Goal: Task Accomplishment & Management: Use online tool/utility

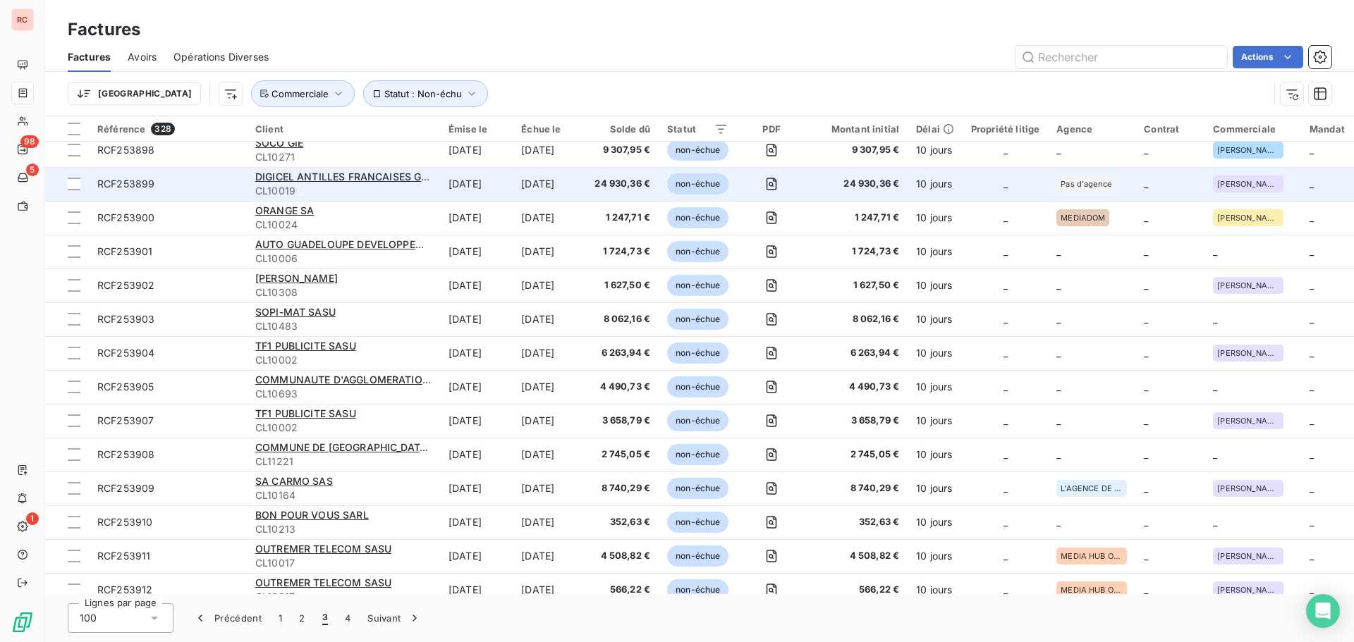
scroll to position [987, 0]
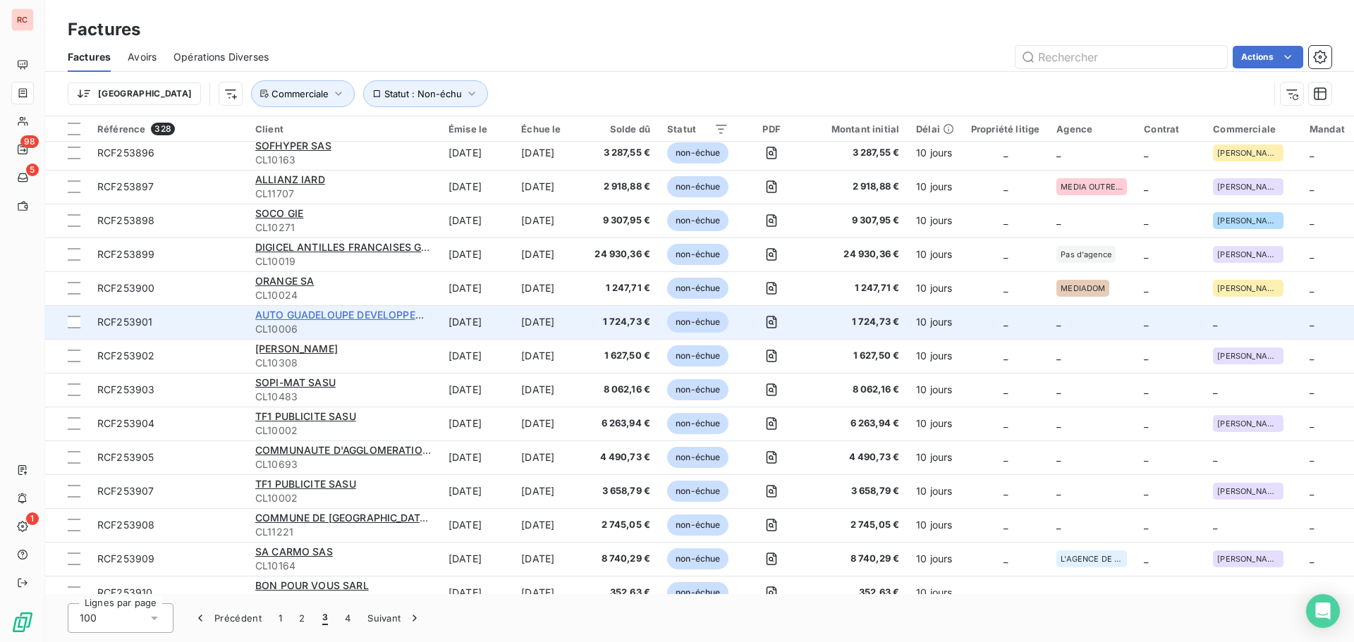
click at [323, 315] on span "AUTO GUADELOUPE DEVELOPPEMENT SA" at bounding box center [358, 315] width 206 height 12
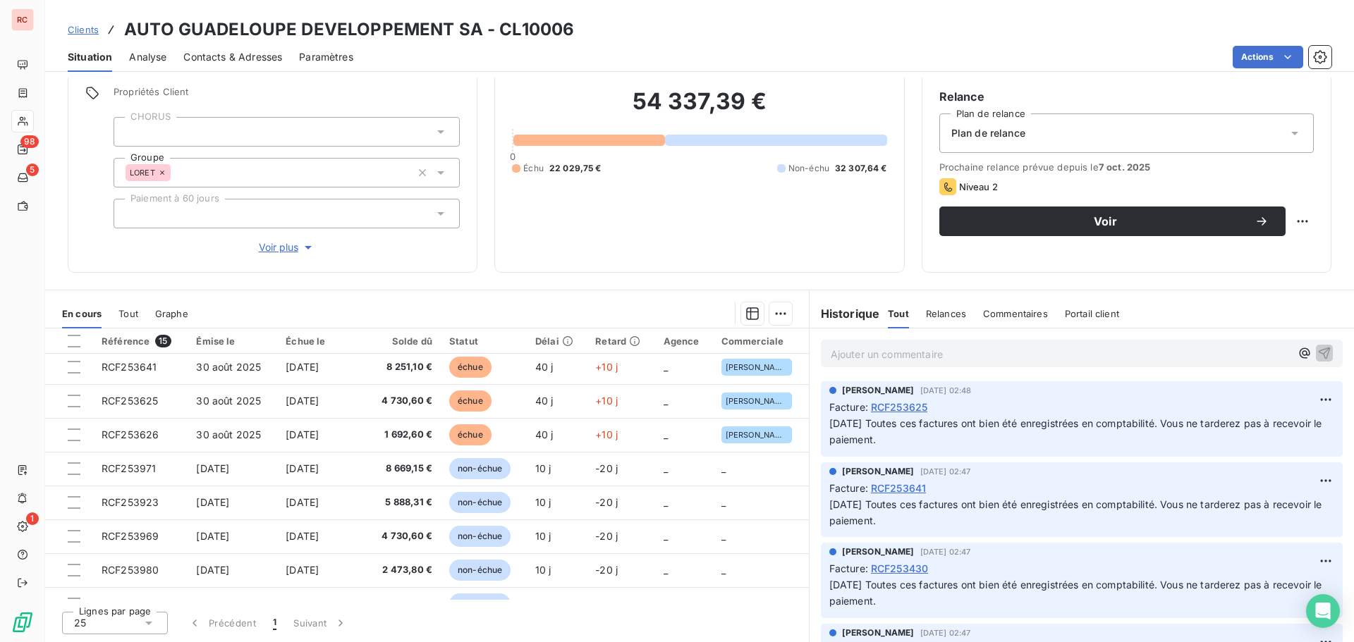
scroll to position [71, 0]
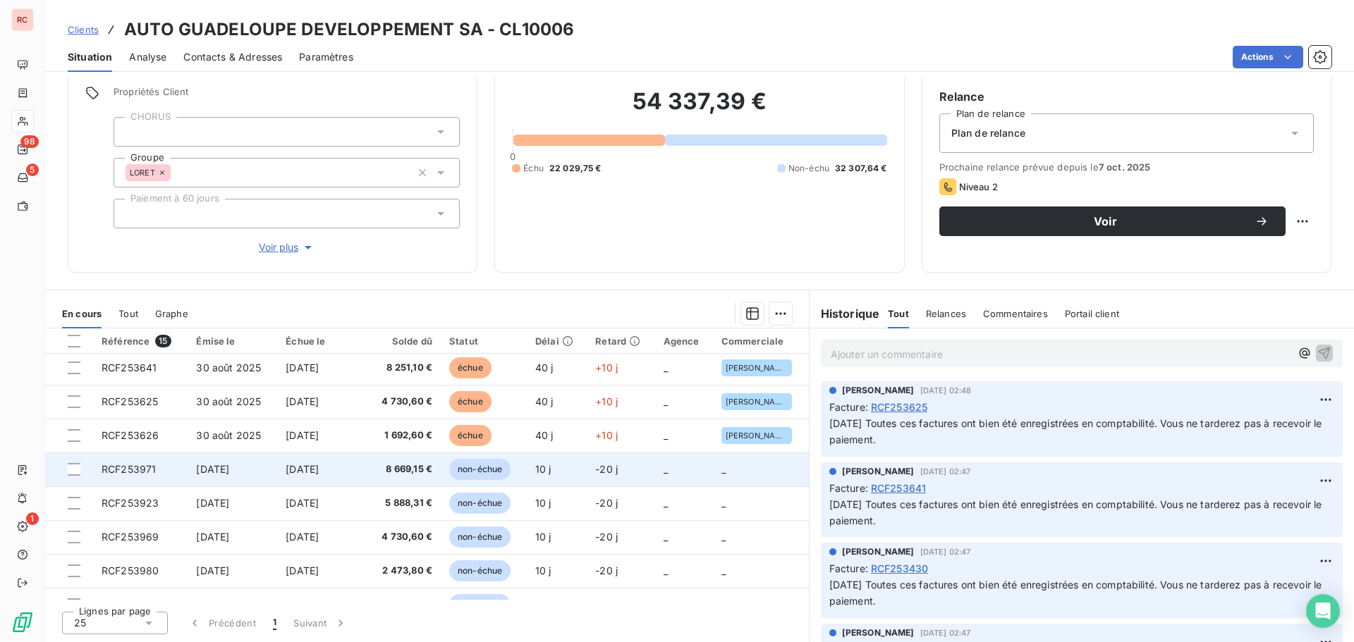
click at [378, 467] on span "8 669,15 €" at bounding box center [403, 470] width 57 height 14
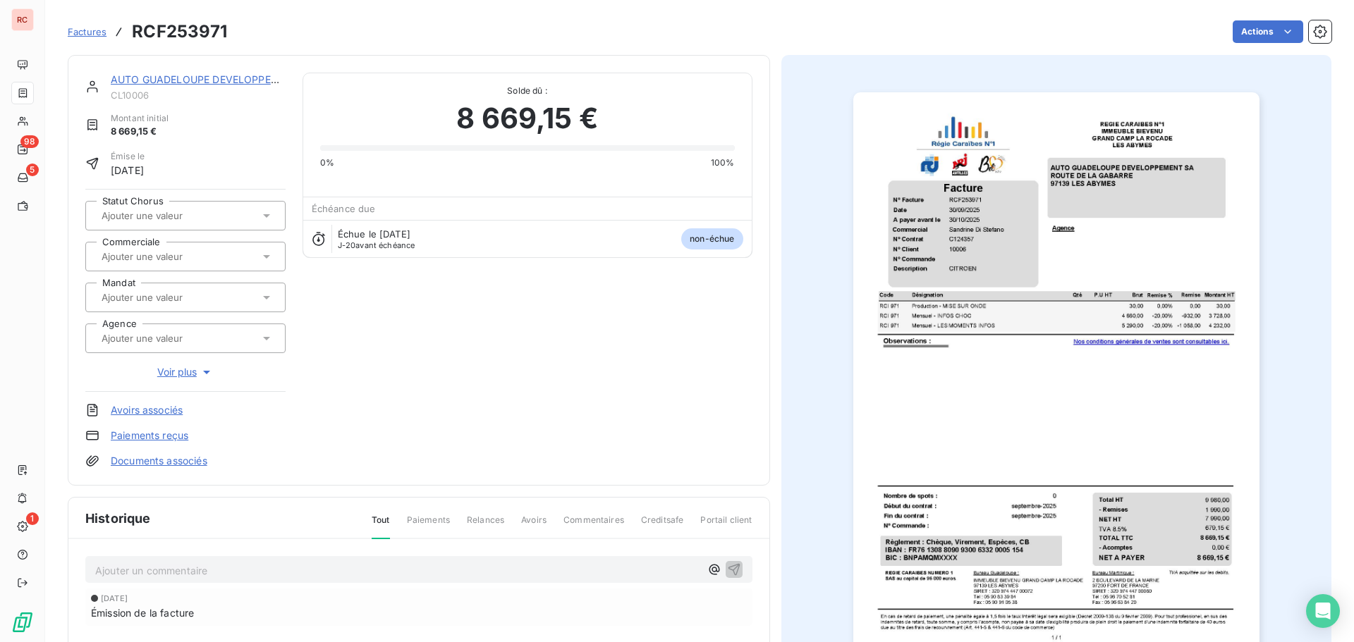
click at [178, 252] on input "text" at bounding box center [171, 256] width 142 height 13
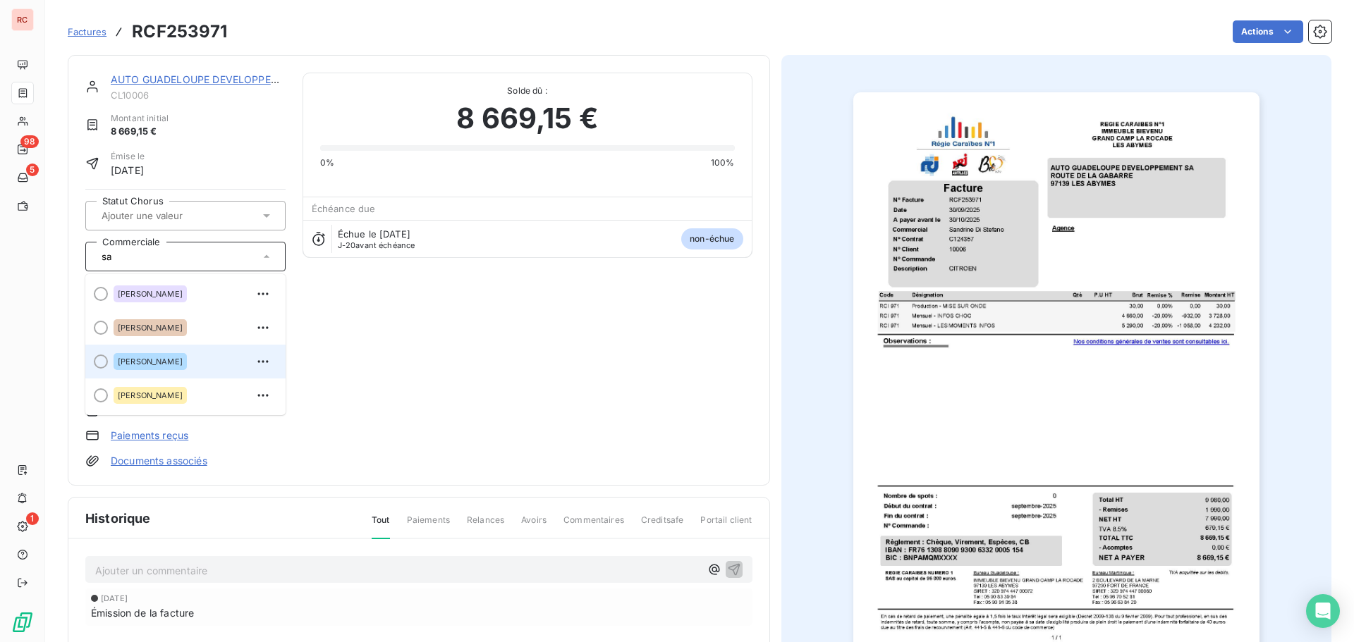
type input "sa"
click at [174, 356] on div "[PERSON_NAME]" at bounding box center [150, 361] width 73 height 17
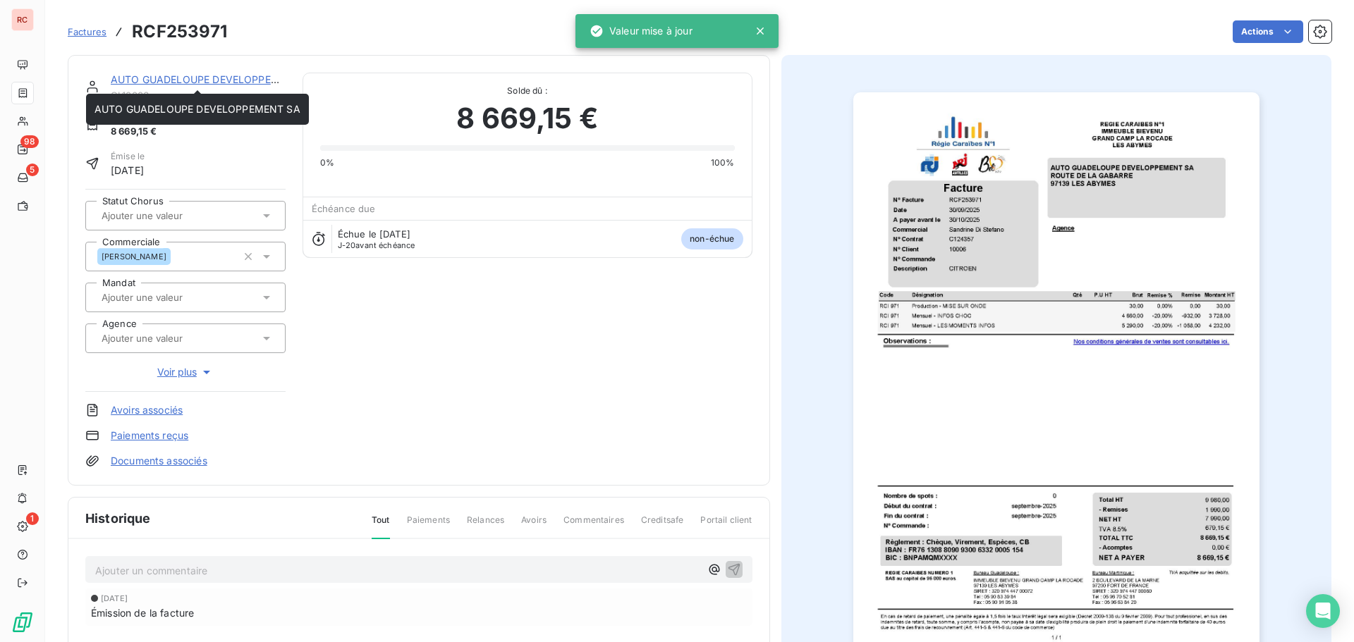
click at [130, 83] on link "AUTO GUADELOUPE DEVELOPPEMENT SA" at bounding box center [214, 79] width 206 height 12
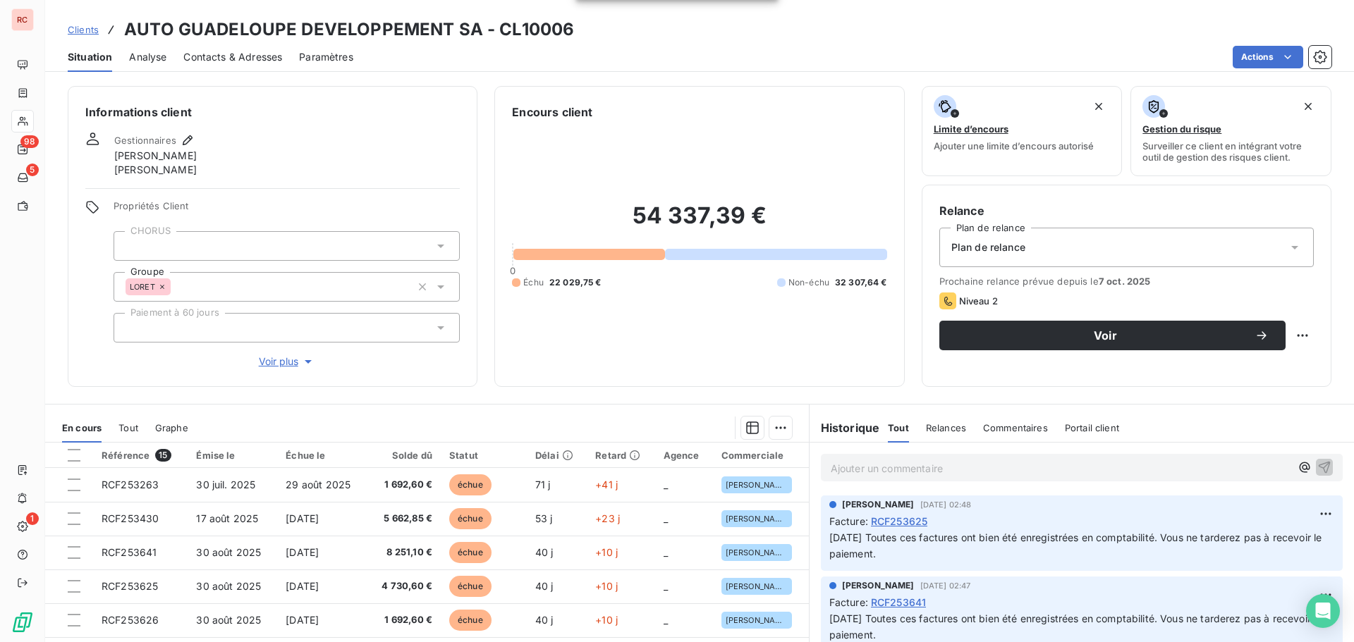
scroll to position [114, 0]
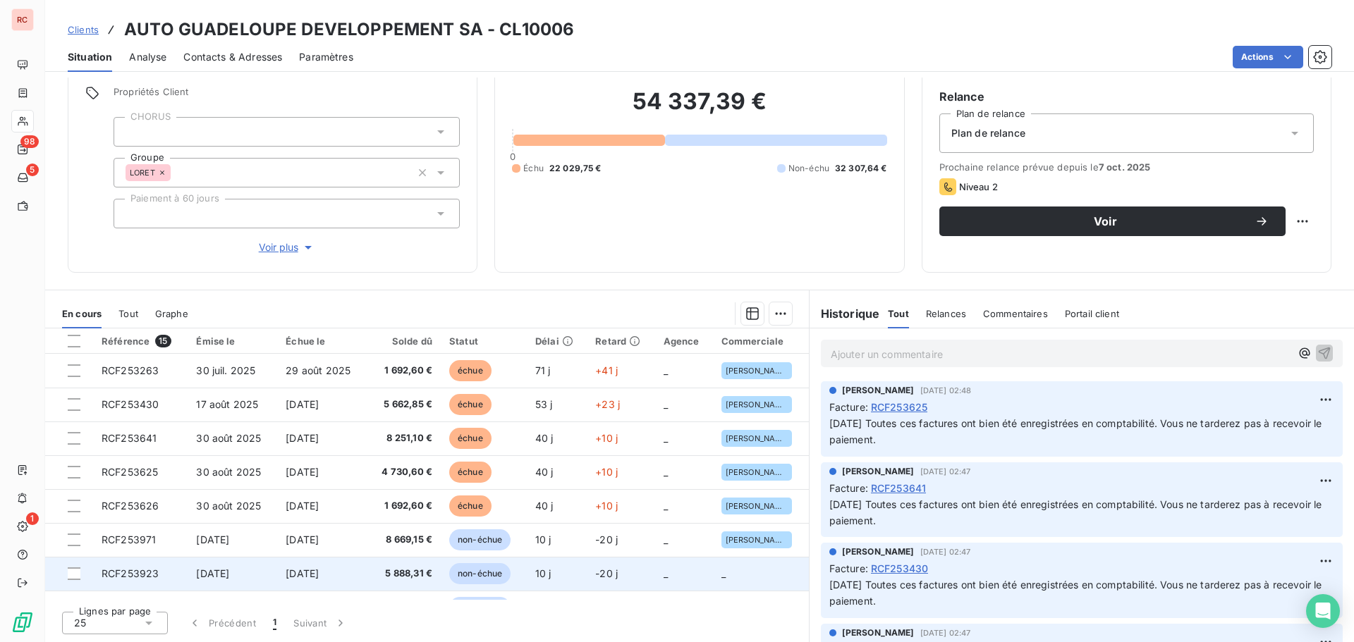
click at [402, 570] on span "5 888,31 €" at bounding box center [403, 574] width 57 height 14
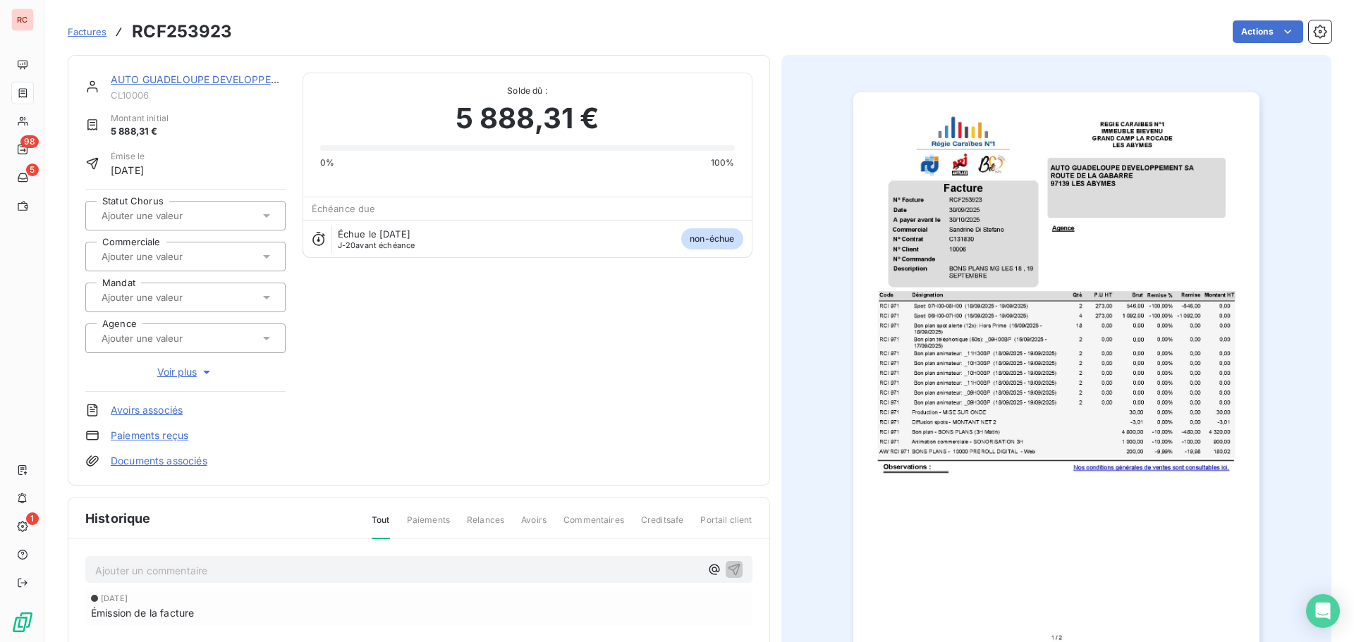
click at [175, 252] on input "text" at bounding box center [171, 256] width 142 height 13
type input "san"
click at [175, 257] on div "san" at bounding box center [178, 257] width 162 height 18
click at [175, 257] on input "text" at bounding box center [171, 256] width 142 height 13
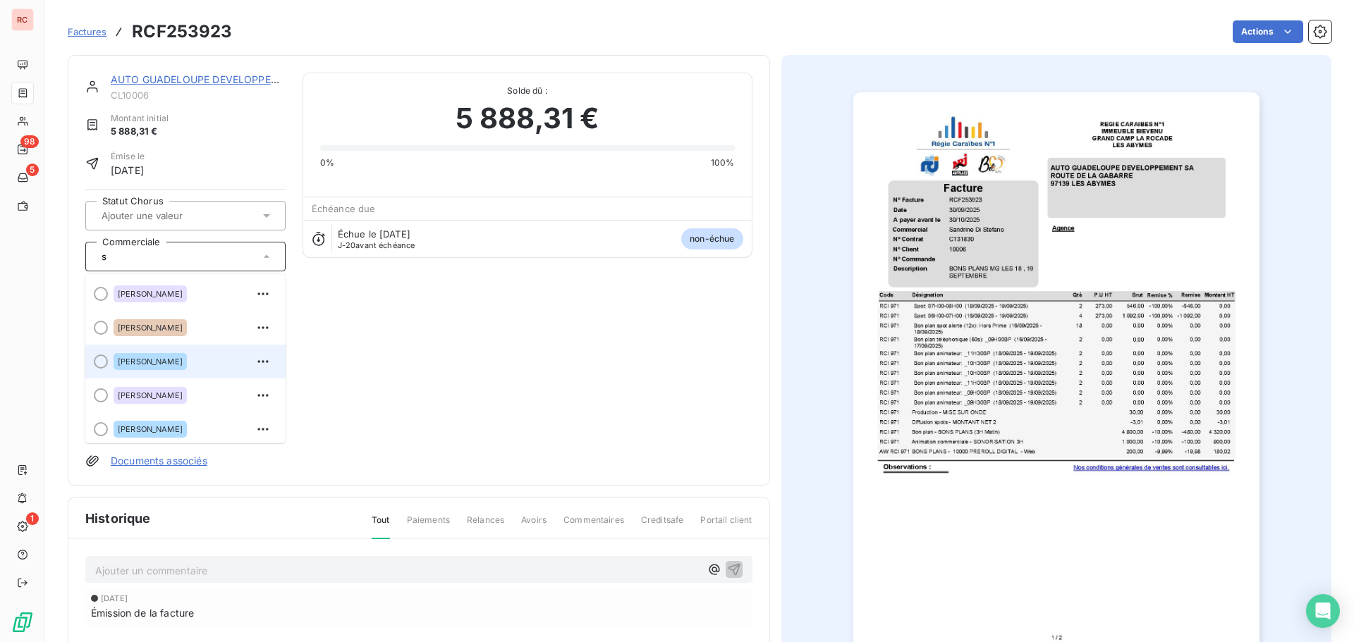
type input "s"
click at [178, 362] on span "[PERSON_NAME]" at bounding box center [150, 362] width 65 height 8
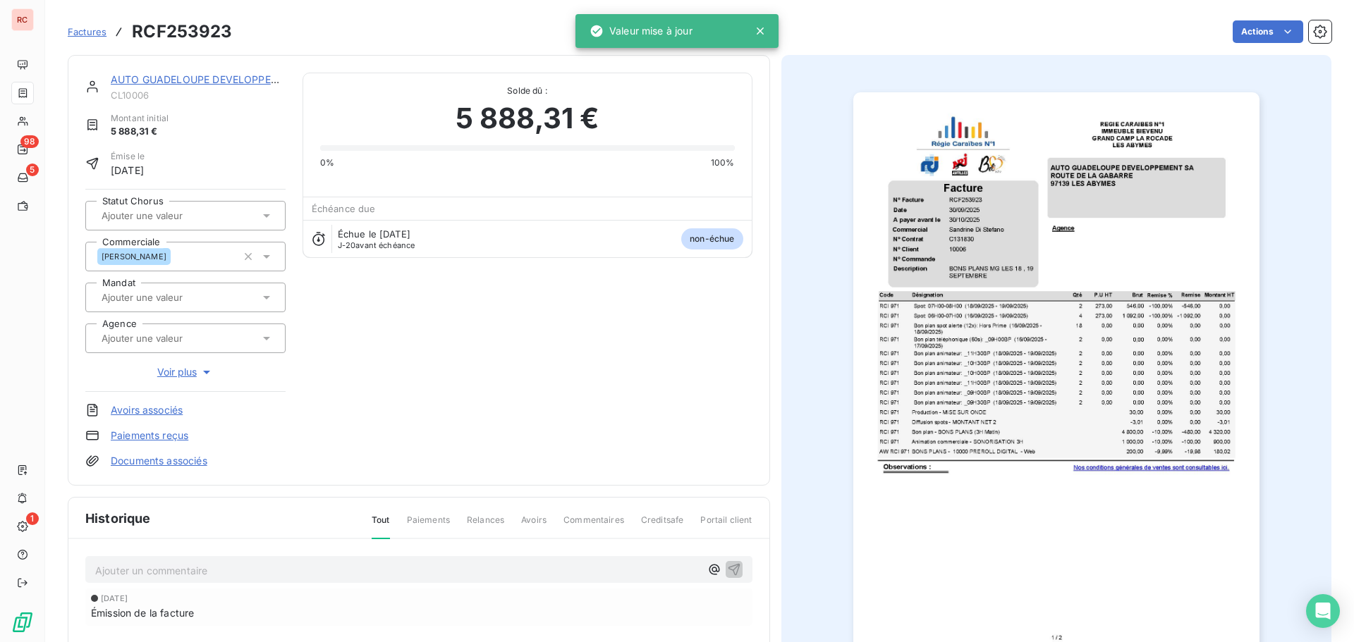
click at [226, 79] on link "AUTO GUADELOUPE DEVELOPPEMENT SA" at bounding box center [214, 79] width 206 height 12
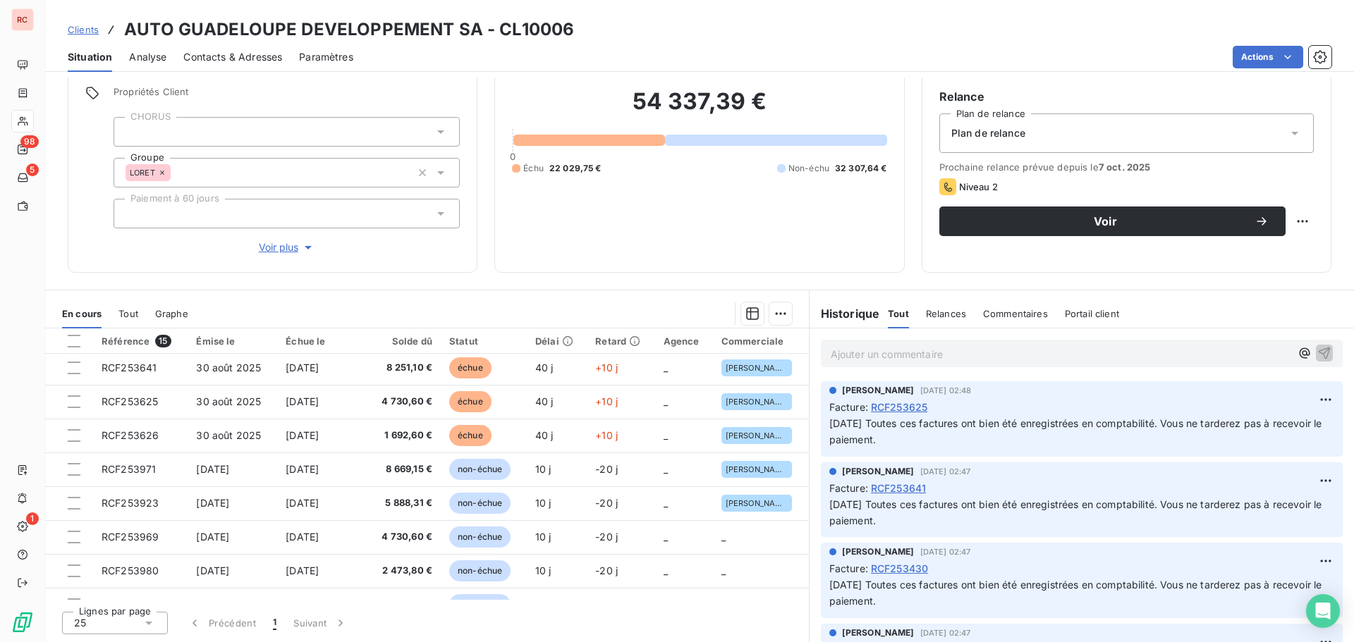
scroll to position [141, 0]
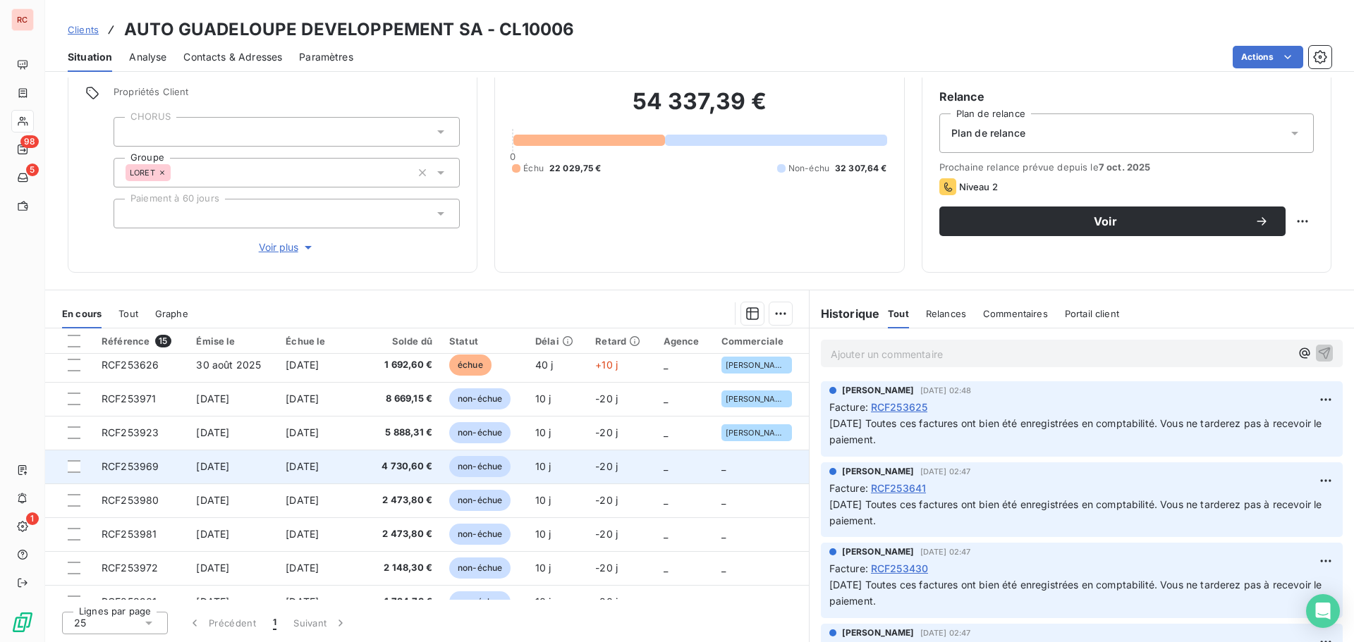
click at [385, 464] on span "4 730,60 €" at bounding box center [403, 467] width 57 height 14
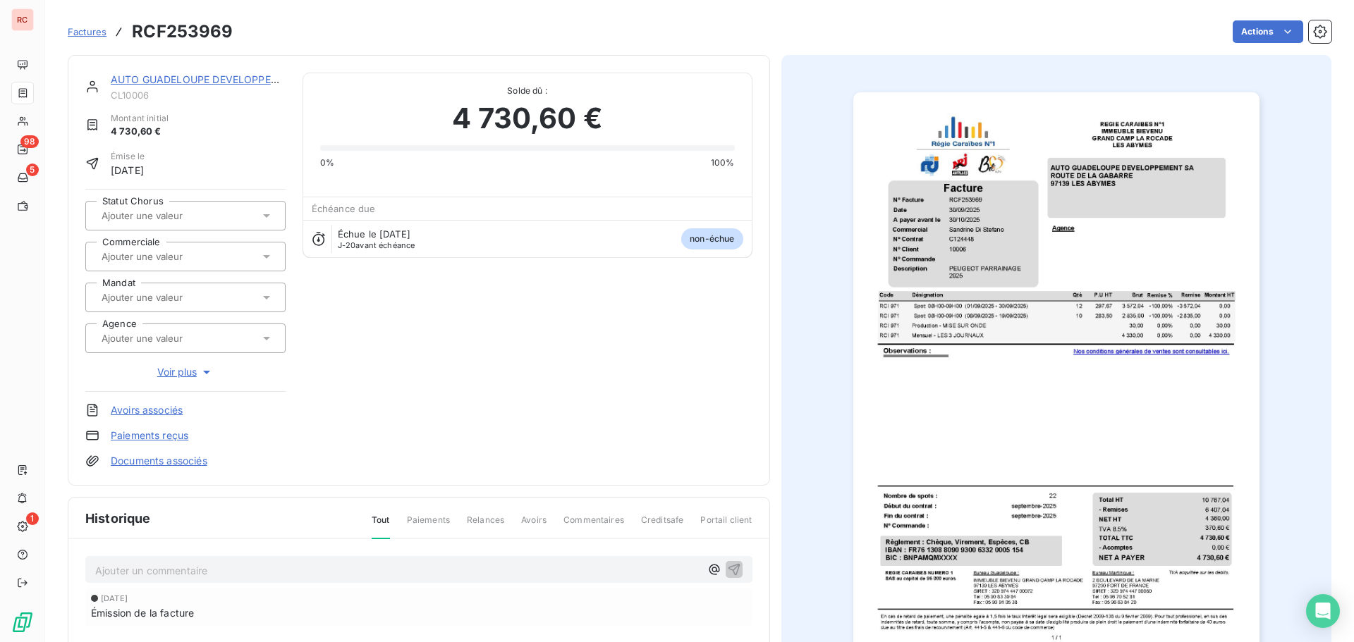
click at [184, 262] on input "text" at bounding box center [171, 256] width 142 height 13
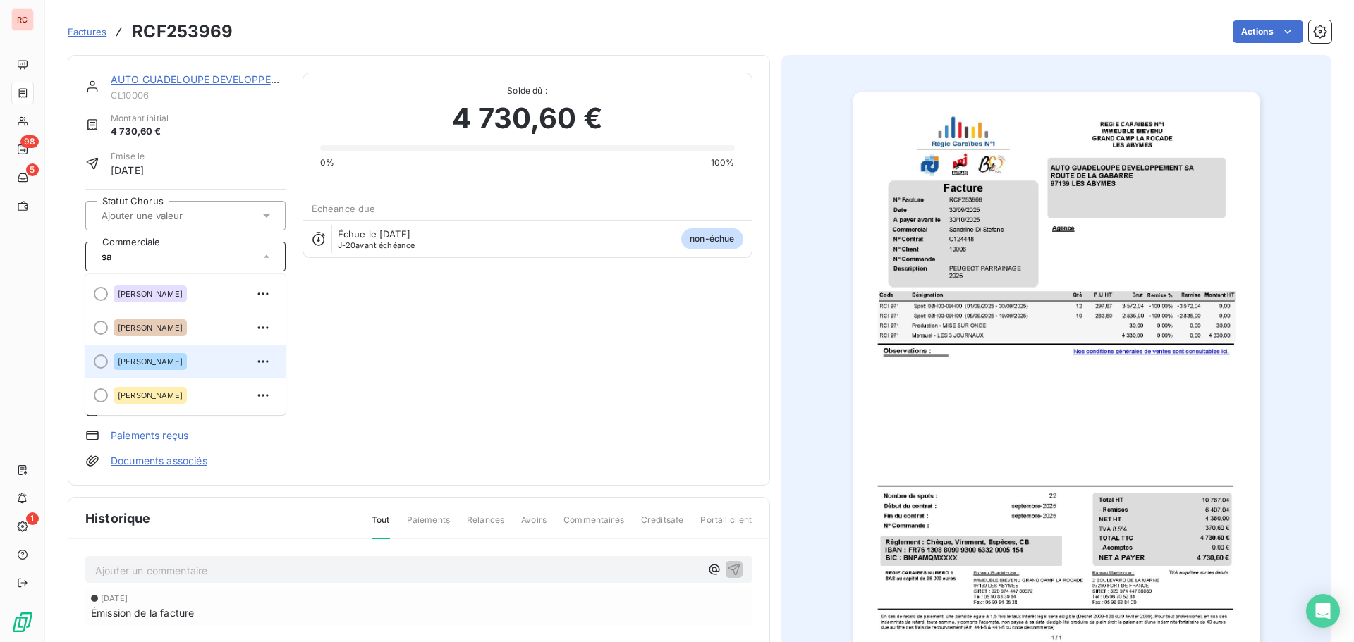
type input "sa"
click at [169, 358] on span "[PERSON_NAME]" at bounding box center [150, 362] width 65 height 8
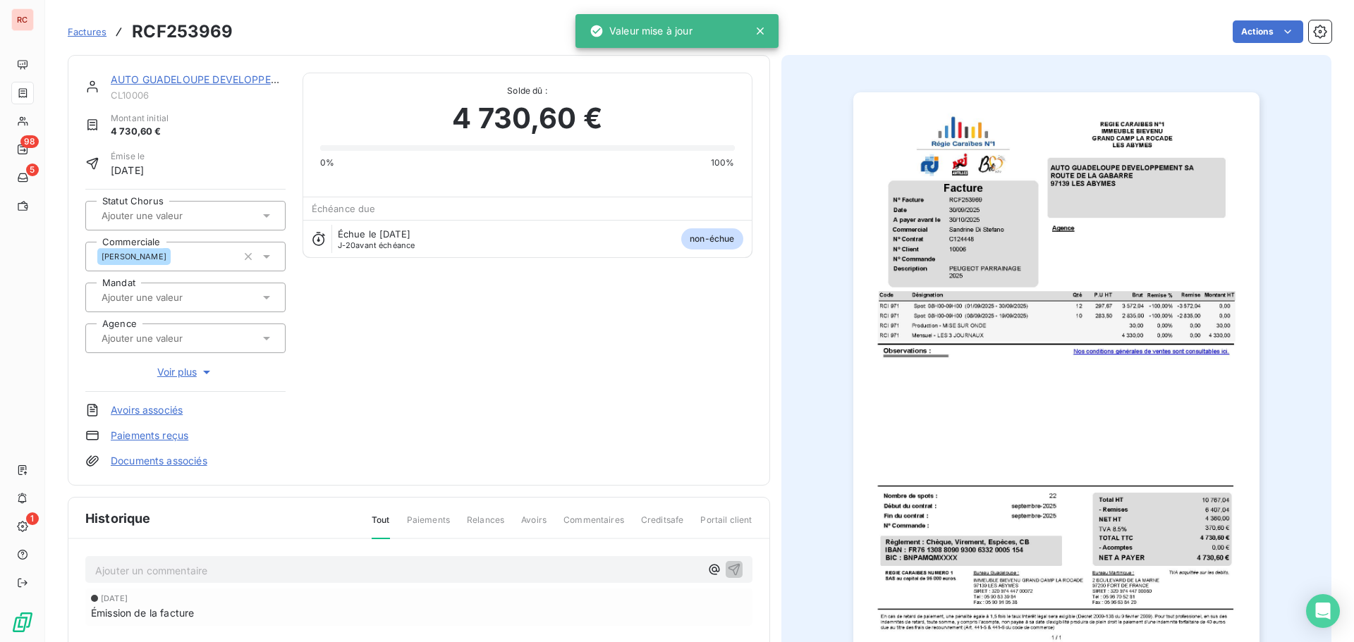
click at [238, 77] on link "AUTO GUADELOUPE DEVELOPPEMENT SA" at bounding box center [214, 79] width 206 height 12
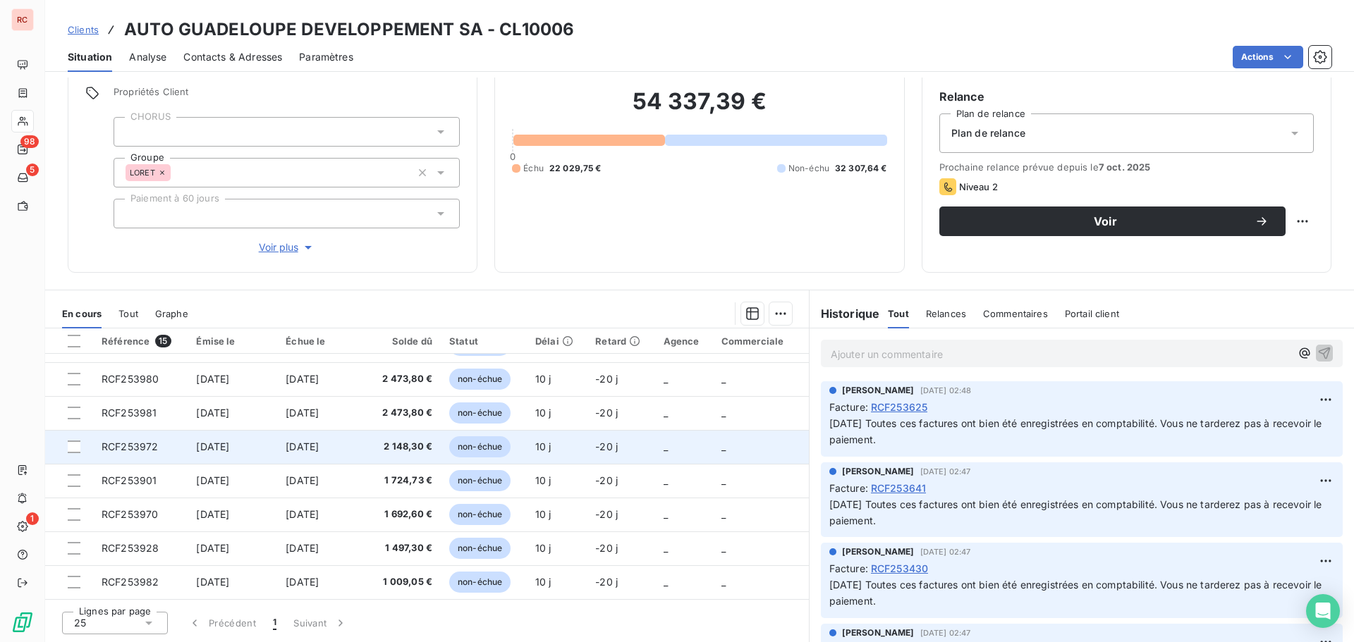
scroll to position [192, 0]
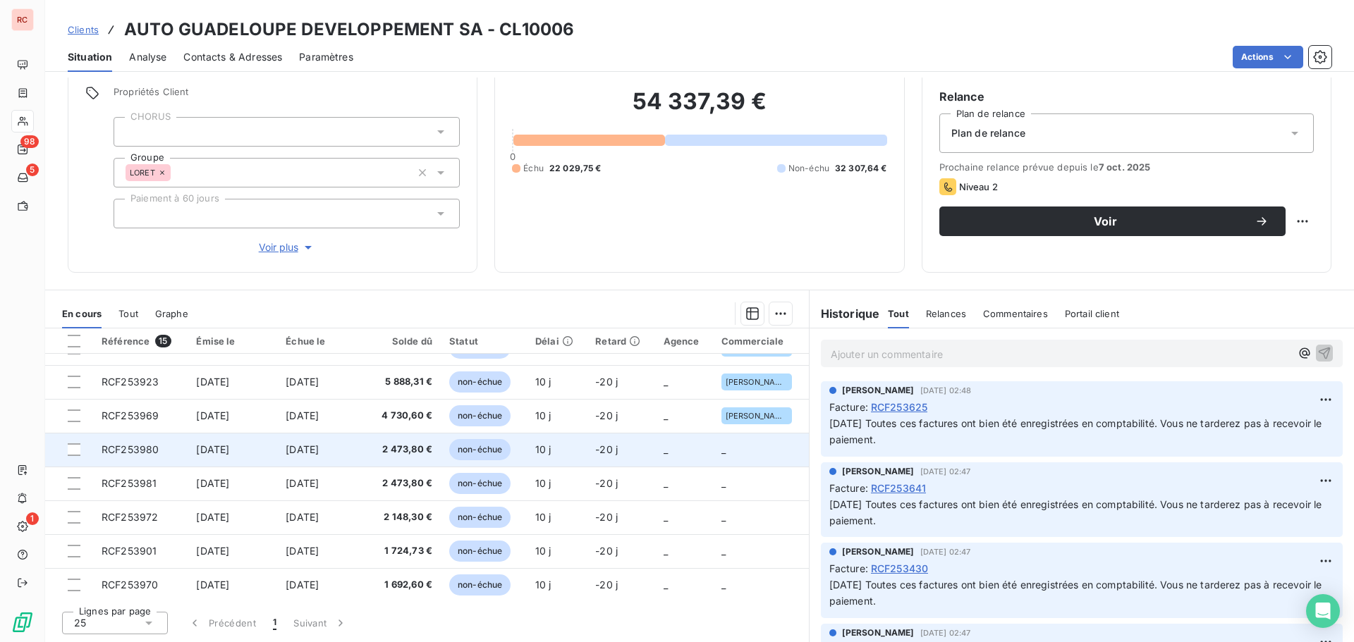
click at [319, 449] on span "[DATE]" at bounding box center [302, 450] width 33 height 12
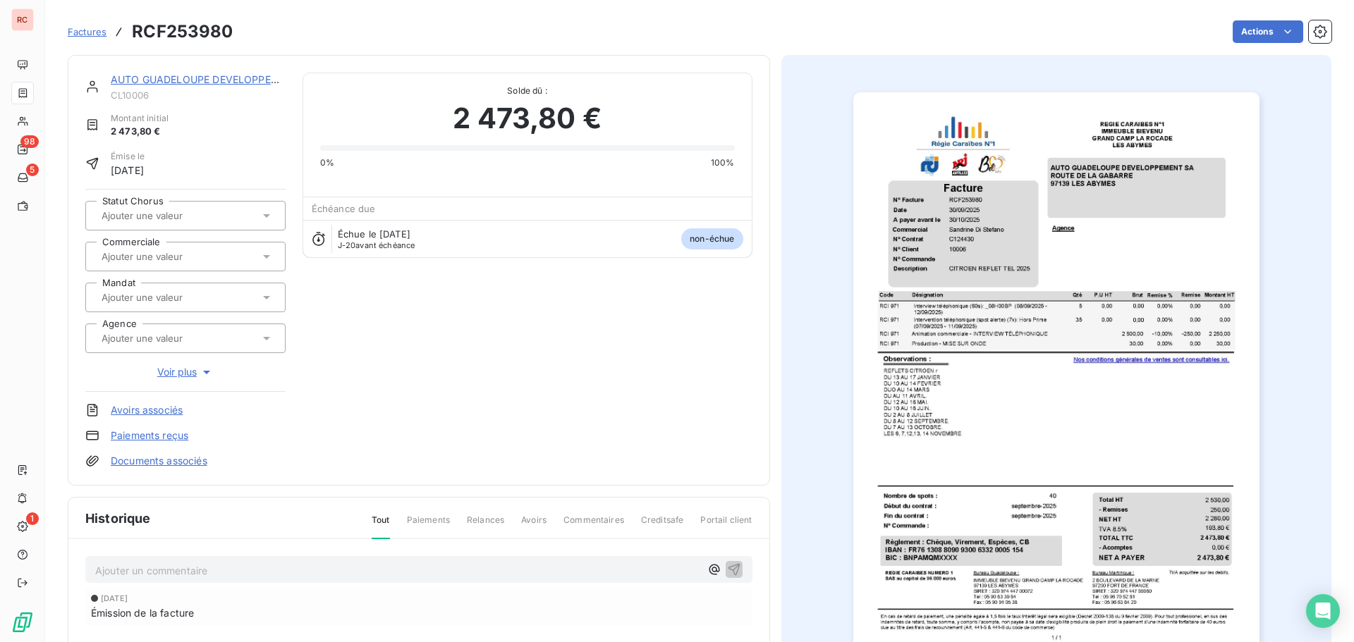
click at [169, 254] on input "text" at bounding box center [171, 256] width 142 height 13
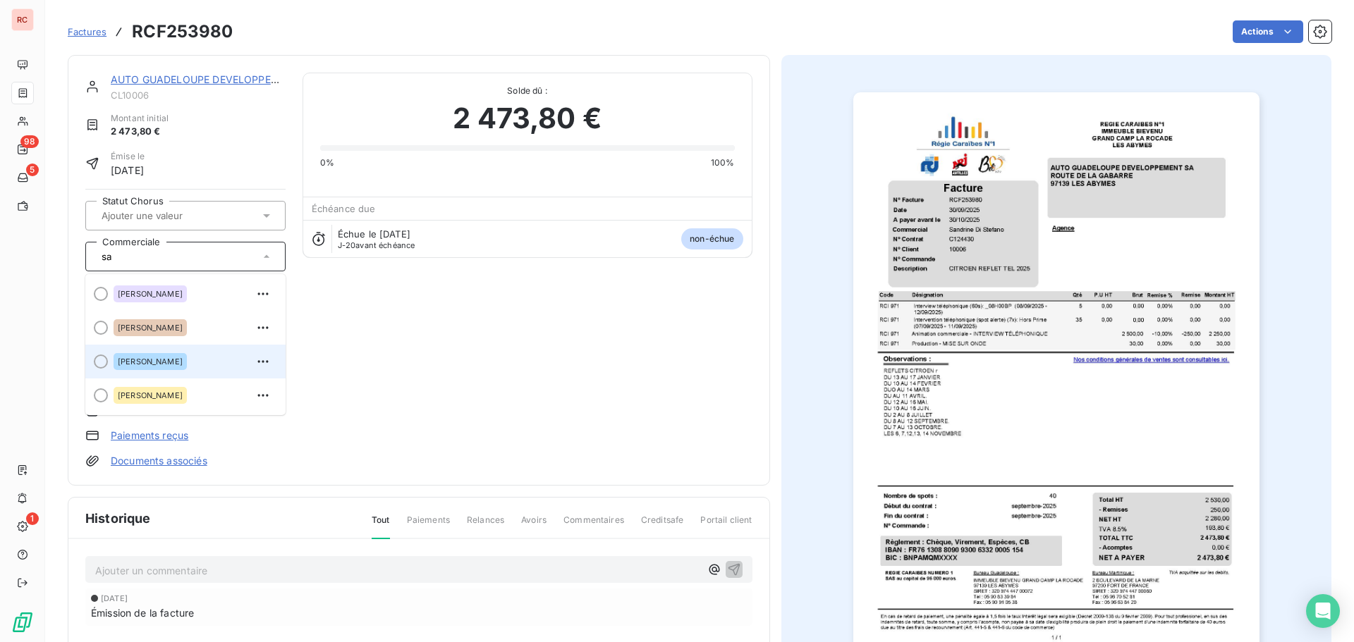
type input "sa"
click at [178, 359] on span "[PERSON_NAME]" at bounding box center [150, 362] width 65 height 8
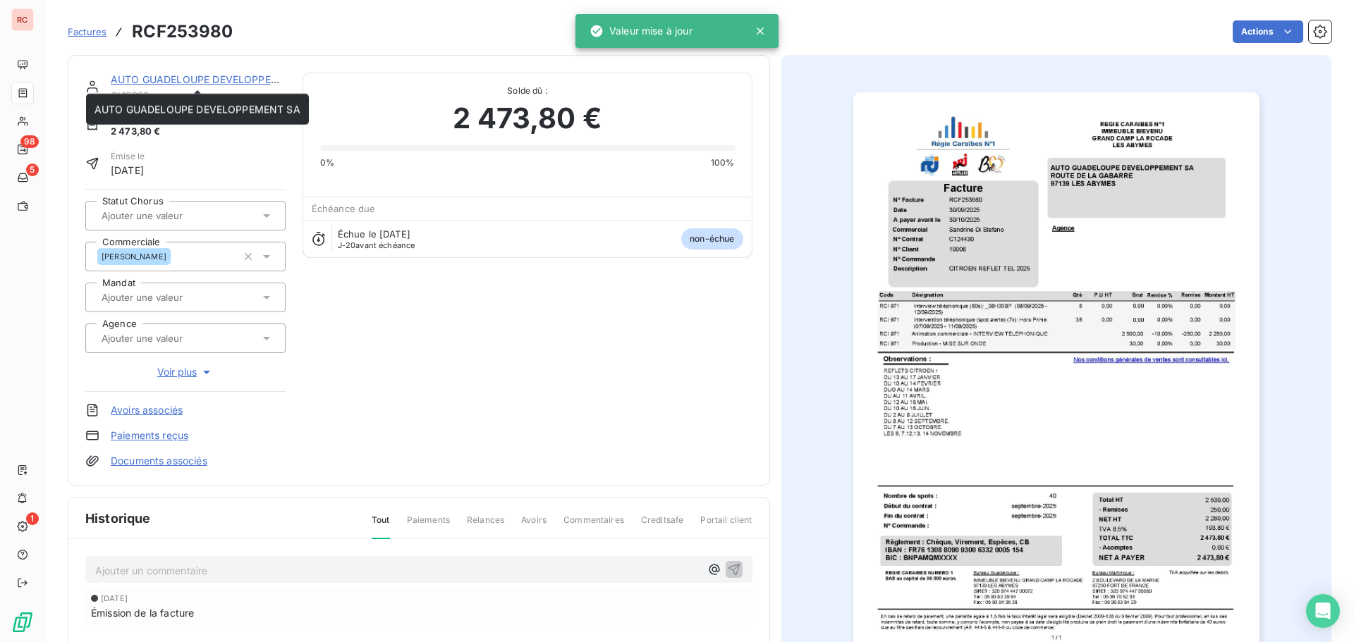
click at [219, 76] on link "AUTO GUADELOUPE DEVELOPPEMENT SA" at bounding box center [214, 79] width 206 height 12
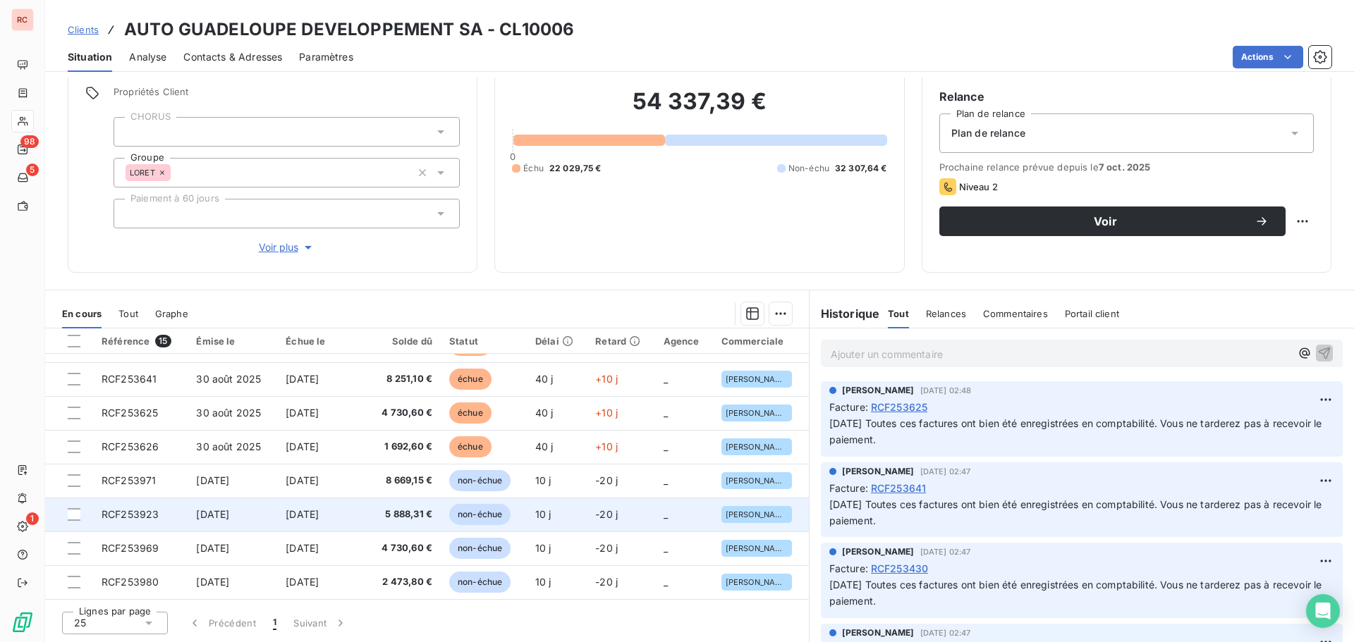
scroll to position [212, 0]
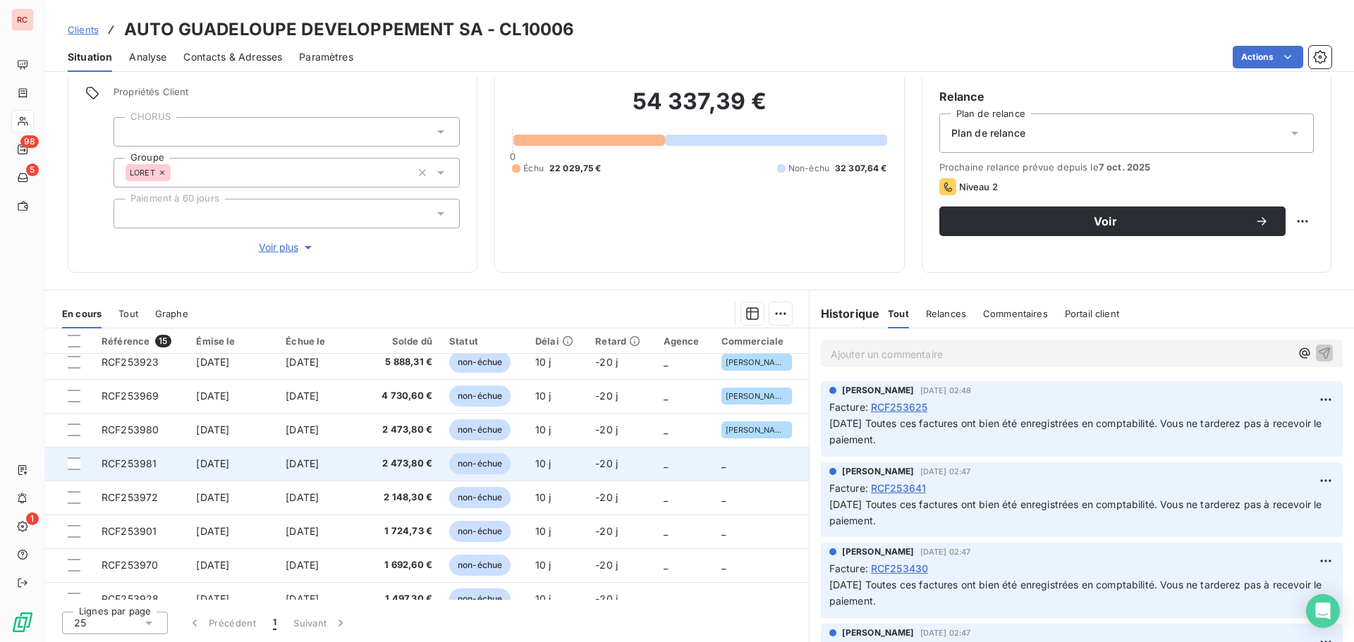
click at [313, 462] on span "[DATE]" at bounding box center [302, 464] width 33 height 12
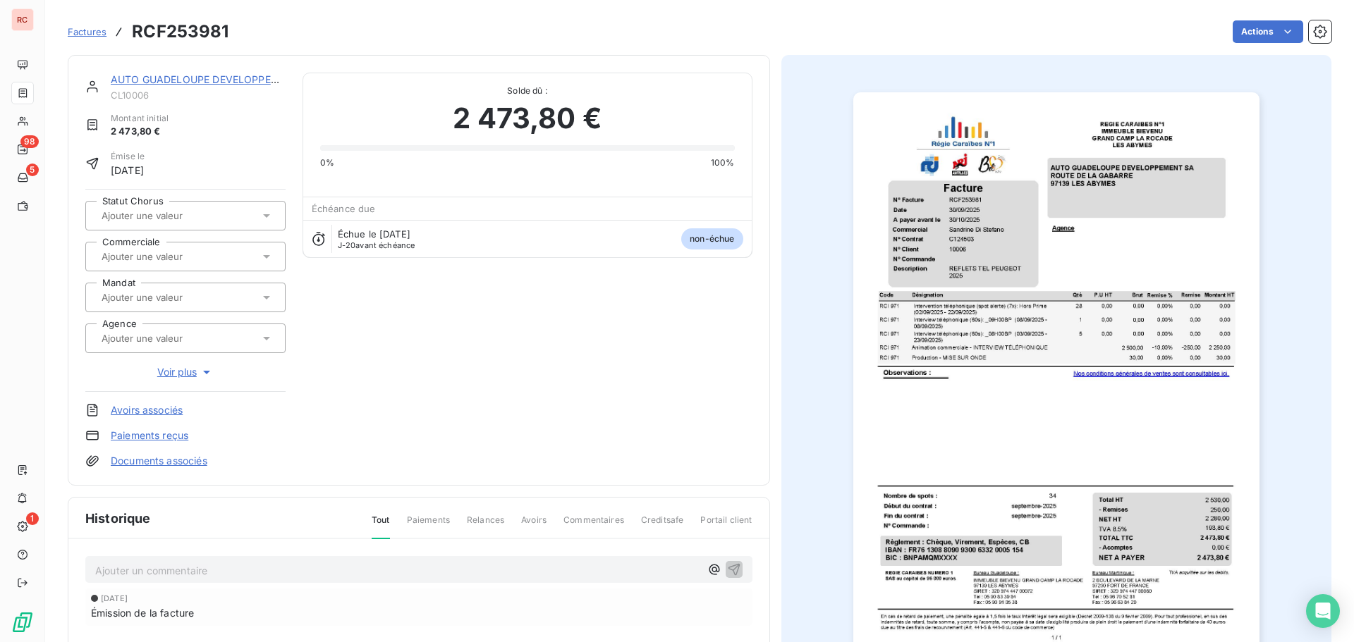
click at [204, 264] on div at bounding box center [178, 257] width 162 height 18
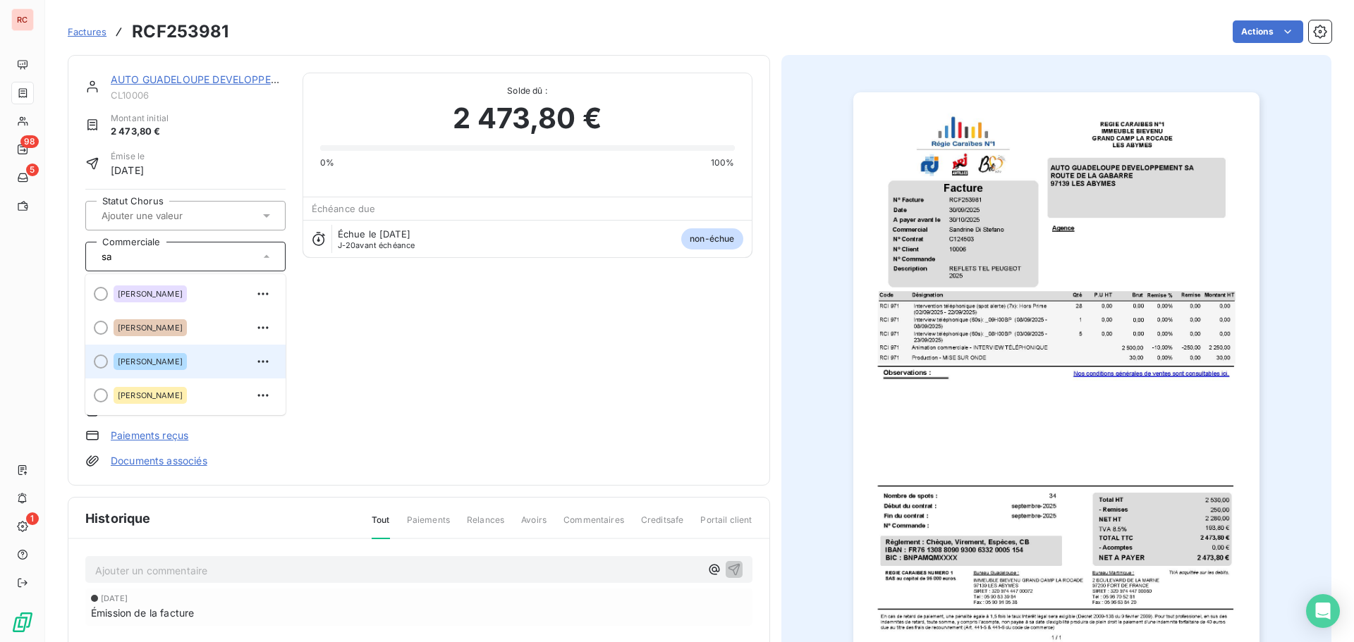
type input "sa"
click at [183, 362] on span "[PERSON_NAME]" at bounding box center [150, 362] width 65 height 8
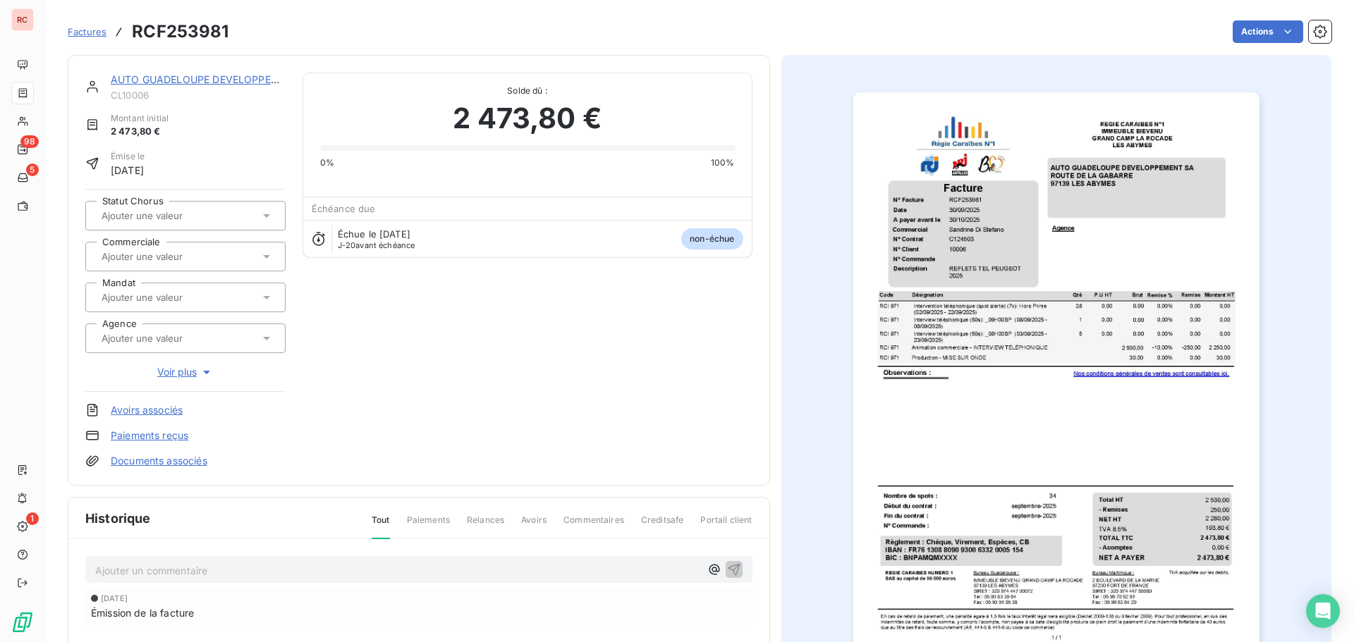
click at [171, 255] on input "text" at bounding box center [171, 256] width 142 height 13
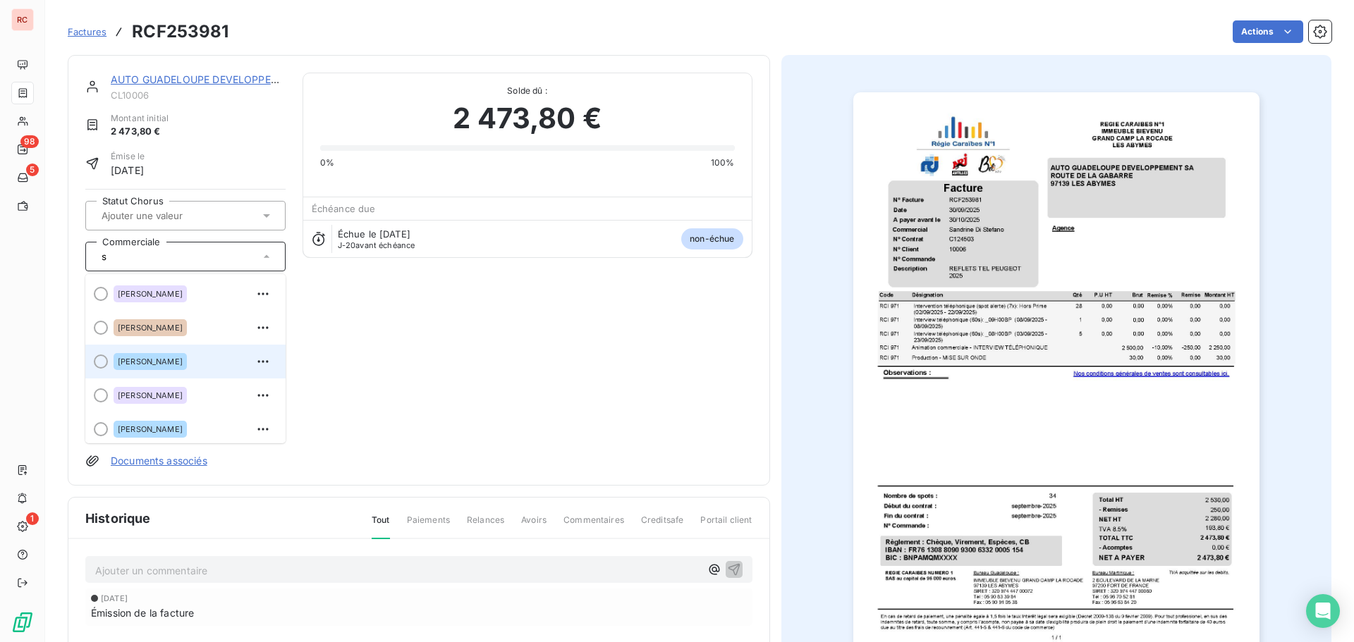
type input "s"
click at [107, 360] on div at bounding box center [101, 362] width 14 height 14
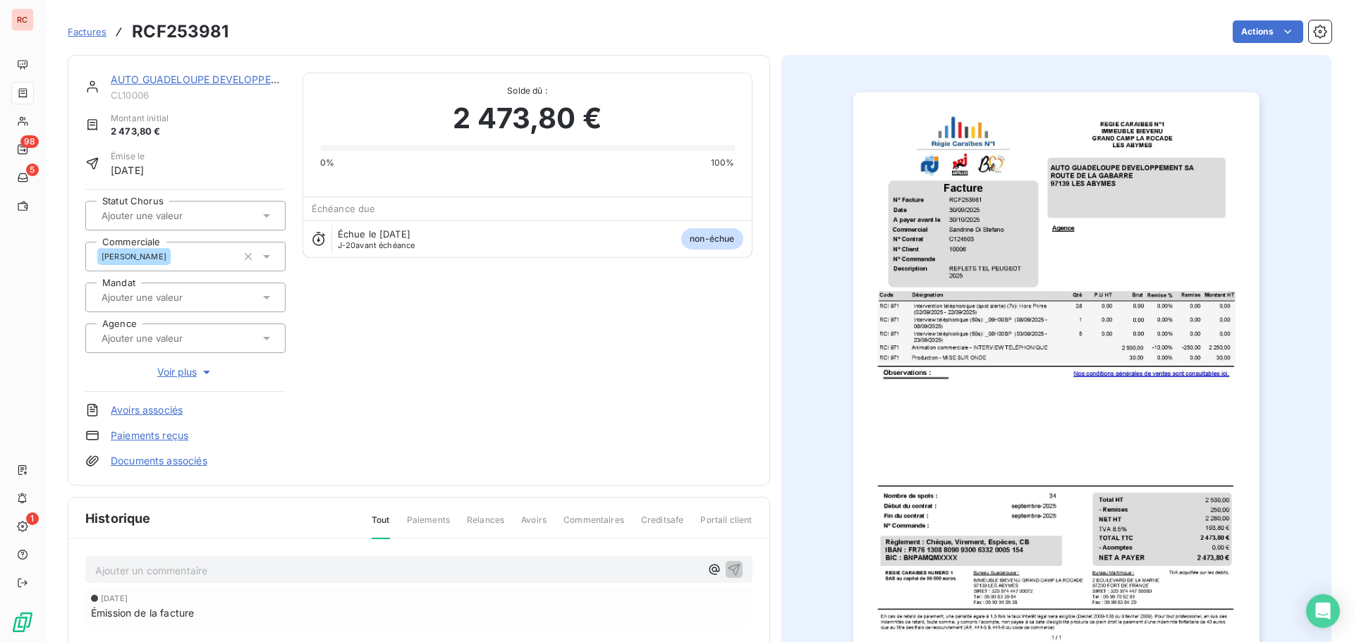
click at [221, 81] on link "AUTO GUADELOUPE DEVELOPPEMENT SA" at bounding box center [214, 79] width 206 height 12
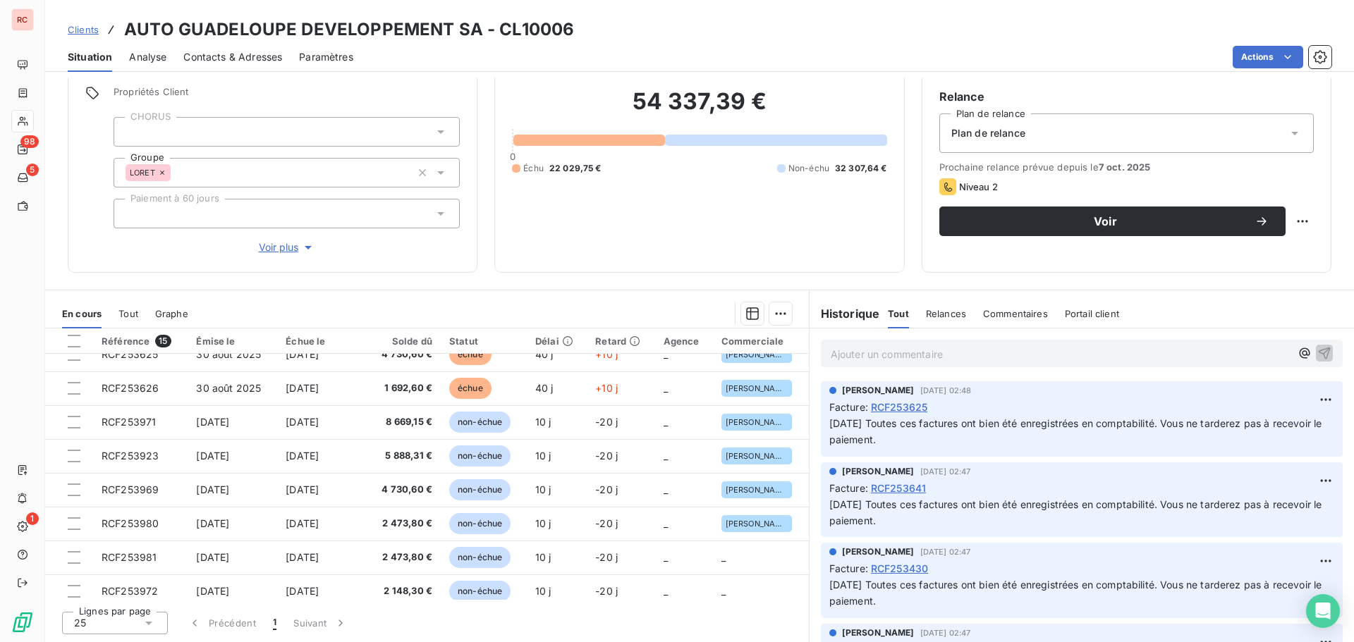
scroll to position [262, 0]
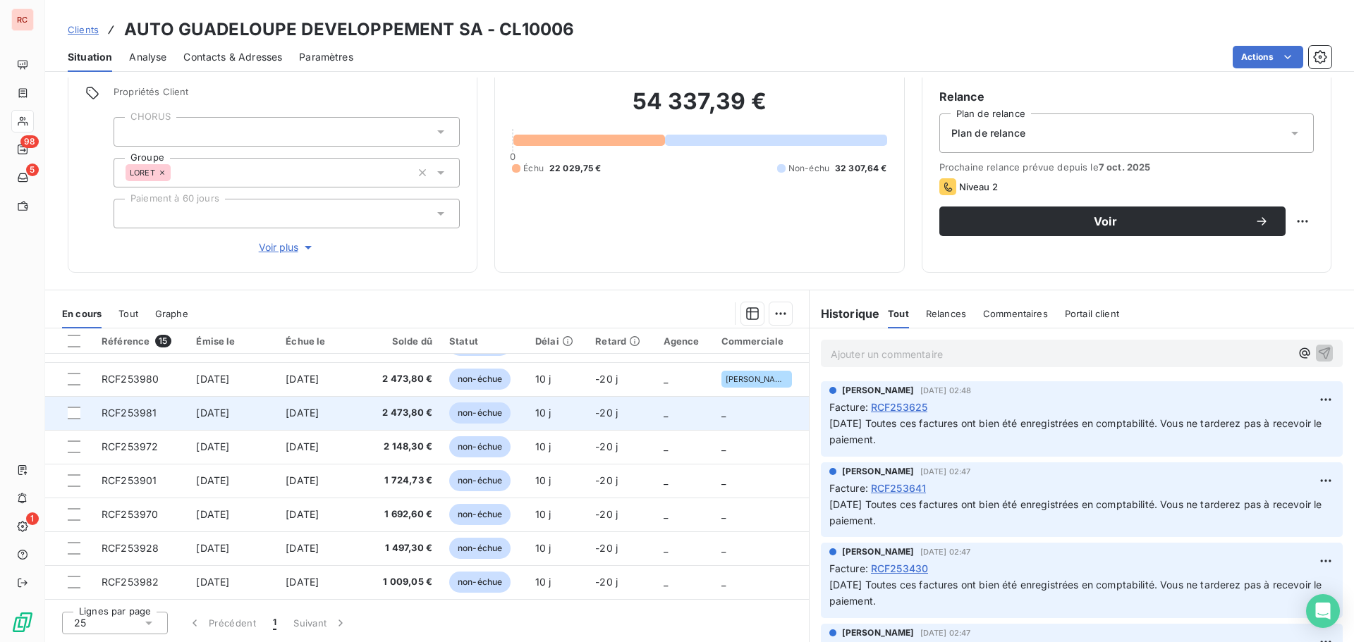
click at [312, 415] on span "[DATE]" at bounding box center [302, 413] width 33 height 12
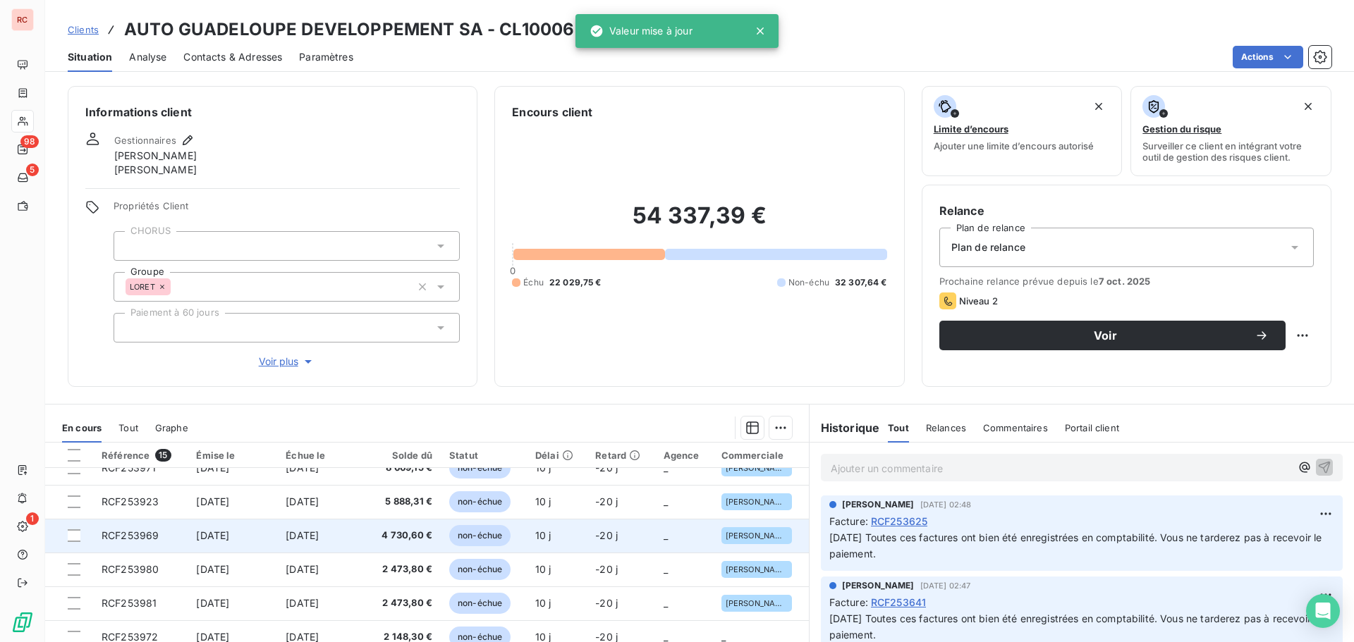
scroll to position [262, 0]
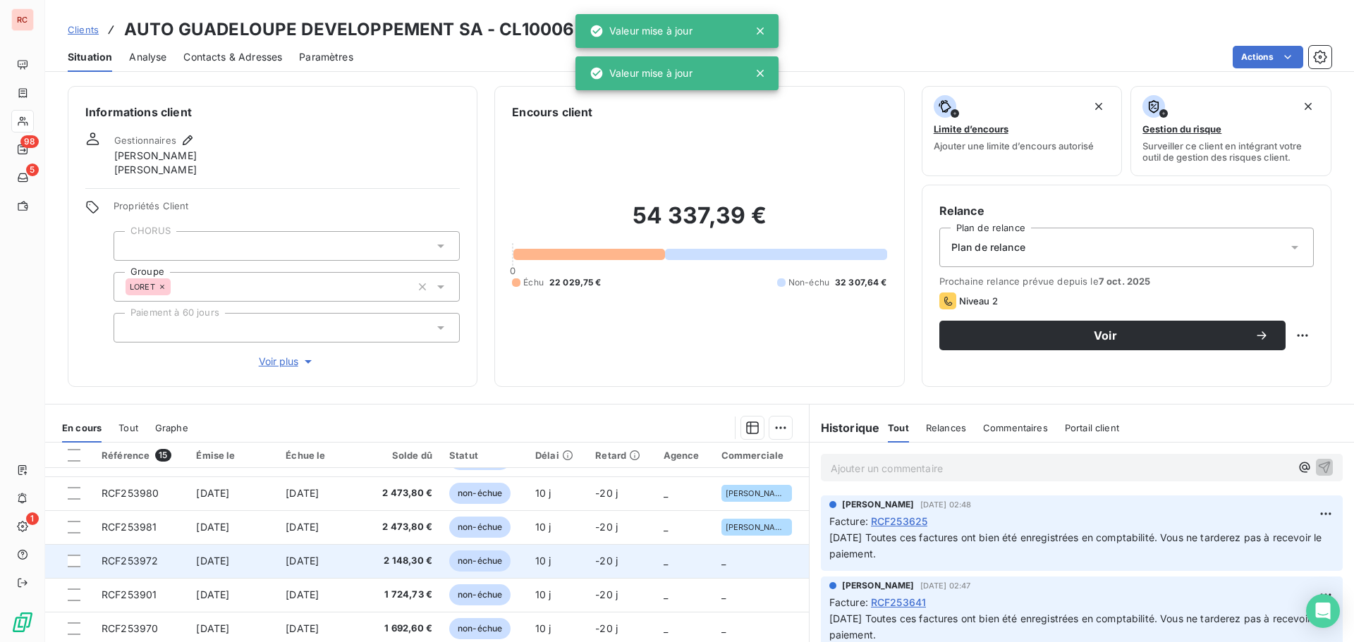
click at [291, 563] on span "[DATE]" at bounding box center [302, 561] width 33 height 12
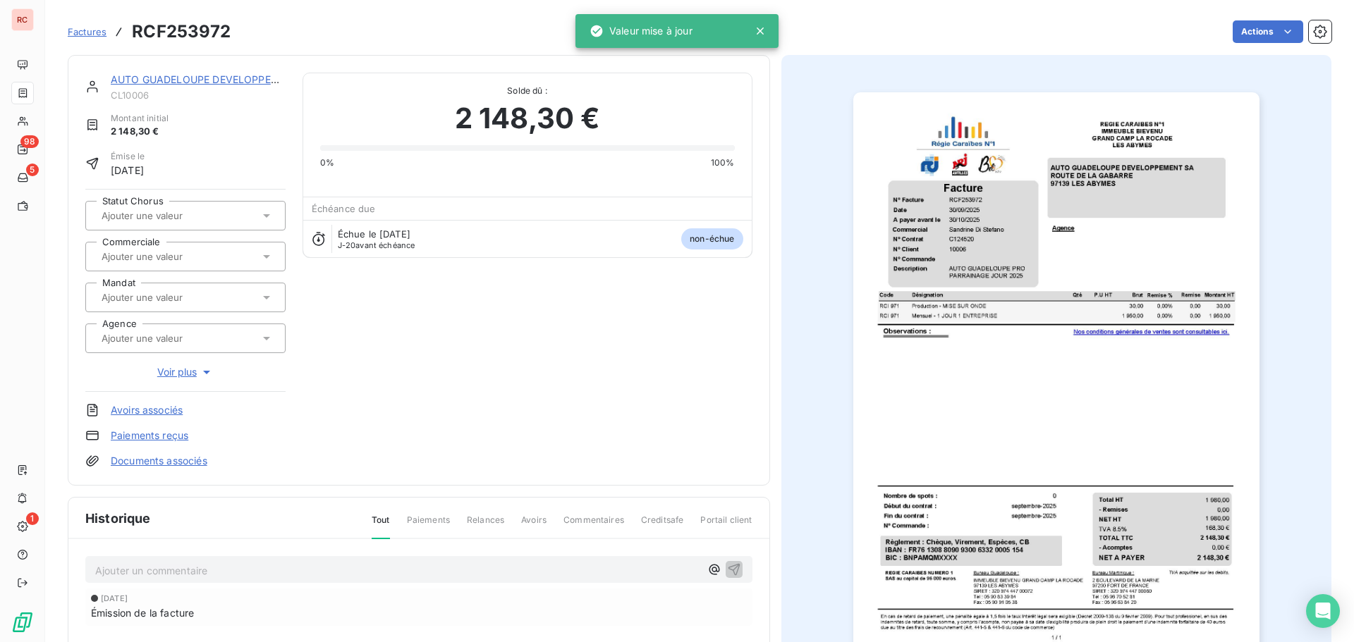
click at [149, 570] on p "Ajouter un commentaire ﻿" at bounding box center [397, 571] width 605 height 18
click at [181, 258] on input "text" at bounding box center [171, 256] width 142 height 13
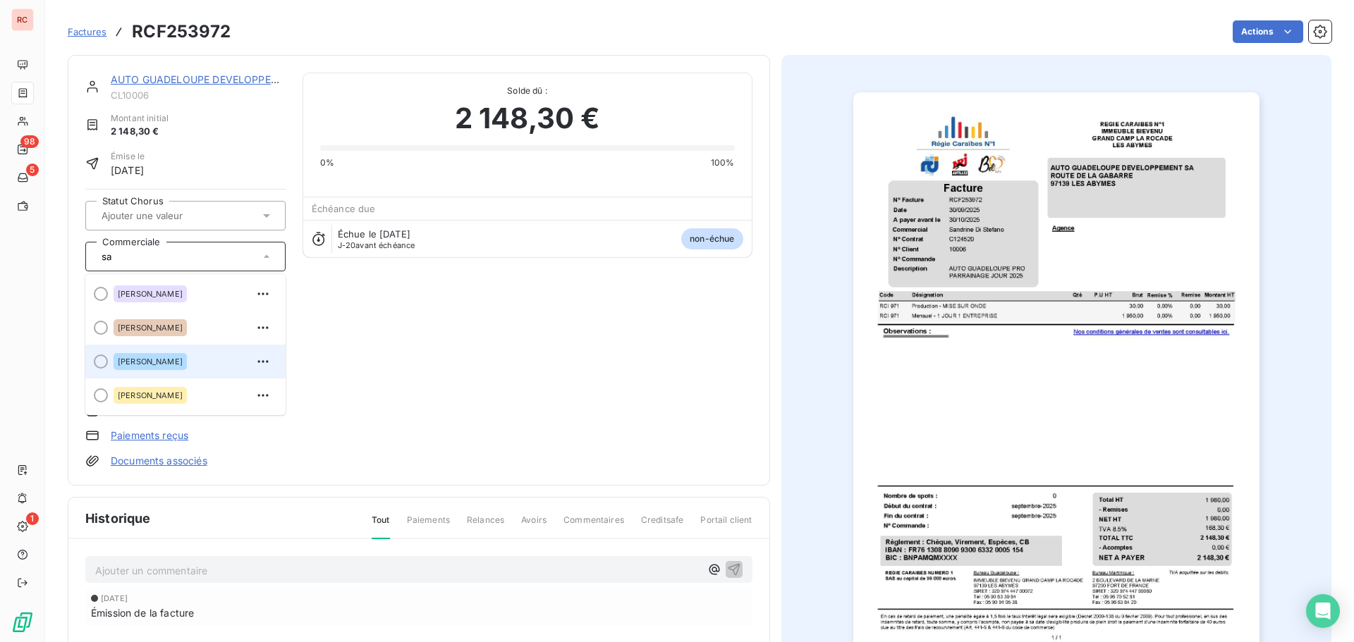
type input "sa"
click at [173, 358] on span "[PERSON_NAME]" at bounding box center [150, 362] width 65 height 8
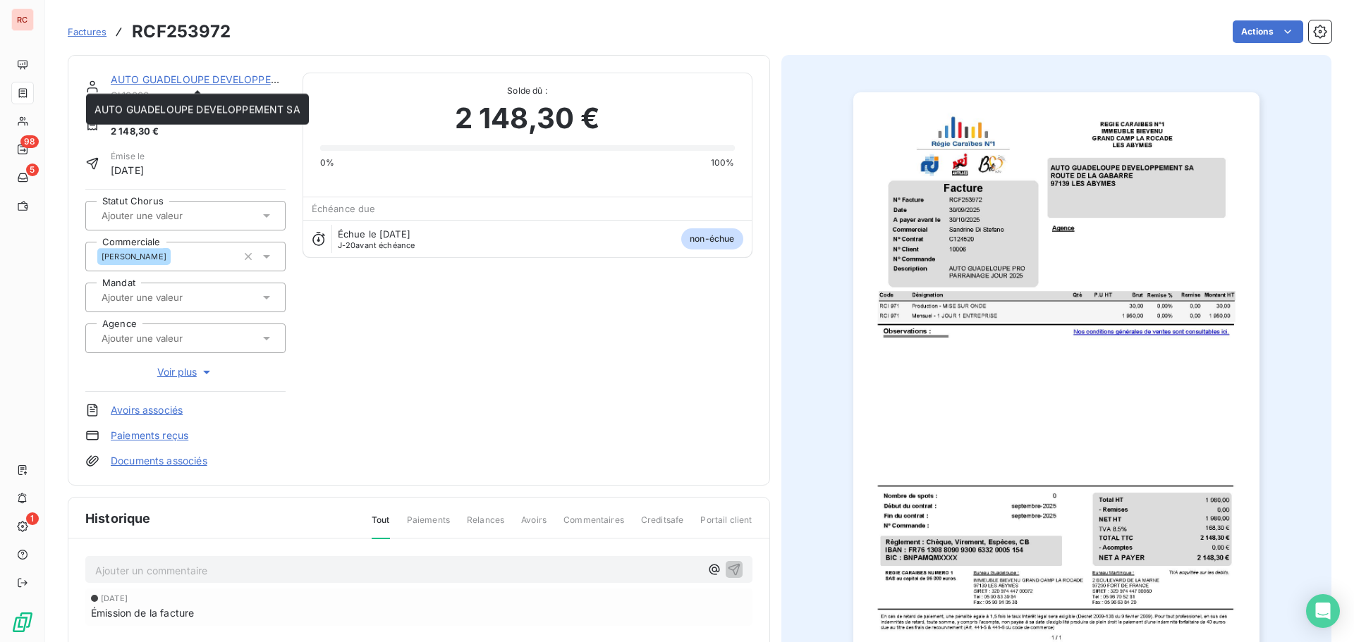
click at [209, 80] on link "AUTO GUADELOUPE DEVELOPPEMENT SA" at bounding box center [214, 79] width 206 height 12
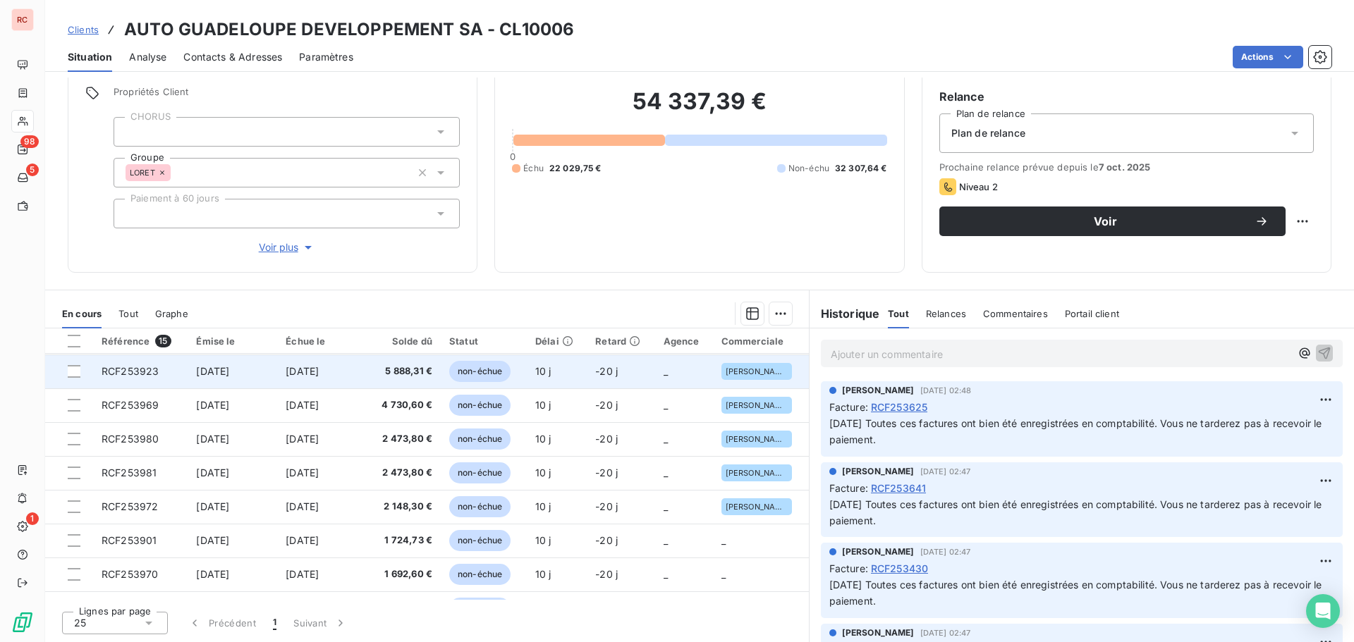
scroll to position [262, 0]
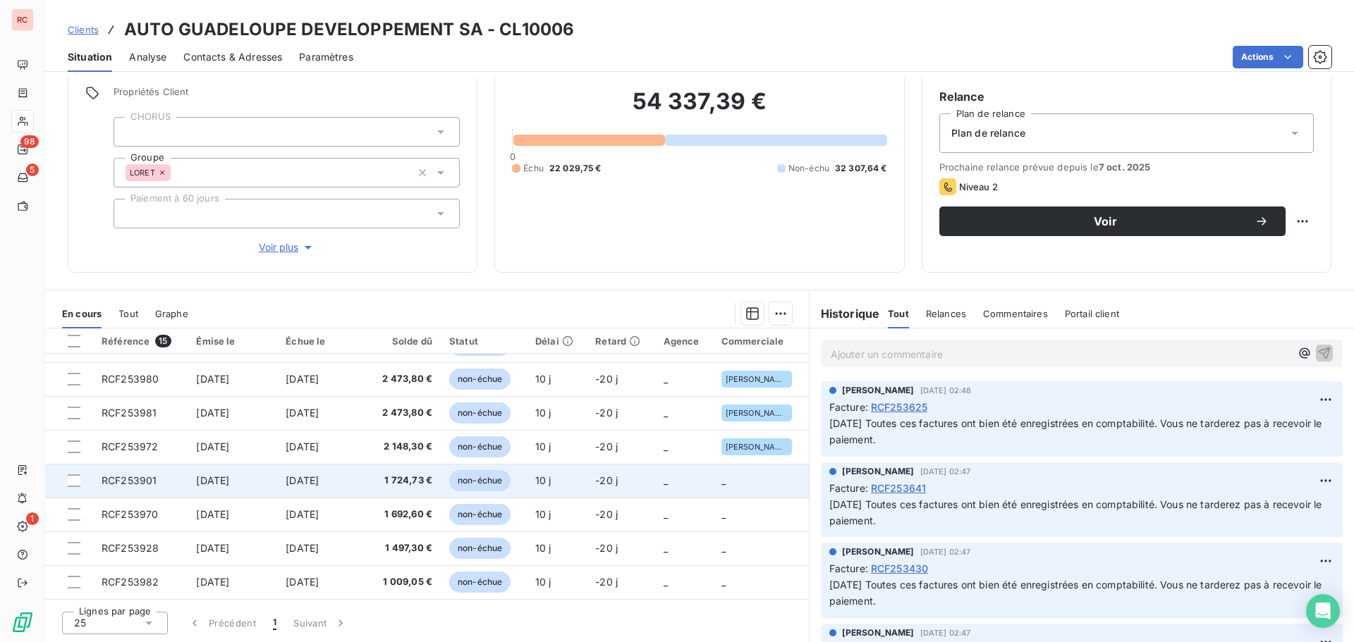
click at [277, 484] on td "[DATE]" at bounding box center [322, 481] width 90 height 34
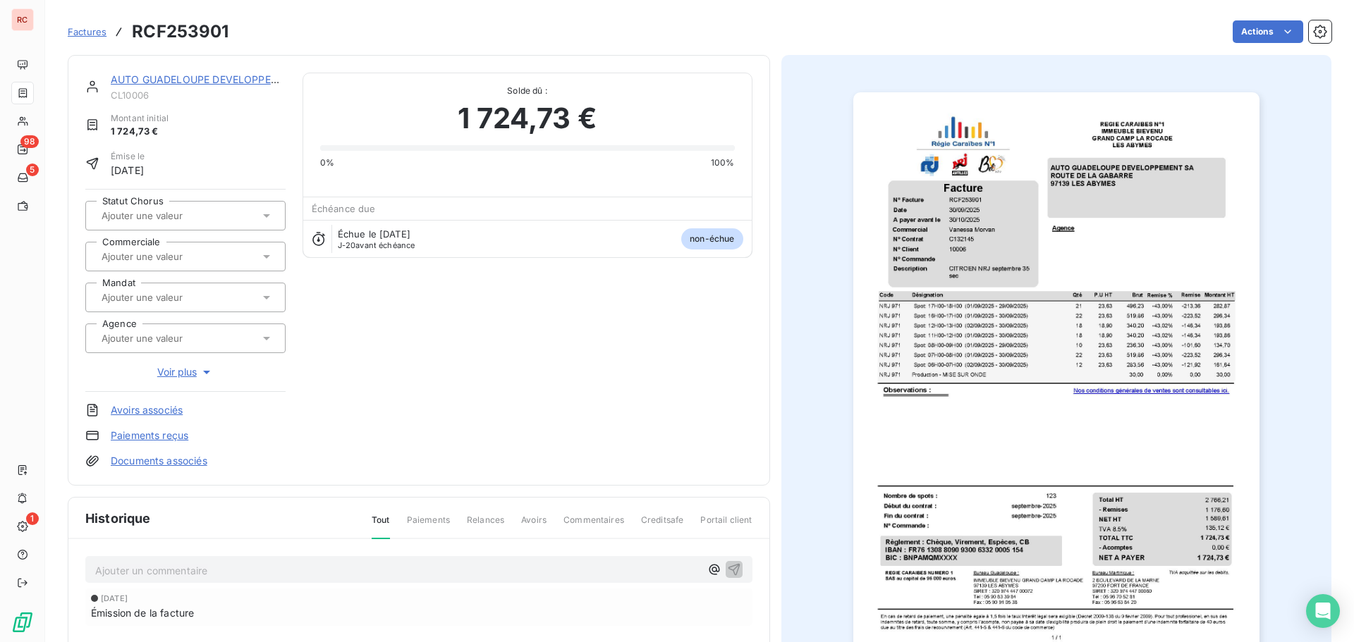
click at [212, 257] on input "text" at bounding box center [171, 256] width 142 height 13
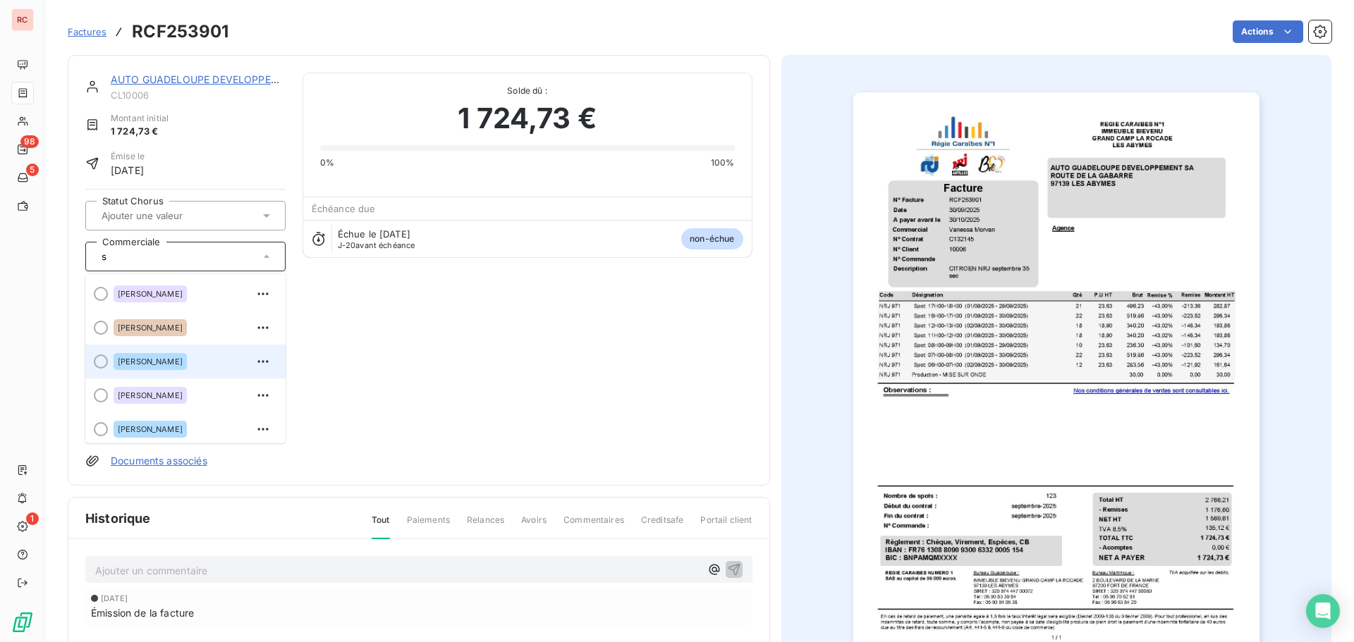
type input "s"
click at [169, 362] on span "[PERSON_NAME]" at bounding box center [150, 362] width 65 height 8
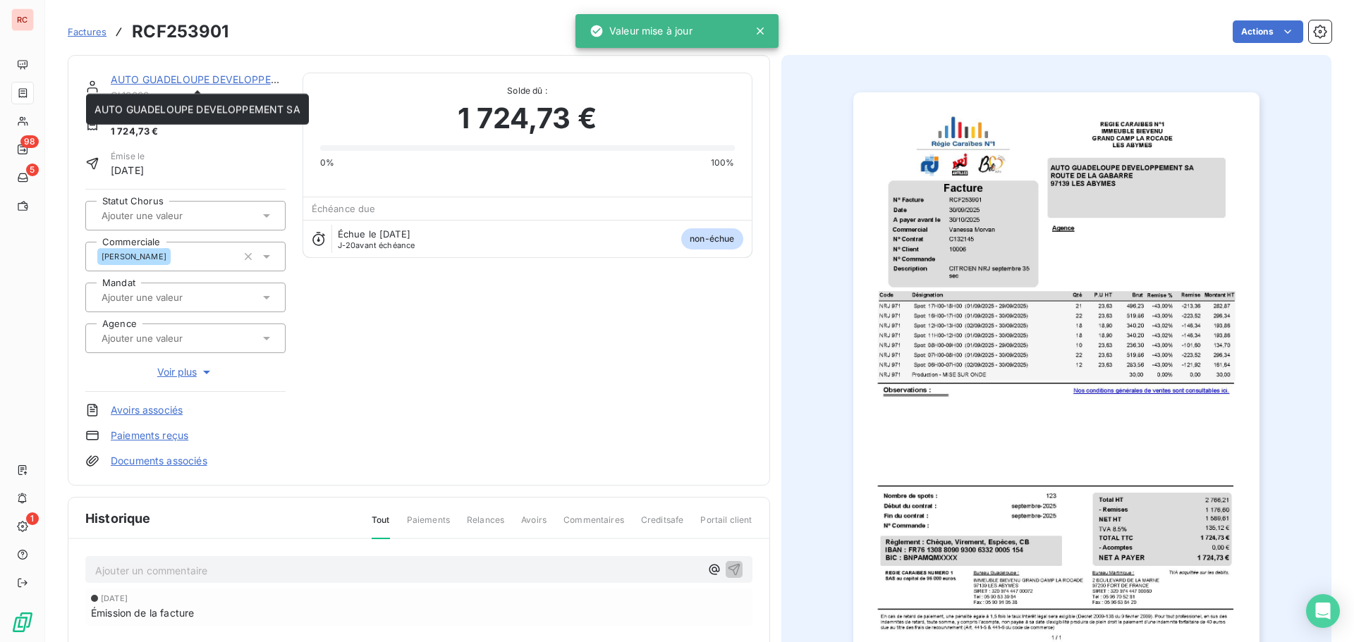
click at [238, 75] on link "AUTO GUADELOUPE DEVELOPPEMENT SA" at bounding box center [214, 79] width 206 height 12
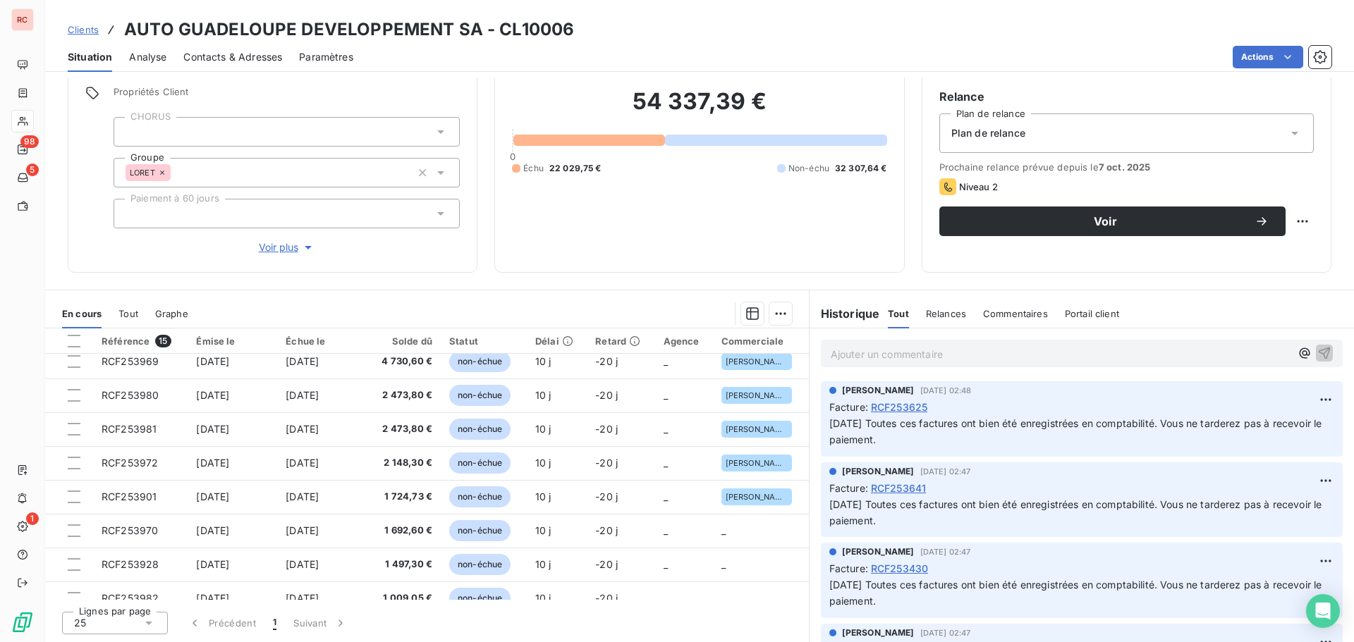
scroll to position [262, 0]
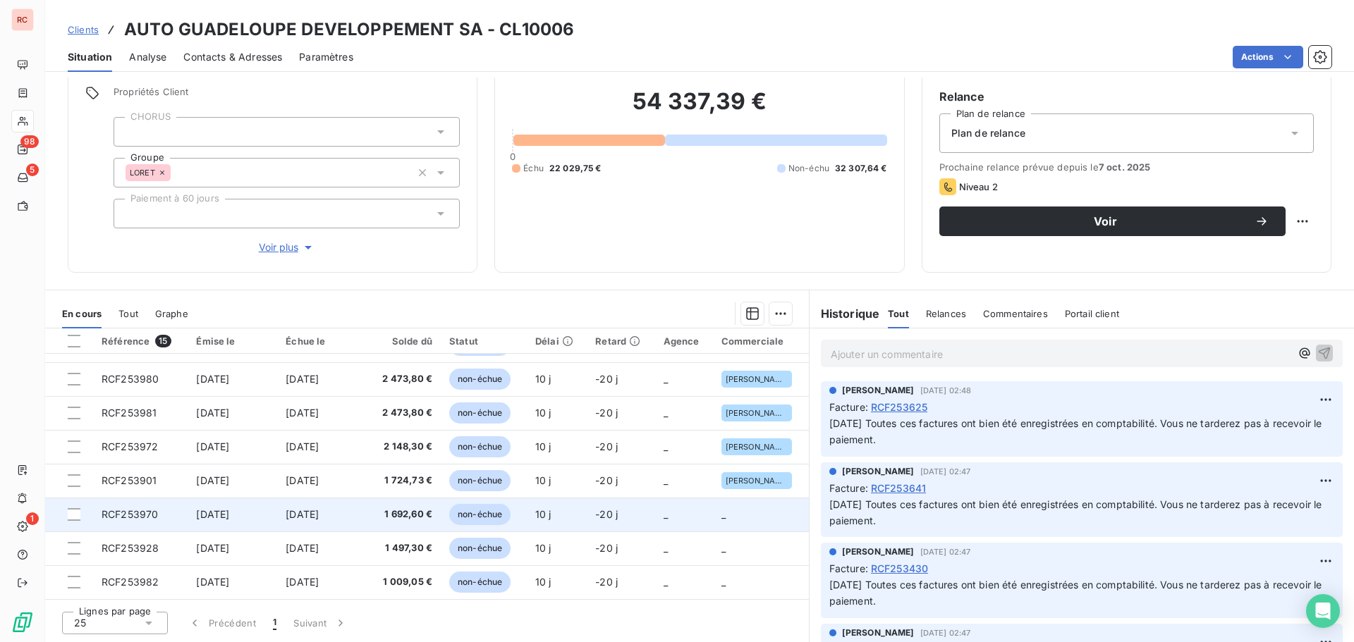
click at [319, 514] on span "[DATE]" at bounding box center [302, 514] width 33 height 12
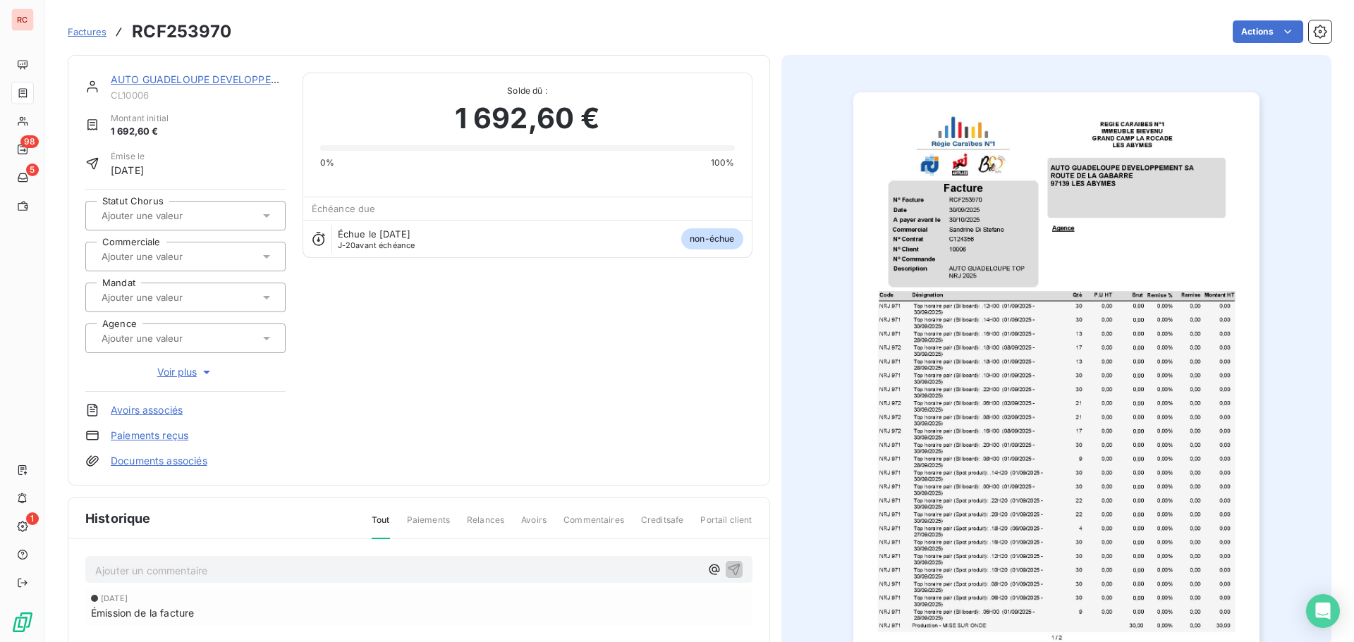
click at [198, 256] on input "text" at bounding box center [171, 256] width 142 height 13
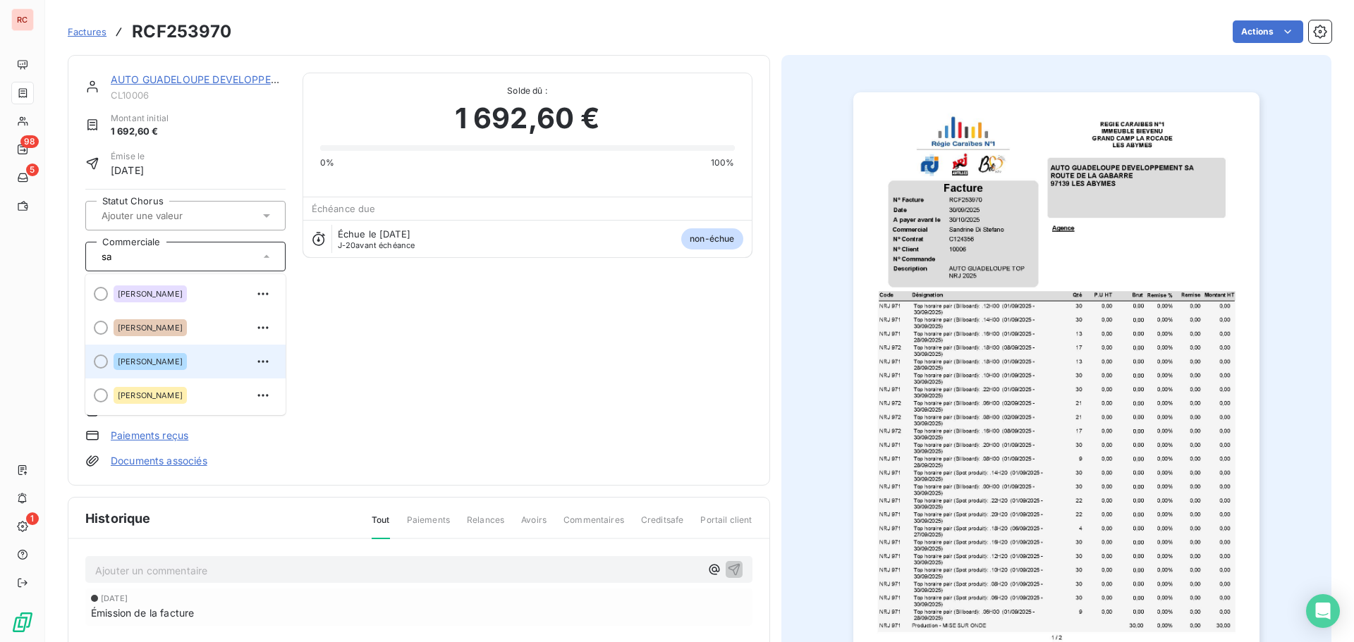
type input "sa"
click at [183, 364] on span "[PERSON_NAME]" at bounding box center [150, 362] width 65 height 8
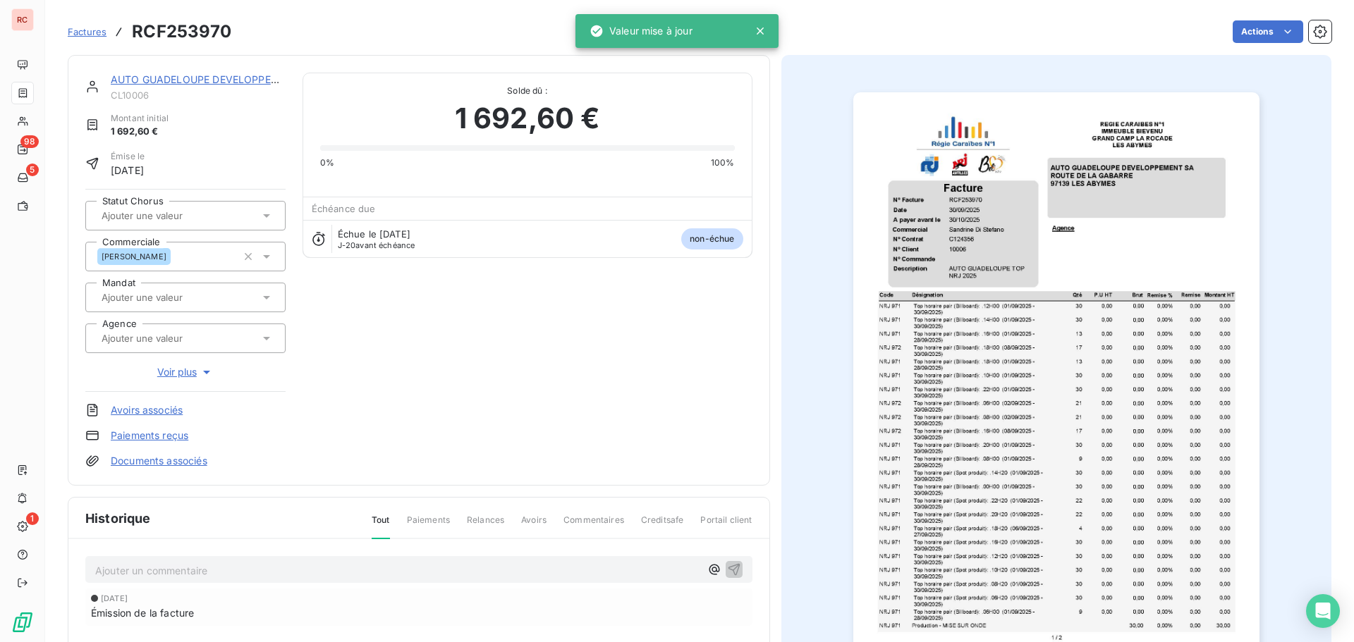
click at [221, 78] on link "AUTO GUADELOUPE DEVELOPPEMENT SA" at bounding box center [214, 79] width 206 height 12
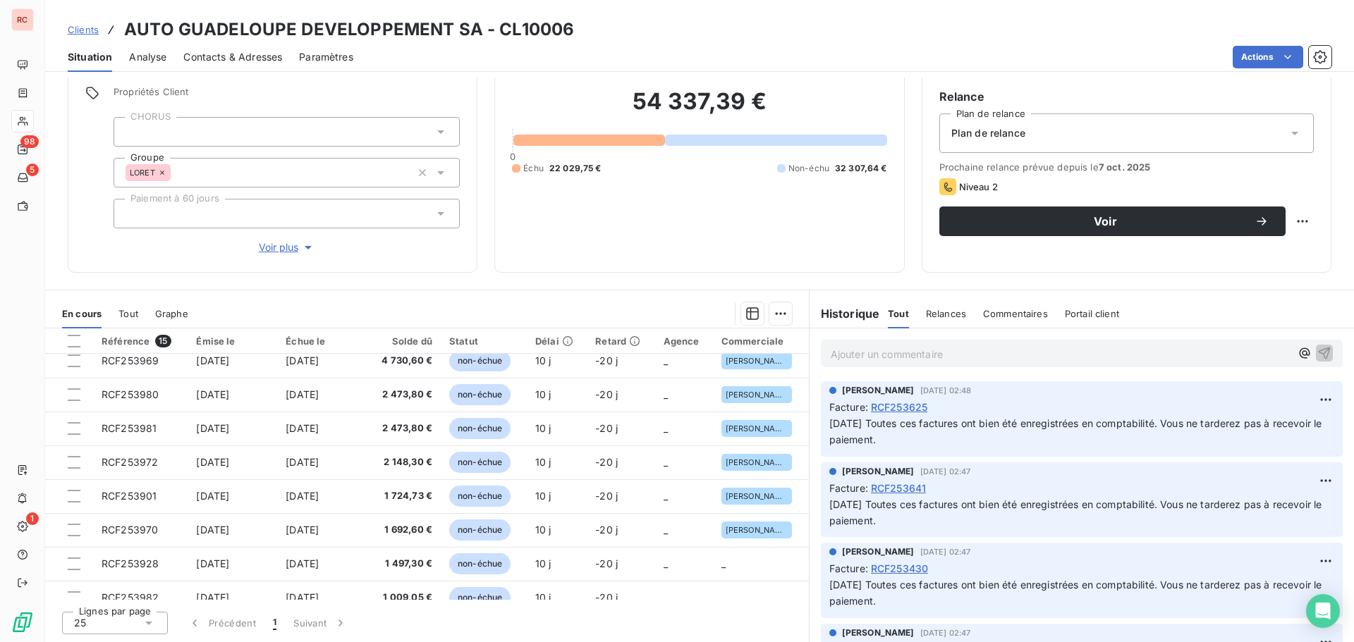
scroll to position [262, 0]
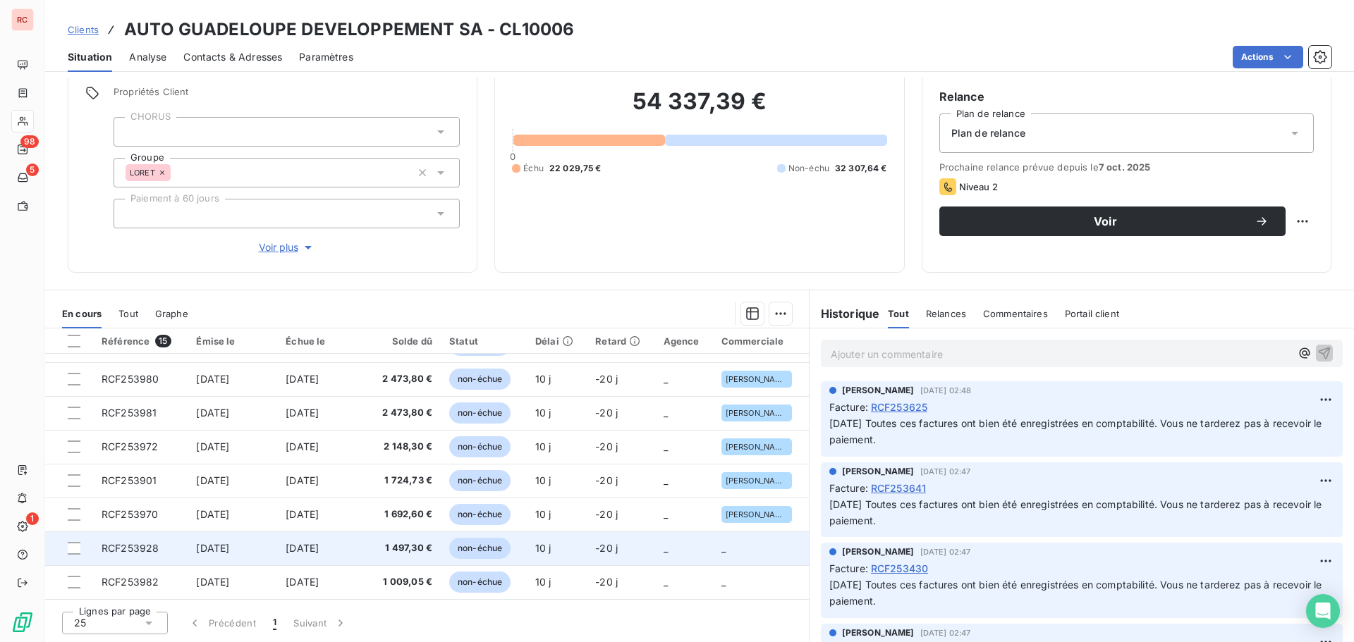
click at [319, 549] on span "[DATE]" at bounding box center [302, 548] width 33 height 12
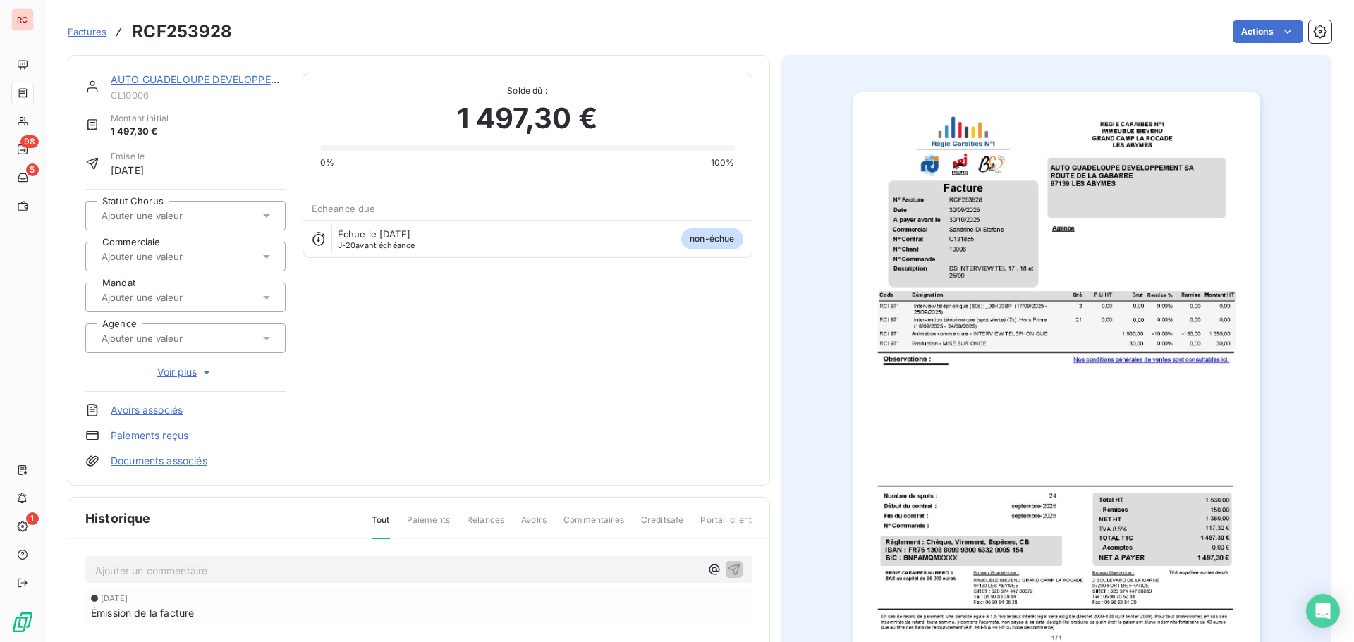
click at [143, 255] on input "text" at bounding box center [171, 256] width 142 height 13
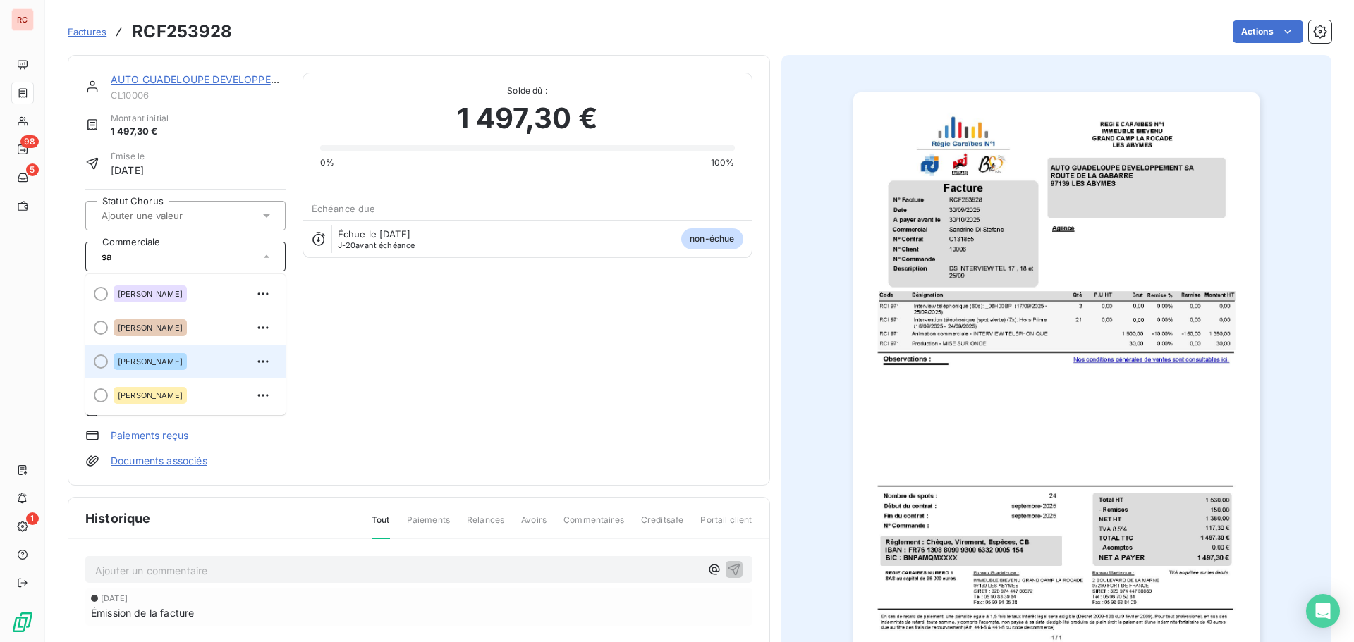
type input "sa"
click at [173, 360] on span "[PERSON_NAME]" at bounding box center [150, 362] width 65 height 8
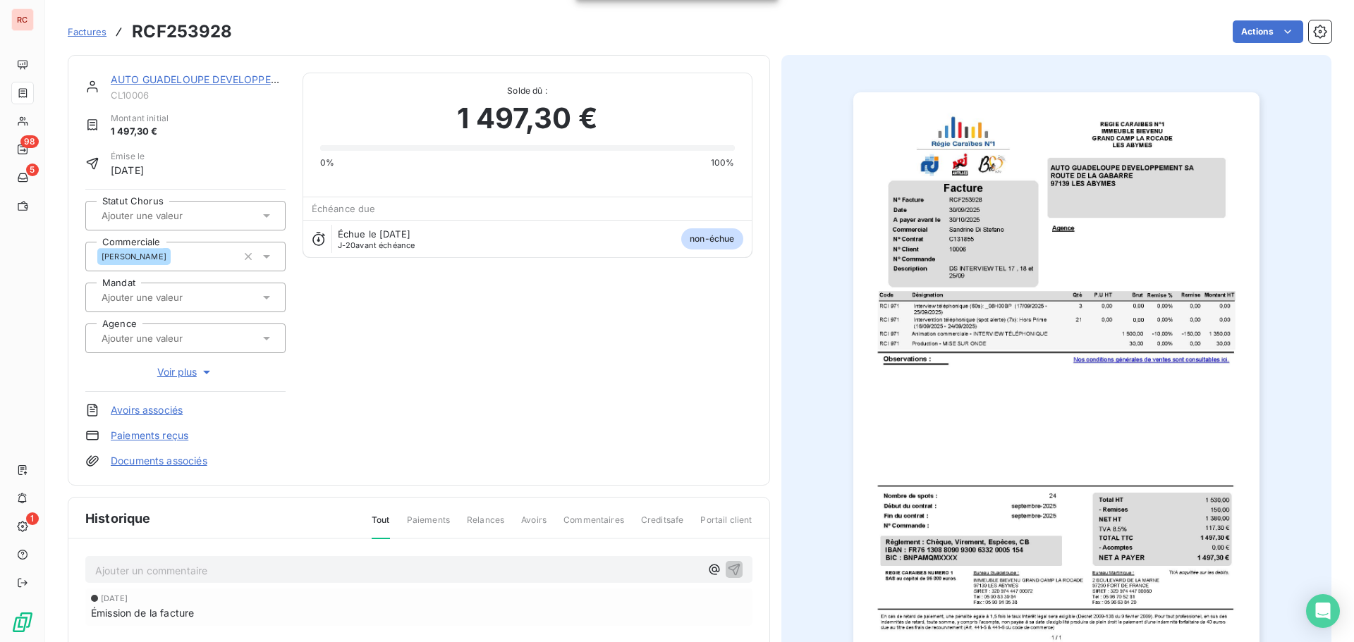
click at [162, 83] on link "AUTO GUADELOUPE DEVELOPPEMENT SA" at bounding box center [214, 79] width 206 height 12
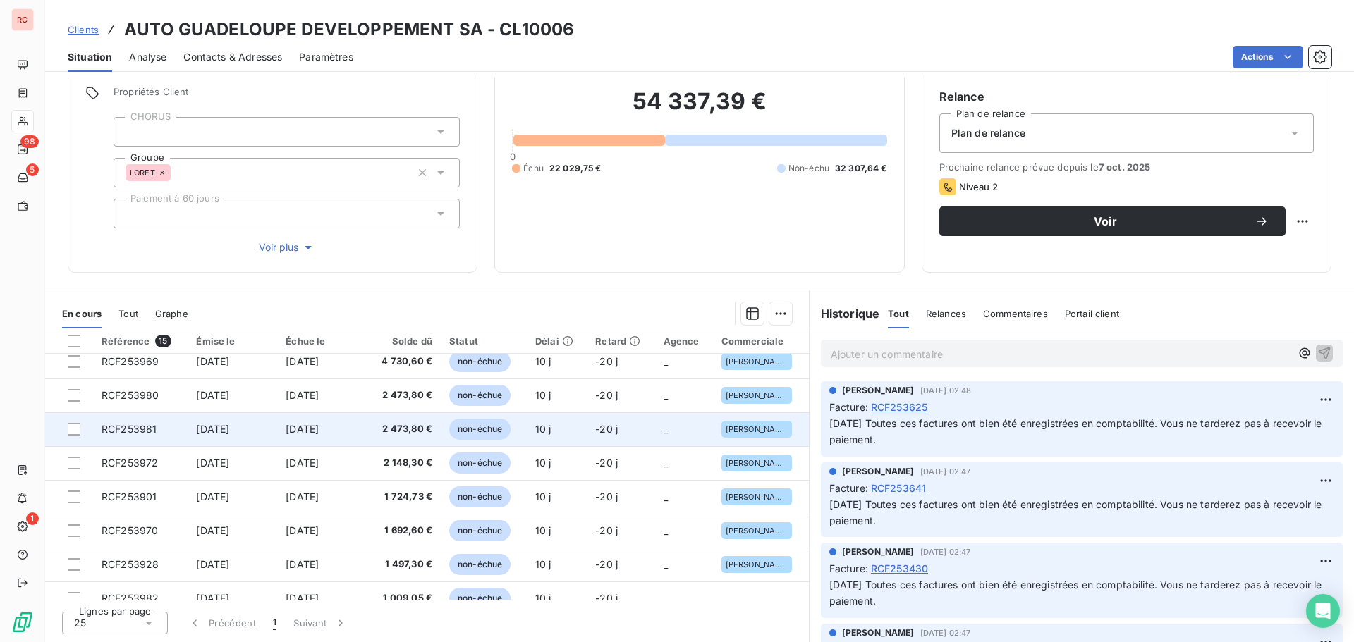
scroll to position [262, 0]
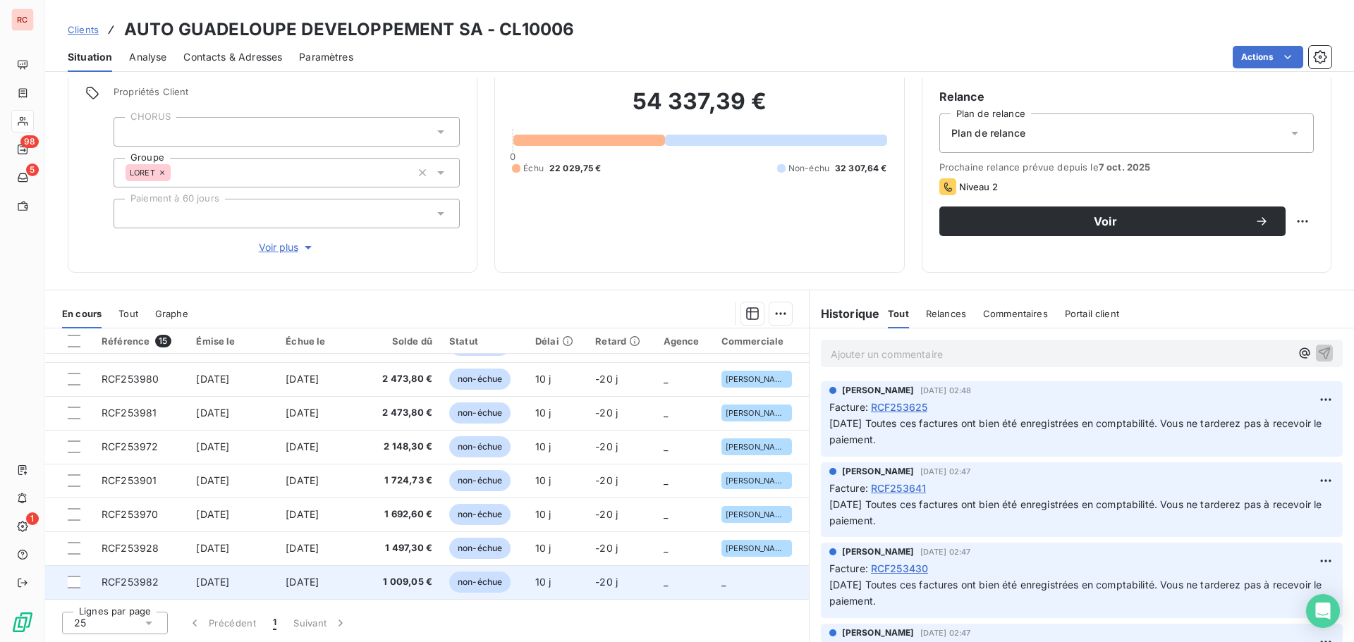
click at [397, 585] on span "1 009,05 €" at bounding box center [403, 582] width 57 height 14
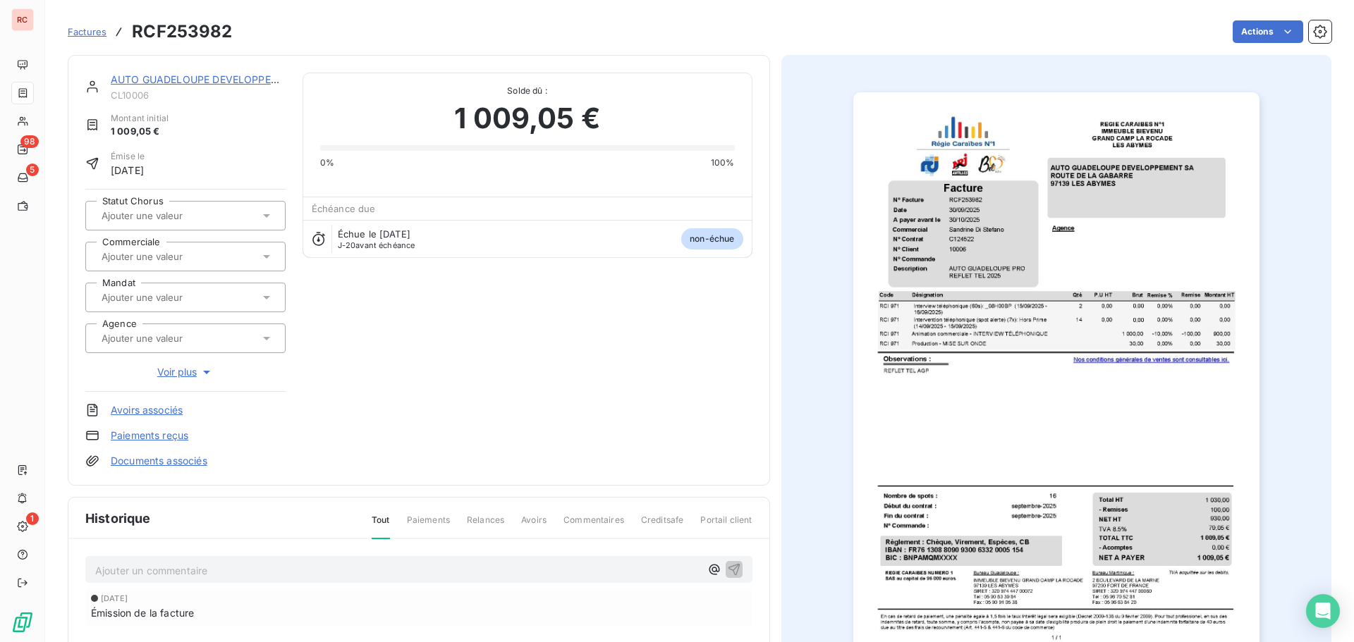
click at [166, 255] on input "text" at bounding box center [171, 256] width 142 height 13
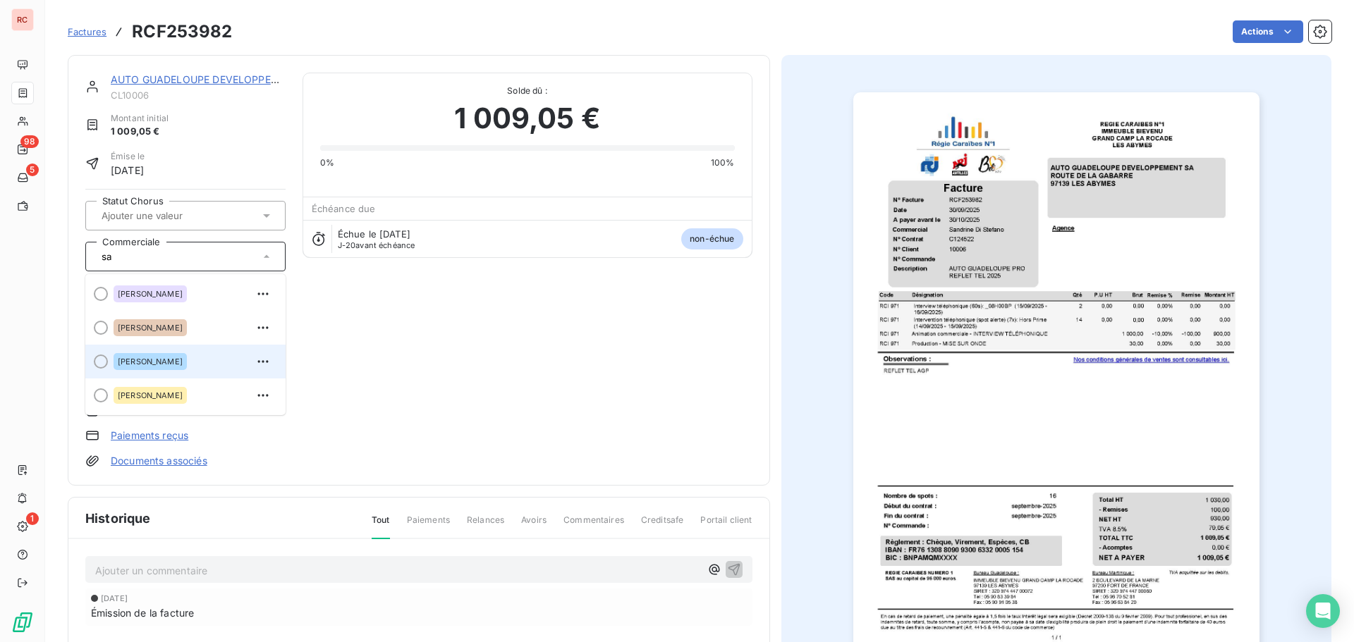
type input "sa"
click at [163, 363] on span "[PERSON_NAME]" at bounding box center [150, 362] width 65 height 8
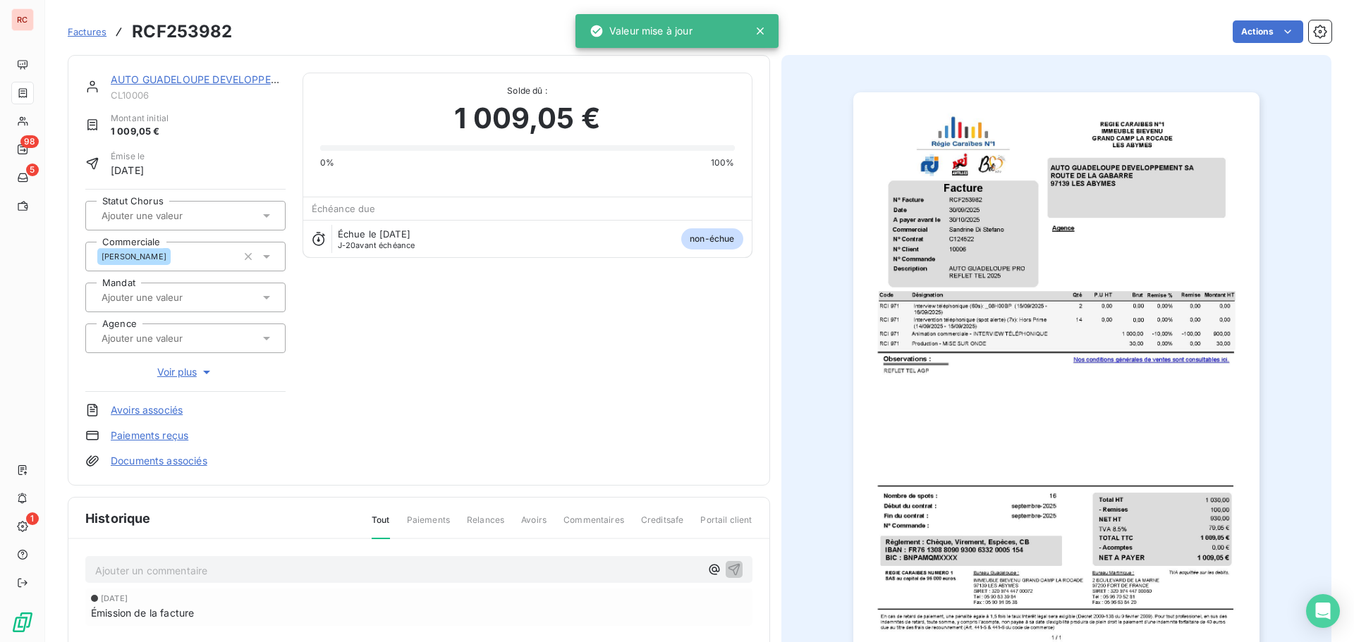
click at [238, 78] on link "AUTO GUADELOUPE DEVELOPPEMENT SA" at bounding box center [214, 79] width 206 height 12
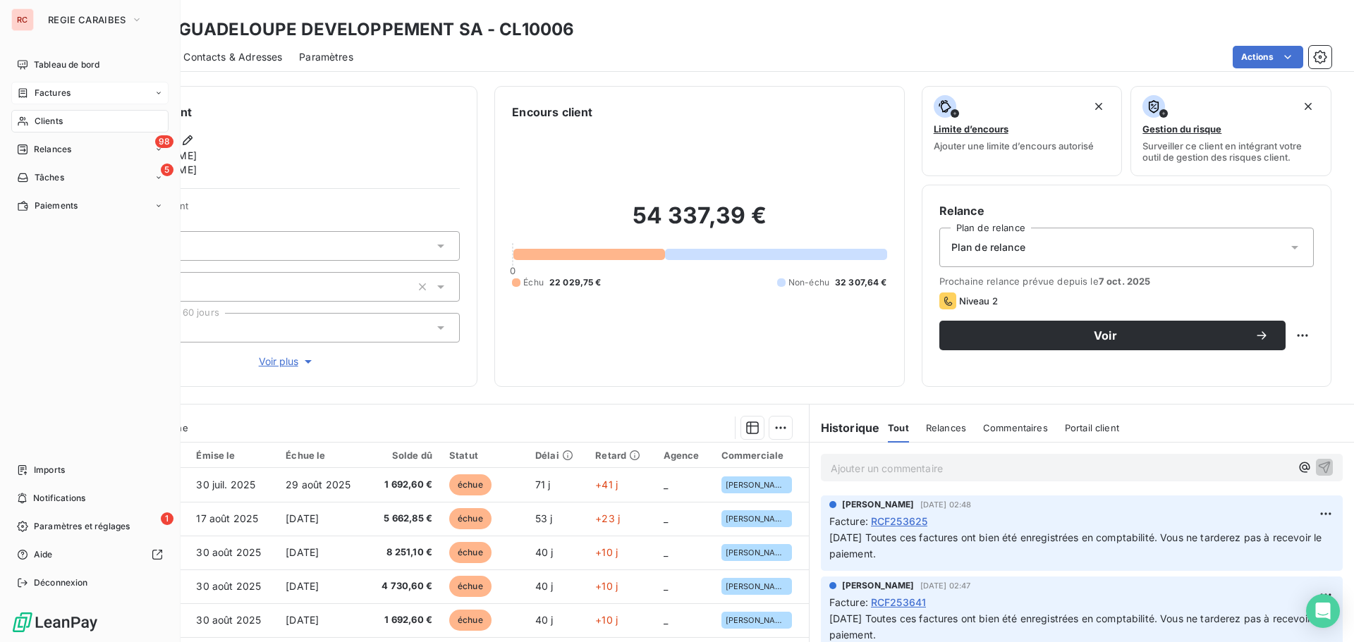
click at [47, 91] on span "Factures" at bounding box center [53, 93] width 36 height 13
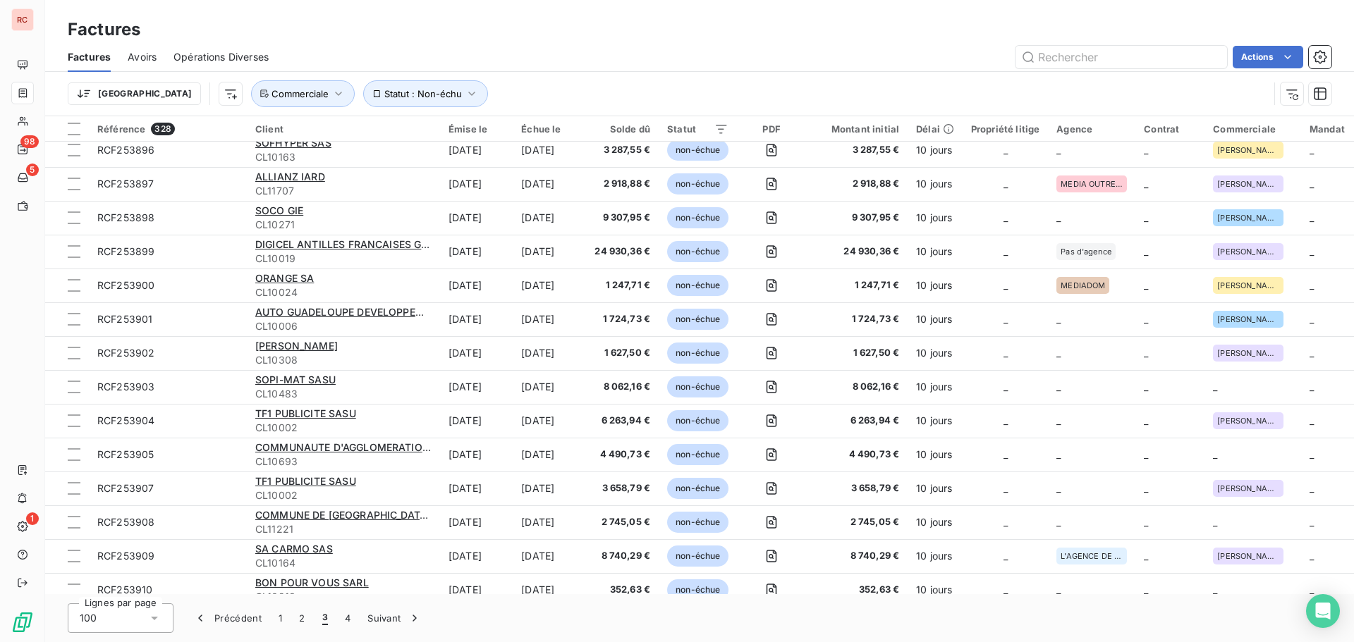
scroll to position [987, 0]
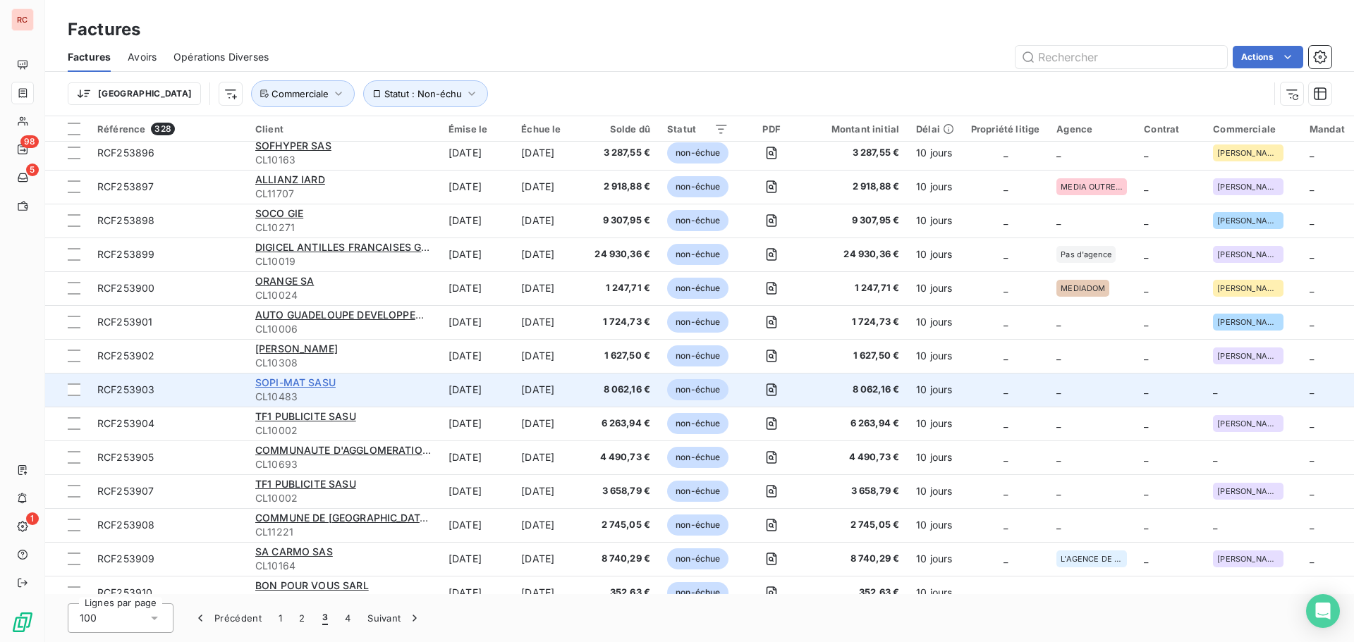
click at [312, 379] on span "SOPI-MAT SASU" at bounding box center [295, 383] width 80 height 12
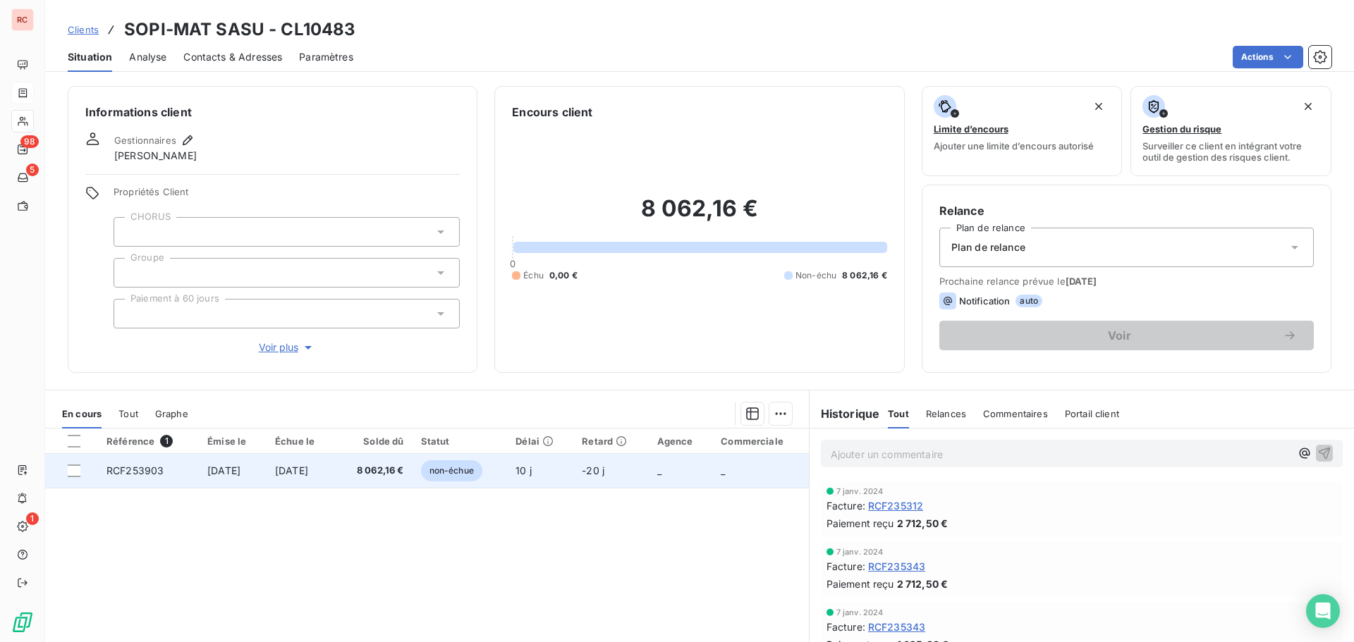
click at [335, 477] on td "[DATE]" at bounding box center [301, 471] width 68 height 34
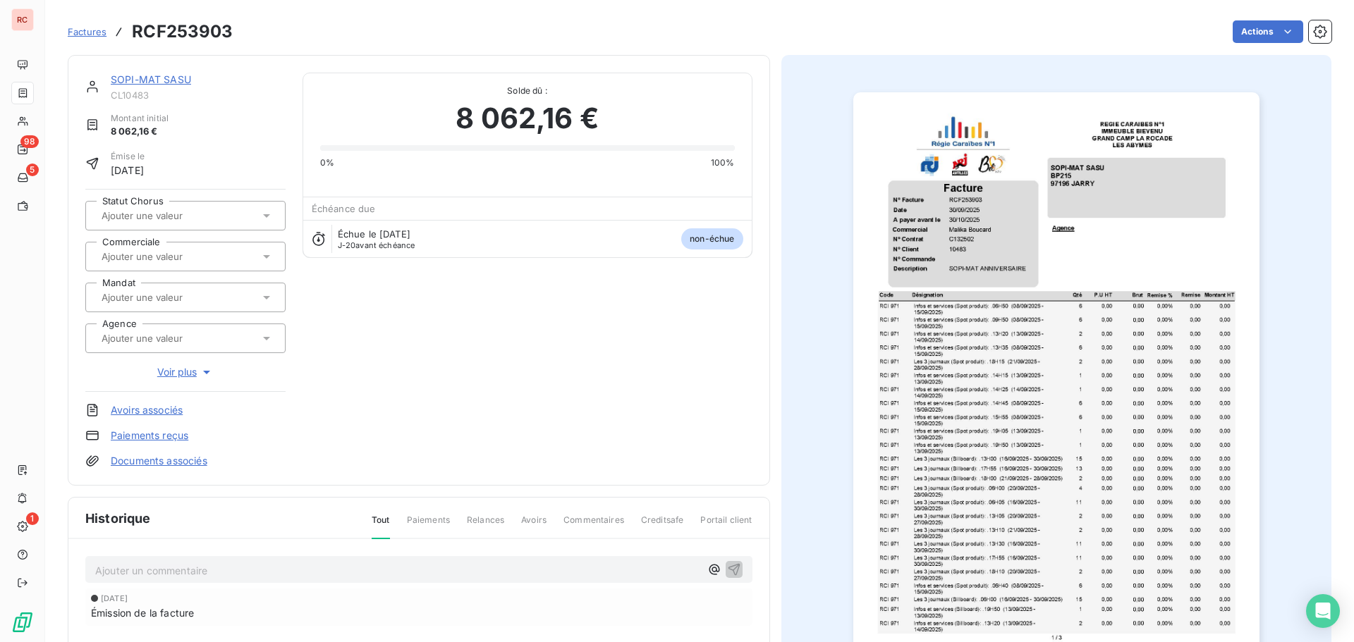
click at [226, 257] on div at bounding box center [178, 257] width 162 height 18
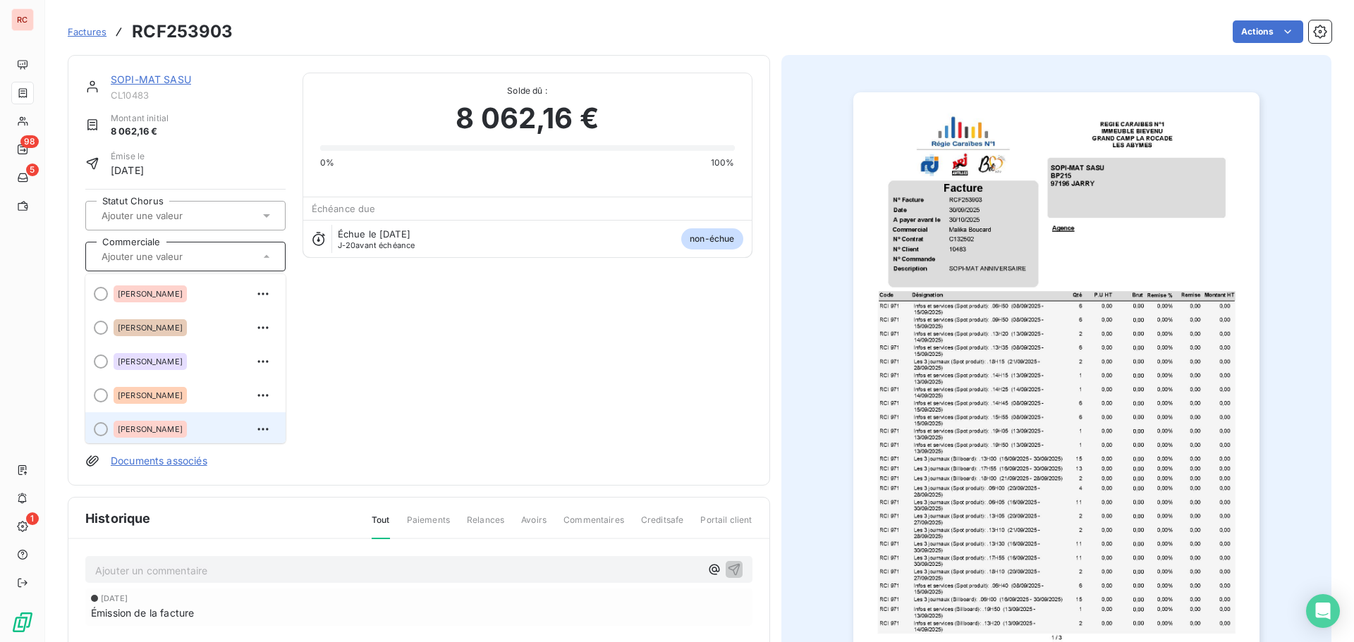
scroll to position [3, 0]
click at [165, 425] on span "[PERSON_NAME]" at bounding box center [150, 426] width 65 height 8
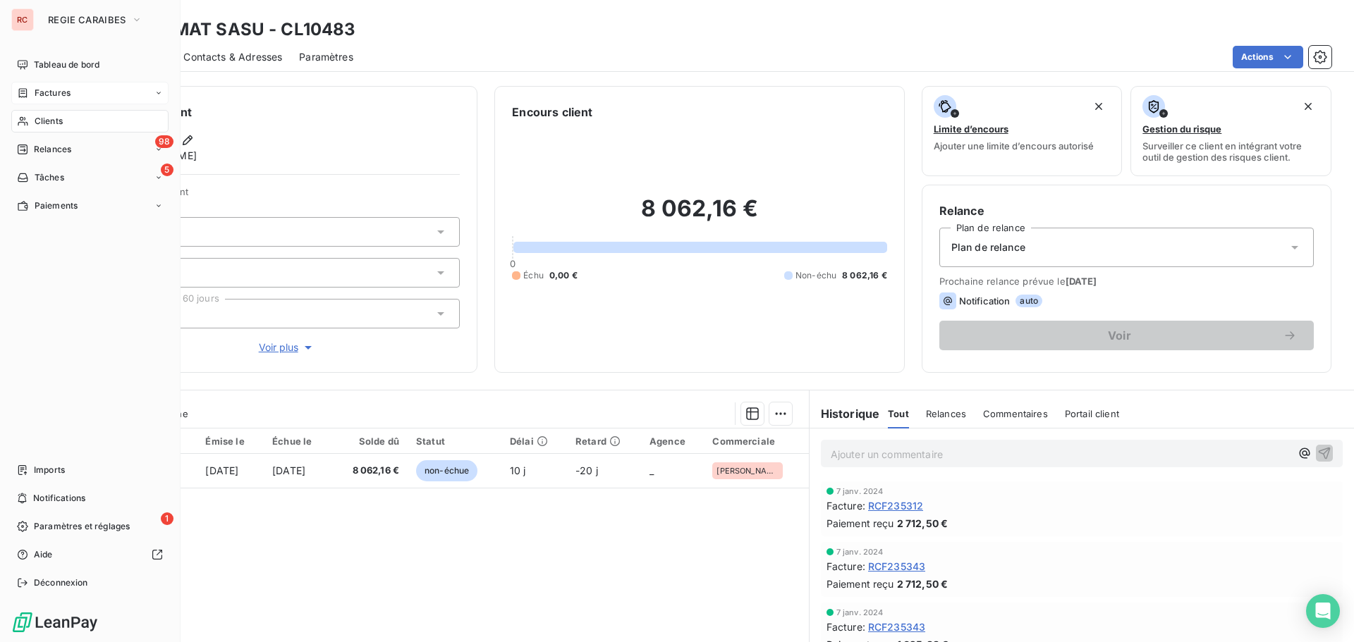
click at [47, 97] on span "Factures" at bounding box center [53, 93] width 36 height 13
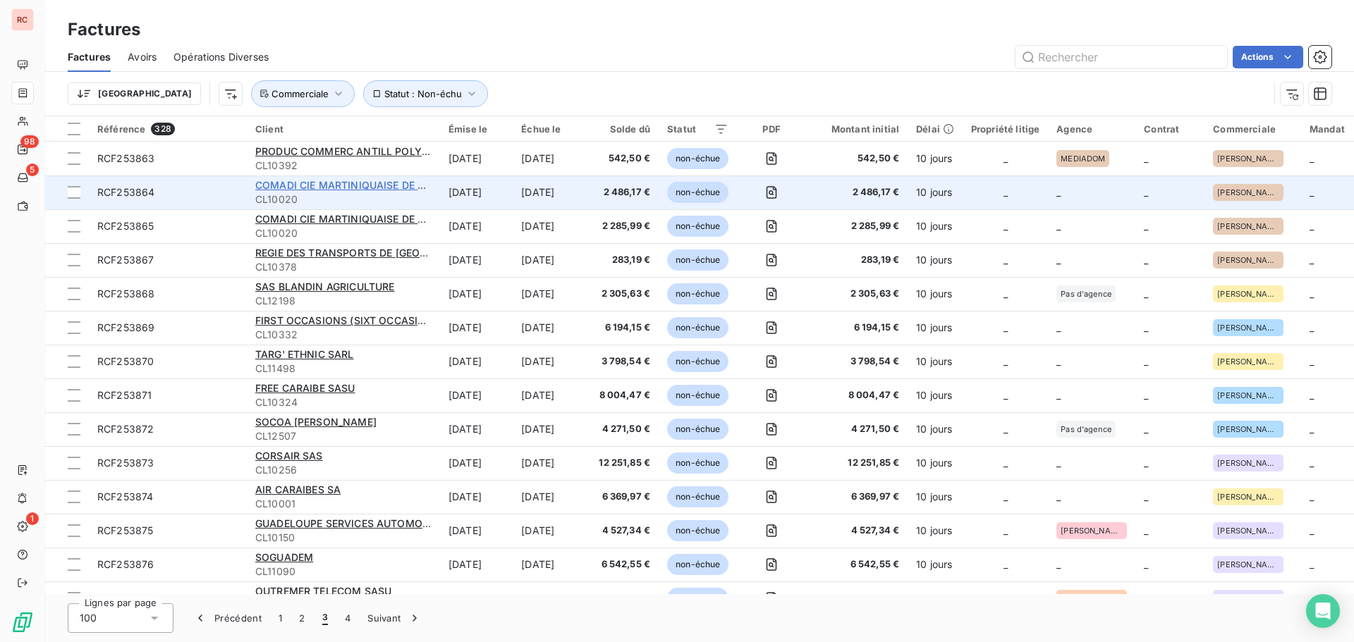
click at [269, 185] on span "COMADI CIE MARTINIQUAISE DE DISTRIBUTION SAS" at bounding box center [383, 185] width 257 height 12
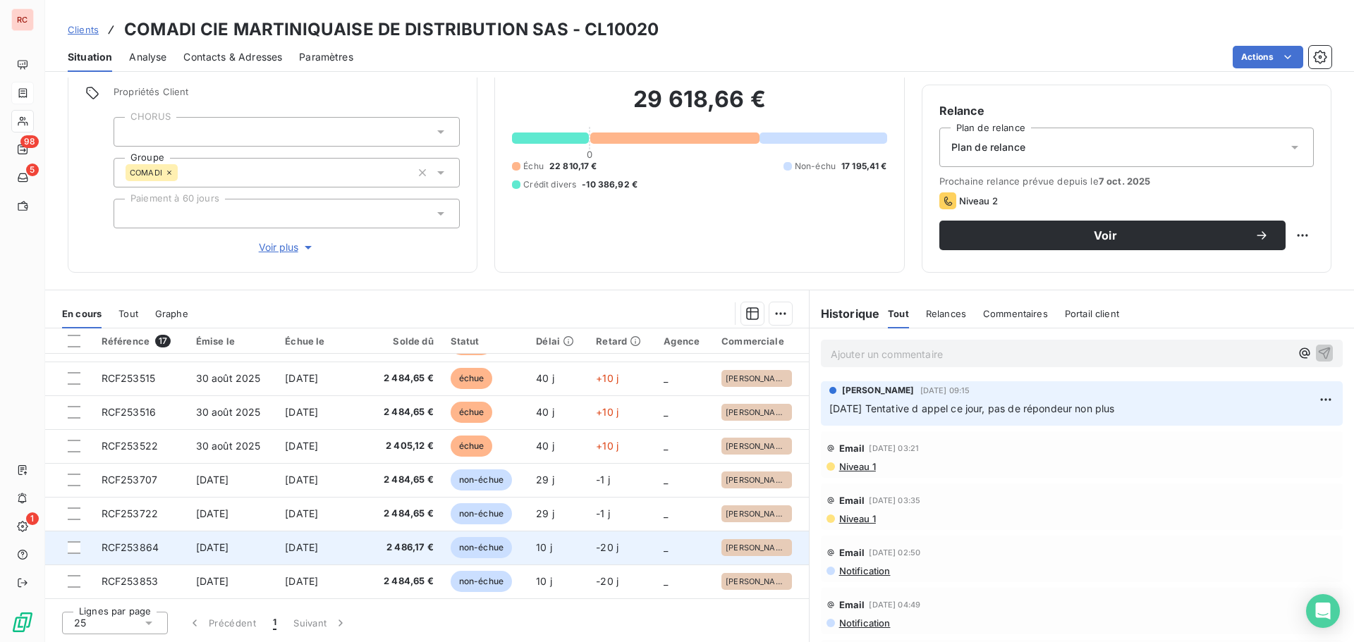
scroll to position [189, 0]
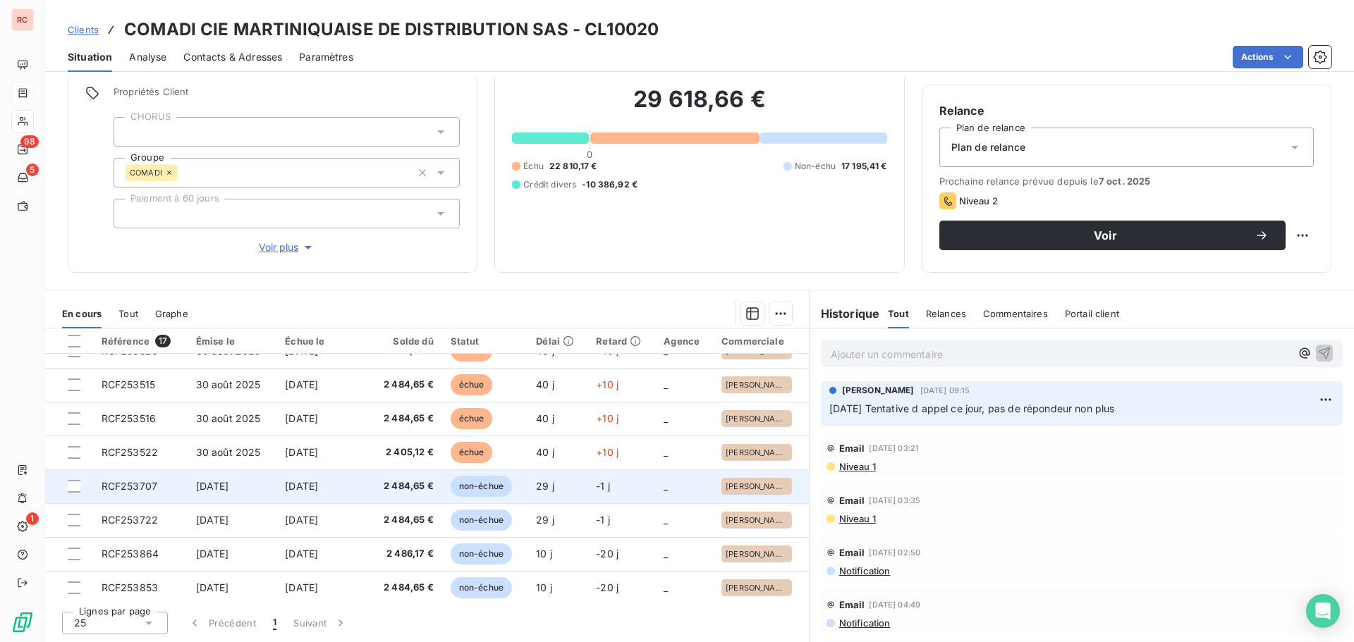
click at [313, 481] on span "[DATE]" at bounding box center [301, 486] width 33 height 12
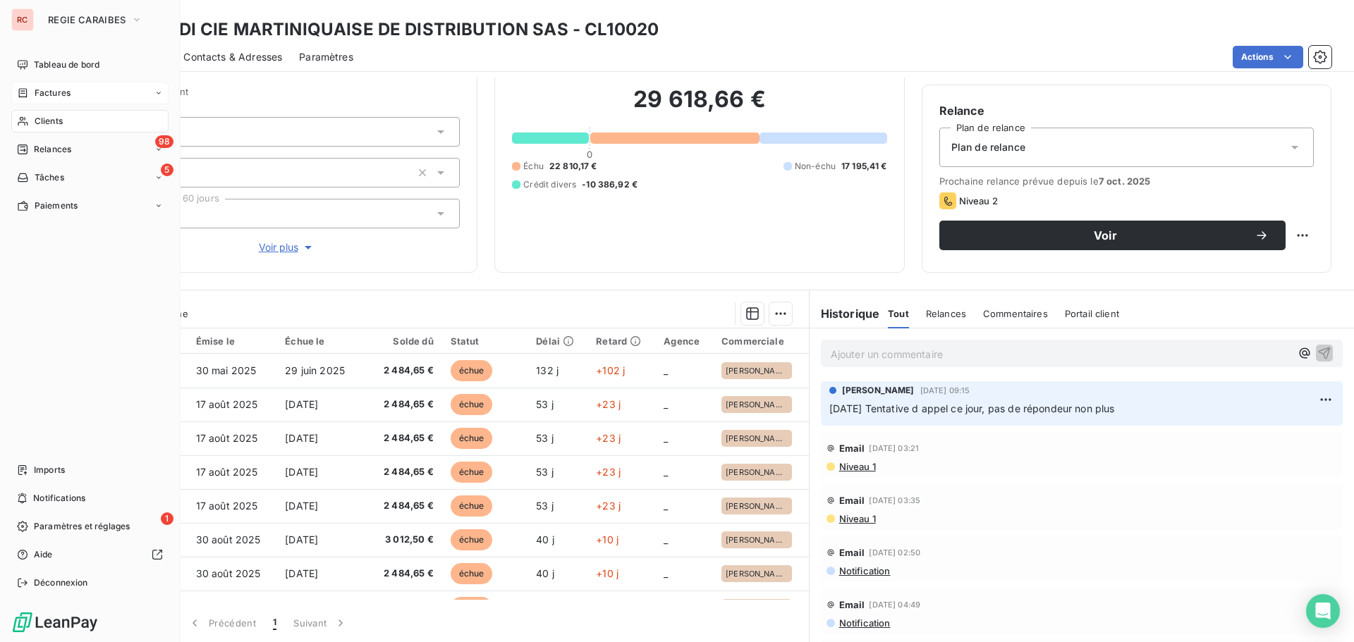
click at [36, 96] on span "Factures" at bounding box center [53, 93] width 36 height 13
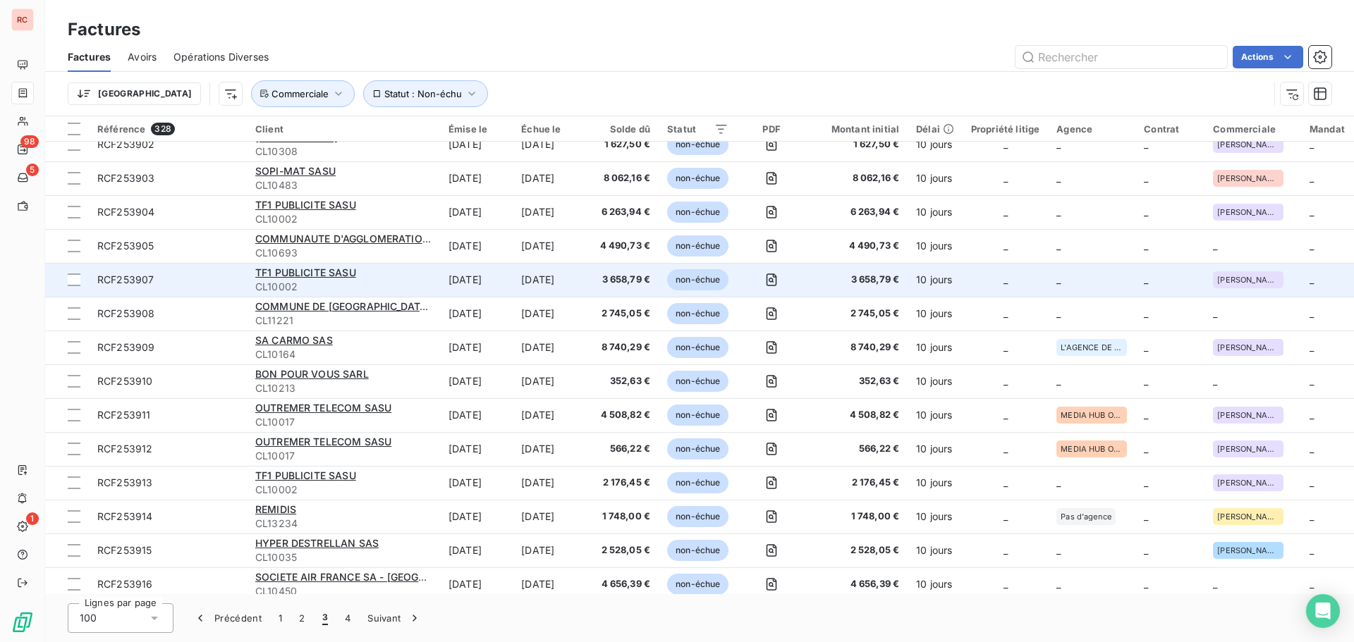
scroll to position [1058, 0]
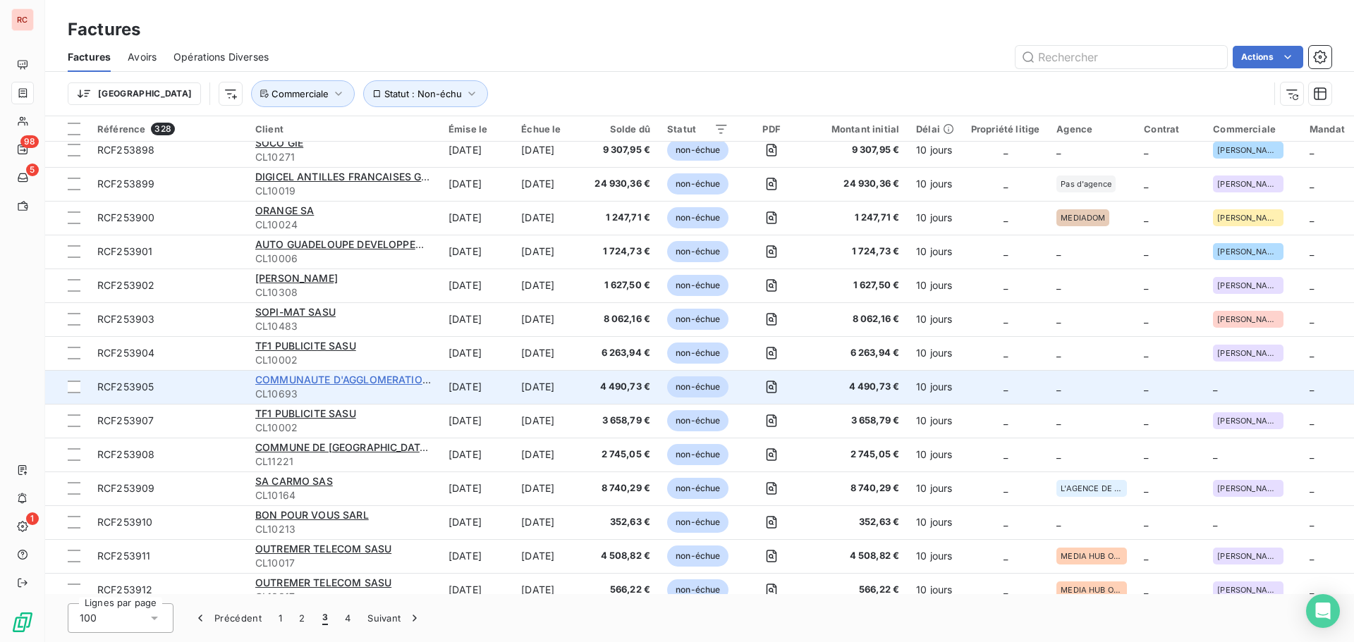
click at [309, 376] on span "COMMUNAUTE D'AGGLOMERATION DU NORD [GEOGRAPHIC_DATA]" at bounding box center [419, 380] width 329 height 12
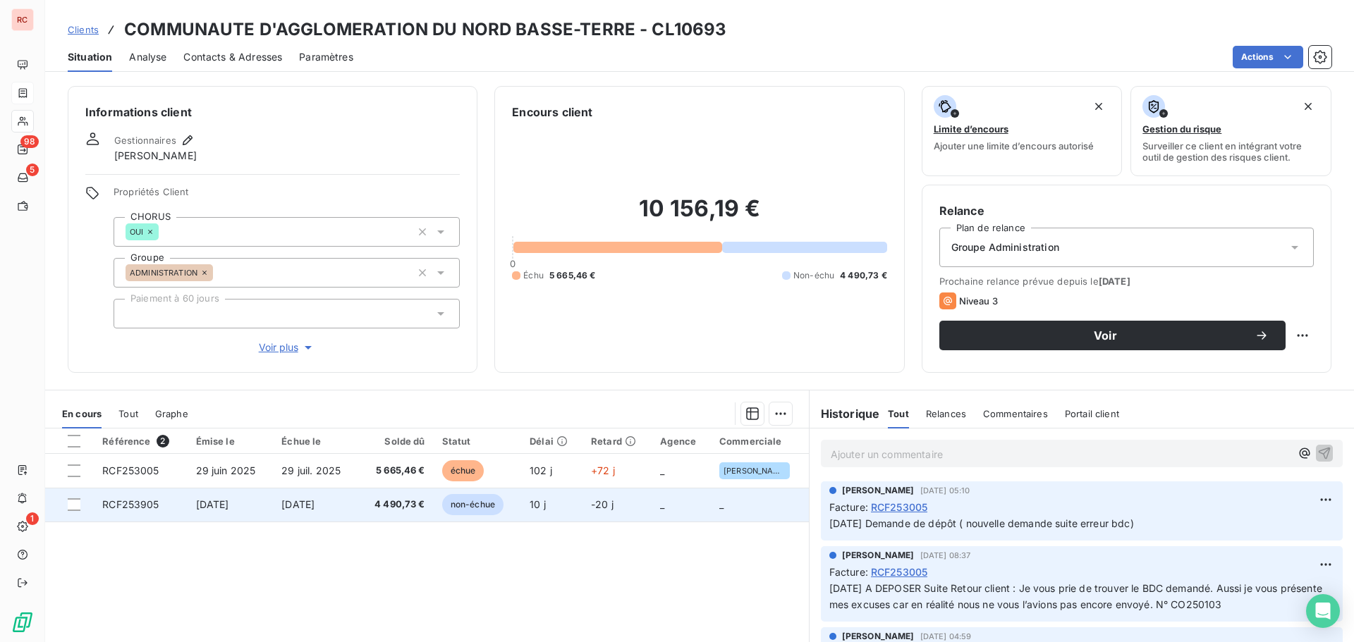
click at [302, 501] on span "[DATE]" at bounding box center [297, 505] width 33 height 12
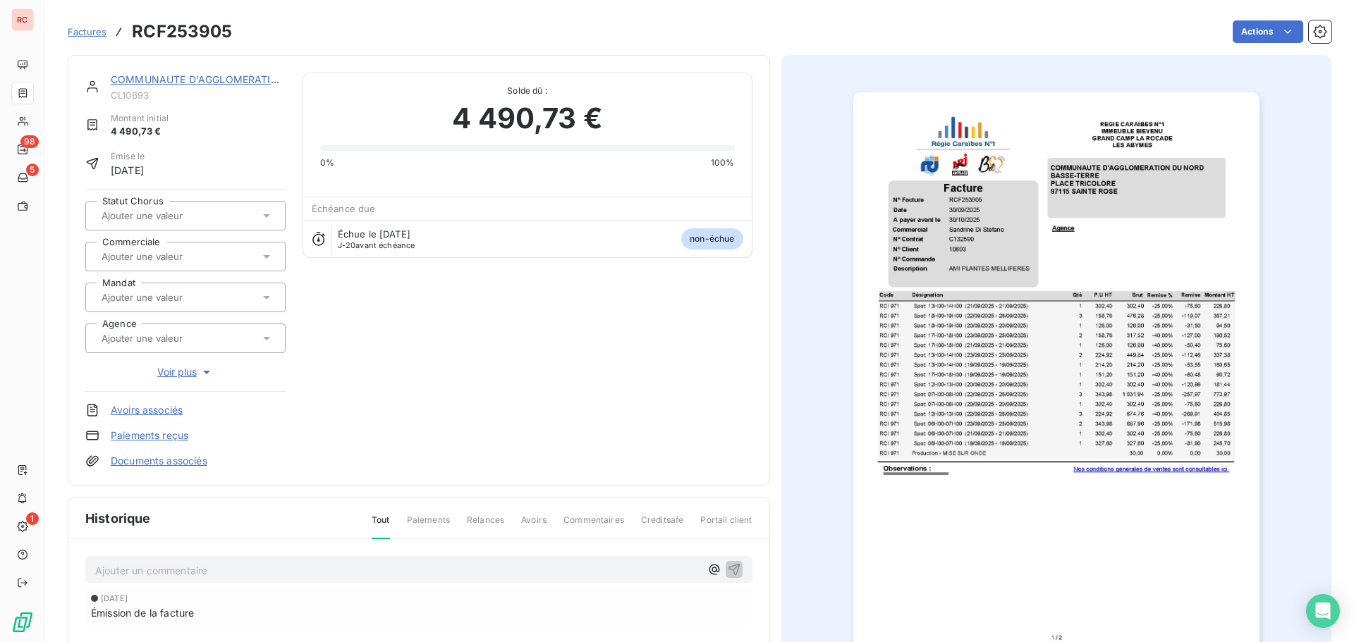
click at [147, 261] on input "text" at bounding box center [171, 256] width 142 height 13
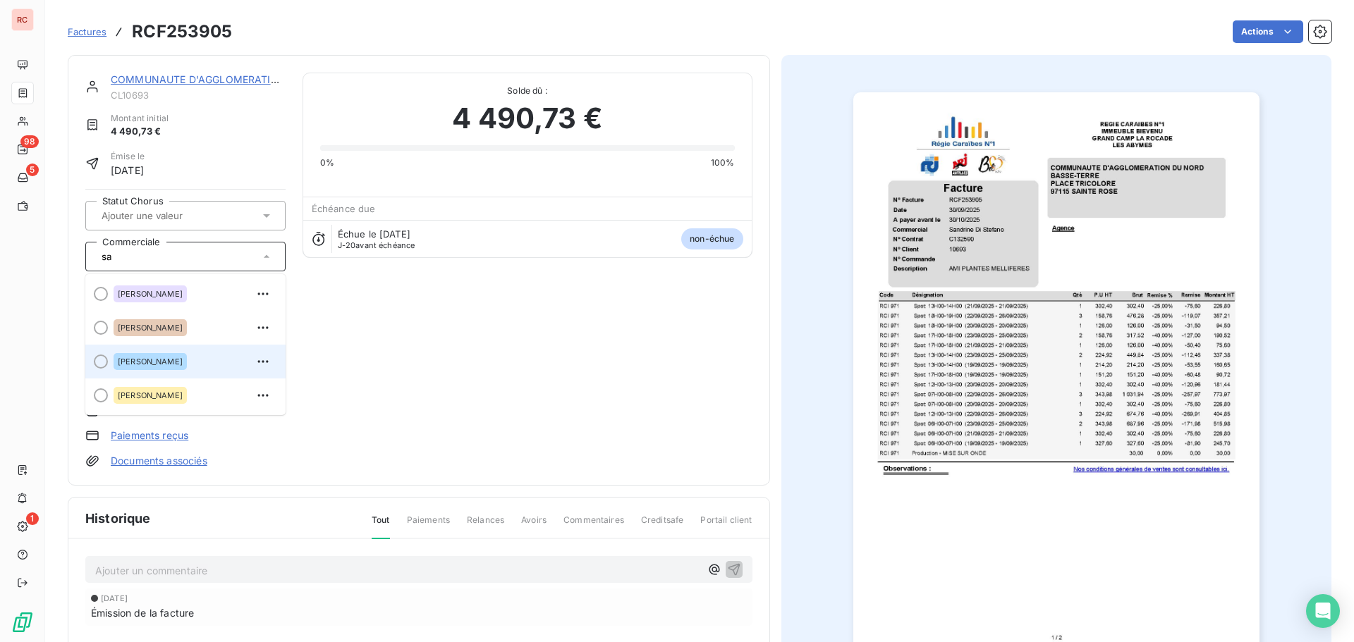
type input "sa"
click at [151, 362] on span "[PERSON_NAME]" at bounding box center [150, 362] width 65 height 8
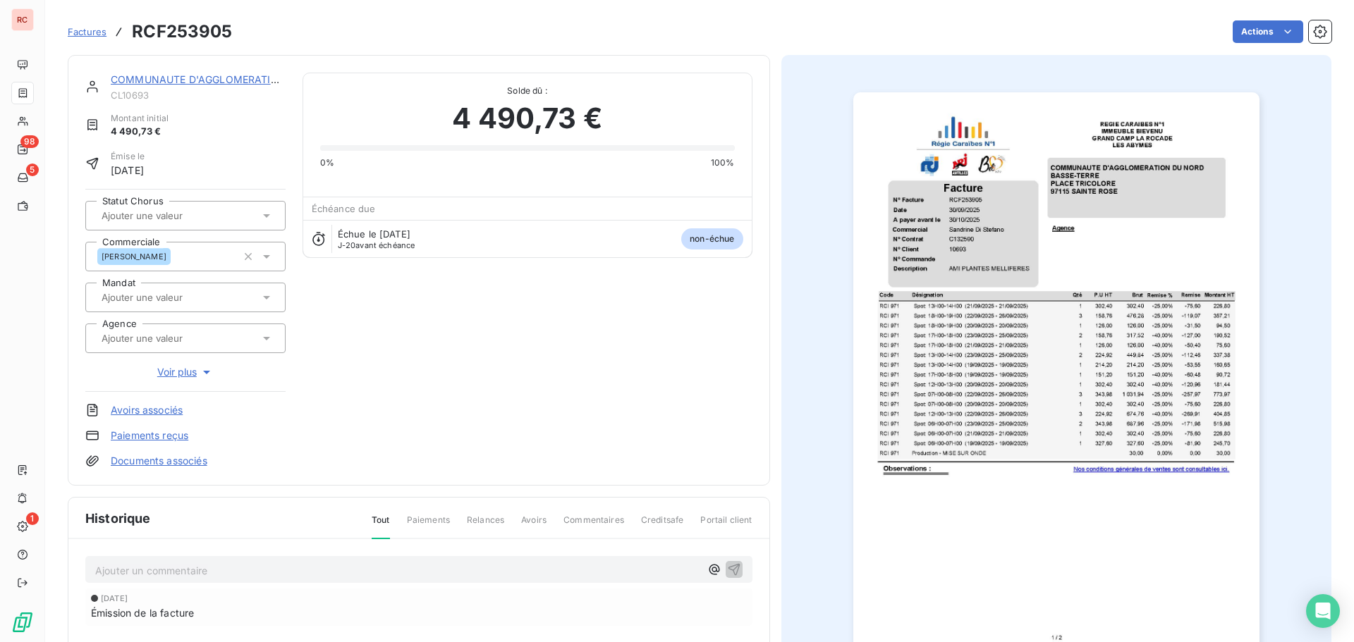
click at [214, 80] on link "COMMUNAUTE D'AGGLOMERATION DU NORD [GEOGRAPHIC_DATA]" at bounding box center [276, 79] width 331 height 12
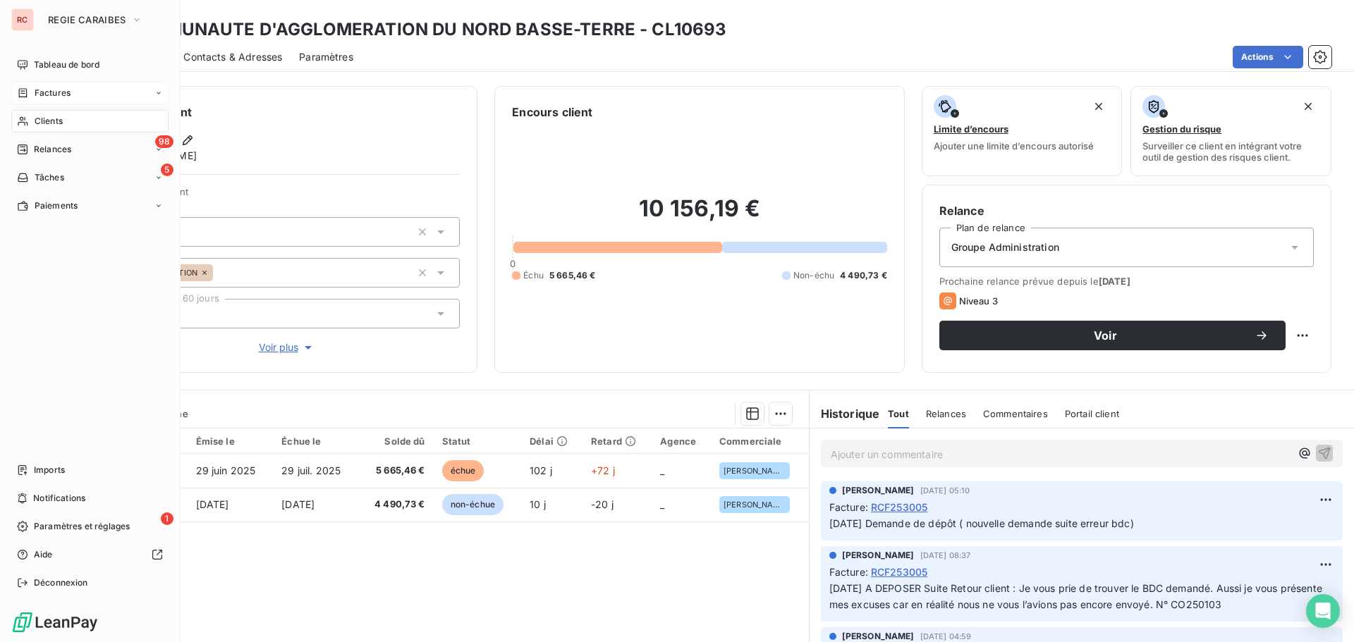
click at [72, 95] on div "Factures" at bounding box center [89, 93] width 157 height 23
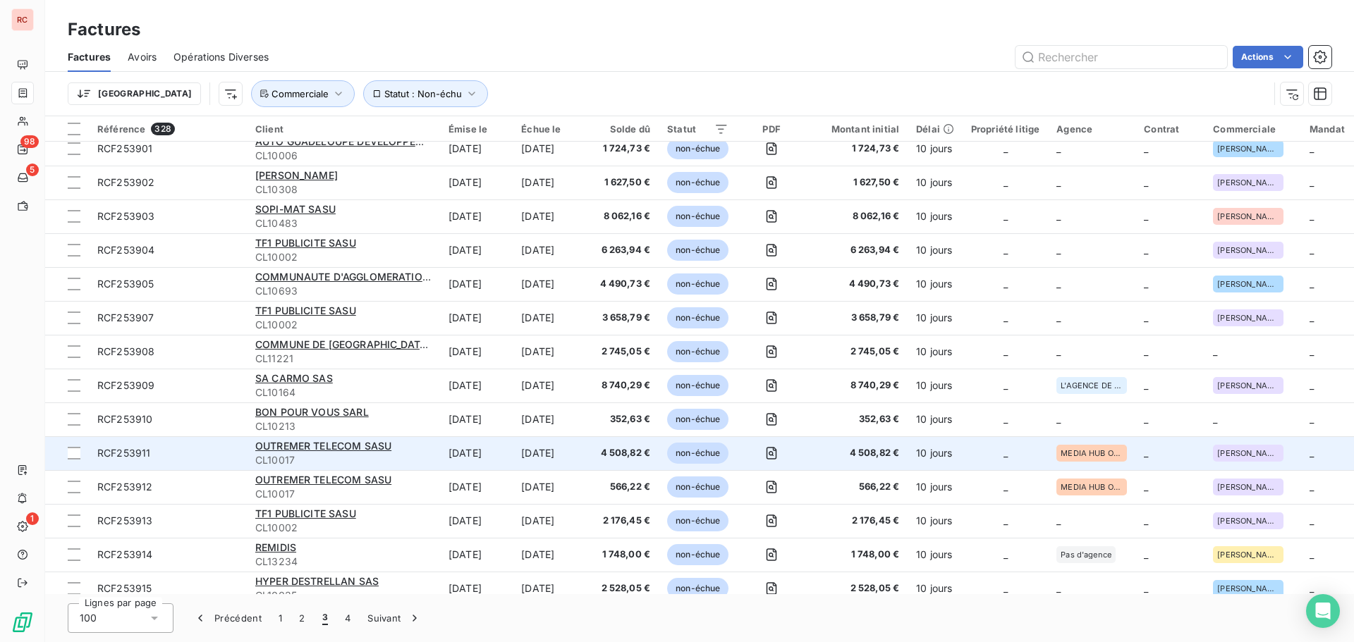
scroll to position [1269, 0]
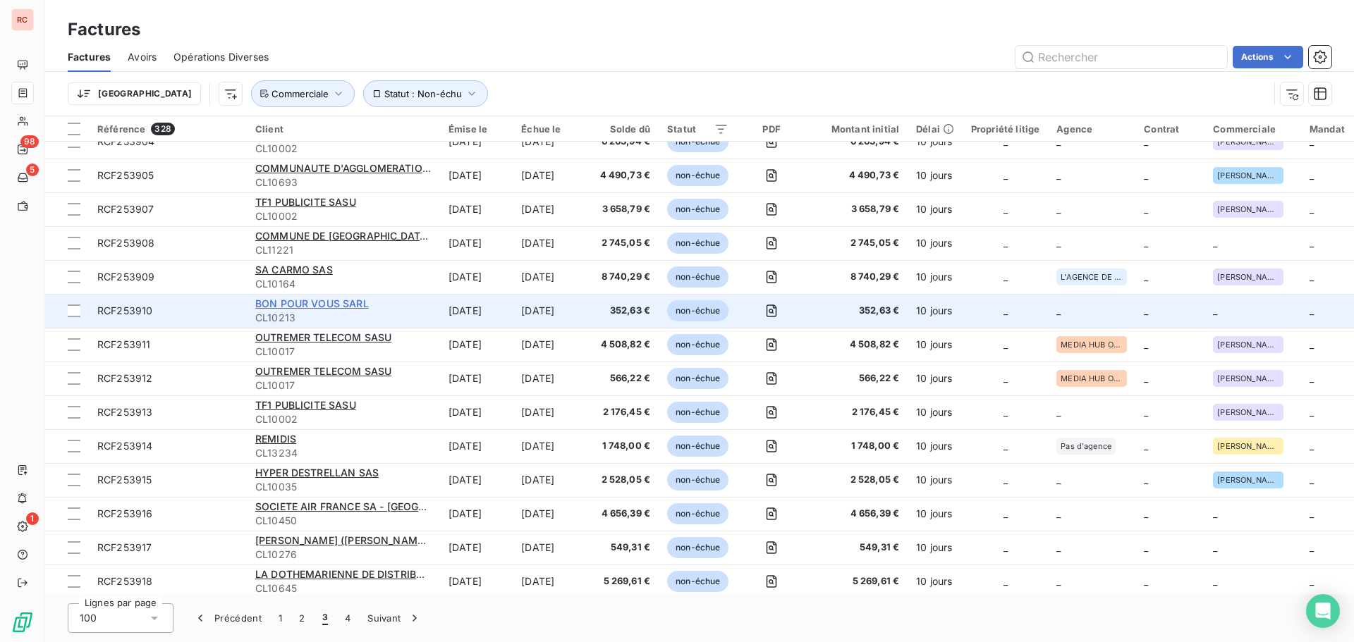
click at [346, 305] on span "BON POUR VOUS SARL" at bounding box center [312, 304] width 114 height 12
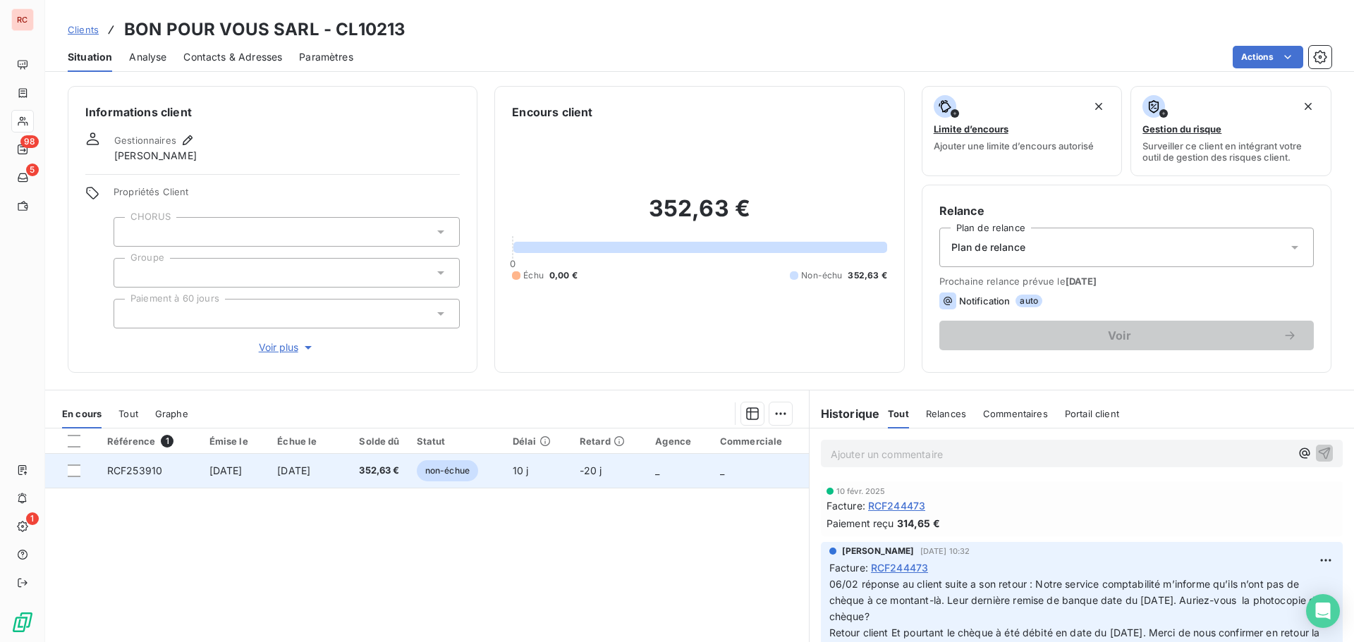
click at [310, 469] on span "[DATE]" at bounding box center [293, 471] width 33 height 12
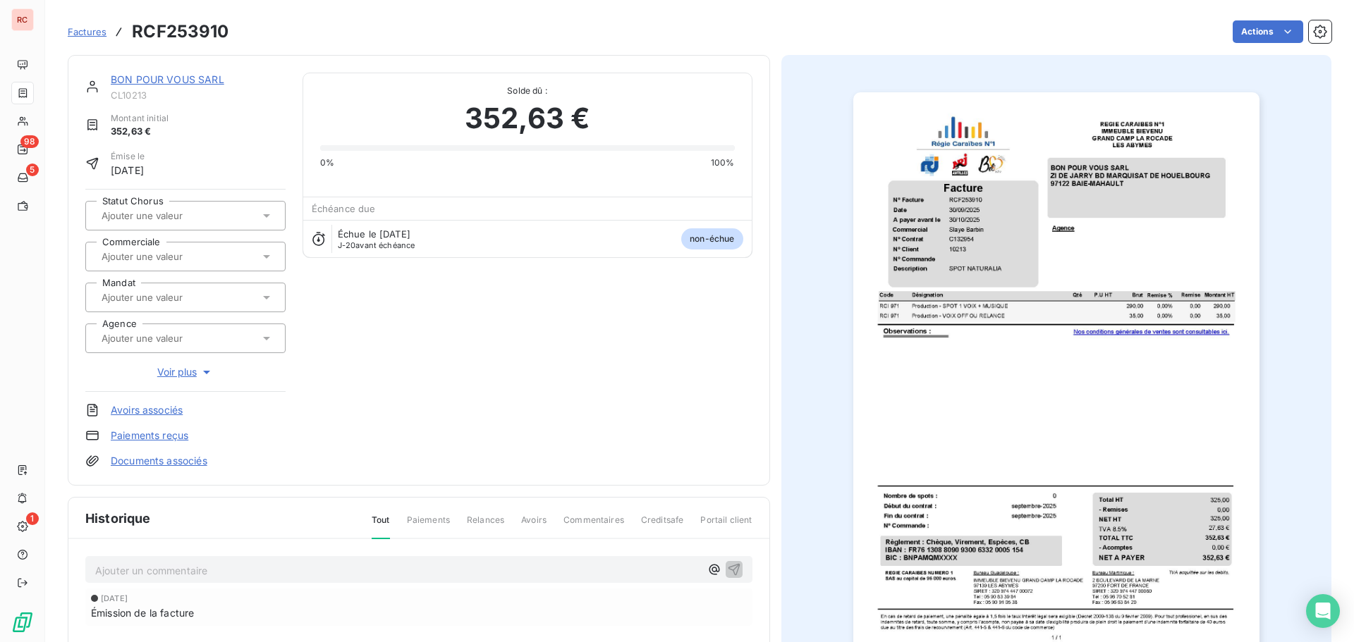
click at [186, 255] on input "text" at bounding box center [171, 256] width 142 height 13
type input "sl"
click at [167, 290] on div "[PERSON_NAME]" at bounding box center [150, 294] width 73 height 17
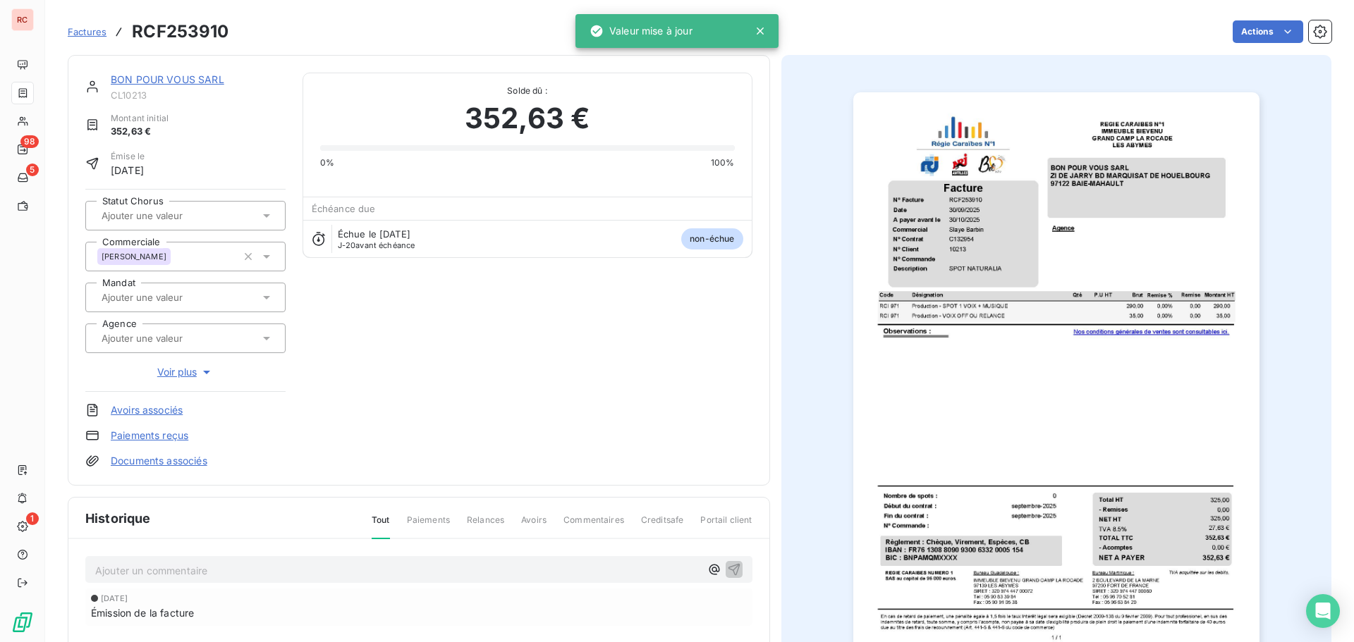
click at [88, 31] on span "Factures" at bounding box center [87, 31] width 39 height 11
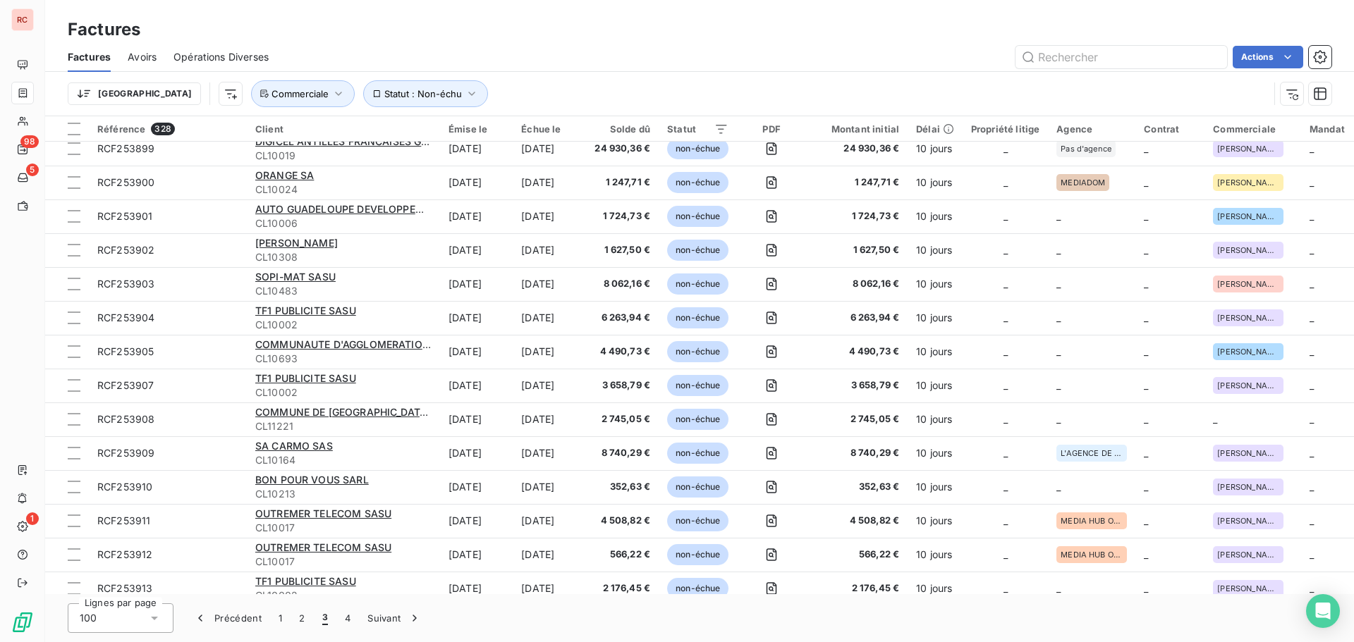
scroll to position [1128, 0]
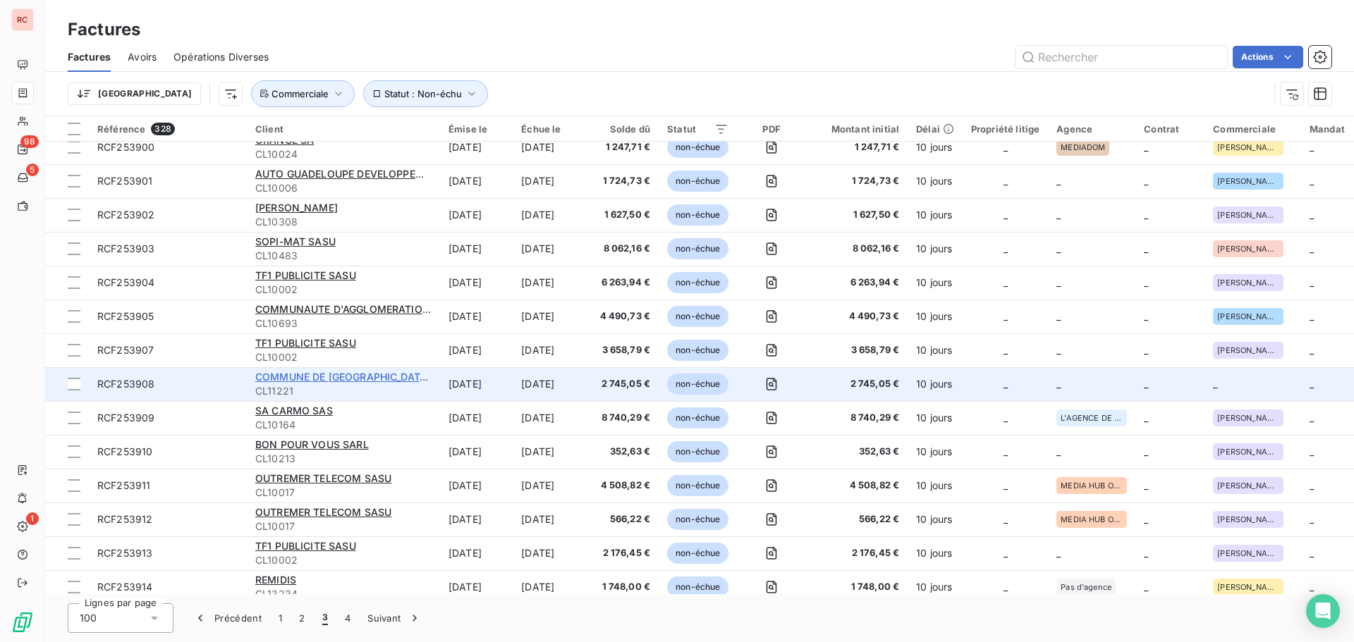
click at [350, 377] on span "COMMUNE DE [GEOGRAPHIC_DATA] (MAIRIE)" at bounding box center [365, 377] width 220 height 12
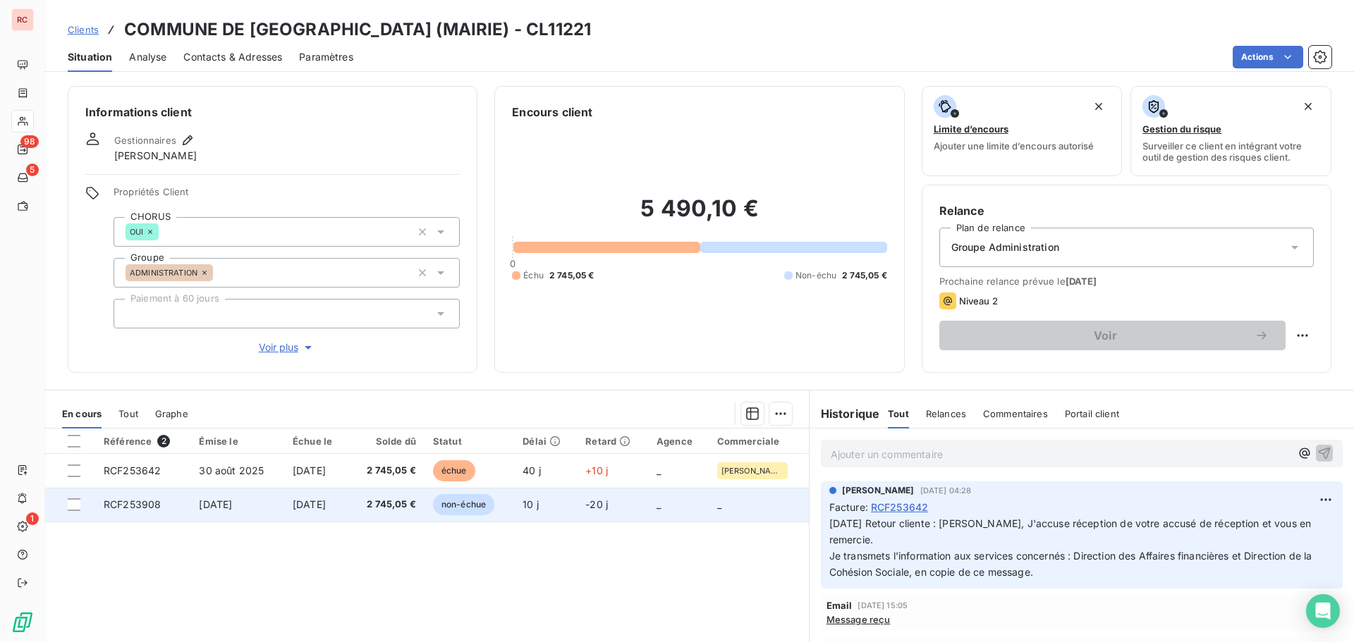
click at [199, 503] on span "[DATE]" at bounding box center [215, 505] width 33 height 12
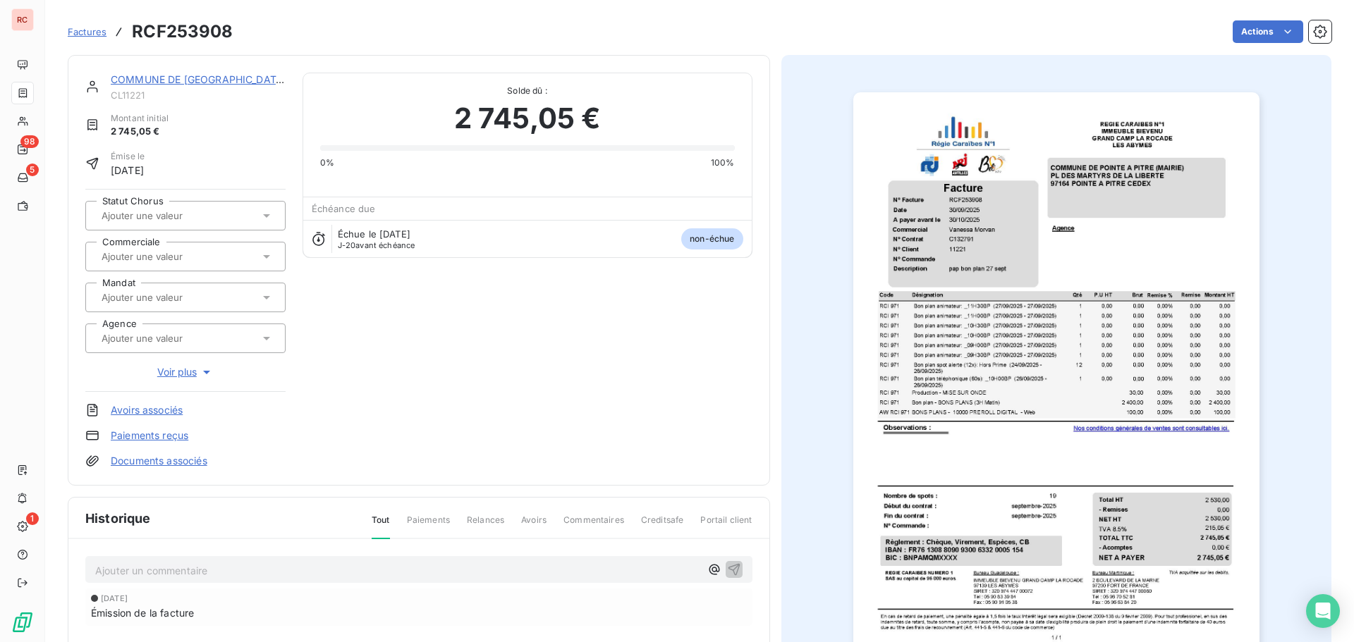
click at [197, 262] on input "text" at bounding box center [171, 256] width 142 height 13
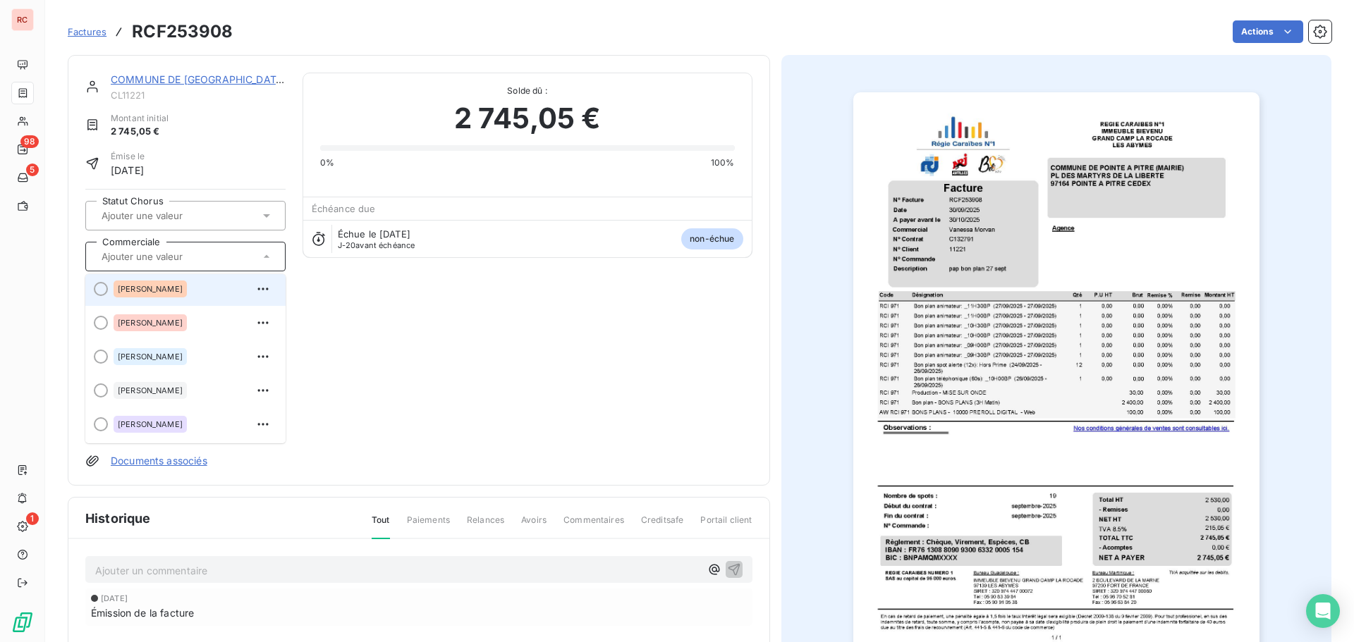
scroll to position [282, 0]
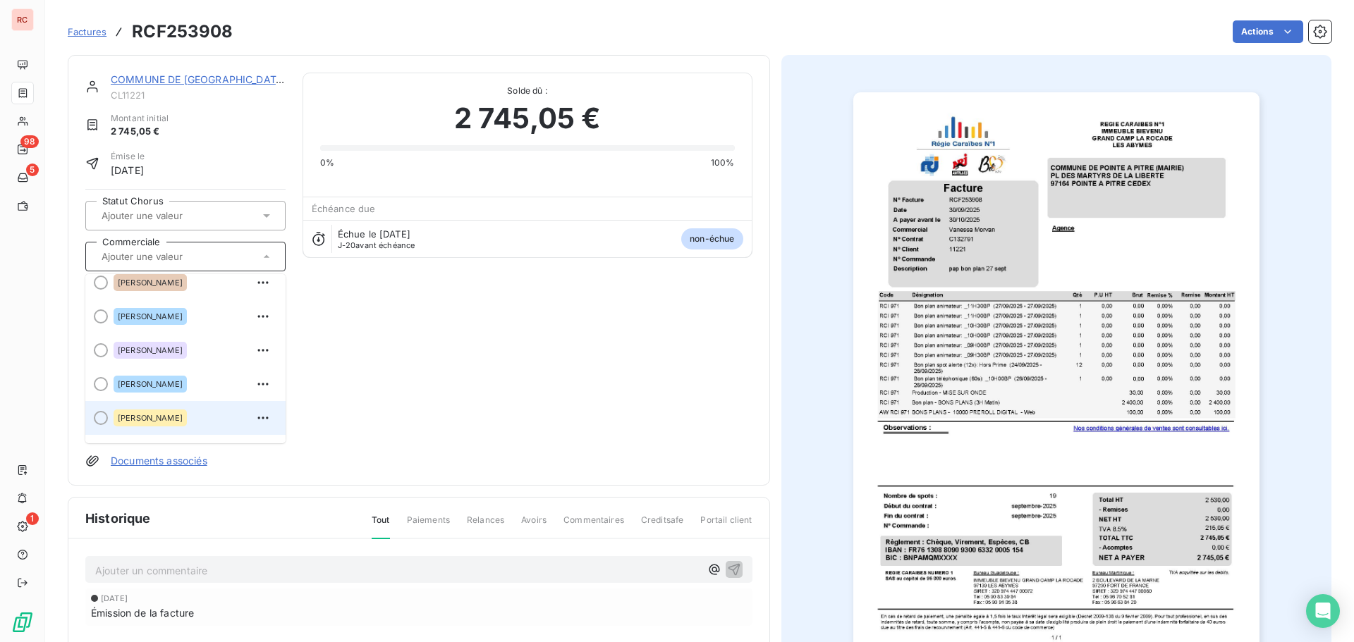
click at [163, 426] on div "[PERSON_NAME]" at bounding box center [150, 418] width 73 height 17
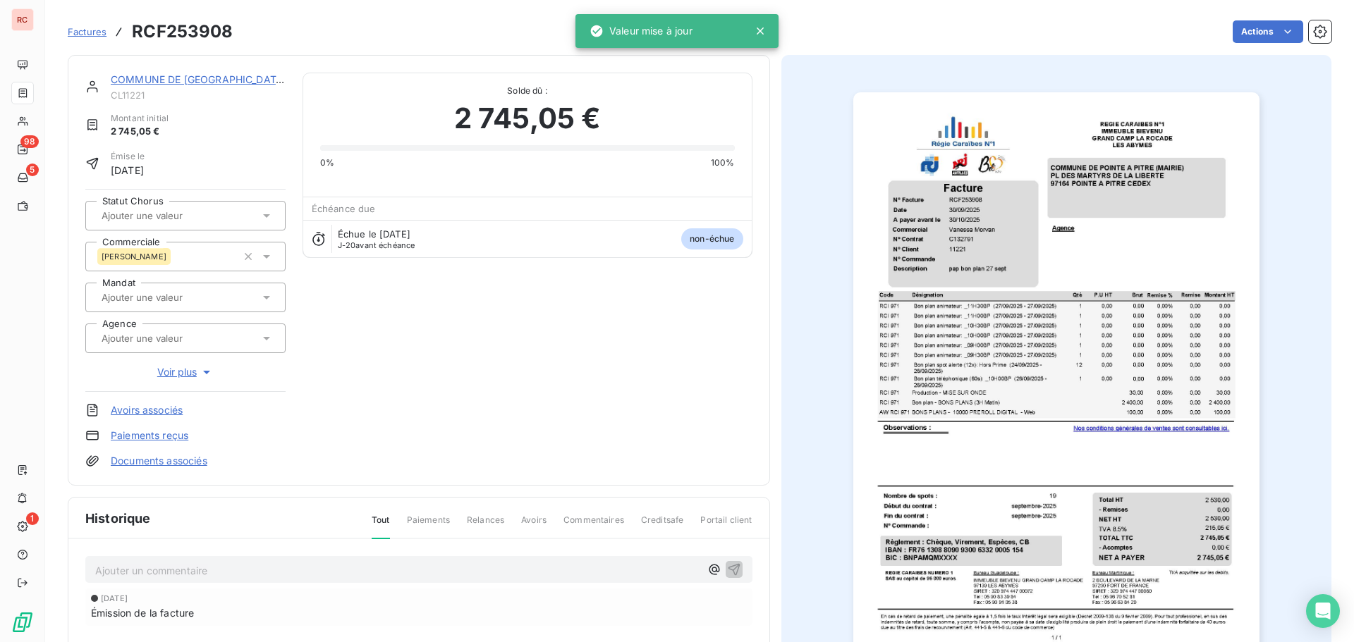
click at [94, 30] on span "Factures" at bounding box center [87, 31] width 39 height 11
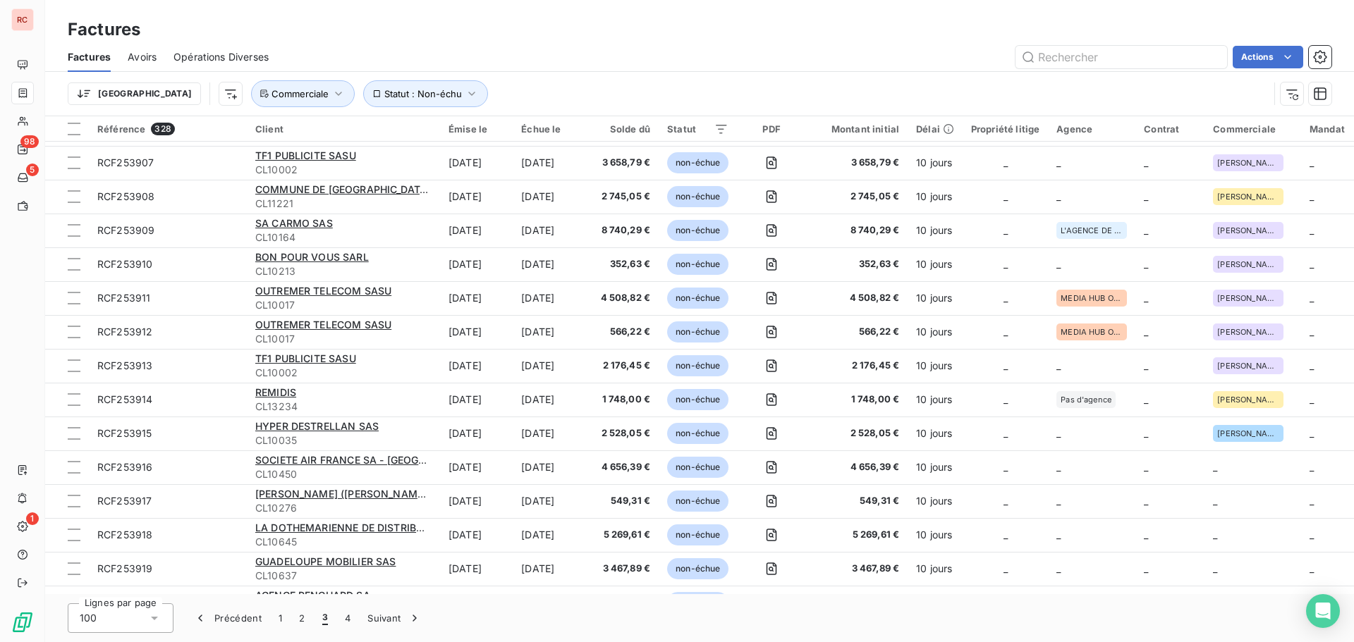
scroll to position [1410, 0]
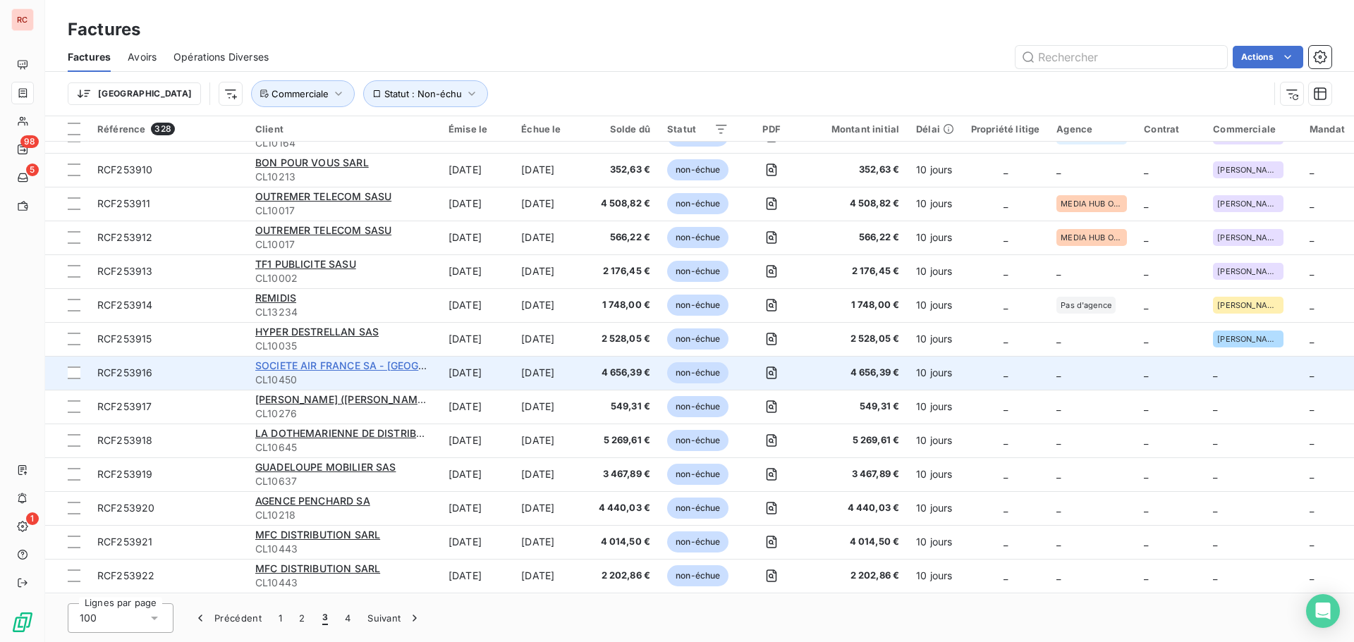
click at [362, 369] on span "SOCIETE AIR FRANCE SA - [GEOGRAPHIC_DATA]" at bounding box center [371, 366] width 233 height 12
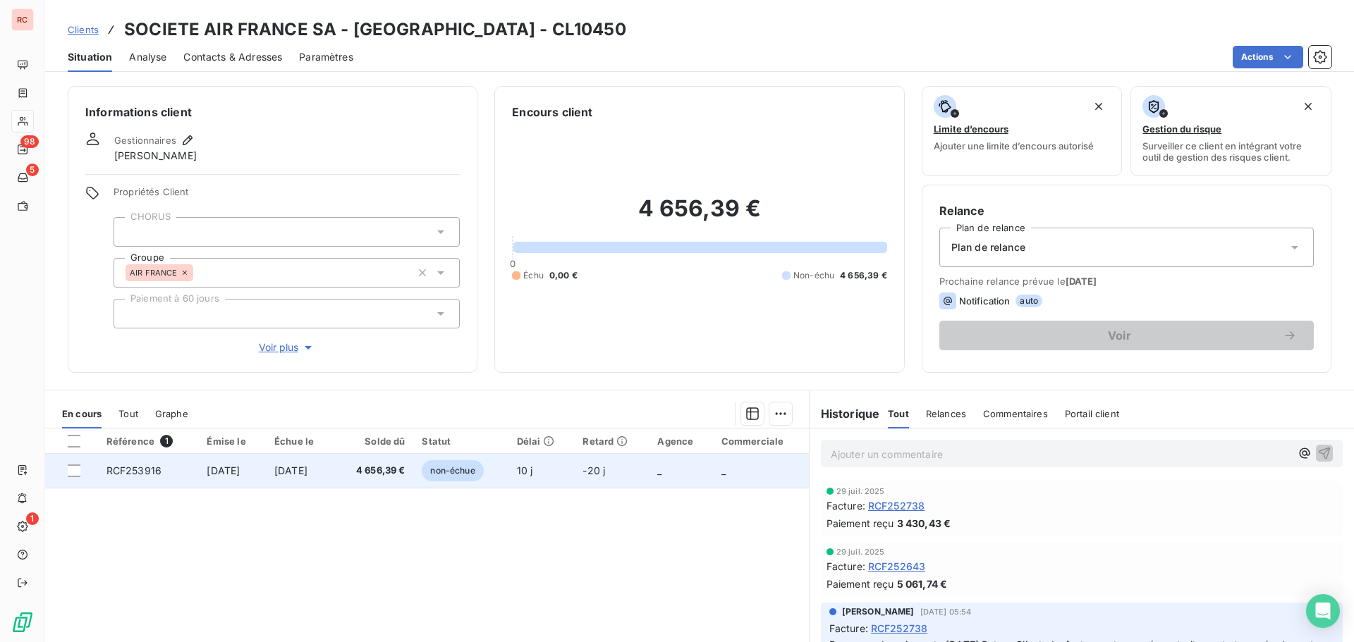
click at [310, 460] on td "[DATE]" at bounding box center [300, 471] width 68 height 34
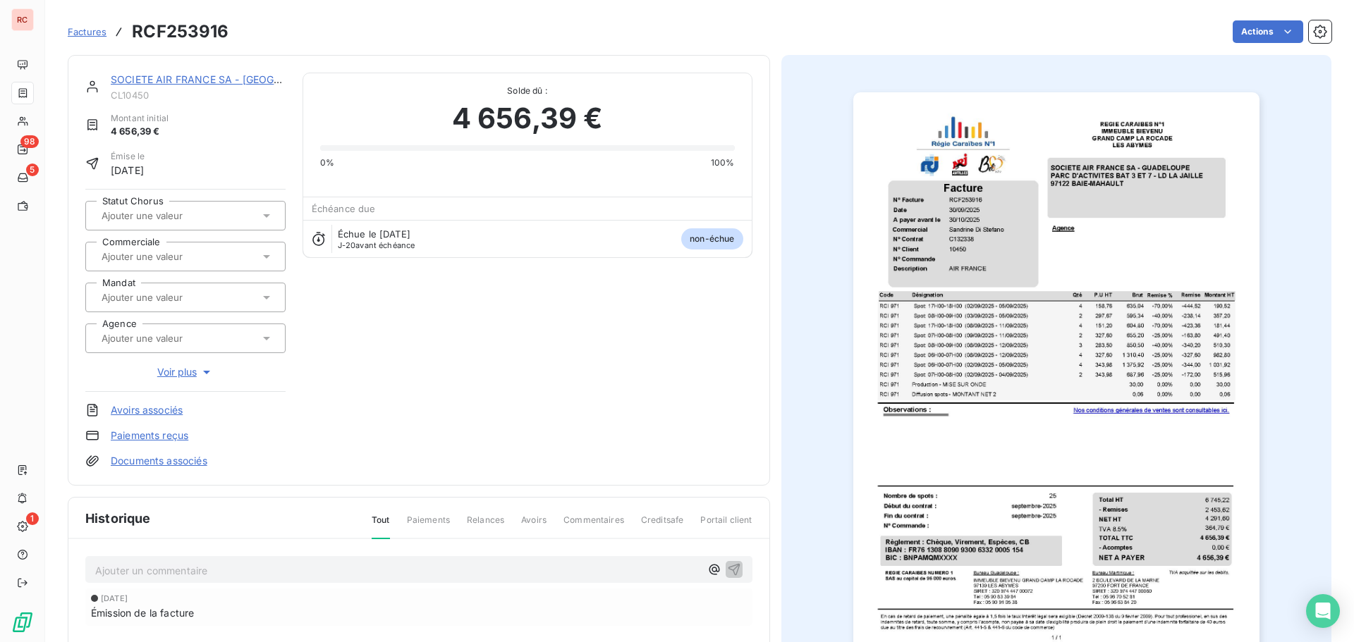
click at [141, 252] on input "text" at bounding box center [171, 256] width 142 height 13
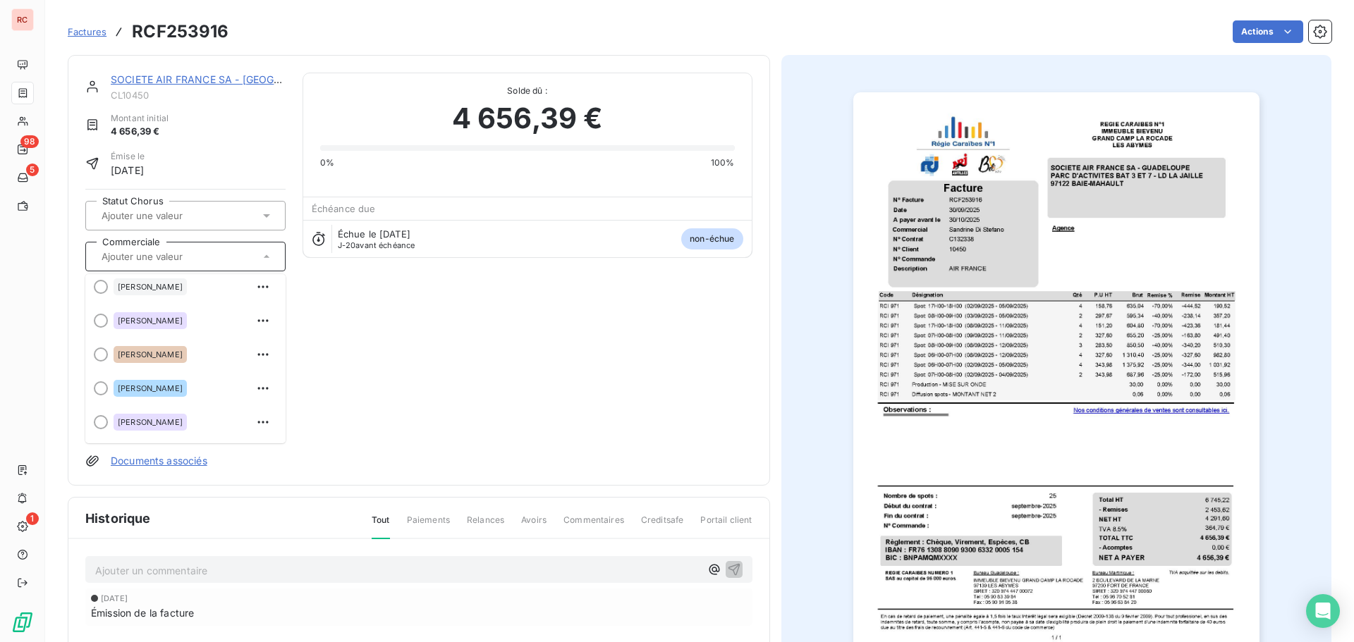
scroll to position [212, 0]
click at [126, 384] on span "[PERSON_NAME]" at bounding box center [150, 387] width 65 height 8
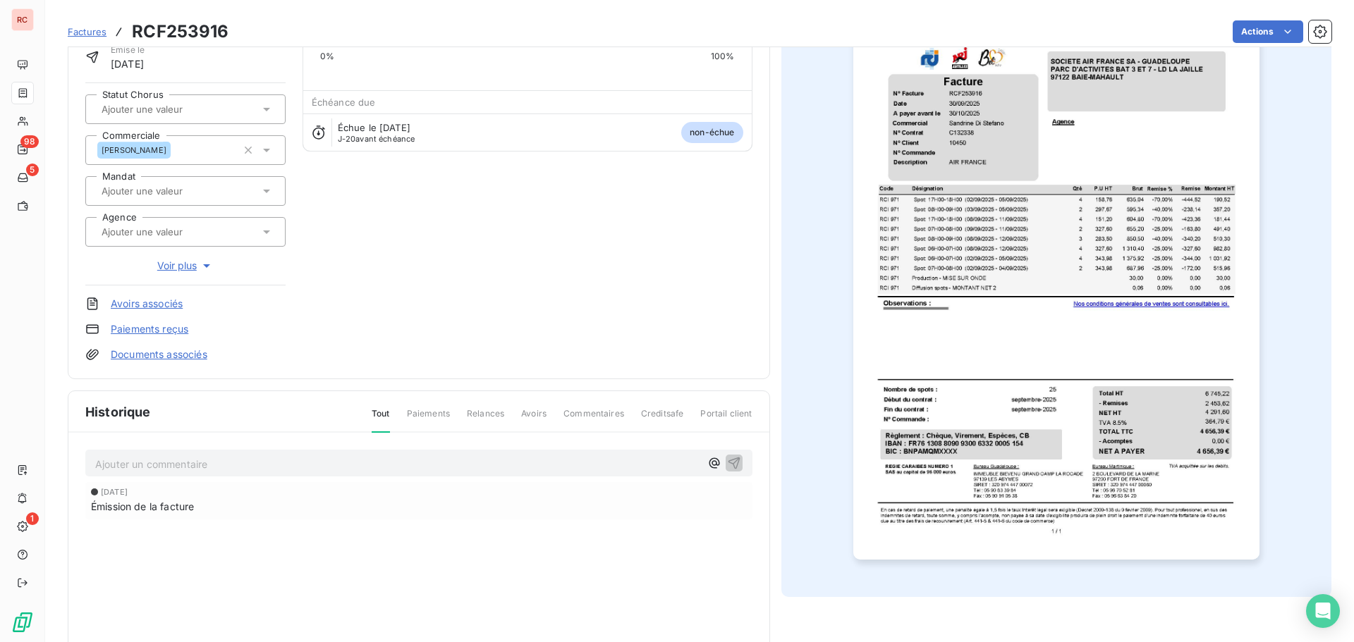
scroll to position [0, 0]
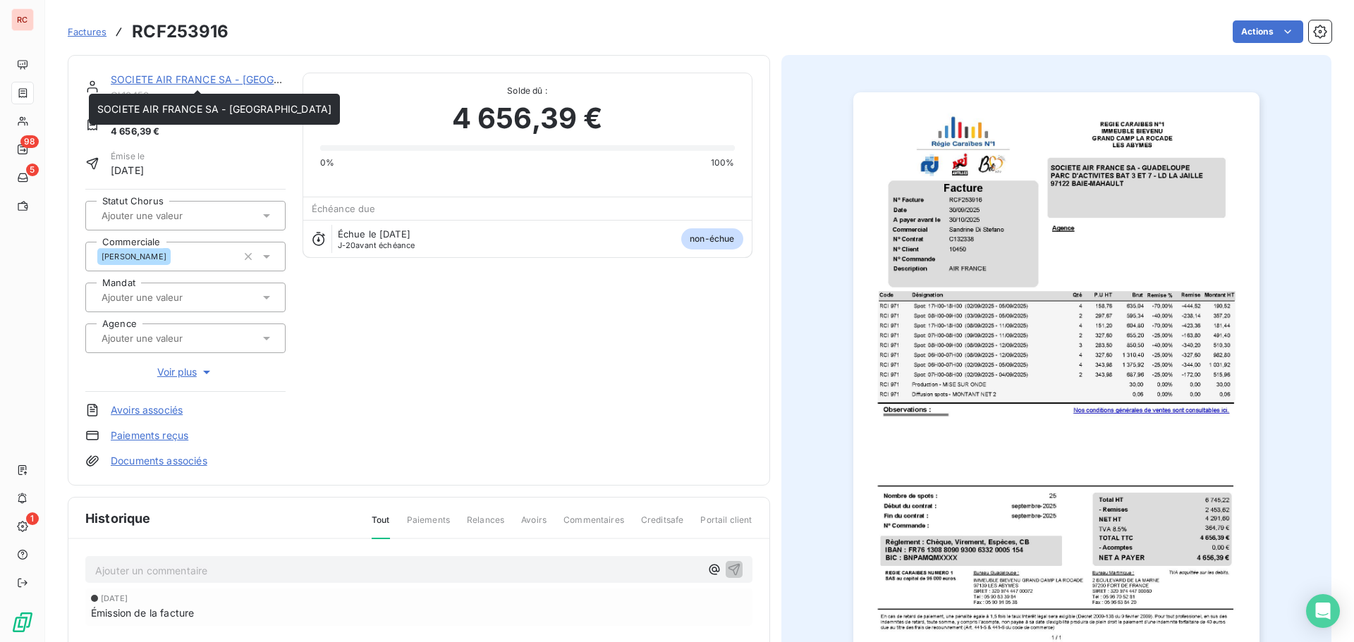
click at [209, 82] on link "SOCIETE AIR FRANCE SA - [GEOGRAPHIC_DATA]" at bounding box center [228, 79] width 234 height 12
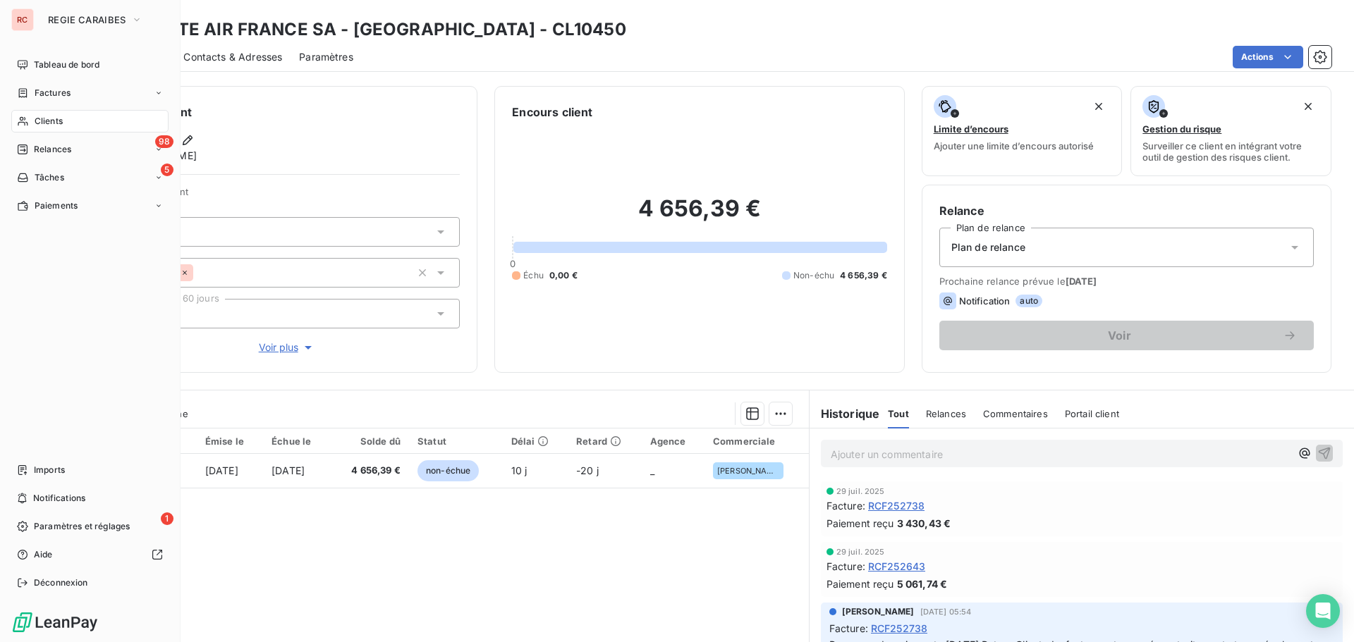
click at [45, 92] on span "Factures" at bounding box center [53, 93] width 36 height 13
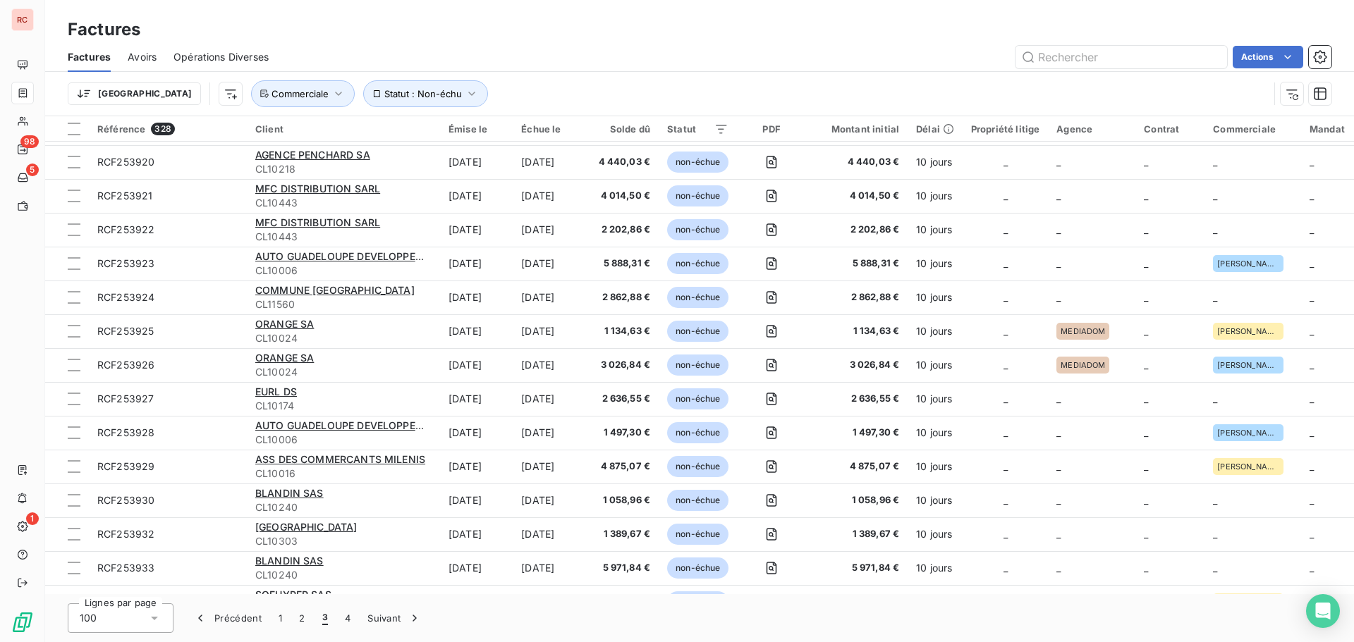
scroll to position [1622, 0]
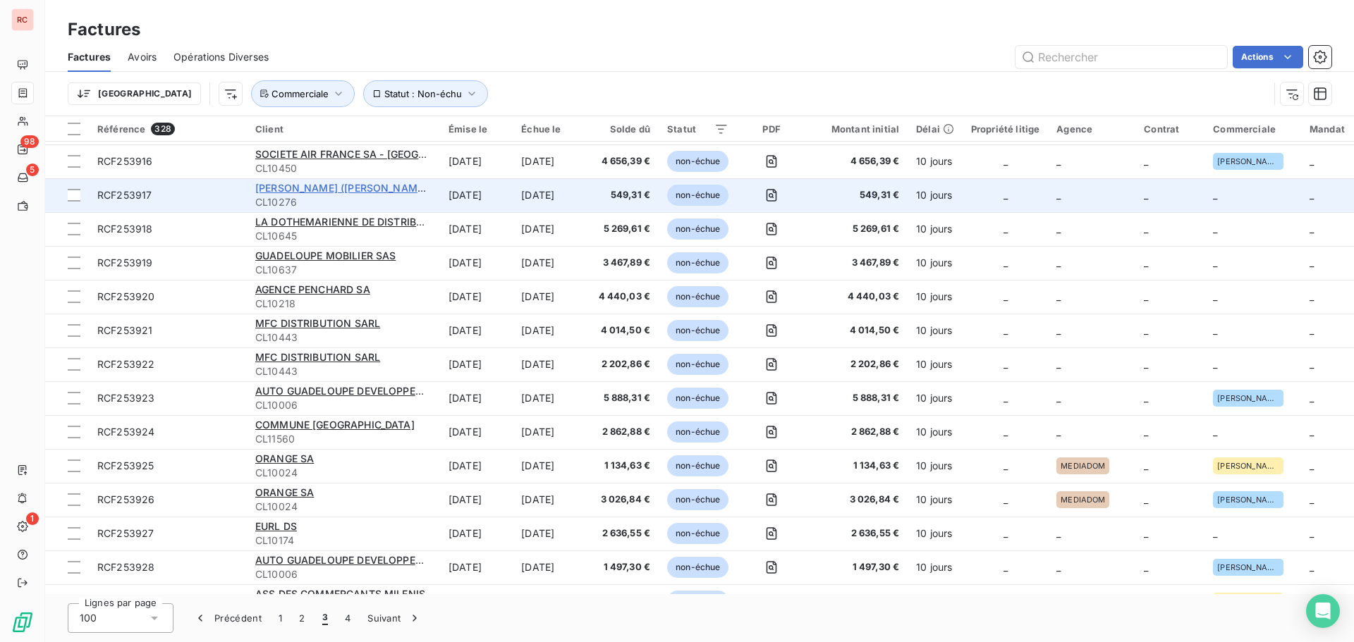
click at [317, 193] on span "[PERSON_NAME] ([PERSON_NAME] HOUSE) EI" at bounding box center [367, 188] width 224 height 12
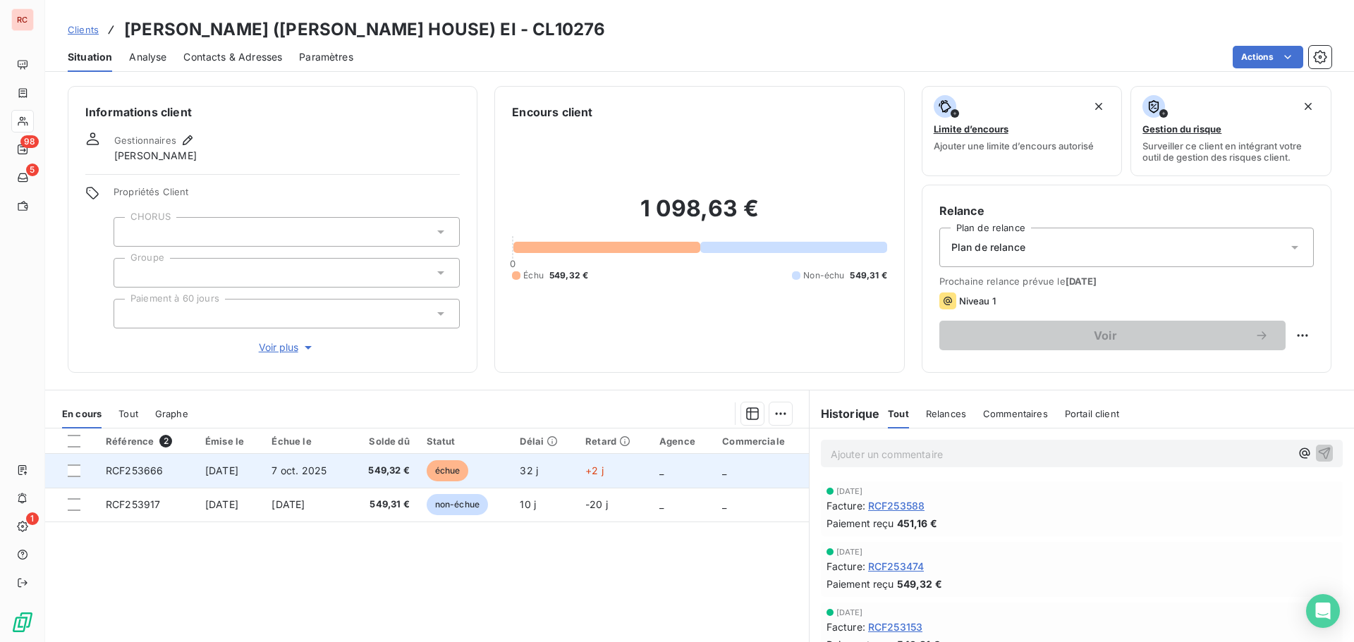
click at [286, 483] on td "7 oct. 2025" at bounding box center [305, 471] width 85 height 34
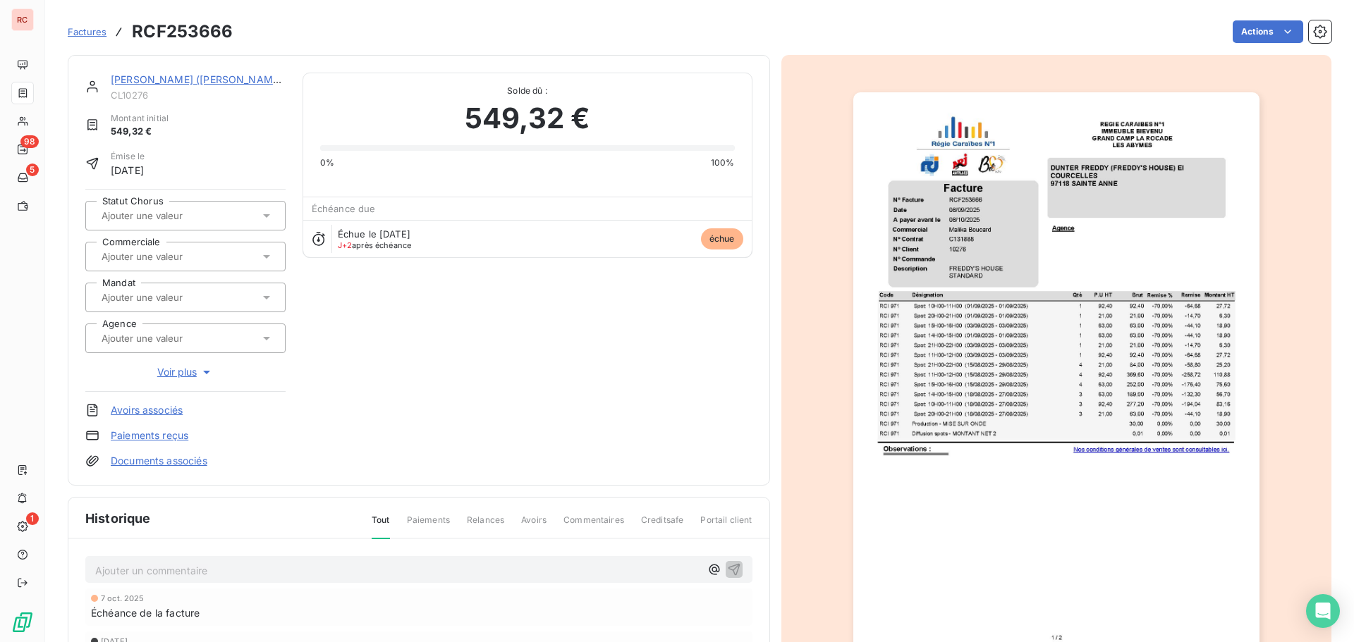
click at [209, 256] on input "text" at bounding box center [171, 256] width 142 height 13
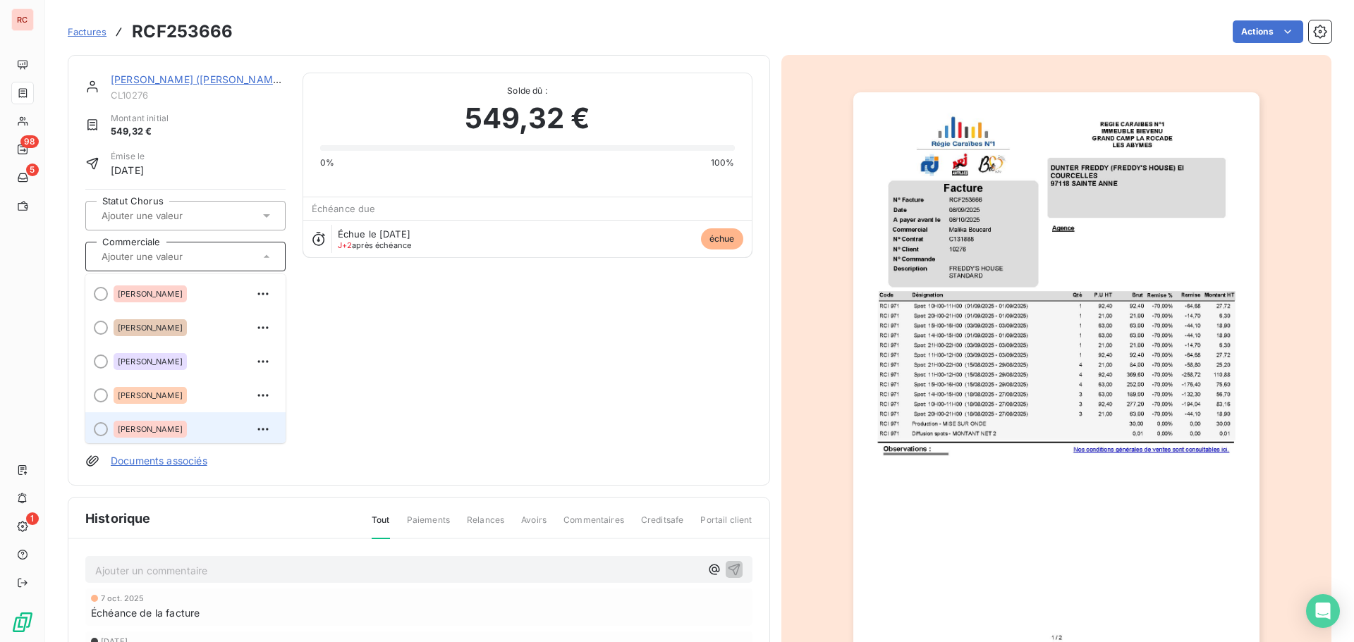
click at [145, 432] on div "[PERSON_NAME]" at bounding box center [150, 429] width 73 height 17
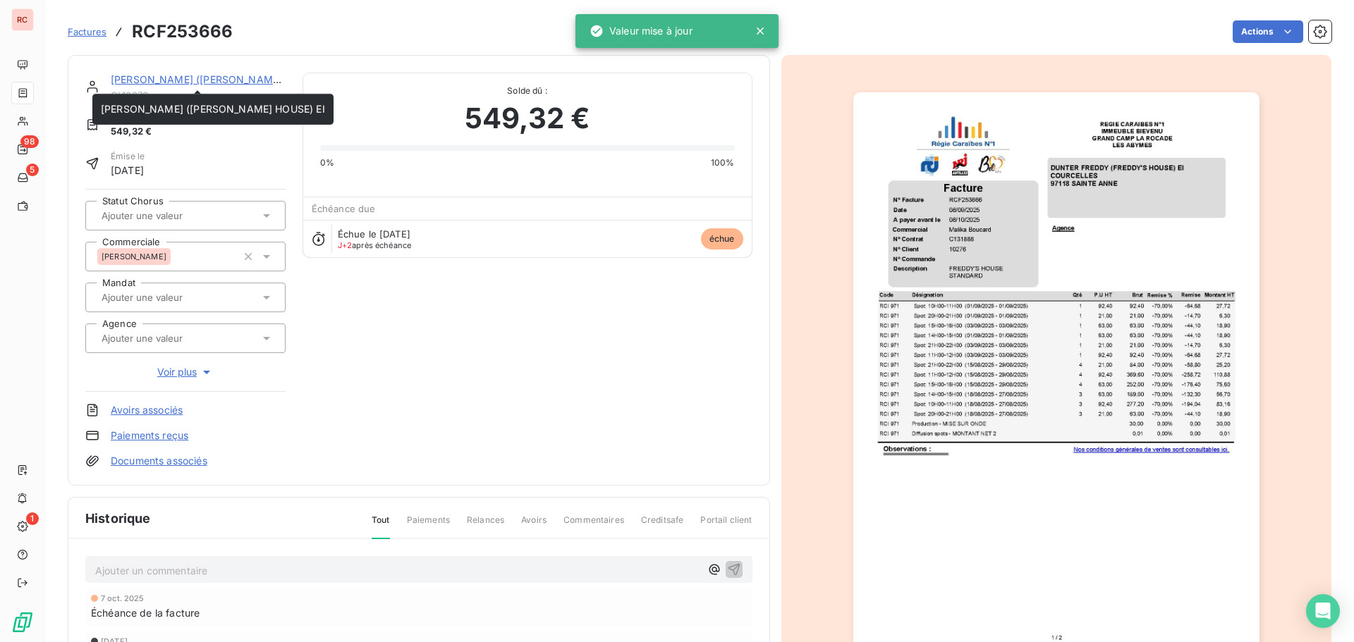
click at [149, 78] on link "[PERSON_NAME] ([PERSON_NAME] HOUSE) EI" at bounding box center [223, 79] width 224 height 12
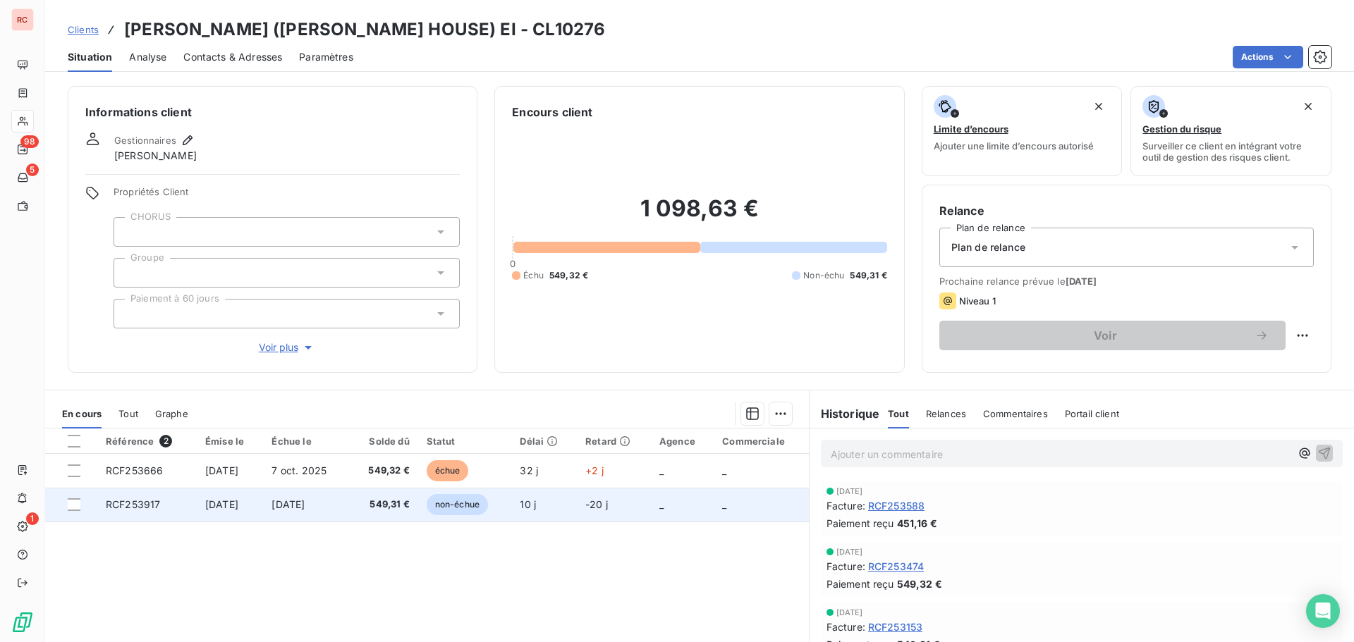
click at [370, 515] on td "549,31 €" at bounding box center [383, 505] width 69 height 34
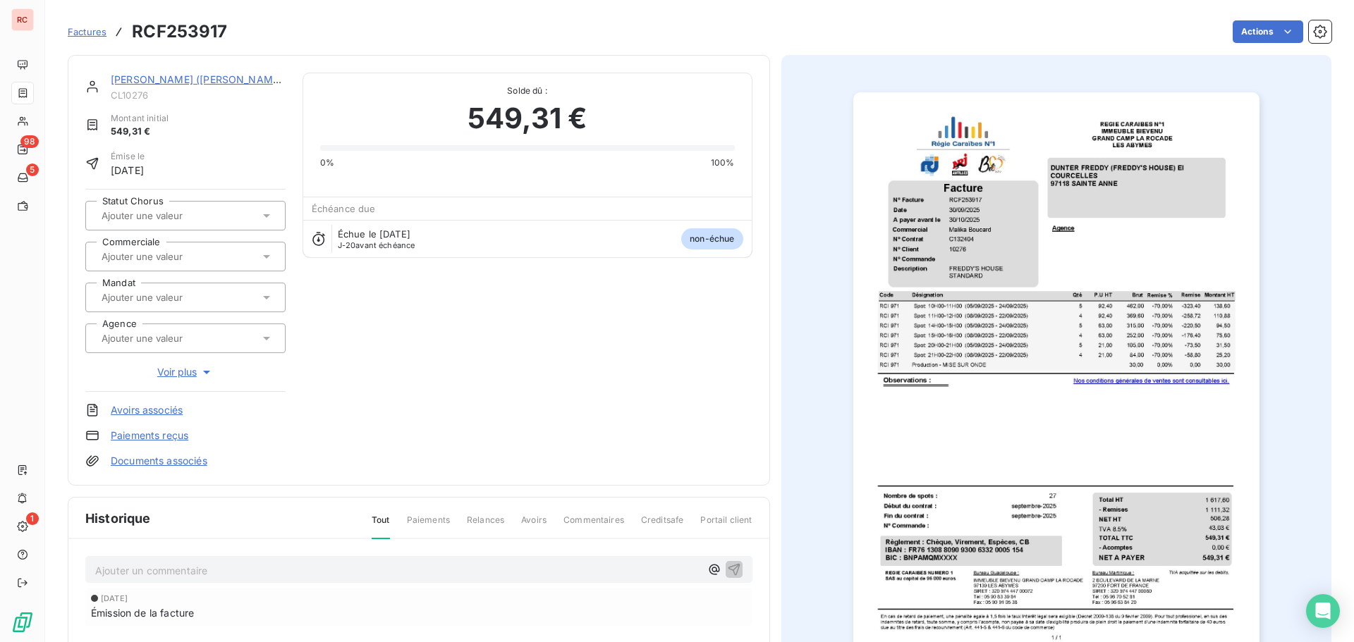
click at [188, 257] on input "text" at bounding box center [171, 256] width 142 height 13
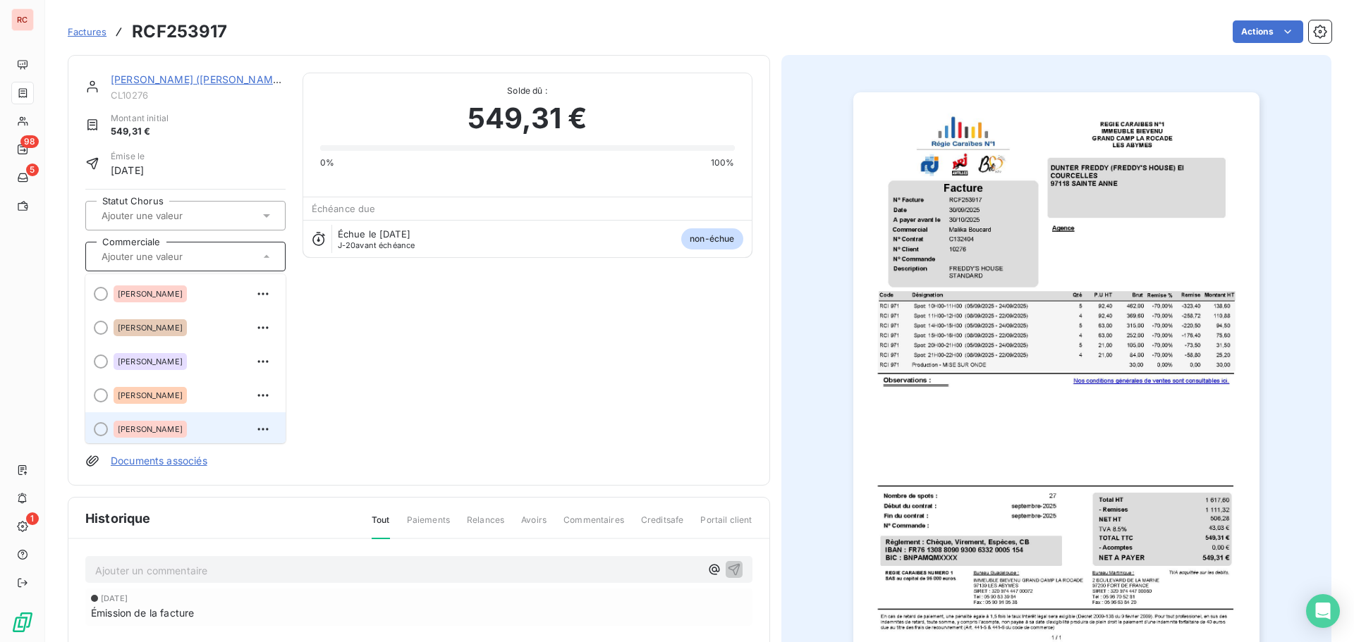
scroll to position [3, 0]
click at [158, 425] on span "[PERSON_NAME]" at bounding box center [150, 426] width 65 height 8
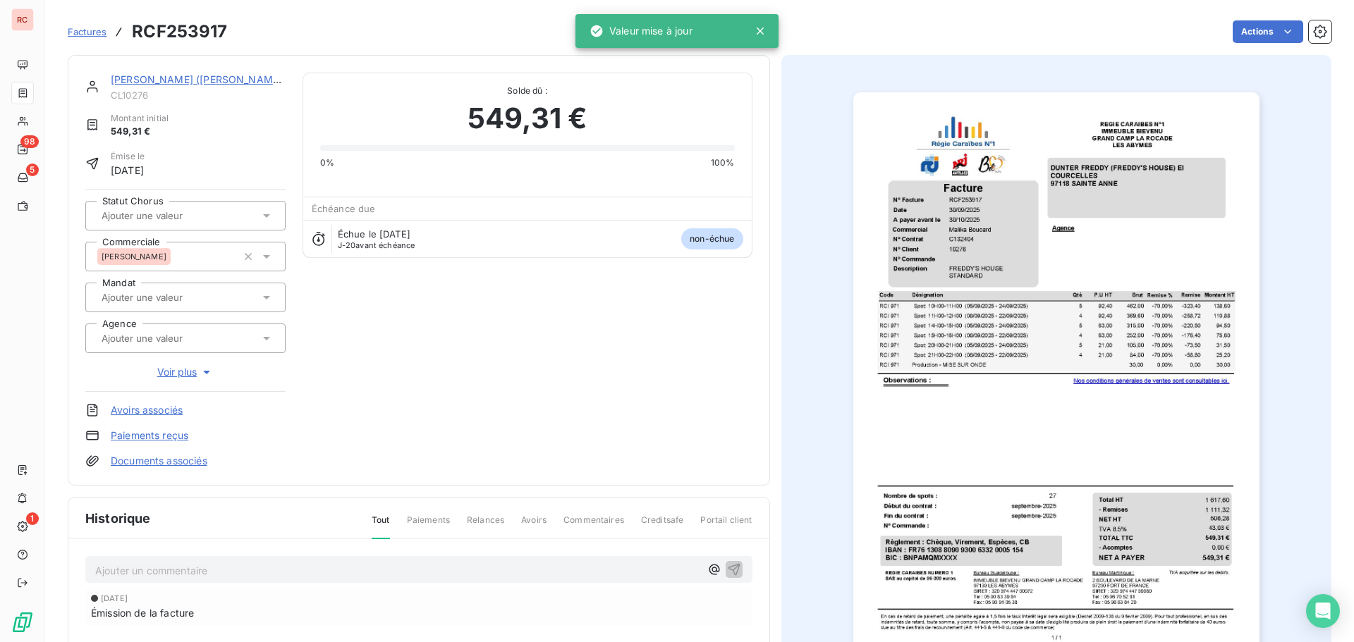
click at [175, 80] on link "[PERSON_NAME] ([PERSON_NAME] HOUSE) EI" at bounding box center [223, 79] width 224 height 12
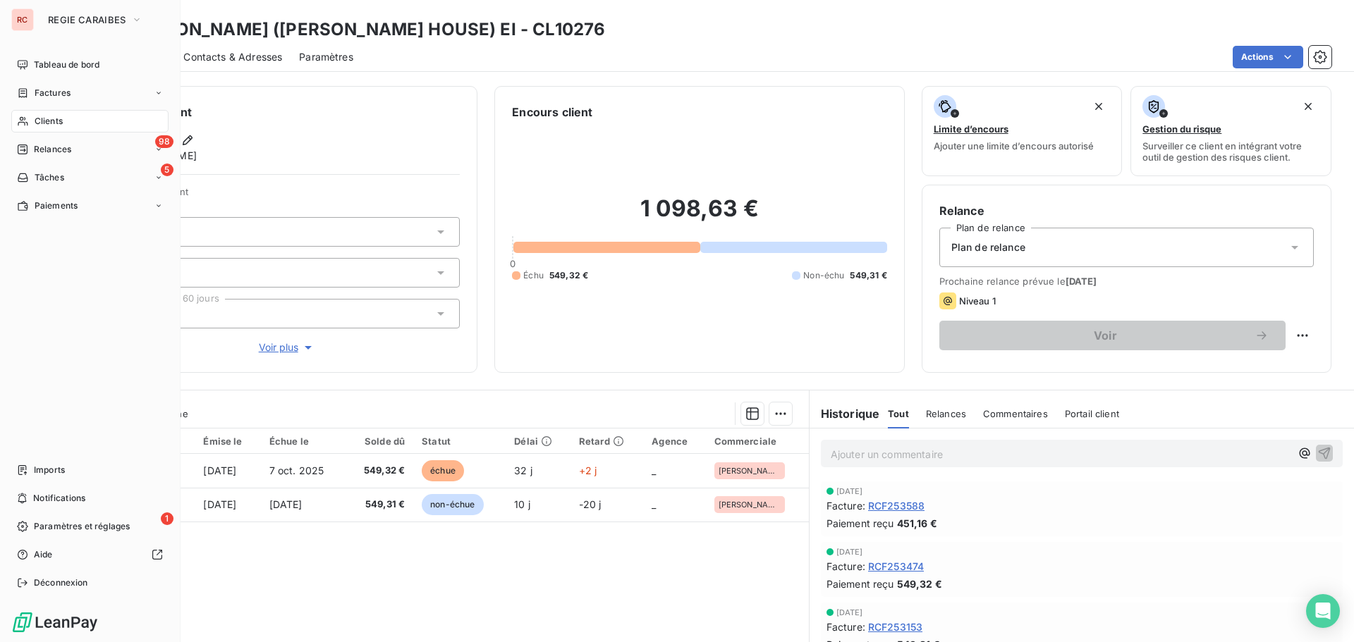
click at [49, 97] on span "Factures" at bounding box center [53, 93] width 36 height 13
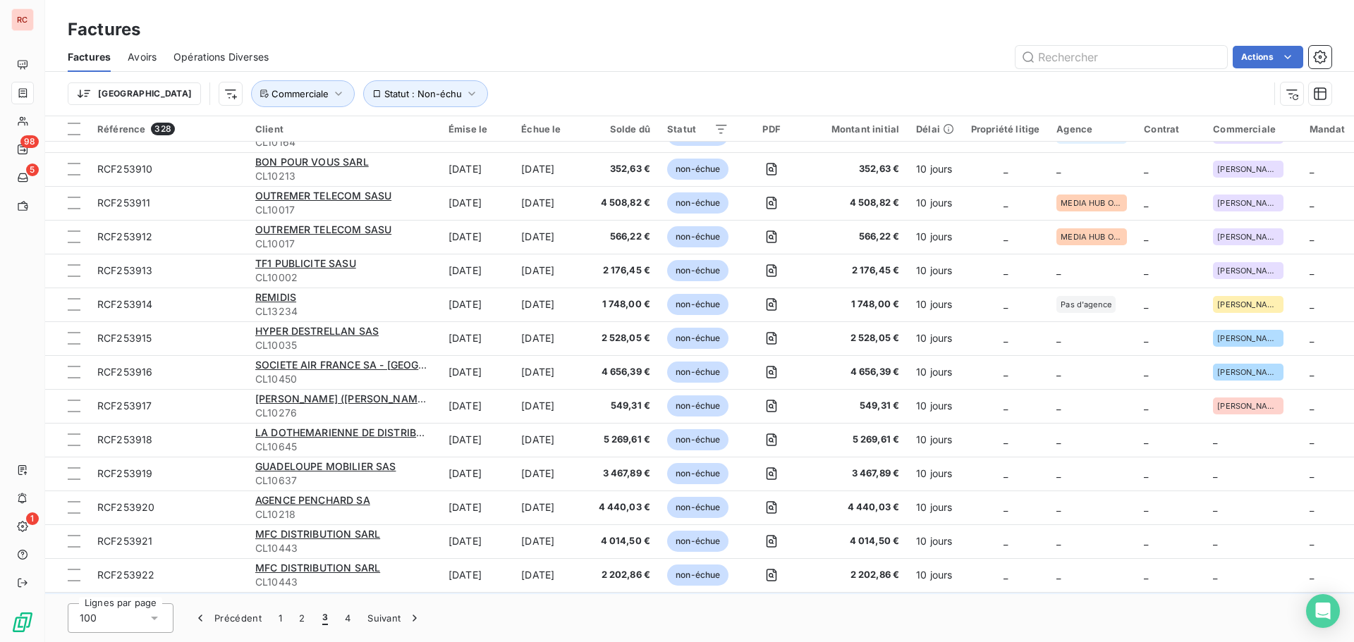
scroll to position [1410, 0]
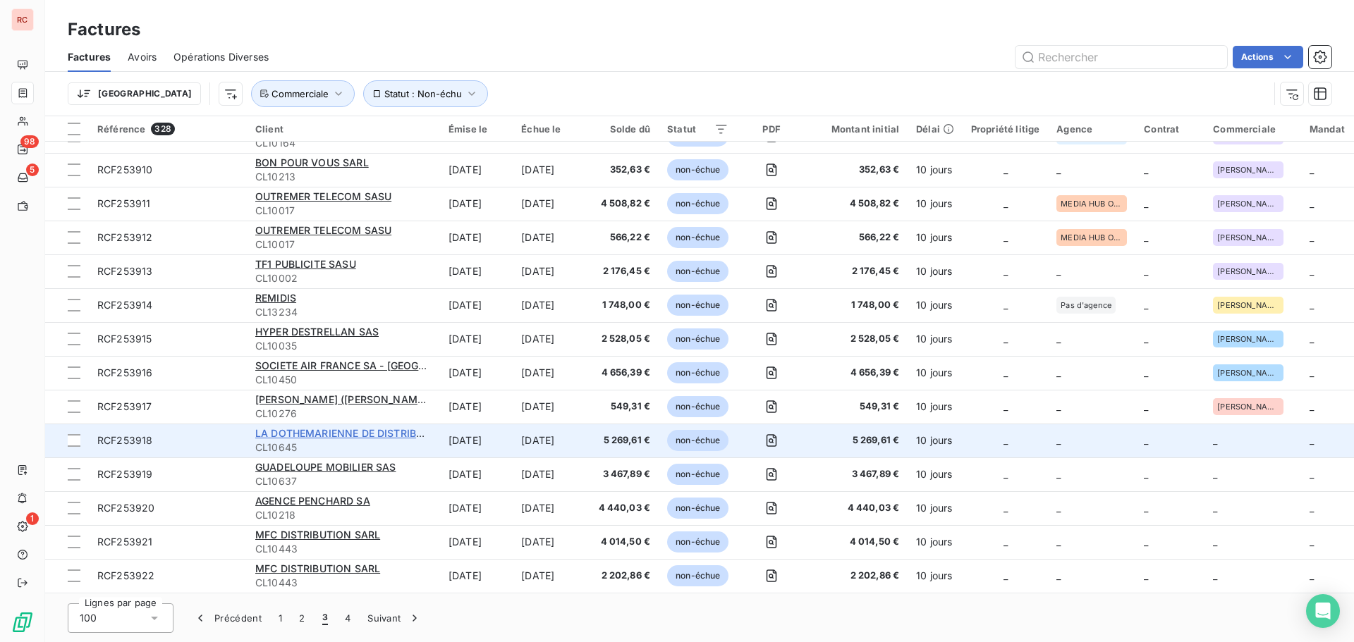
click at [310, 439] on span "LA DOTHEMARIENNE DE DISTRIBUTION (LDD) SAS" at bounding box center [378, 433] width 246 height 12
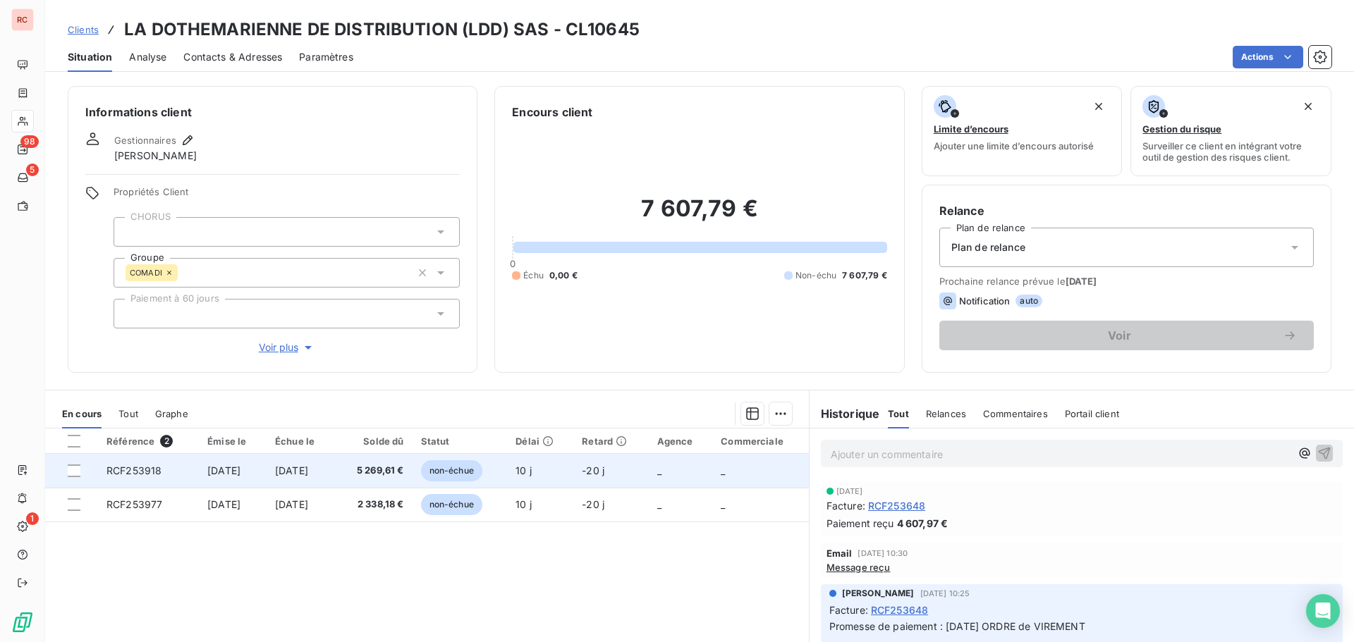
click at [322, 478] on td "[DATE]" at bounding box center [301, 471] width 68 height 34
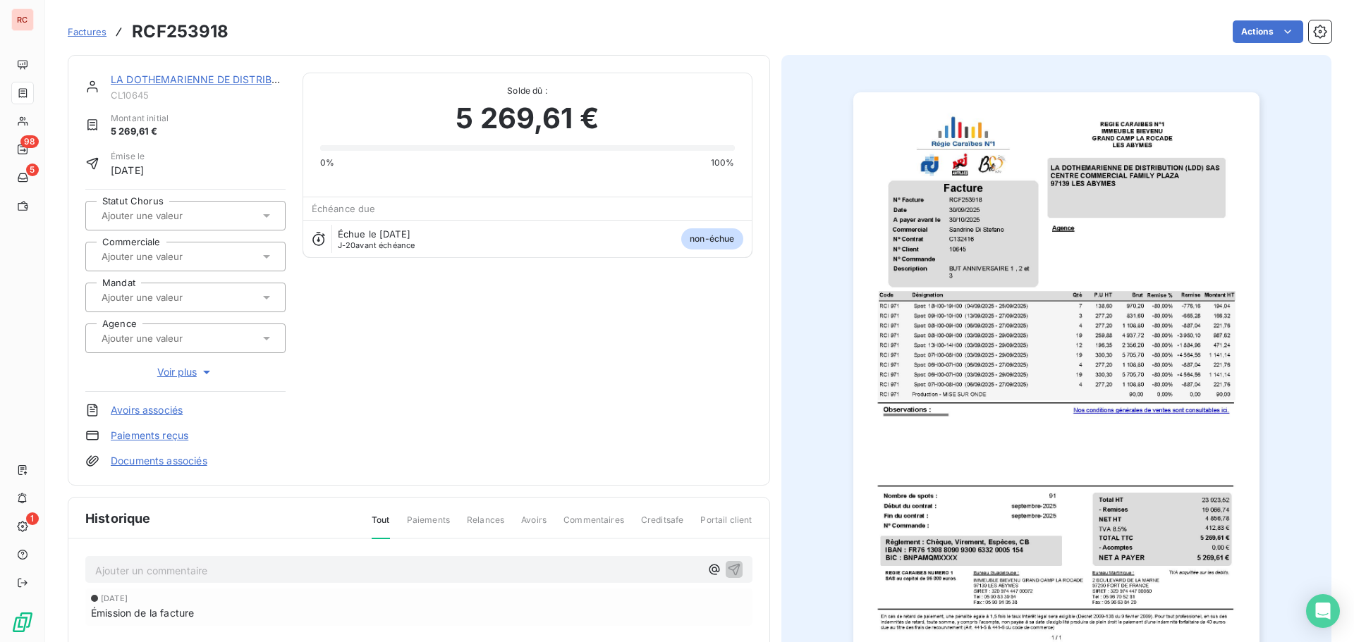
click at [178, 251] on input "text" at bounding box center [171, 256] width 142 height 13
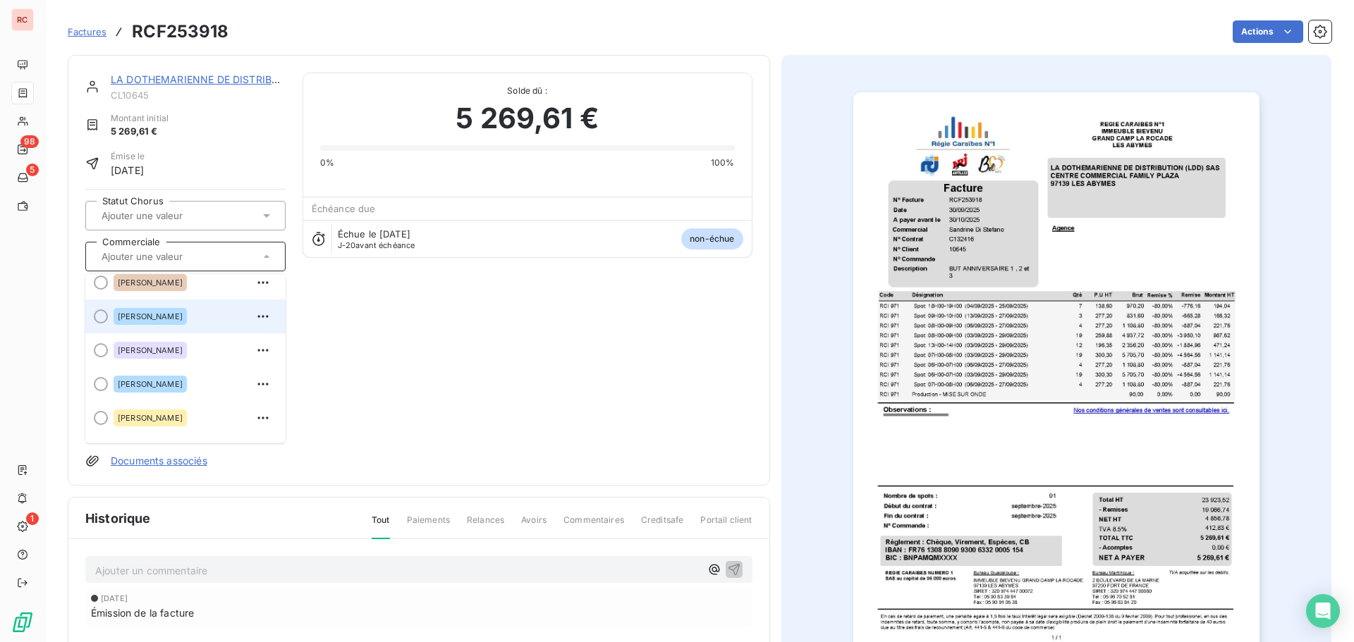
click at [159, 316] on span "[PERSON_NAME]" at bounding box center [150, 316] width 65 height 8
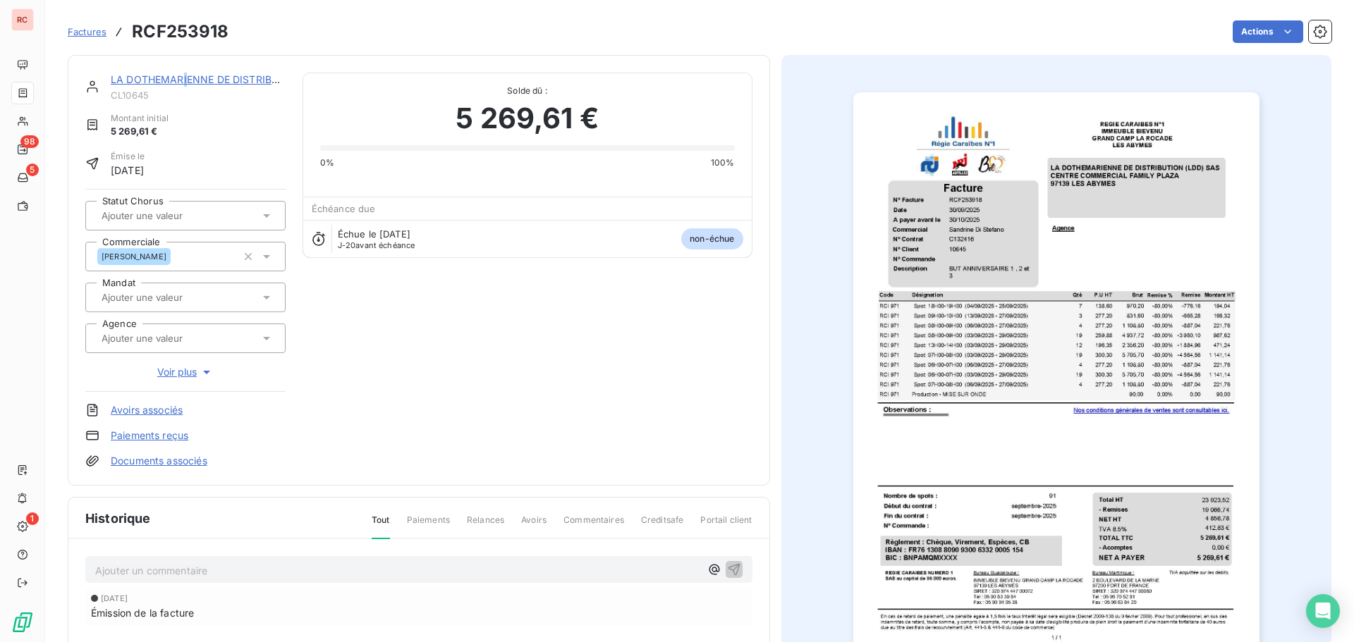
click at [183, 77] on link "LA DOTHEMARIENNE DE DISTRIBUTION (LDD) SAS" at bounding box center [234, 79] width 246 height 12
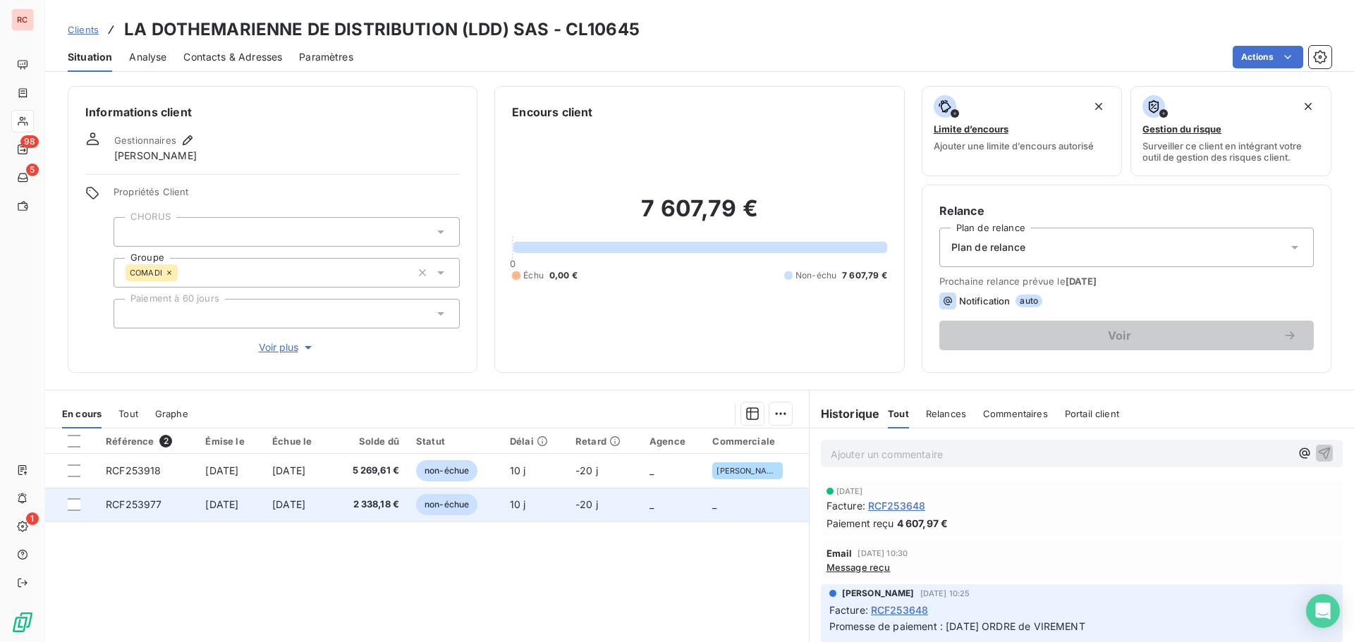
click at [291, 504] on span "[DATE]" at bounding box center [288, 505] width 33 height 12
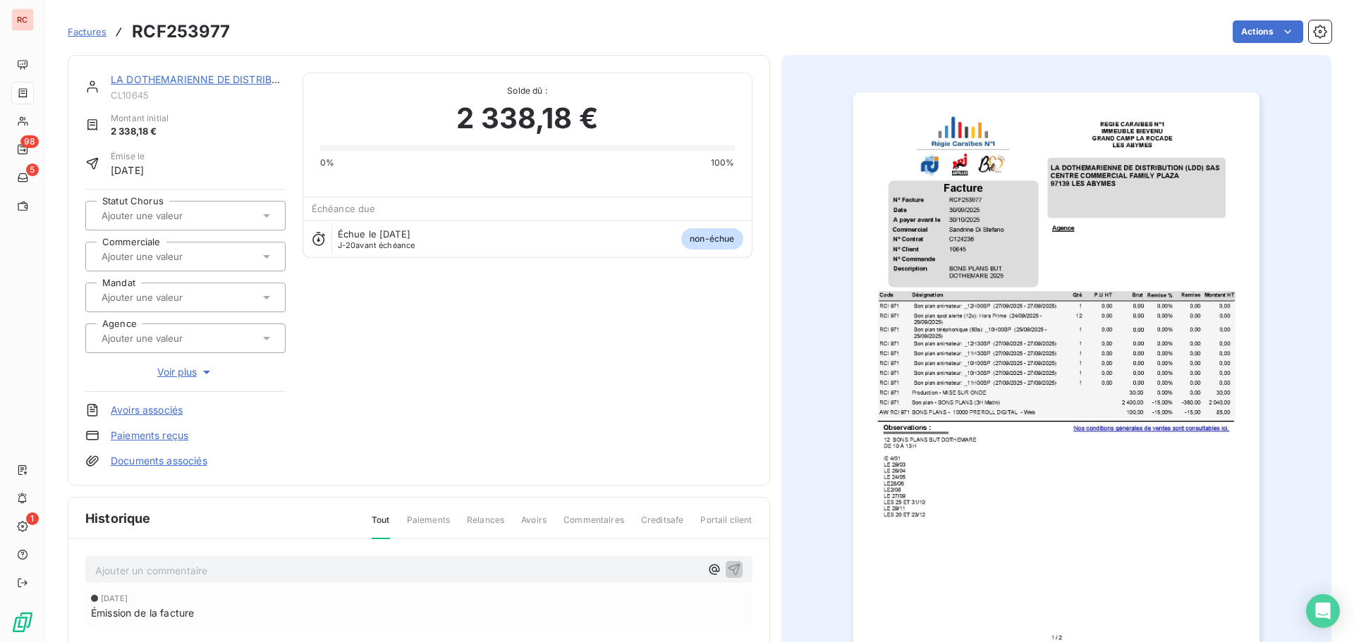
click at [114, 258] on input "text" at bounding box center [171, 256] width 142 height 13
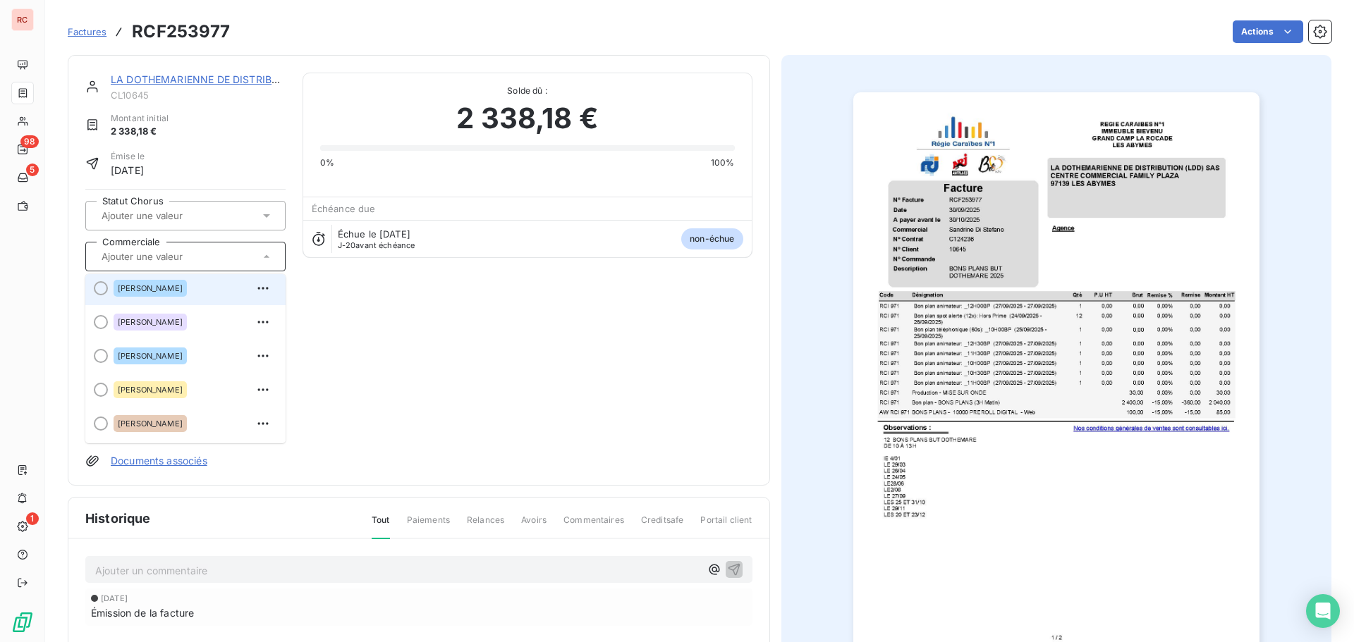
scroll to position [307, 0]
click at [154, 293] on div "[PERSON_NAME]" at bounding box center [150, 291] width 73 height 17
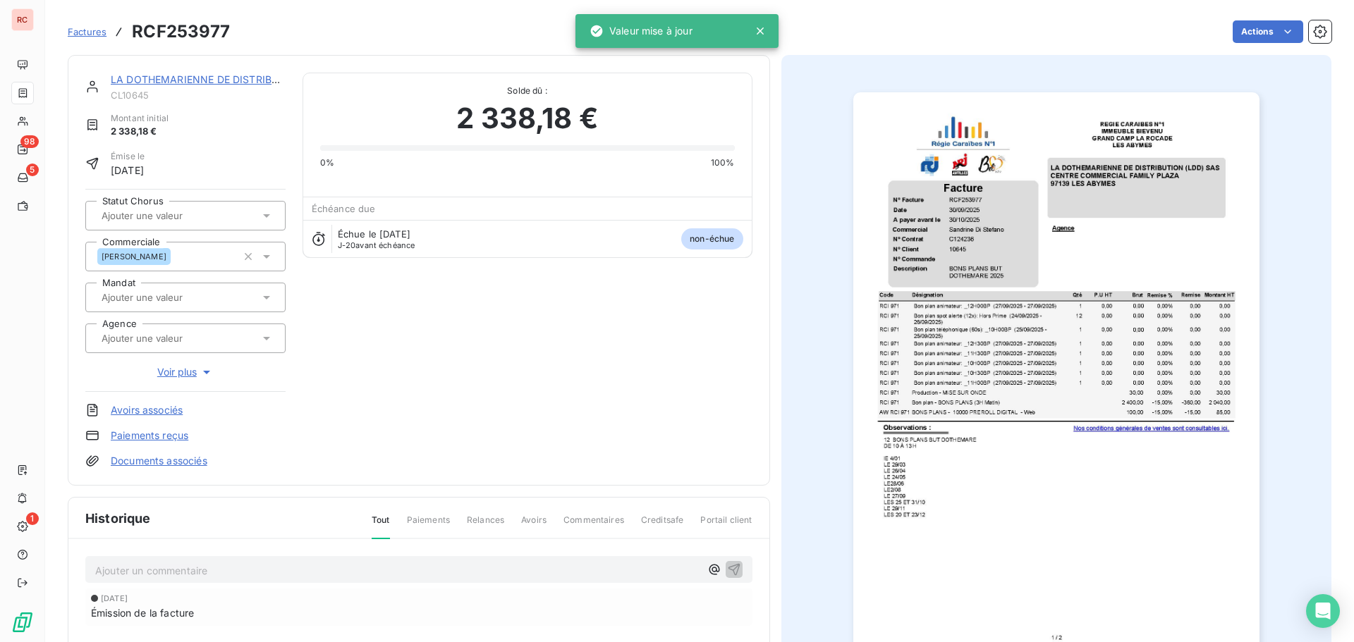
click at [93, 35] on span "Factures" at bounding box center [87, 31] width 39 height 11
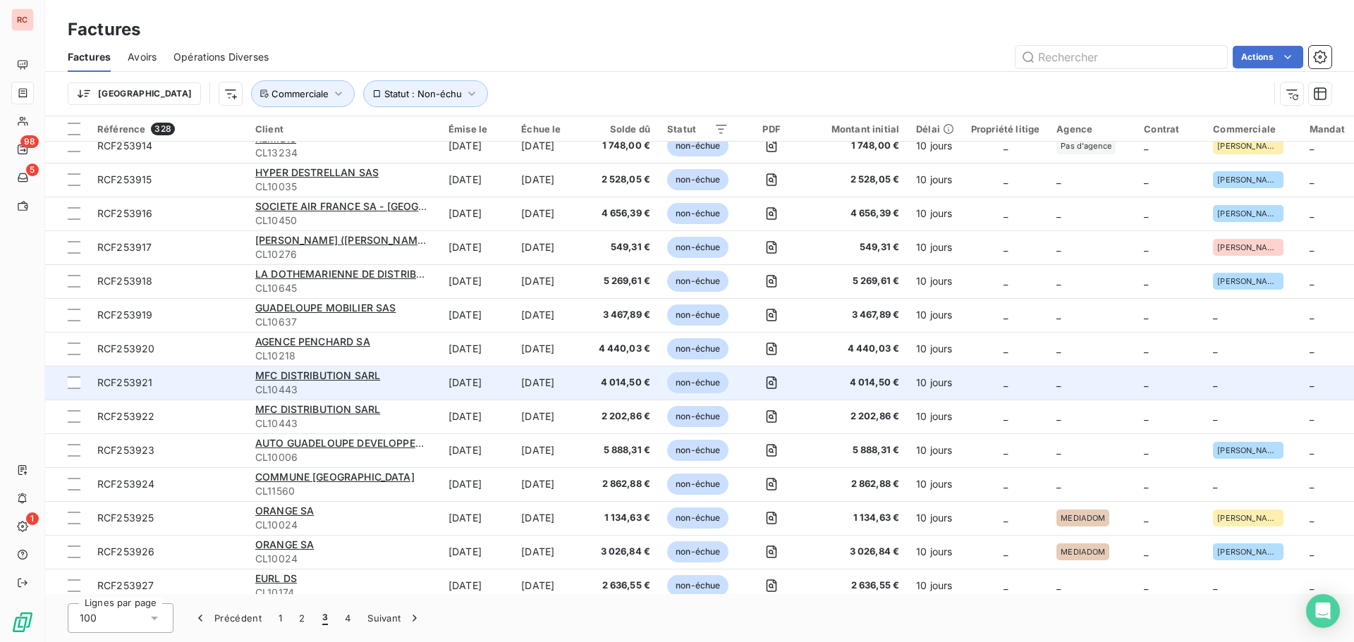
scroll to position [1622, 0]
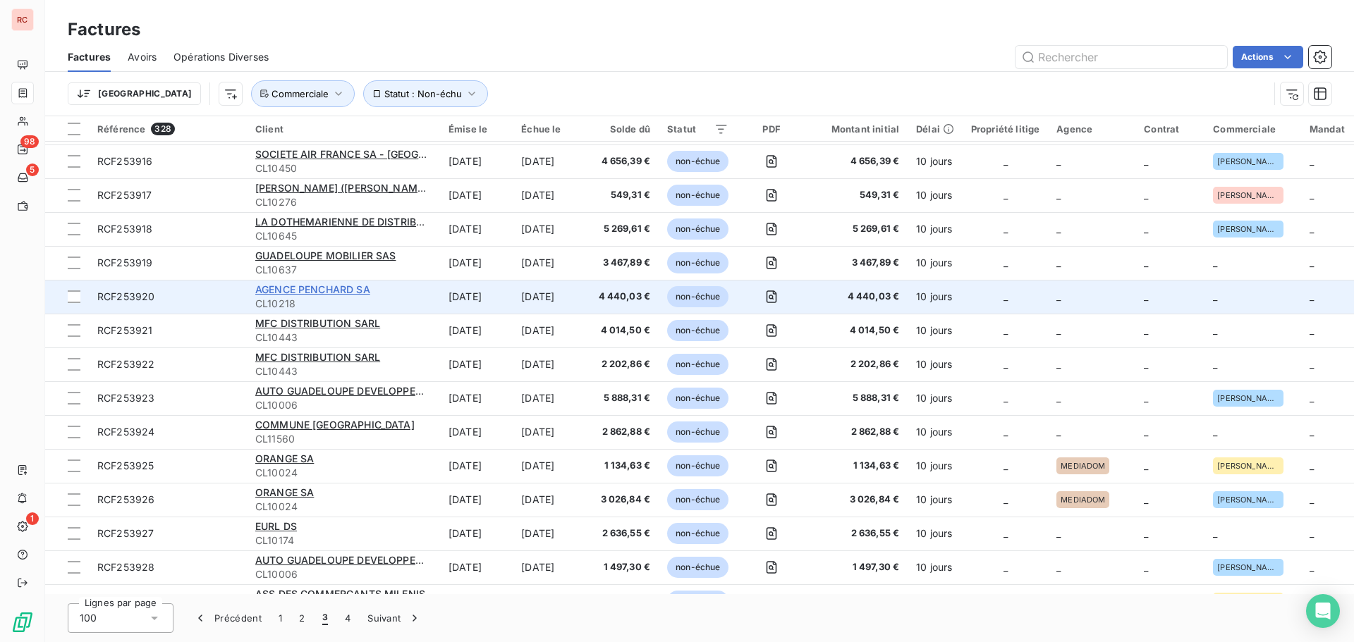
click at [334, 286] on span "AGENCE PENCHARD SA" at bounding box center [312, 289] width 115 height 12
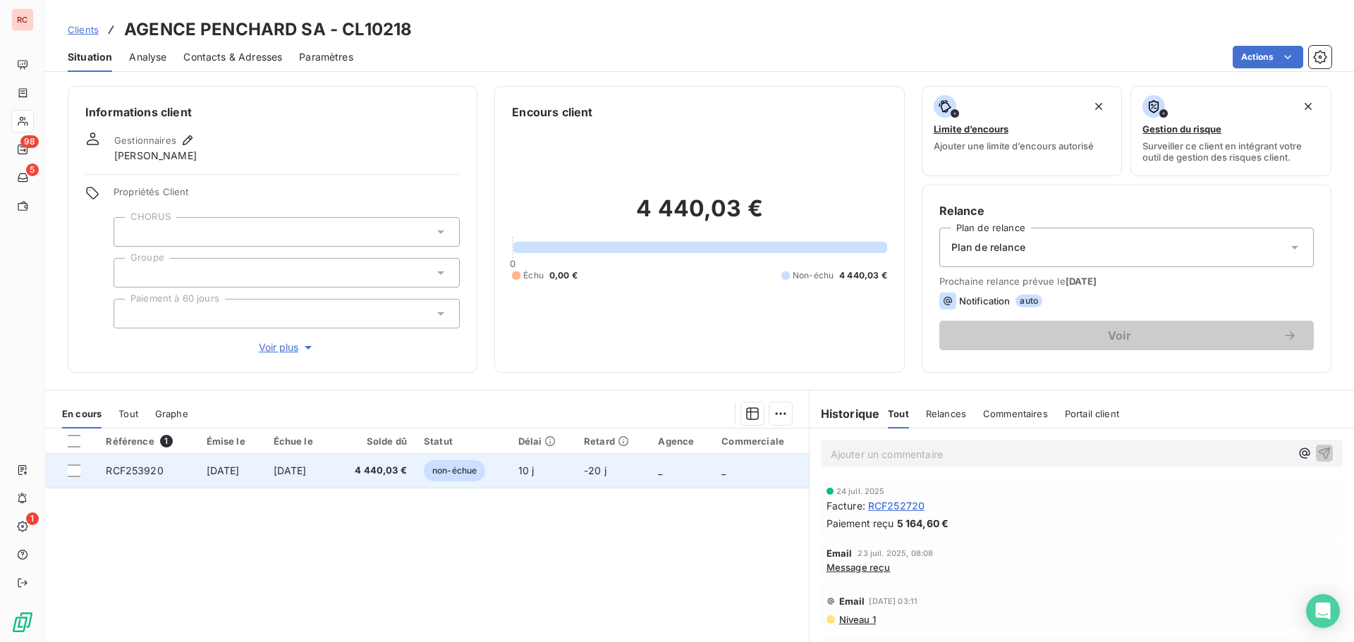
click at [265, 468] on td "[DATE]" at bounding box center [231, 471] width 67 height 34
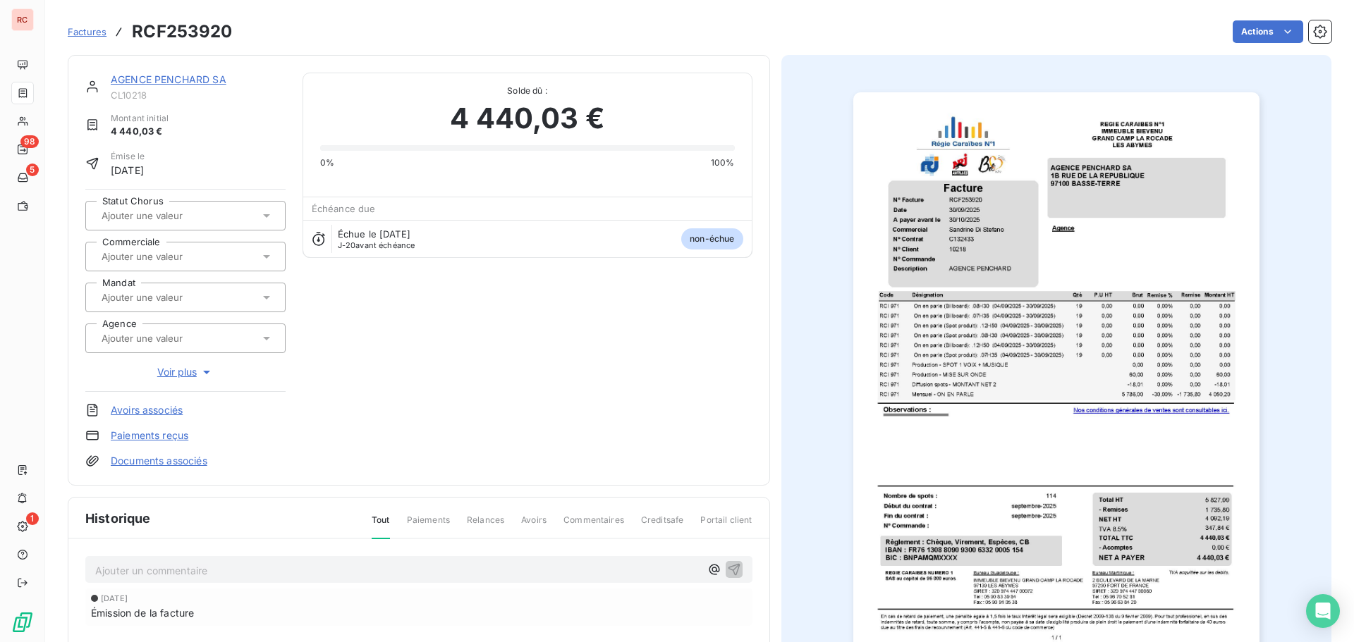
click at [122, 260] on input "text" at bounding box center [171, 256] width 142 height 13
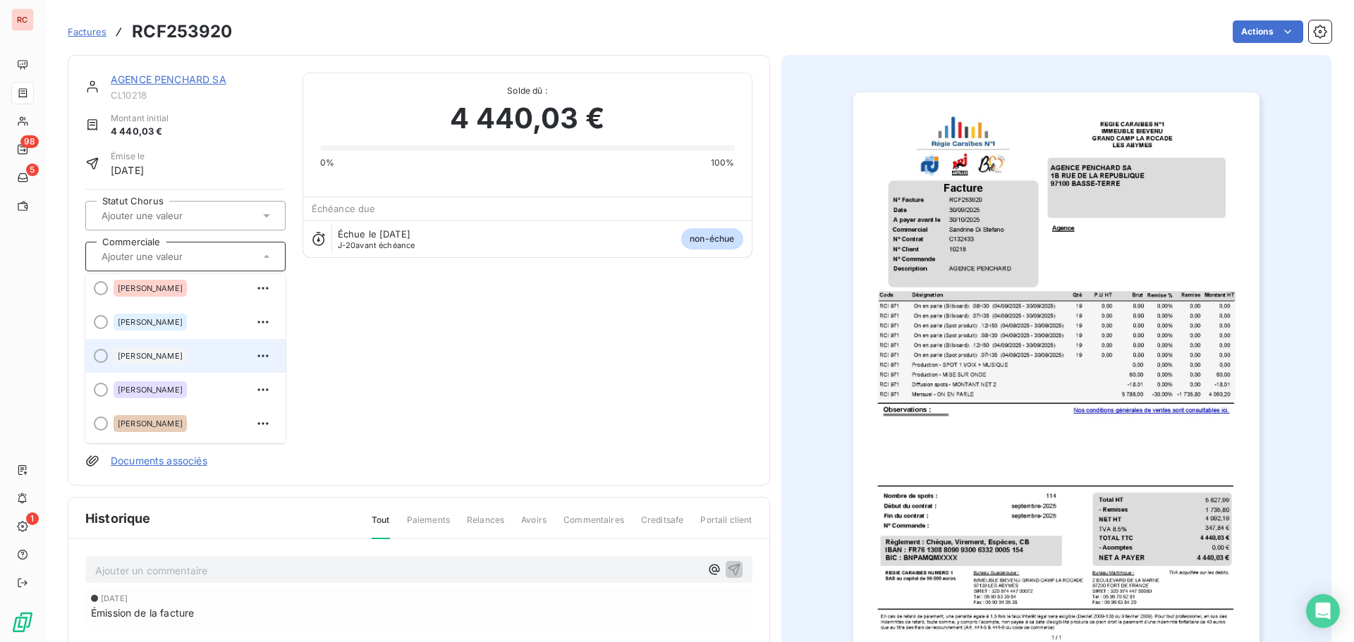
scroll to position [282, 0]
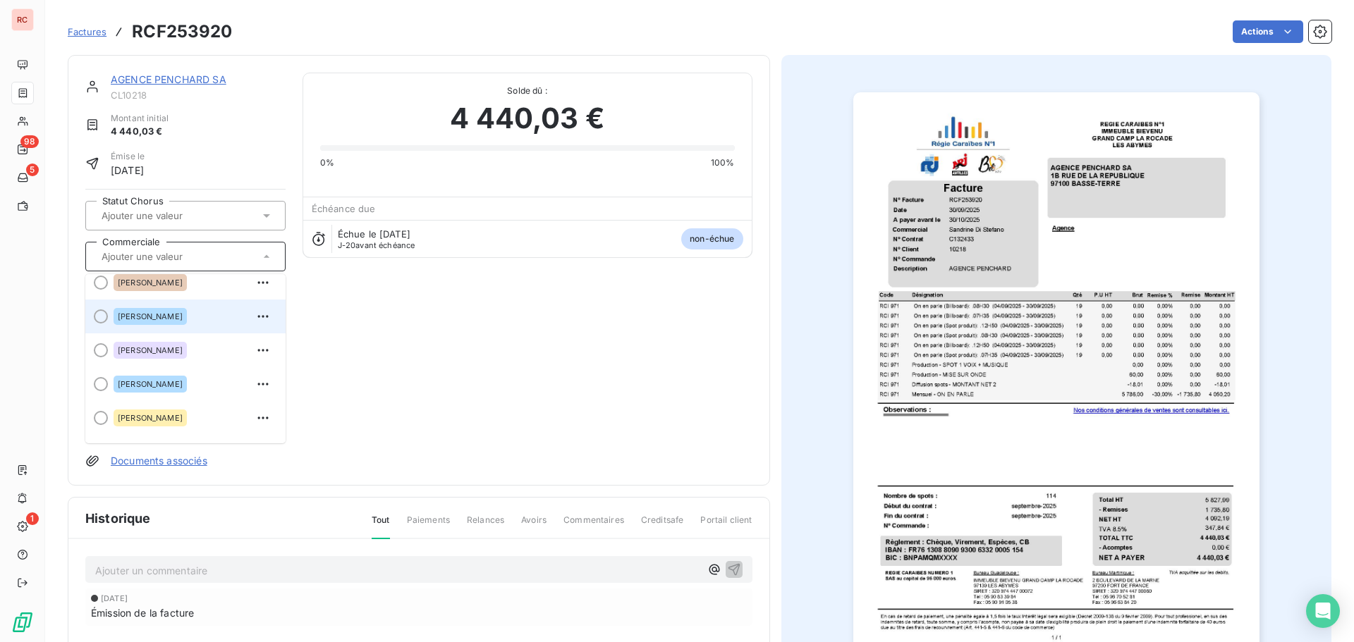
click at [151, 317] on span "[PERSON_NAME]" at bounding box center [150, 316] width 65 height 8
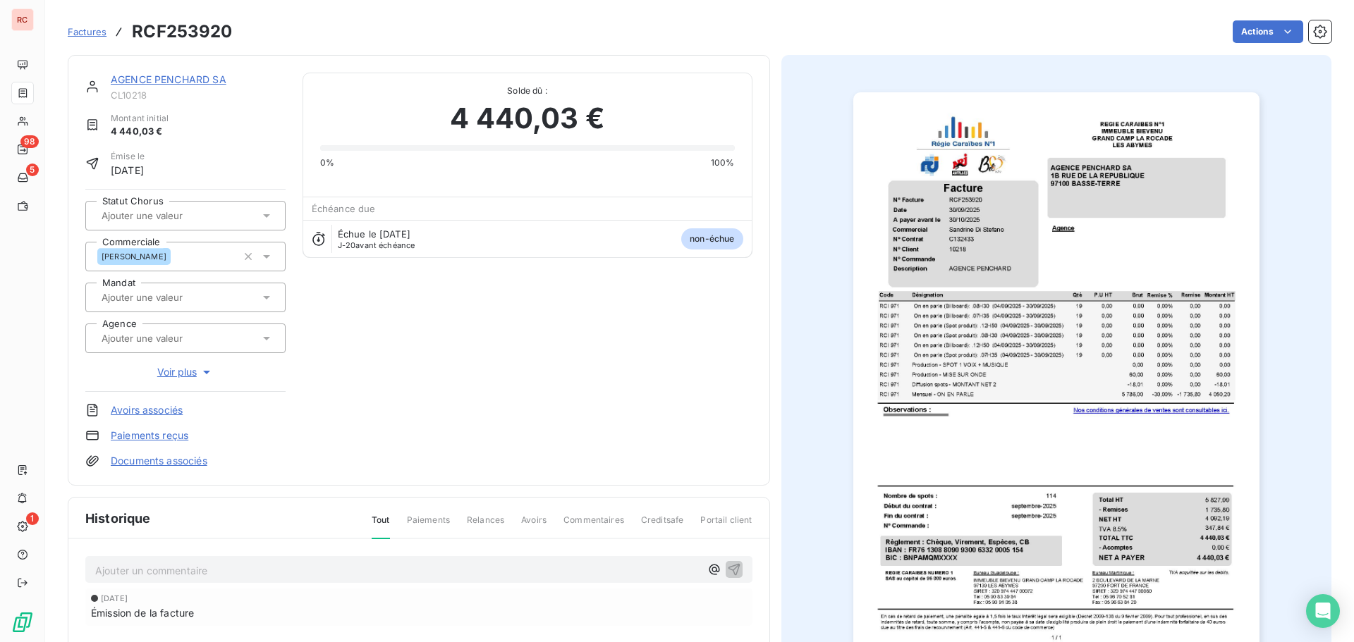
click at [93, 31] on span "Factures" at bounding box center [87, 31] width 39 height 11
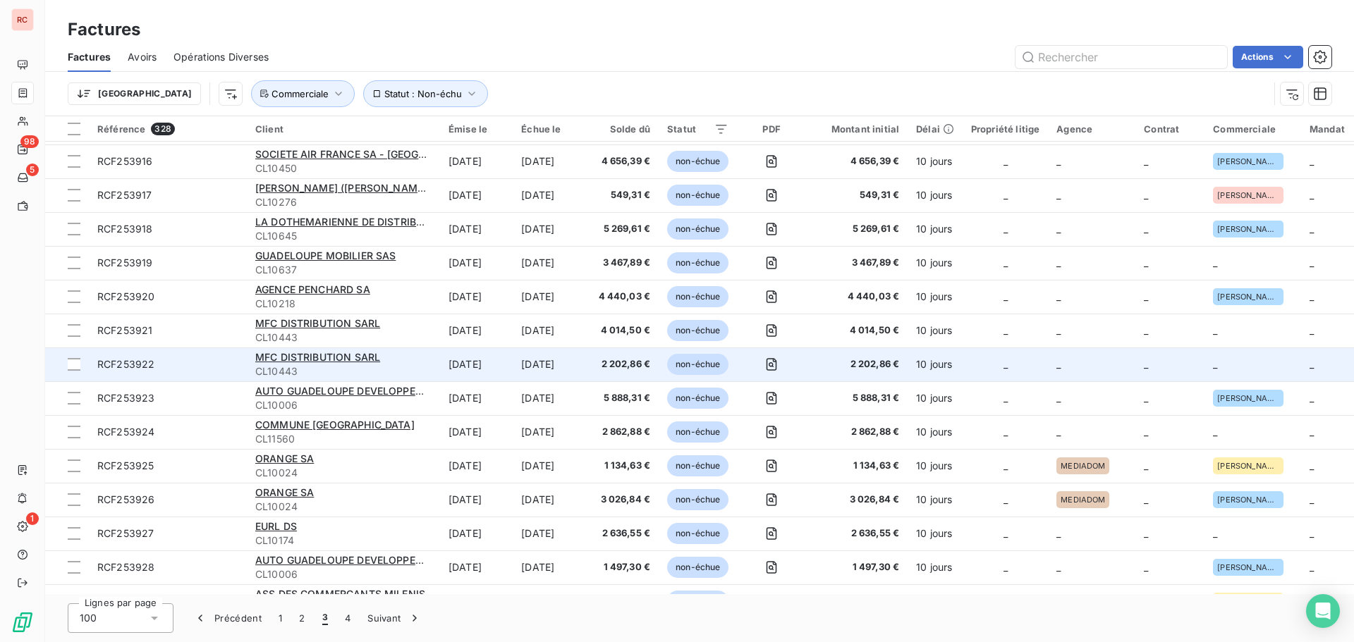
scroll to position [1551, 0]
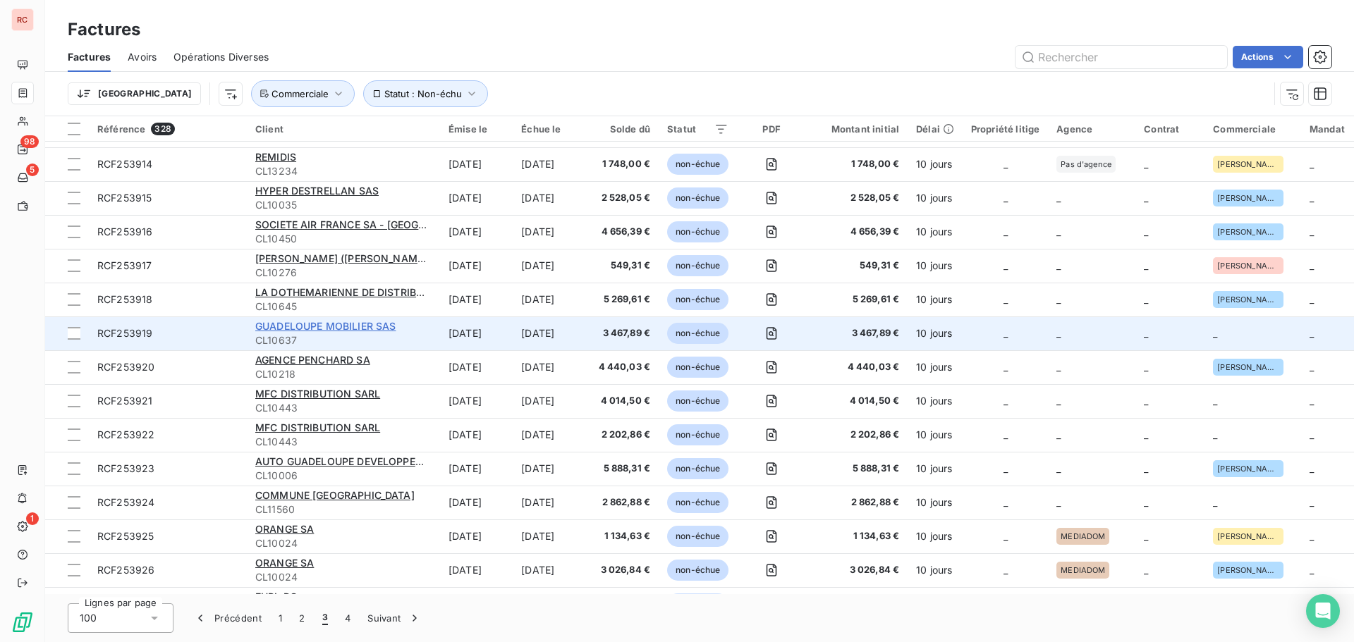
click at [350, 324] on span "GUADELOUPE MOBILIER SAS" at bounding box center [325, 326] width 140 height 12
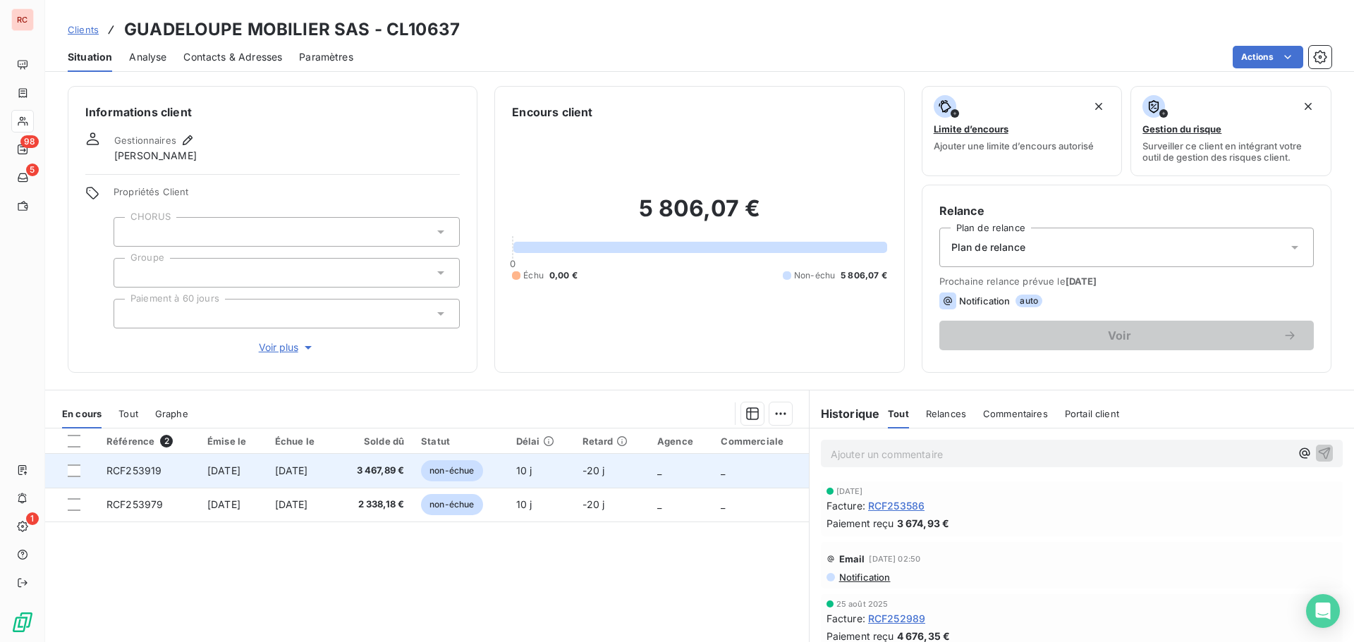
click at [303, 477] on td "[DATE]" at bounding box center [301, 471] width 68 height 34
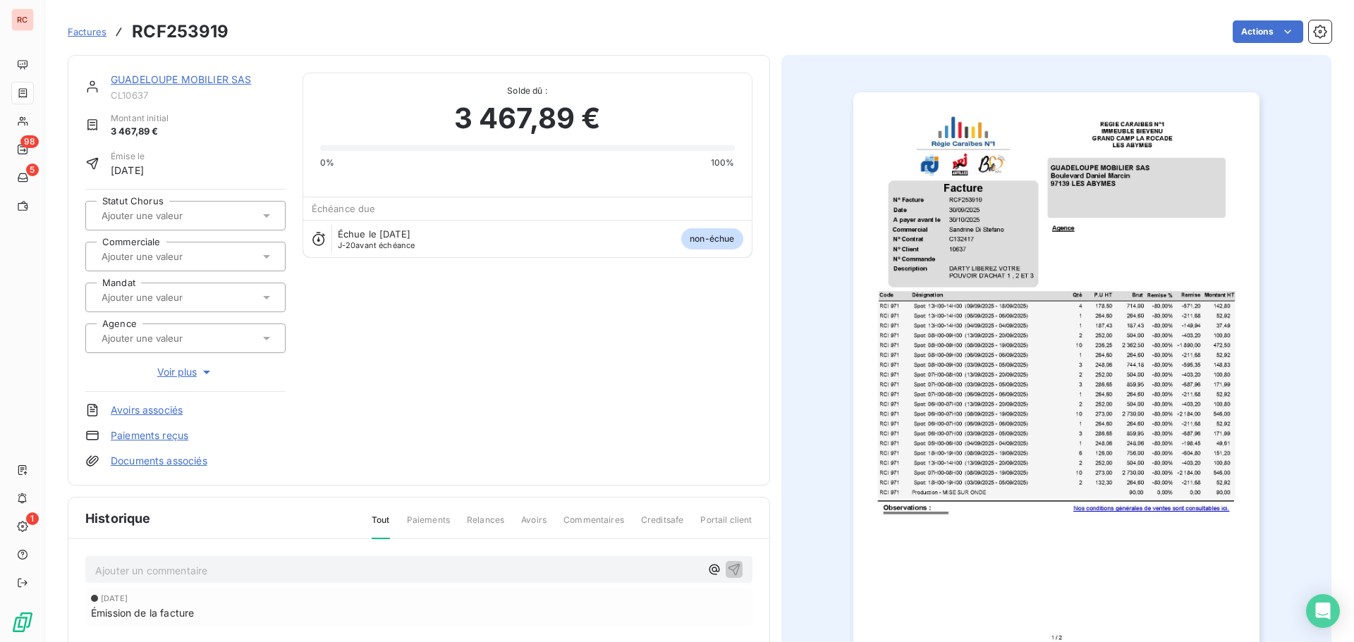
click at [149, 260] on input "text" at bounding box center [171, 256] width 142 height 13
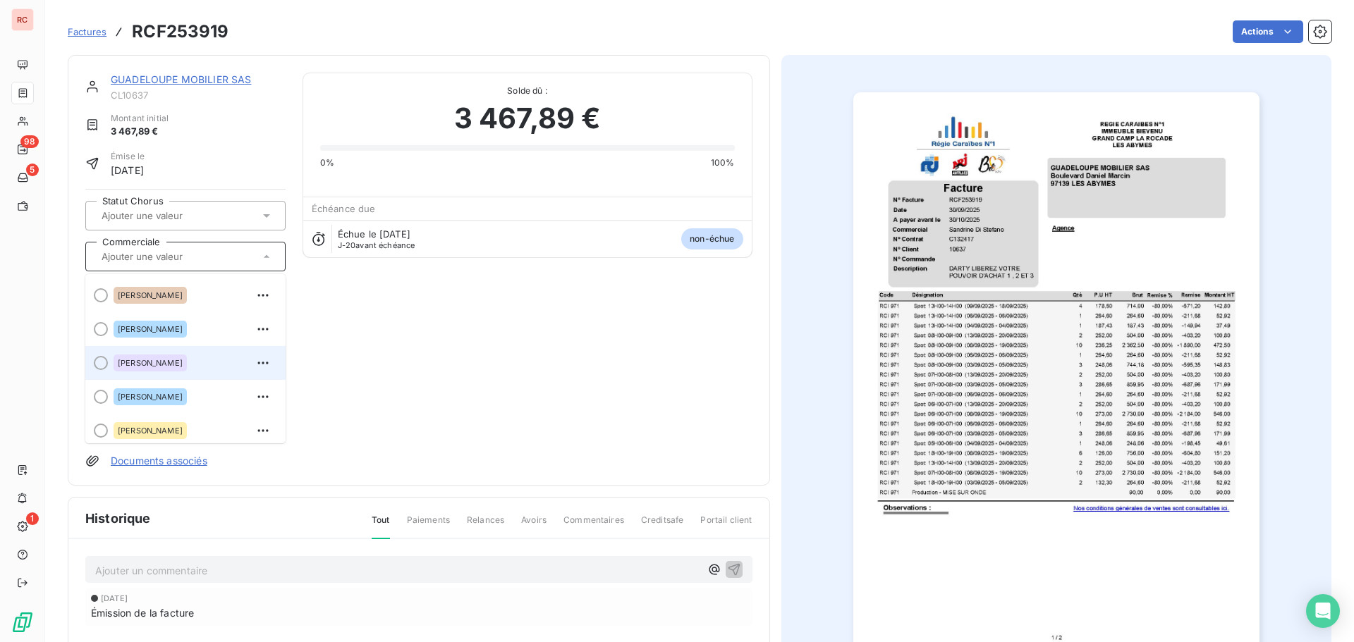
scroll to position [282, 0]
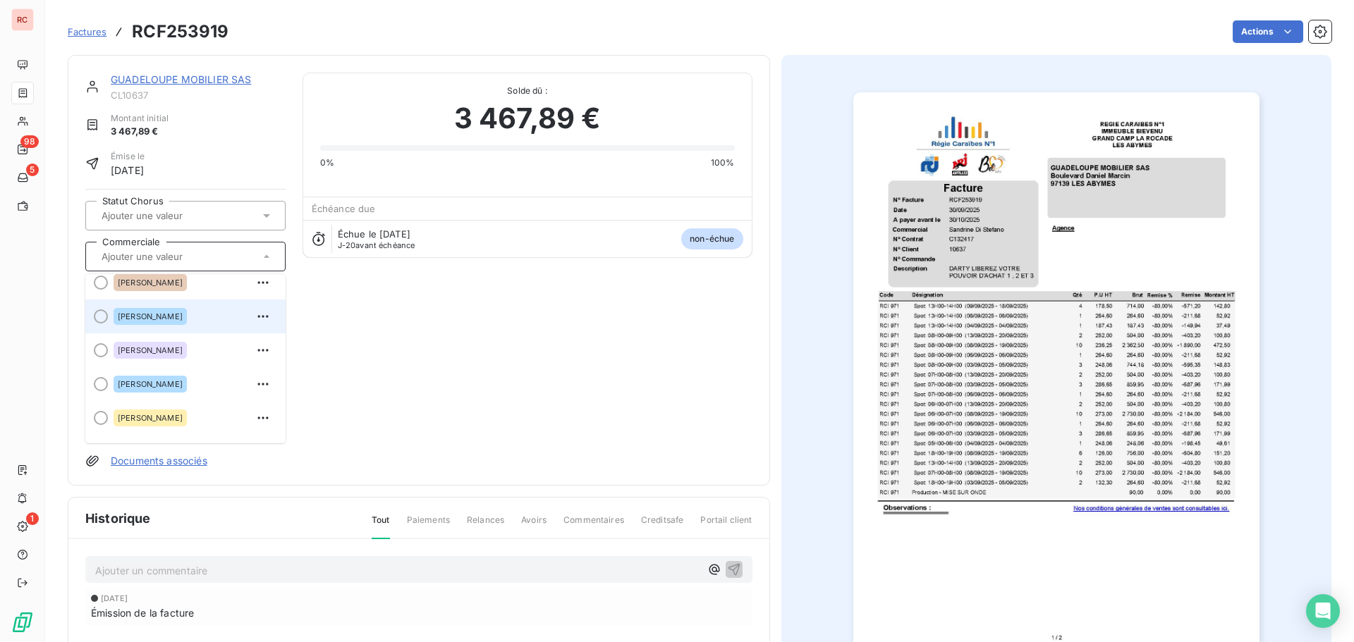
click at [165, 320] on span "[PERSON_NAME]" at bounding box center [150, 316] width 65 height 8
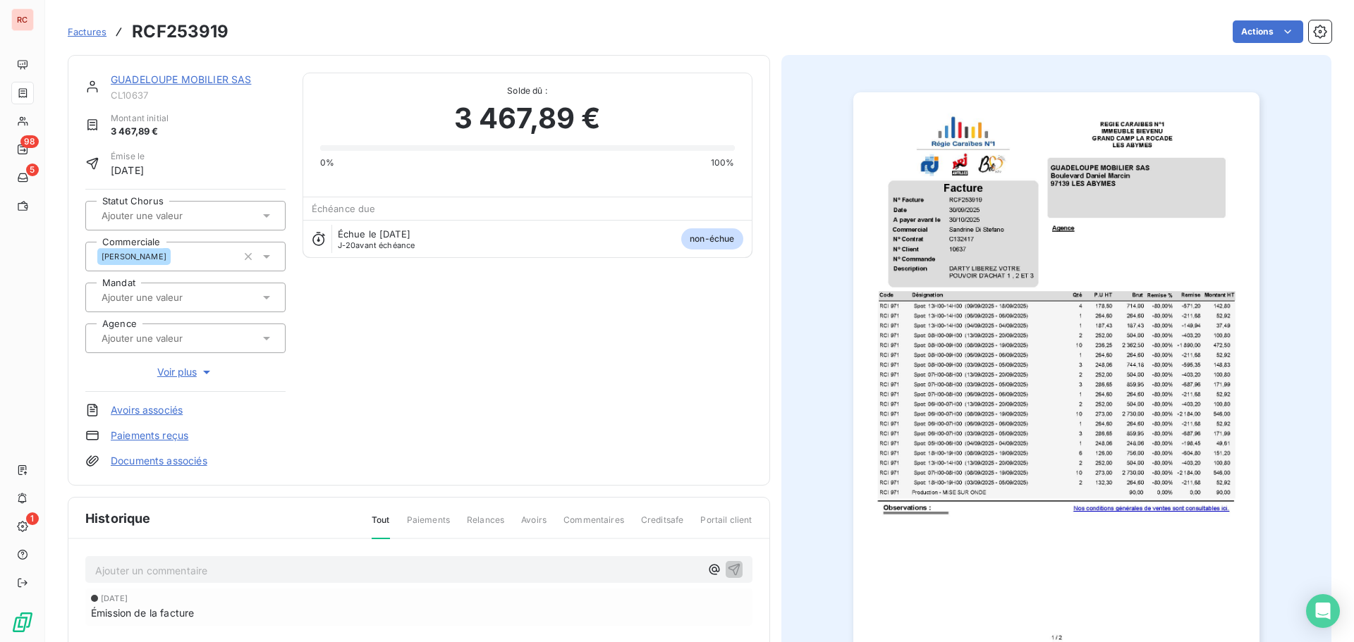
click at [148, 80] on link "GUADELOUPE MOBILIER SAS" at bounding box center [181, 79] width 140 height 12
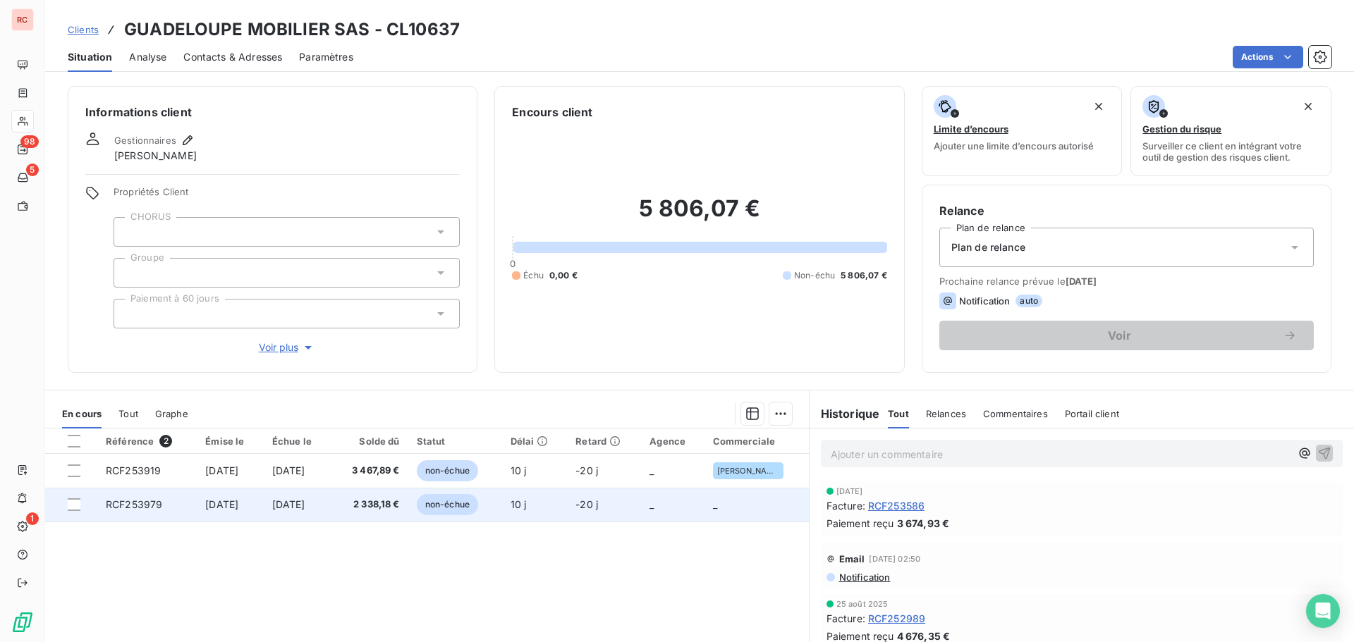
click at [261, 513] on td "[DATE]" at bounding box center [230, 505] width 67 height 34
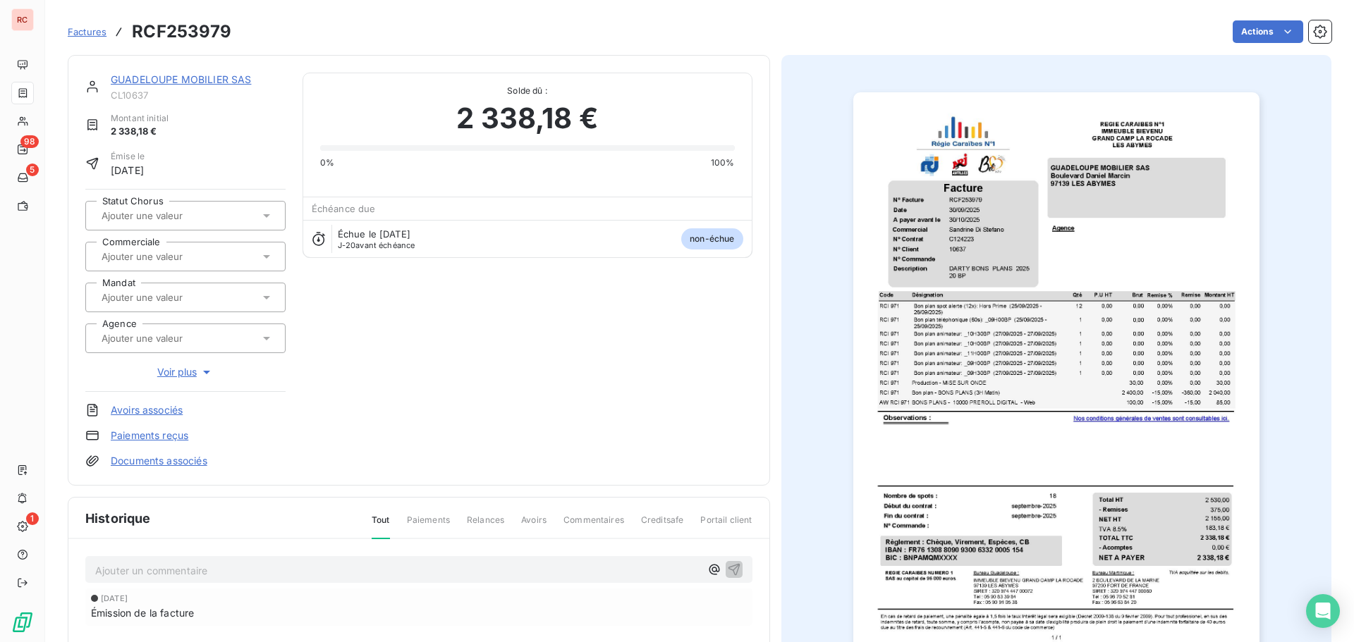
click at [196, 258] on input "text" at bounding box center [171, 256] width 142 height 13
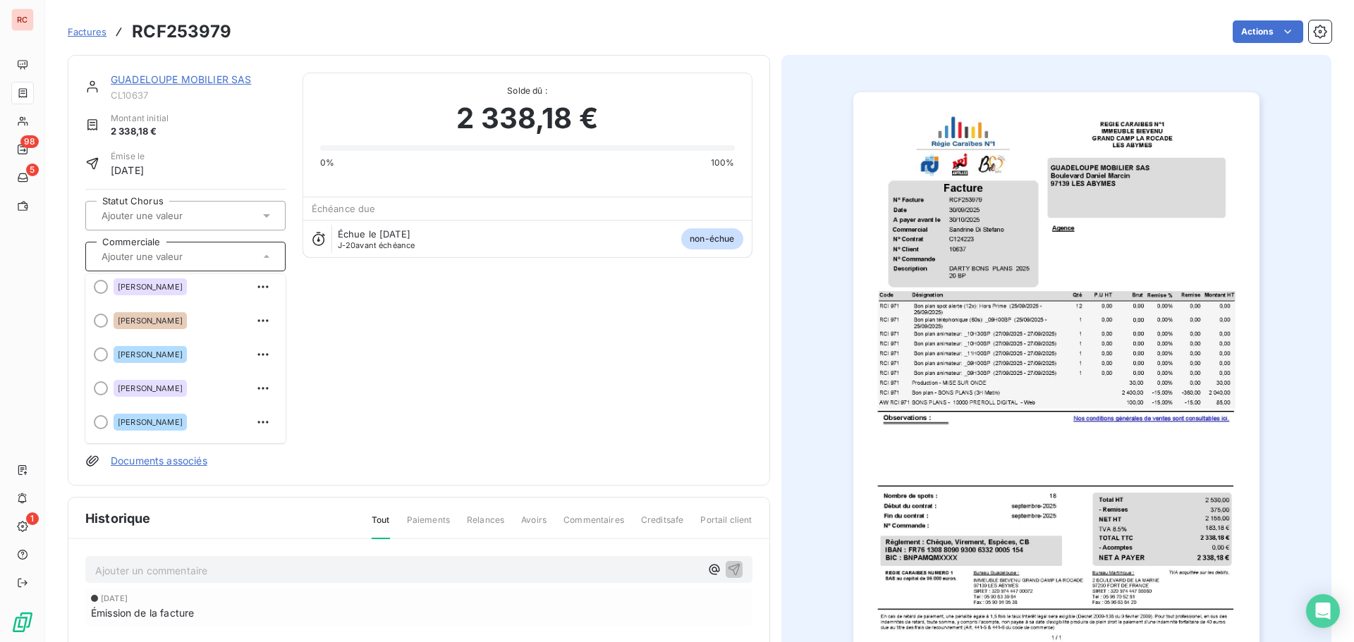
scroll to position [282, 0]
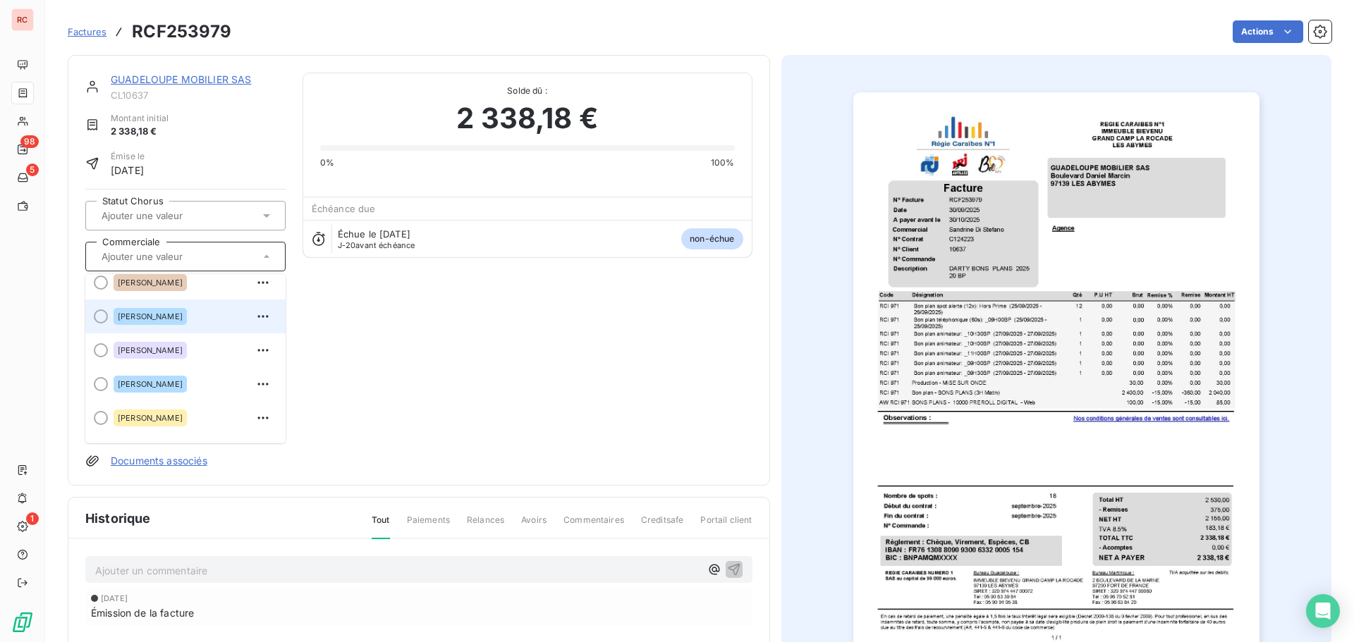
click at [181, 315] on span "[PERSON_NAME]" at bounding box center [150, 316] width 65 height 8
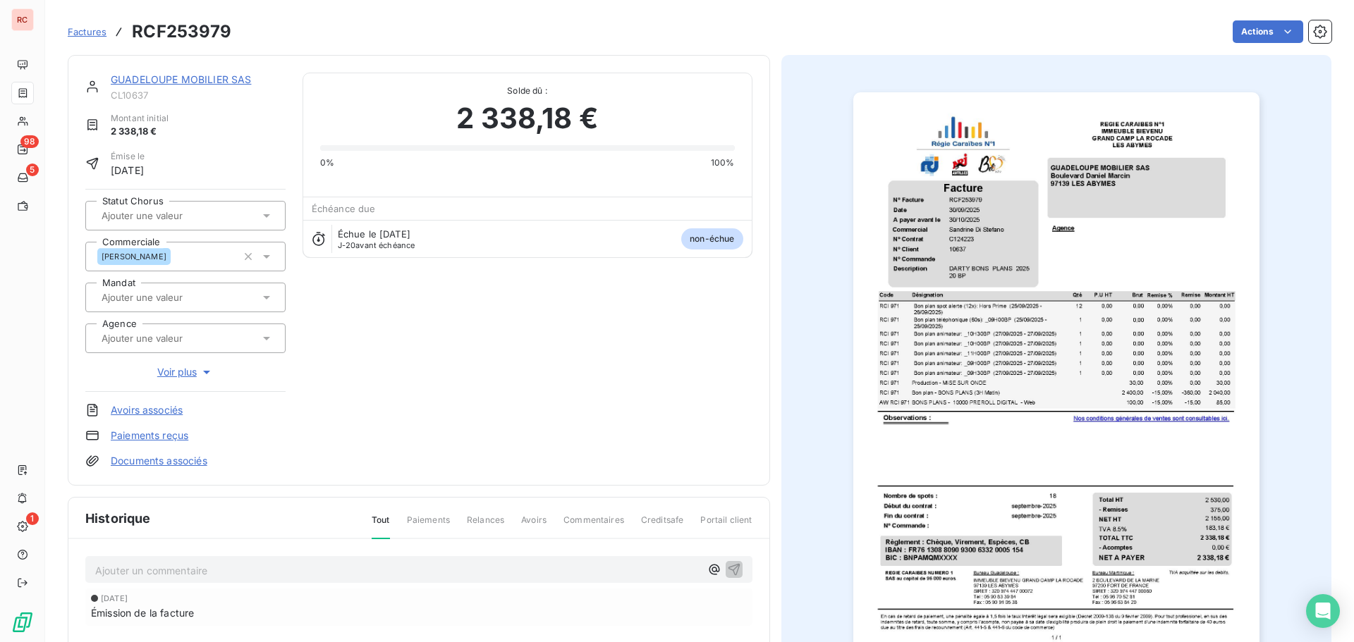
click at [205, 80] on link "GUADELOUPE MOBILIER SAS" at bounding box center [181, 79] width 140 height 12
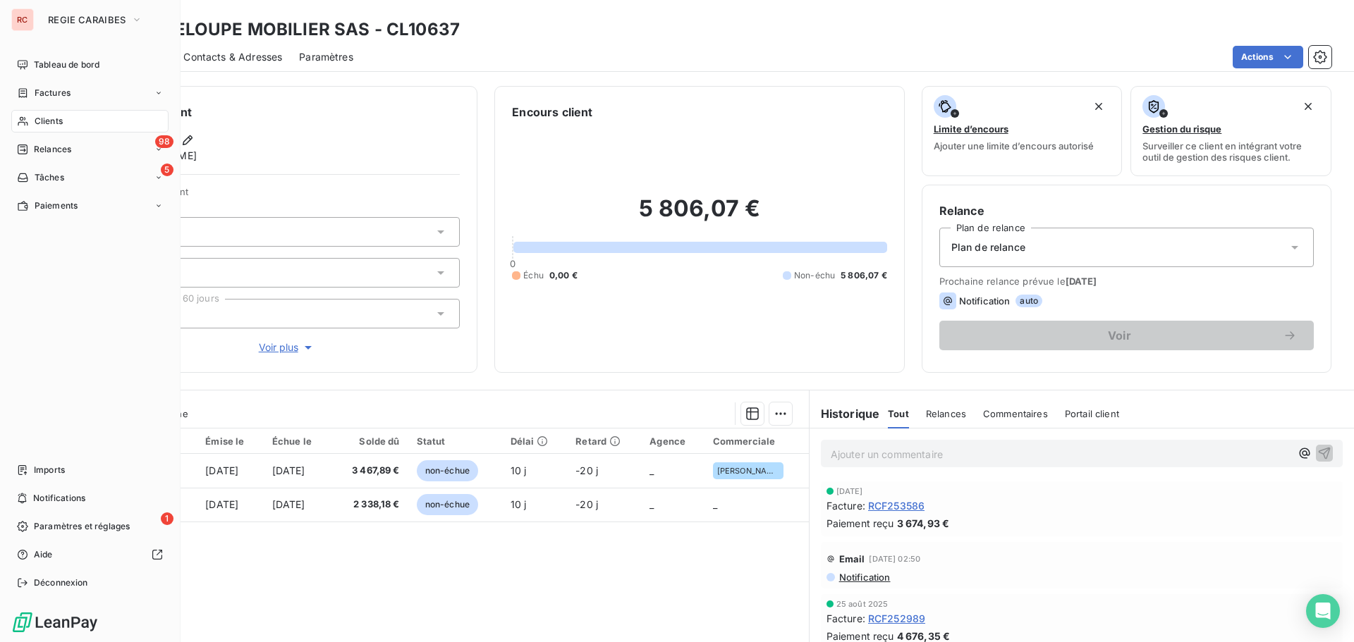
click at [58, 90] on span "Factures" at bounding box center [53, 93] width 36 height 13
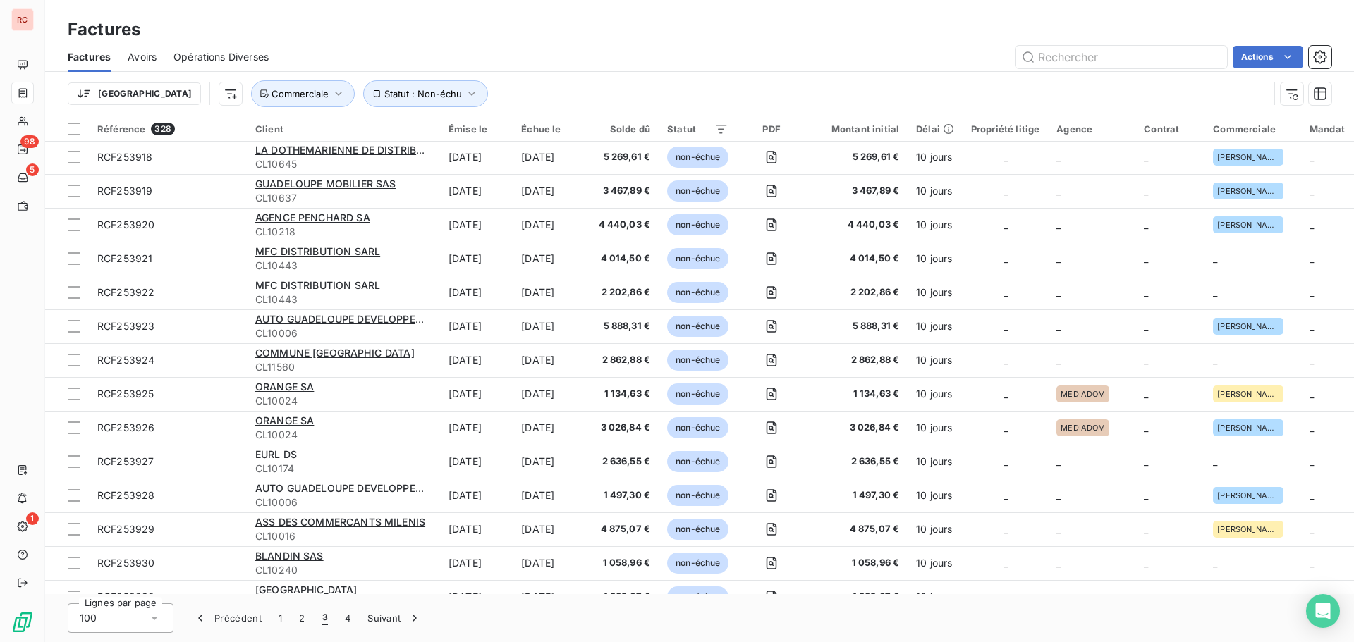
scroll to position [1692, 0]
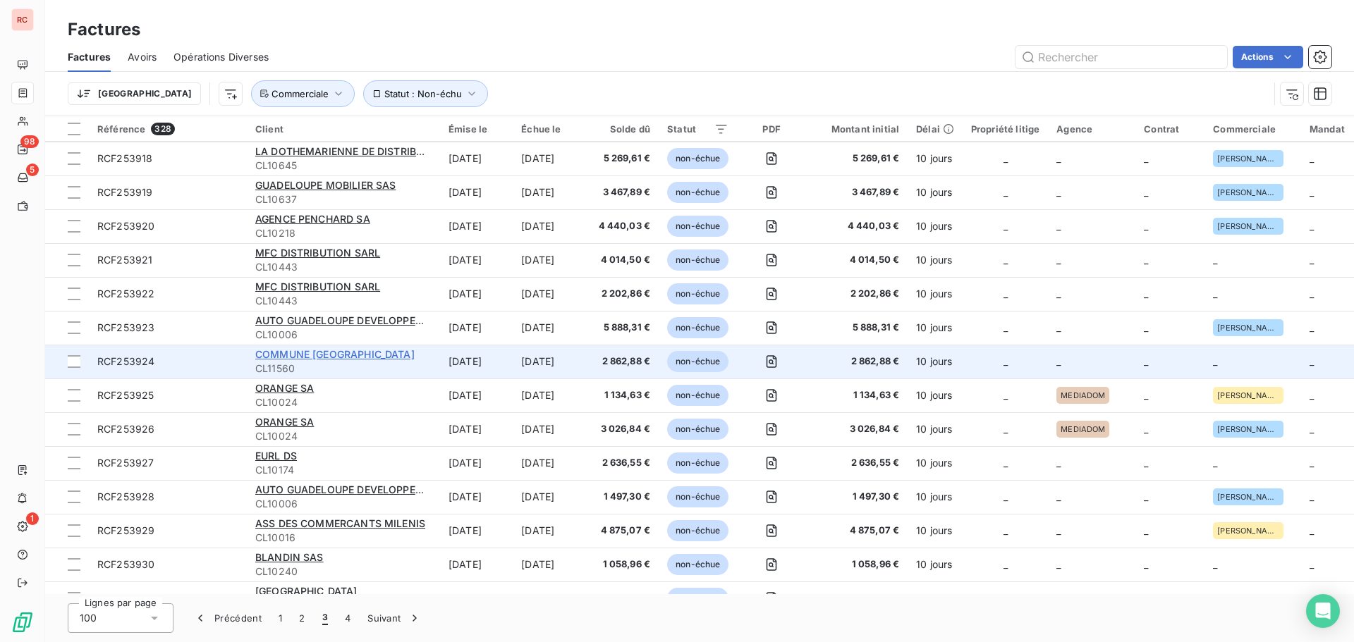
click at [305, 355] on span "COMMUNE [GEOGRAPHIC_DATA]" at bounding box center [334, 354] width 159 height 12
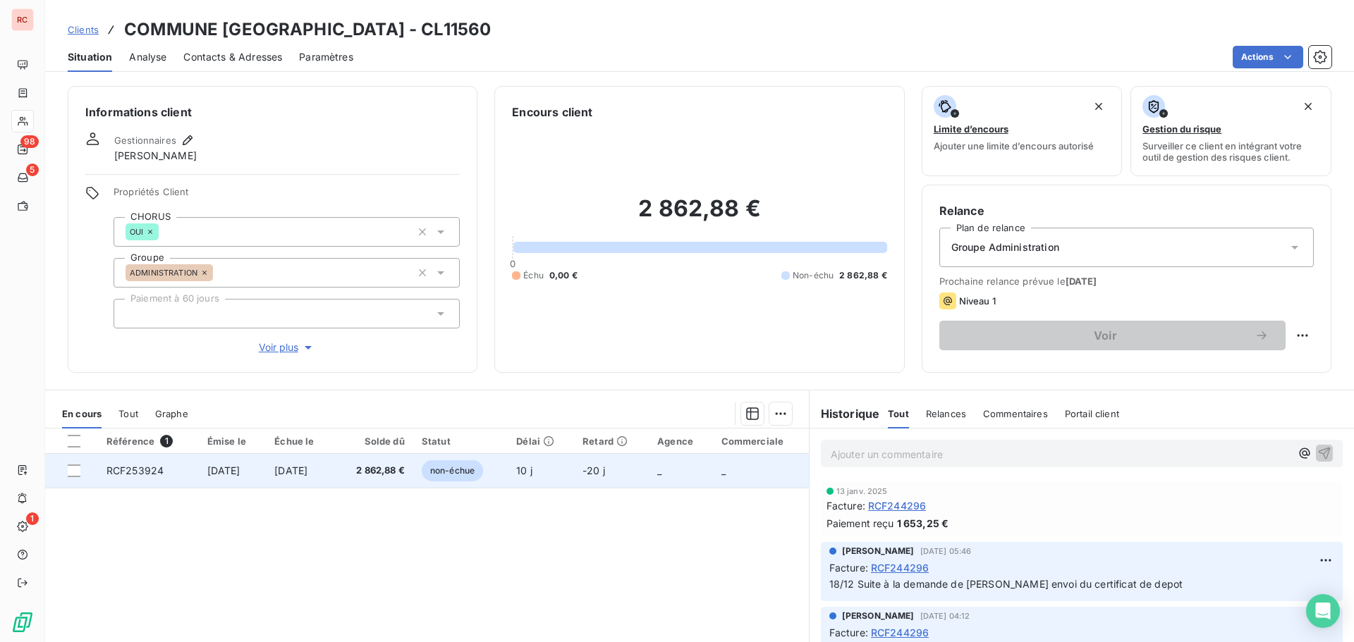
click at [146, 473] on span "RCF253924" at bounding box center [134, 471] width 57 height 12
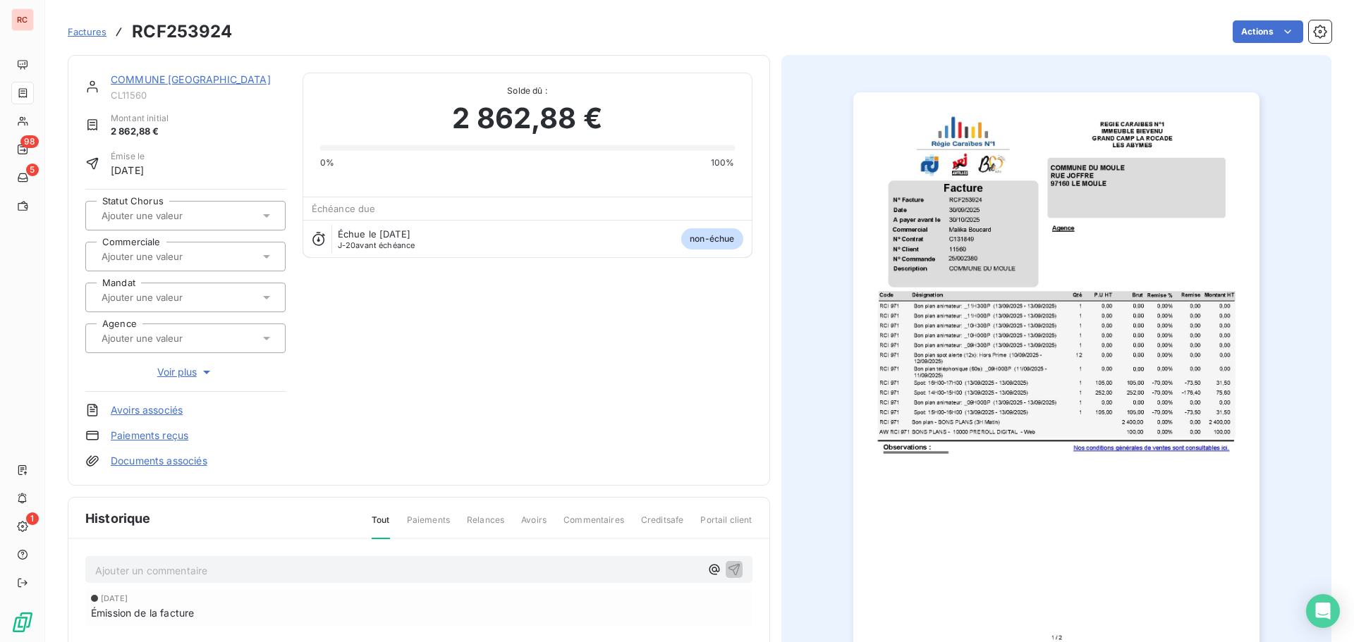
click at [166, 252] on input "text" at bounding box center [171, 256] width 142 height 13
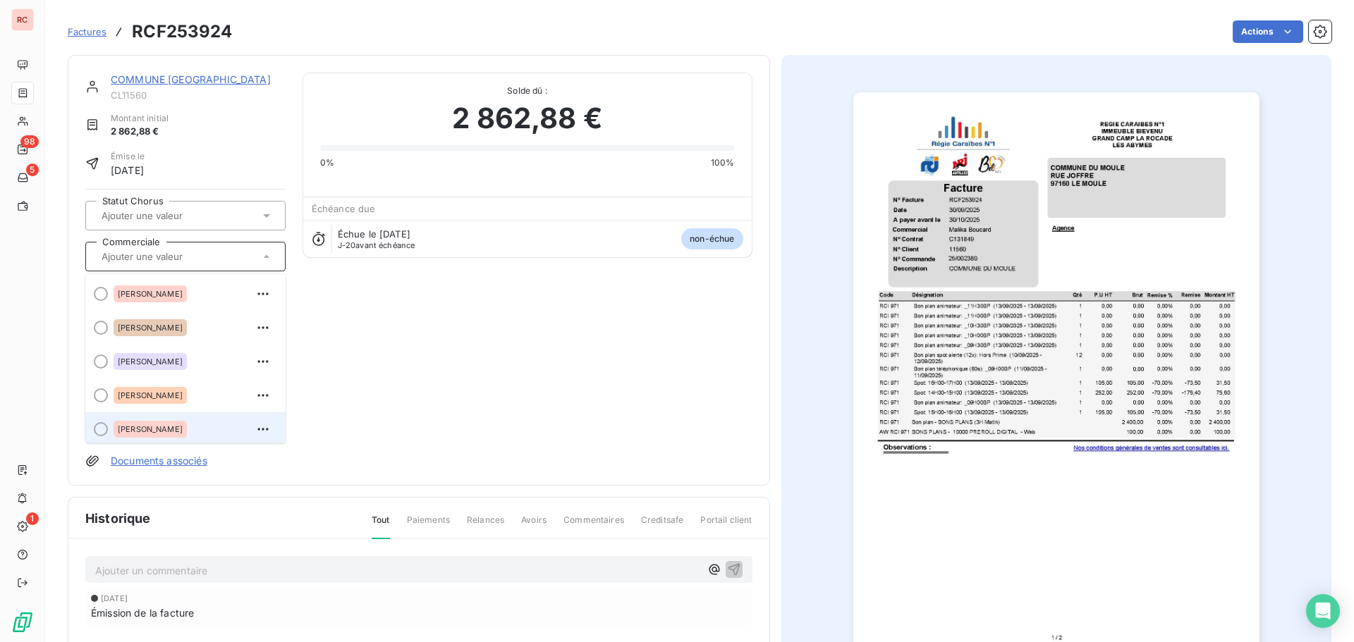
click at [154, 424] on div "[PERSON_NAME]" at bounding box center [150, 429] width 73 height 17
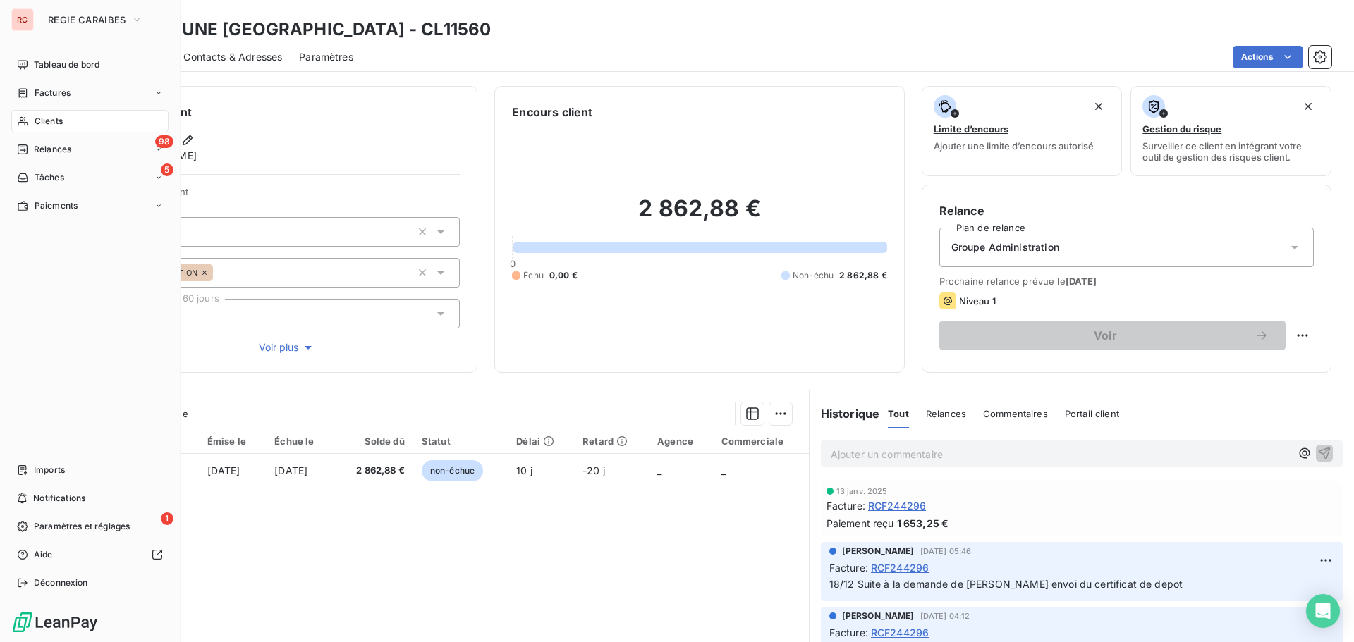
click at [61, 99] on span "Factures" at bounding box center [53, 93] width 36 height 13
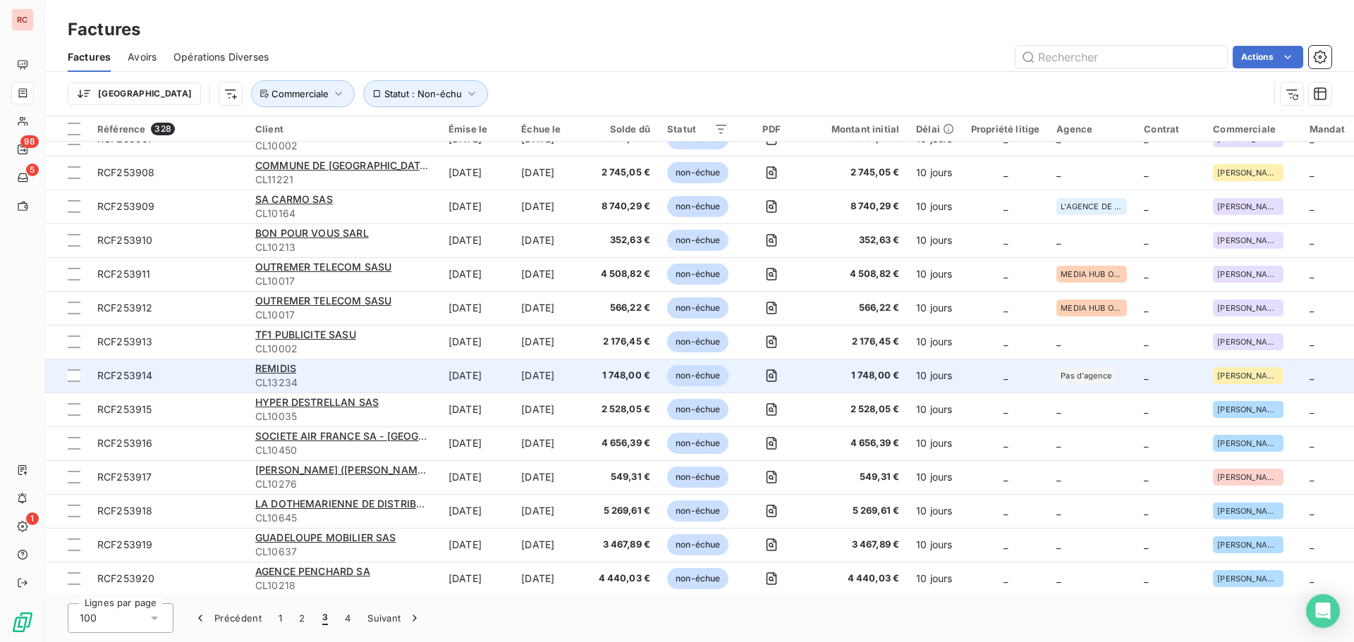
scroll to position [1692, 0]
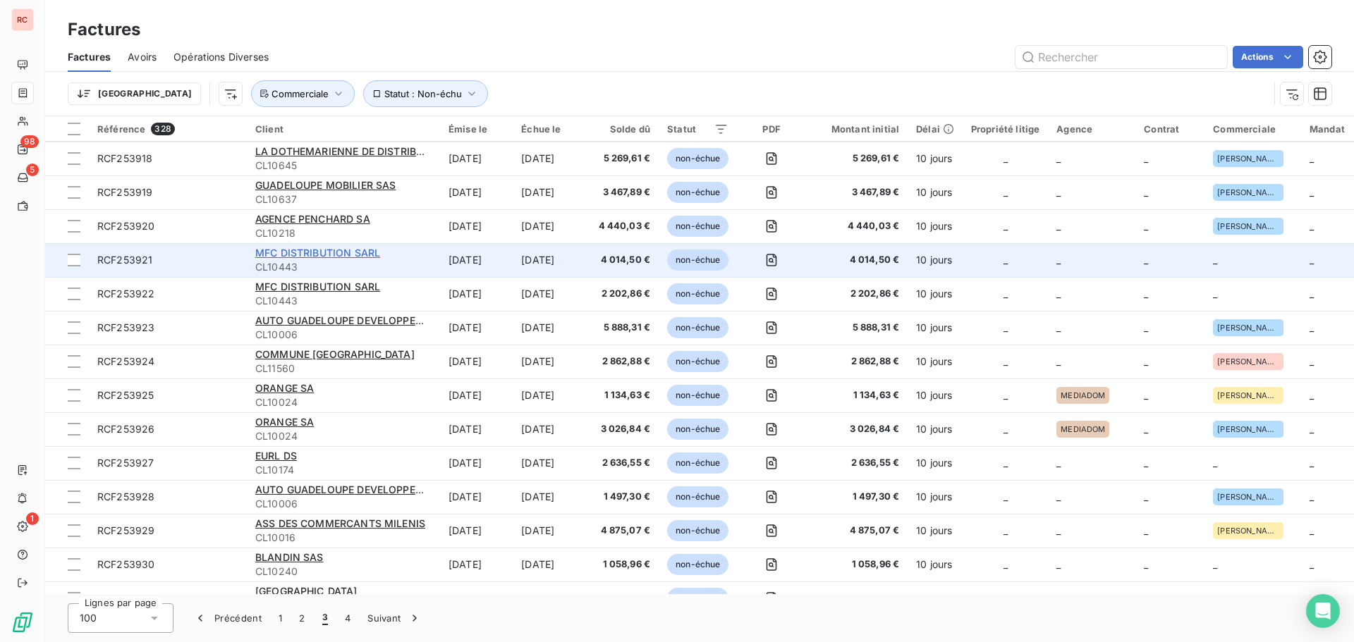
click at [302, 258] on span "MFC DISTRIBUTION SARL" at bounding box center [317, 253] width 125 height 12
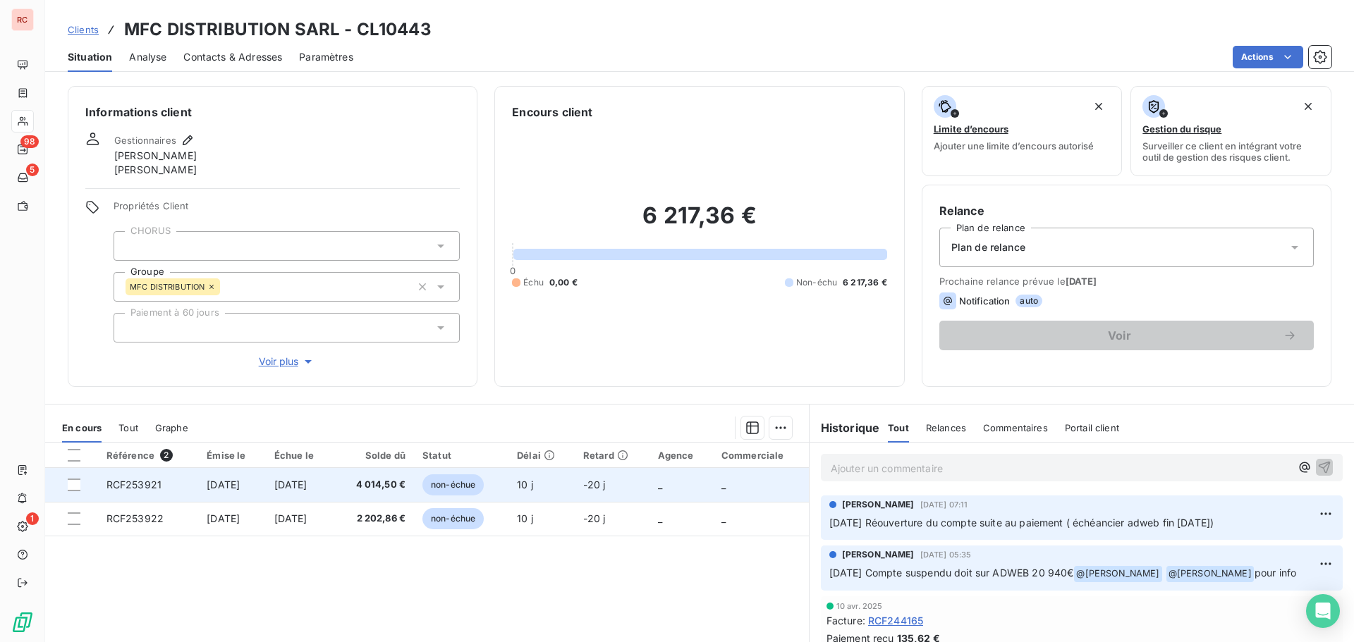
click at [298, 494] on td "[DATE]" at bounding box center [300, 485] width 68 height 34
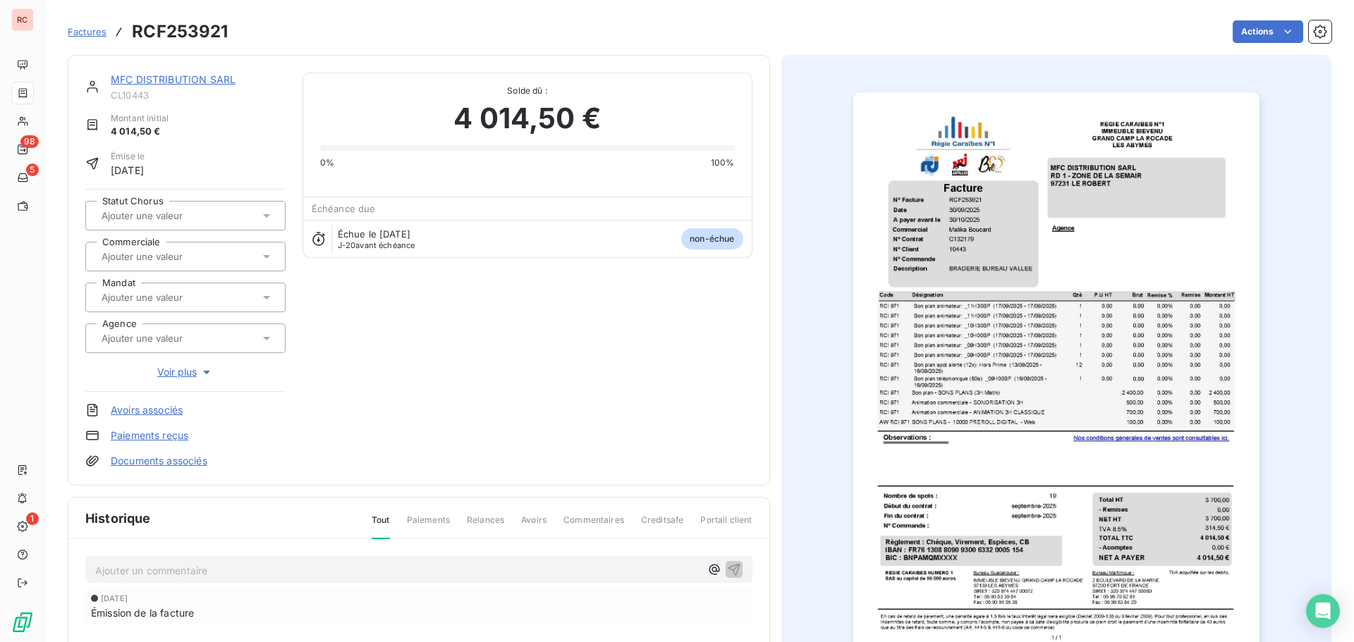
click at [211, 260] on input "text" at bounding box center [171, 256] width 142 height 13
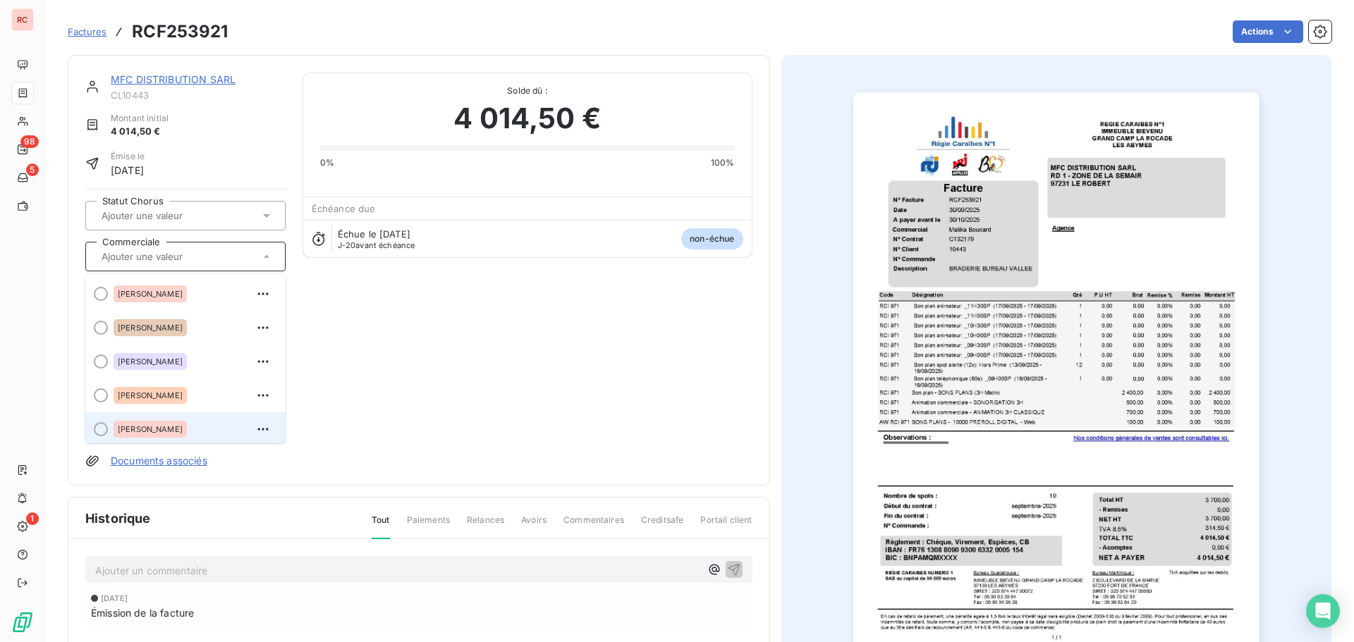
scroll to position [3, 0]
click at [154, 428] on span "[PERSON_NAME]" at bounding box center [150, 426] width 65 height 8
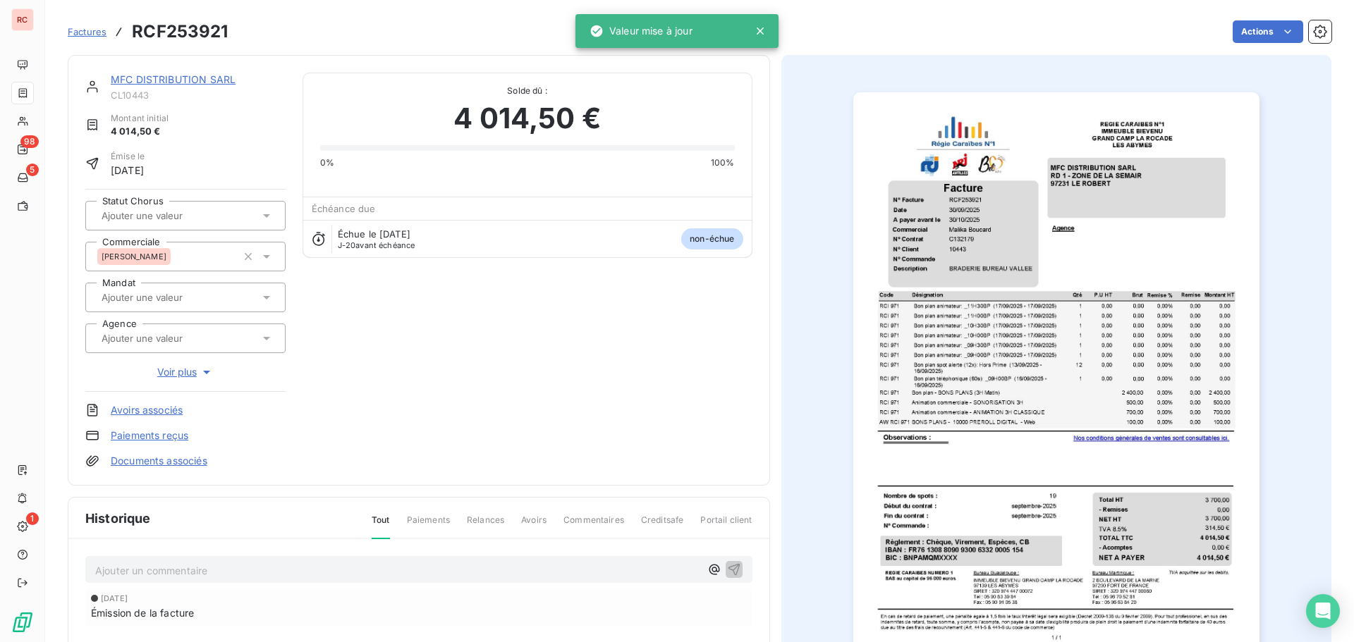
click at [189, 75] on link "MFC DISTRIBUTION SARL" at bounding box center [173, 79] width 125 height 12
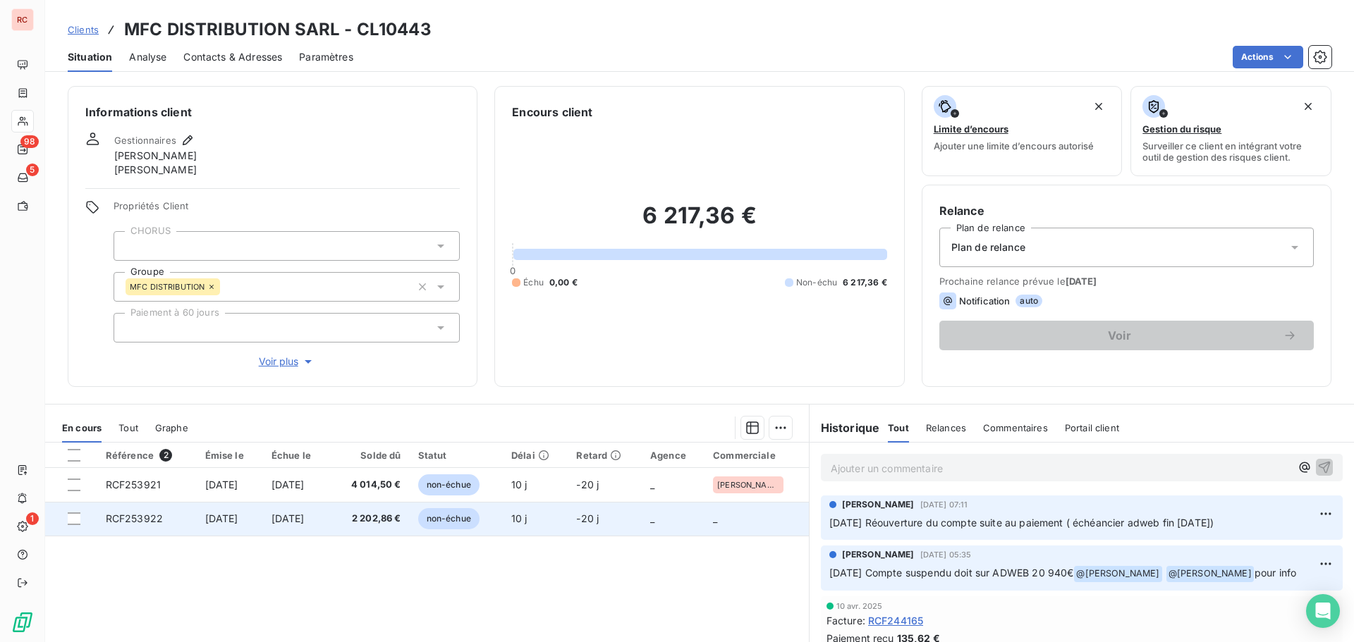
click at [205, 523] on span "[DATE]" at bounding box center [221, 519] width 33 height 12
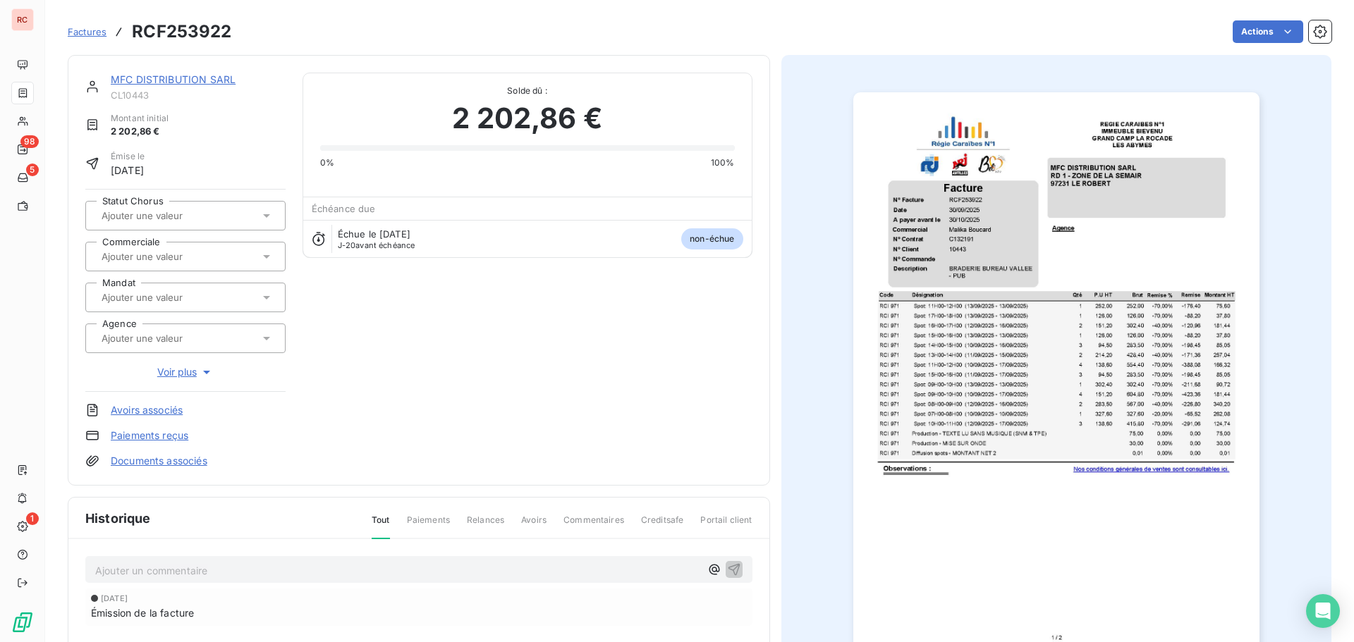
click at [241, 254] on div at bounding box center [178, 257] width 162 height 18
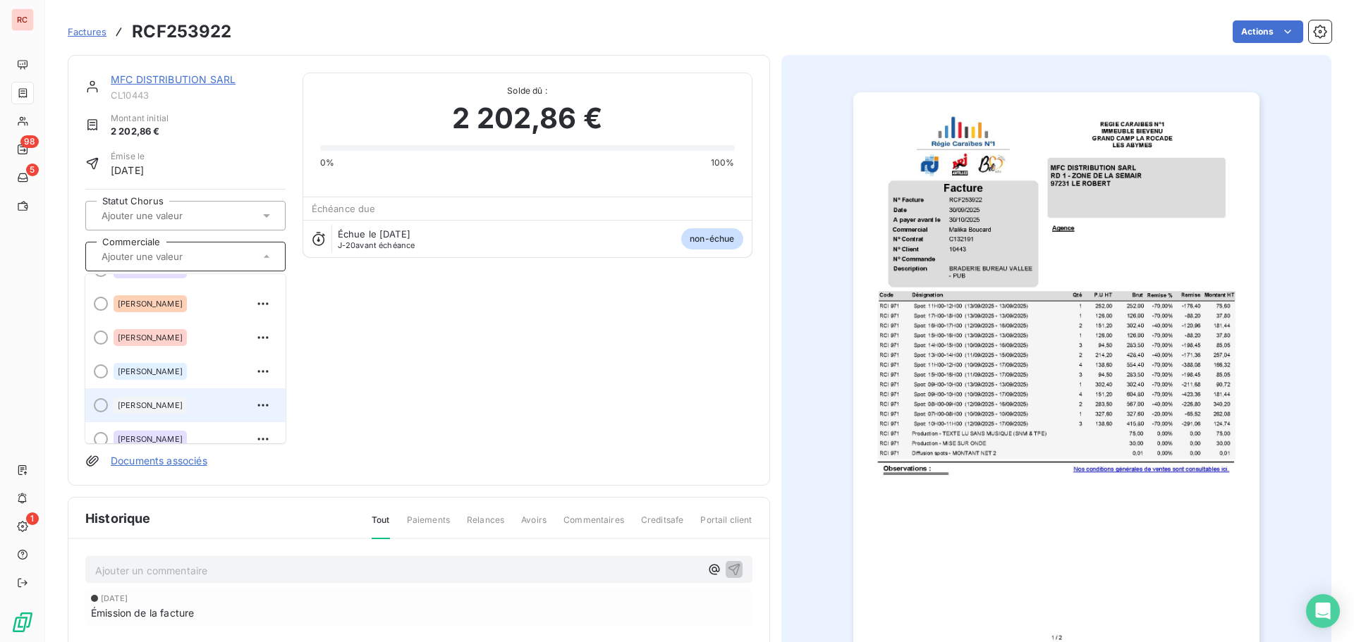
scroll to position [71, 0]
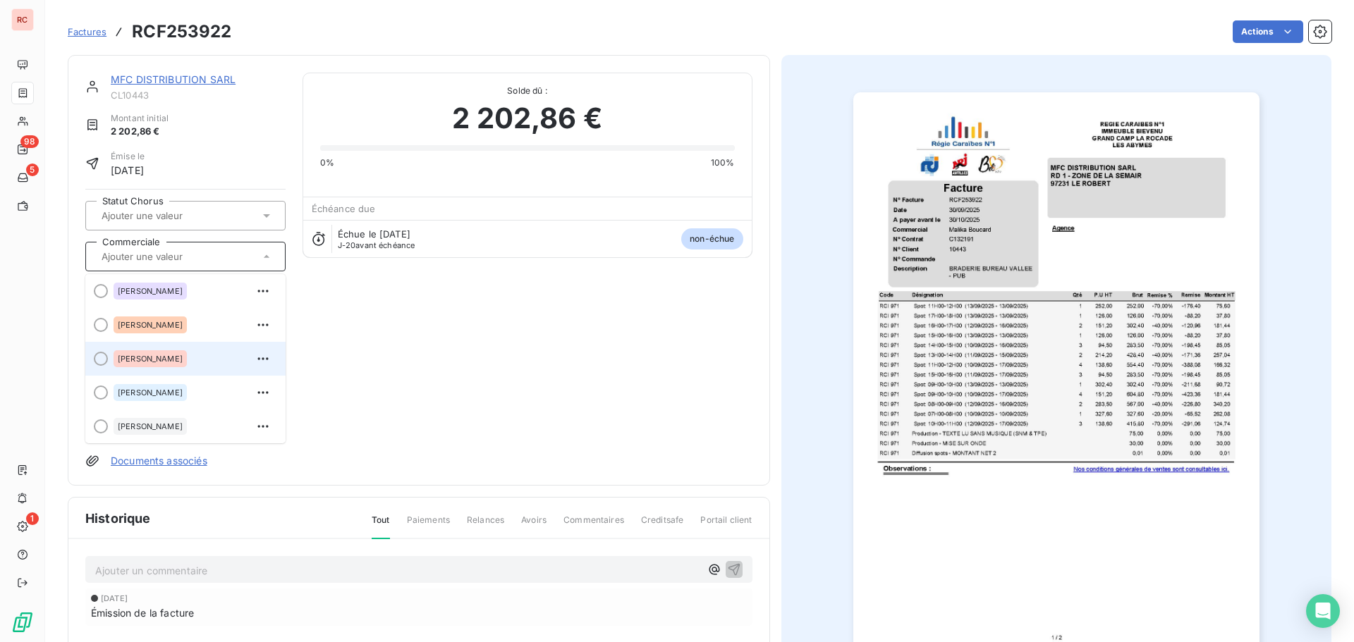
click at [151, 360] on span "[PERSON_NAME]" at bounding box center [150, 359] width 65 height 8
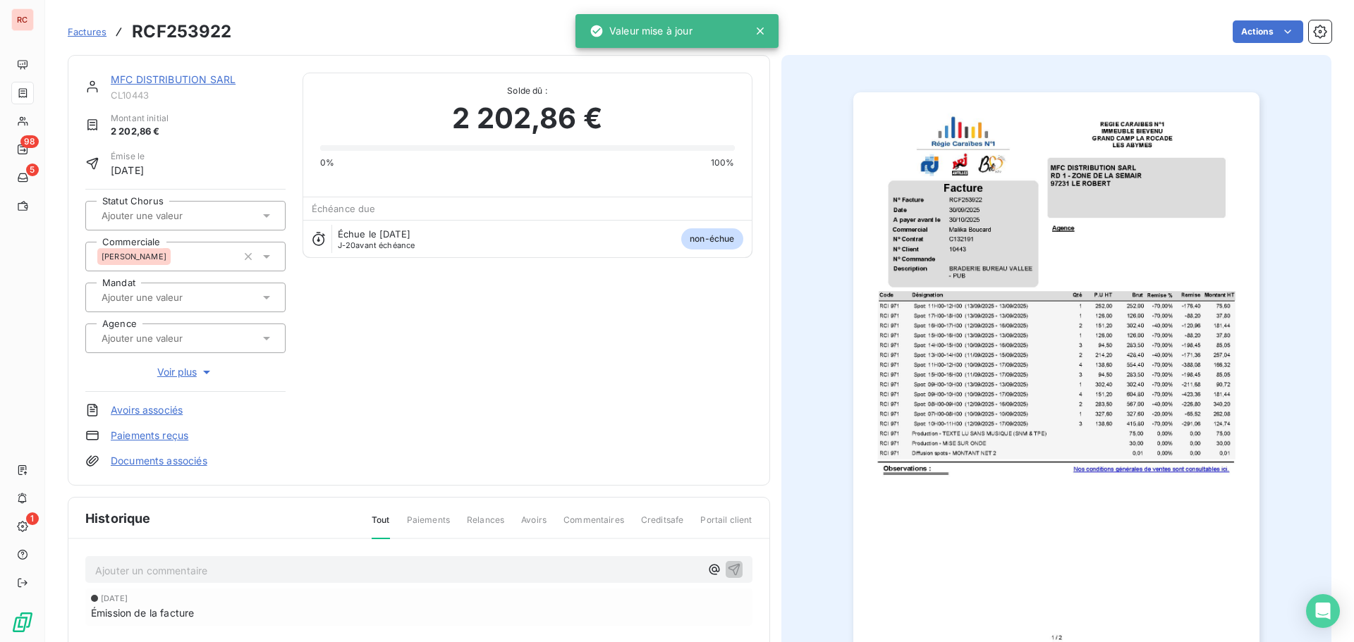
click at [193, 69] on div "MFC DISTRIBUTION SARL CL10443 Montant initial 2 202,86 € Émise le [DATE] Statut…" at bounding box center [419, 270] width 702 height 431
click at [180, 78] on link "MFC DISTRIBUTION SARL" at bounding box center [173, 79] width 125 height 12
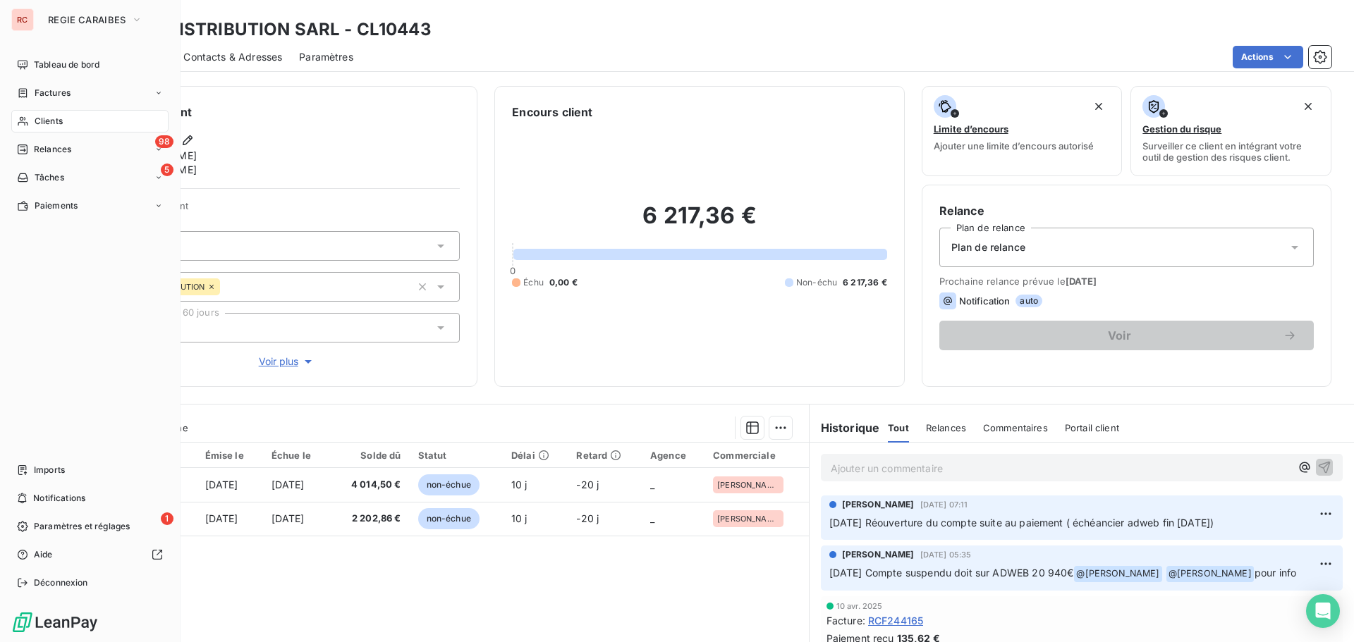
click at [61, 90] on span "Factures" at bounding box center [53, 93] width 36 height 13
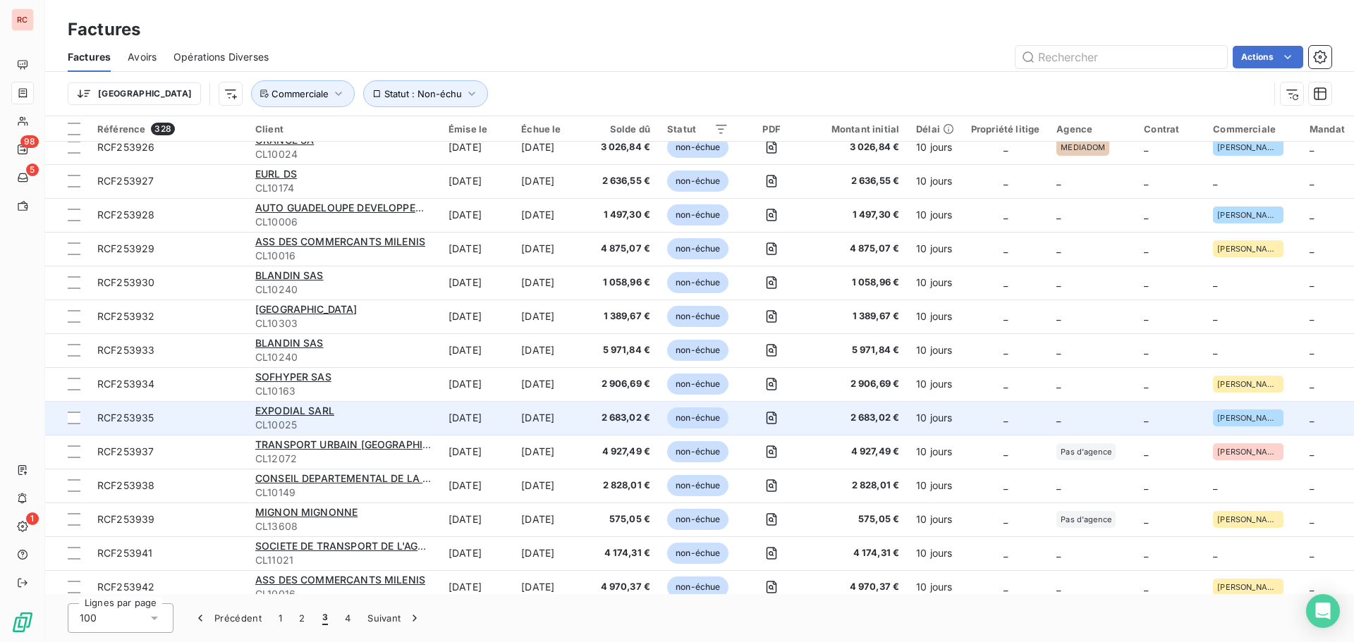
scroll to position [1763, 0]
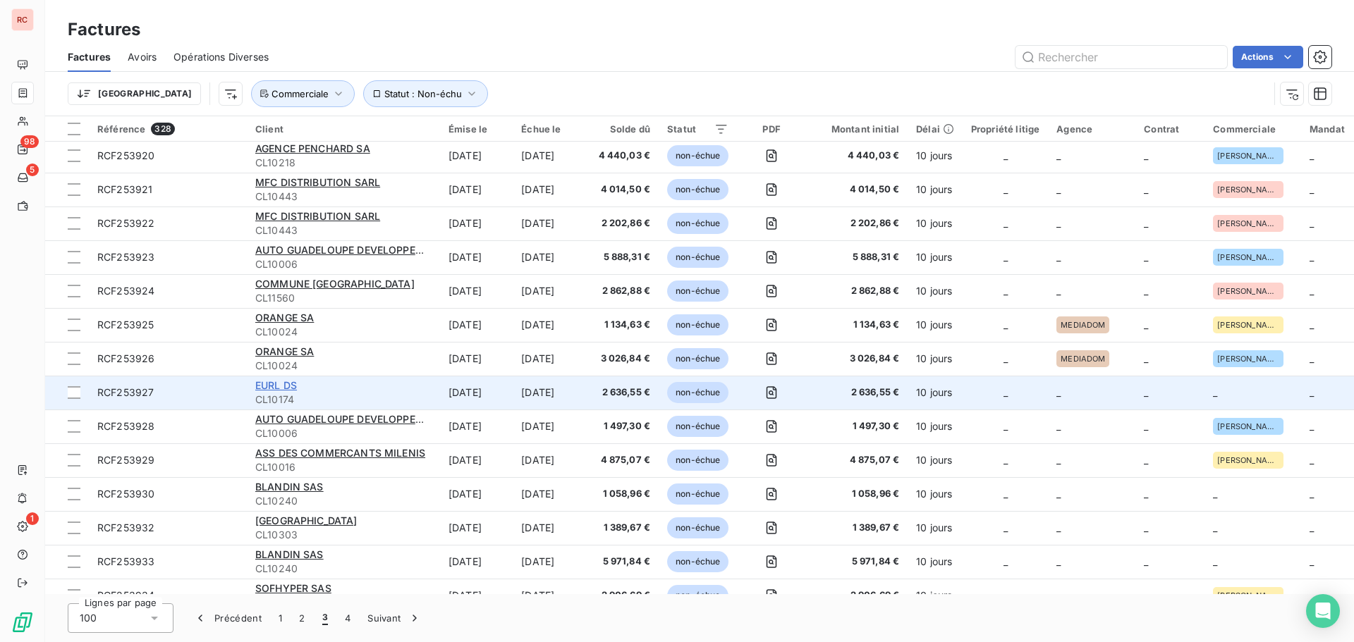
click at [275, 386] on span "EURL DS" at bounding box center [276, 385] width 42 height 12
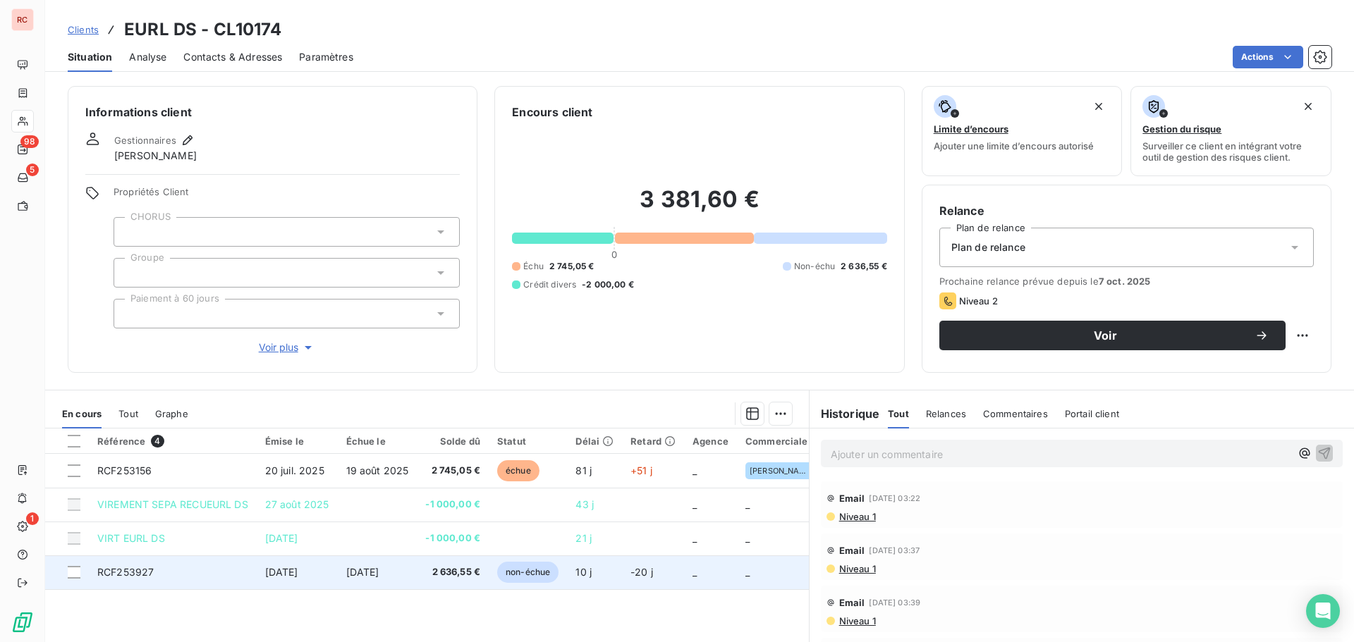
click at [304, 582] on td "[DATE]" at bounding box center [297, 573] width 81 height 34
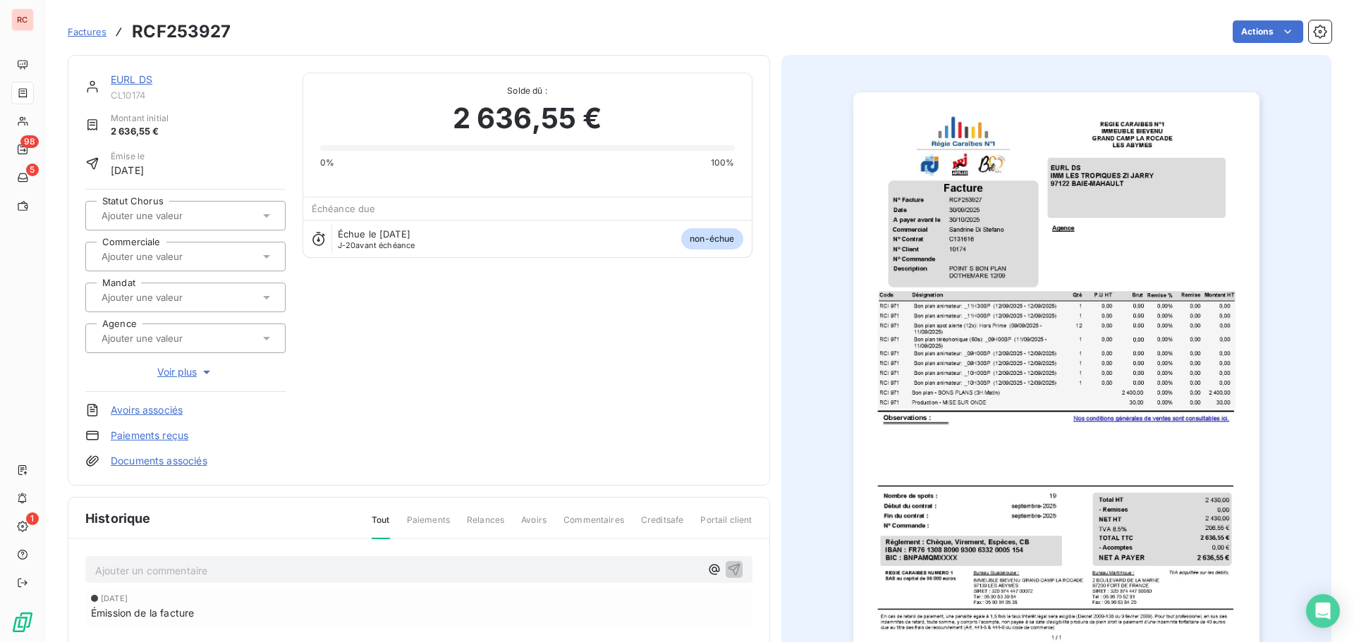
click at [231, 252] on div at bounding box center [178, 257] width 162 height 18
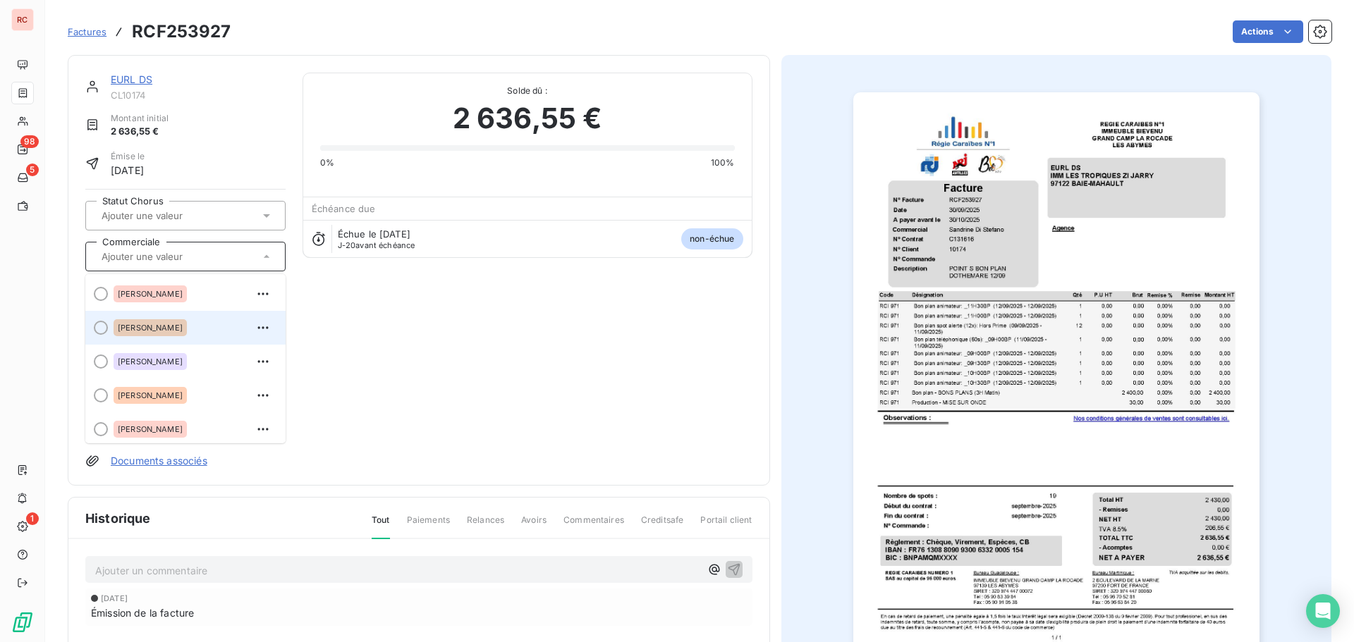
scroll to position [310, 0]
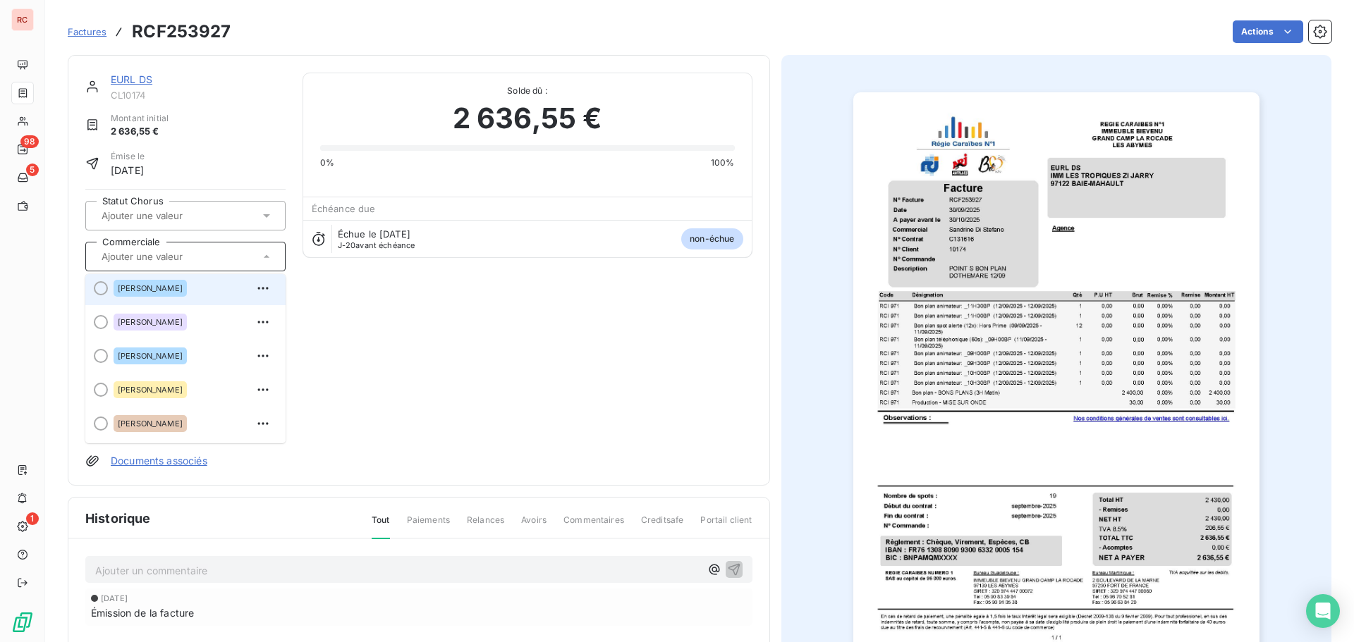
click at [183, 290] on span "[PERSON_NAME]" at bounding box center [150, 288] width 65 height 8
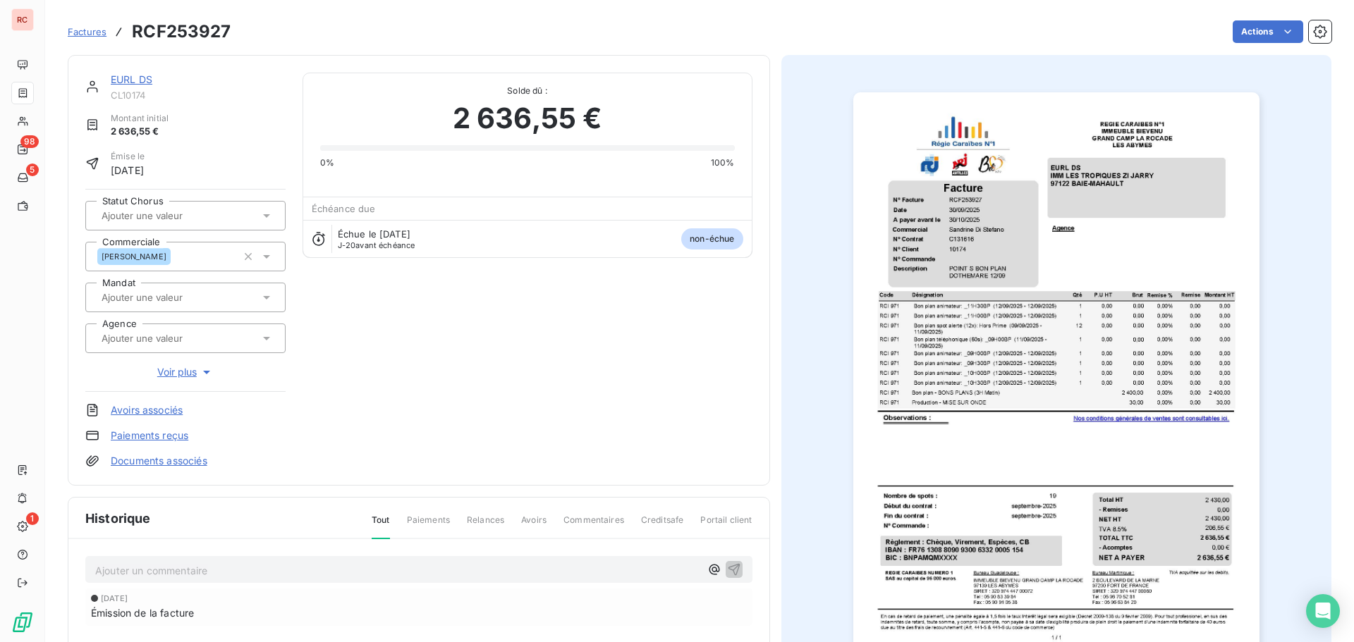
click at [95, 37] on span "Factures" at bounding box center [87, 31] width 39 height 11
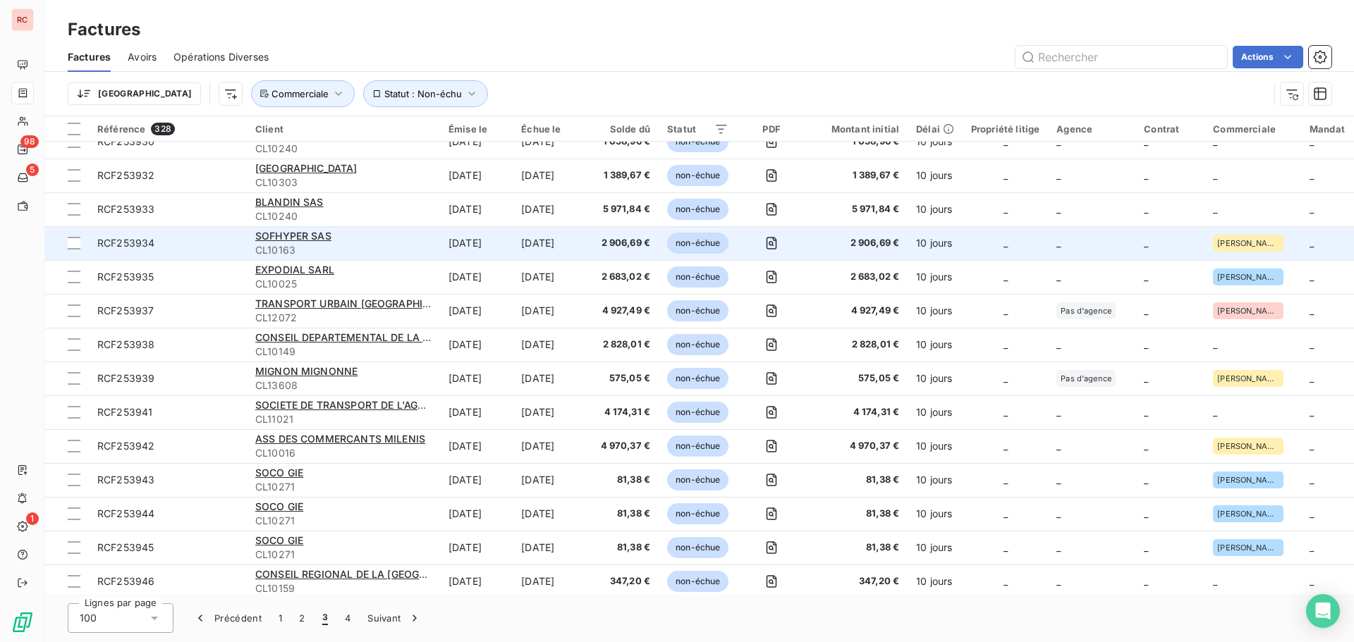
scroll to position [1904, 0]
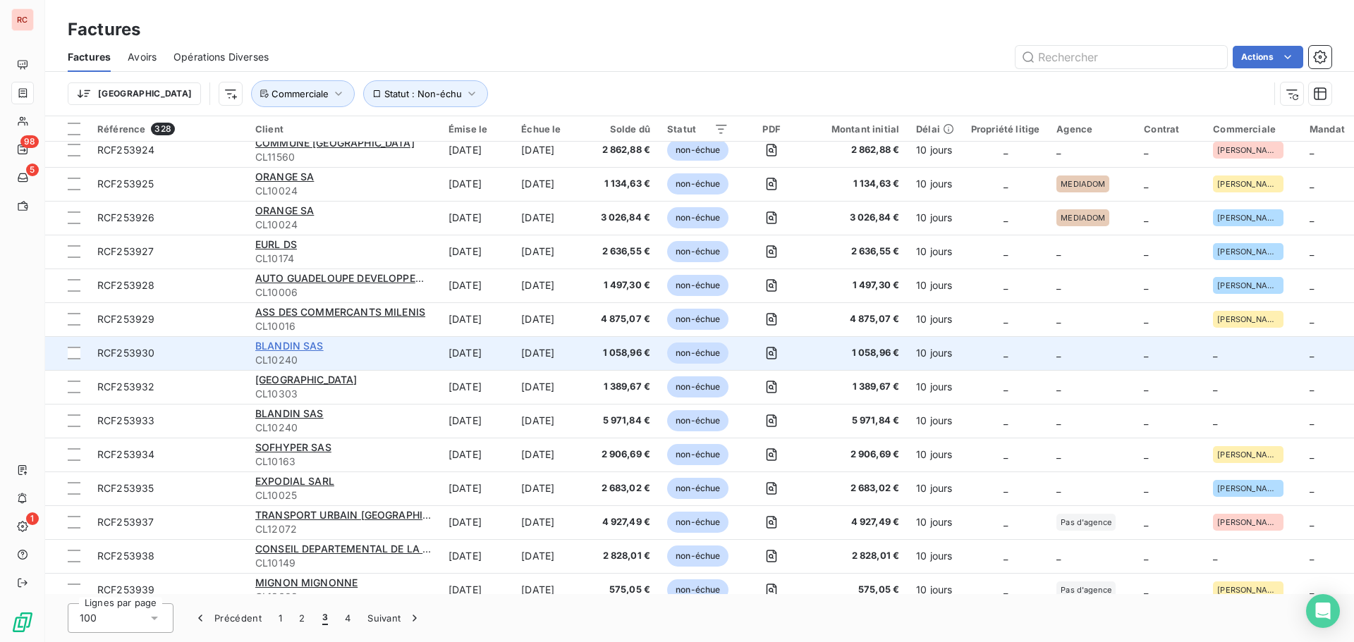
click at [293, 343] on span "BLANDIN SAS" at bounding box center [289, 346] width 68 height 12
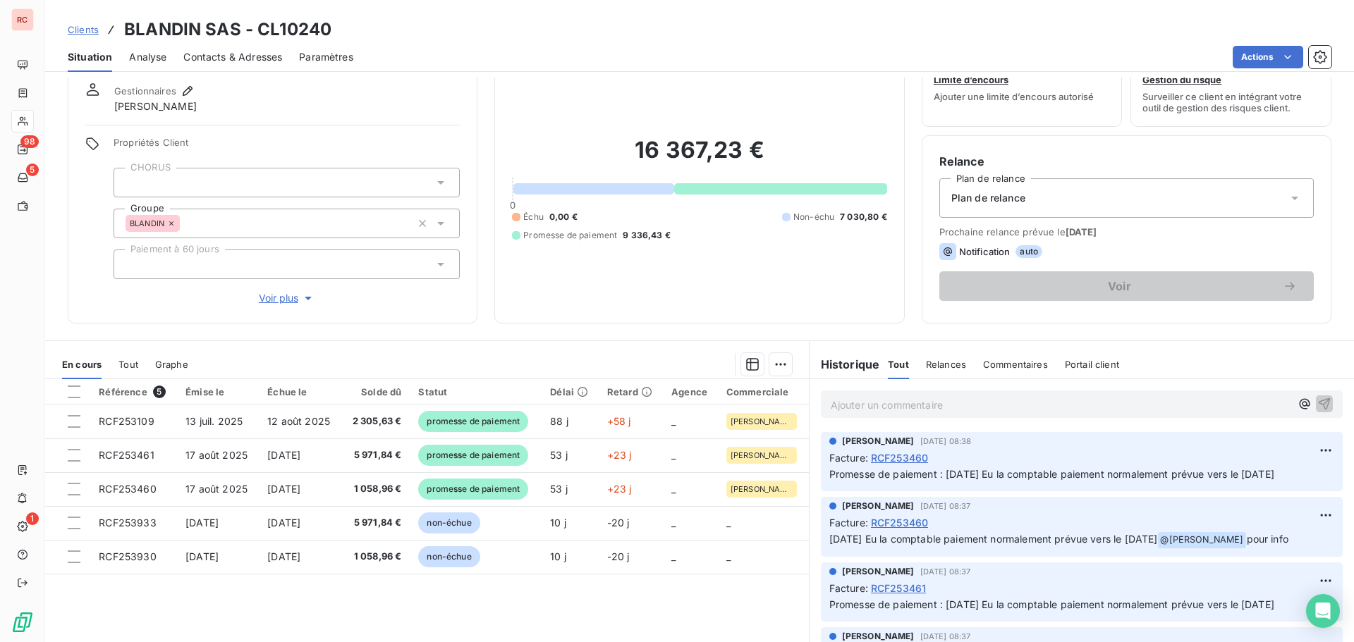
scroll to position [100, 0]
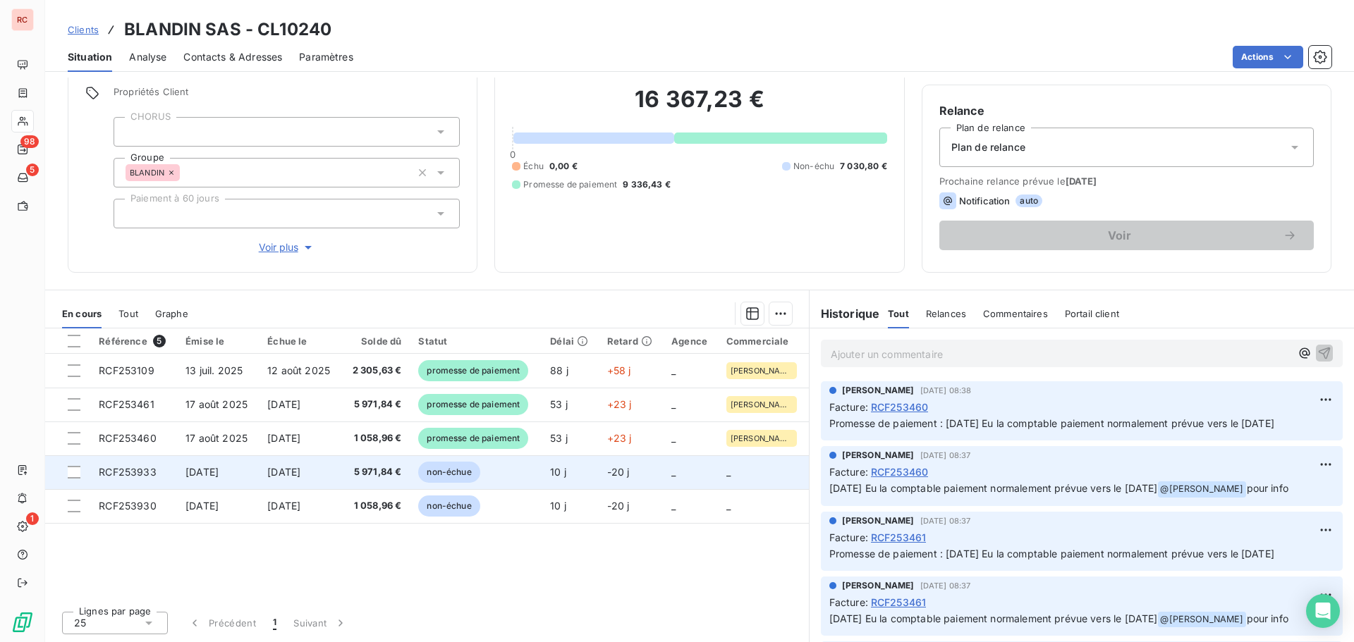
click at [300, 473] on span "[DATE]" at bounding box center [283, 472] width 33 height 12
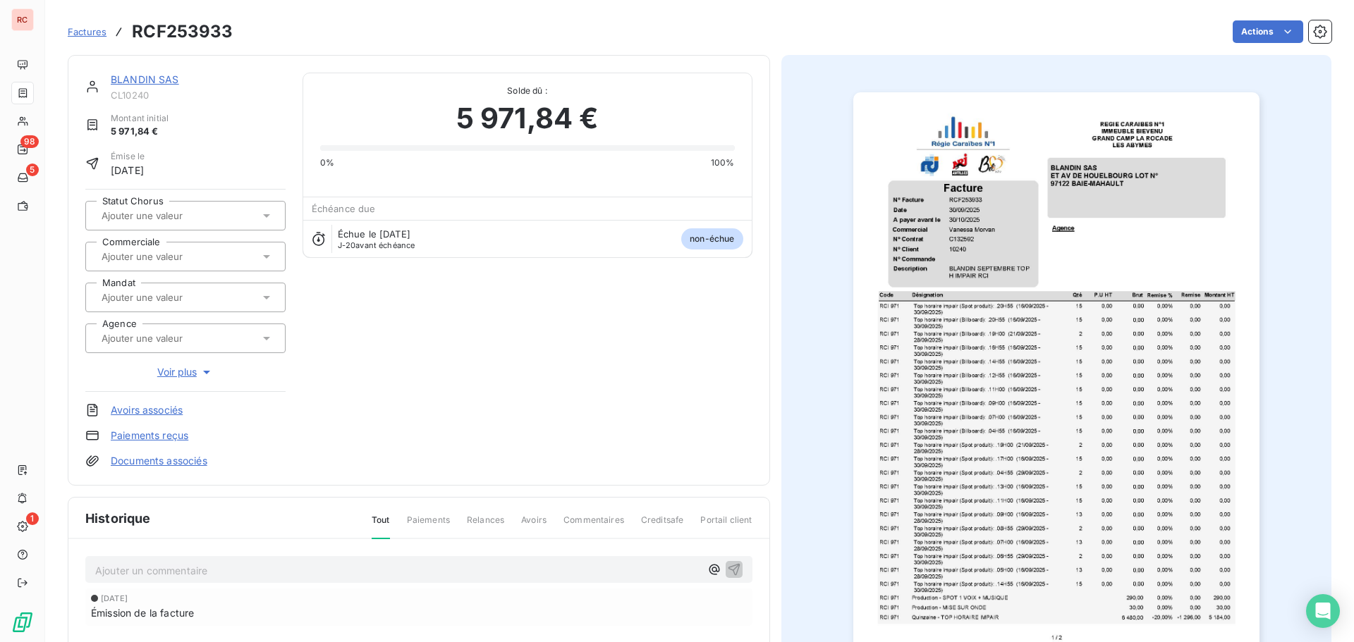
click at [228, 260] on div at bounding box center [178, 257] width 162 height 18
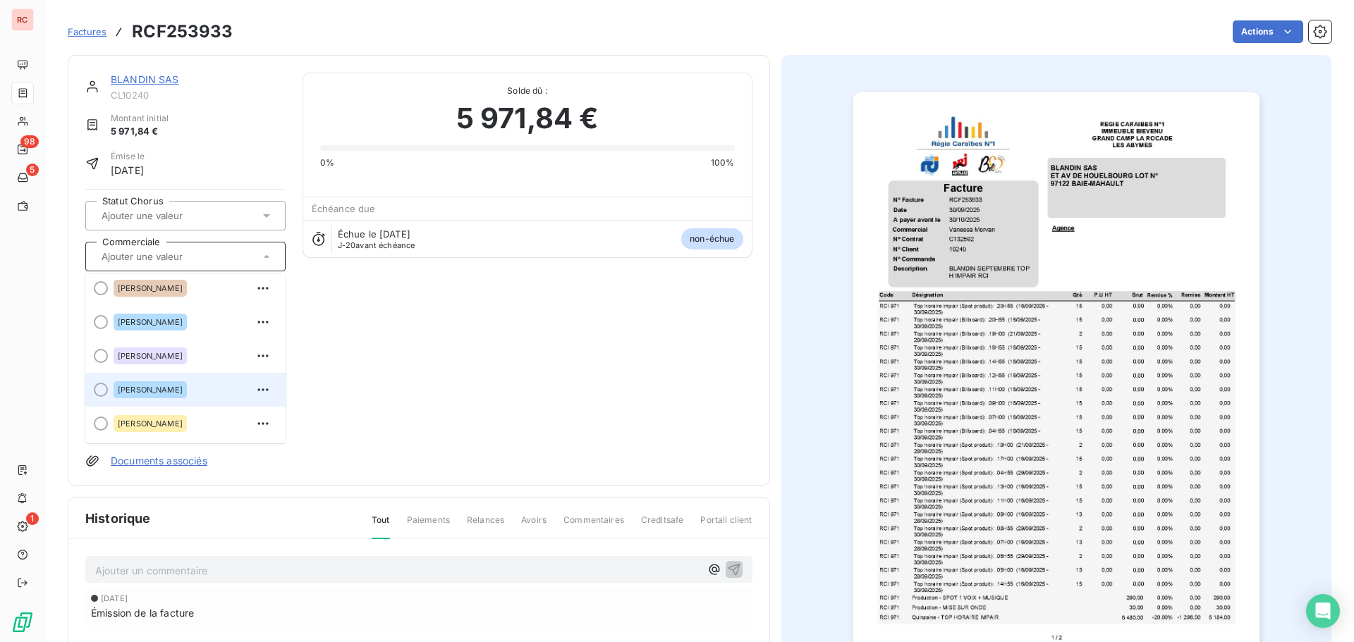
scroll to position [282, 0]
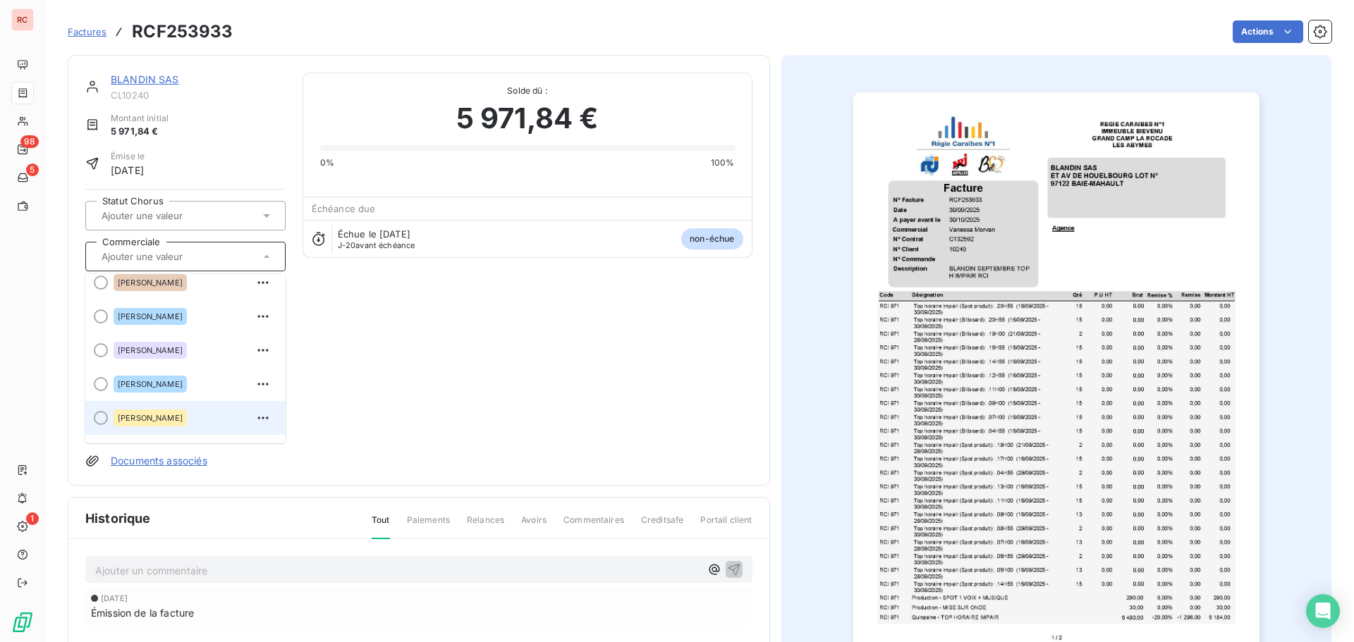
click at [159, 420] on span "[PERSON_NAME]" at bounding box center [150, 418] width 65 height 8
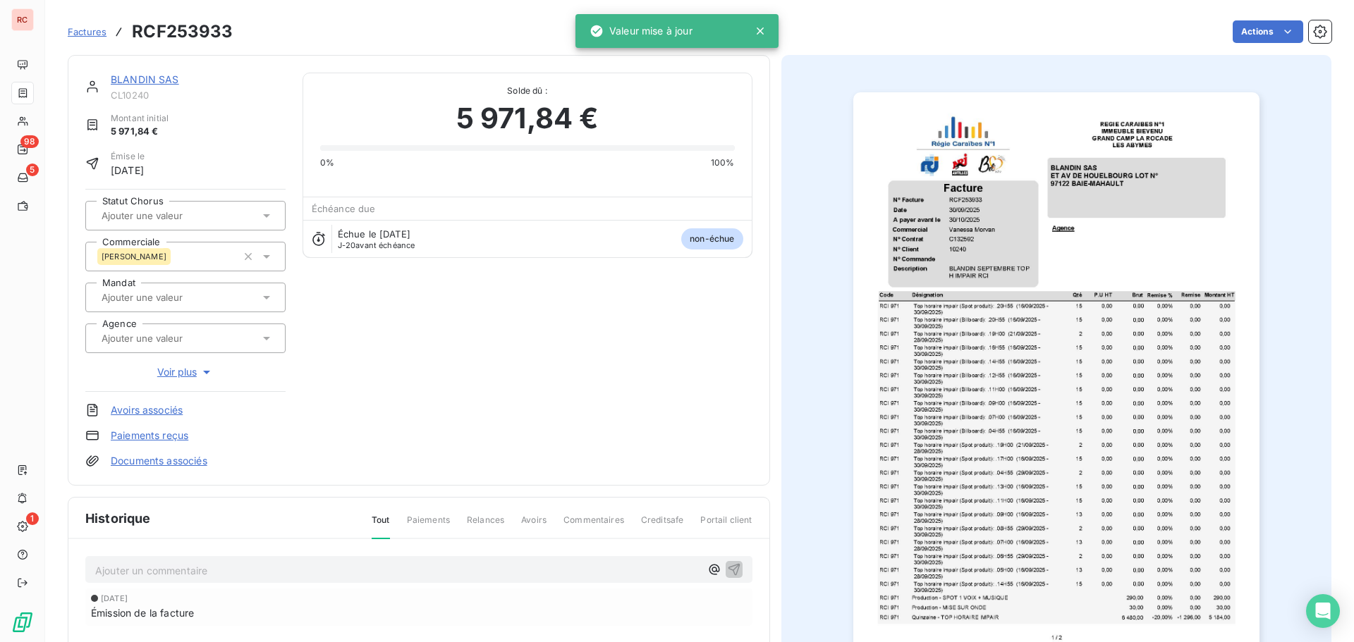
click at [168, 79] on link "BLANDIN SAS" at bounding box center [145, 79] width 68 height 12
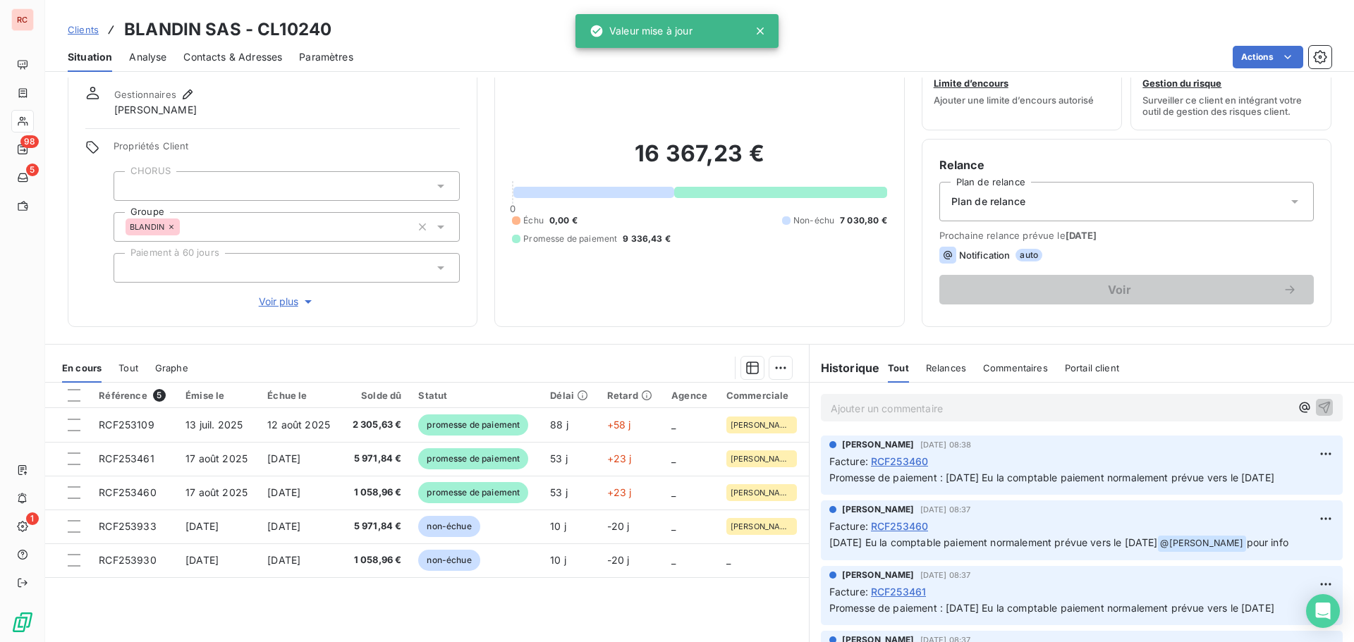
scroll to position [100, 0]
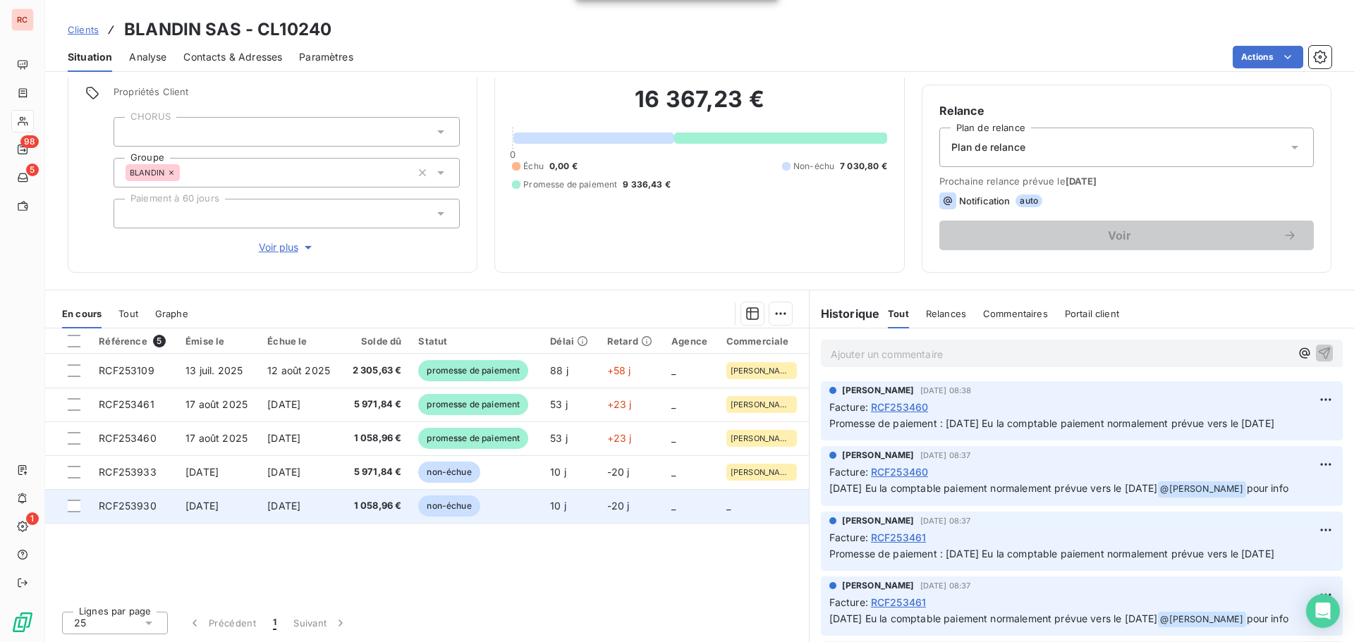
click at [297, 505] on span "[DATE]" at bounding box center [283, 506] width 33 height 12
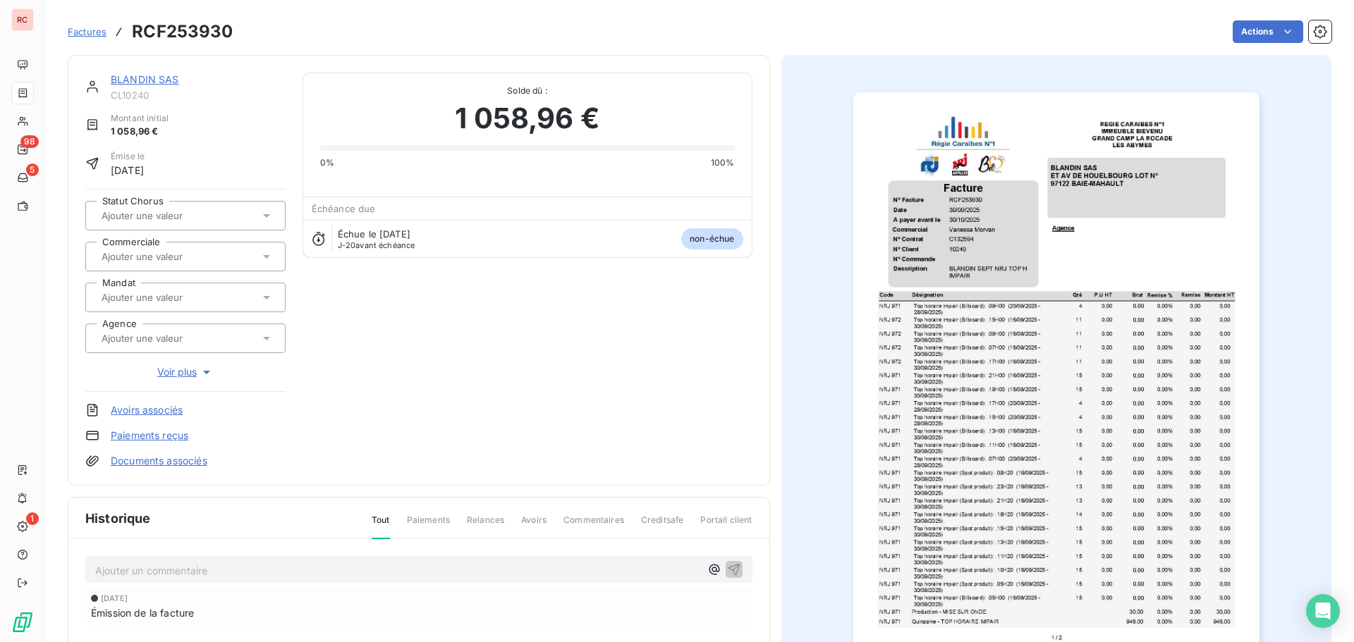
click at [154, 78] on link "BLANDIN SAS" at bounding box center [145, 79] width 68 height 12
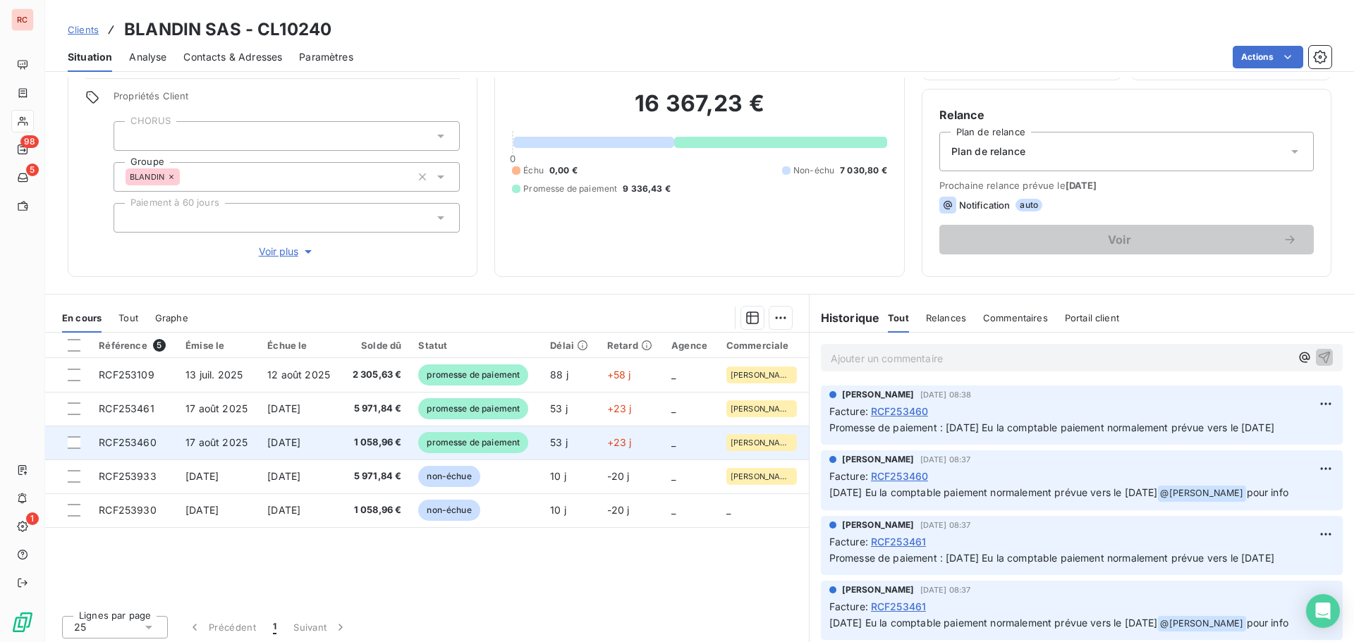
scroll to position [100, 0]
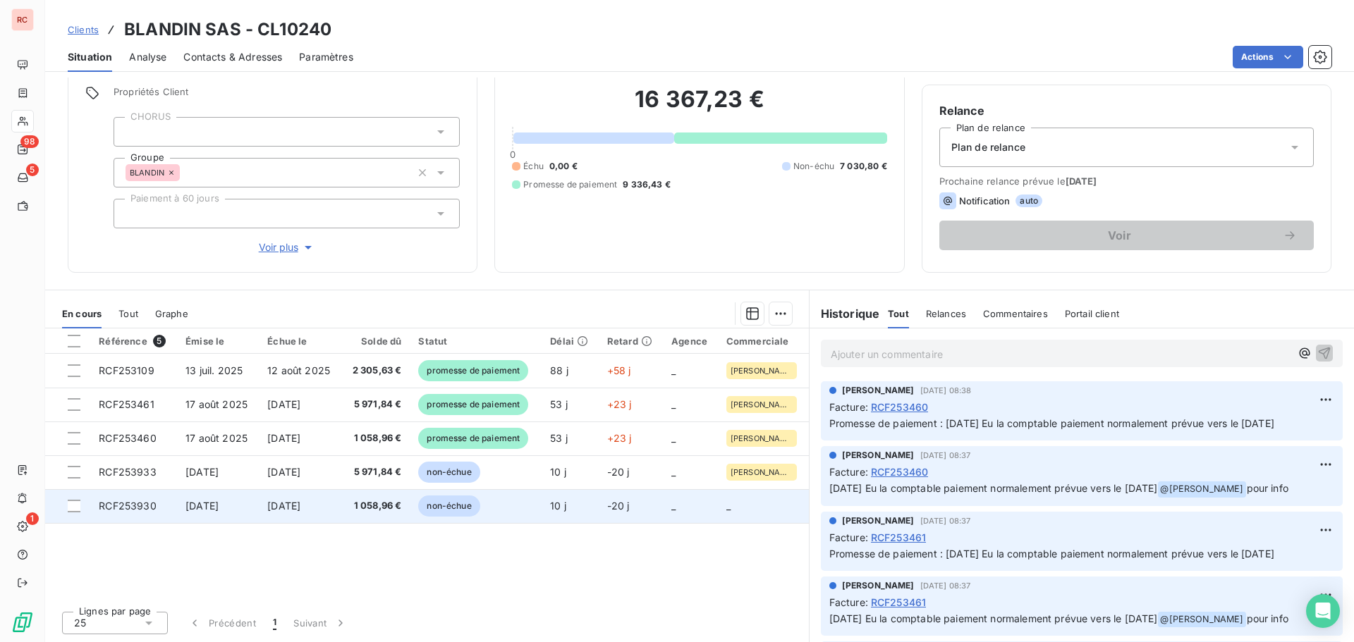
click at [396, 515] on td "1 058,96 €" at bounding box center [375, 506] width 68 height 34
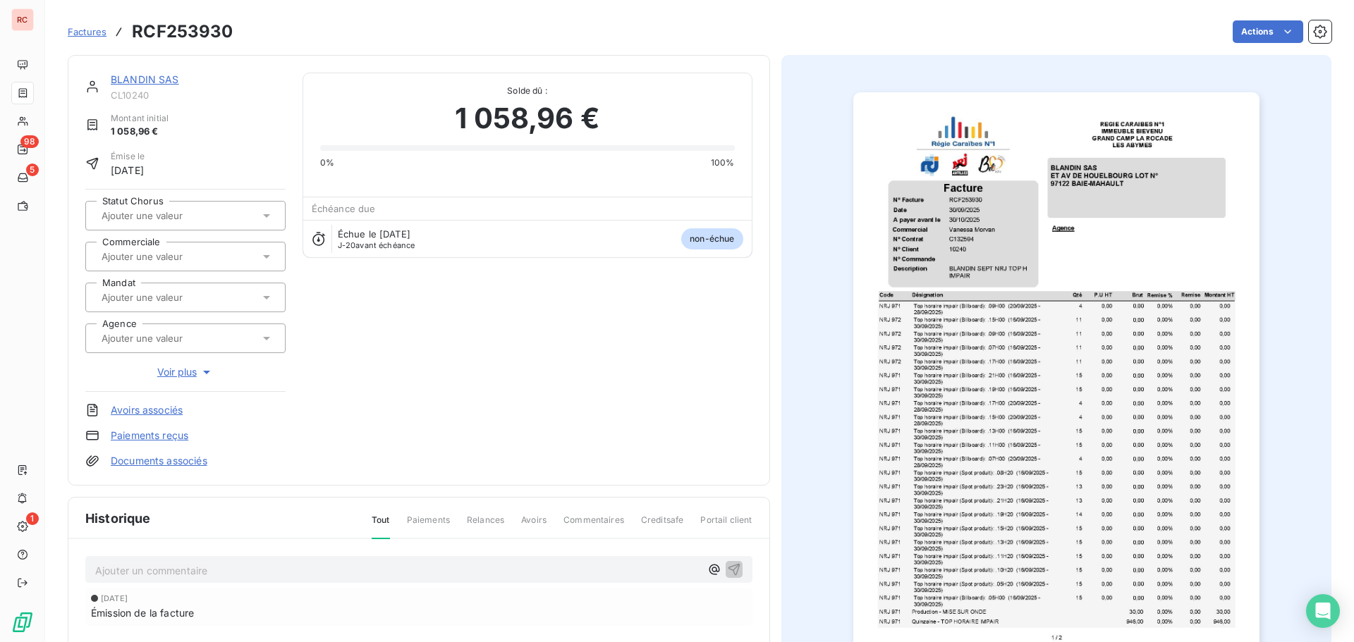
click at [233, 266] on div at bounding box center [185, 257] width 200 height 30
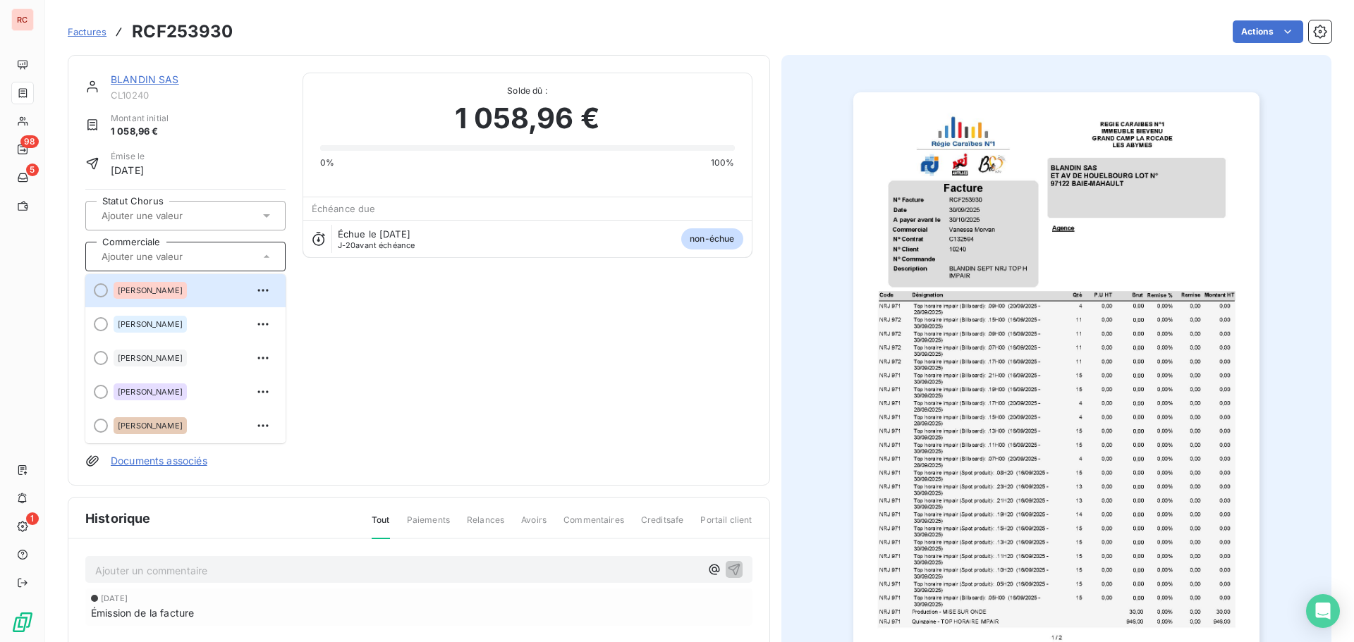
scroll to position [310, 0]
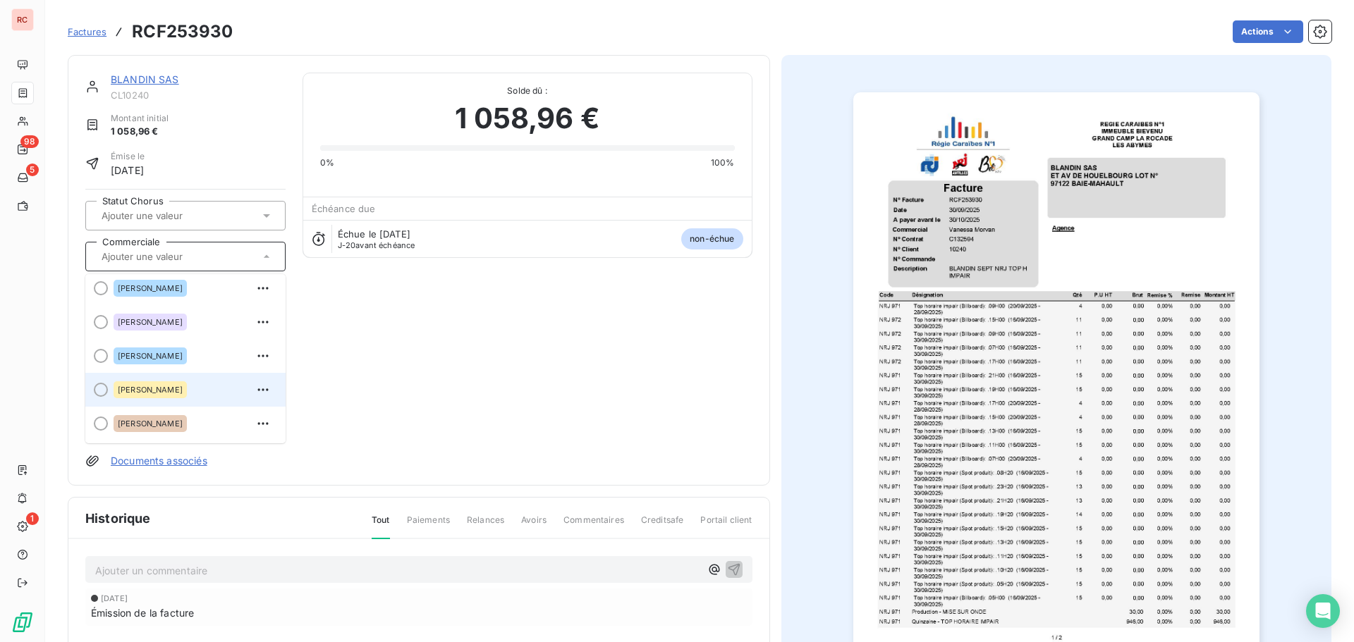
click at [173, 391] on span "[PERSON_NAME]" at bounding box center [150, 390] width 65 height 8
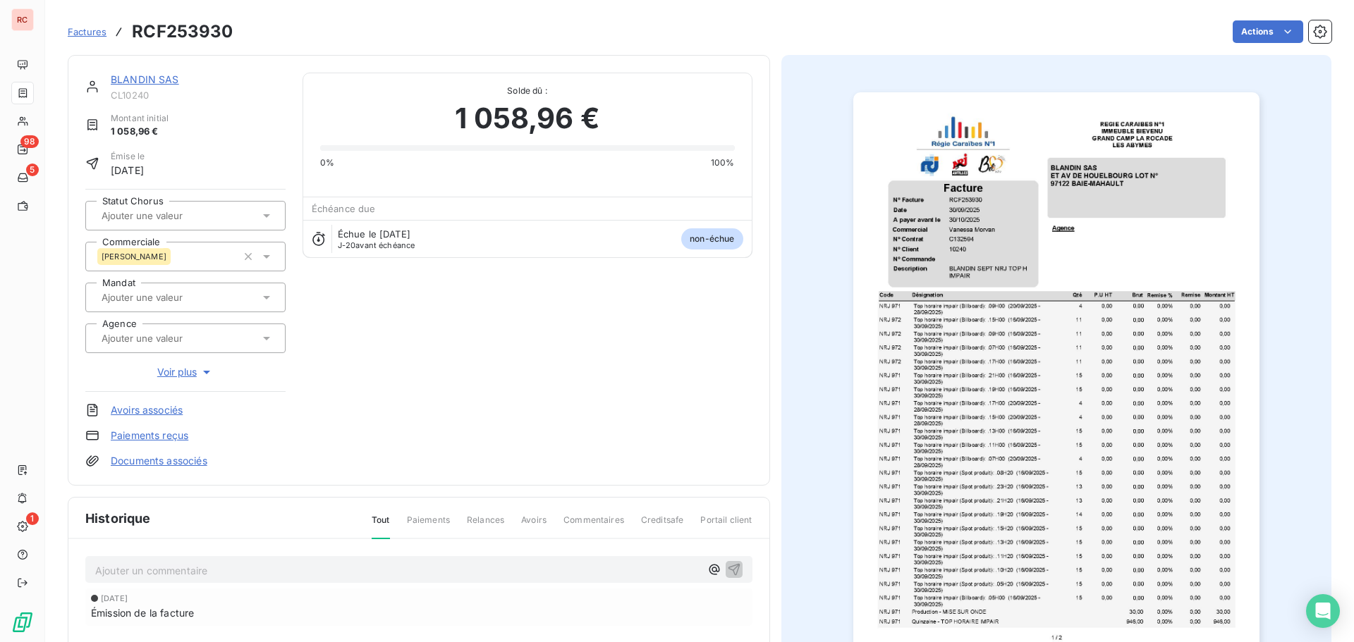
click at [96, 32] on span "Factures" at bounding box center [87, 31] width 39 height 11
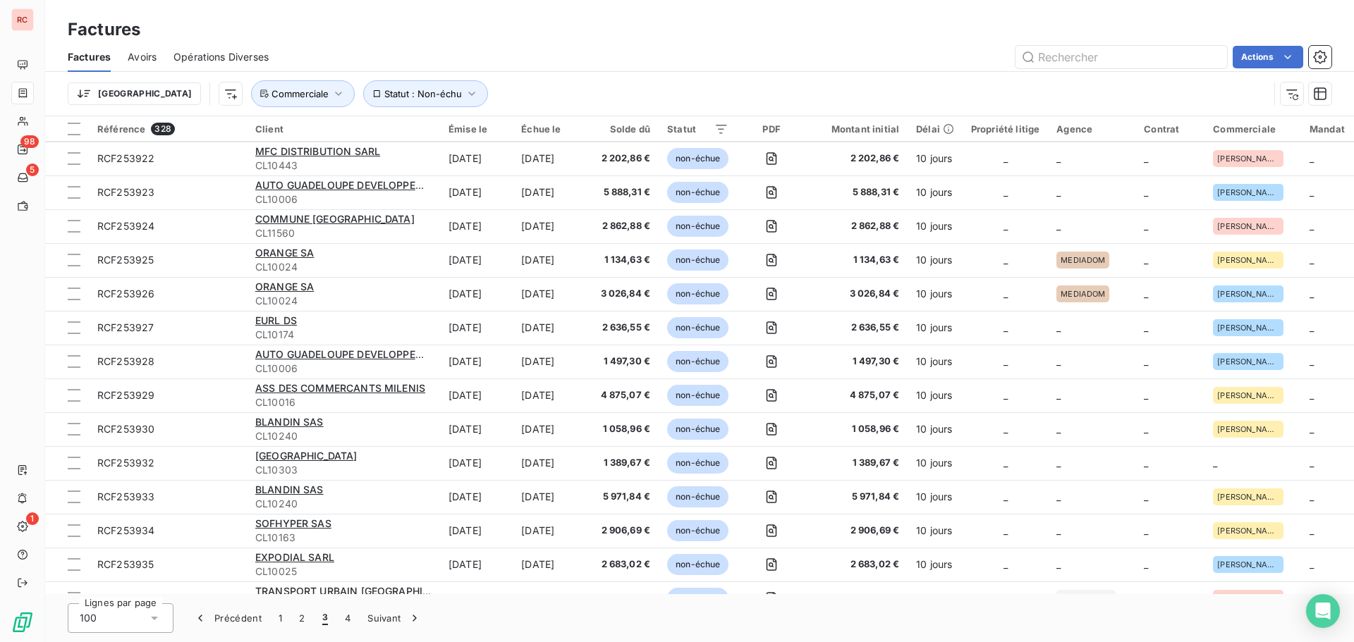
scroll to position [1833, 0]
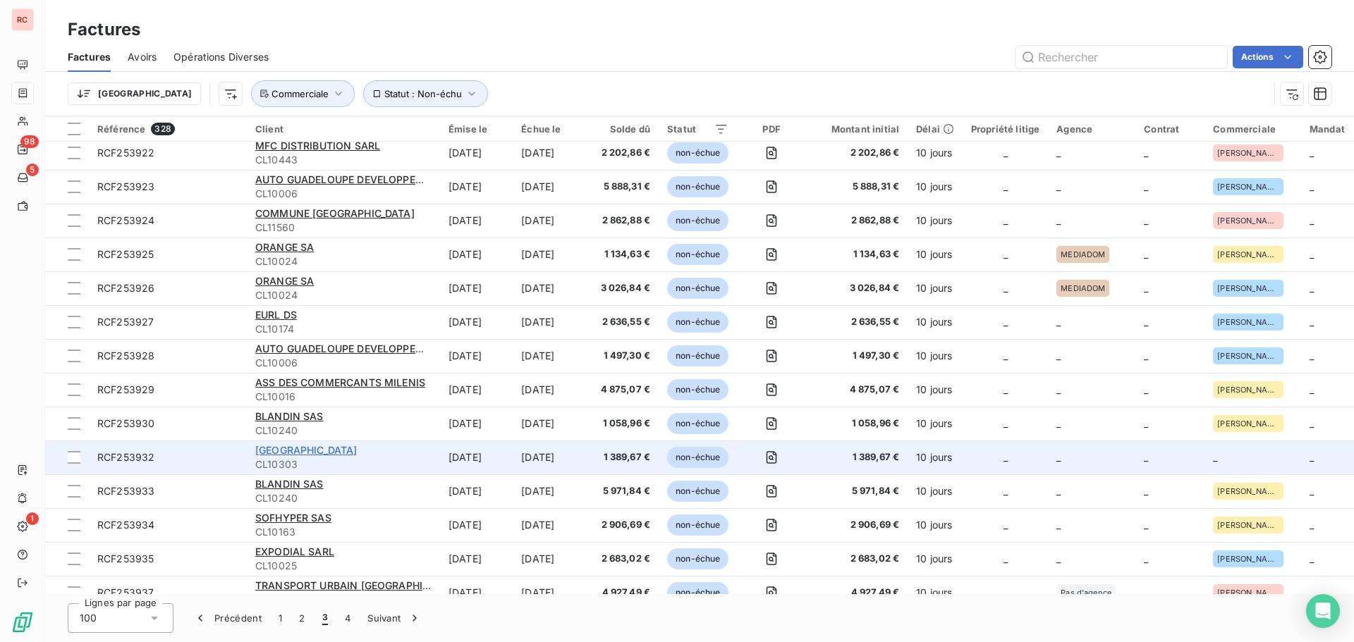
click at [278, 452] on span "[GEOGRAPHIC_DATA]" at bounding box center [306, 450] width 102 height 12
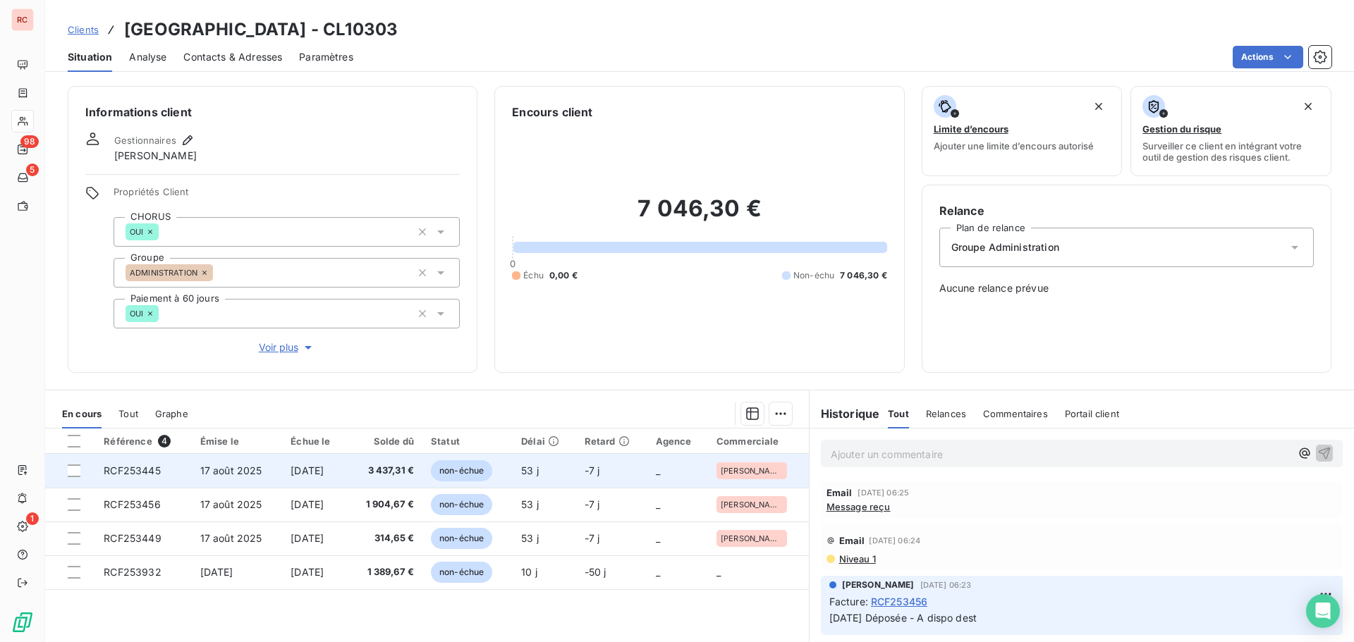
click at [307, 467] on span "[DATE]" at bounding box center [307, 471] width 33 height 12
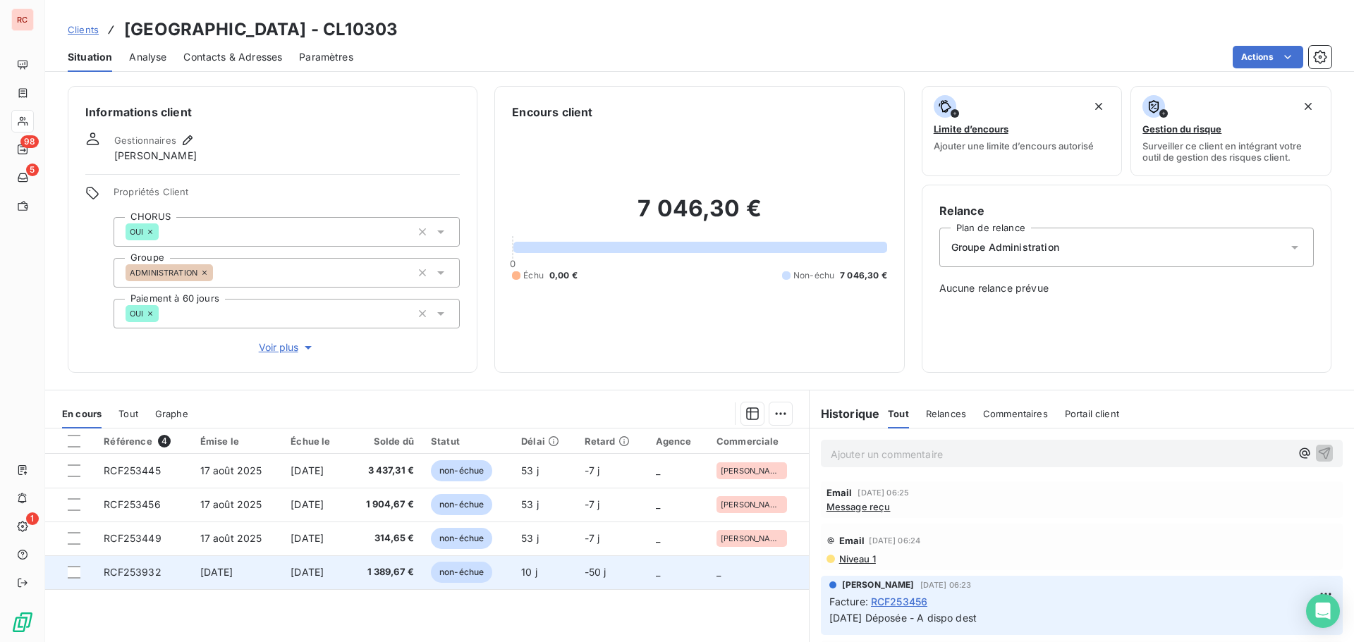
click at [400, 577] on span "1 389,67 €" at bounding box center [385, 573] width 58 height 14
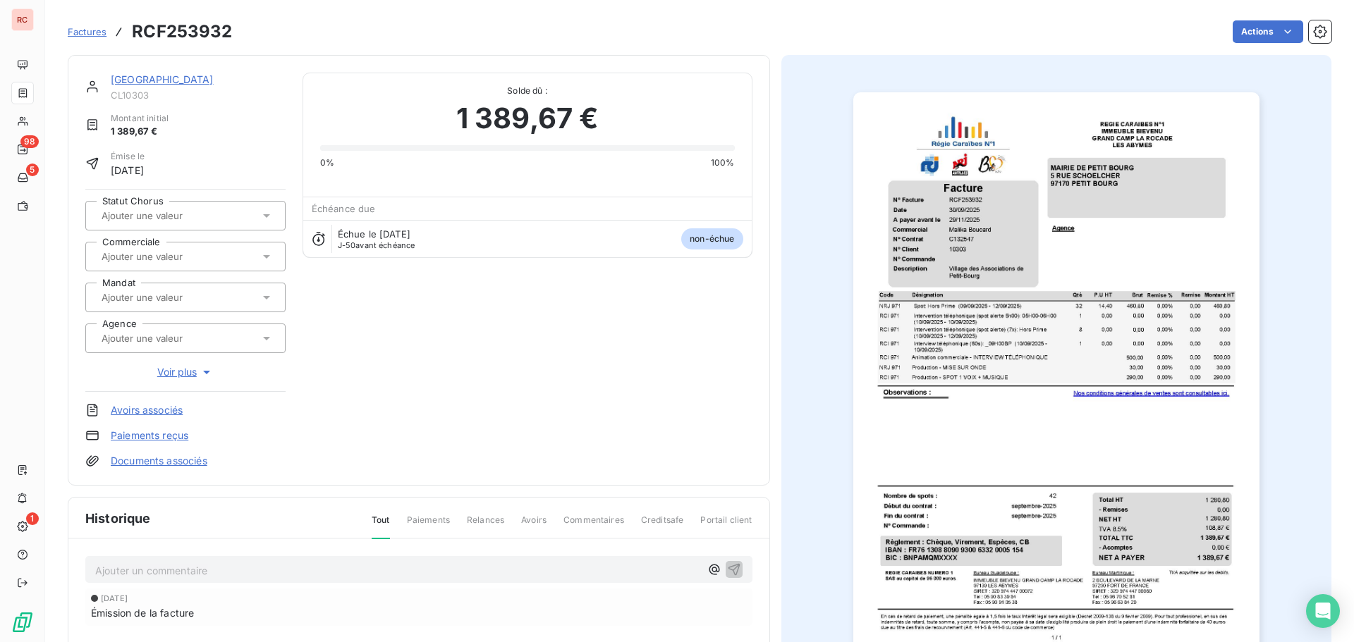
click at [179, 267] on div at bounding box center [185, 257] width 200 height 30
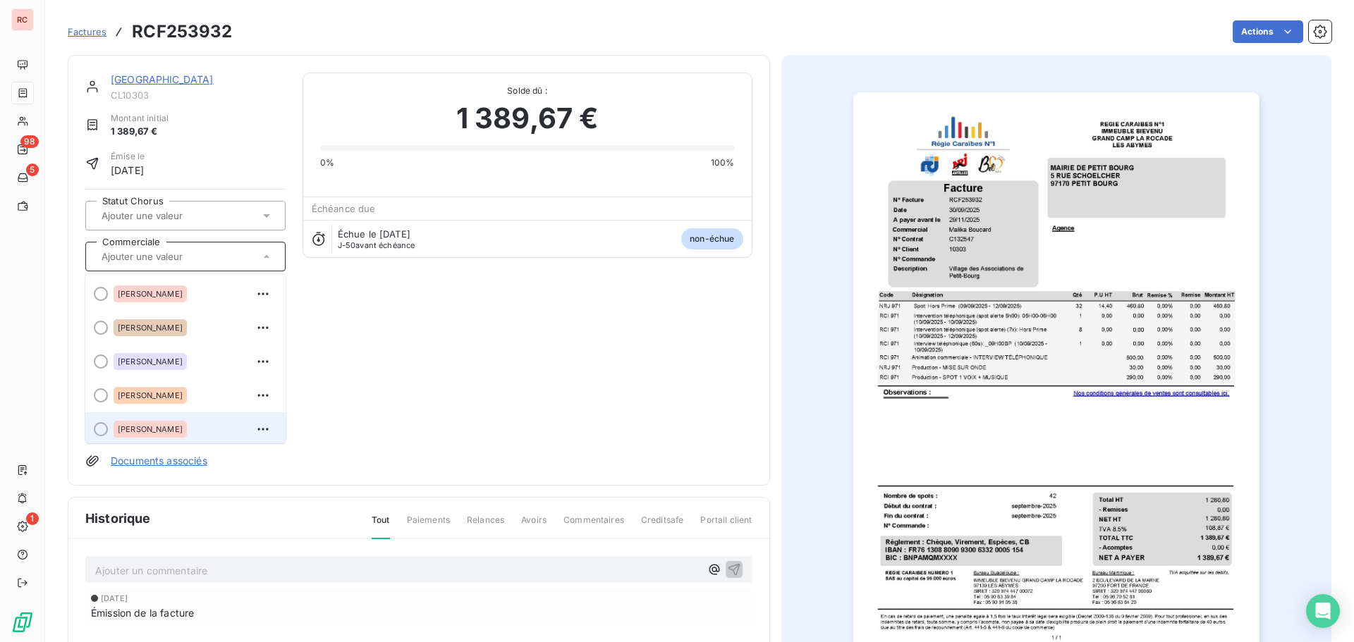
scroll to position [3, 0]
click at [169, 427] on span "[PERSON_NAME]" at bounding box center [150, 426] width 65 height 8
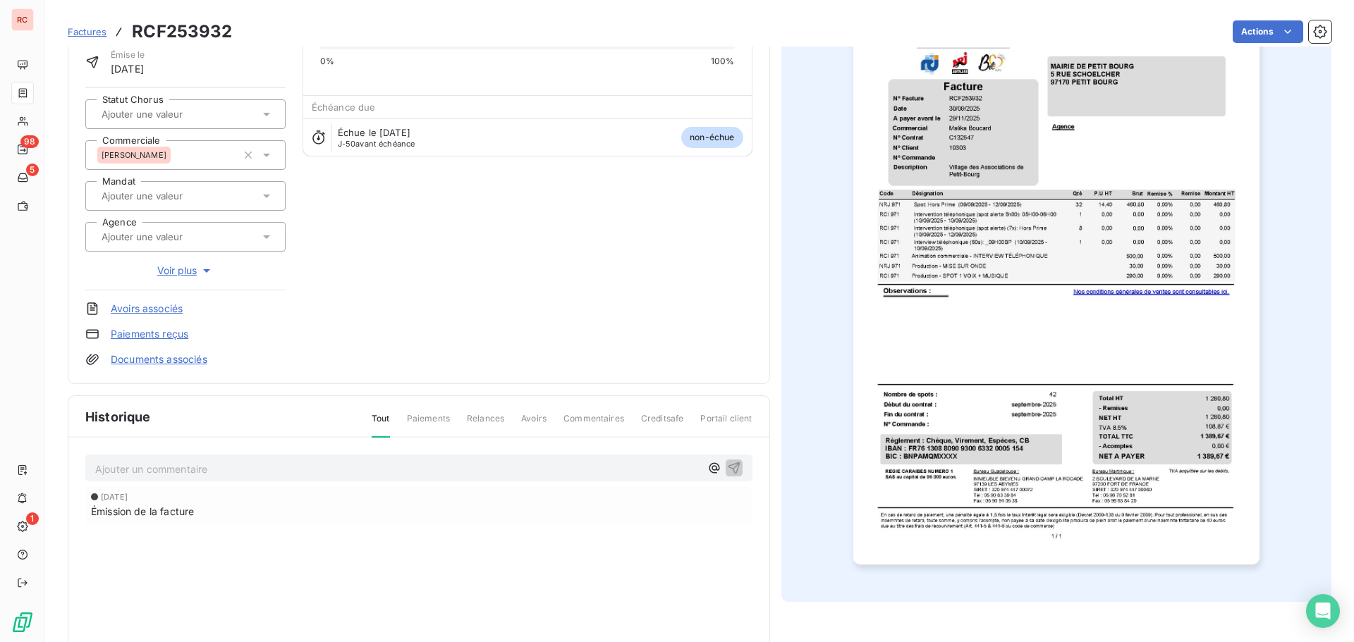
scroll to position [0, 0]
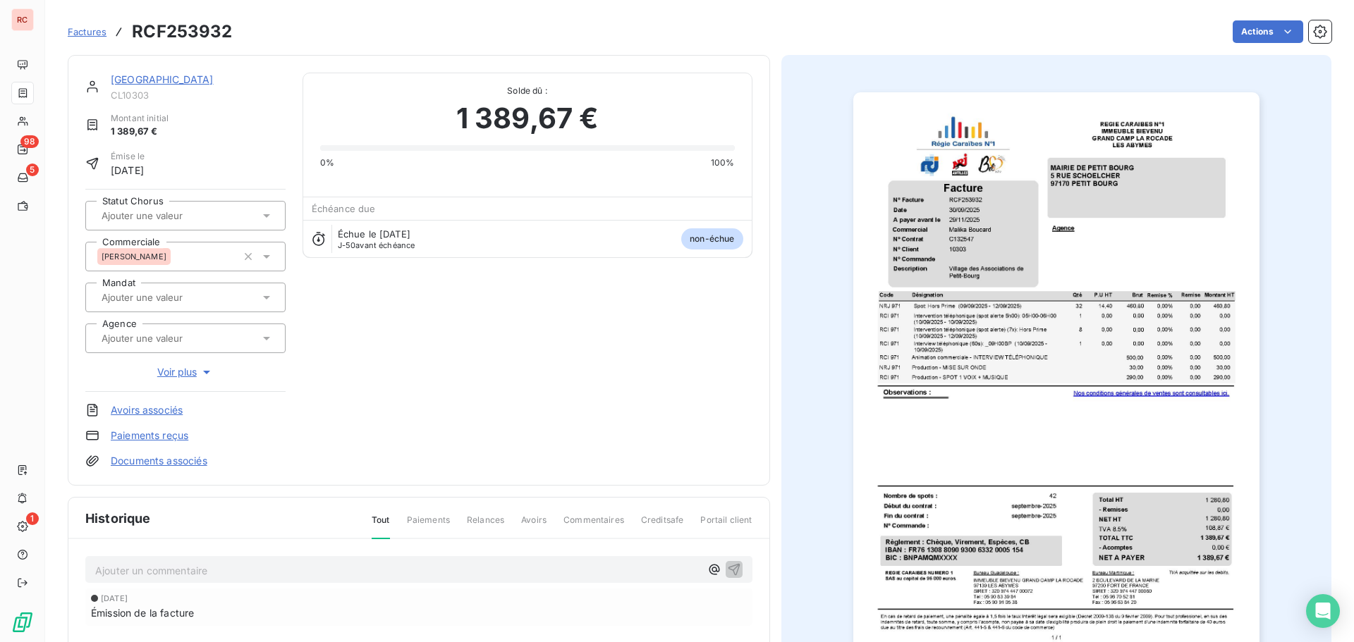
click at [163, 85] on link "[GEOGRAPHIC_DATA]" at bounding box center [162, 79] width 103 height 12
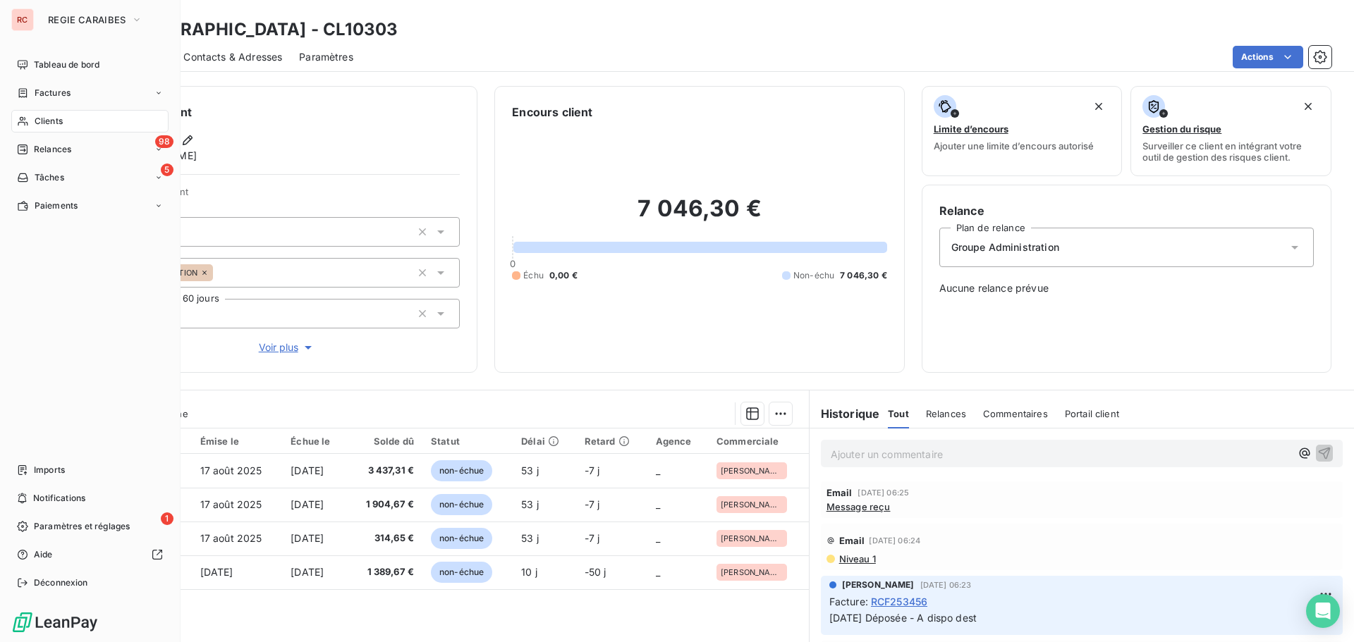
click at [66, 87] on span "Factures" at bounding box center [53, 93] width 36 height 13
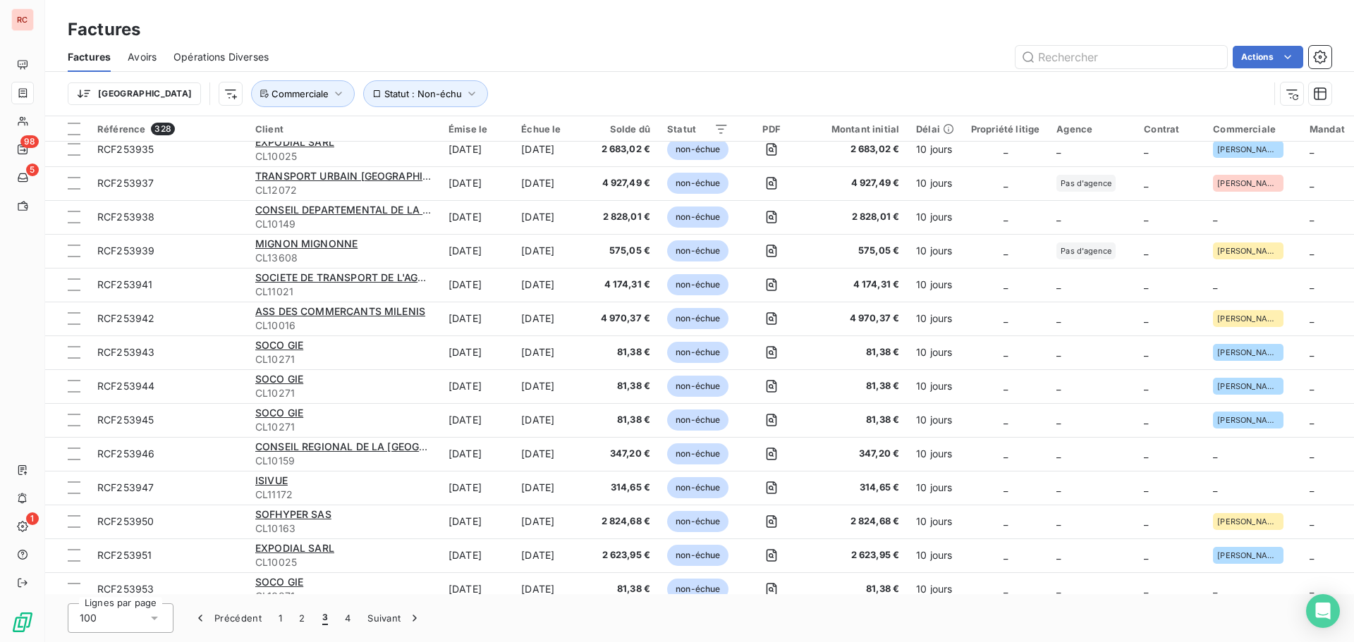
scroll to position [2257, 0]
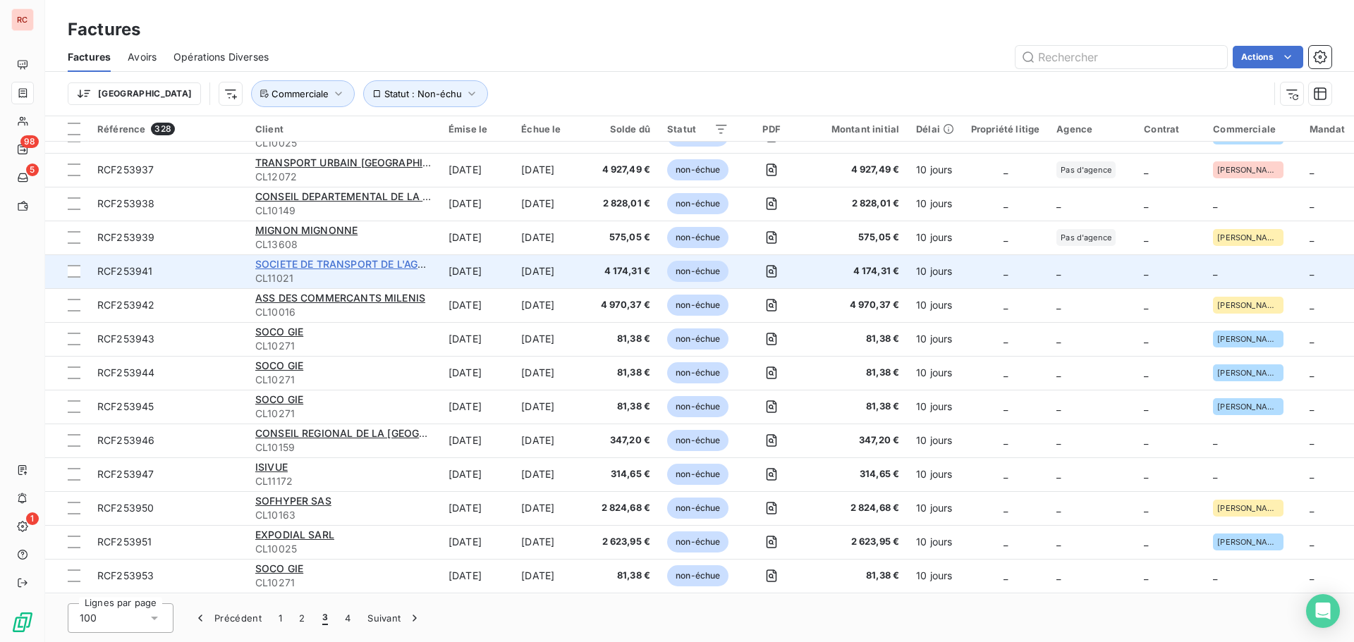
click at [292, 268] on span "SOCIETE DE TRANSPORT DE L'AGGLOMERATION CENTRE" at bounding box center [394, 264] width 279 height 12
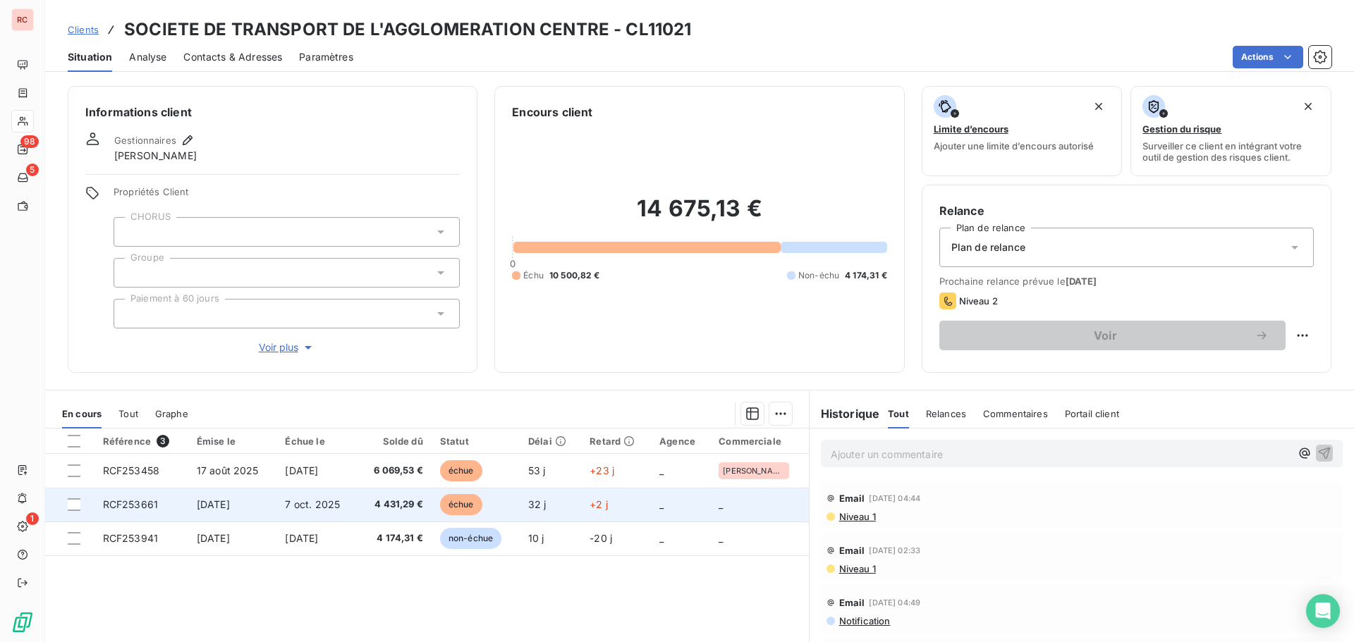
click at [230, 501] on span "[DATE]" at bounding box center [213, 505] width 33 height 12
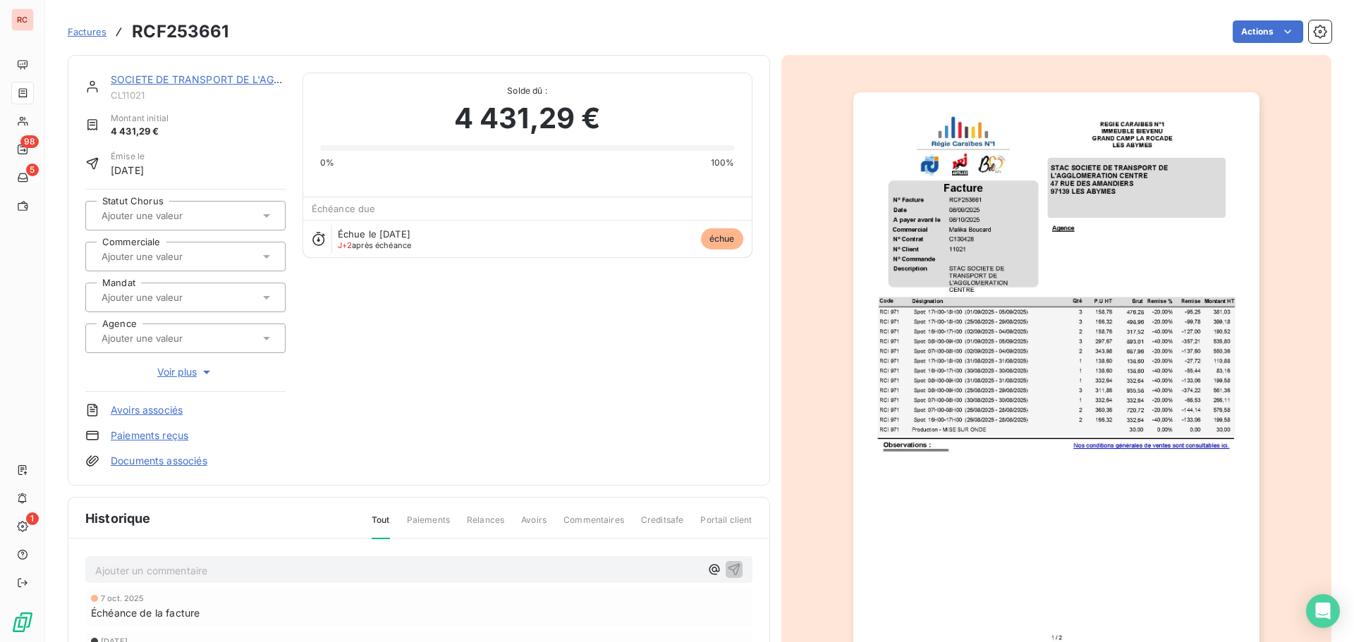
click at [192, 258] on input "text" at bounding box center [171, 256] width 142 height 13
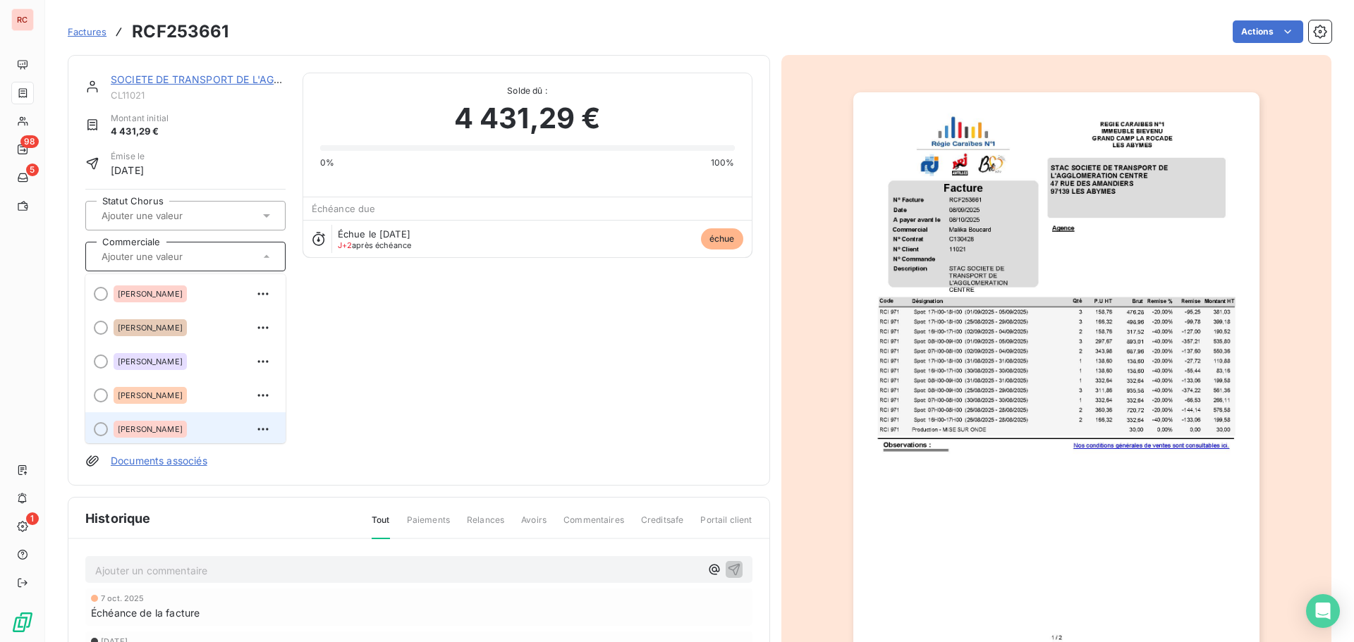
click at [147, 428] on span "[PERSON_NAME]" at bounding box center [150, 429] width 65 height 8
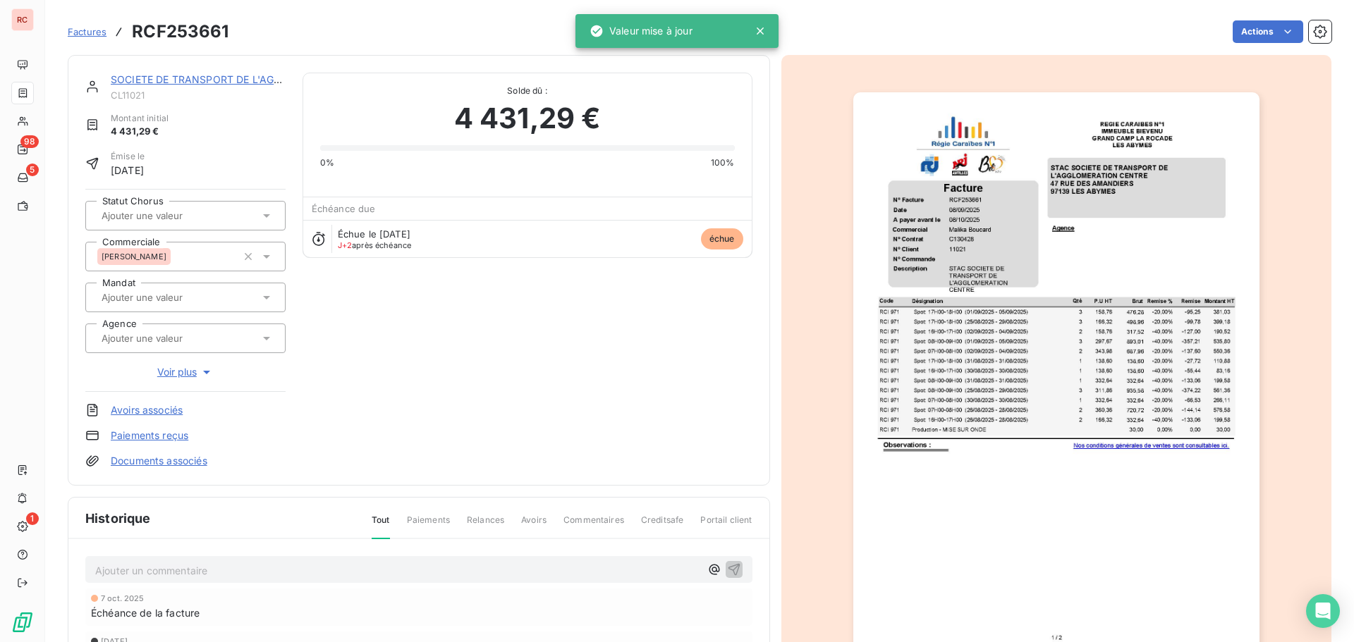
click at [107, 571] on p "Ajouter un commentaire ﻿" at bounding box center [397, 571] width 605 height 18
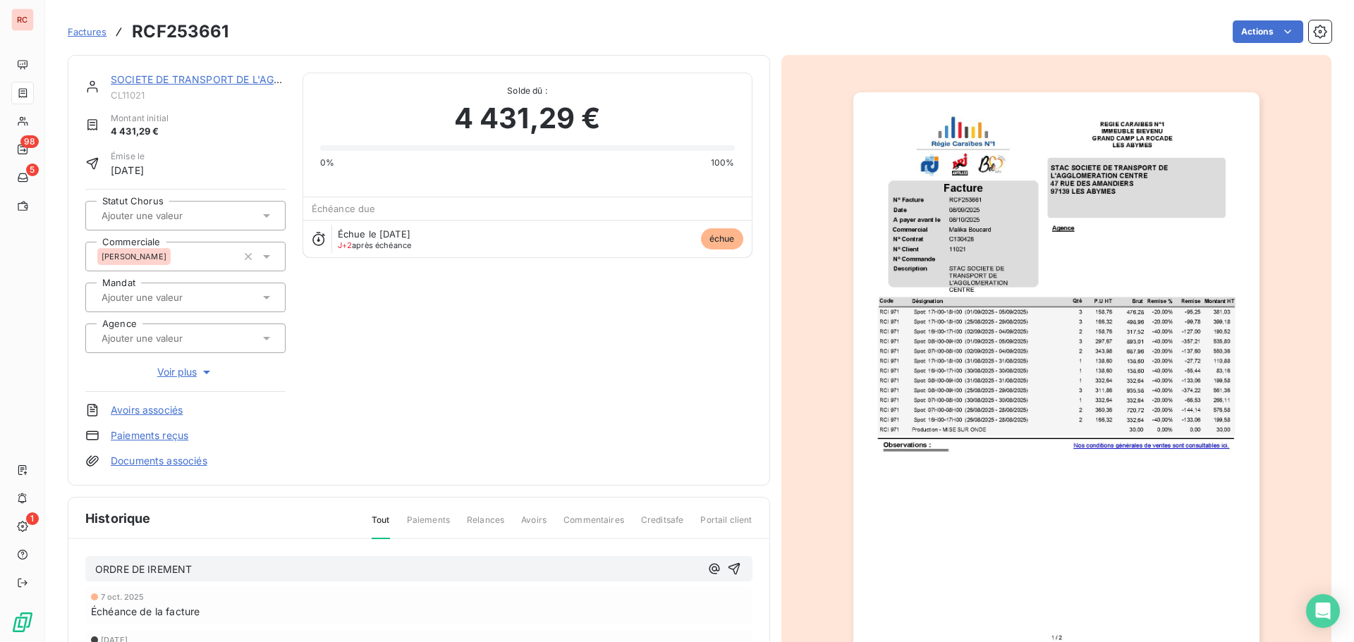
click at [148, 573] on span "ORDRE DE IREMENT" at bounding box center [143, 569] width 97 height 12
click at [96, 570] on span "ORDRE DE VIREMENT" at bounding box center [147, 569] width 104 height 12
drag, startPoint x: 279, startPoint y: 572, endPoint x: 75, endPoint y: 563, distance: 204.7
click at [75, 563] on div "[DATE] ORDRE DE VIREMENT [DATE] Échéance de la facture [DATE] Émission de la fa…" at bounding box center [418, 631] width 701 height 185
copy span "[DATE] ORDRE DE VIREMENT"
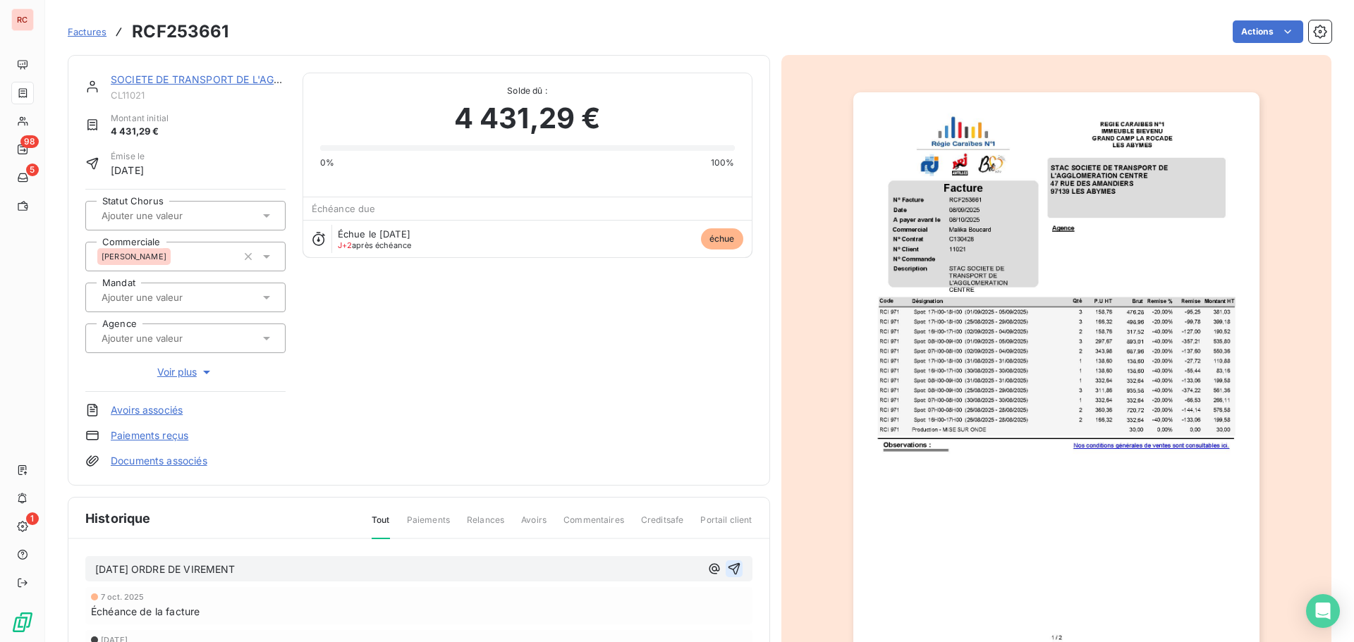
click at [731, 565] on icon "button" at bounding box center [734, 569] width 12 height 12
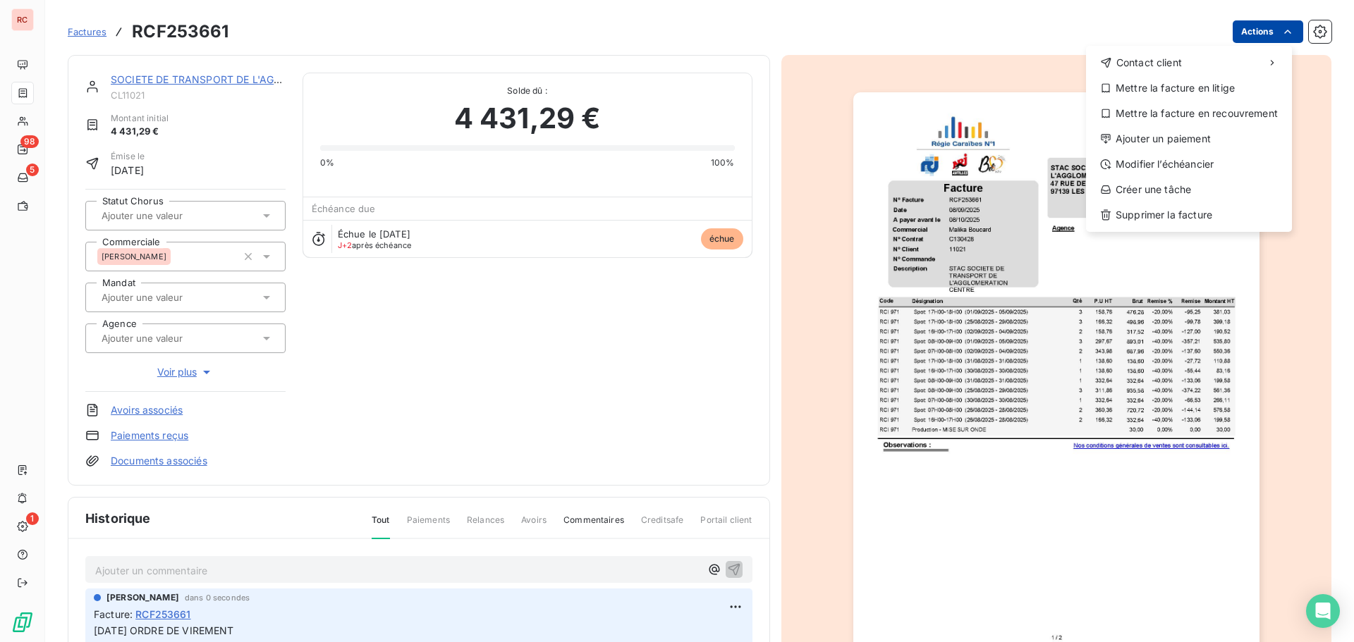
click at [1245, 41] on html "RC 98 5 1 Factures RCF253661 Actions Contact client Mettre la facture en litige…" at bounding box center [677, 321] width 1354 height 642
click at [1176, 133] on div "Ajouter un paiement" at bounding box center [1189, 139] width 195 height 23
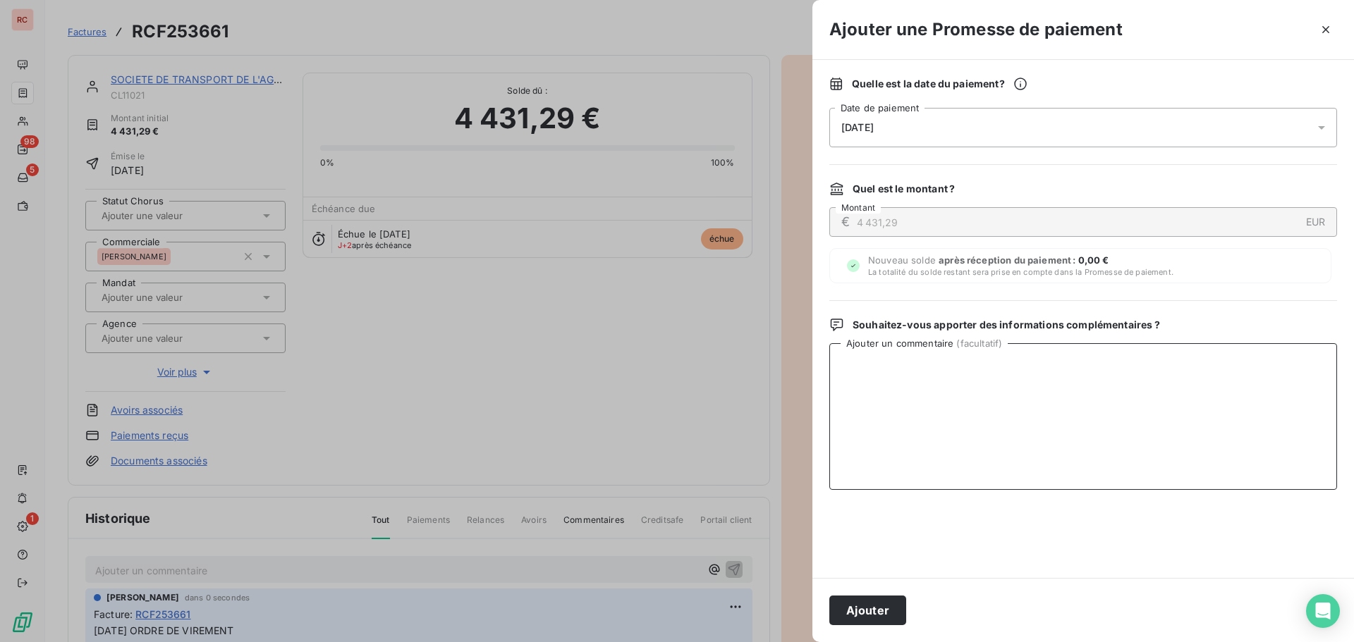
click at [894, 371] on textarea "Ajouter un commentaire ( facultatif )" at bounding box center [1083, 416] width 508 height 147
paste textarea "[DATE] ORDRE DE VIREMENT"
type textarea "[DATE] ORDRE DE VIREMENT"
click at [965, 127] on div "[DATE]" at bounding box center [1083, 127] width 508 height 39
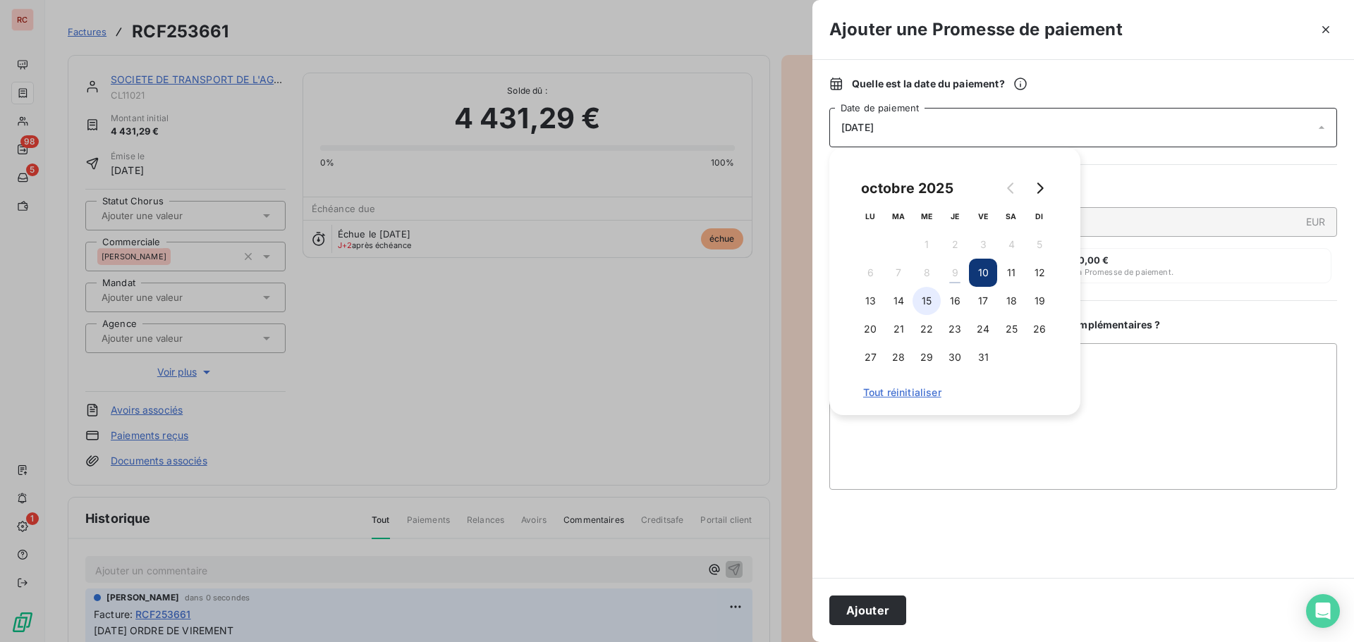
click at [932, 302] on button "15" at bounding box center [927, 301] width 28 height 28
click at [910, 305] on button "14" at bounding box center [898, 301] width 28 height 28
click at [867, 624] on button "Ajouter" at bounding box center [867, 611] width 77 height 30
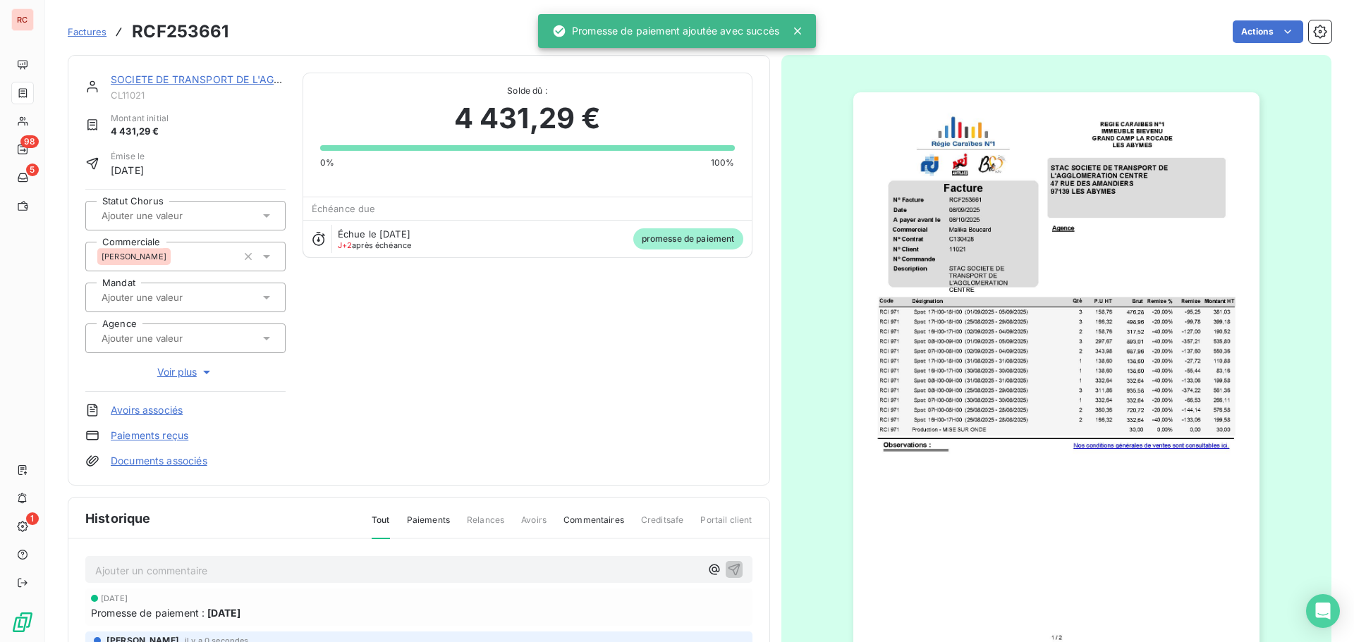
click at [200, 78] on link "SOCIETE DE TRANSPORT DE L'AGGLOMERATION CENTRE" at bounding box center [250, 79] width 279 height 12
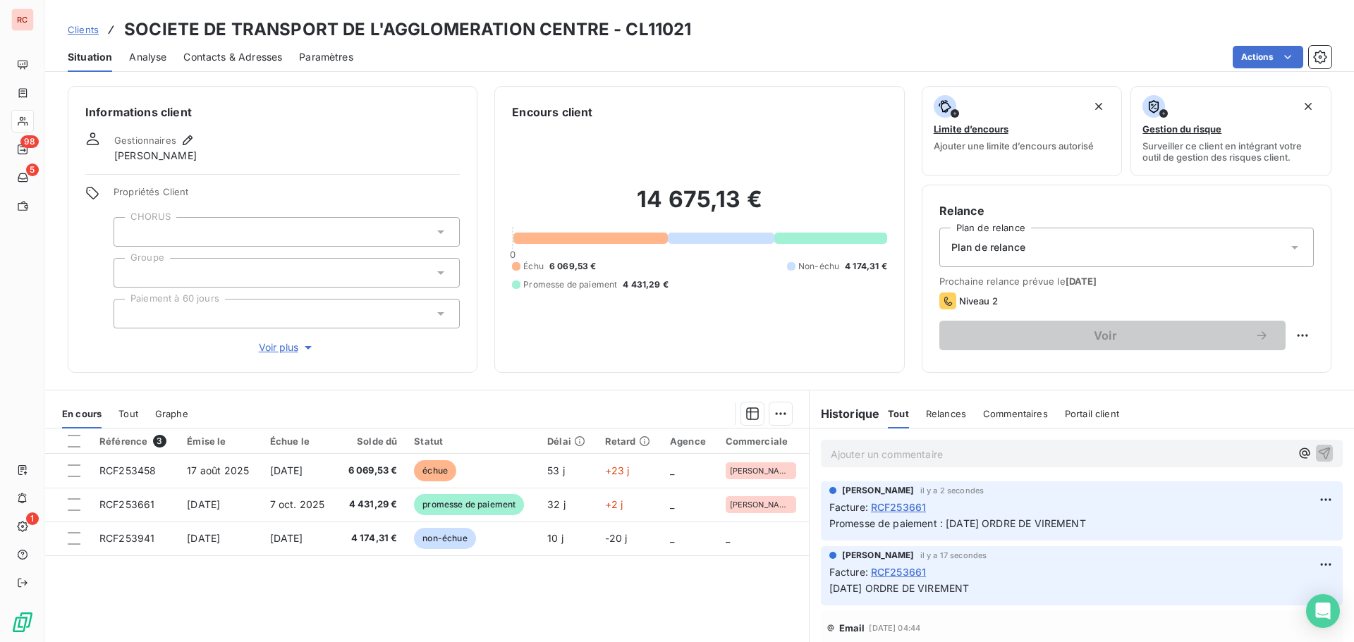
scroll to position [141, 0]
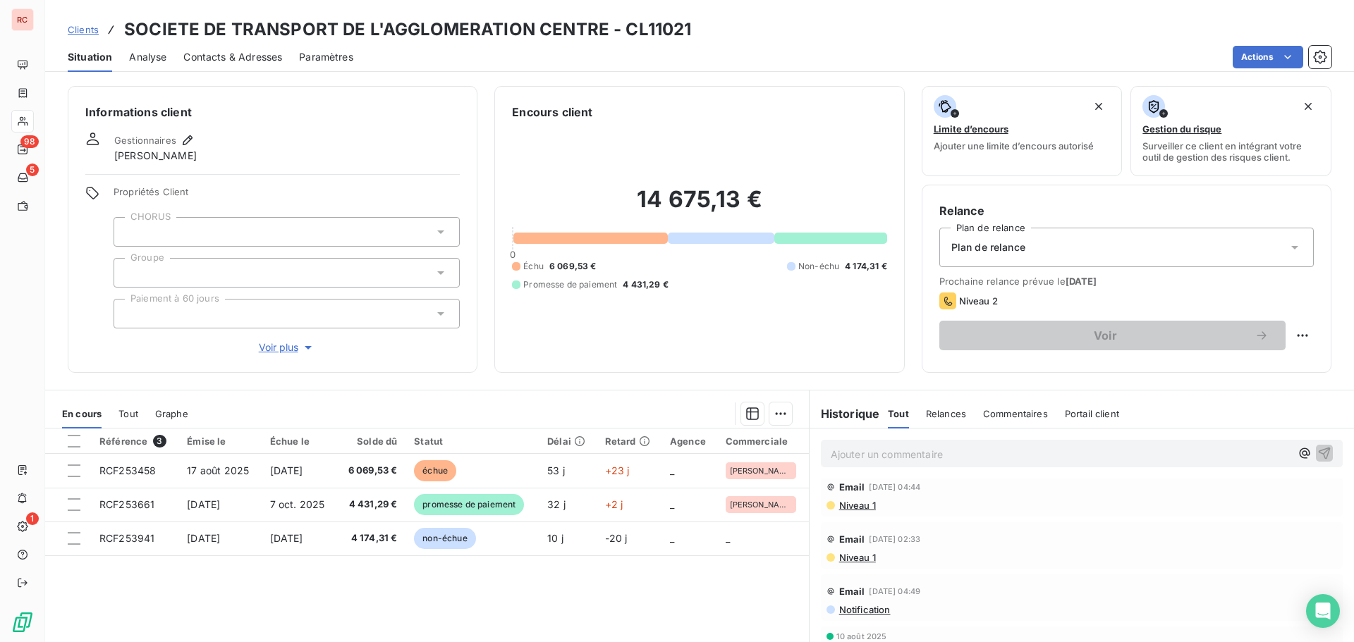
click at [848, 503] on span "Niveau 1" at bounding box center [857, 505] width 38 height 11
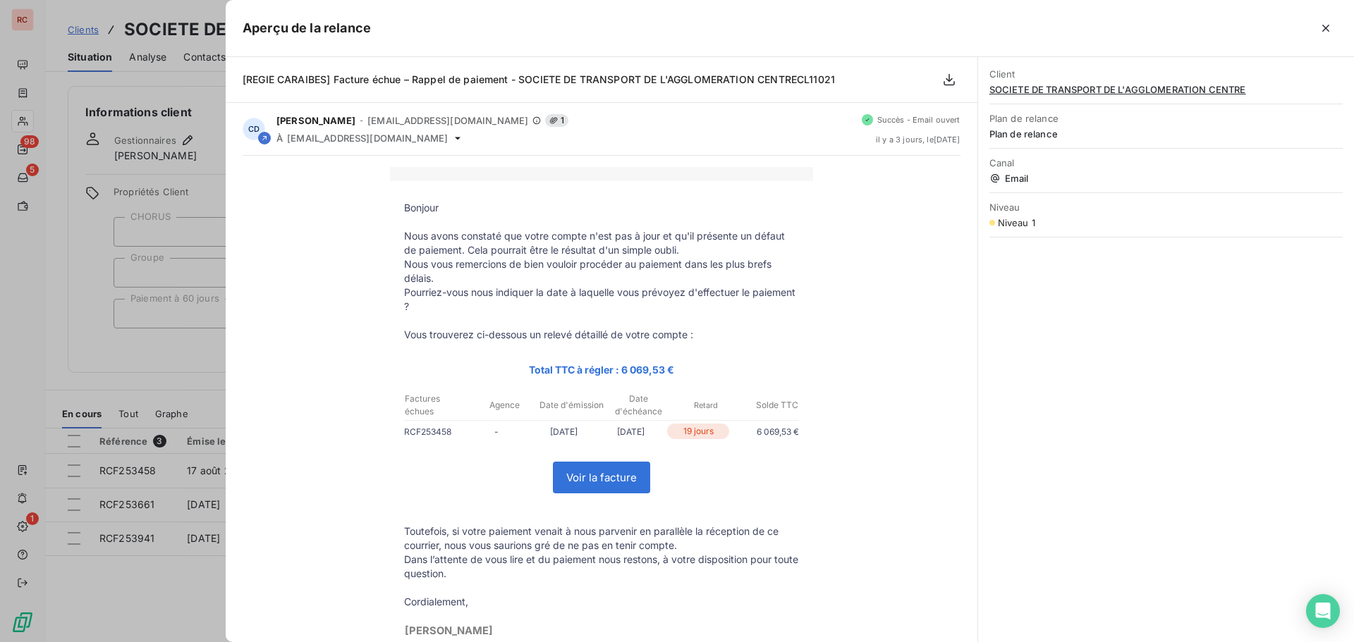
click at [181, 586] on div at bounding box center [677, 321] width 1354 height 642
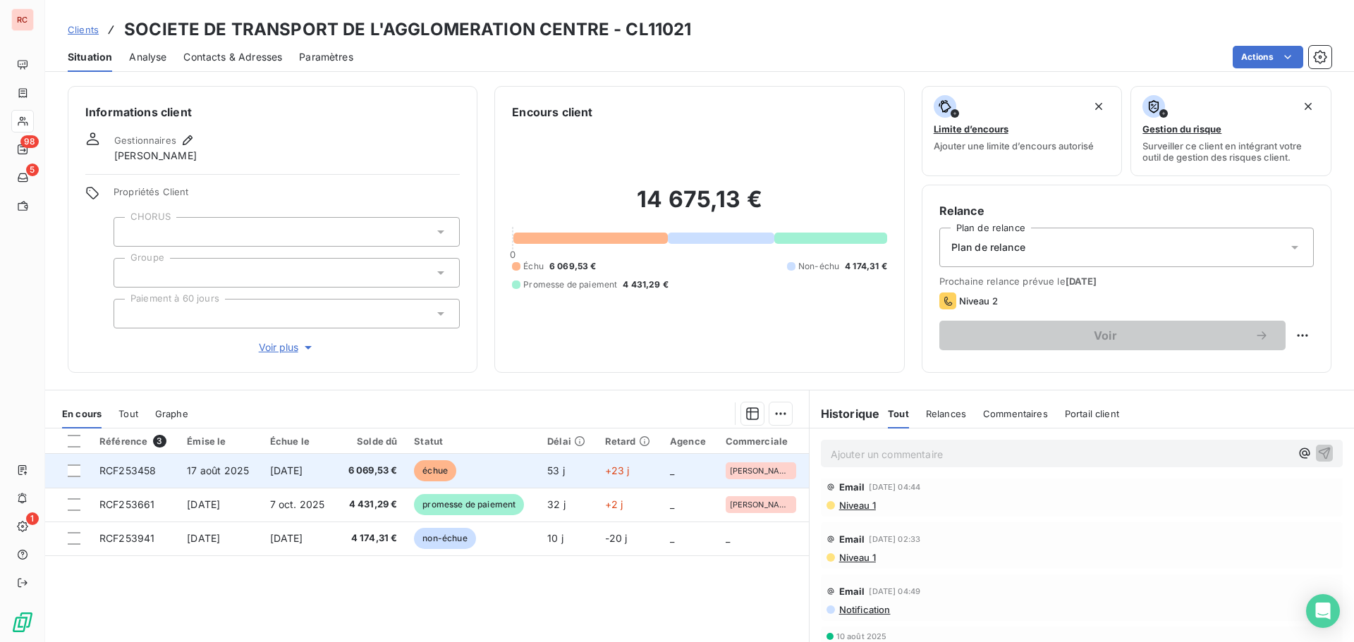
click at [285, 476] on span "[DATE]" at bounding box center [286, 471] width 33 height 12
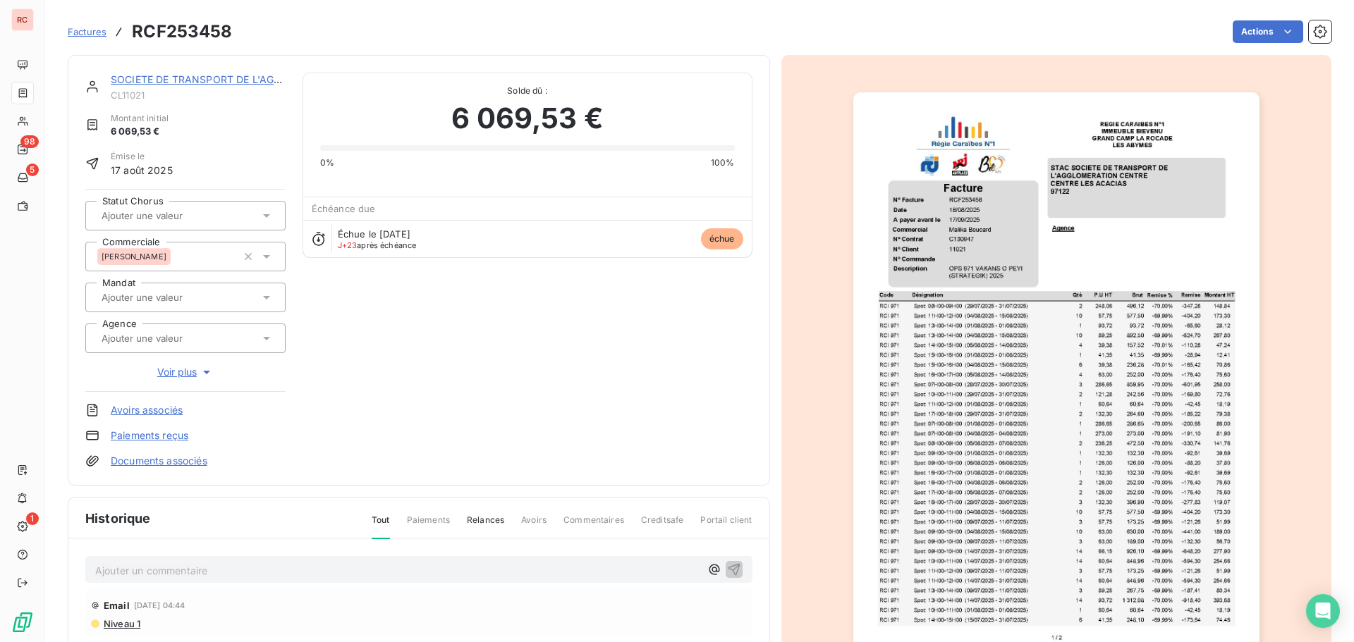
click at [97, 37] on link "Factures" at bounding box center [87, 32] width 39 height 14
click at [185, 83] on link "SOCIETE DE TRANSPORT DE L'AGGLOMERATION CENTRE" at bounding box center [250, 79] width 279 height 12
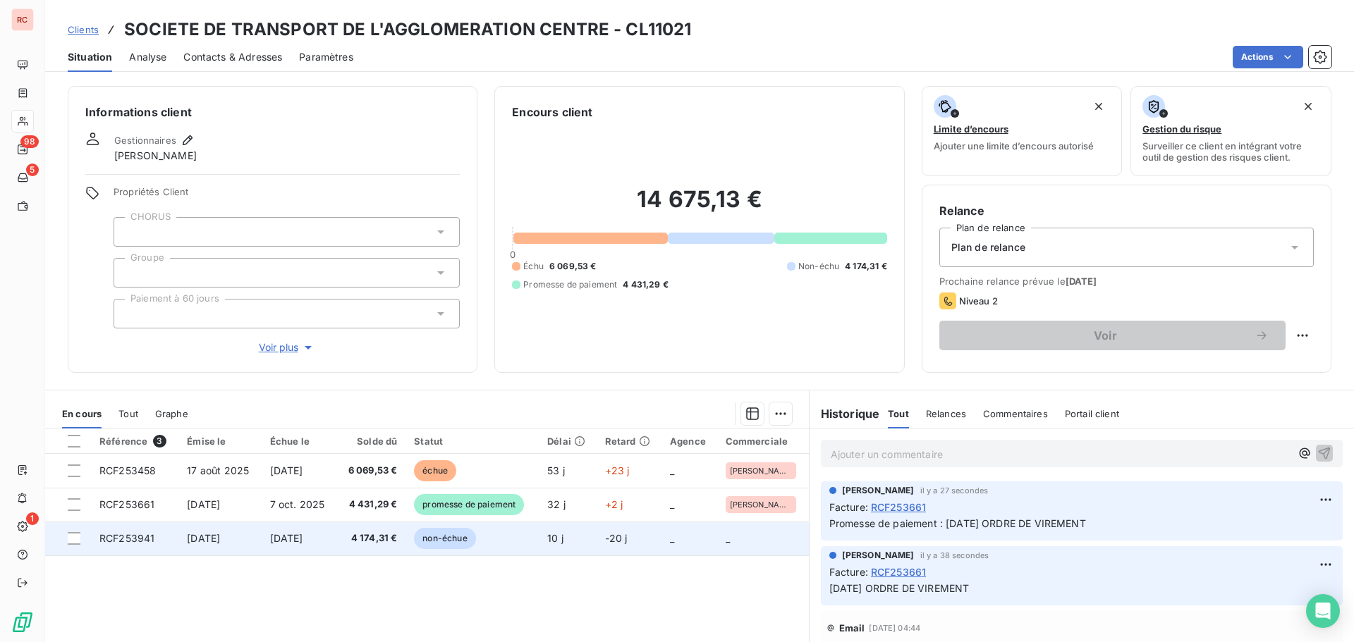
click at [398, 531] on td "4 174,31 €" at bounding box center [370, 539] width 69 height 34
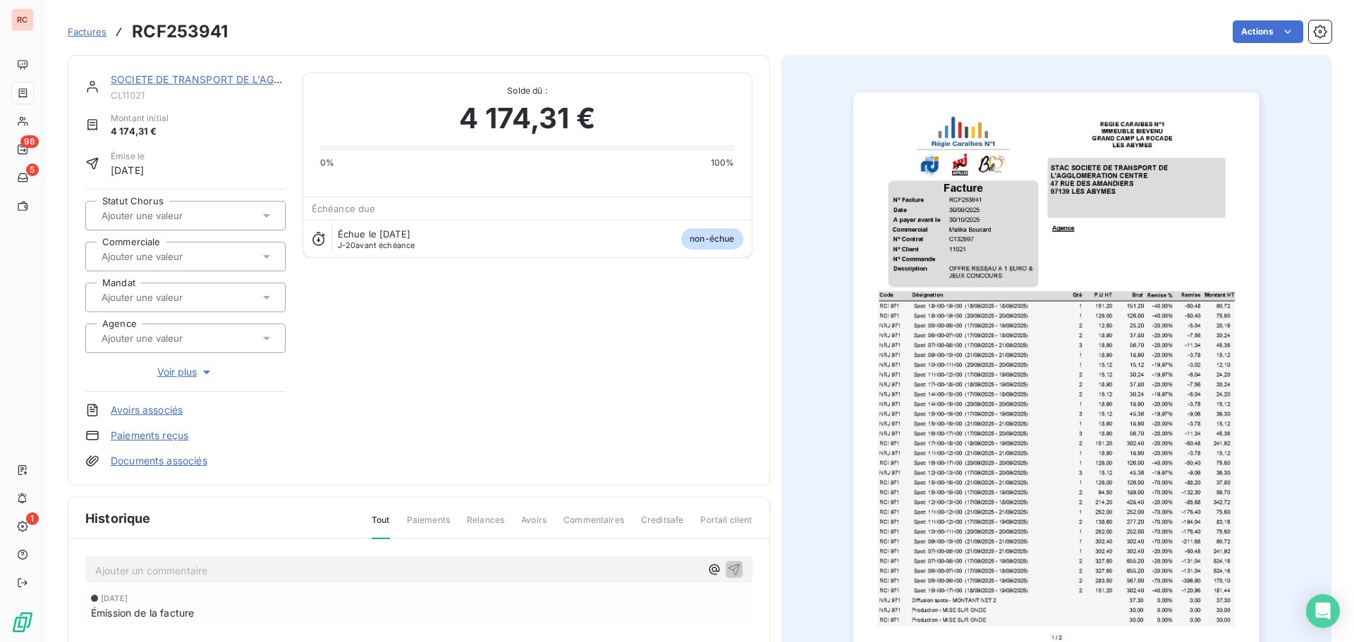
click at [202, 248] on div at bounding box center [178, 257] width 162 height 18
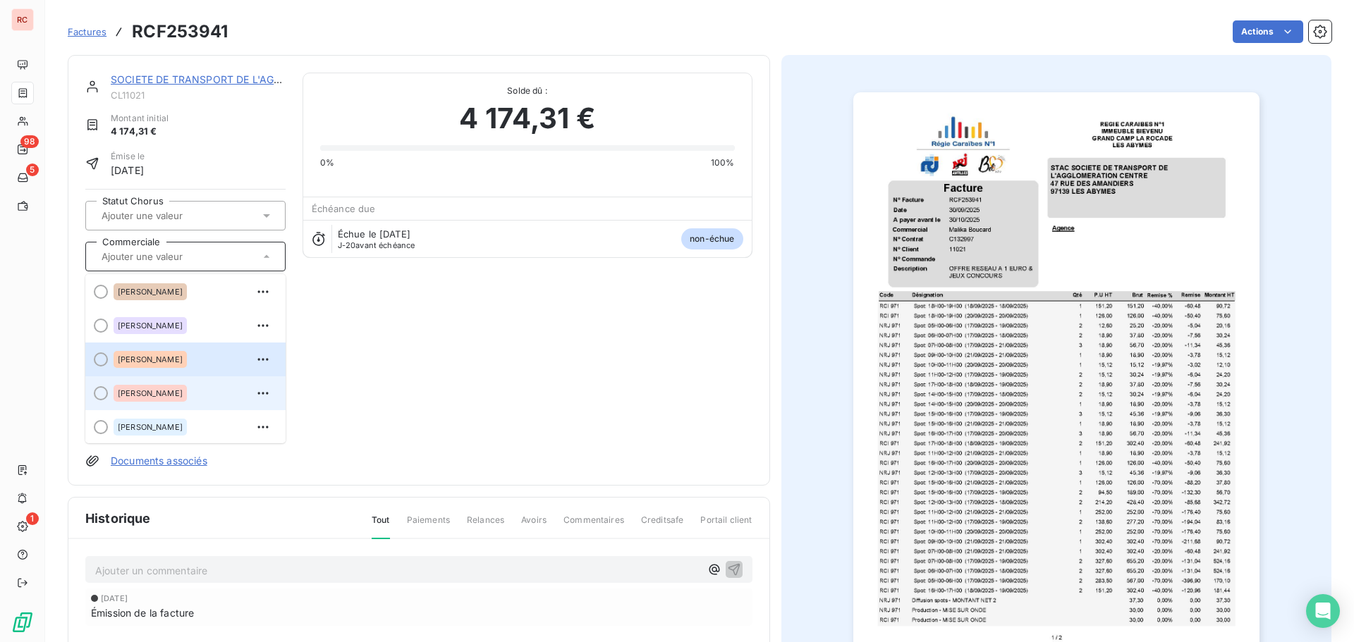
scroll to position [71, 0]
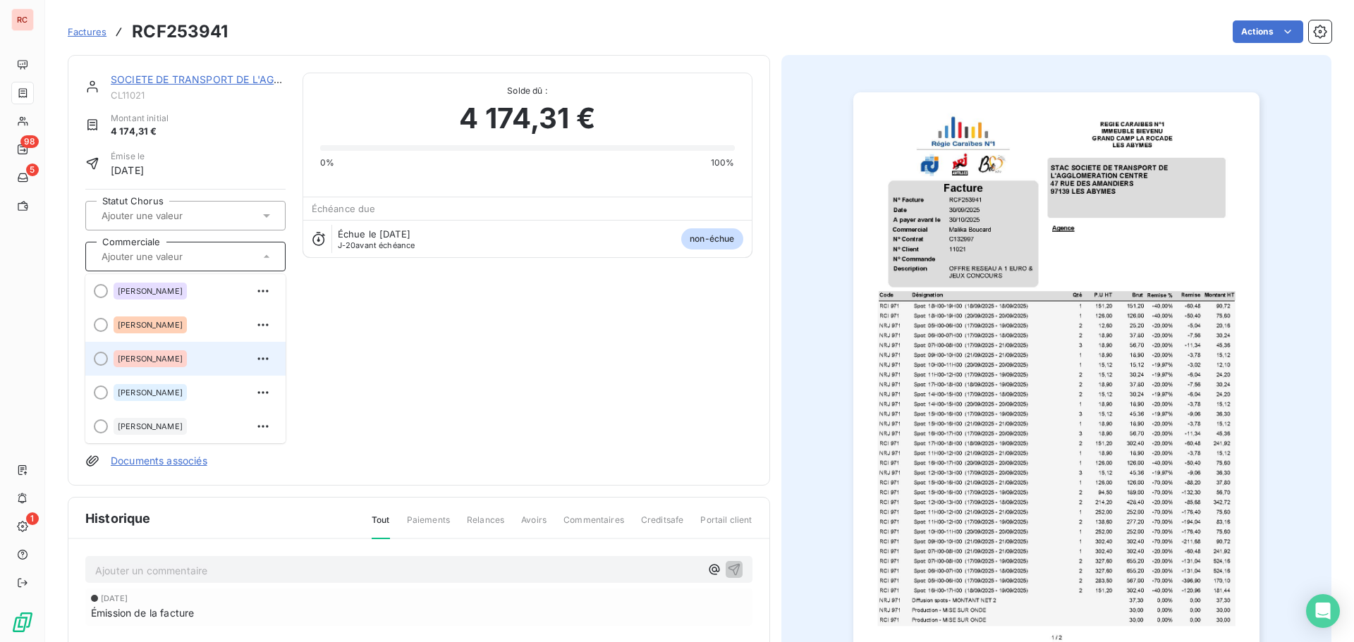
click at [166, 360] on span "[PERSON_NAME]" at bounding box center [150, 359] width 65 height 8
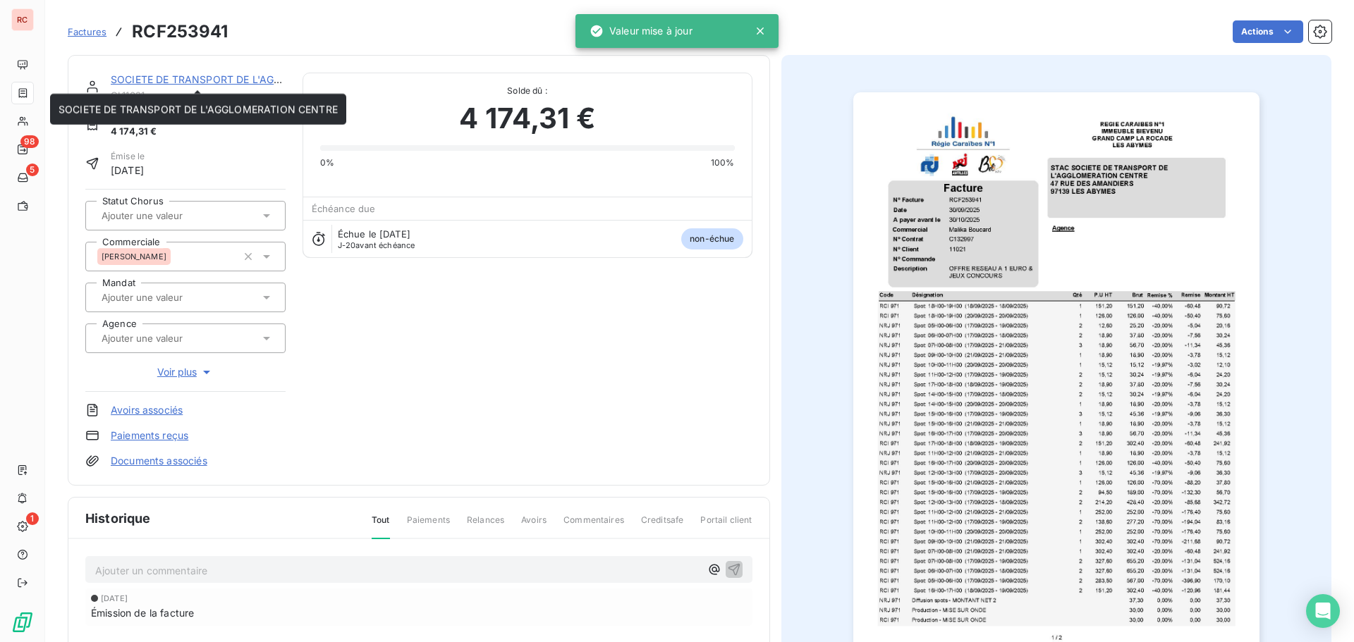
click at [188, 80] on link "SOCIETE DE TRANSPORT DE L'AGGLOMERATION CENTRE" at bounding box center [250, 79] width 279 height 12
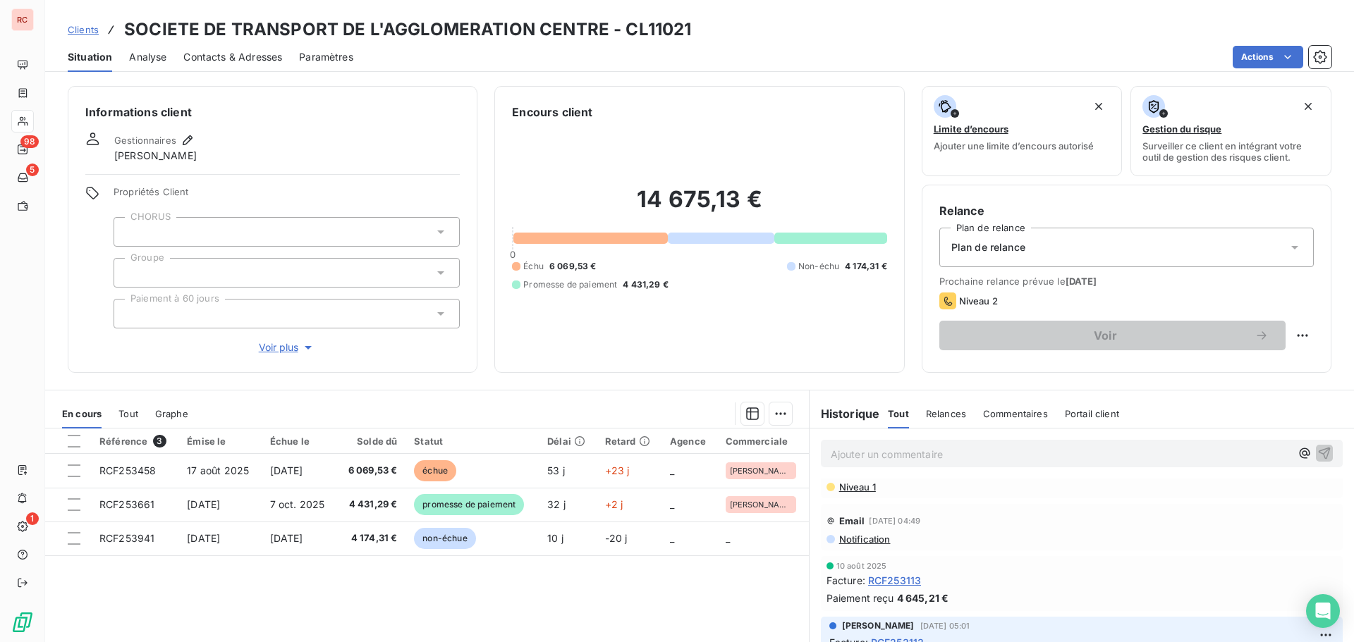
scroll to position [141, 0]
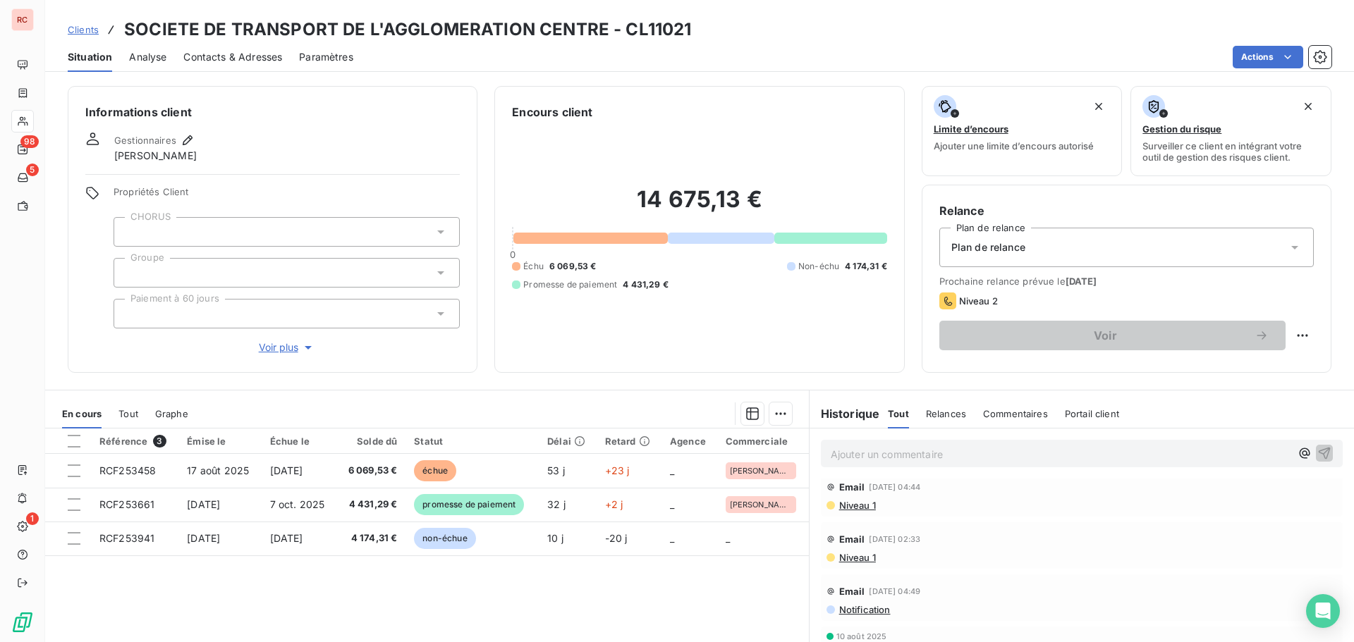
click at [861, 561] on span "Niveau 1" at bounding box center [857, 557] width 38 height 11
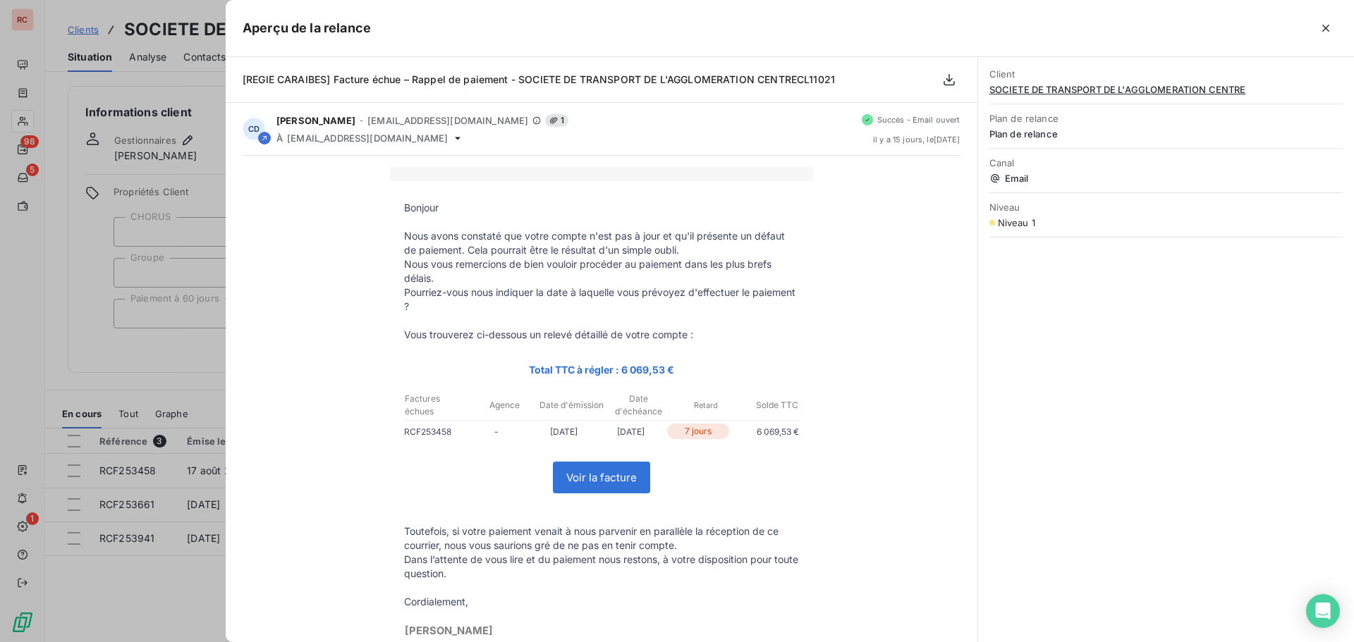
click at [171, 587] on div at bounding box center [677, 321] width 1354 height 642
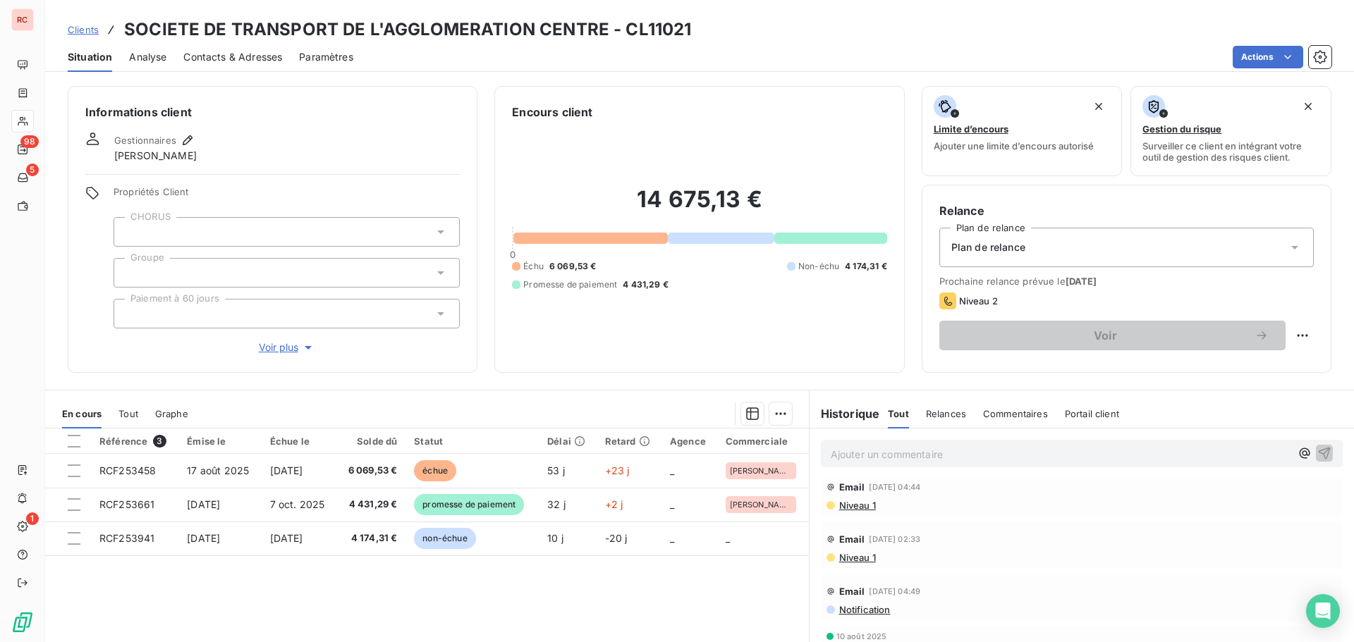
click at [861, 511] on span "Niveau 1" at bounding box center [857, 505] width 38 height 11
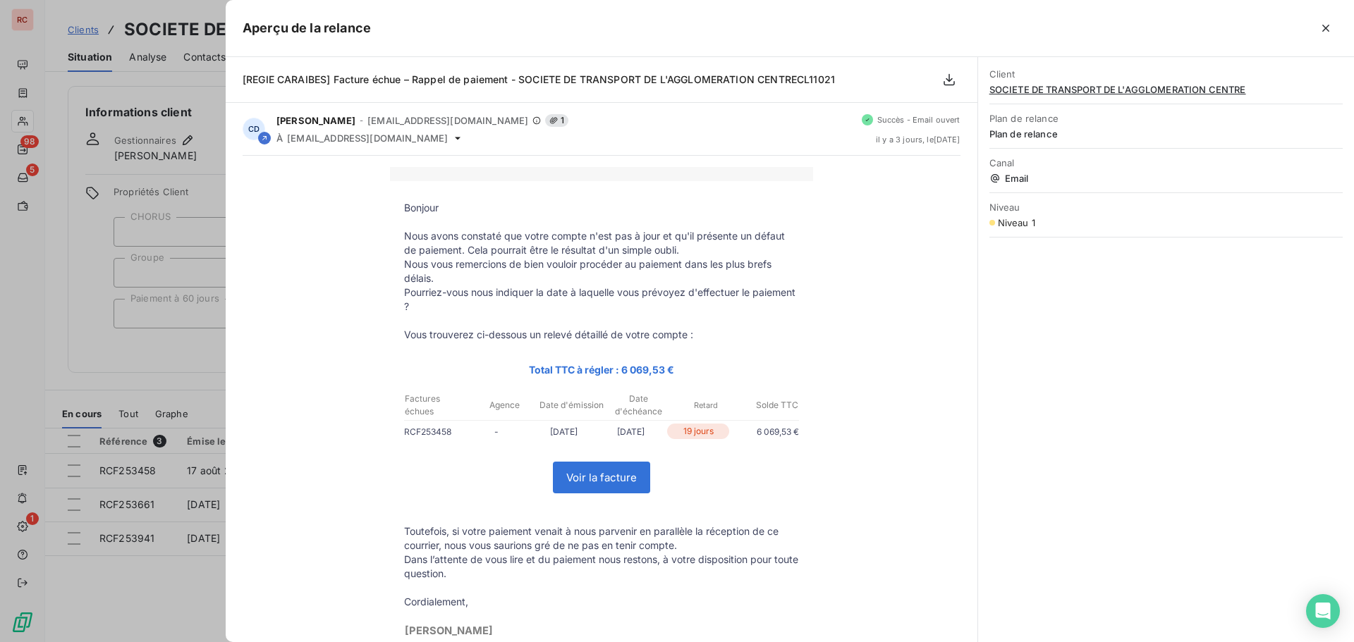
click at [182, 594] on div at bounding box center [677, 321] width 1354 height 642
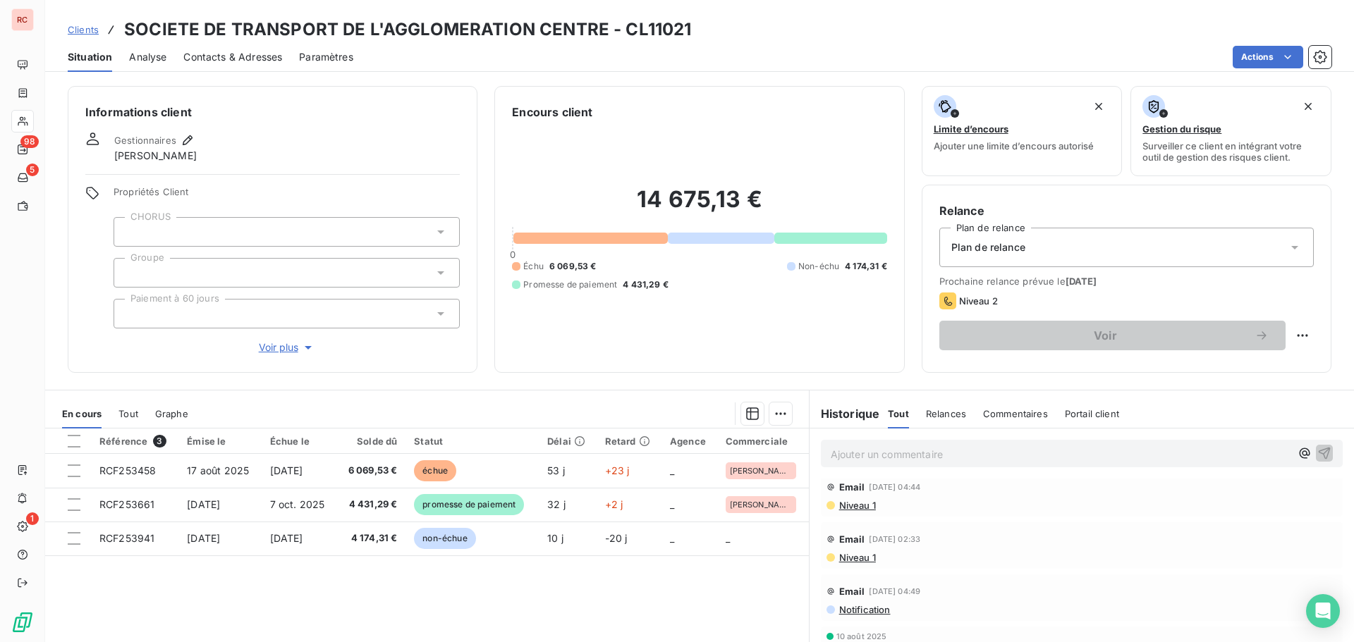
click at [228, 59] on span "Contacts & Adresses" at bounding box center [232, 57] width 99 height 14
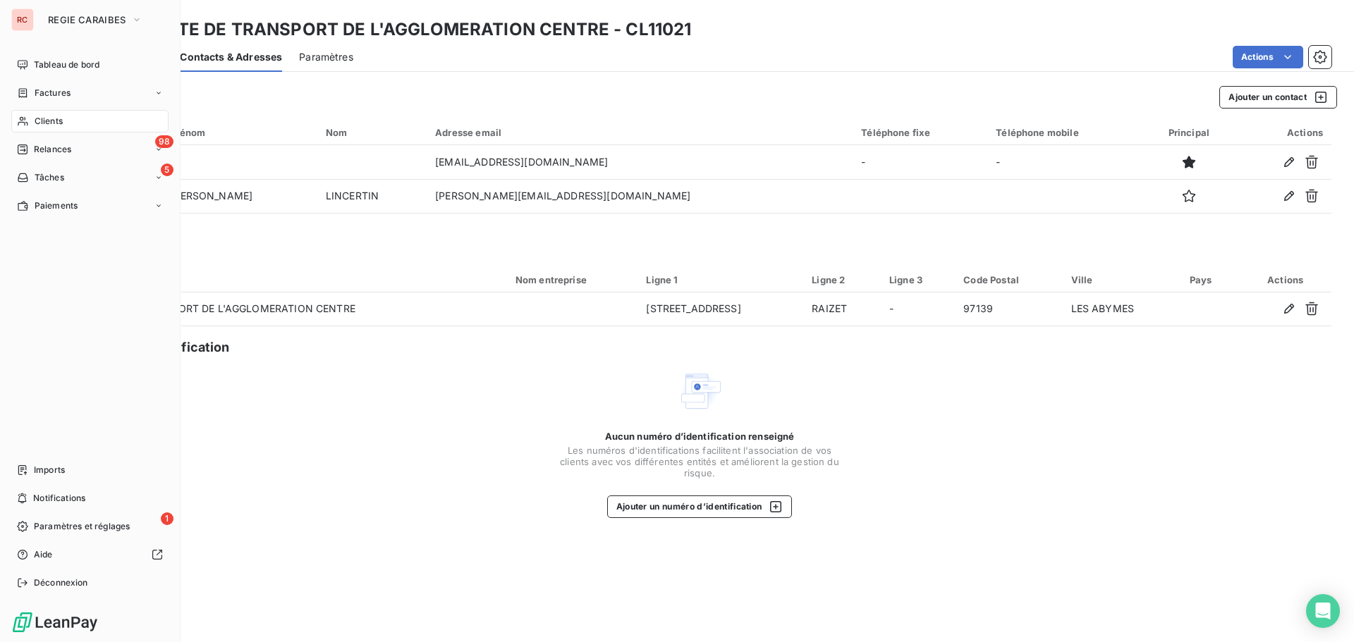
click at [54, 91] on span "Factures" at bounding box center [53, 93] width 36 height 13
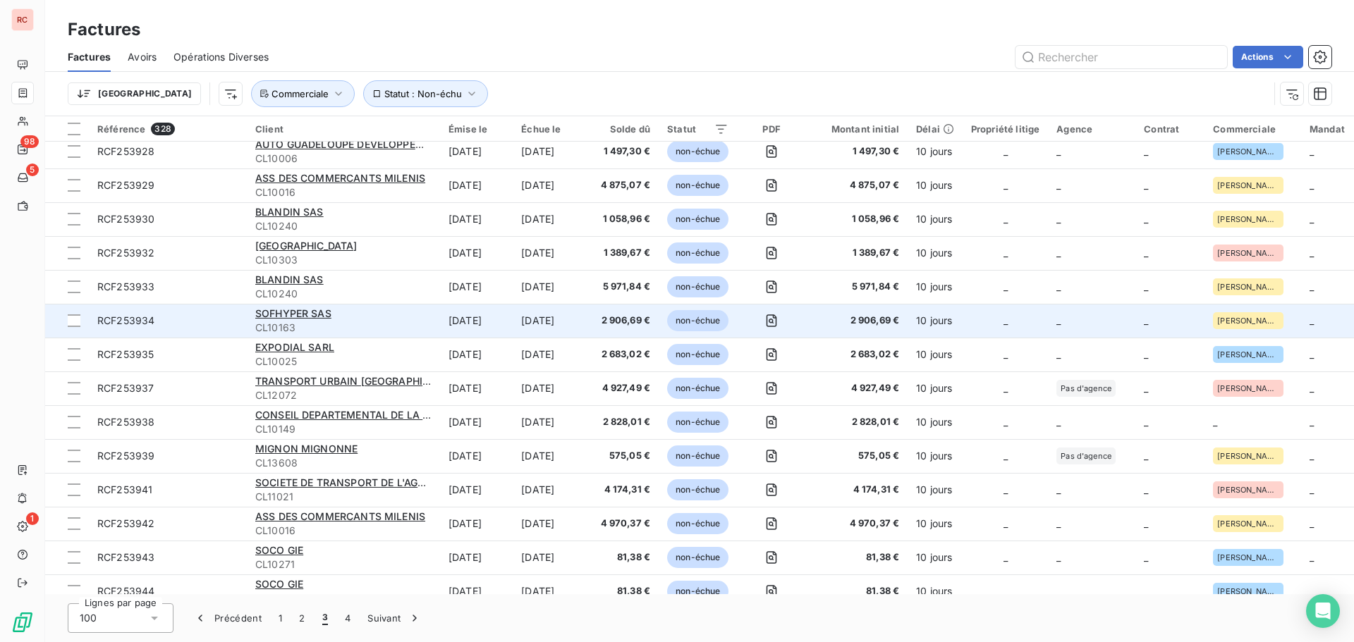
scroll to position [2186, 0]
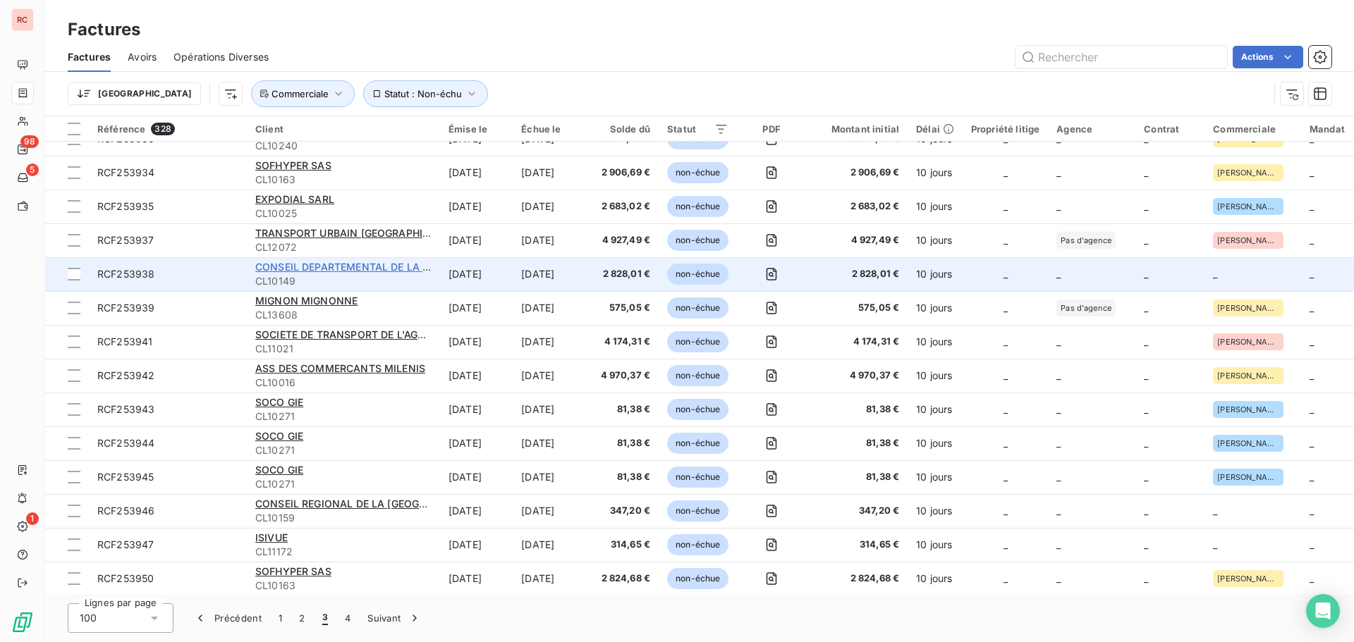
click at [284, 262] on span "CONSEIL DEPARTEMENTAL DE LA [GEOGRAPHIC_DATA]" at bounding box center [389, 267] width 269 height 12
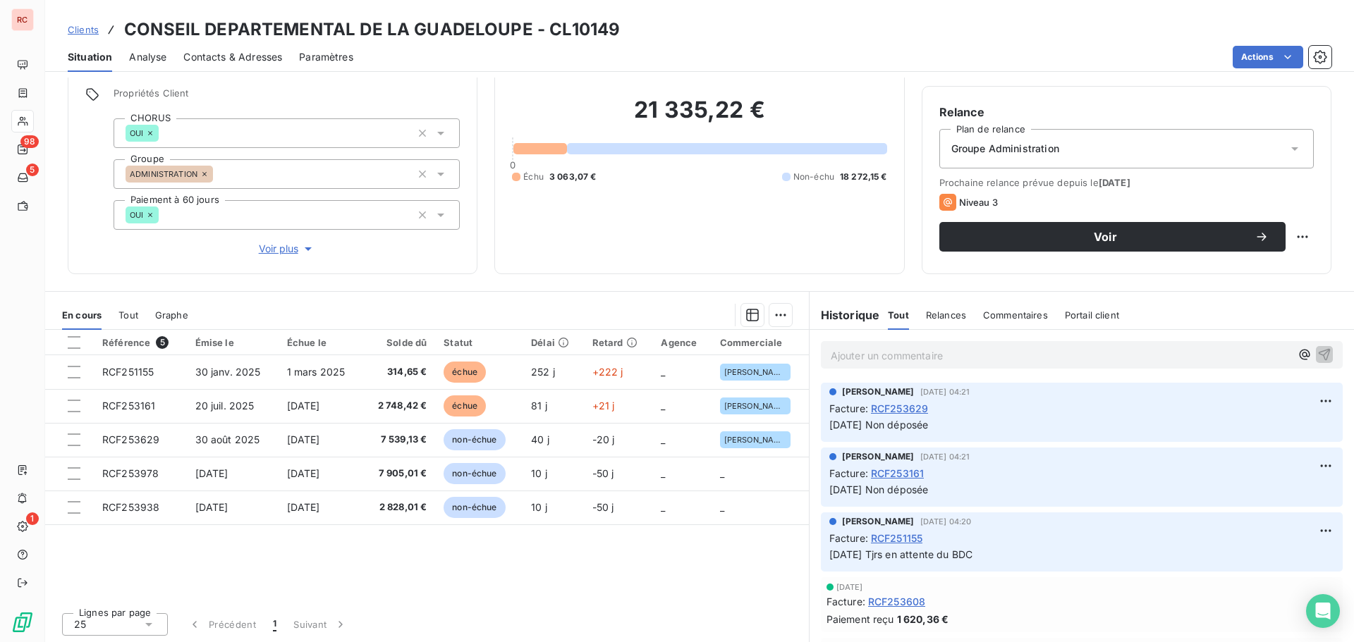
scroll to position [100, 0]
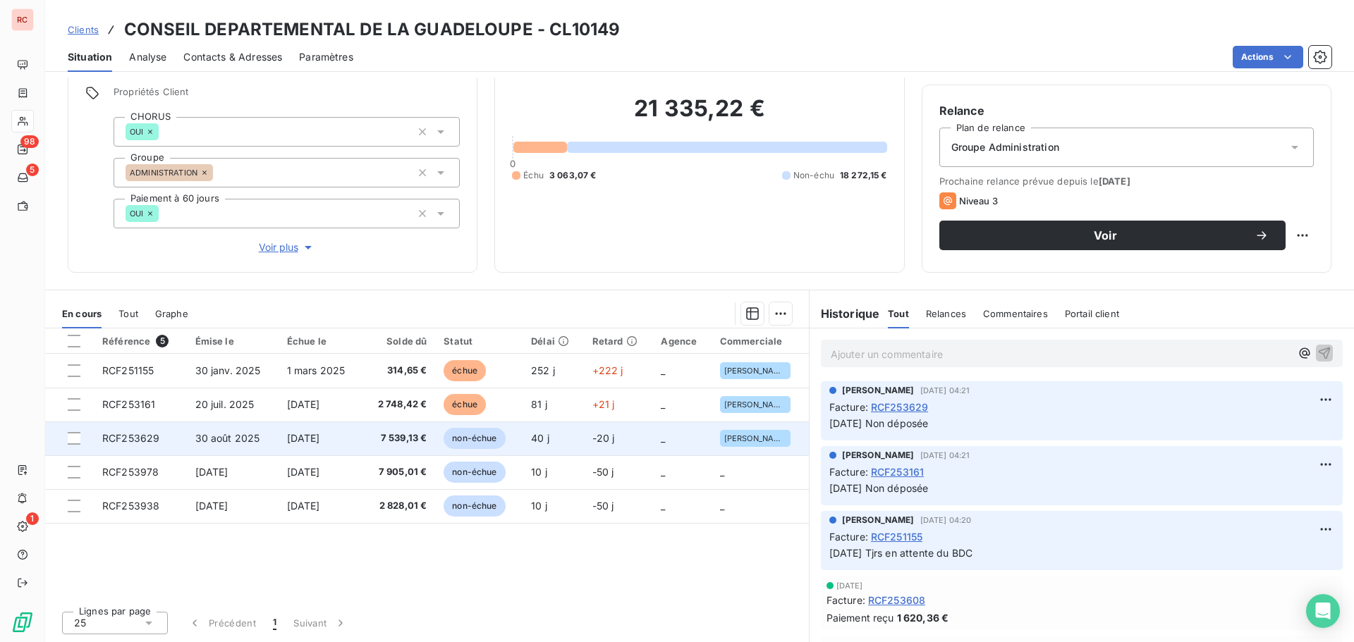
click at [253, 444] on span "30 août 2025" at bounding box center [227, 438] width 65 height 12
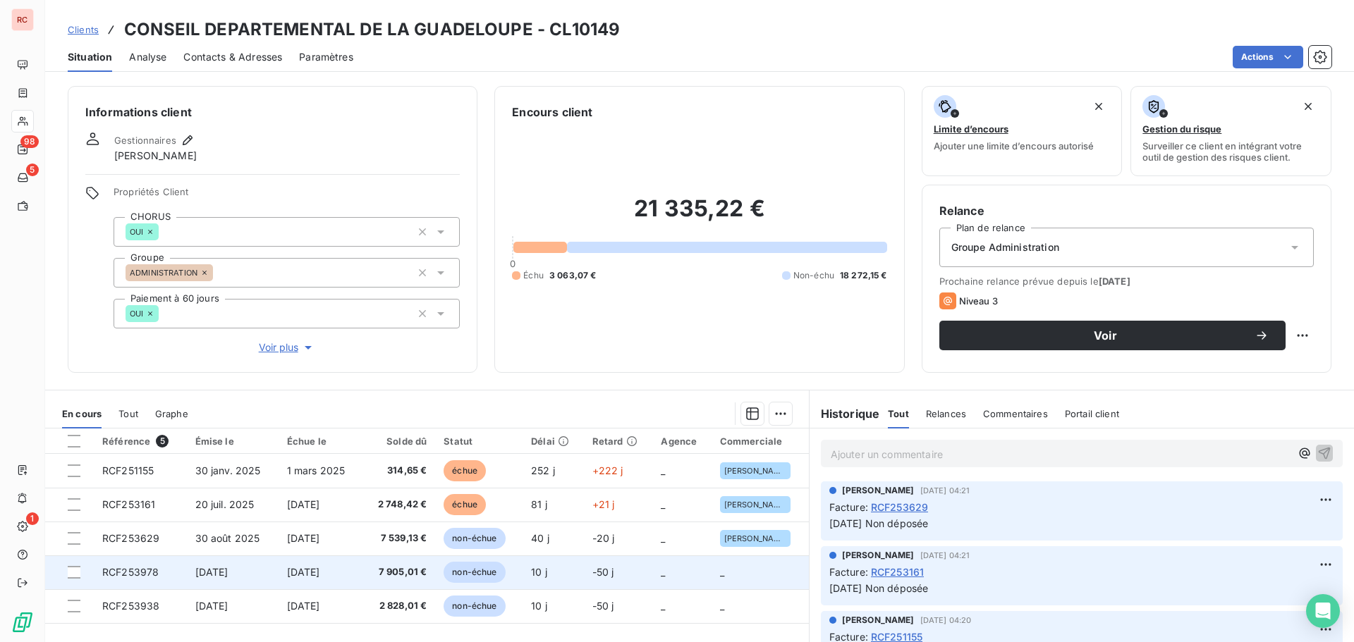
click at [393, 576] on span "7 905,01 €" at bounding box center [398, 573] width 56 height 14
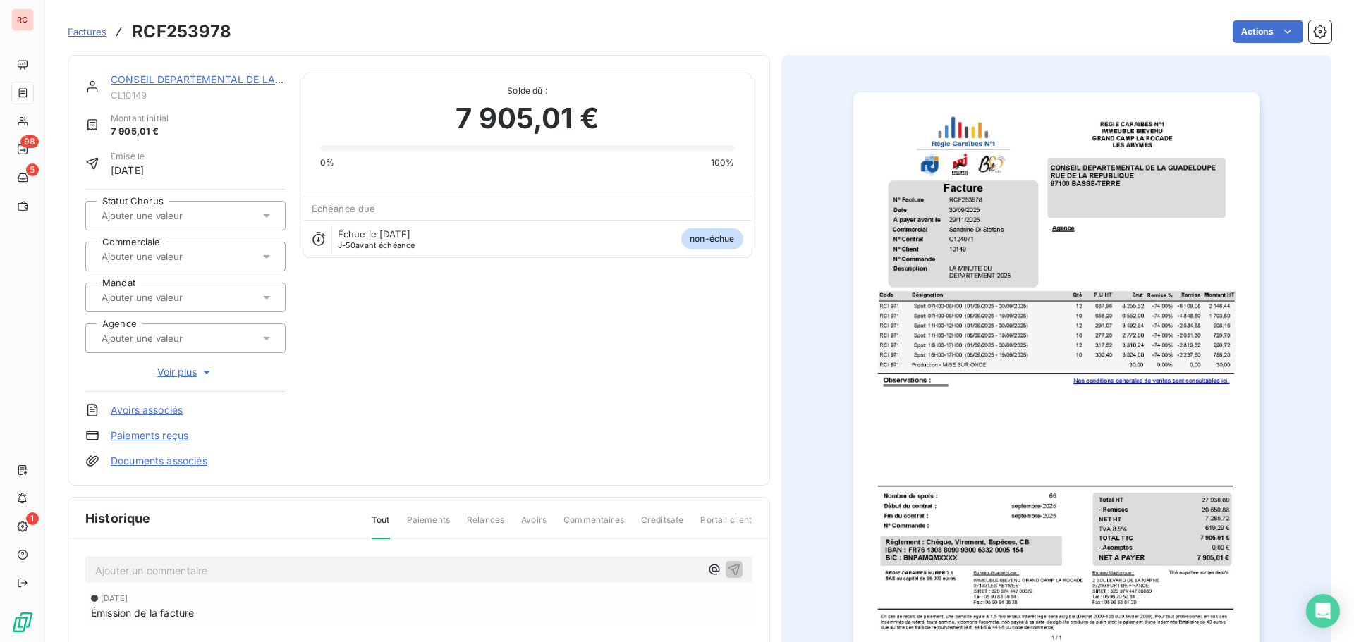
click at [181, 251] on input "text" at bounding box center [171, 256] width 142 height 13
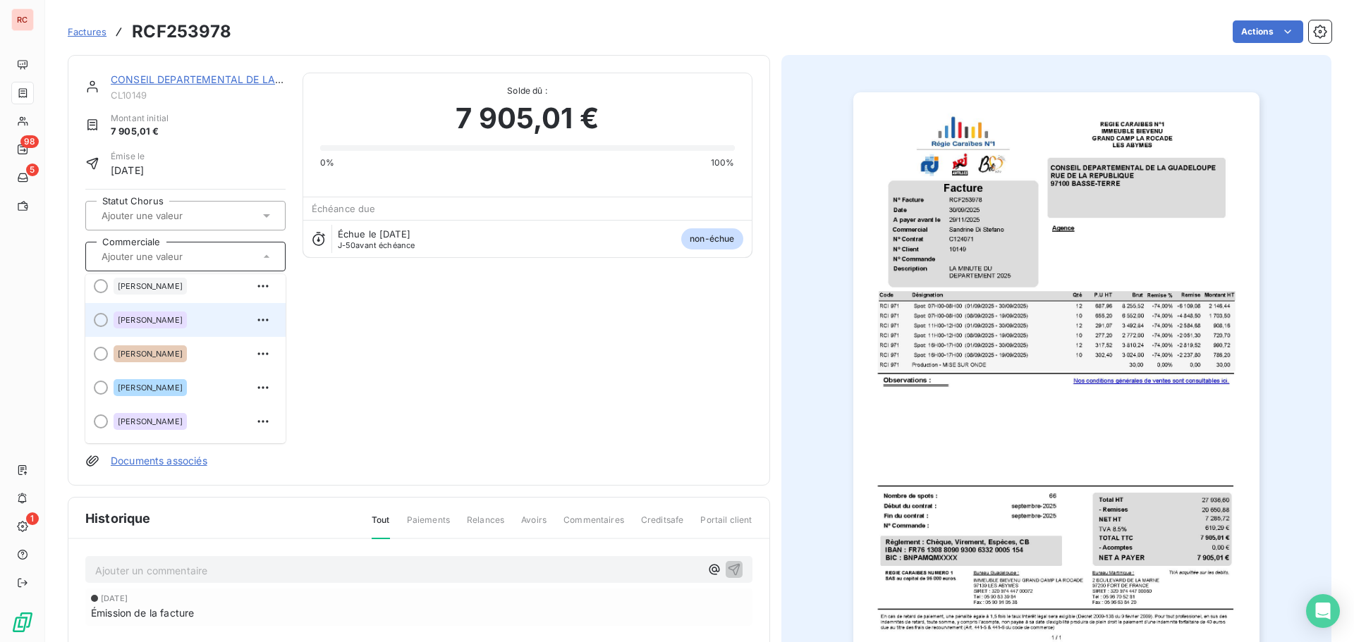
scroll to position [212, 0]
click at [158, 391] on div "[PERSON_NAME]" at bounding box center [150, 387] width 73 height 17
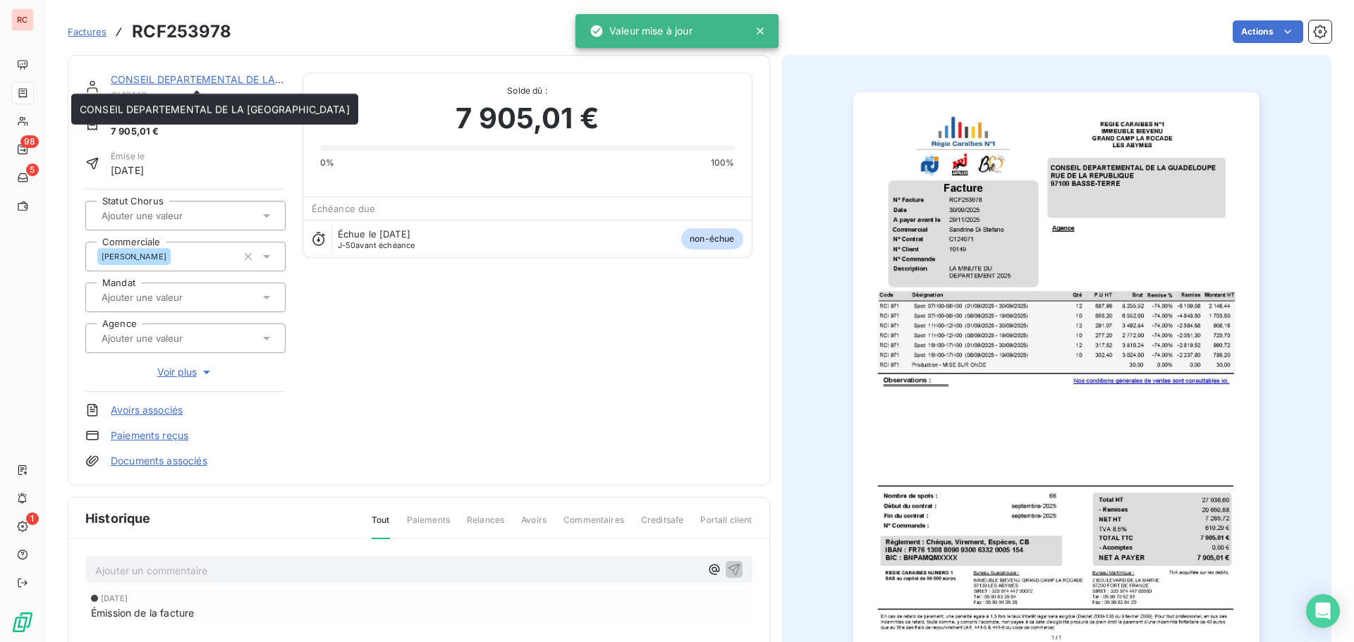
click at [227, 75] on link "CONSEIL DEPARTEMENTAL DE LA [GEOGRAPHIC_DATA]" at bounding box center [246, 79] width 270 height 12
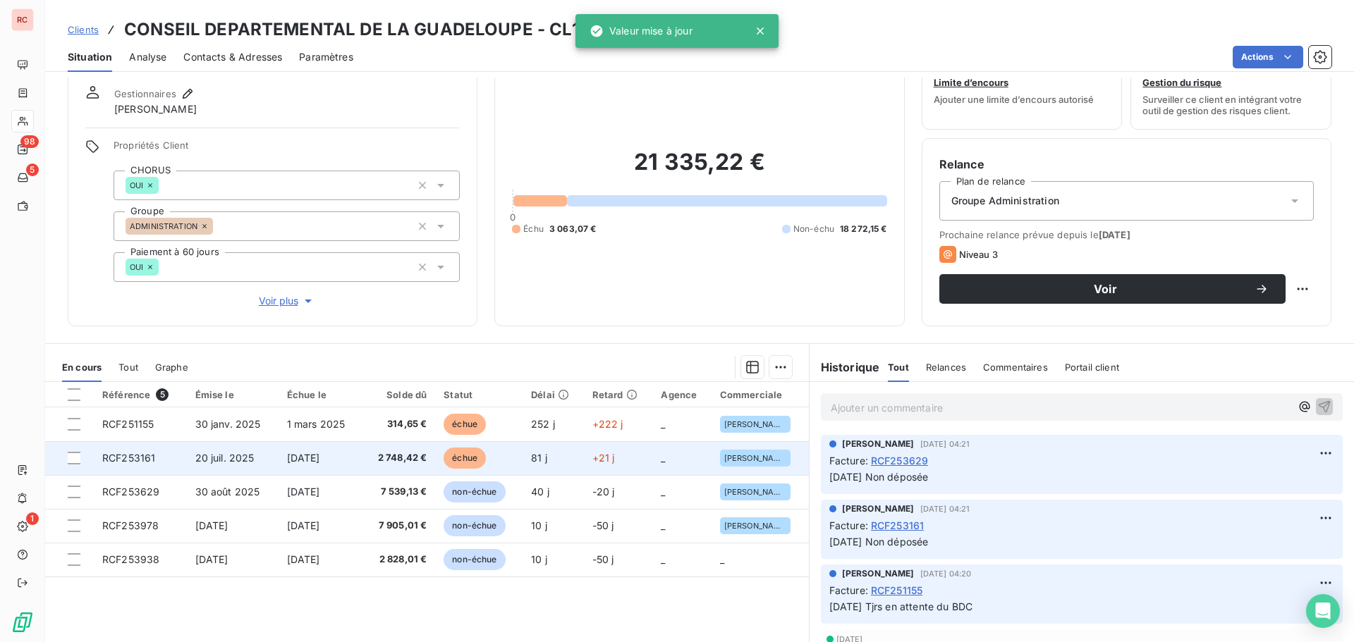
scroll to position [100, 0]
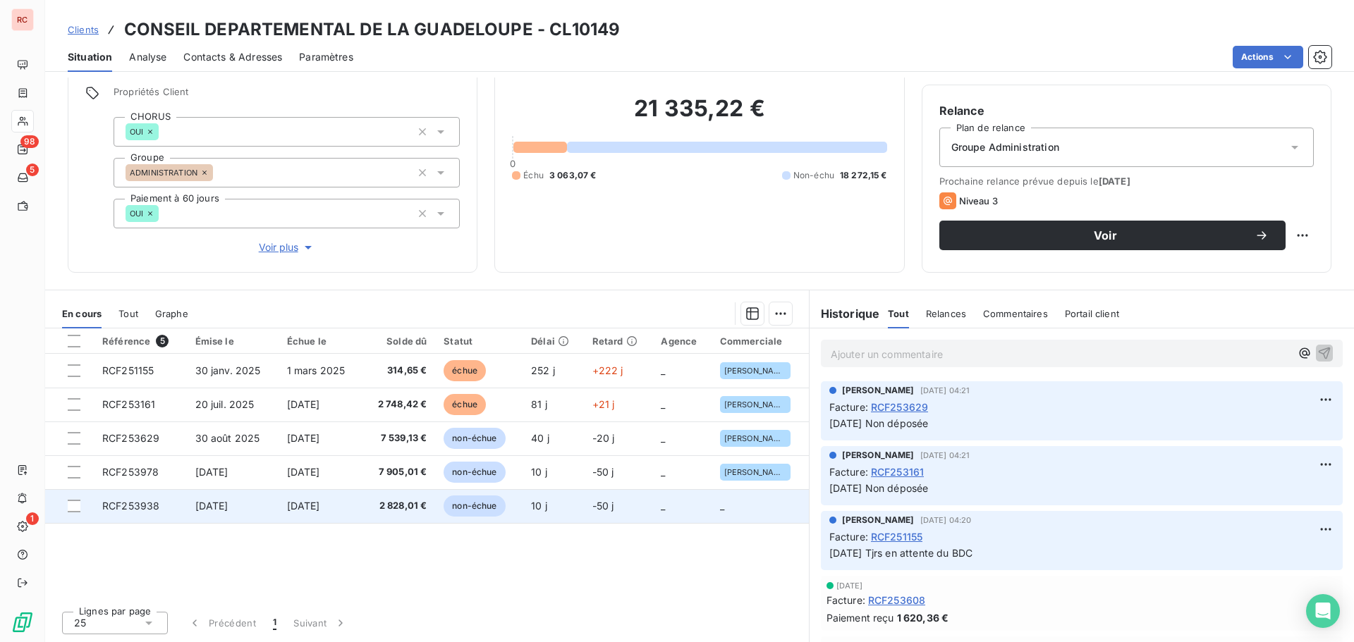
click at [407, 509] on span "2 828,01 €" at bounding box center [398, 506] width 56 height 14
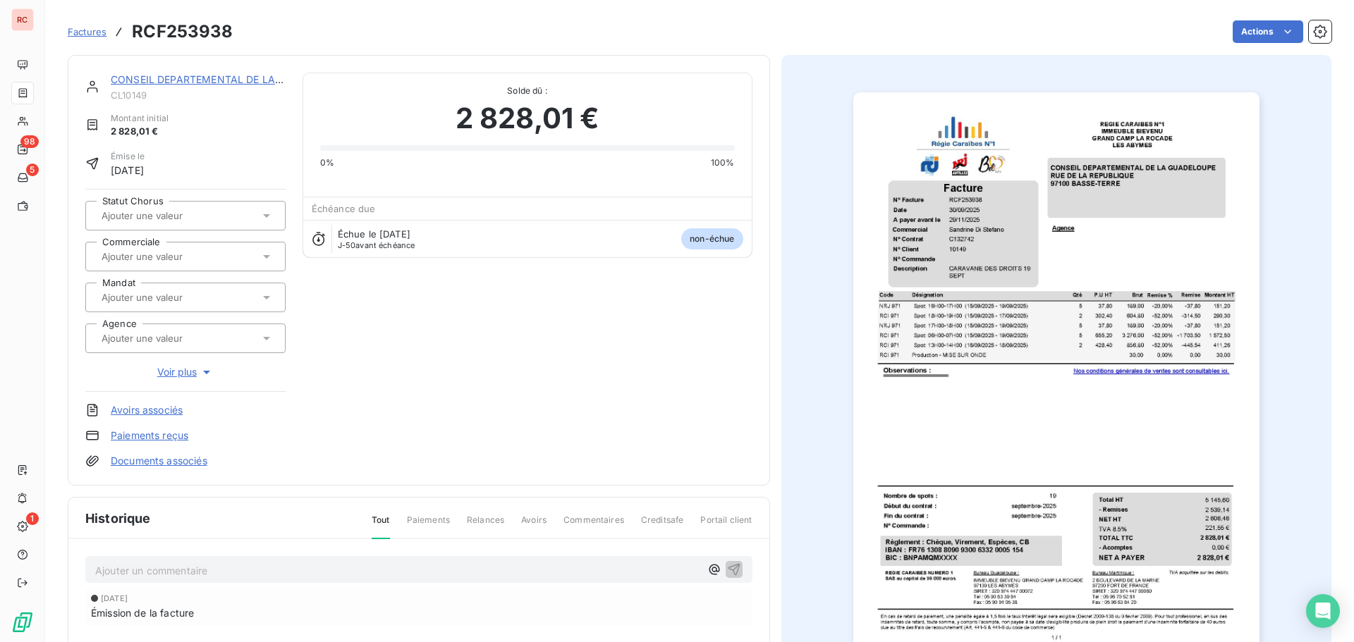
click at [160, 250] on input "text" at bounding box center [171, 256] width 142 height 13
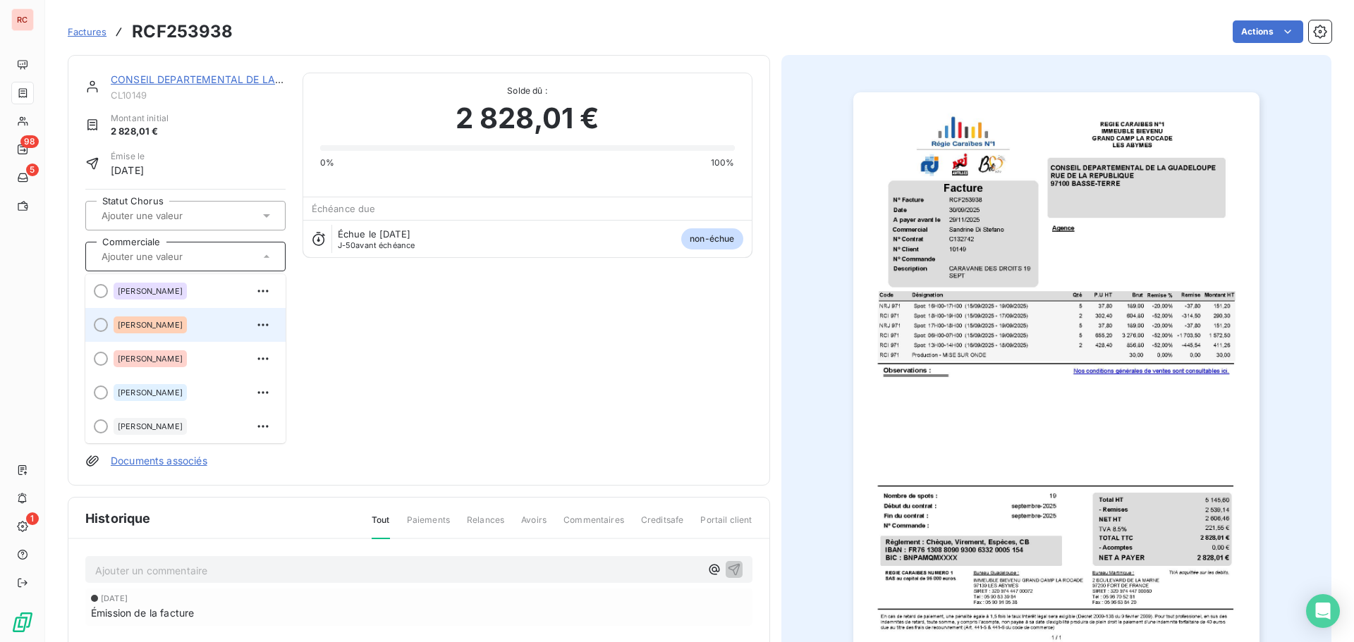
scroll to position [212, 0]
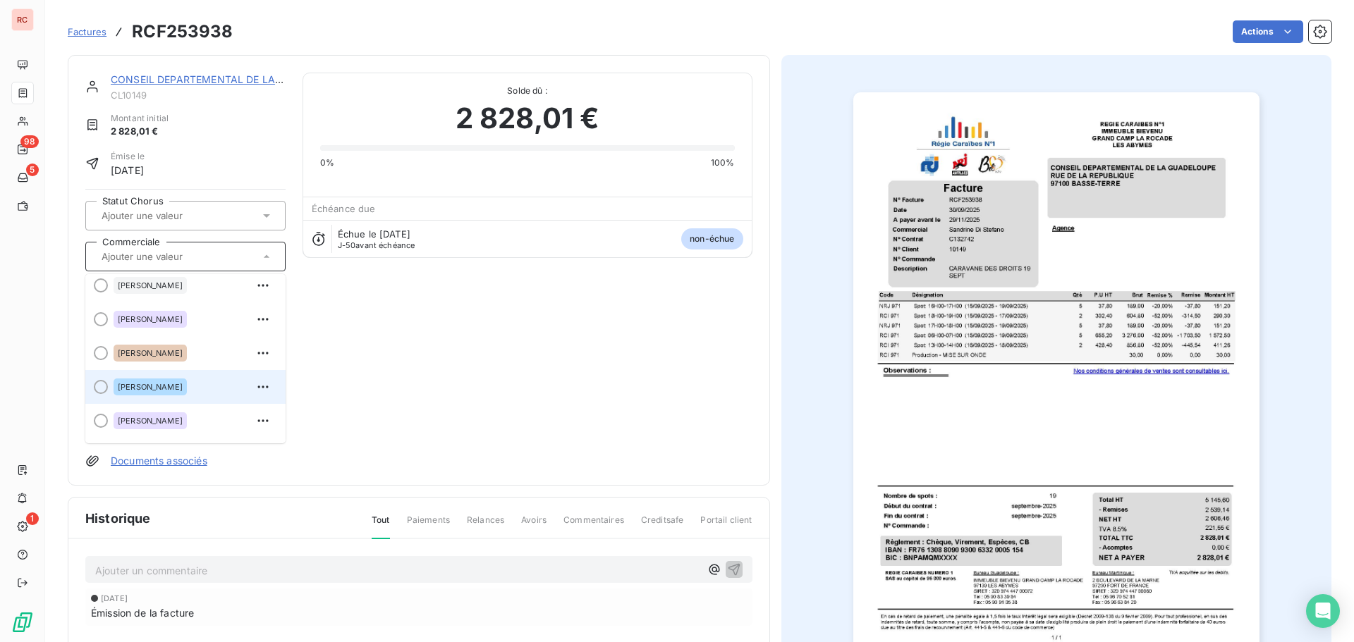
click at [173, 389] on span "[PERSON_NAME]" at bounding box center [150, 387] width 65 height 8
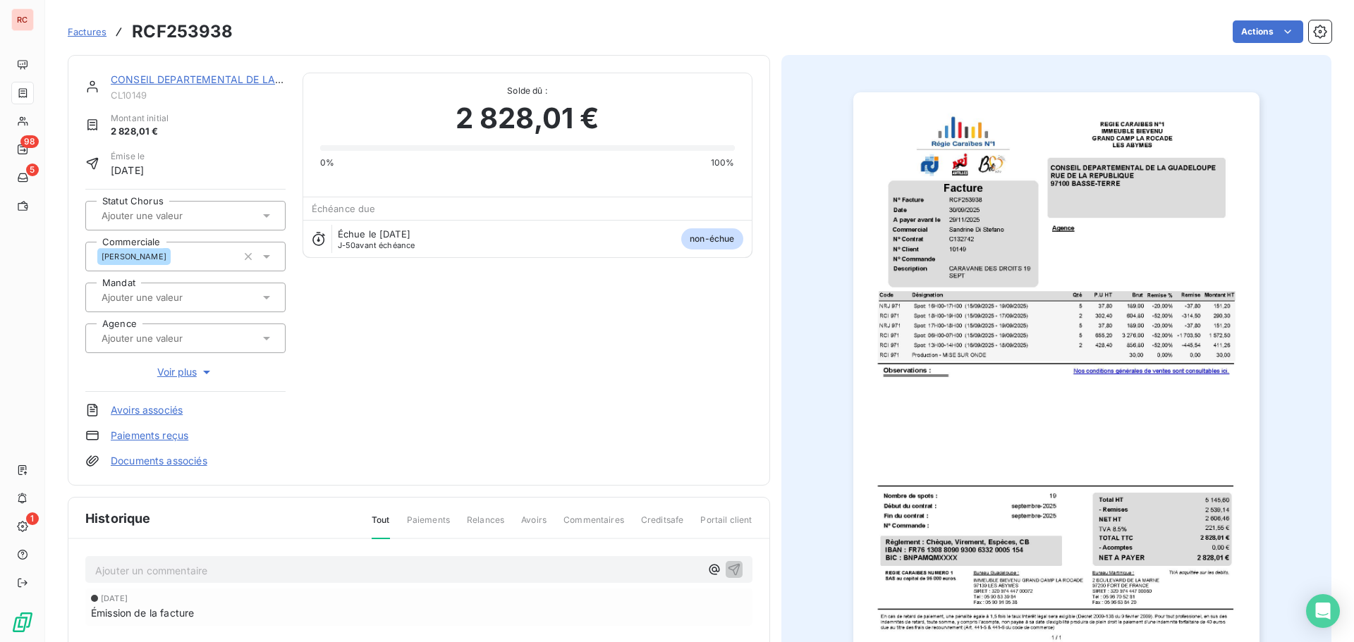
click at [94, 30] on span "Factures" at bounding box center [87, 31] width 39 height 11
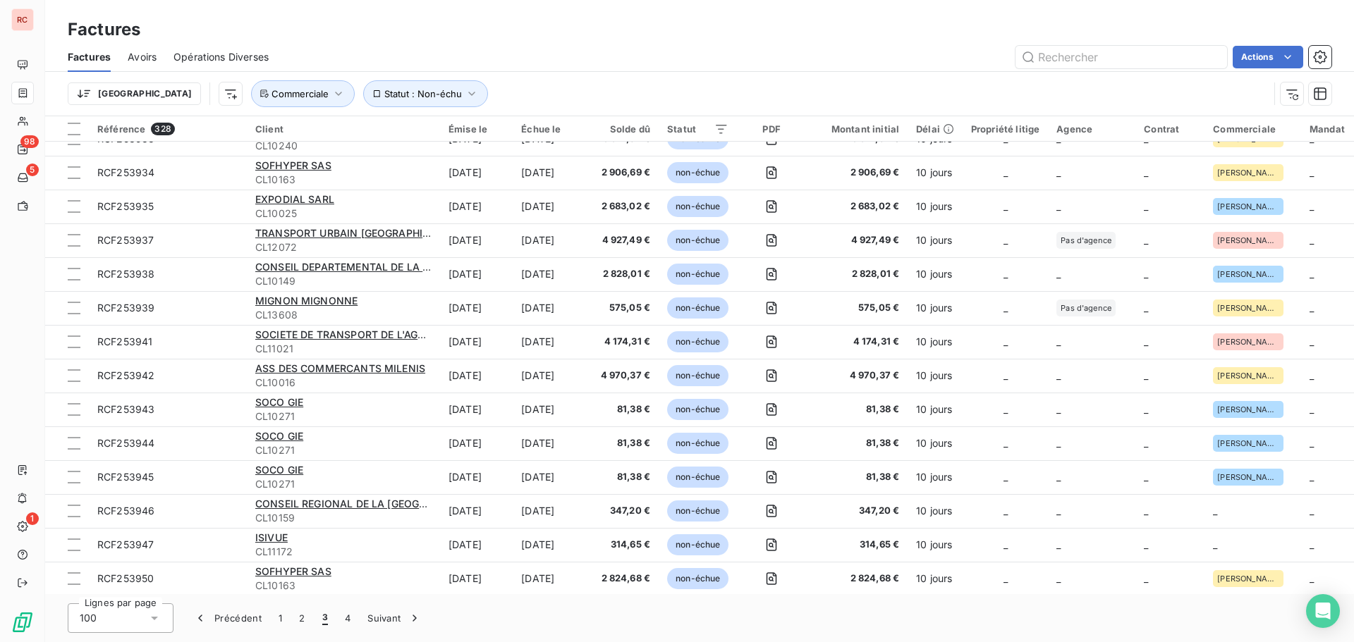
scroll to position [2468, 0]
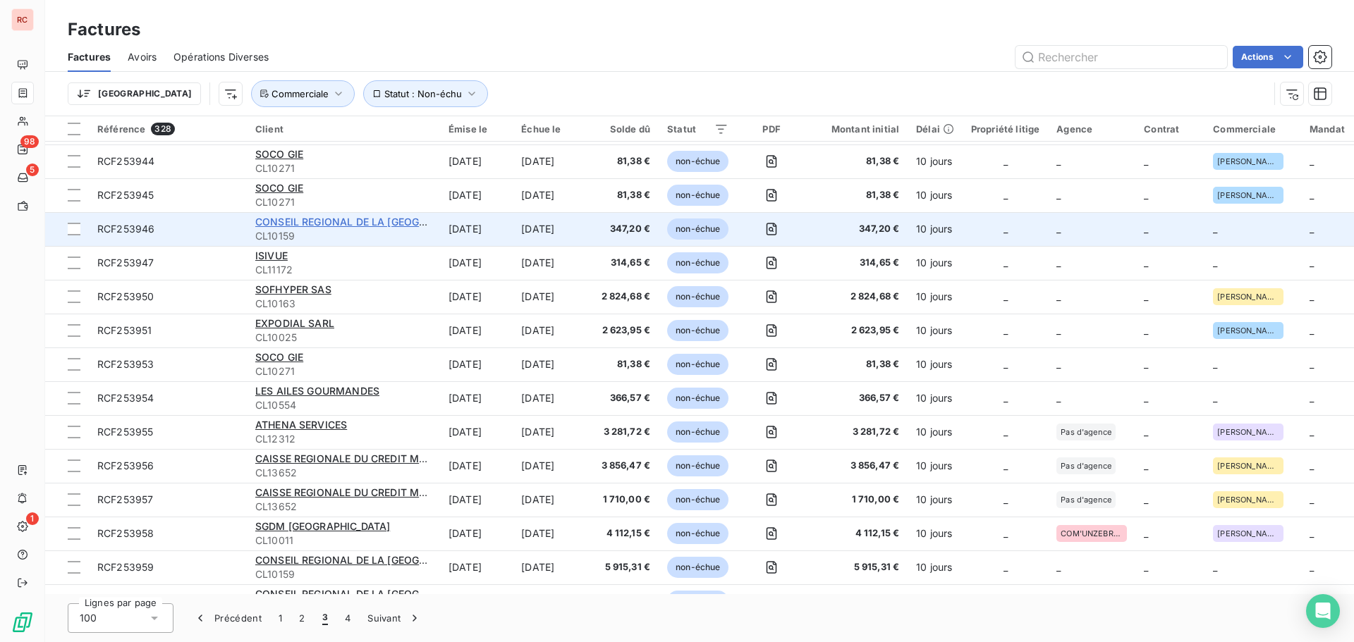
click at [347, 224] on span "CONSEIL REGIONAL DE LA [GEOGRAPHIC_DATA]" at bounding box center [372, 222] width 234 height 12
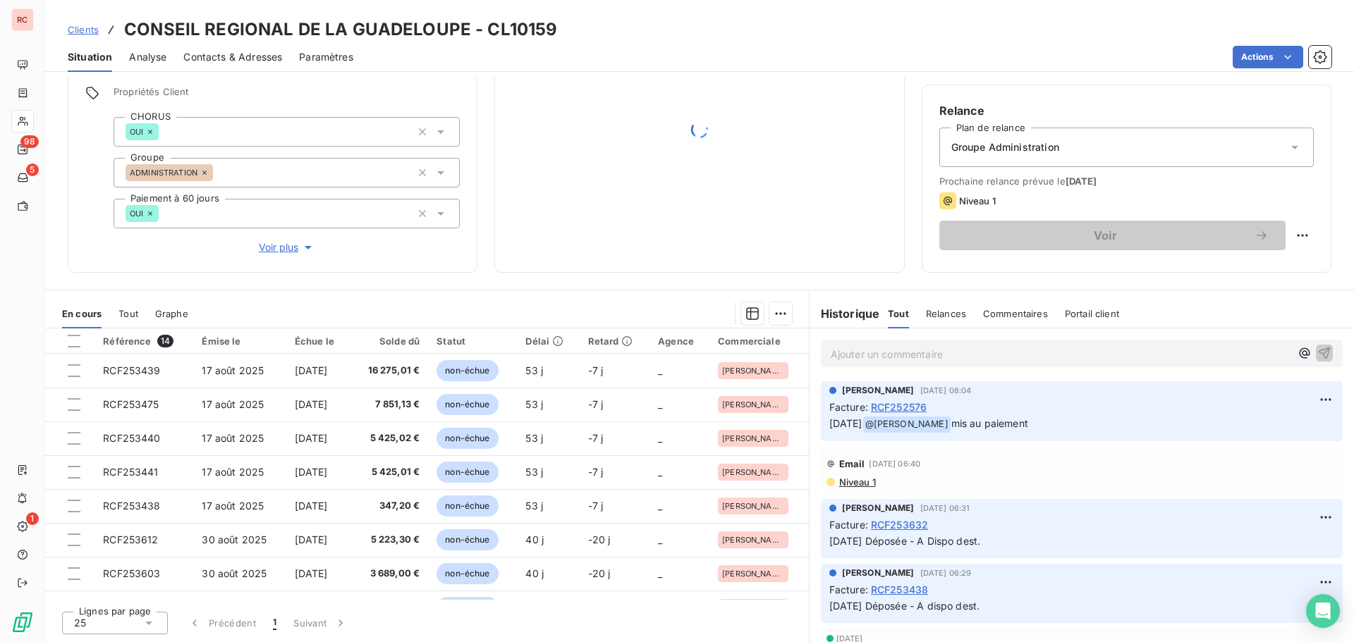
scroll to position [228, 0]
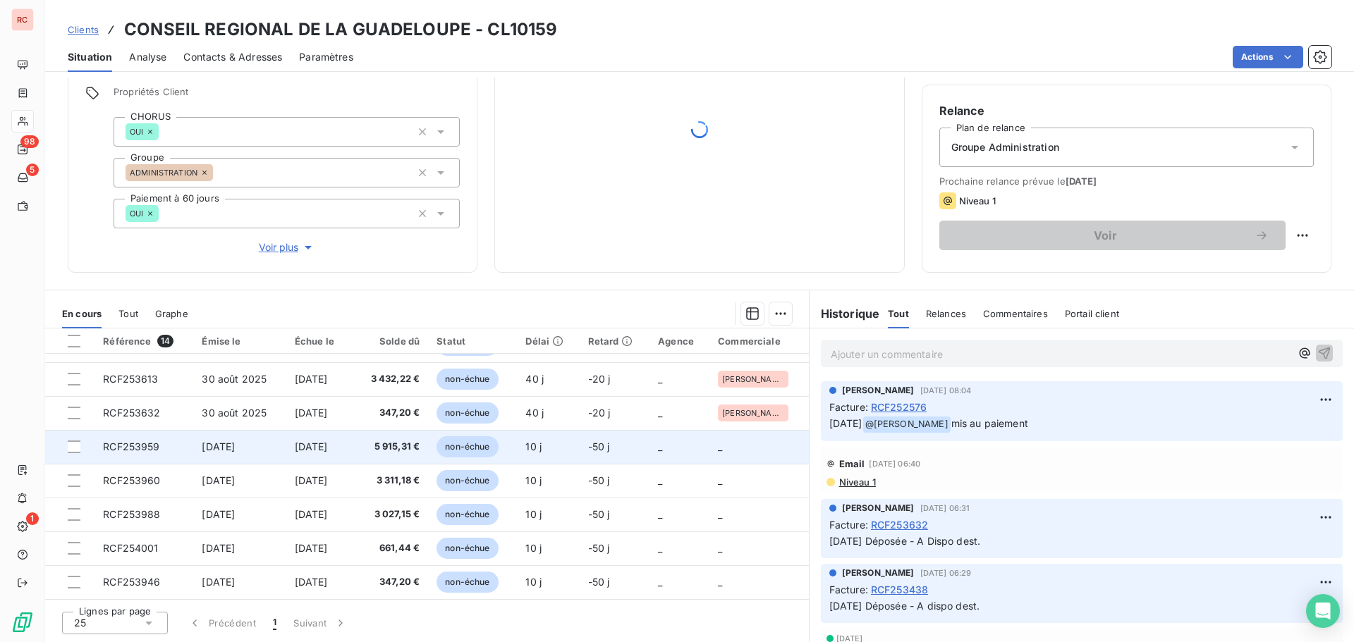
click at [275, 453] on td "[DATE]" at bounding box center [239, 447] width 92 height 34
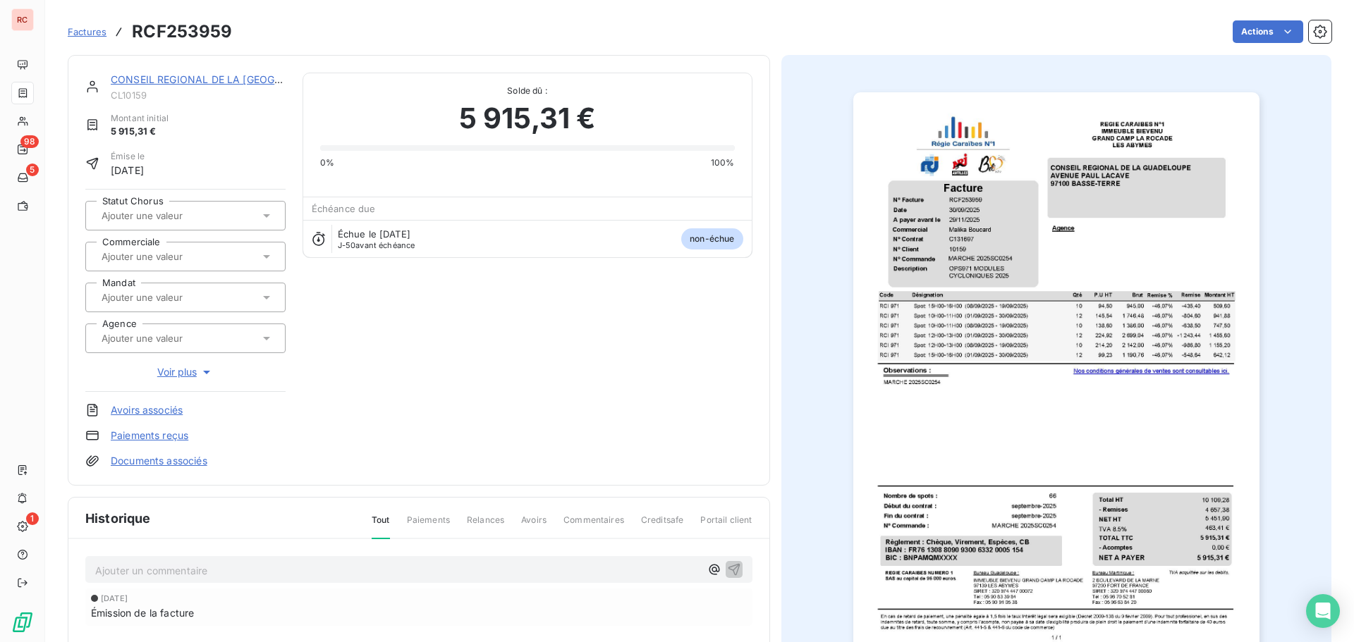
click at [183, 260] on input "text" at bounding box center [171, 256] width 142 height 13
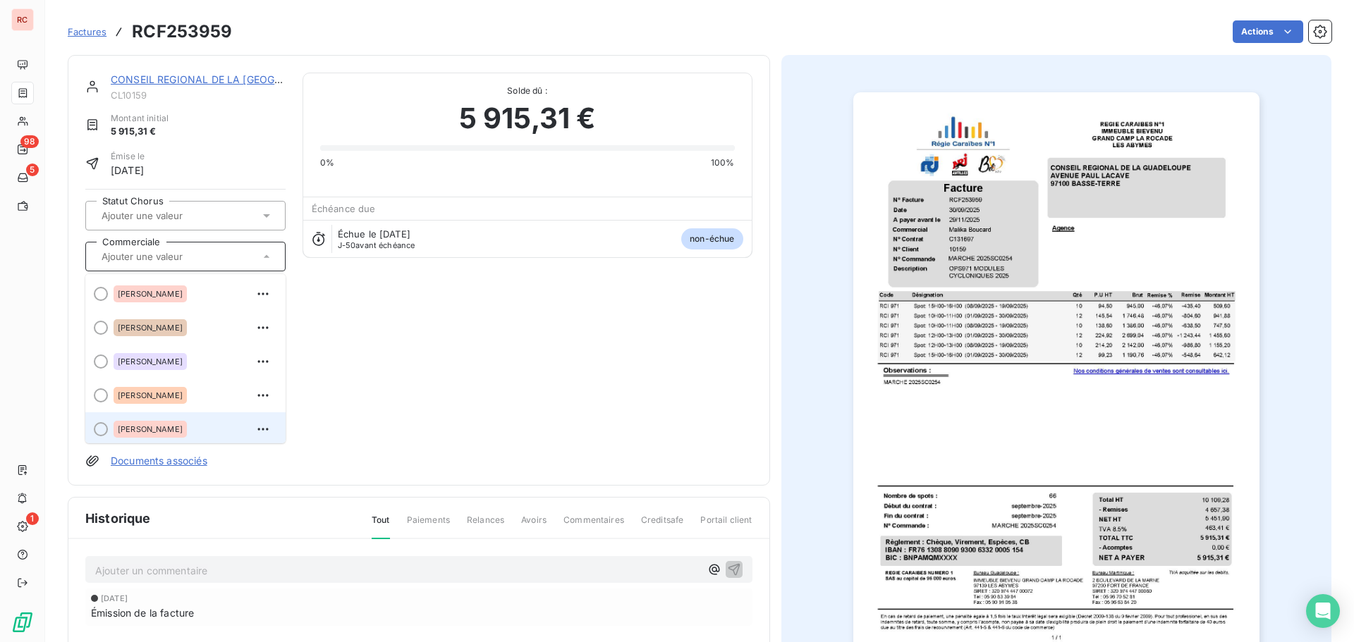
click at [133, 431] on div "[PERSON_NAME]" at bounding box center [150, 429] width 73 height 17
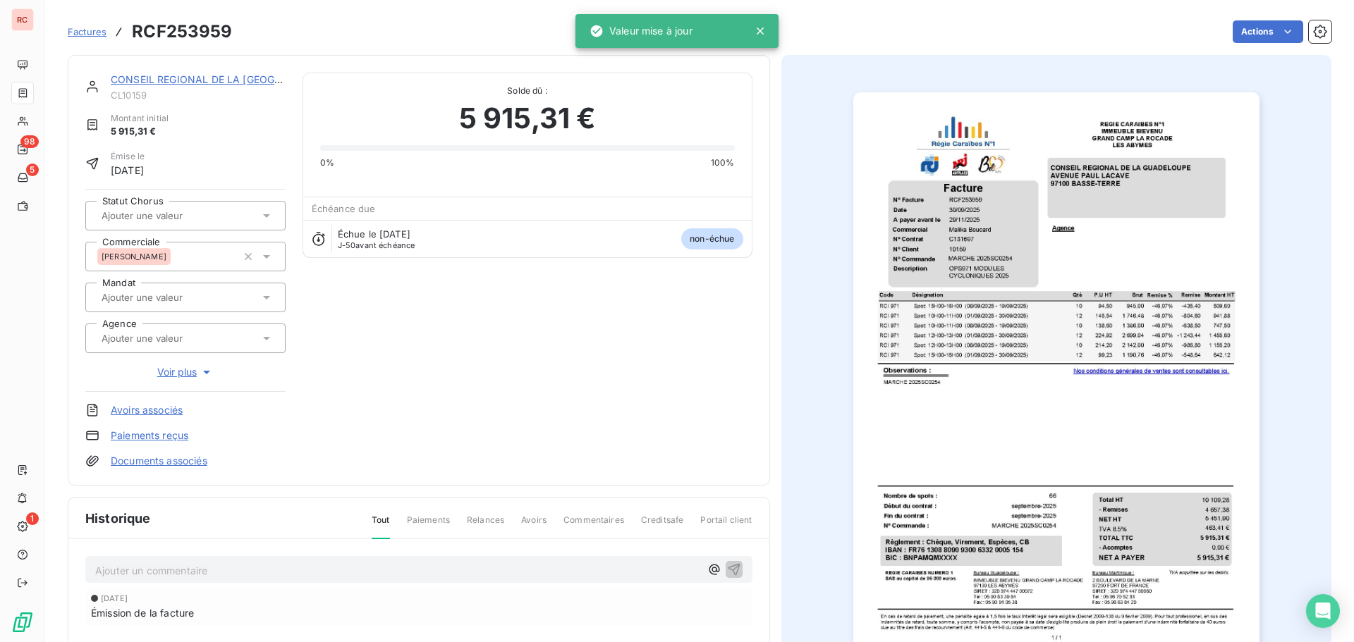
click at [181, 84] on link "CONSEIL REGIONAL DE LA [GEOGRAPHIC_DATA]" at bounding box center [228, 79] width 235 height 12
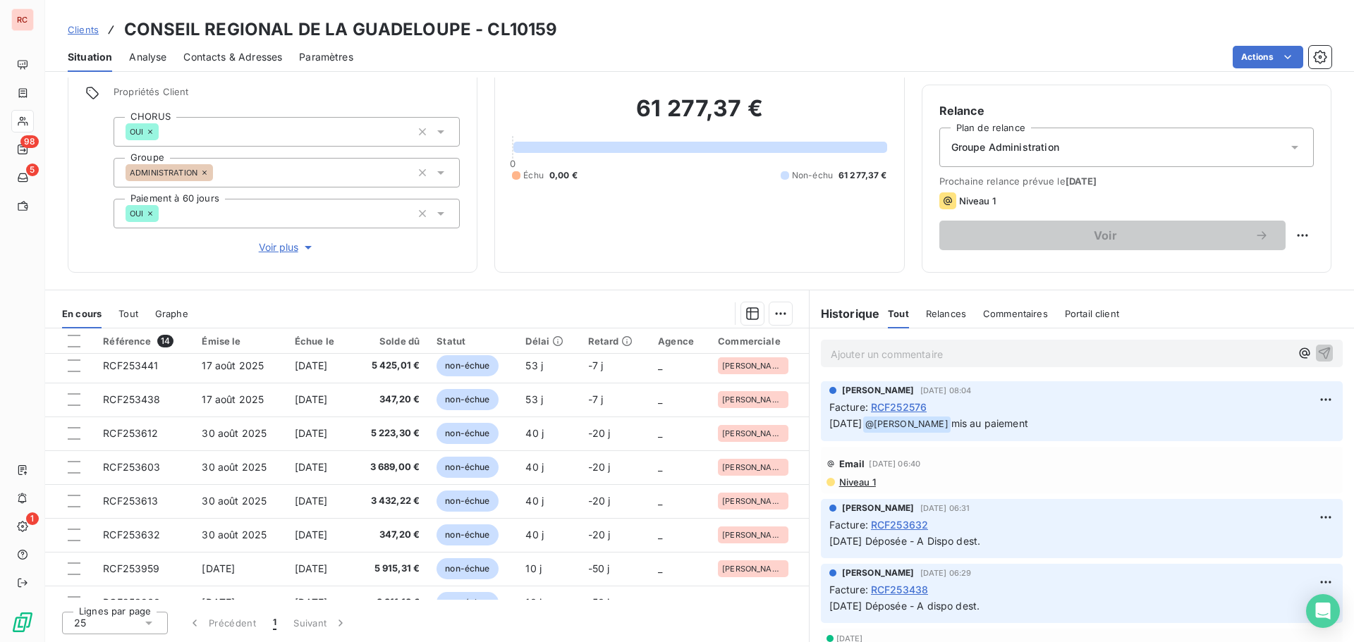
scroll to position [212, 0]
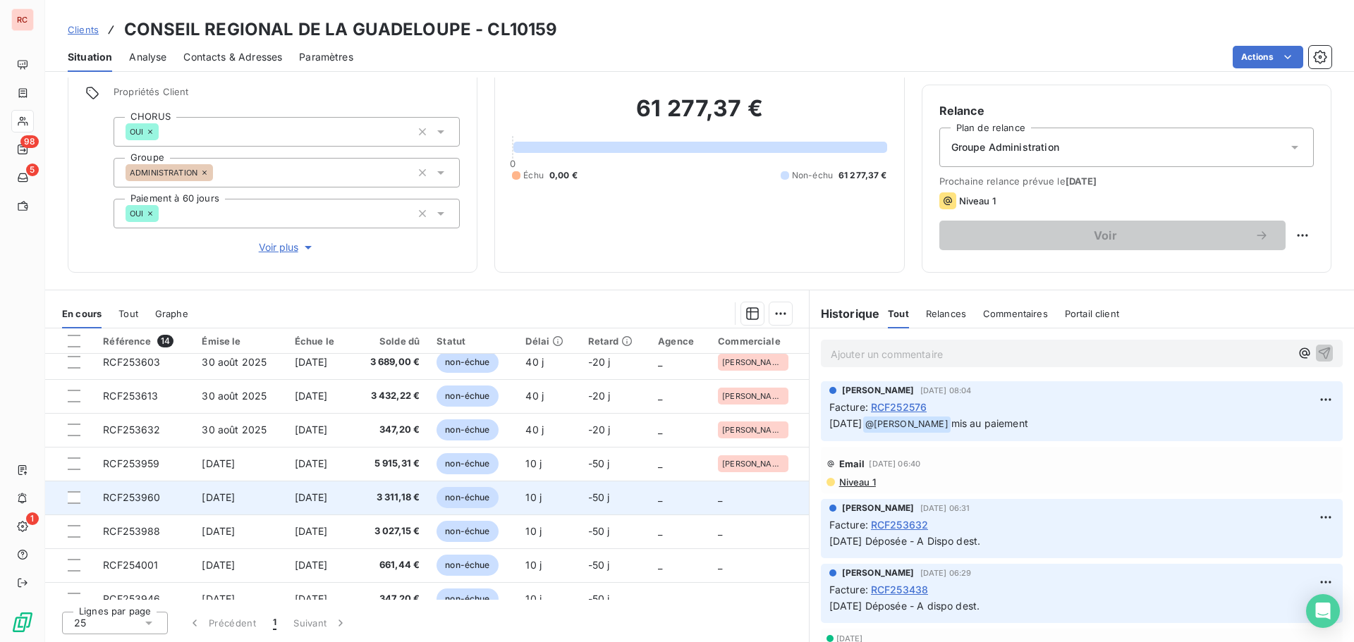
click at [128, 505] on td "RCF253960" at bounding box center [143, 498] width 99 height 34
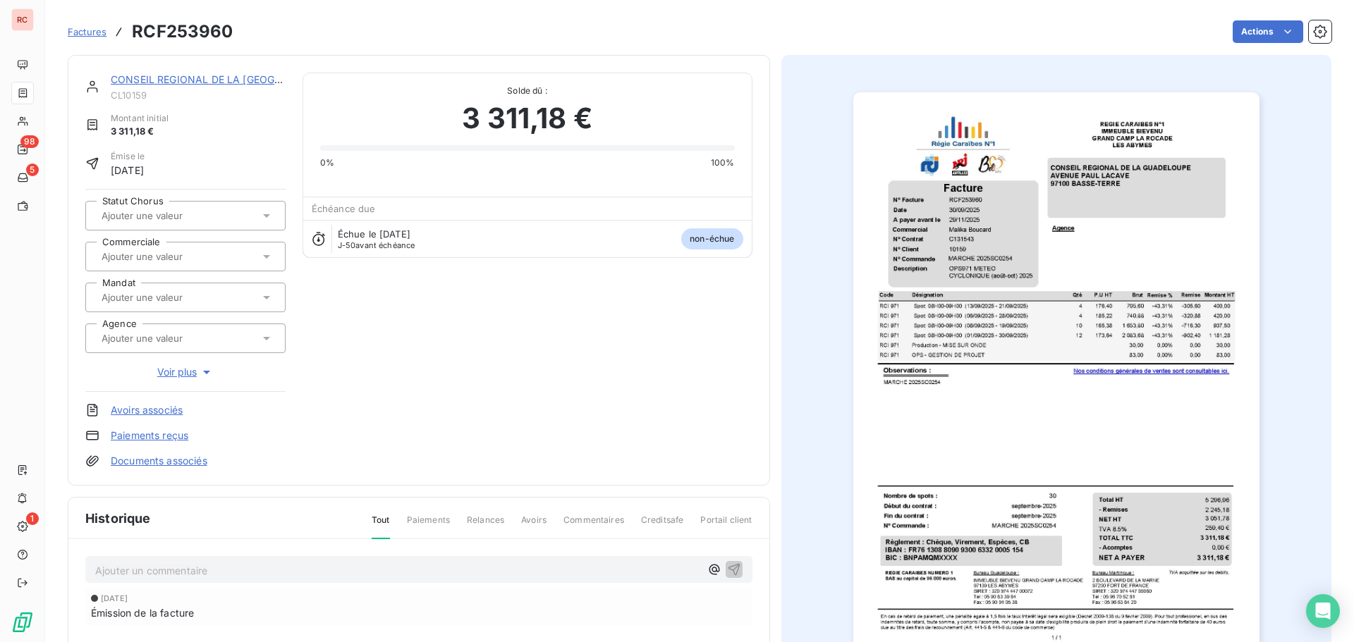
click at [161, 252] on input "text" at bounding box center [171, 256] width 142 height 13
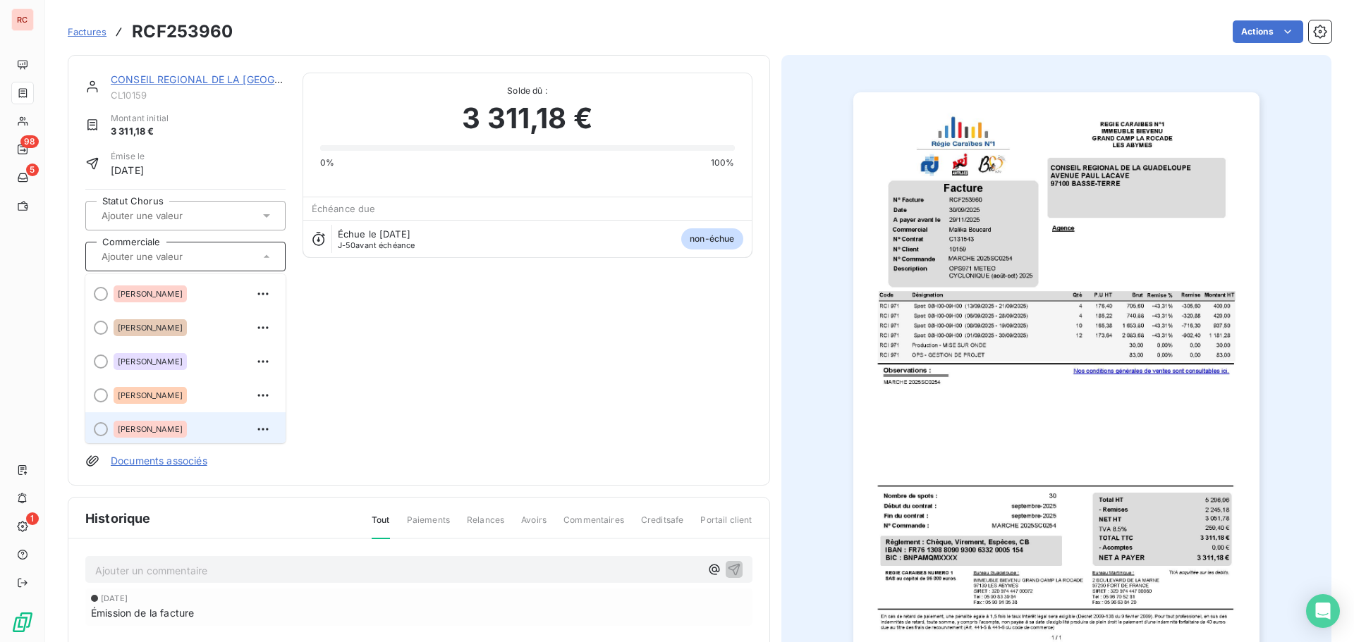
click at [163, 426] on span "[PERSON_NAME]" at bounding box center [150, 429] width 65 height 8
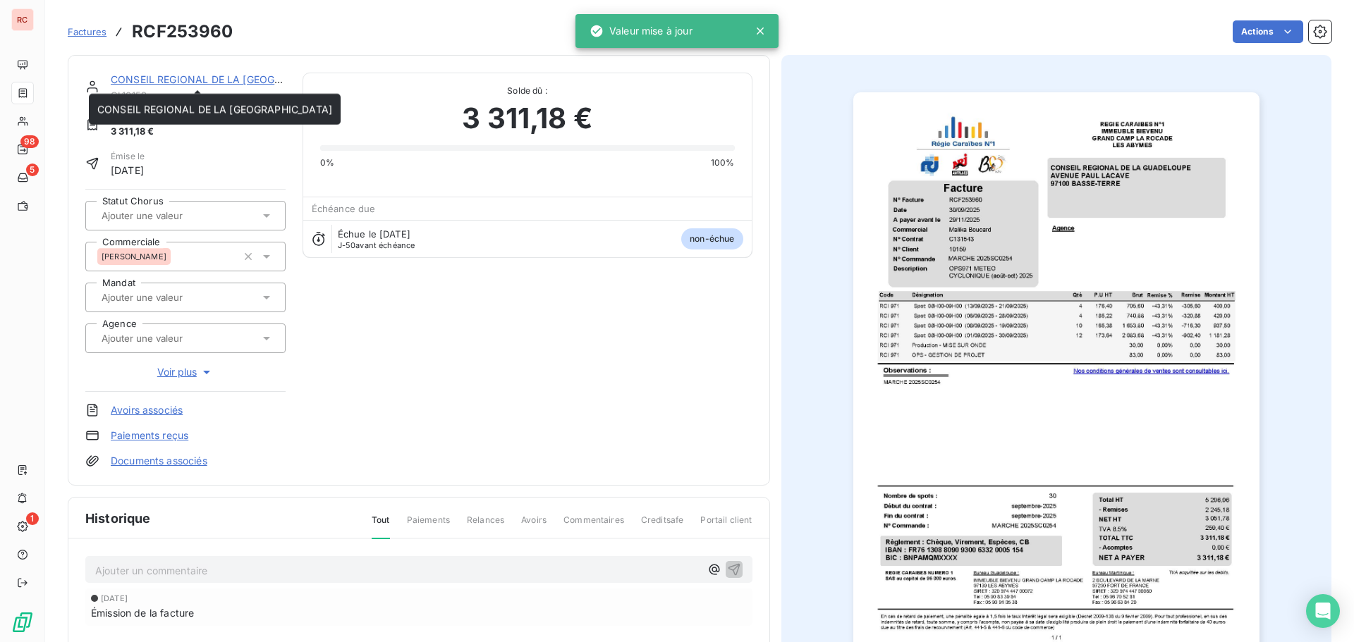
click at [173, 79] on link "CONSEIL REGIONAL DE LA [GEOGRAPHIC_DATA]" at bounding box center [228, 79] width 235 height 12
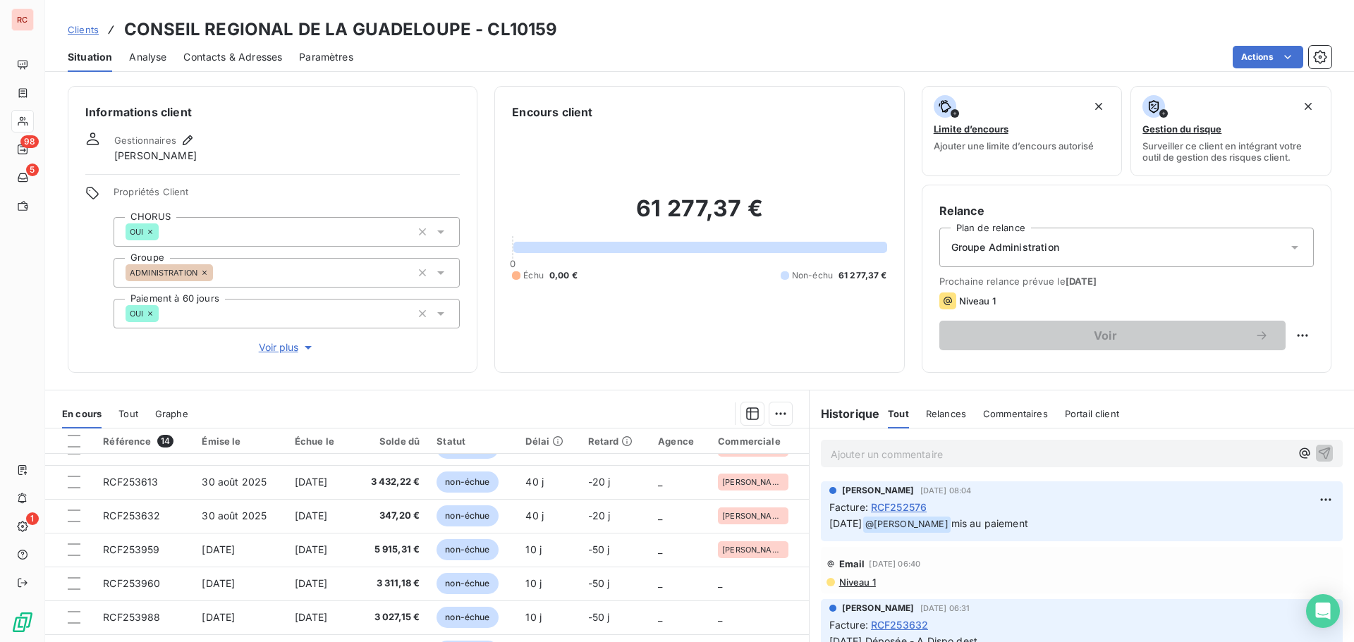
scroll to position [228, 0]
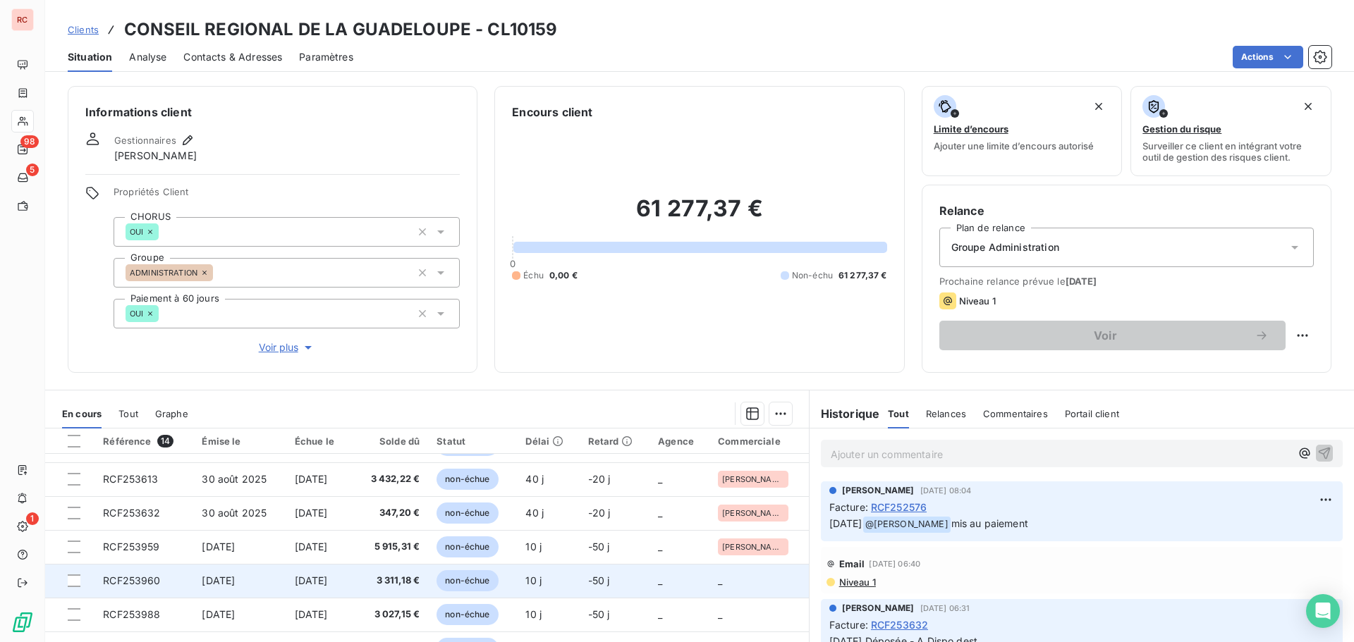
click at [261, 587] on td "[DATE]" at bounding box center [239, 581] width 92 height 34
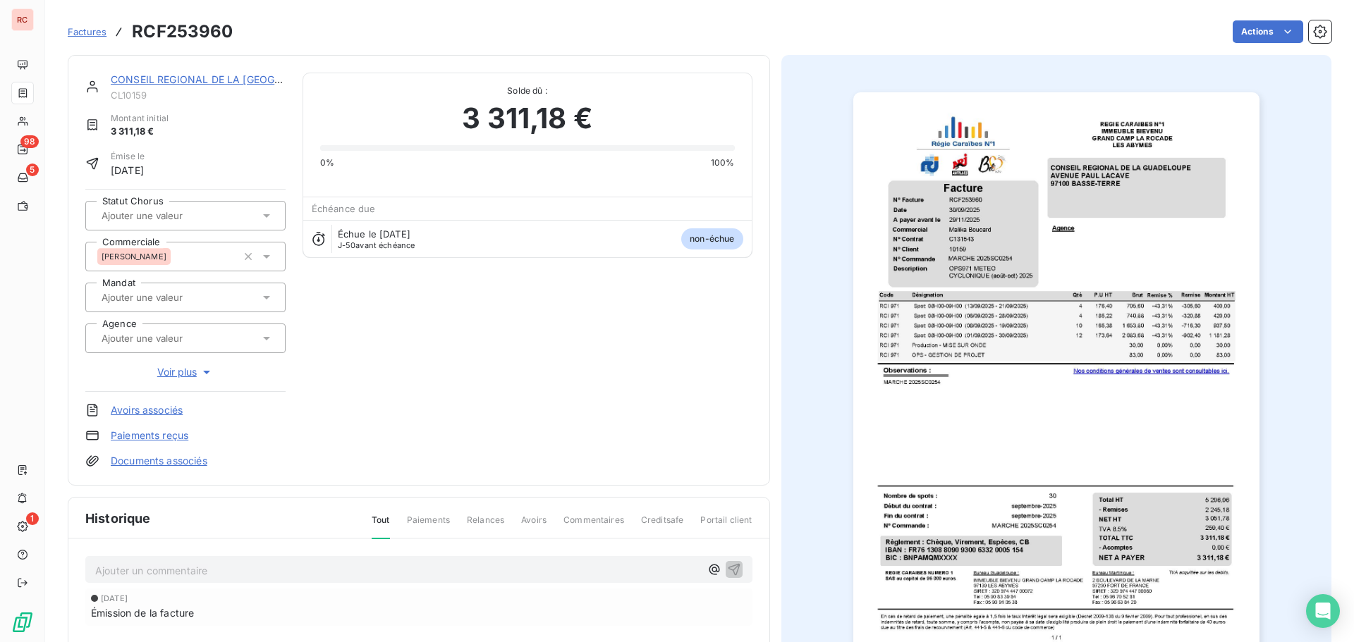
click at [131, 84] on link "CONSEIL REGIONAL DE LA [GEOGRAPHIC_DATA]" at bounding box center [228, 79] width 235 height 12
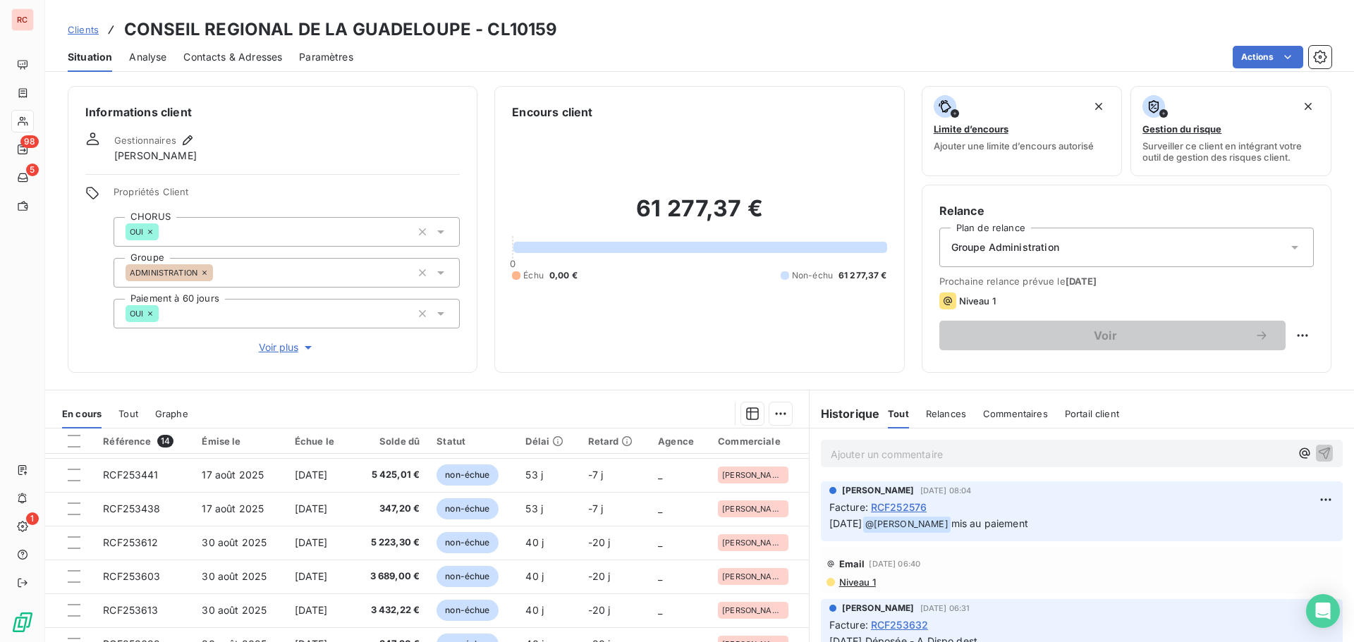
scroll to position [228, 0]
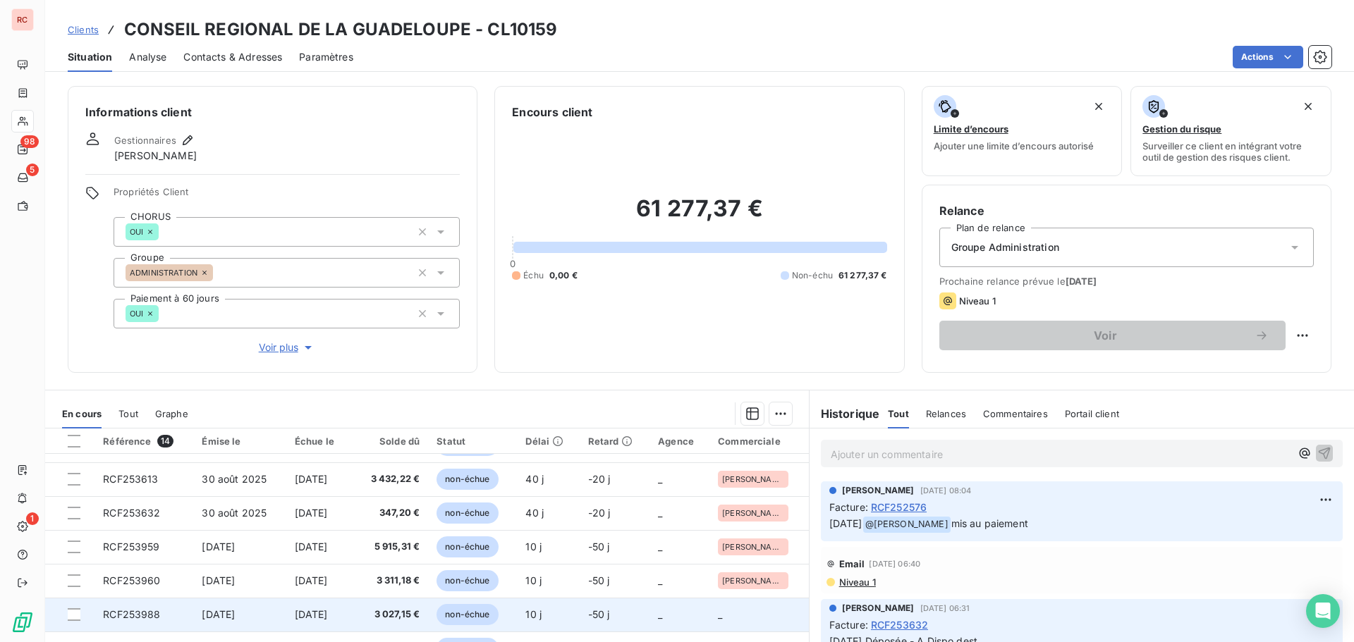
click at [350, 626] on td "[DATE]" at bounding box center [318, 615] width 64 height 34
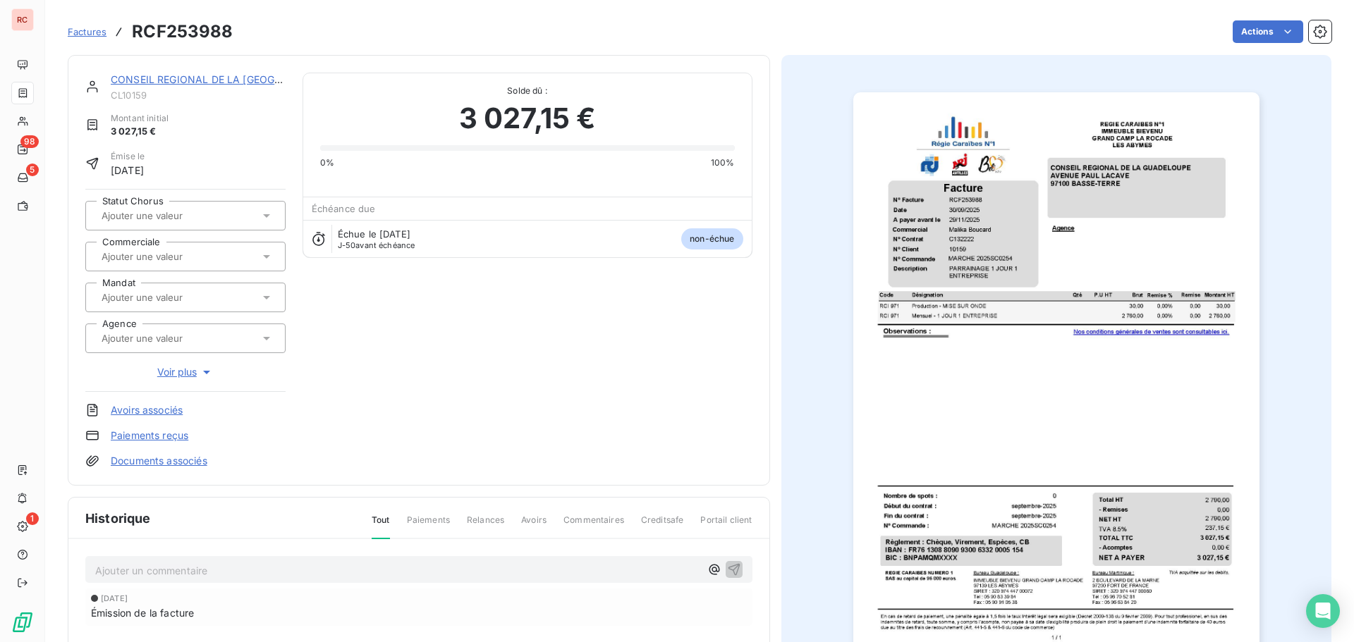
click at [138, 255] on input "text" at bounding box center [171, 256] width 142 height 13
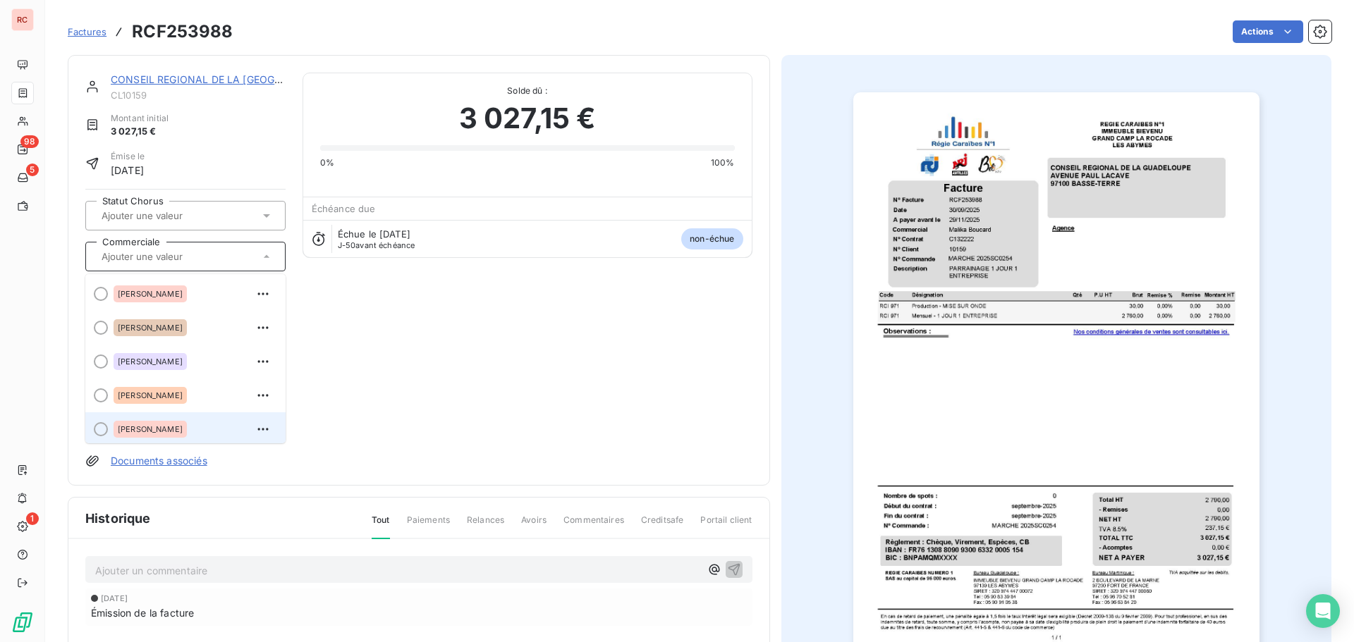
scroll to position [3, 0]
click at [151, 427] on span "[PERSON_NAME]" at bounding box center [150, 426] width 65 height 8
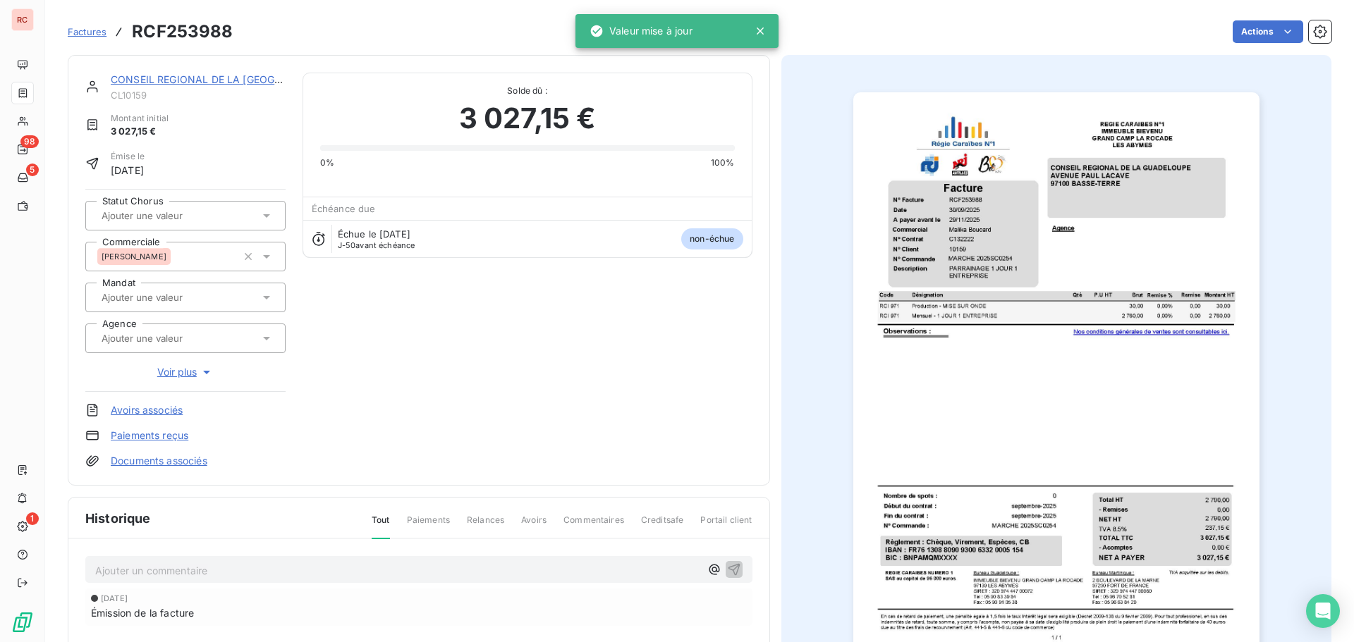
click at [154, 80] on link "CONSEIL REGIONAL DE LA [GEOGRAPHIC_DATA]" at bounding box center [228, 79] width 235 height 12
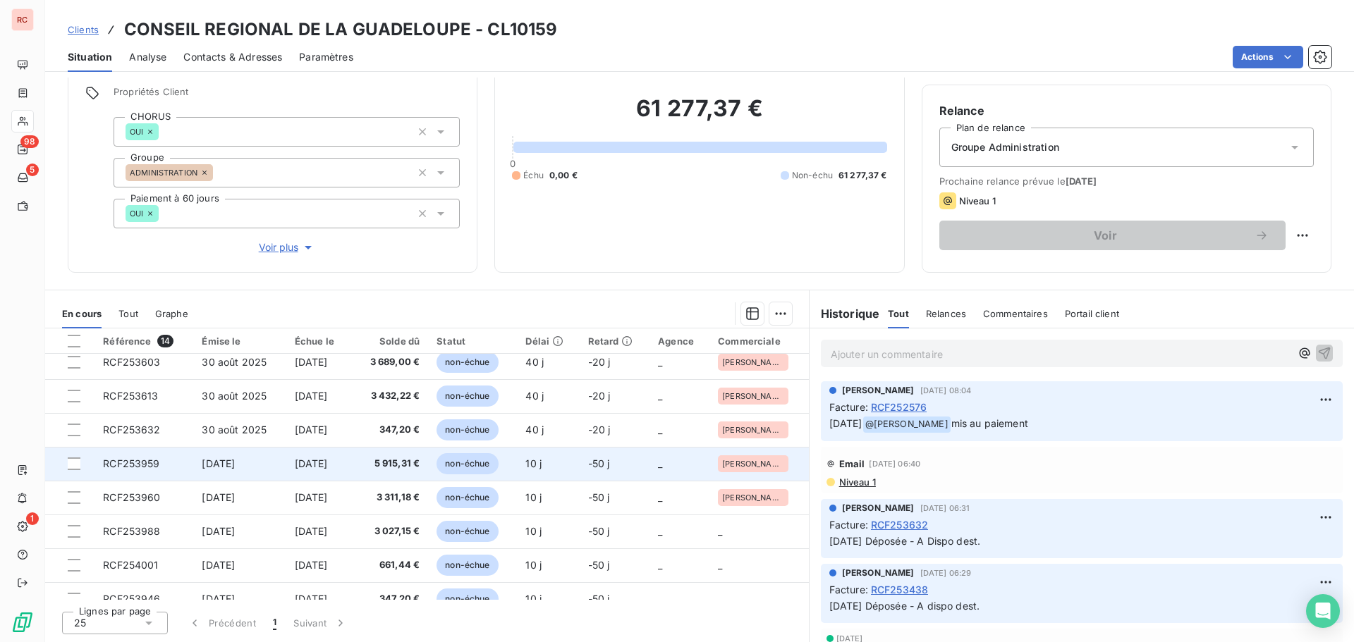
scroll to position [228, 0]
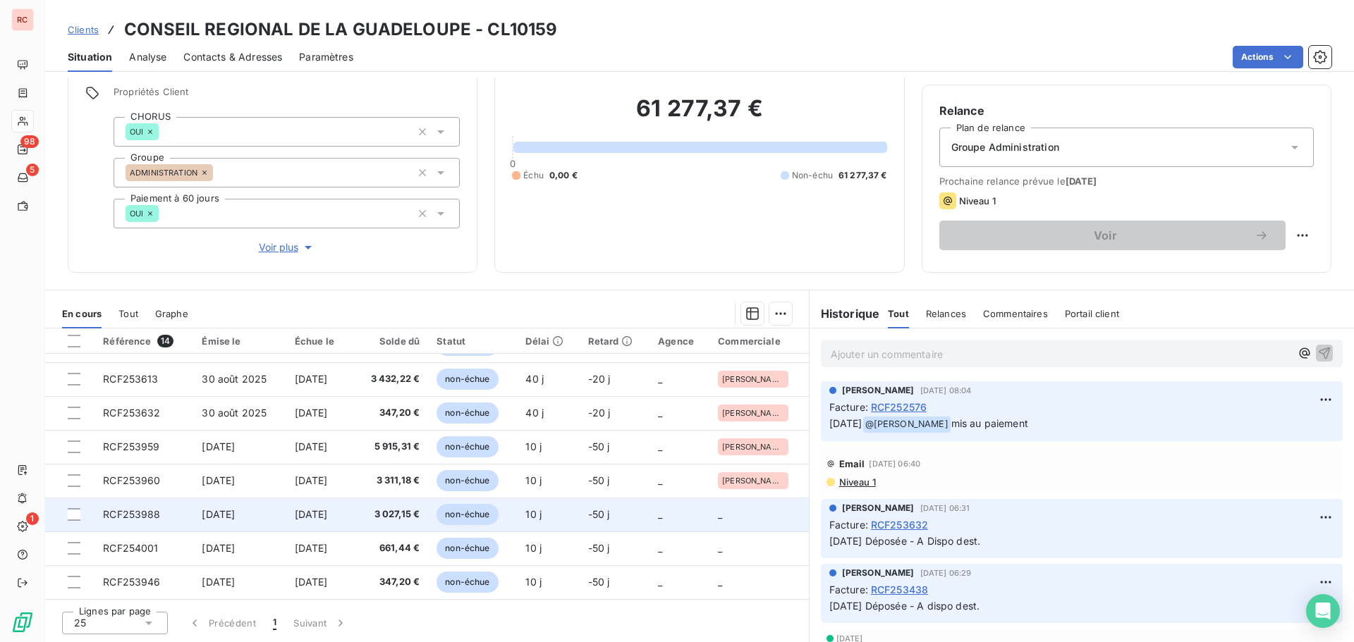
click at [326, 524] on td "[DATE]" at bounding box center [318, 515] width 64 height 34
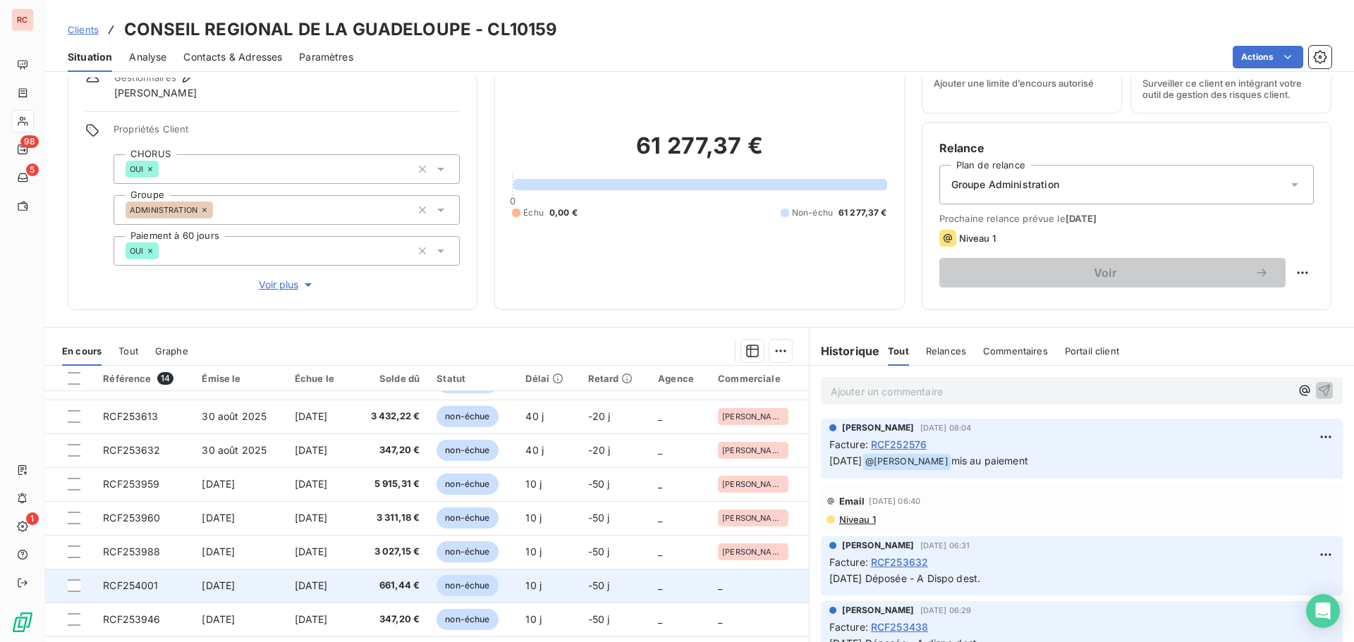
scroll to position [100, 0]
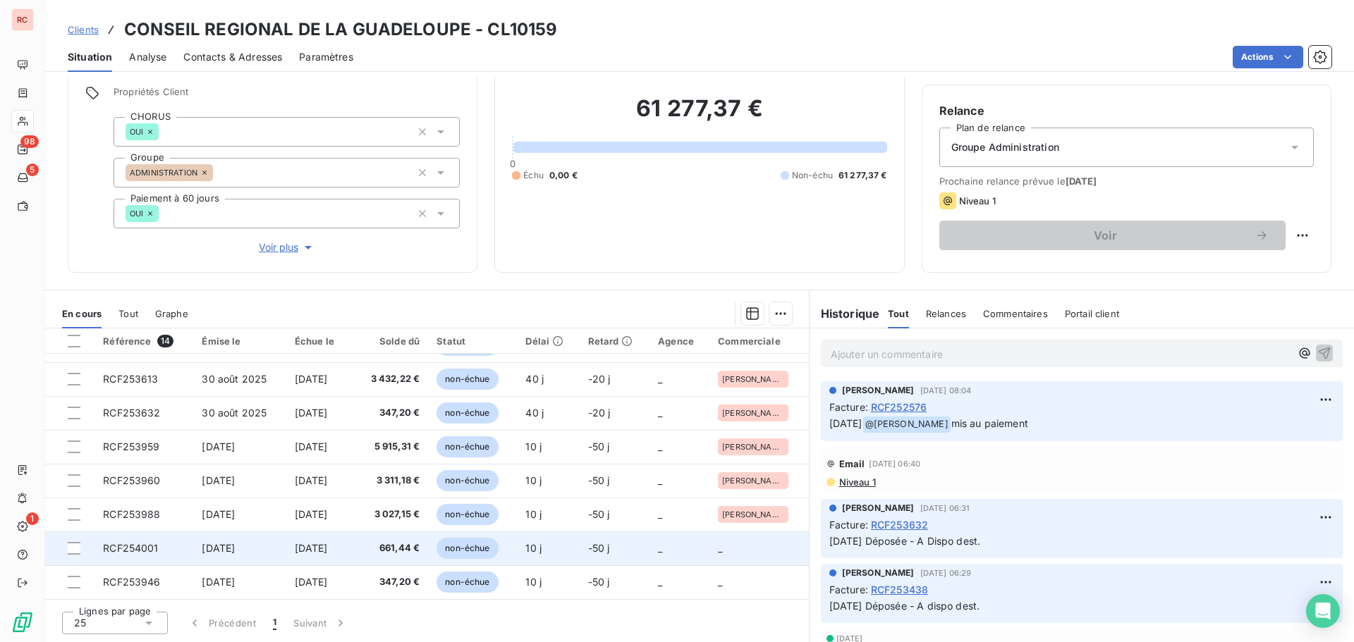
click at [311, 553] on span "[DATE]" at bounding box center [311, 548] width 33 height 12
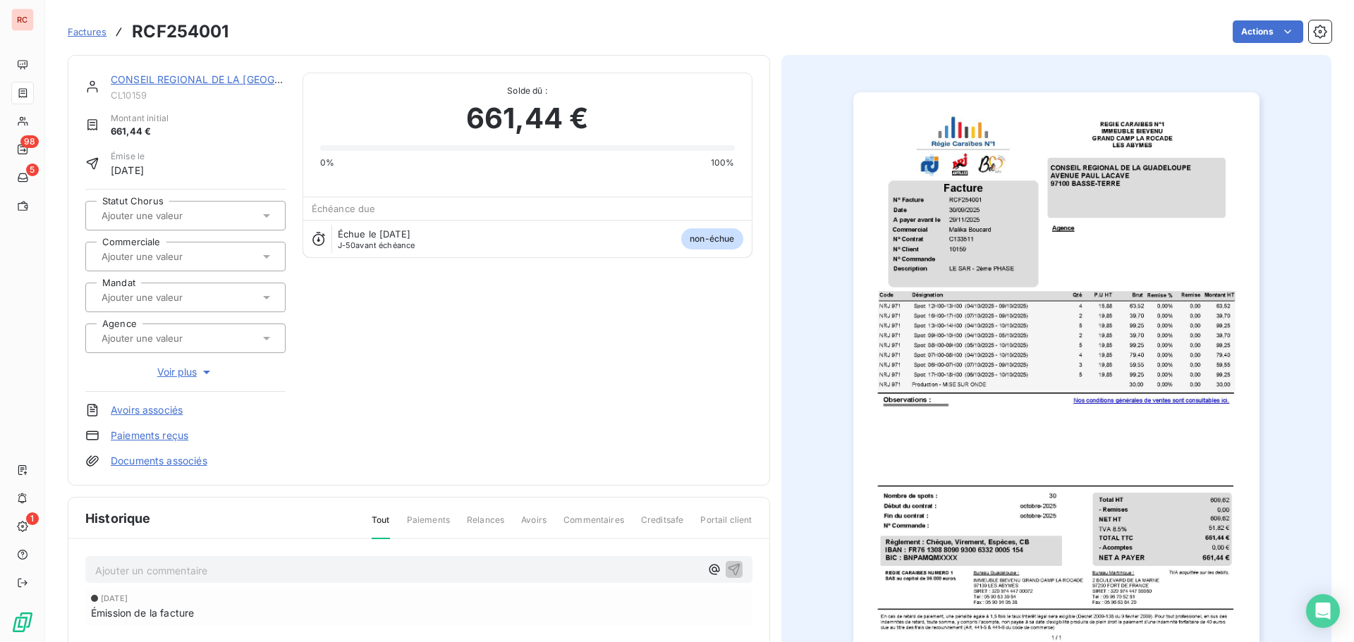
click at [174, 257] on input "text" at bounding box center [171, 256] width 142 height 13
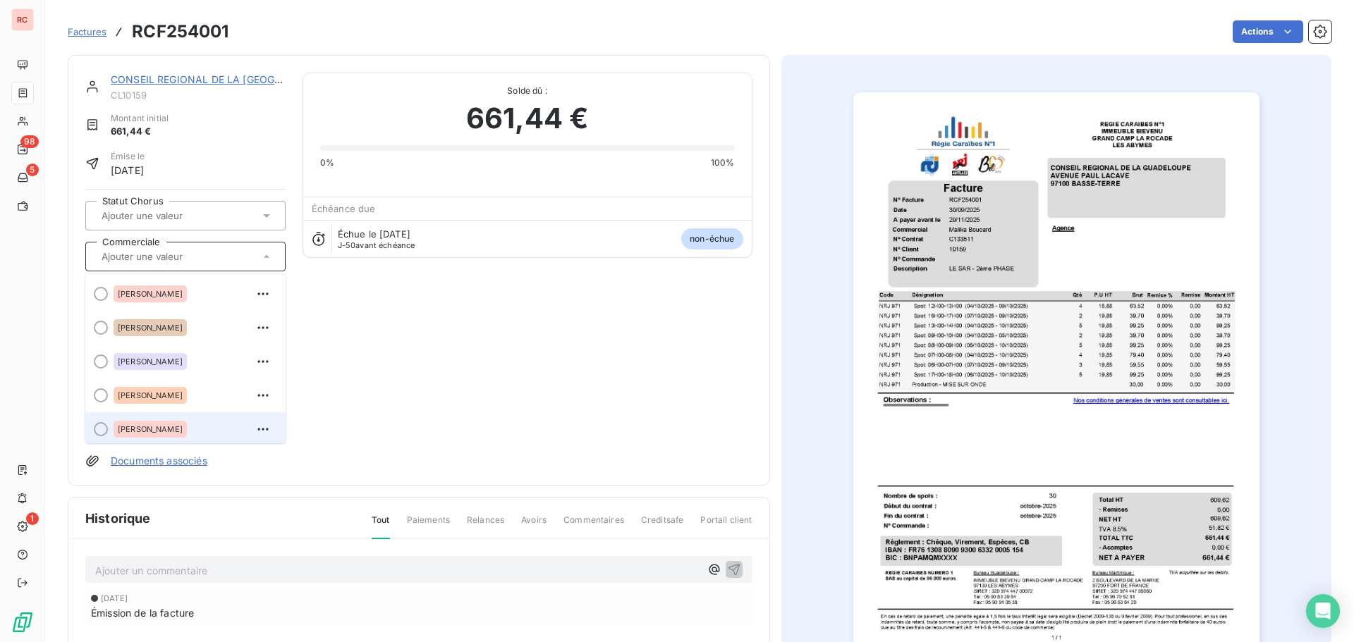
click at [148, 434] on div "[PERSON_NAME]" at bounding box center [150, 429] width 73 height 17
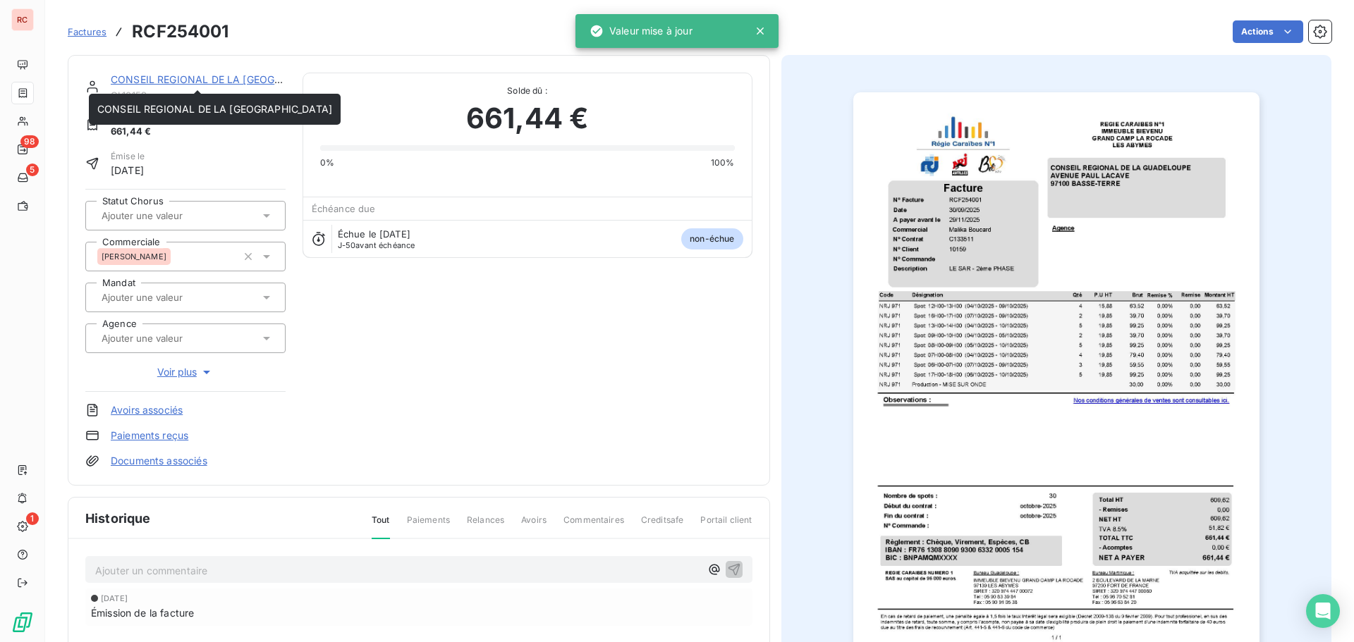
click at [174, 79] on link "CONSEIL REGIONAL DE LA [GEOGRAPHIC_DATA]" at bounding box center [228, 79] width 235 height 12
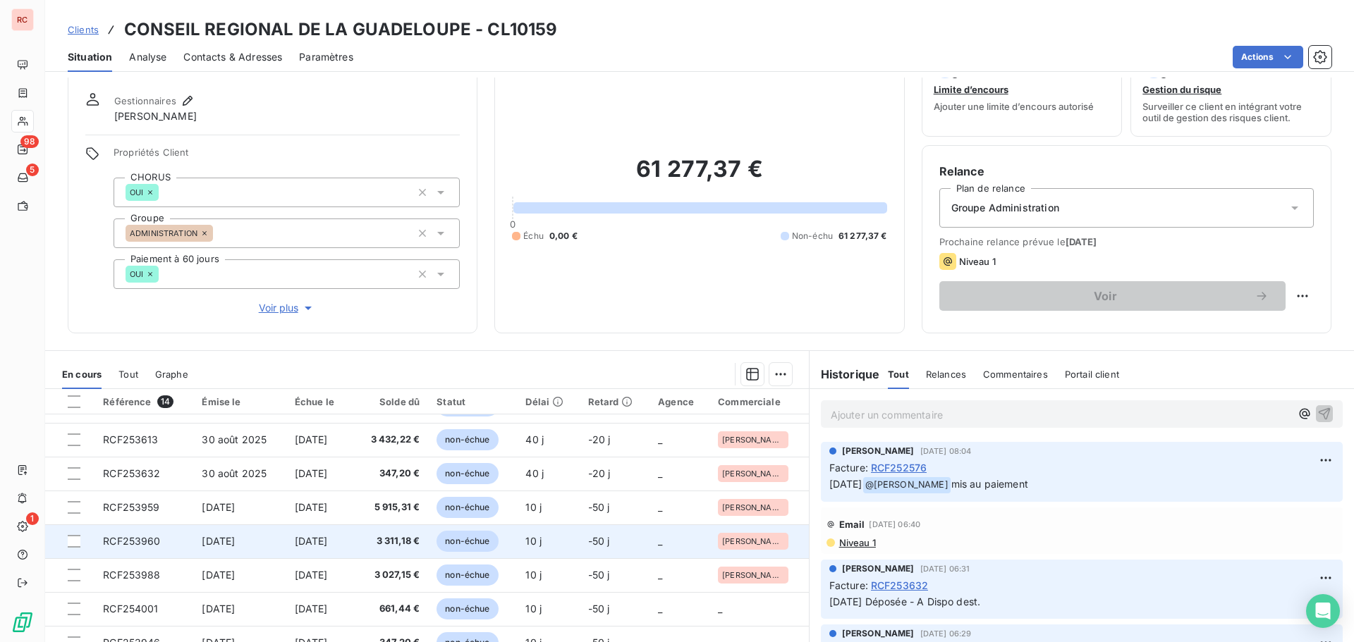
scroll to position [100, 0]
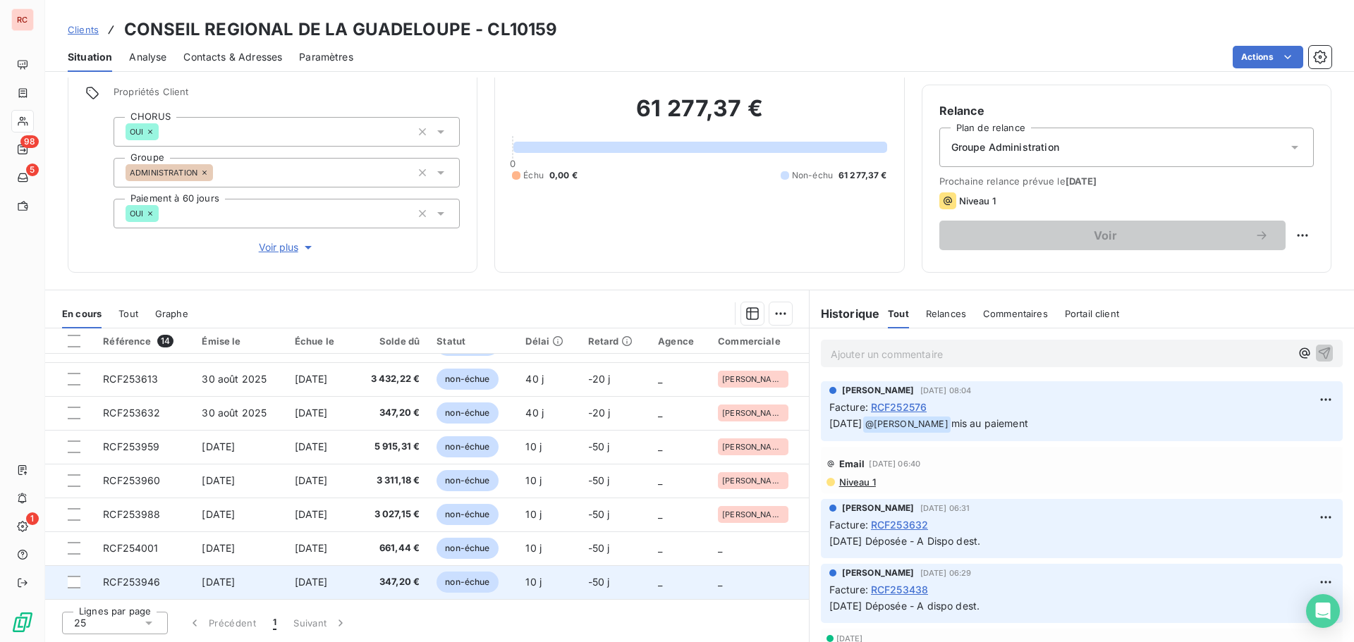
click at [401, 586] on span "347,20 €" at bounding box center [389, 582] width 61 height 14
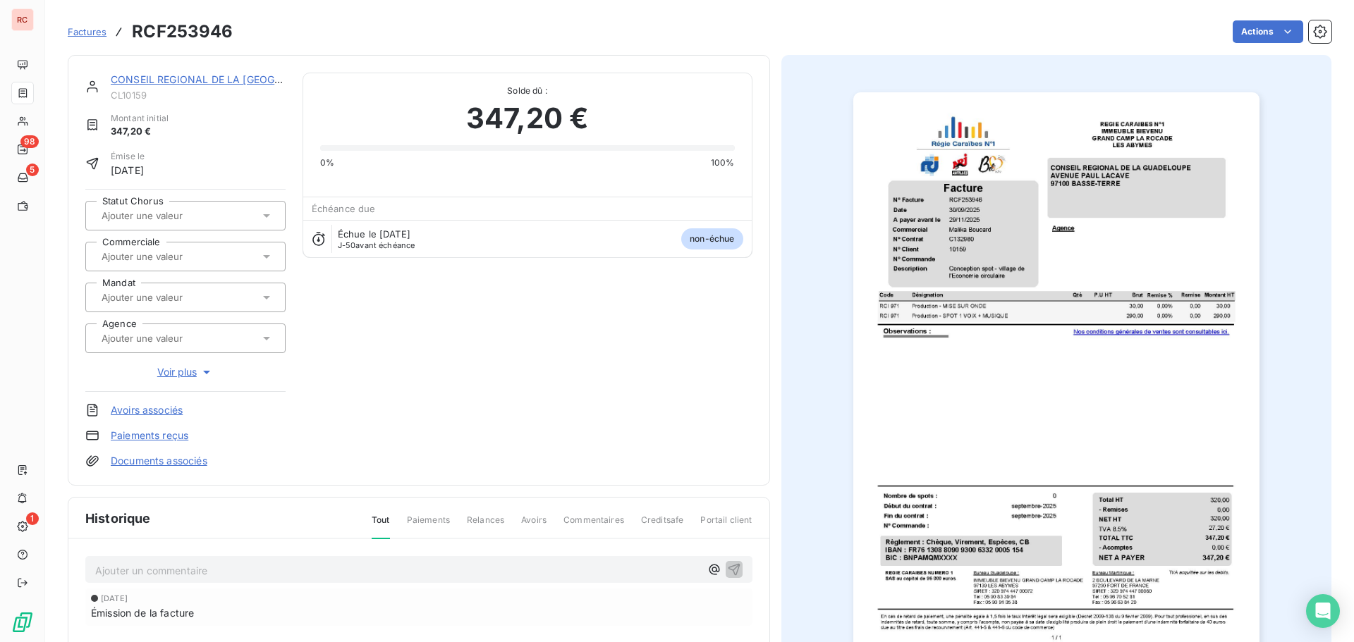
click at [195, 259] on input "text" at bounding box center [171, 256] width 142 height 13
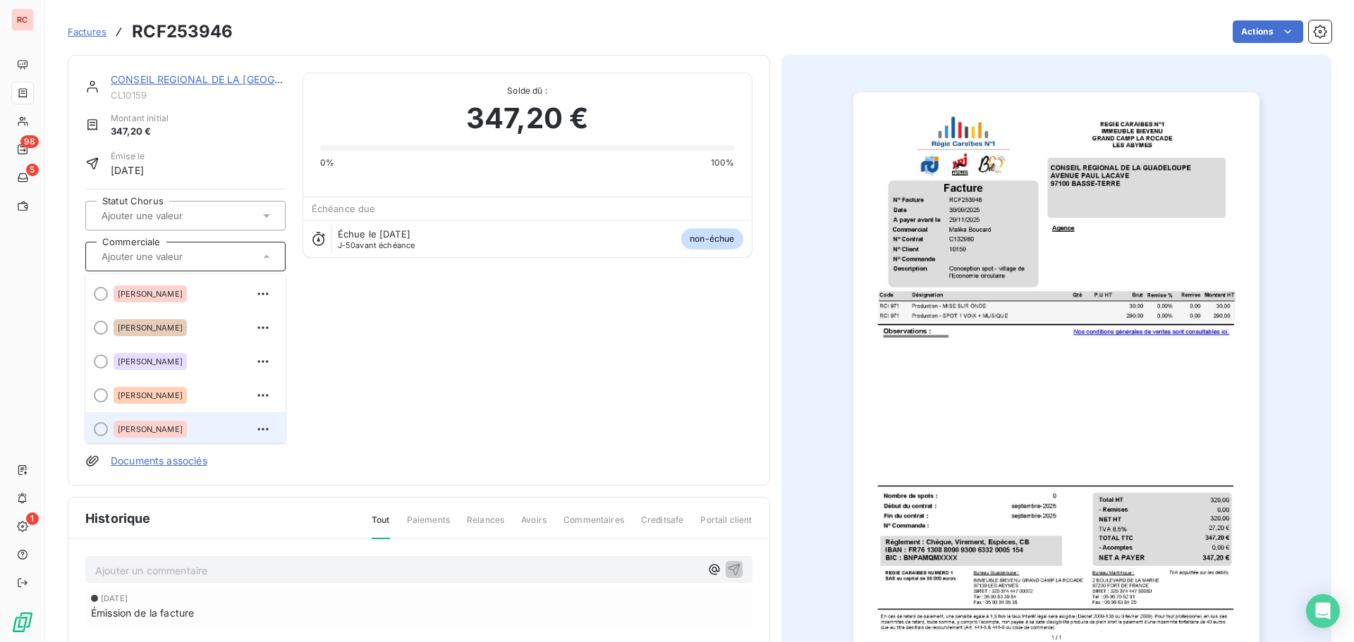
click at [166, 429] on span "[PERSON_NAME]" at bounding box center [150, 429] width 65 height 8
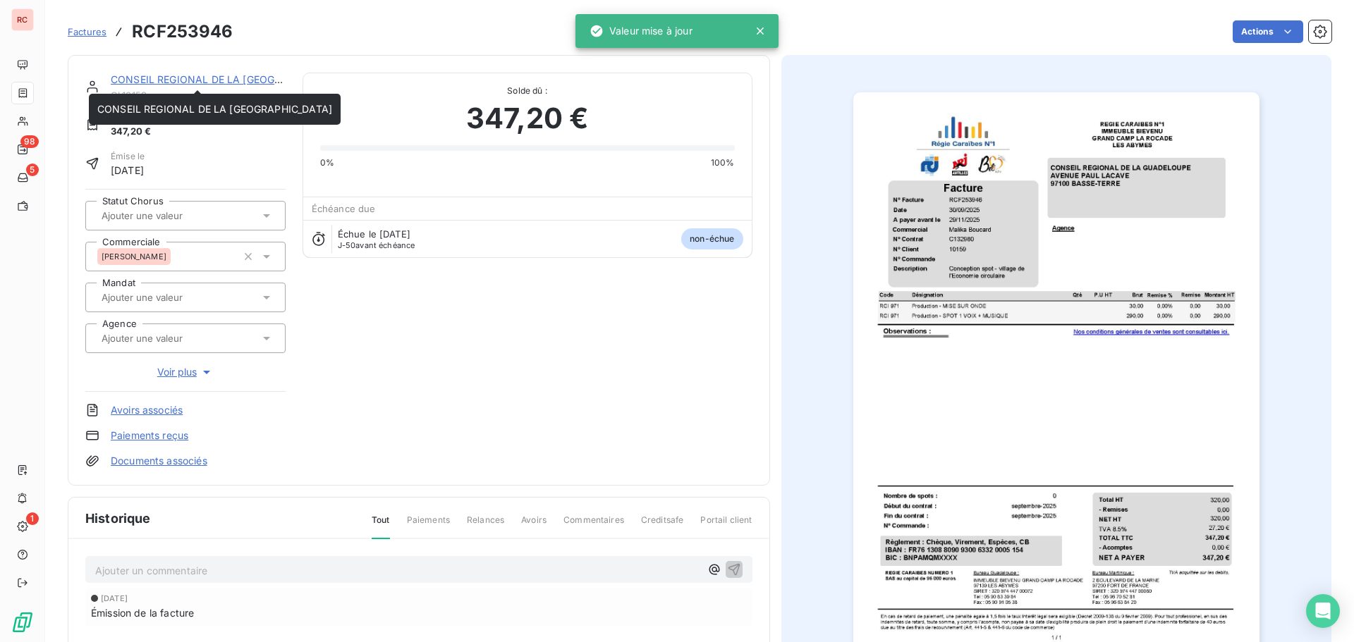
click at [226, 83] on link "CONSEIL REGIONAL DE LA [GEOGRAPHIC_DATA]" at bounding box center [228, 79] width 235 height 12
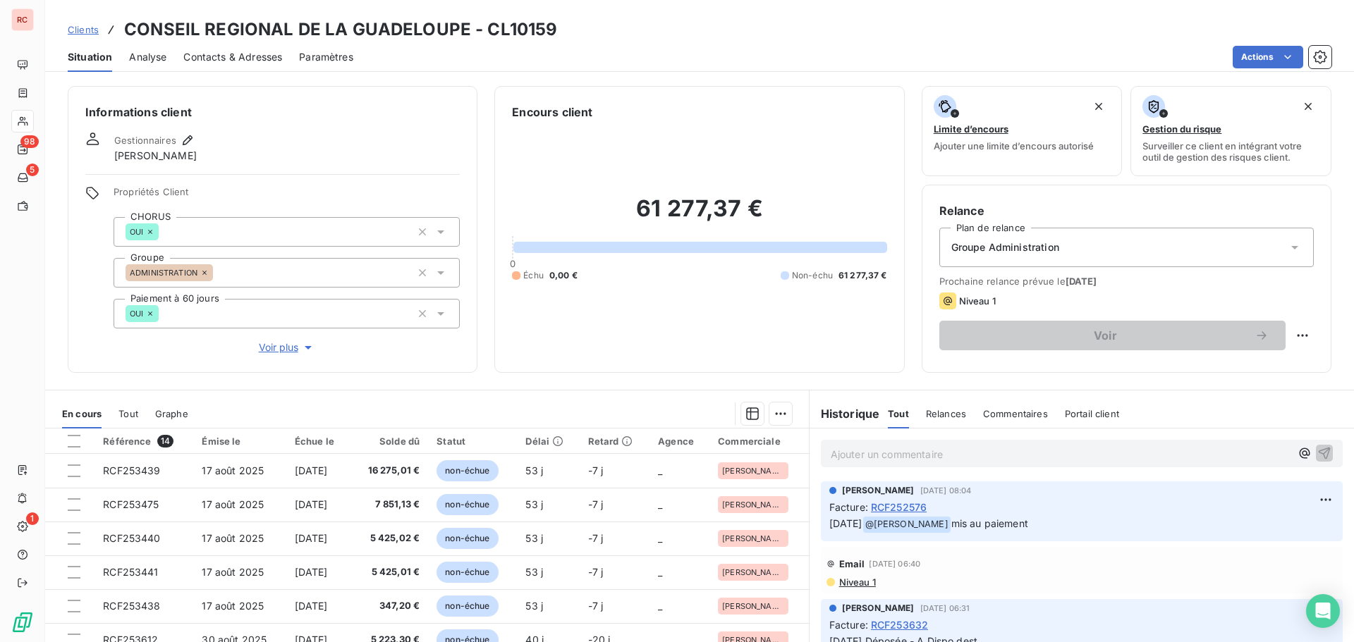
click at [137, 410] on span "Tout" at bounding box center [128, 413] width 20 height 11
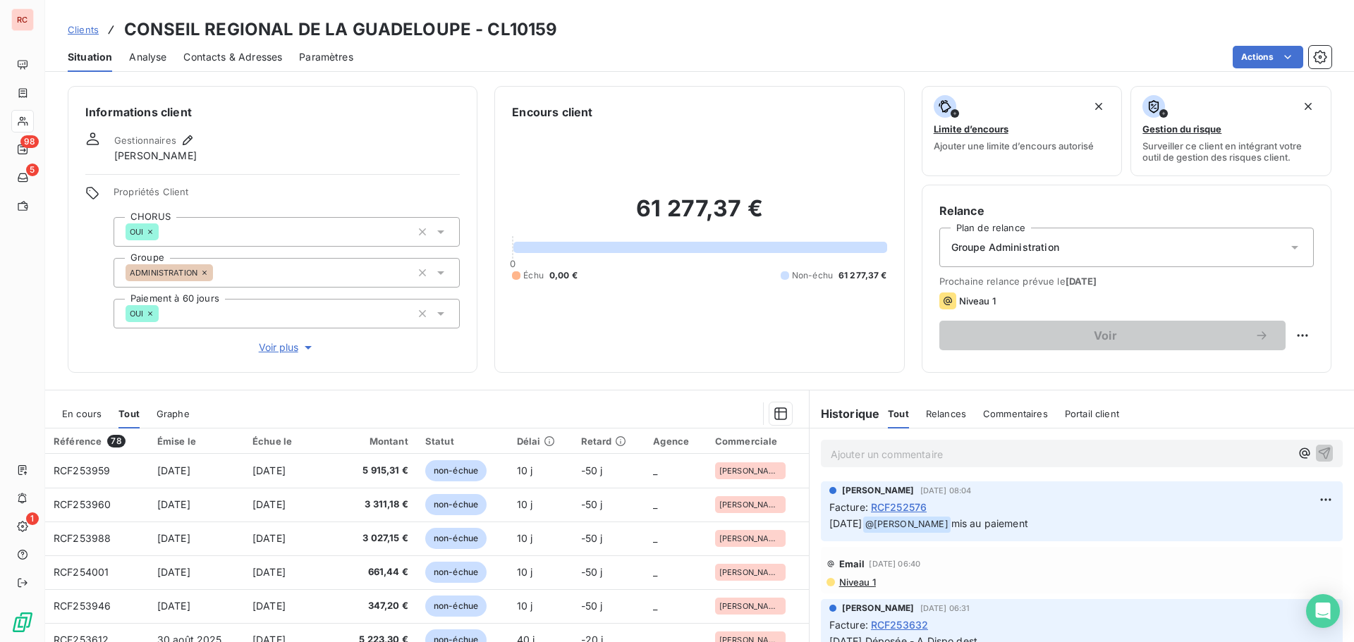
click at [80, 66] on div "Situation" at bounding box center [90, 57] width 44 height 30
click at [95, 53] on span "Situation" at bounding box center [90, 57] width 44 height 14
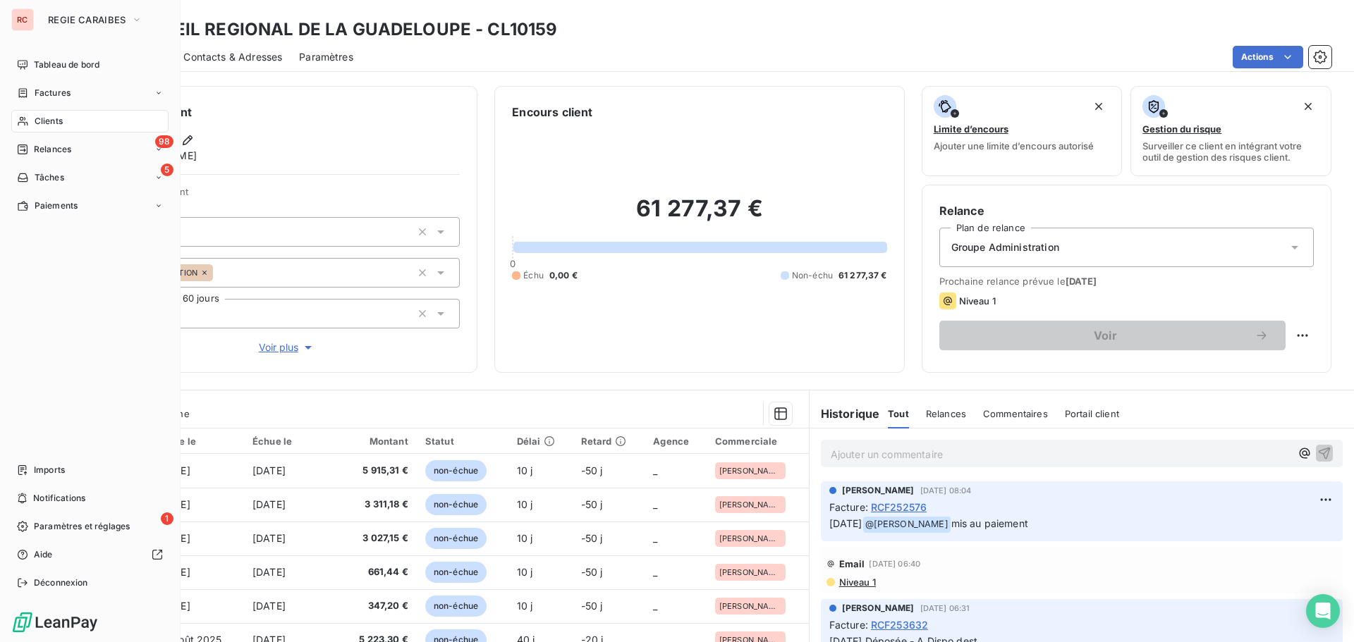
click at [60, 94] on span "Factures" at bounding box center [53, 93] width 36 height 13
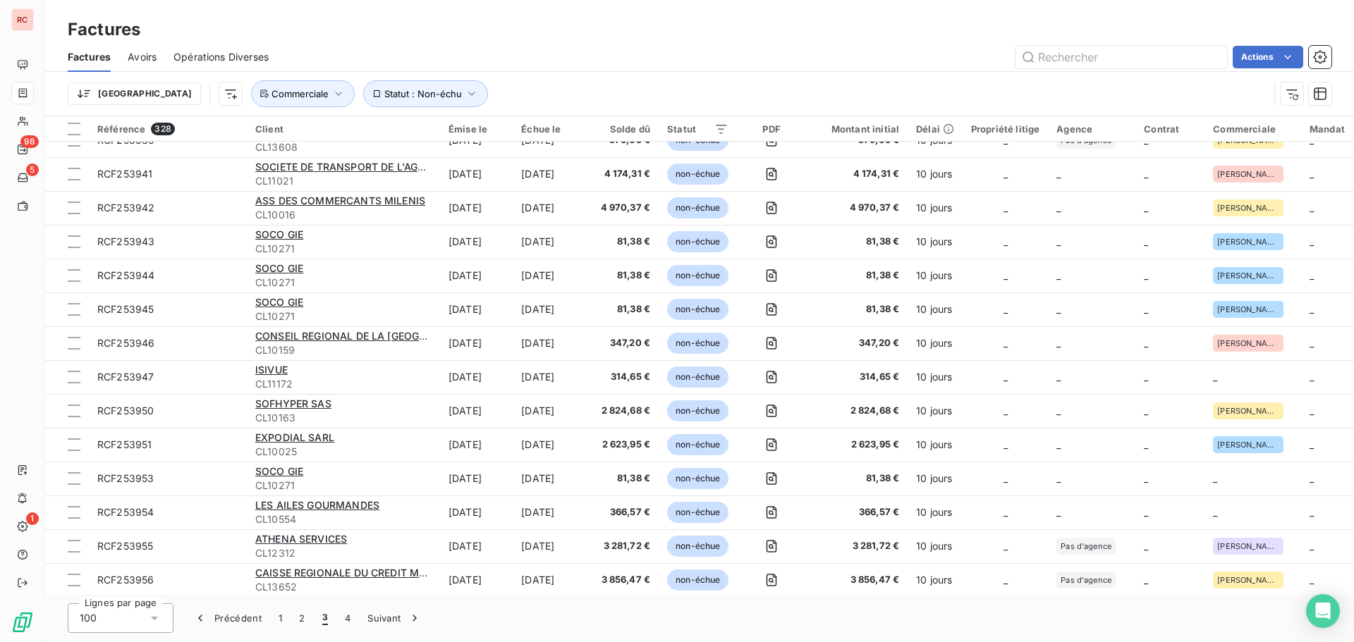
scroll to position [2539, 0]
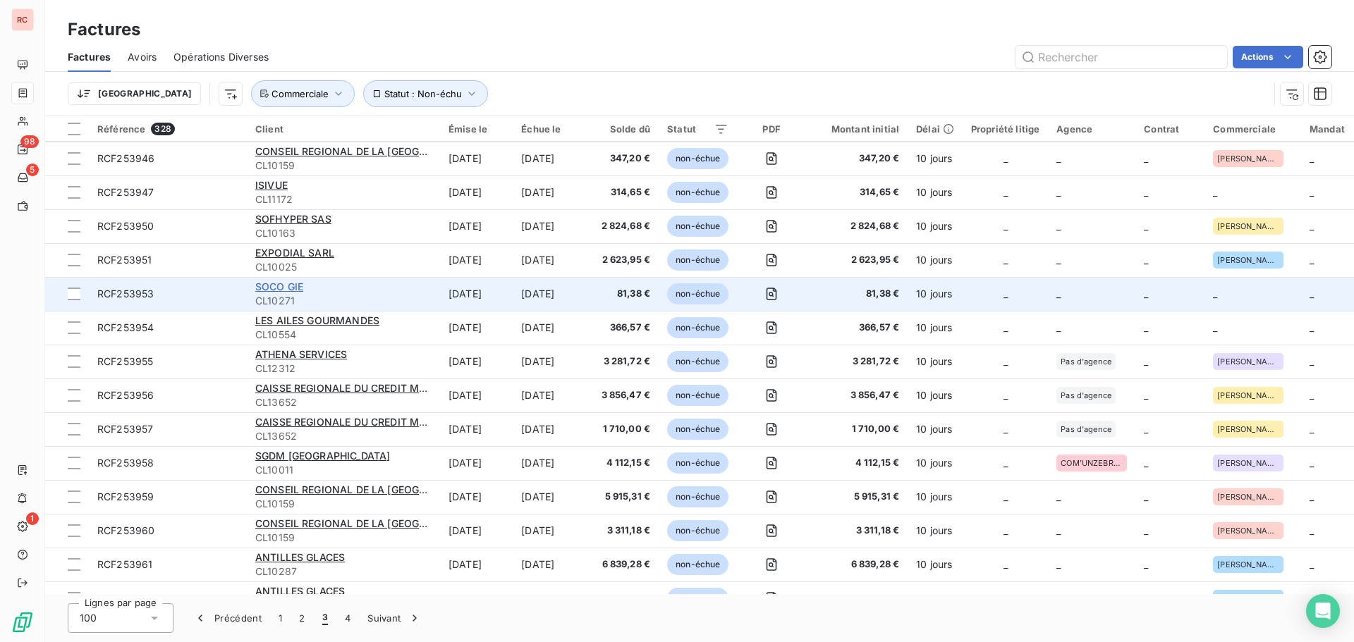
click at [274, 286] on span "SOCO GIE" at bounding box center [279, 287] width 48 height 12
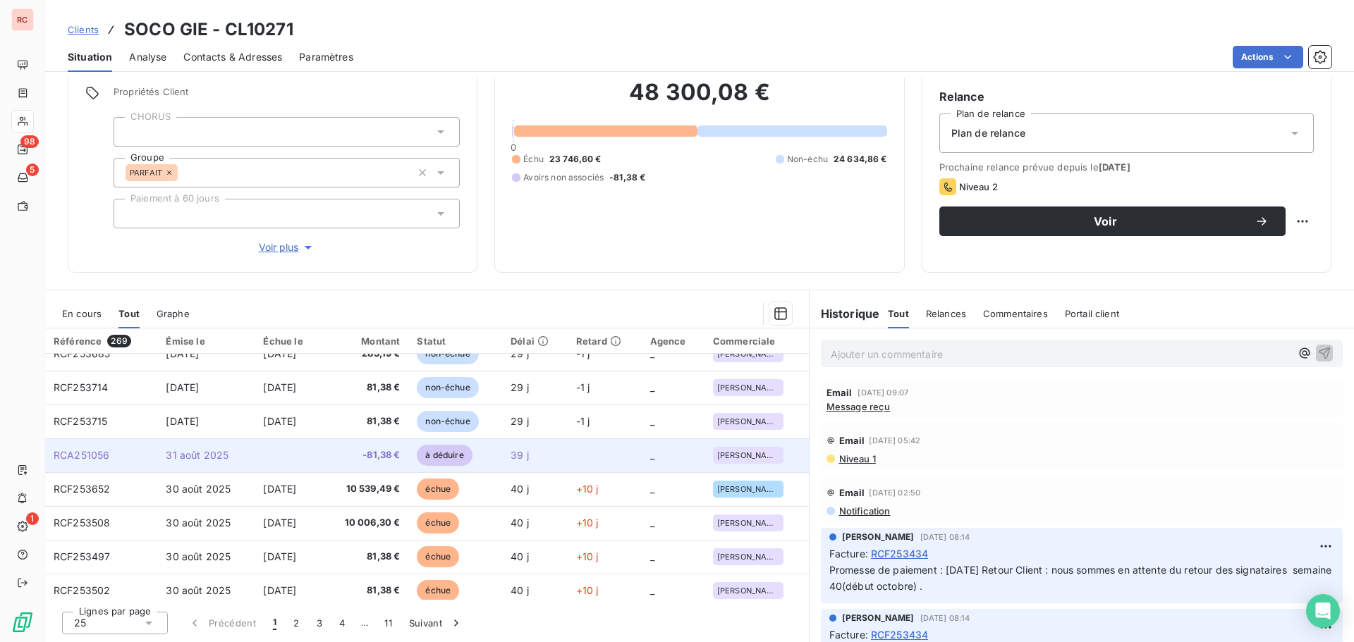
scroll to position [282, 0]
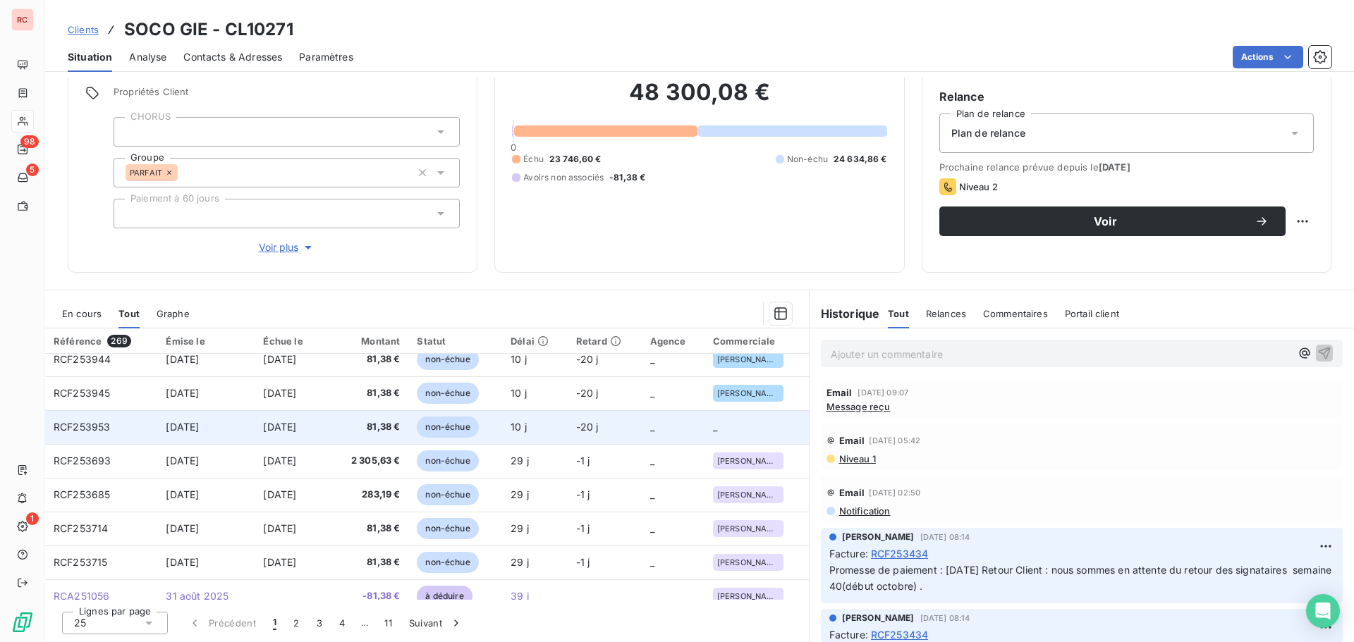
click at [197, 429] on span "[DATE]" at bounding box center [182, 427] width 33 height 12
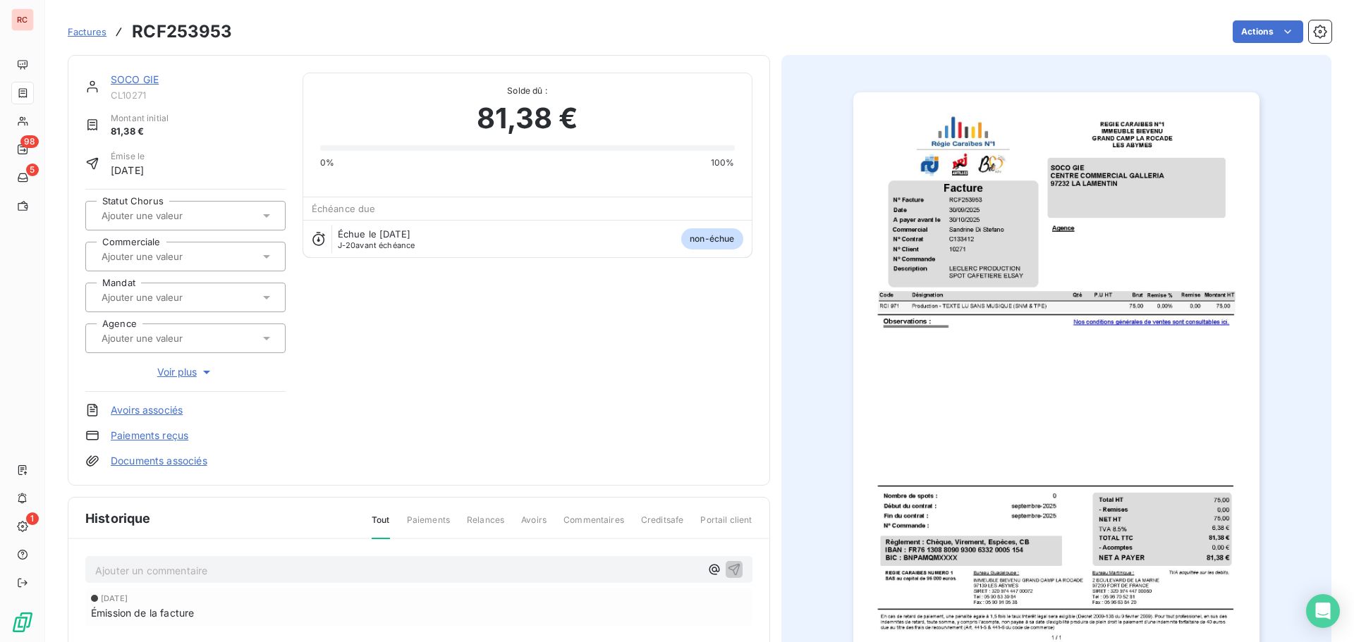
click at [149, 260] on input "text" at bounding box center [171, 256] width 142 height 13
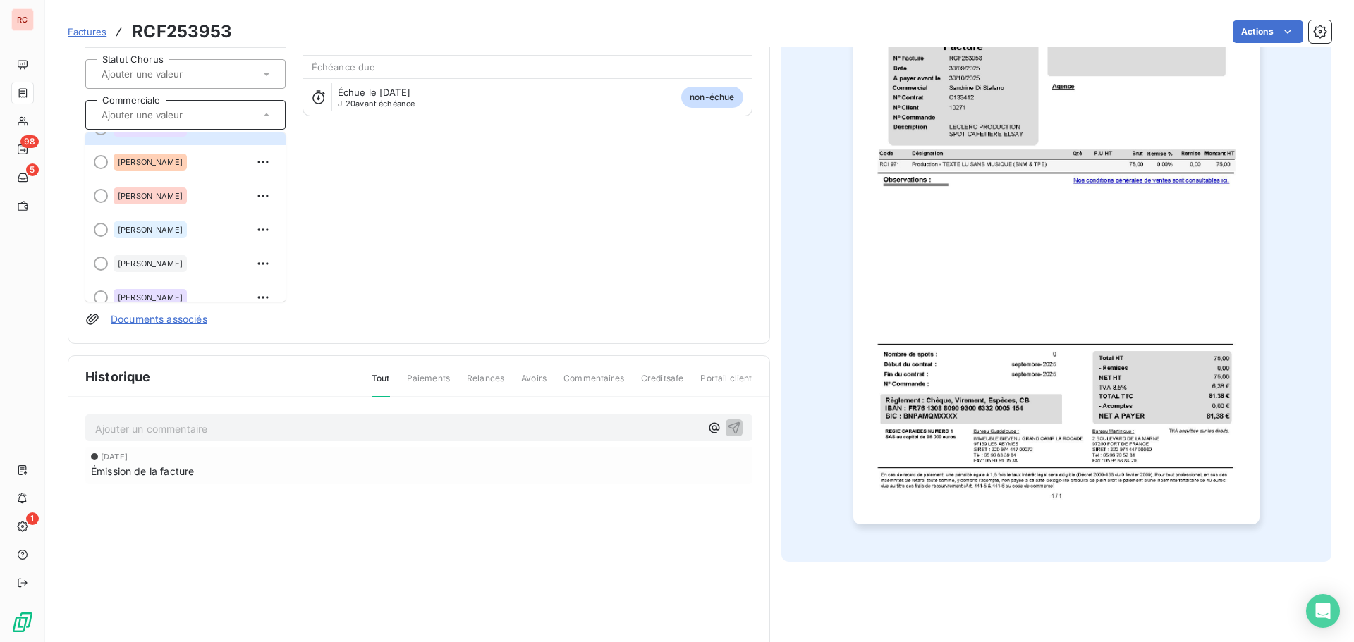
scroll to position [212, 0]
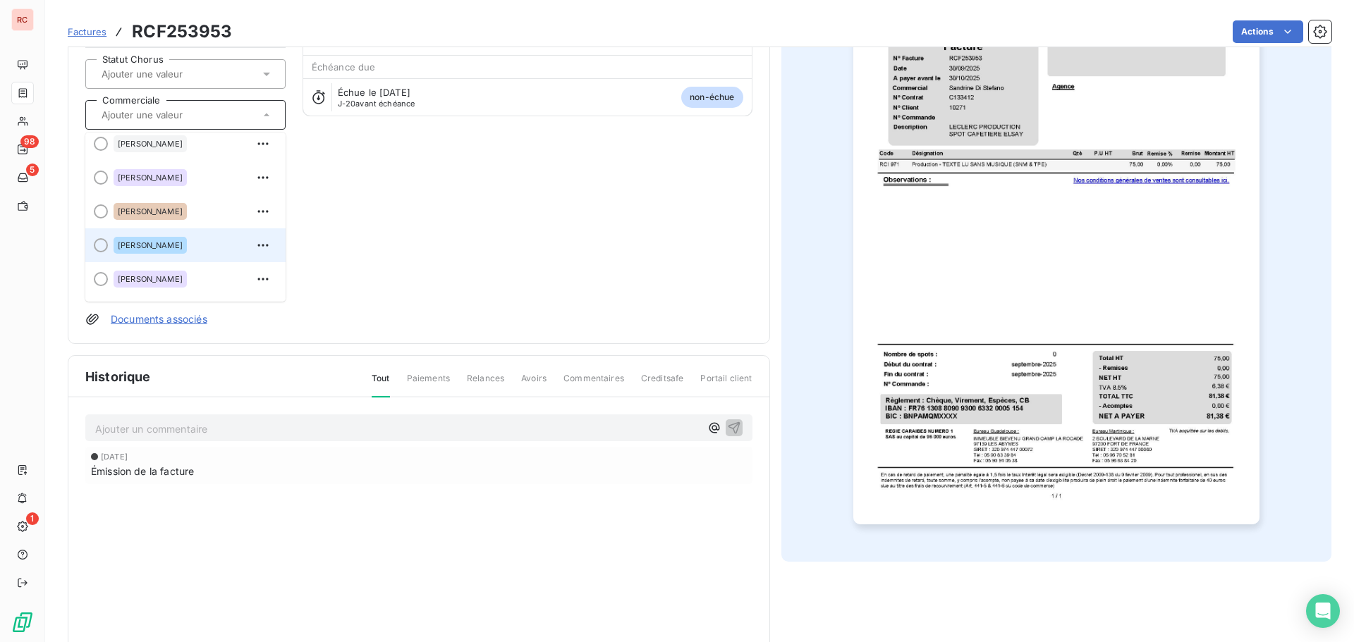
click at [183, 247] on span "[PERSON_NAME]" at bounding box center [150, 245] width 65 height 8
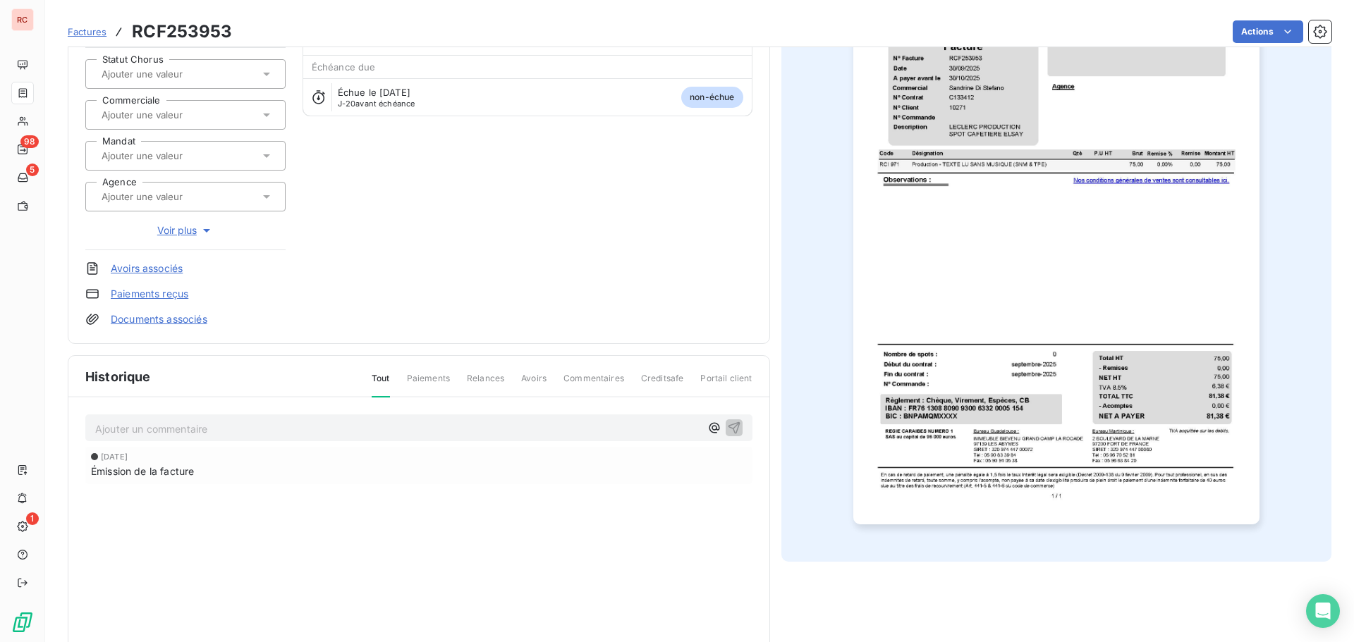
click at [85, 30] on span "Factures" at bounding box center [87, 31] width 39 height 11
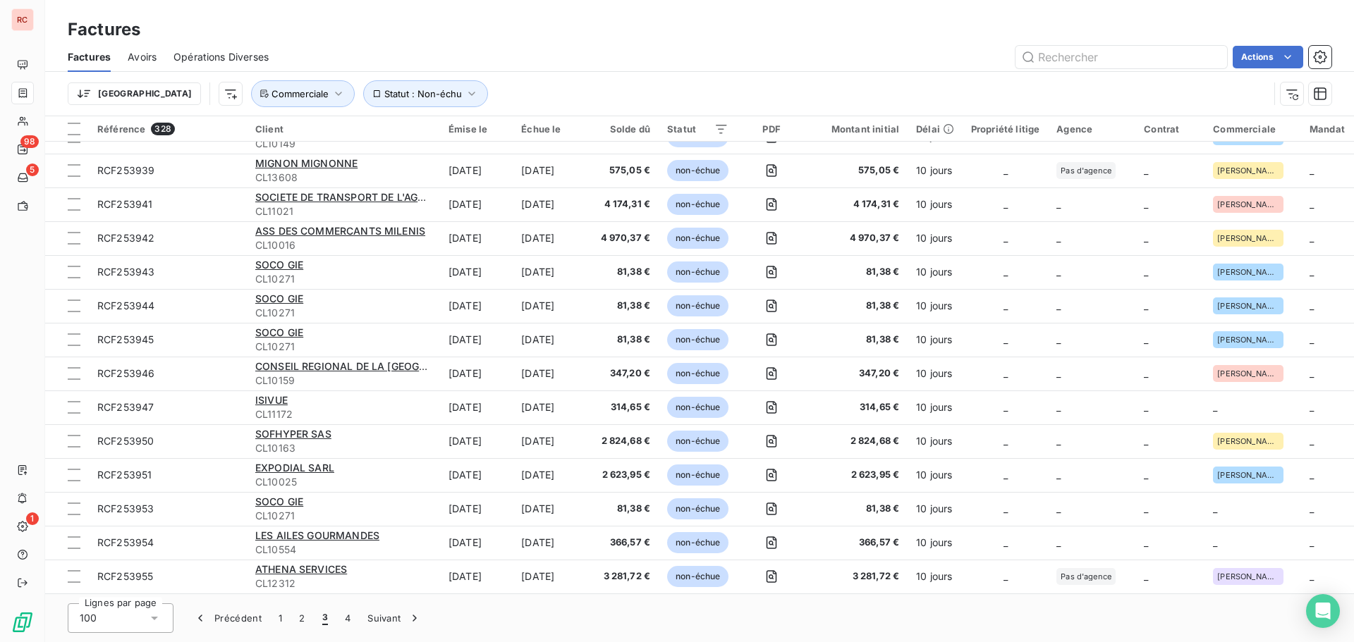
scroll to position [2398, 0]
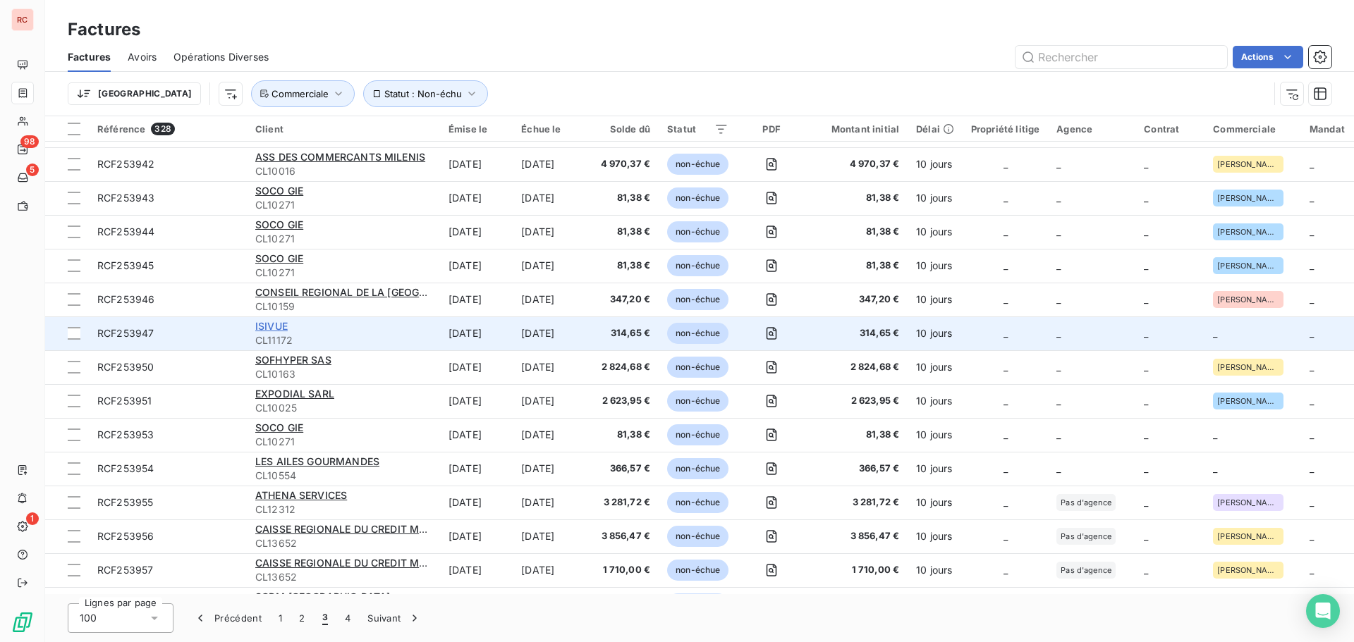
click at [255, 322] on span "ISIVUE" at bounding box center [271, 326] width 32 height 12
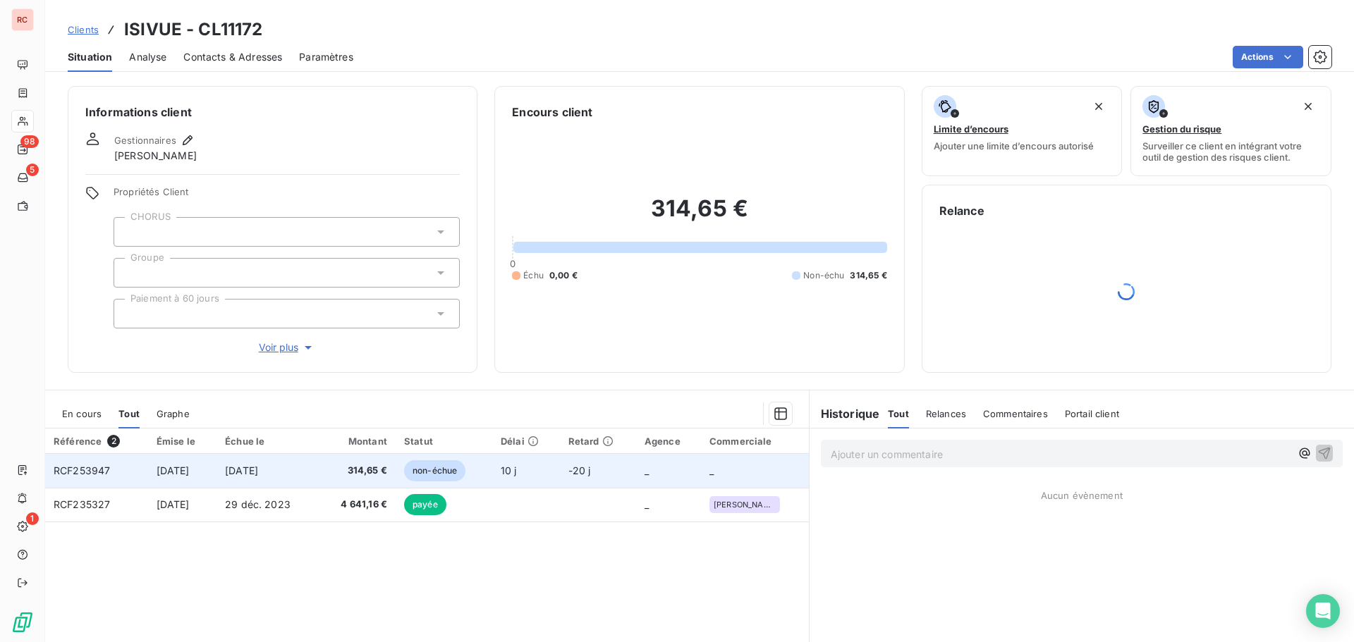
click at [190, 465] on span "[DATE]" at bounding box center [173, 471] width 33 height 12
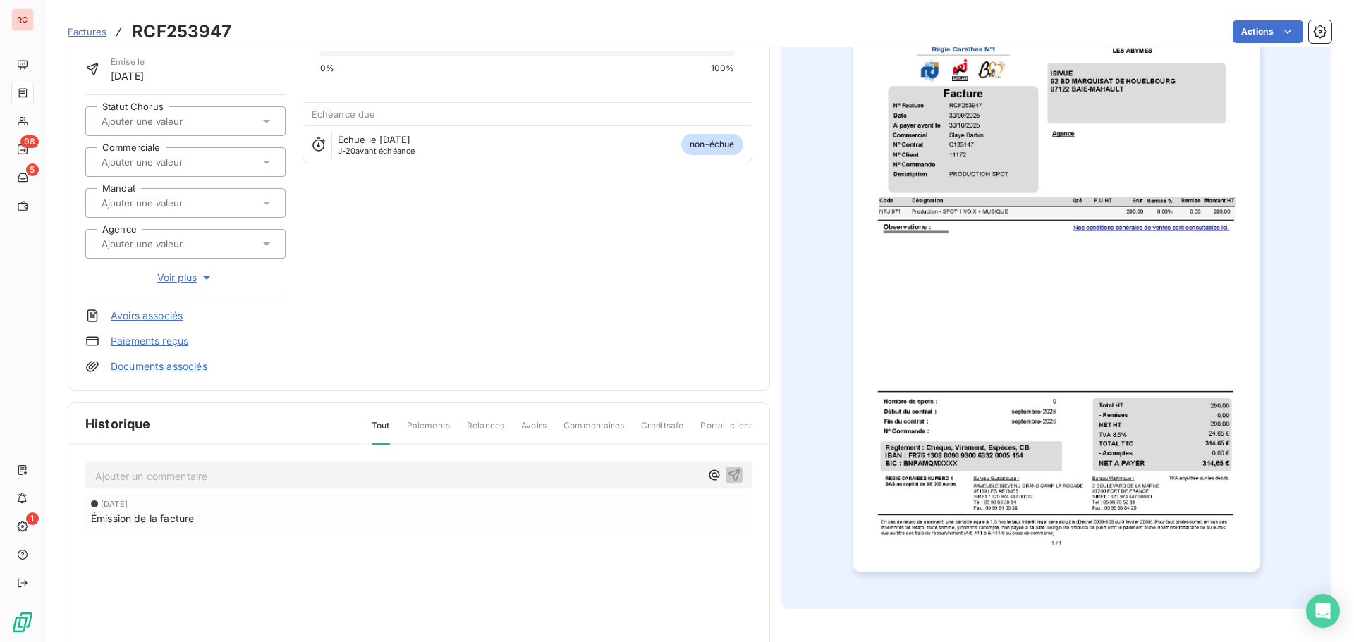
scroll to position [73, 0]
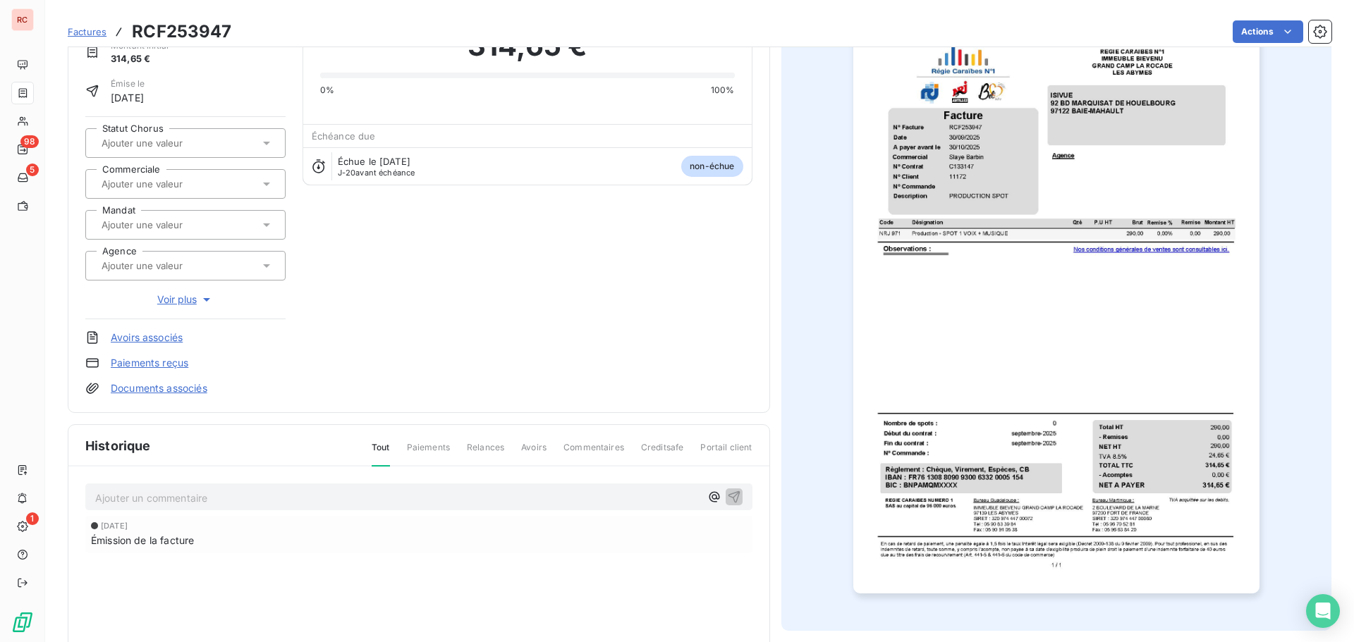
click at [172, 178] on input "text" at bounding box center [171, 184] width 142 height 13
type input "sl"
click at [143, 215] on div "[PERSON_NAME]" at bounding box center [150, 221] width 73 height 17
click at [95, 32] on span "Factures" at bounding box center [87, 31] width 39 height 11
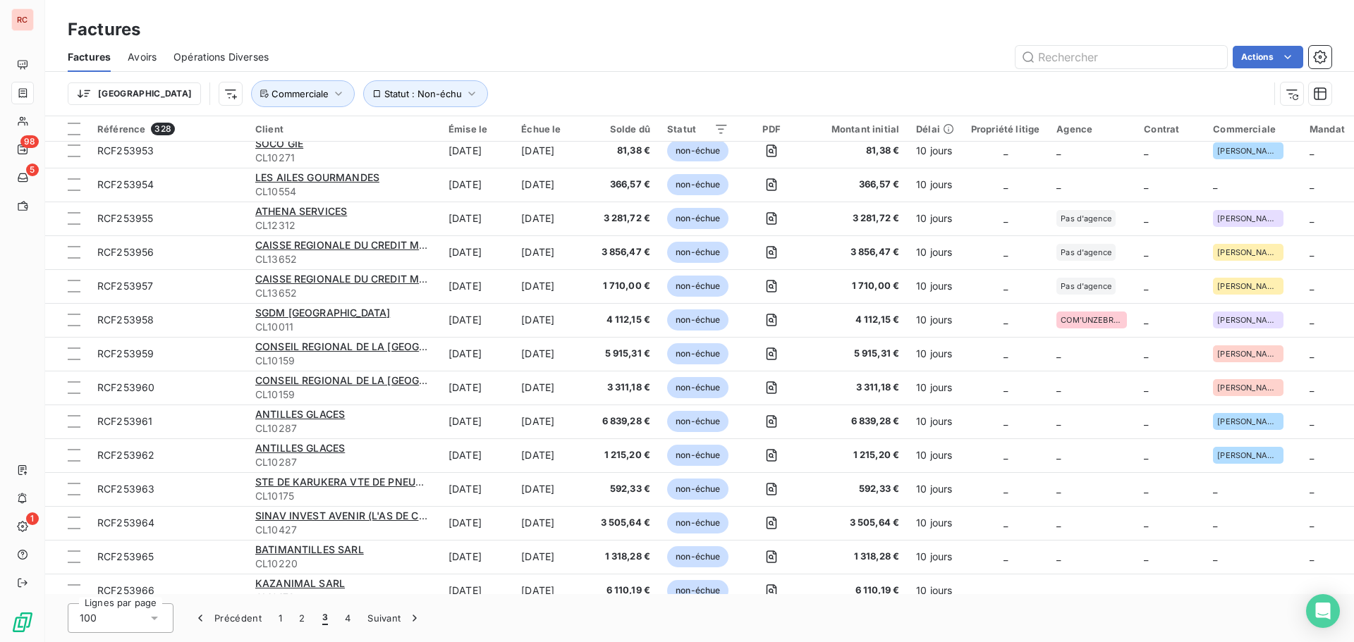
scroll to position [2891, 0]
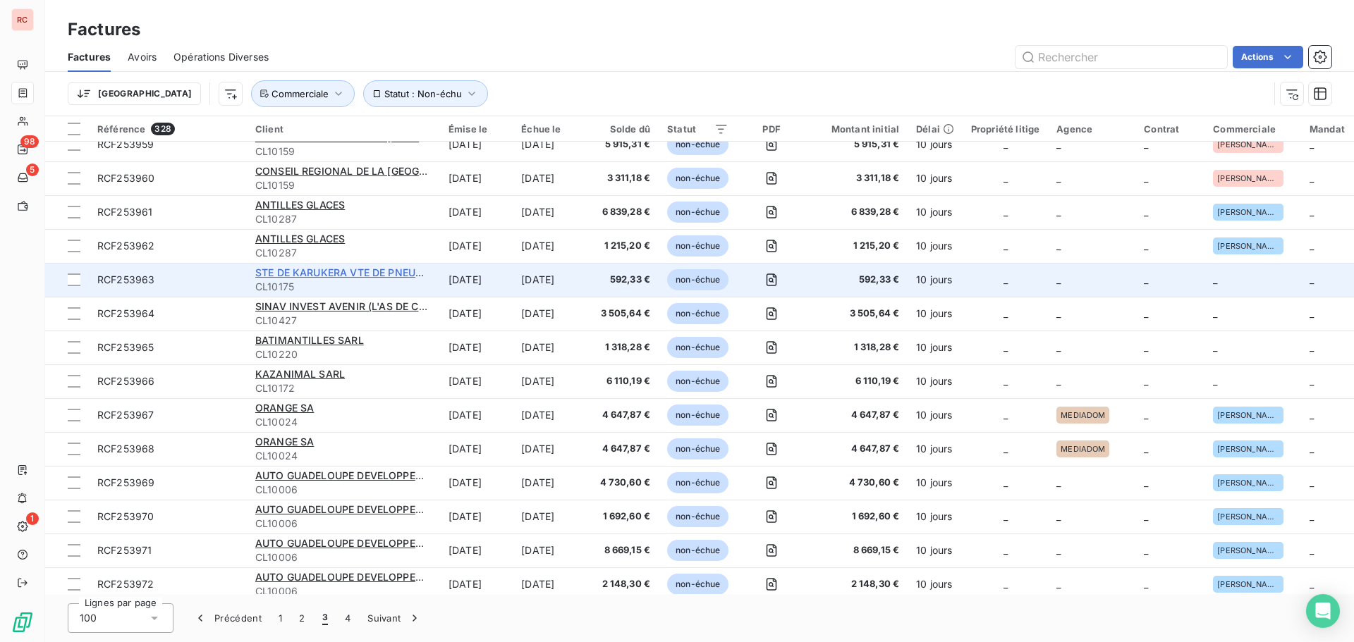
click at [326, 274] on span "STE DE KARUKERA VTE DE PNEUMATIQUES" at bounding box center [361, 273] width 212 height 12
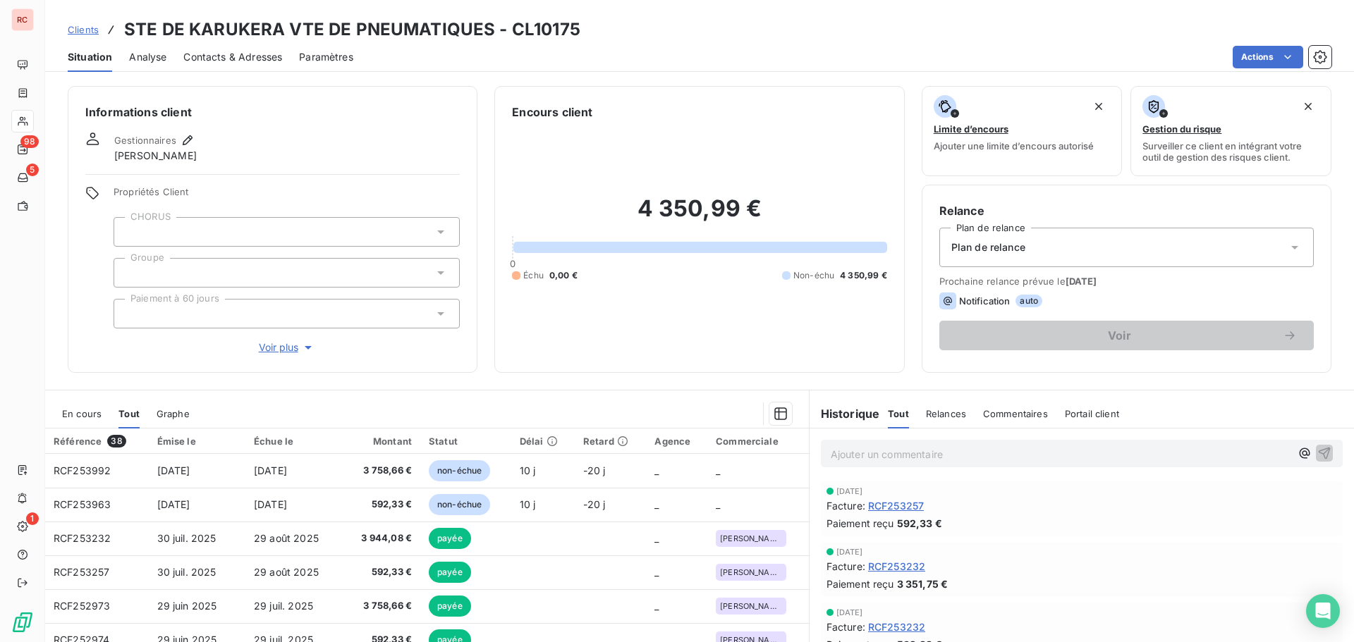
click at [90, 420] on div "En cours" at bounding box center [81, 414] width 39 height 30
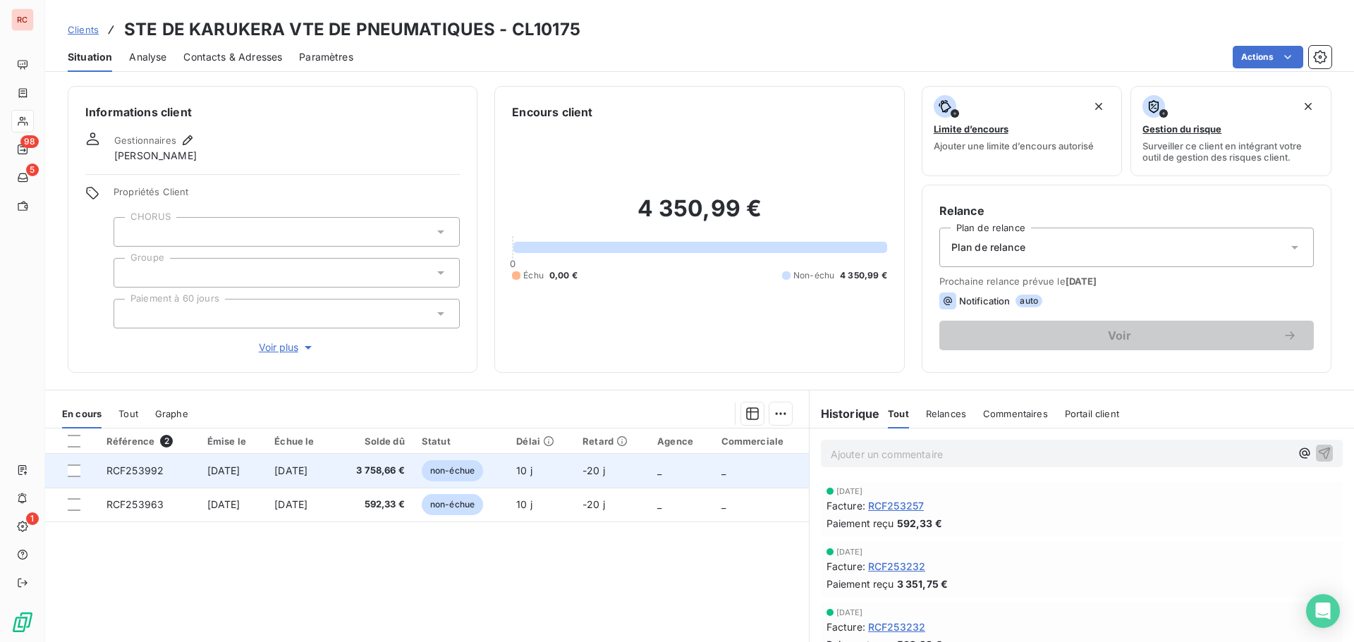
click at [222, 477] on td "[DATE]" at bounding box center [233, 471] width 68 height 34
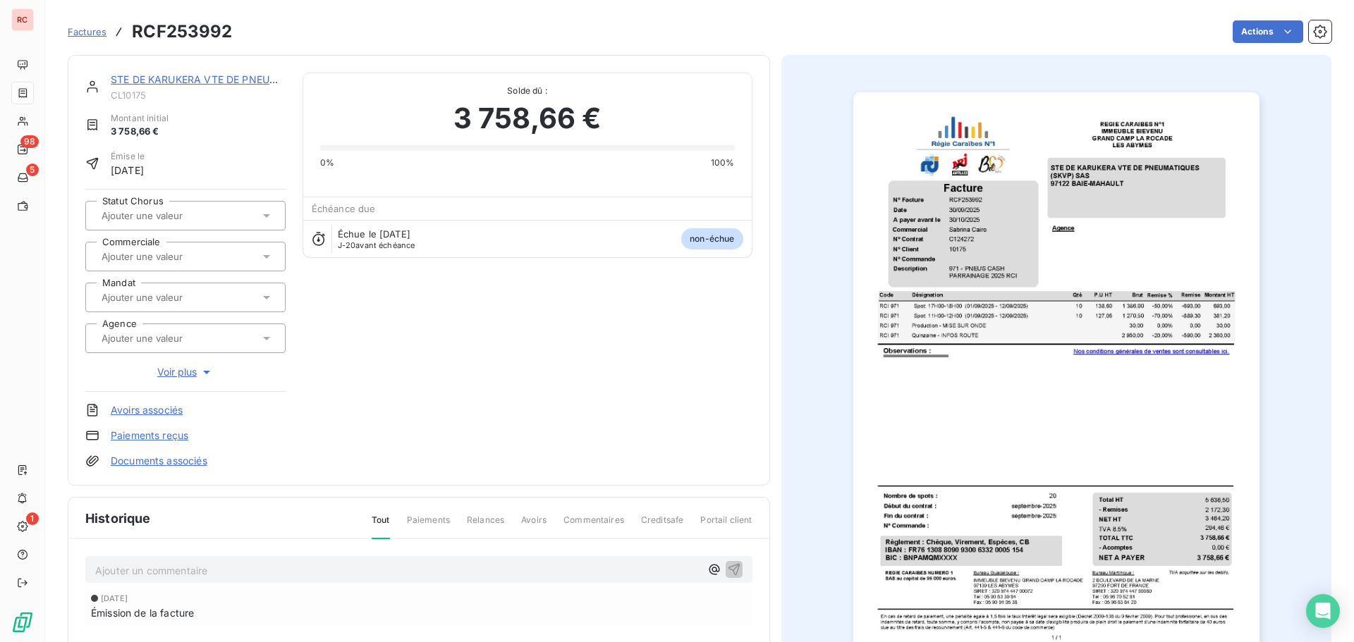
click at [158, 259] on input "text" at bounding box center [171, 256] width 142 height 13
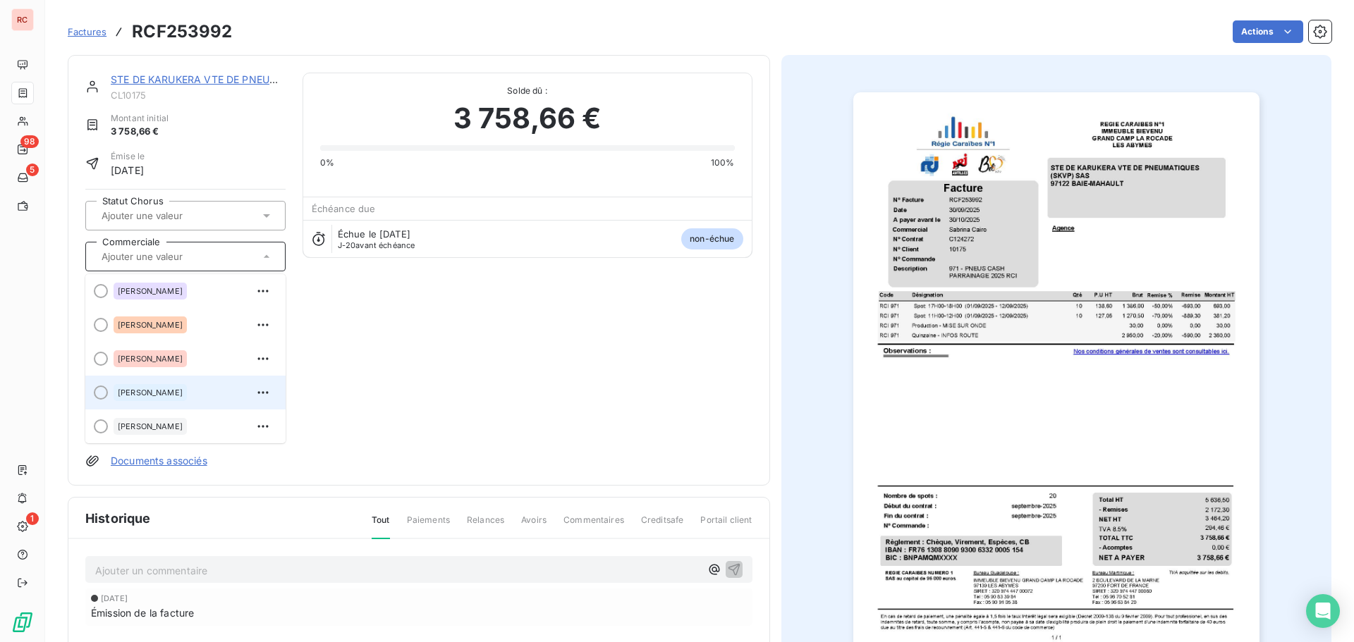
scroll to position [141, 0]
click at [166, 396] on div "[PERSON_NAME]" at bounding box center [150, 390] width 73 height 17
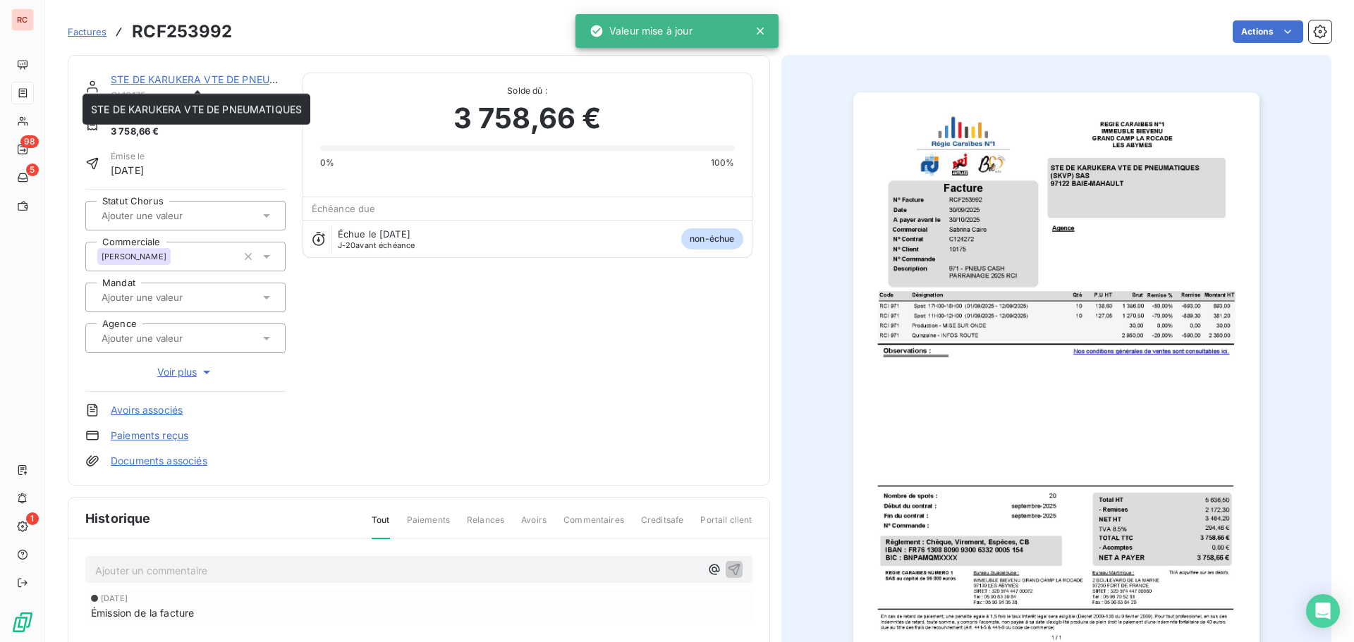
click at [215, 79] on link "STE DE KARUKERA VTE DE PNEUMATIQUES" at bounding box center [216, 79] width 211 height 12
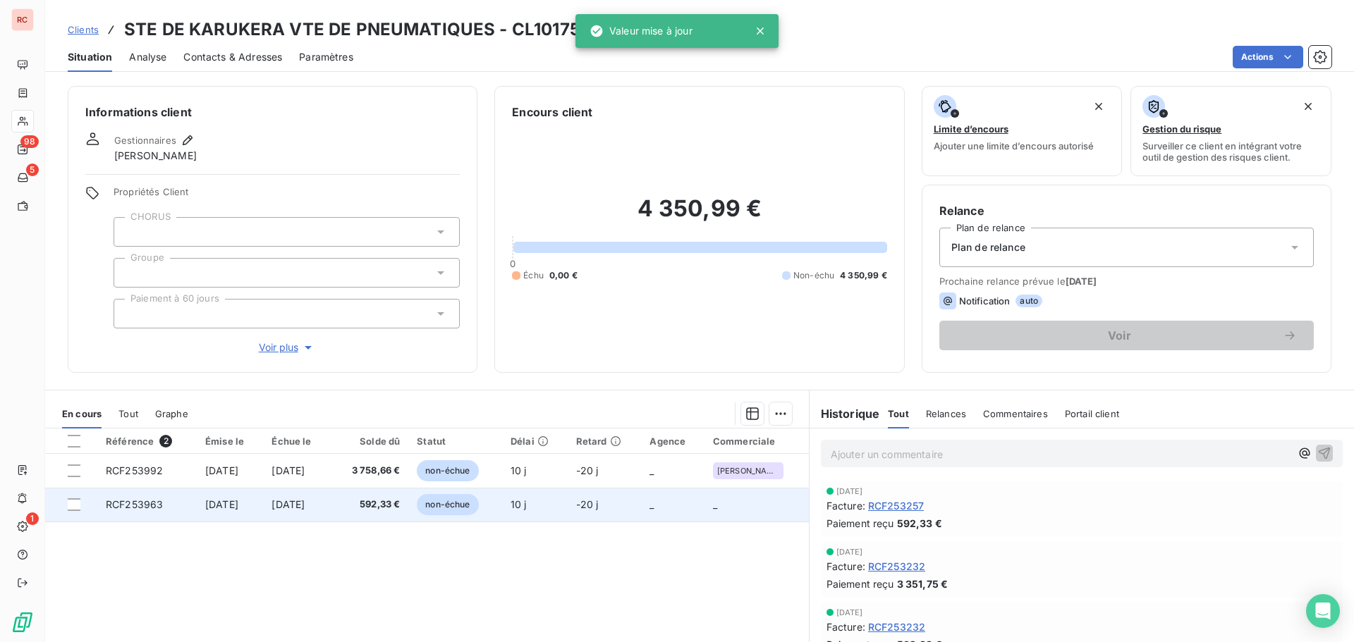
click at [263, 503] on td "[DATE]" at bounding box center [230, 505] width 66 height 34
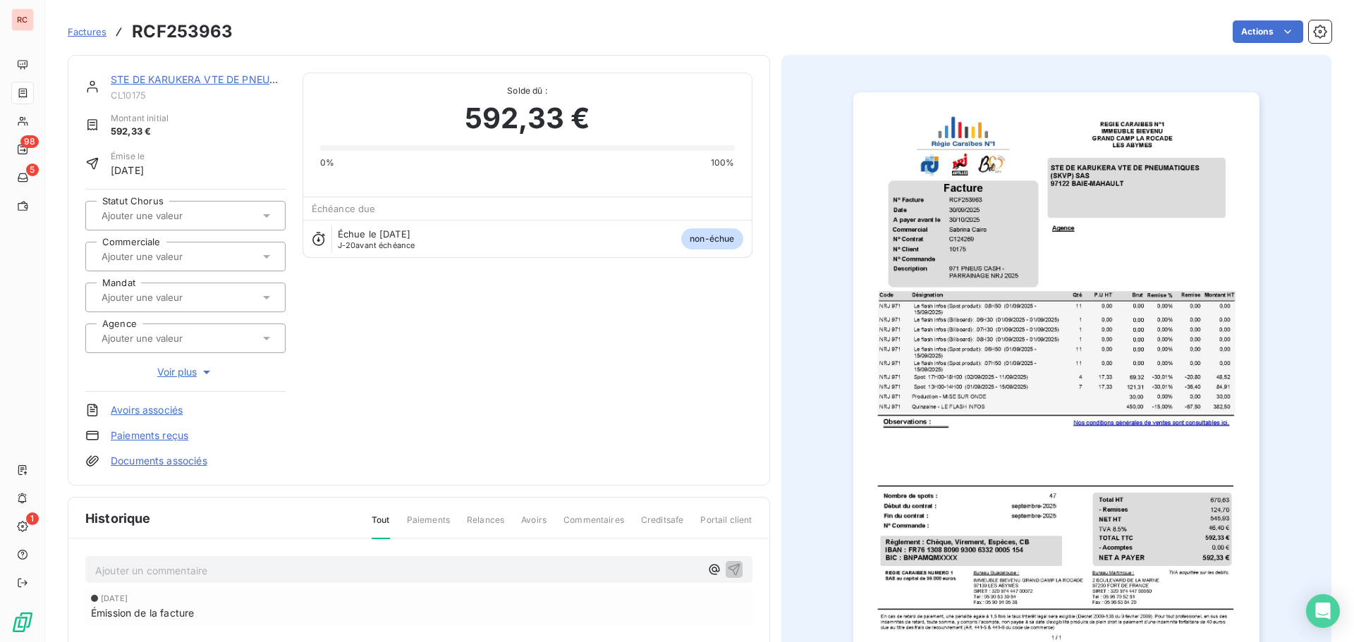
click at [205, 250] on input "text" at bounding box center [171, 256] width 142 height 13
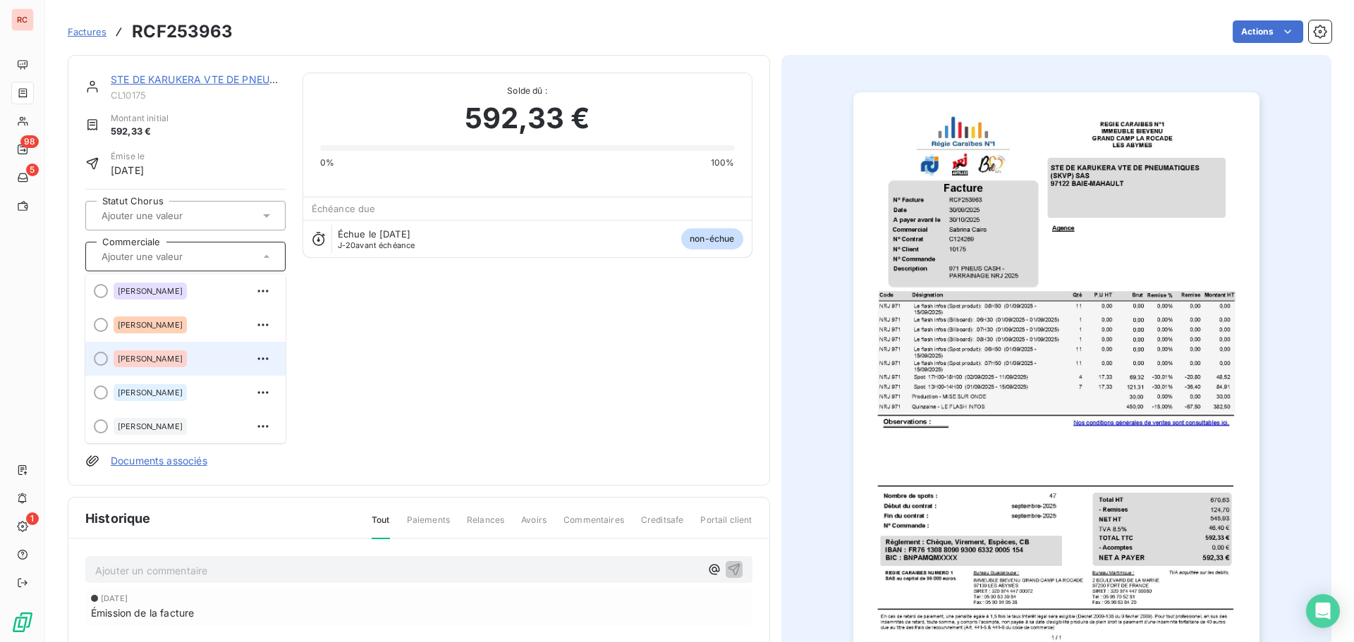
scroll to position [141, 0]
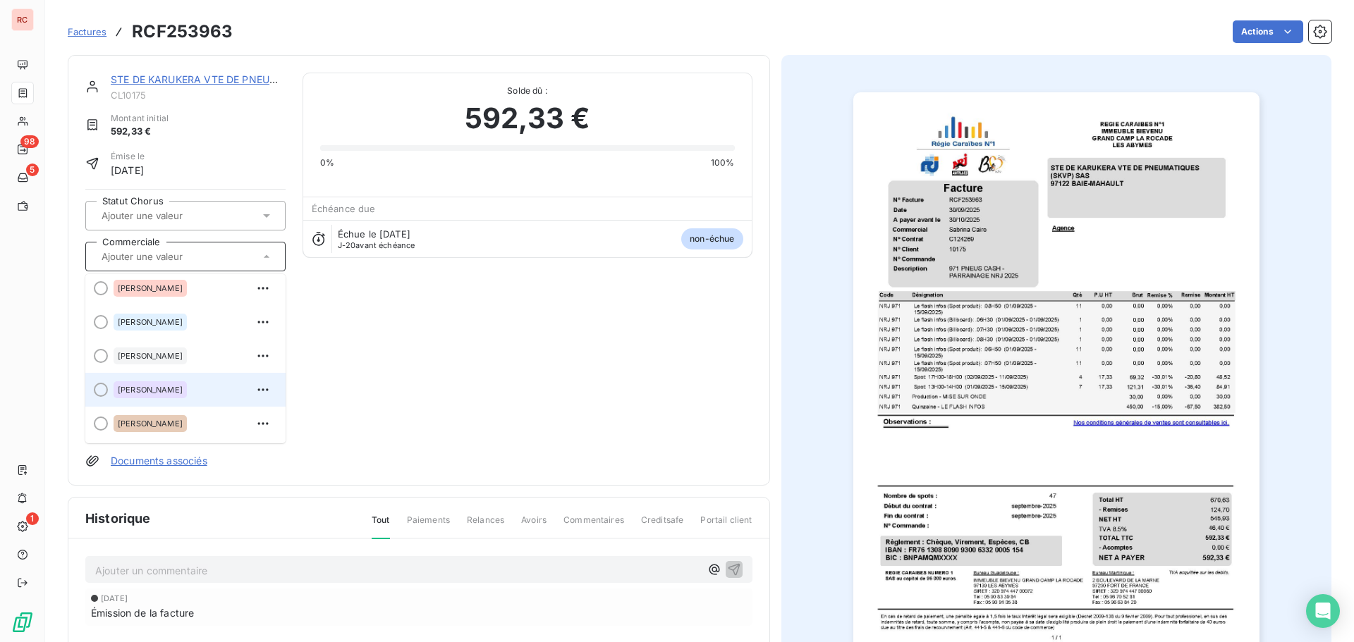
click at [150, 391] on span "[PERSON_NAME]" at bounding box center [150, 390] width 65 height 8
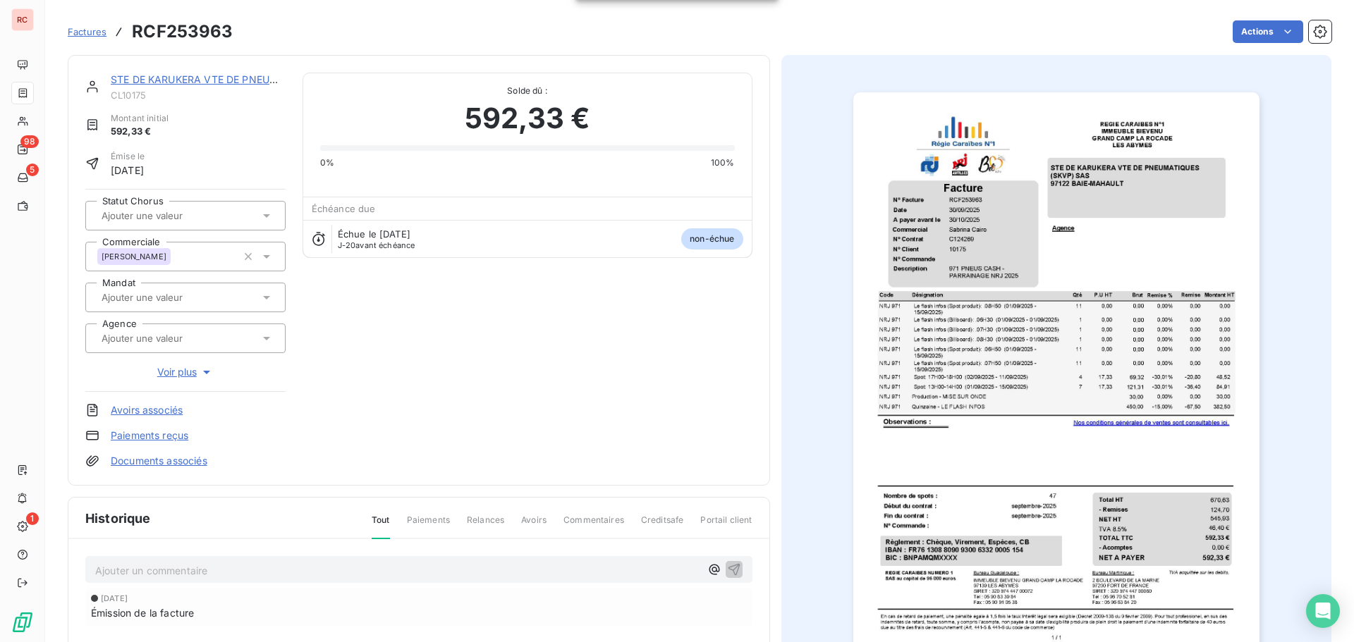
click at [95, 33] on span "Factures" at bounding box center [87, 31] width 39 height 11
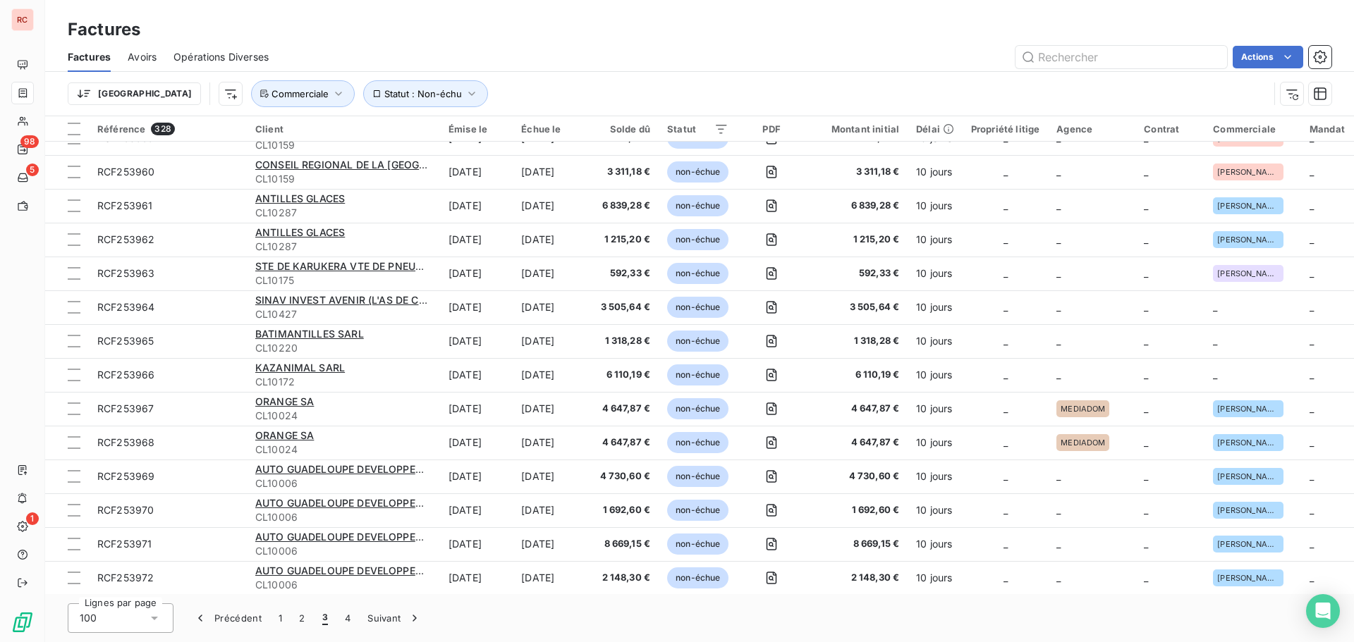
scroll to position [2938, 0]
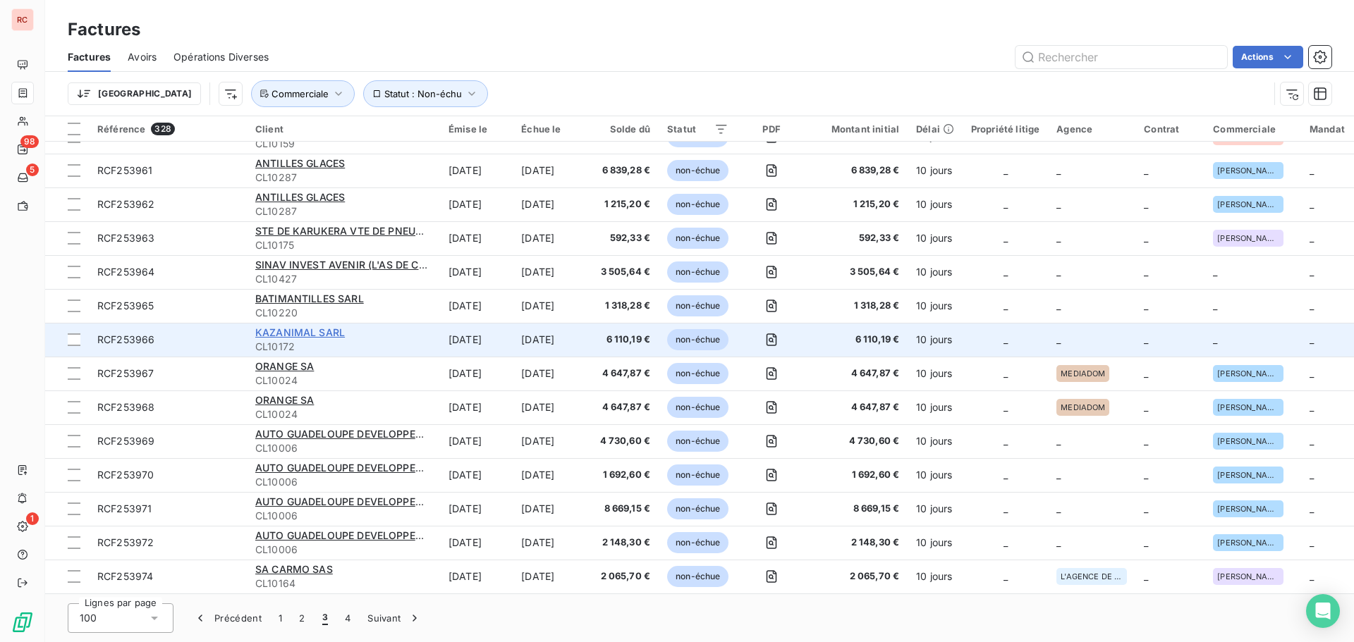
click at [303, 326] on span "KAZANIMAL SARL" at bounding box center [300, 332] width 90 height 12
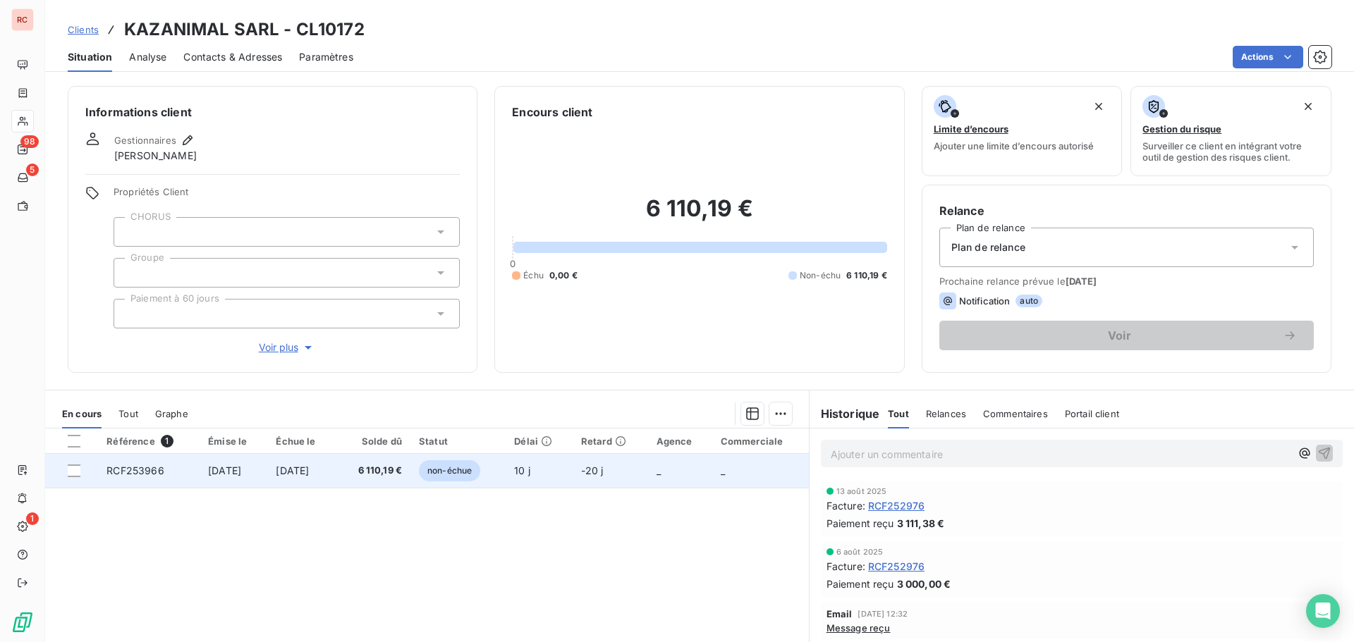
click at [116, 476] on span "RCF253966" at bounding box center [134, 471] width 57 height 12
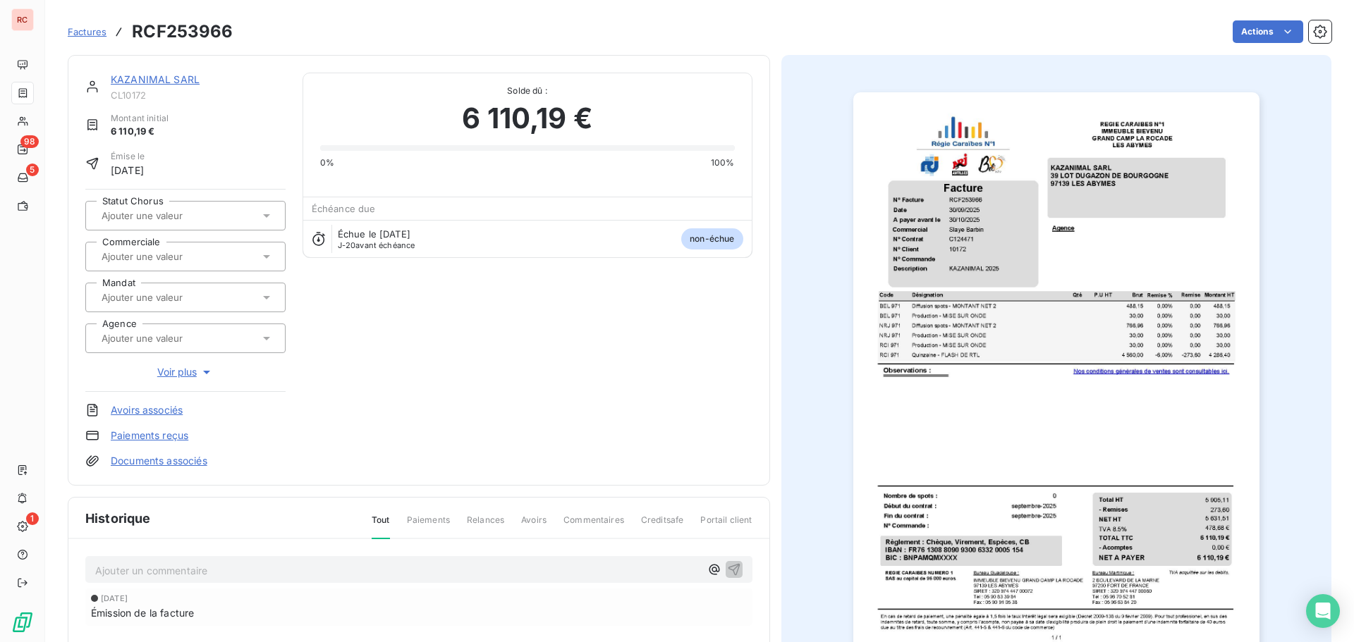
click at [106, 257] on input "text" at bounding box center [171, 256] width 142 height 13
type input "sl"
click at [143, 295] on span "[PERSON_NAME]" at bounding box center [150, 294] width 65 height 8
click at [99, 33] on span "Factures" at bounding box center [87, 31] width 39 height 11
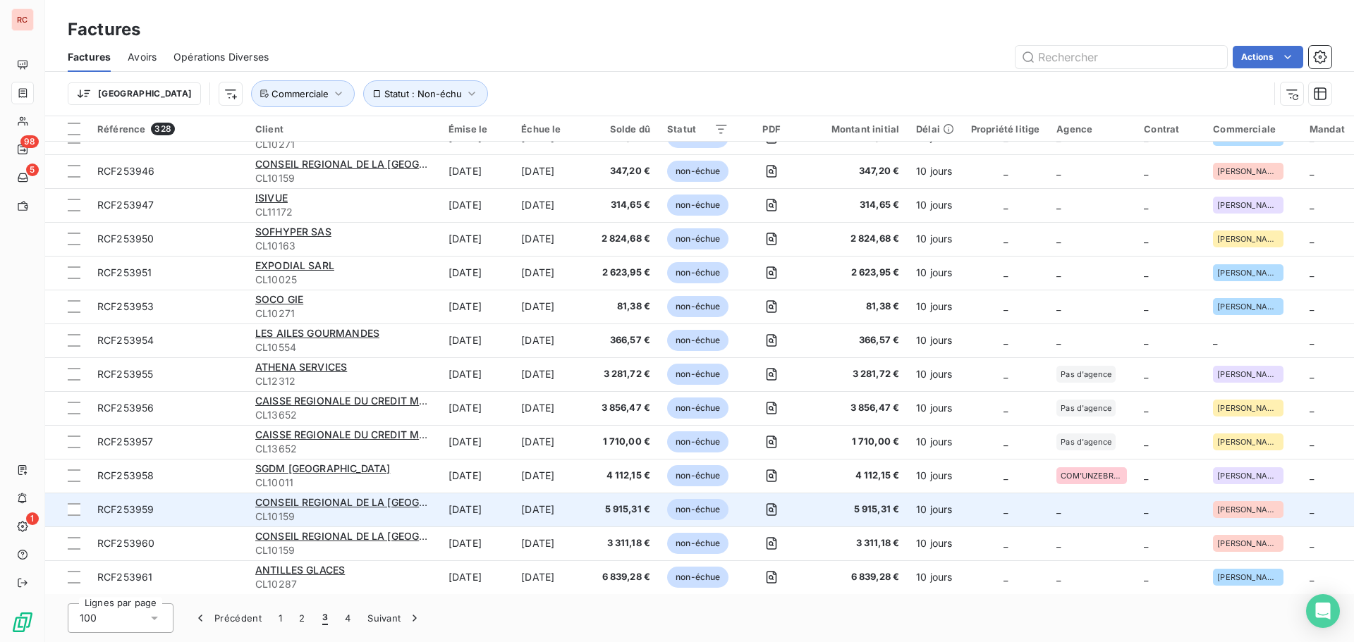
scroll to position [2680, 0]
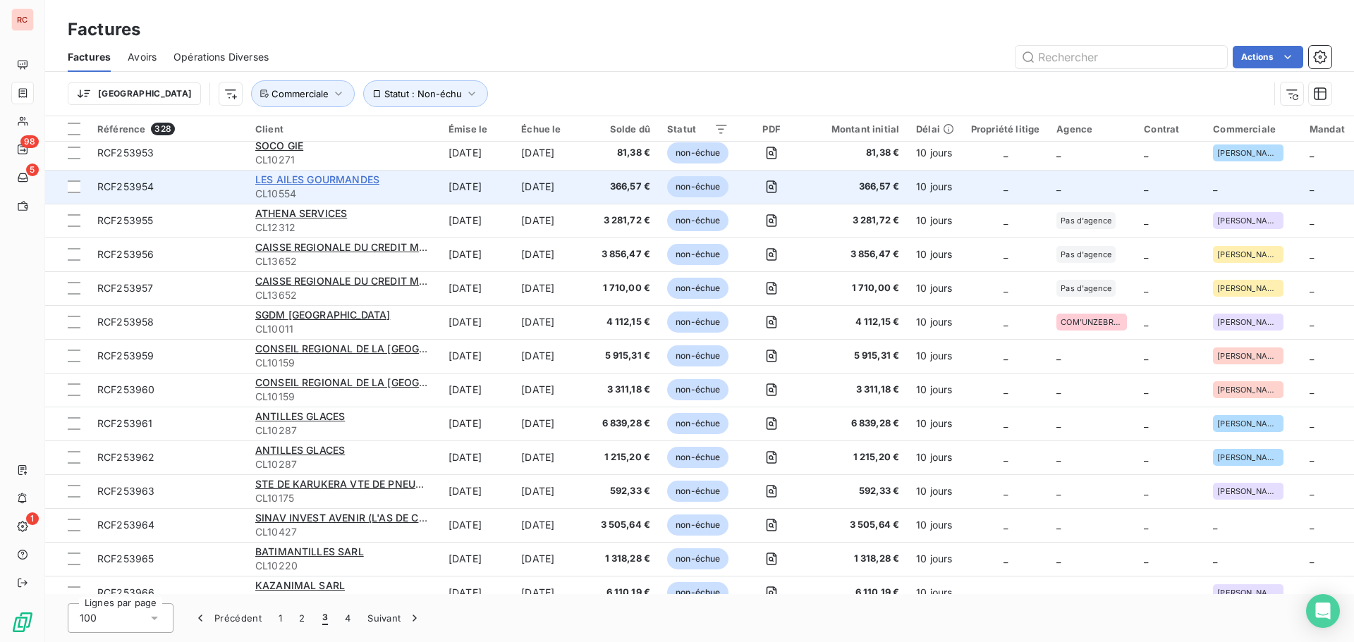
click at [317, 182] on span "LES AILES GOURMANDES" at bounding box center [317, 179] width 124 height 12
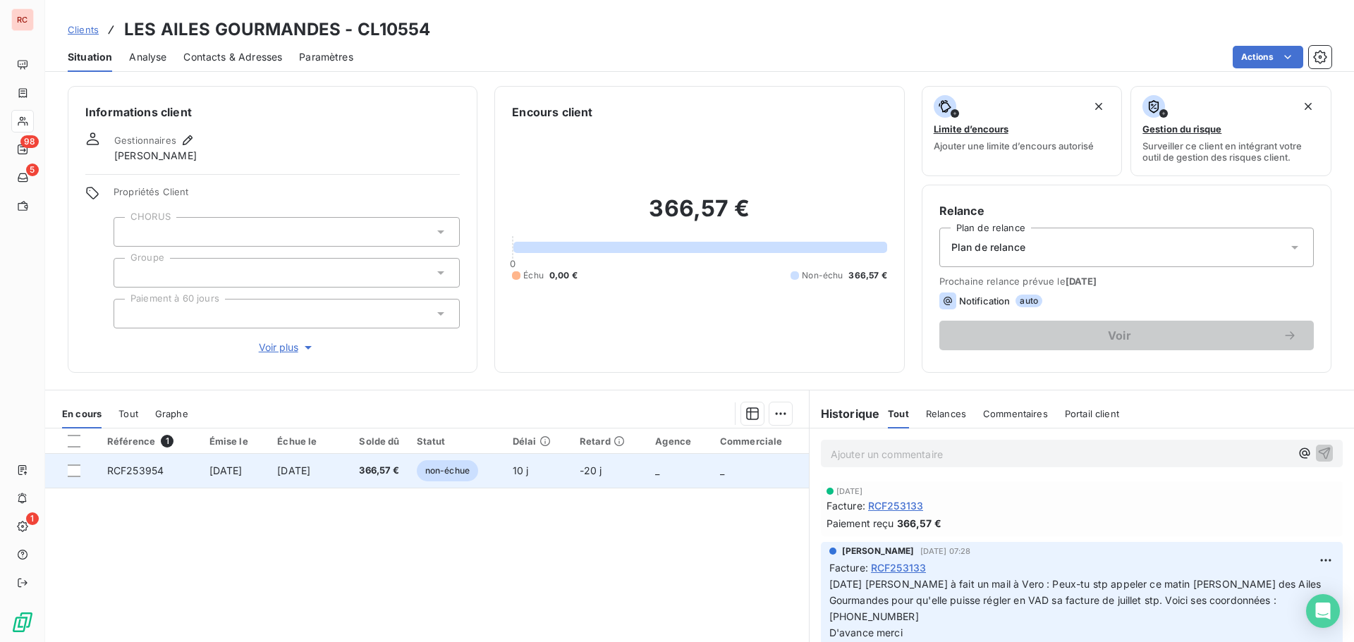
click at [123, 472] on span "RCF253954" at bounding box center [135, 471] width 56 height 12
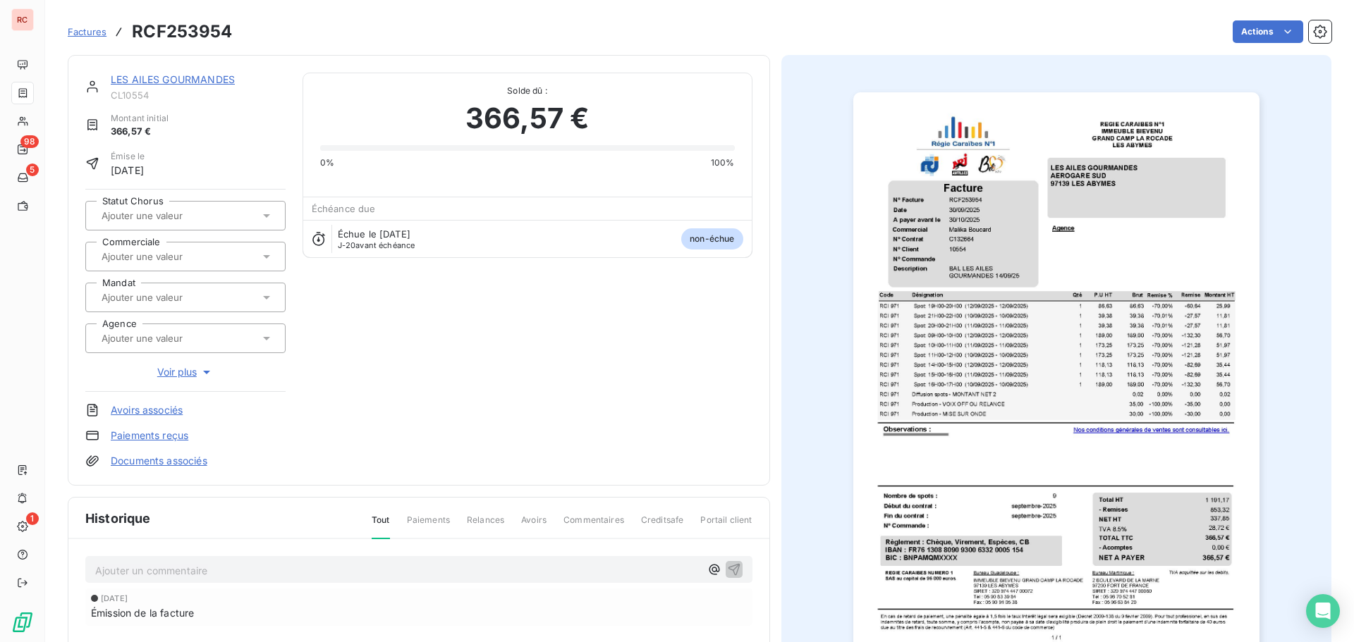
click at [202, 258] on input "text" at bounding box center [171, 256] width 142 height 13
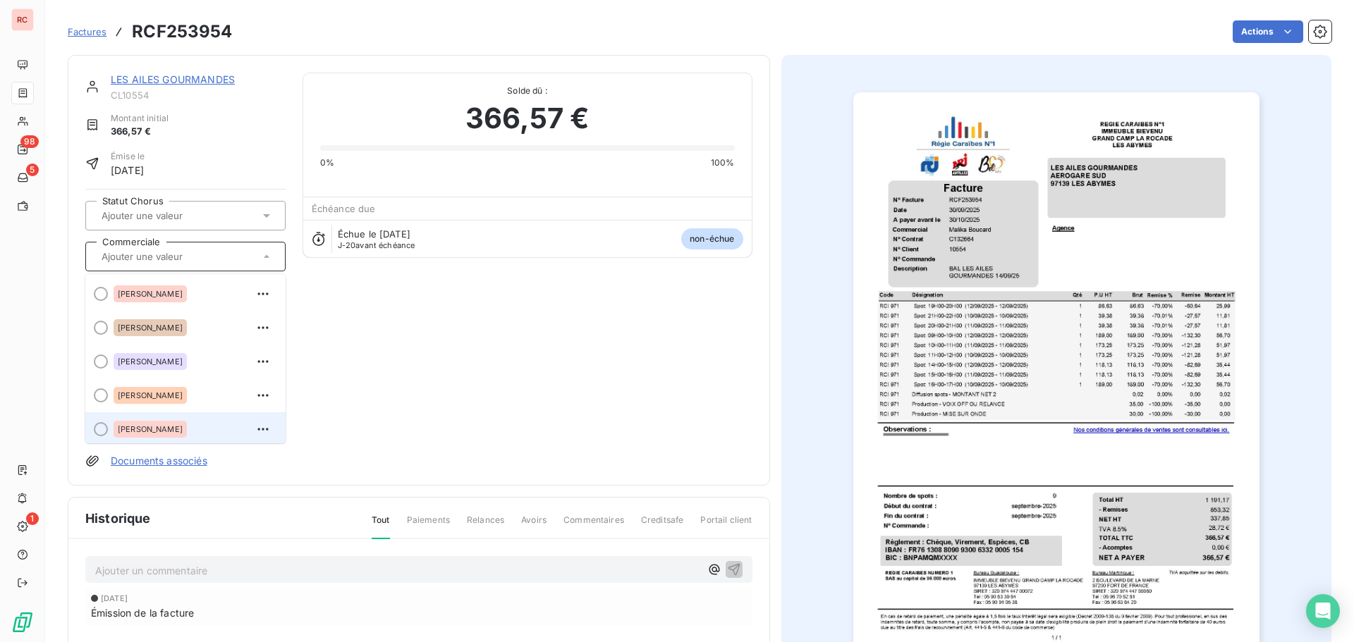
click at [159, 432] on div "[PERSON_NAME]" at bounding box center [150, 429] width 73 height 17
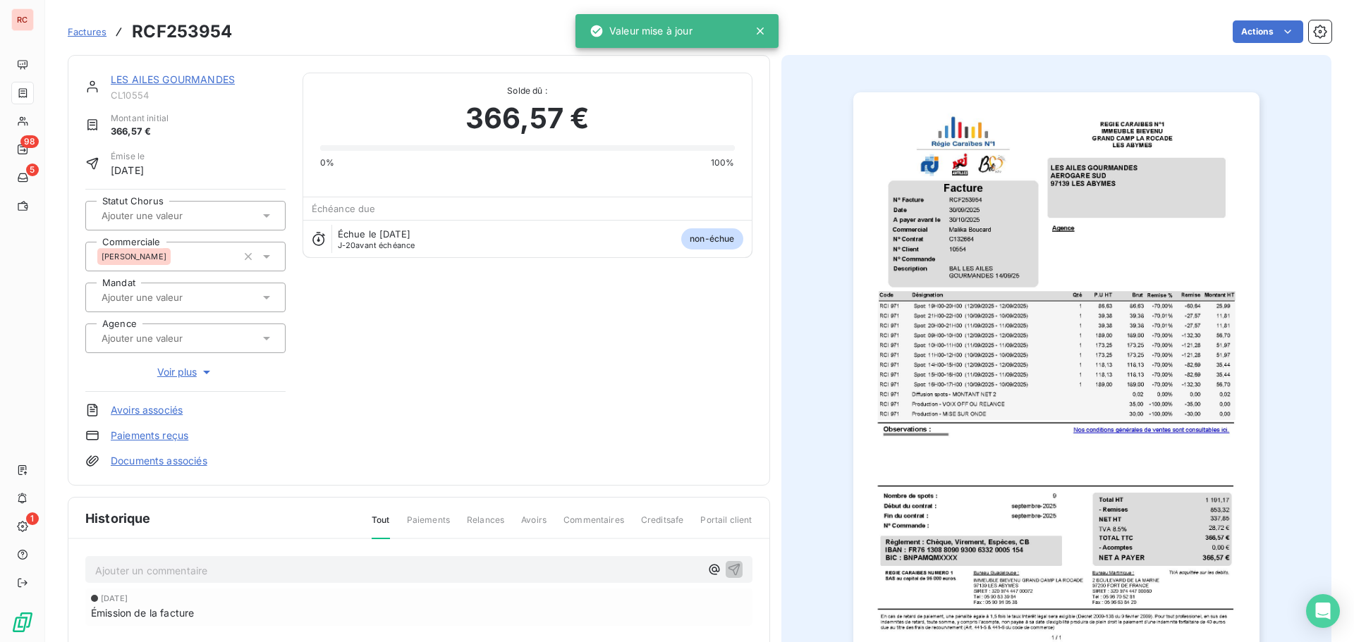
click at [90, 31] on span "Factures" at bounding box center [87, 31] width 39 height 11
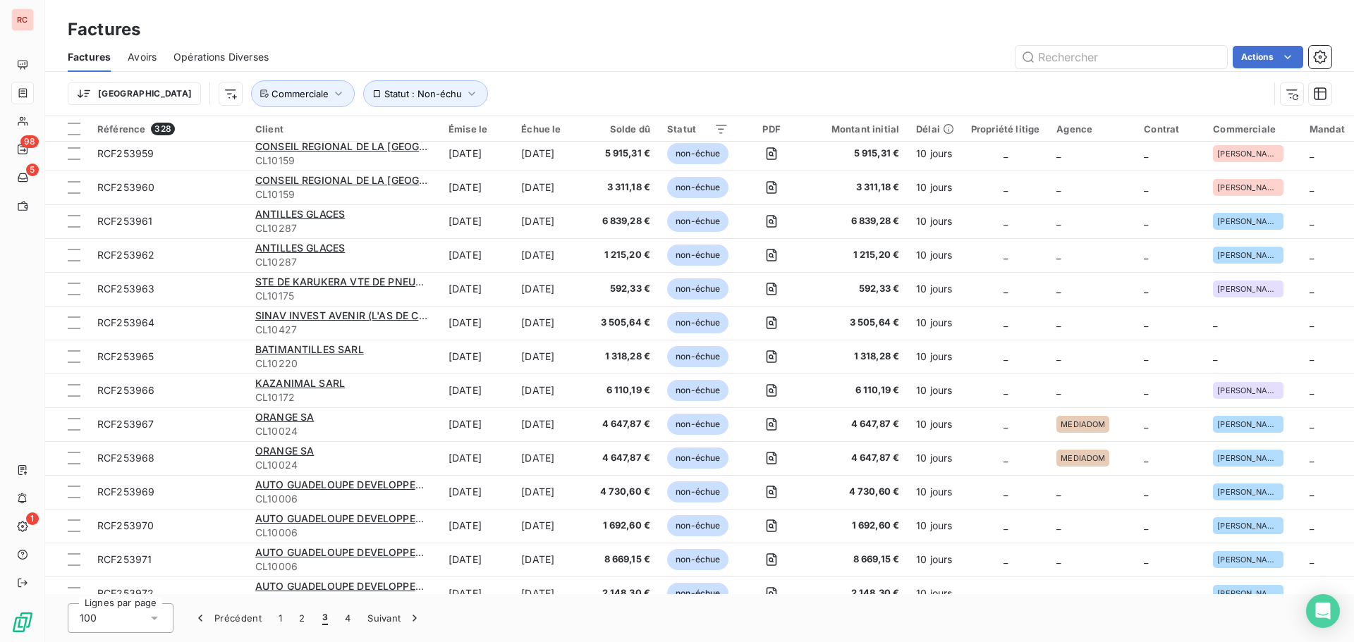
scroll to position [2938, 0]
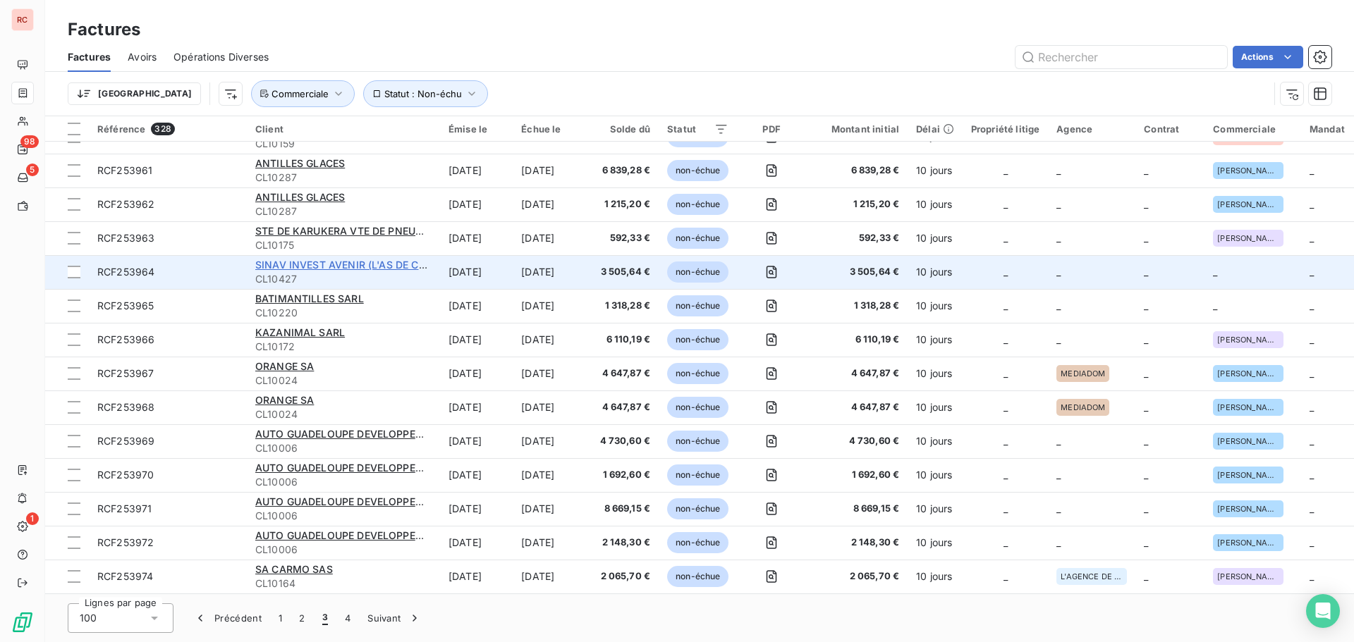
click at [270, 259] on span "SINAV INVEST AVENIR (L'AS DE CARREAU) SAS" at bounding box center [370, 265] width 230 height 12
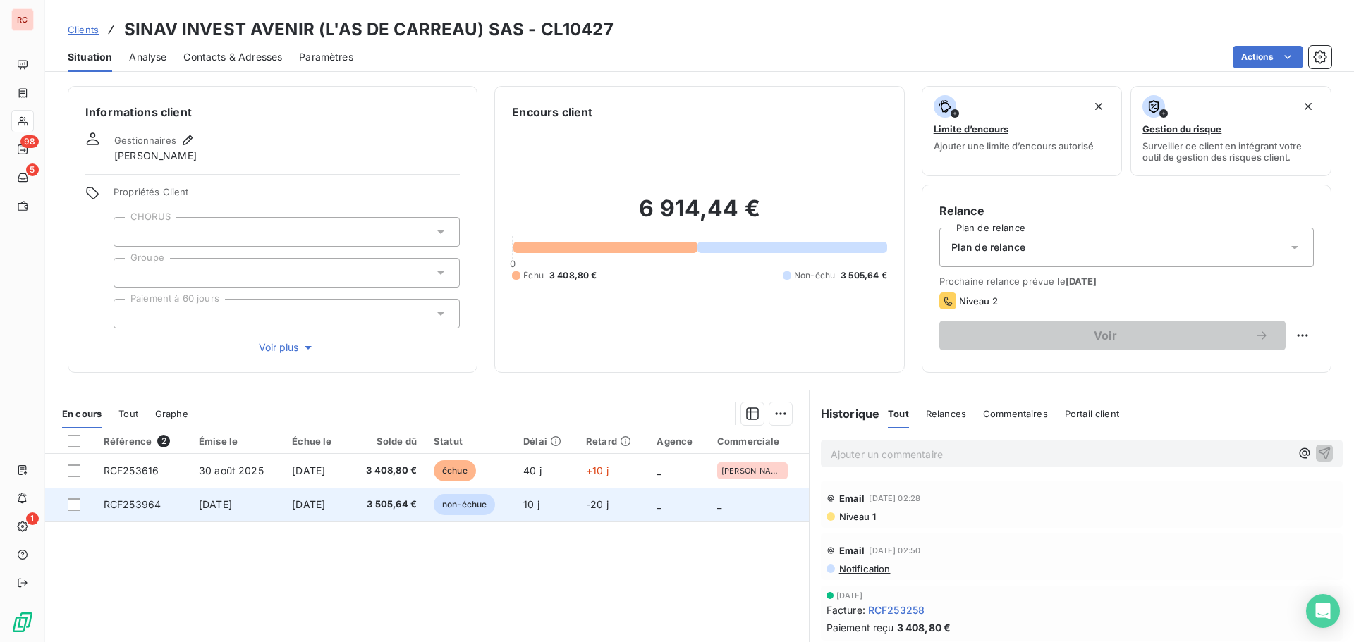
click at [313, 508] on span "[DATE]" at bounding box center [308, 505] width 33 height 12
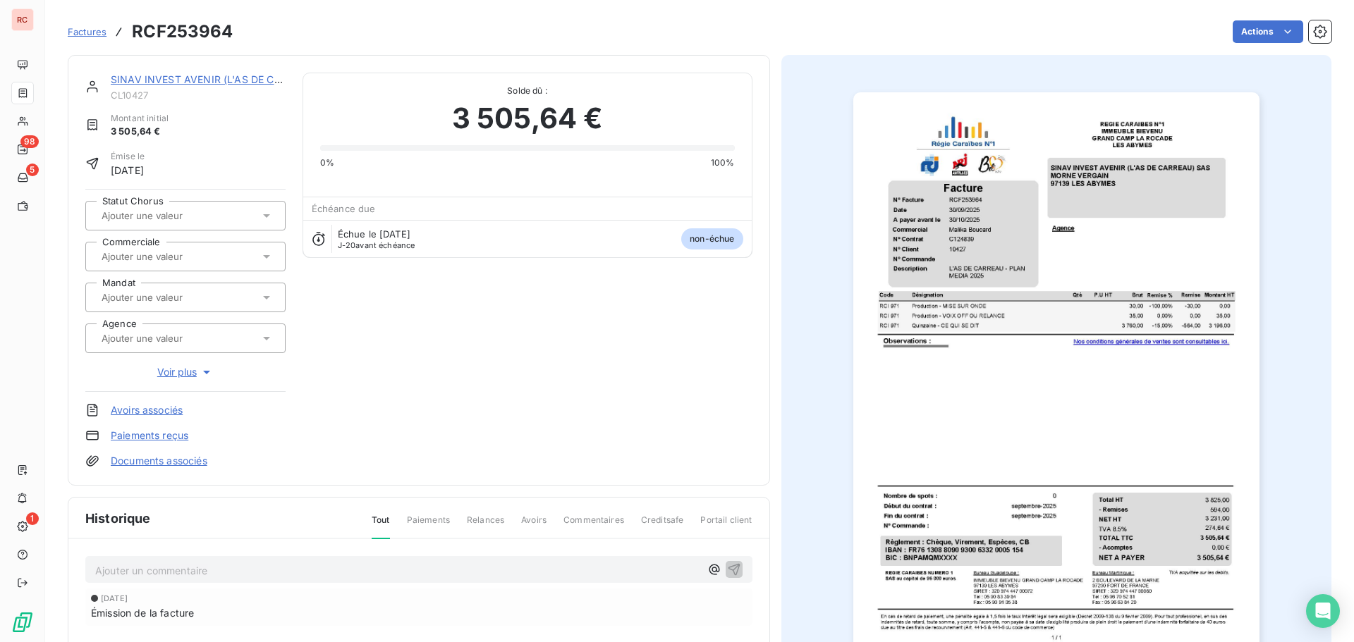
click at [184, 264] on div at bounding box center [178, 257] width 162 height 18
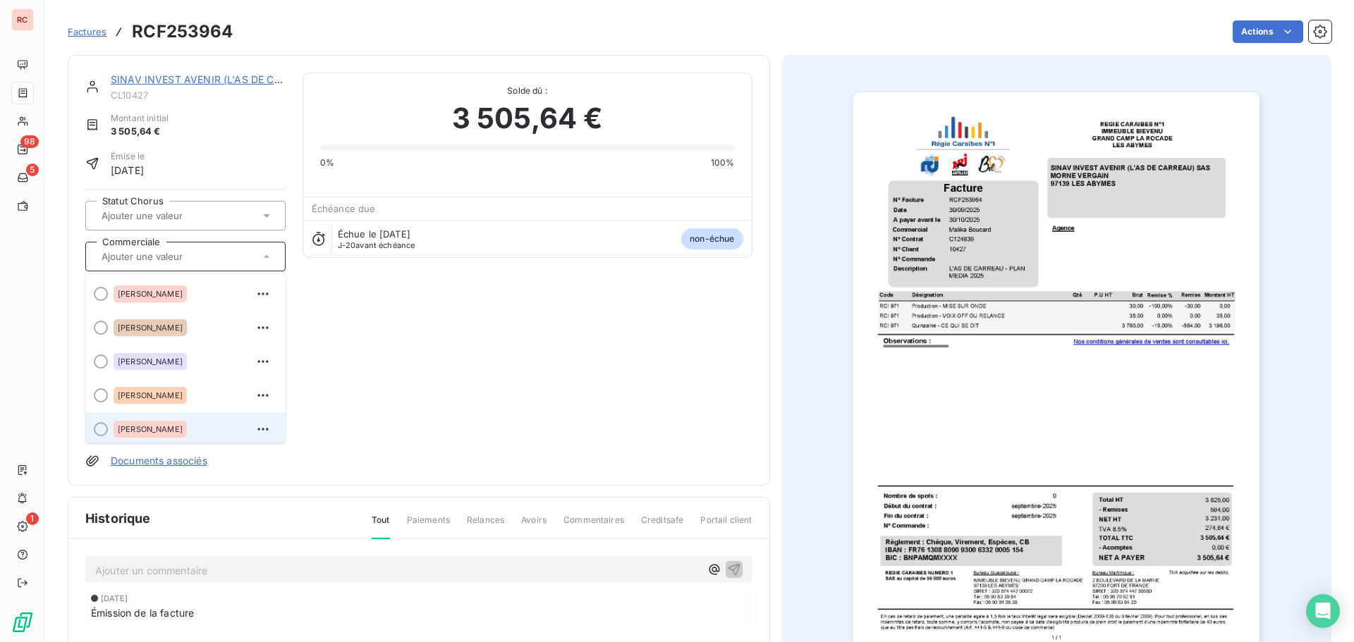
scroll to position [3, 0]
click at [143, 426] on span "[PERSON_NAME]" at bounding box center [150, 426] width 65 height 8
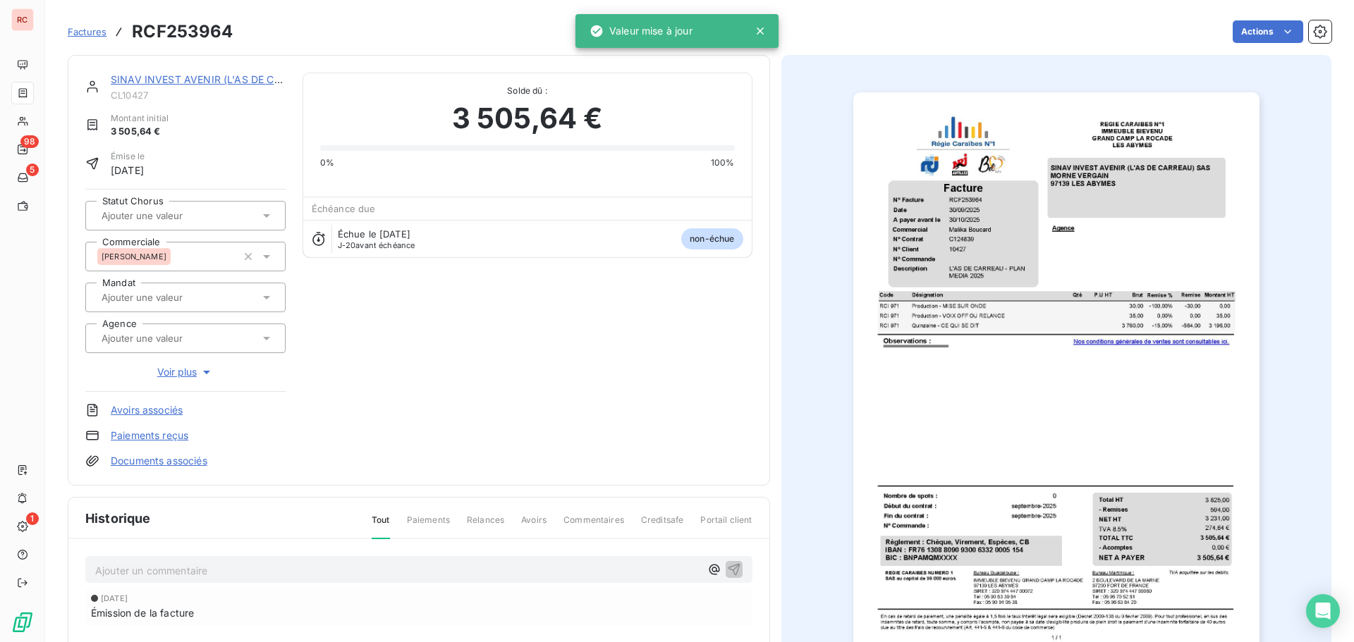
click at [73, 30] on span "Factures" at bounding box center [87, 31] width 39 height 11
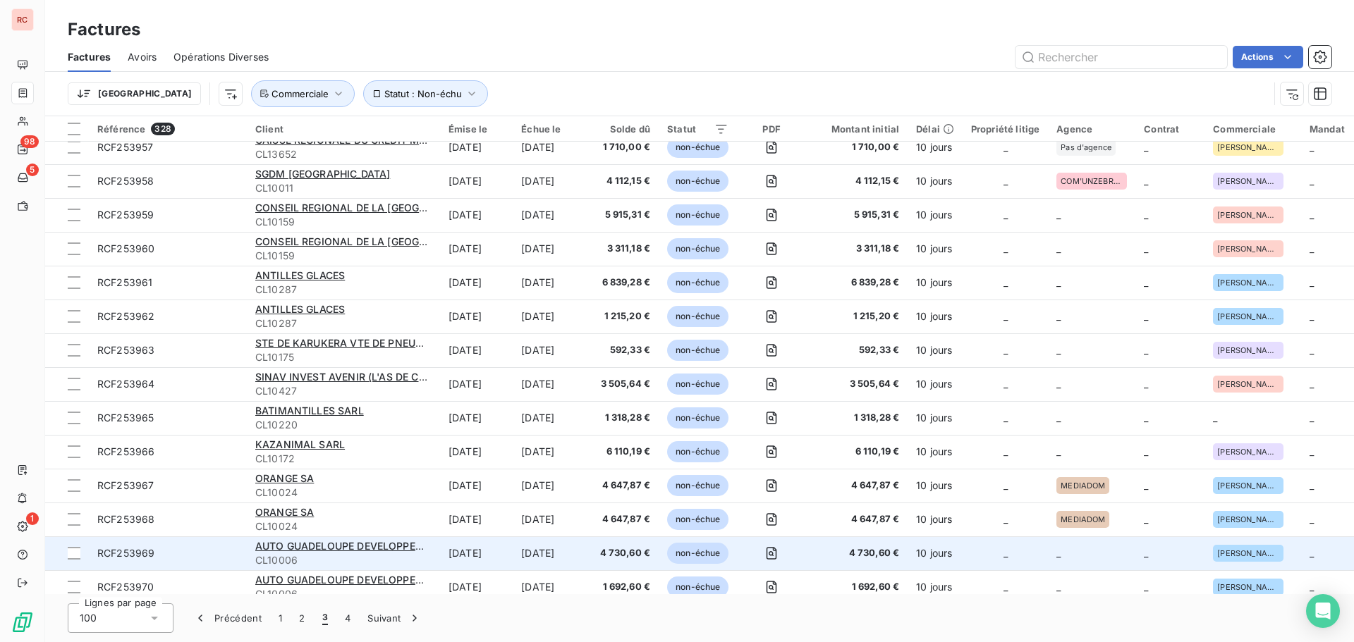
scroll to position [2938, 0]
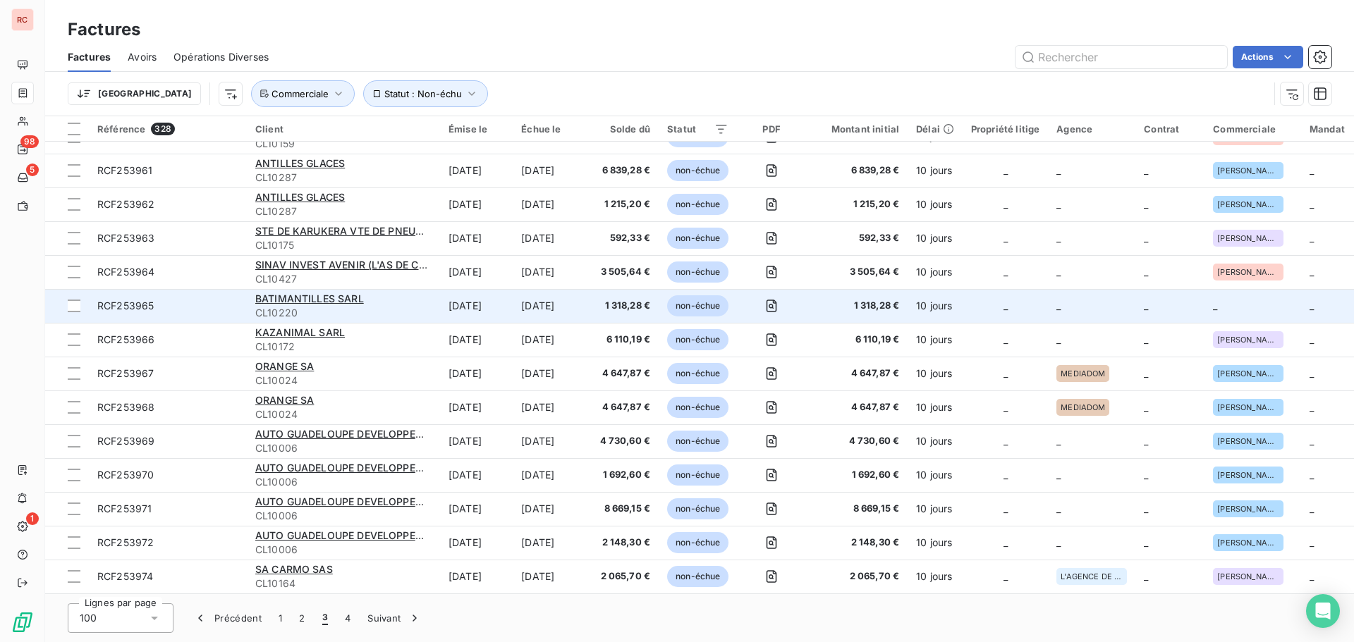
click at [326, 300] on div "BATIMANTILLES SARL" at bounding box center [343, 299] width 176 height 14
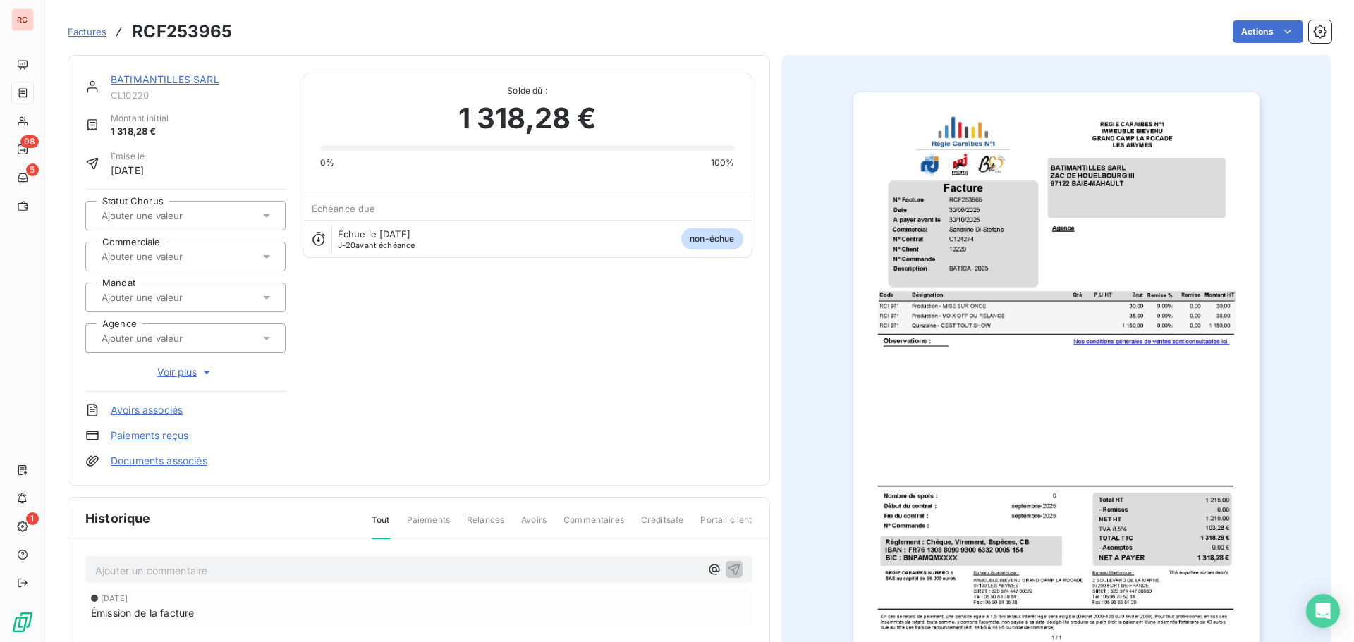
click at [121, 260] on input "text" at bounding box center [171, 256] width 142 height 13
type input "san"
click at [166, 330] on span "[PERSON_NAME]" at bounding box center [150, 328] width 65 height 8
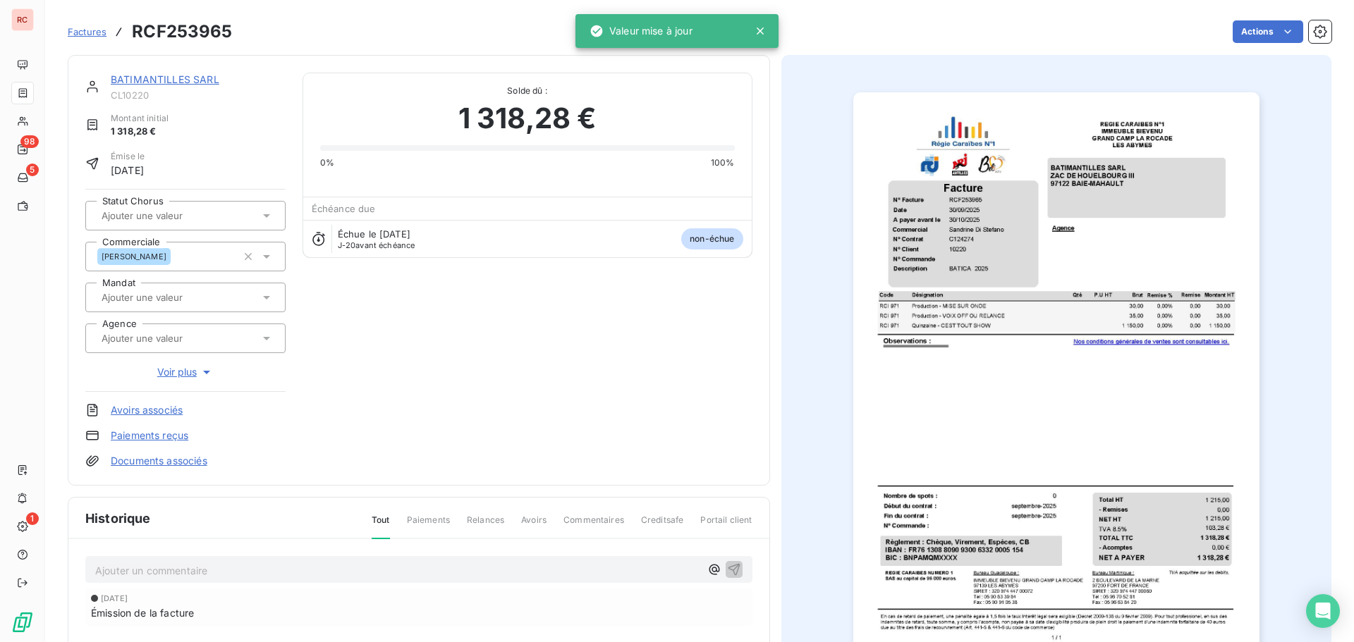
click at [97, 32] on span "Factures" at bounding box center [87, 31] width 39 height 11
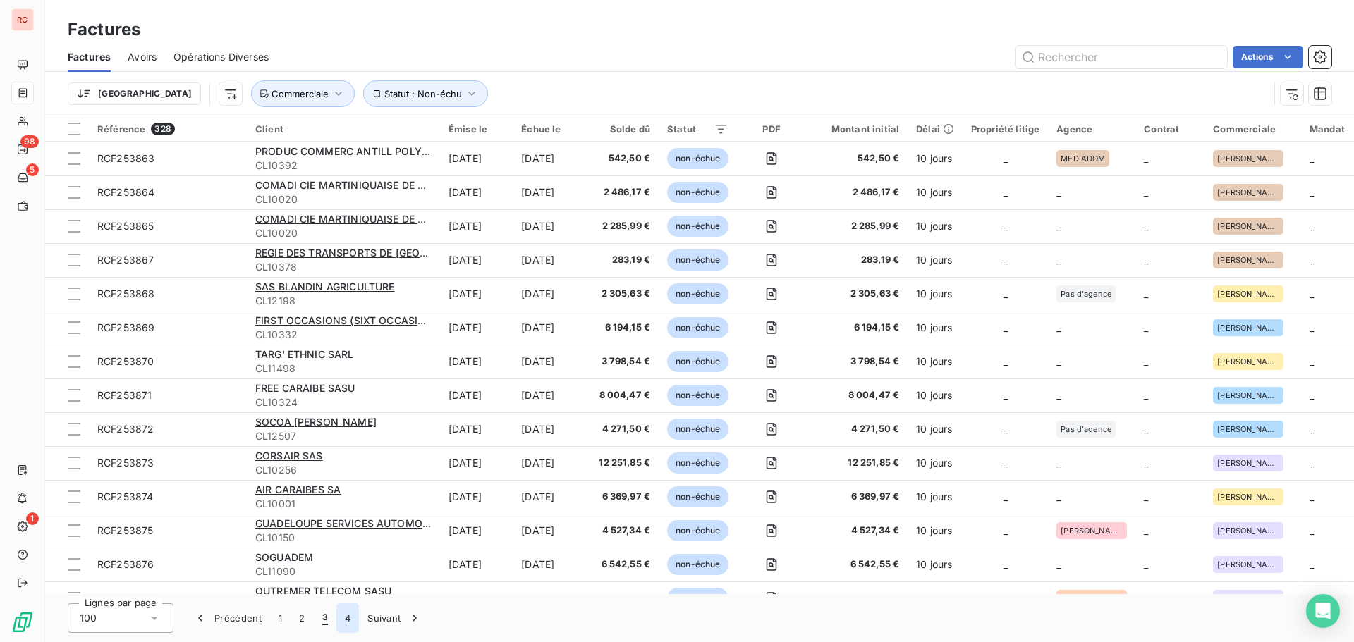
click at [348, 625] on button "4" at bounding box center [347, 619] width 23 height 30
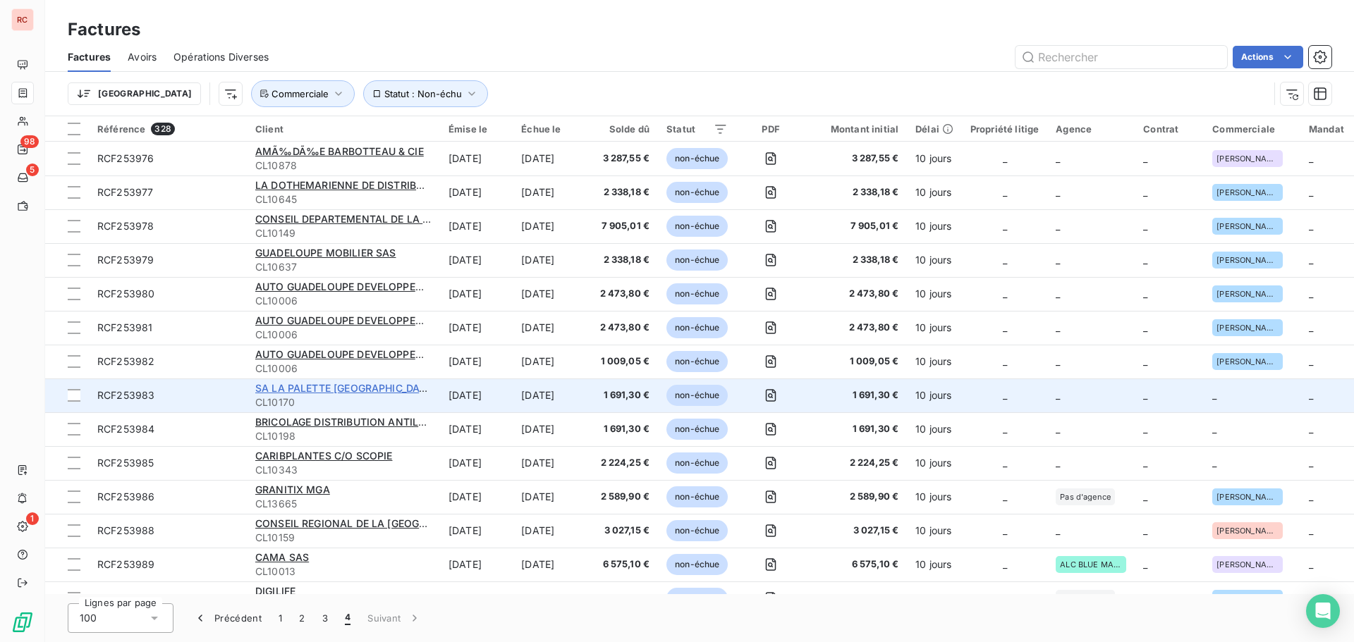
click at [309, 389] on span "SA LA PALETTE [GEOGRAPHIC_DATA] SAS" at bounding box center [356, 388] width 203 height 12
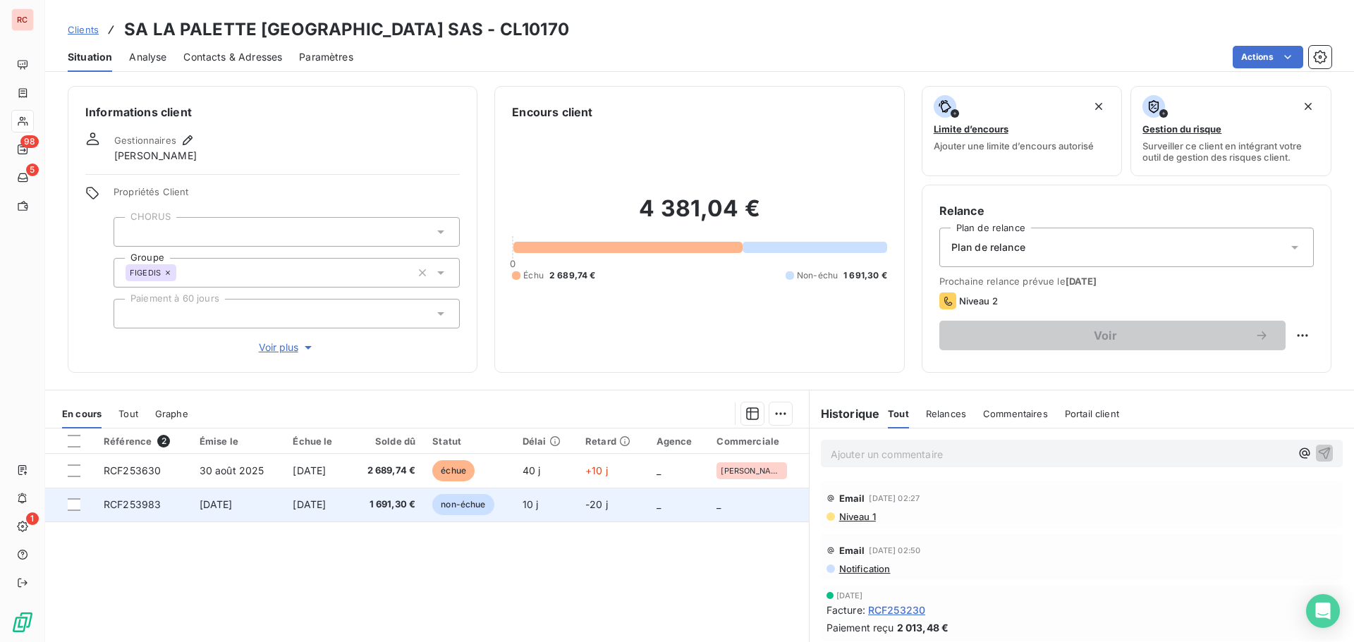
click at [228, 499] on span "[DATE]" at bounding box center [216, 505] width 33 height 12
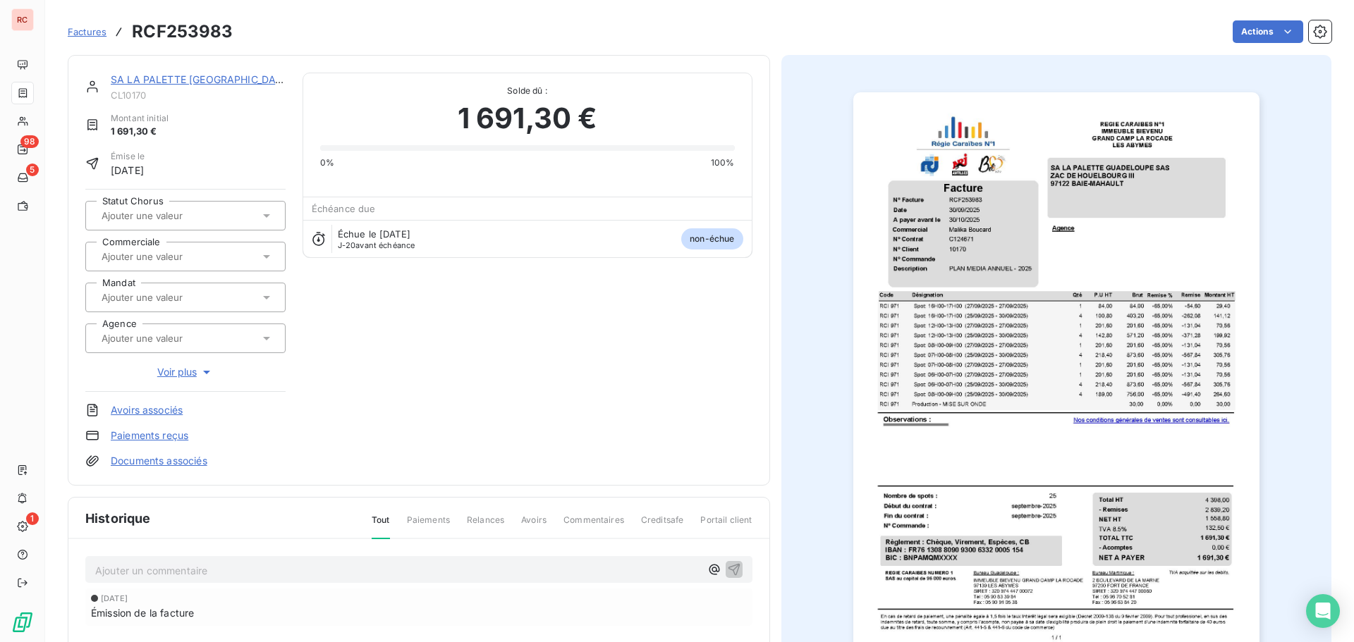
click at [181, 255] on input "text" at bounding box center [171, 256] width 142 height 13
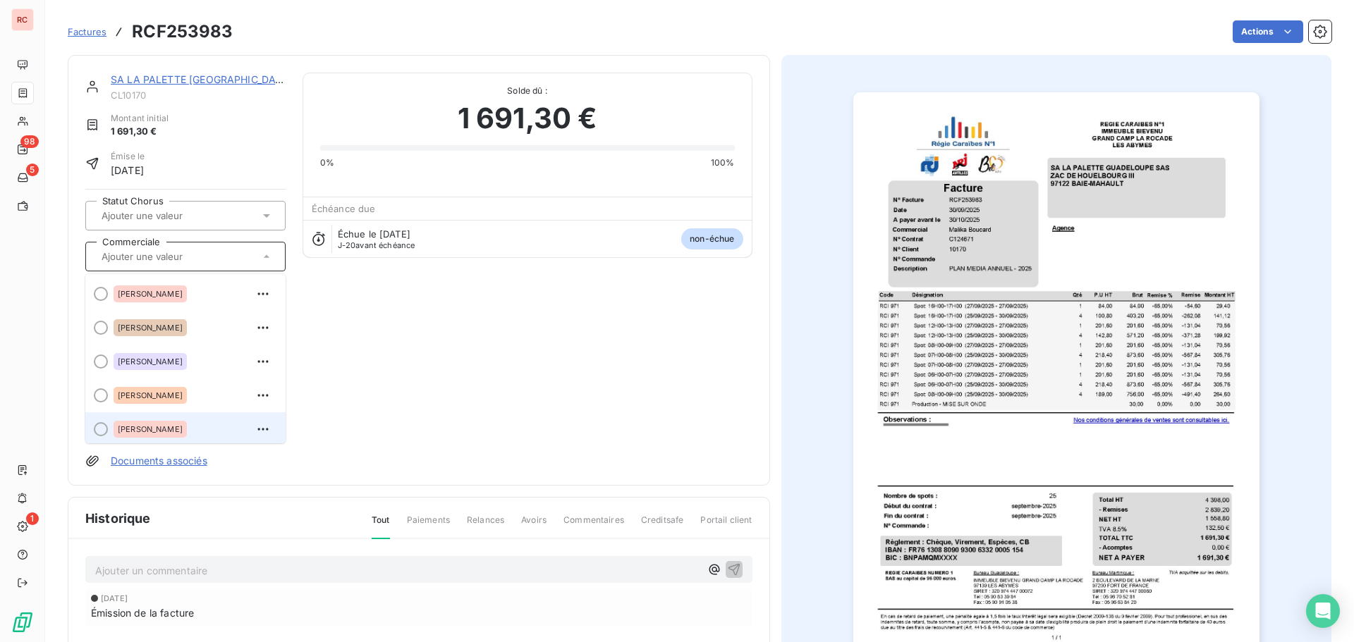
scroll to position [3, 0]
click at [136, 431] on div "[PERSON_NAME]" at bounding box center [150, 426] width 73 height 17
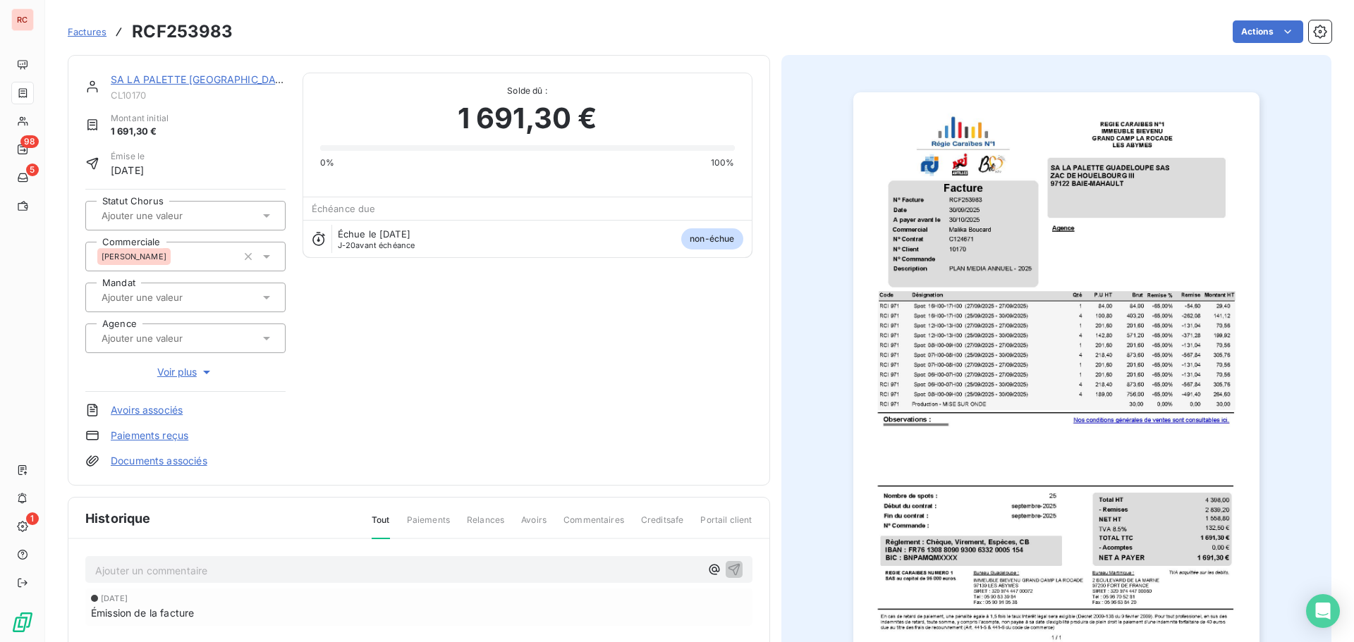
click at [73, 32] on span "Factures" at bounding box center [87, 31] width 39 height 11
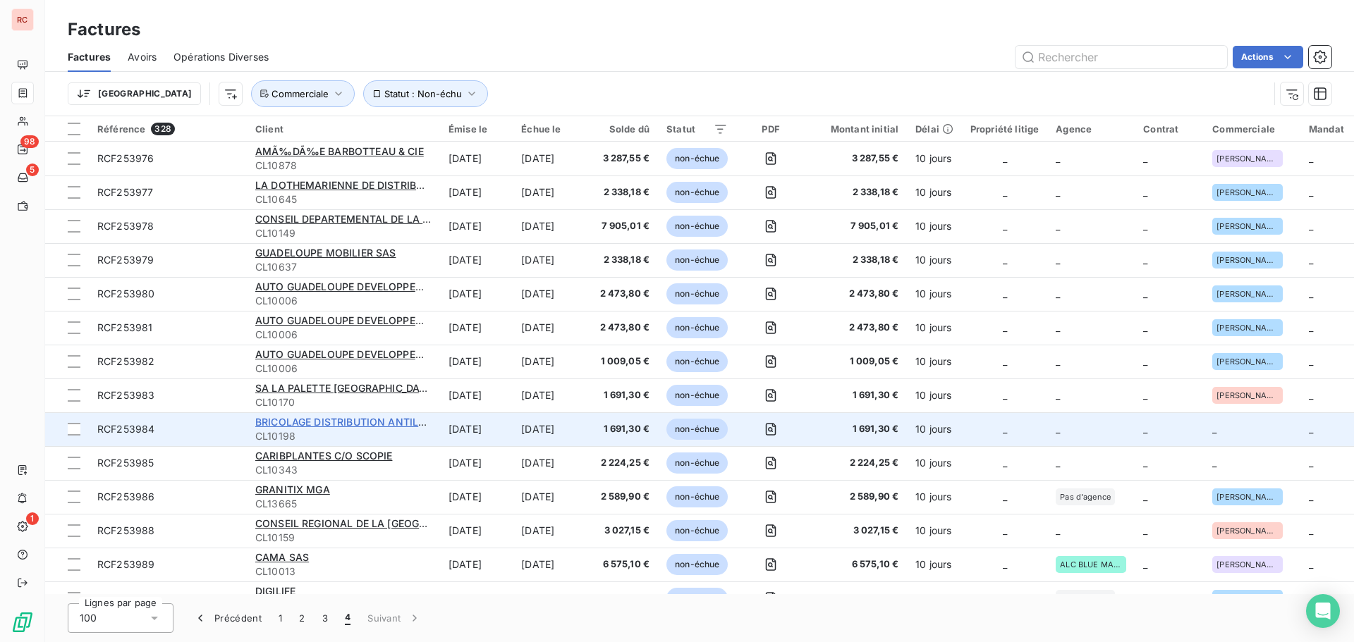
click at [281, 421] on span "BRICOLAGE DISTRIBUTION ANTILLES (BRICODIA) SARL" at bounding box center [389, 422] width 268 height 12
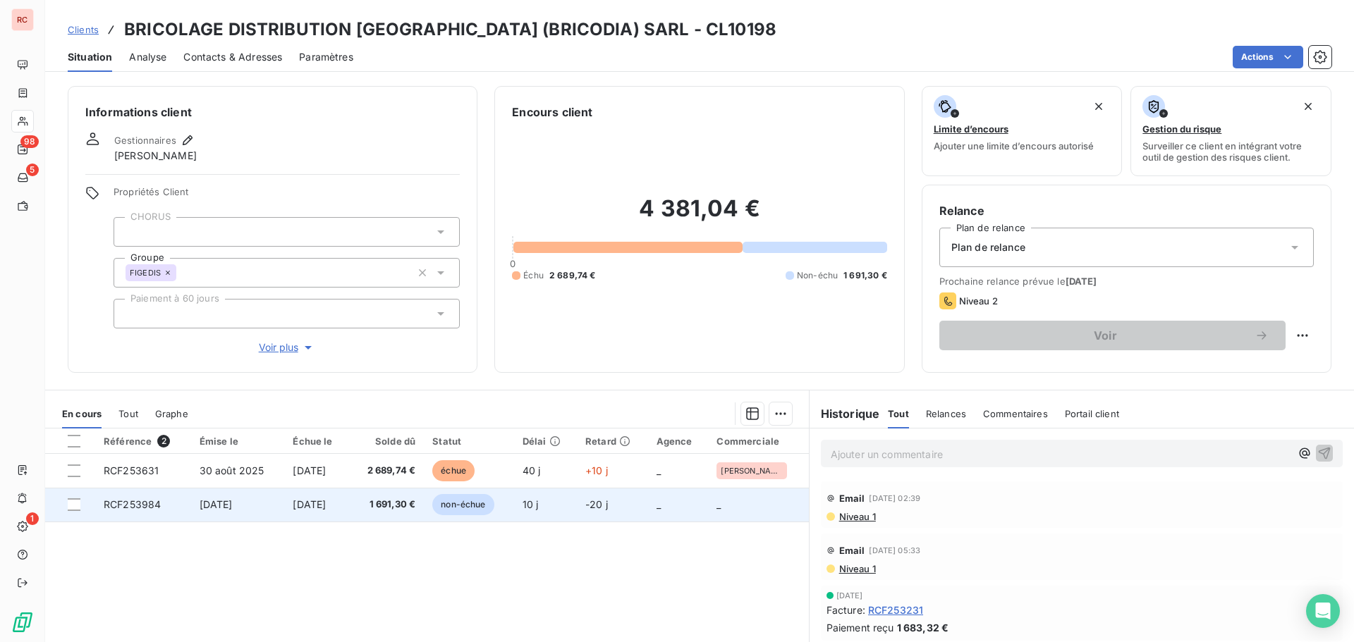
click at [250, 513] on td "[DATE]" at bounding box center [238, 505] width 94 height 34
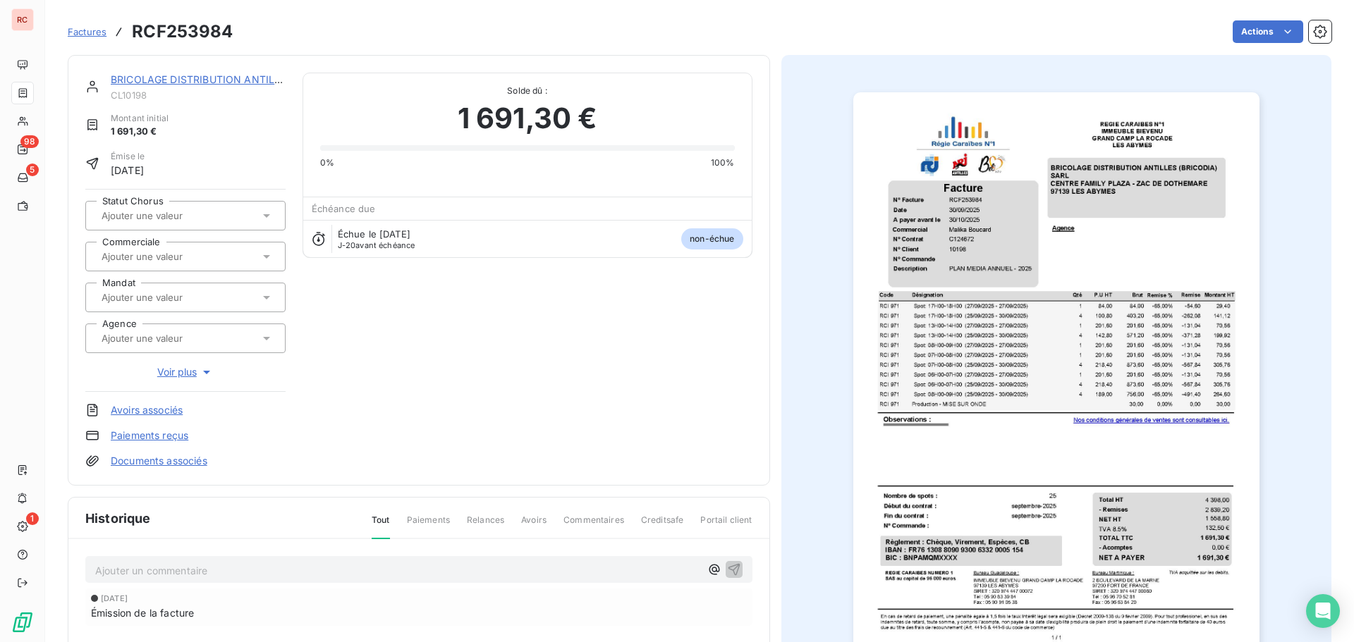
click at [202, 261] on input "text" at bounding box center [171, 256] width 142 height 13
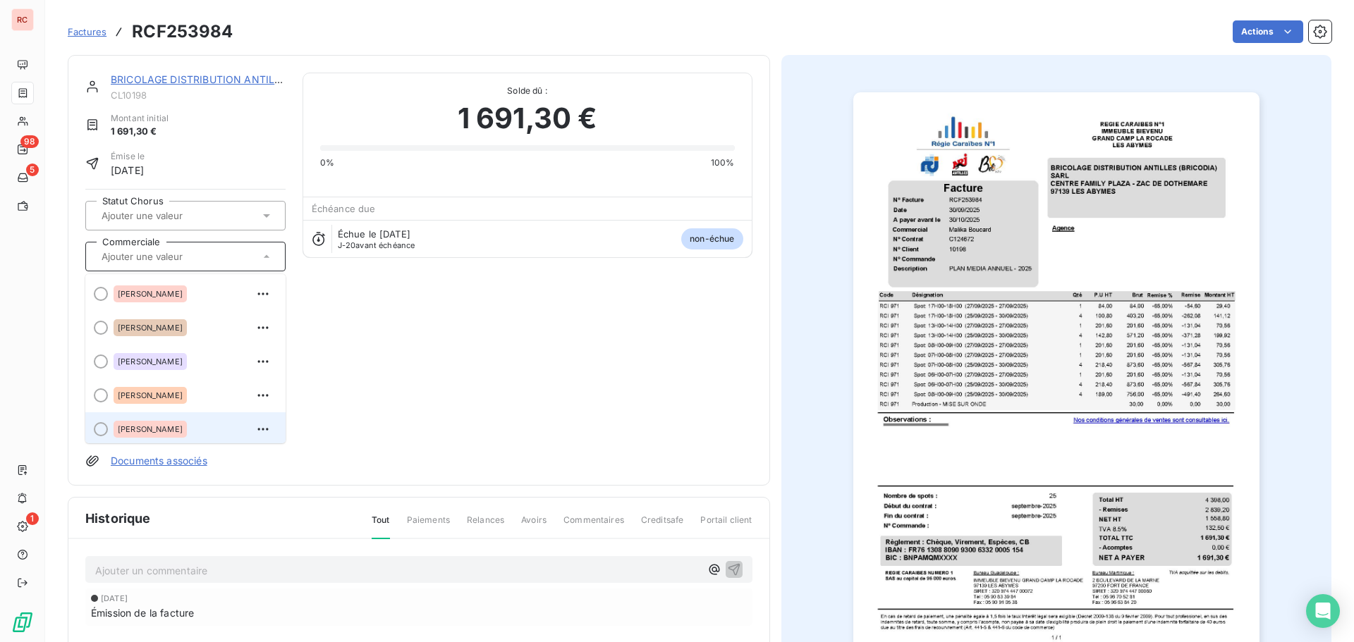
scroll to position [3, 0]
click at [141, 429] on span "[PERSON_NAME]" at bounding box center [150, 426] width 65 height 8
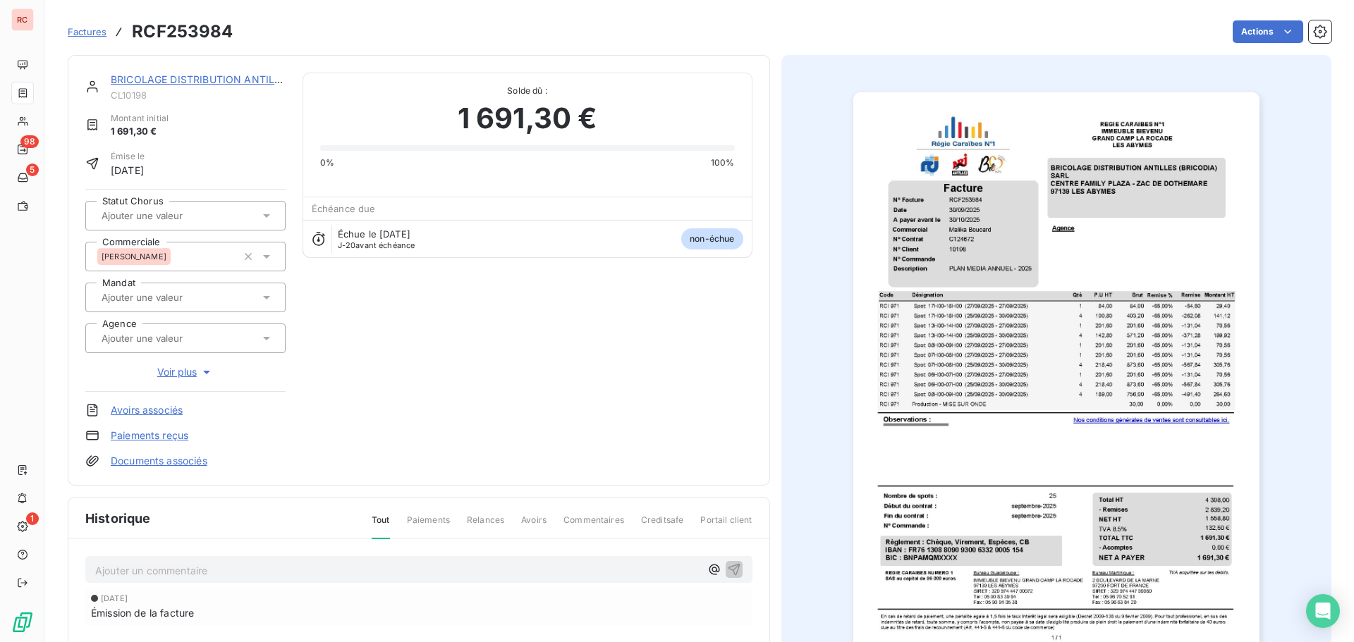
click at [85, 32] on span "Factures" at bounding box center [87, 31] width 39 height 11
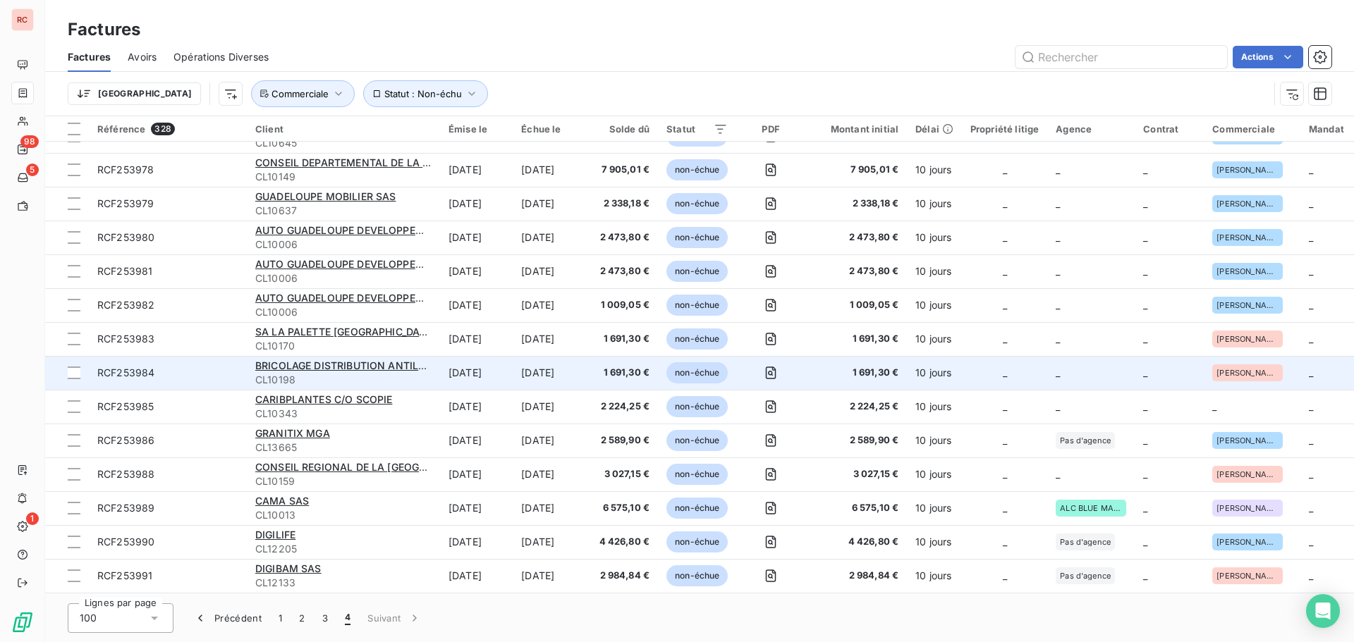
scroll to position [141, 0]
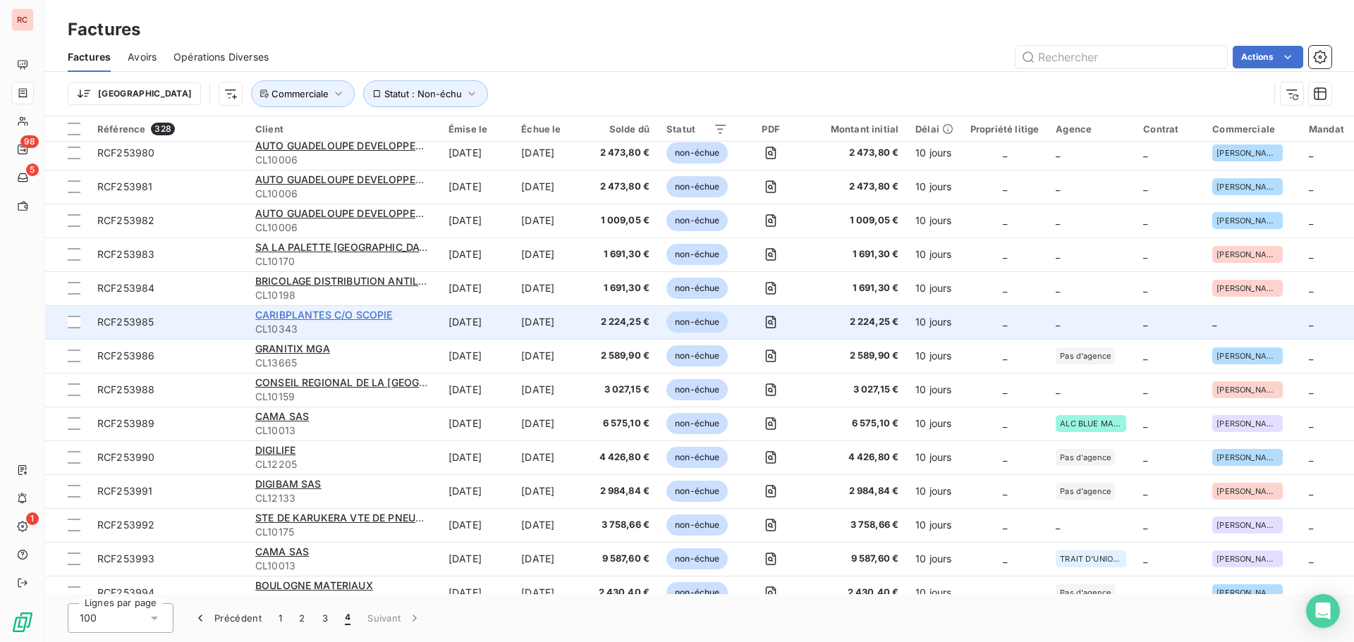
click at [299, 311] on span "CARIBPLANTES C/O SCOPIE" at bounding box center [323, 315] width 137 height 12
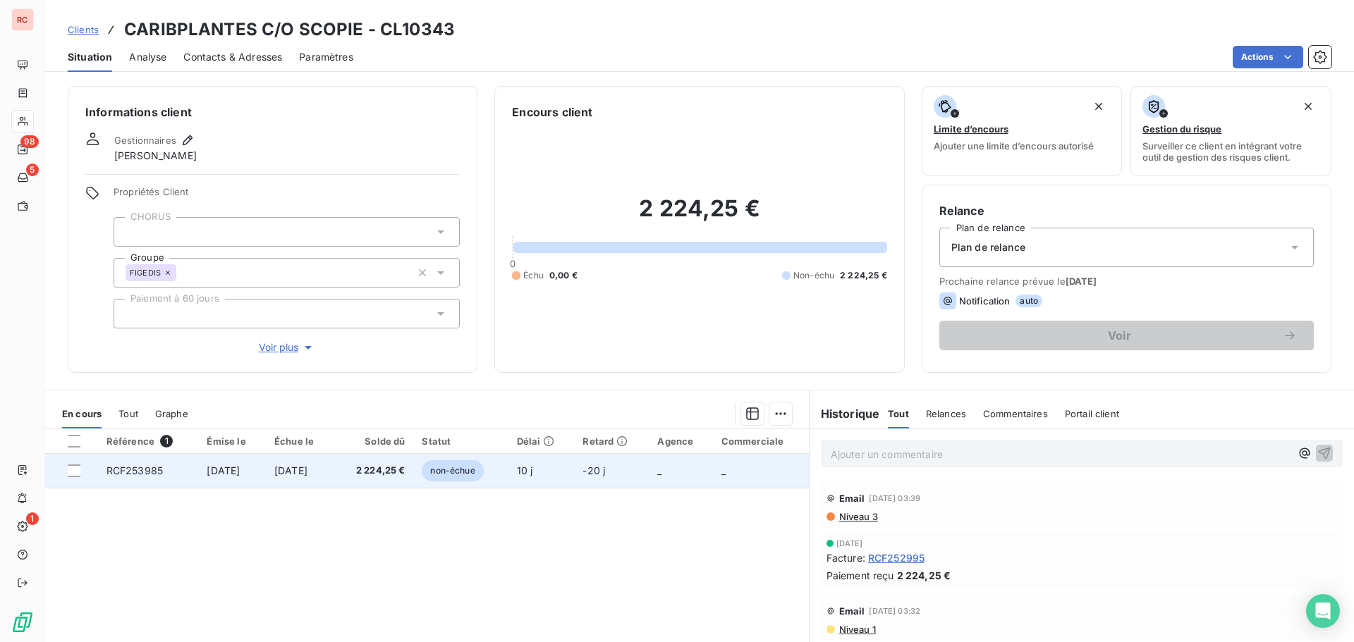
click at [240, 468] on span "[DATE]" at bounding box center [223, 471] width 33 height 12
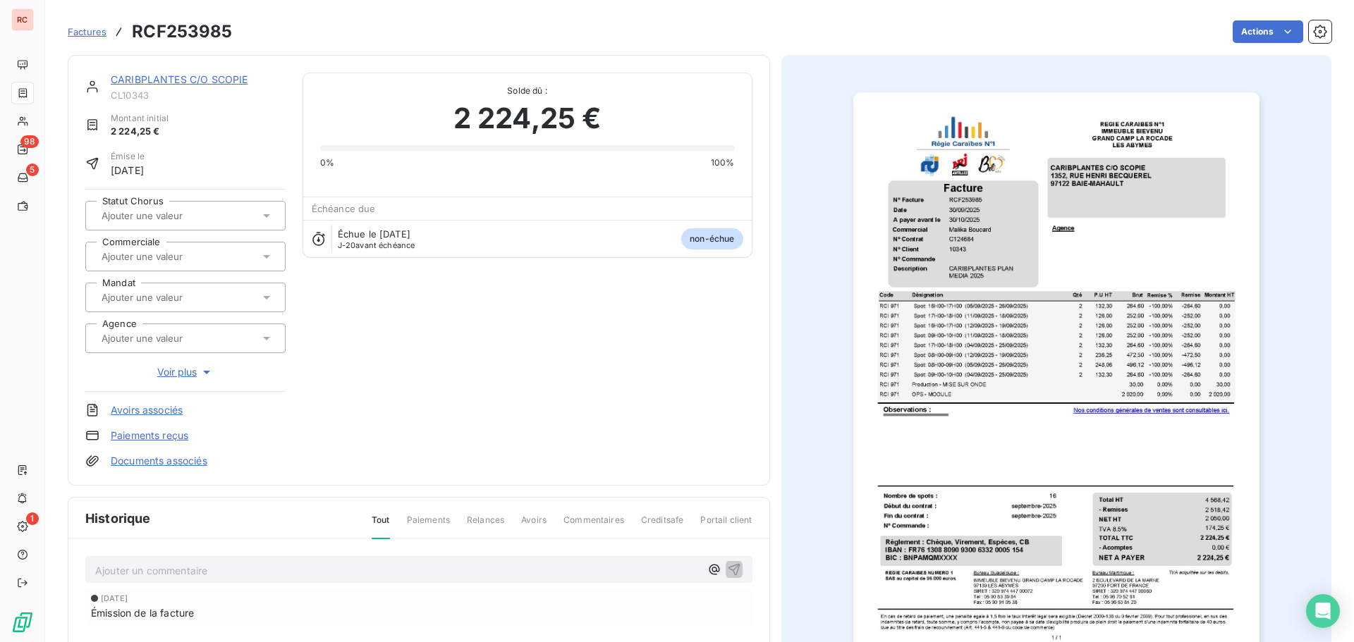
click at [168, 257] on input "text" at bounding box center [171, 256] width 142 height 13
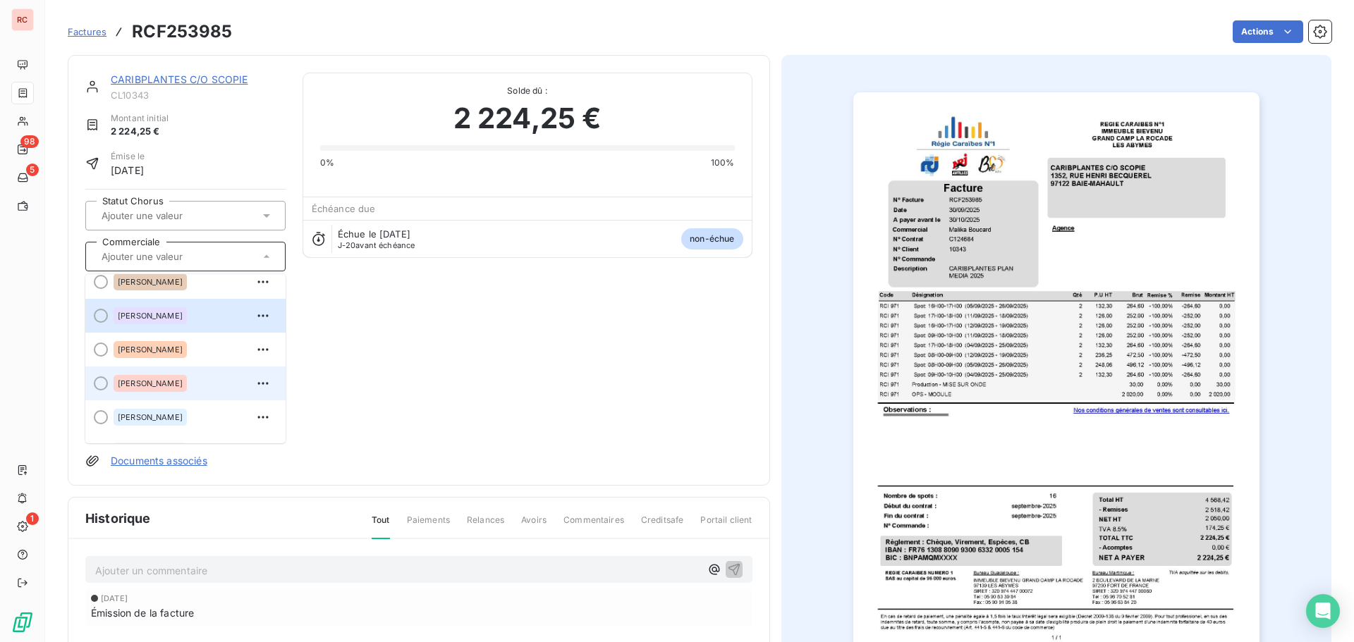
scroll to position [71, 0]
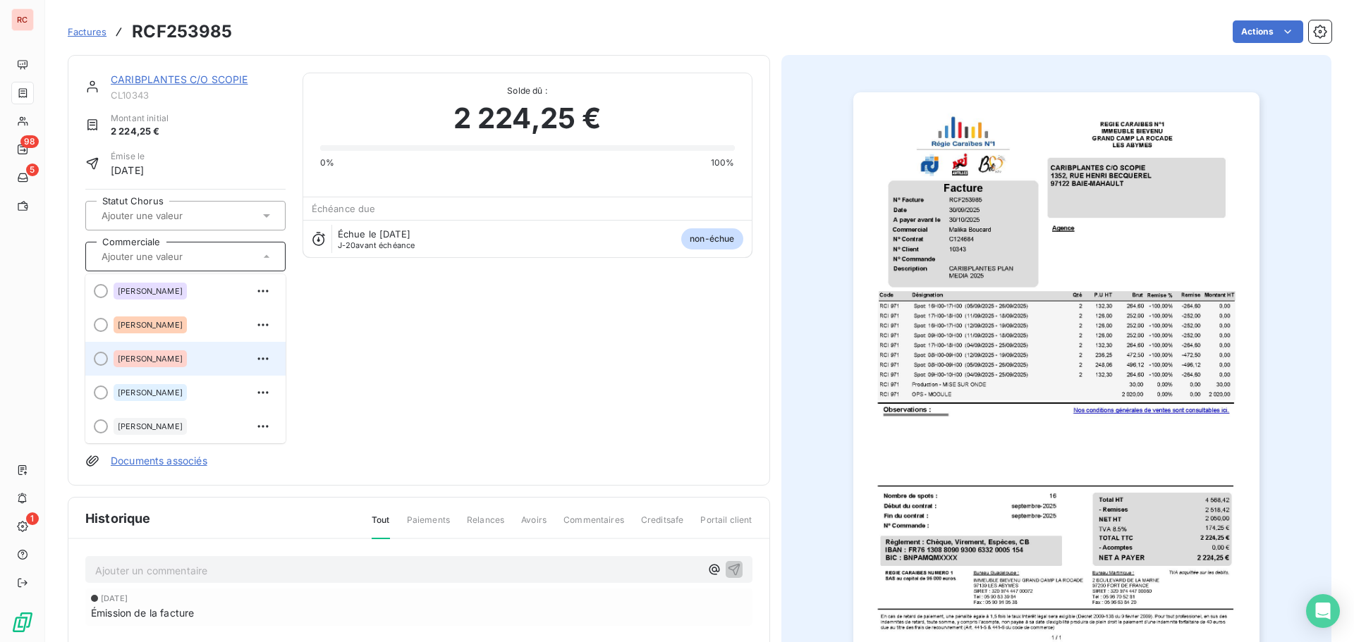
click at [149, 355] on span "[PERSON_NAME]" at bounding box center [150, 359] width 65 height 8
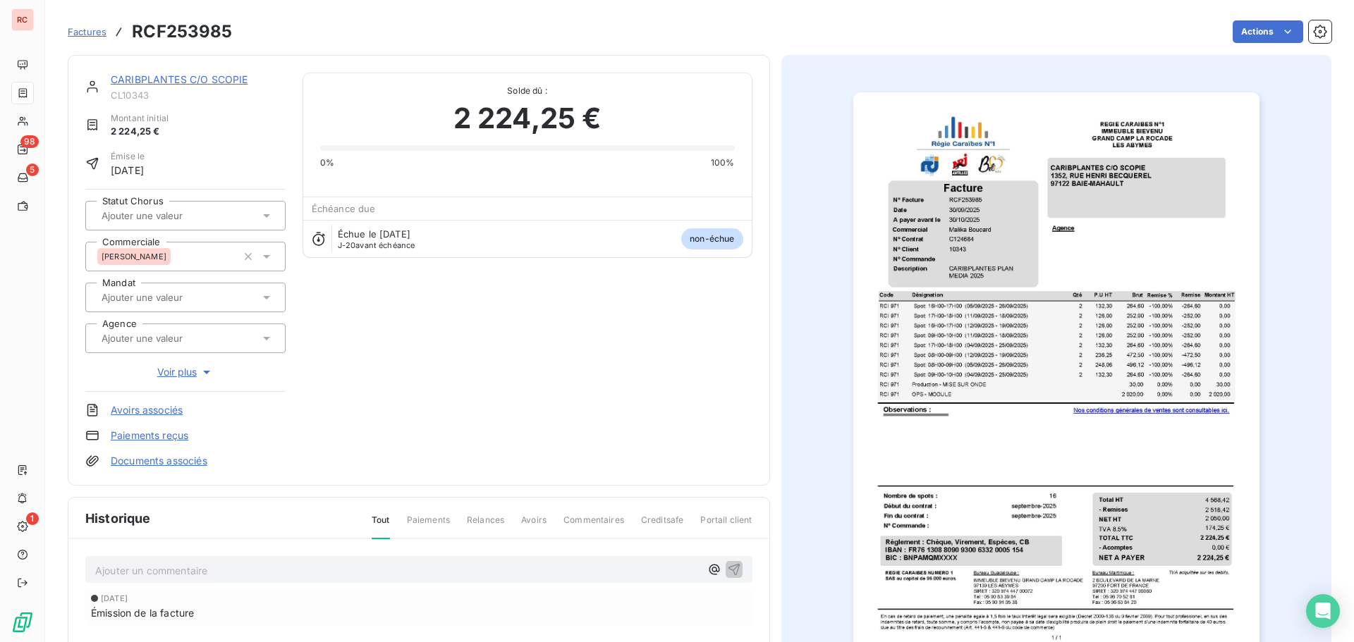
click at [86, 32] on span "Factures" at bounding box center [87, 31] width 39 height 11
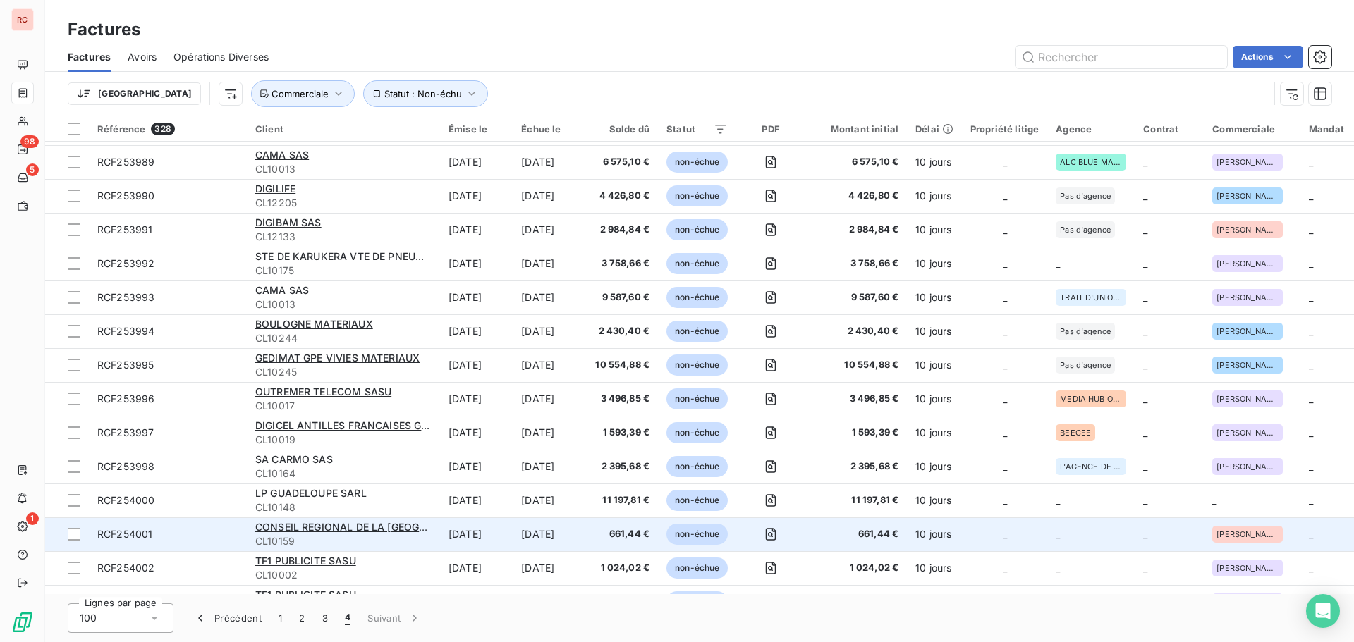
scroll to position [501, 0]
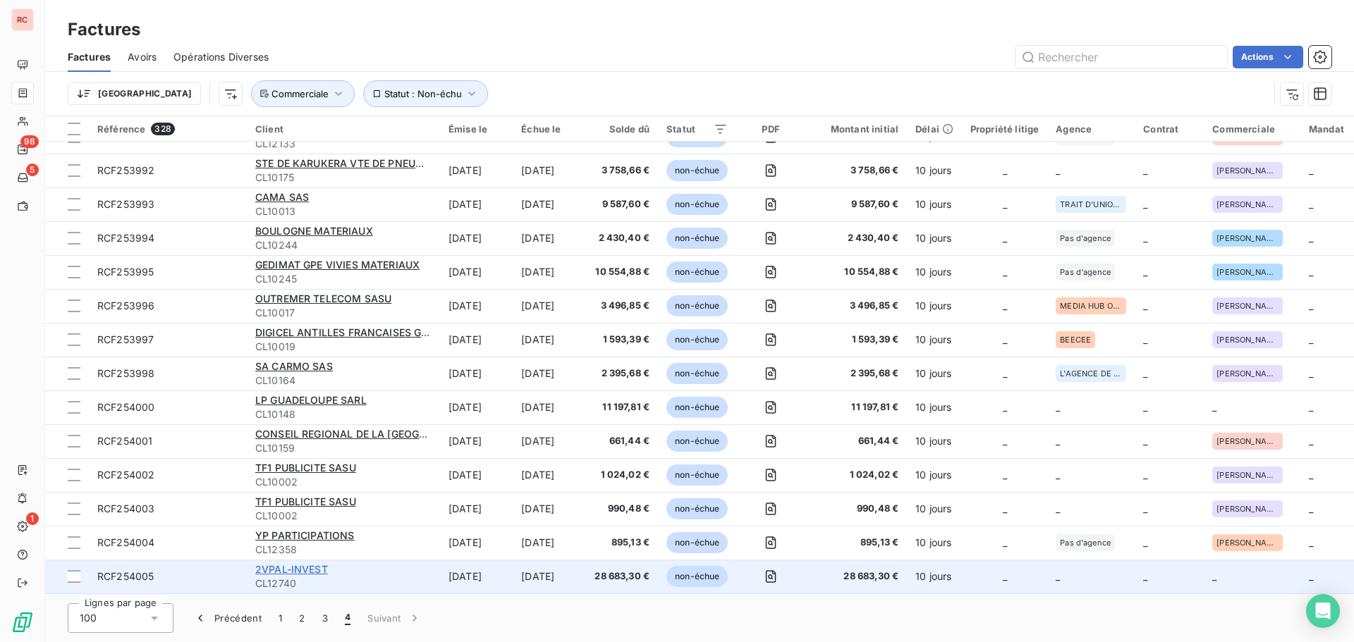
click at [287, 568] on span "2VPAL-INVEST" at bounding box center [291, 569] width 73 height 12
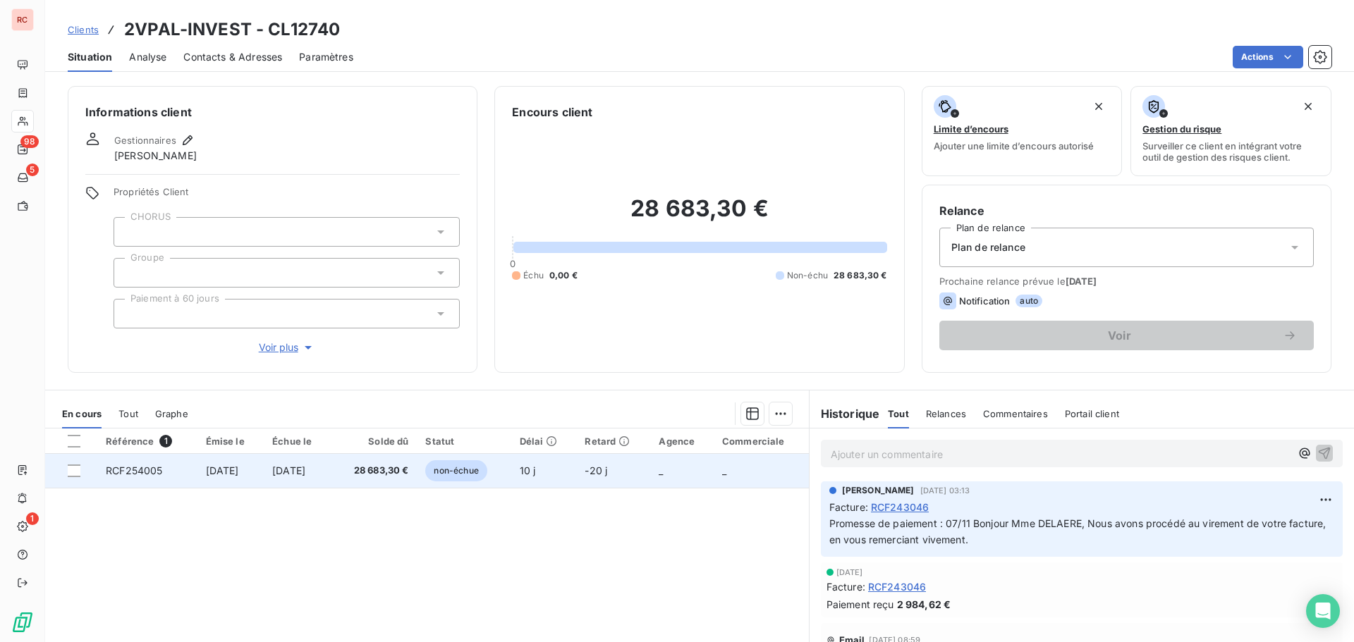
click at [226, 481] on td "[DATE]" at bounding box center [230, 471] width 67 height 34
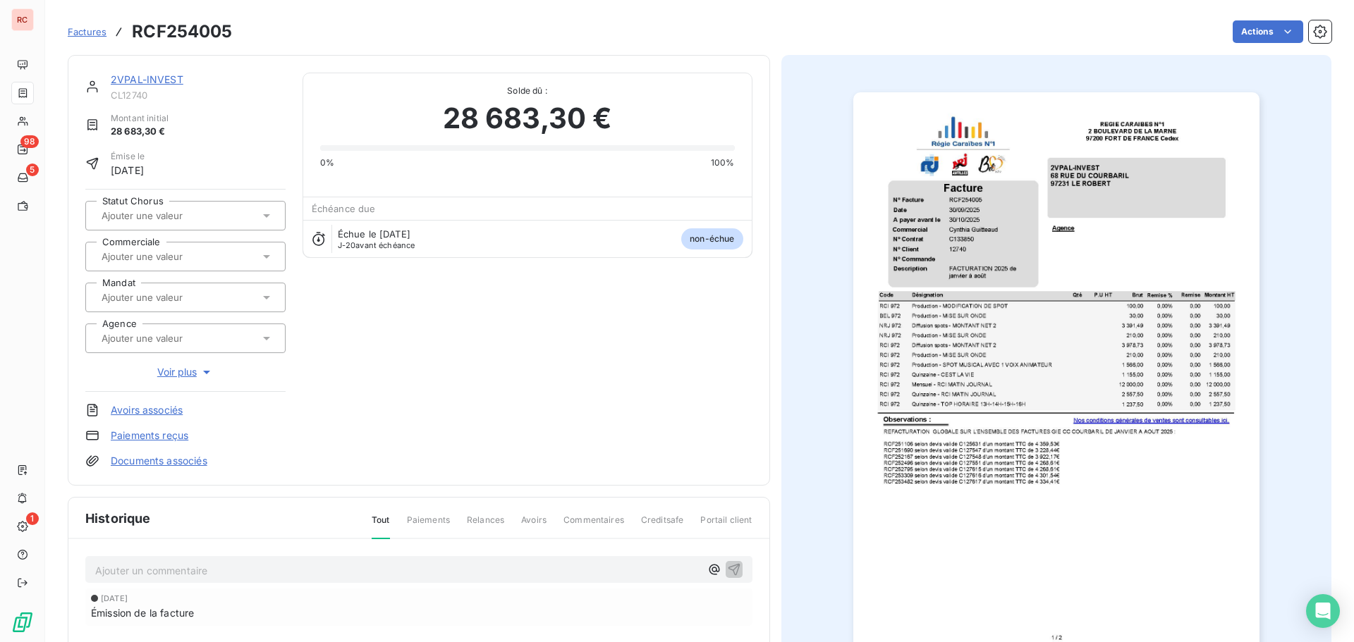
click at [172, 254] on input "text" at bounding box center [171, 256] width 142 height 13
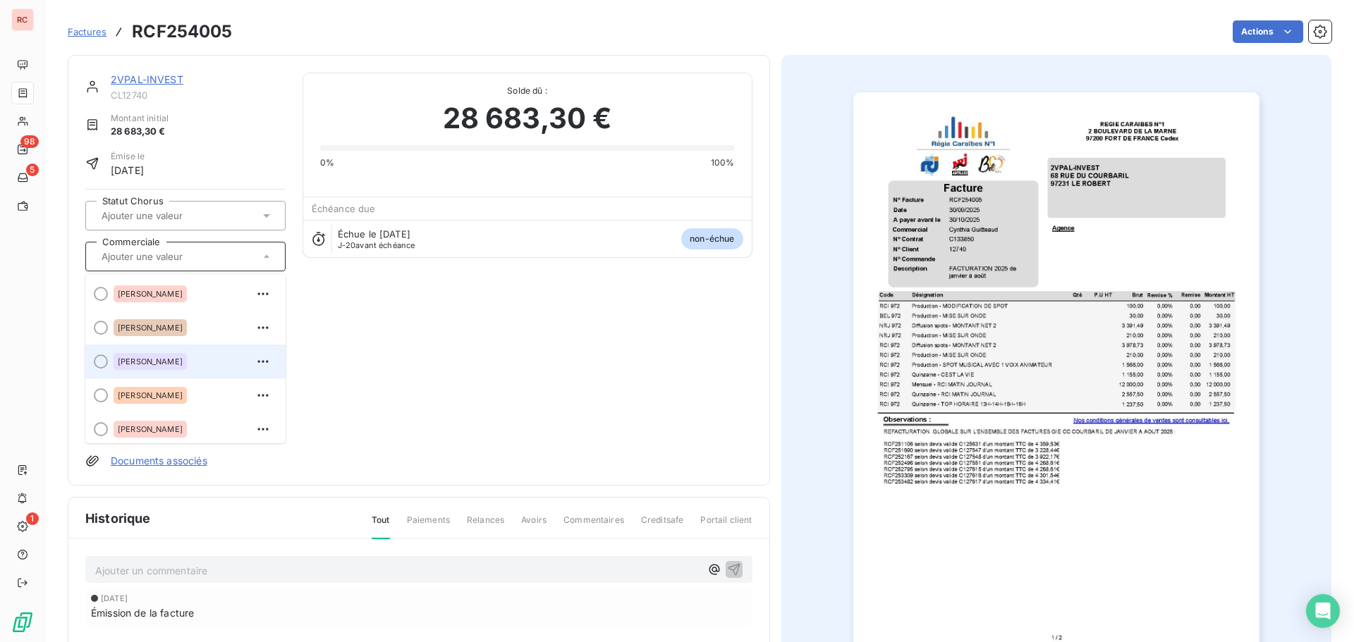
scroll to position [71, 0]
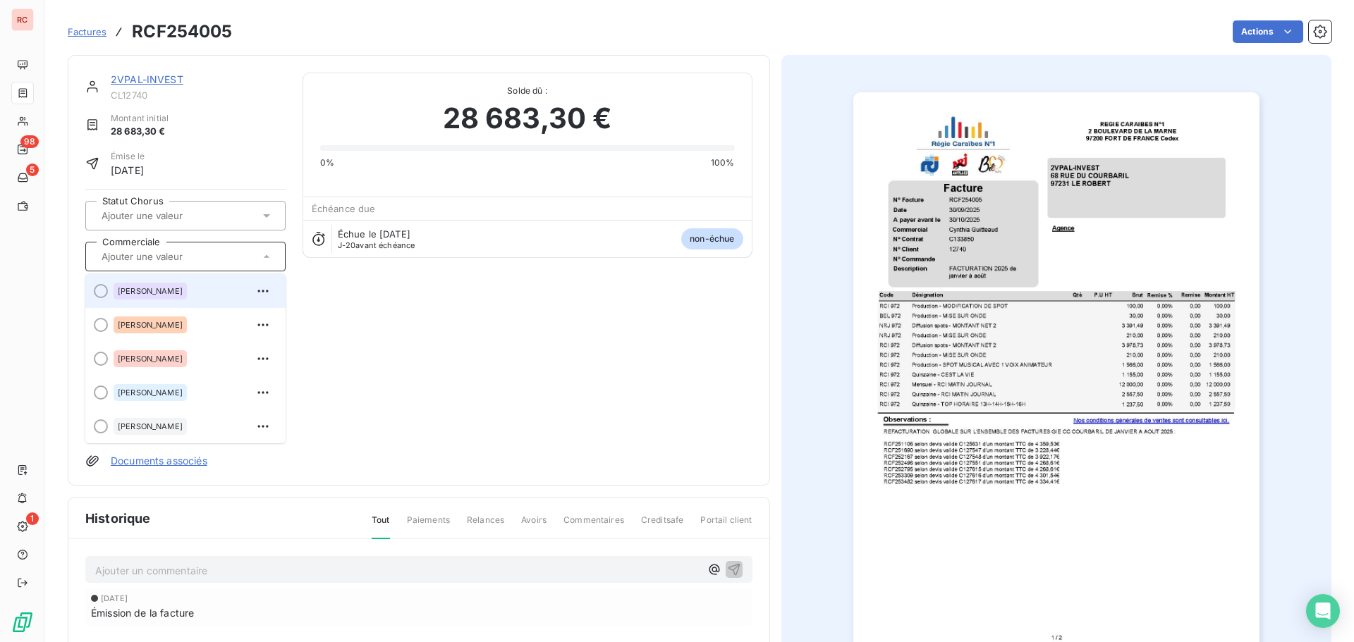
drag, startPoint x: 166, startPoint y: 355, endPoint x: 170, endPoint y: 290, distance: 65.0
click at [170, 290] on ul "[PERSON_NAME] [PERSON_NAME] [PERSON_NAME] [PERSON_NAME] [PERSON_NAME] [PERSON_N…" at bounding box center [185, 358] width 200 height 169
click at [100, 293] on div at bounding box center [101, 291] width 14 height 14
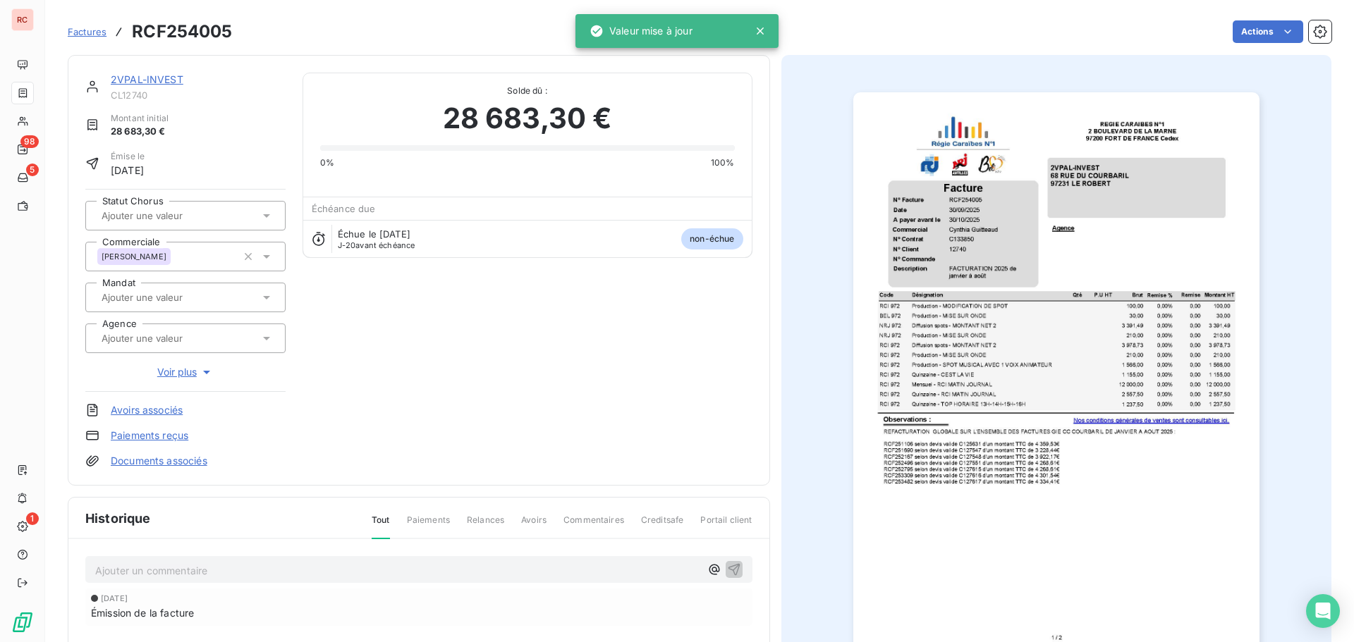
click at [137, 78] on link "2VPAL-INVEST" at bounding box center [147, 79] width 73 height 12
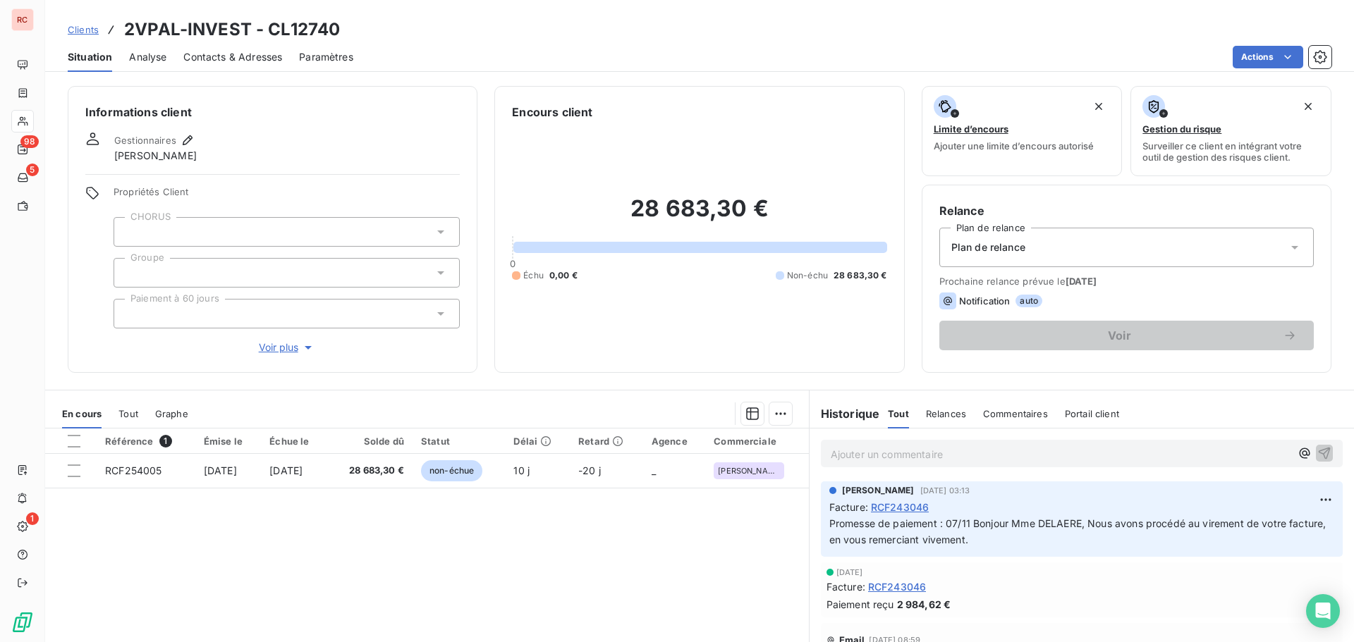
click at [131, 415] on span "Tout" at bounding box center [128, 413] width 20 height 11
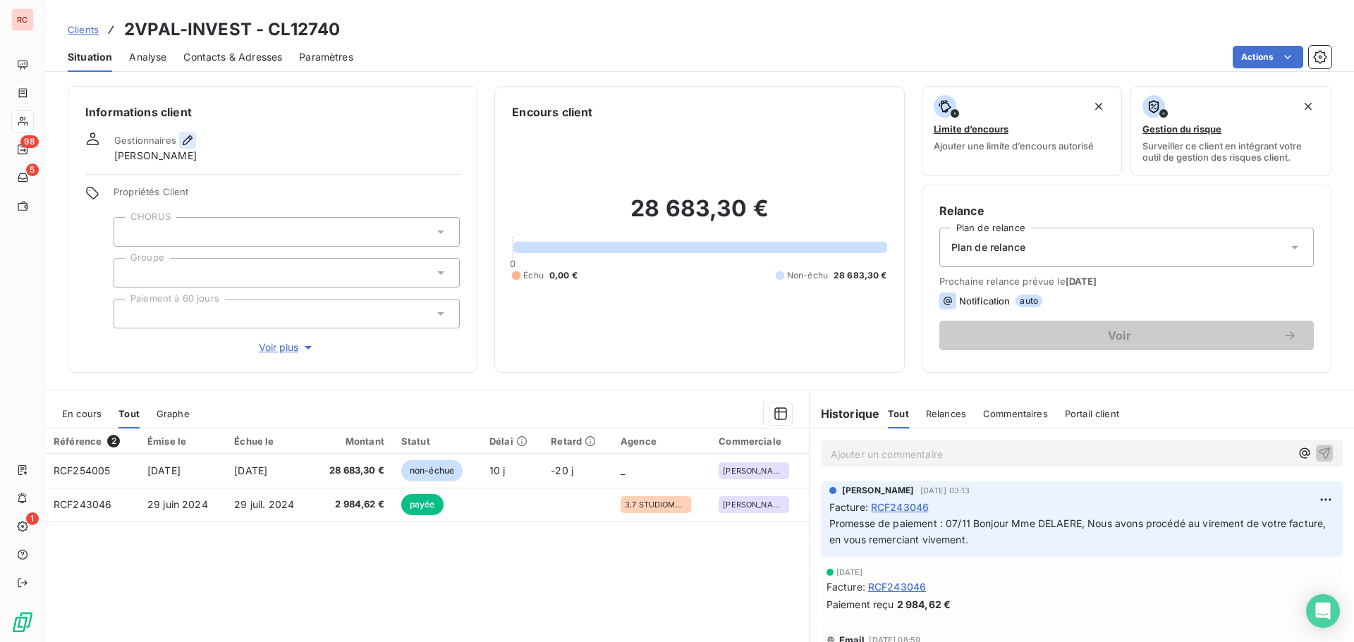
click at [190, 136] on icon "button" at bounding box center [188, 140] width 14 height 14
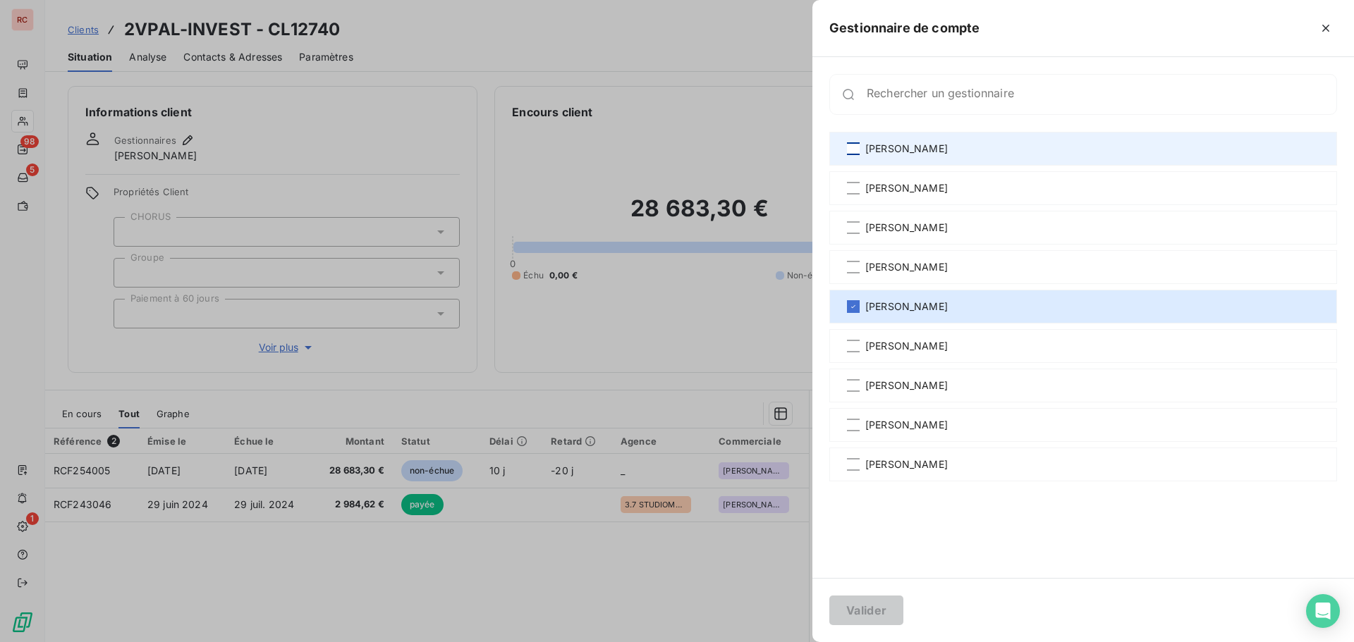
click at [851, 152] on div at bounding box center [853, 148] width 13 height 13
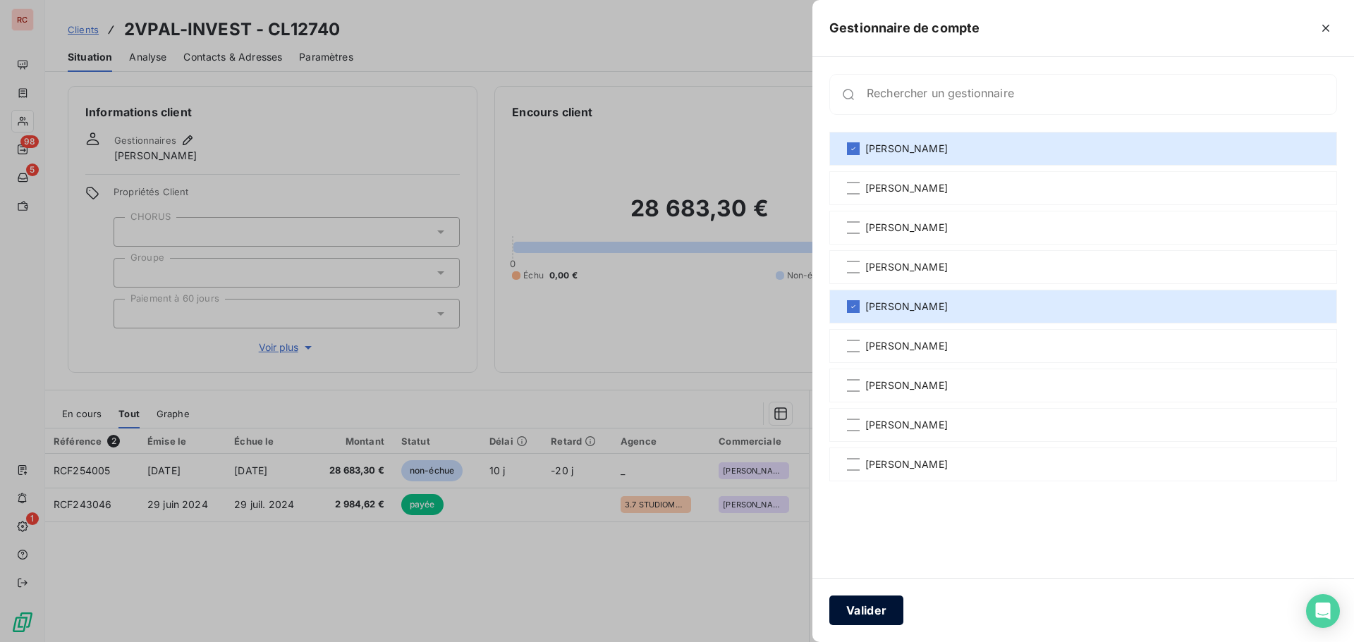
click at [874, 605] on button "Valider" at bounding box center [866, 611] width 74 height 30
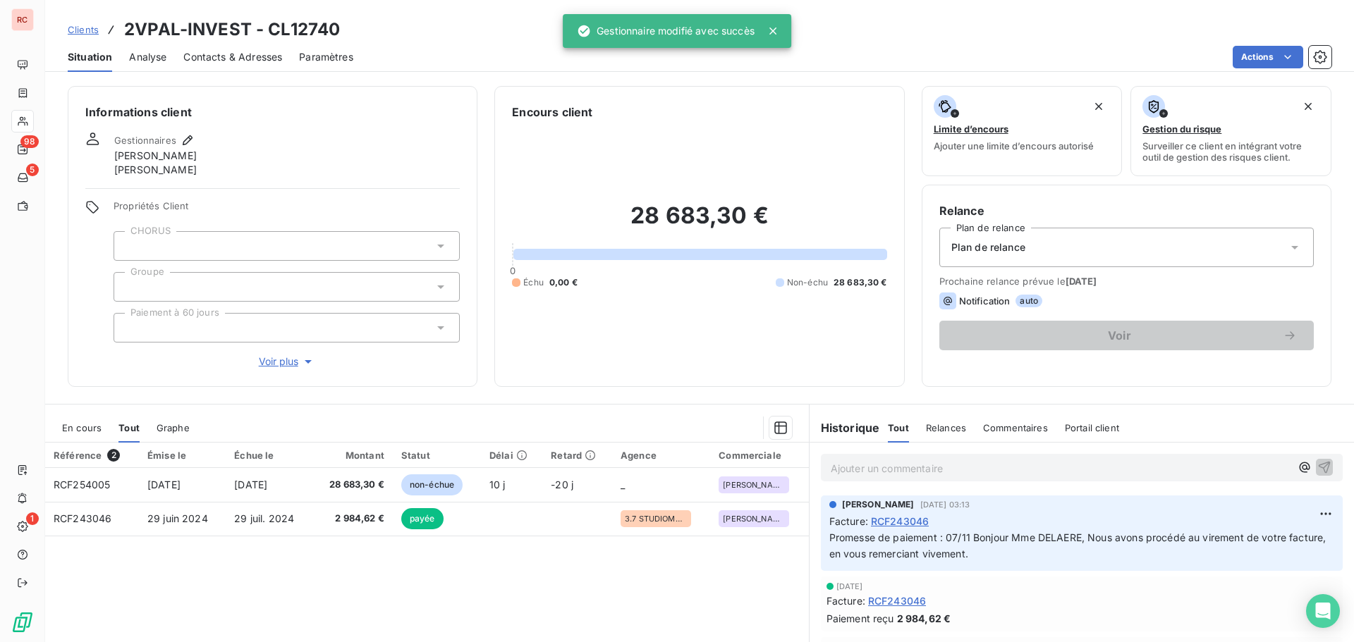
click at [250, 54] on span "Contacts & Adresses" at bounding box center [232, 57] width 99 height 14
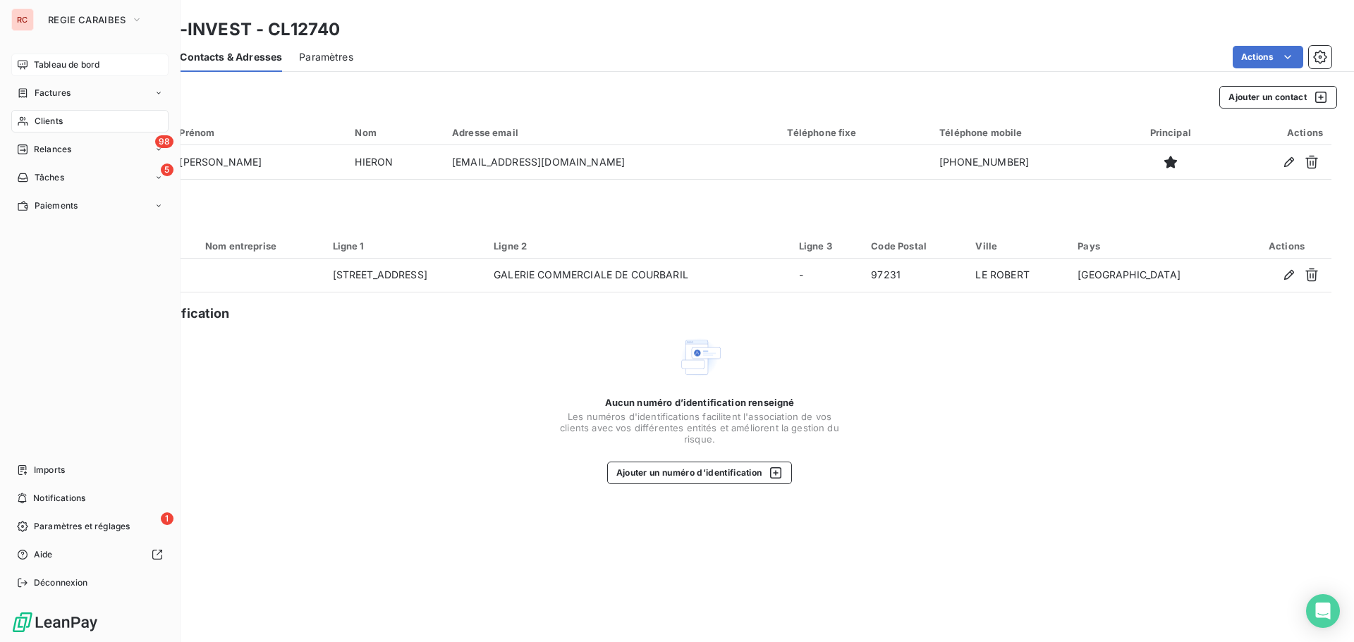
click at [73, 68] on span "Tableau de bord" at bounding box center [67, 65] width 66 height 13
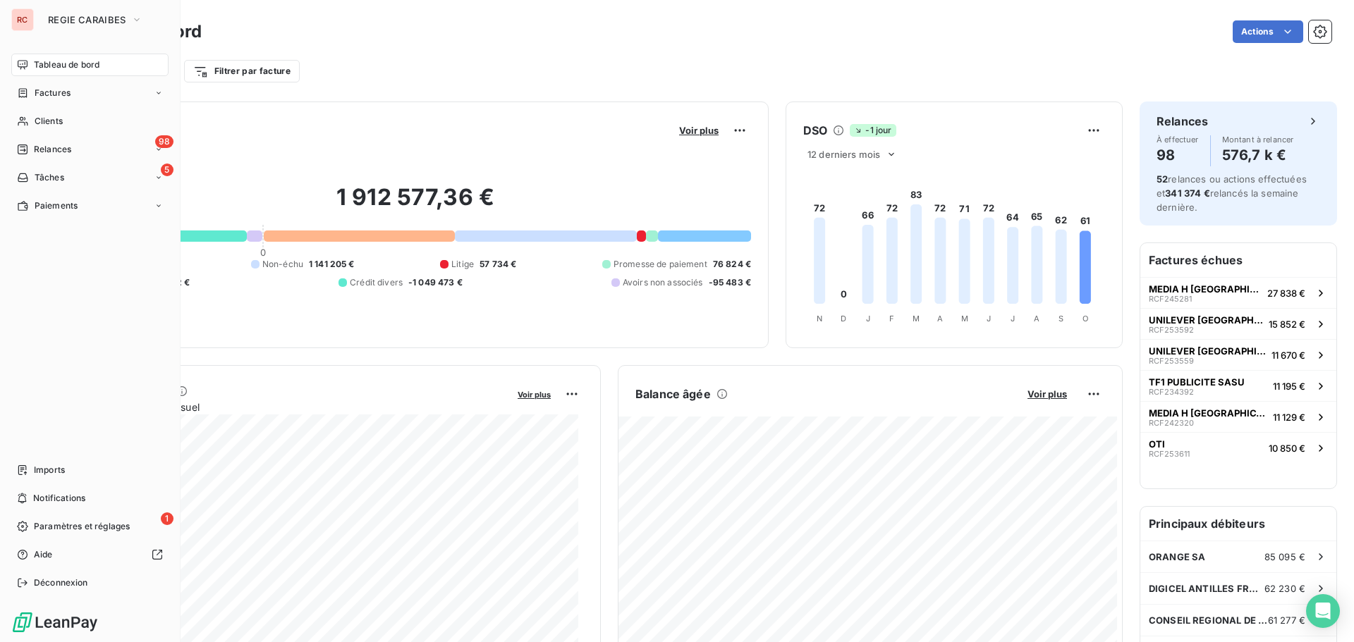
click at [55, 93] on span "Factures" at bounding box center [53, 93] width 36 height 13
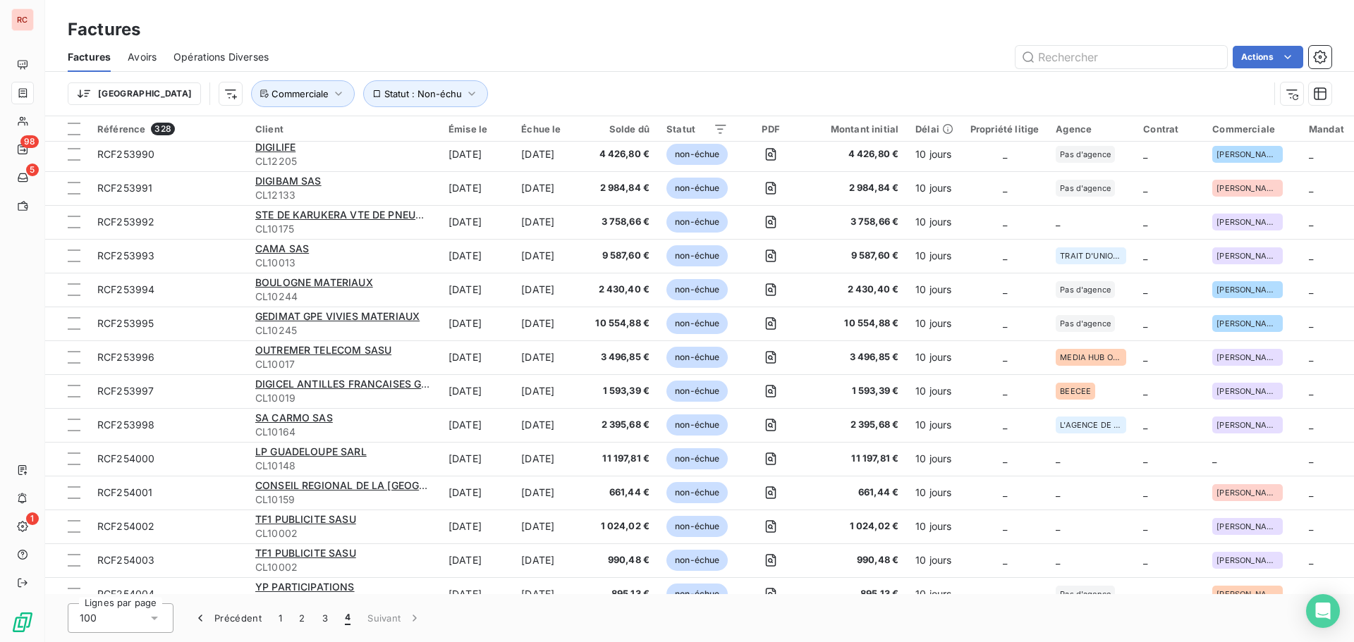
scroll to position [501, 0]
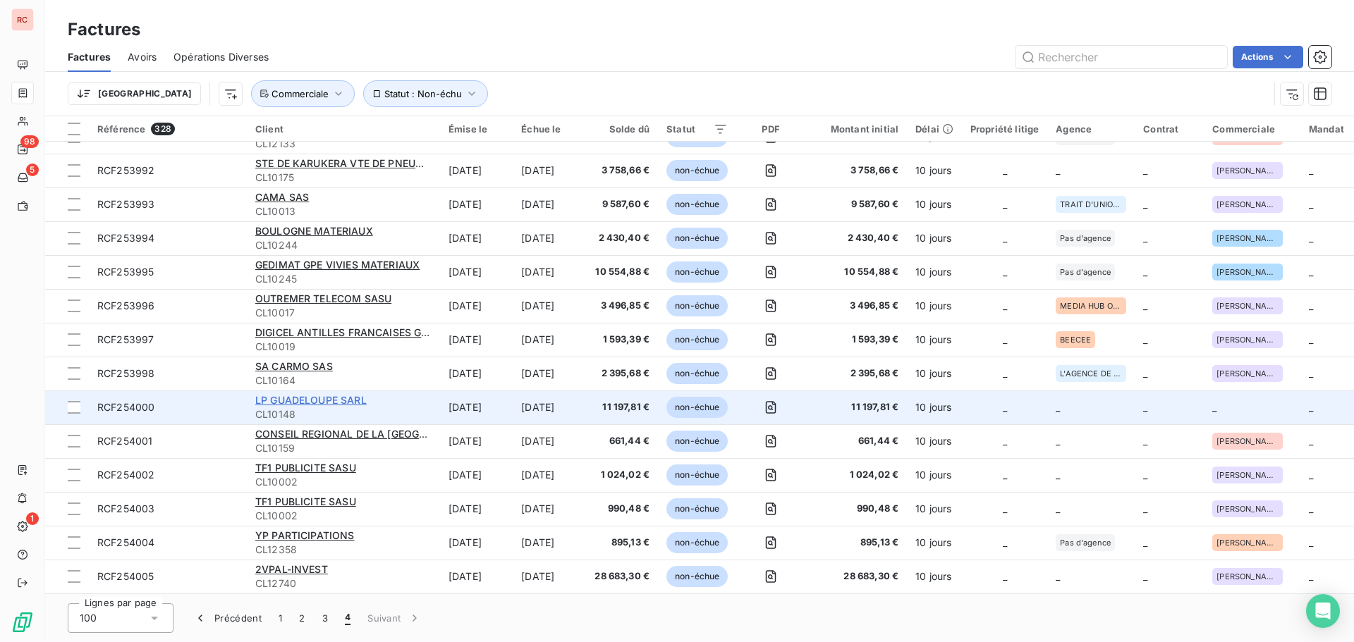
click at [331, 396] on span "LP GUADELOUPE SARL" at bounding box center [310, 400] width 111 height 12
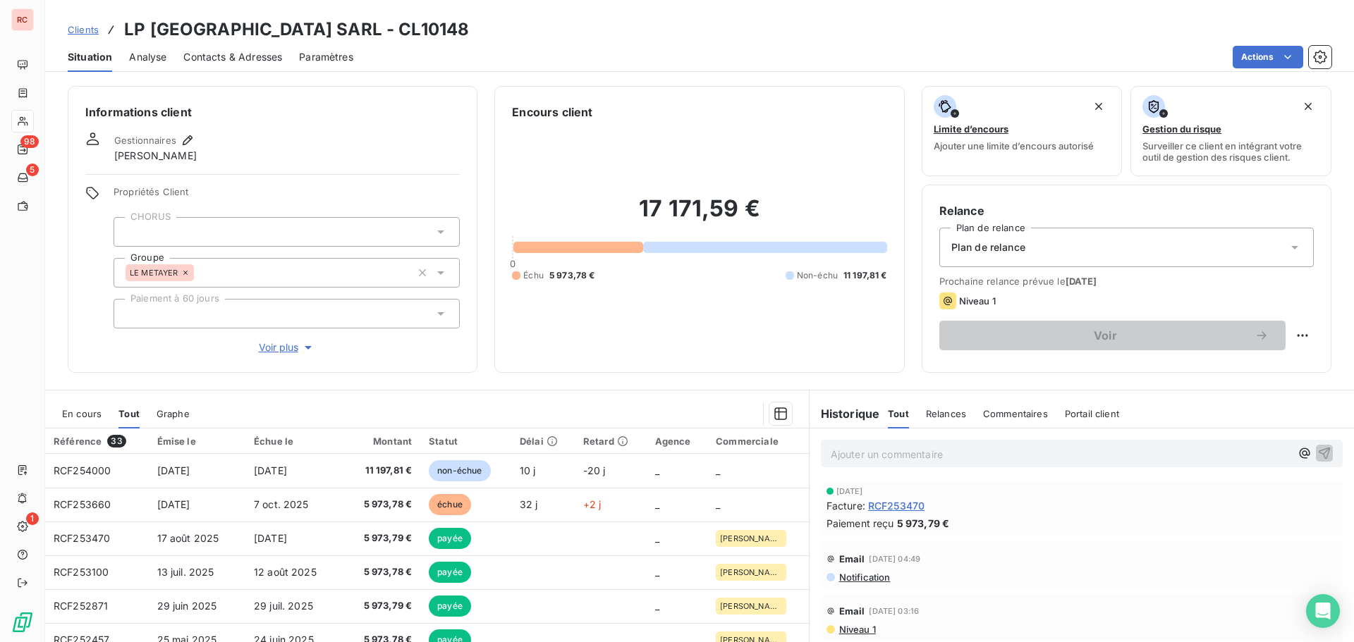
click at [76, 414] on span "En cours" at bounding box center [81, 413] width 39 height 11
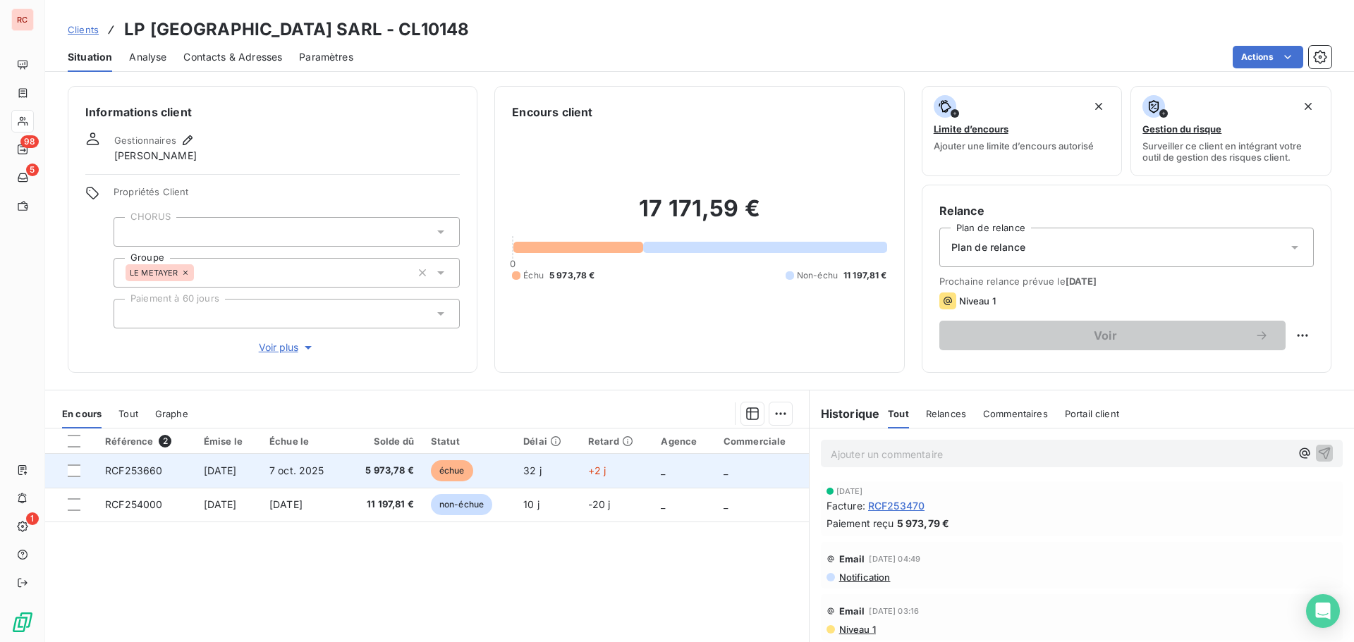
click at [323, 471] on span "7 oct. 2025" at bounding box center [296, 471] width 55 height 12
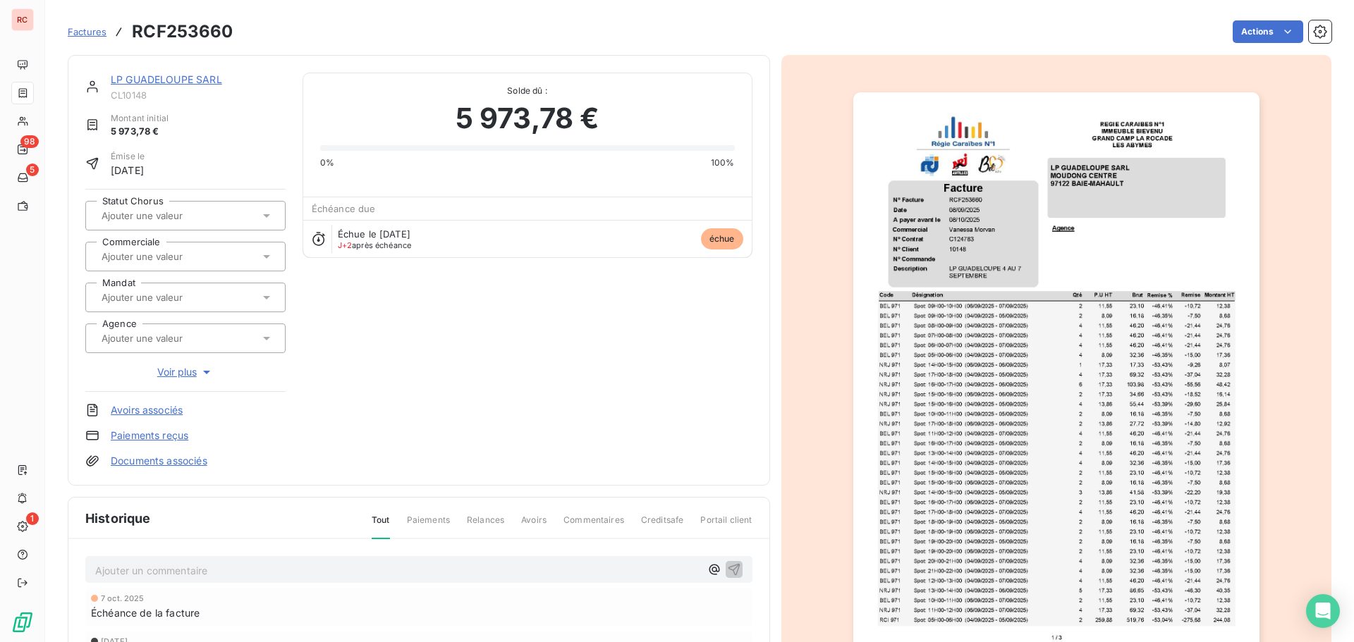
click at [199, 264] on div at bounding box center [178, 257] width 162 height 18
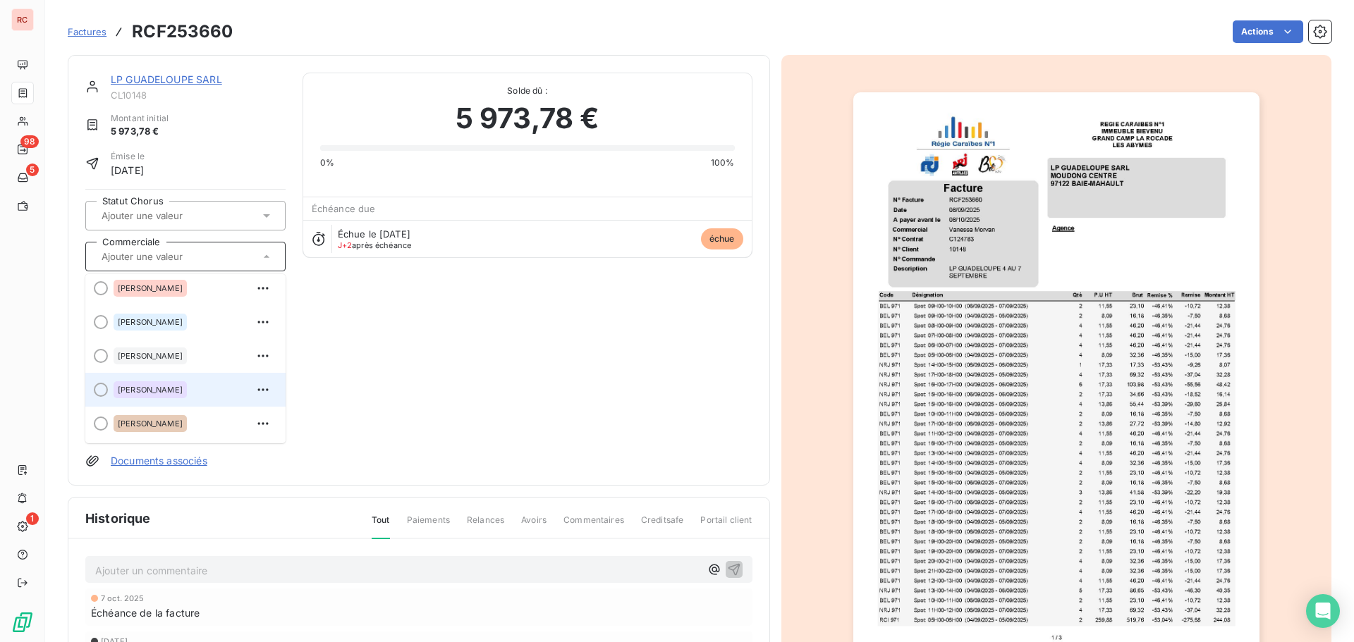
scroll to position [310, 0]
click at [166, 393] on span "[PERSON_NAME]" at bounding box center [150, 390] width 65 height 8
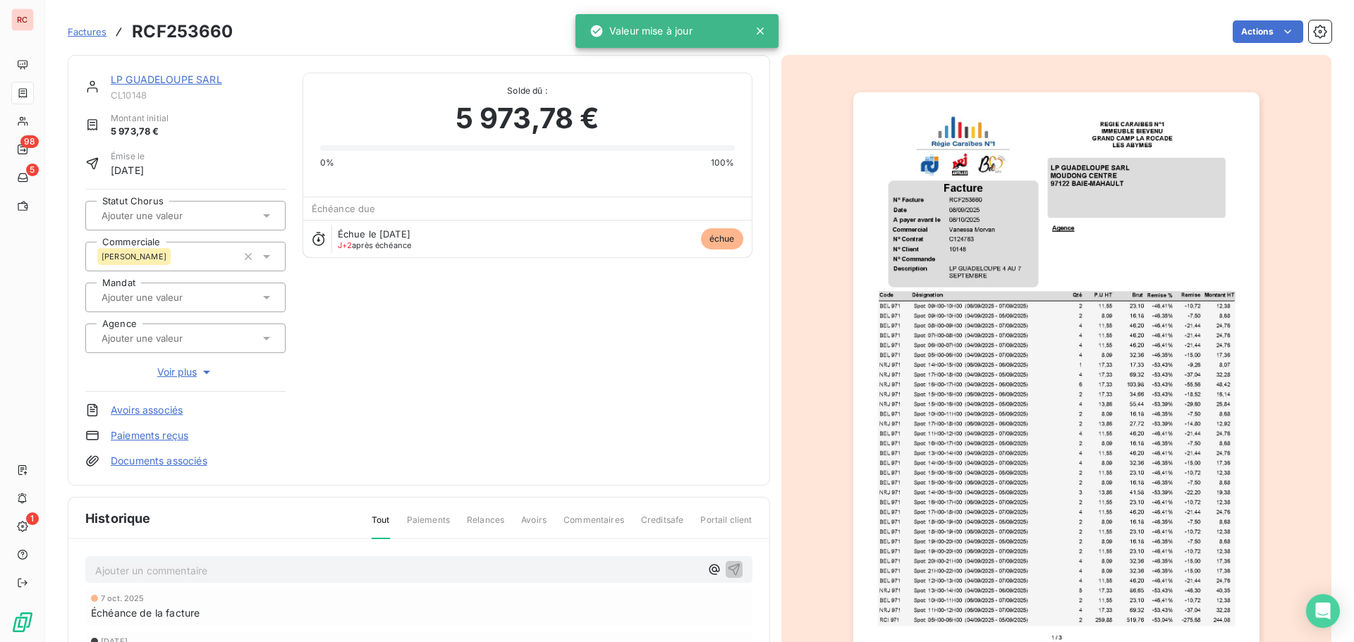
click at [154, 85] on div "LP GUADELOUPE SARL" at bounding box center [198, 80] width 175 height 14
click at [158, 80] on link "LP GUADELOUPE SARL" at bounding box center [166, 79] width 111 height 12
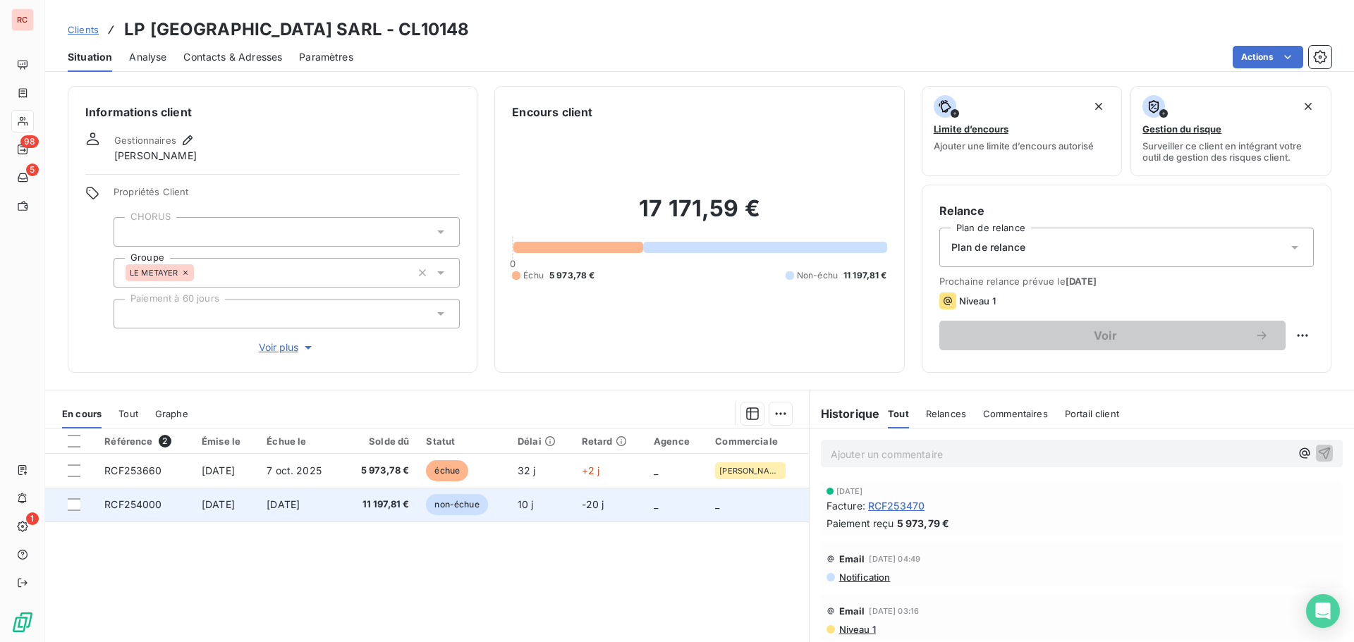
click at [317, 511] on td "[DATE]" at bounding box center [299, 505] width 83 height 34
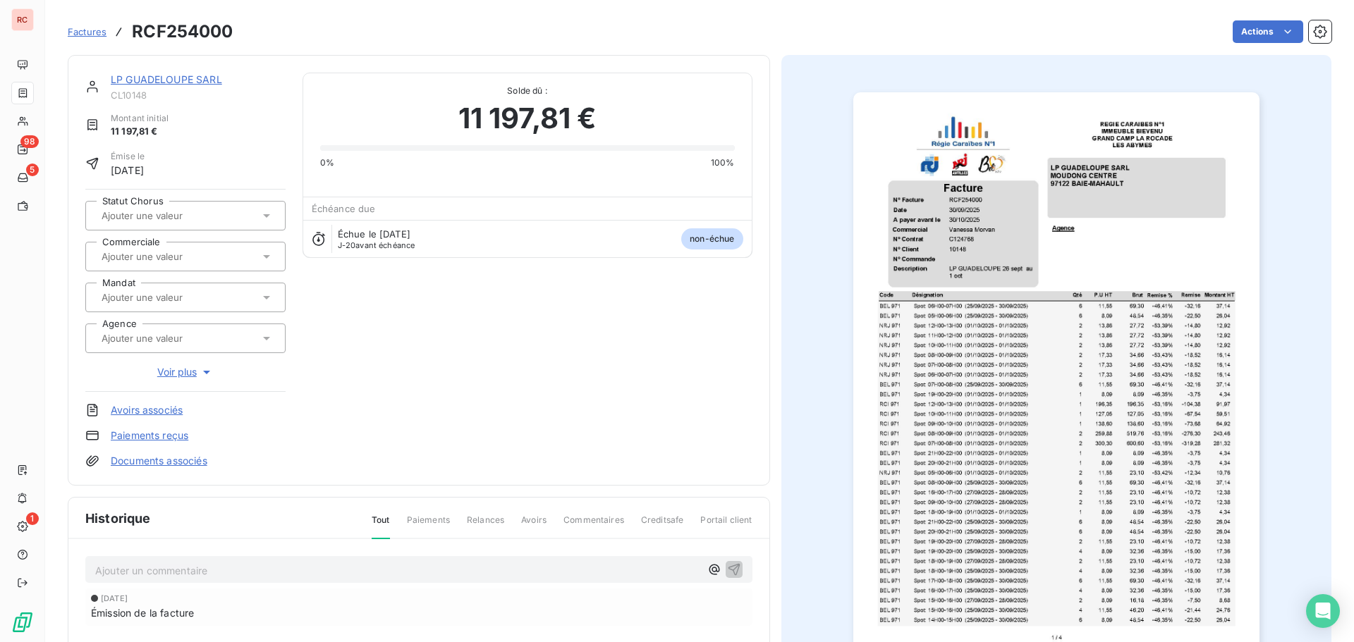
click at [240, 258] on div at bounding box center [178, 257] width 162 height 18
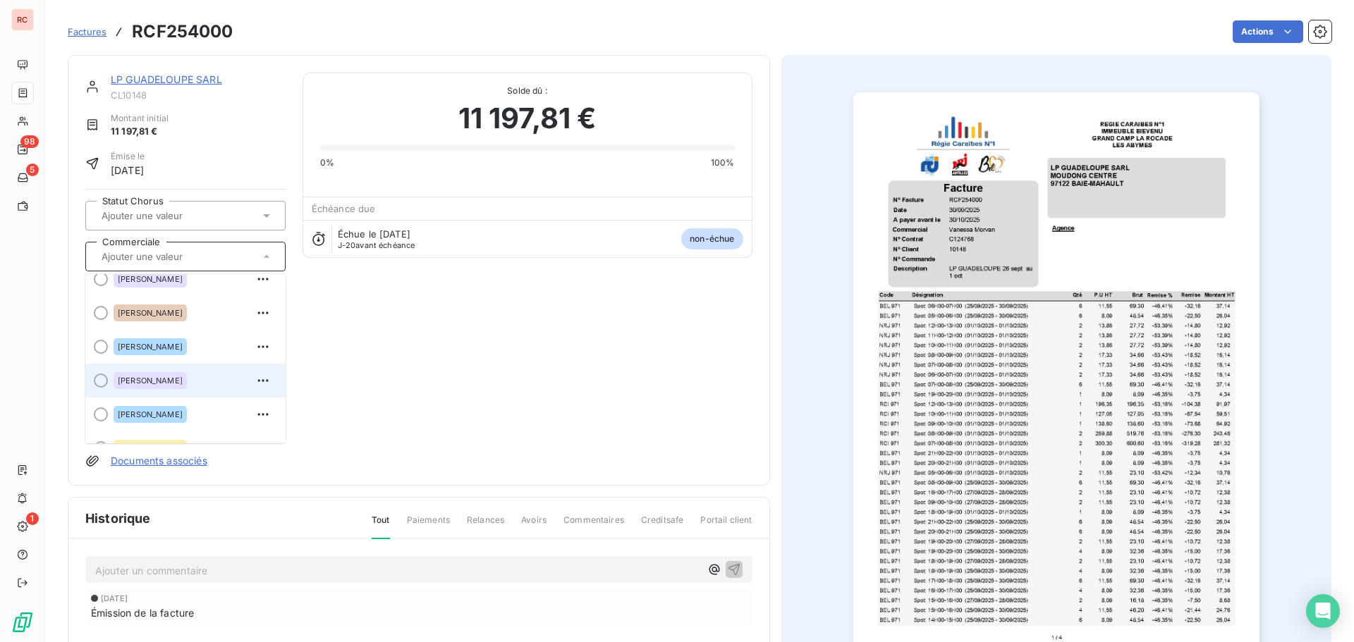
scroll to position [310, 0]
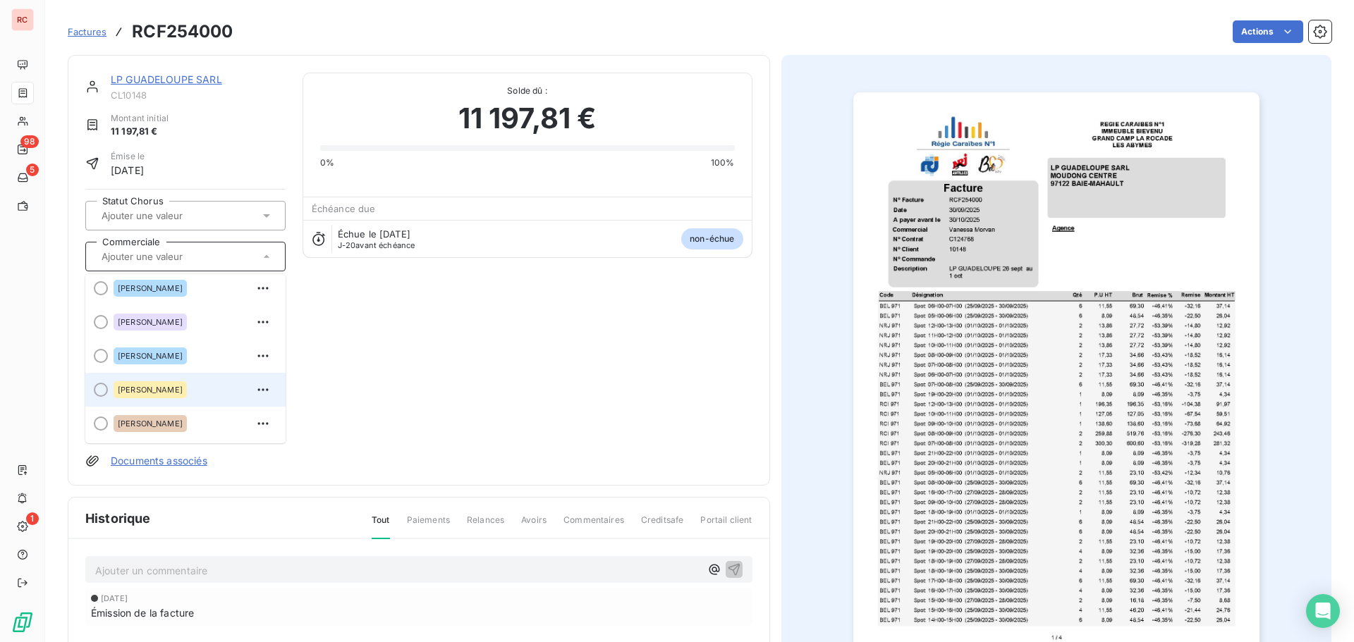
click at [176, 389] on span "[PERSON_NAME]" at bounding box center [150, 390] width 65 height 8
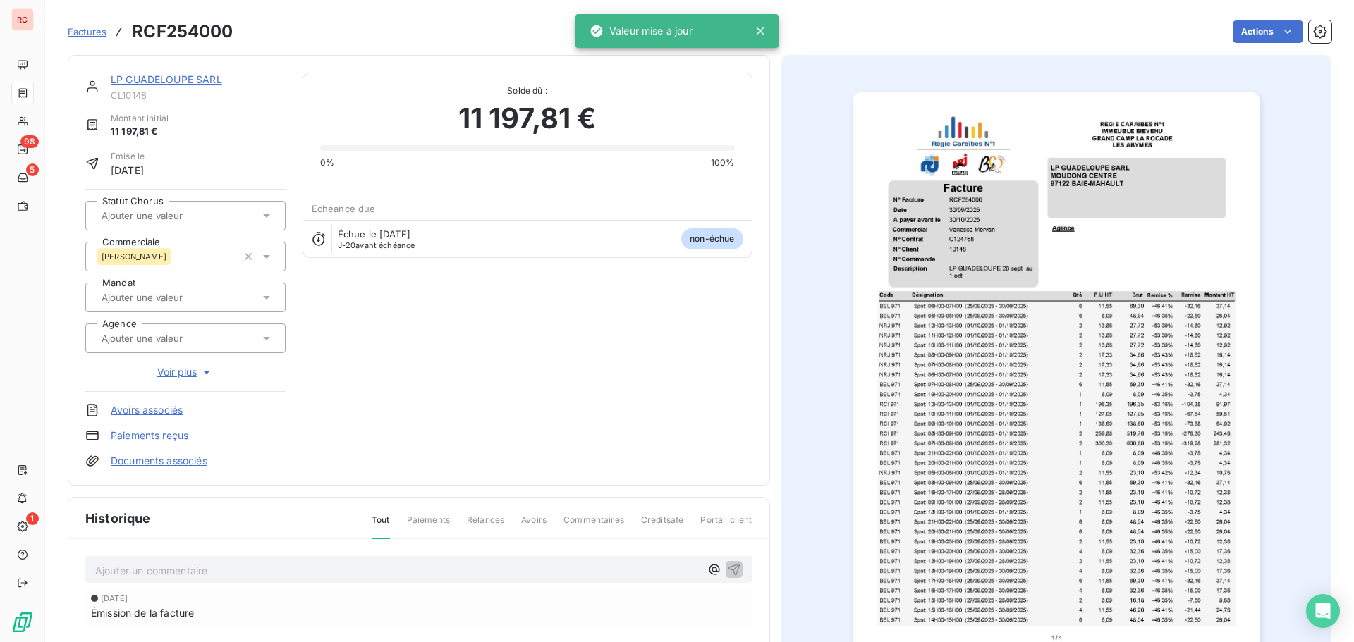
click at [102, 35] on span "Factures" at bounding box center [87, 31] width 39 height 11
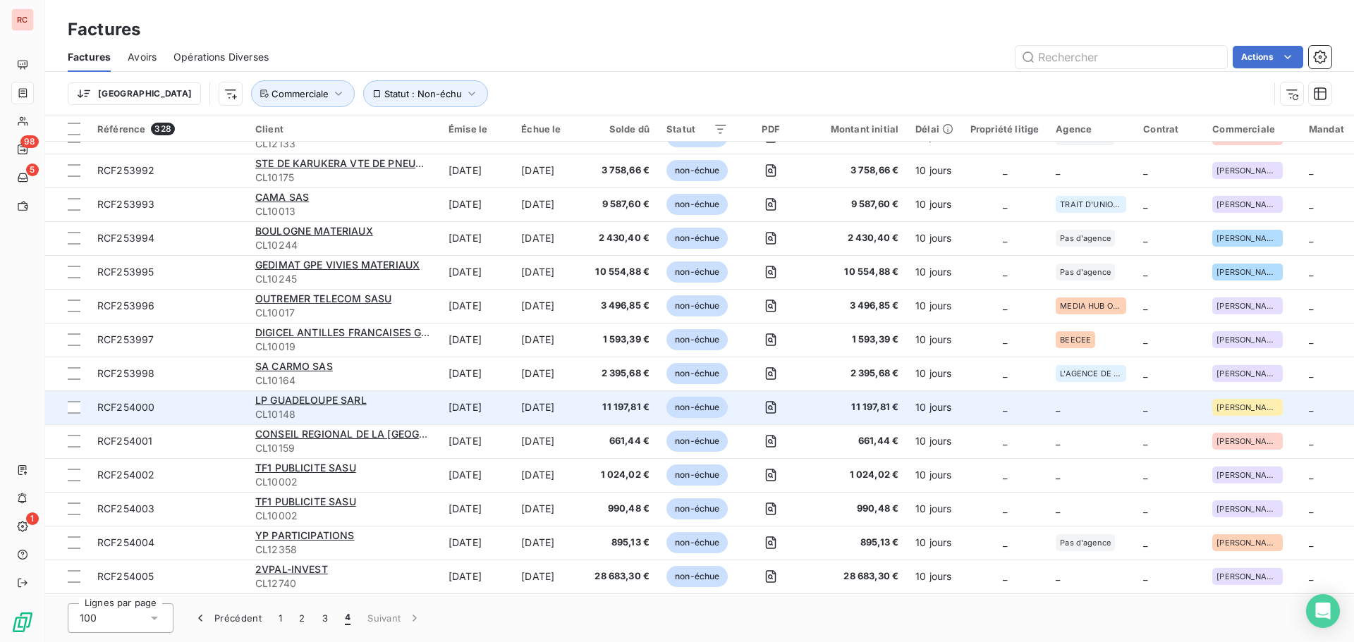
scroll to position [501, 0]
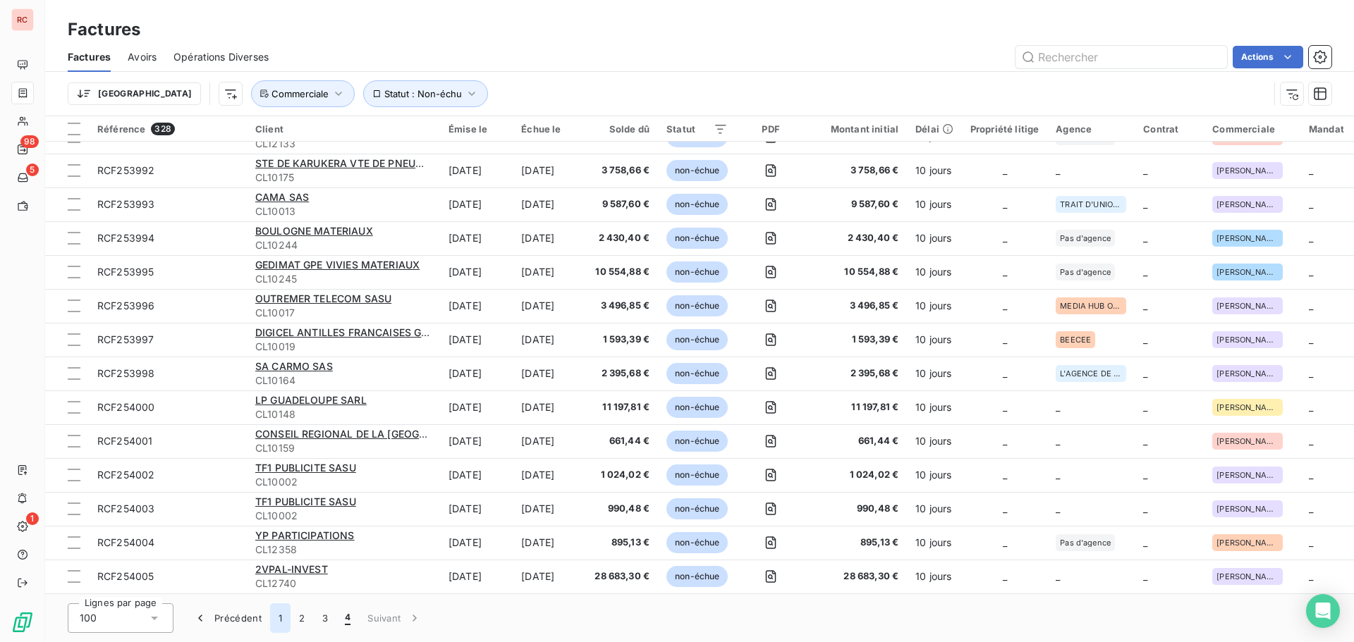
click at [277, 617] on button "1" at bounding box center [280, 619] width 20 height 30
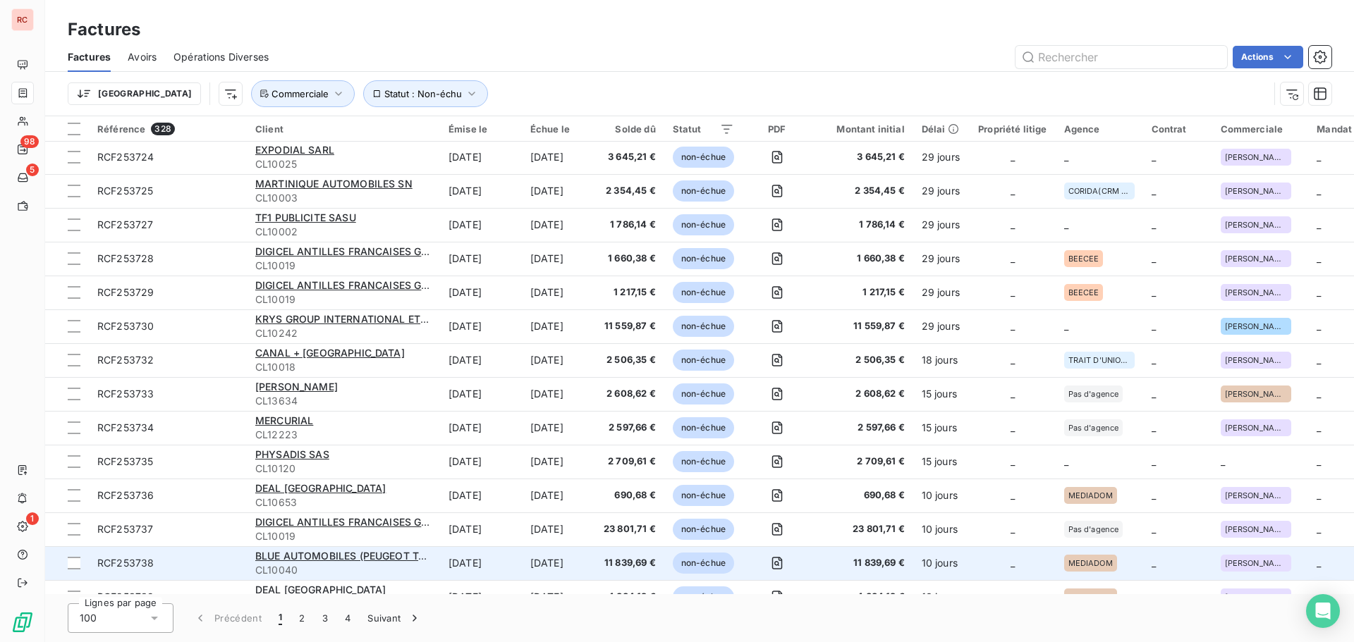
scroll to position [2405, 0]
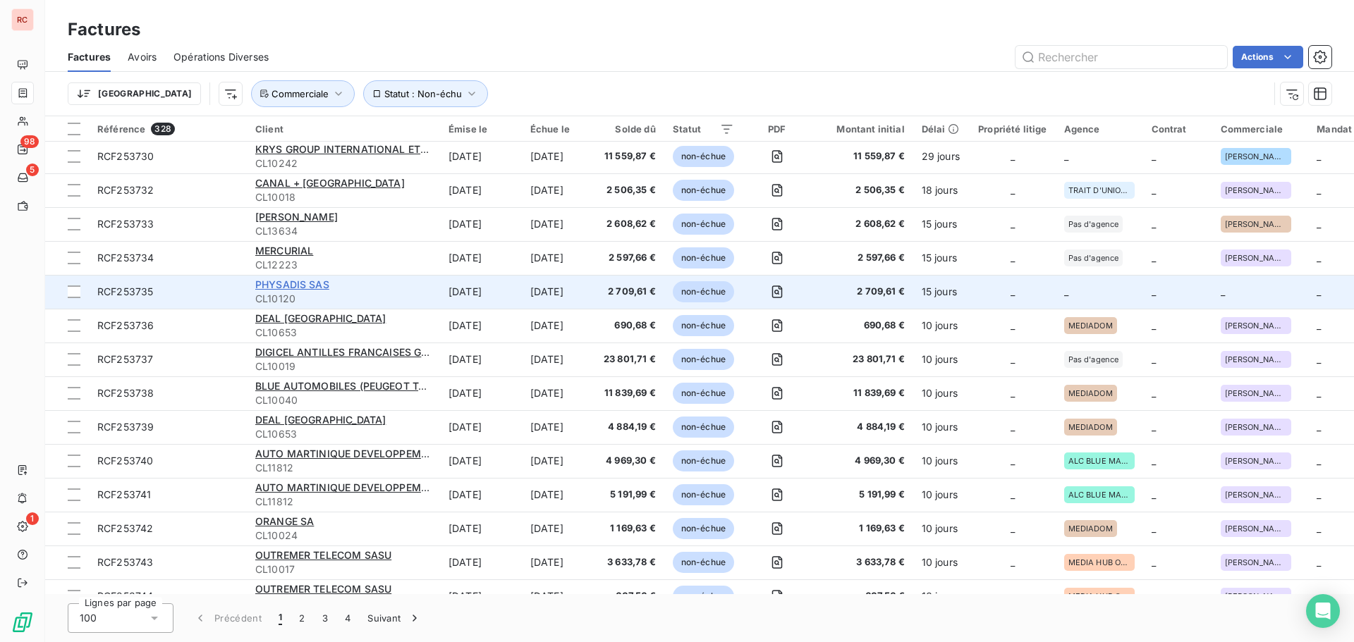
click at [293, 285] on span "PHYSADIS SAS" at bounding box center [292, 285] width 74 height 12
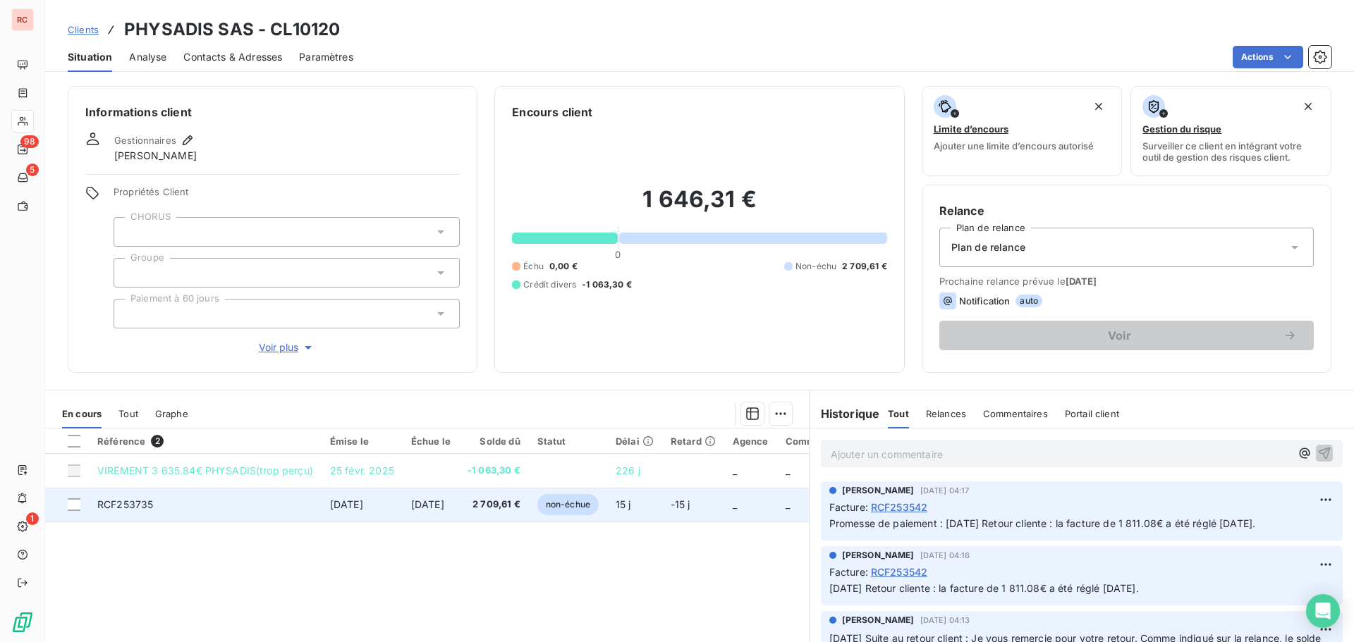
click at [238, 508] on td "RCF253735" at bounding box center [205, 505] width 233 height 34
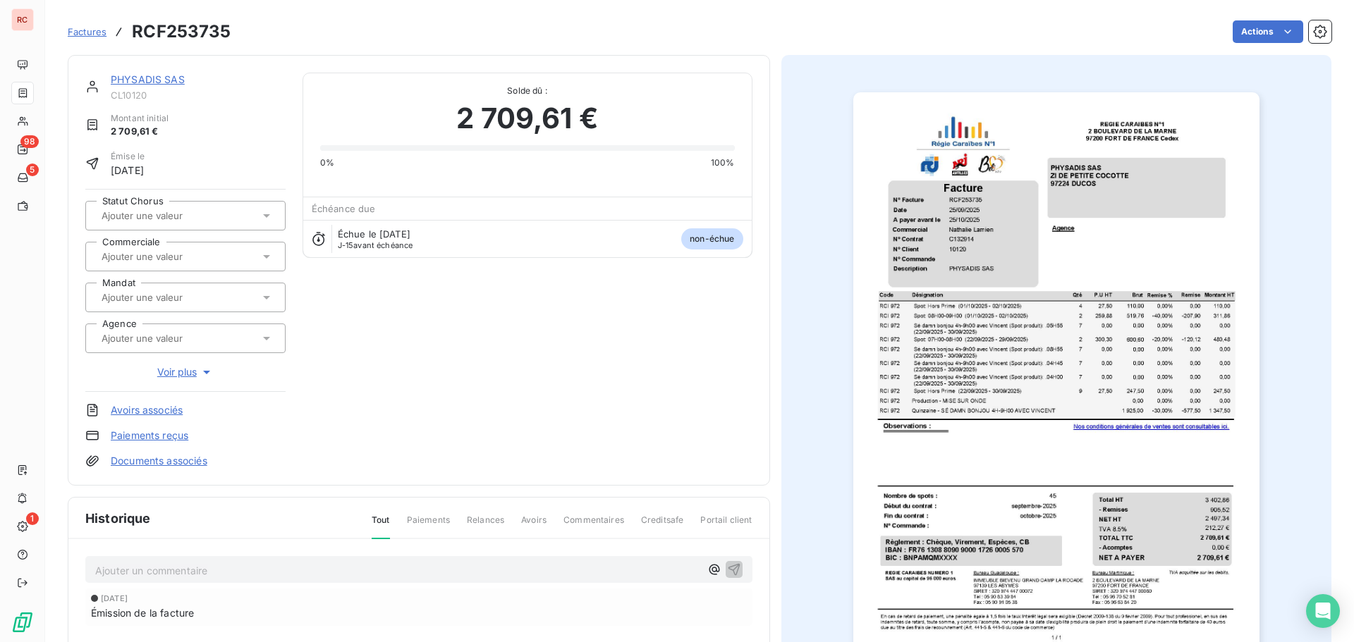
click at [168, 252] on input "text" at bounding box center [171, 256] width 142 height 13
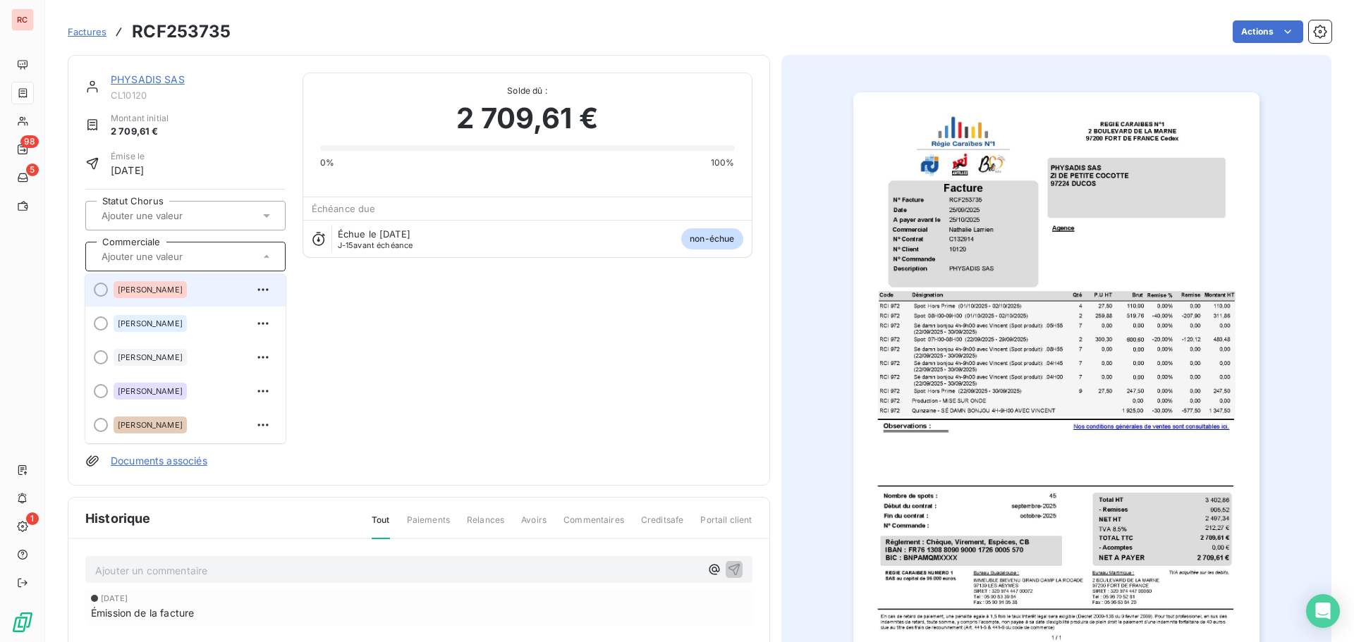
scroll to position [141, 0]
click at [97, 322] on div at bounding box center [101, 322] width 14 height 14
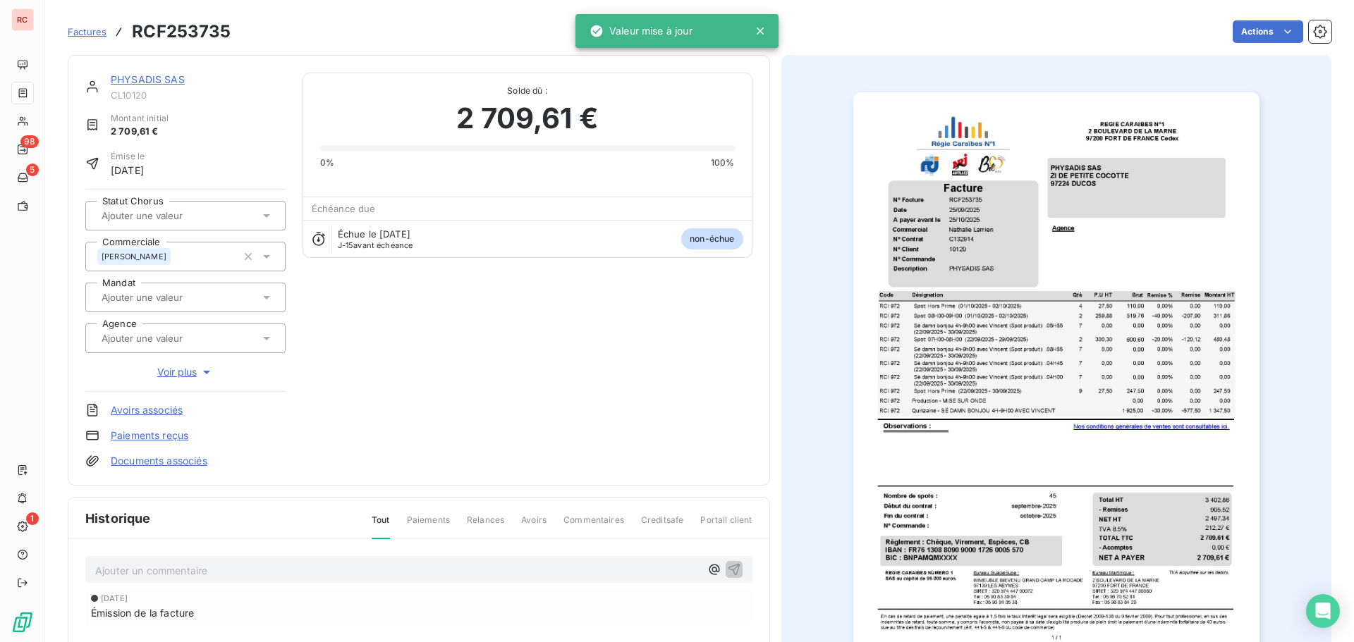
click at [90, 28] on span "Factures" at bounding box center [87, 31] width 39 height 11
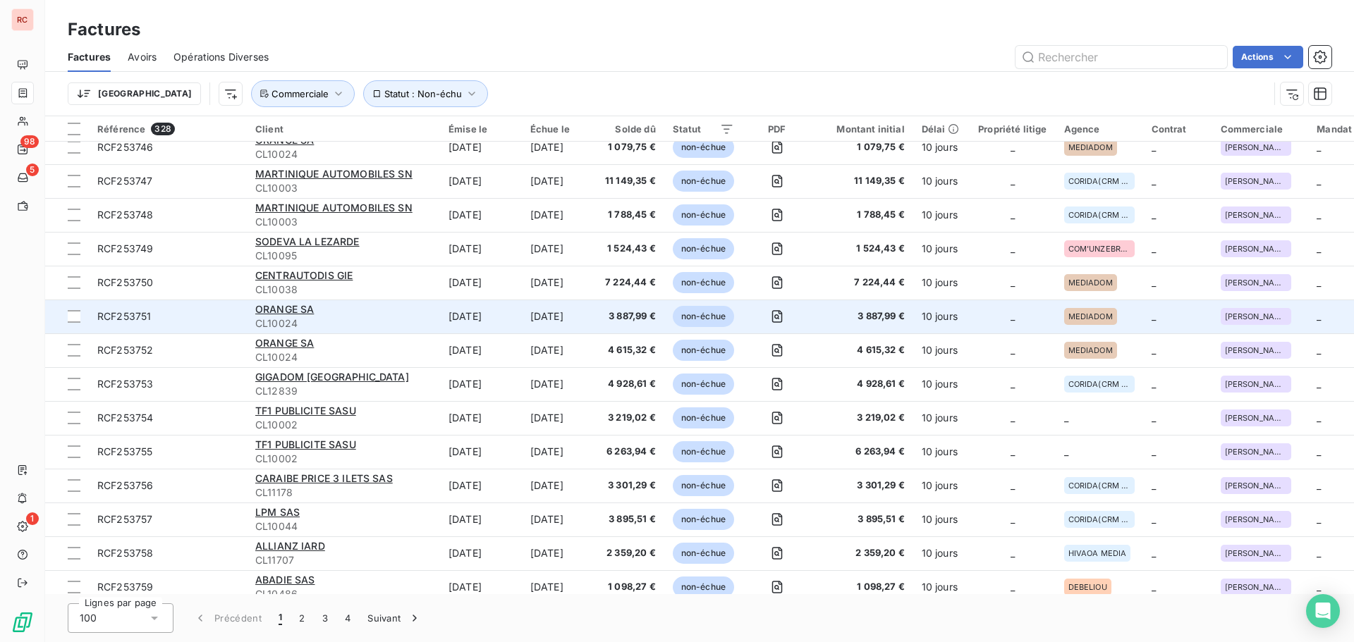
scroll to position [2938, 0]
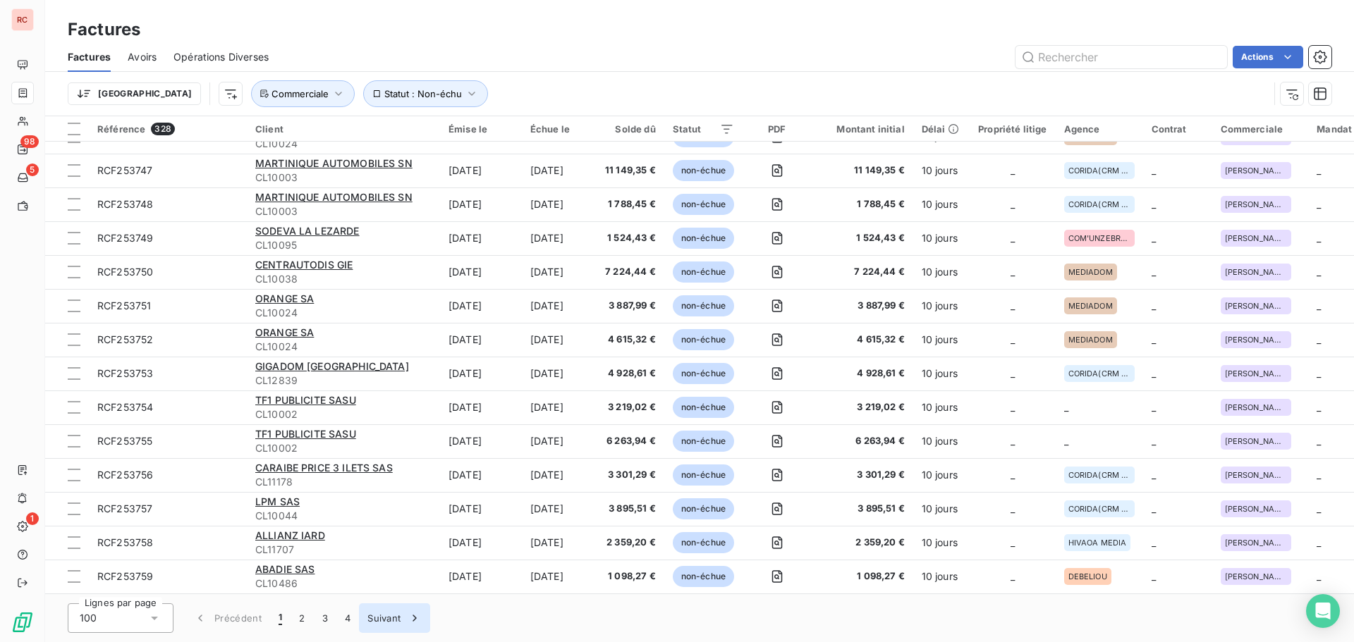
click at [418, 623] on icon "button" at bounding box center [415, 618] width 14 height 14
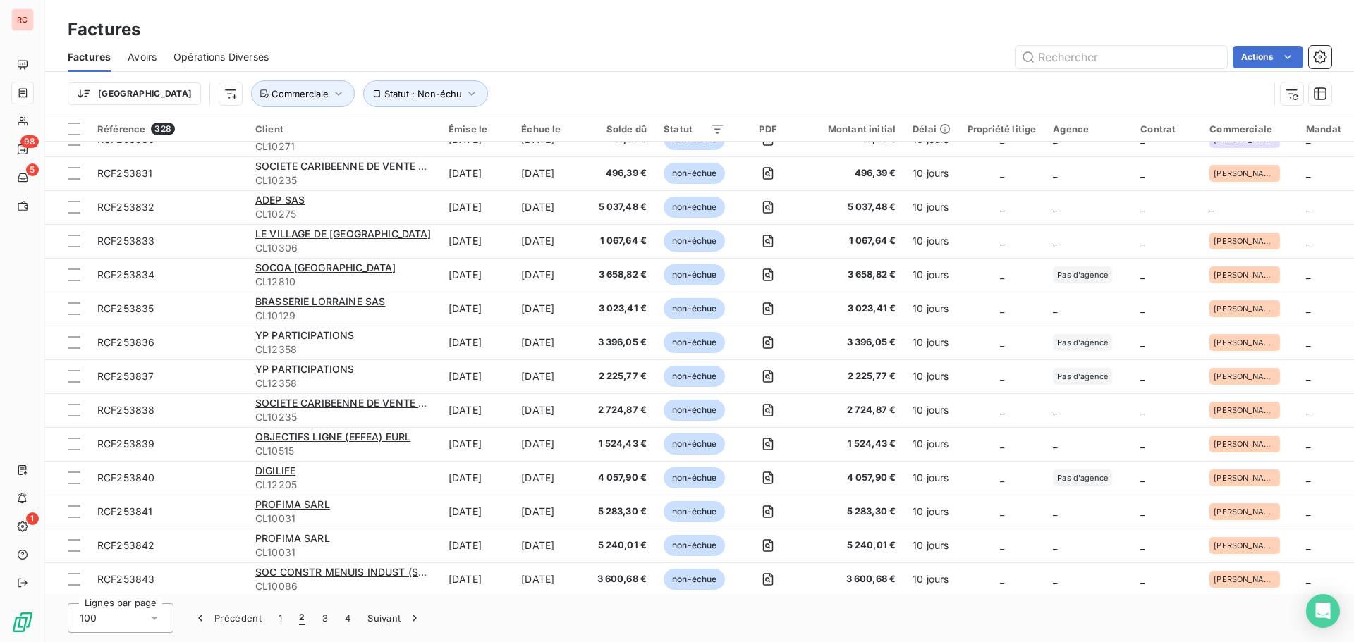
scroll to position [2266, 0]
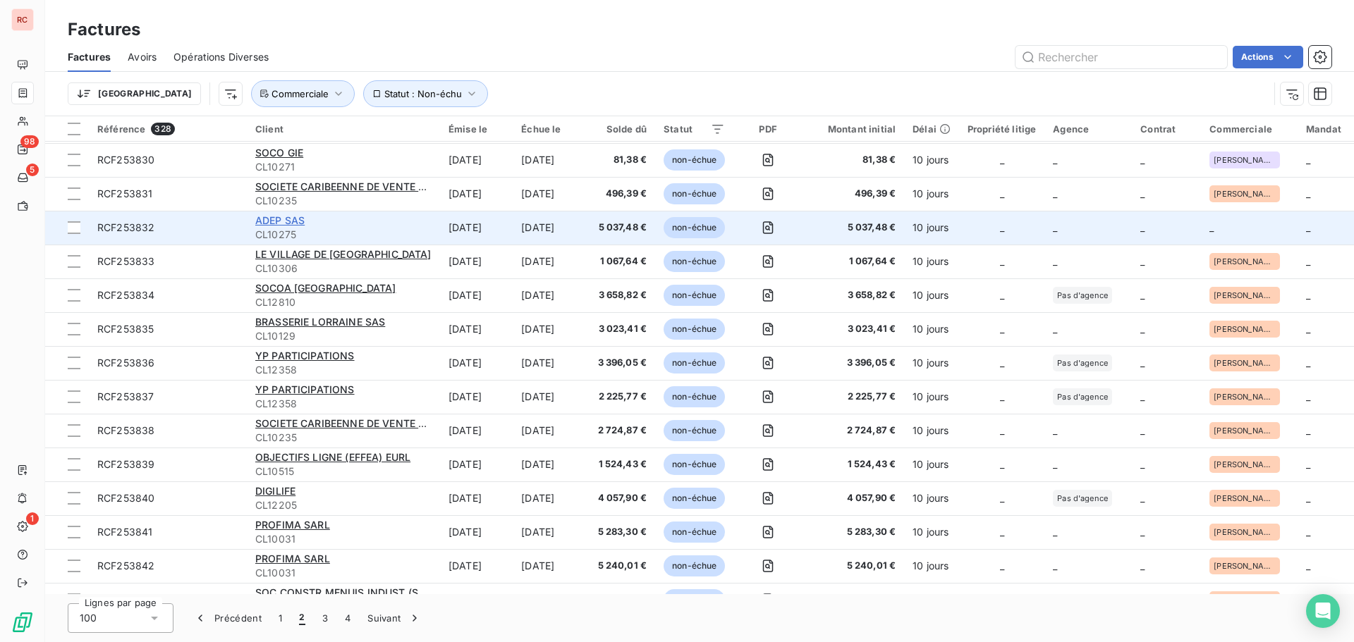
click at [273, 224] on span "ADEP SAS" at bounding box center [279, 220] width 49 height 12
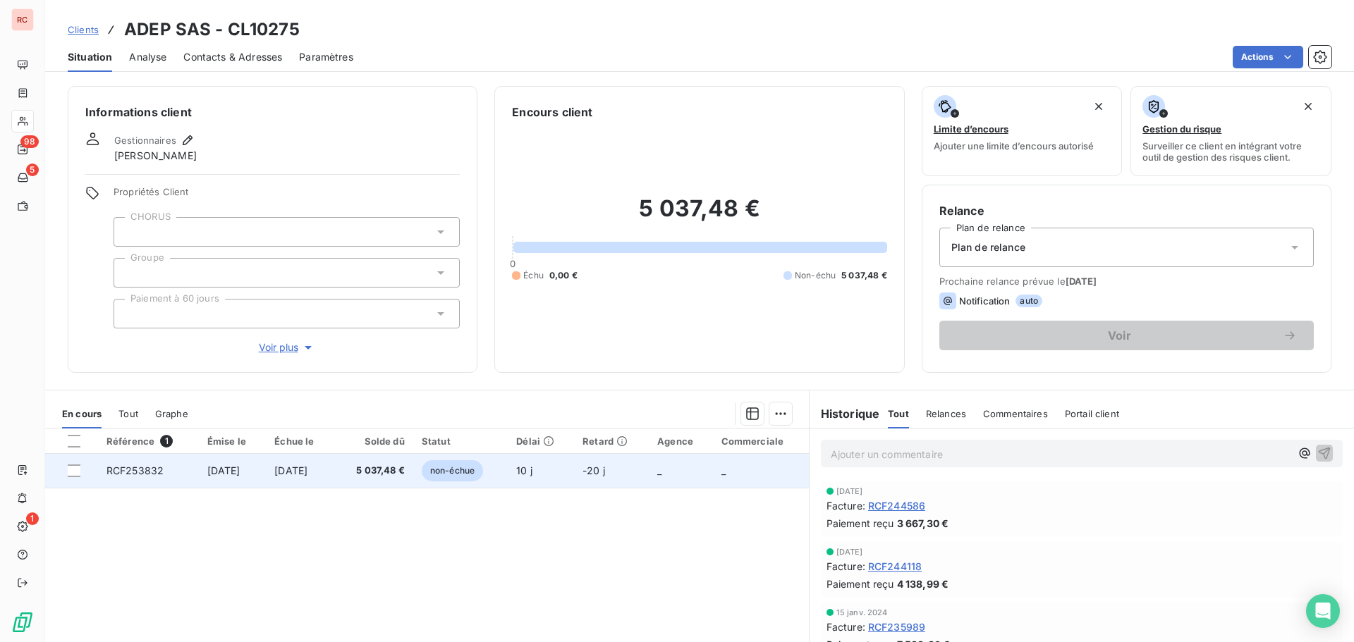
click at [267, 477] on td "[DATE]" at bounding box center [233, 471] width 68 height 34
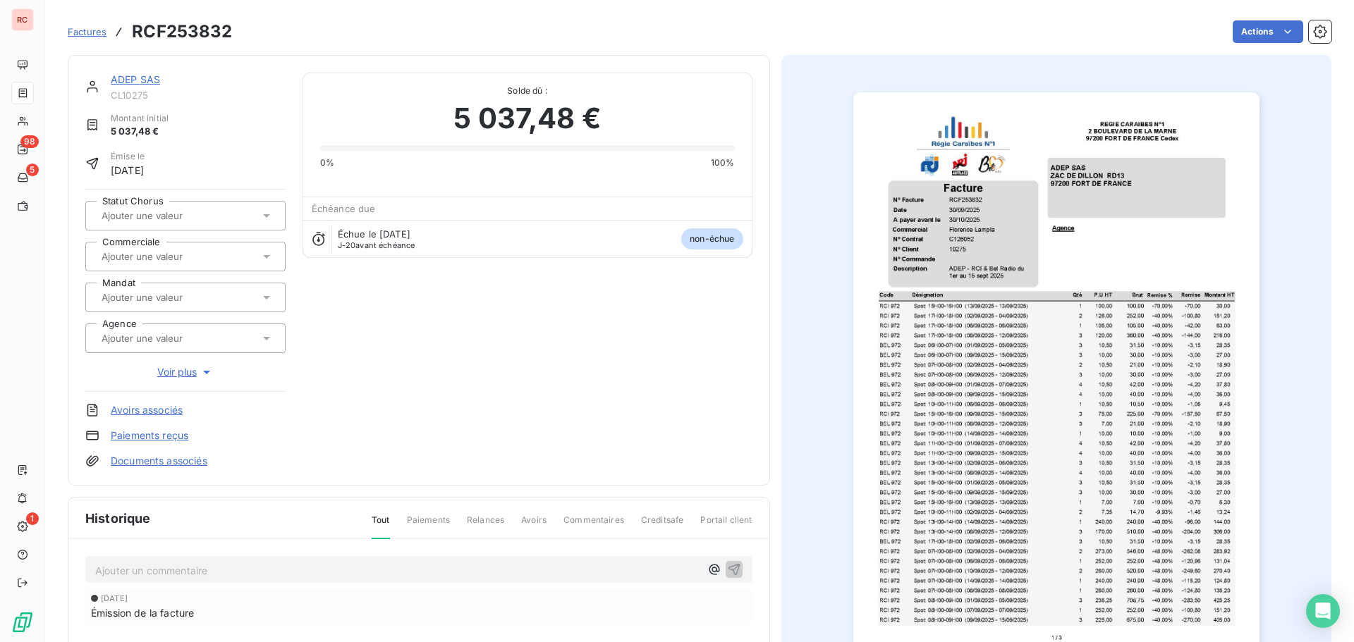
click at [163, 257] on input "text" at bounding box center [171, 256] width 142 height 13
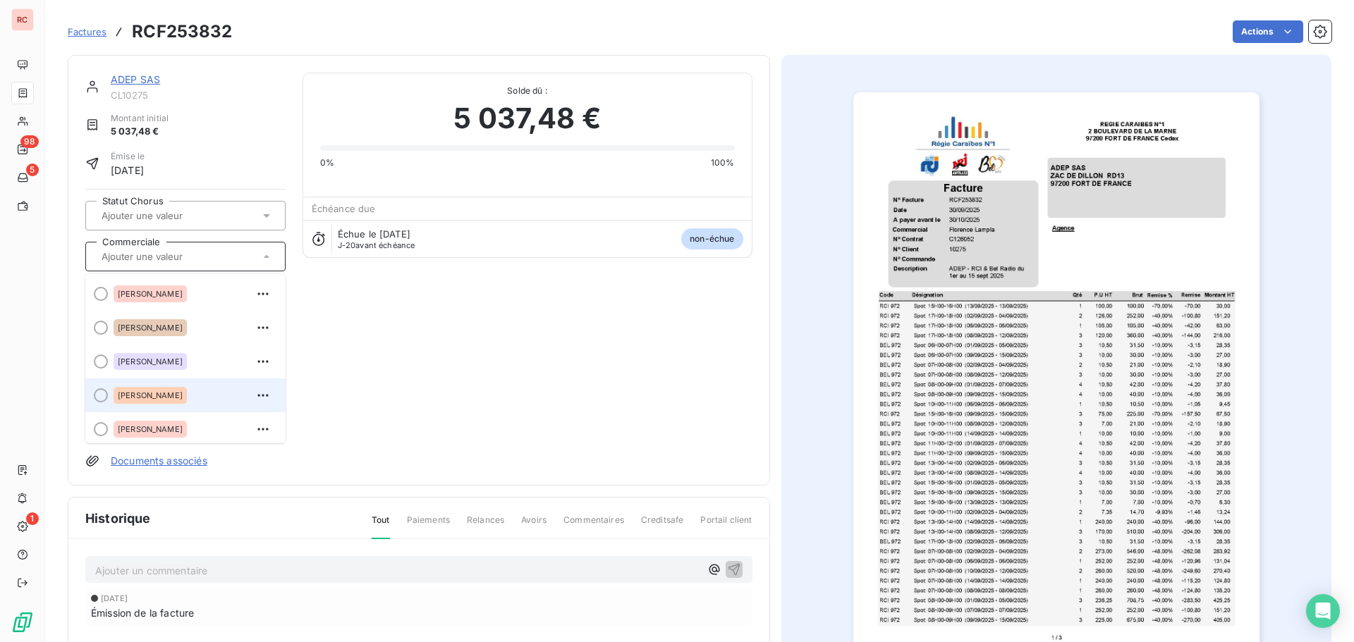
click at [166, 399] on span "[PERSON_NAME]" at bounding box center [150, 395] width 65 height 8
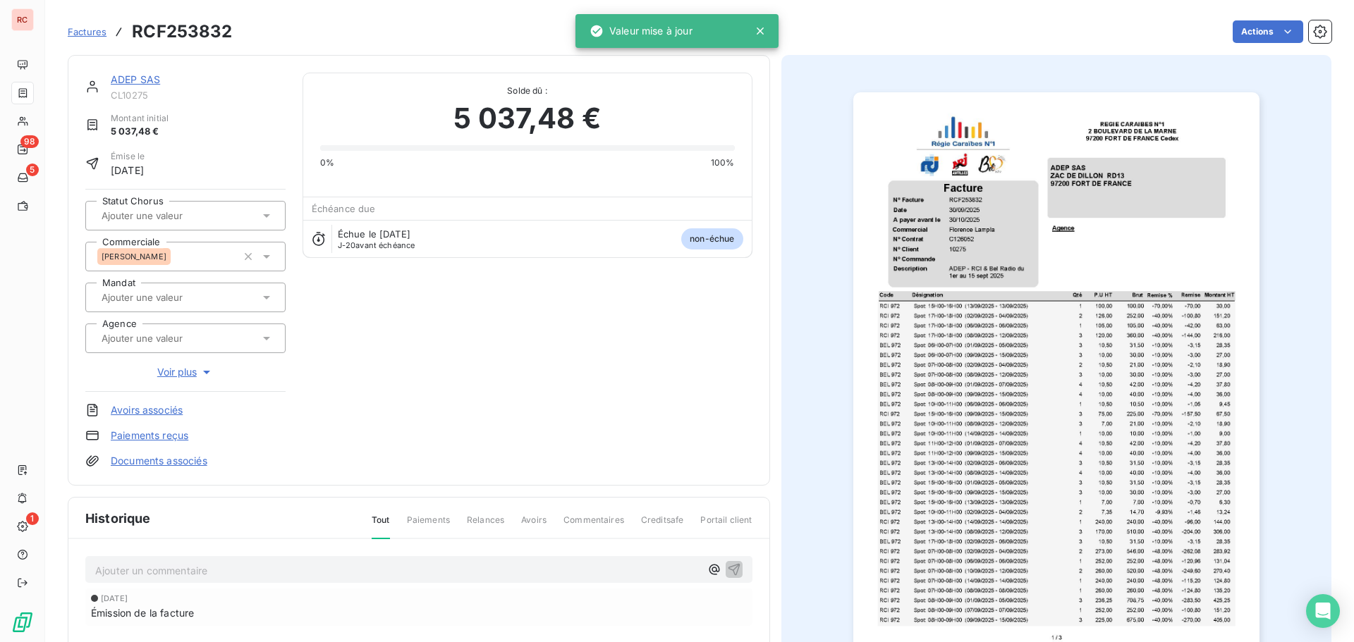
click at [91, 30] on span "Factures" at bounding box center [87, 31] width 39 height 11
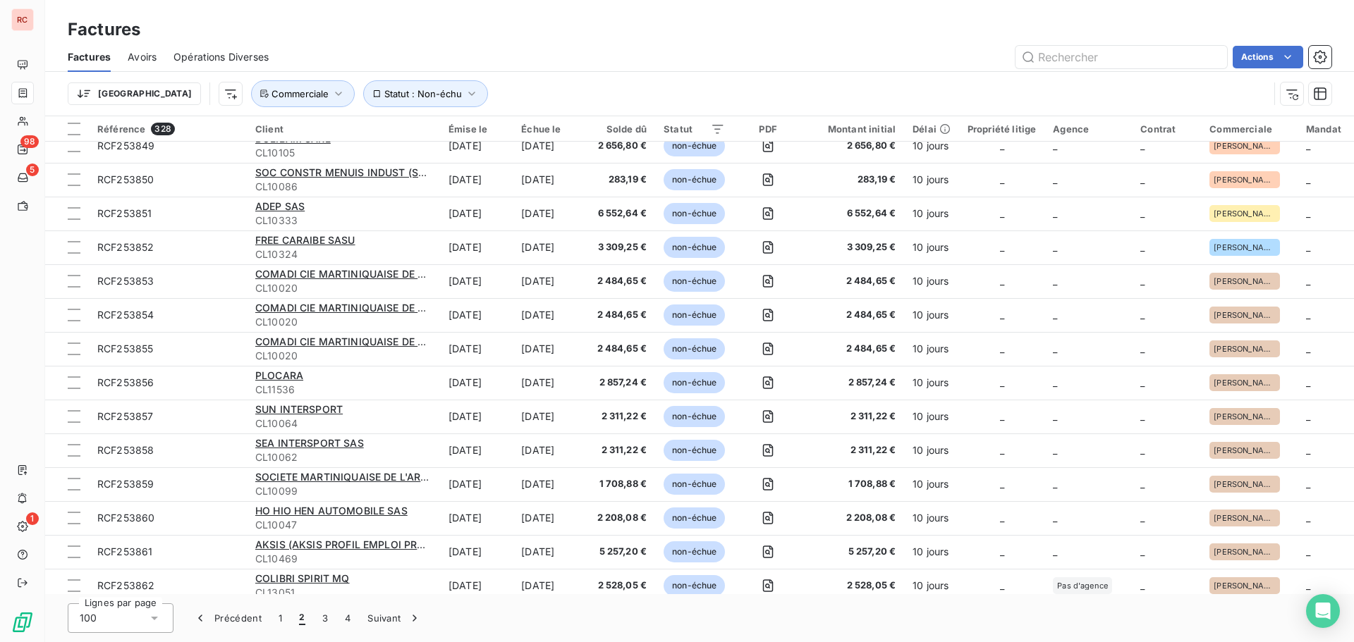
scroll to position [2938, 0]
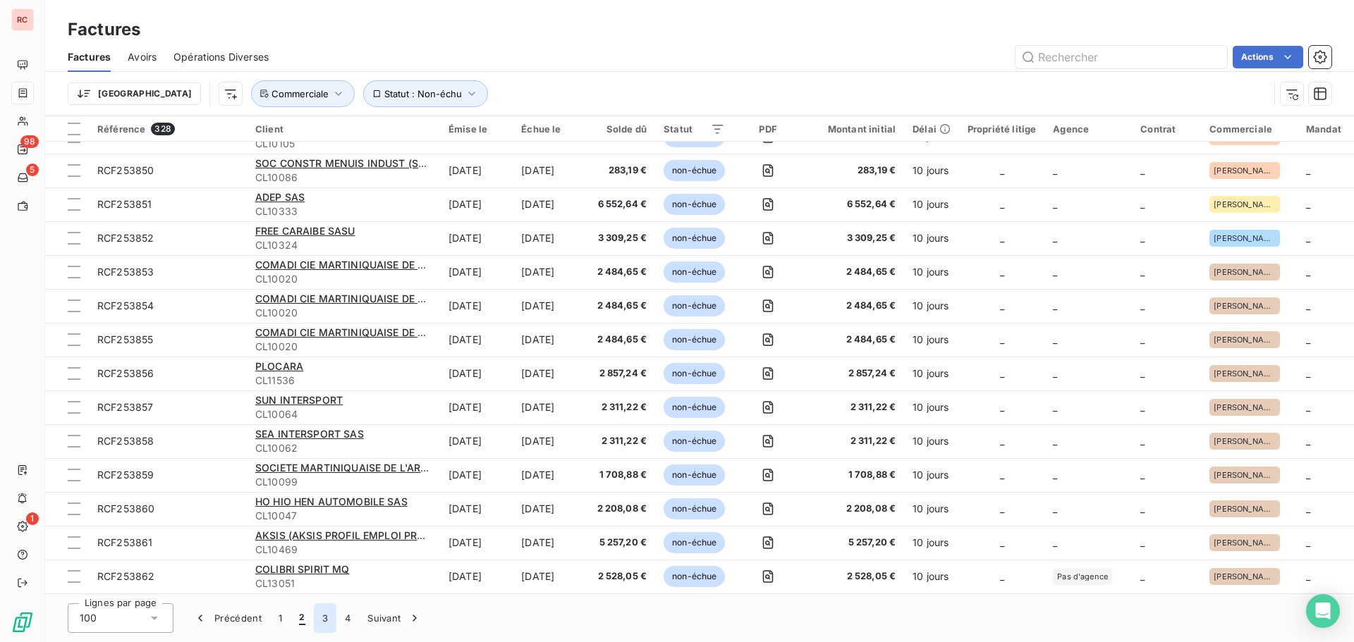
click at [324, 623] on button "3" at bounding box center [325, 619] width 23 height 30
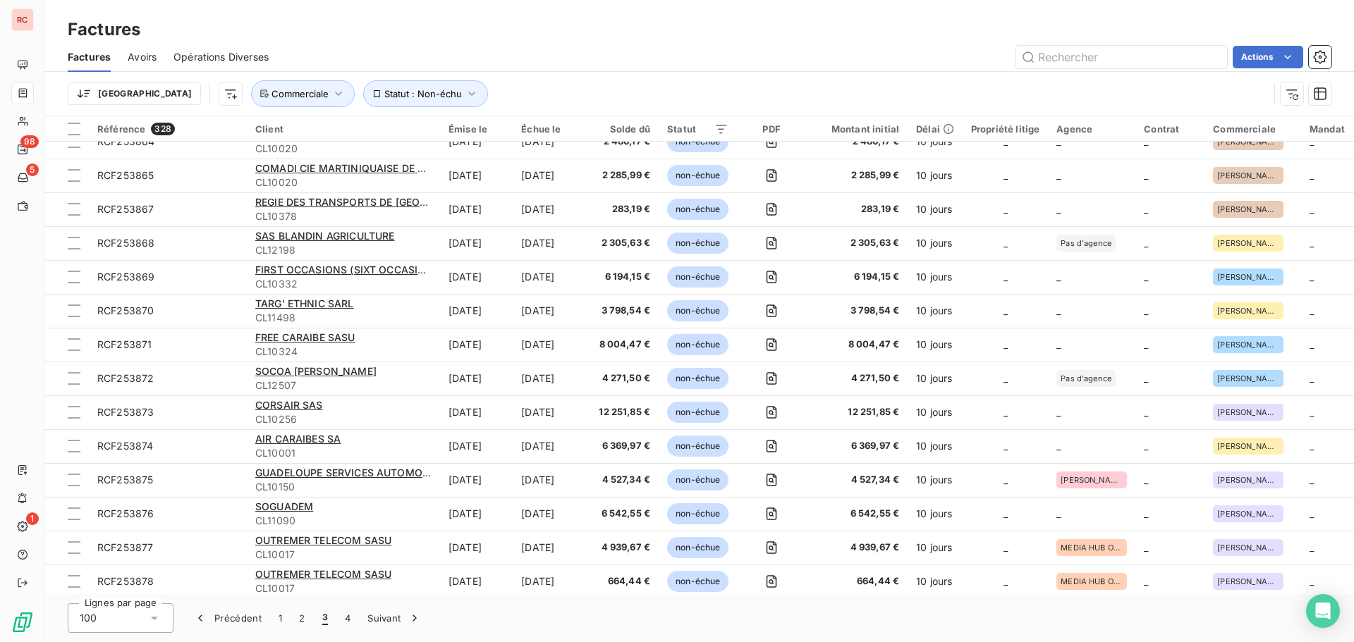
scroll to position [0, 0]
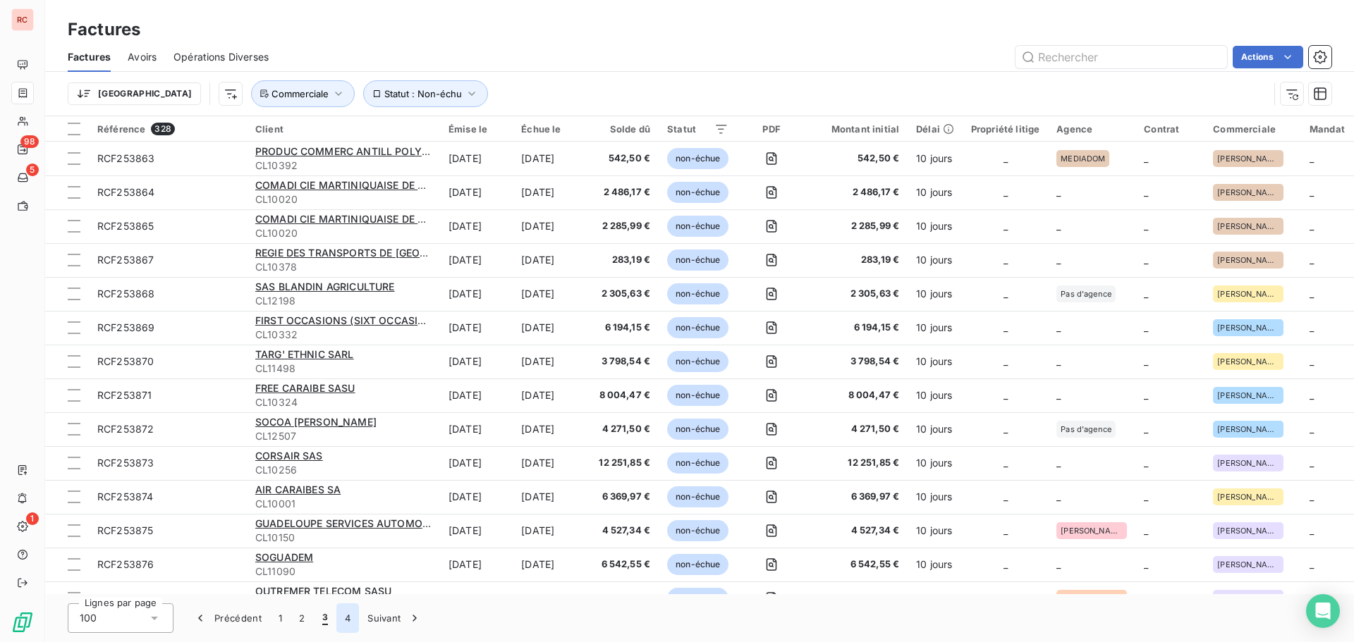
click at [351, 616] on button "4" at bounding box center [347, 619] width 23 height 30
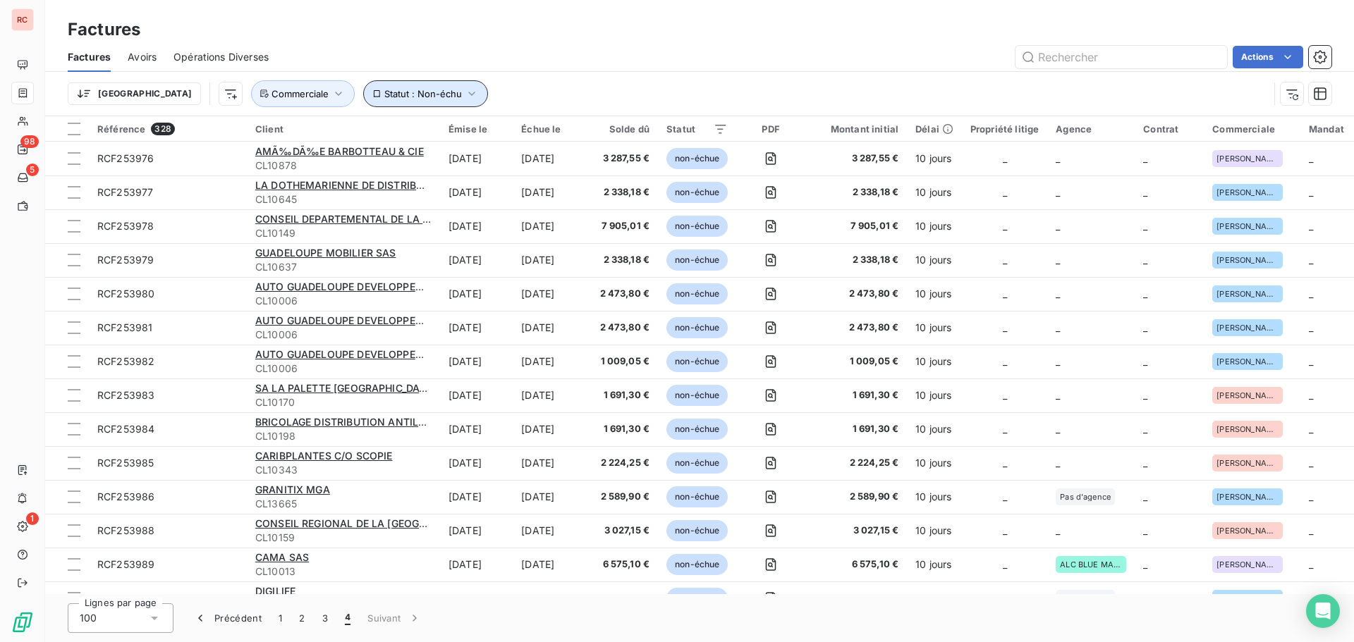
click at [465, 92] on icon "button" at bounding box center [472, 94] width 14 height 14
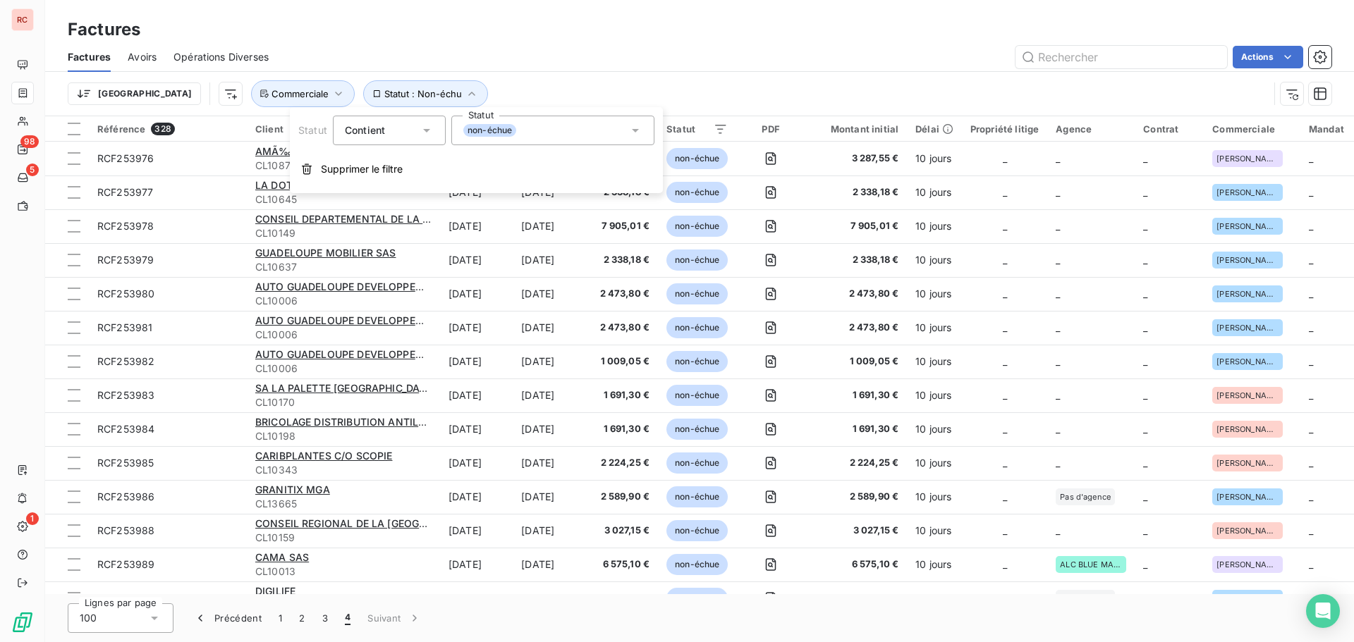
click at [638, 129] on icon at bounding box center [635, 130] width 14 height 14
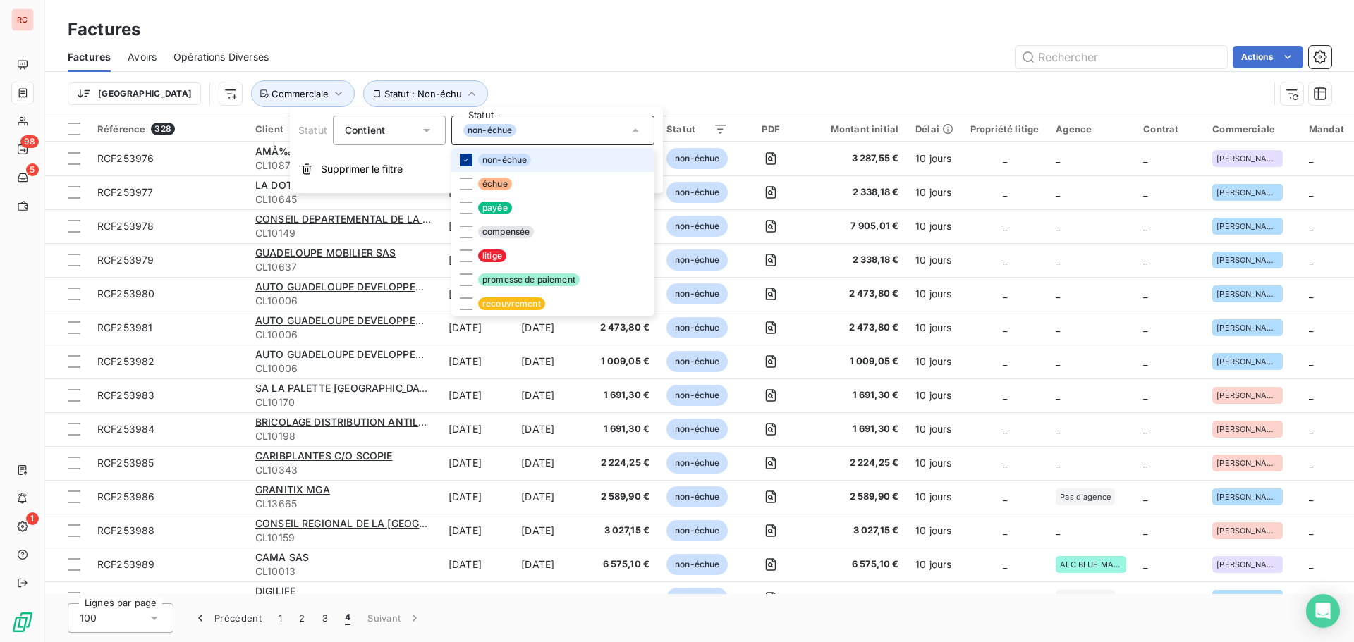
click at [463, 163] on icon at bounding box center [466, 160] width 8 height 8
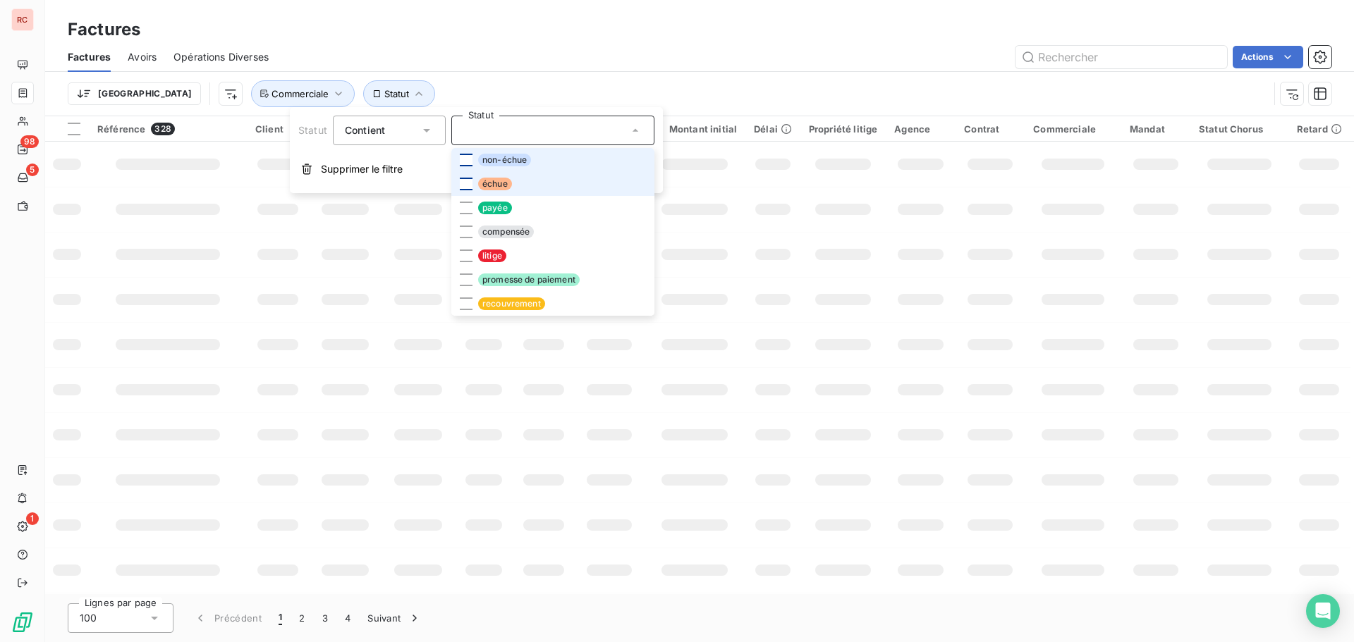
click at [464, 183] on div at bounding box center [466, 184] width 13 height 13
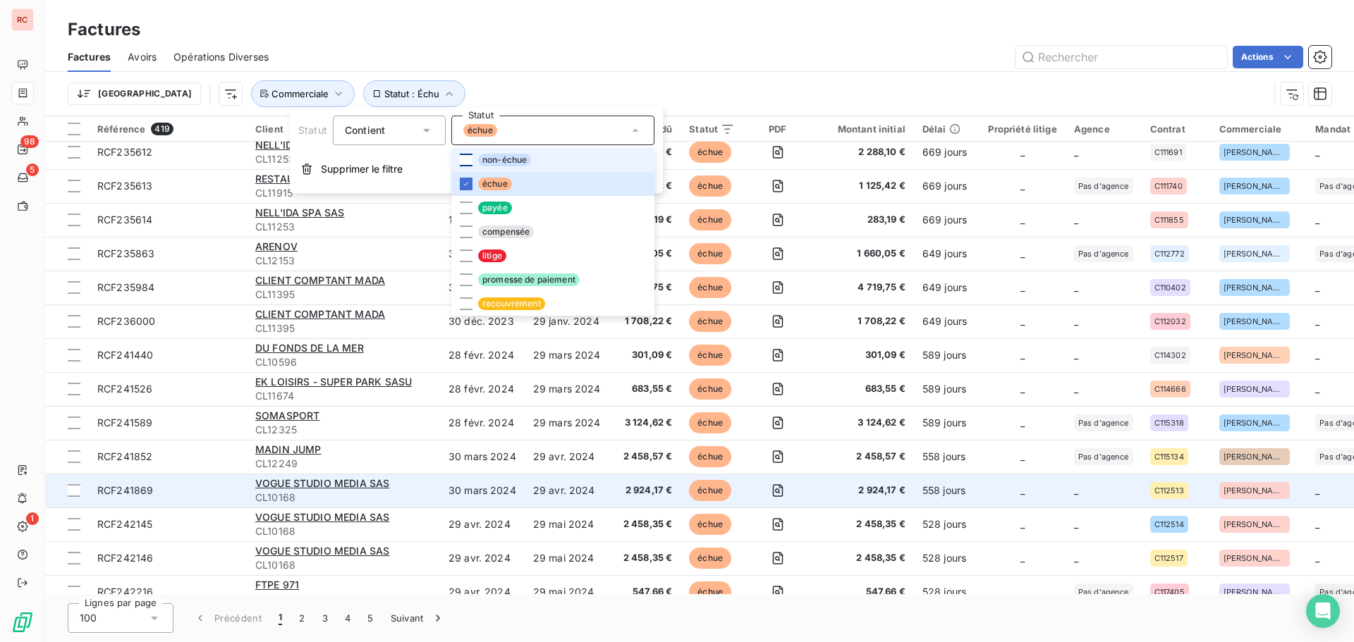
scroll to position [2938, 0]
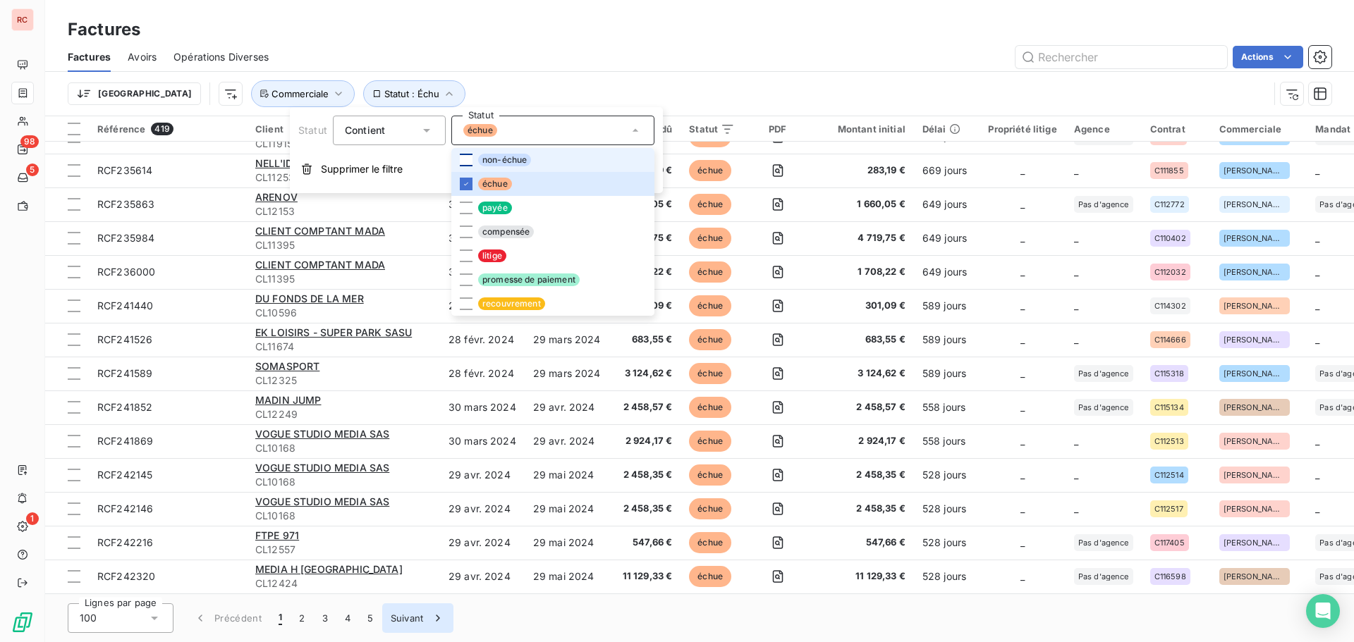
click at [437, 617] on icon "button" at bounding box center [438, 618] width 14 height 14
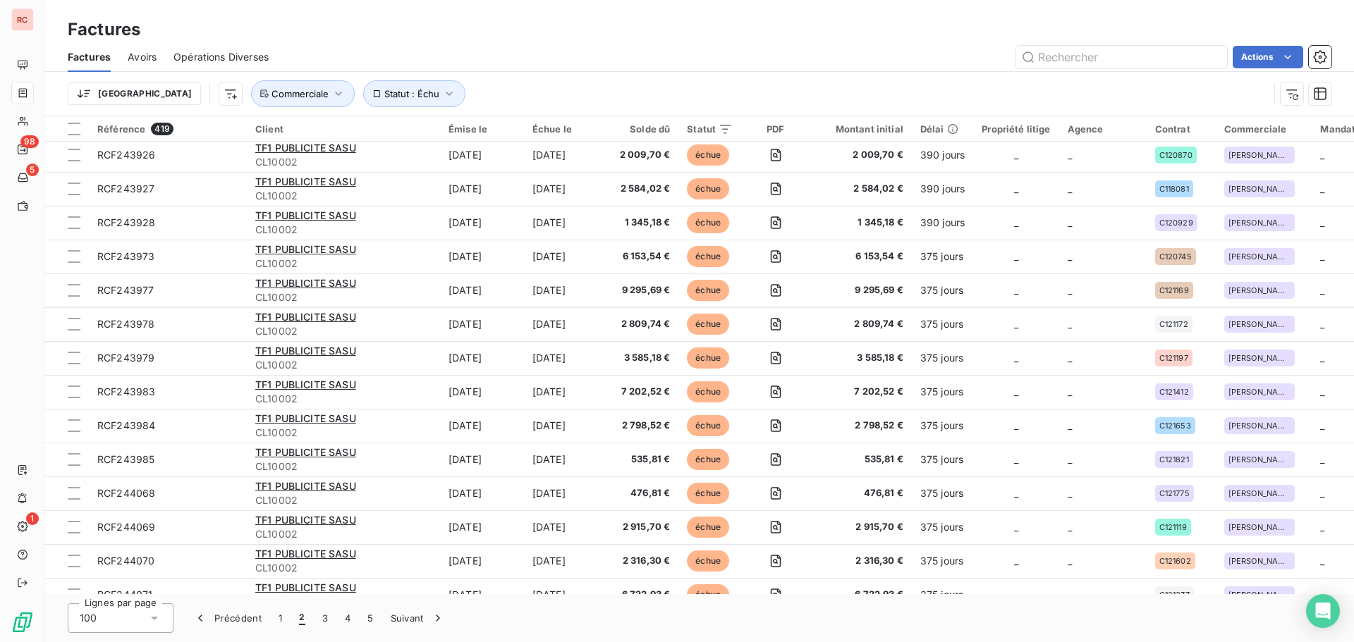
scroll to position [0, 0]
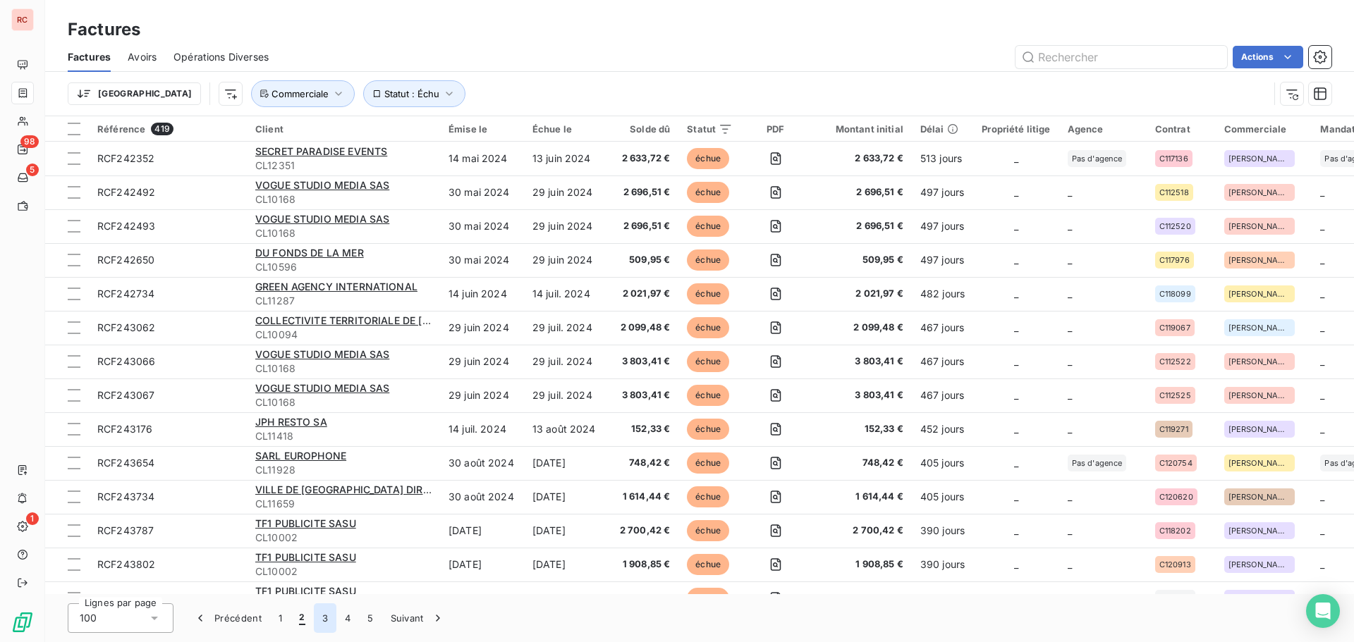
click at [322, 616] on button "3" at bounding box center [325, 619] width 23 height 30
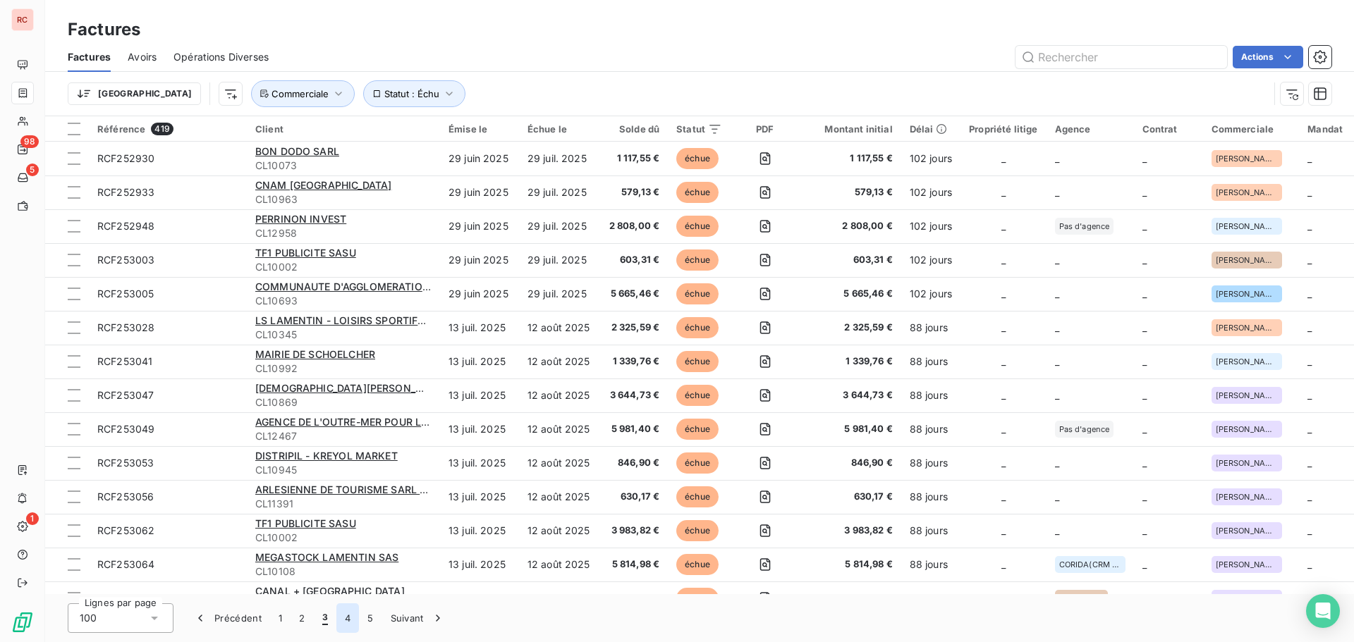
click at [346, 621] on button "4" at bounding box center [347, 619] width 23 height 30
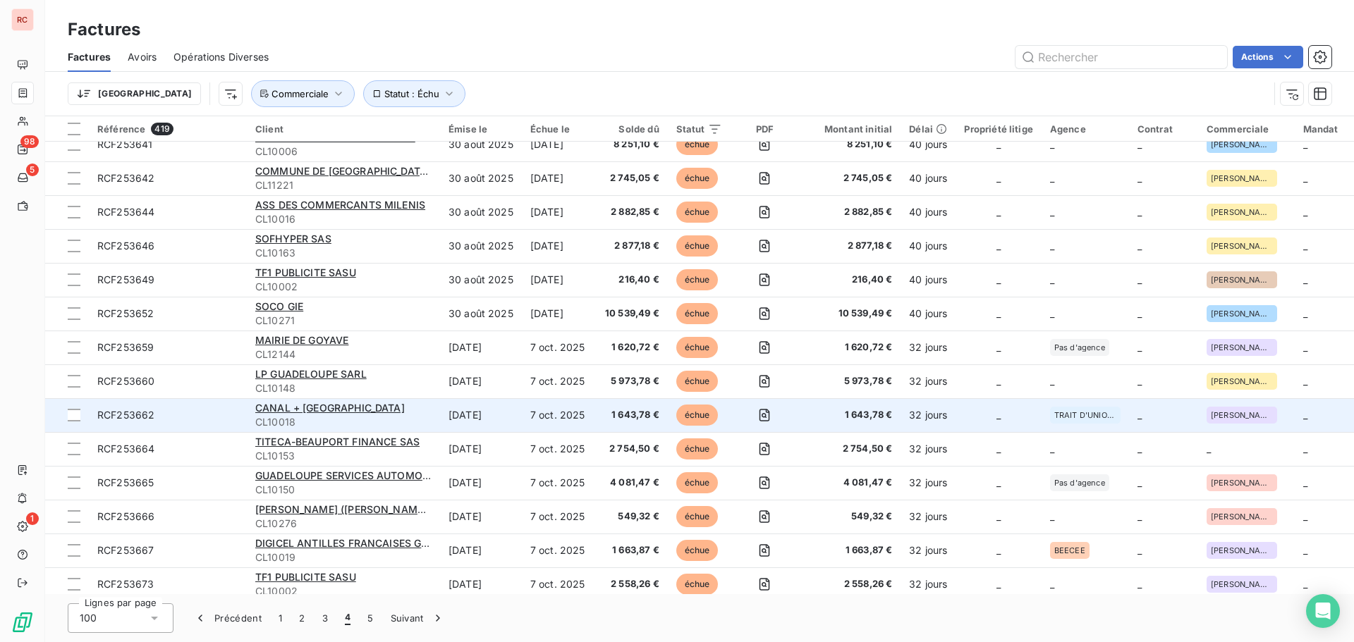
scroll to position [2938, 0]
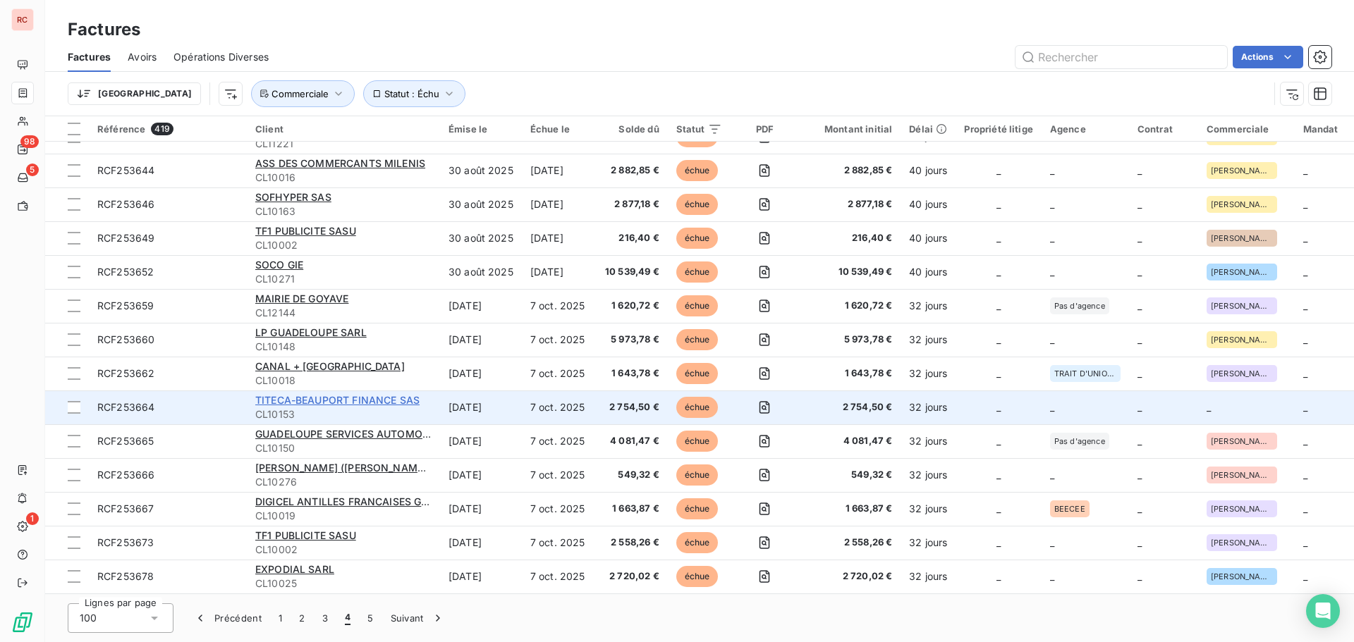
click at [360, 396] on span "TITECA-BEAUPORT FINANCE SAS" at bounding box center [337, 400] width 164 height 12
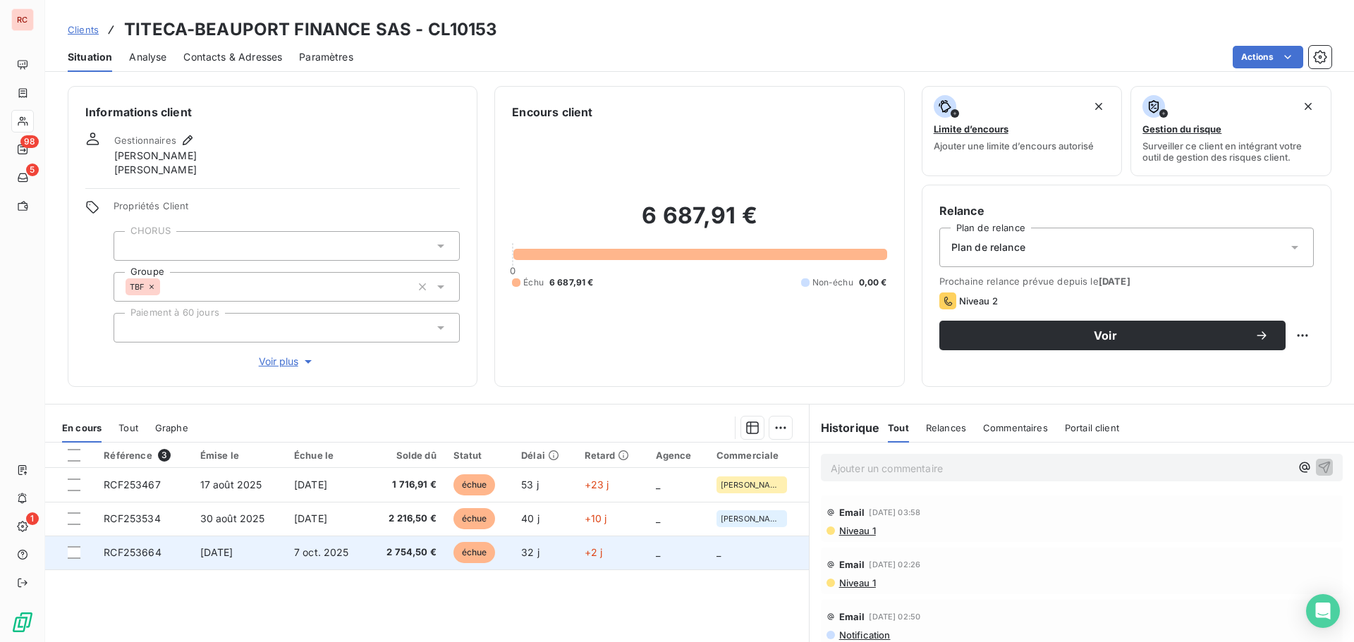
click at [306, 552] on span "7 oct. 2025" at bounding box center [321, 553] width 55 height 12
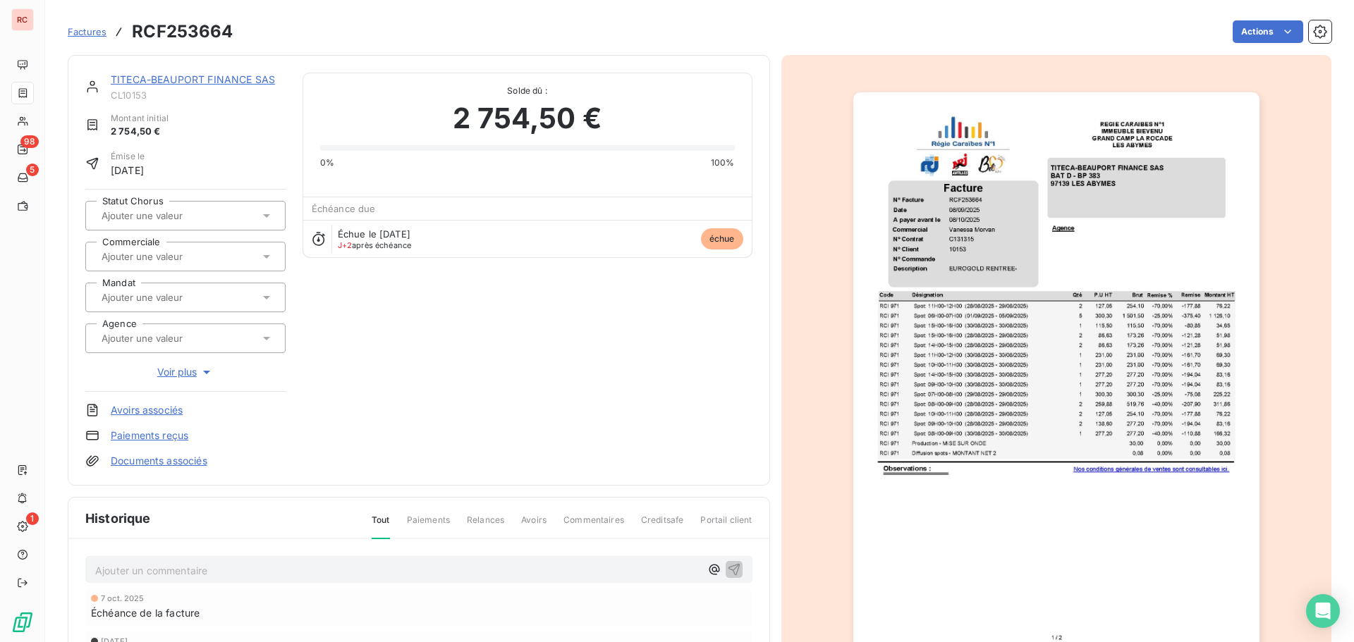
click at [182, 250] on input "text" at bounding box center [171, 256] width 142 height 13
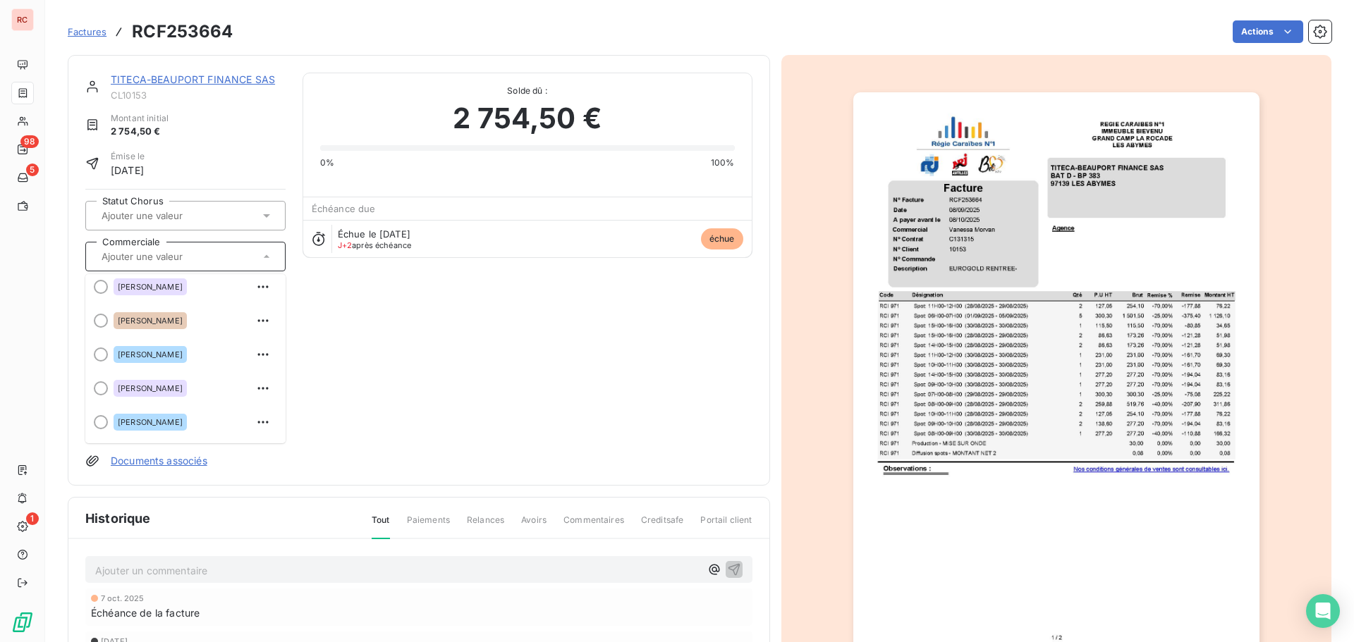
scroll to position [282, 0]
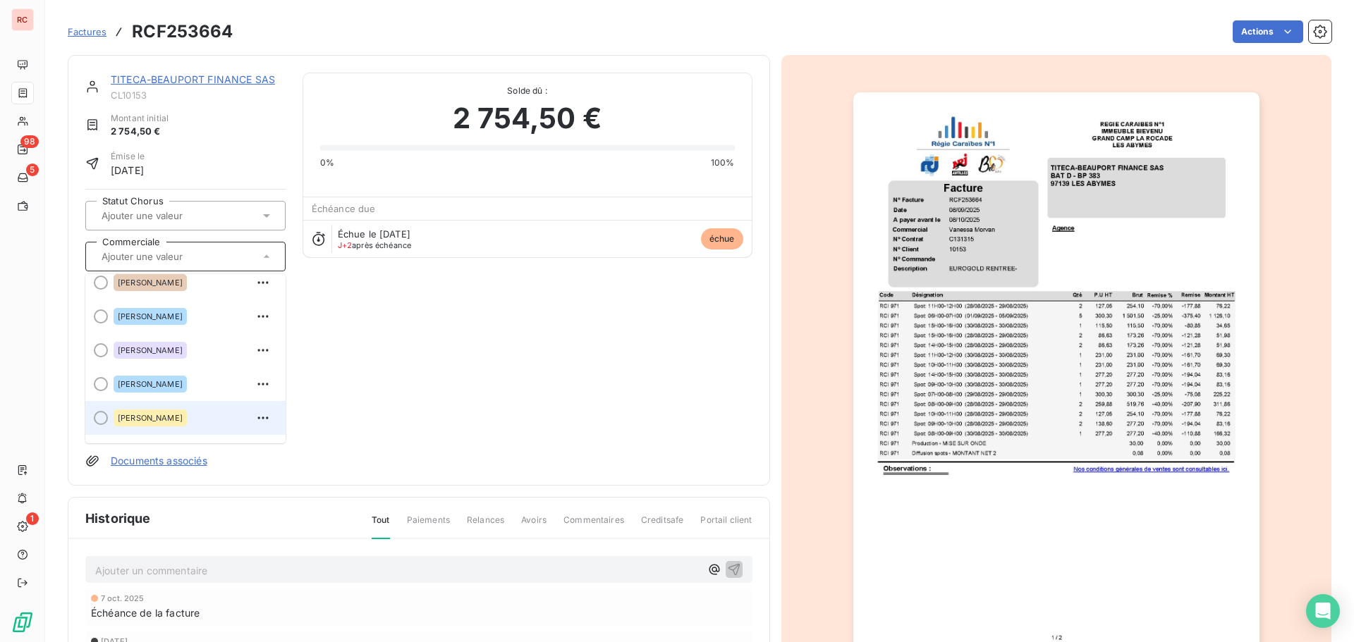
click at [129, 421] on span "[PERSON_NAME]" at bounding box center [150, 418] width 65 height 8
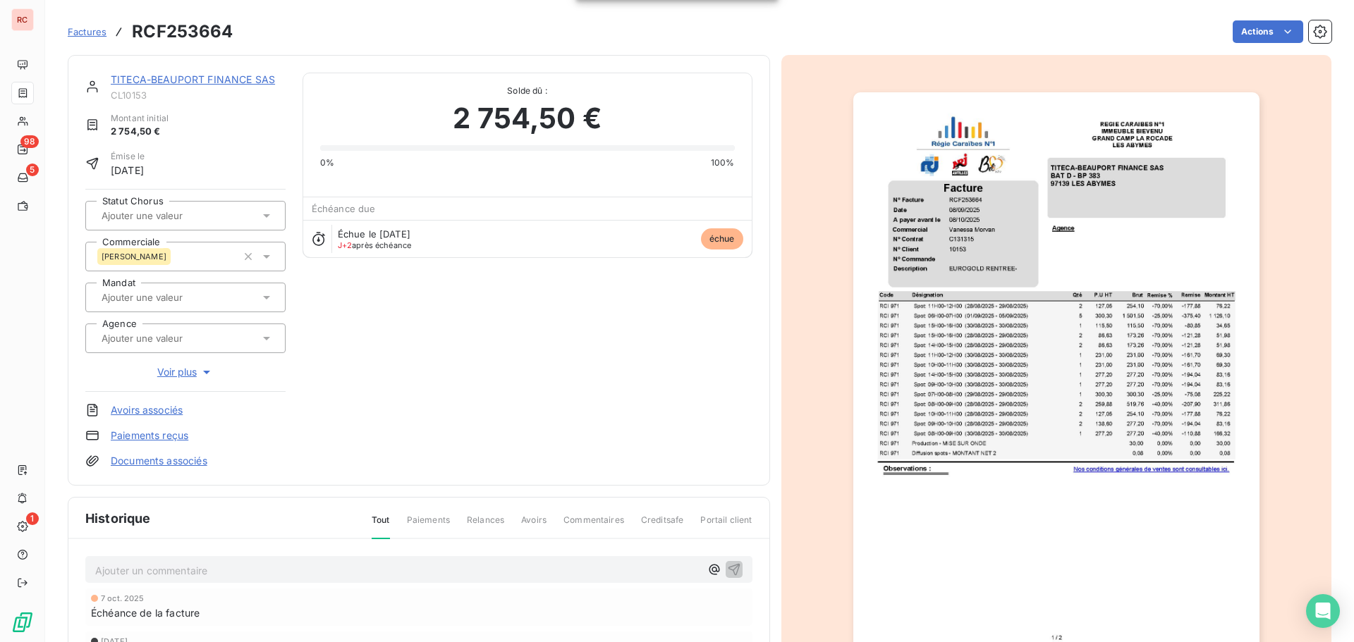
click at [104, 34] on span "Factures" at bounding box center [87, 31] width 39 height 11
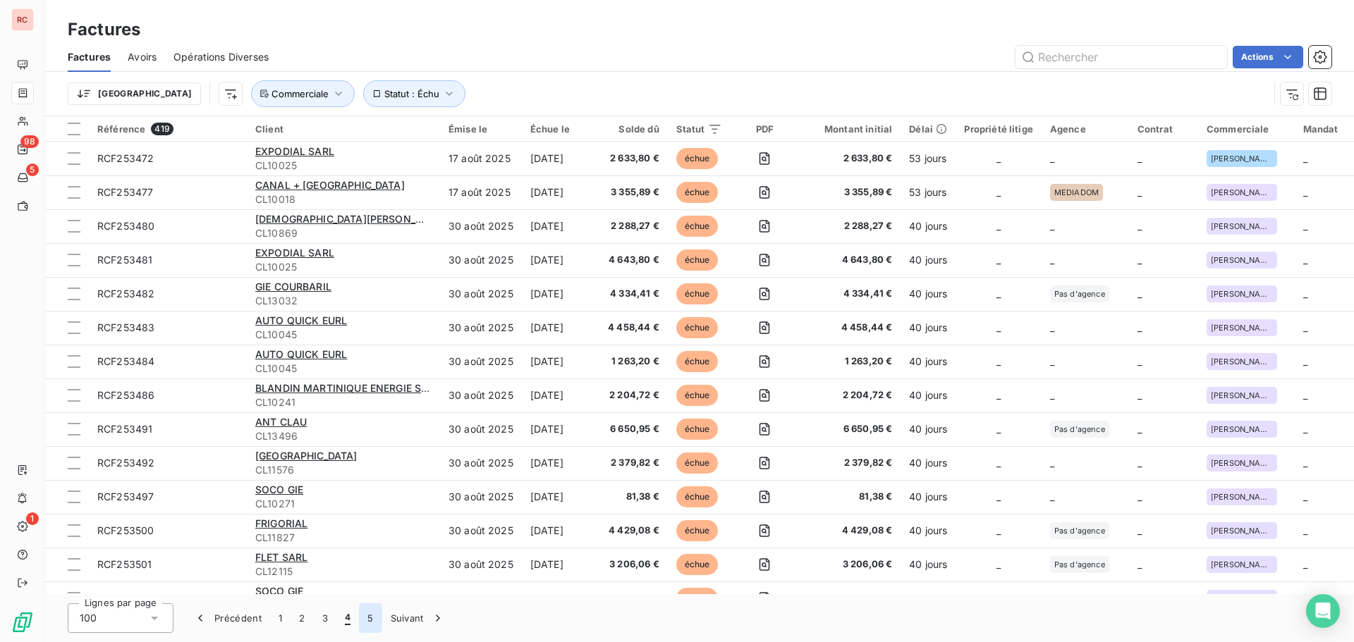
click at [366, 620] on button "5" at bounding box center [370, 619] width 23 height 30
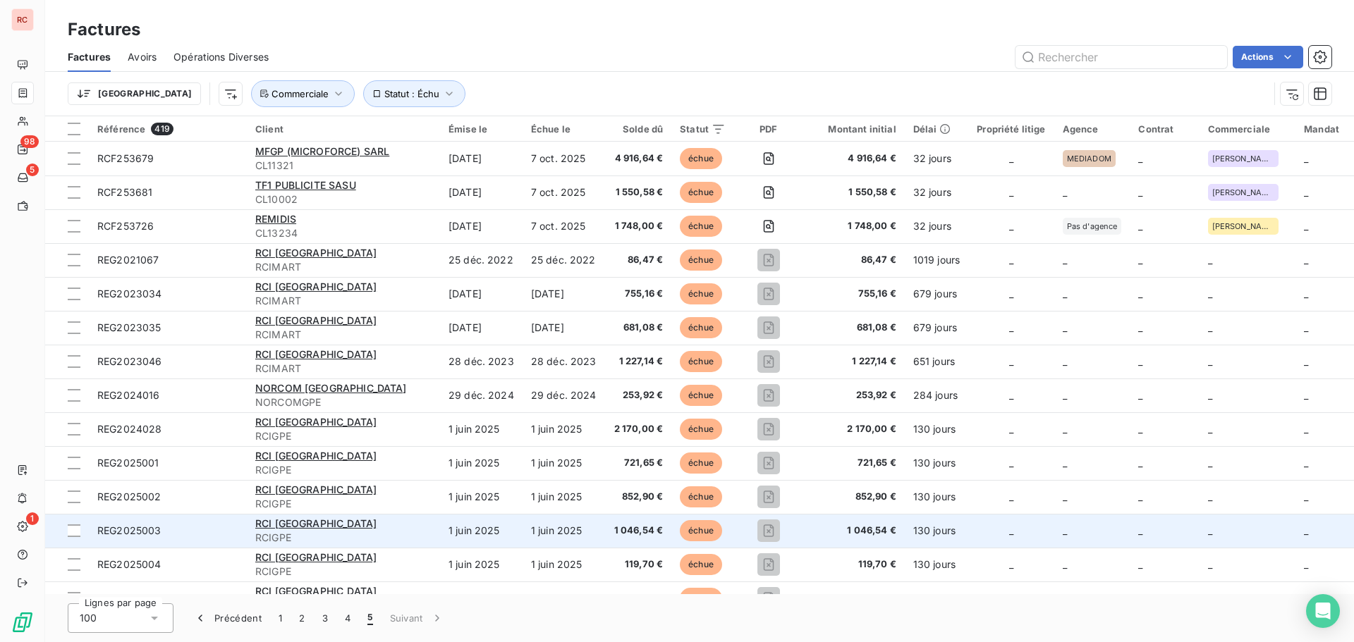
scroll to position [141, 0]
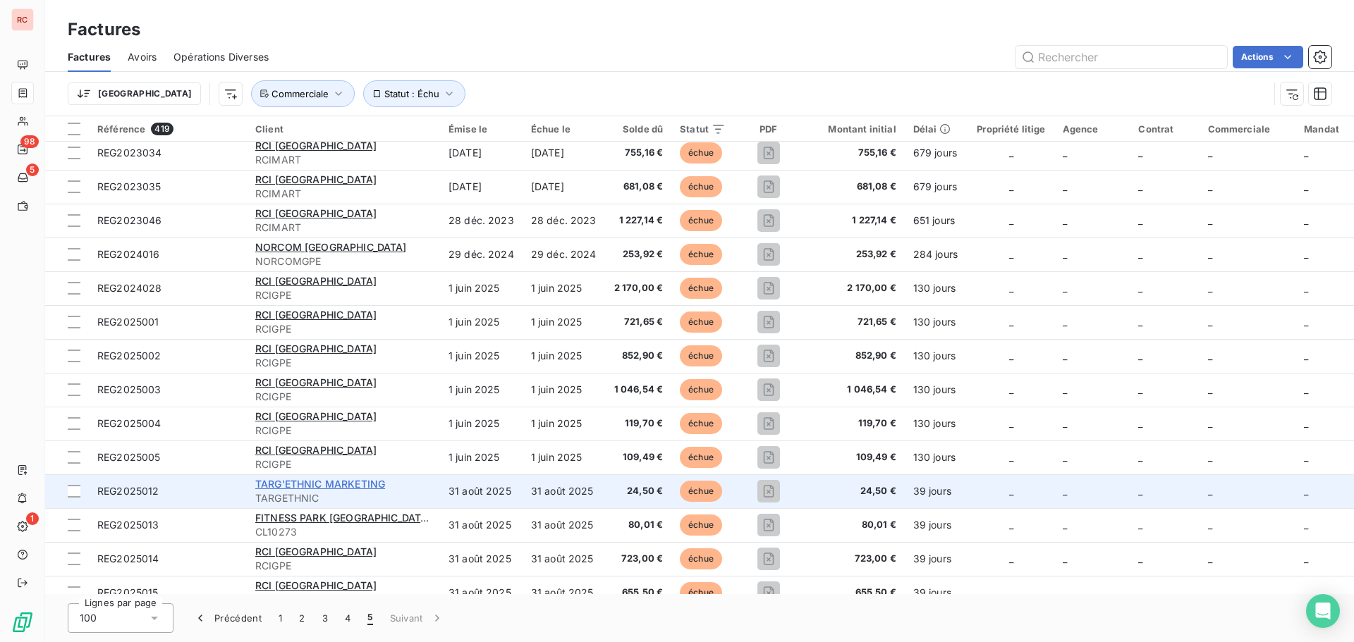
click at [327, 485] on span "TARG'ETHNIC MARKETING" at bounding box center [320, 484] width 130 height 12
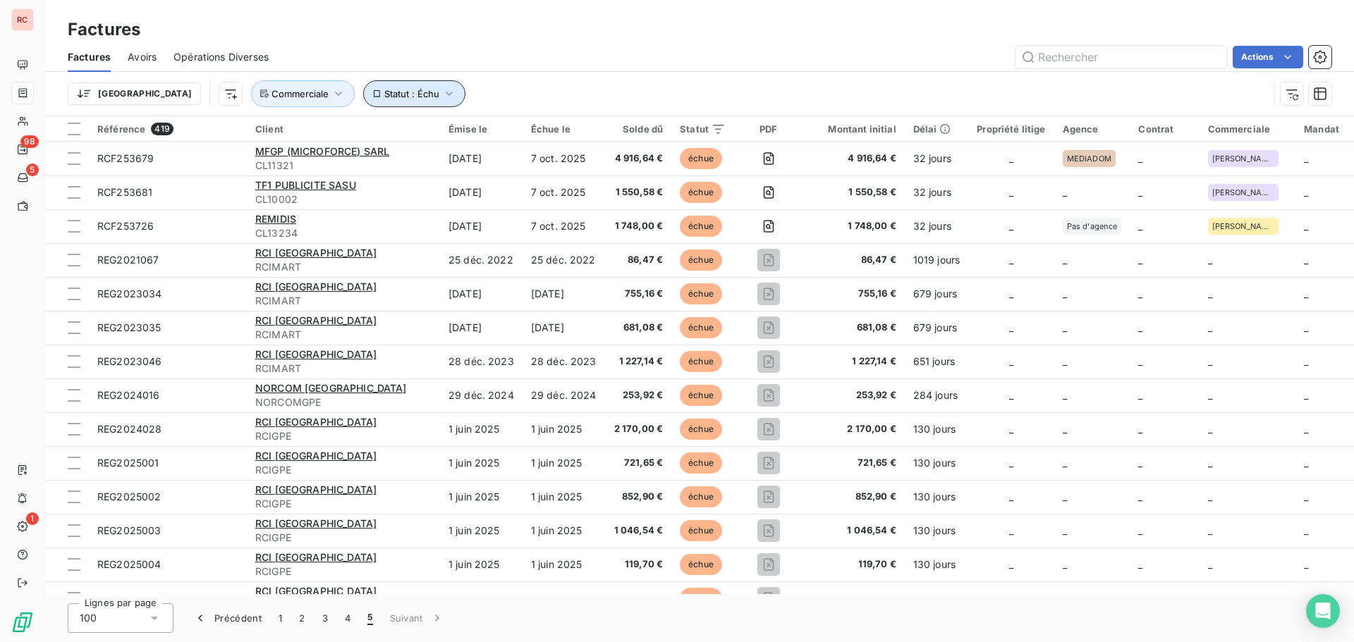
click at [442, 97] on icon "button" at bounding box center [449, 94] width 14 height 14
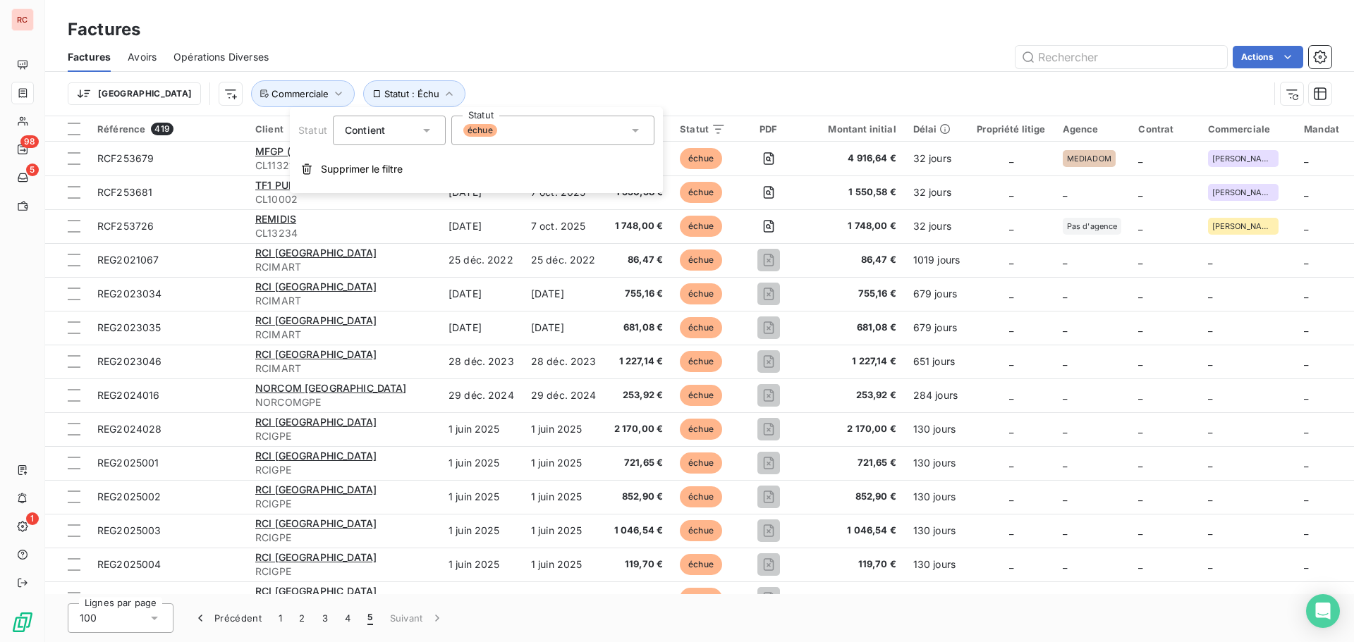
click at [544, 124] on div "échue" at bounding box center [552, 131] width 203 height 30
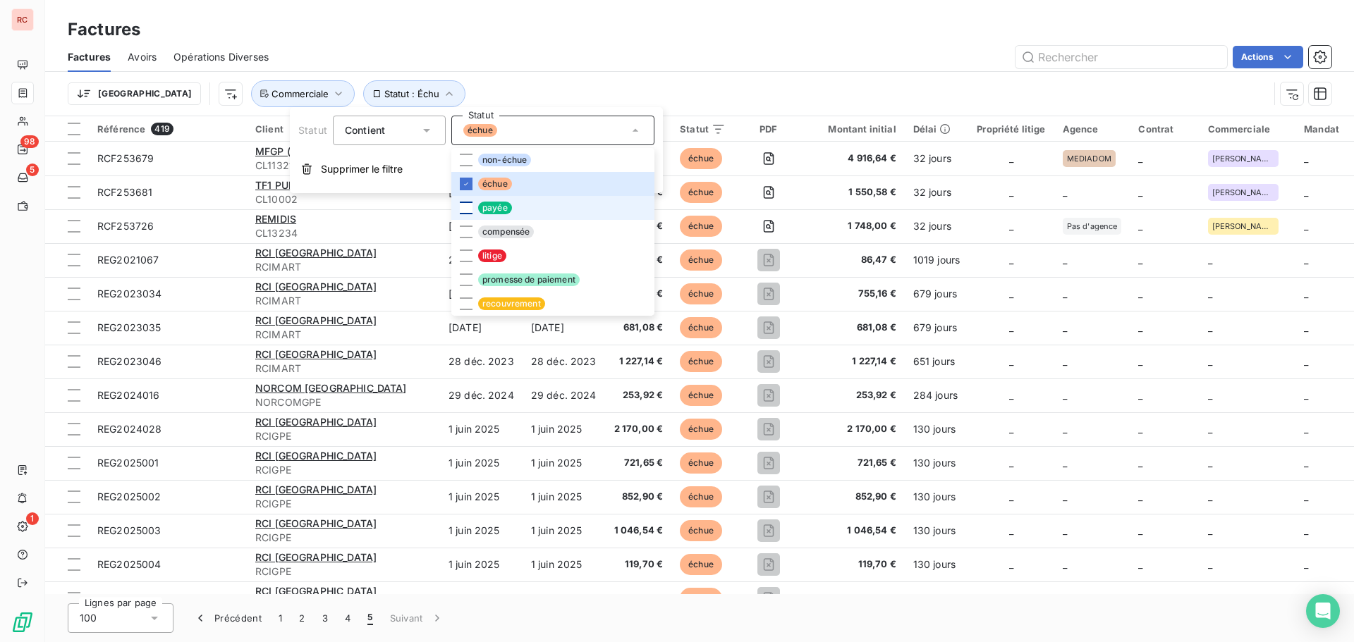
click at [461, 208] on div at bounding box center [466, 208] width 13 height 13
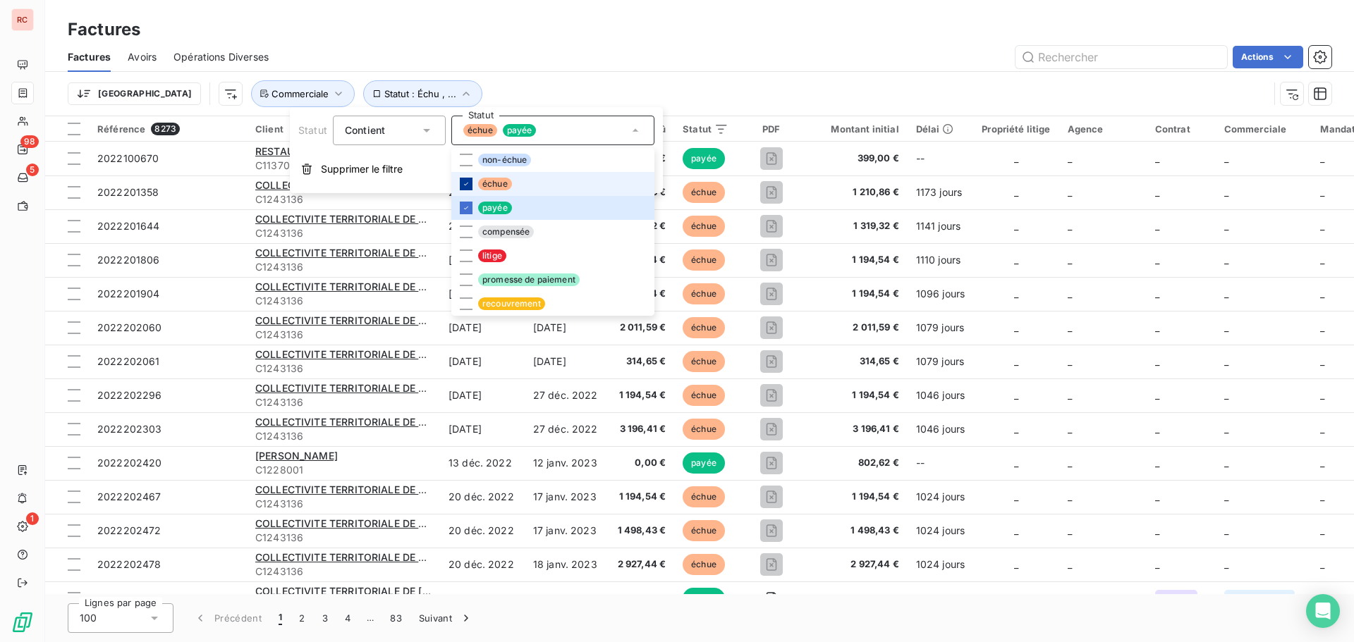
click at [464, 181] on icon at bounding box center [466, 184] width 8 height 8
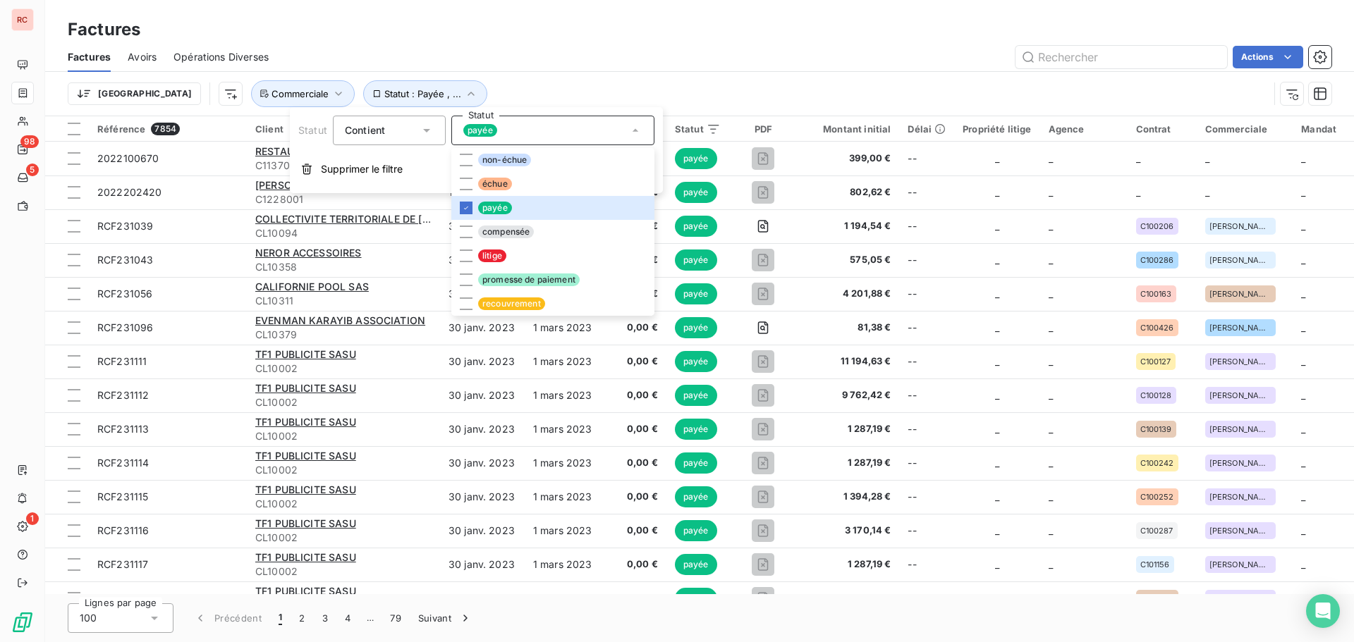
click at [947, 39] on div "Factures" at bounding box center [699, 29] width 1309 height 25
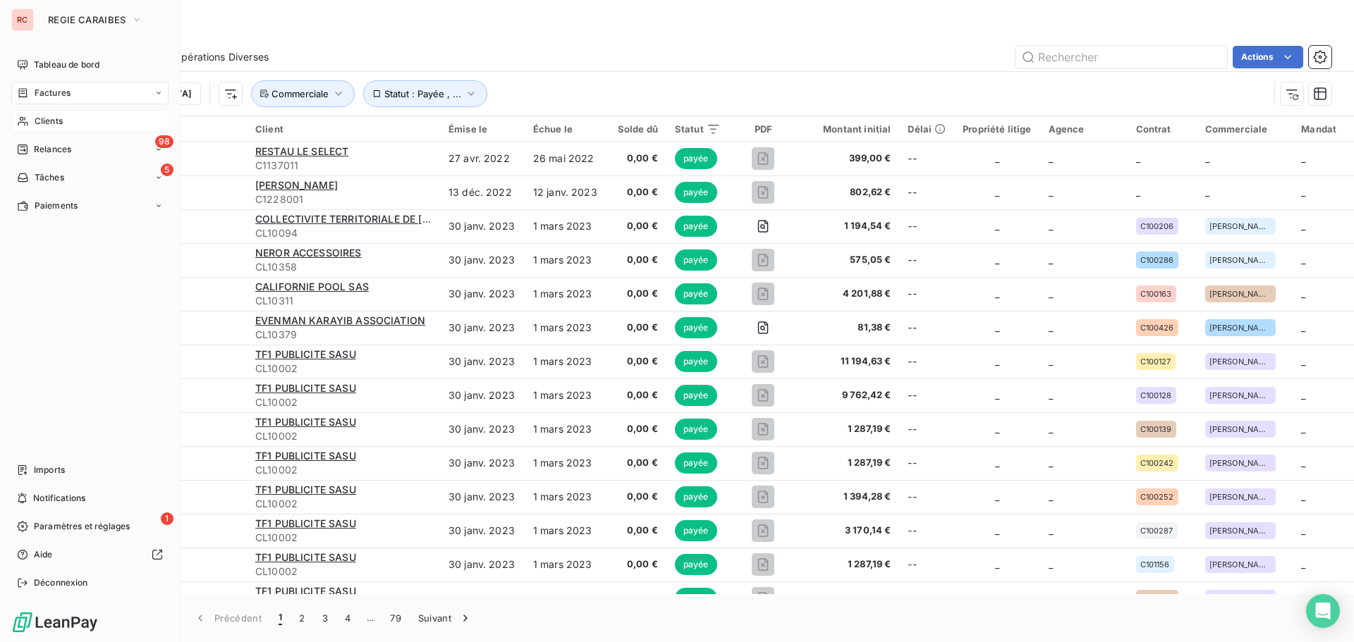
click at [39, 118] on span "Clients" at bounding box center [49, 121] width 28 height 13
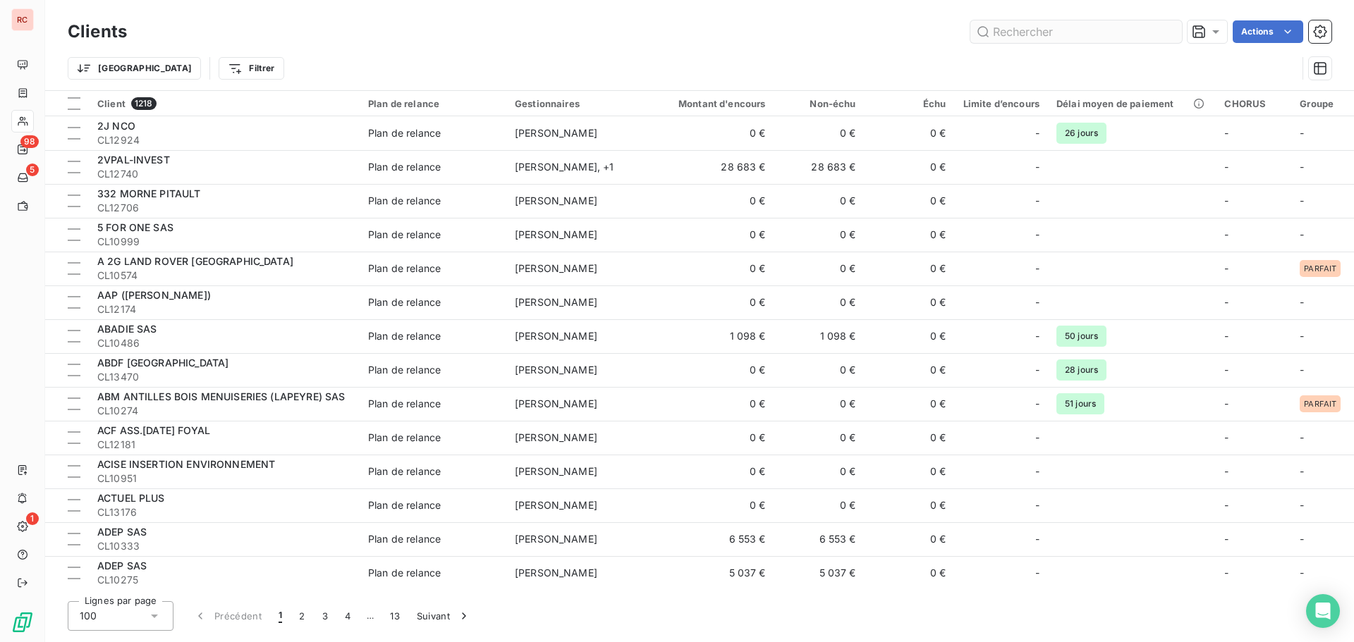
click at [1042, 34] on input "text" at bounding box center [1076, 31] width 212 height 23
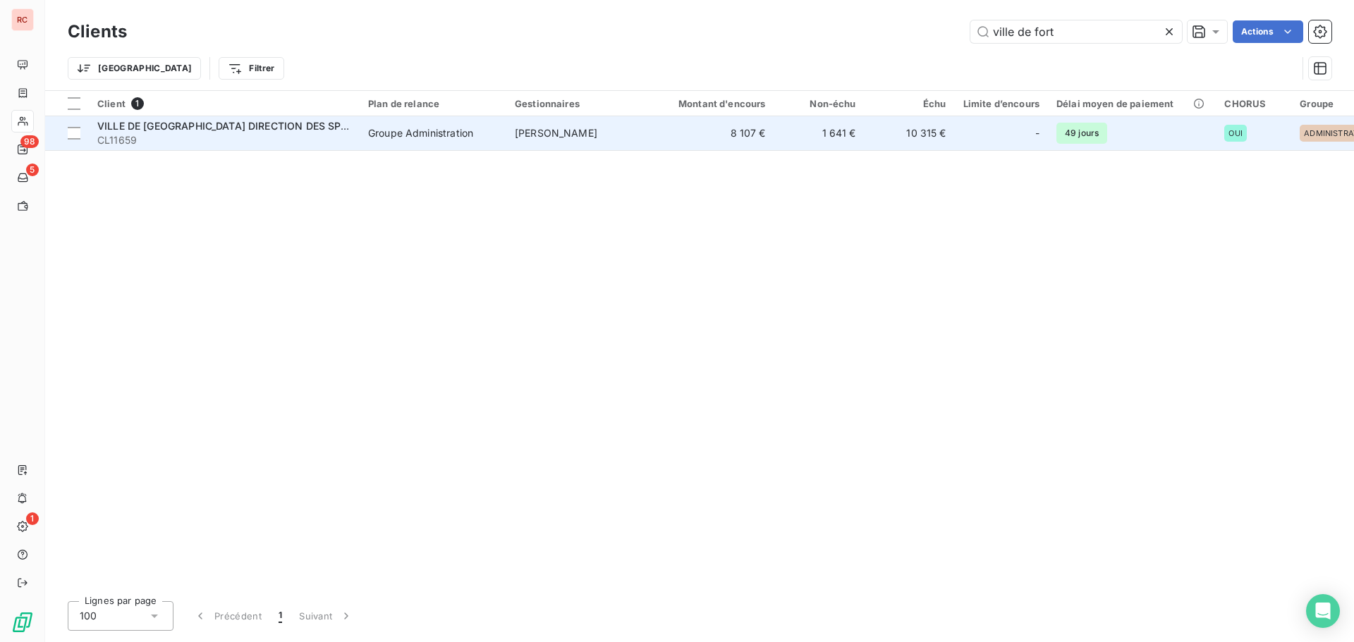
type input "ville de fort"
click at [578, 138] on span "[PERSON_NAME]" at bounding box center [556, 133] width 83 height 12
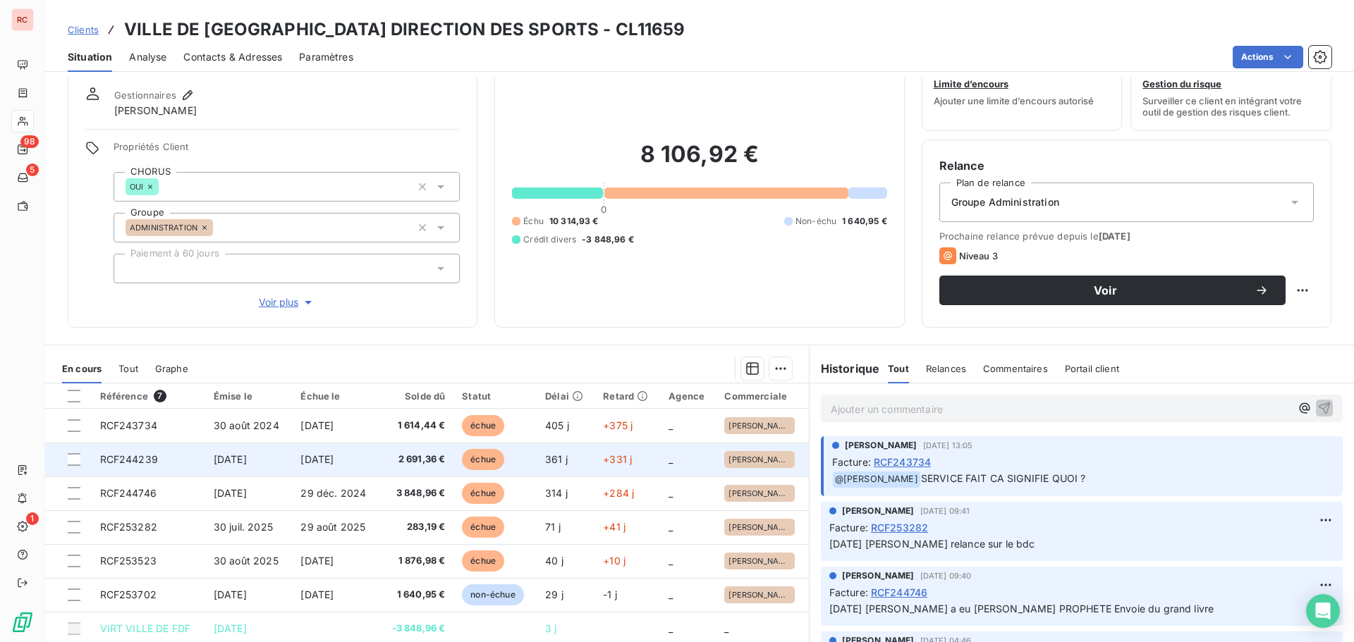
scroll to position [100, 0]
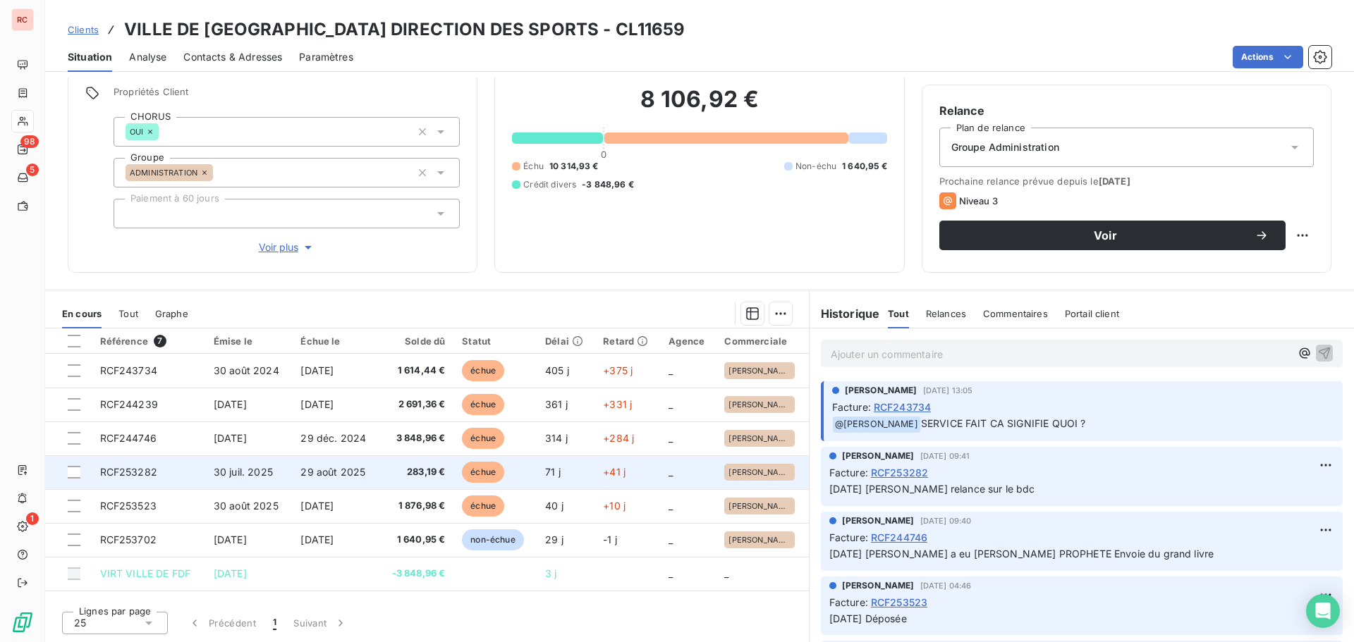
click at [173, 477] on td "RCF253282" at bounding box center [149, 473] width 114 height 34
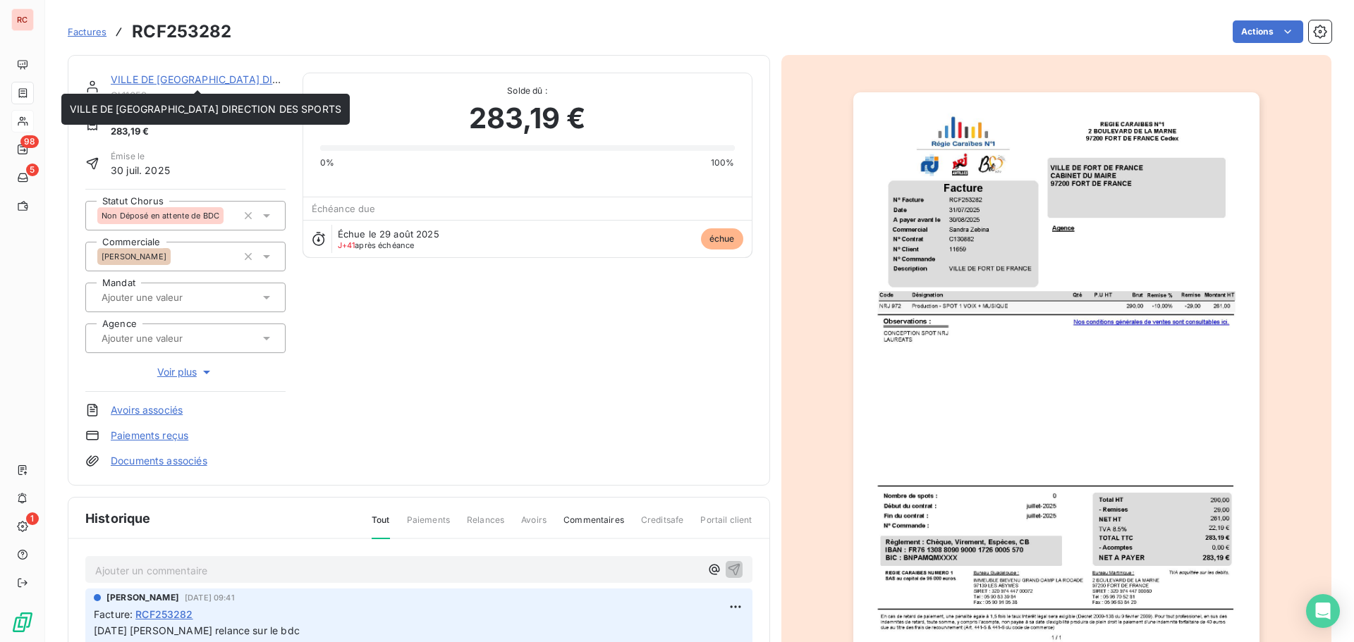
click at [155, 80] on link "VILLE DE [GEOGRAPHIC_DATA] DIRECTION DES SPORTS" at bounding box center [246, 79] width 271 height 12
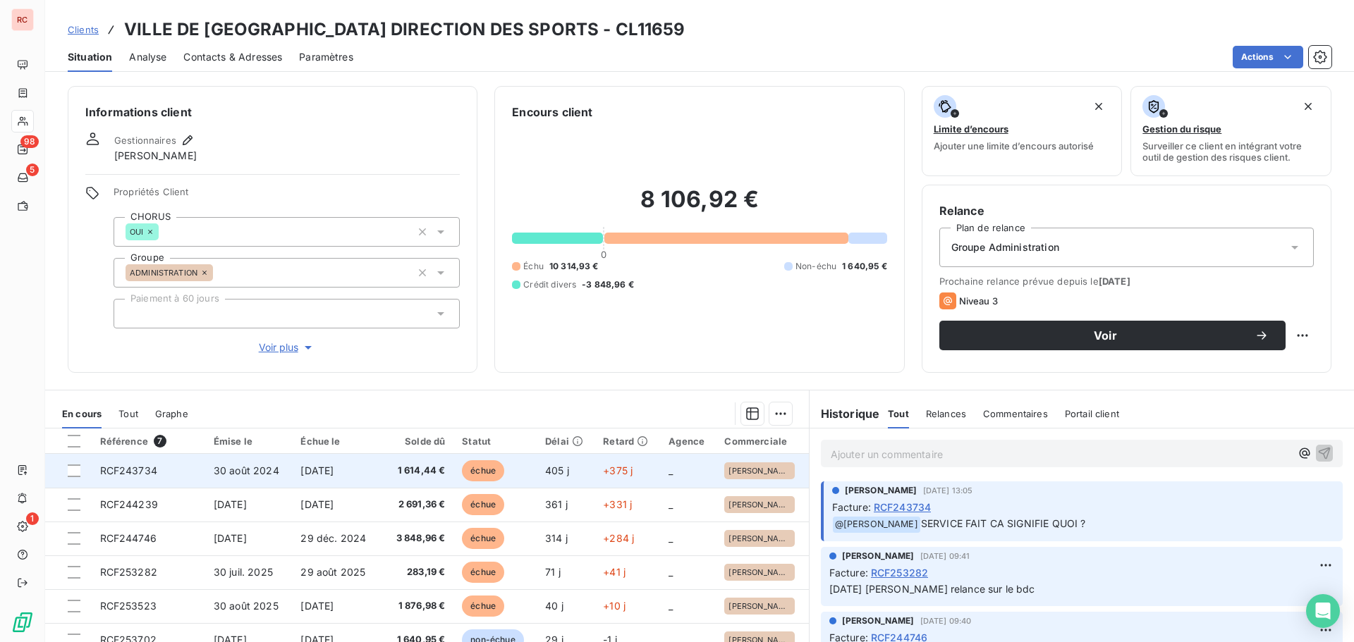
click at [149, 470] on span "RCF243734" at bounding box center [128, 471] width 57 height 12
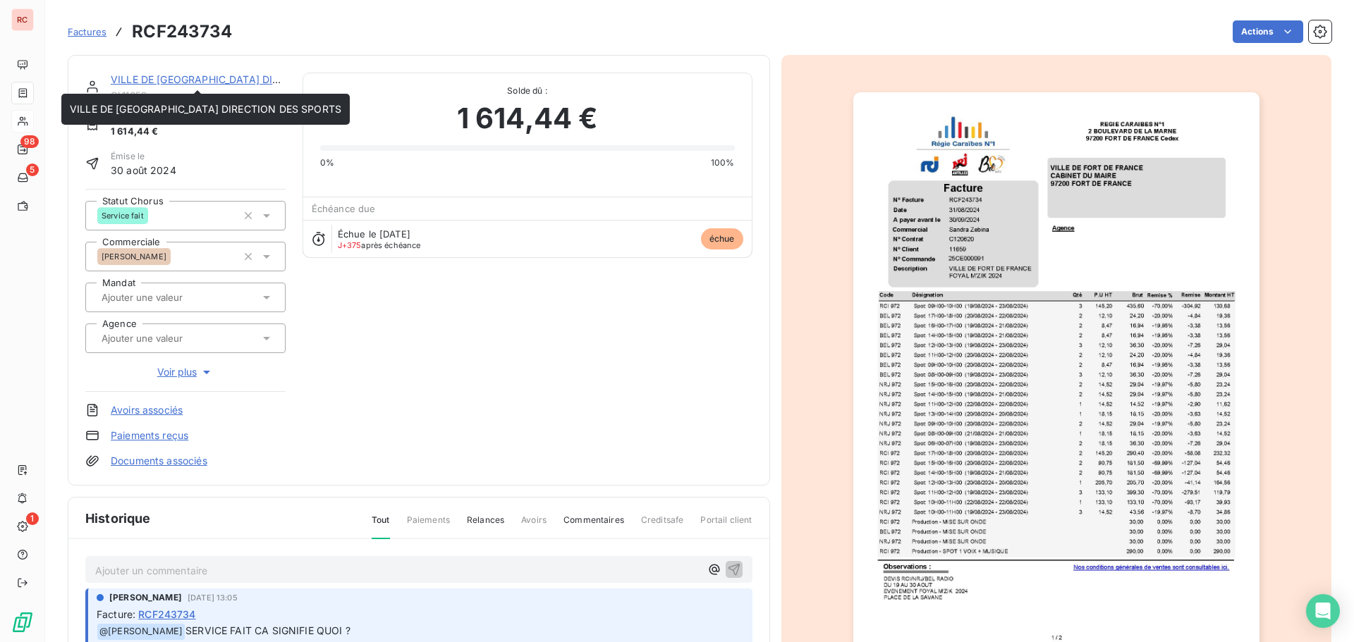
click at [159, 81] on link "VILLE DE [GEOGRAPHIC_DATA] DIRECTION DES SPORTS" at bounding box center [246, 79] width 271 height 12
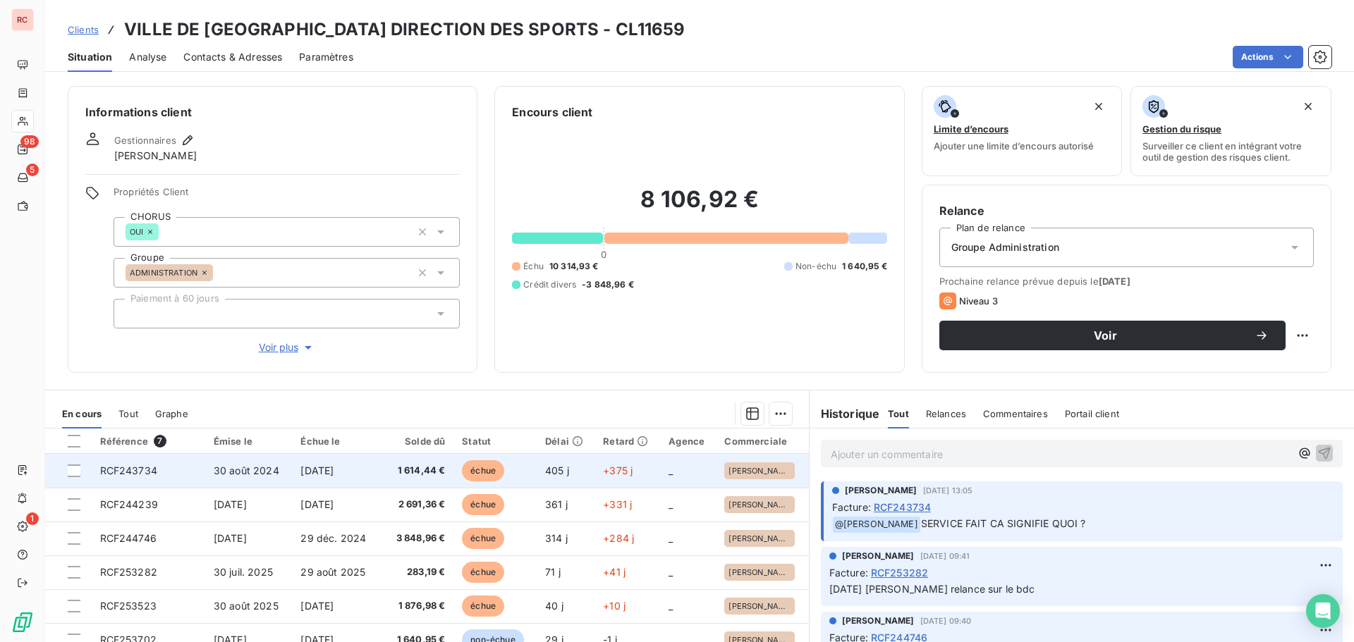
click at [278, 477] on td "30 août 2024" at bounding box center [248, 471] width 87 height 34
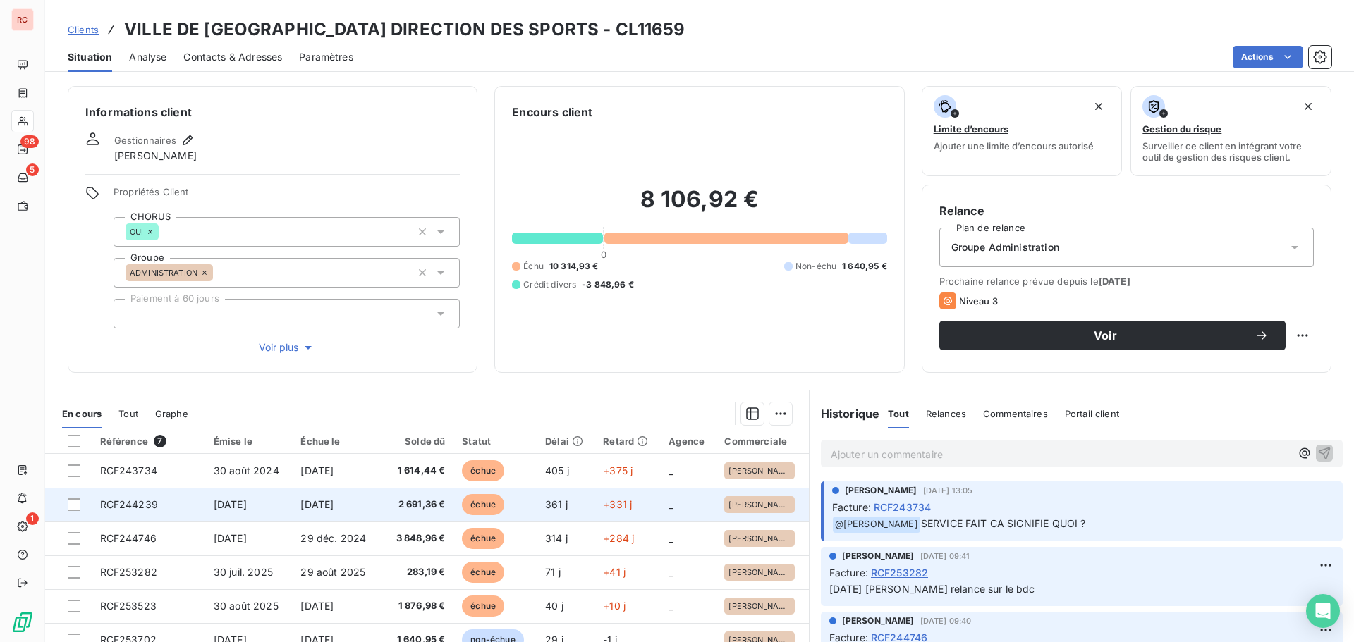
click at [308, 501] on span "[DATE]" at bounding box center [316, 505] width 33 height 12
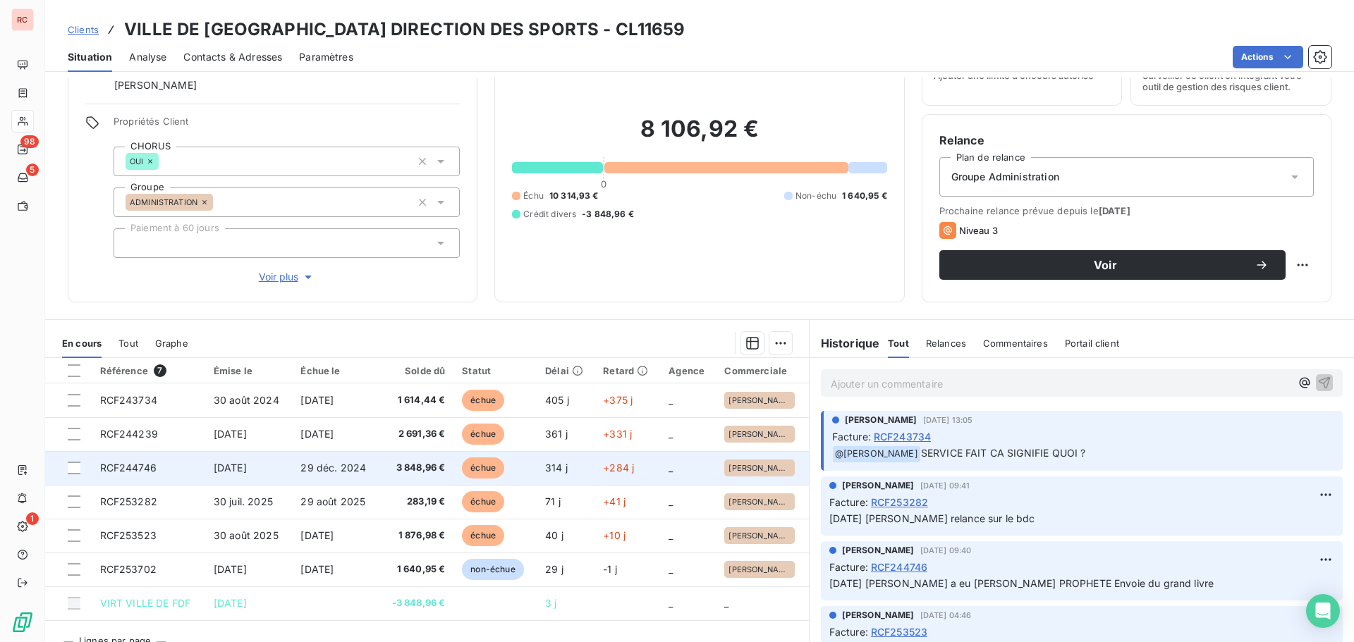
click at [232, 463] on span "[DATE]" at bounding box center [230, 468] width 33 height 12
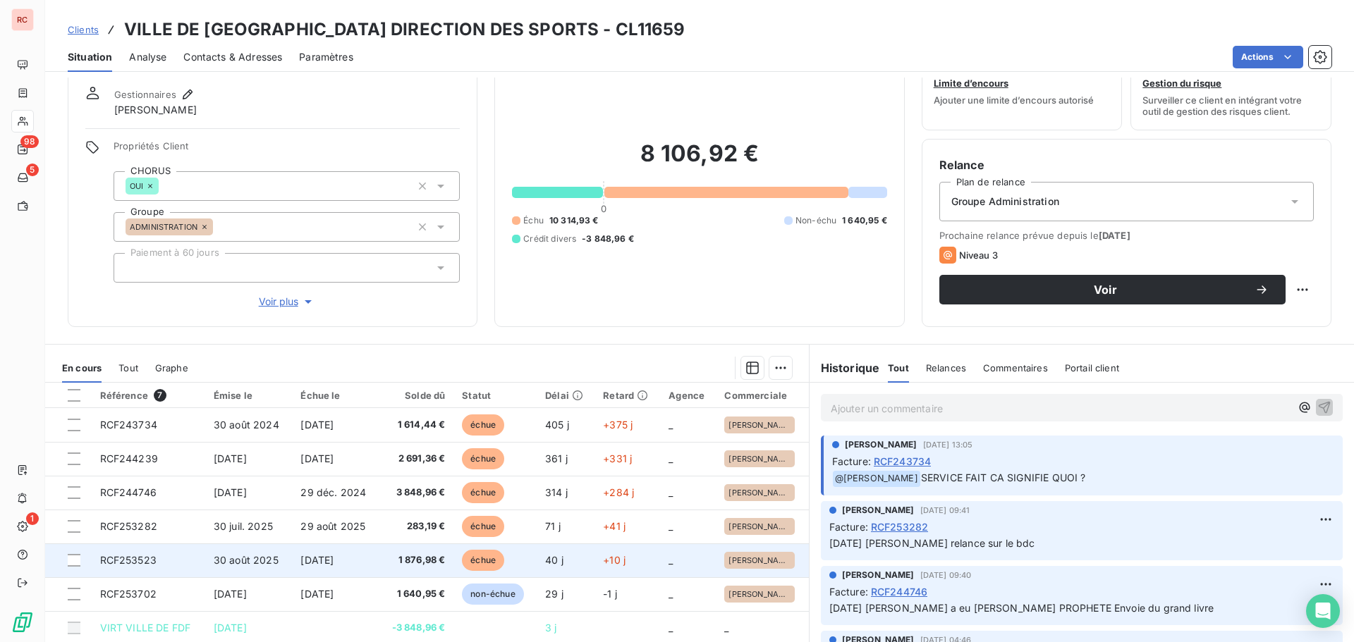
scroll to position [100, 0]
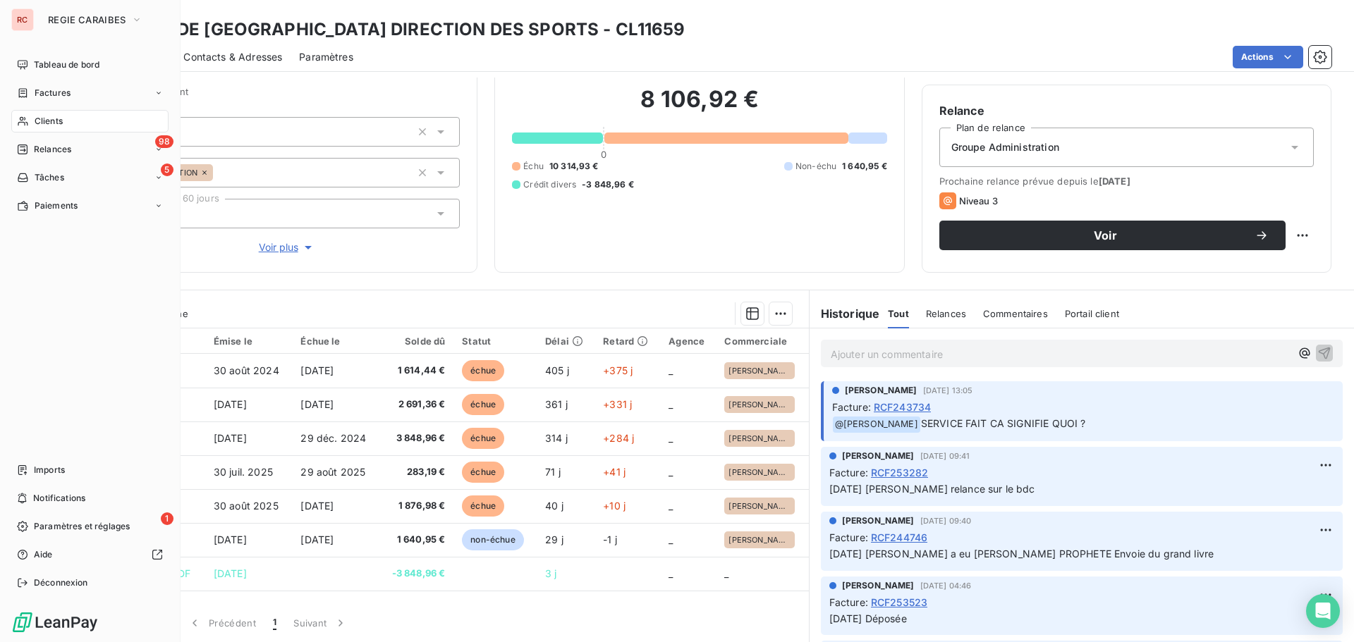
click at [42, 92] on span "Factures" at bounding box center [53, 93] width 36 height 13
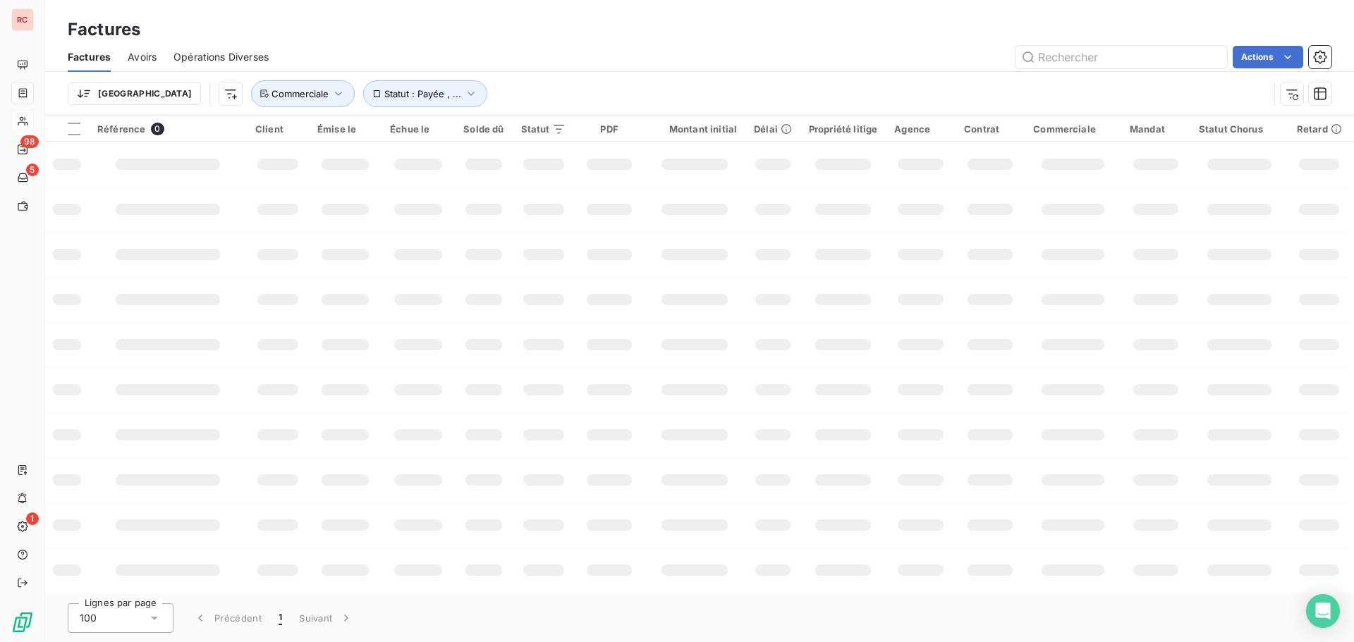
click at [518, 85] on div "Trier Statut : Payée , ... Commerciale" at bounding box center [668, 93] width 1201 height 27
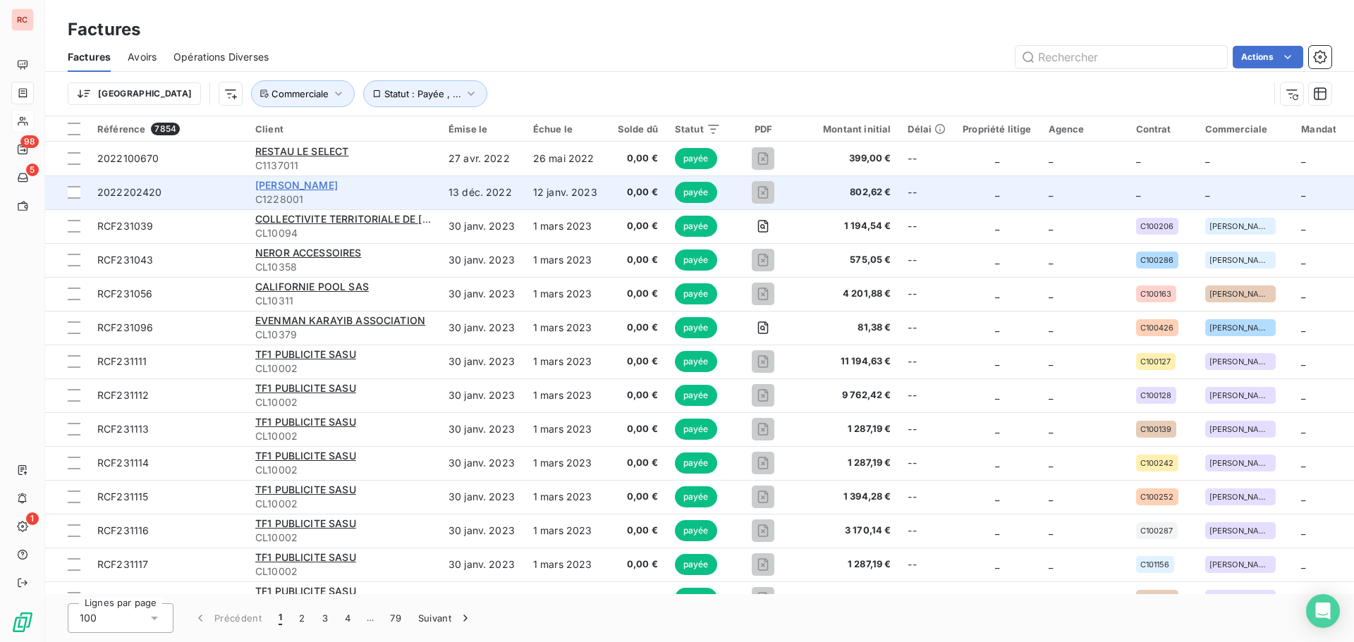
click at [272, 188] on span "[PERSON_NAME]" at bounding box center [296, 185] width 83 height 12
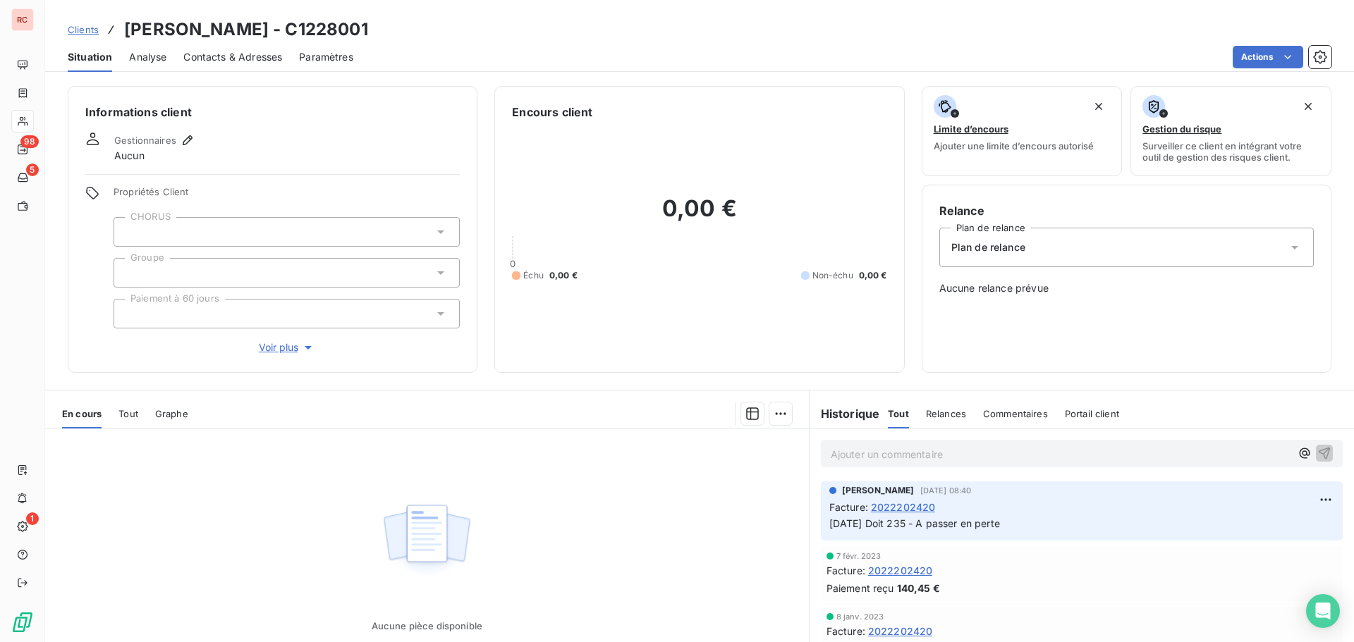
click at [135, 414] on span "Tout" at bounding box center [128, 413] width 20 height 11
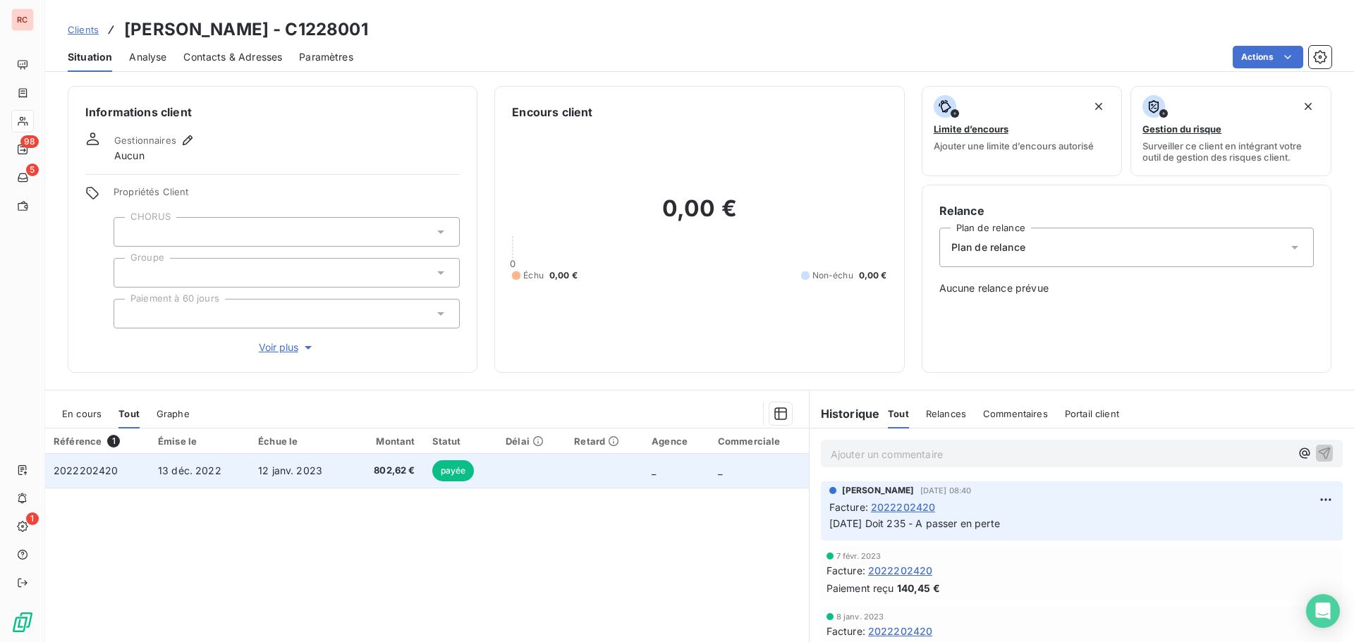
click at [176, 463] on td "13 déc. 2022" at bounding box center [199, 471] width 100 height 34
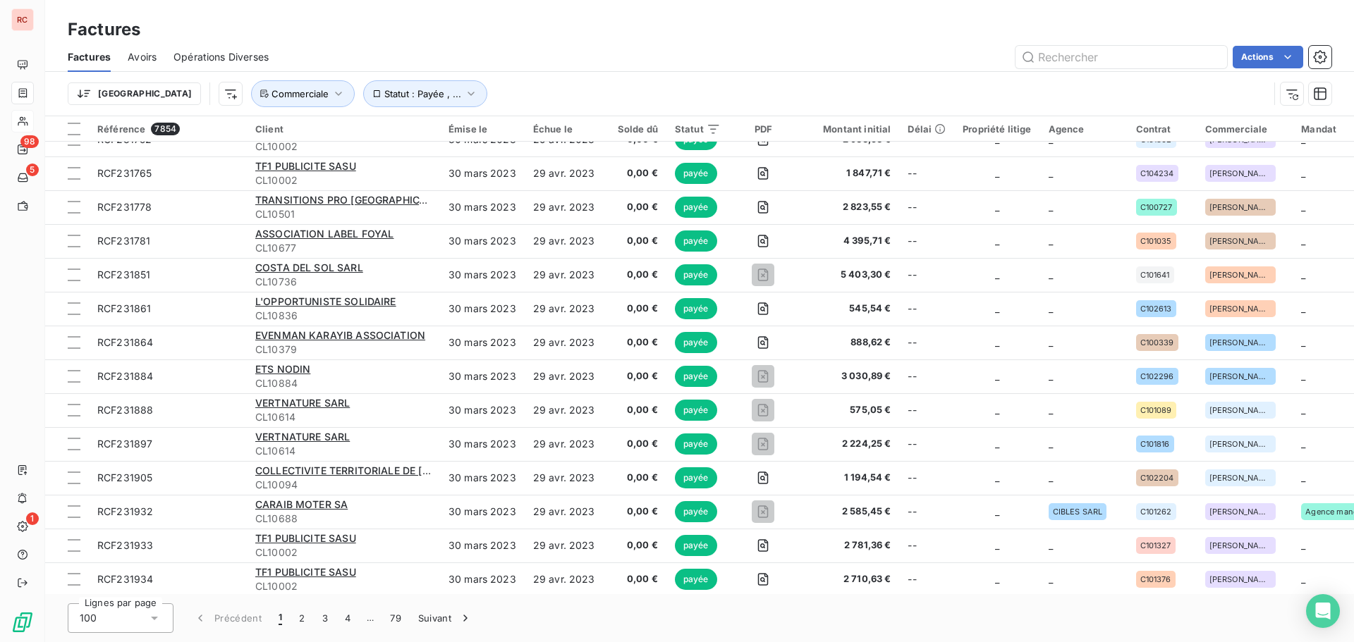
scroll to position [2163, 0]
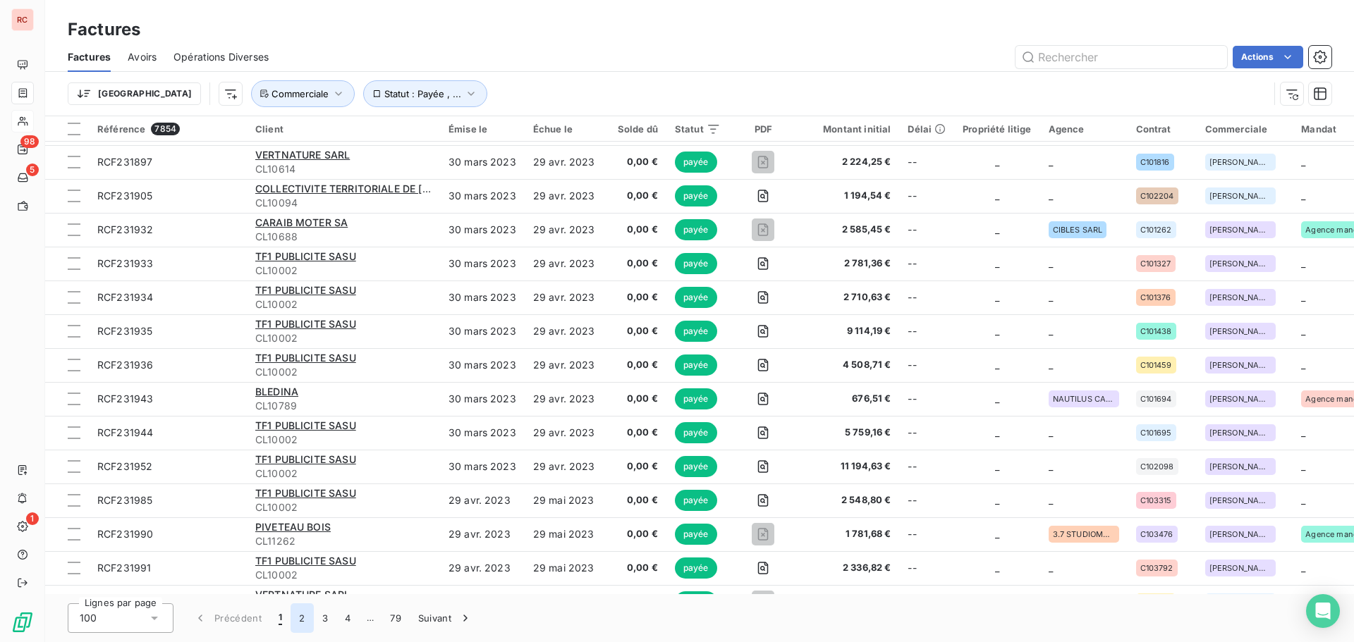
click at [303, 622] on button "2" at bounding box center [302, 619] width 23 height 30
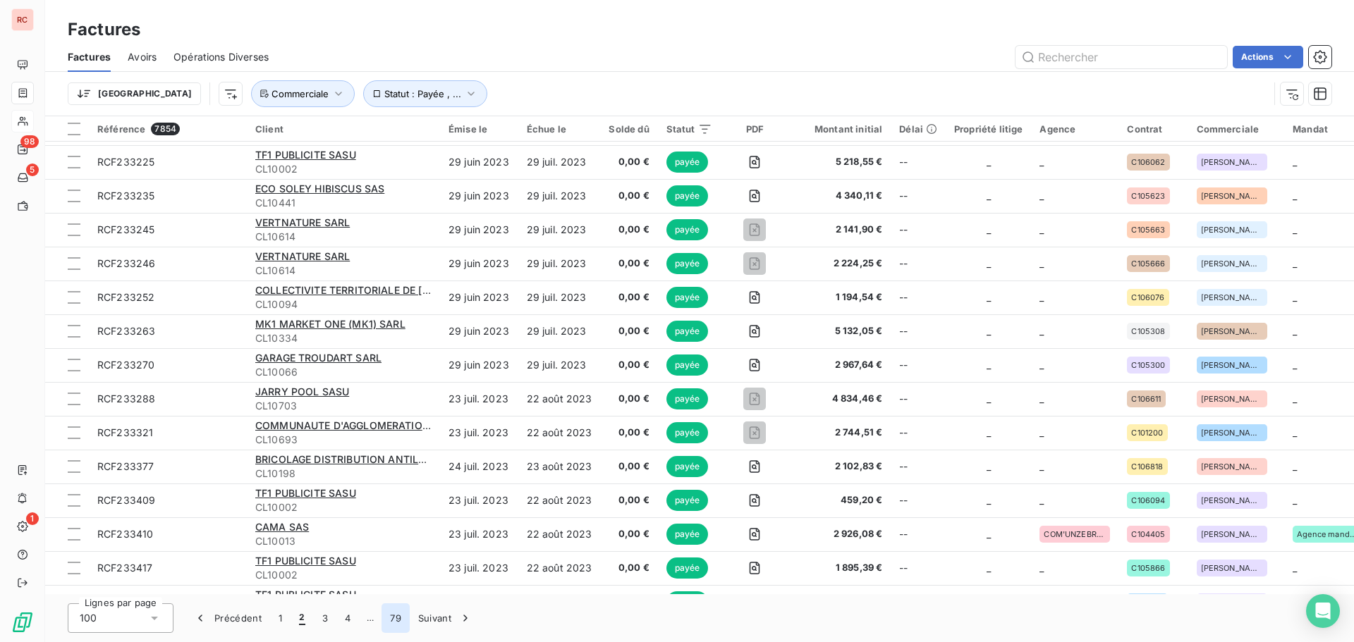
click at [396, 621] on button "79" at bounding box center [396, 619] width 28 height 30
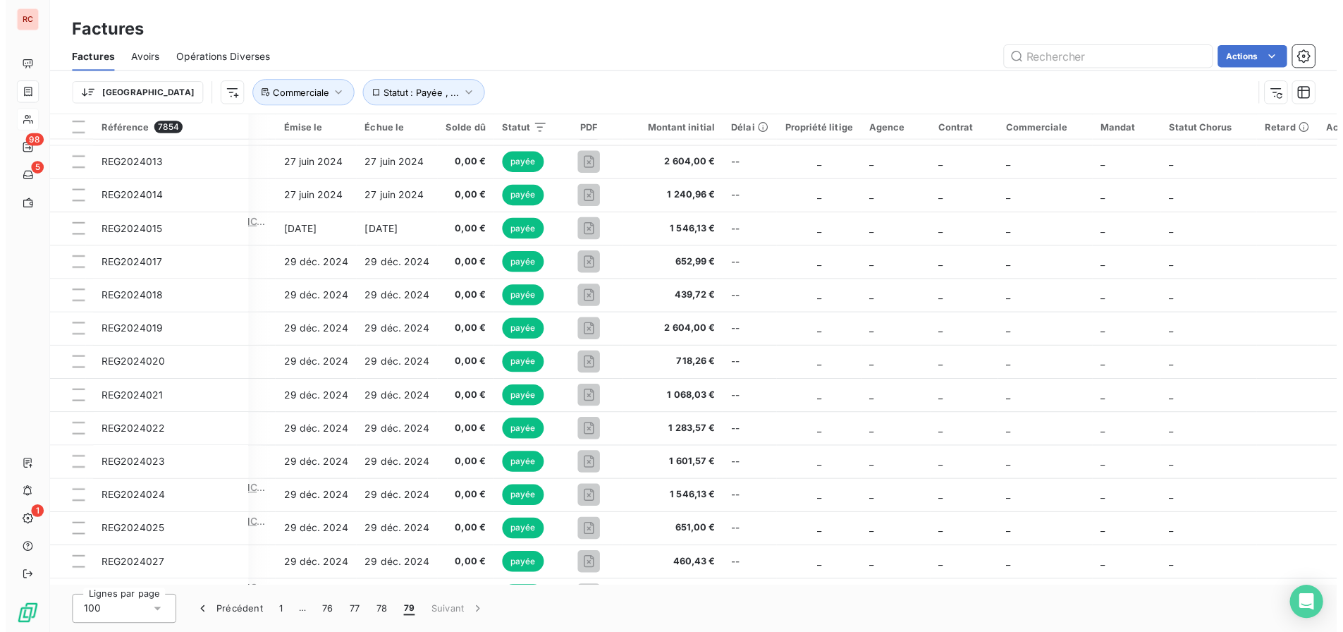
scroll to position [111, 166]
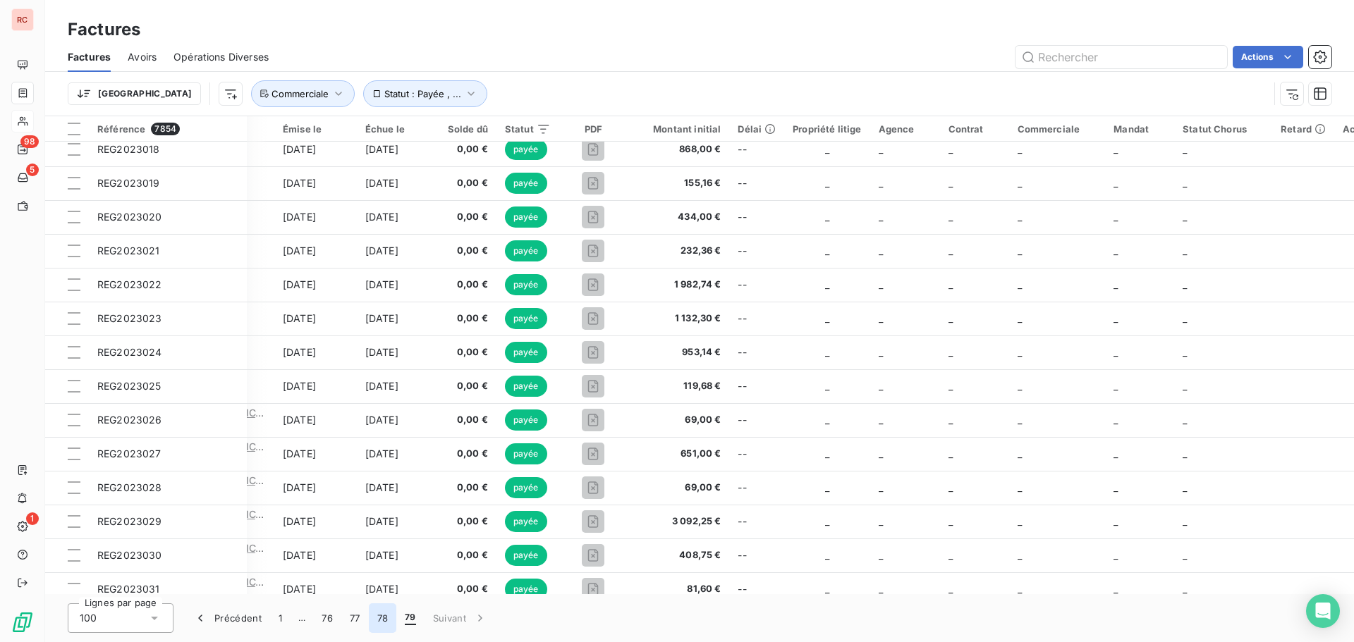
click at [384, 614] on button "78" at bounding box center [383, 619] width 28 height 30
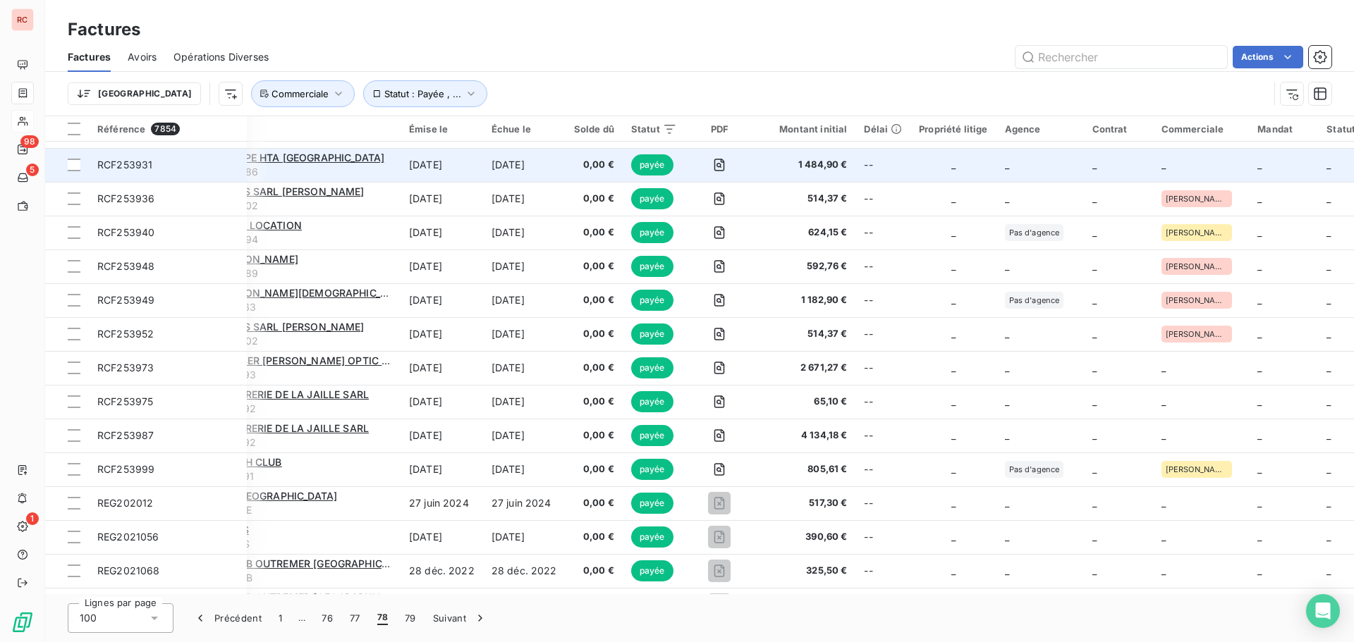
scroll to position [2586, 39]
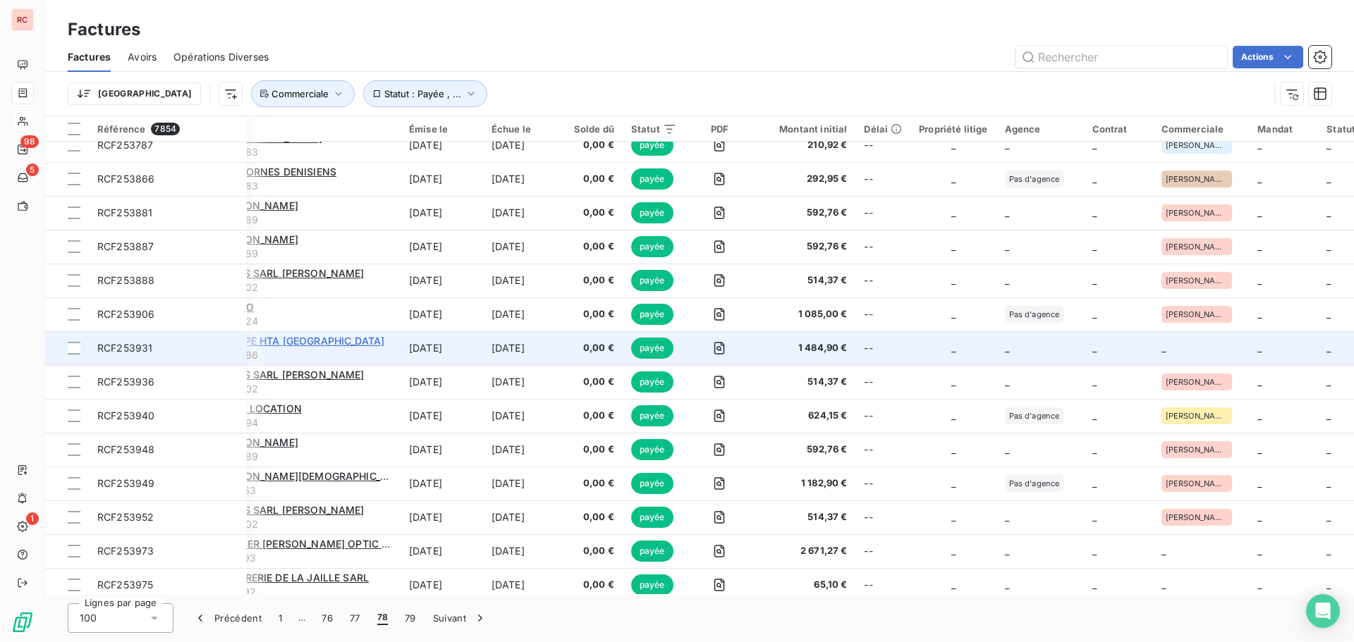
click at [308, 339] on span "GROUPE HTA [GEOGRAPHIC_DATA]" at bounding box center [300, 341] width 169 height 12
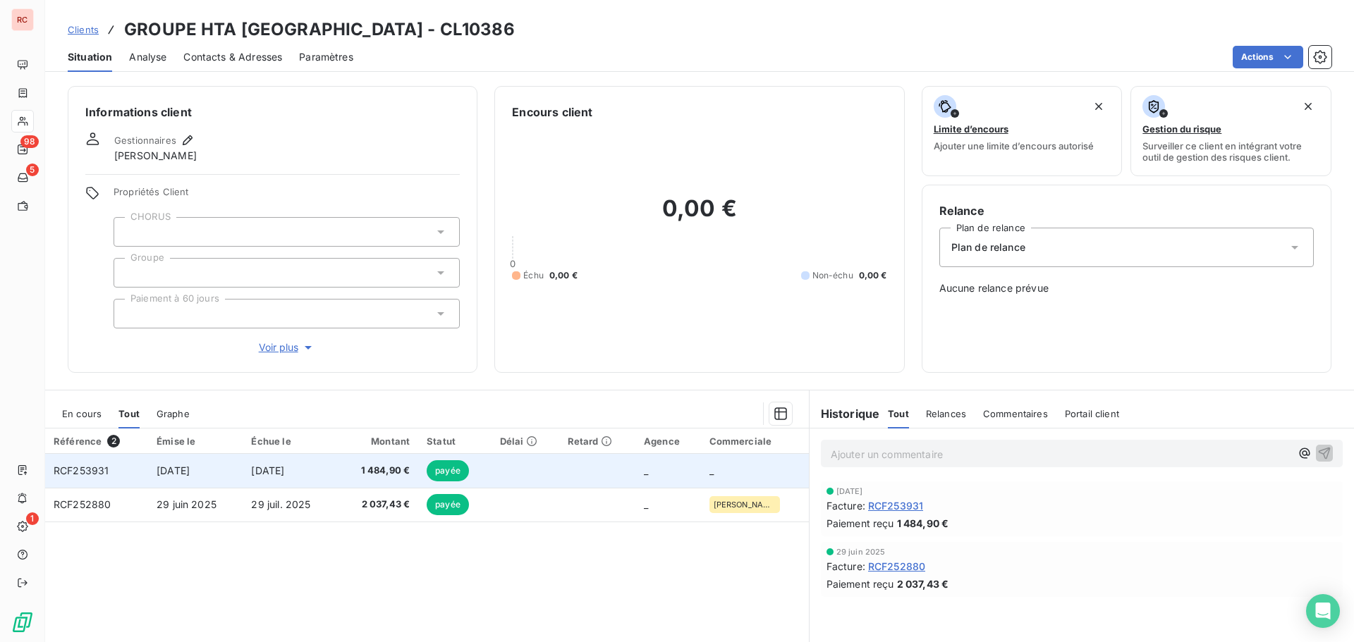
click at [284, 468] on span "[DATE]" at bounding box center [267, 471] width 33 height 12
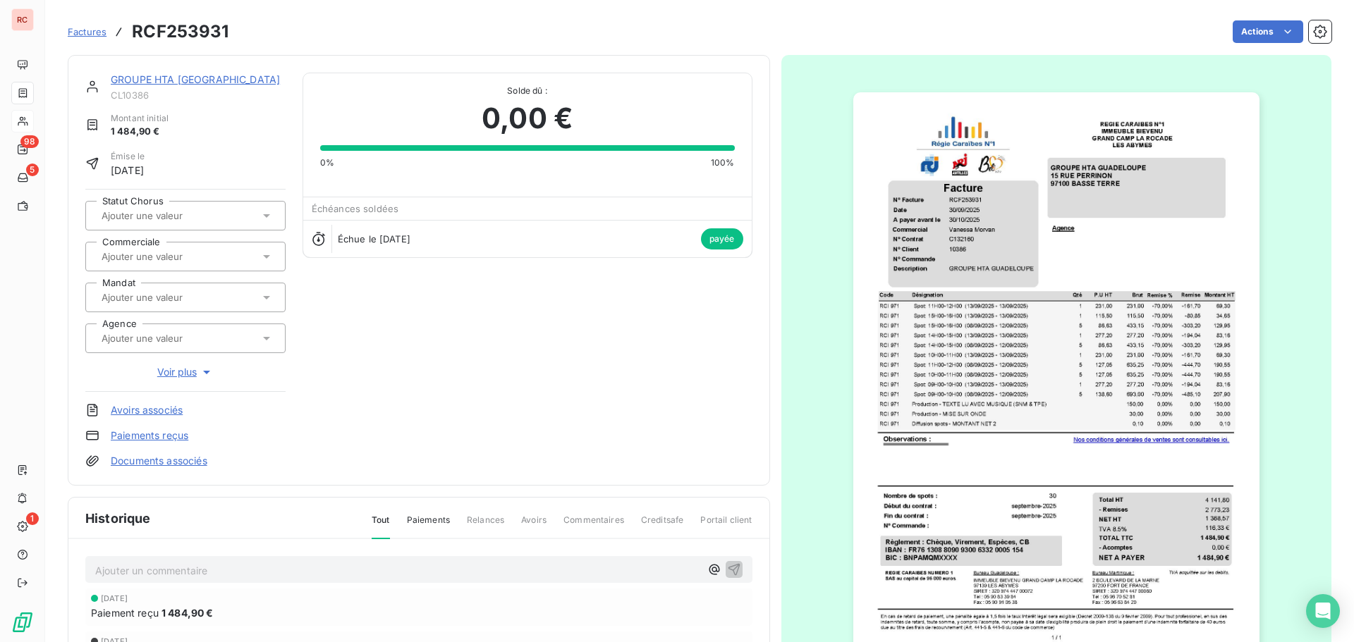
click at [179, 254] on input "text" at bounding box center [171, 256] width 142 height 13
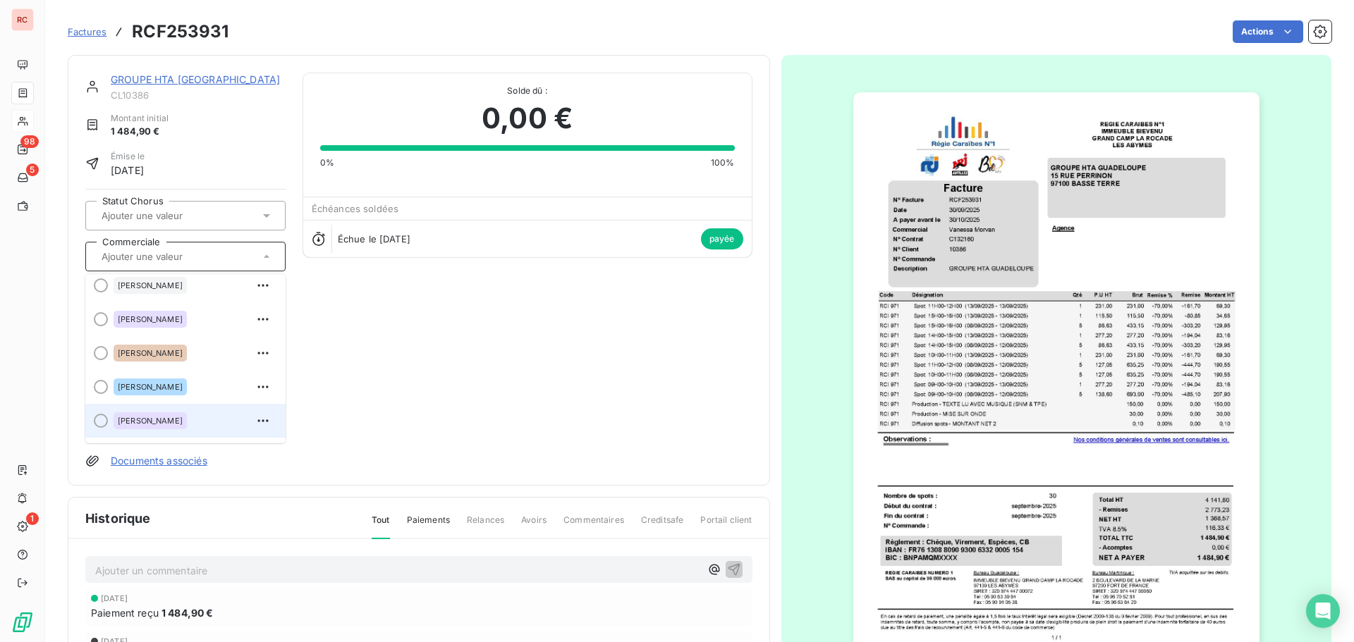
scroll to position [310, 0]
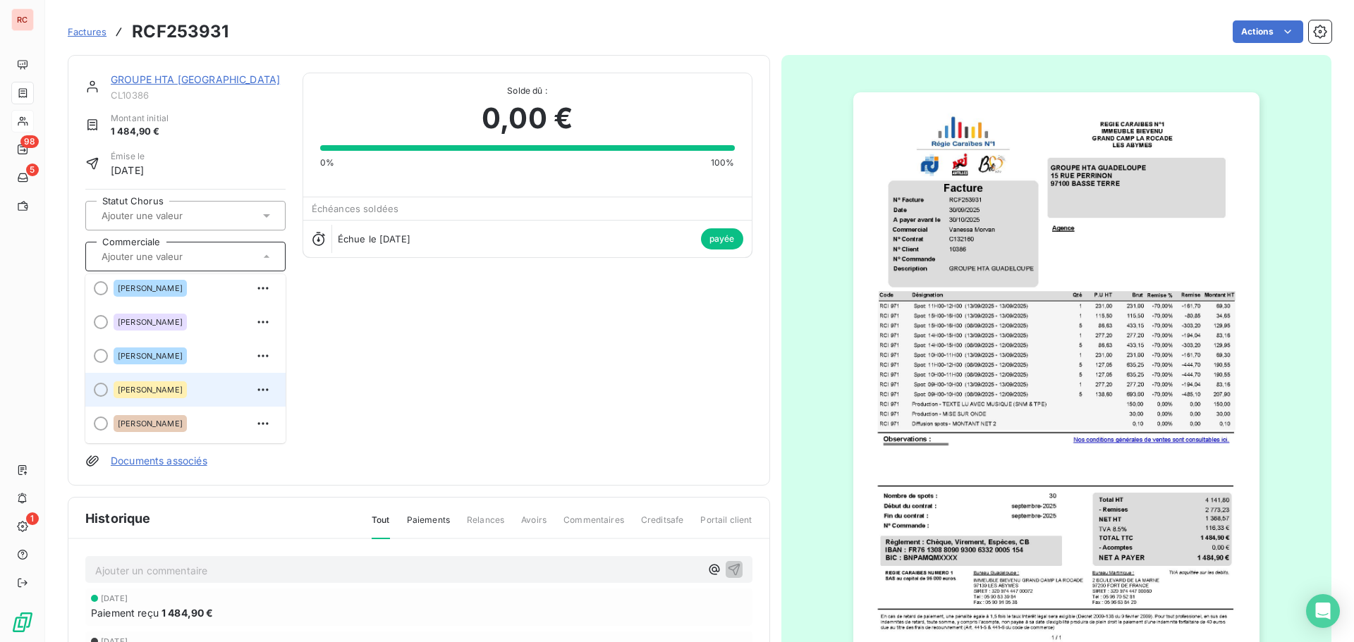
click at [155, 390] on span "[PERSON_NAME]" at bounding box center [150, 390] width 65 height 8
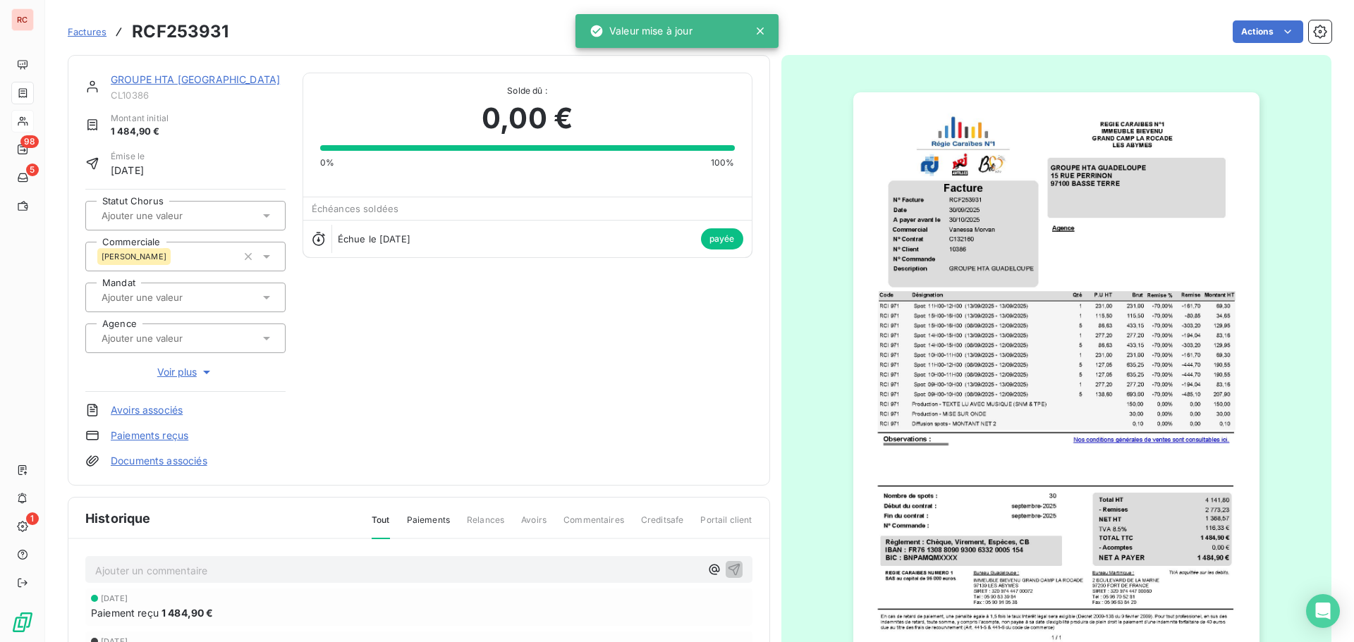
click at [210, 83] on link "GROUPE HTA [GEOGRAPHIC_DATA]" at bounding box center [195, 79] width 169 height 12
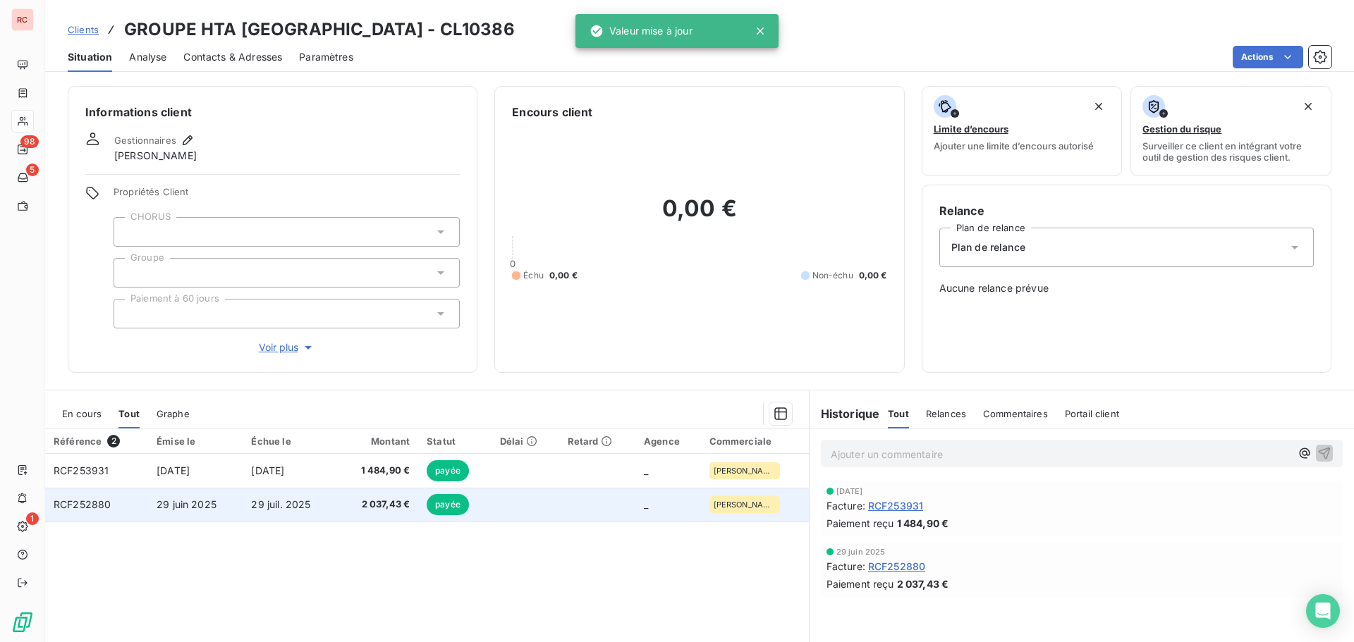
click at [206, 506] on span "29 juin 2025" at bounding box center [187, 505] width 60 height 12
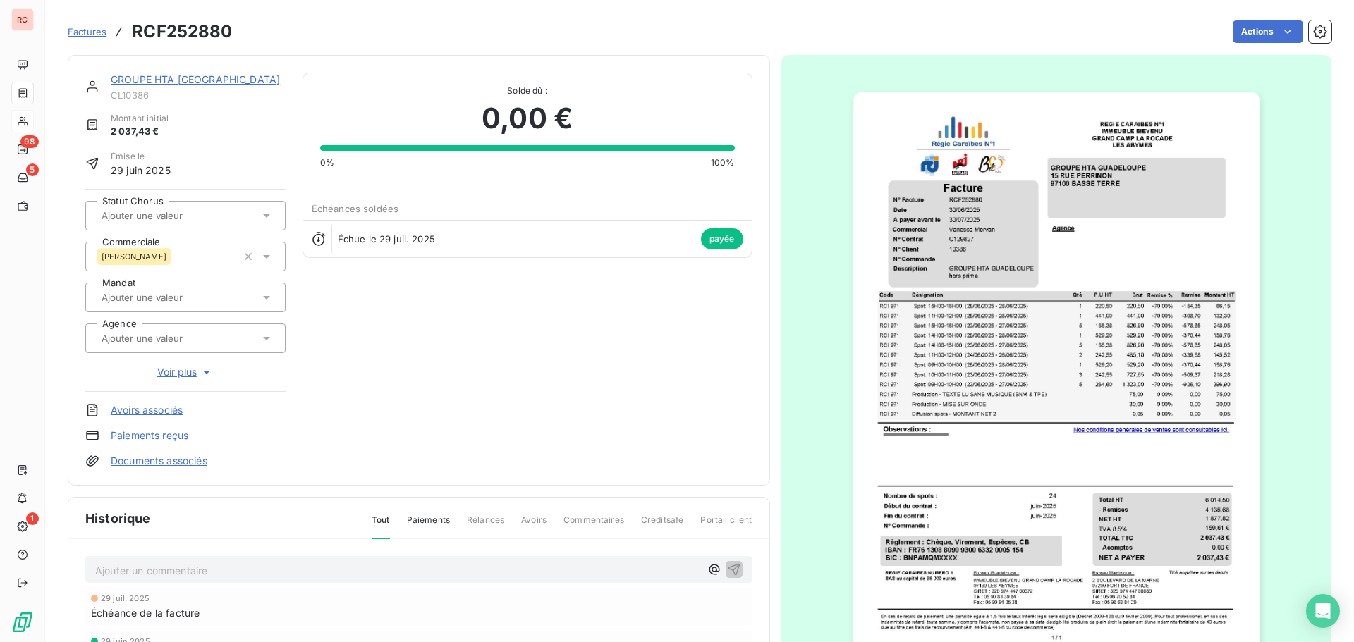
click at [169, 84] on link "GROUPE HTA [GEOGRAPHIC_DATA]" at bounding box center [195, 79] width 169 height 12
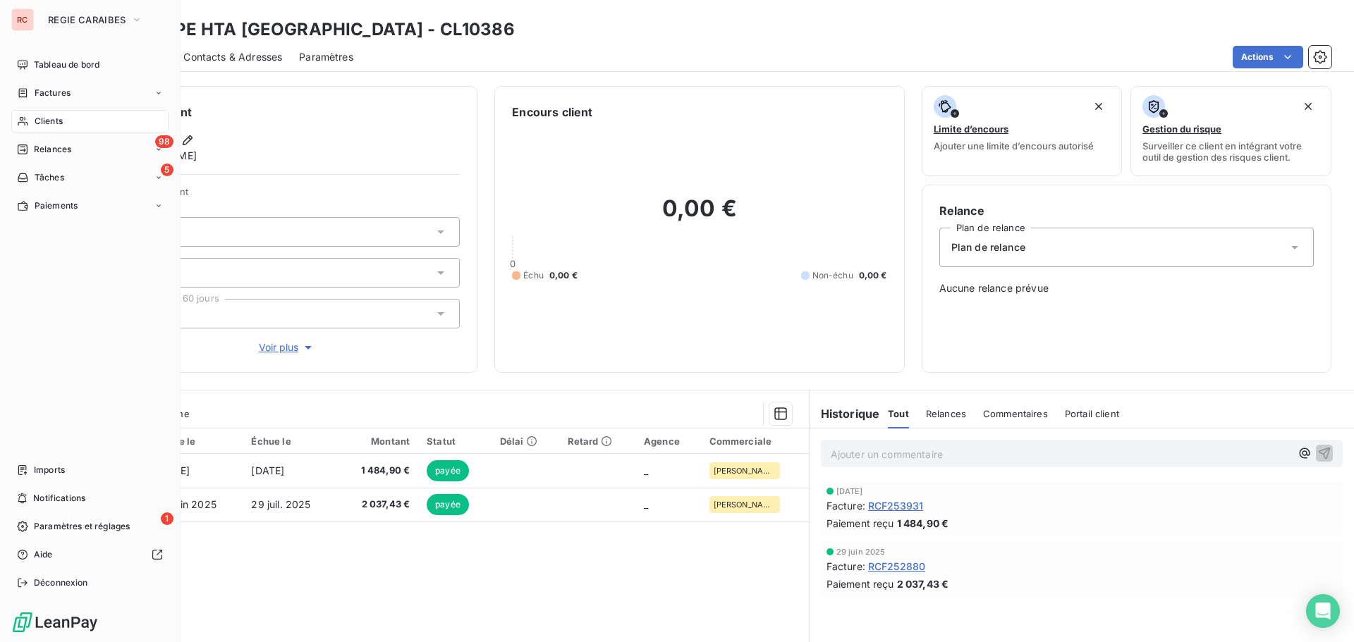
click at [63, 91] on span "Factures" at bounding box center [53, 93] width 36 height 13
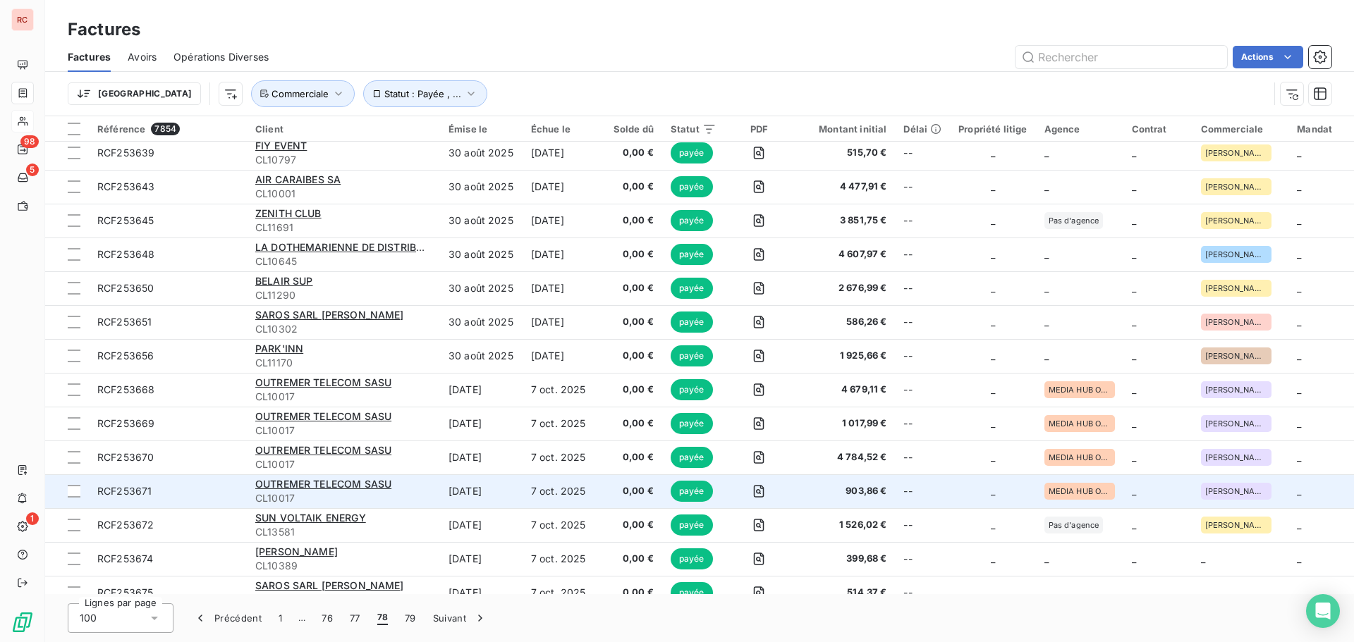
scroll to position [2045, 0]
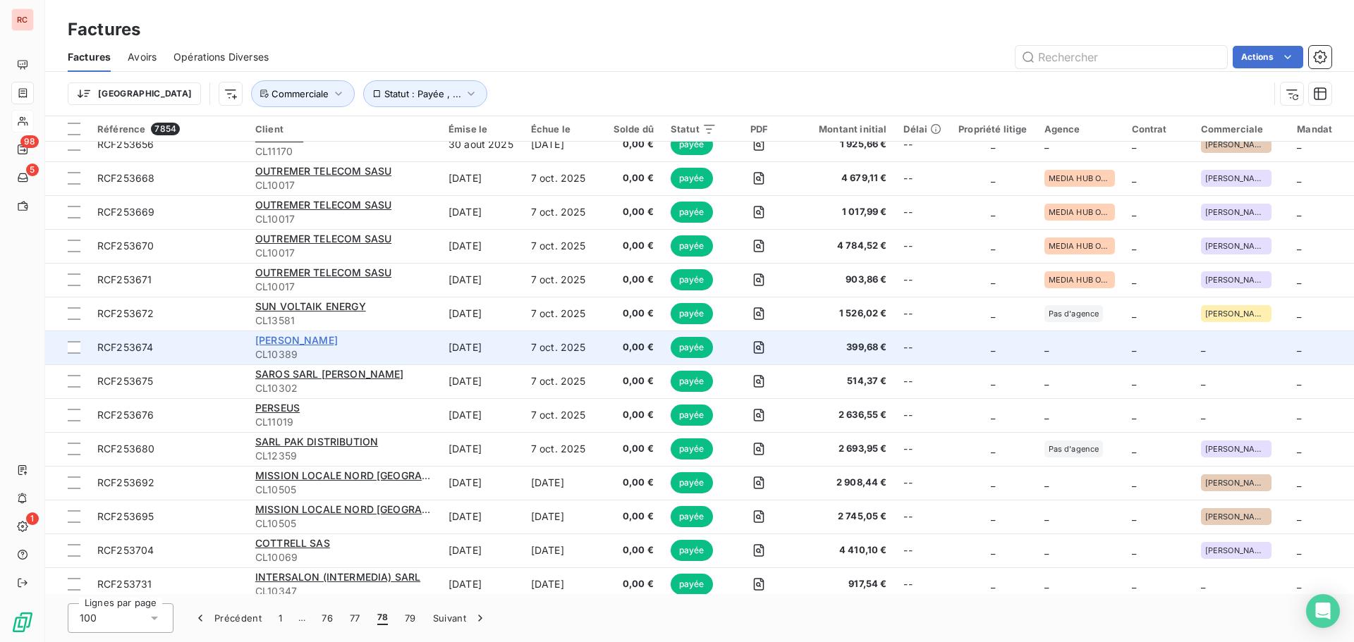
click at [305, 339] on span "[PERSON_NAME]" at bounding box center [296, 340] width 83 height 12
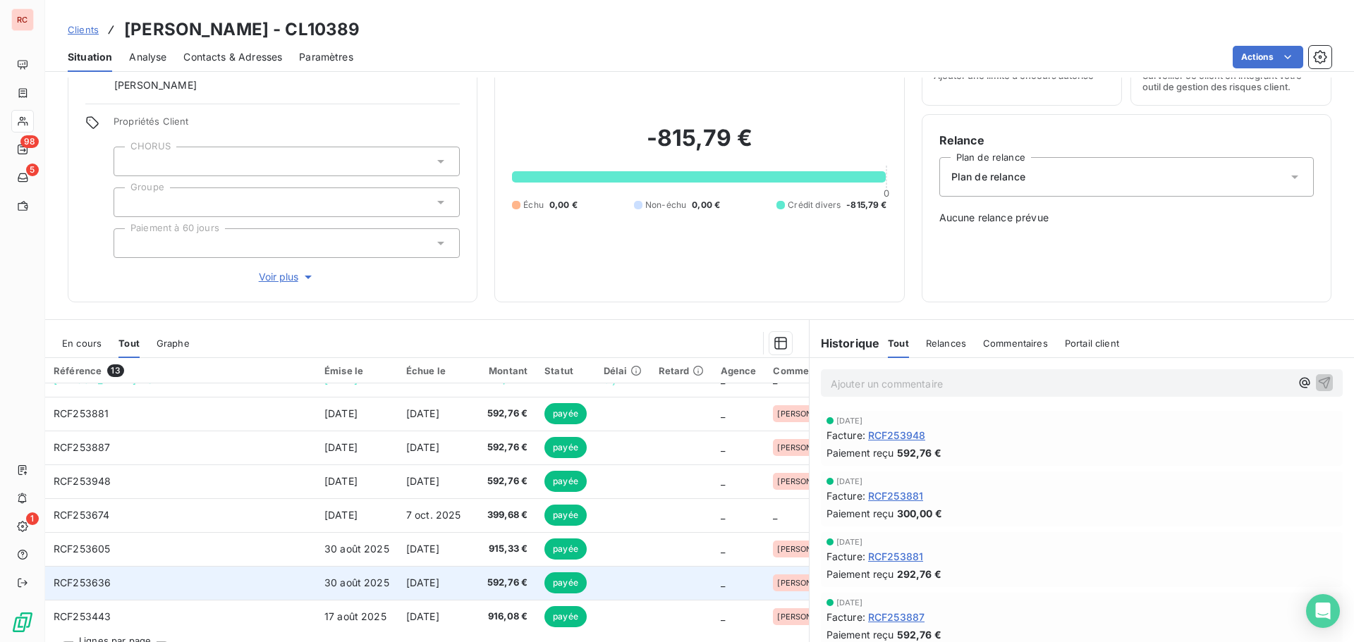
scroll to position [200, 0]
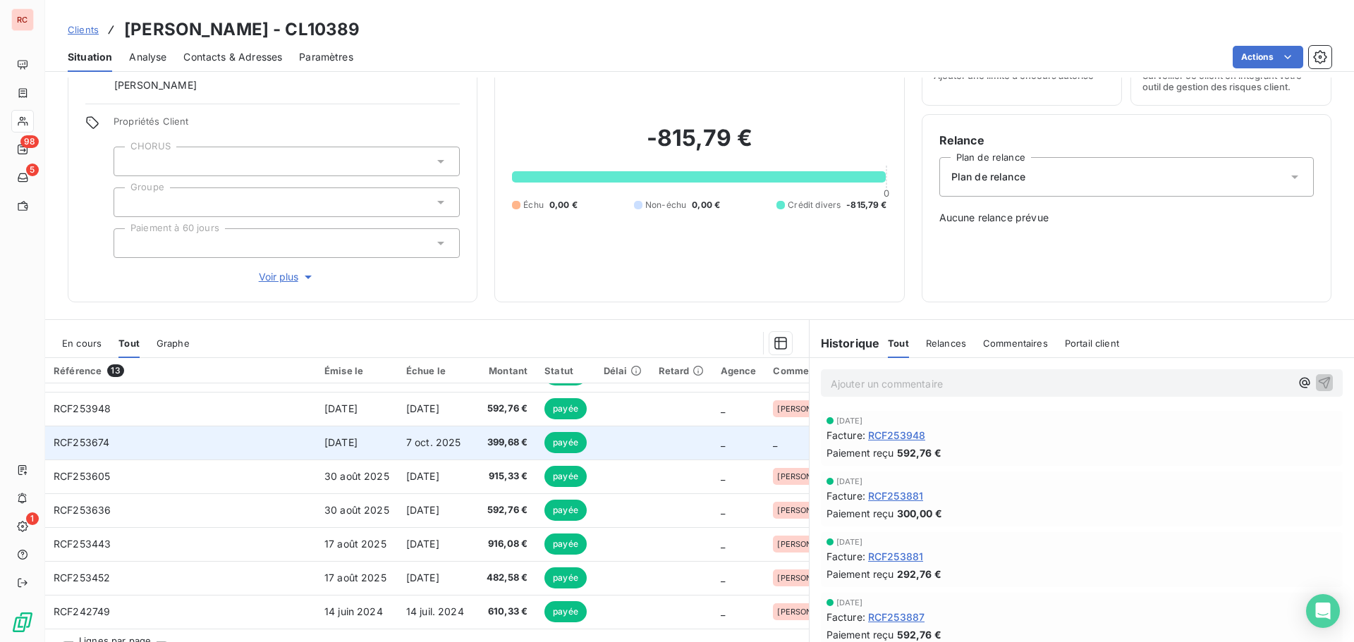
click at [393, 436] on td "[DATE]" at bounding box center [357, 443] width 82 height 34
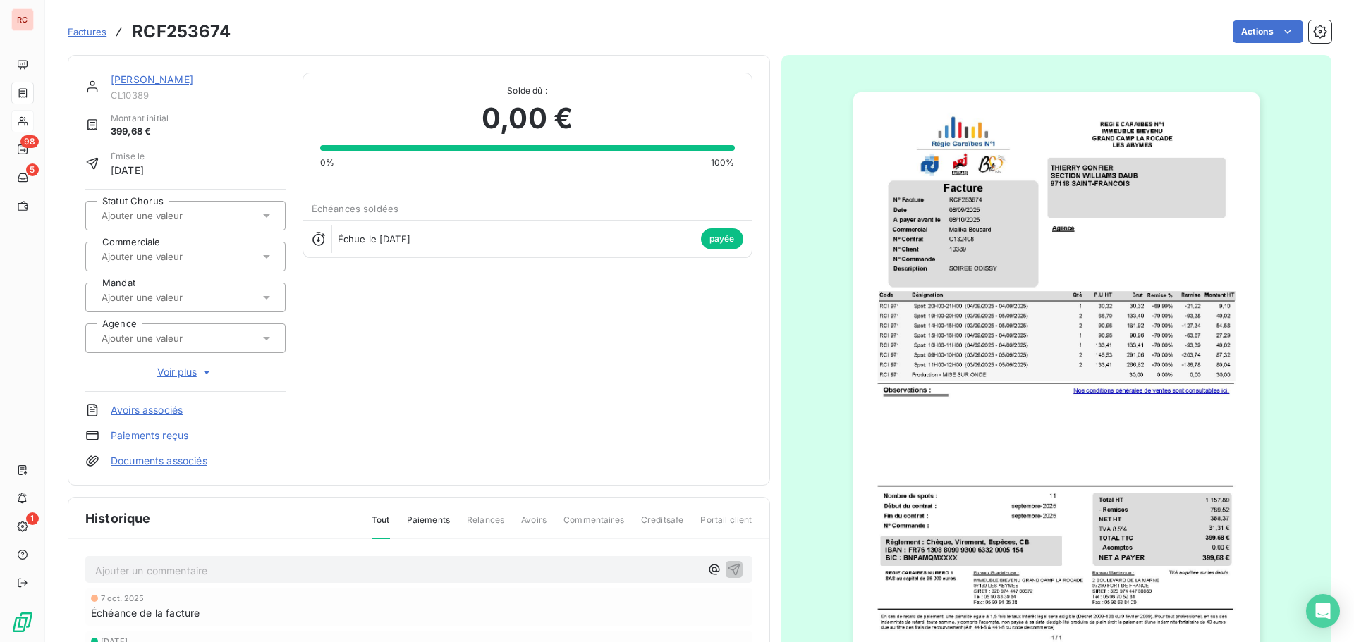
click at [227, 255] on div at bounding box center [178, 257] width 162 height 18
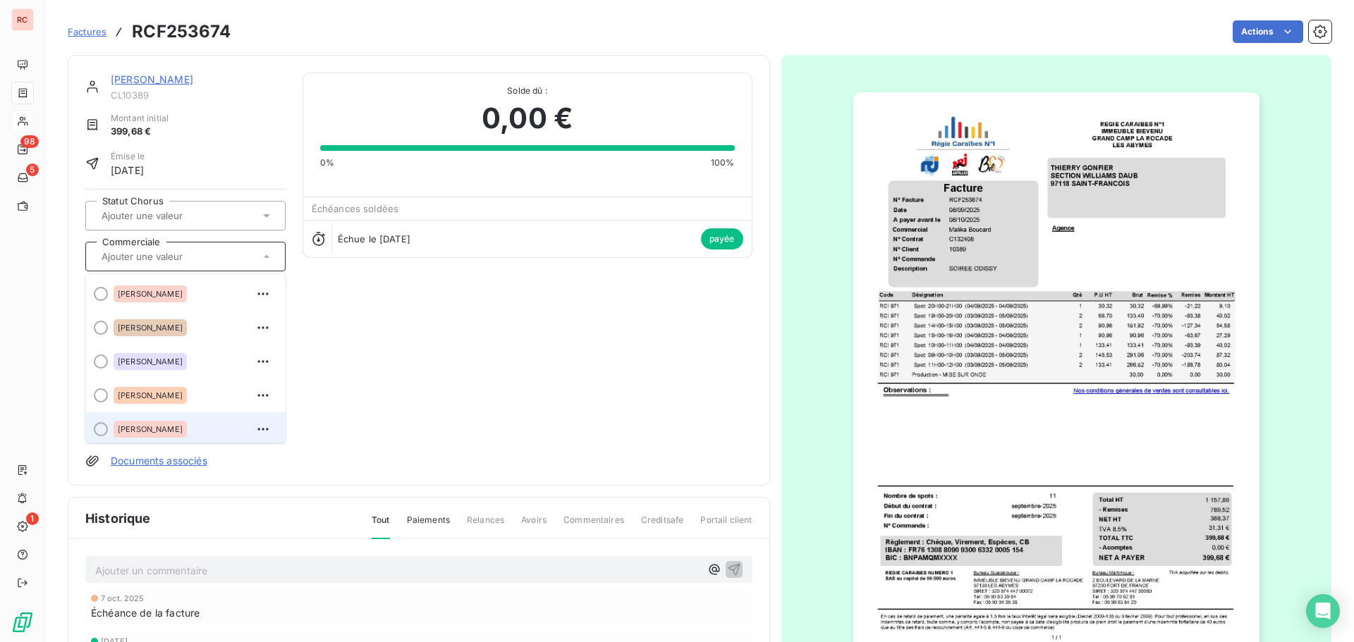
click at [161, 434] on div "[PERSON_NAME]" at bounding box center [150, 429] width 73 height 17
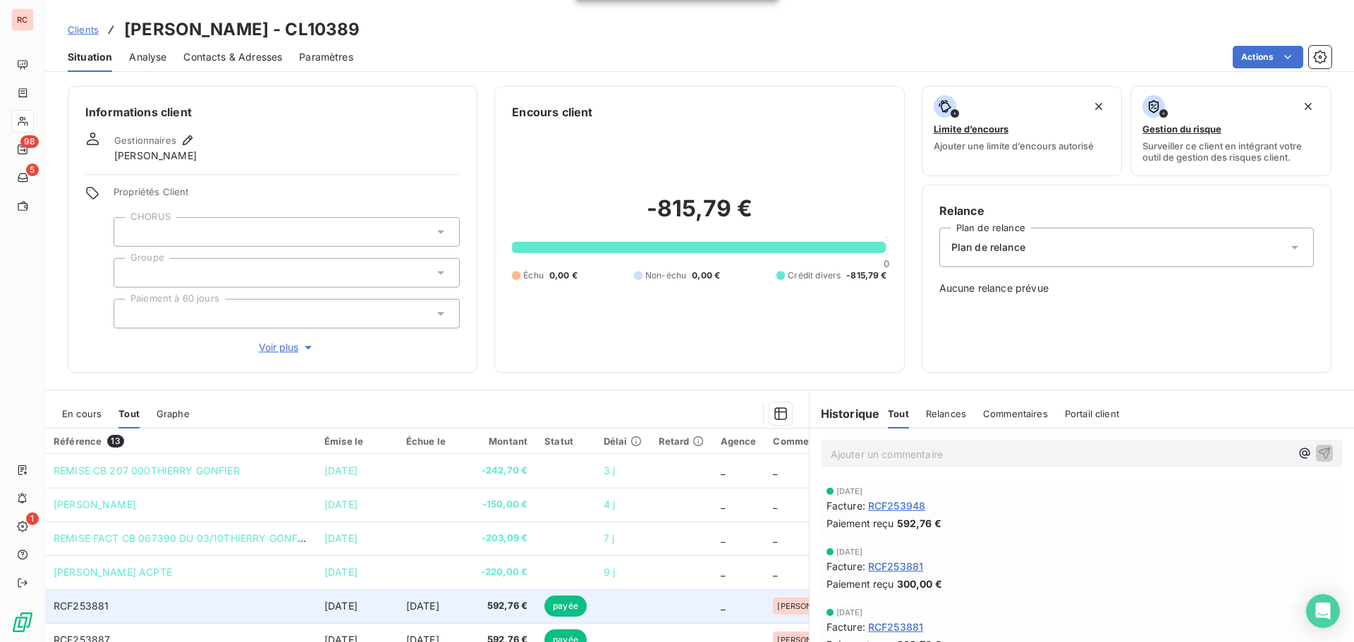
scroll to position [200, 0]
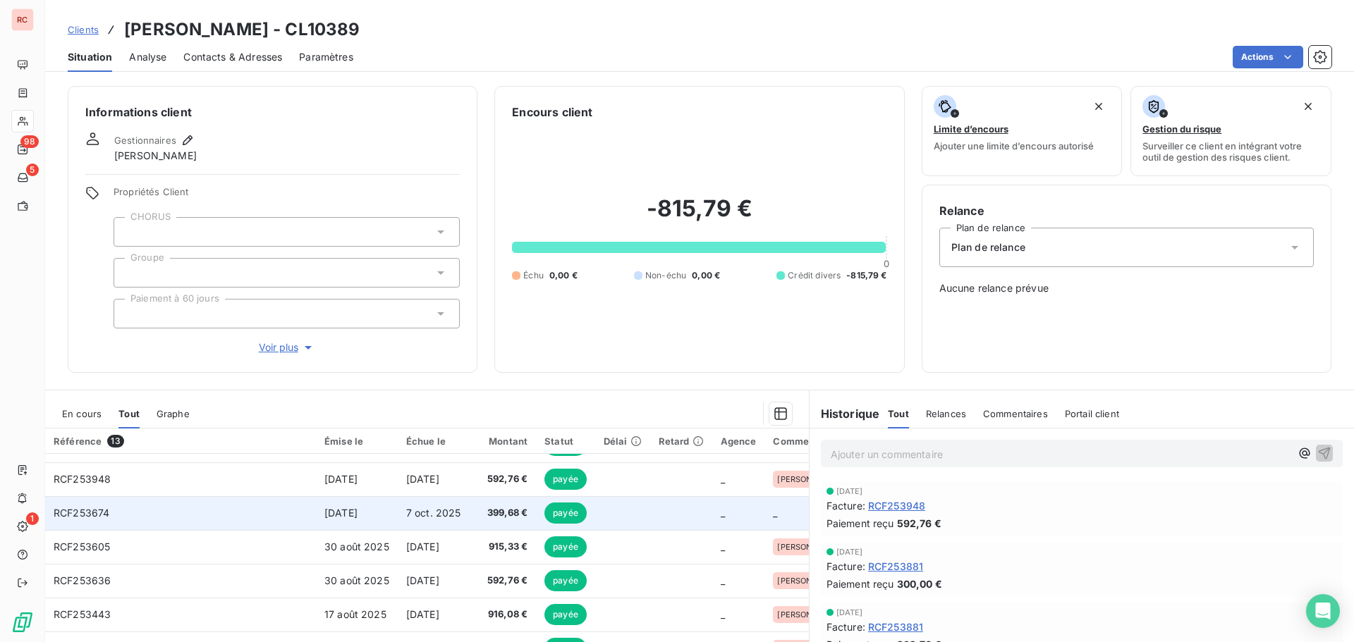
click at [399, 512] on td "7 oct. 2025" at bounding box center [435, 513] width 75 height 34
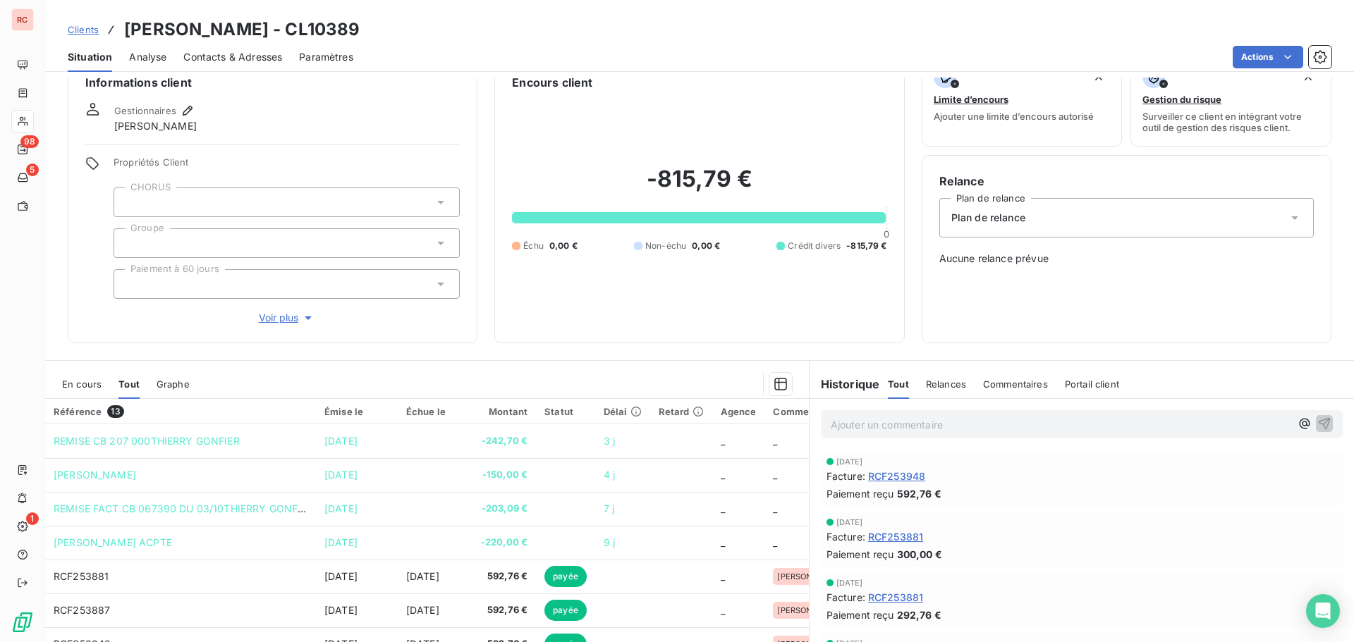
click at [87, 384] on span "En cours" at bounding box center [81, 384] width 39 height 11
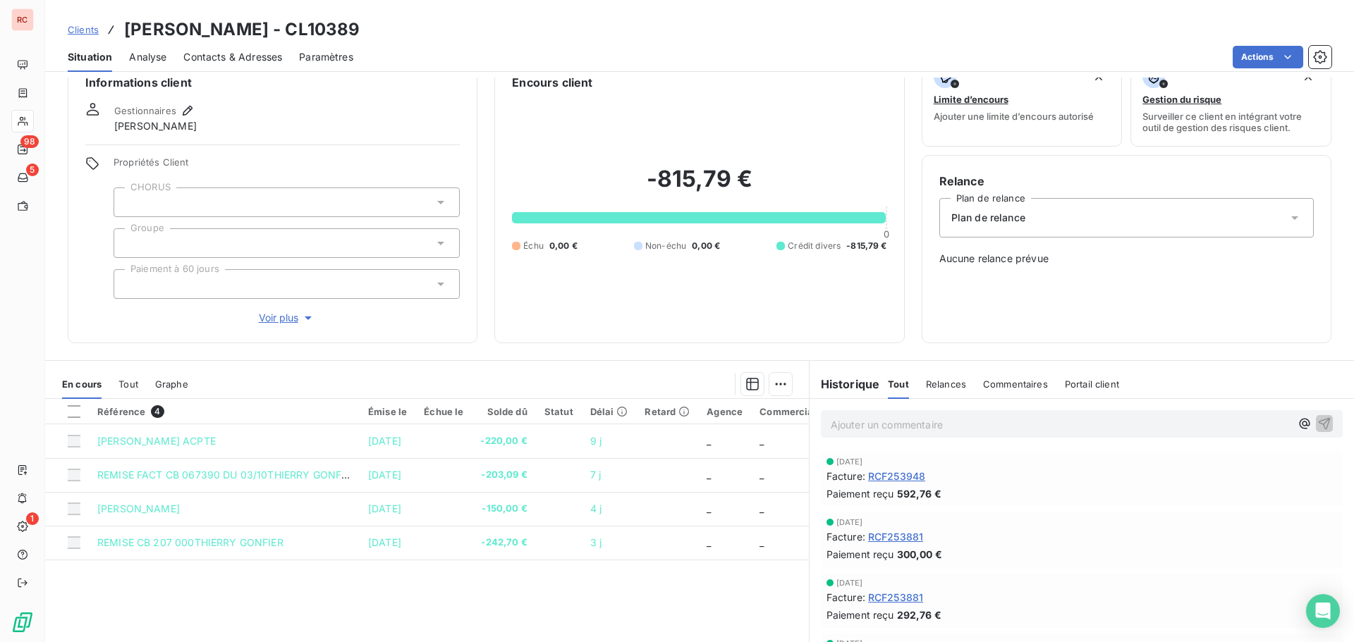
click at [135, 388] on span "Tout" at bounding box center [128, 384] width 20 height 11
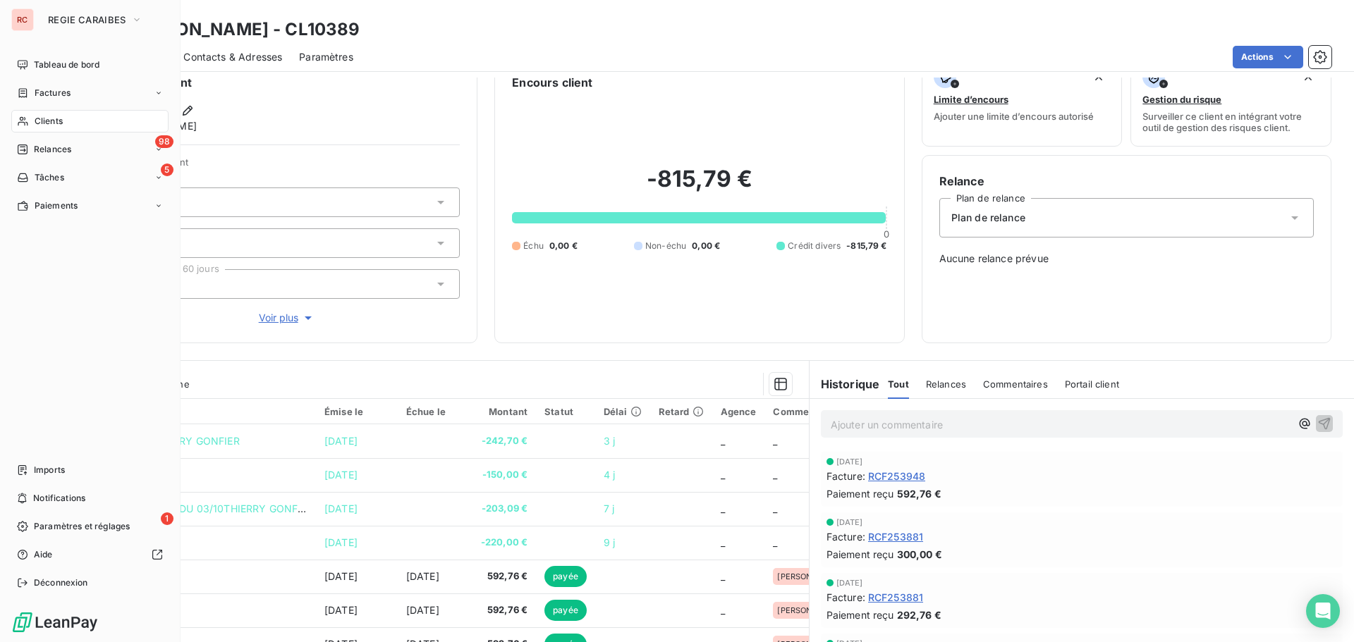
click at [44, 87] on span "Factures" at bounding box center [53, 93] width 36 height 13
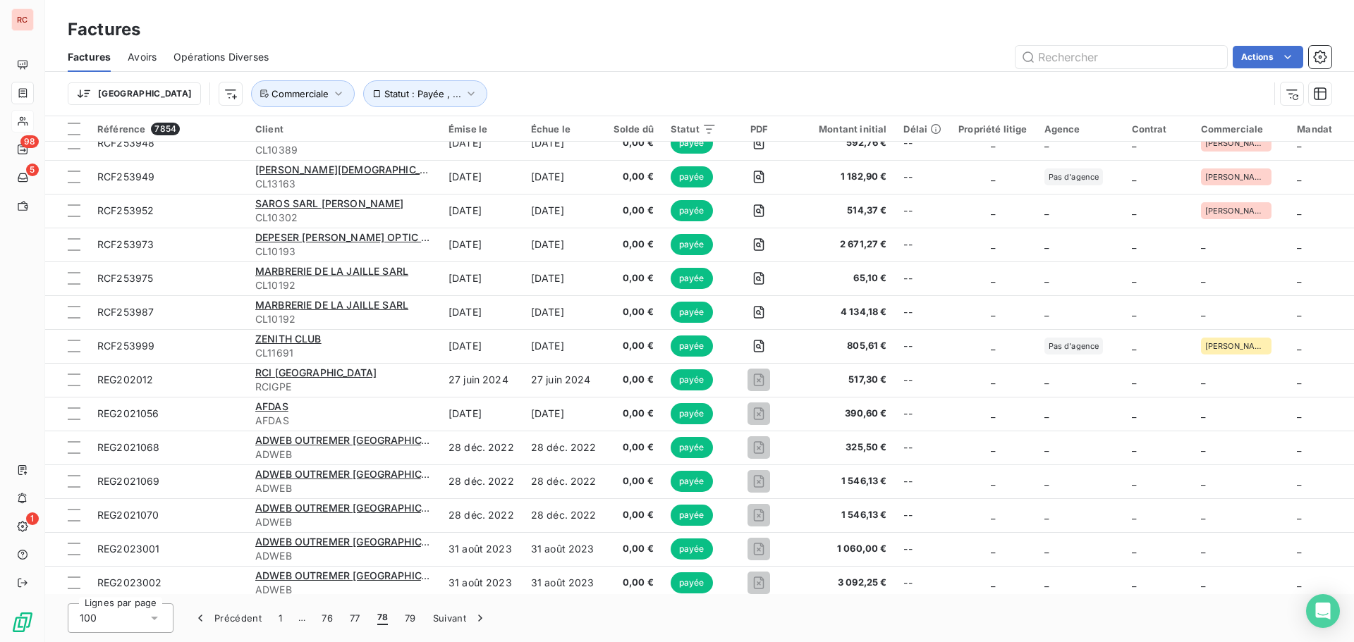
scroll to position [2868, 0]
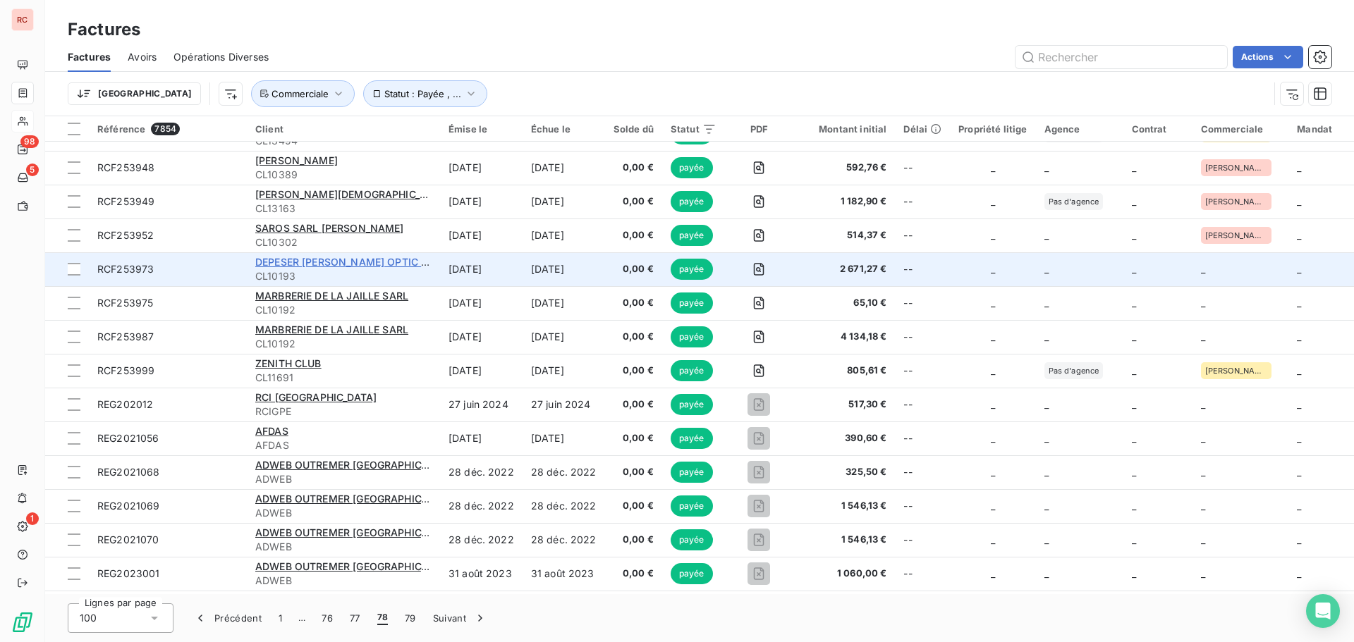
click at [304, 260] on span "DEPESER [PERSON_NAME] OPTIC SARL" at bounding box center [351, 262] width 192 height 12
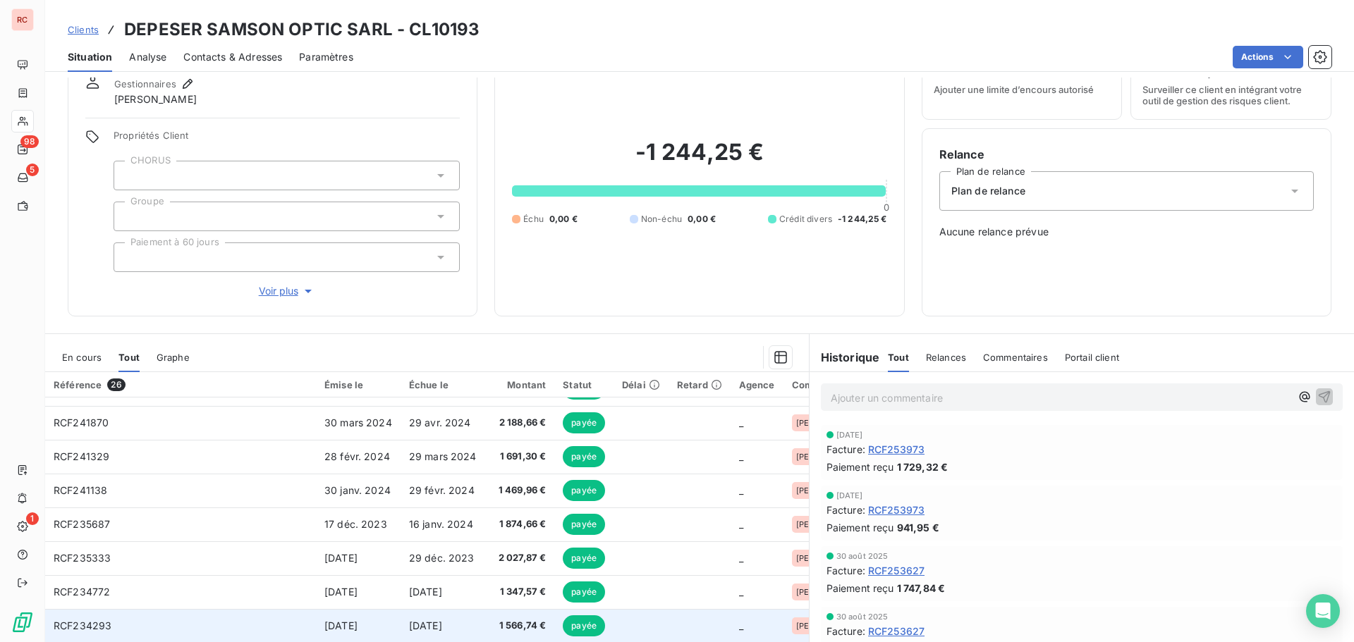
scroll to position [100, 0]
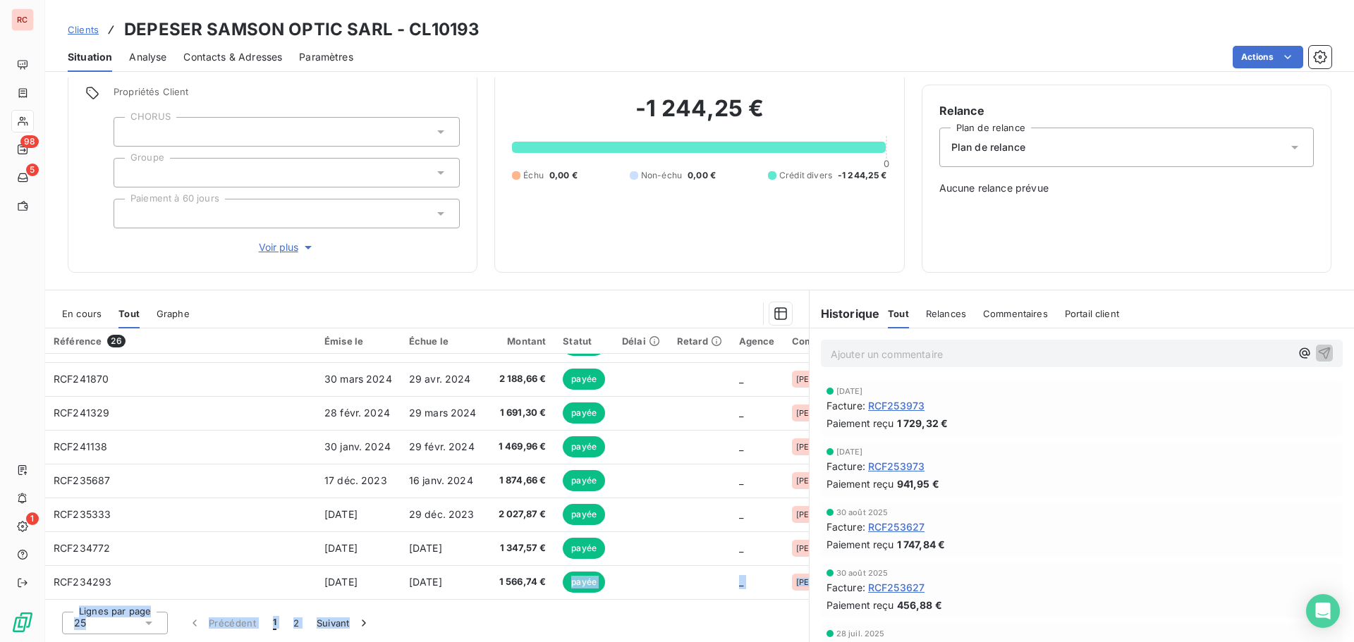
drag, startPoint x: 549, startPoint y: 593, endPoint x: 776, endPoint y: 604, distance: 227.3
click at [776, 604] on div "Référence 26 Émise le Échue le Montant Statut Délai Retard Agence Commerciale R…" at bounding box center [427, 486] width 764 height 314
click at [716, 600] on div "Lignes par page 25 Précédent 1 2 Suivant" at bounding box center [427, 621] width 764 height 42
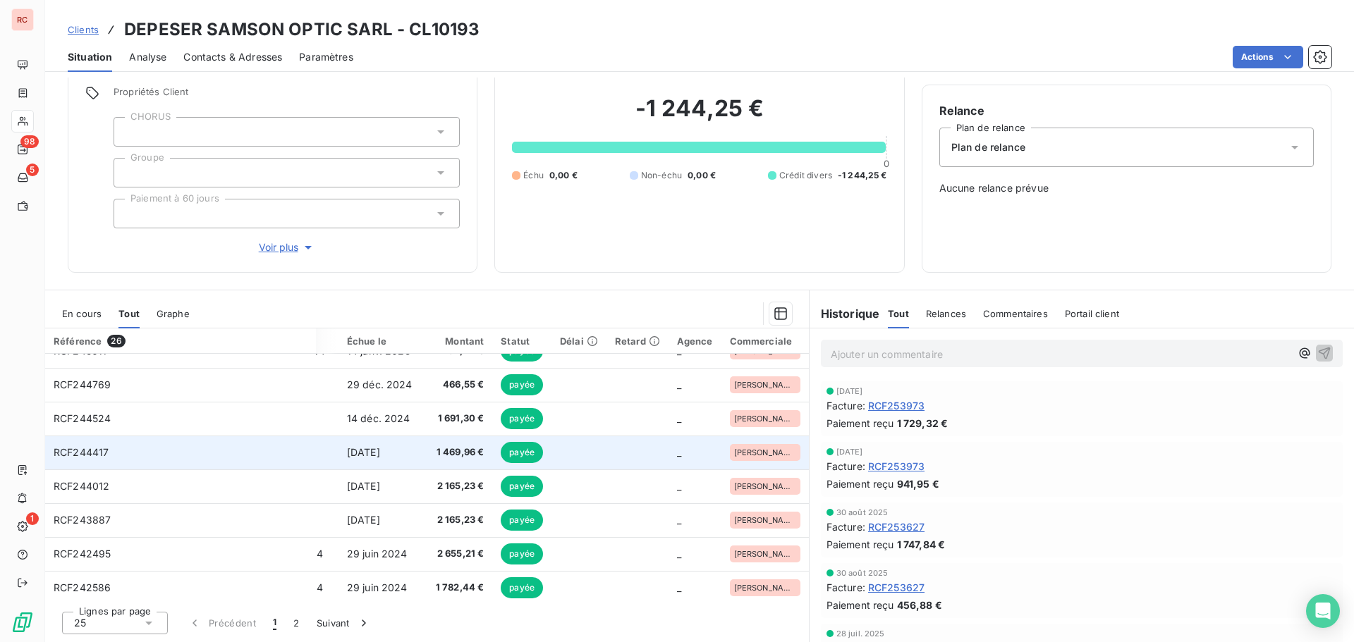
scroll to position [0, 65]
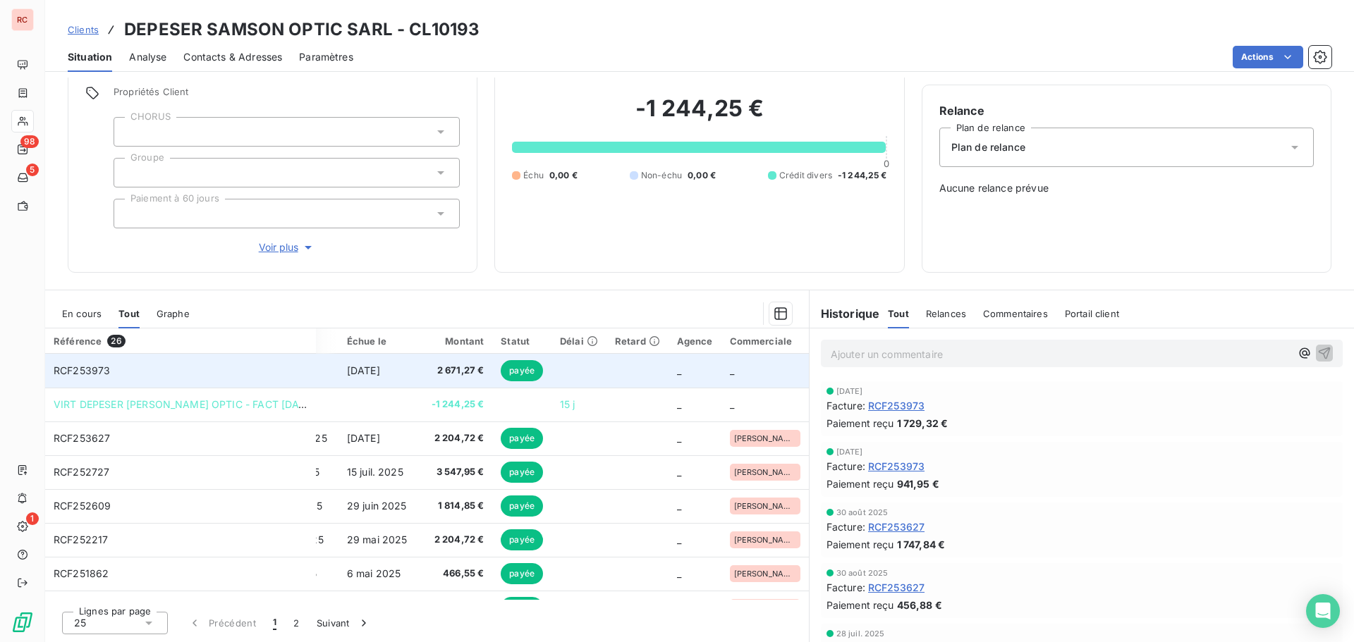
click at [302, 370] on td "RCF253973" at bounding box center [180, 371] width 271 height 34
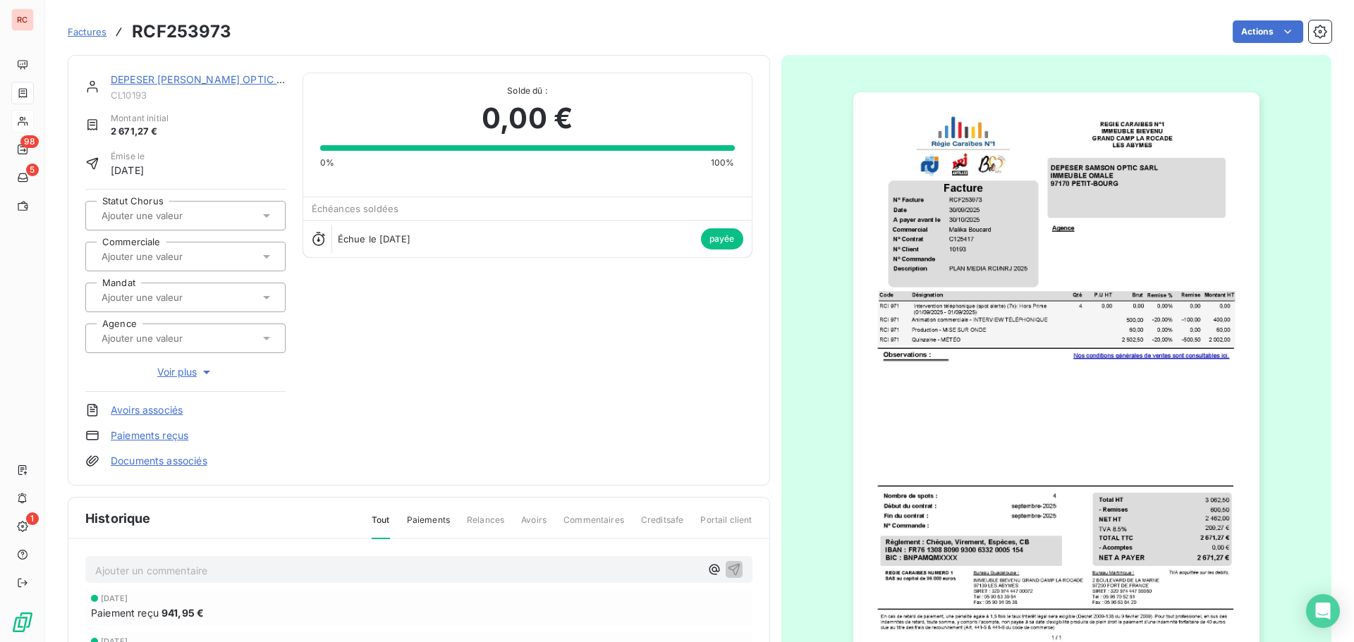
click at [178, 295] on input "text" at bounding box center [171, 297] width 142 height 13
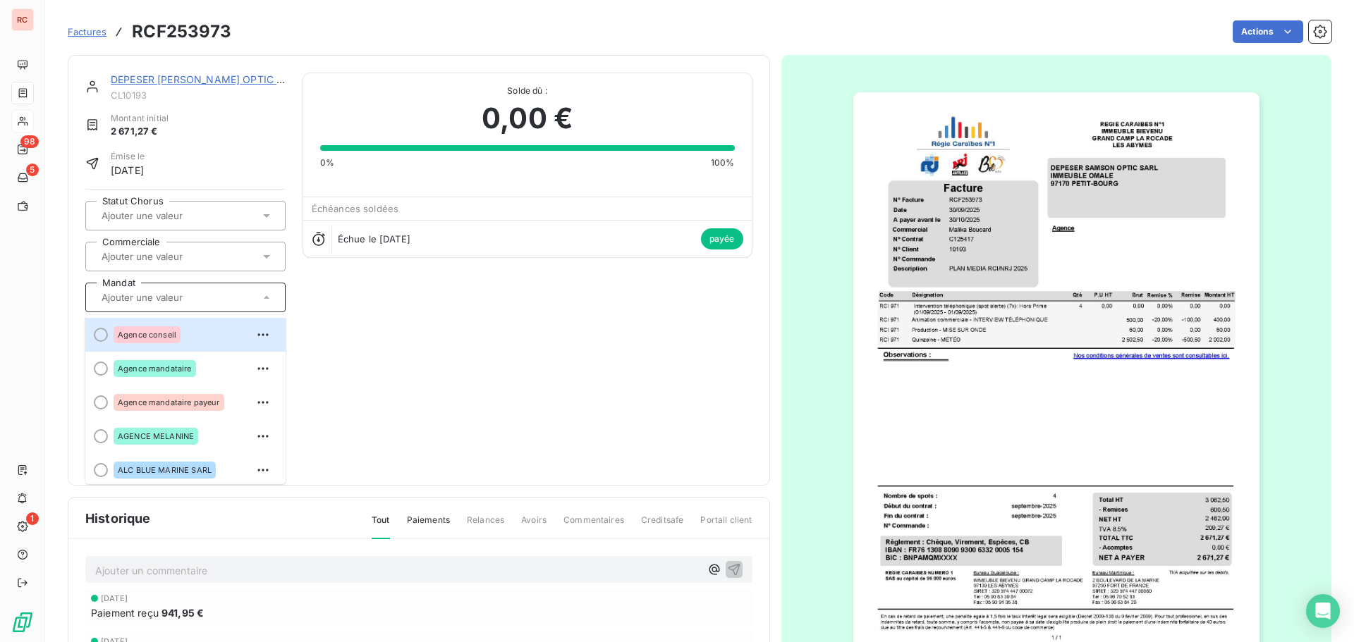
click at [177, 258] on input "text" at bounding box center [171, 256] width 142 height 13
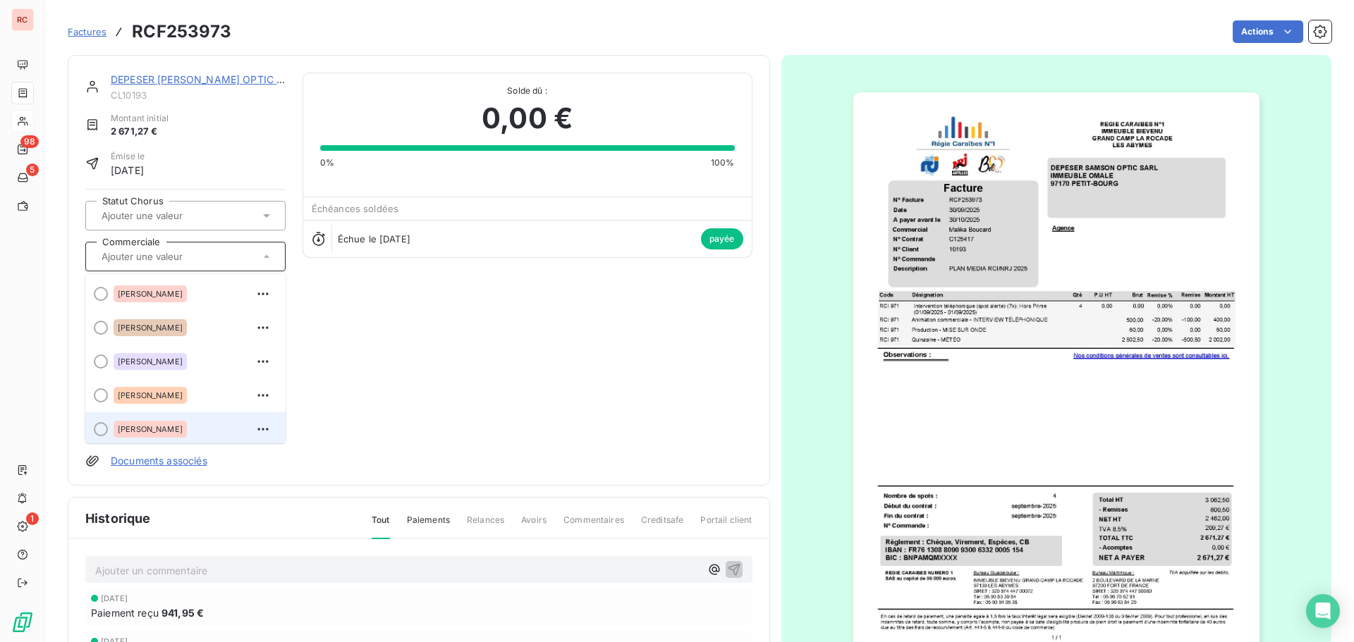
scroll to position [3, 0]
click at [128, 432] on div "[PERSON_NAME]" at bounding box center [150, 426] width 73 height 17
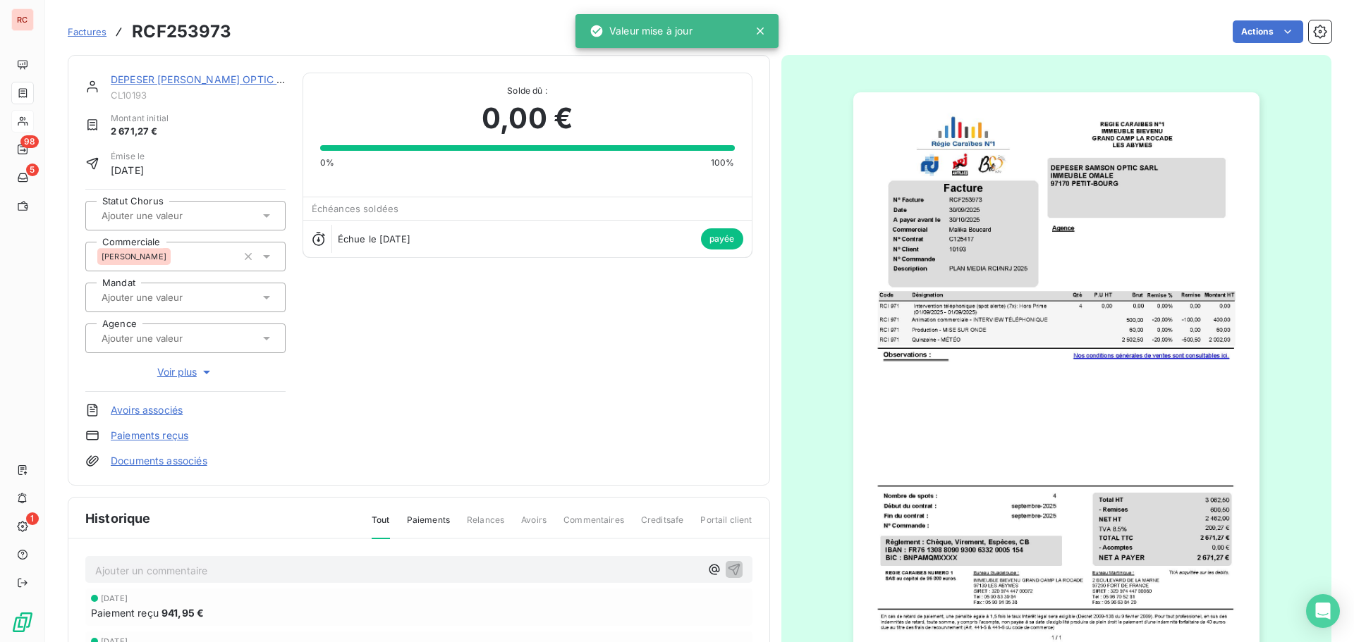
click at [157, 78] on link "DEPESER [PERSON_NAME] OPTIC SARL" at bounding box center [207, 79] width 192 height 12
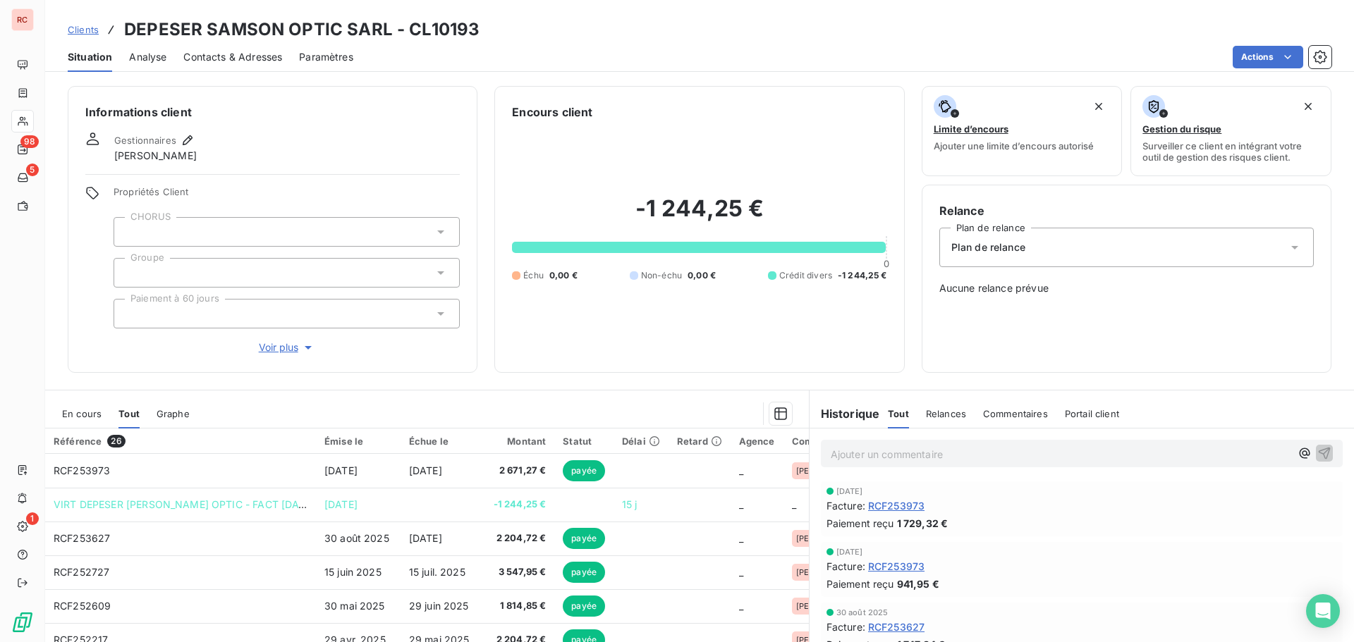
click at [87, 417] on span "En cours" at bounding box center [81, 413] width 39 height 11
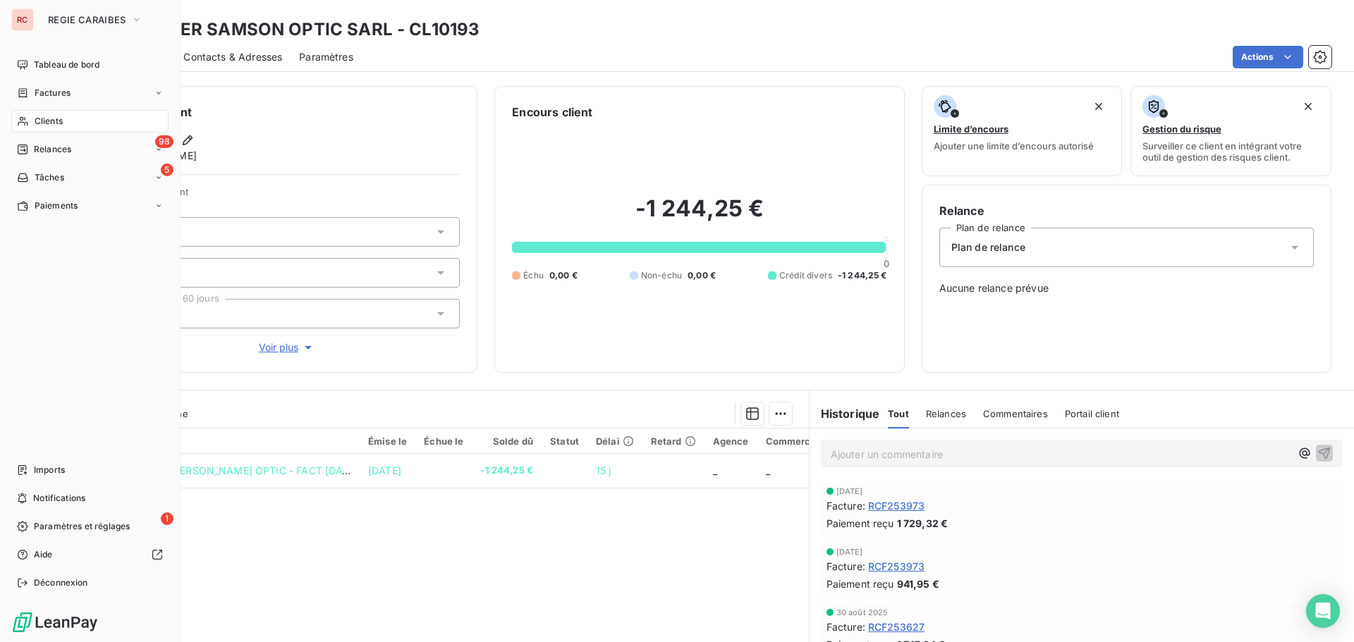
click at [53, 90] on span "Factures" at bounding box center [53, 93] width 36 height 13
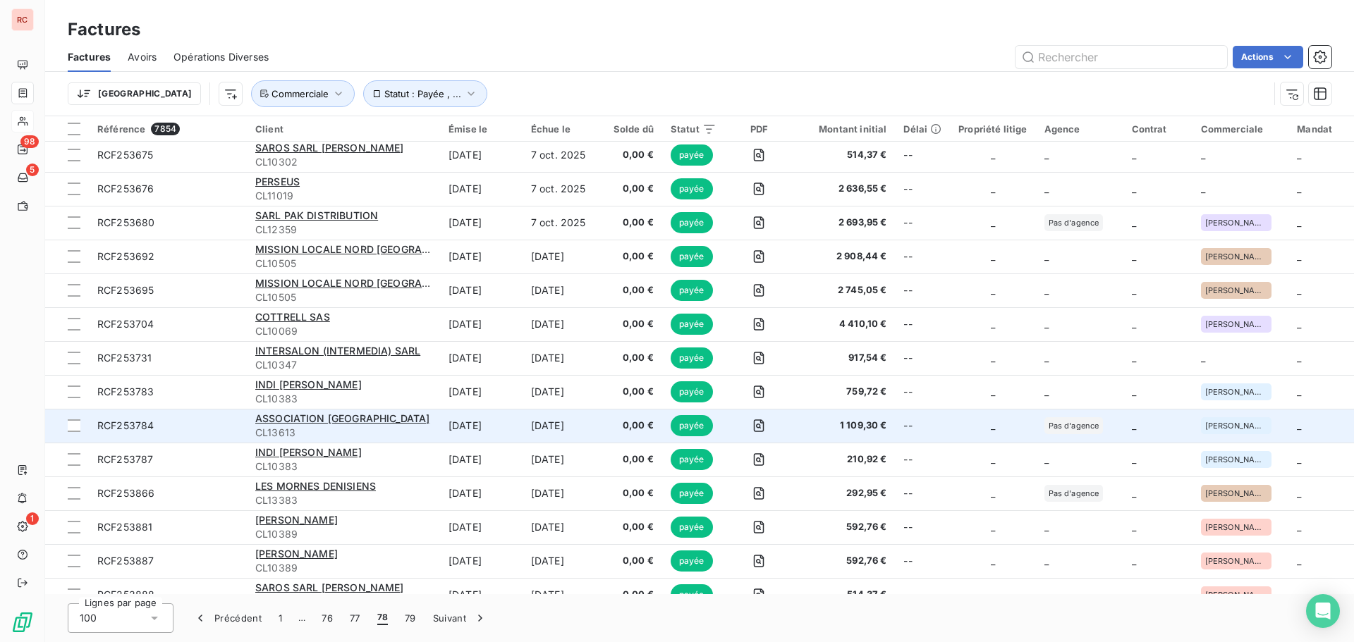
scroll to position [2186, 0]
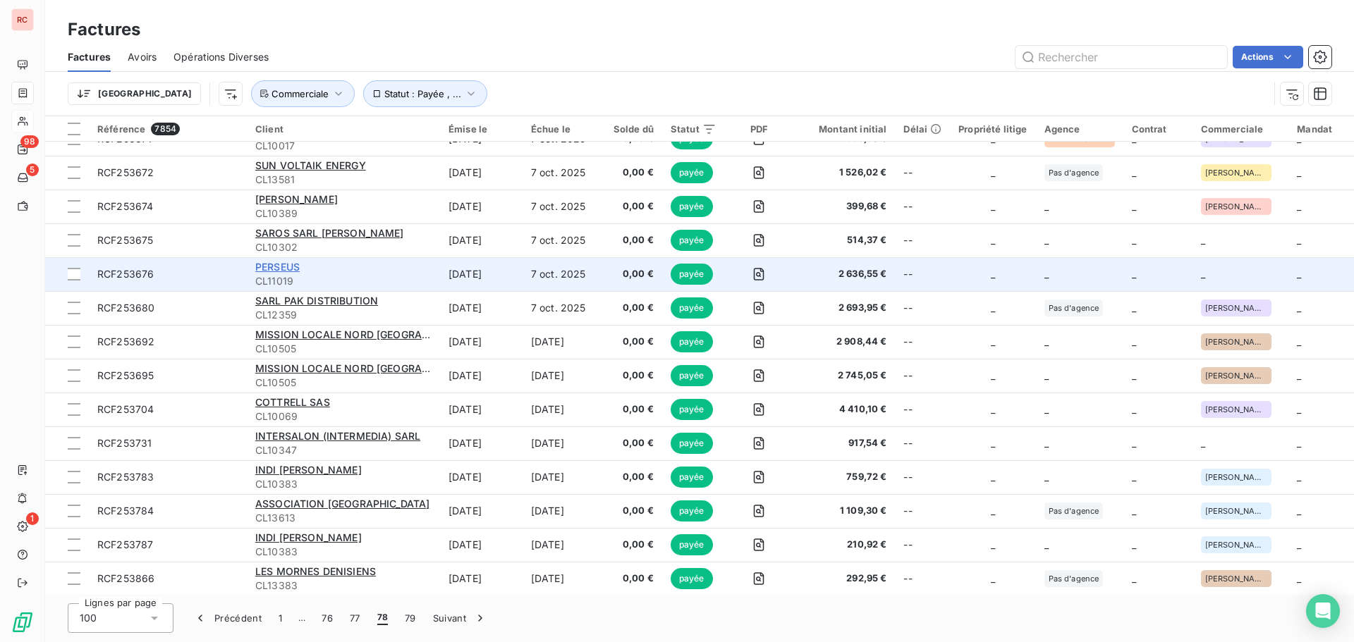
click at [281, 267] on span "PERSEUS" at bounding box center [277, 267] width 44 height 12
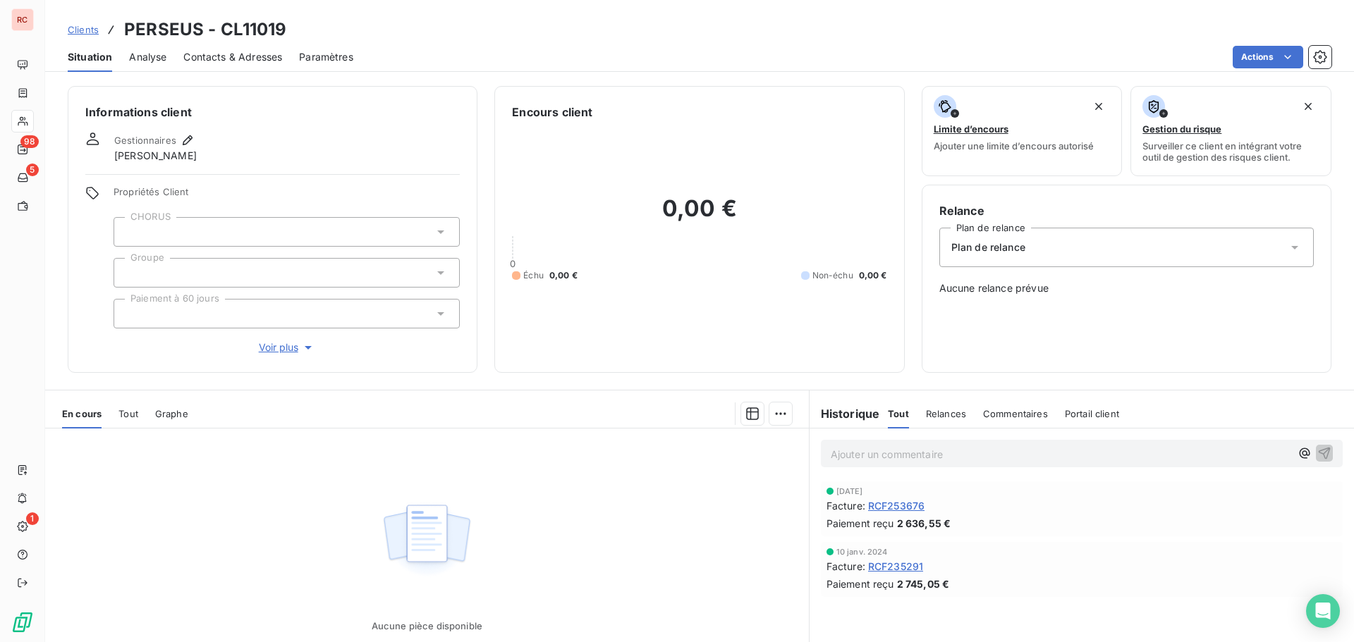
click at [118, 415] on div "En cours Tout Graphe" at bounding box center [427, 414] width 764 height 30
click at [129, 414] on span "Tout" at bounding box center [128, 413] width 20 height 11
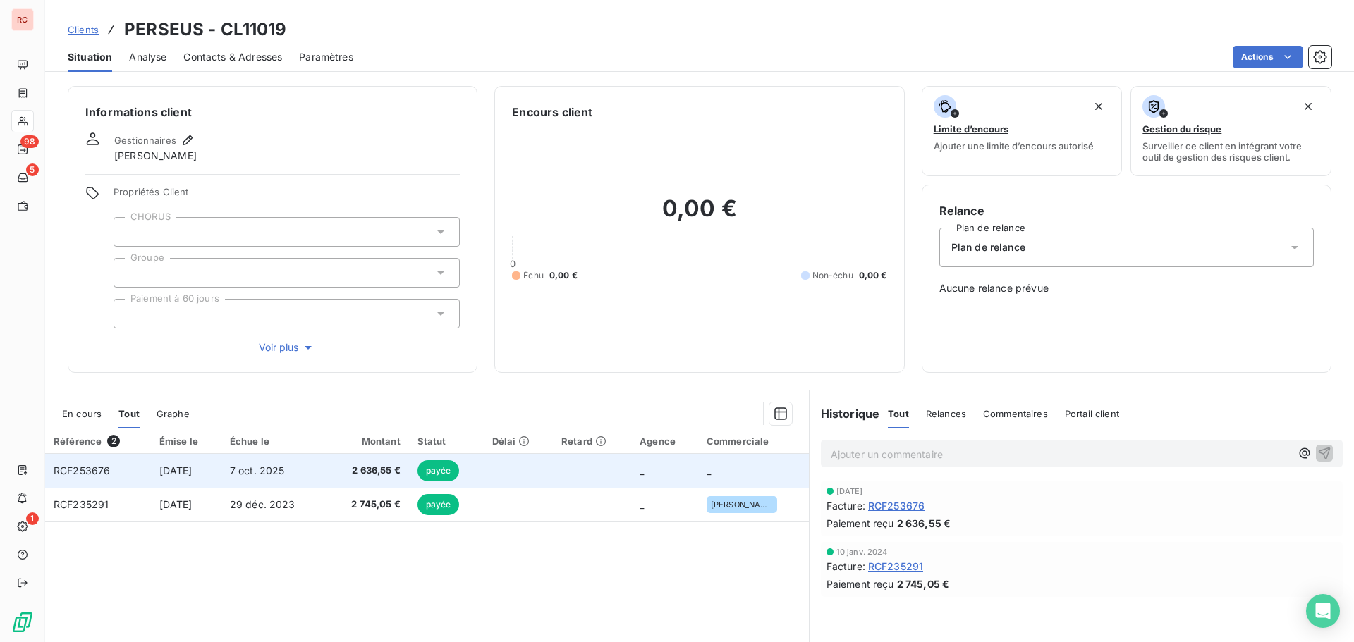
click at [221, 472] on td "[DATE]" at bounding box center [186, 471] width 71 height 34
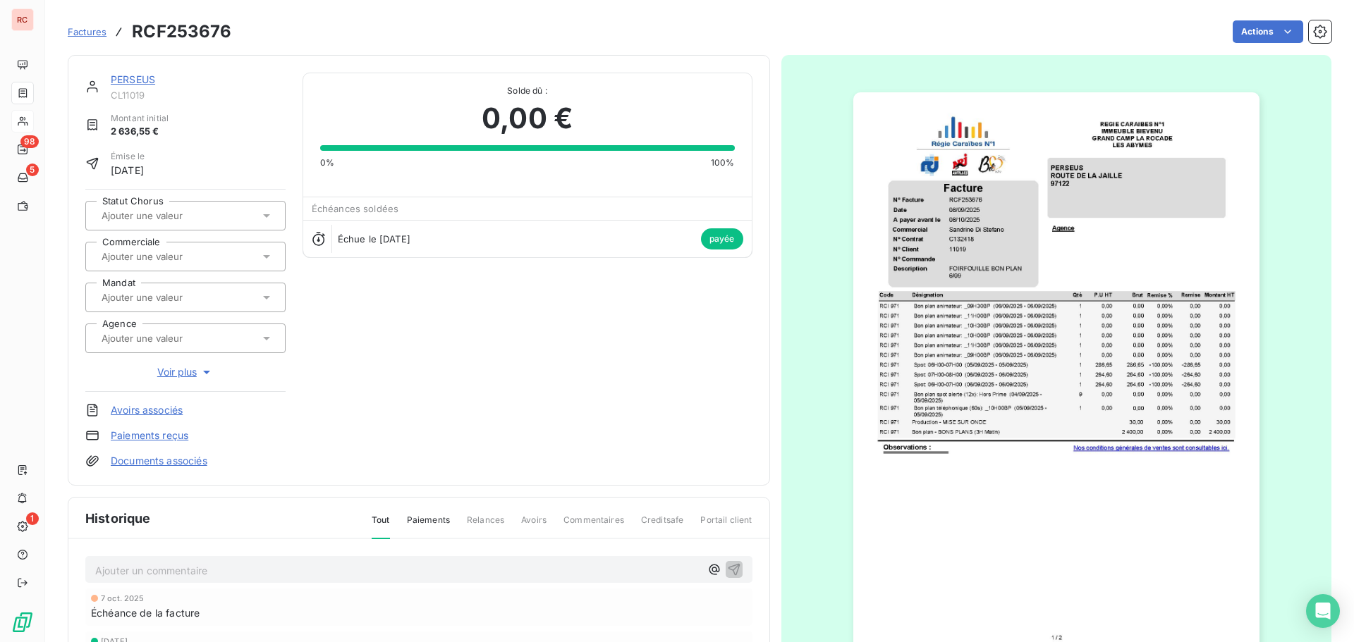
click at [160, 258] on input "text" at bounding box center [171, 256] width 142 height 13
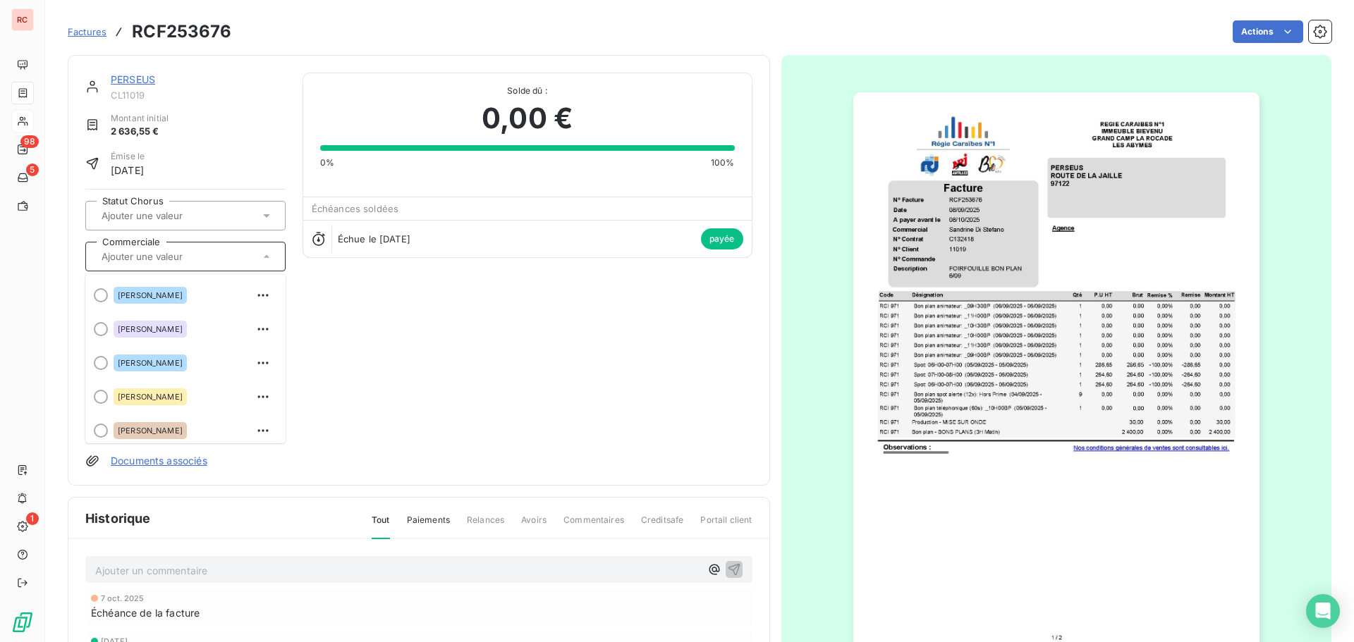
scroll to position [310, 0]
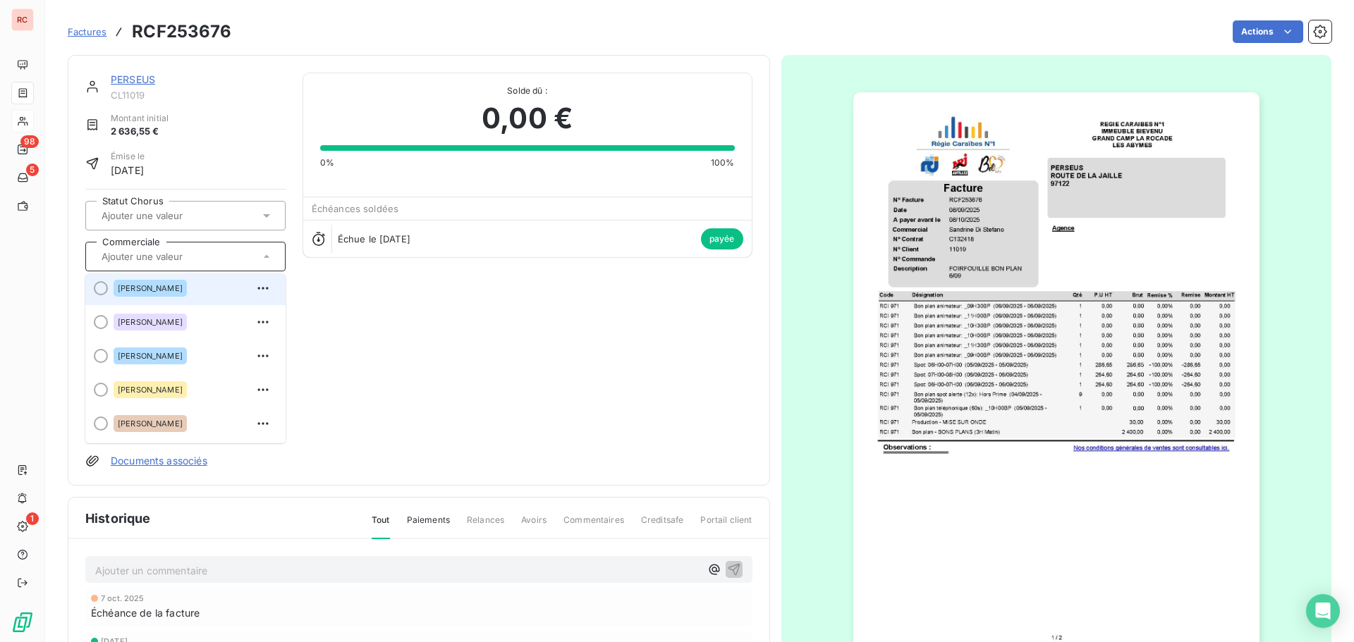
click at [164, 284] on div "[PERSON_NAME]" at bounding box center [150, 288] width 73 height 17
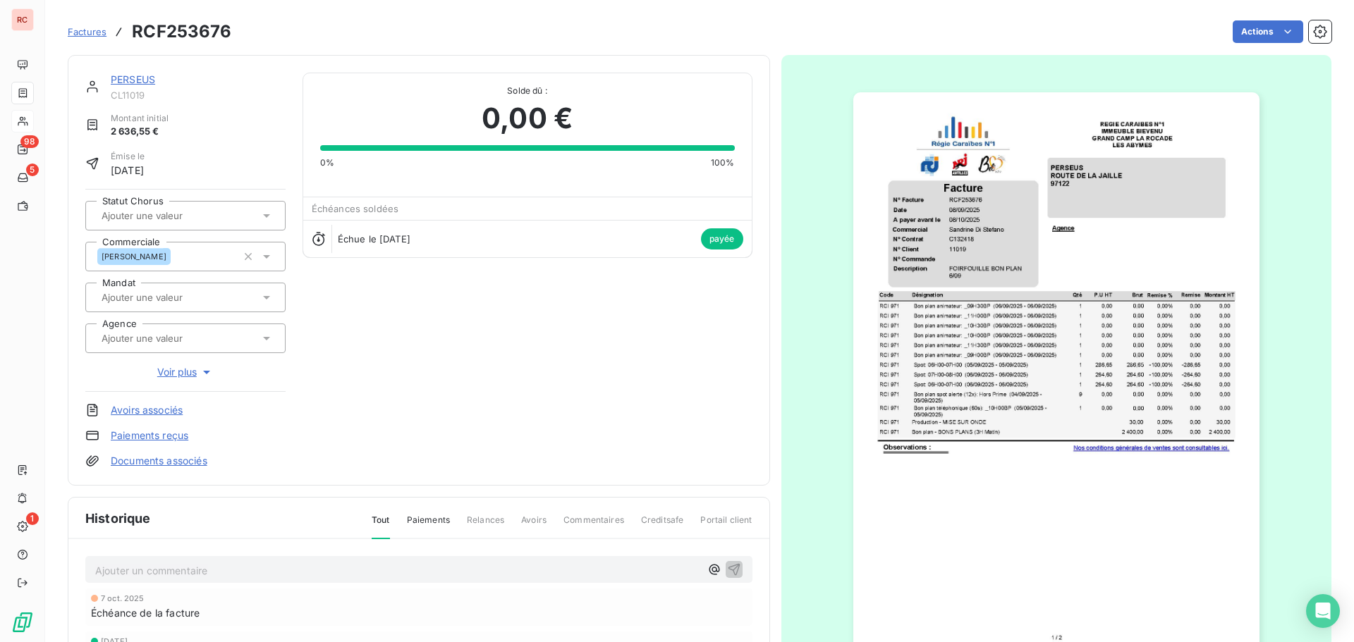
click at [100, 37] on span "Factures" at bounding box center [87, 31] width 39 height 11
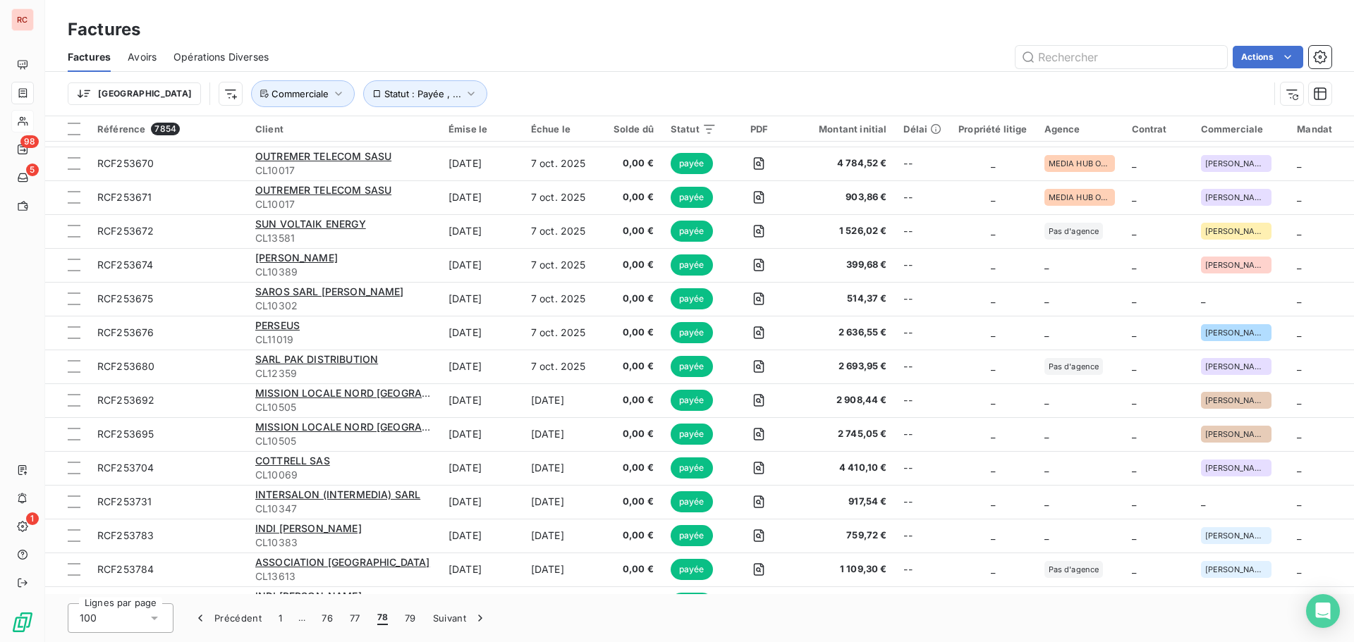
scroll to position [2116, 0]
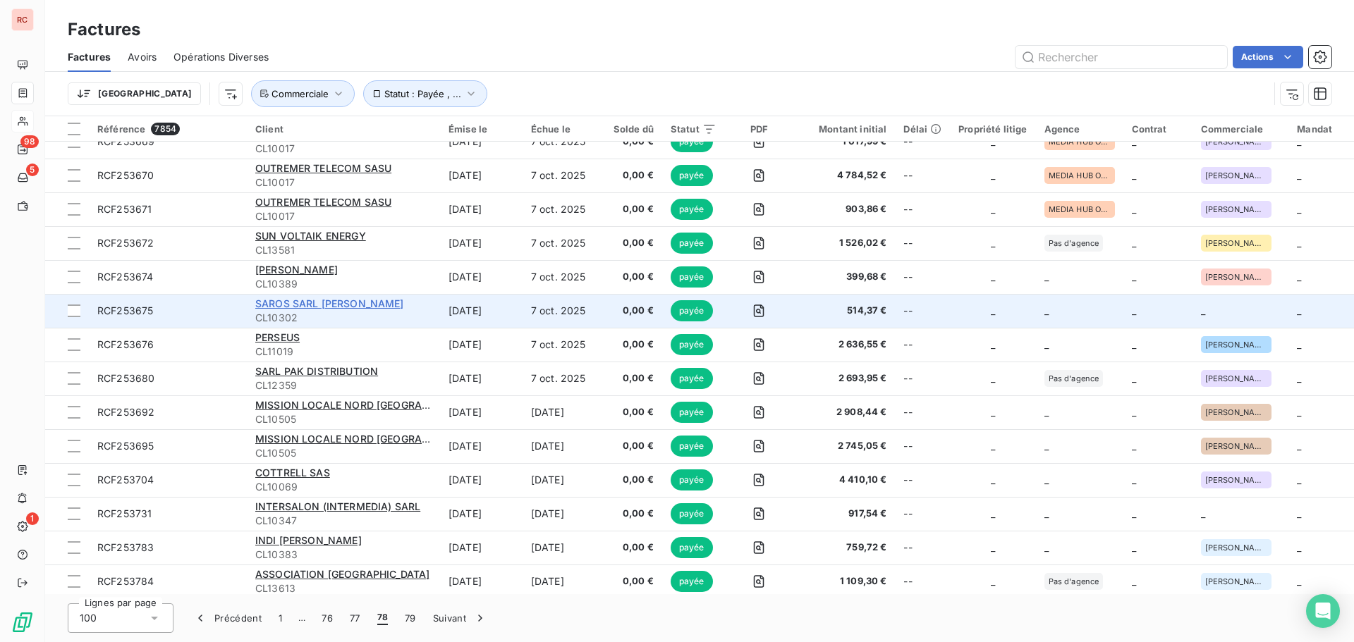
click at [353, 306] on span "SAROS SARL [PERSON_NAME]" at bounding box center [329, 304] width 149 height 12
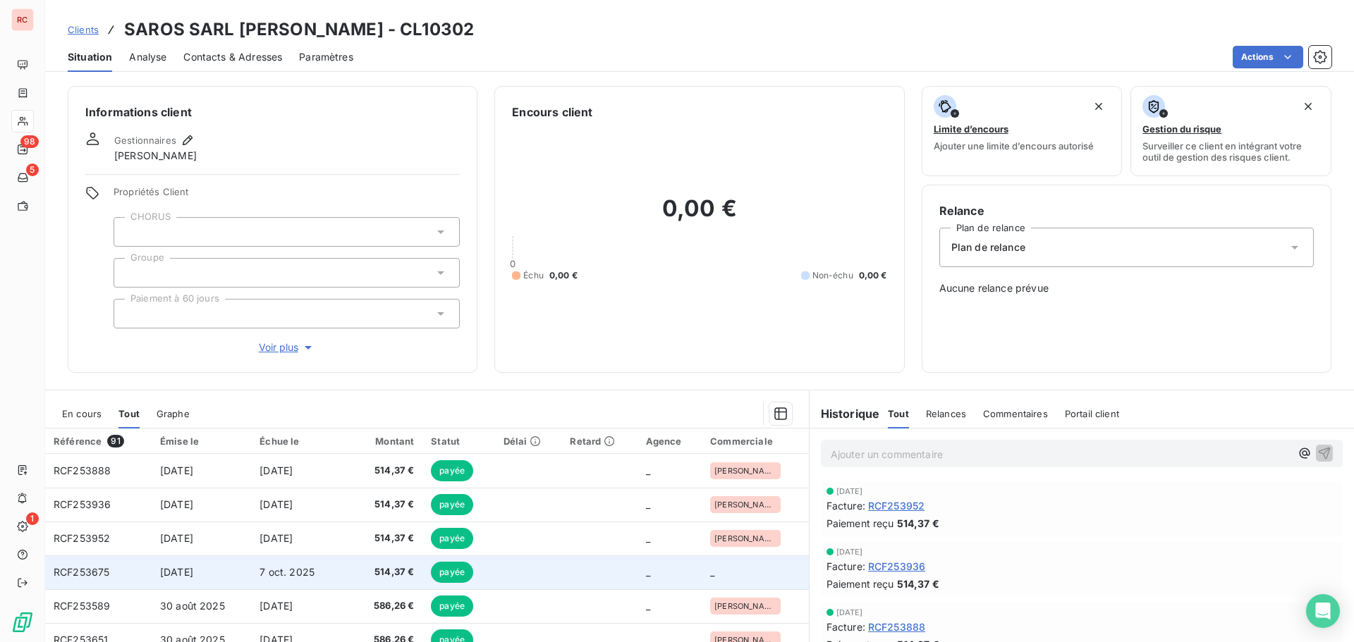
click at [238, 576] on td "[DATE]" at bounding box center [201, 573] width 99 height 34
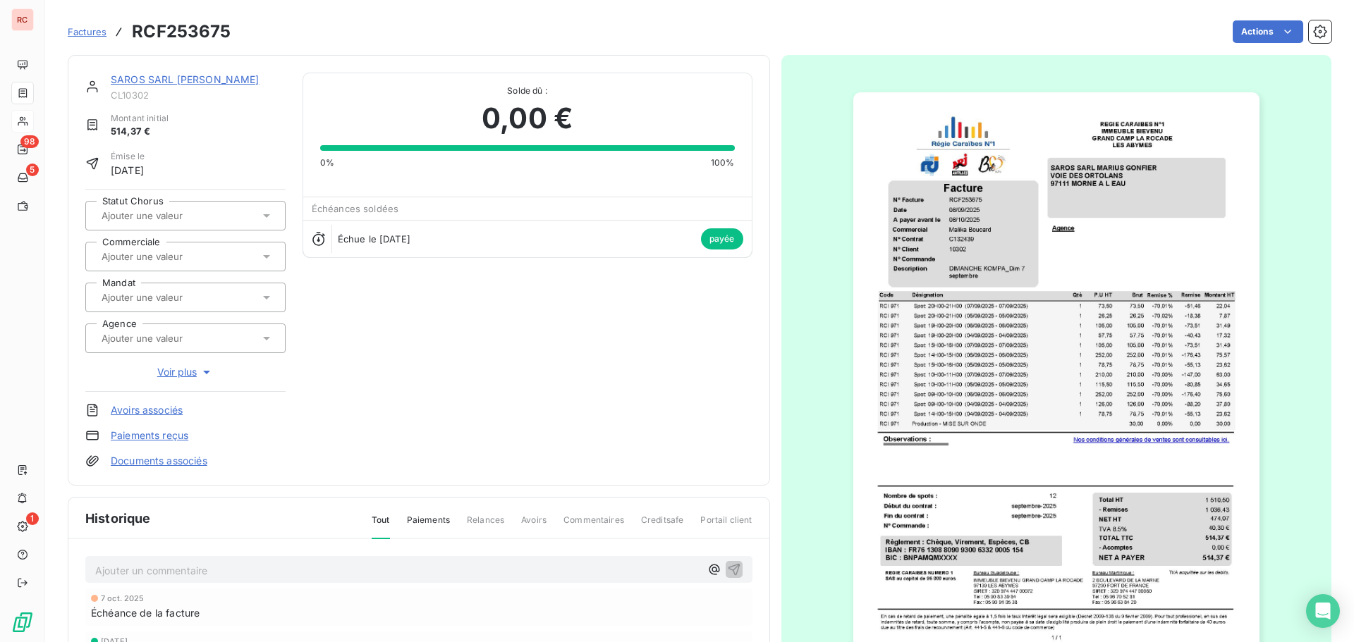
click at [194, 257] on input "text" at bounding box center [171, 256] width 142 height 13
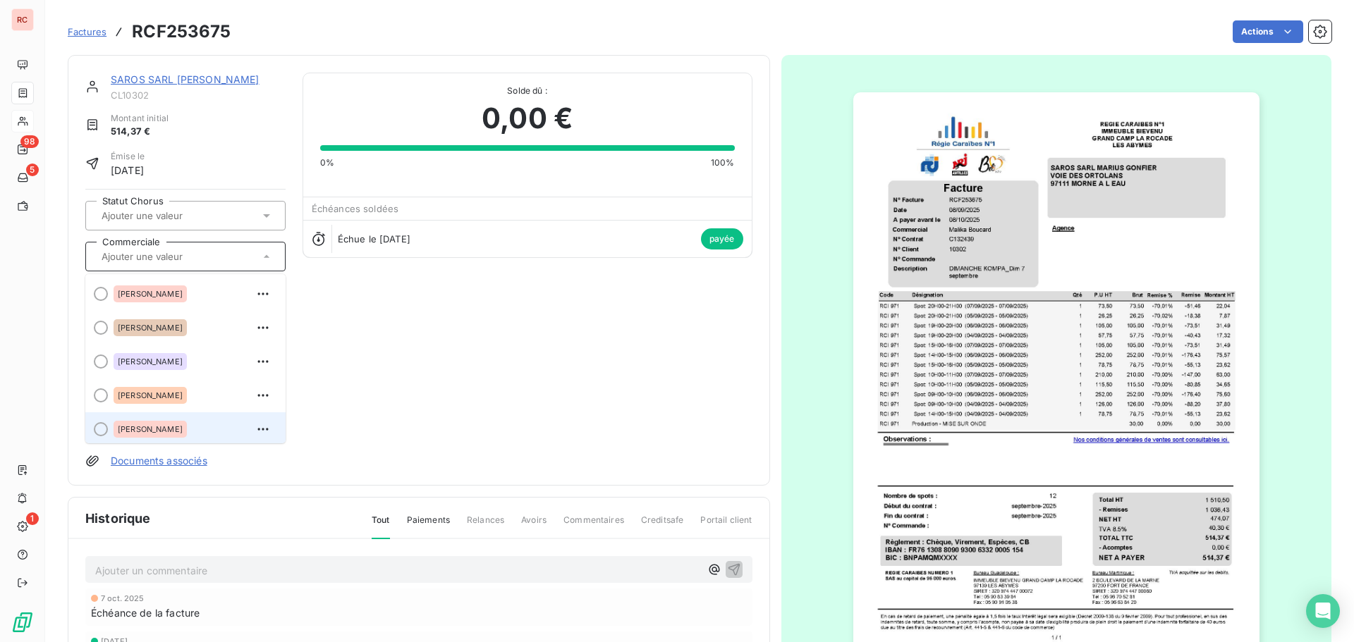
click at [168, 426] on span "[PERSON_NAME]" at bounding box center [150, 429] width 65 height 8
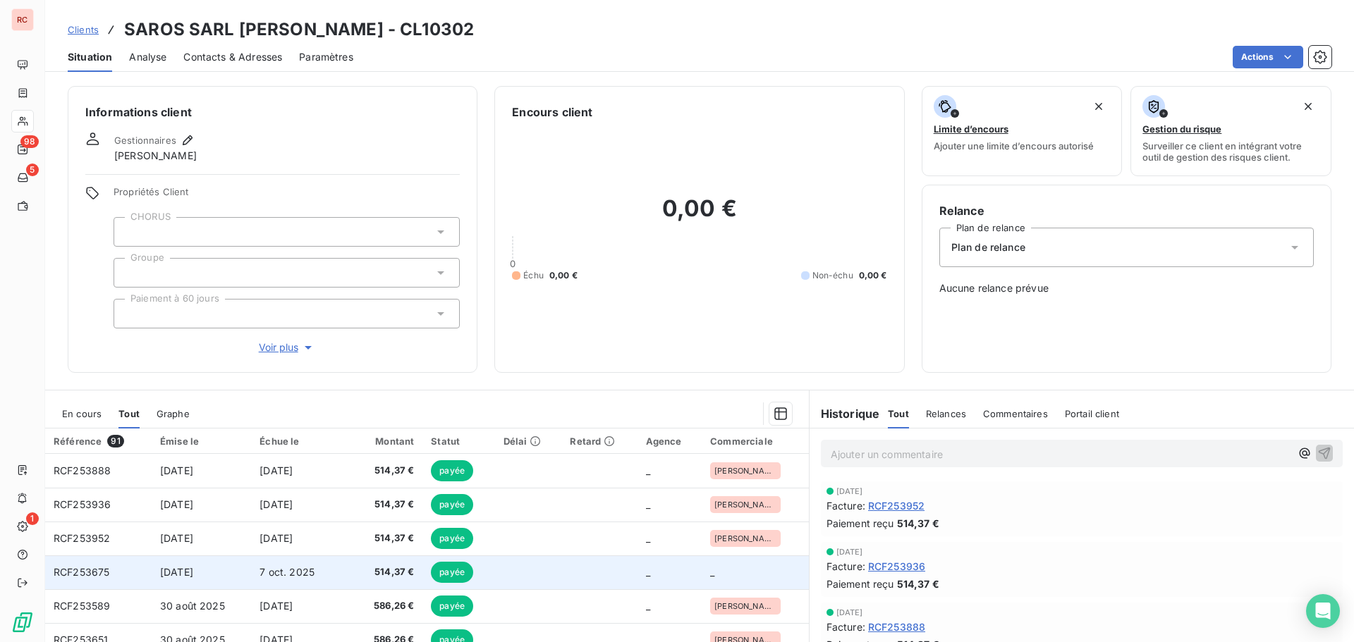
click at [355, 574] on td "514,37 €" at bounding box center [387, 573] width 72 height 34
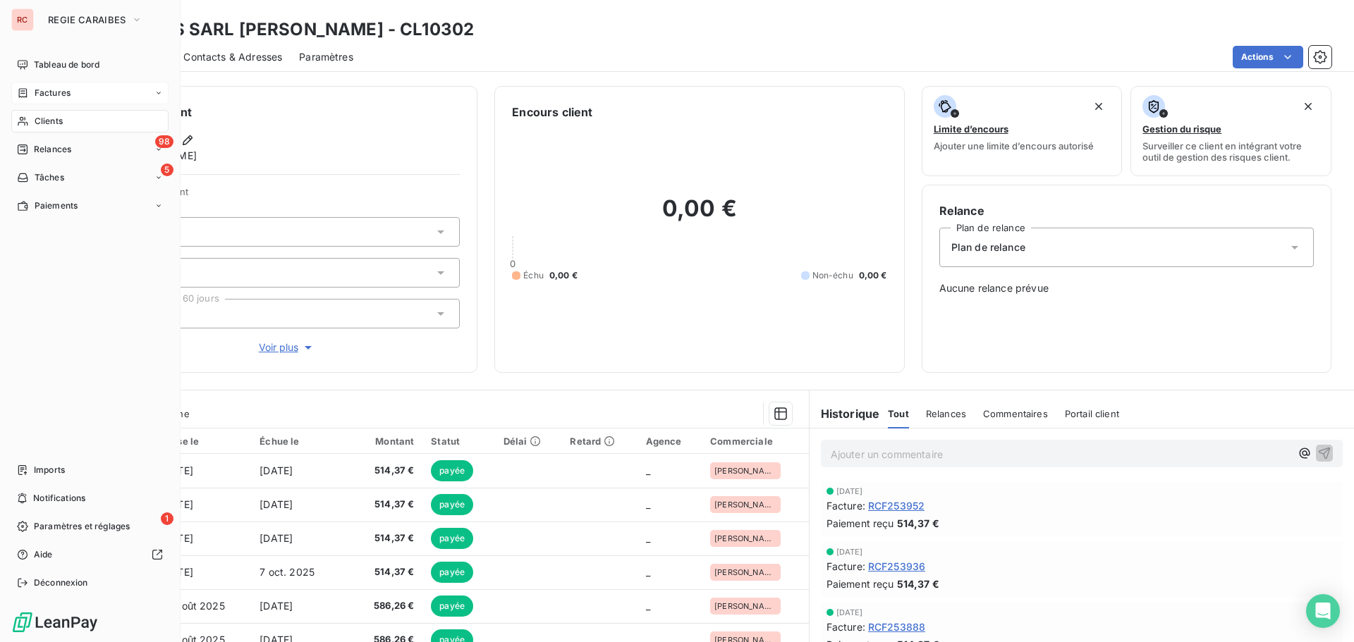
click at [76, 92] on div "Factures" at bounding box center [89, 93] width 157 height 23
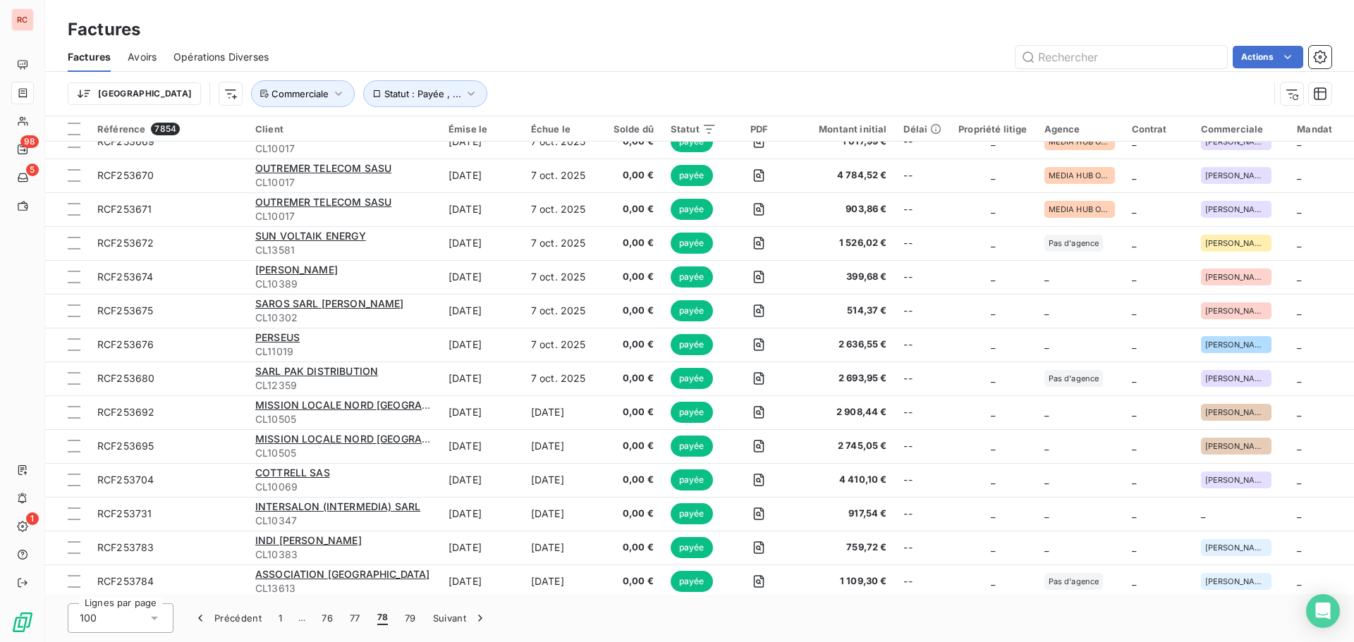
scroll to position [2257, 0]
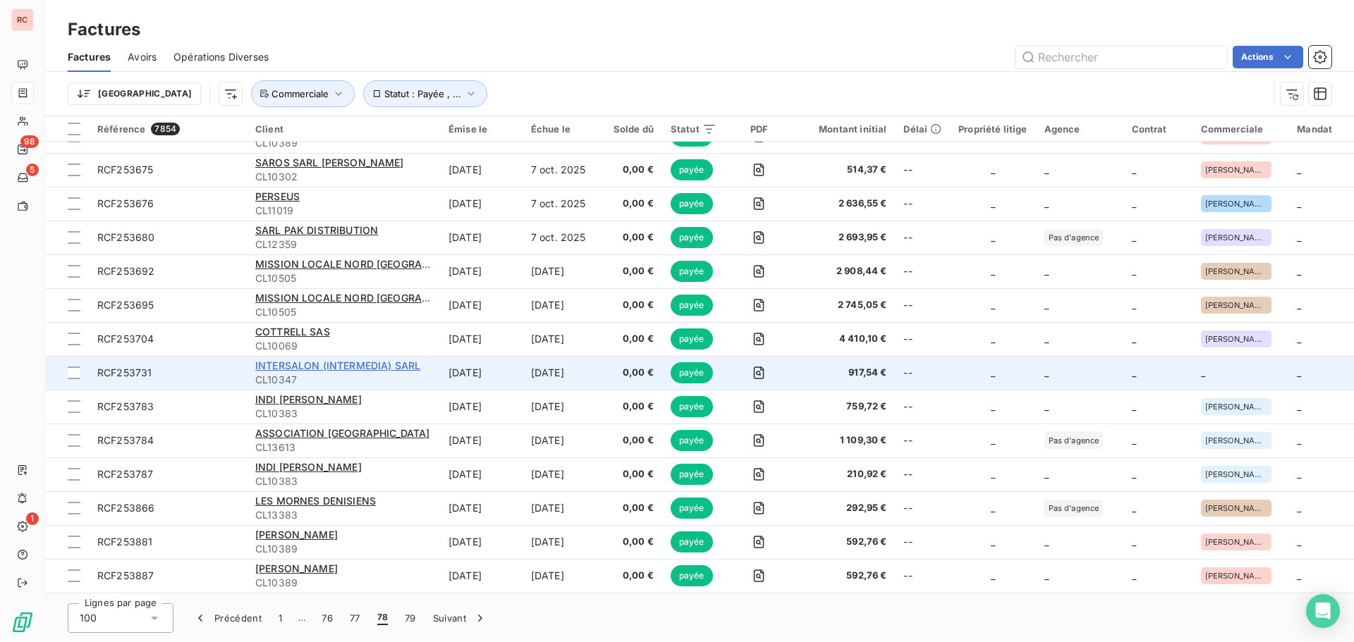
click at [336, 370] on span "INTERSALON (INTERMEDIA) SARL" at bounding box center [337, 366] width 165 height 12
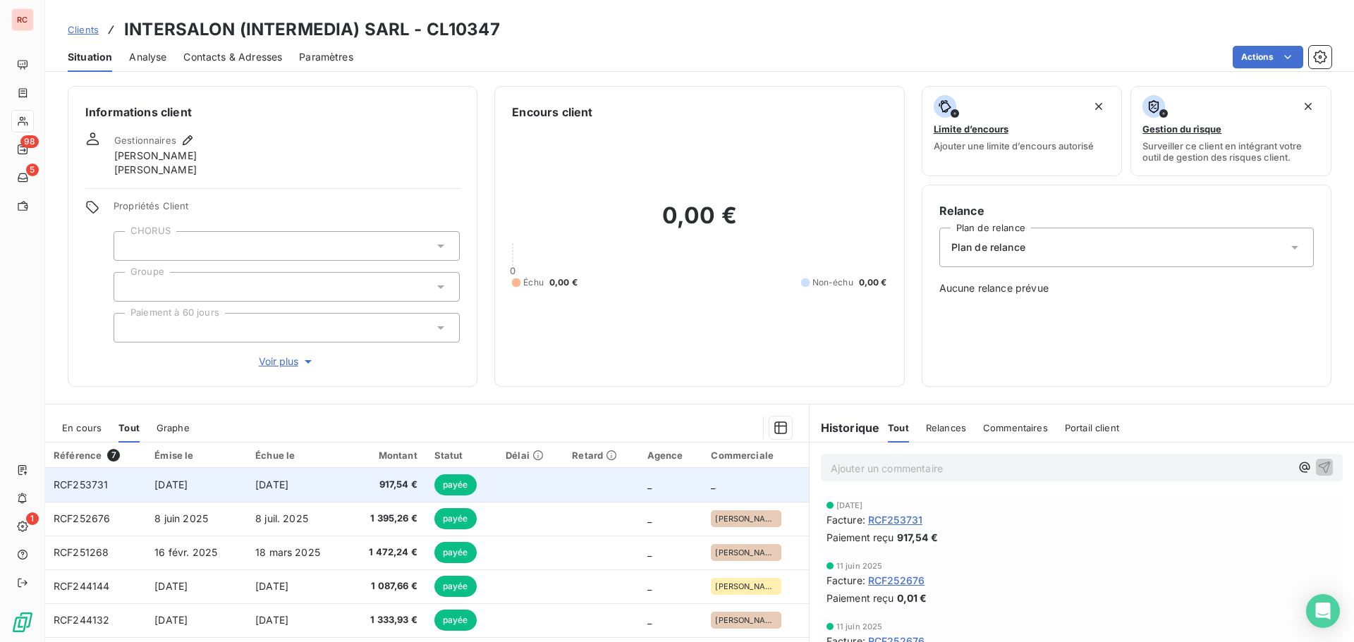
click at [331, 484] on td "[DATE]" at bounding box center [297, 485] width 100 height 34
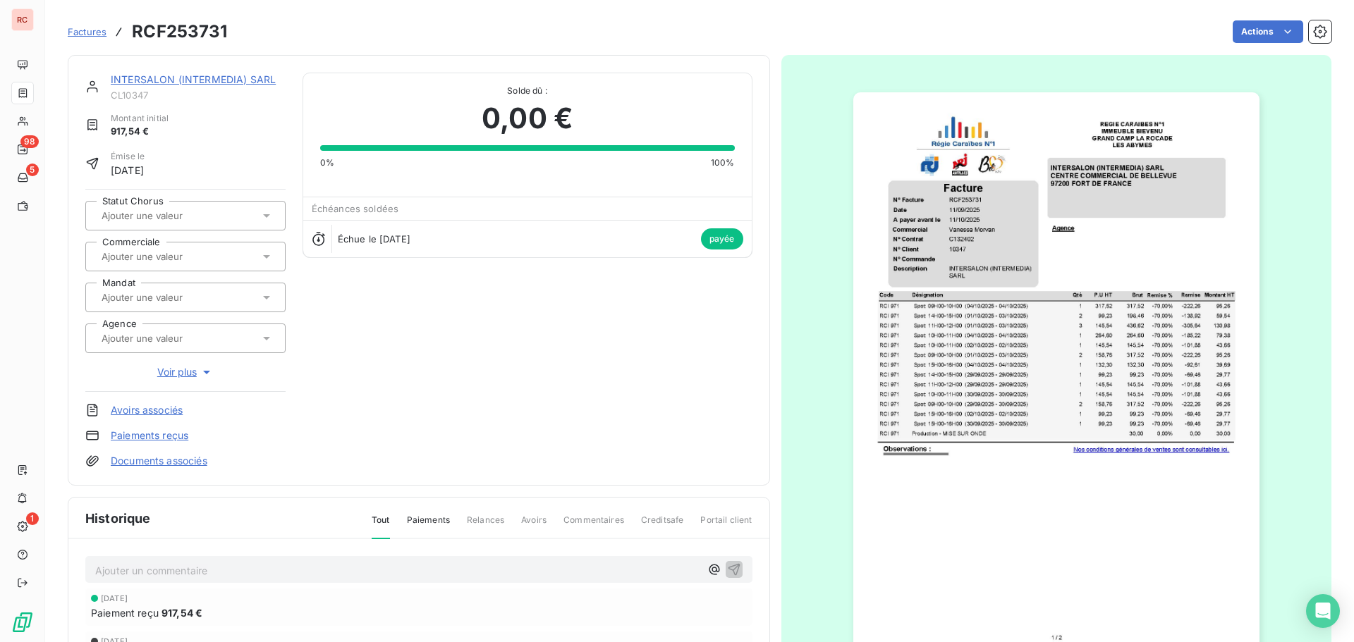
click at [209, 260] on input "text" at bounding box center [171, 256] width 142 height 13
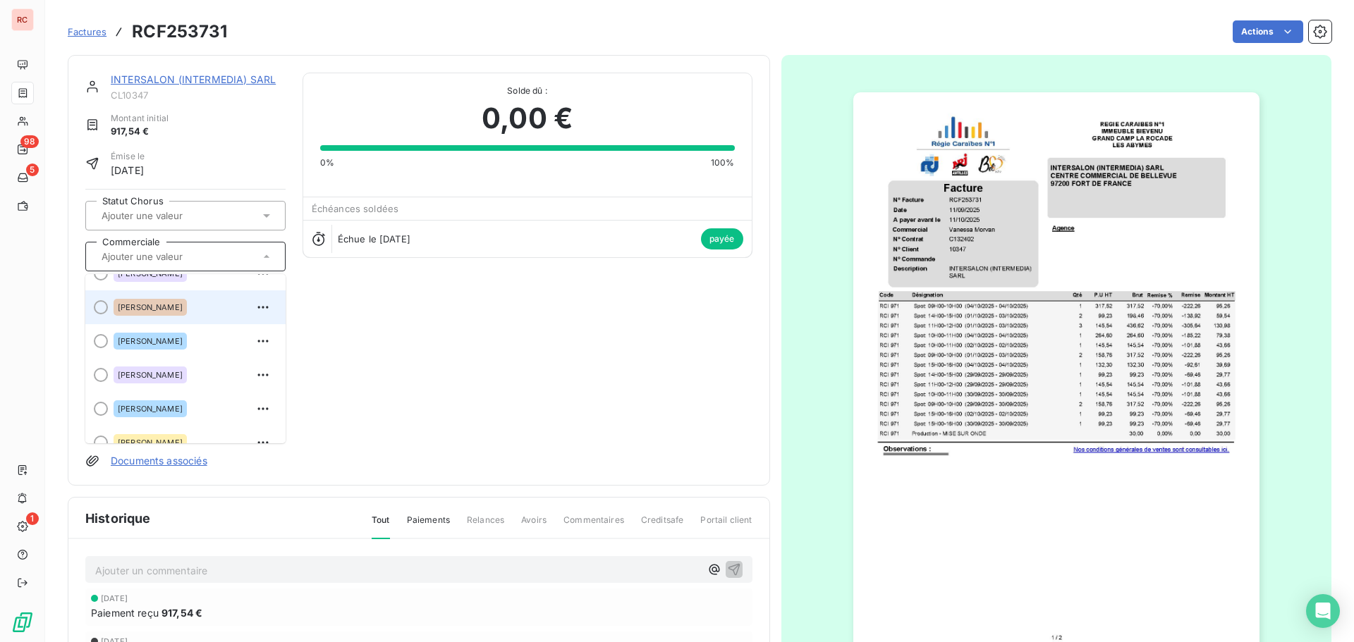
scroll to position [282, 0]
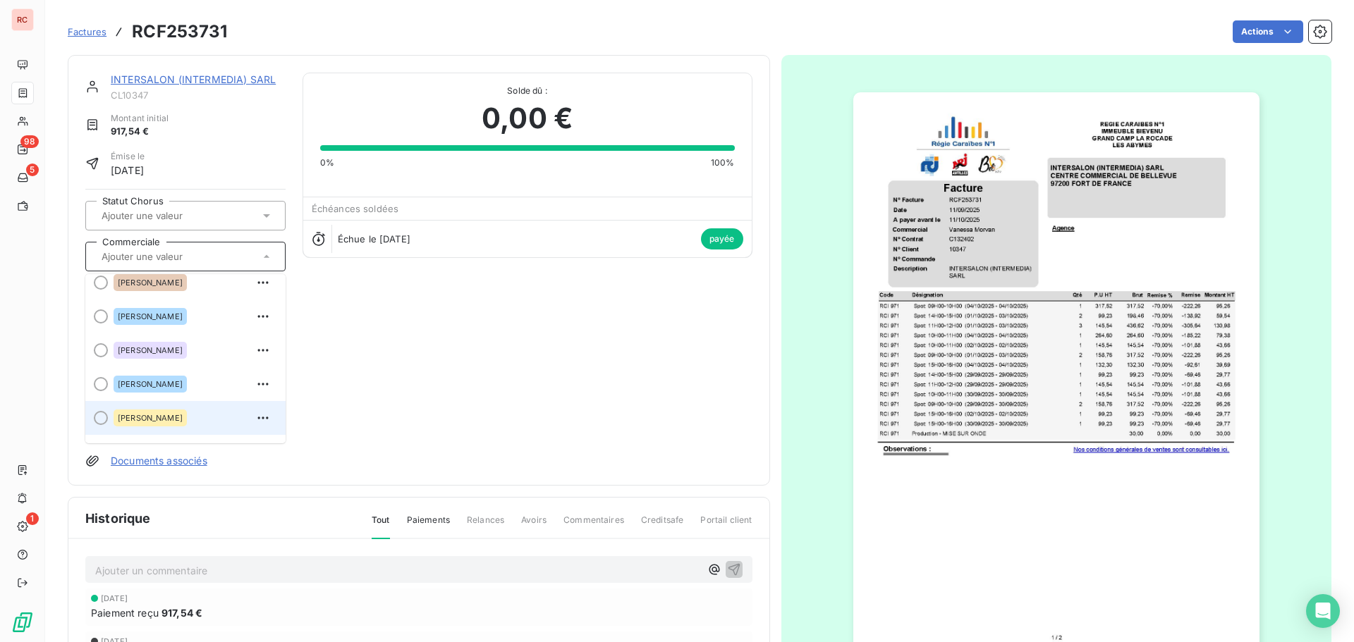
click at [158, 416] on span "[PERSON_NAME]" at bounding box center [150, 418] width 65 height 8
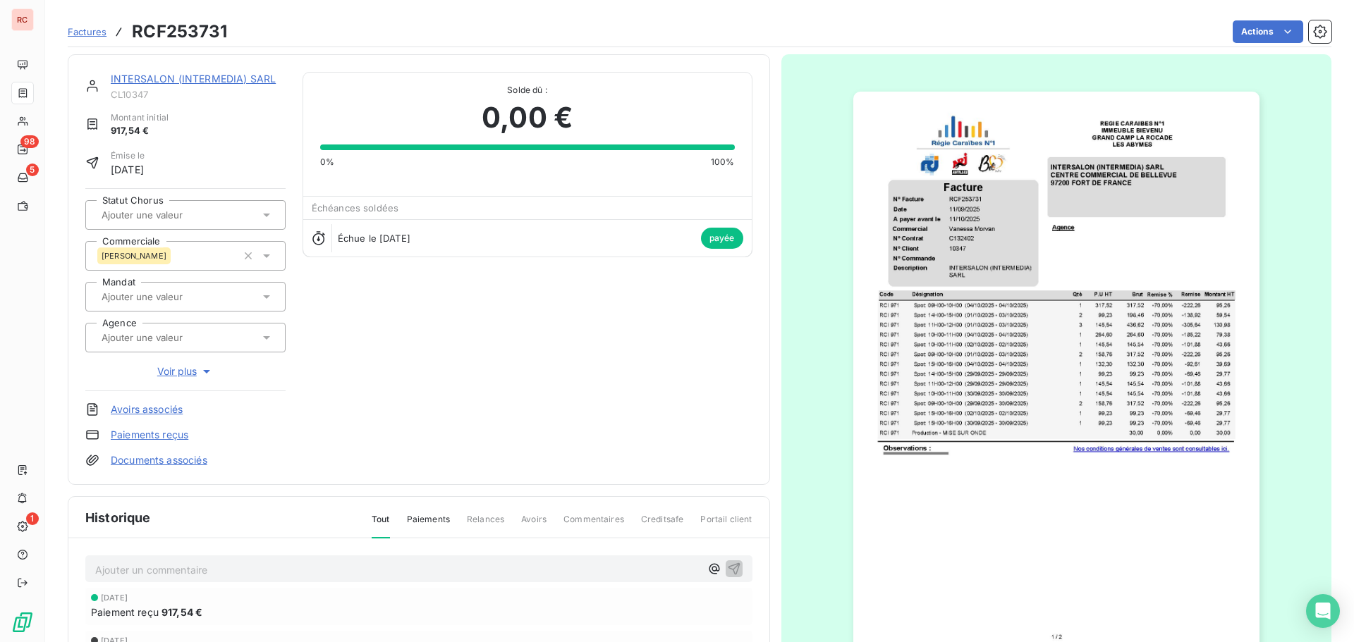
scroll to position [0, 0]
click at [92, 32] on span "Factures" at bounding box center [87, 31] width 39 height 11
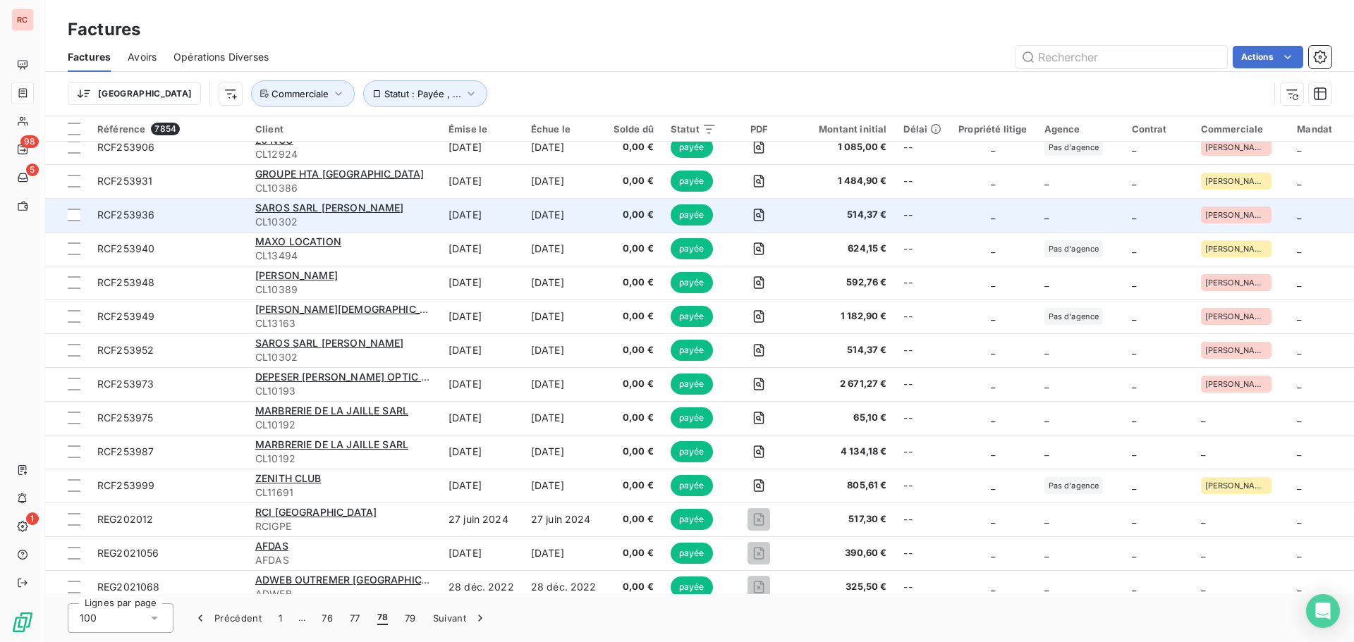
scroll to position [2821, 0]
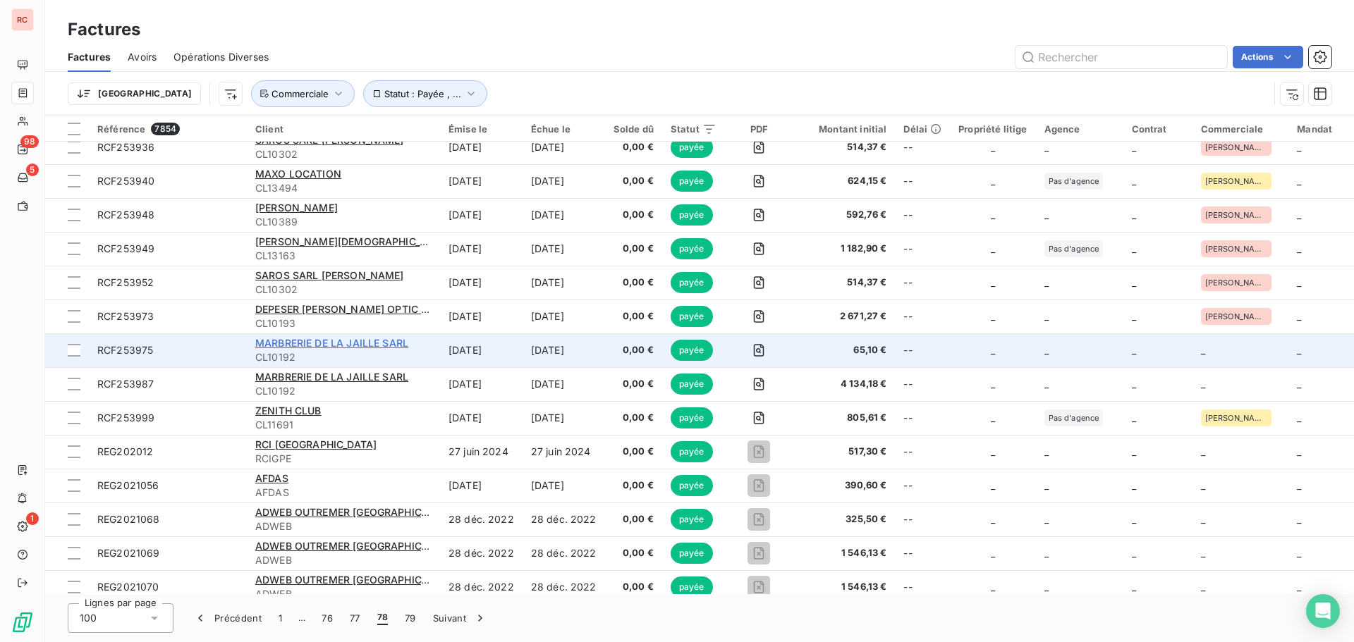
click at [338, 341] on span "MARBRERIE DE LA JAILLE SARL" at bounding box center [331, 343] width 153 height 12
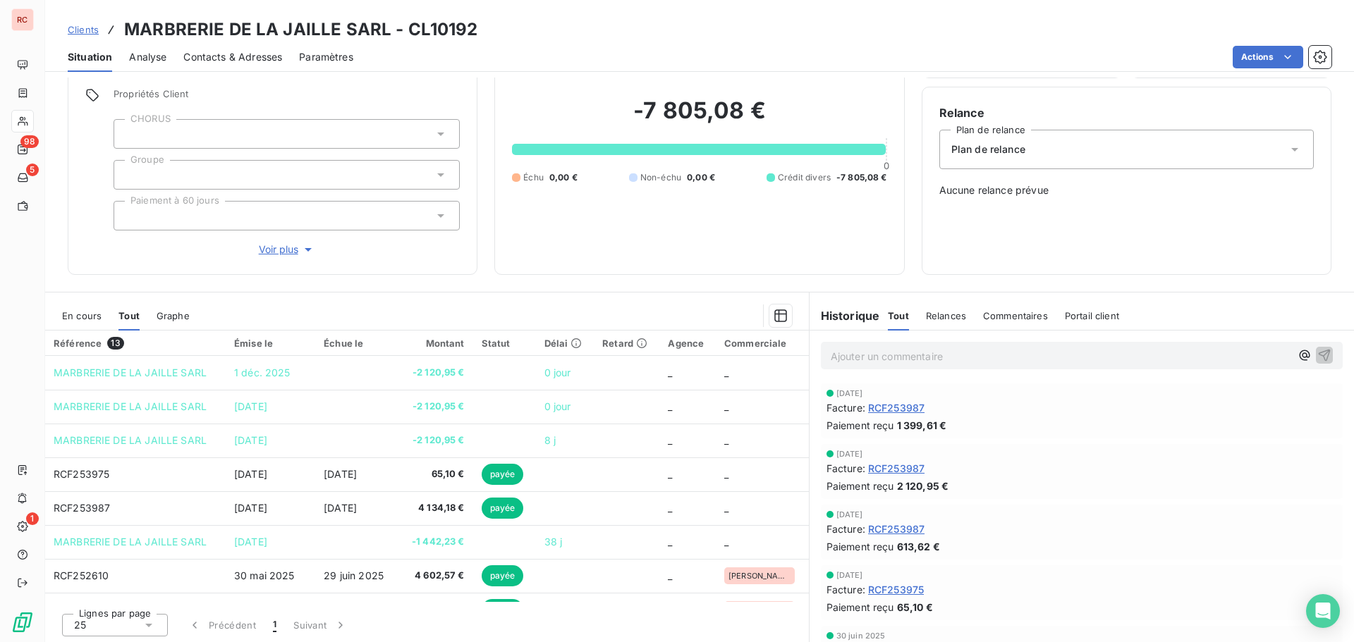
scroll to position [100, 0]
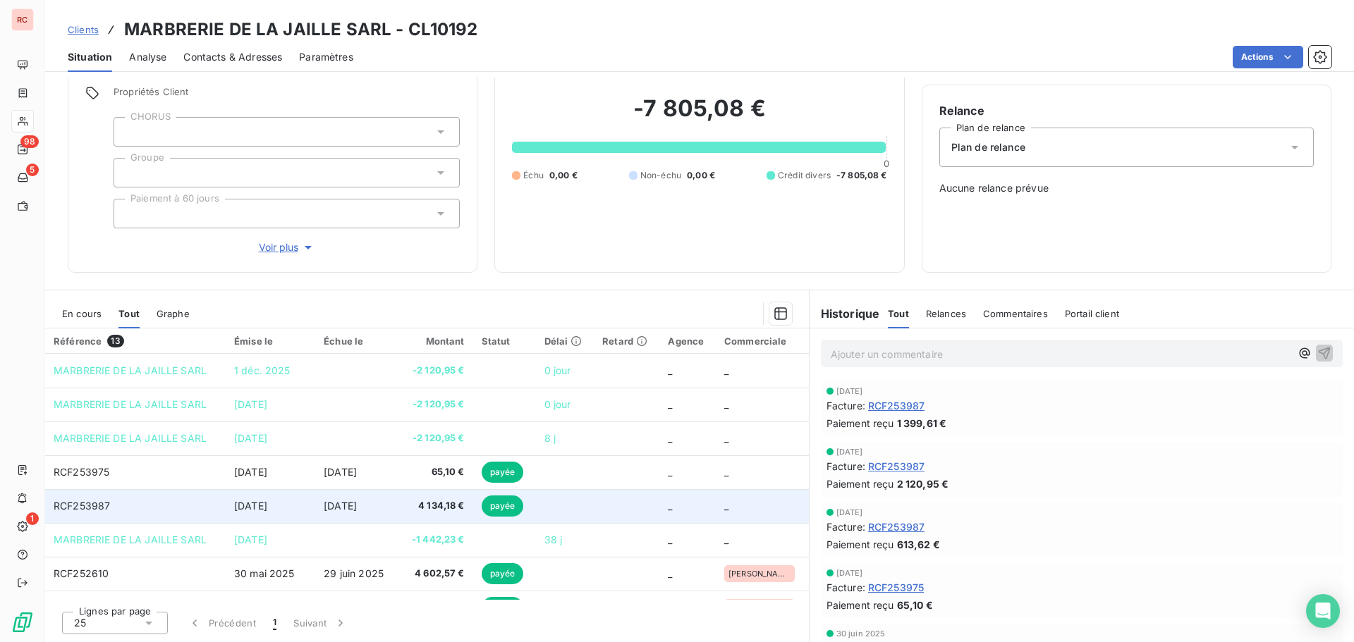
click at [357, 510] on span "[DATE]" at bounding box center [340, 506] width 33 height 12
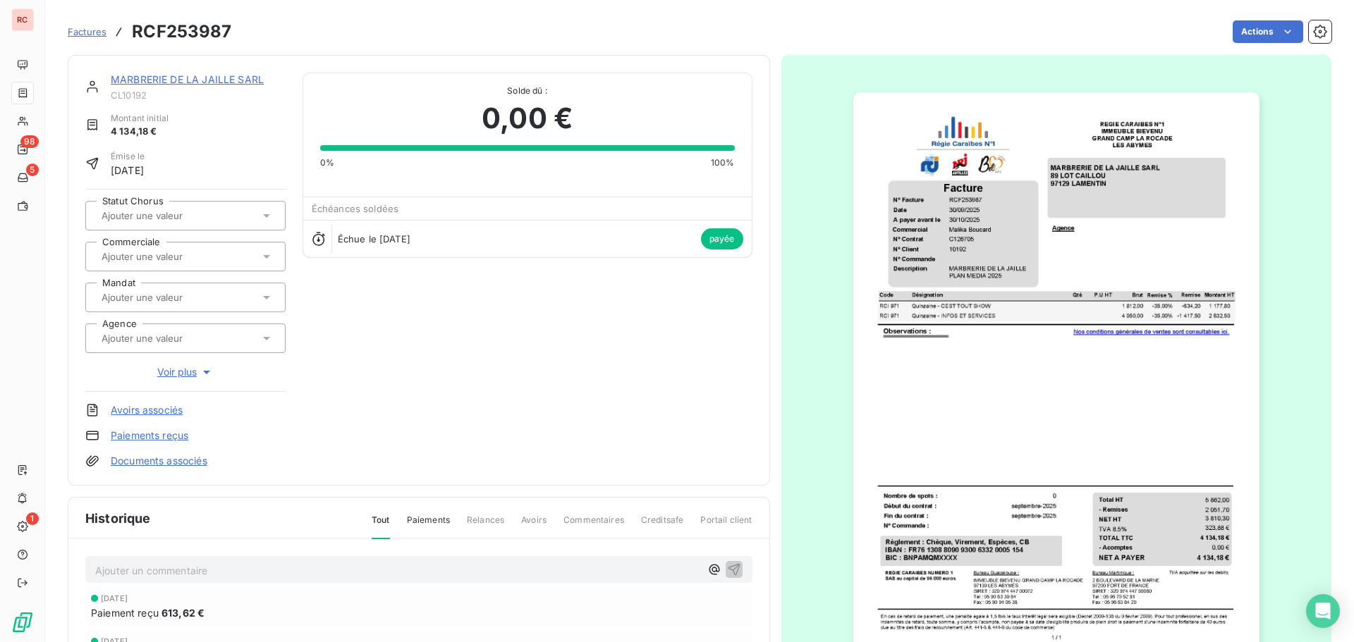
click at [188, 257] on input "text" at bounding box center [171, 256] width 142 height 13
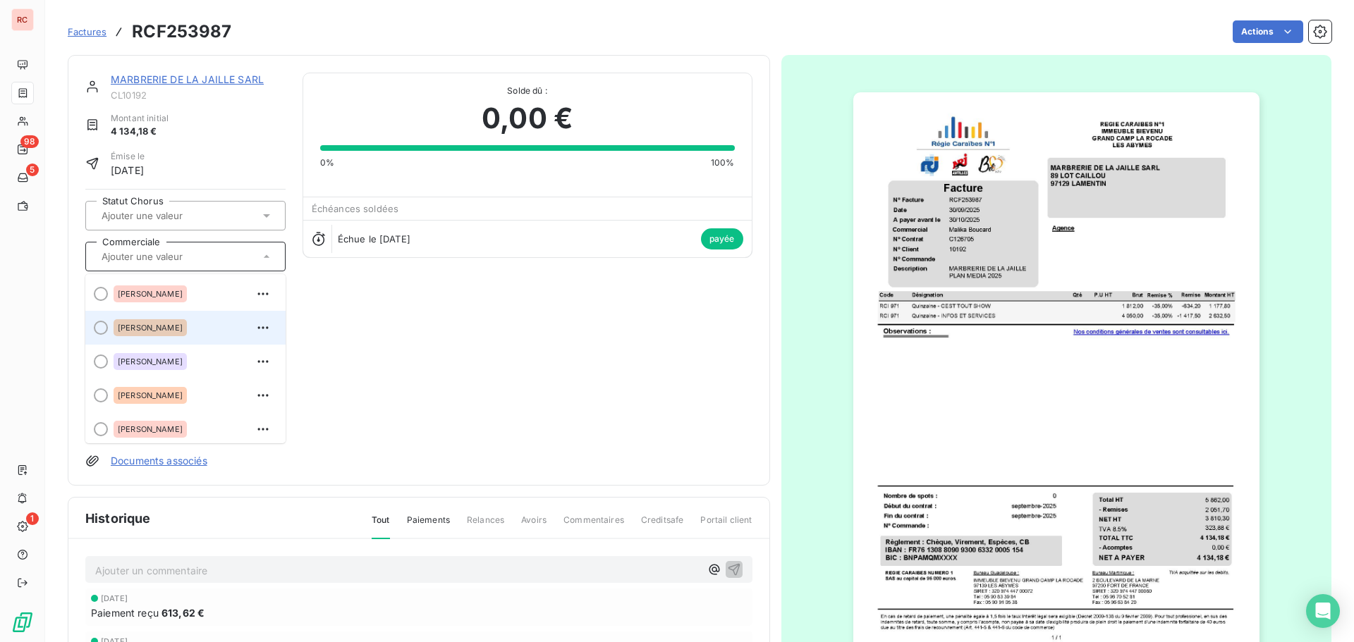
scroll to position [71, 0]
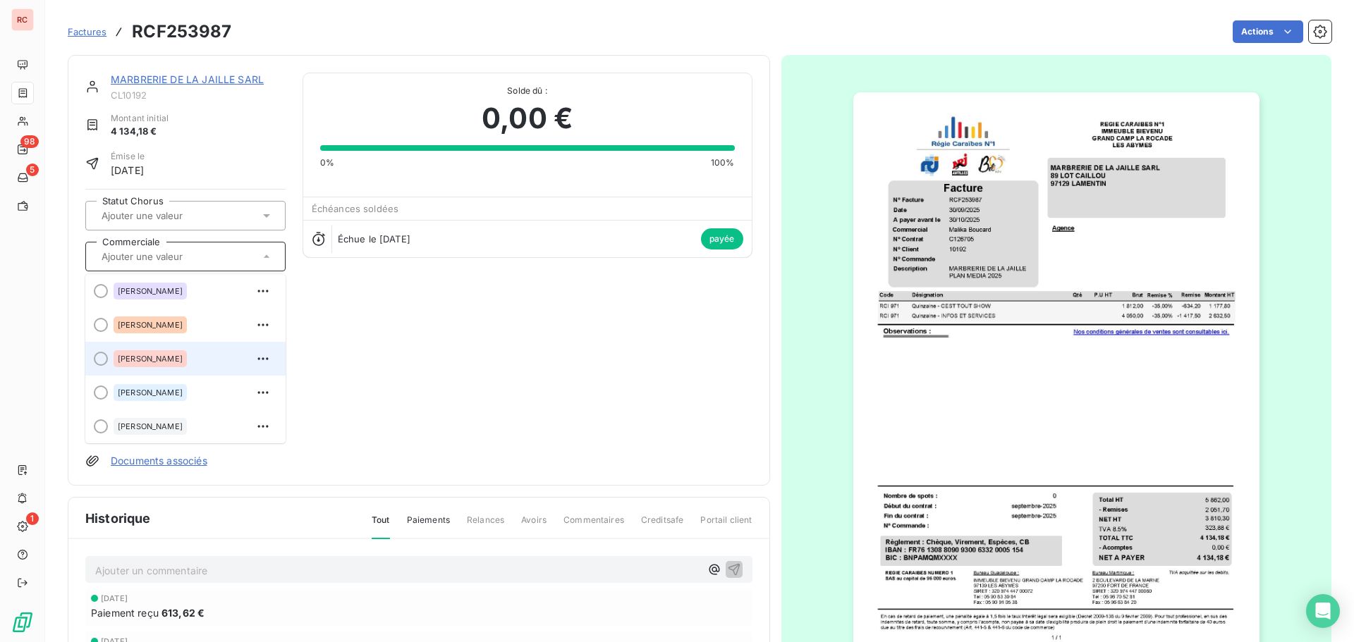
click at [165, 356] on span "[PERSON_NAME]" at bounding box center [150, 359] width 65 height 8
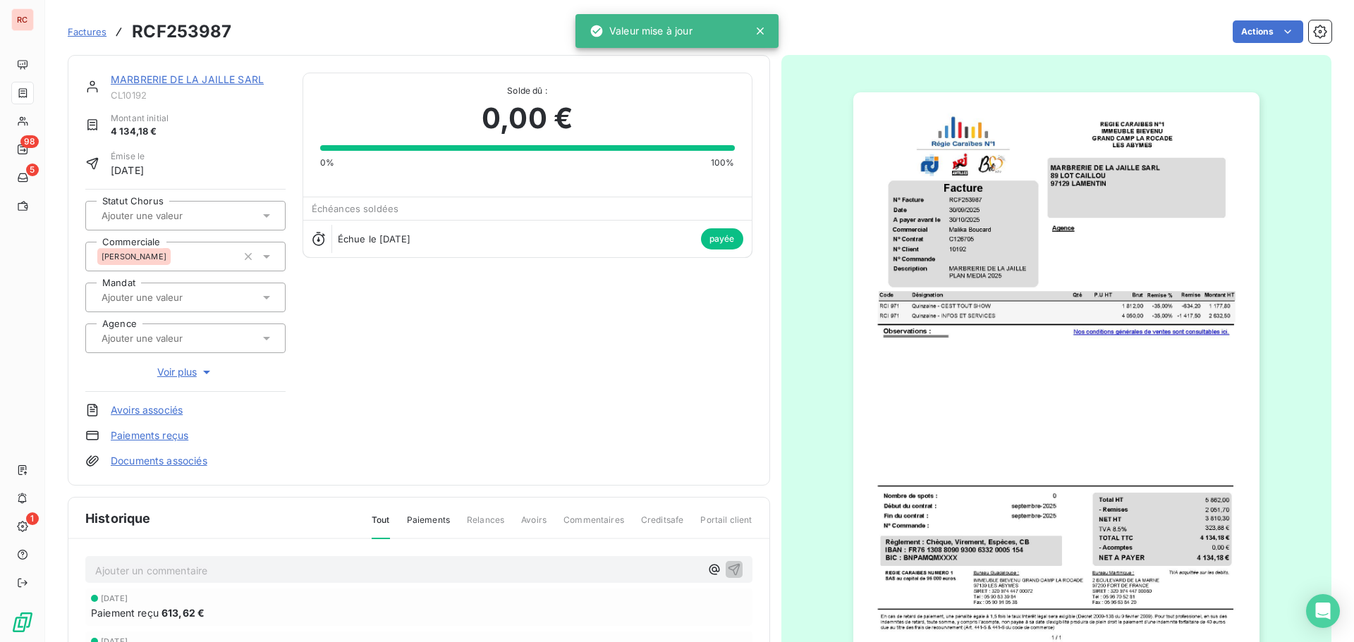
click at [220, 78] on link "MARBRERIE DE LA JAILLE SARL" at bounding box center [187, 79] width 153 height 12
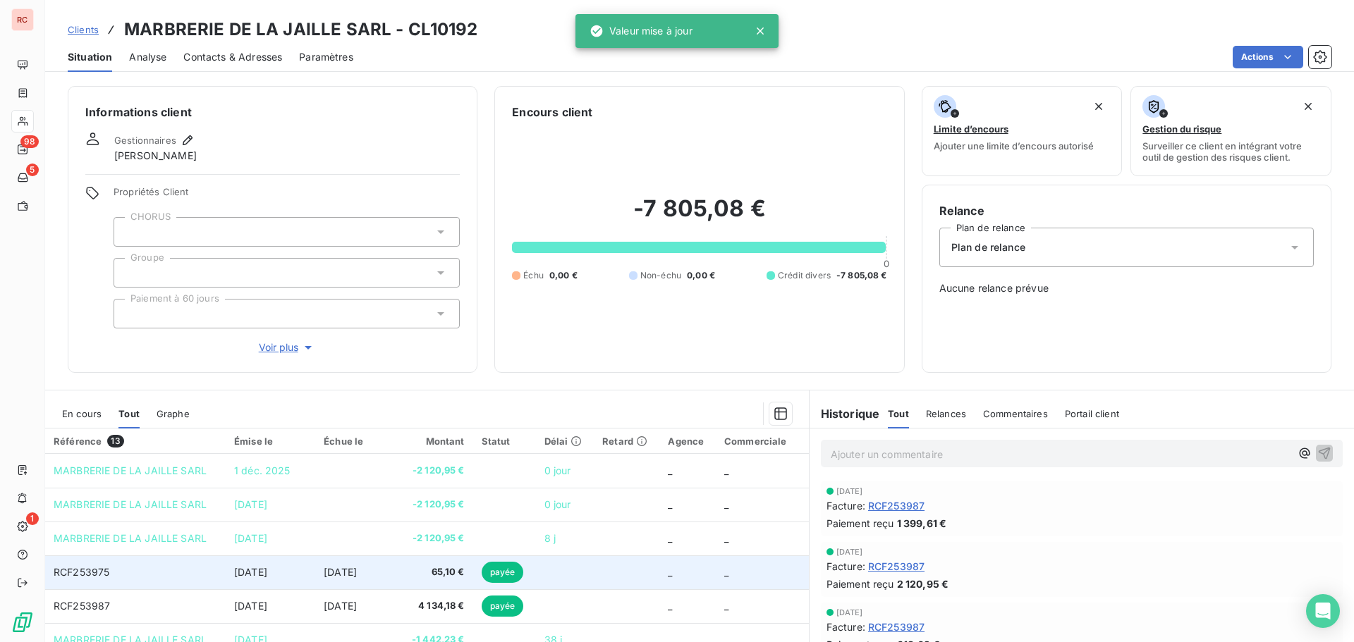
click at [408, 566] on span "65,10 €" at bounding box center [436, 573] width 57 height 14
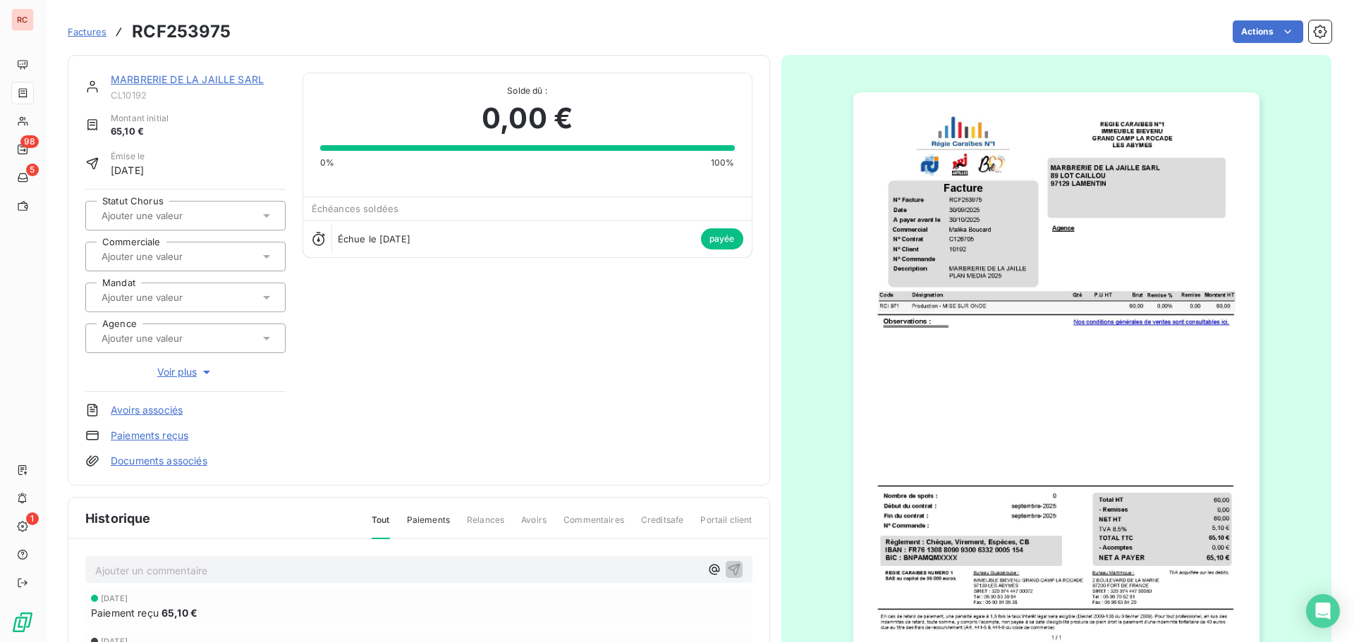
click at [221, 262] on div at bounding box center [178, 257] width 162 height 18
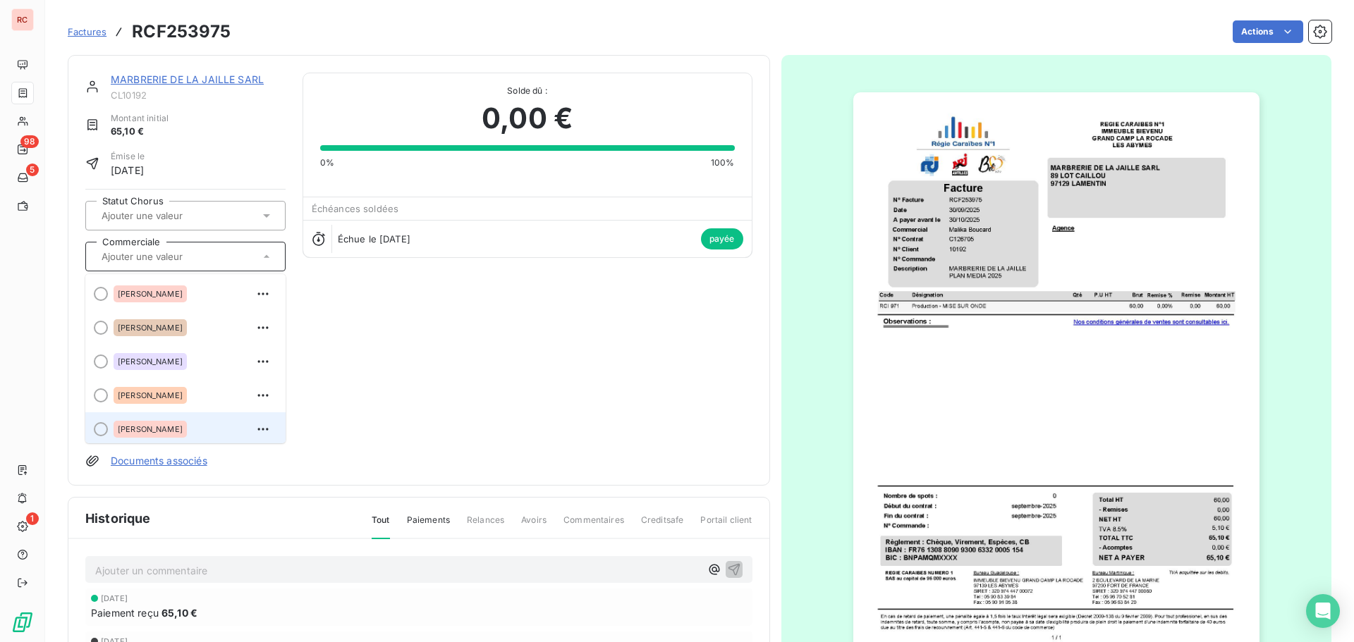
scroll to position [3, 0]
click at [160, 428] on span "[PERSON_NAME]" at bounding box center [150, 426] width 65 height 8
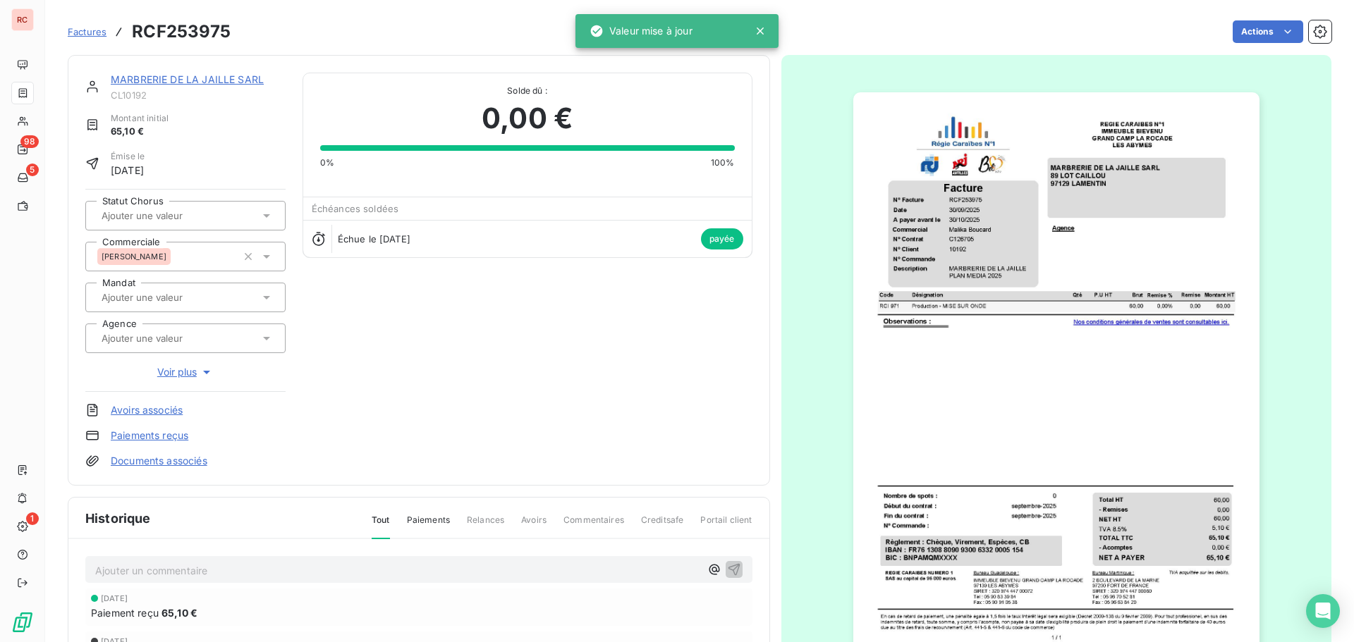
click at [211, 81] on link "MARBRERIE DE LA JAILLE SARL" at bounding box center [187, 79] width 153 height 12
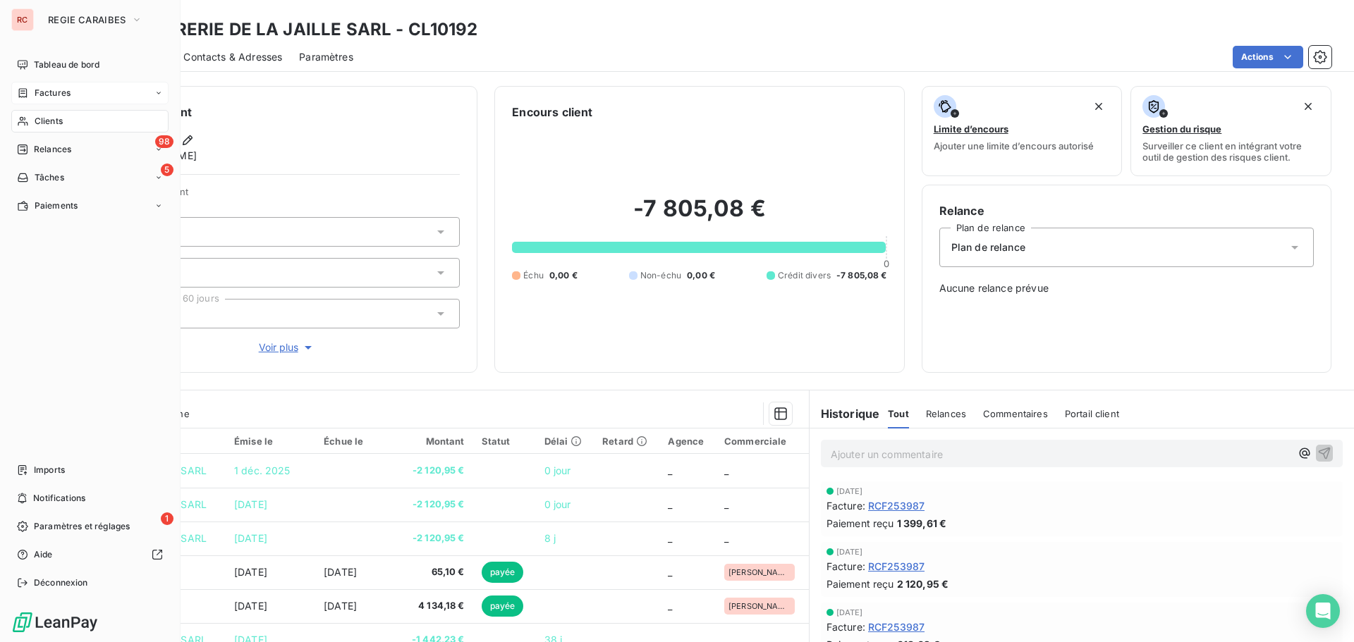
click at [37, 95] on span "Factures" at bounding box center [53, 93] width 36 height 13
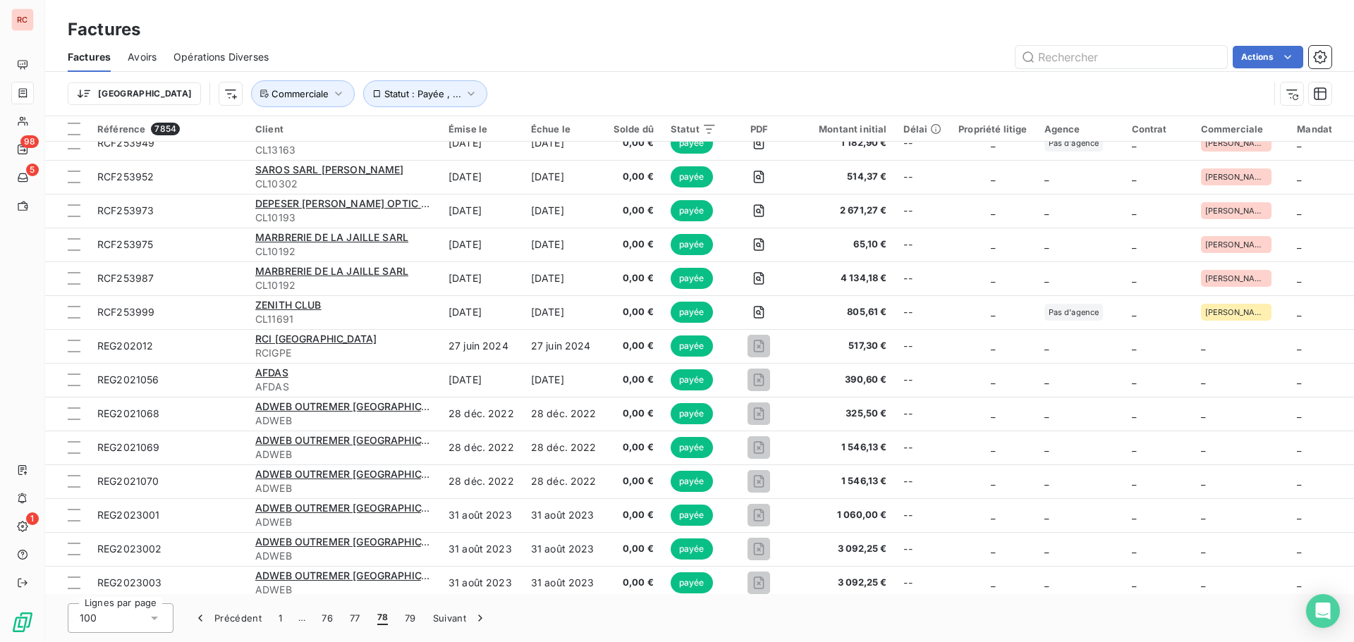
scroll to position [2938, 0]
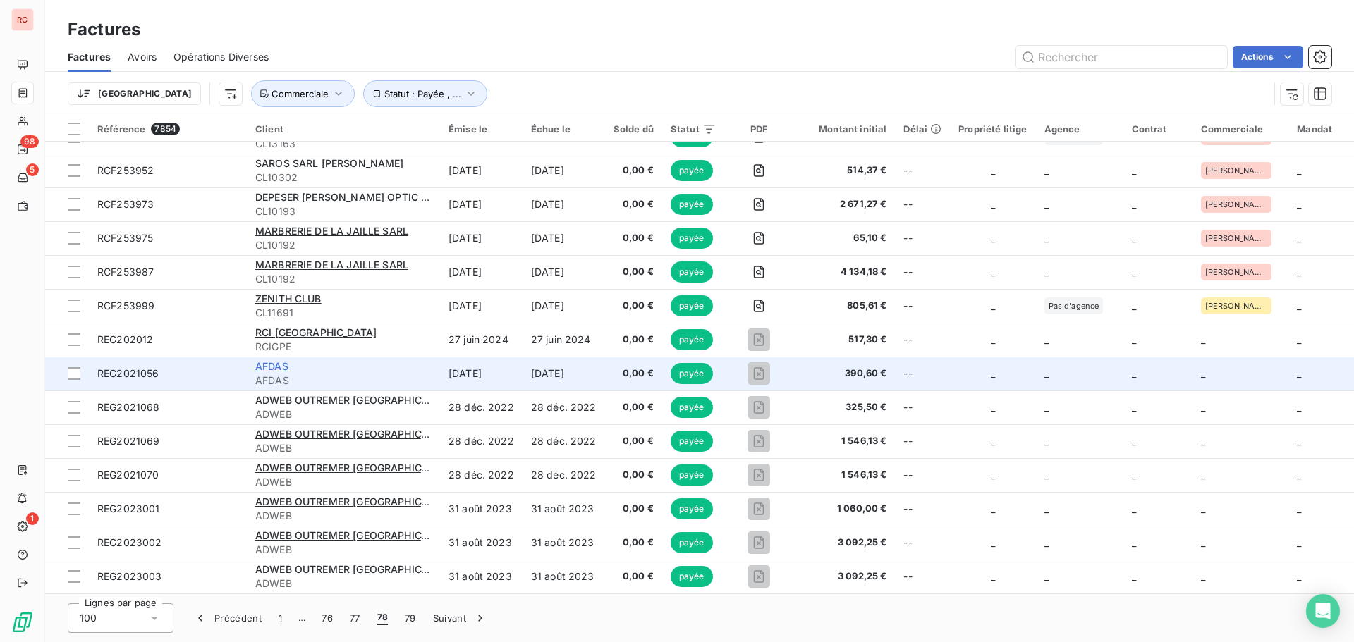
click at [274, 360] on span "AFDAS" at bounding box center [271, 366] width 33 height 12
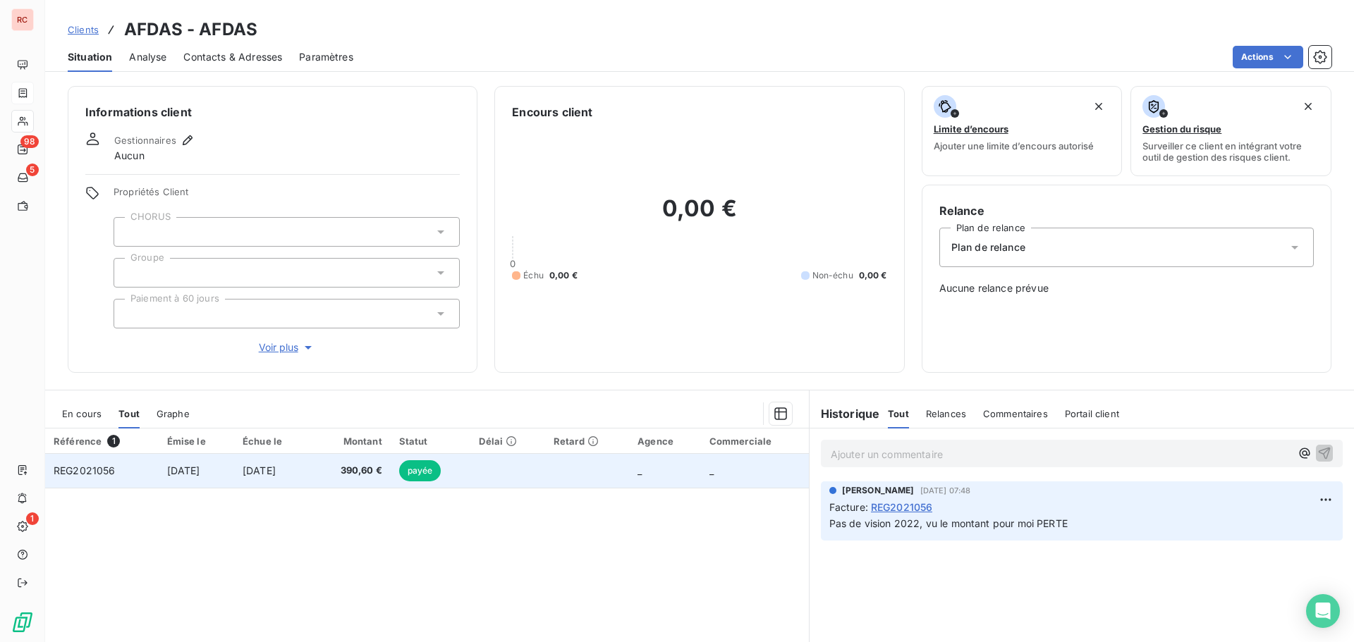
click at [276, 468] on span "[DATE]" at bounding box center [259, 471] width 33 height 12
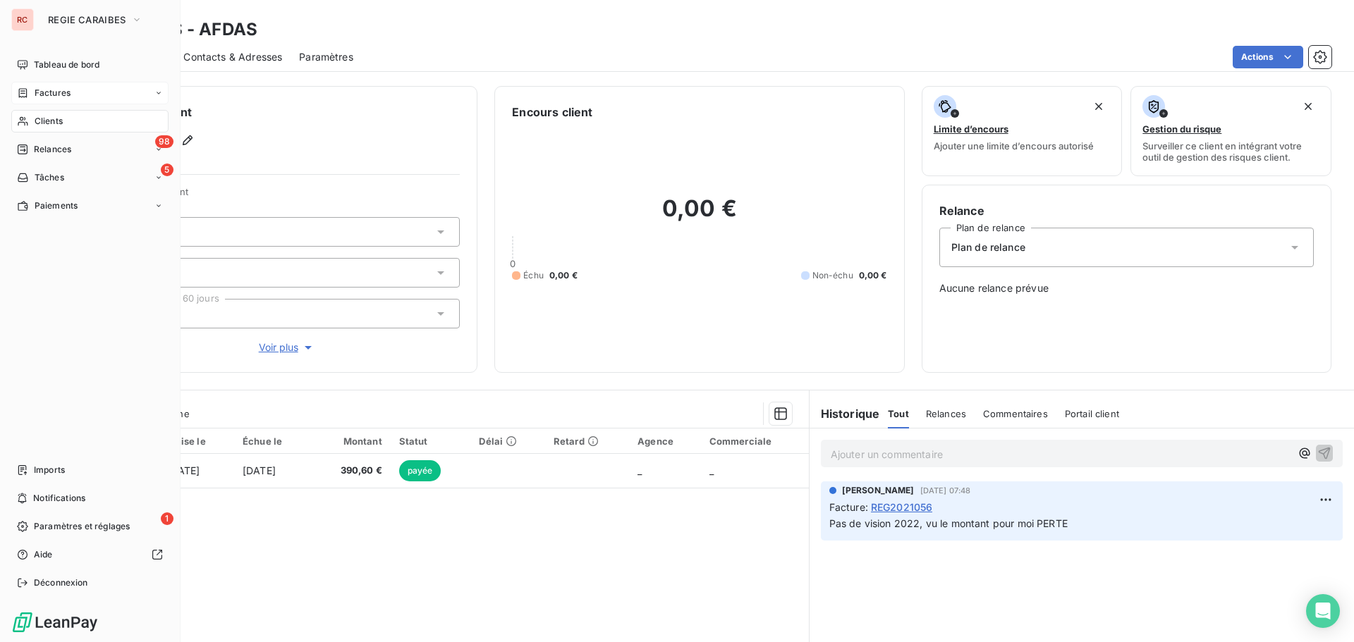
click at [61, 89] on span "Factures" at bounding box center [53, 93] width 36 height 13
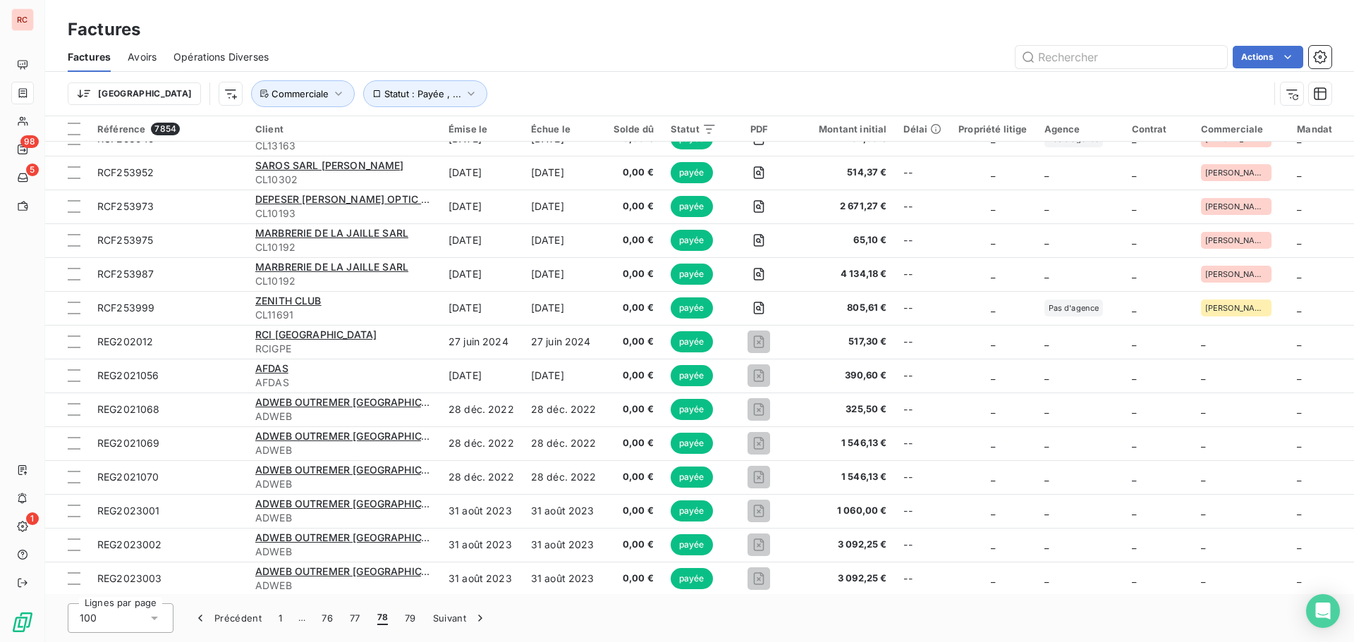
scroll to position [2938, 0]
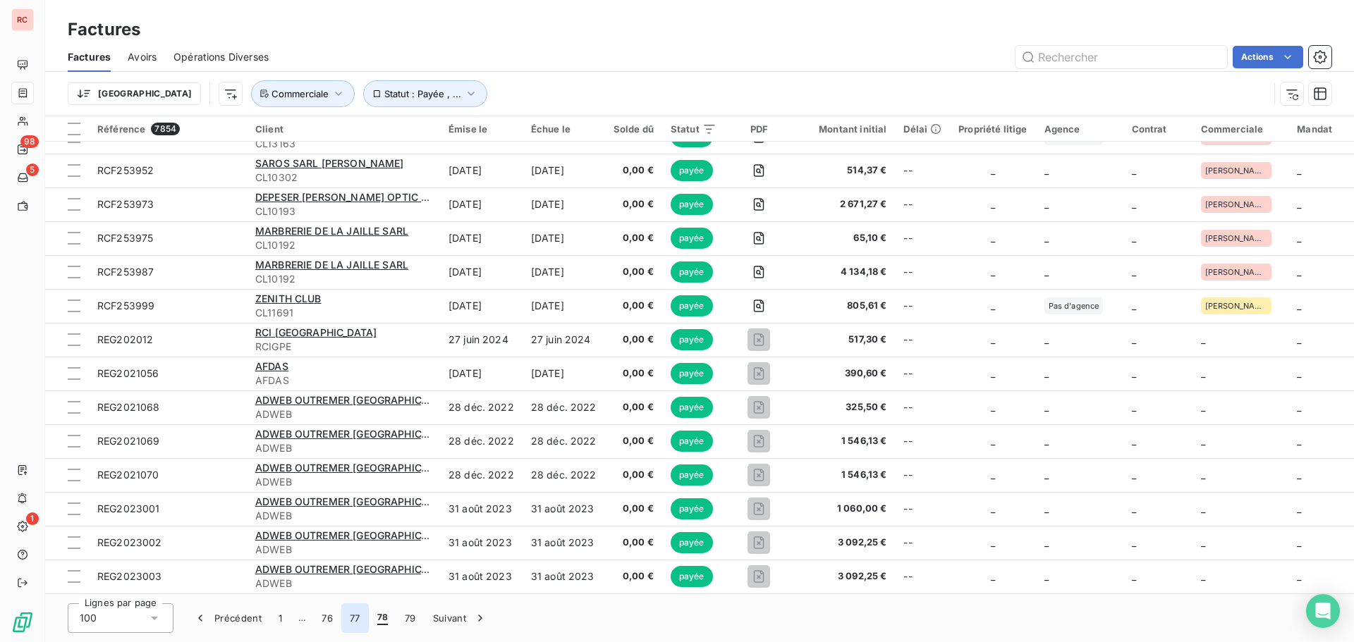
click at [350, 618] on button "77" at bounding box center [355, 619] width 28 height 30
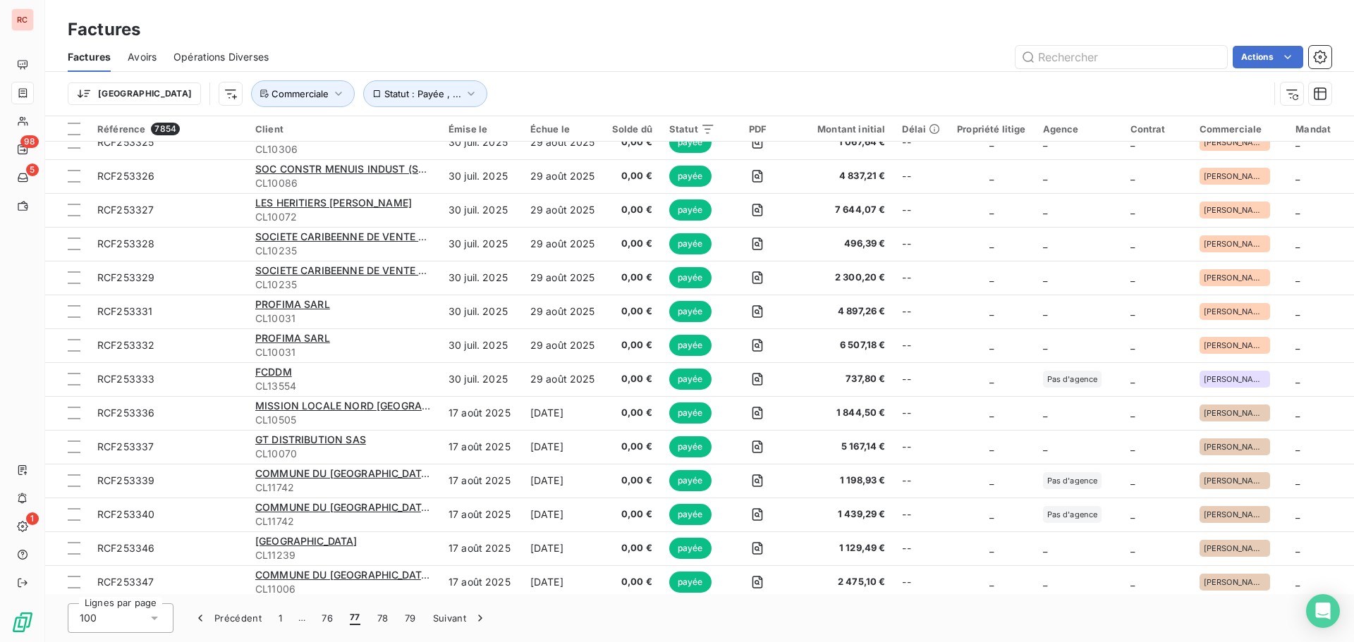
scroll to position [0, 0]
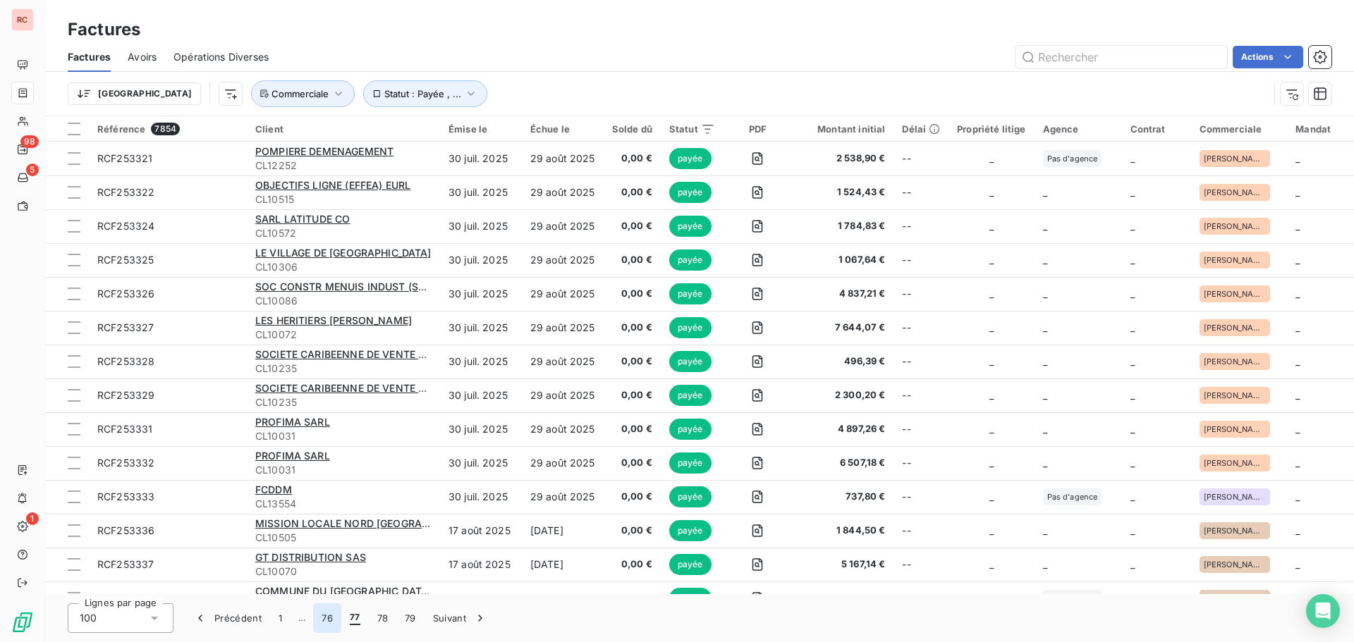
click at [324, 618] on button "76" at bounding box center [327, 619] width 28 height 30
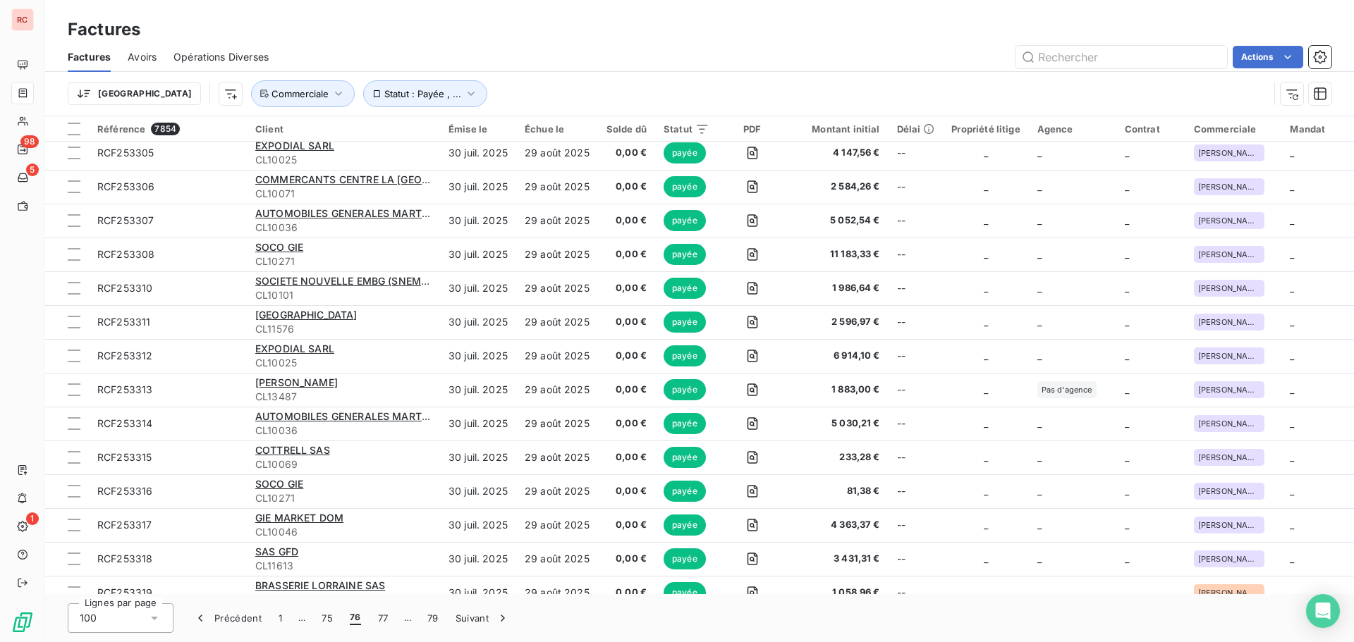
scroll to position [2938, 0]
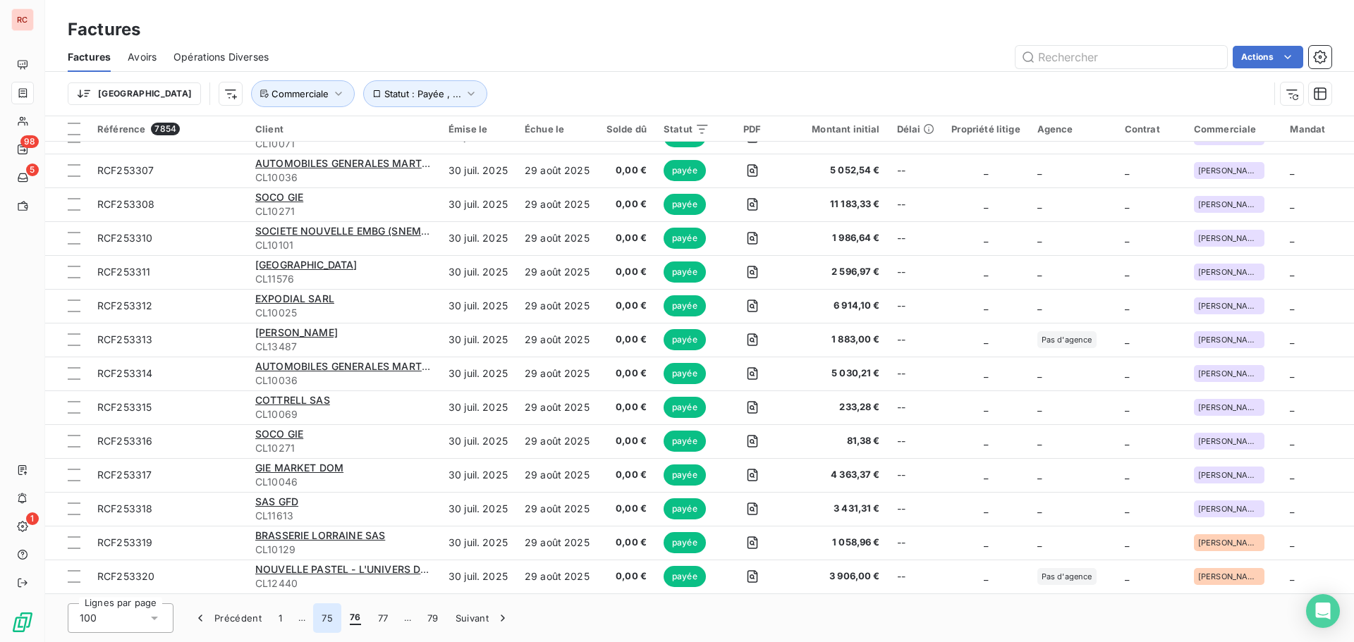
click at [329, 622] on button "75" at bounding box center [327, 619] width 28 height 30
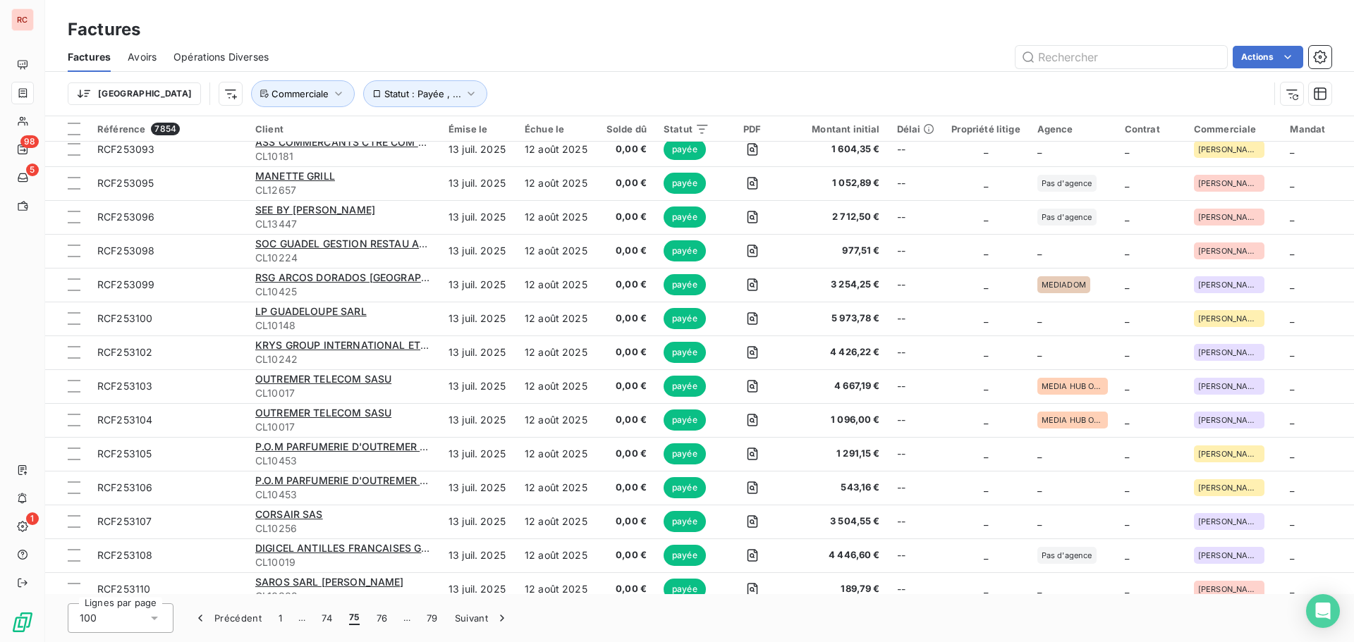
scroll to position [0, 0]
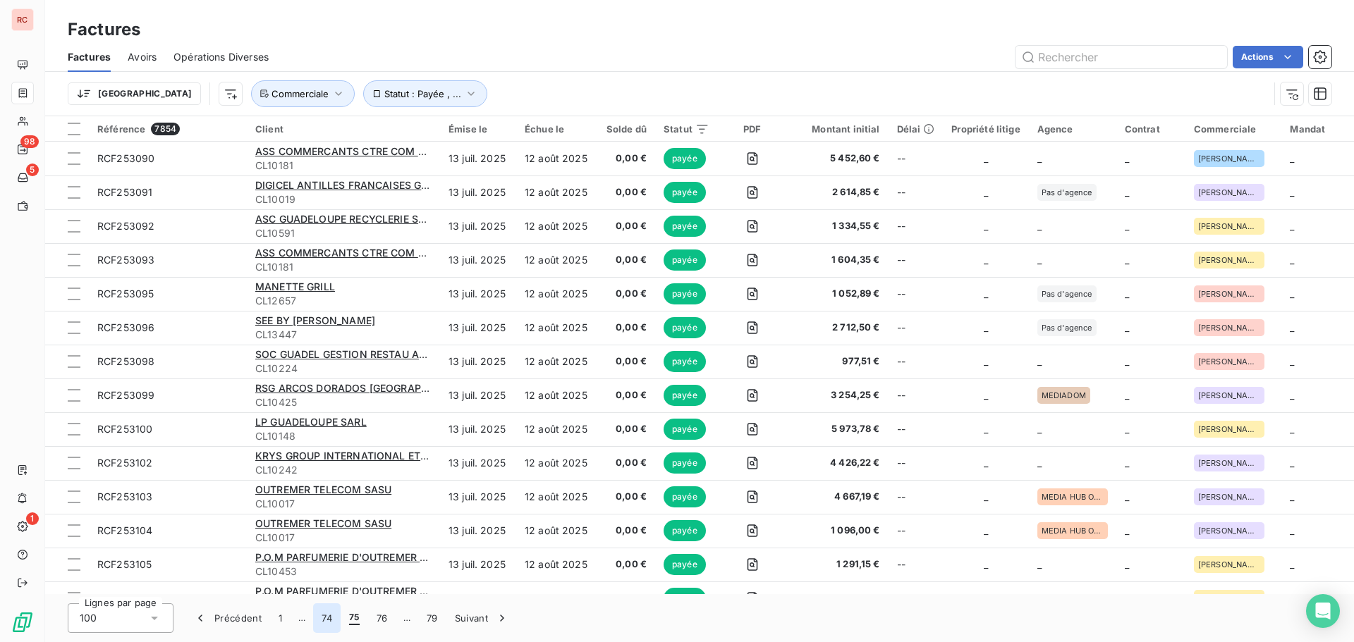
click at [326, 623] on button "74" at bounding box center [327, 619] width 28 height 30
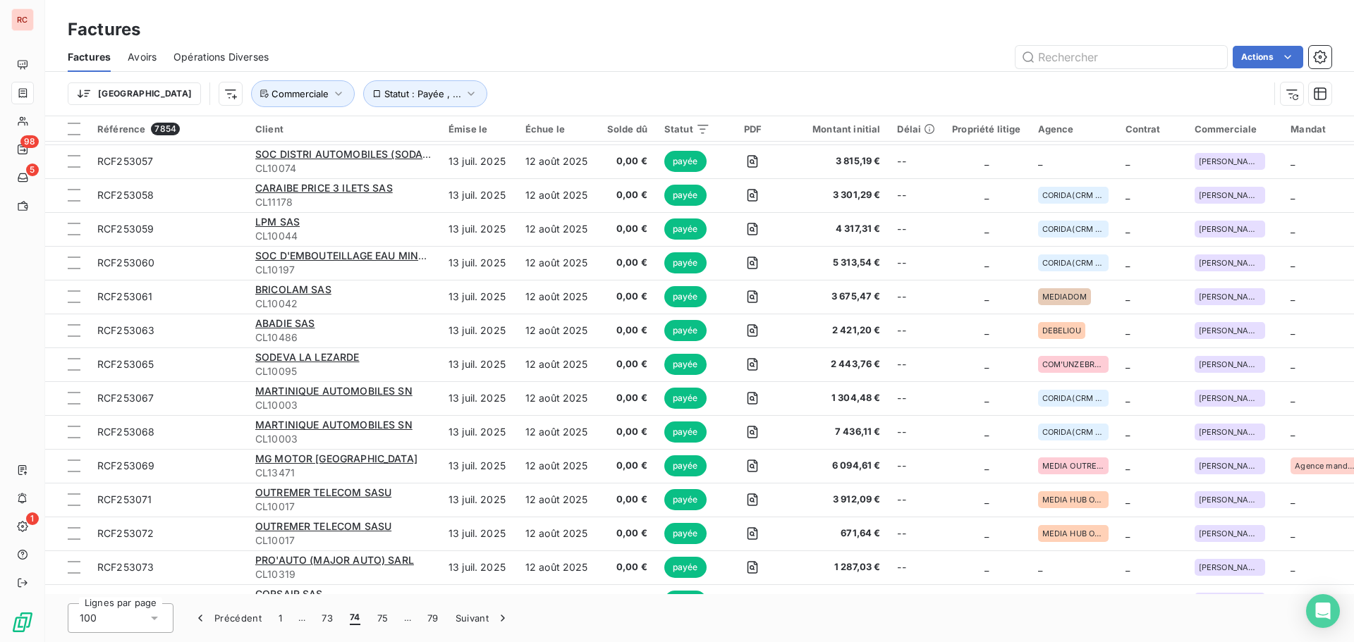
scroll to position [2938, 0]
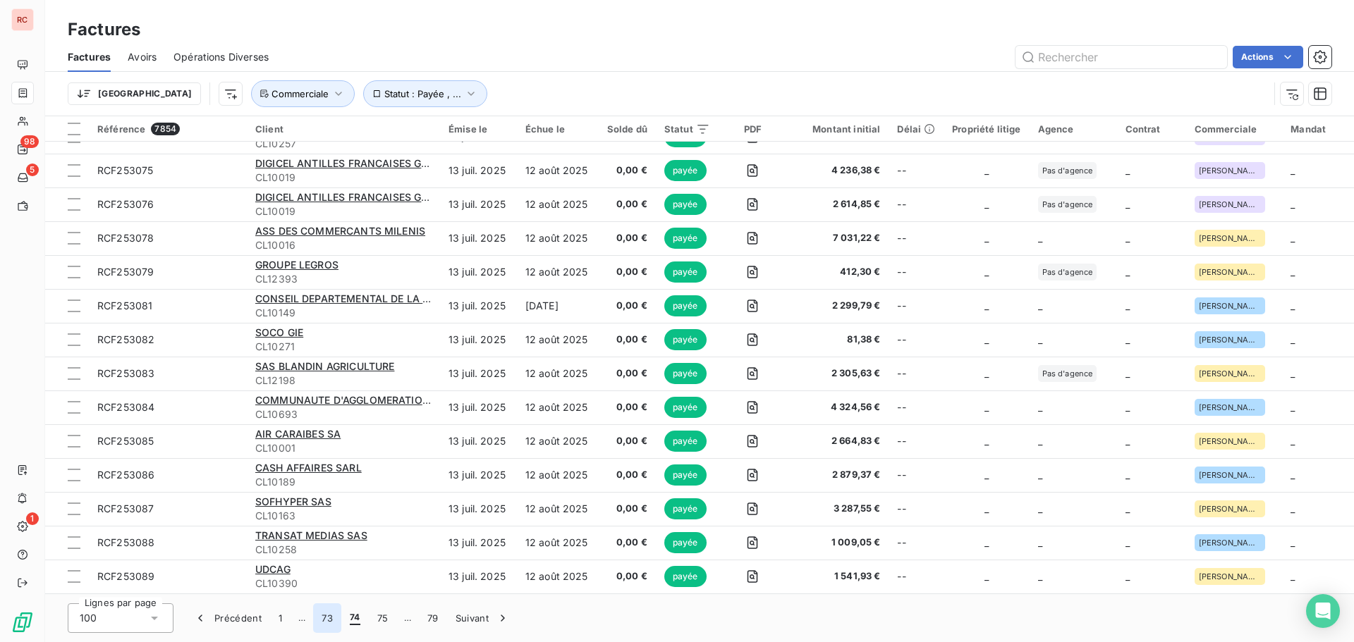
click at [322, 623] on button "73" at bounding box center [327, 619] width 28 height 30
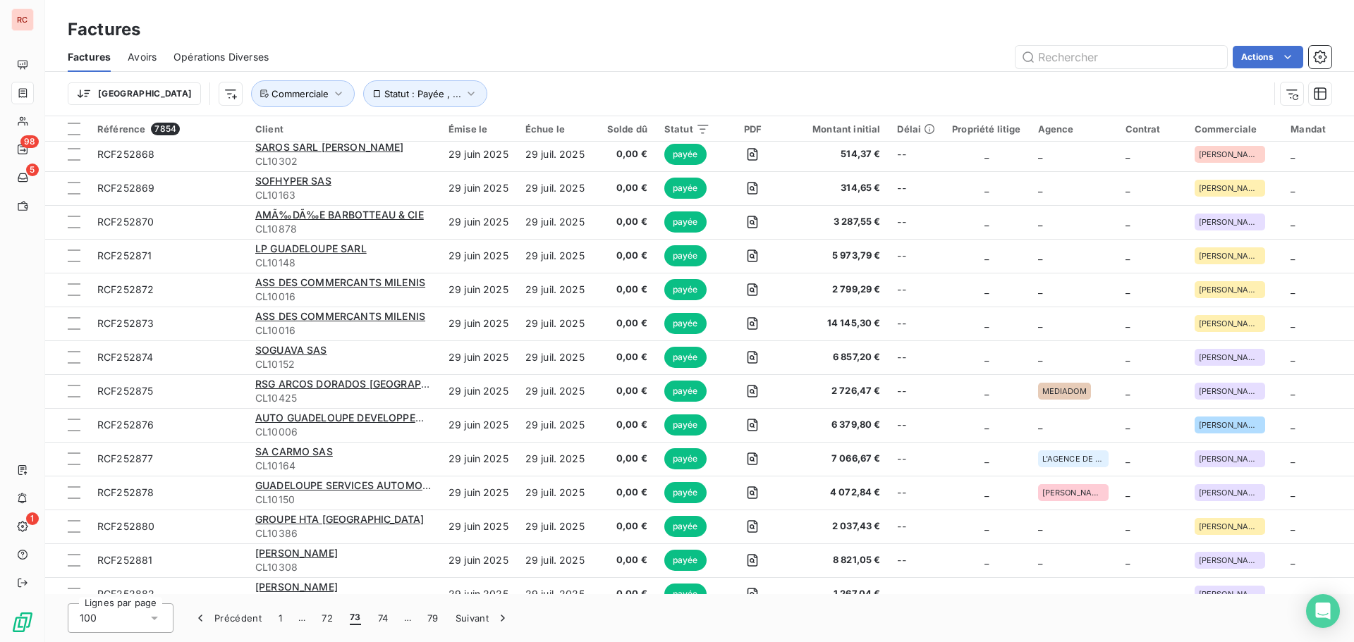
scroll to position [0, 0]
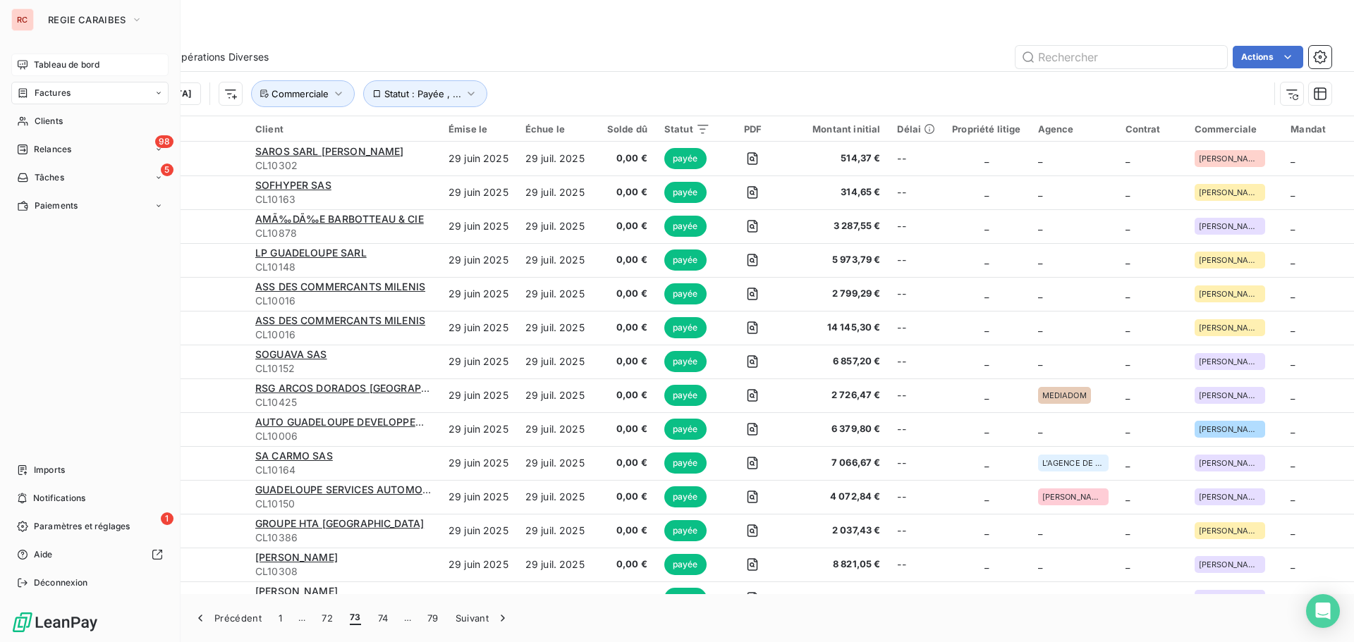
click at [58, 68] on span "Tableau de bord" at bounding box center [67, 65] width 66 height 13
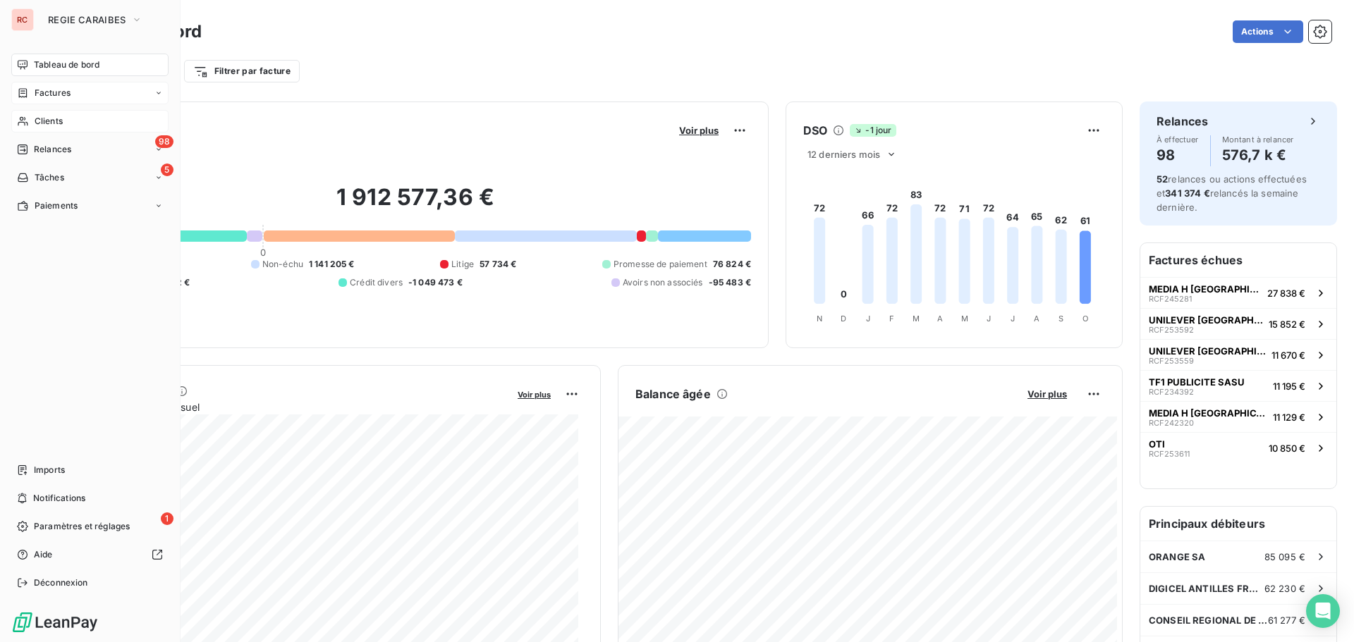
click at [49, 120] on span "Clients" at bounding box center [49, 121] width 28 height 13
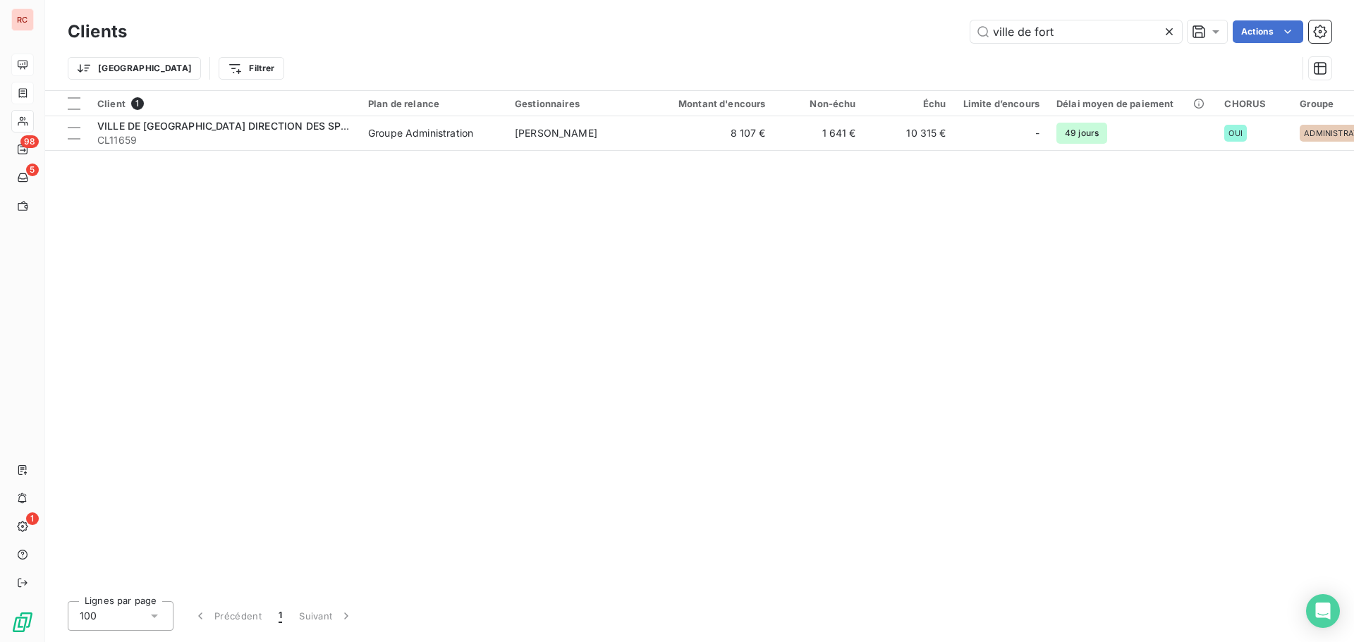
drag, startPoint x: 1080, startPoint y: 33, endPoint x: 960, endPoint y: 41, distance: 120.8
click at [960, 41] on div "ville de fort Actions" at bounding box center [738, 31] width 1188 height 23
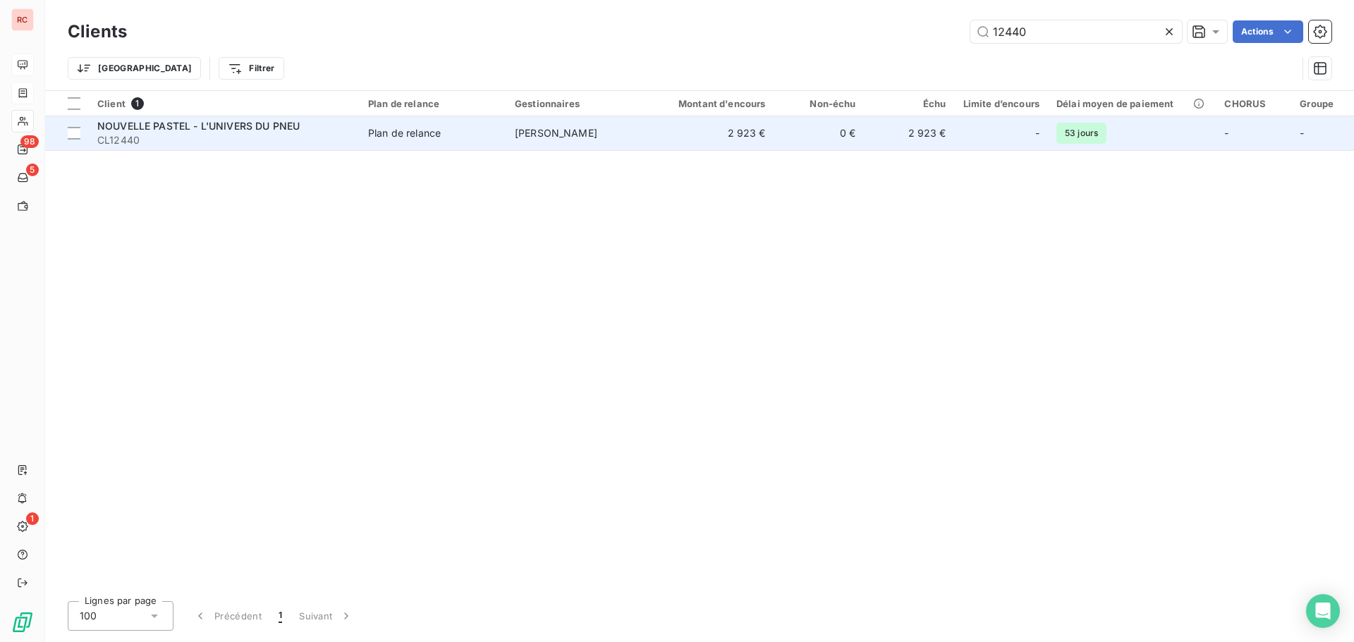
type input "12440"
click at [271, 127] on span "NOUVELLE PASTEL - L'UNIVERS DU PNEU" at bounding box center [198, 126] width 202 height 12
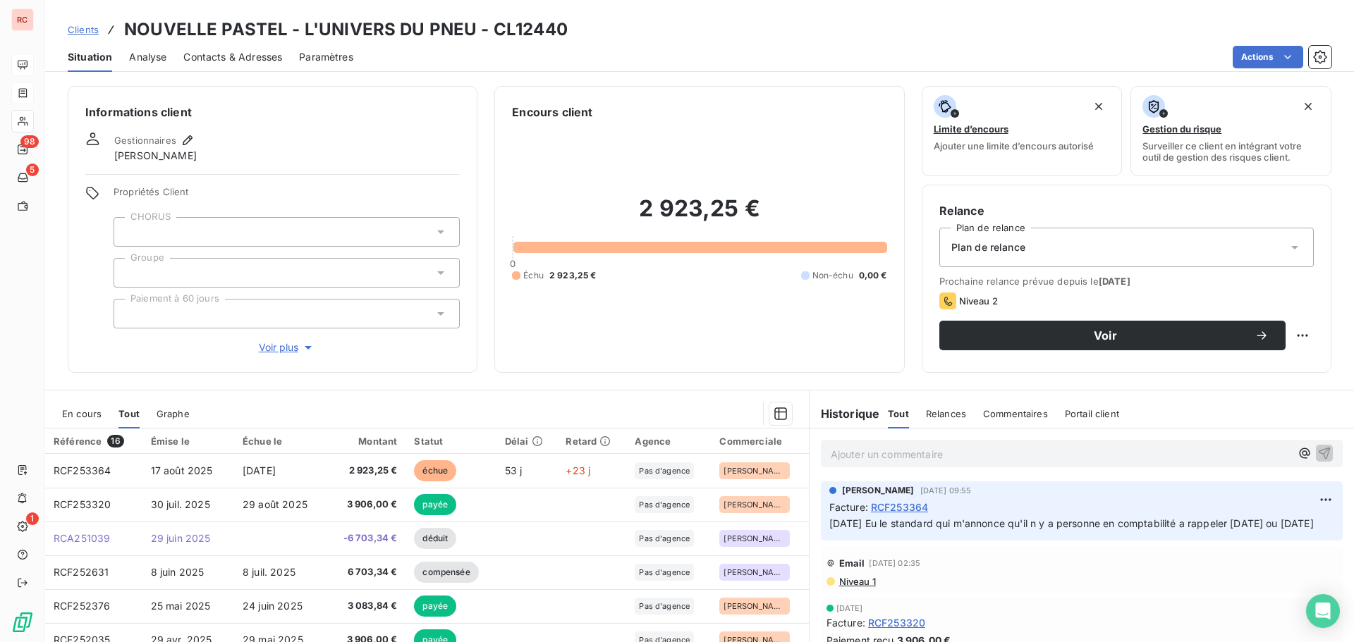
click at [73, 413] on span "En cours" at bounding box center [81, 413] width 39 height 11
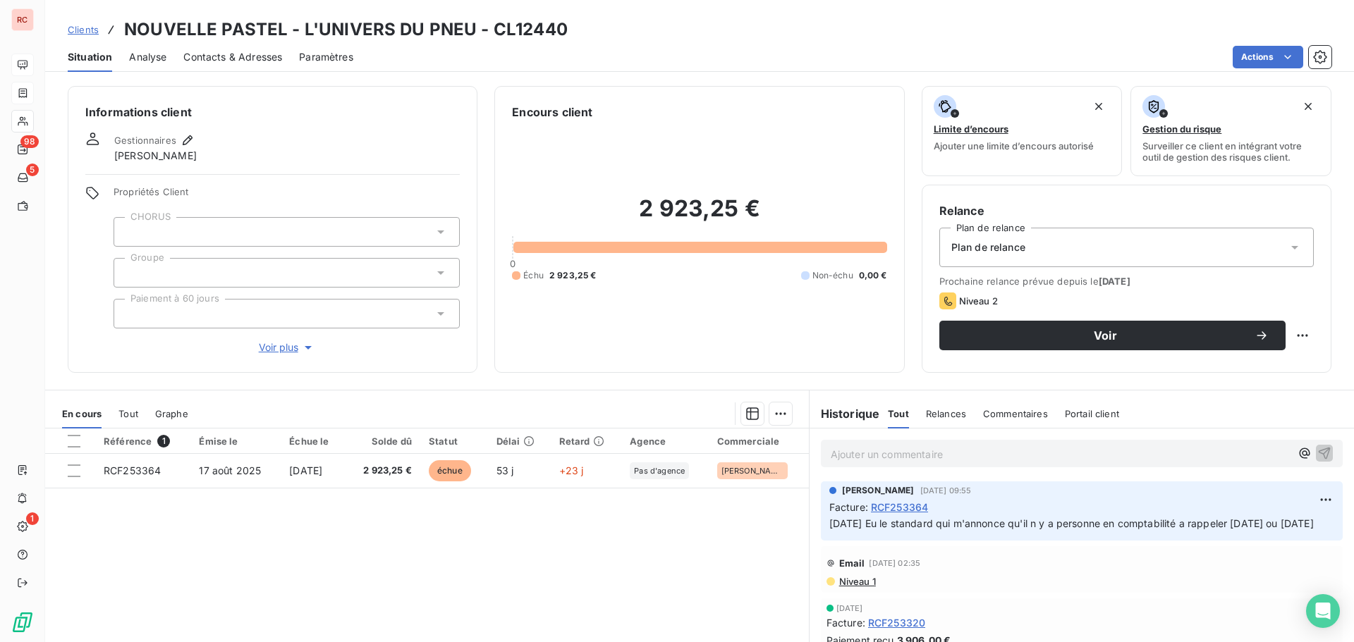
click at [245, 59] on span "Contacts & Adresses" at bounding box center [232, 57] width 99 height 14
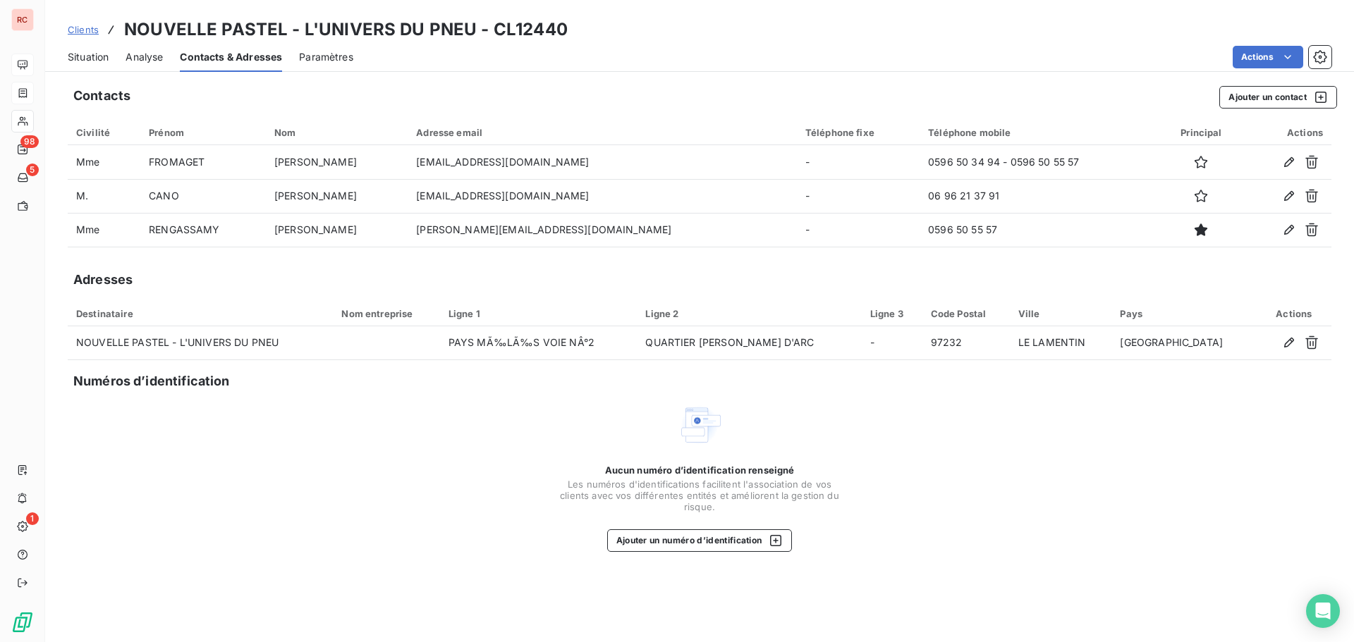
click at [92, 30] on span "Clients" at bounding box center [83, 29] width 31 height 11
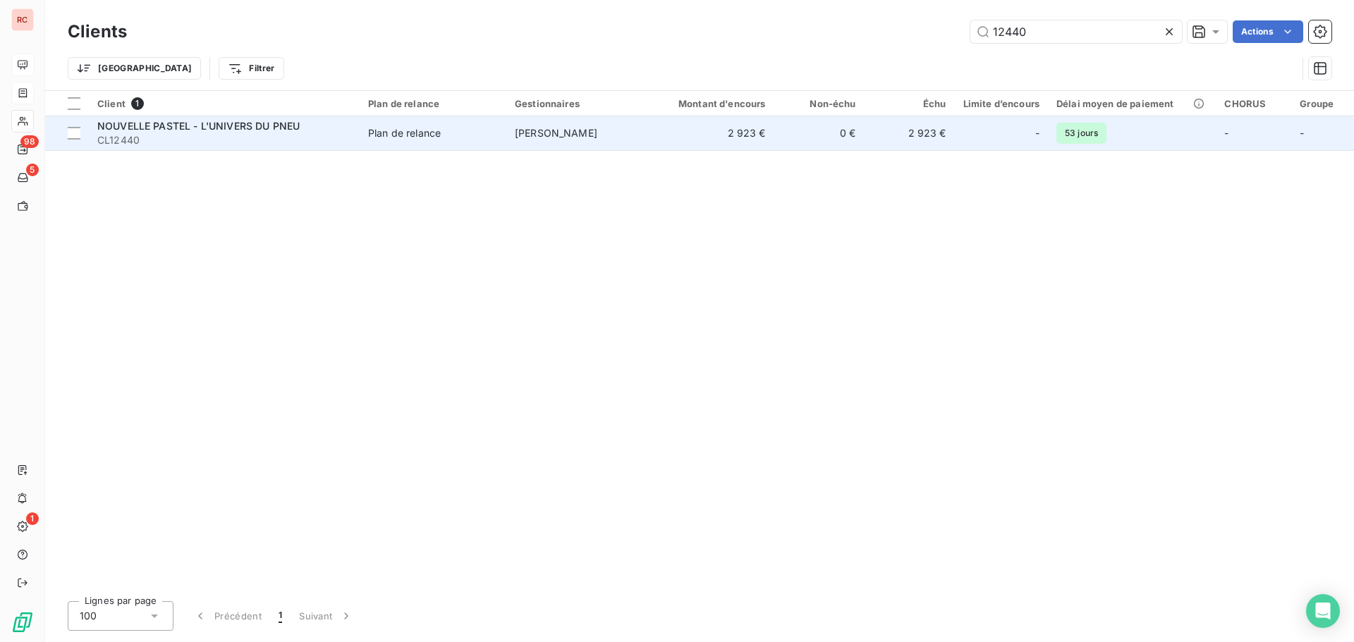
click at [302, 134] on span "CL12440" at bounding box center [224, 140] width 254 height 14
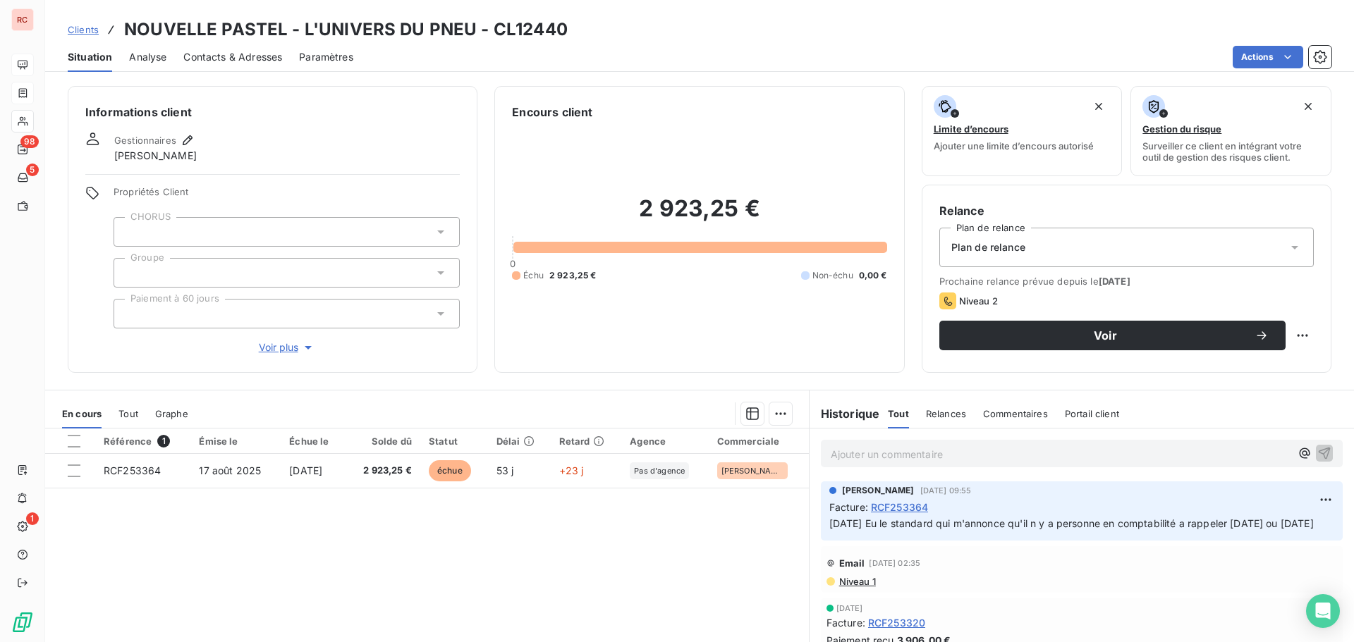
click at [226, 53] on span "Contacts & Adresses" at bounding box center [232, 57] width 99 height 14
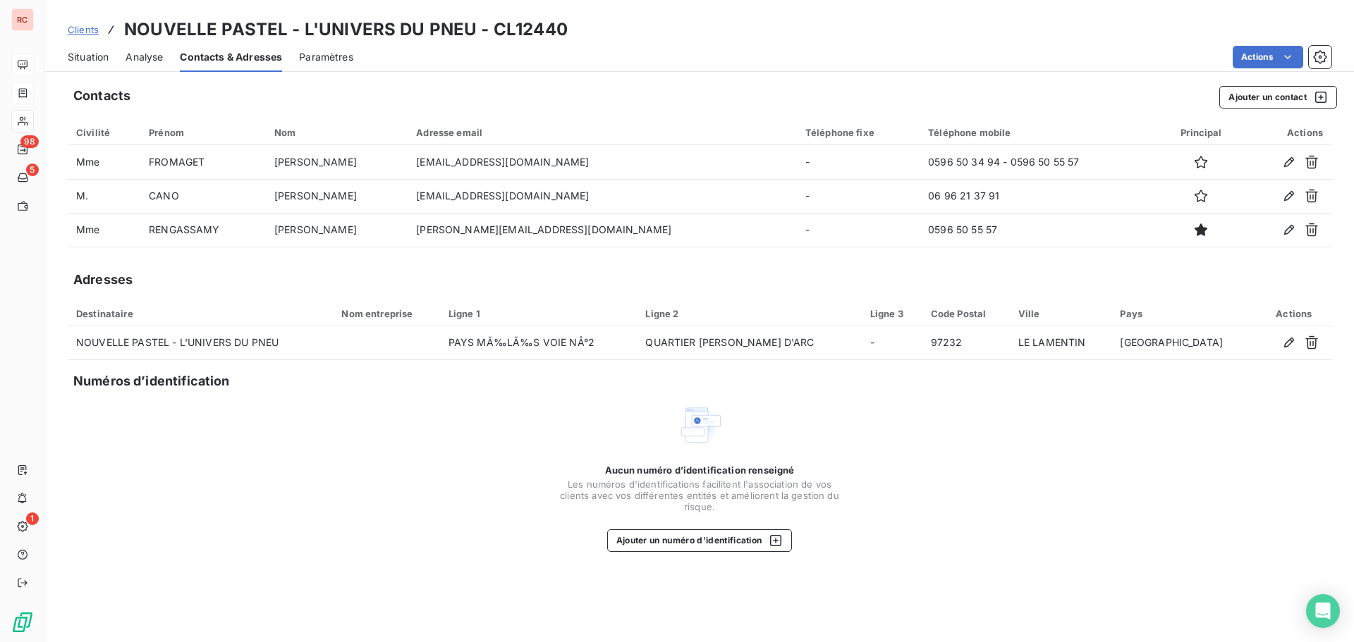
click at [85, 29] on span "Clients" at bounding box center [83, 29] width 31 height 11
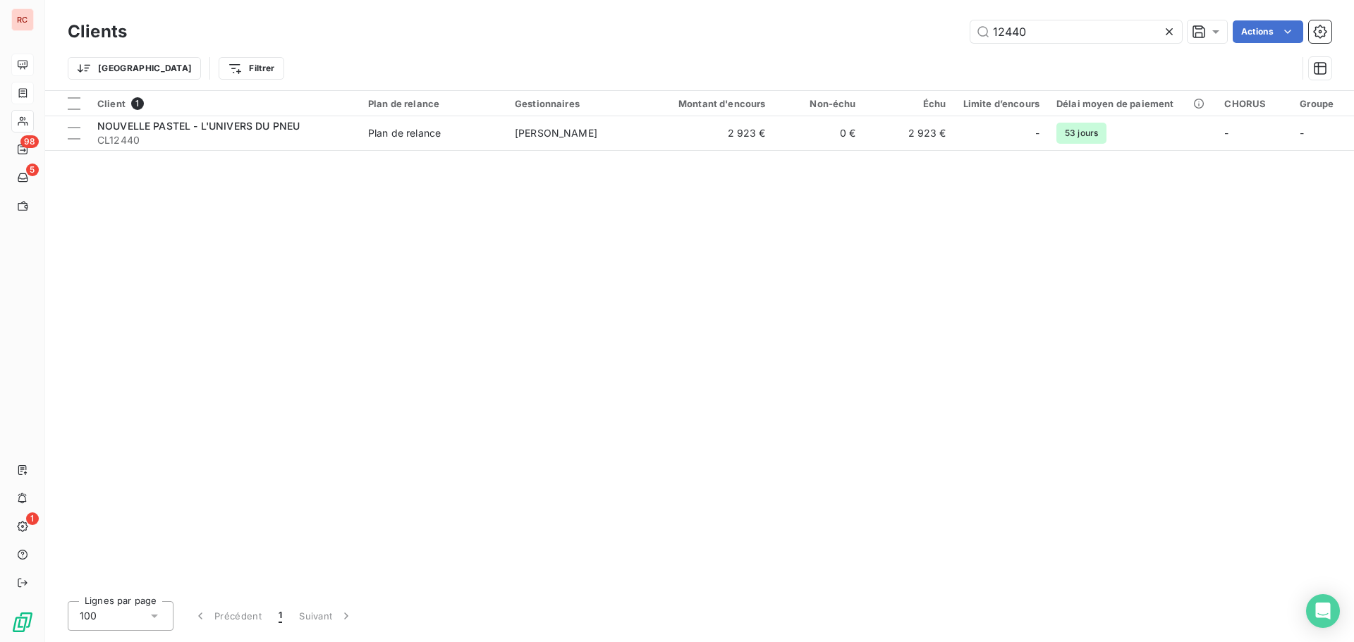
drag, startPoint x: 1045, startPoint y: 30, endPoint x: 857, endPoint y: 36, distance: 188.4
click at [857, 36] on div "12440 Actions" at bounding box center [738, 31] width 1188 height 23
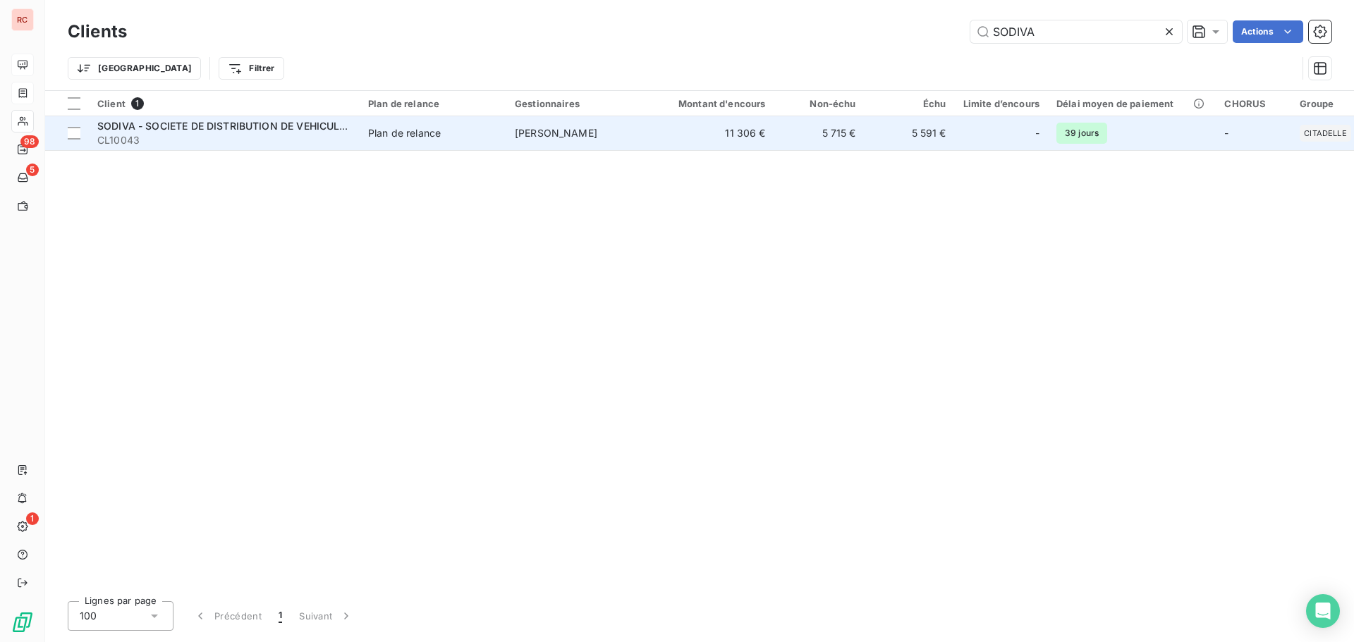
type input "SODIVA"
click at [260, 142] on span "CL10043" at bounding box center [224, 140] width 254 height 14
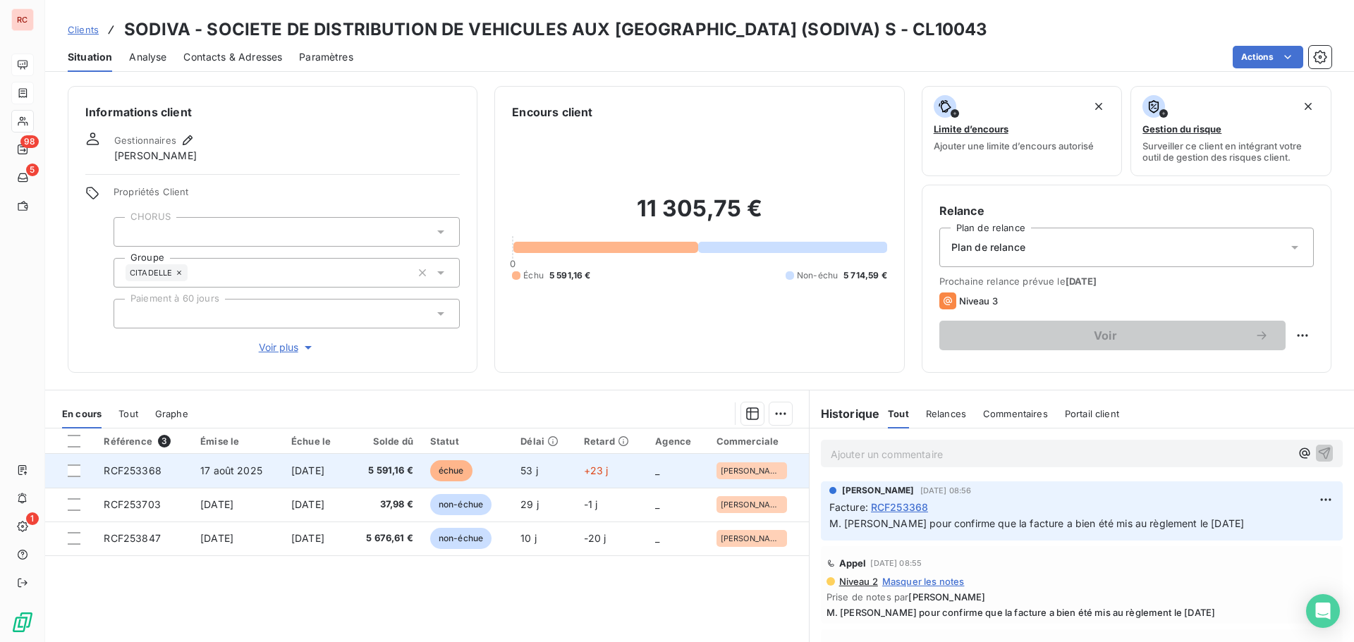
click at [406, 474] on span "5 591,16 €" at bounding box center [385, 471] width 56 height 14
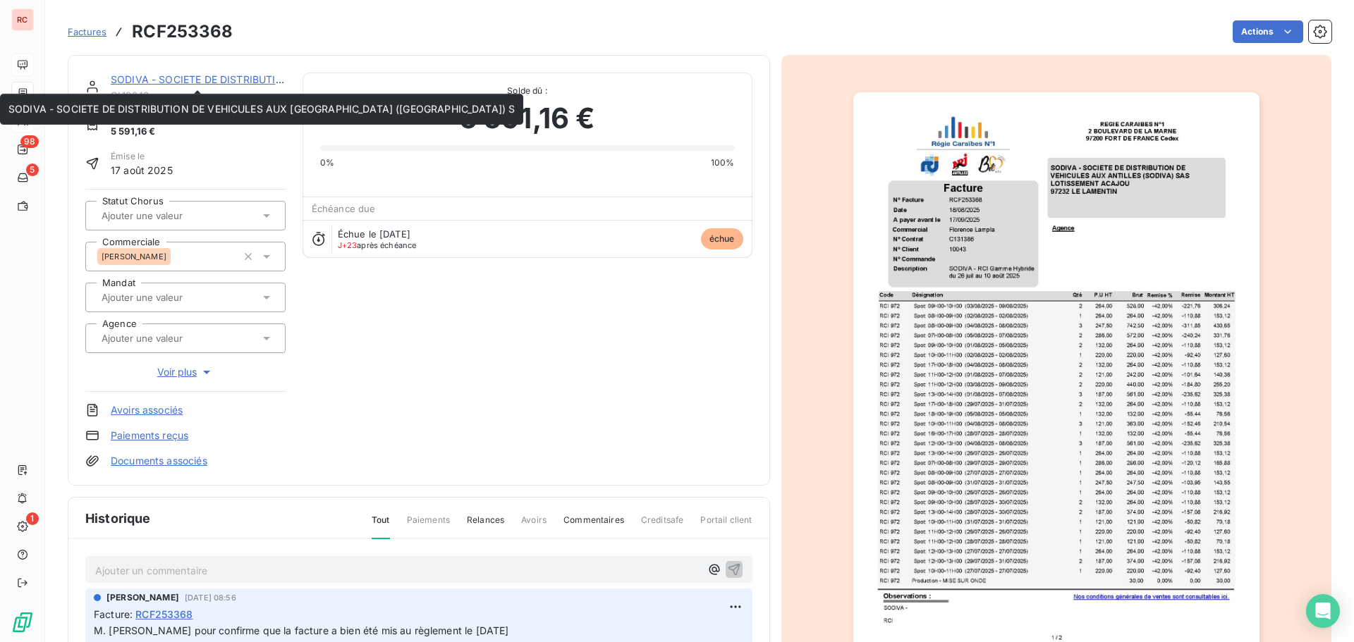
click at [164, 77] on link "SODIVA - SOCIETE DE DISTRIBUTION DE VEHICULES AUX [GEOGRAPHIC_DATA] ([GEOGRAPHI…" at bounding box center [364, 79] width 506 height 12
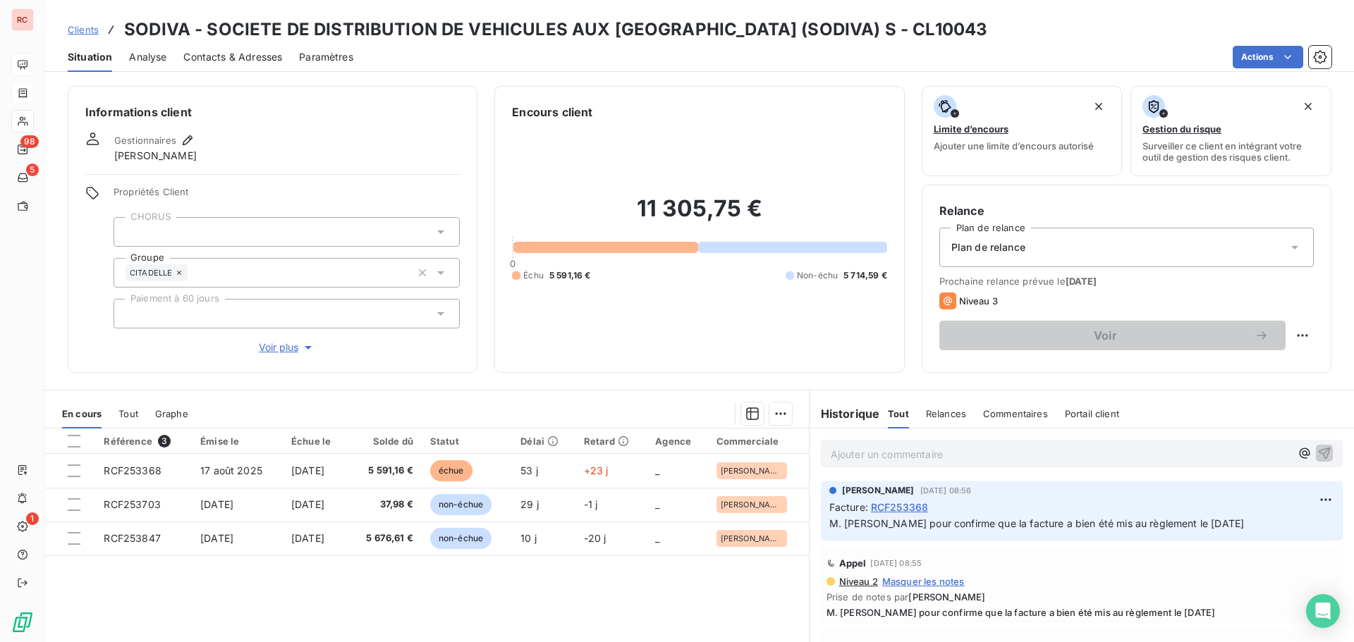
click at [210, 60] on span "Contacts & Adresses" at bounding box center [232, 57] width 99 height 14
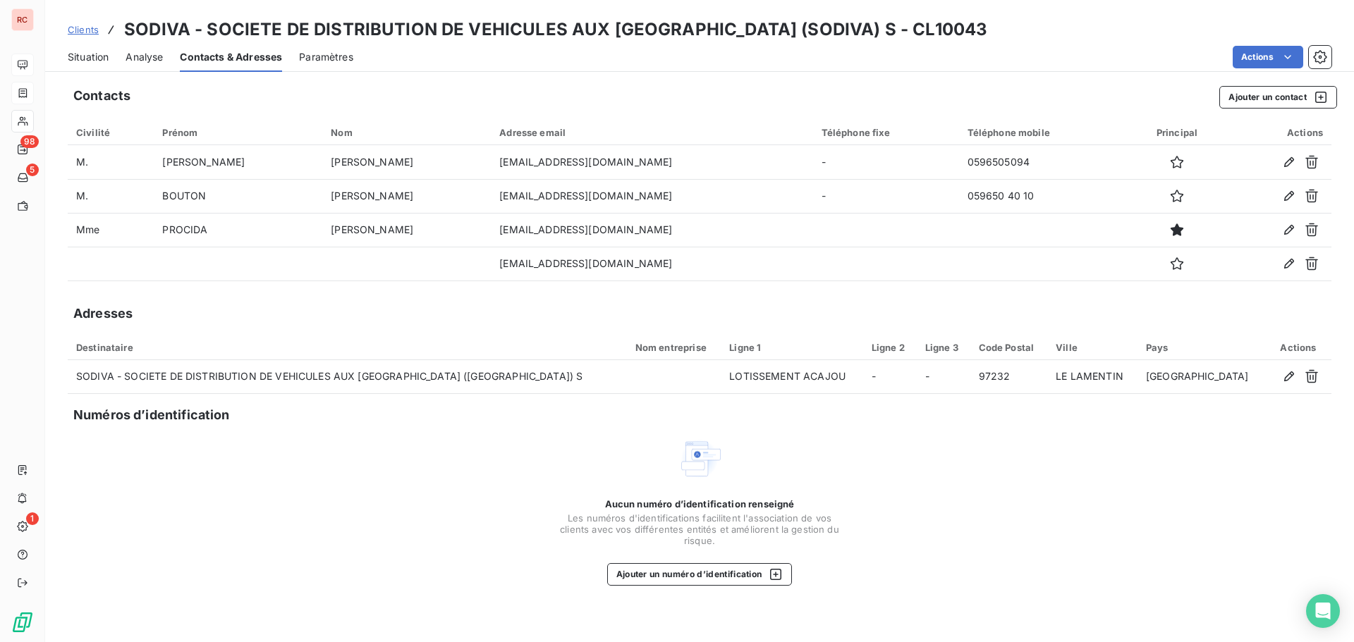
click at [85, 54] on span "Situation" at bounding box center [88, 57] width 41 height 14
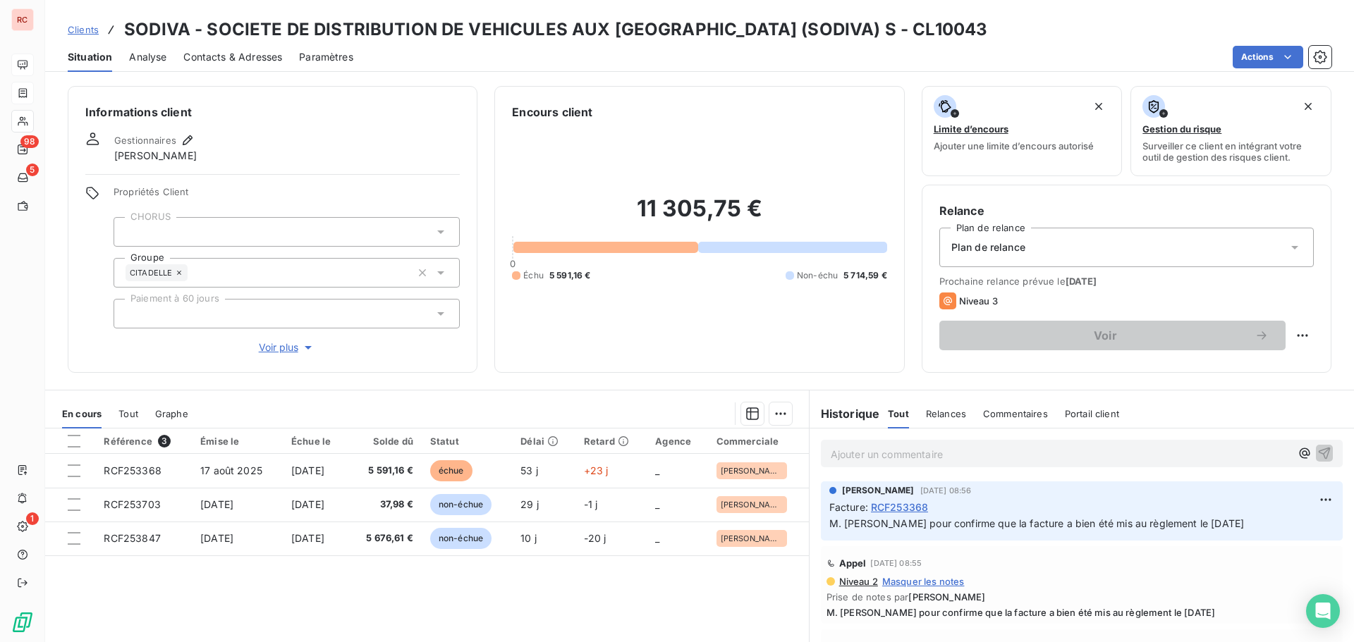
click at [254, 59] on span "Contacts & Adresses" at bounding box center [232, 57] width 99 height 14
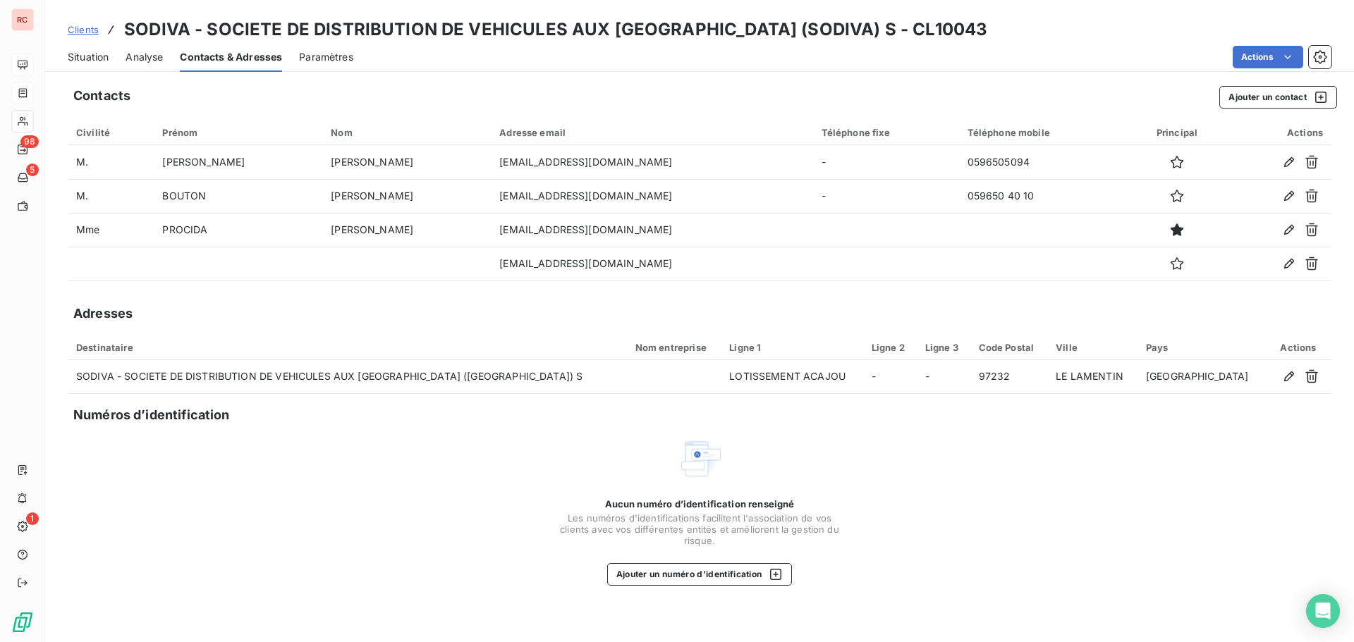
click at [92, 55] on span "Situation" at bounding box center [88, 57] width 41 height 14
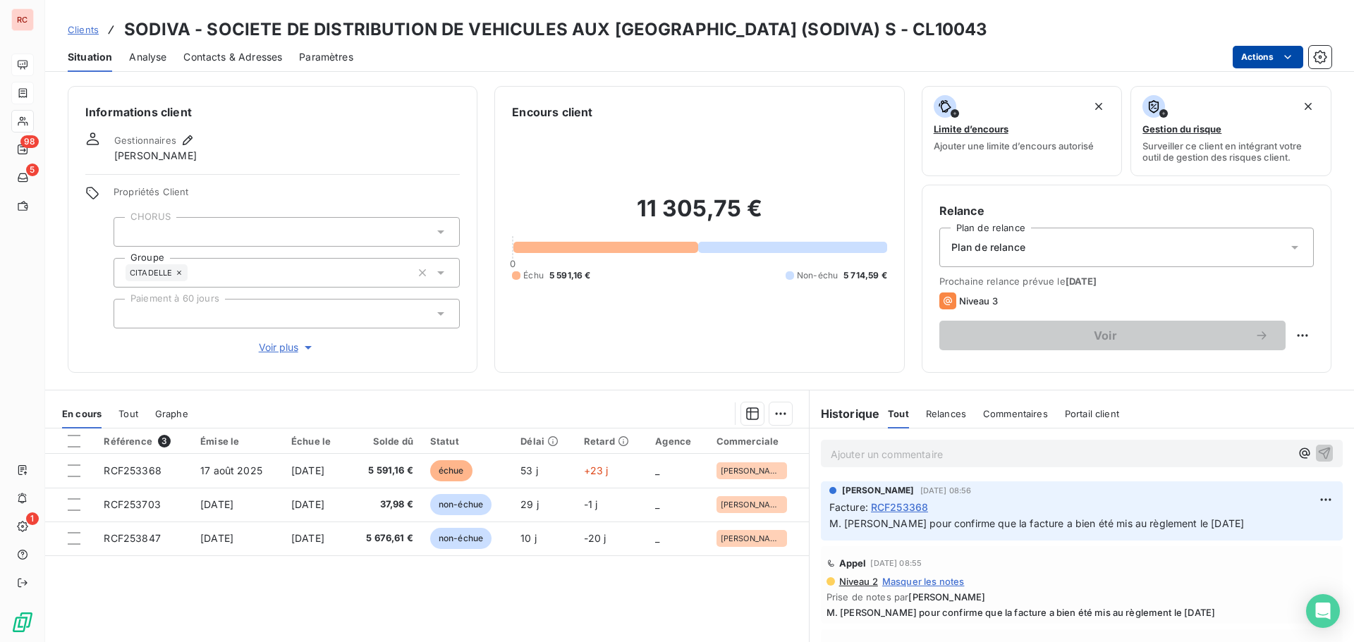
click at [1274, 56] on html "RC 98 5 1 Clients SODIVA - SOCIETE DE DISTRIBUTION DE VEHICULES AUX ANTILLES (S…" at bounding box center [677, 321] width 1354 height 642
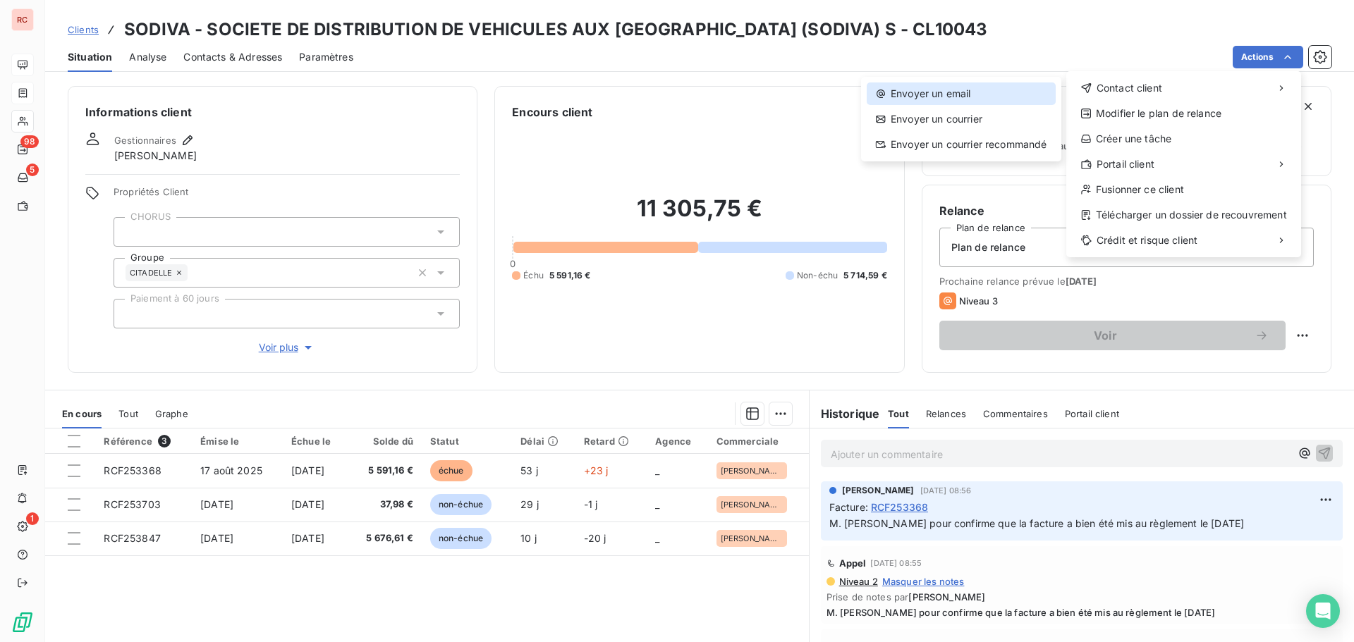
click at [953, 87] on div "Envoyer un email" at bounding box center [961, 94] width 189 height 23
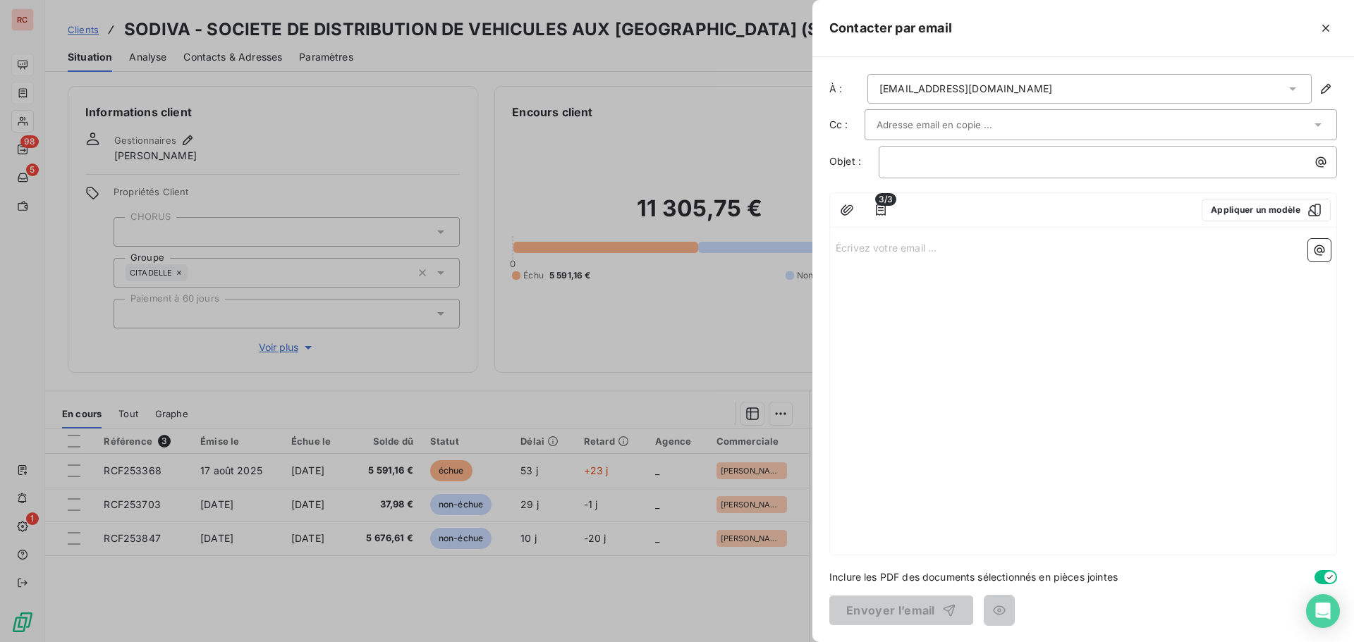
click at [1023, 84] on div "fprocida@citadelle-sa.com" at bounding box center [1089, 89] width 444 height 30
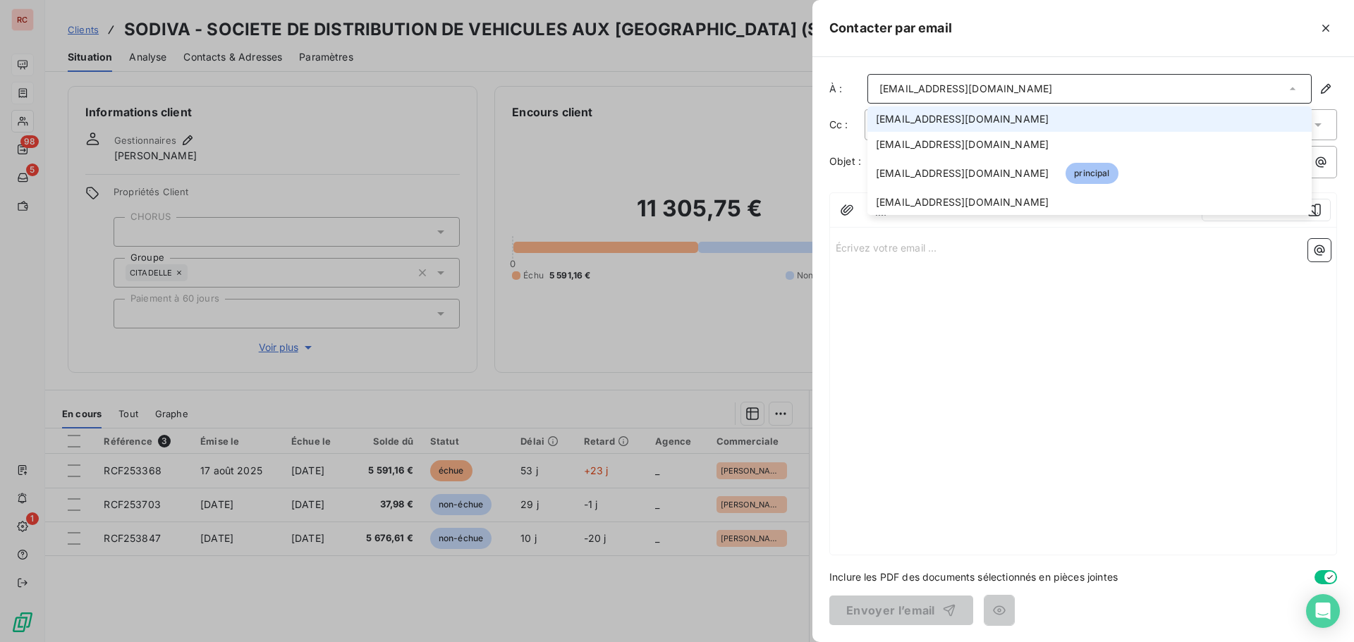
click at [968, 117] on span "ggenevieve@citadelle-sa.com" at bounding box center [962, 119] width 173 height 14
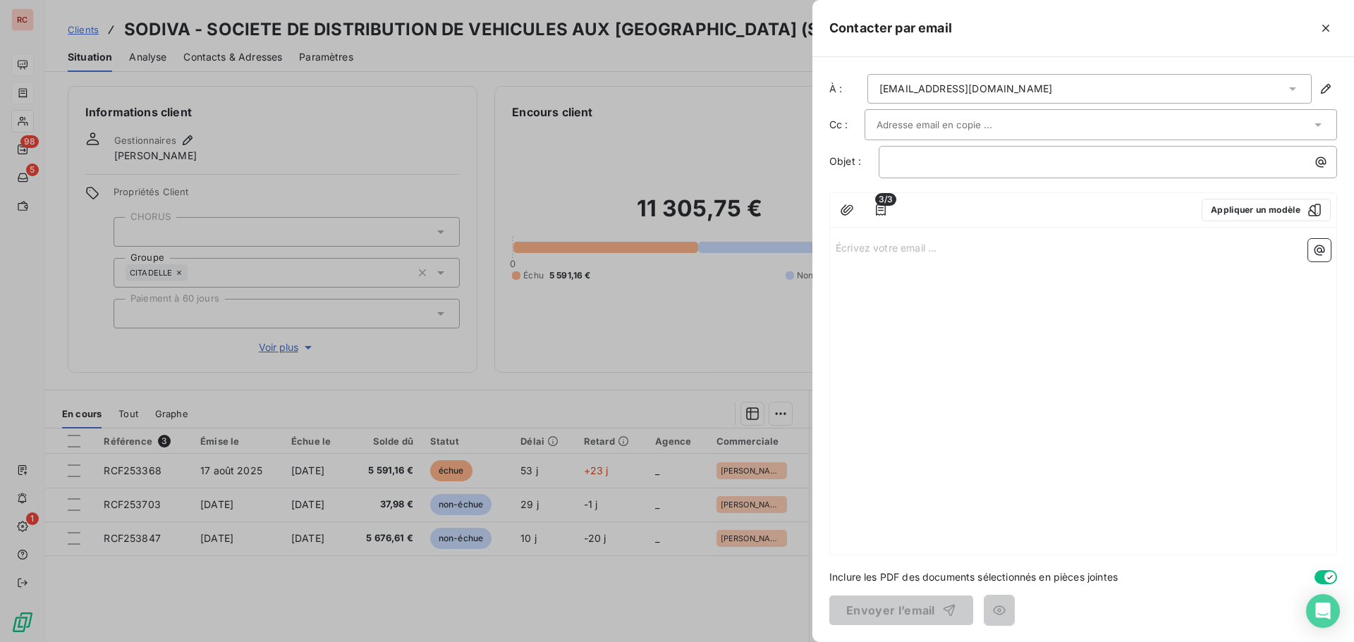
click at [1085, 122] on div at bounding box center [1094, 124] width 434 height 21
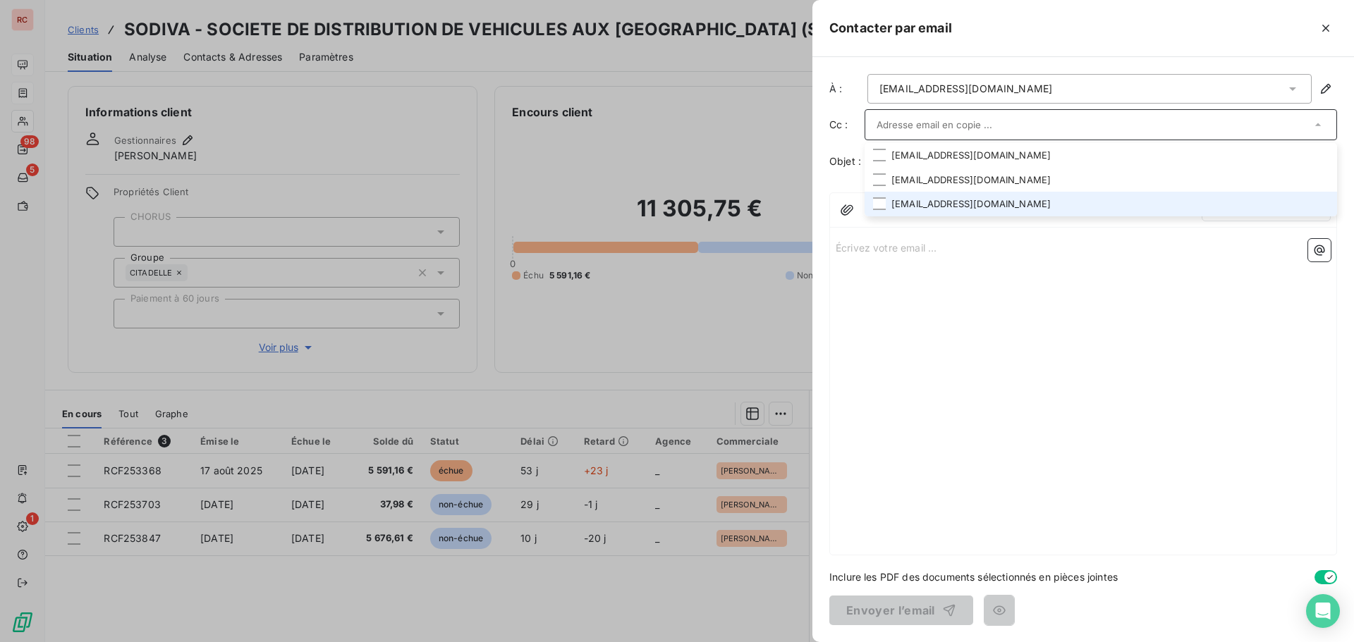
click at [961, 200] on li "compta_sodiva@citadelle-sa.com" at bounding box center [1101, 204] width 472 height 25
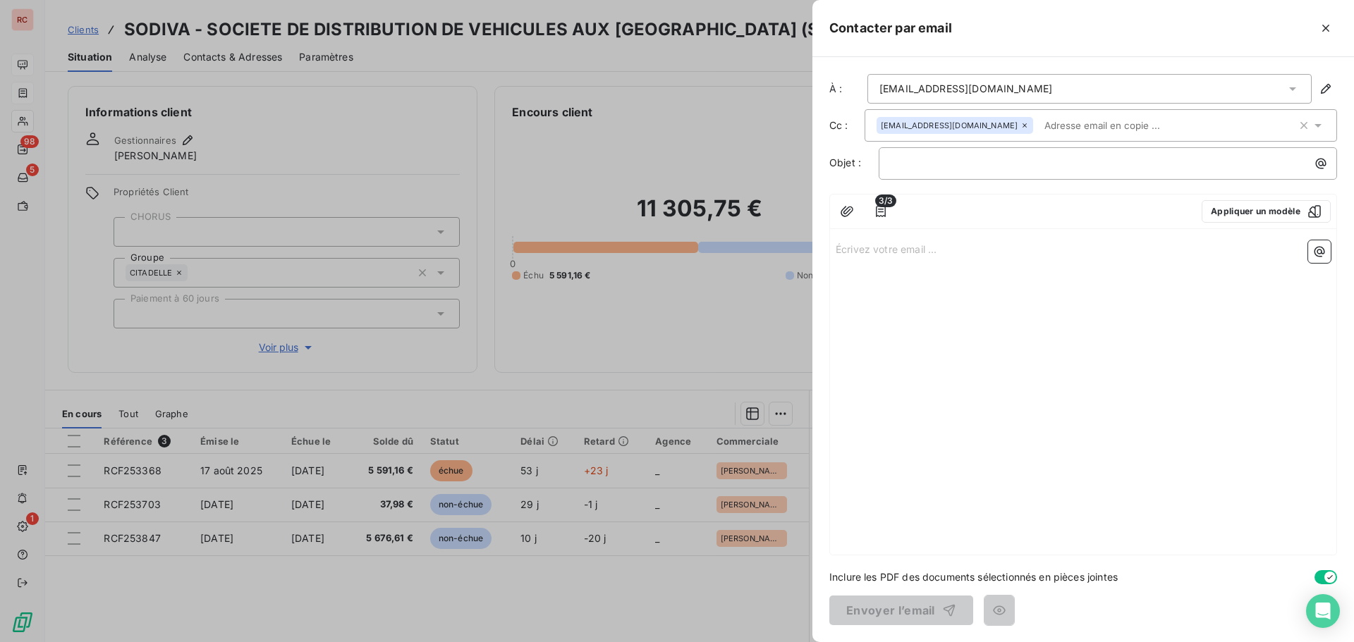
click at [950, 278] on div "Écrivez votre email ... ﻿" at bounding box center [1083, 395] width 506 height 320
click at [1223, 212] on button "Appliquer un modèle" at bounding box center [1266, 211] width 129 height 23
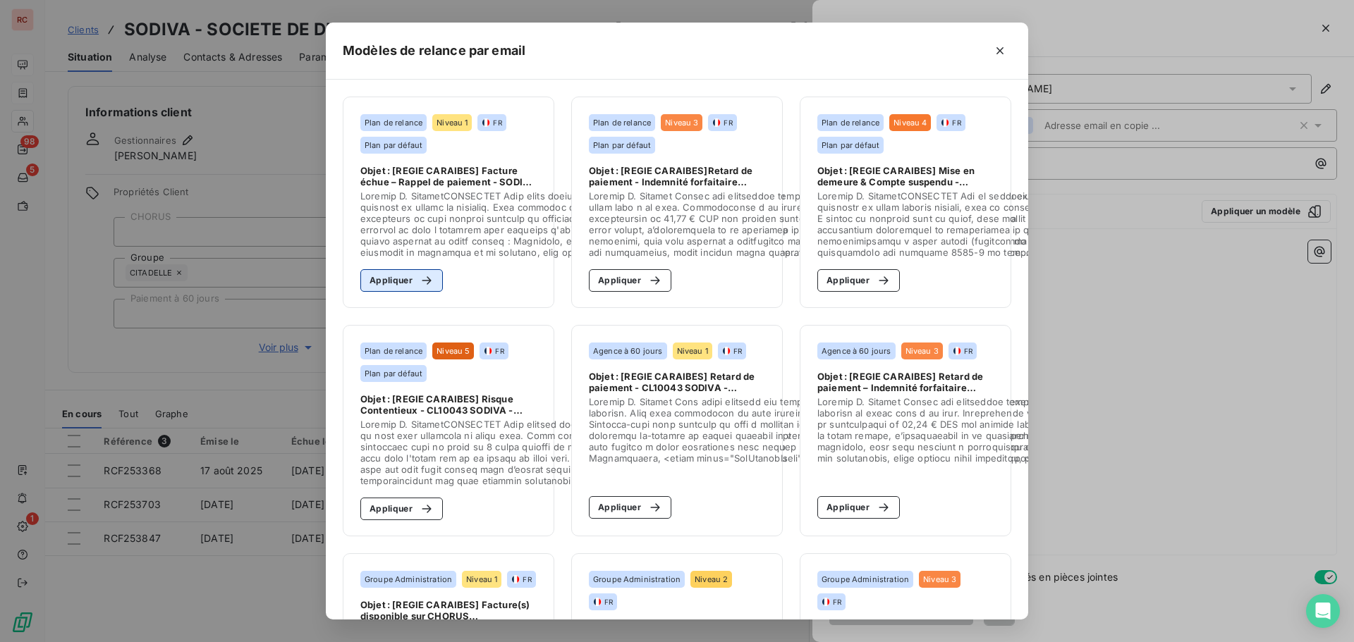
click at [396, 277] on button "Appliquer" at bounding box center [401, 280] width 83 height 23
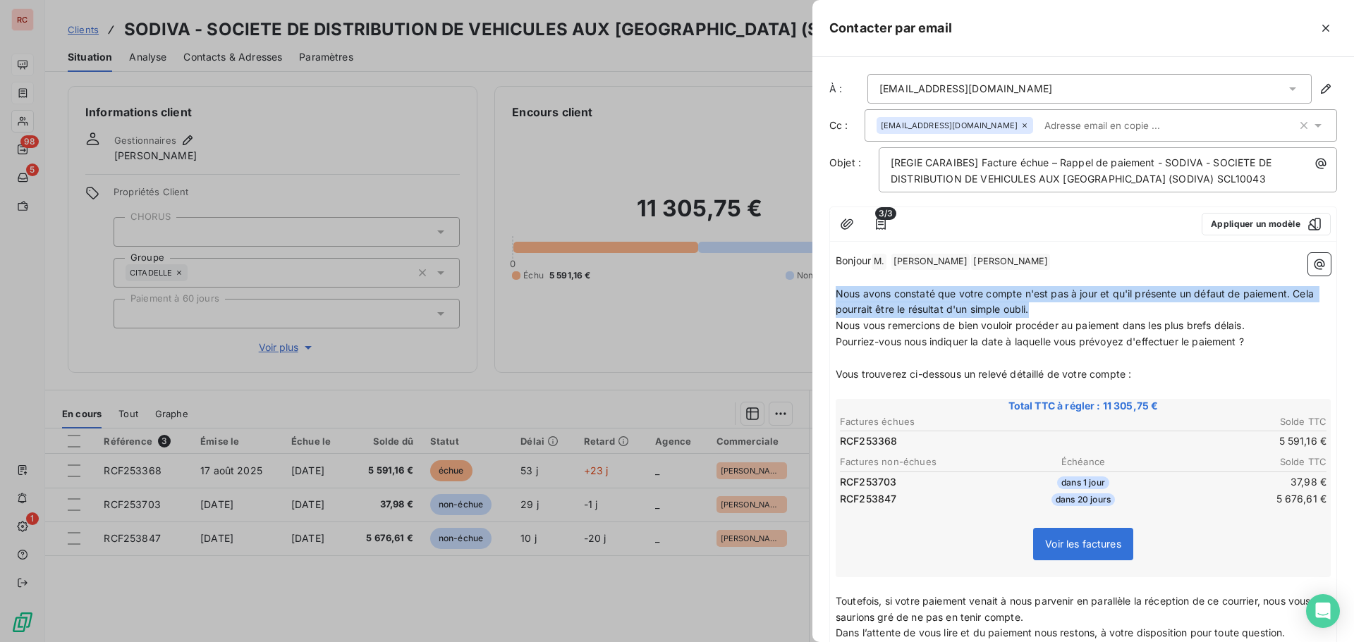
drag, startPoint x: 1050, startPoint y: 307, endPoint x: 837, endPoint y: 298, distance: 213.2
click at [837, 298] on p "Nous avons constaté que votre compte n'est pas à jour et qu'il présente un défa…" at bounding box center [1083, 302] width 495 height 32
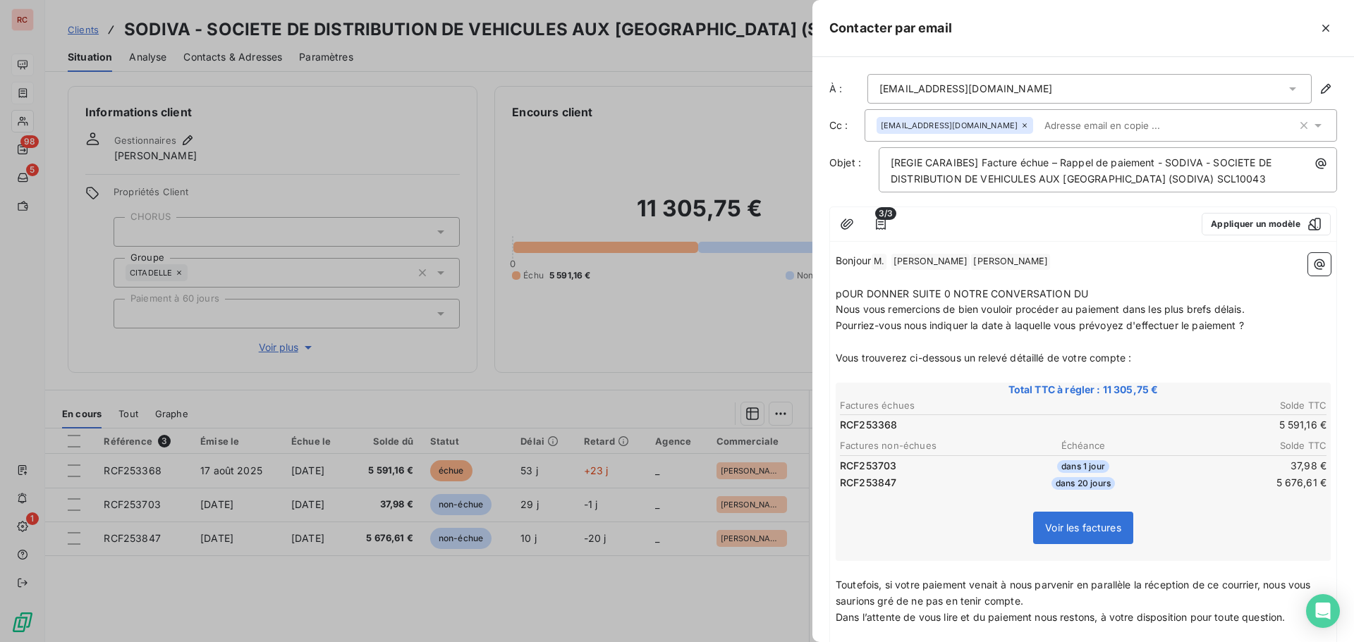
click at [751, 308] on div at bounding box center [677, 321] width 1354 height 642
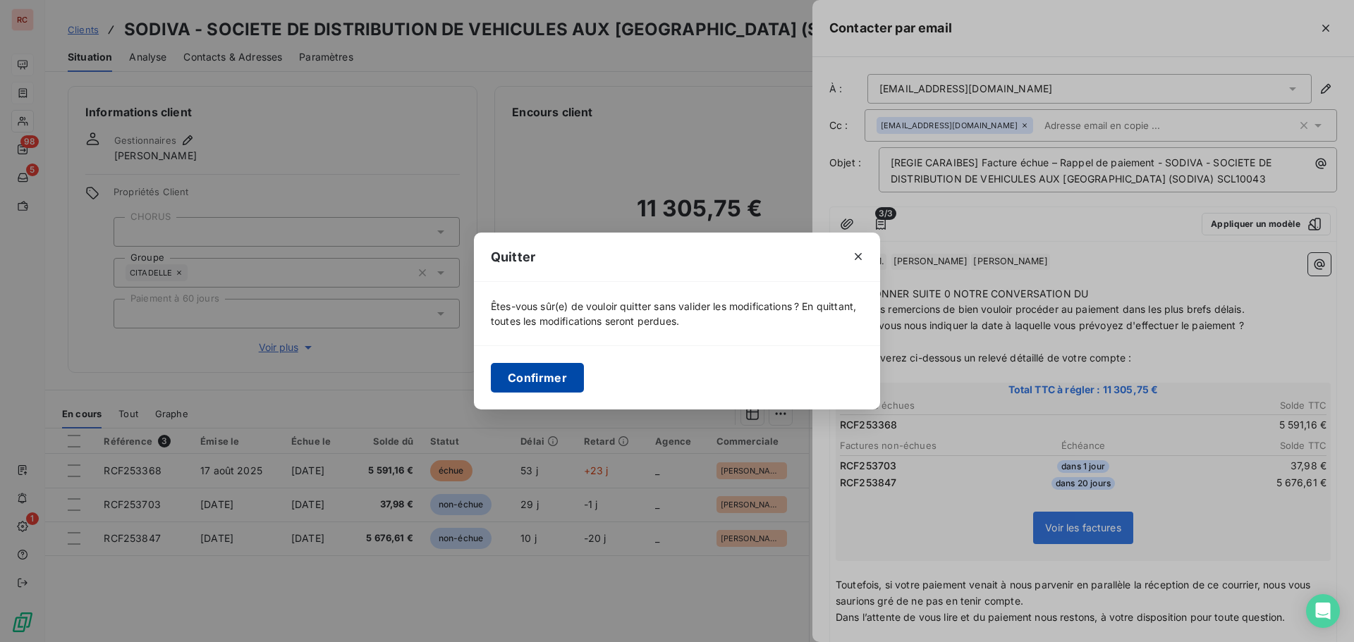
click at [555, 372] on button "Confirmer" at bounding box center [537, 378] width 93 height 30
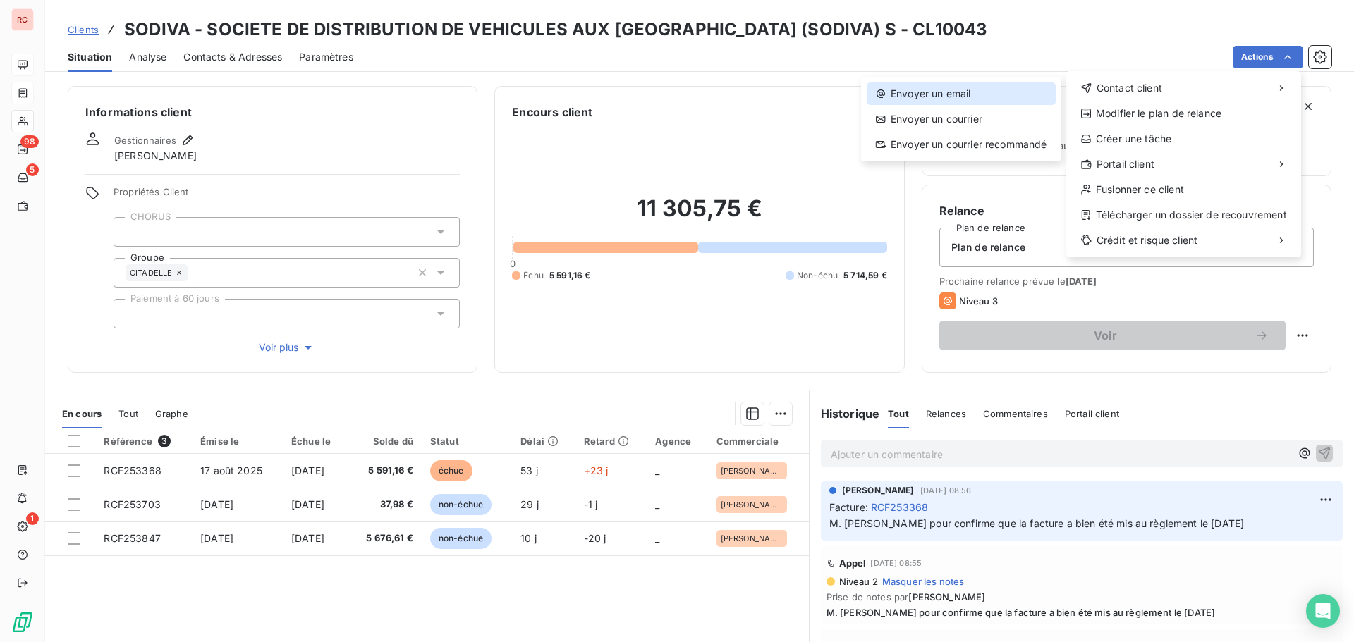
click at [930, 89] on div "Envoyer un email" at bounding box center [961, 94] width 189 height 23
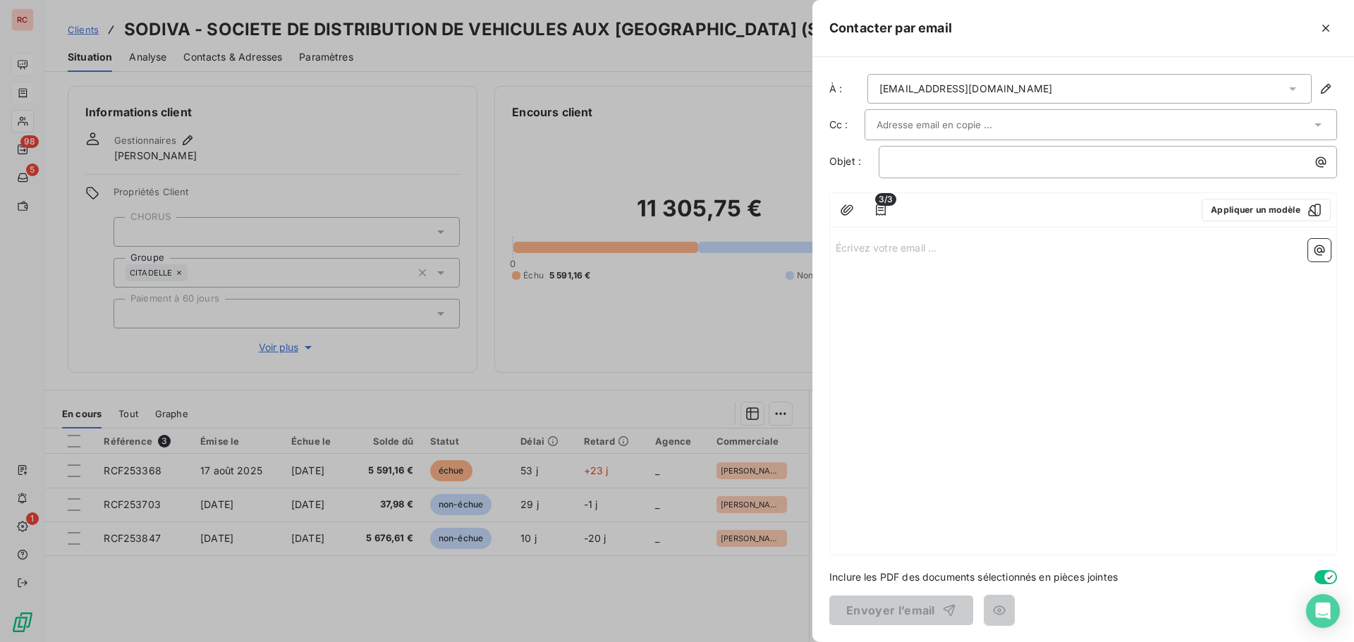
click at [1038, 89] on div "fprocida@citadelle-sa.com" at bounding box center [1089, 89] width 444 height 30
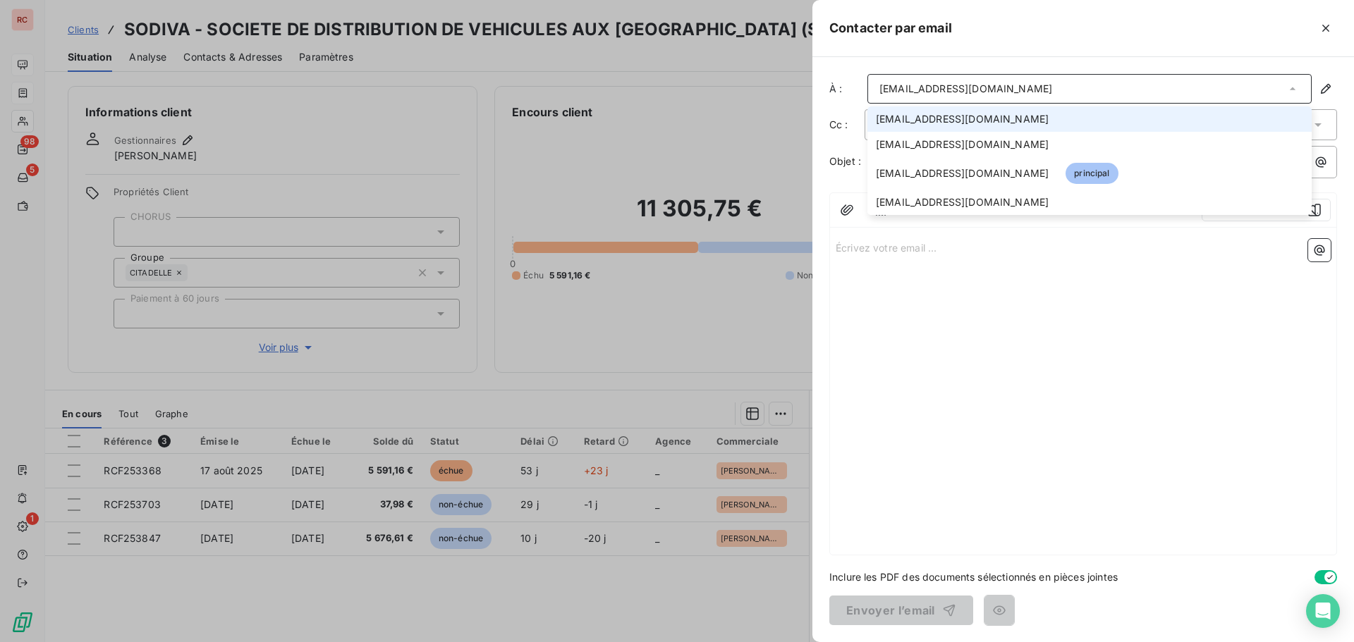
click at [934, 126] on li "ggenevieve@citadelle-sa.com" at bounding box center [1089, 118] width 444 height 25
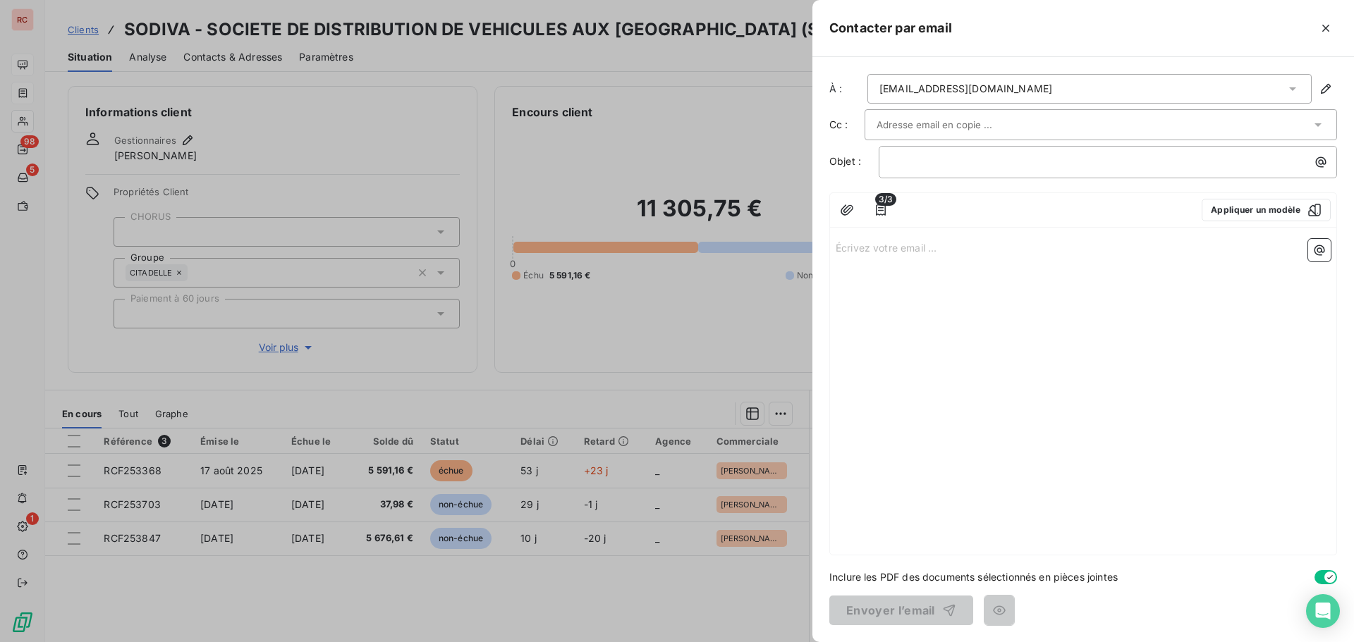
click at [1012, 121] on div at bounding box center [1094, 124] width 434 height 21
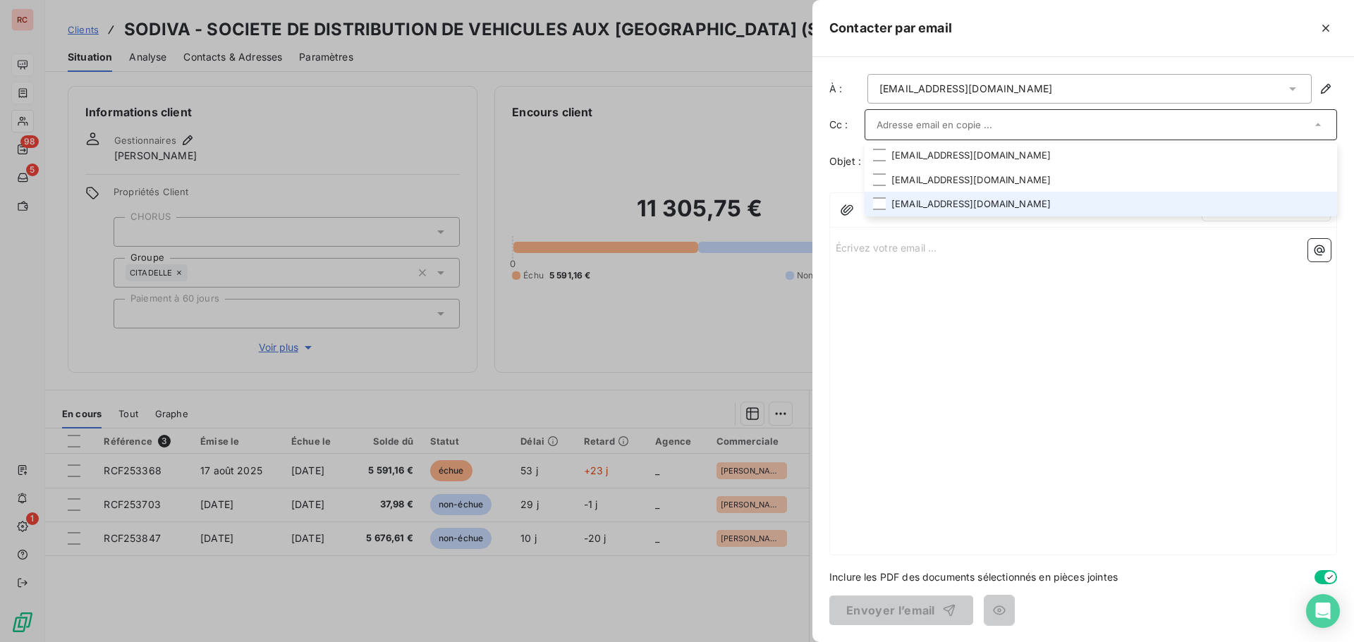
click at [948, 198] on li "compta_sodiva@citadelle-sa.com" at bounding box center [1101, 204] width 472 height 25
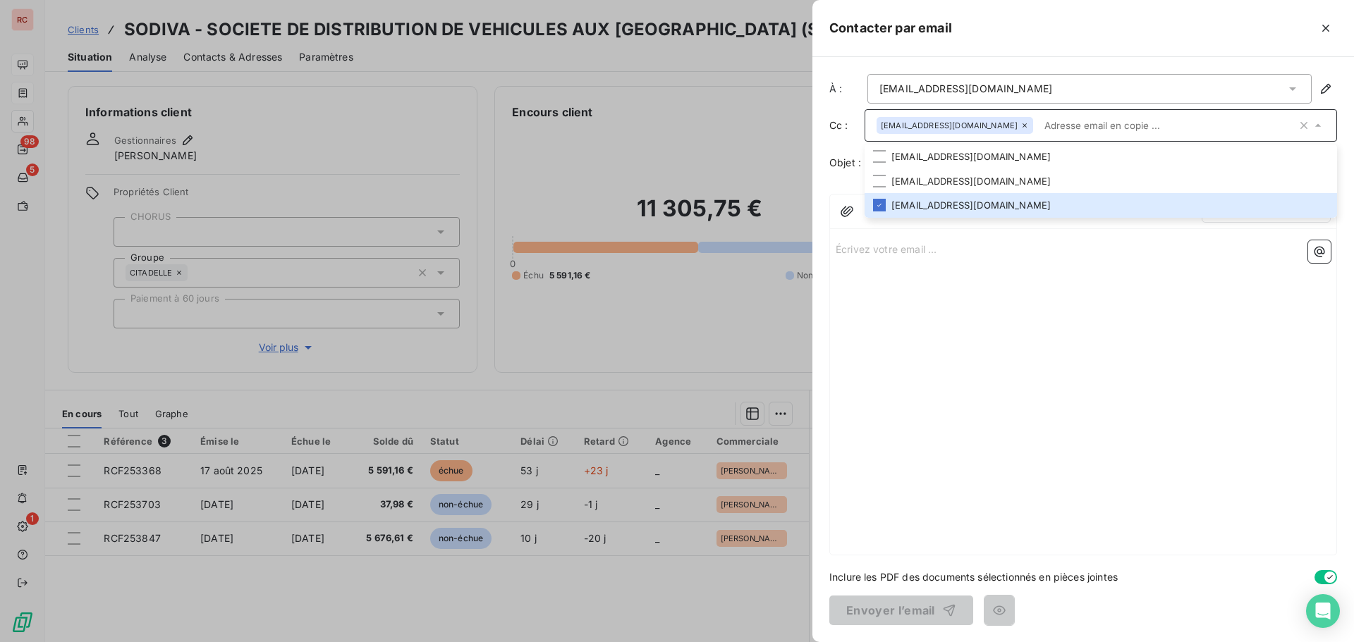
click at [1008, 248] on p "Écrivez votre email ... ﻿" at bounding box center [1083, 248] width 495 height 16
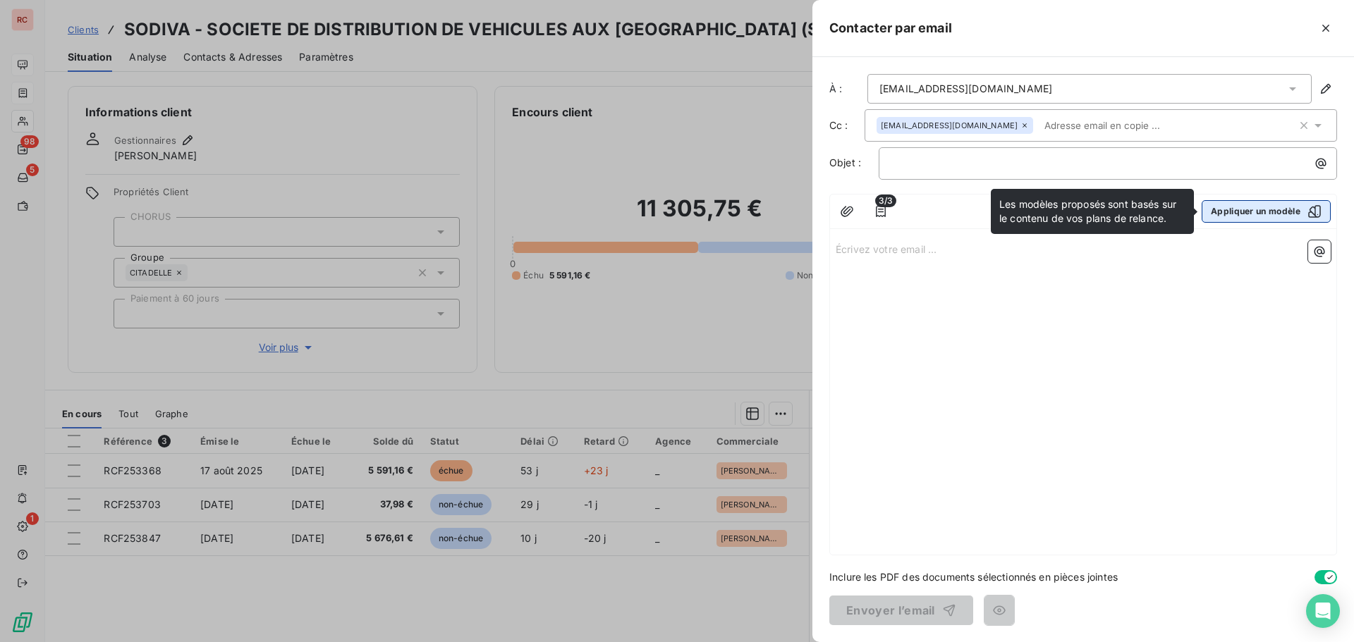
click at [1214, 209] on button "Appliquer un modèle" at bounding box center [1266, 211] width 129 height 23
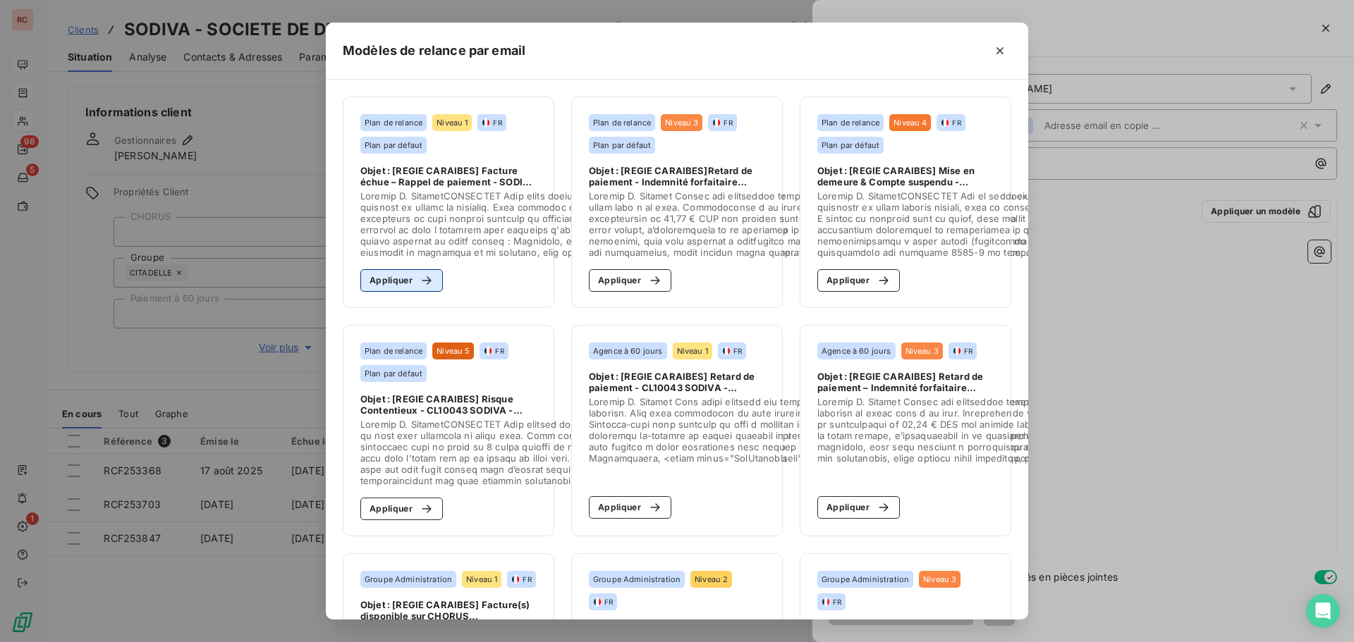
click at [391, 276] on button "Appliquer" at bounding box center [401, 280] width 83 height 23
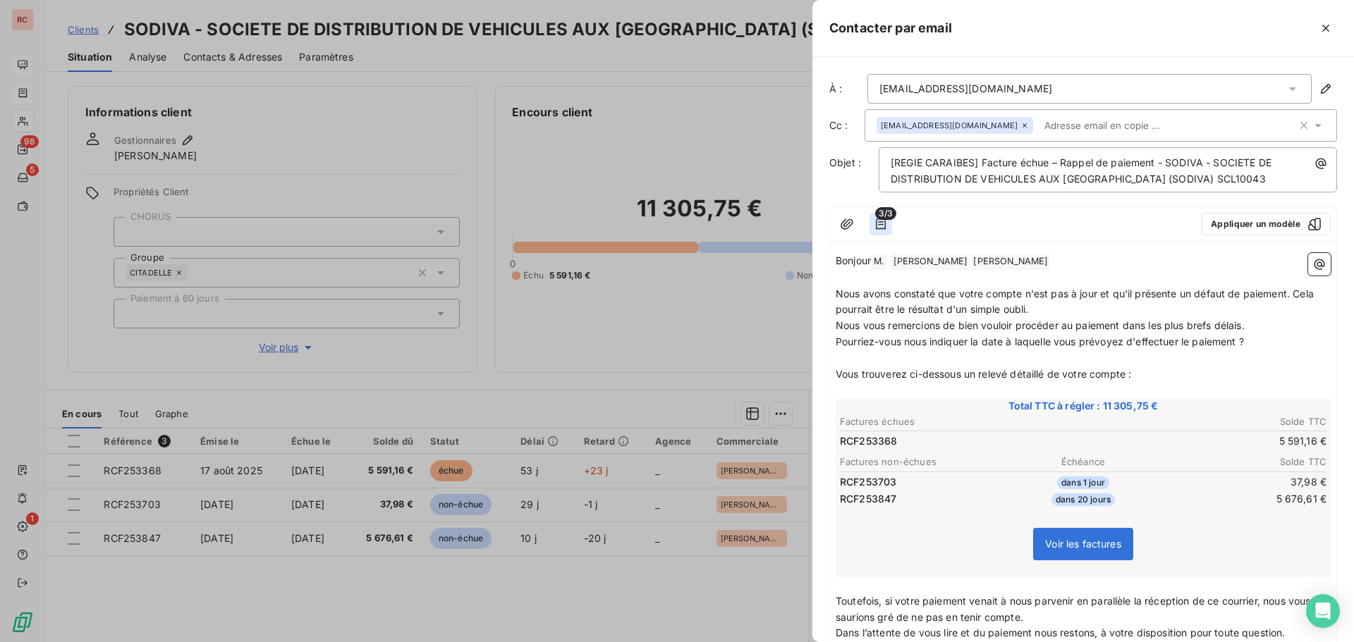
click at [884, 230] on icon "button" at bounding box center [881, 224] width 14 height 14
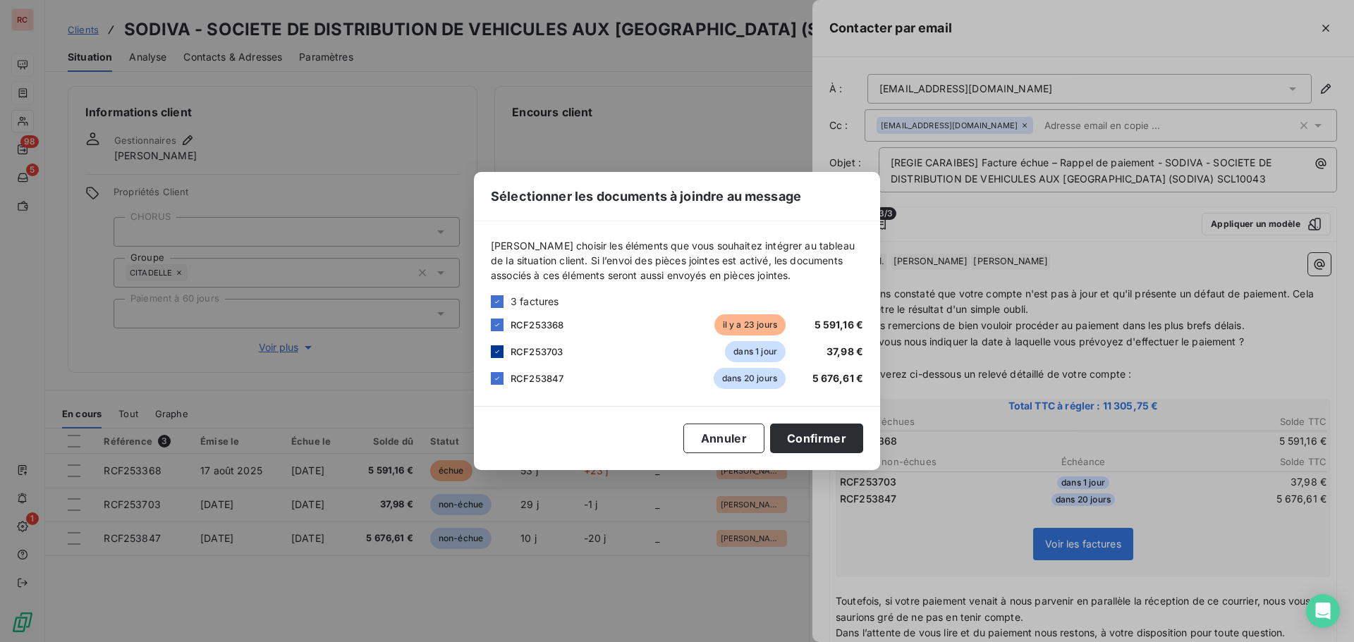
click at [501, 353] on icon at bounding box center [497, 352] width 8 height 8
click at [500, 373] on div at bounding box center [497, 378] width 13 height 13
click at [798, 439] on button "Confirmer" at bounding box center [816, 439] width 93 height 30
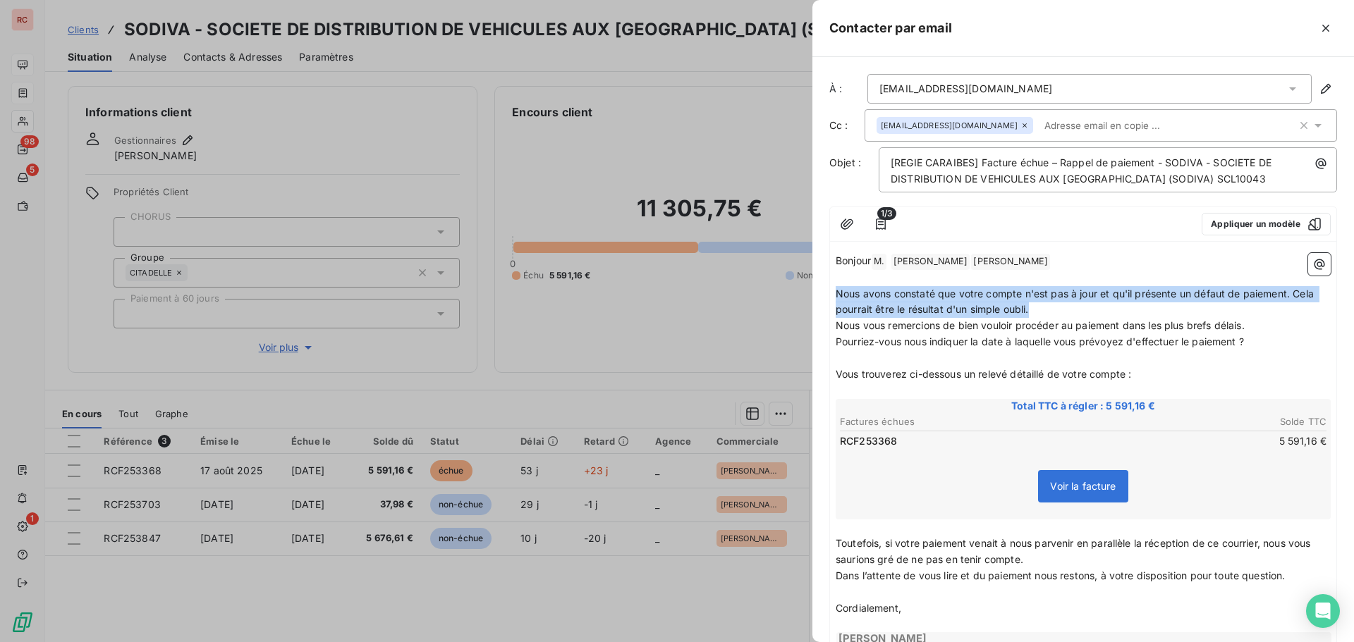
drag, startPoint x: 1050, startPoint y: 308, endPoint x: 836, endPoint y: 289, distance: 215.2
click at [836, 289] on p "Nous avons constaté que votre compte n'est pas à jour et qu'il présente un défa…" at bounding box center [1083, 302] width 495 height 32
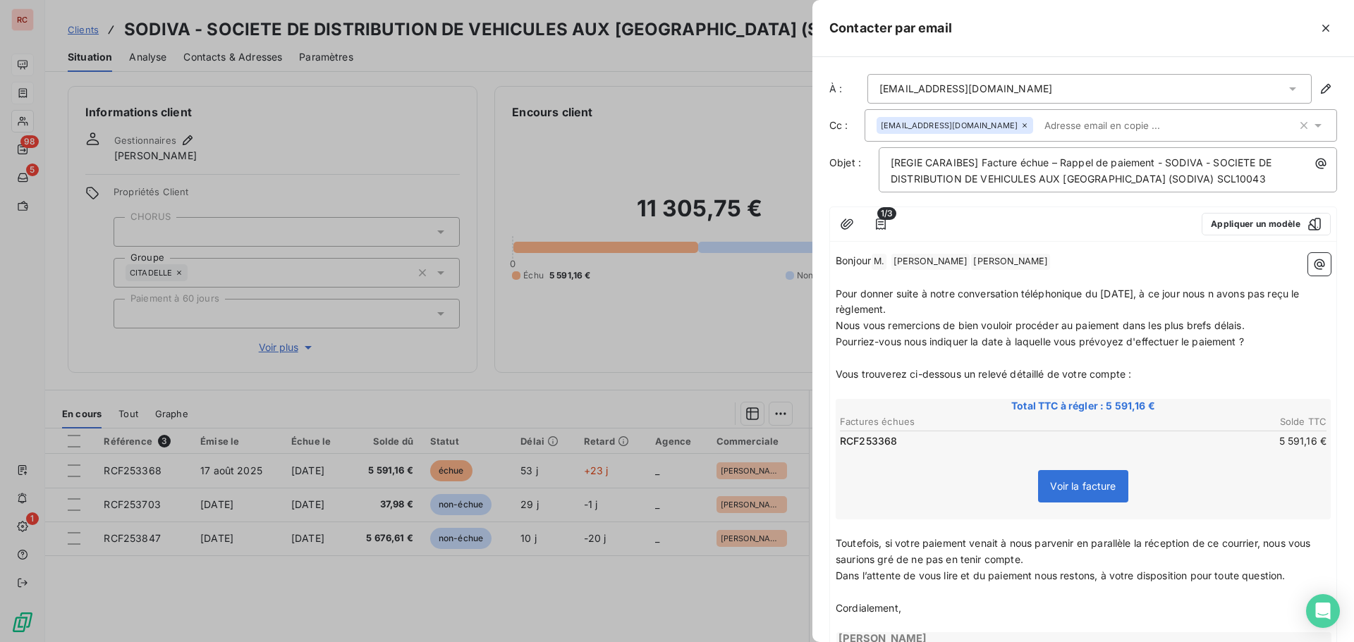
click at [1250, 334] on p "Nous vous remercions de bien vouloir procéder au paiement dans les plus brefs d…" at bounding box center [1083, 326] width 495 height 16
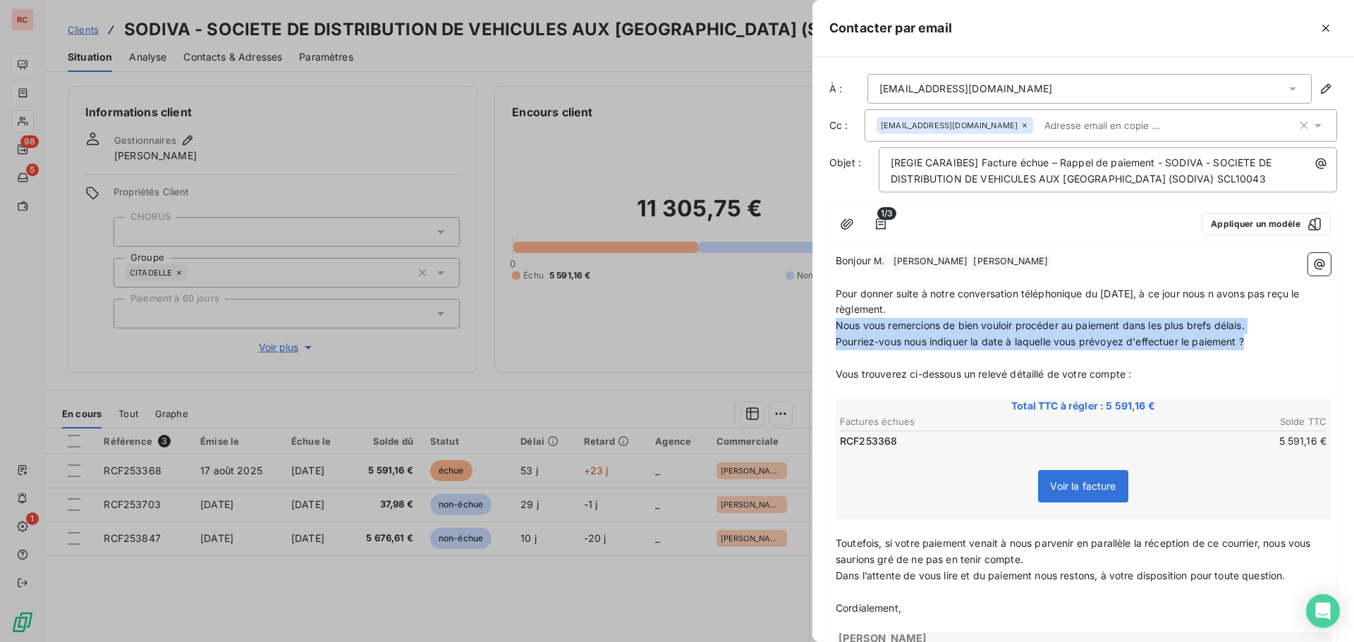
drag, startPoint x: 1250, startPoint y: 340, endPoint x: 834, endPoint y: 329, distance: 416.2
click at [834, 329] on div "Bonjour M. ﻿ Grégory ﻿ ﻿ GENEVIEVE ﻿ ﻿ ﻿ Pour donner suite à notre conversation…" at bounding box center [1083, 464] width 506 height 433
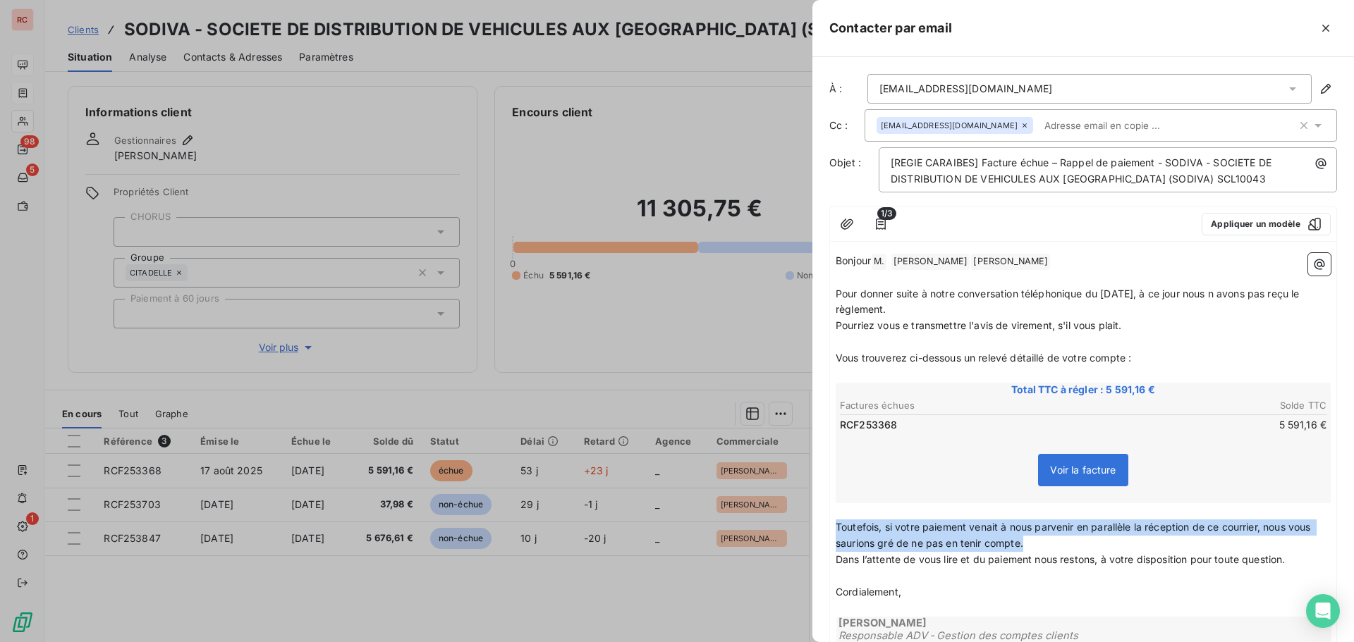
drag, startPoint x: 1044, startPoint y: 538, endPoint x: 831, endPoint y: 528, distance: 213.2
click at [831, 528] on div "Bonjour M. ﻿ Grégory ﻿ ﻿ GENEVIEVE ﻿ ﻿ ﻿ Pour donner suite à notre conversation…" at bounding box center [1083, 456] width 506 height 417
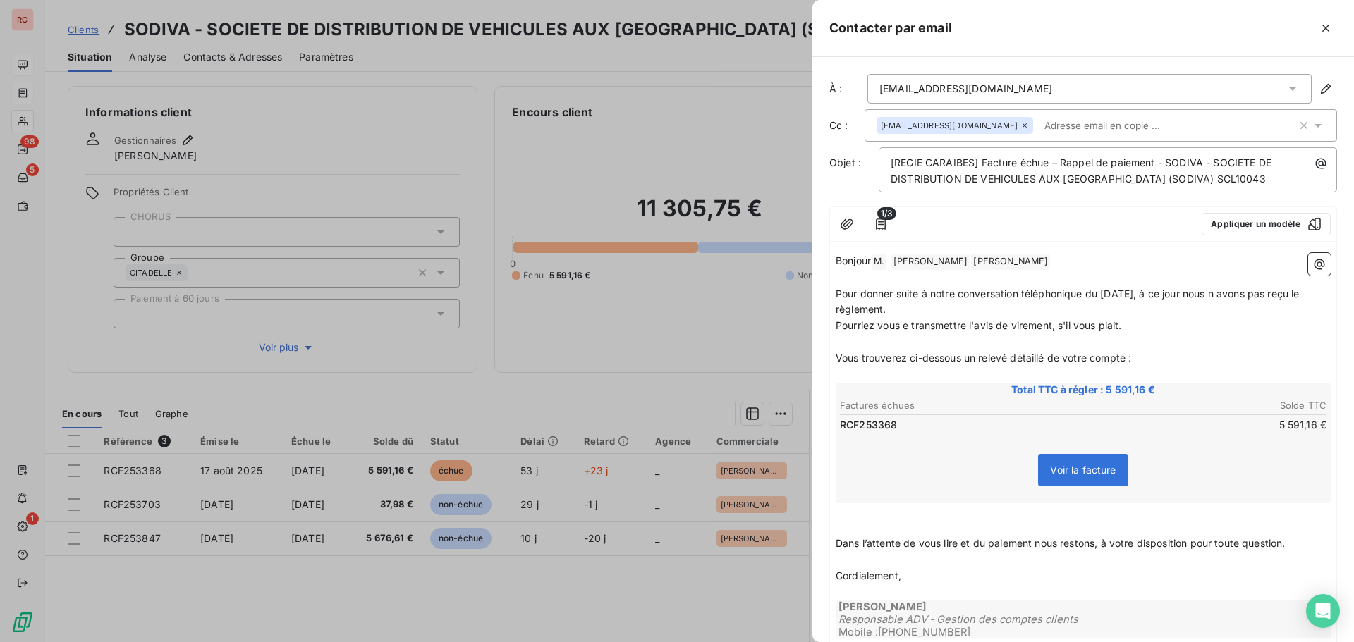
click at [1027, 543] on span "Dans l’attente de vous lire et du paiement nous restons, à votre disposition po…" at bounding box center [1061, 543] width 450 height 12
click at [1033, 543] on span "Dans l’attente de vous lire et du paiement nous restons, à votre disposition po…" at bounding box center [1061, 543] width 450 height 12
click at [917, 309] on p "Pour donner suite à notre conversation téléphonique du 06/10/2025, à ce jour no…" at bounding box center [1083, 302] width 495 height 32
click at [906, 328] on span "Pourriez vous e transmettre l'avis de virement, s'il vous plait." at bounding box center [979, 325] width 286 height 12
drag, startPoint x: 912, startPoint y: 327, endPoint x: 902, endPoint y: 328, distance: 9.9
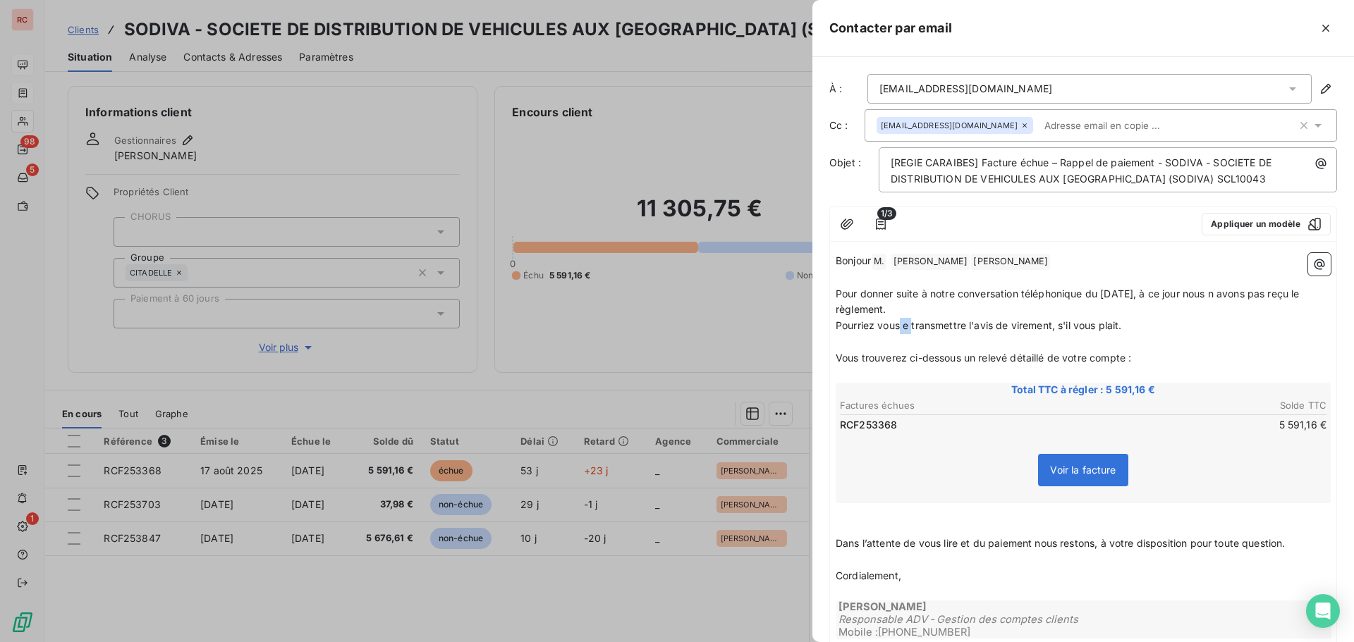
click at [902, 328] on span "Pourriez vous e transmettre l'avis de virement, s'il vous plait." at bounding box center [979, 325] width 286 height 12
click at [901, 324] on span "Pourriez vousnous transmettre l'avis de virement, s'il vous plait." at bounding box center [986, 325] width 300 height 12
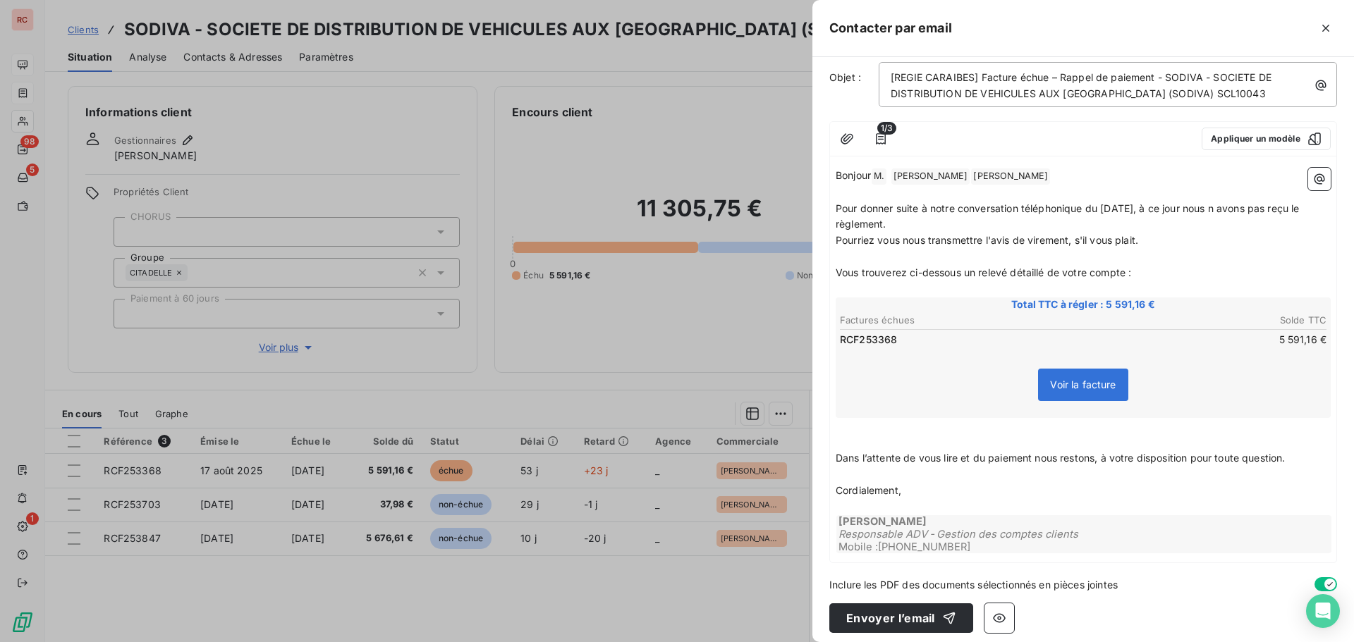
scroll to position [93, 0]
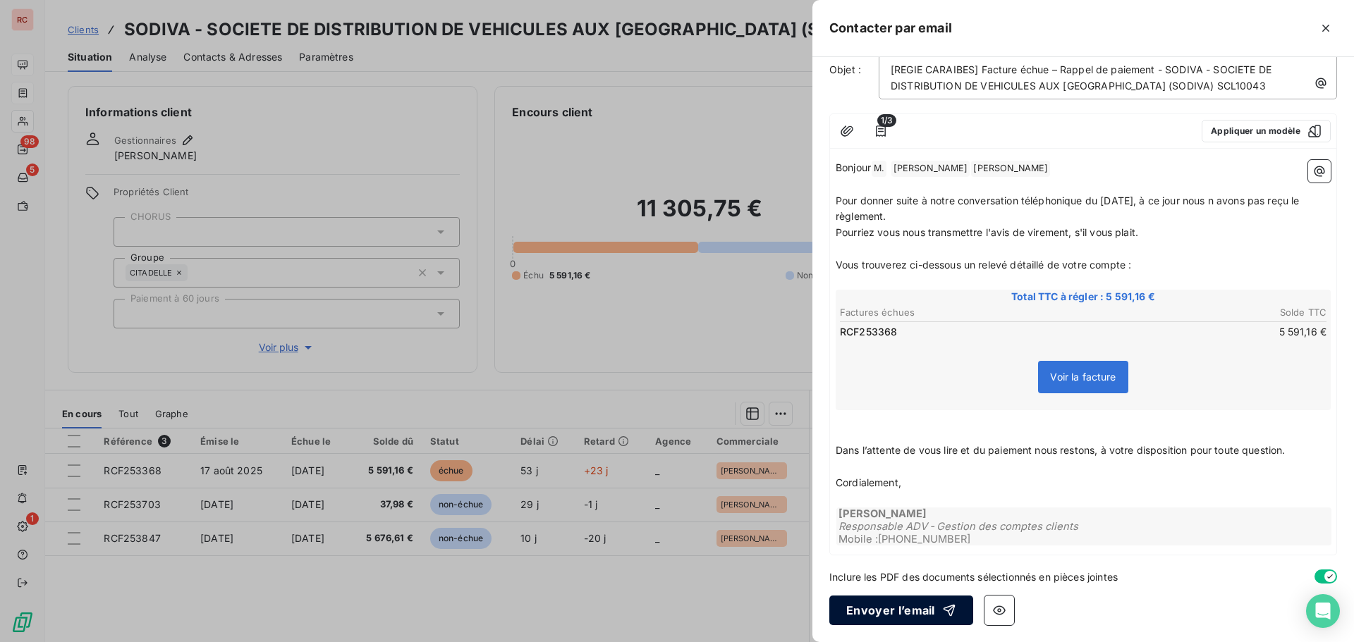
click at [915, 612] on button "Envoyer l’email" at bounding box center [901, 611] width 144 height 30
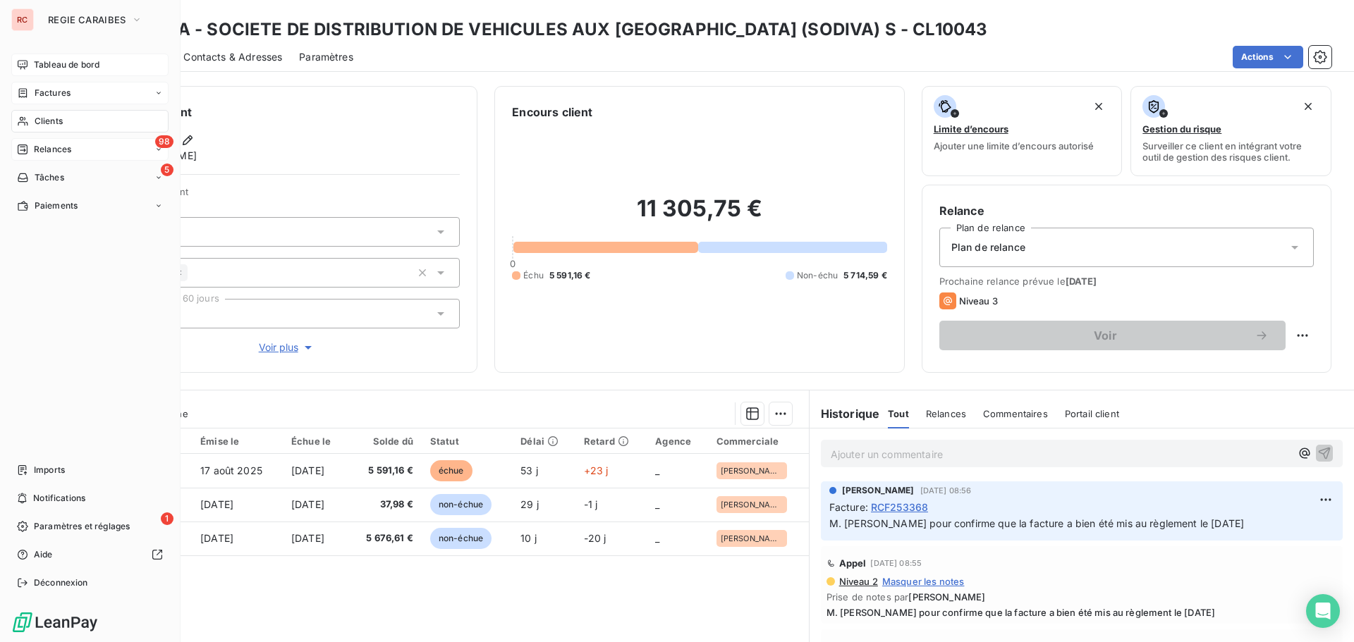
click at [54, 151] on span "Relances" at bounding box center [52, 149] width 37 height 13
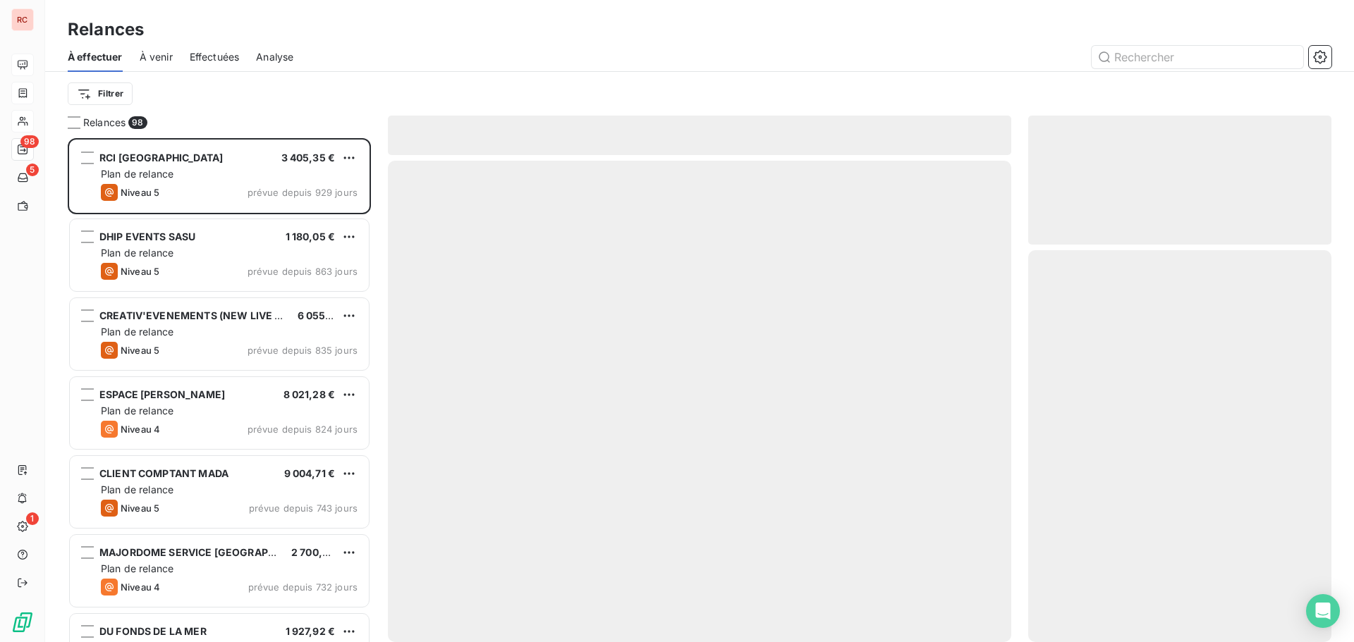
scroll to position [494, 293]
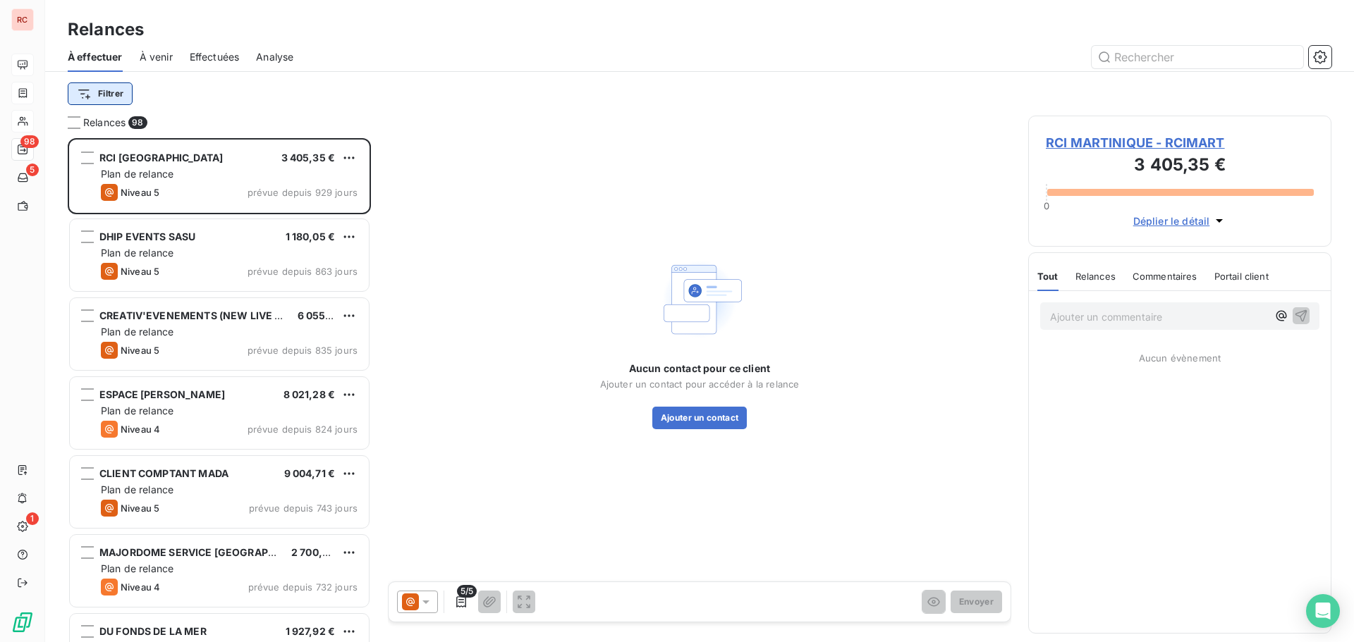
click at [114, 94] on html "RC 98 5 1 Relances À effectuer À venir Effectuées Analyse Filtrer Relances 98 R…" at bounding box center [677, 321] width 1354 height 642
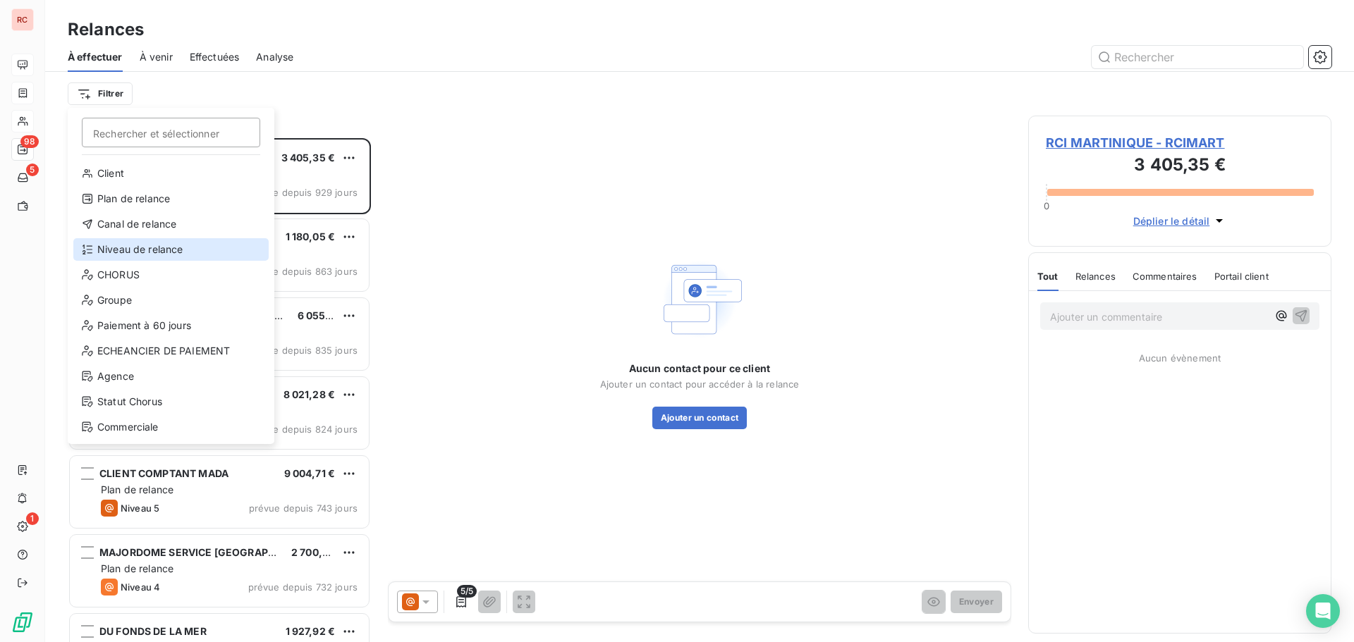
click at [132, 244] on div "Niveau de relance" at bounding box center [170, 249] width 195 height 23
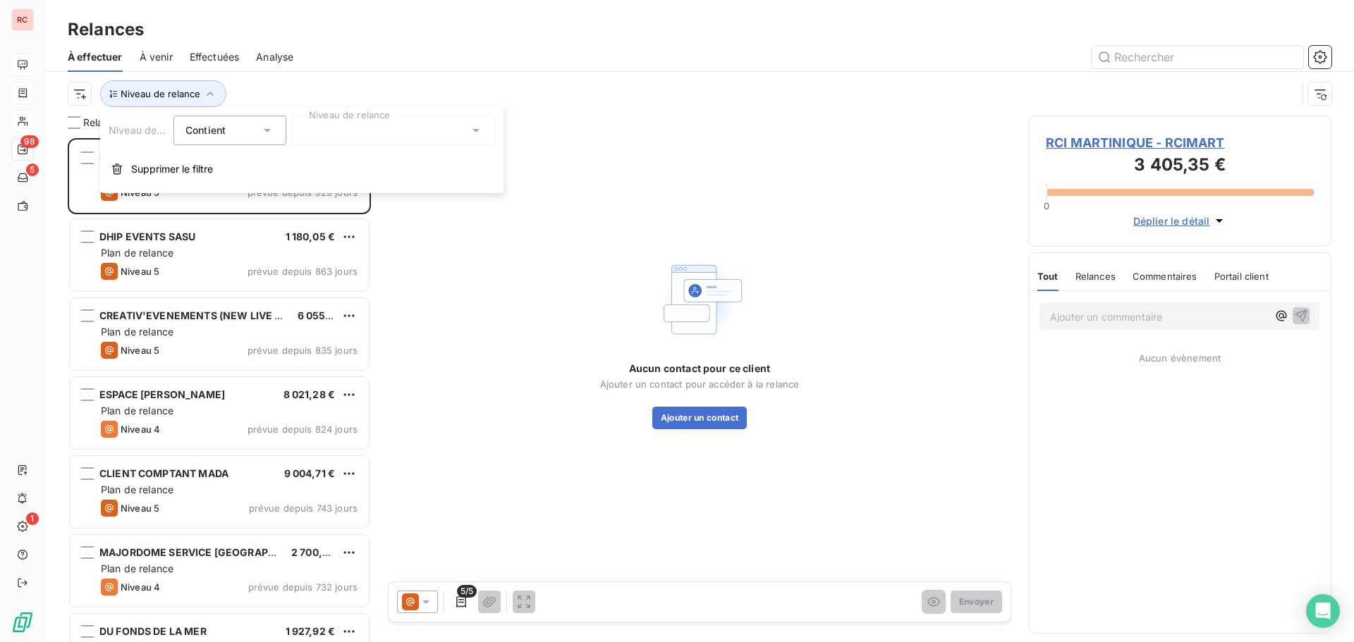
click at [357, 126] on div at bounding box center [393, 131] width 203 height 30
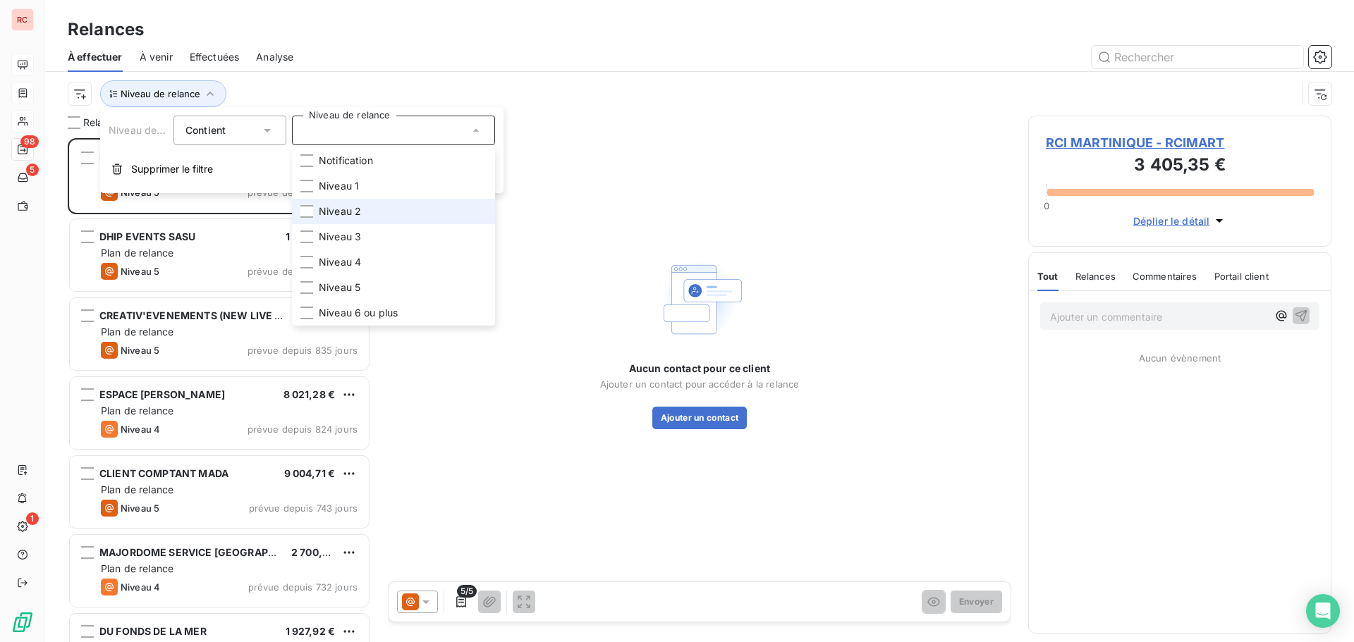
click at [332, 212] on span "Niveau 2" at bounding box center [340, 212] width 42 height 14
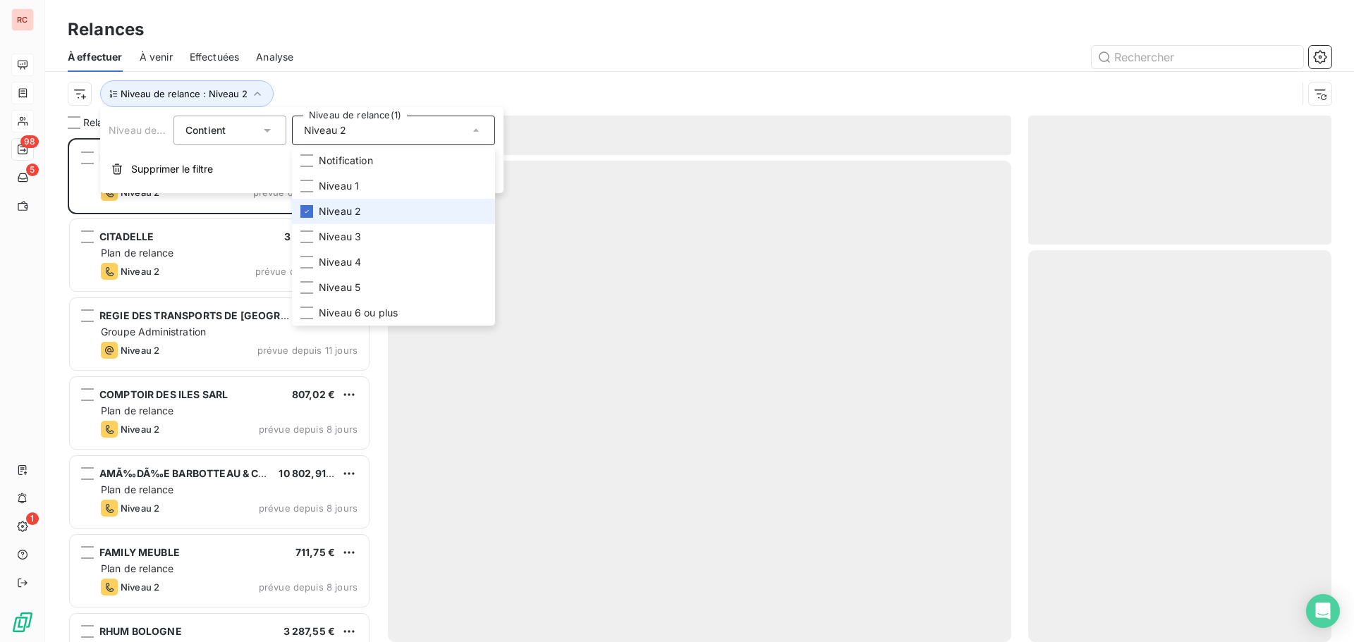
scroll to position [494, 293]
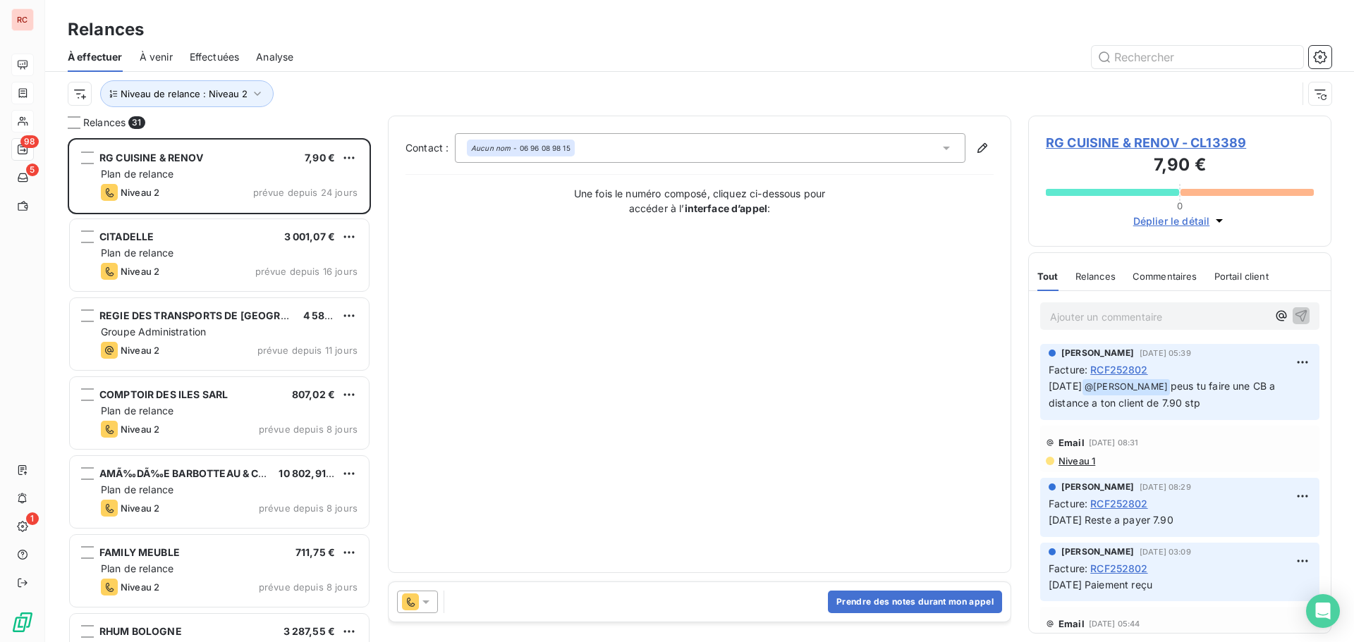
click at [478, 66] on div at bounding box center [820, 57] width 1021 height 23
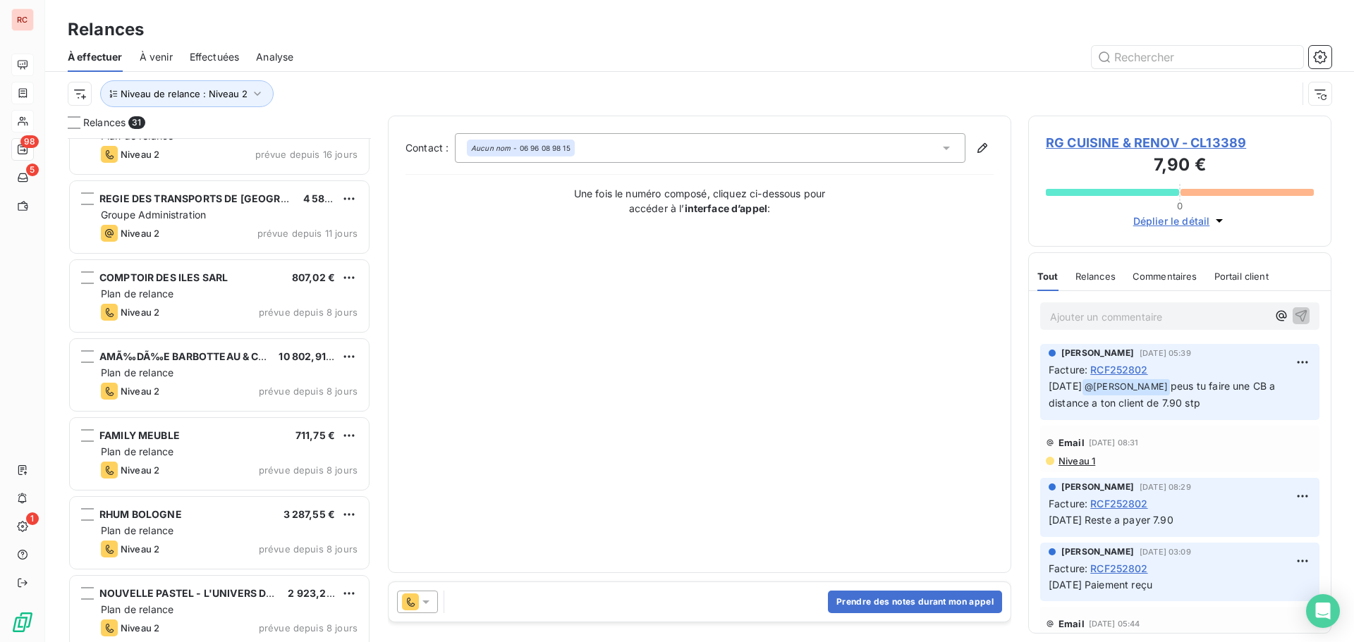
scroll to position [142, 0]
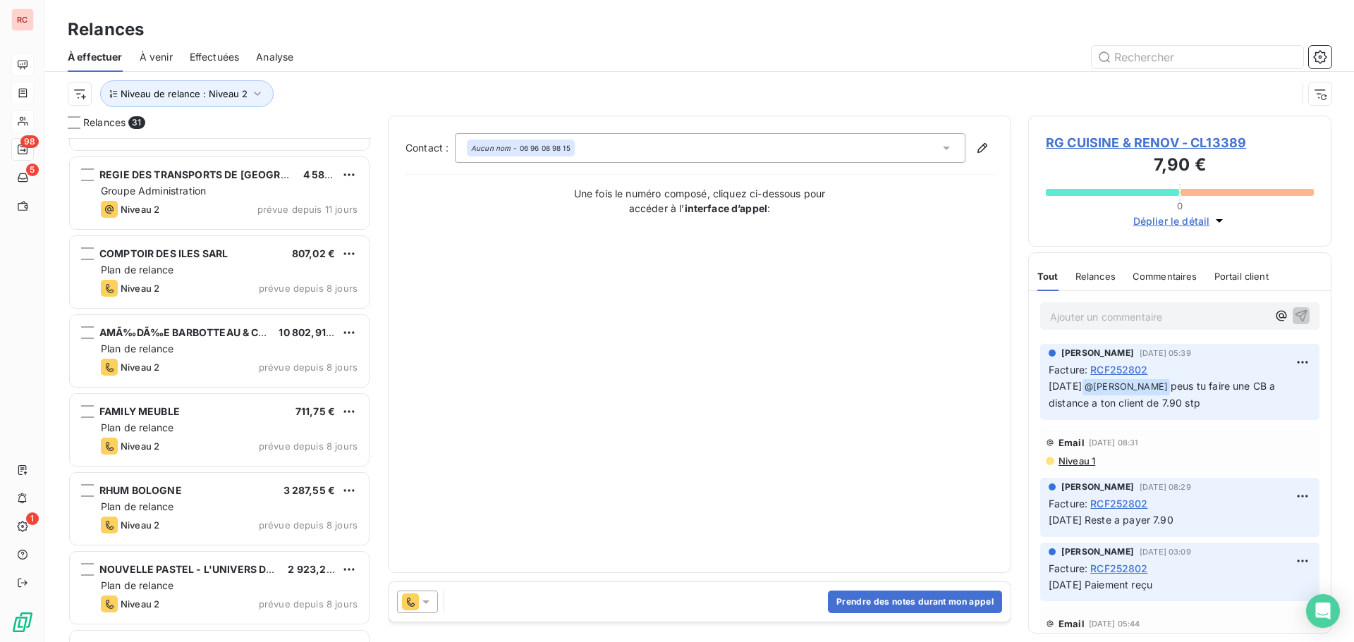
click at [262, 357] on div "AMÃ‰DÃ‰E BARBOTTEAU & CIE 10 802,91 € Plan de relance Niveau 2 prévue depuis 8 …" at bounding box center [219, 351] width 299 height 72
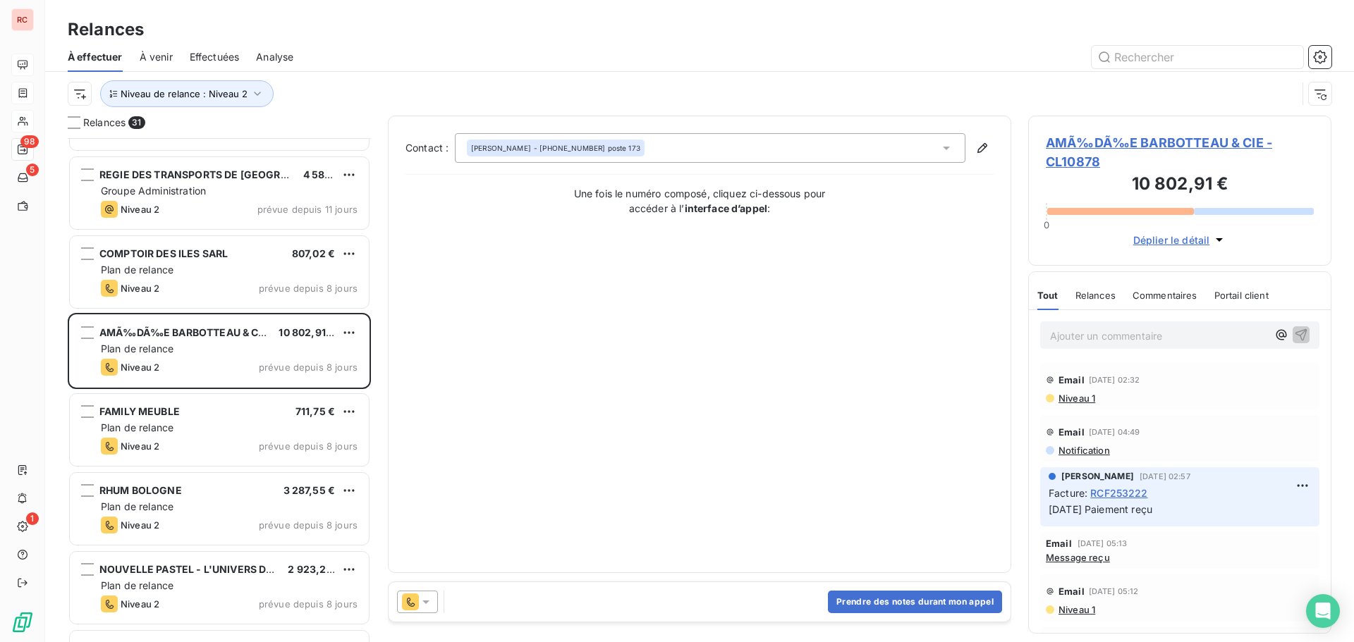
scroll to position [494, 293]
click at [431, 608] on icon at bounding box center [426, 602] width 14 height 14
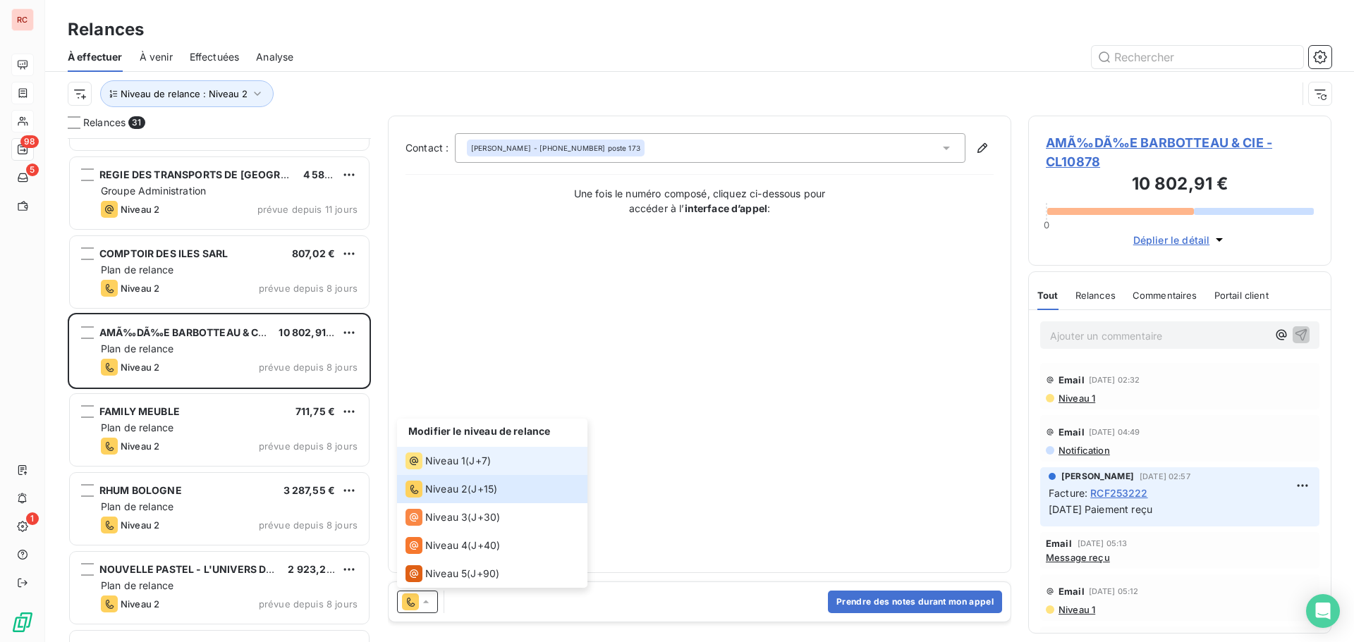
click at [466, 460] on div "Niveau 1 ( J+7 )" at bounding box center [447, 461] width 85 height 17
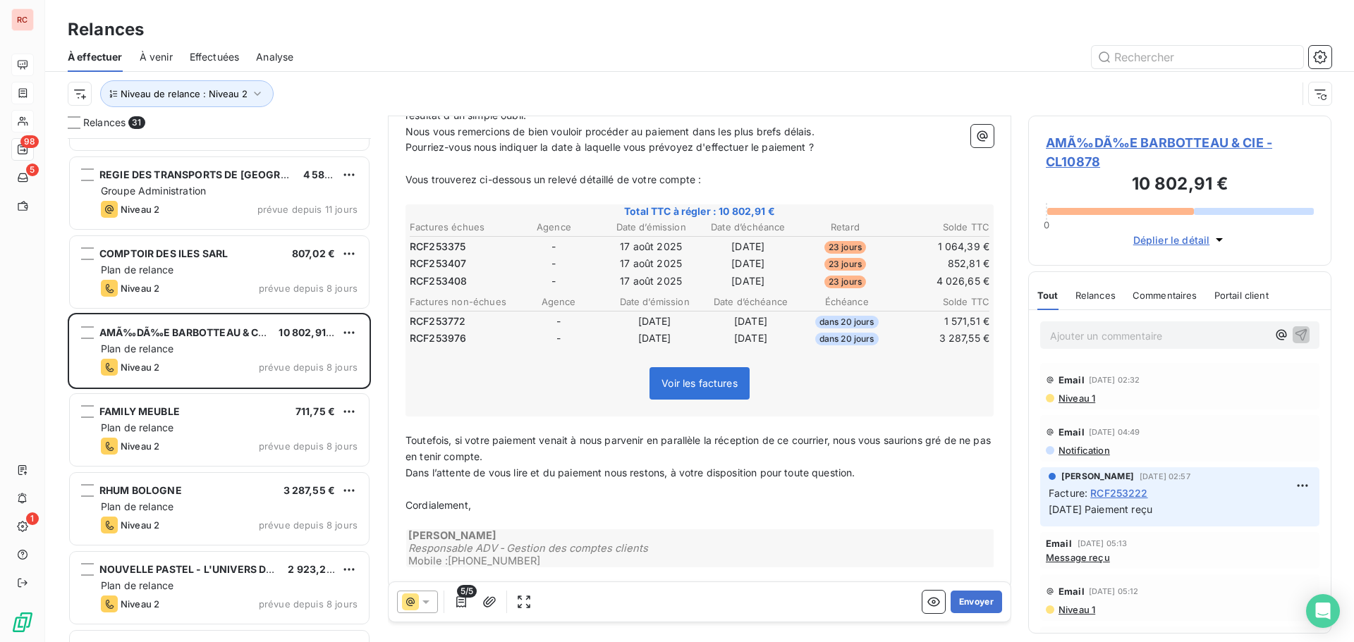
scroll to position [255, 0]
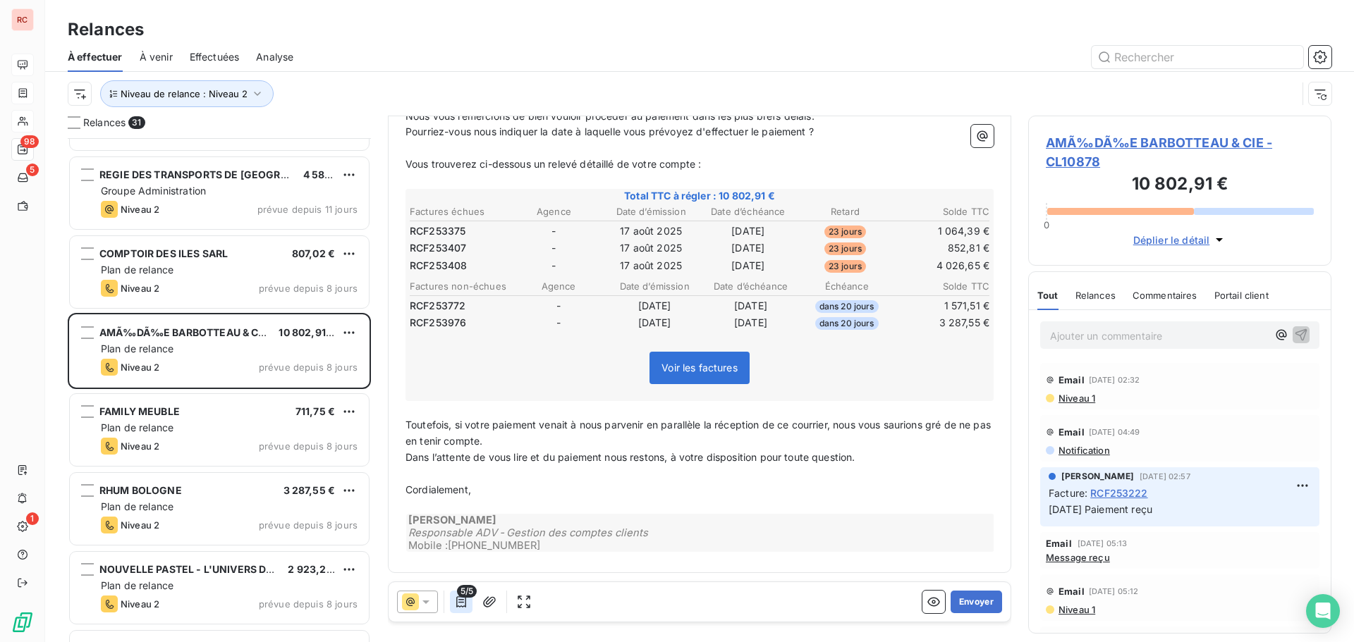
click at [464, 604] on icon "button" at bounding box center [461, 602] width 14 height 14
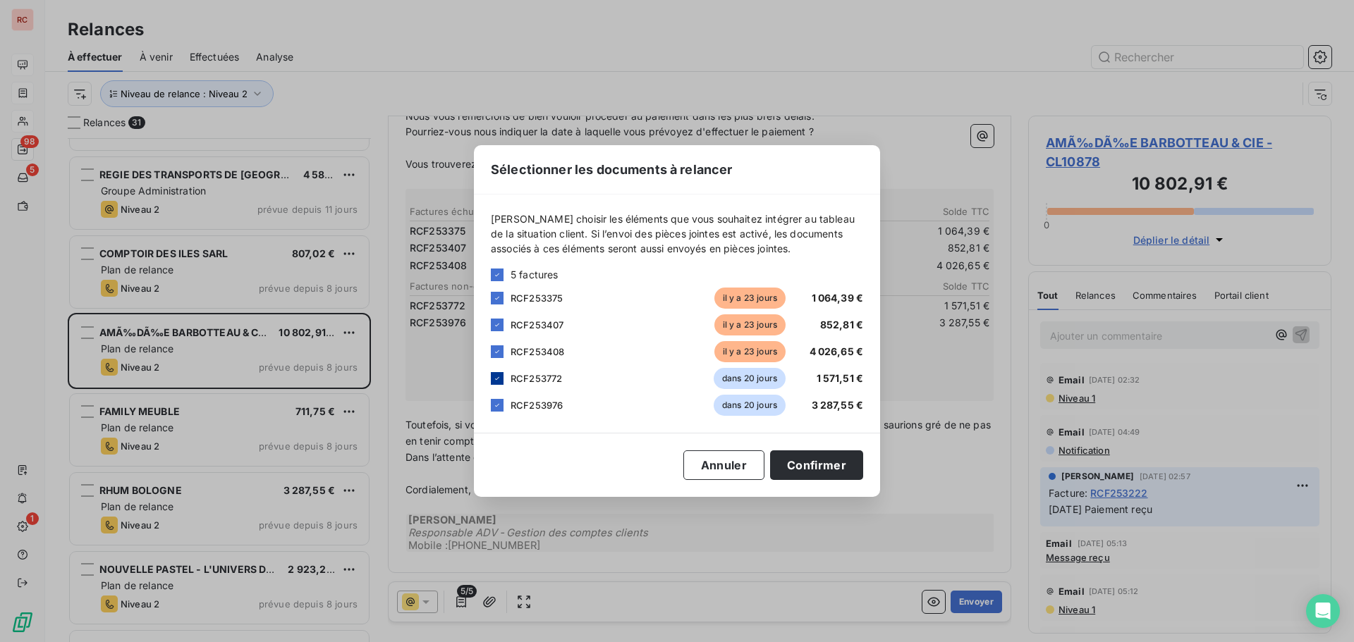
click at [499, 381] on icon at bounding box center [497, 378] width 8 height 8
click at [499, 403] on icon at bounding box center [497, 405] width 8 height 8
click at [685, 535] on div "Sélectionner les documents à relancer Veuillez choisir les éléments que vous so…" at bounding box center [677, 321] width 1354 height 642
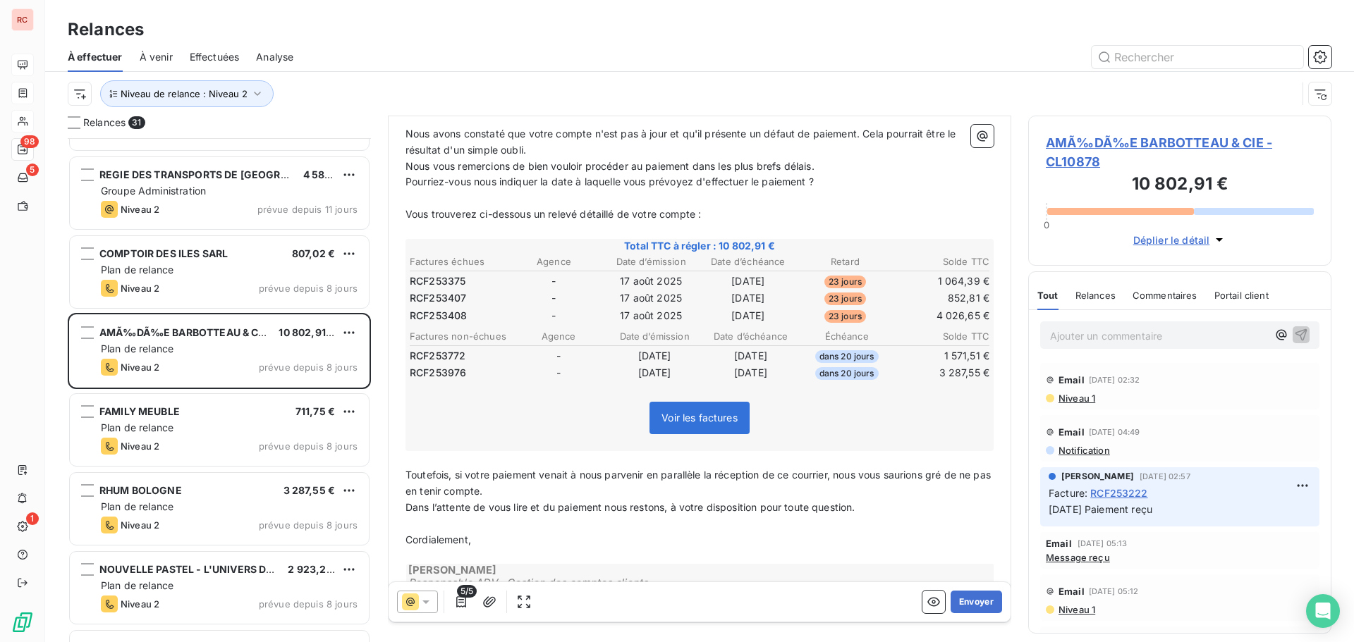
scroll to position [212, 0]
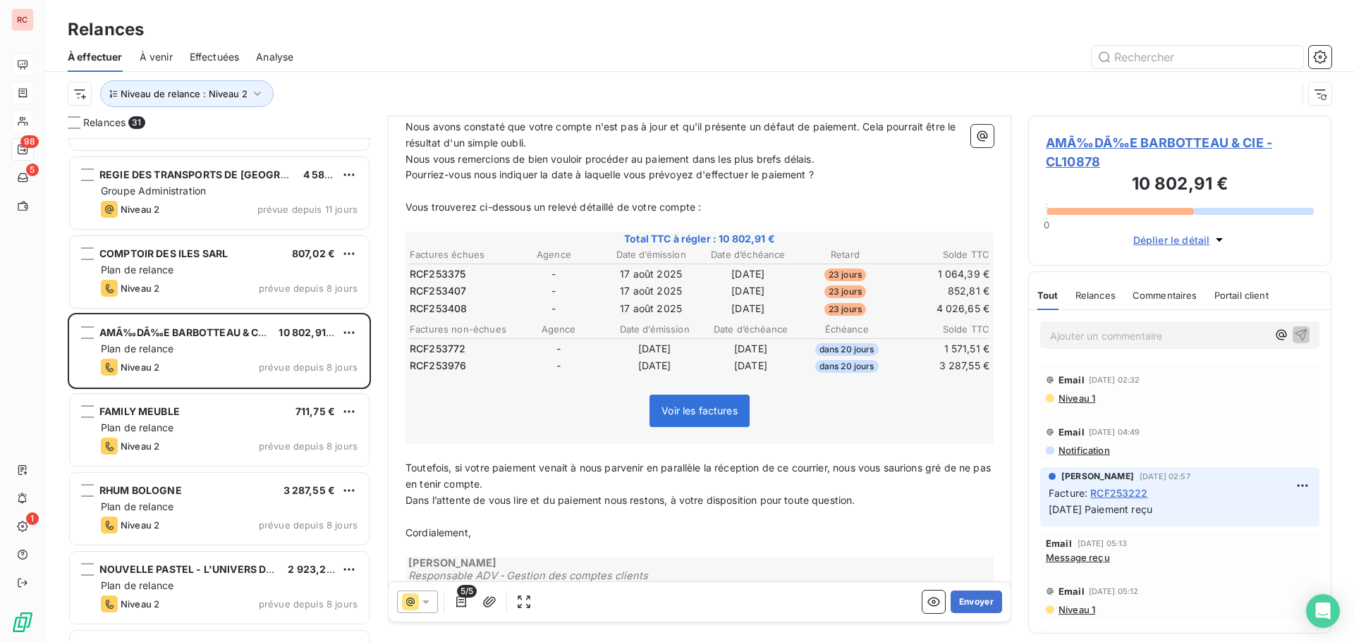
click at [428, 606] on icon at bounding box center [426, 602] width 14 height 14
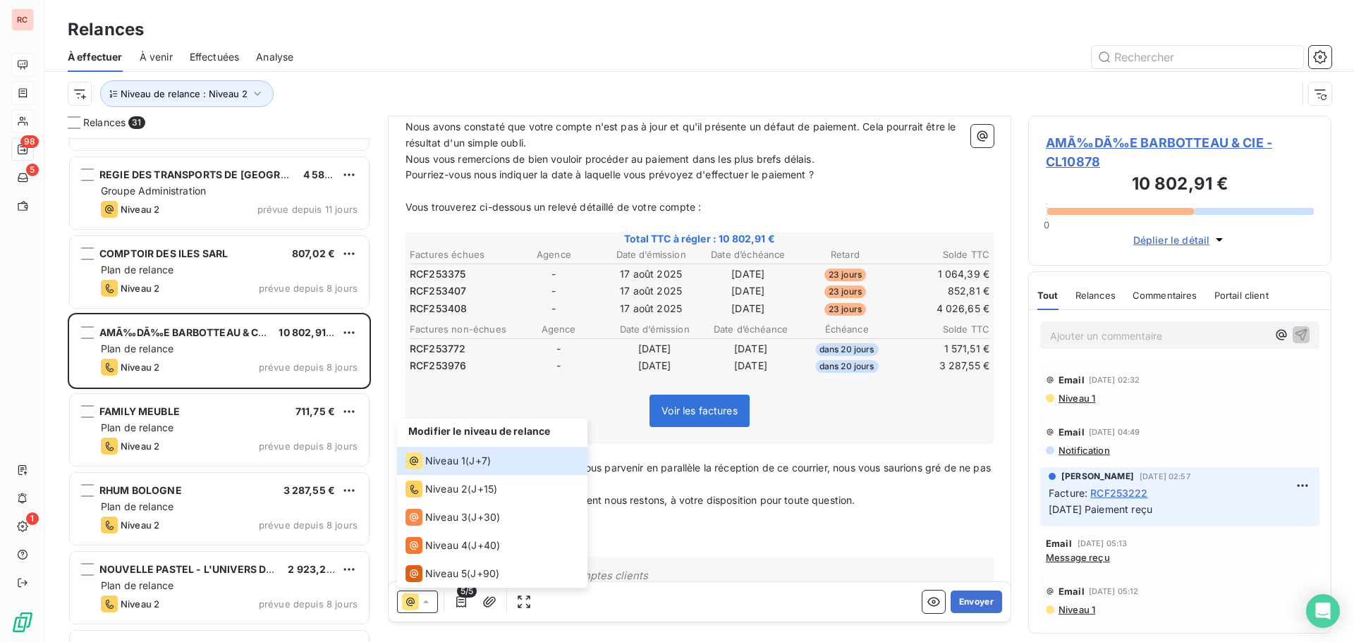
click at [676, 526] on p "Cordialement," at bounding box center [699, 533] width 588 height 16
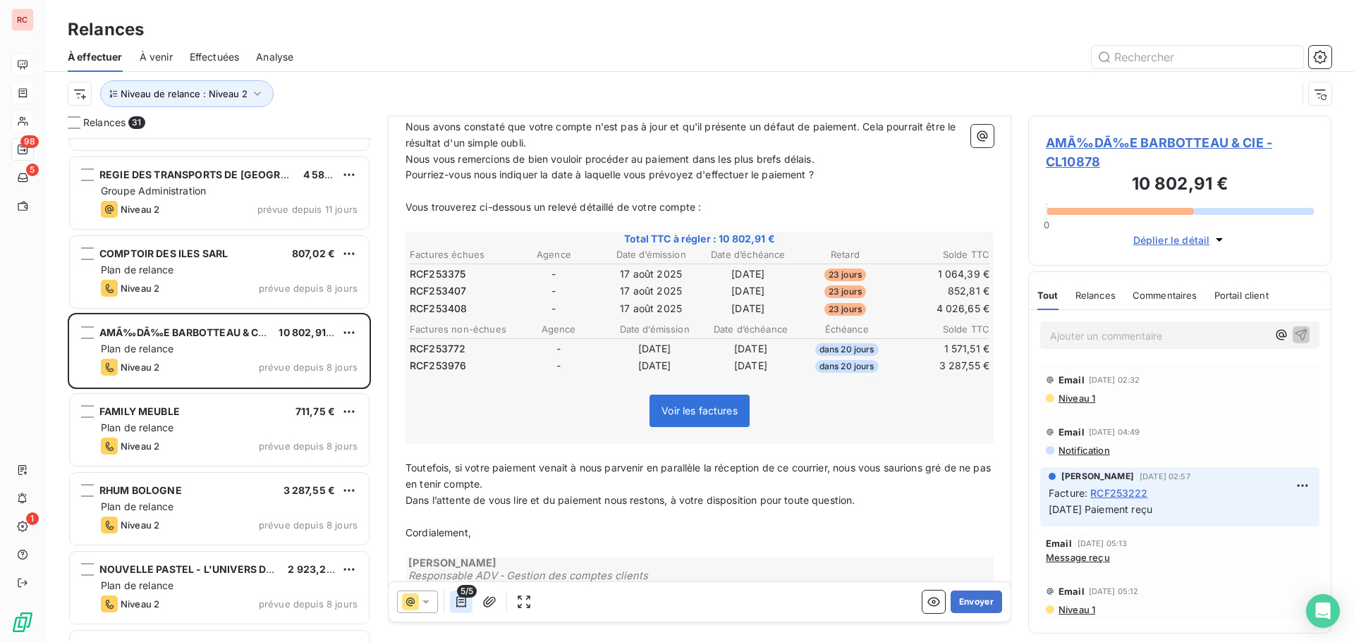
click at [461, 599] on icon "button" at bounding box center [461, 602] width 10 height 11
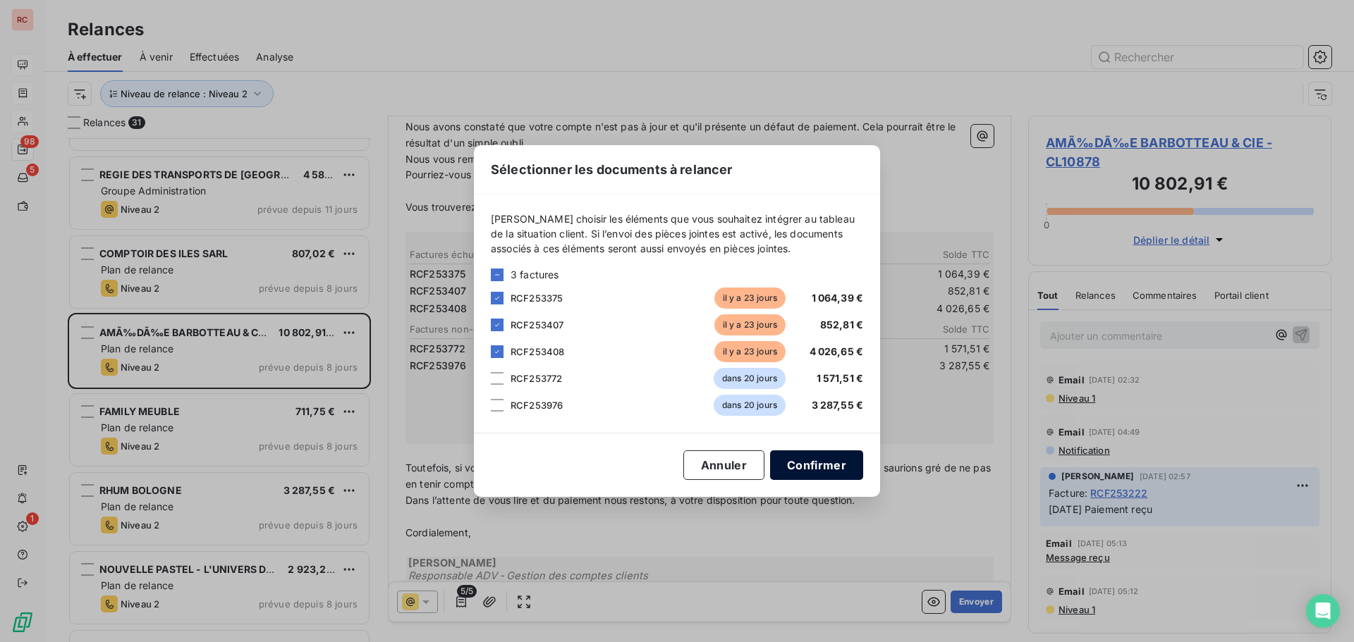
click at [800, 462] on button "Confirmer" at bounding box center [816, 466] width 93 height 30
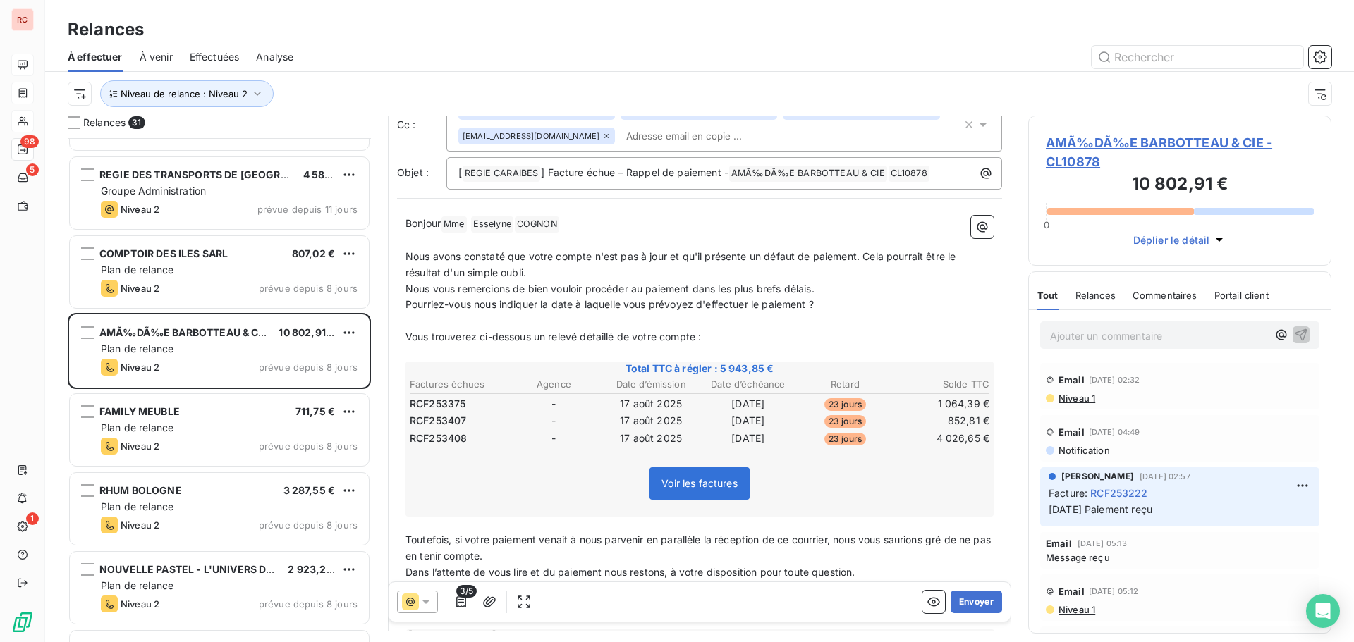
scroll to position [0, 0]
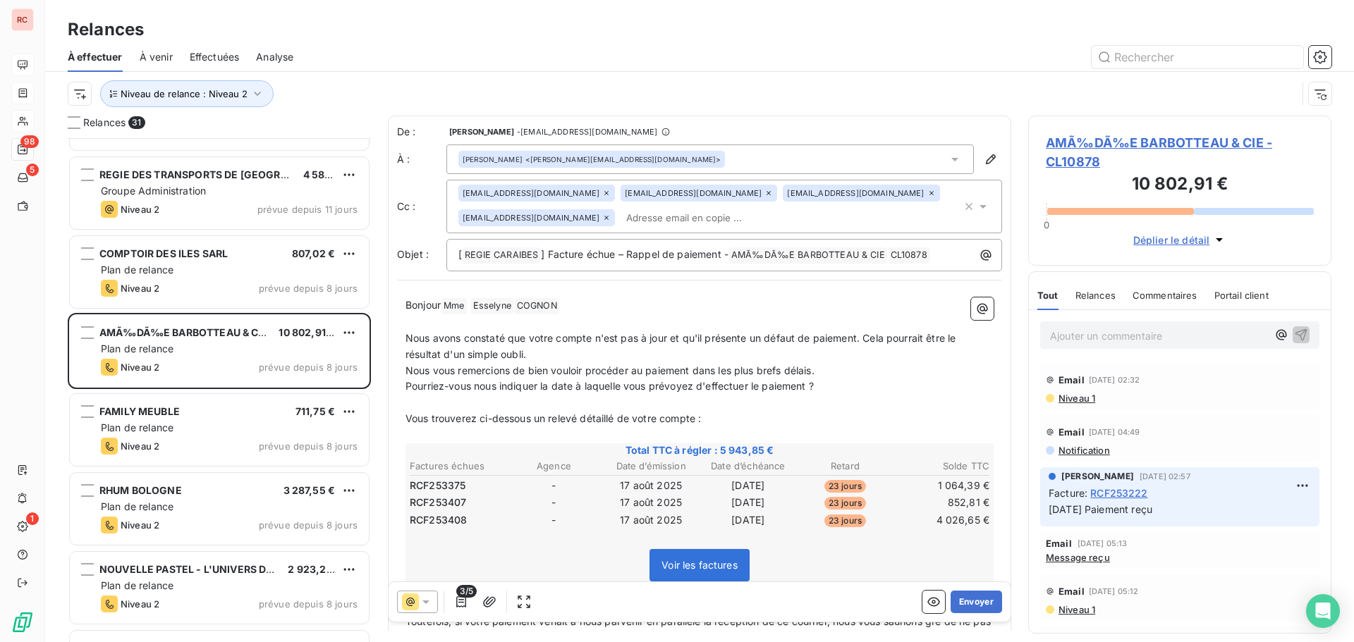
click at [403, 333] on div "Bonjour Mme ﻿ Esselyne ﻿ ﻿ COGNON ﻿ ﻿ ﻿ Nous avons constaté que votre compte n'…" at bounding box center [699, 525] width 605 height 472
click at [406, 339] on span "Nous avons constaté que votre compte n'est pas à jour et qu'il présente un défa…" at bounding box center [682, 346] width 554 height 28
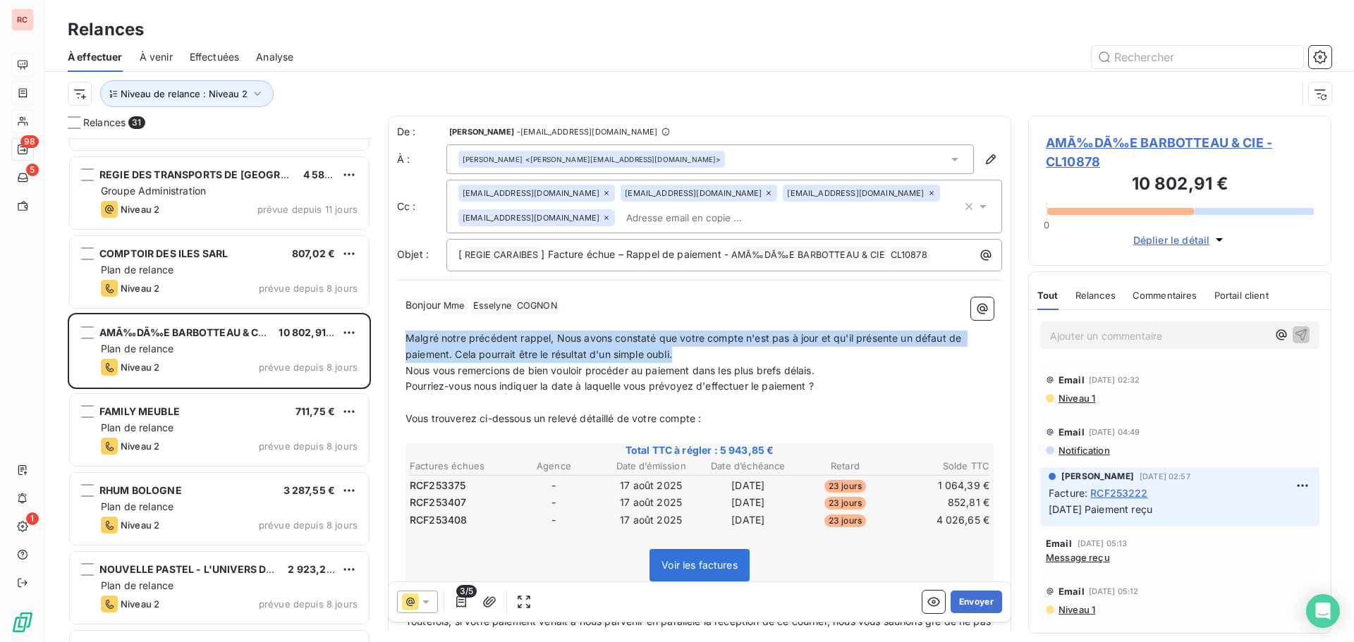
drag, startPoint x: 682, startPoint y: 355, endPoint x: 405, endPoint y: 338, distance: 277.7
click at [405, 338] on div "Bonjour Mme ﻿ Esselyne ﻿ ﻿ COGNON ﻿ ﻿ ﻿ Malgré notre précédent rappel, Nous avo…" at bounding box center [699, 525] width 605 height 472
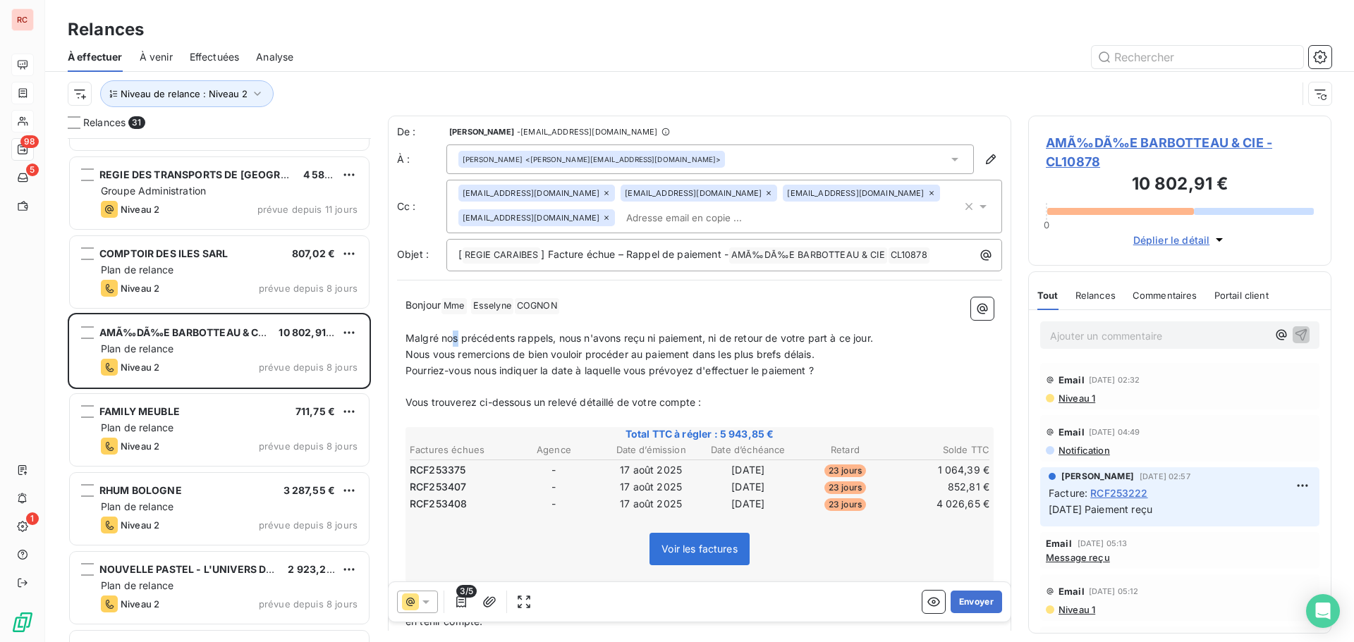
click at [453, 335] on span "Malgré nos précédents rappels, nous n'avons reçu ni paiement, ni de retour de v…" at bounding box center [639, 338] width 468 height 12
click at [520, 339] on span "Malgré notre précédents rappels, nous n'avons reçu ni paiement, ni de retour de…" at bounding box center [642, 338] width 475 height 12
click at [557, 341] on span "Malgré notre précédent rappels, nous n'avons reçu ni paiement, ni de retour de …" at bounding box center [640, 338] width 470 height 12
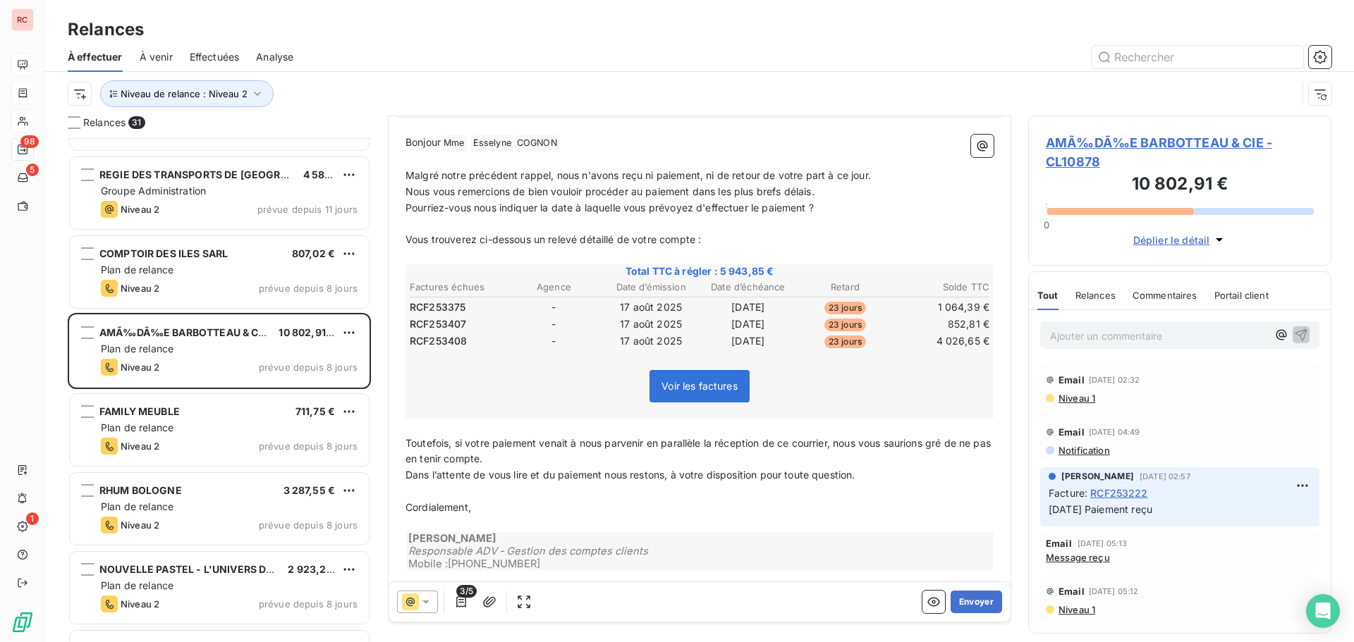
scroll to position [182, 0]
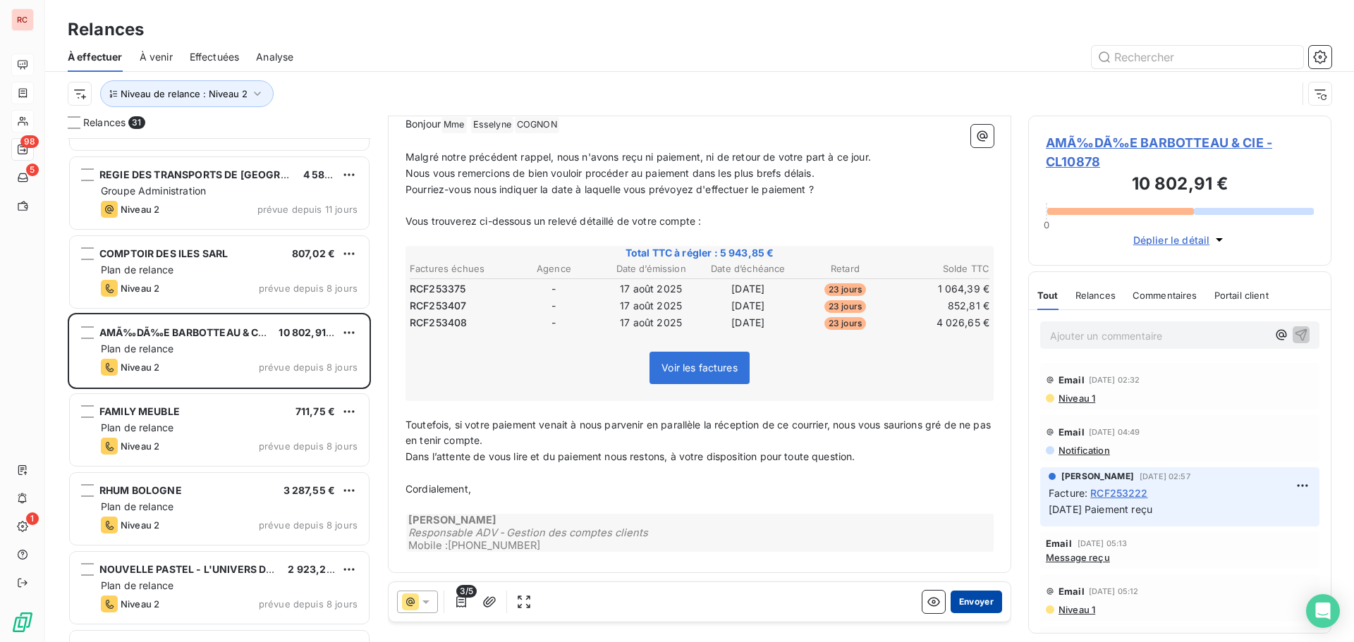
click at [977, 598] on button "Envoyer" at bounding box center [976, 602] width 51 height 23
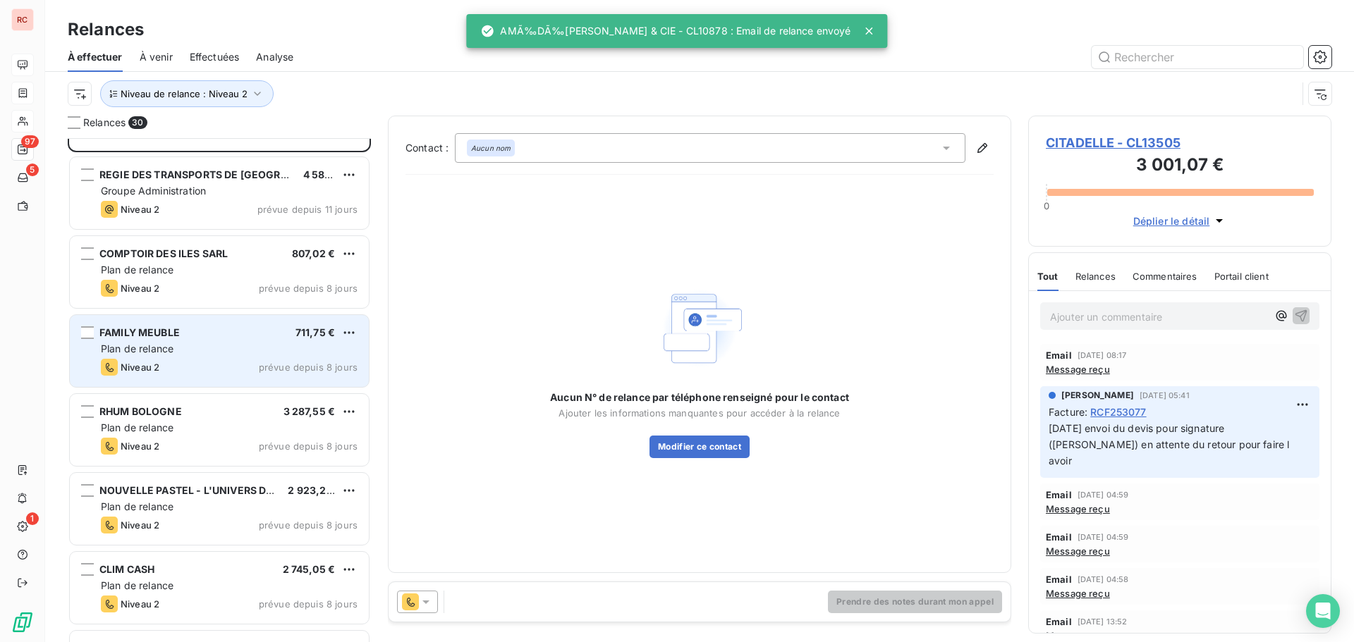
click at [251, 372] on div "Niveau 2 prévue depuis 8 jours" at bounding box center [229, 367] width 257 height 17
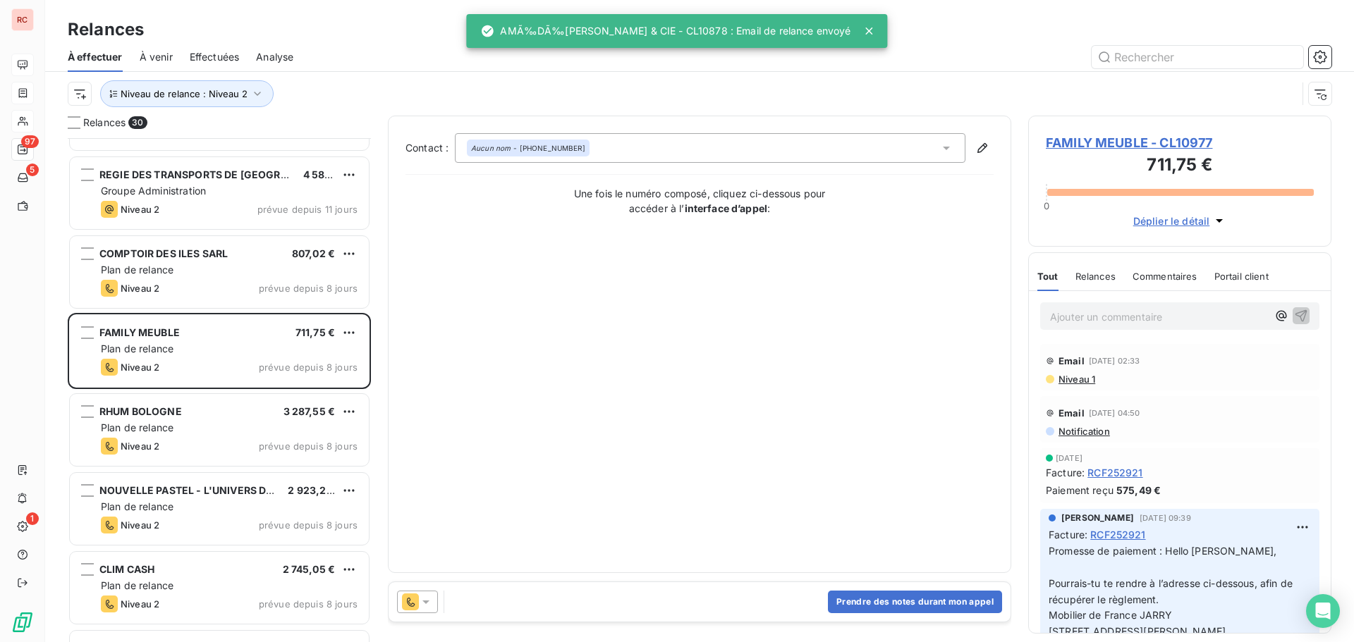
click at [427, 599] on icon at bounding box center [426, 602] width 14 height 14
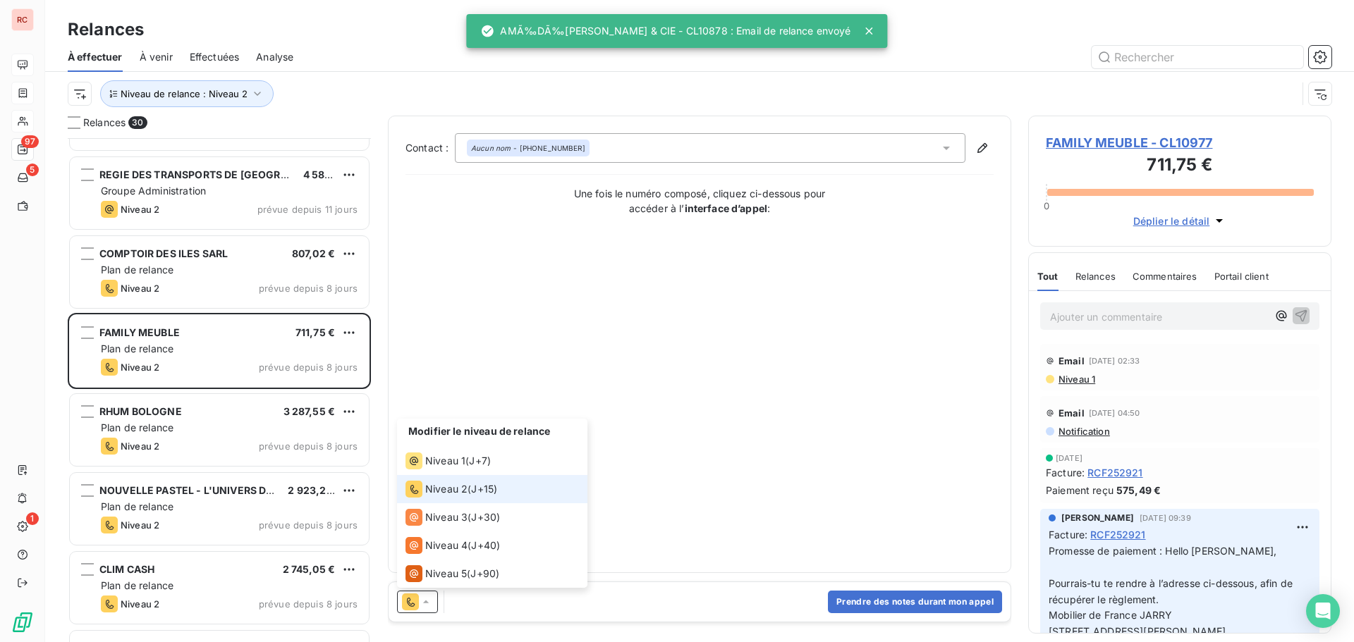
click at [429, 599] on icon at bounding box center [426, 602] width 14 height 14
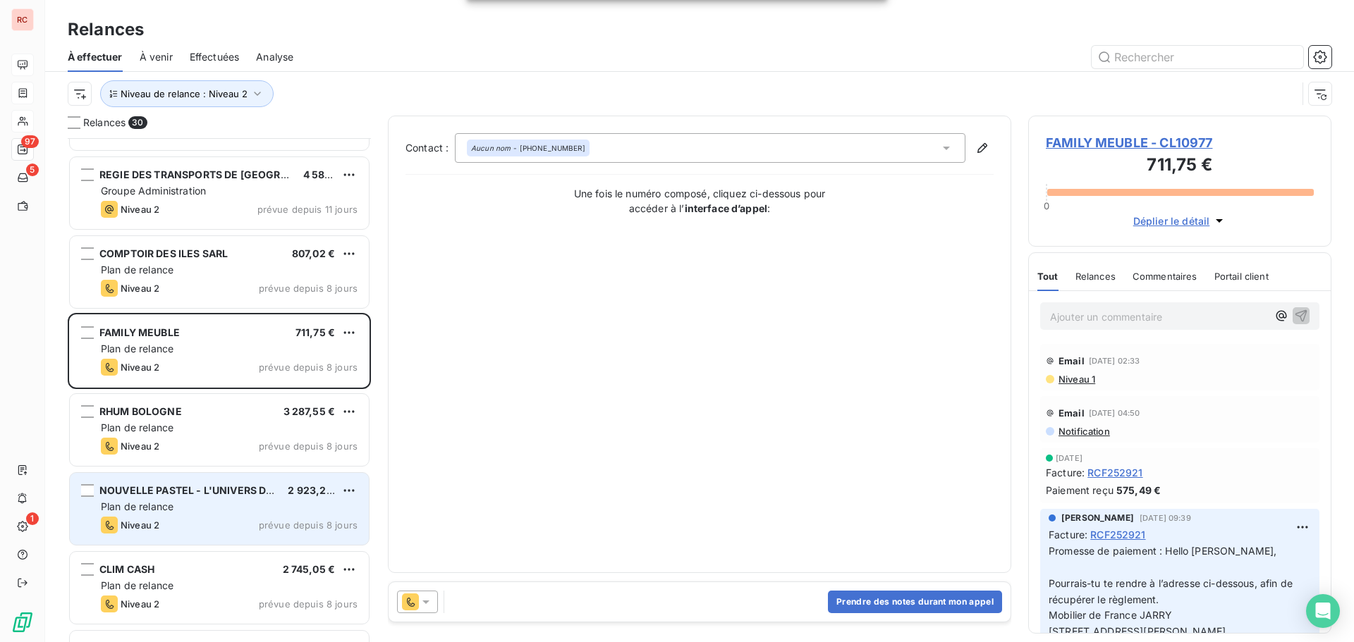
click at [269, 518] on div "Niveau 2 prévue depuis 8 jours" at bounding box center [229, 525] width 257 height 17
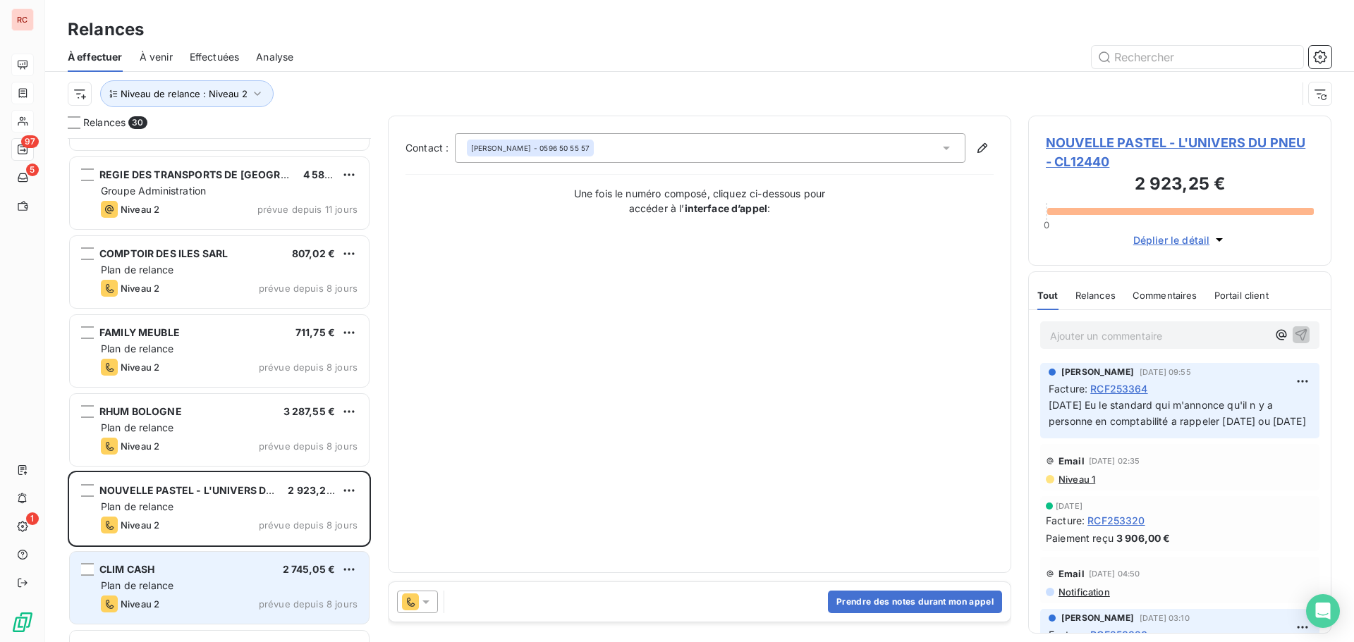
click at [167, 579] on div "Plan de relance" at bounding box center [229, 586] width 257 height 14
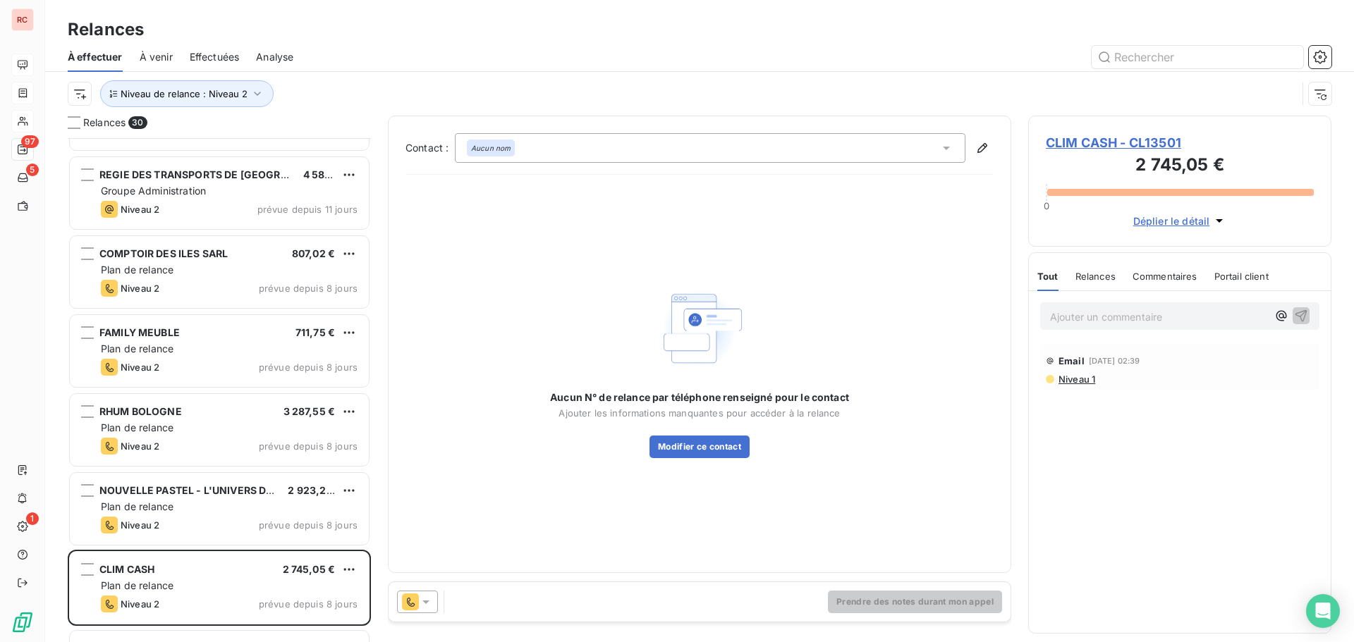
click at [432, 605] on icon at bounding box center [426, 602] width 14 height 14
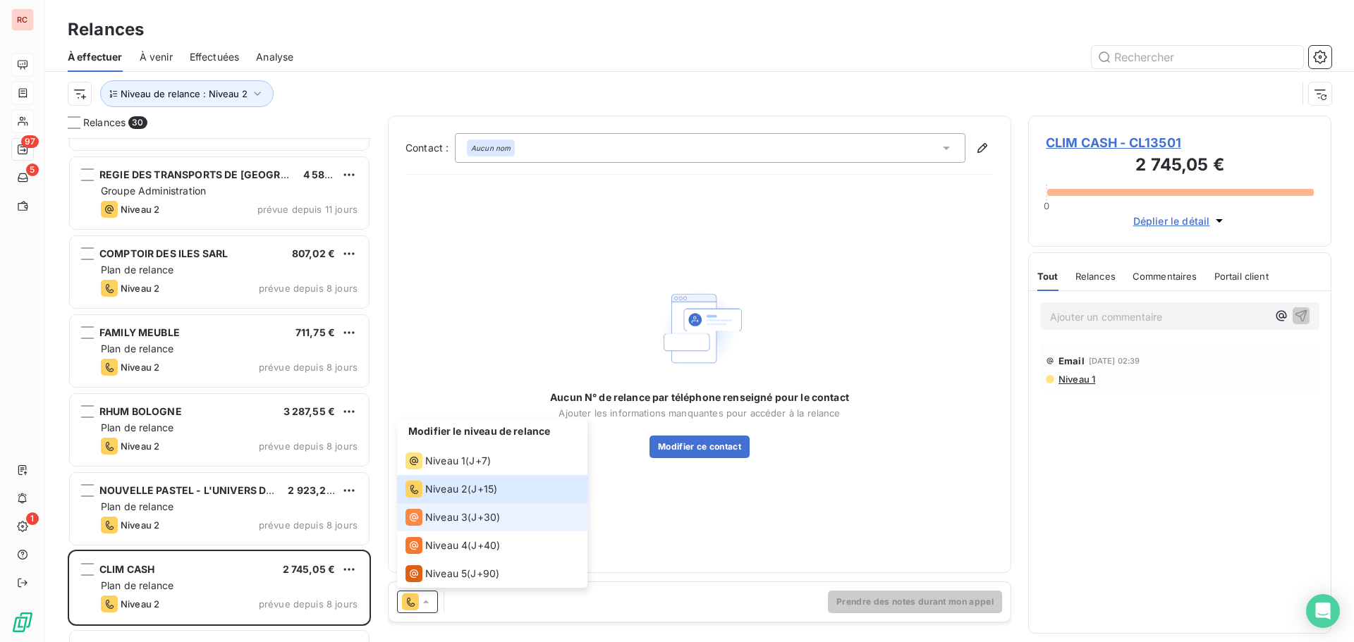
click at [439, 526] on li "Niveau 3 ( J+30 )" at bounding box center [492, 517] width 190 height 28
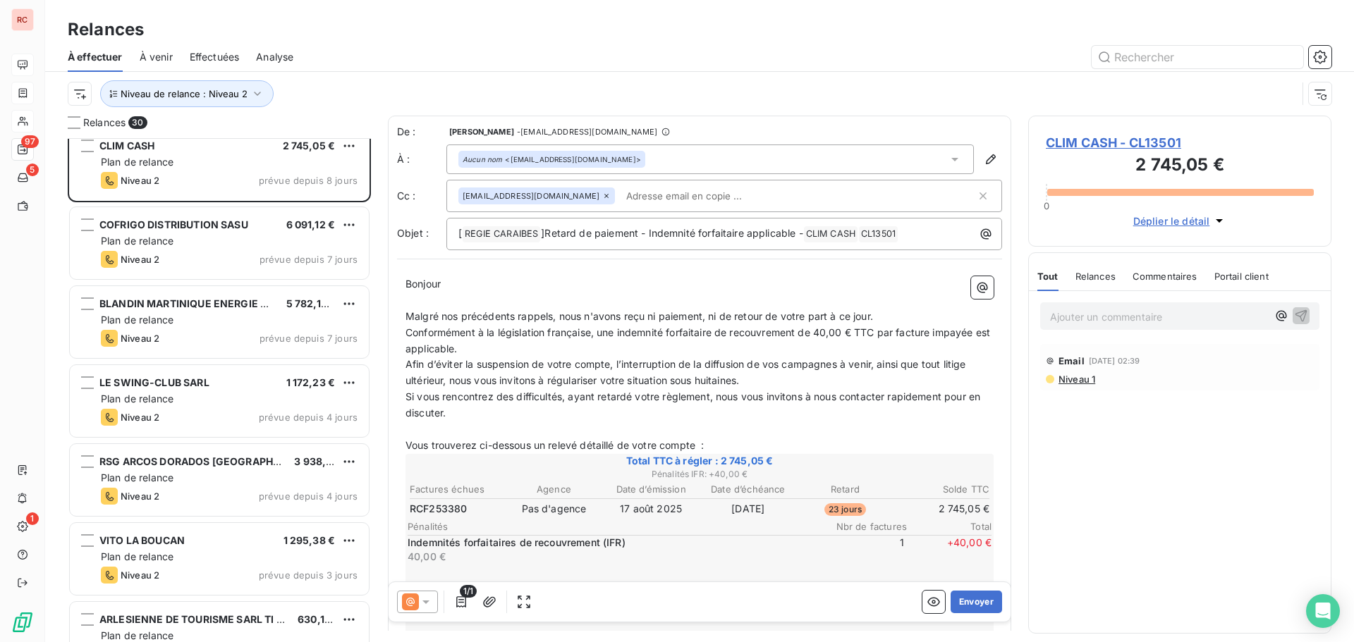
scroll to position [635, 0]
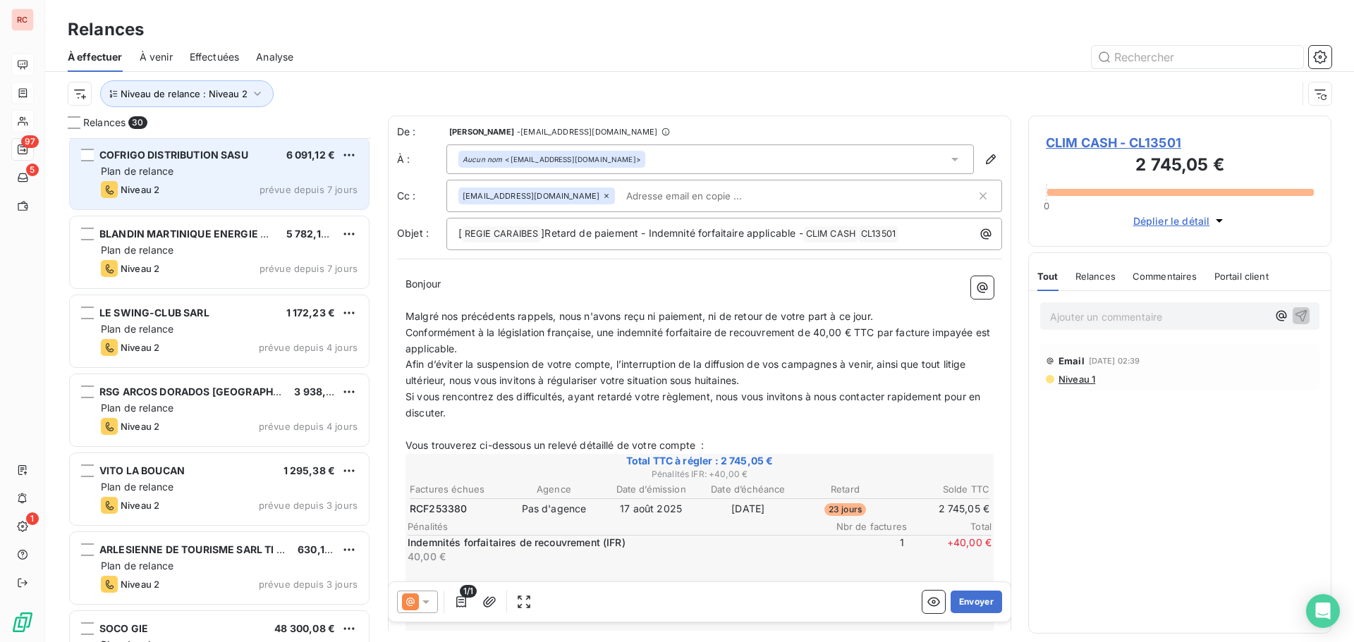
click at [216, 196] on div "Niveau 2 prévue depuis 7 jours" at bounding box center [229, 189] width 257 height 17
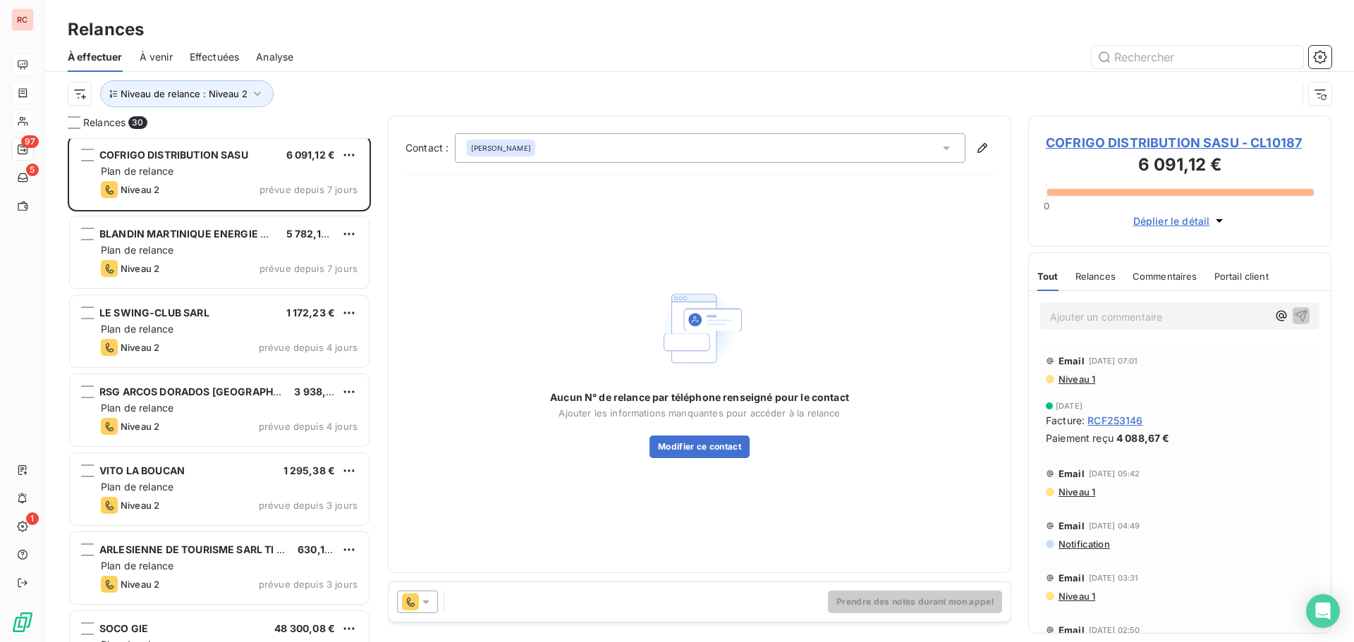
click at [425, 602] on icon at bounding box center [425, 603] width 7 height 4
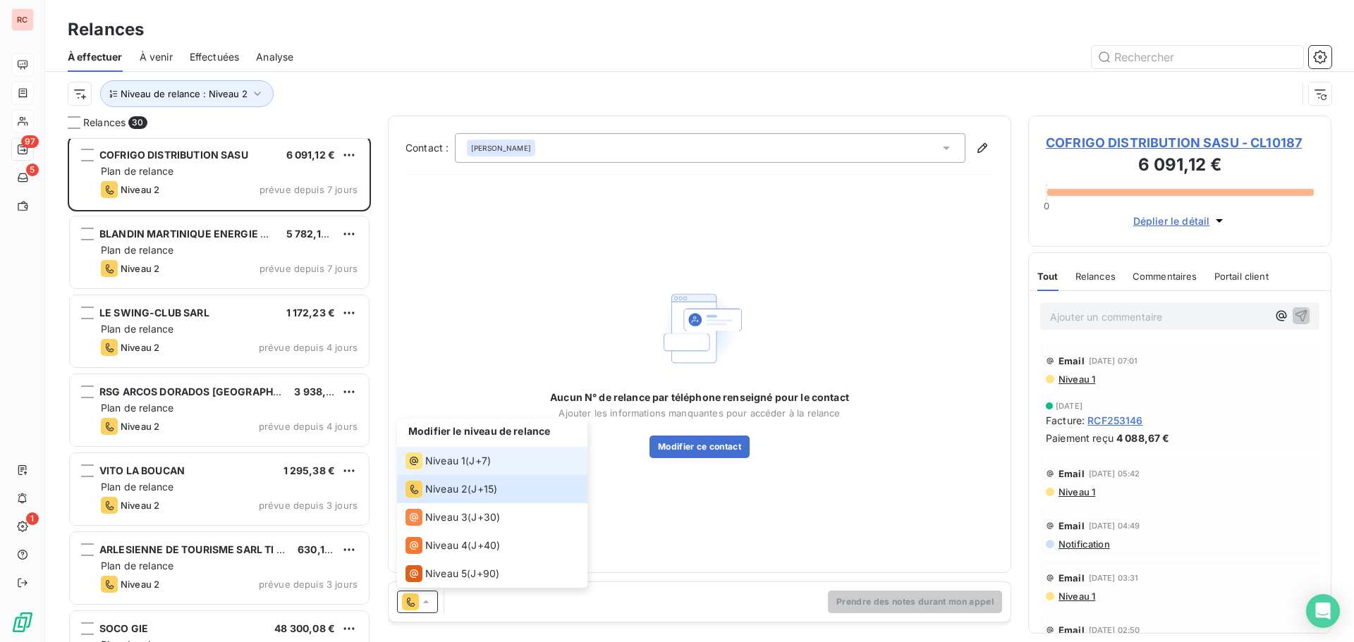
click at [427, 454] on span "Niveau 1" at bounding box center [445, 461] width 40 height 14
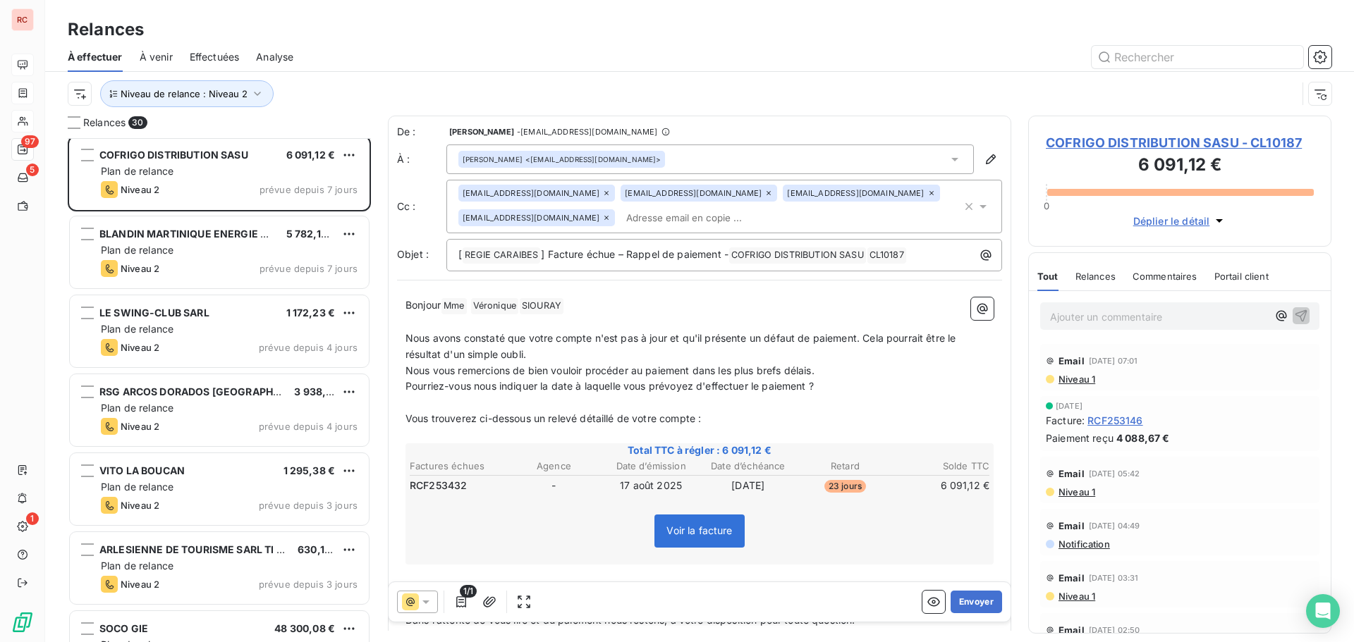
click at [429, 603] on icon at bounding box center [426, 602] width 14 height 14
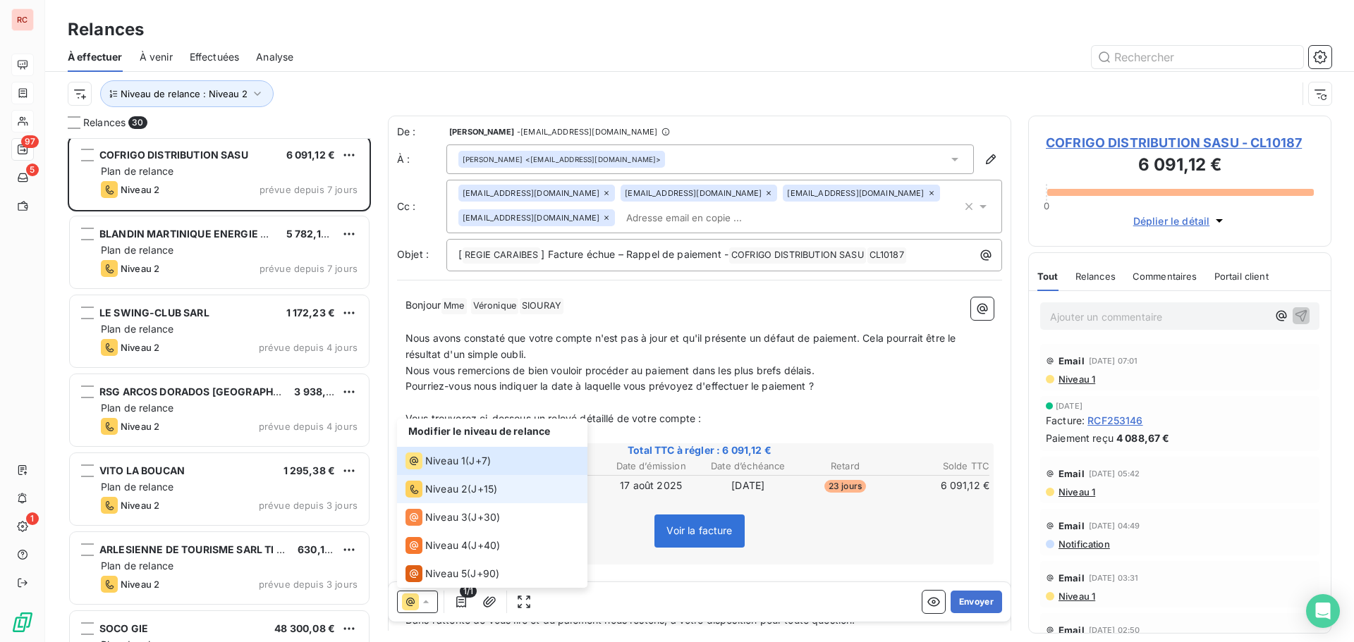
click at [436, 487] on span "Niveau 2" at bounding box center [446, 489] width 42 height 14
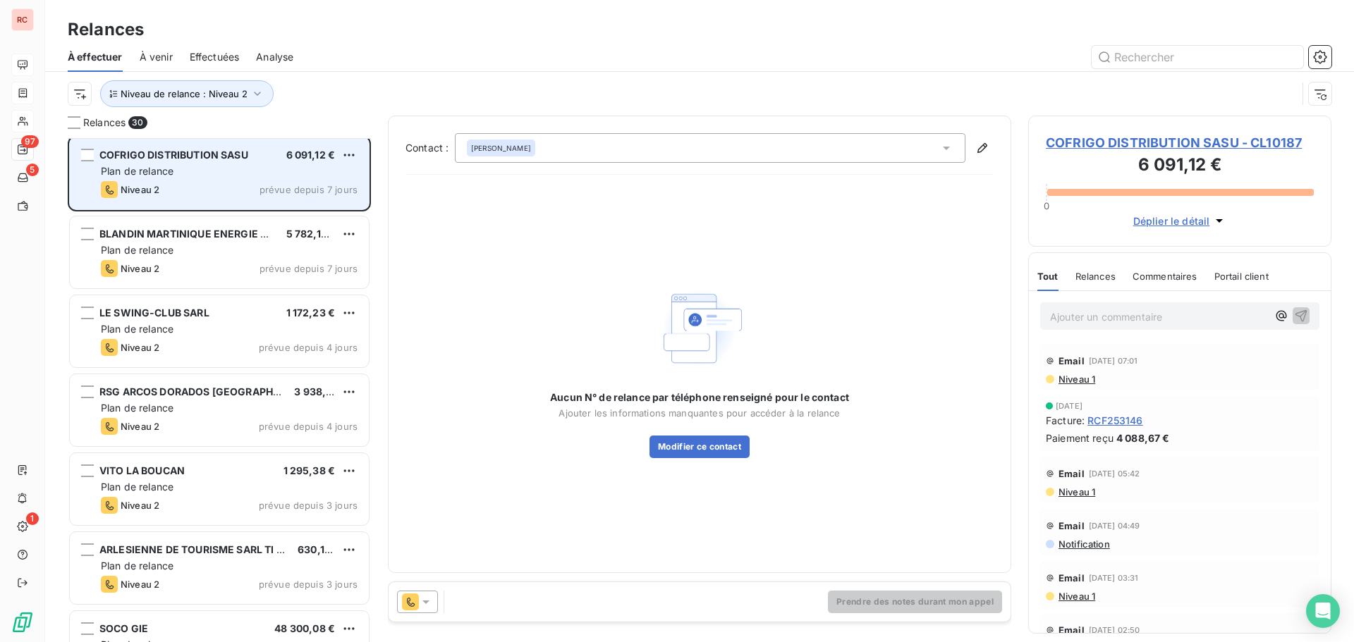
click at [211, 173] on div "Plan de relance" at bounding box center [229, 171] width 257 height 14
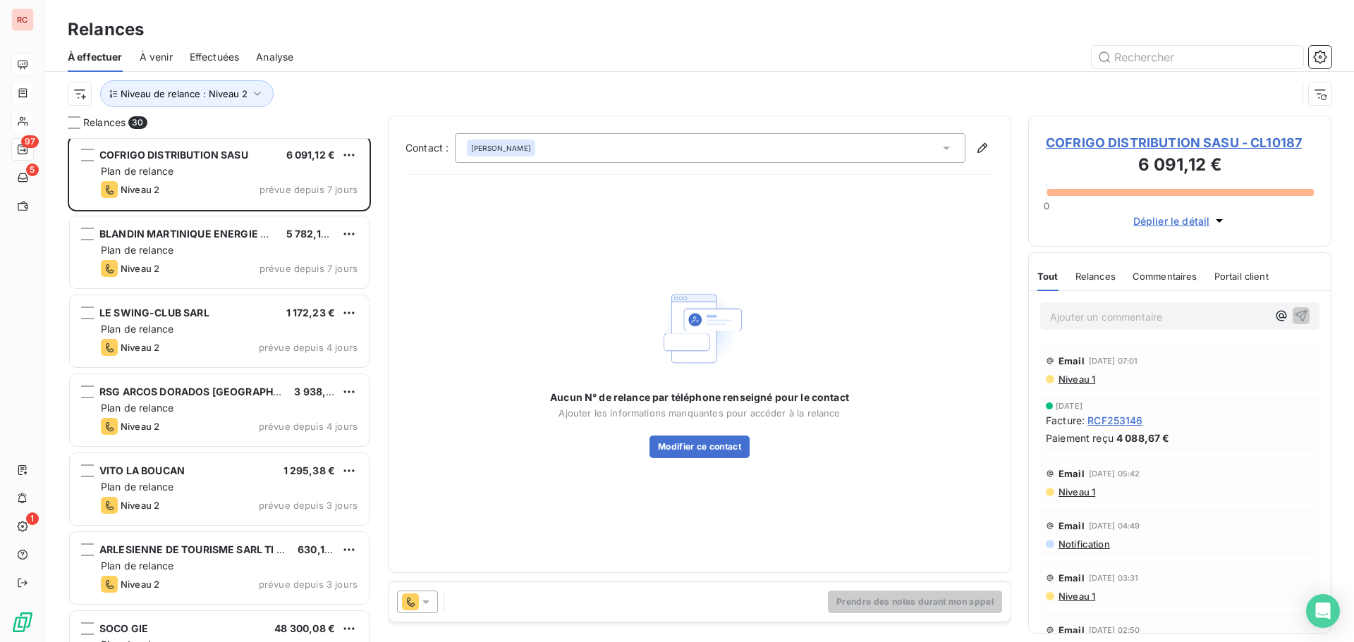
click at [1100, 142] on span "COFRIGO DISTRIBUTION SASU - CL10187" at bounding box center [1180, 142] width 268 height 19
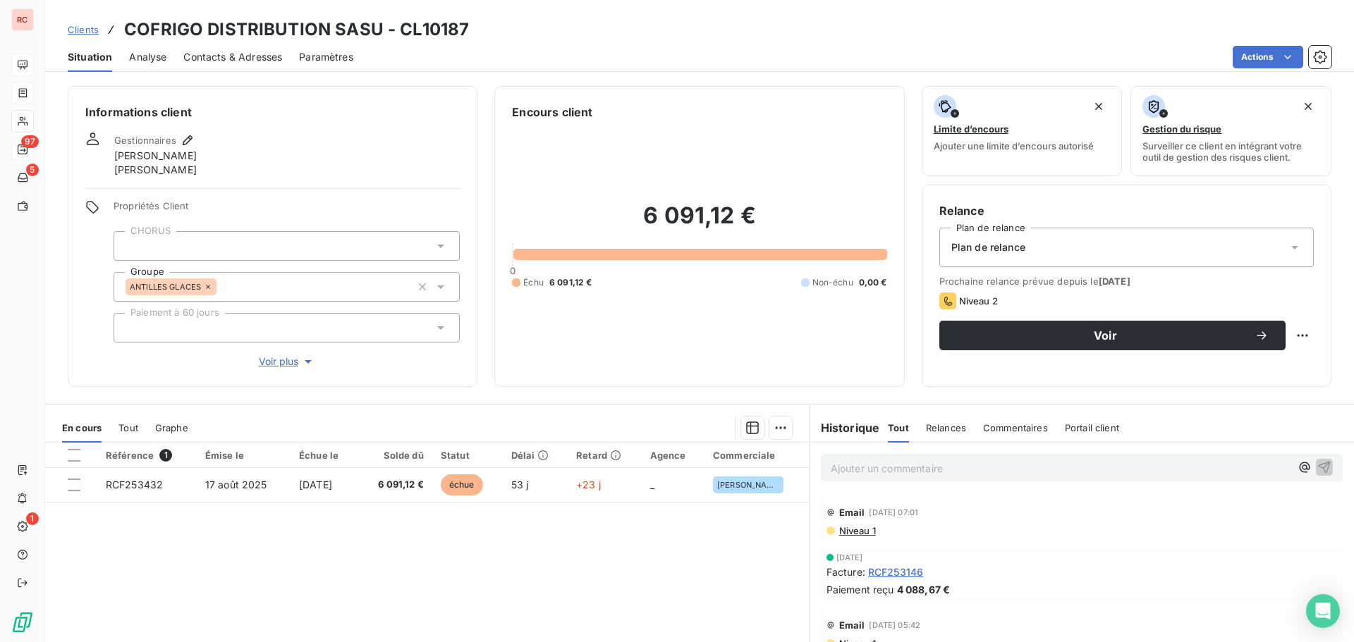
click at [244, 56] on span "Contacts & Adresses" at bounding box center [232, 57] width 99 height 14
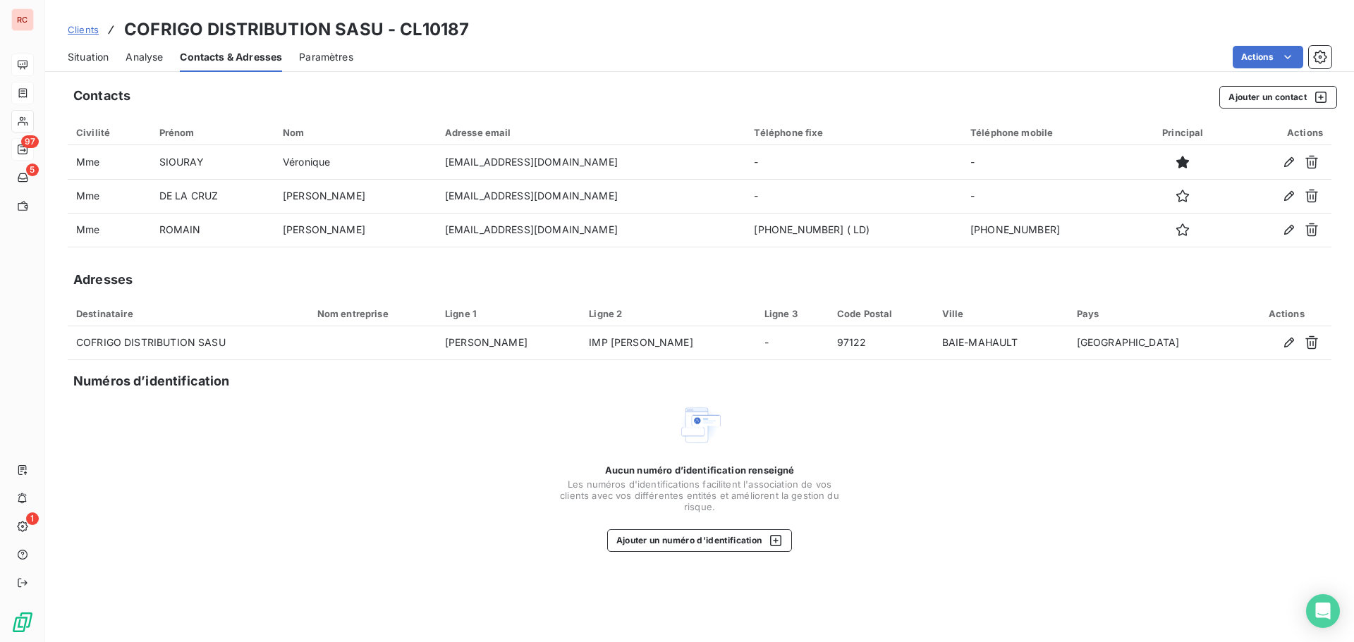
click at [96, 61] on span "Situation" at bounding box center [88, 57] width 41 height 14
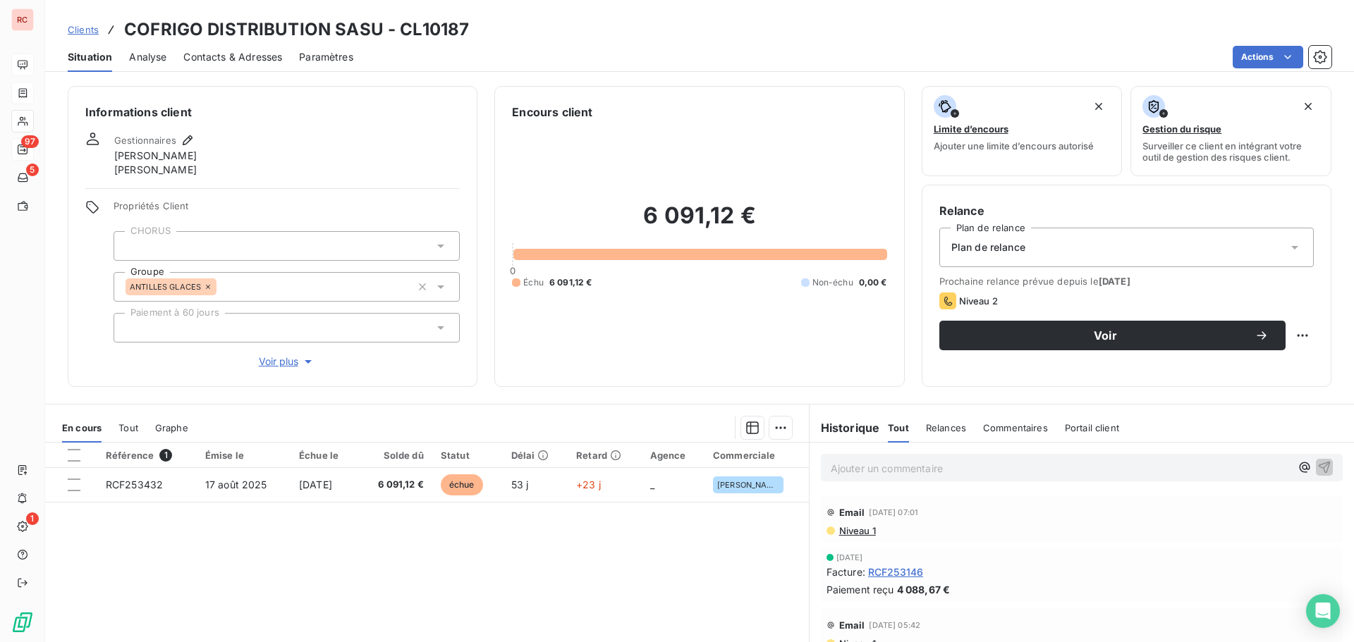
click at [851, 530] on span "Niveau 1" at bounding box center [857, 530] width 38 height 11
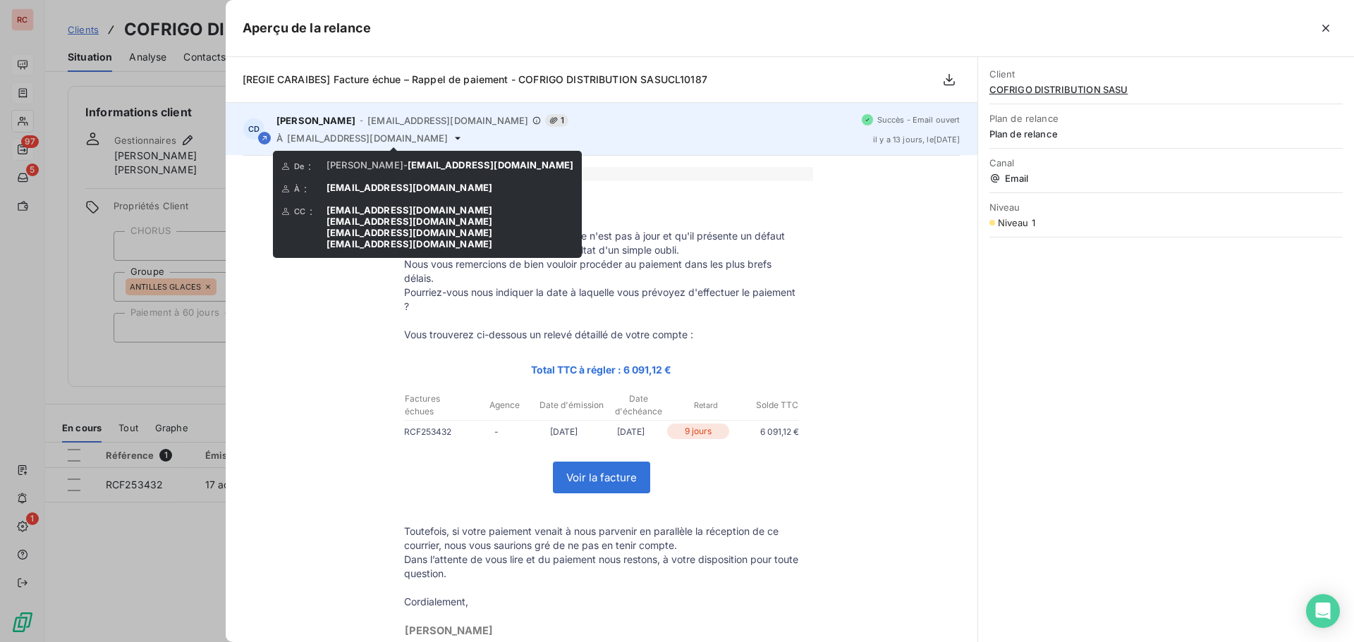
click at [452, 140] on icon at bounding box center [457, 138] width 11 height 11
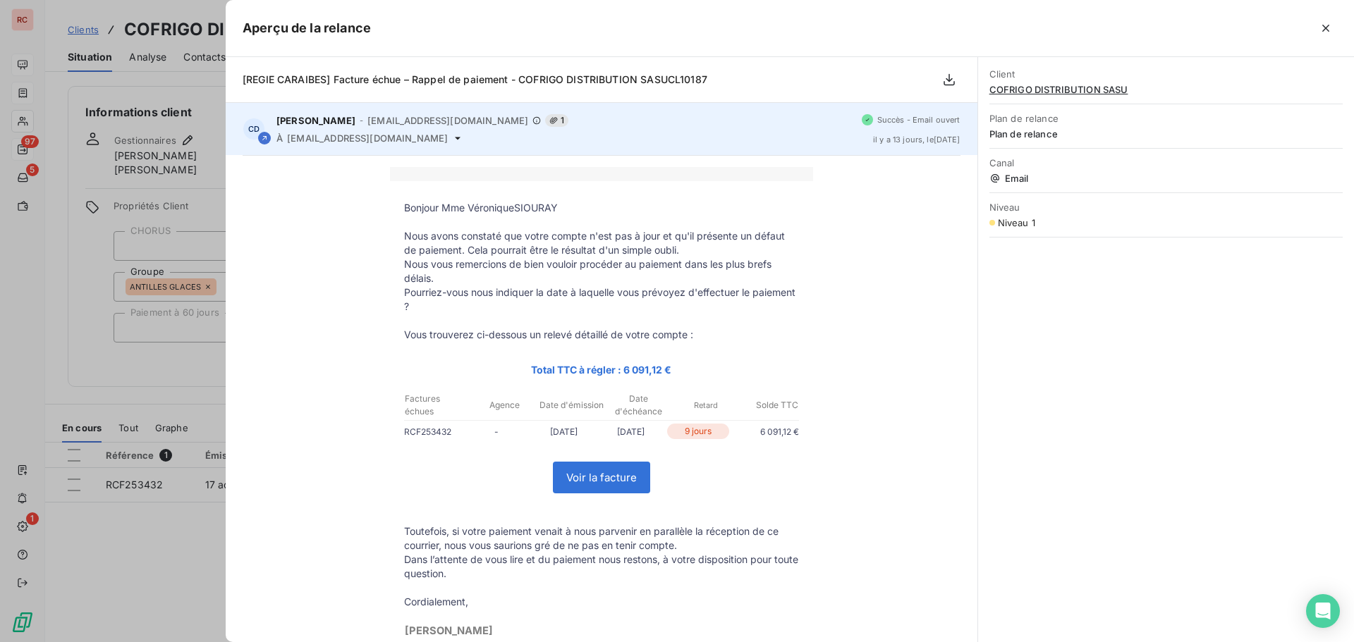
click at [455, 138] on icon at bounding box center [458, 138] width 6 height 3
click at [452, 137] on icon at bounding box center [457, 138] width 11 height 11
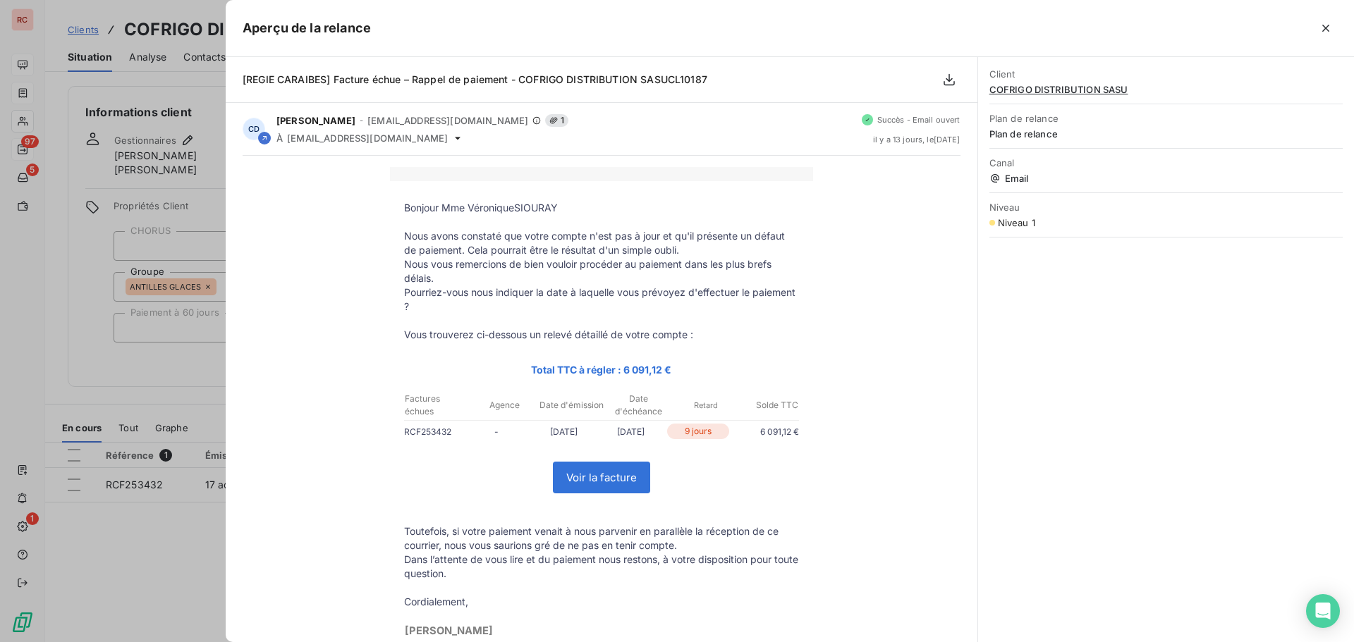
click at [356, 322] on div "Bonjour Mme VéroniqueSIOURAY Nous avons constaté que votre compte n'est pas à j…" at bounding box center [602, 454] width 718 height 575
click at [199, 56] on div at bounding box center [677, 321] width 1354 height 642
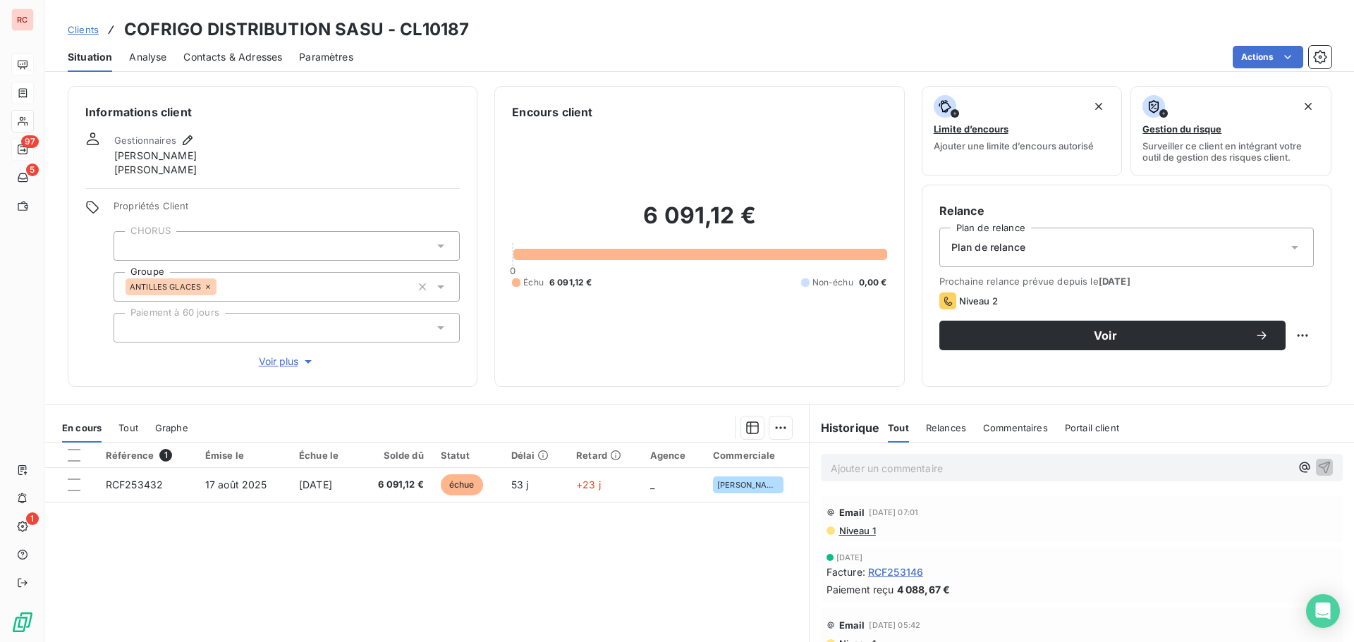
click at [206, 56] on span "Contacts & Adresses" at bounding box center [232, 57] width 99 height 14
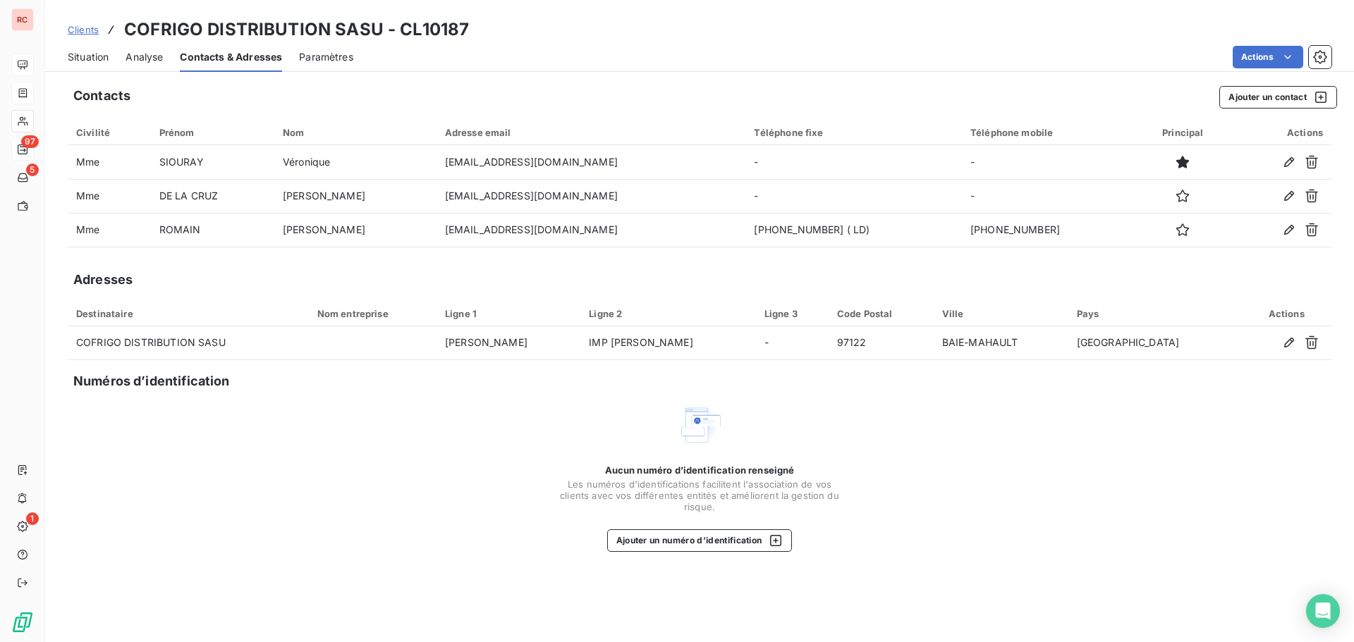
click at [89, 59] on span "Situation" at bounding box center [88, 57] width 41 height 14
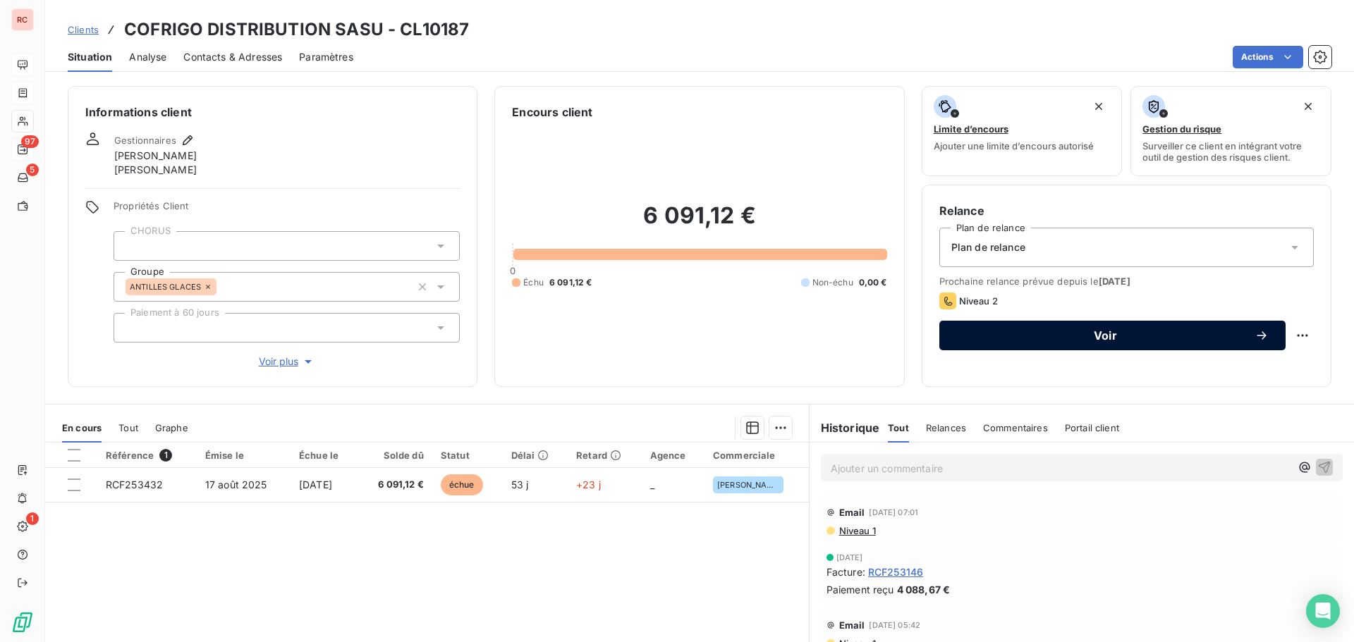
click at [1001, 336] on span "Voir" at bounding box center [1105, 335] width 298 height 11
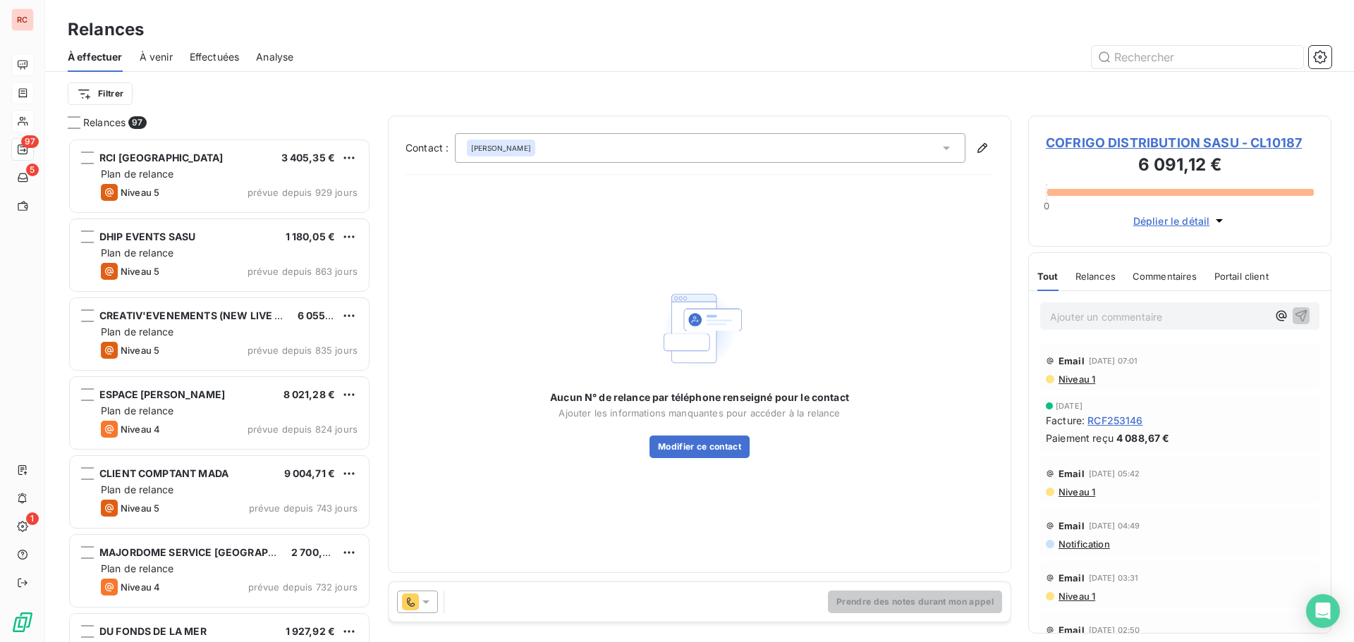
scroll to position [494, 293]
click at [805, 146] on div "SIOURAY Véronique" at bounding box center [710, 148] width 511 height 30
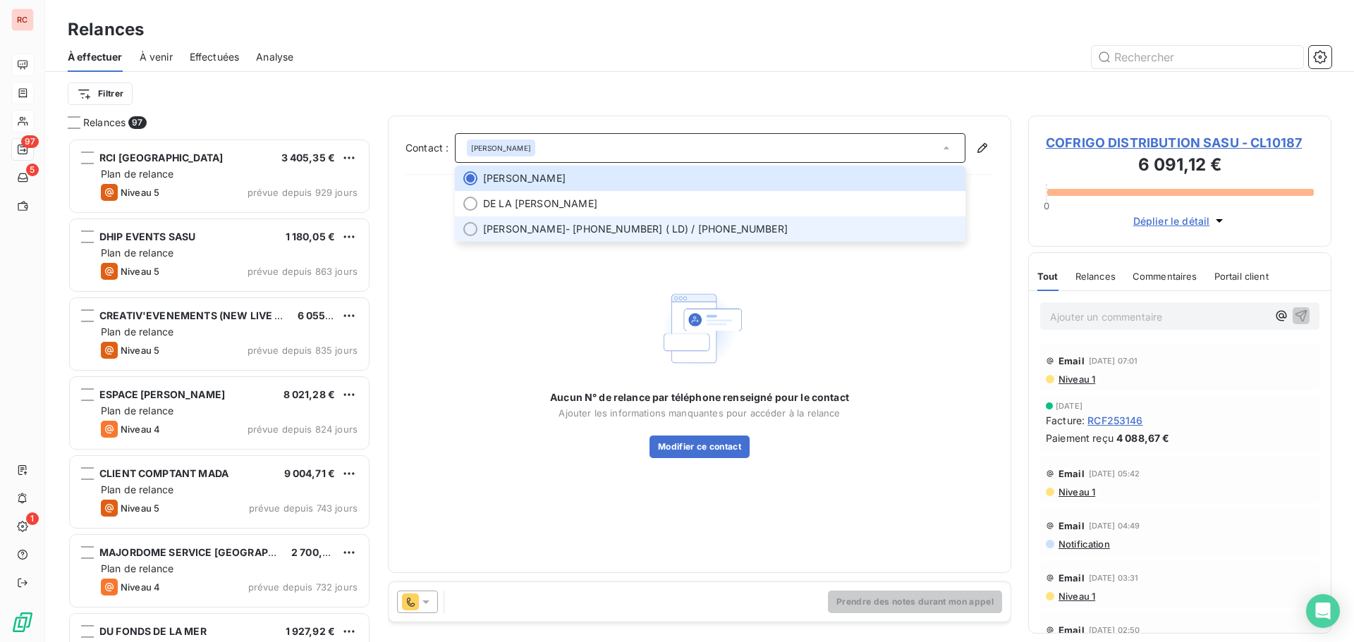
click at [665, 225] on span "ROMAIN Christelle - +590 590.32.55.22 ( LD) / +590 690.58.37.45" at bounding box center [720, 229] width 474 height 14
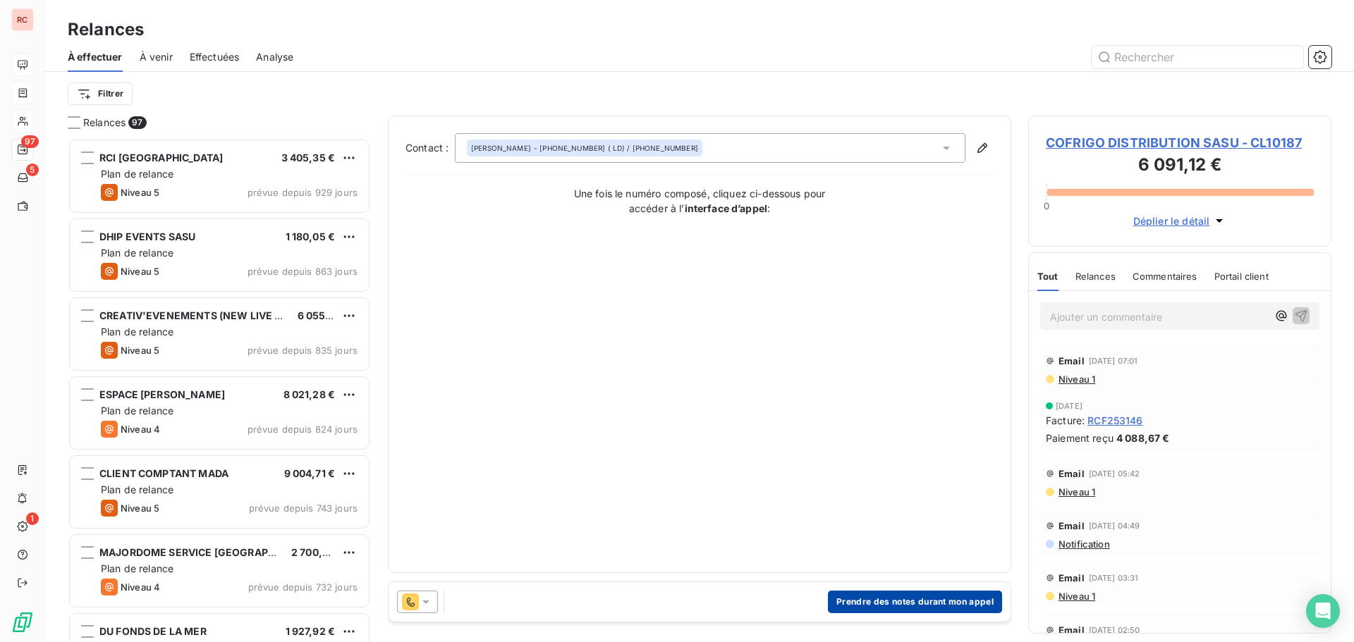
click at [875, 599] on button "Prendre des notes durant mon appel" at bounding box center [915, 602] width 174 height 23
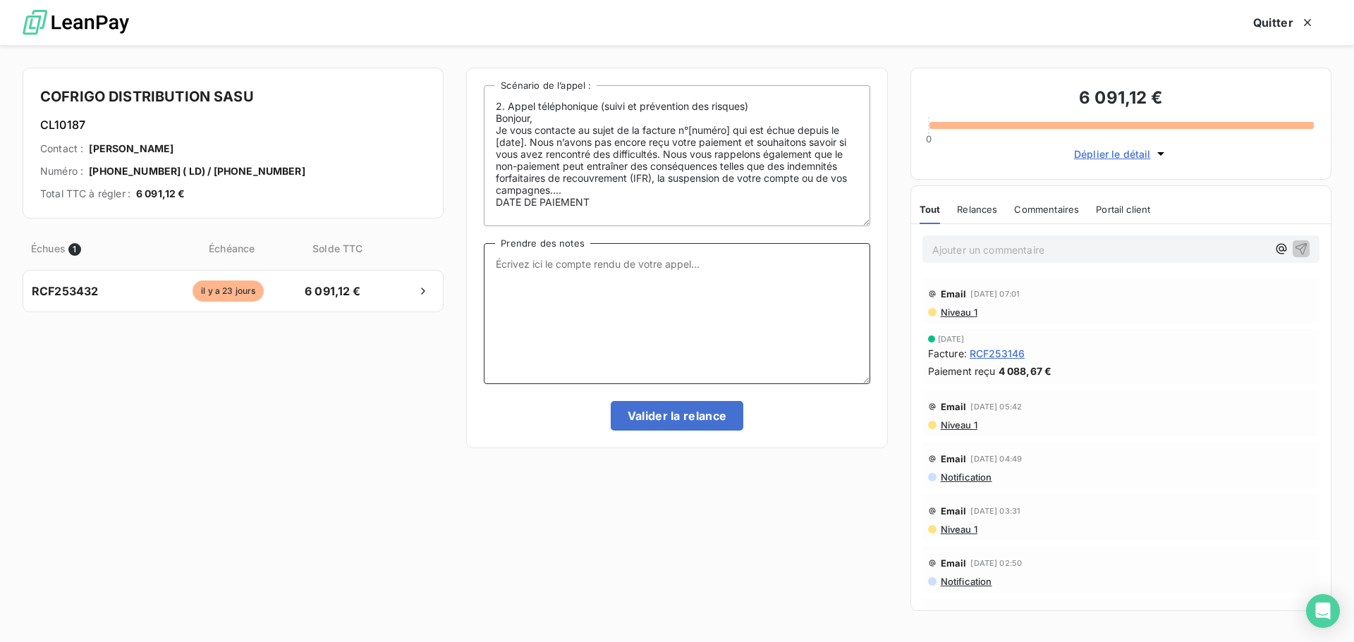
click at [569, 297] on textarea "Prendre des notes" at bounding box center [677, 313] width 386 height 141
type textarea "Laissé message sur répondeur et demande de rappel"
click at [692, 412] on button "Valider la relance" at bounding box center [677, 416] width 133 height 30
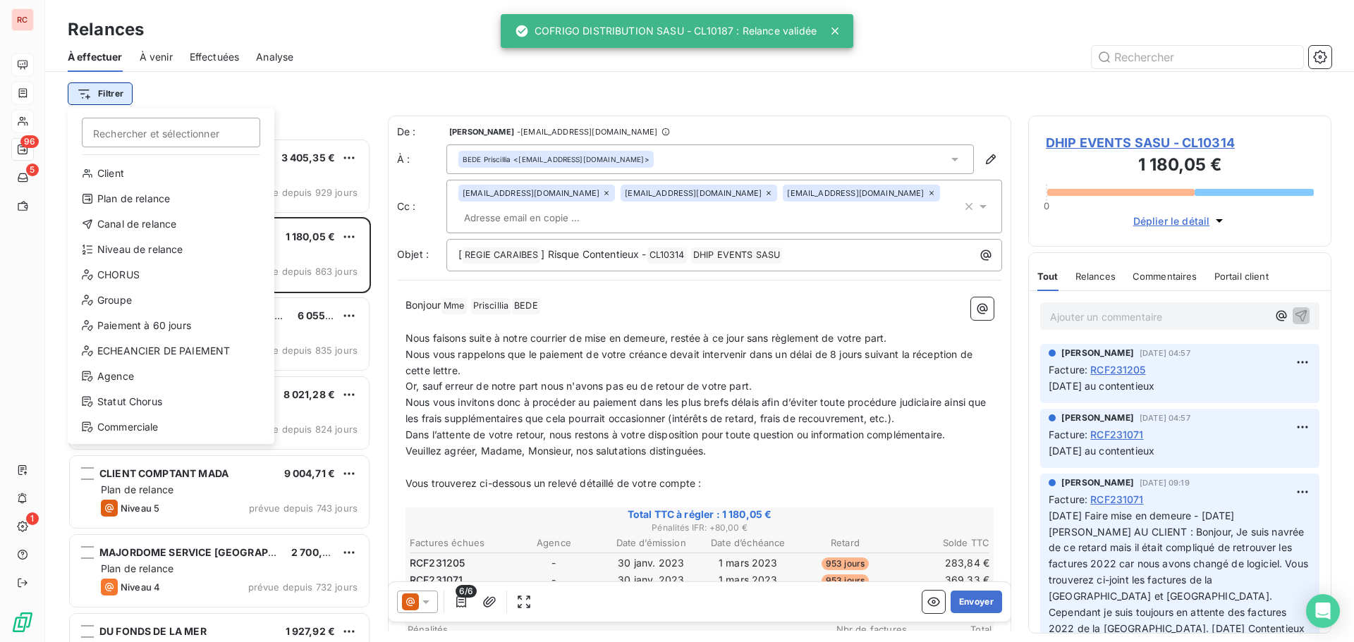
click at [105, 93] on html "RC 96 5 1 Relances À effectuer À venir Effectuées Analyse Filtrer Rechercher et…" at bounding box center [677, 321] width 1354 height 642
click at [123, 244] on div "Niveau de relance" at bounding box center [170, 249] width 195 height 23
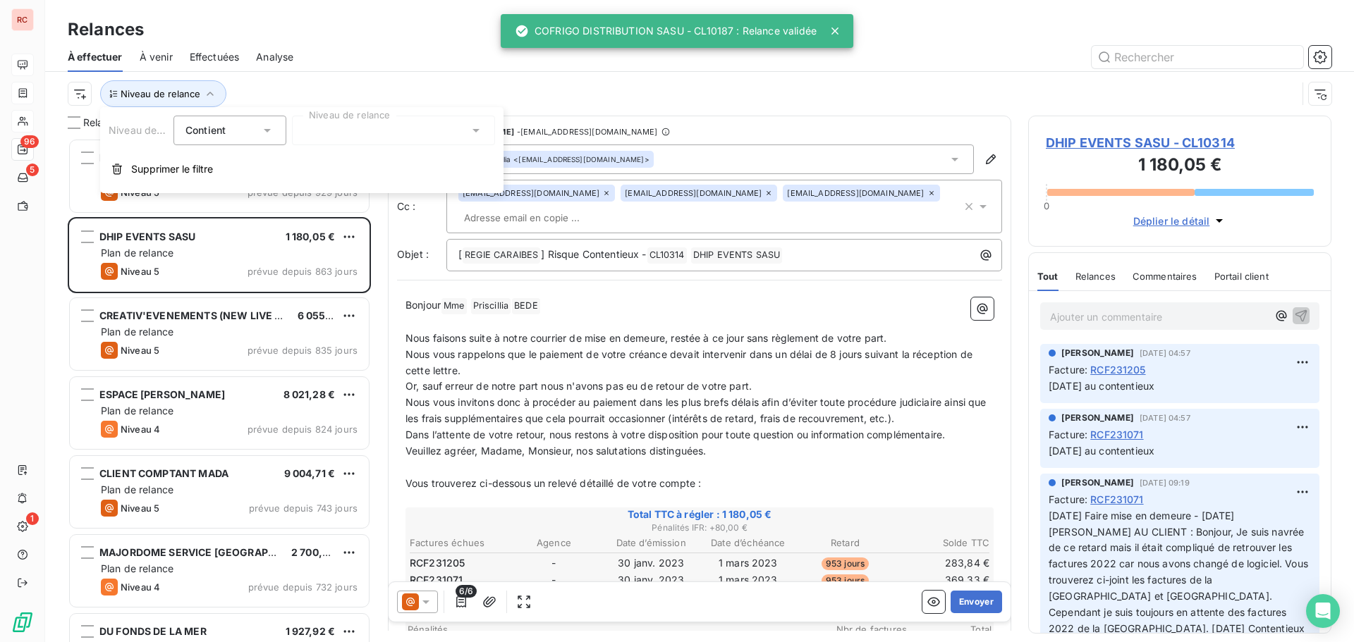
click at [362, 121] on div at bounding box center [393, 131] width 203 height 30
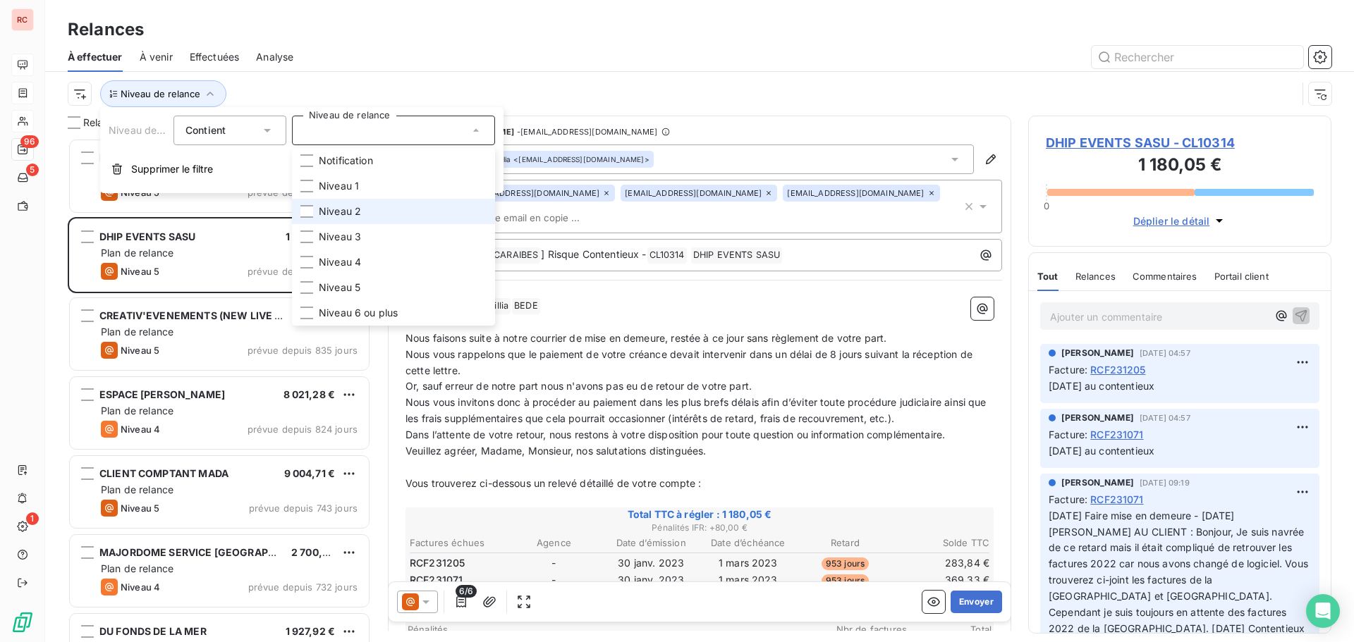
click at [341, 209] on span "Niveau 2" at bounding box center [340, 212] width 42 height 14
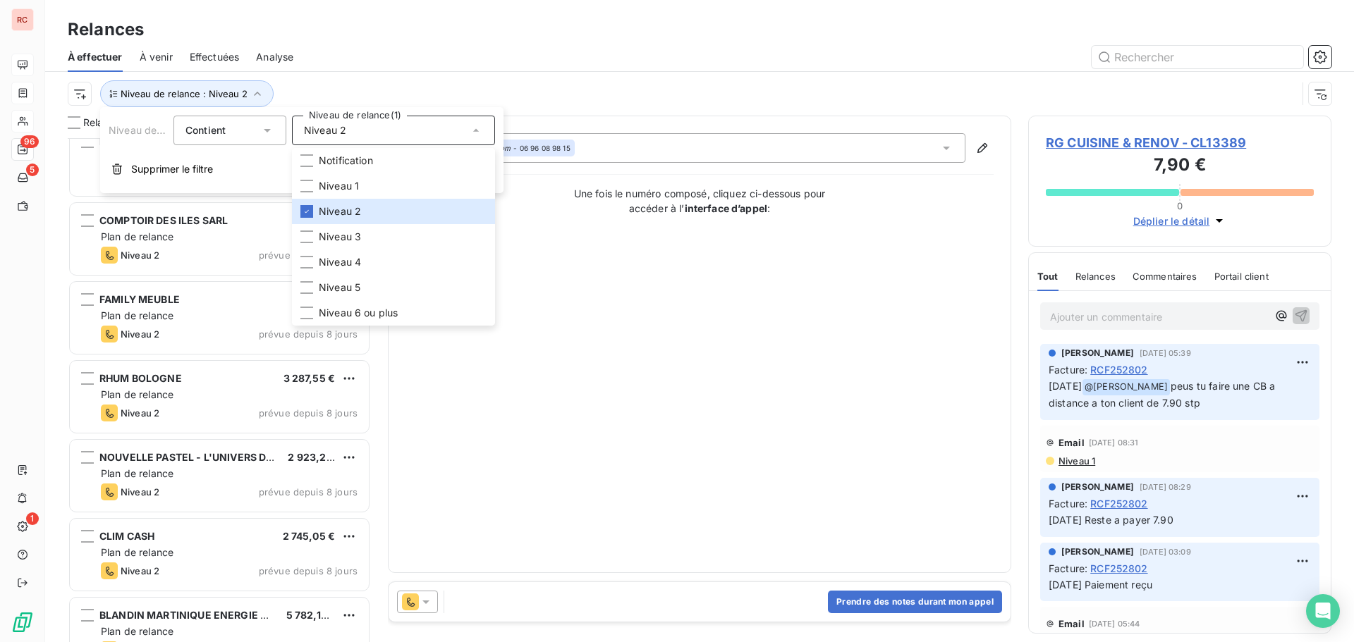
scroll to position [212, 0]
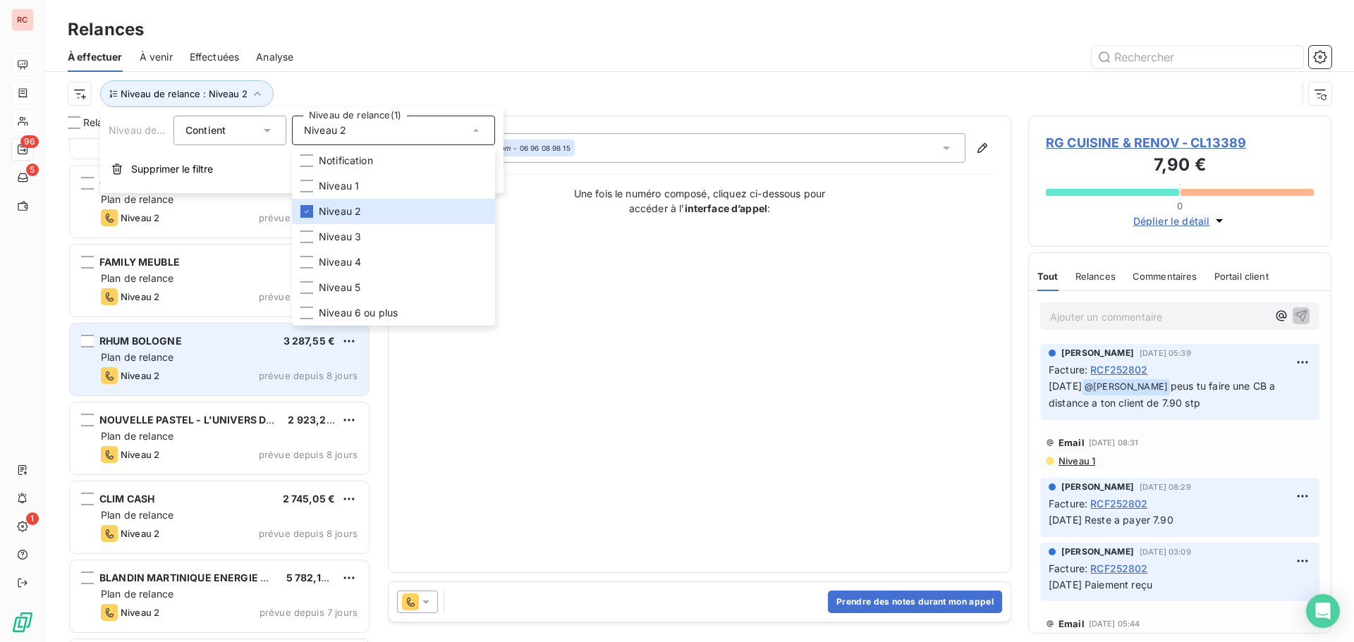
click at [211, 353] on div "Plan de relance" at bounding box center [229, 357] width 257 height 14
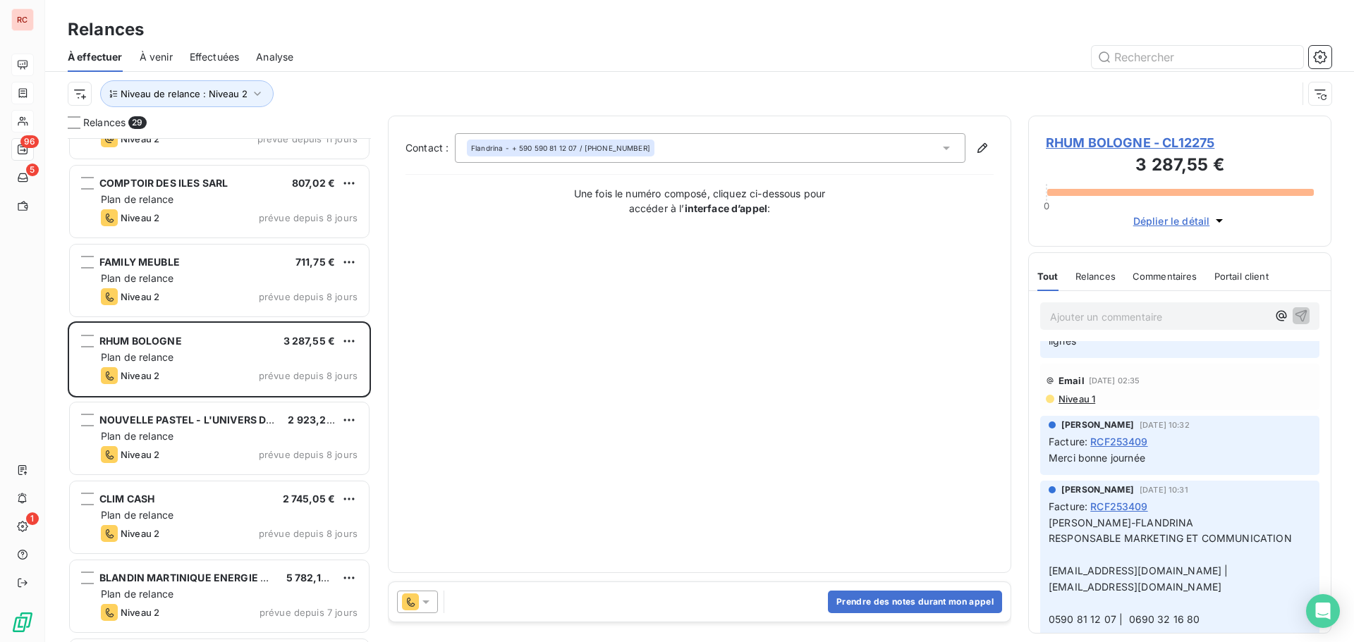
scroll to position [141, 0]
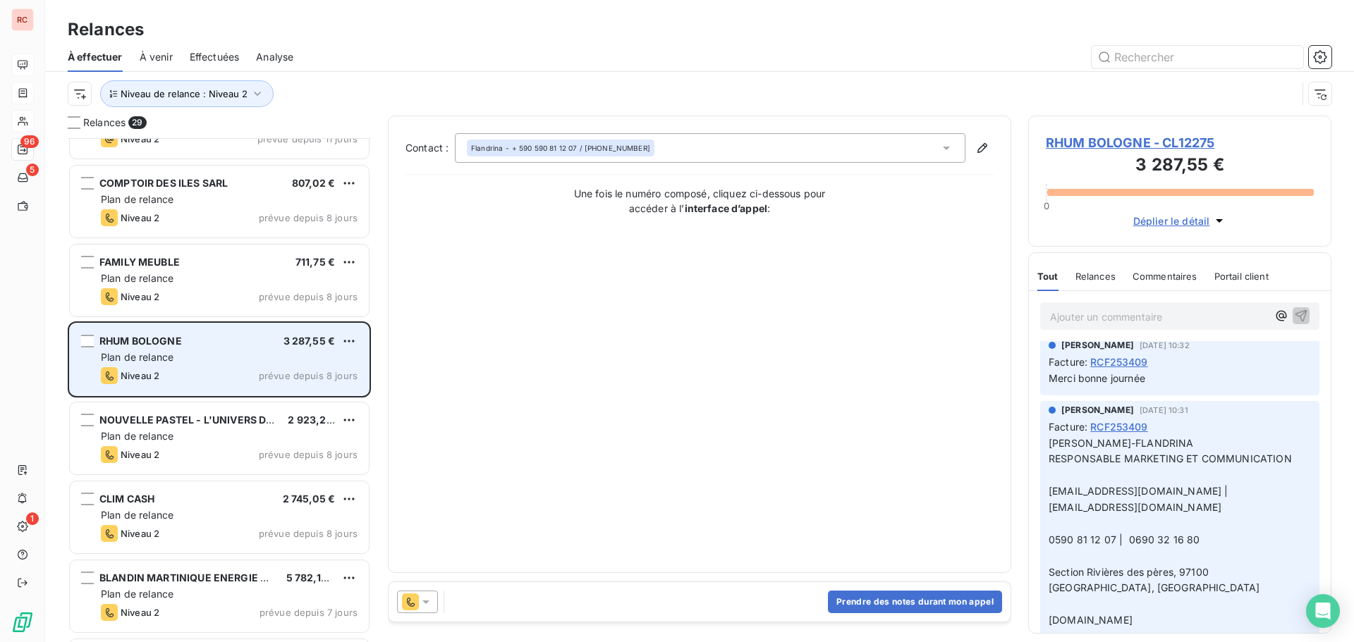
click at [238, 351] on div "Plan de relance" at bounding box center [229, 357] width 257 height 14
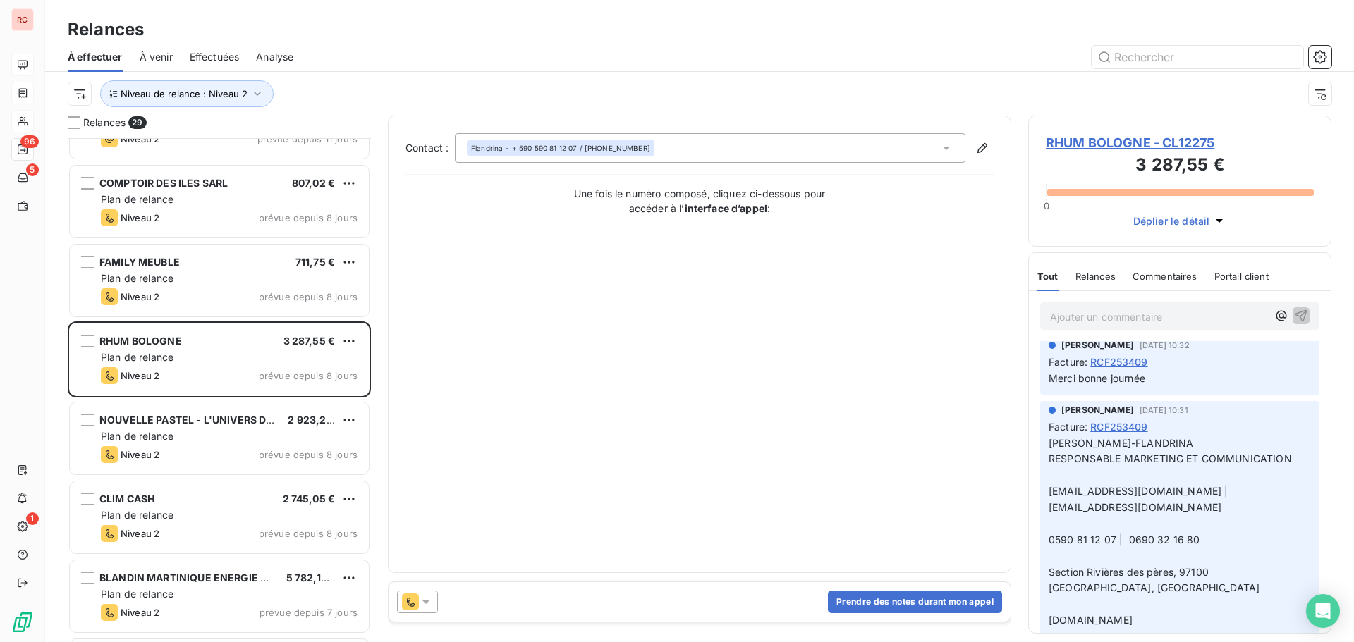
click at [422, 601] on icon at bounding box center [426, 602] width 14 height 14
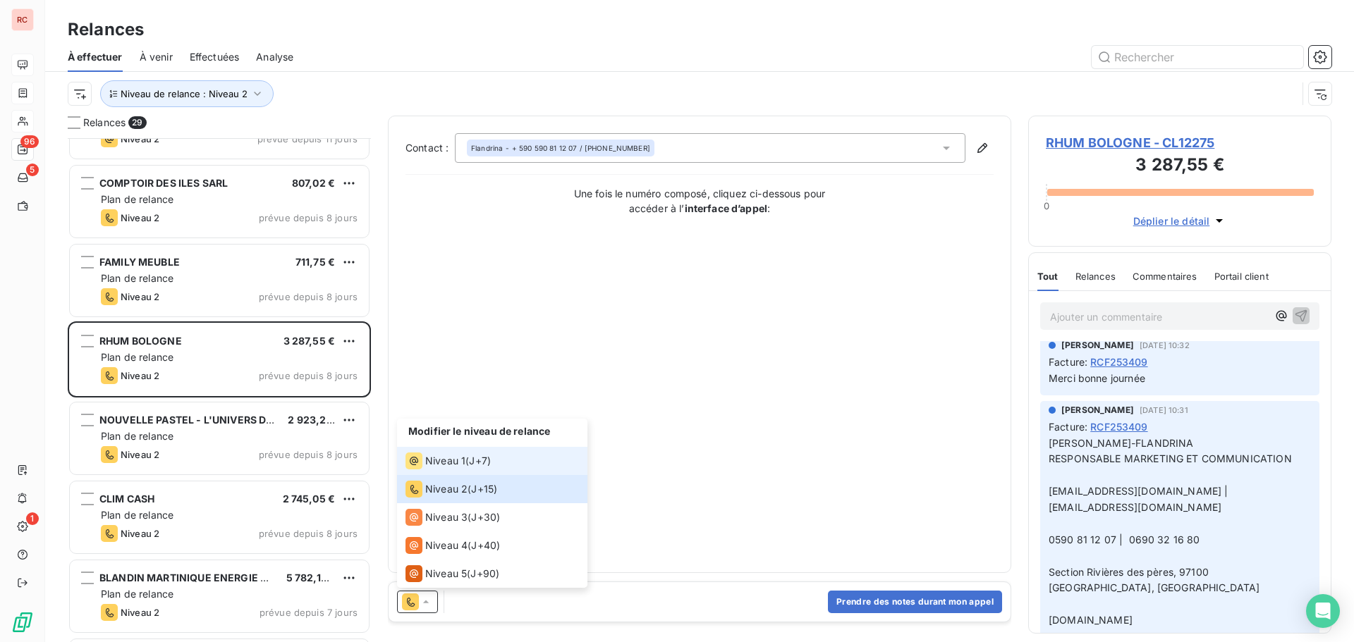
click at [461, 470] on li "Niveau 1 ( J+7 )" at bounding box center [492, 461] width 190 height 28
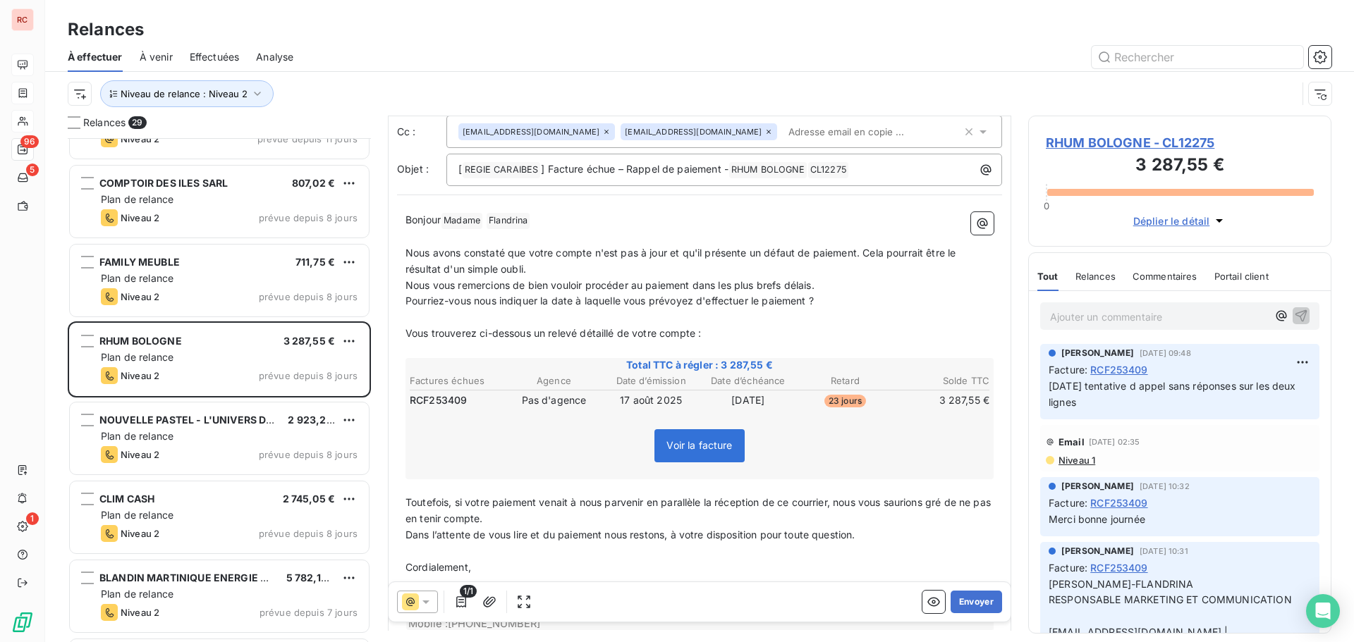
scroll to position [0, 0]
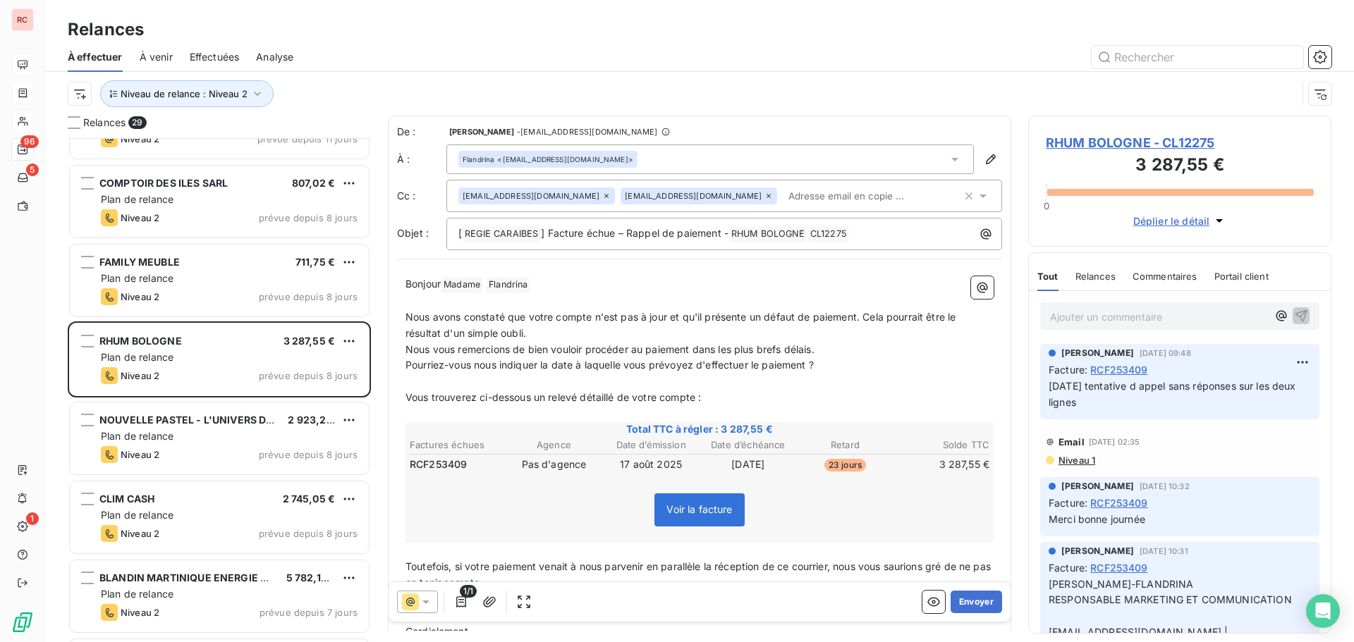
click at [427, 599] on icon at bounding box center [426, 602] width 14 height 14
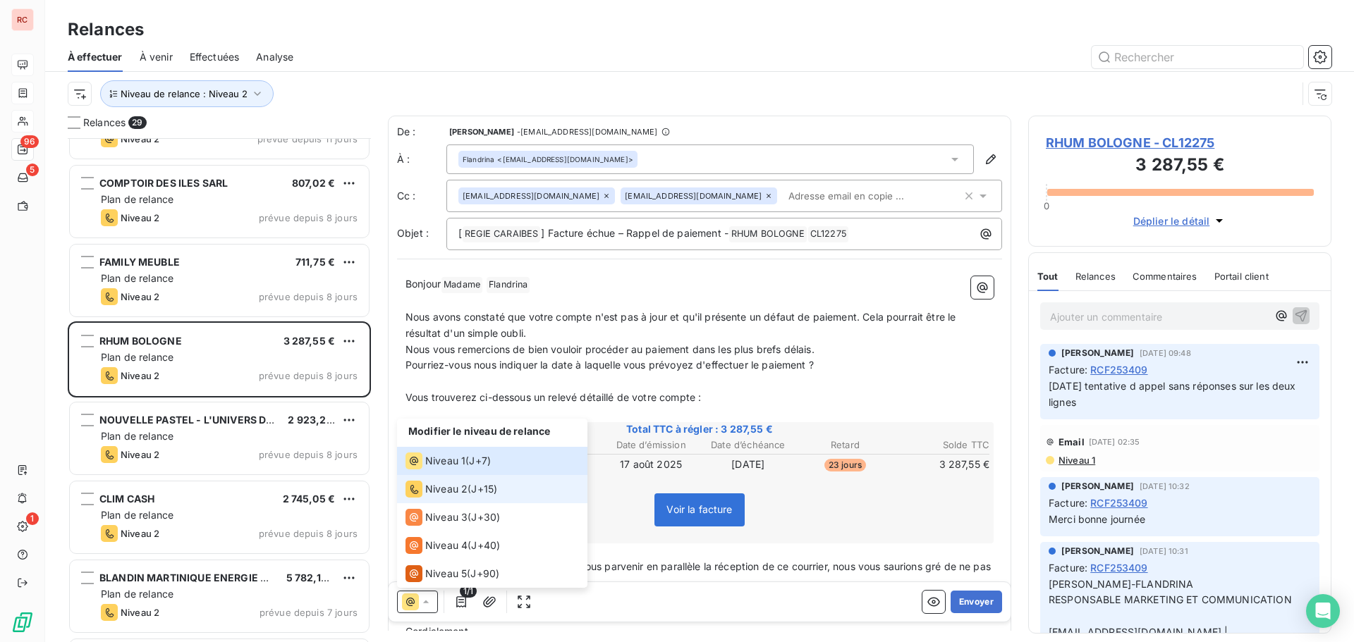
click at [475, 488] on span "J+15 )" at bounding box center [484, 489] width 26 height 14
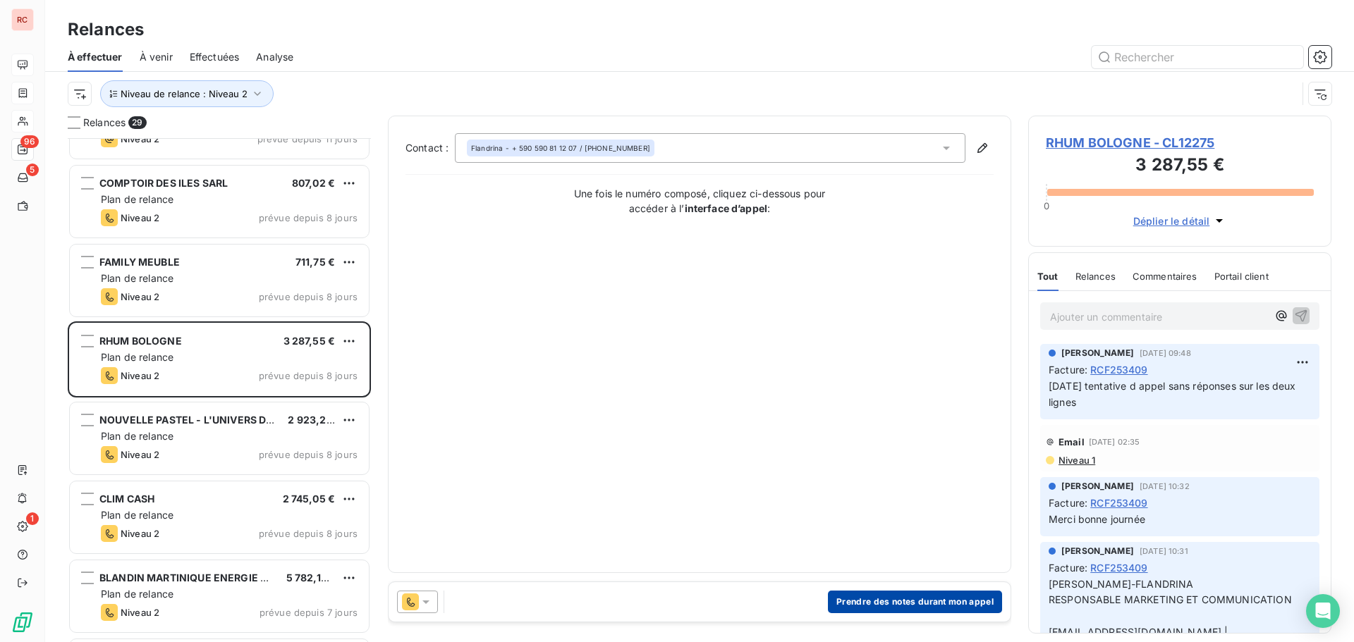
click at [868, 599] on button "Prendre des notes durant mon appel" at bounding box center [915, 602] width 174 height 23
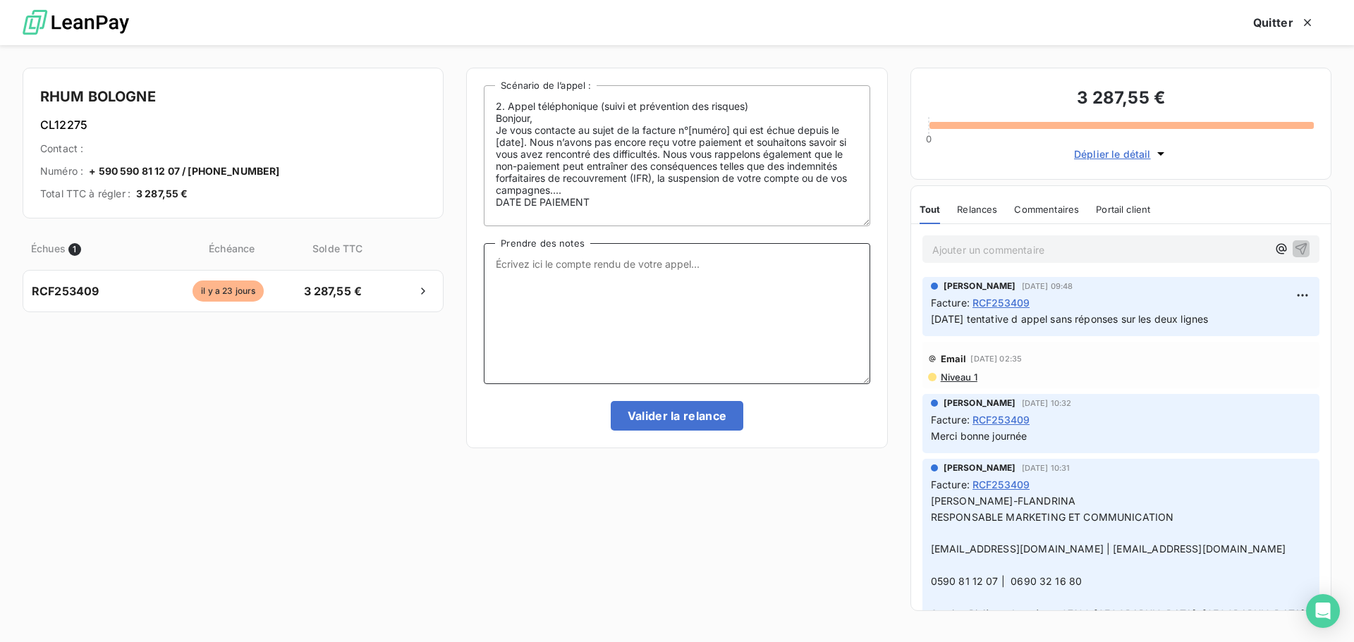
click at [598, 268] on textarea "Prendre des notes" at bounding box center [677, 313] width 386 height 141
click at [425, 413] on div "Échues 1 Échéance Solde TTC RCF253409 il y a 23 jours 3 287,55 €" at bounding box center [233, 423] width 421 height 393
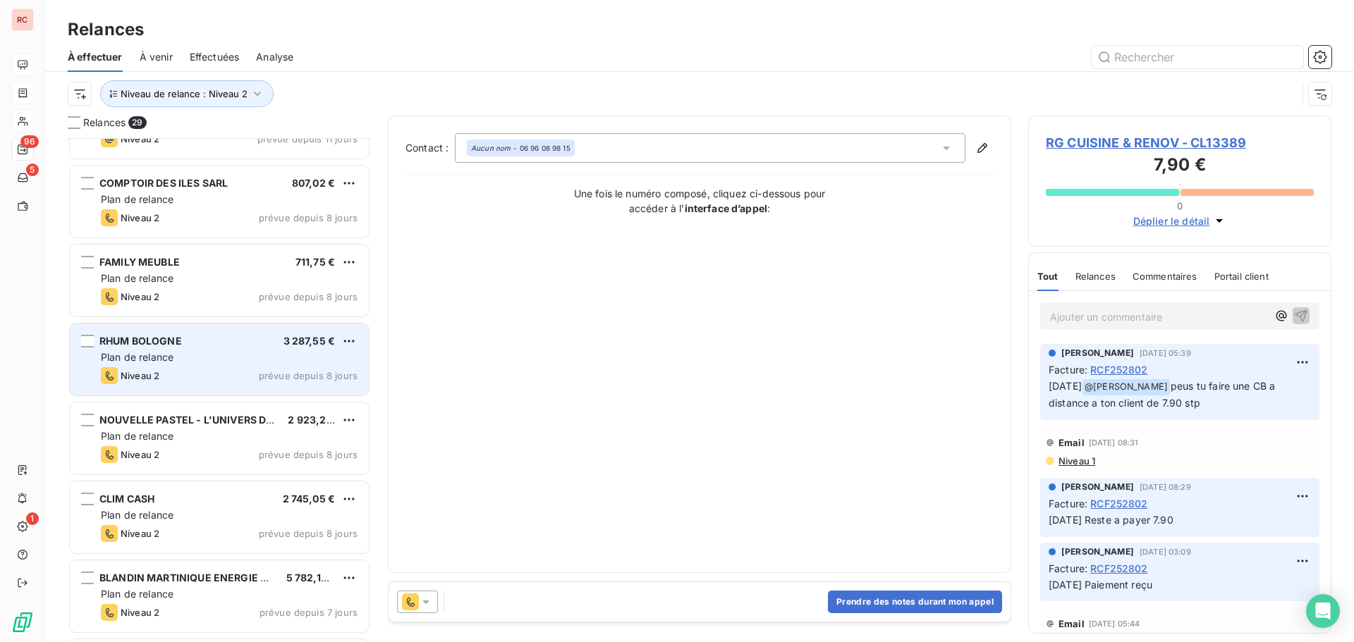
click at [188, 367] on div "Niveau 2 prévue depuis 8 jours" at bounding box center [229, 375] width 257 height 17
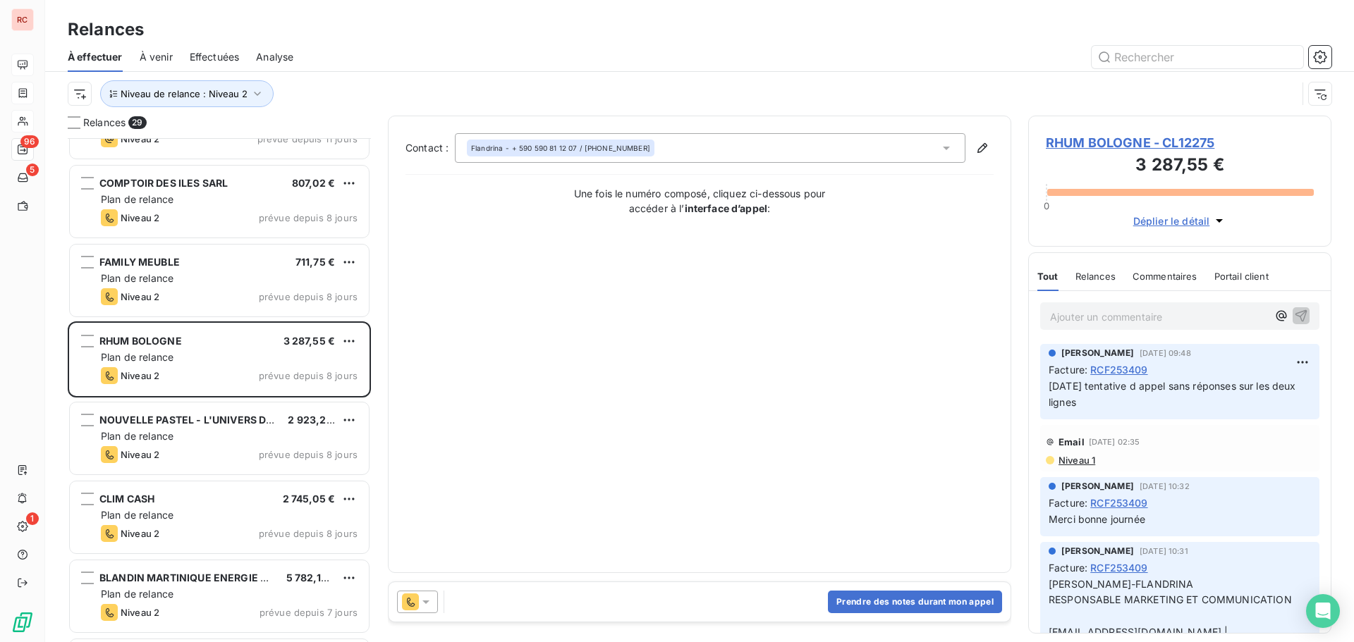
click at [1067, 144] on span "RHUM BOLOGNE - CL12275" at bounding box center [1180, 142] width 268 height 19
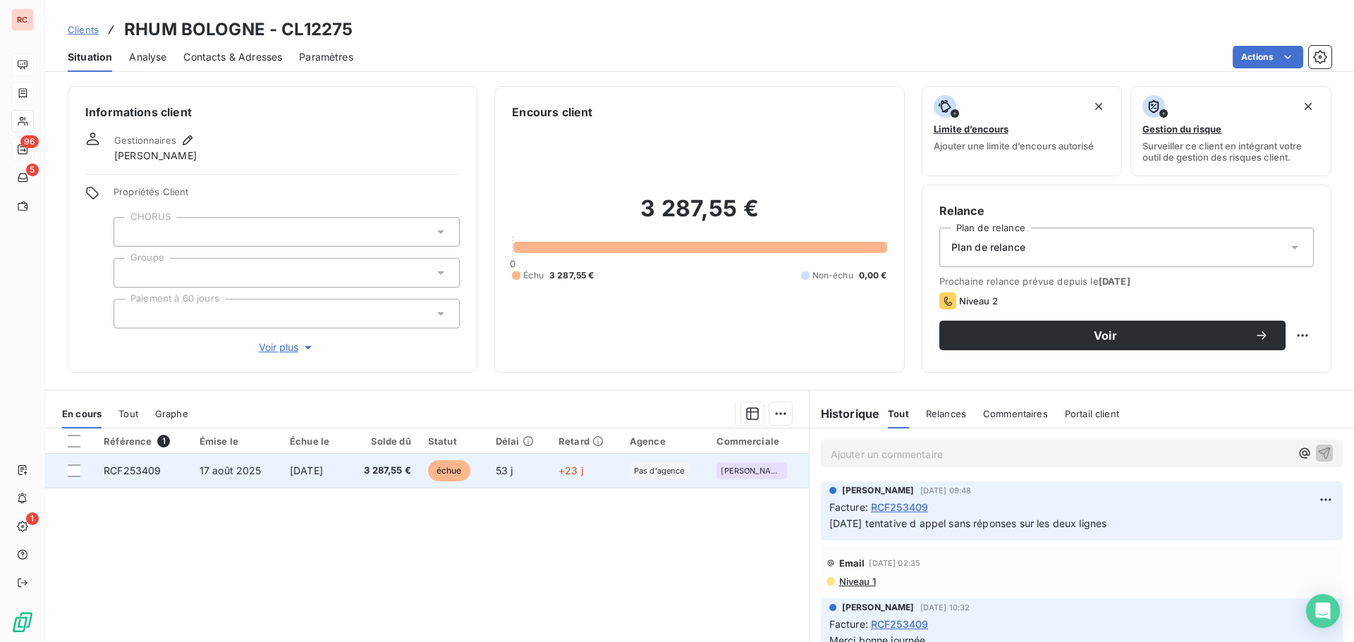
click at [201, 470] on span "17 août 2025" at bounding box center [231, 471] width 62 height 12
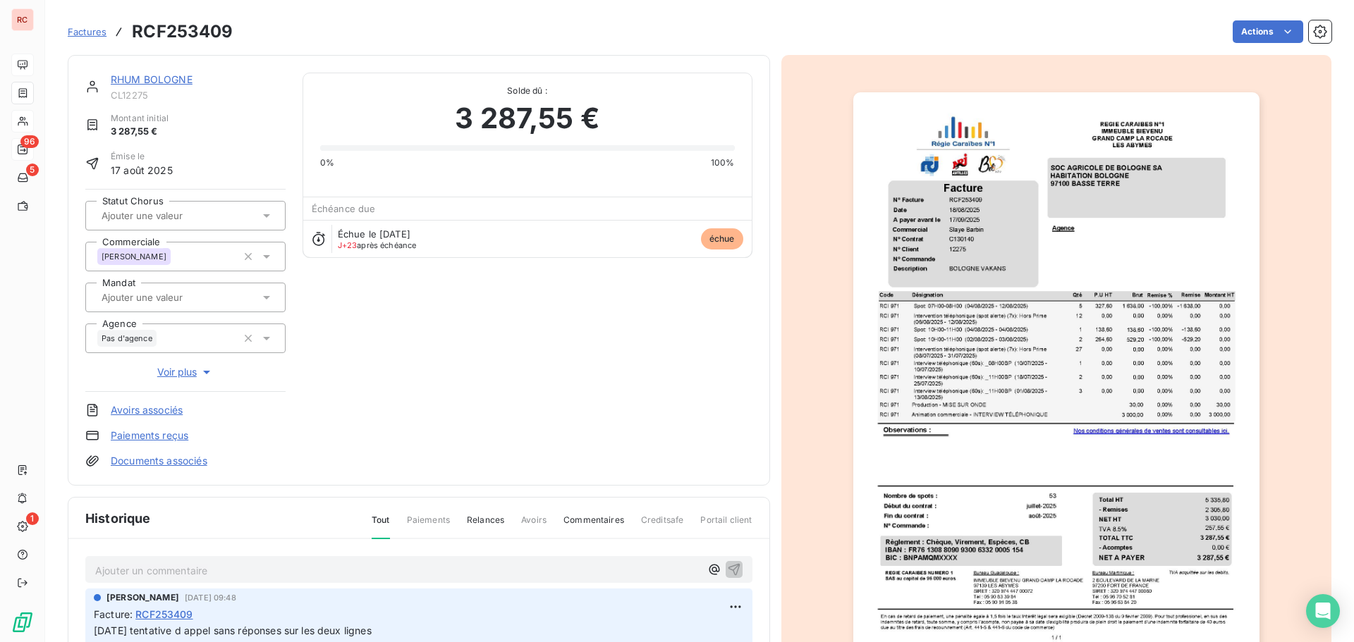
click at [104, 575] on p "Ajouter un commentaire ﻿" at bounding box center [397, 571] width 605 height 18
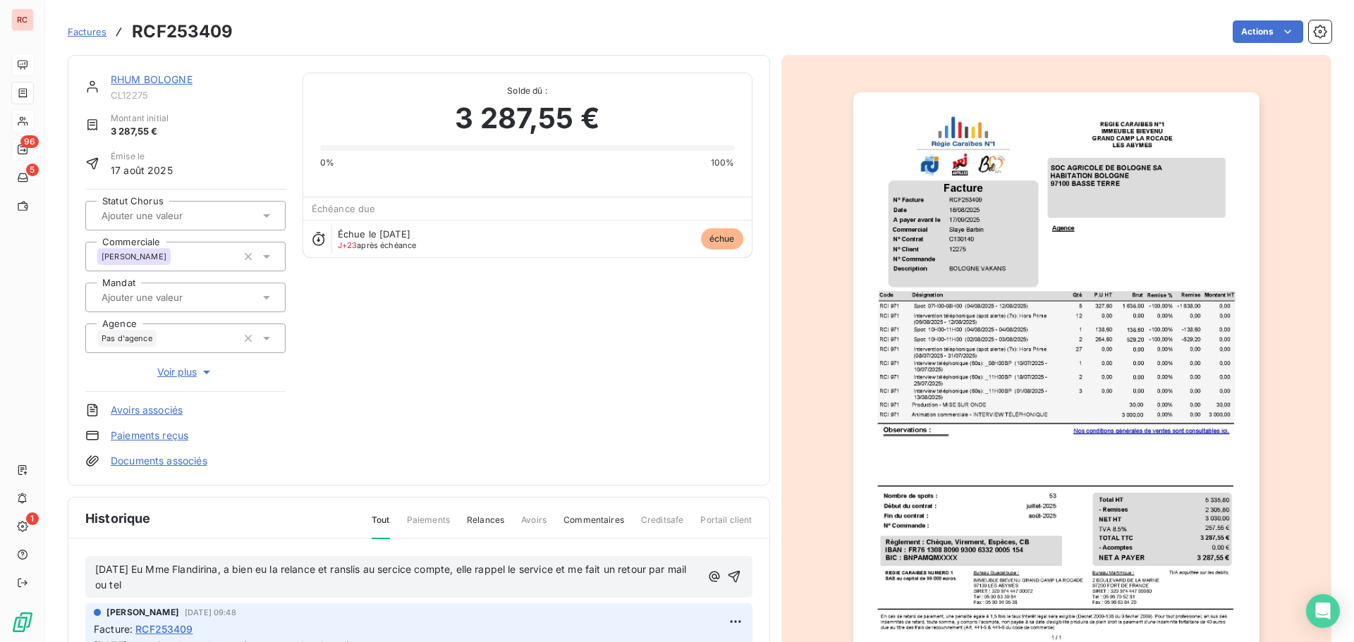
drag, startPoint x: 373, startPoint y: 570, endPoint x: 353, endPoint y: 578, distance: 21.9
click at [353, 578] on p "09/10/2025 Eu Mme Flandirina, a bien eu la relance et ranslis au sercice compte…" at bounding box center [398, 578] width 606 height 32
click at [354, 570] on span "09/10/2025 Eu Mme Flandirina, a bien eu la relance et ranslis au sercice compte…" at bounding box center [392, 577] width 594 height 28
click at [381, 571] on span "09/10/2025 Eu Mme Flandirina, a bien eu la relance et translis au sercice compt…" at bounding box center [394, 577] width 598 height 28
drag, startPoint x: 177, startPoint y: 582, endPoint x: 88, endPoint y: 563, distance: 90.9
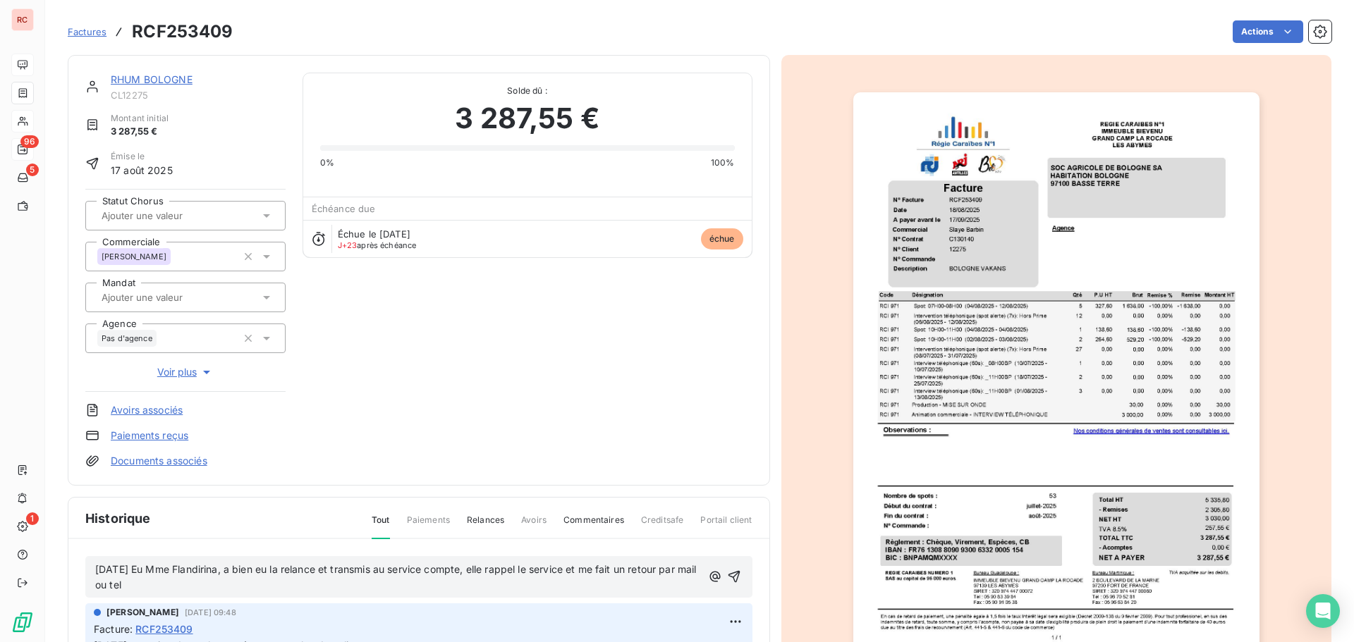
click at [88, 563] on div "09/10/2025 Eu Mme Flandirina, a bien eu la relance et transmis au service compt…" at bounding box center [418, 577] width 667 height 42
copy span "09/10/2025 Eu Mme Flandirina, a bien eu la relance et transmis au service compt…"
click at [727, 578] on icon "button" at bounding box center [734, 577] width 14 height 14
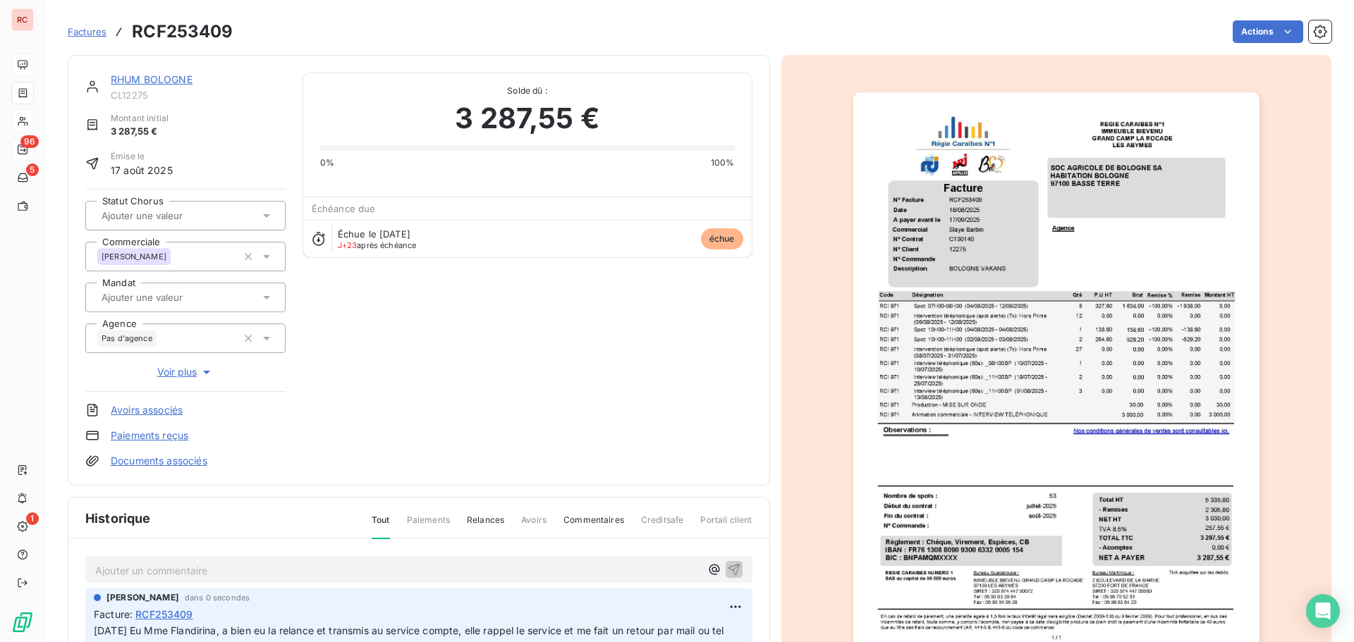
click at [155, 80] on link "RHUM BOLOGNE" at bounding box center [152, 79] width 82 height 12
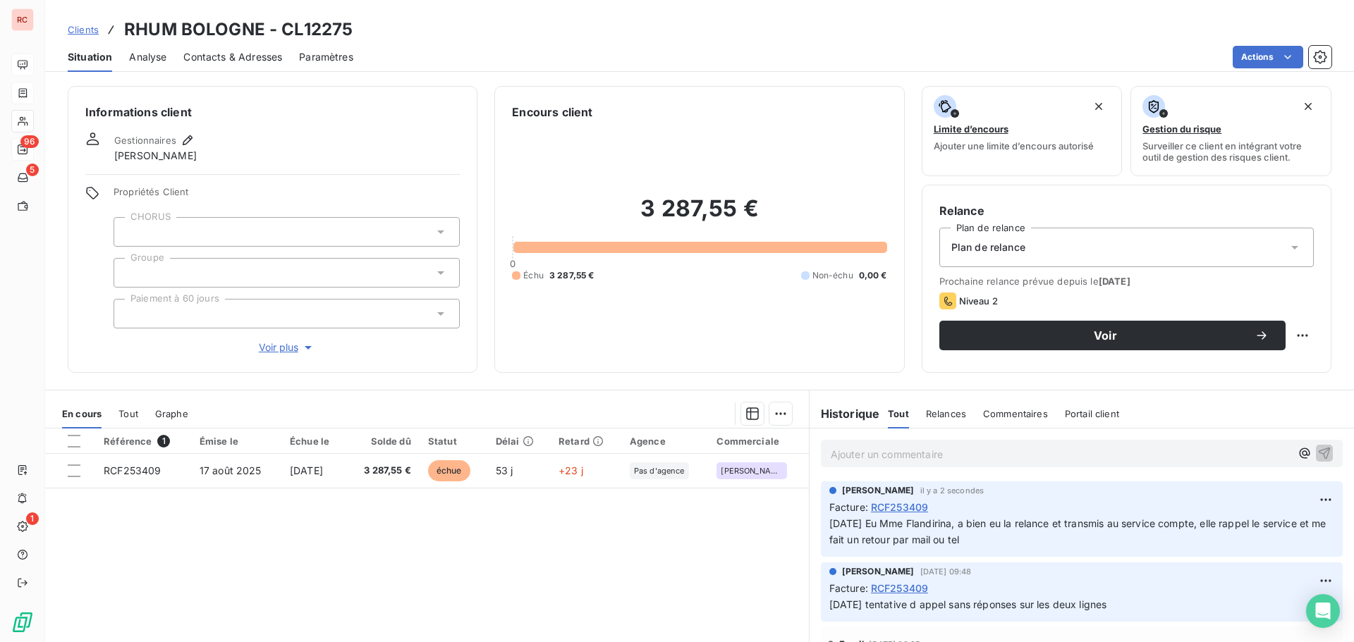
click at [1297, 501] on html "RC 96 5 1 Clients RHUM BOLOGNE - CL12275 Situation Analyse Contacts & Adresses …" at bounding box center [677, 321] width 1354 height 642
click at [1267, 528] on div "Editer" at bounding box center [1270, 531] width 79 height 23
click at [951, 525] on span "09/10/2025 Eu Mme Flandirina, a bien eu la relance et transmis au service compt…" at bounding box center [1070, 532] width 483 height 28
click at [1320, 534] on icon "button" at bounding box center [1327, 532] width 14 height 14
click at [1030, 333] on span "Voir" at bounding box center [1105, 335] width 298 height 11
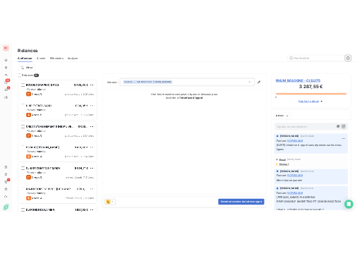
scroll to position [494, 293]
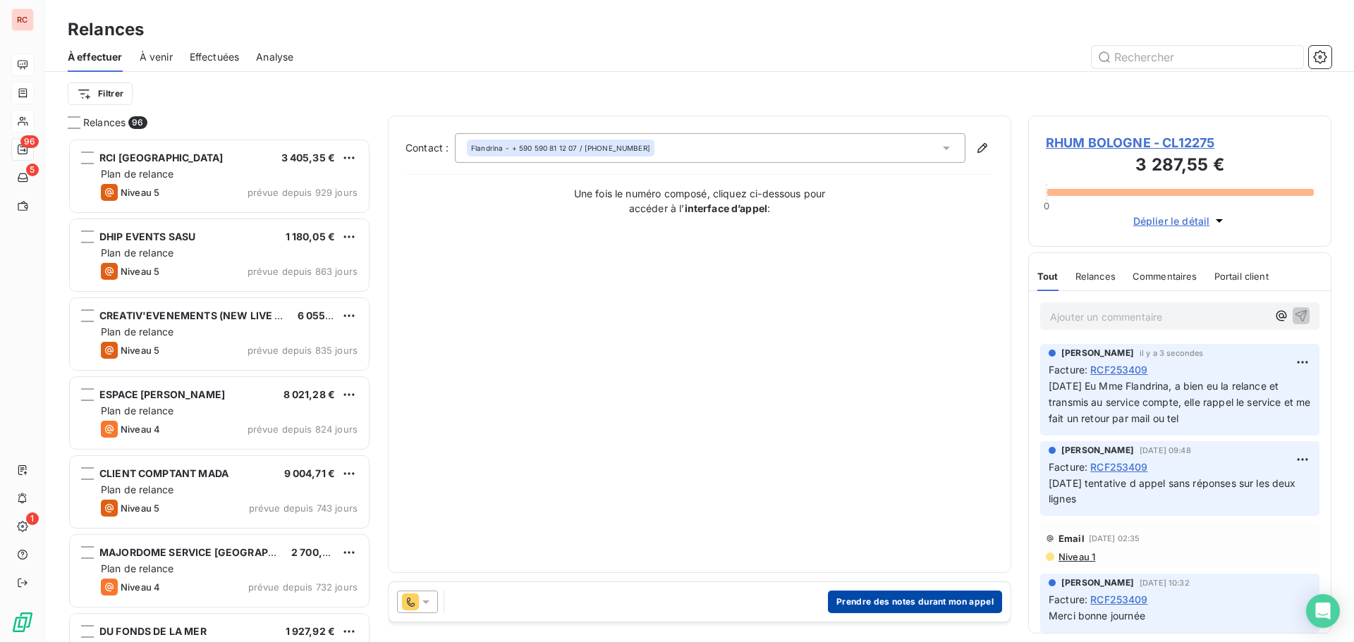
click at [855, 606] on button "Prendre des notes durant mon appel" at bounding box center [915, 602] width 174 height 23
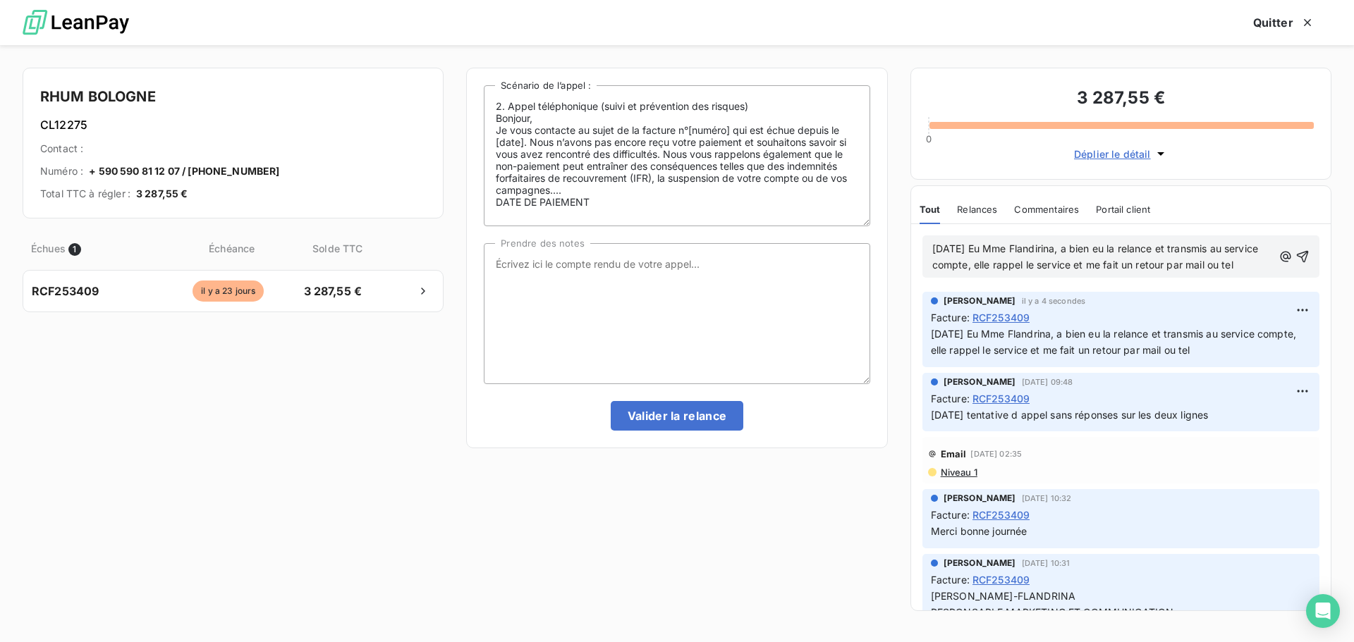
drag, startPoint x: 990, startPoint y: 284, endPoint x: 924, endPoint y: 238, distance: 80.6
click at [924, 238] on div "09/10/2025 Eu Mme Flandirina, a bien eu la relance et transmis au service compt…" at bounding box center [1120, 257] width 397 height 42
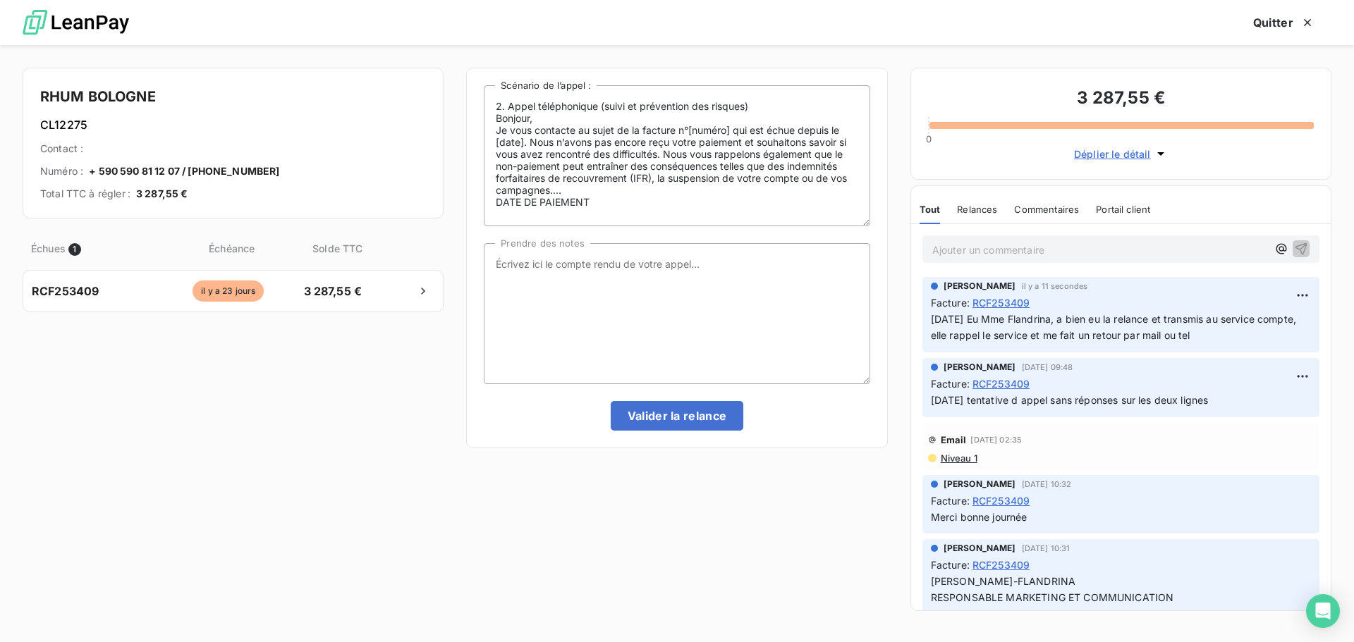
drag, startPoint x: 1257, startPoint y: 334, endPoint x: 912, endPoint y: 324, distance: 345.7
click at [912, 324] on div "Claire DELAERE il y a 11 secondes Facture : RCF253409 09/10/2025 Eu Mme Flandri…" at bounding box center [1121, 314] width 420 height 81
copy span "09/10/2025 Eu Mme Flandrina, a bien eu la relance et transmis au service compte…"
click at [604, 279] on textarea "Prendre des notes" at bounding box center [677, 313] width 386 height 141
paste textarea "09/10/2025 Eu Mme Flandrina, a bien eu la relance et transmis au service compte…"
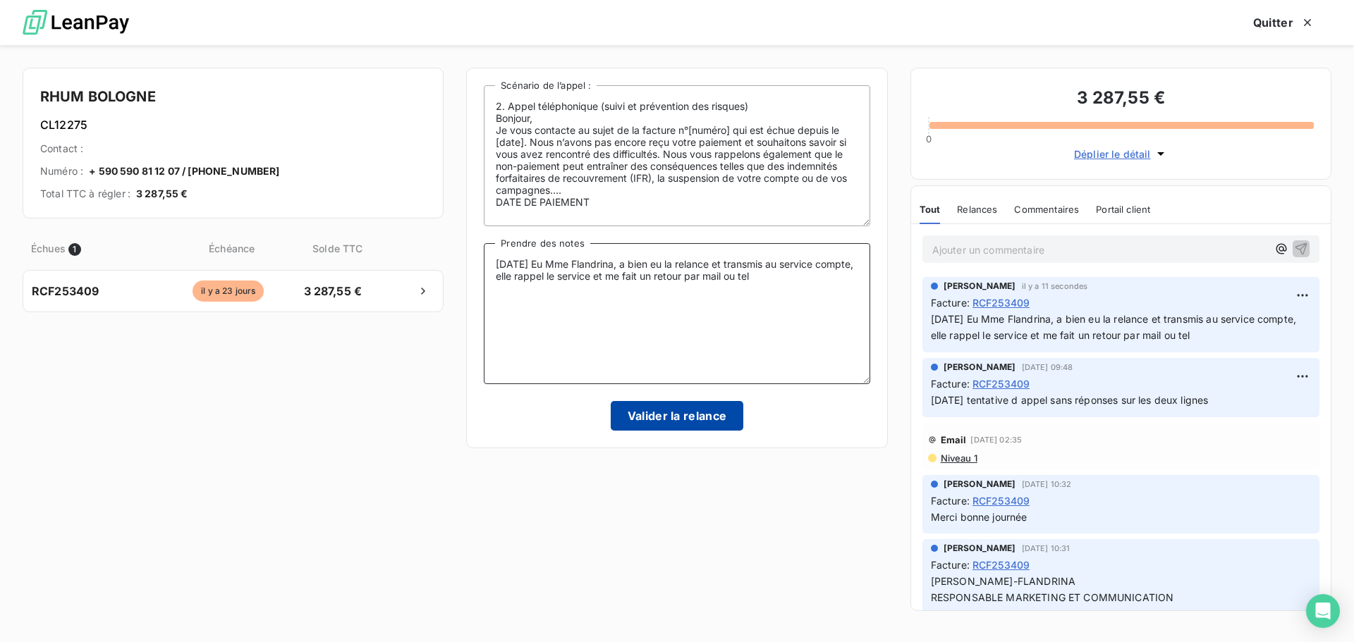
type textarea "09/10/2025 Eu Mme Flandrina, a bien eu la relance et transmis au service compte…"
click at [703, 411] on button "Valider la relance" at bounding box center [677, 416] width 133 height 30
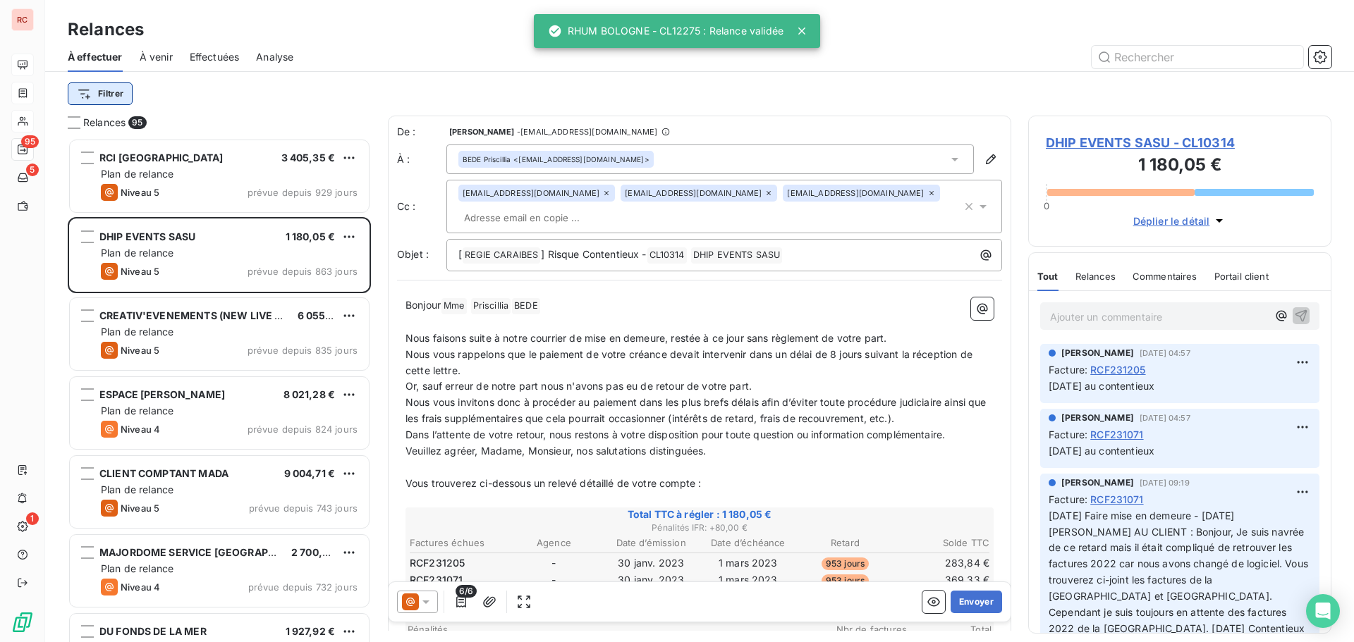
click at [94, 93] on html "RC 95 5 1 Relances À effectuer À venir Effectuées Analyse Filtrer Relances 95 R…" at bounding box center [677, 321] width 1354 height 642
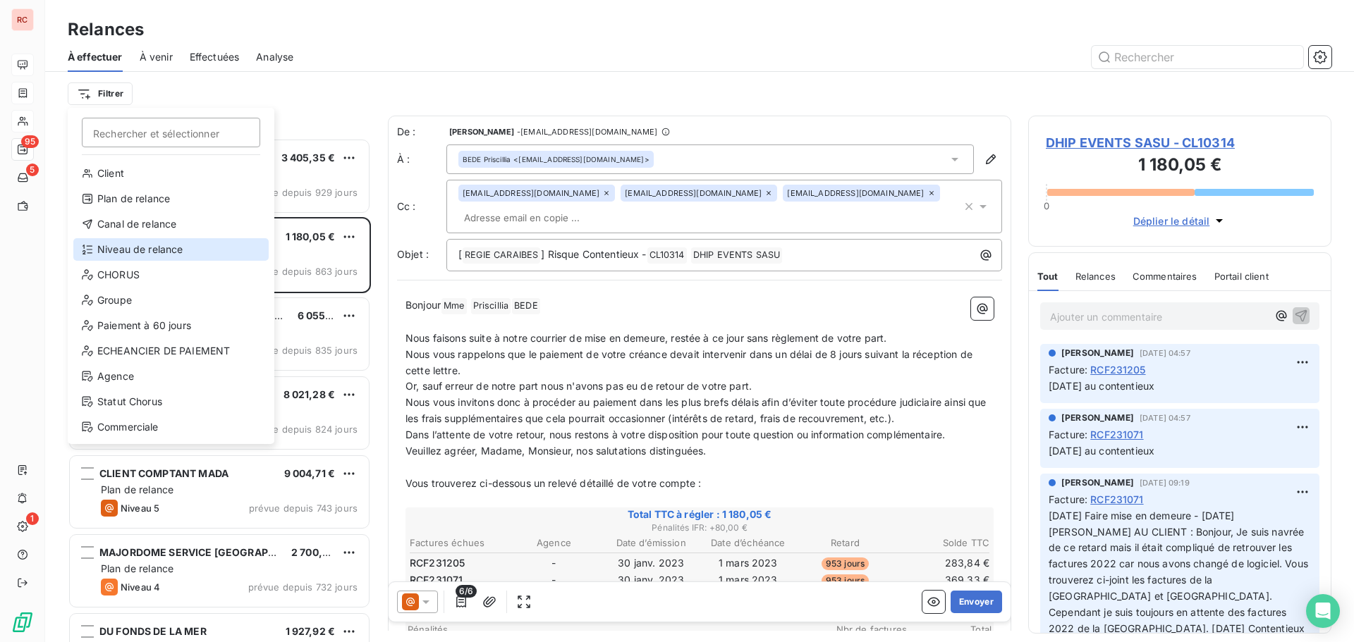
click at [128, 248] on div "Niveau de relance" at bounding box center [170, 249] width 195 height 23
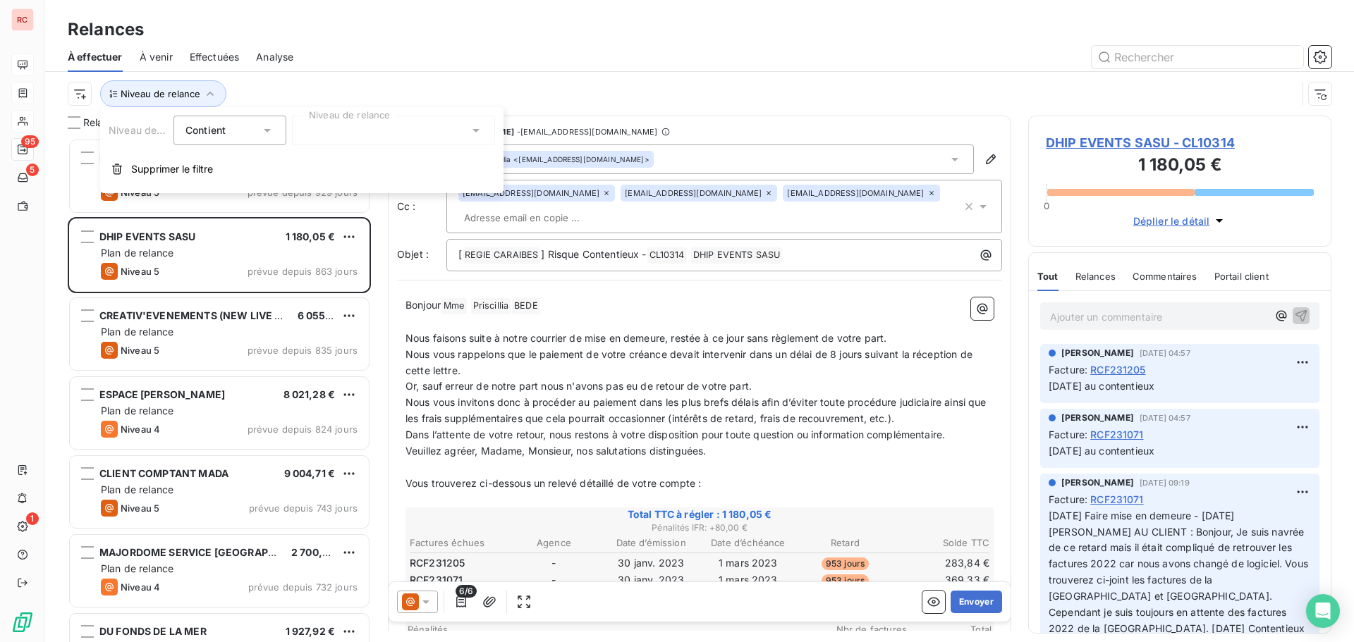
click at [321, 128] on div at bounding box center [393, 131] width 203 height 30
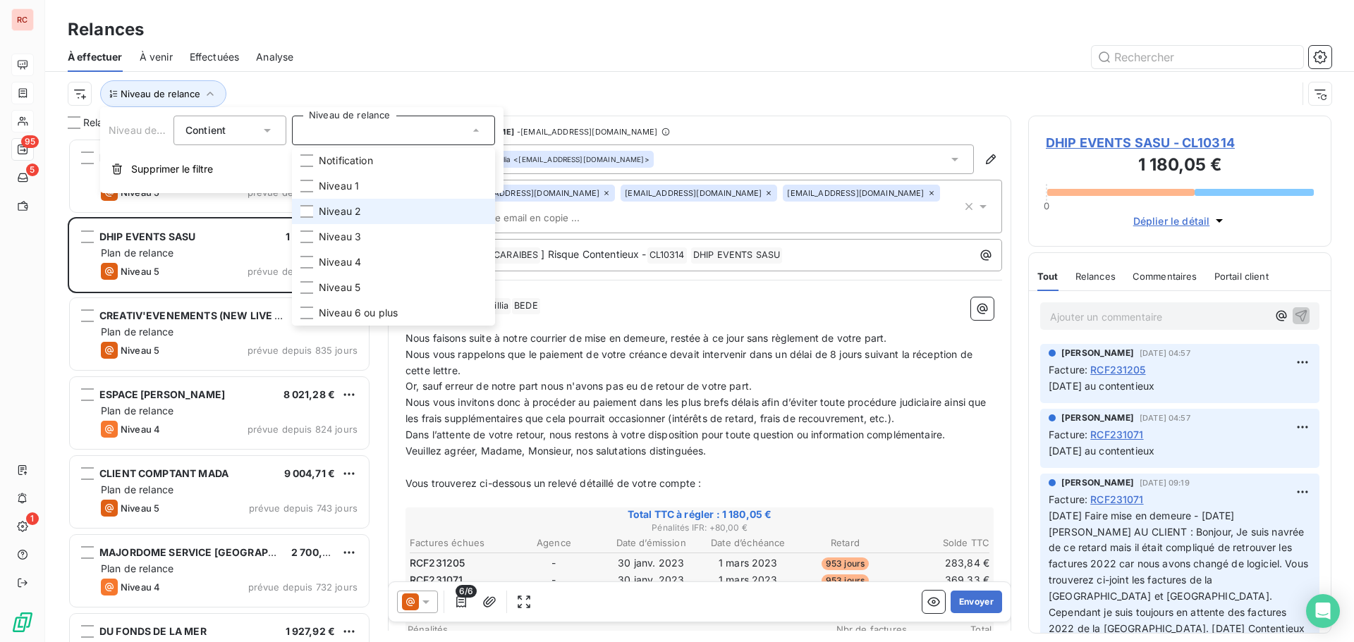
click at [338, 216] on span "Niveau 2" at bounding box center [340, 212] width 42 height 14
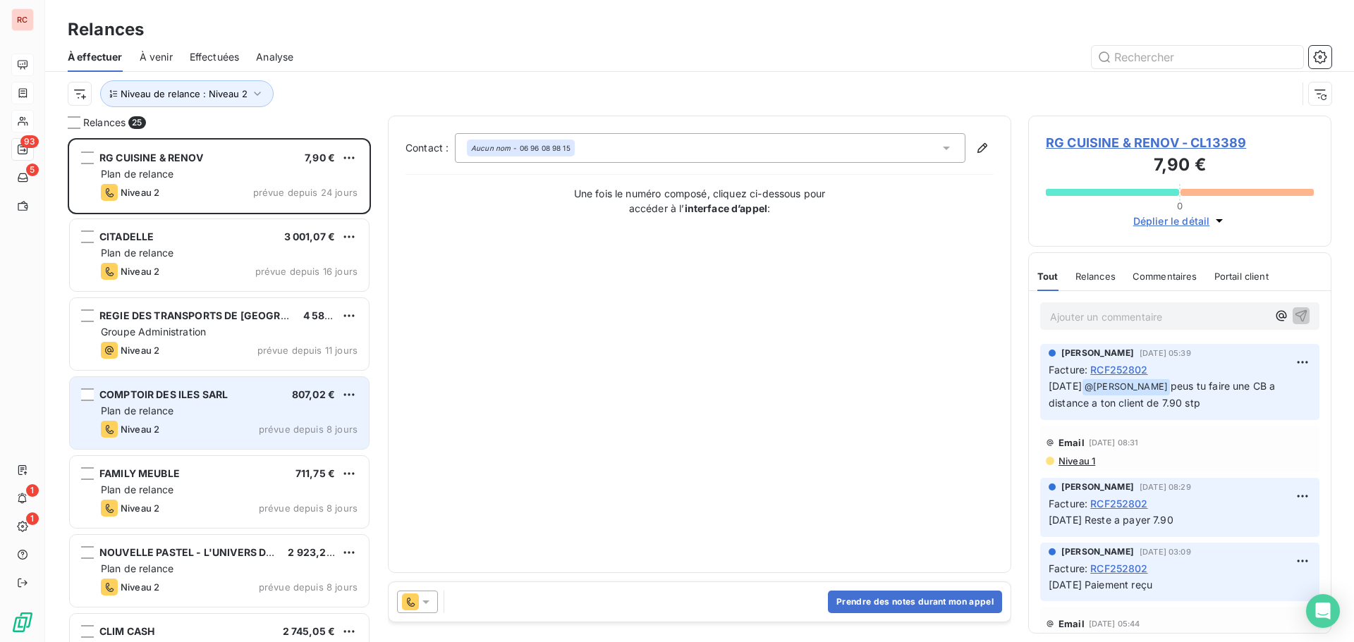
click at [154, 407] on span "Plan de relance" at bounding box center [137, 411] width 73 height 12
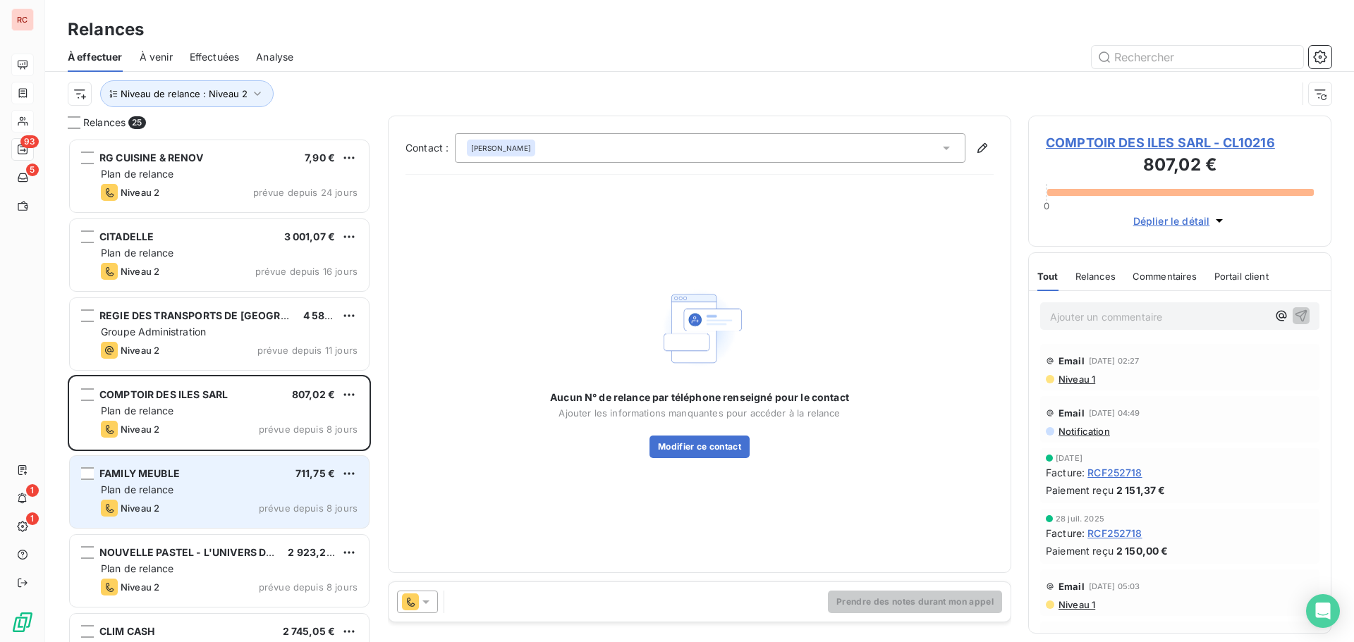
click at [148, 491] on span "Plan de relance" at bounding box center [137, 490] width 73 height 12
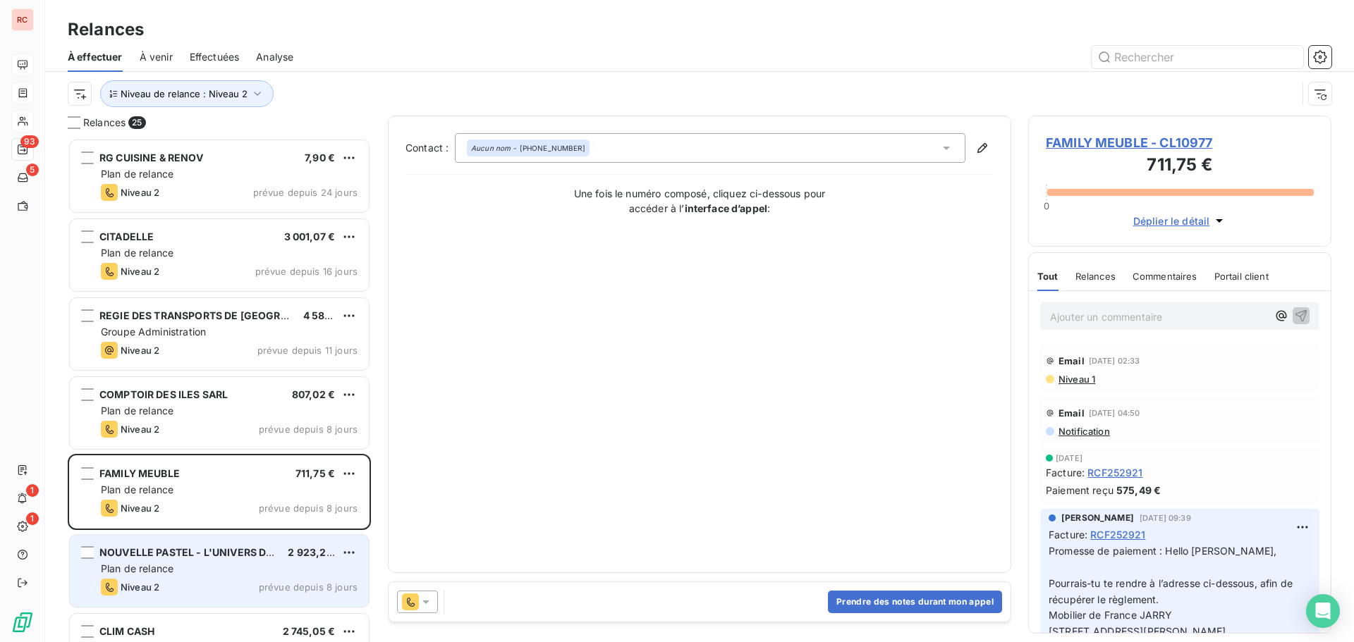
click at [155, 568] on span "Plan de relance" at bounding box center [137, 569] width 73 height 12
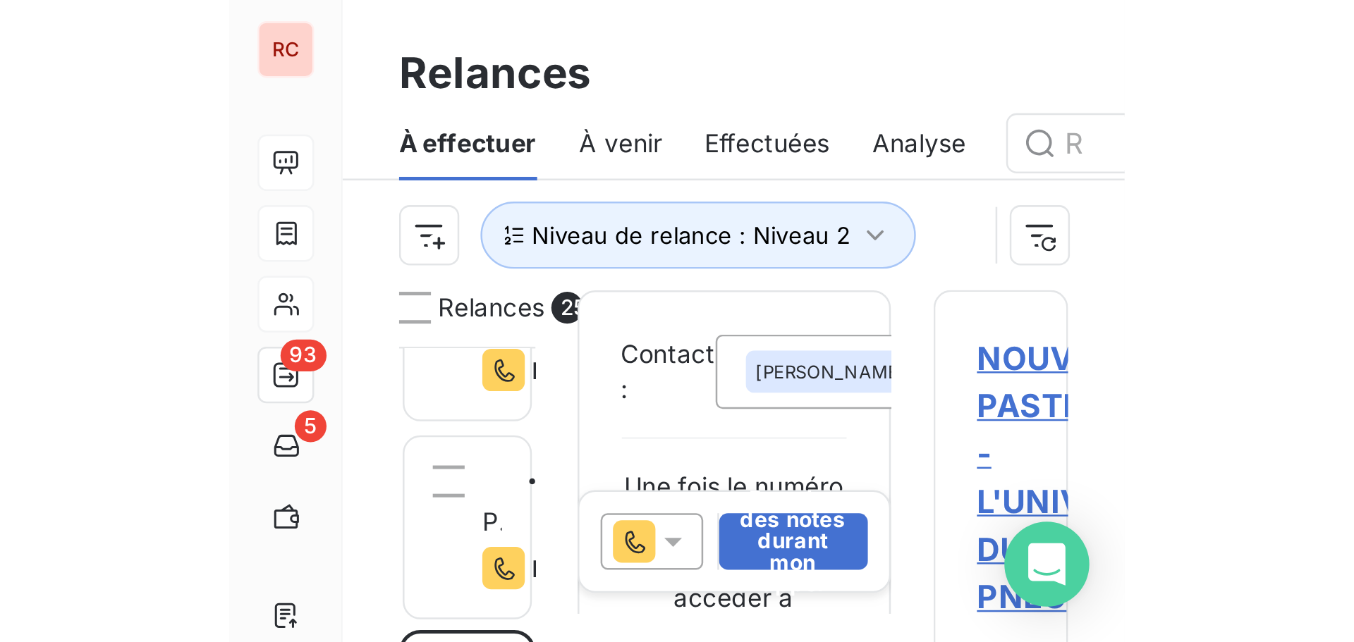
scroll to position [494, 293]
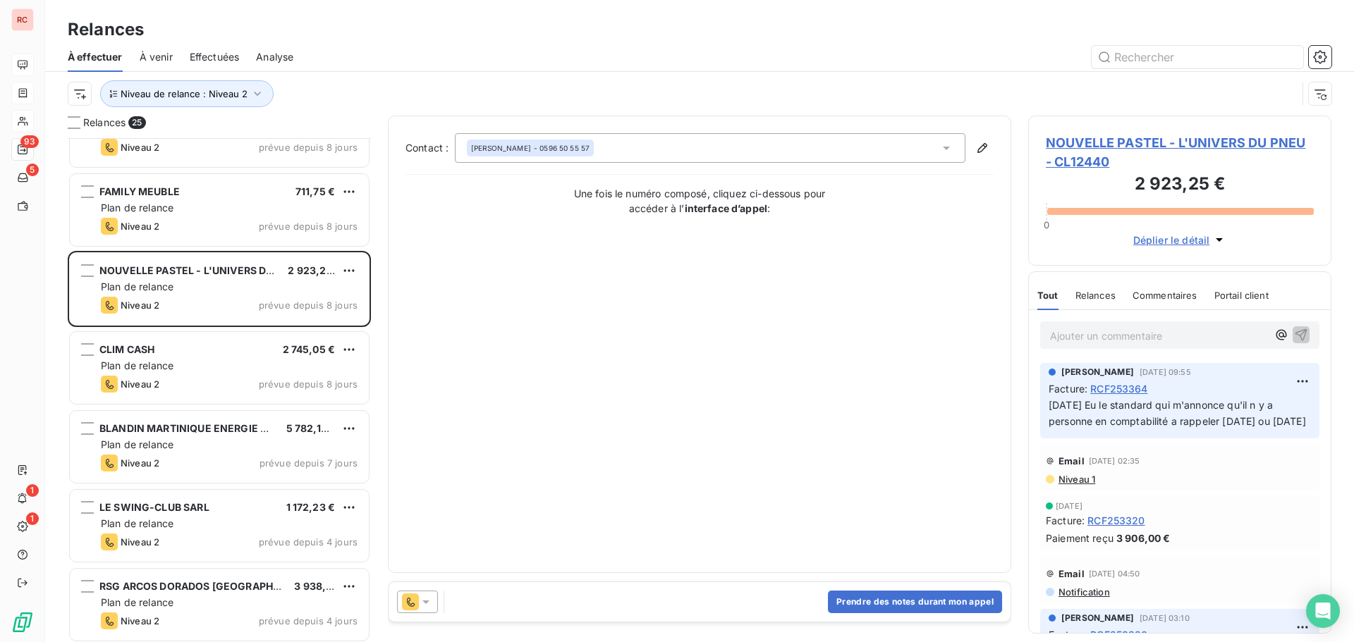
click at [1077, 140] on span "NOUVELLE PASTEL - L'UNIVERS DU PNEU - CL12440" at bounding box center [1180, 152] width 268 height 38
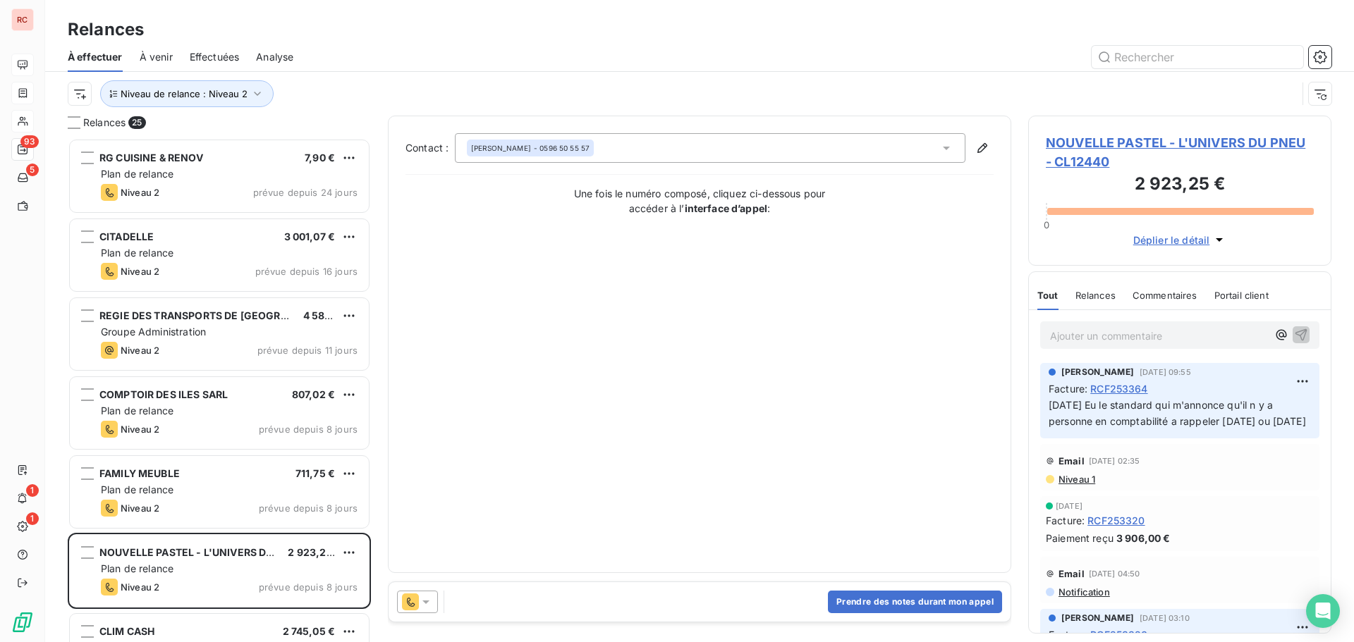
scroll to position [494, 293]
click at [425, 605] on icon at bounding box center [426, 602] width 14 height 14
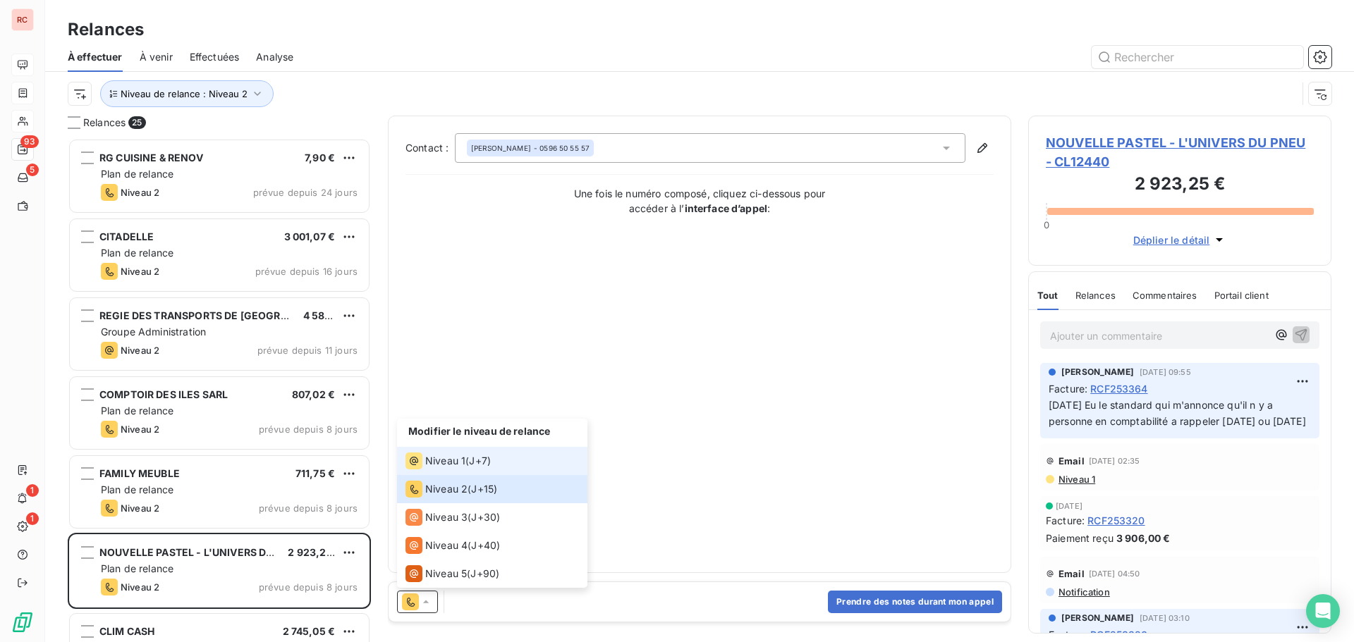
click at [441, 457] on span "Niveau 1" at bounding box center [445, 461] width 40 height 14
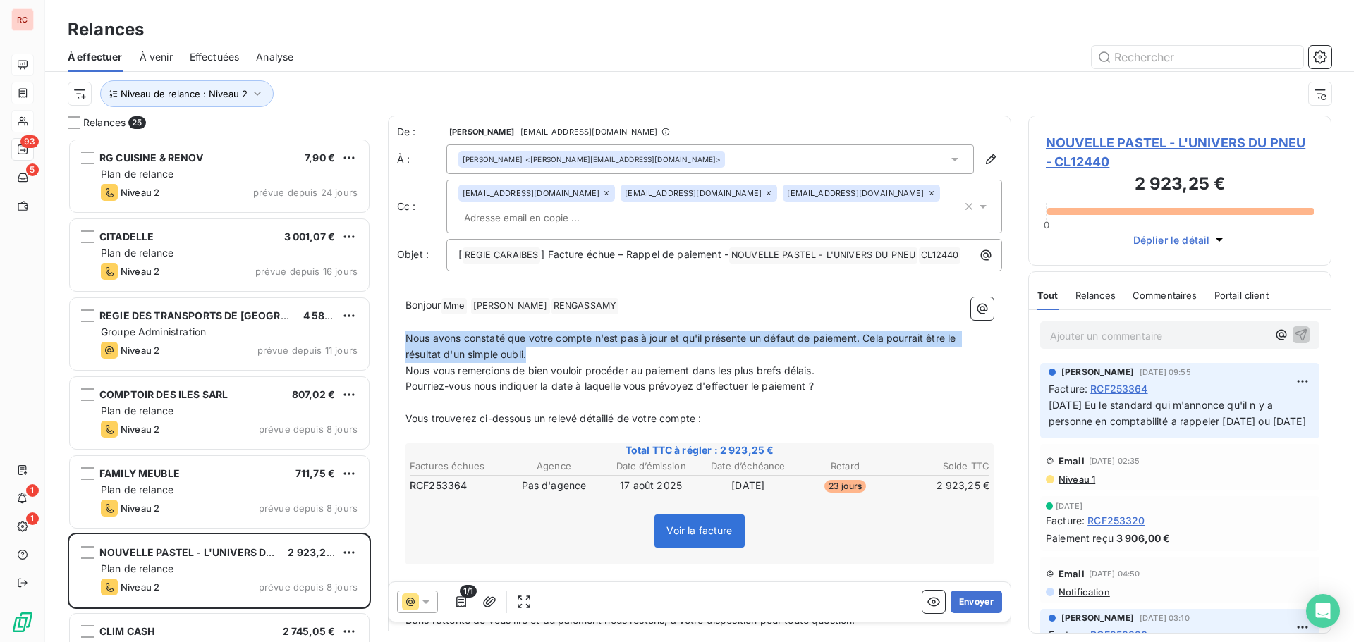
drag, startPoint x: 542, startPoint y: 334, endPoint x: 408, endPoint y: 317, distance: 135.0
click at [408, 331] on p "Nous avons constaté que votre compte n'est pas à jour et qu'il présente un défa…" at bounding box center [699, 347] width 588 height 32
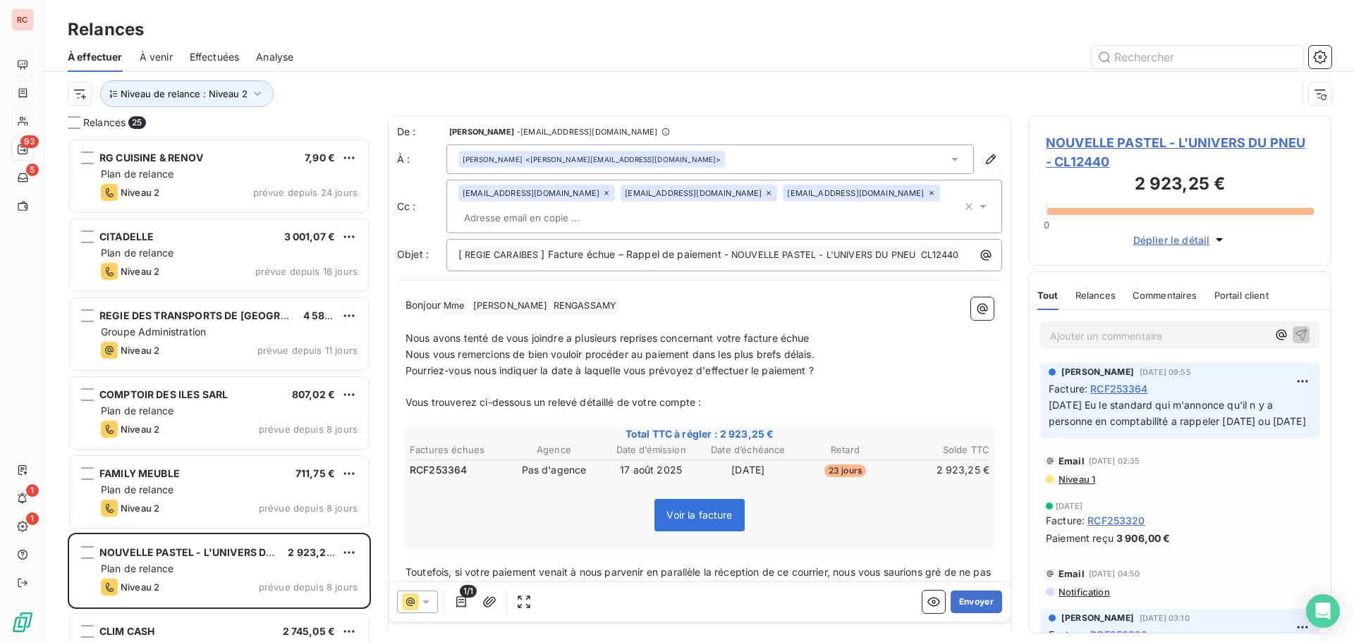
click at [820, 331] on p "Nous avons tenté de vous joindre a plusieurs reprises concernant votre facture …" at bounding box center [699, 339] width 588 height 16
drag, startPoint x: 819, startPoint y: 331, endPoint x: 405, endPoint y: 341, distance: 413.4
click at [405, 341] on div "Bonjour Mme ﻿ Isabelle ﻿ ﻿ RENGASSAMY ﻿ ﻿ ﻿ Nous avons tenté de vous joindre a …" at bounding box center [699, 500] width 588 height 405
click at [841, 347] on p "Nous vous remercions de bien vouloir procéder au paiement dans les plus brefs d…" at bounding box center [699, 355] width 588 height 16
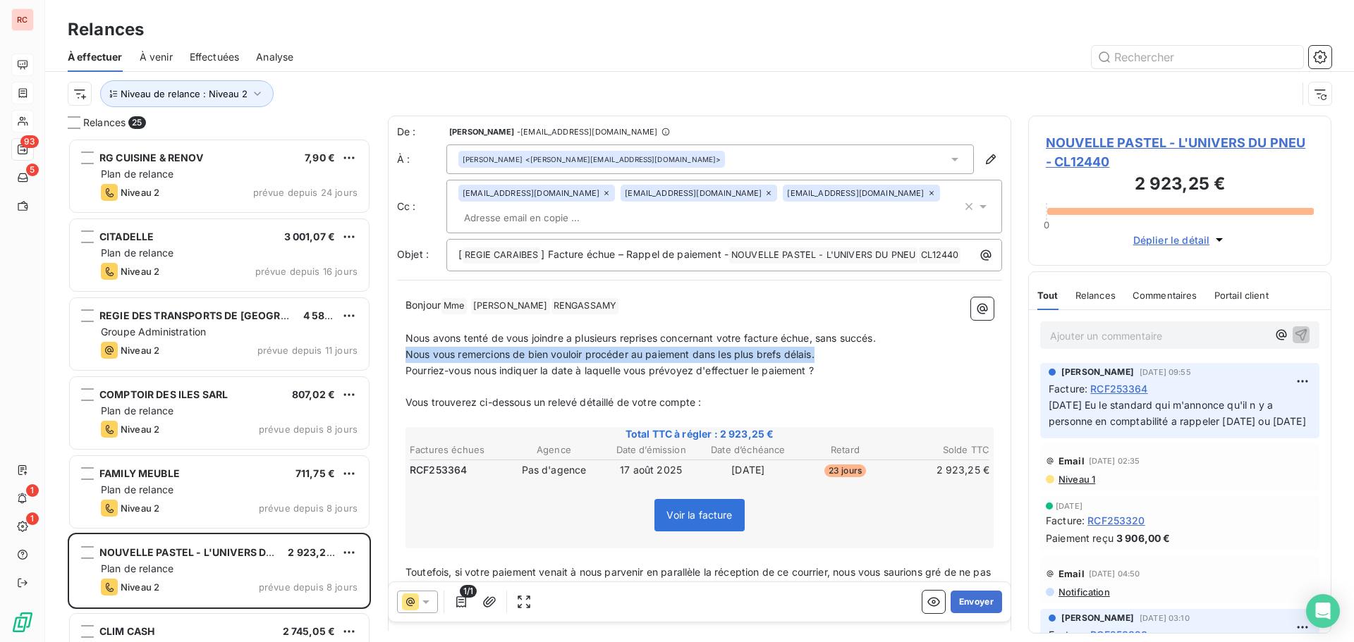
drag, startPoint x: 824, startPoint y: 332, endPoint x: 384, endPoint y: 327, distance: 440.1
click at [384, 327] on div "Relances 25 RG CUISINE & RENOV 7,90 € Plan de relance Niveau 2 prévue depuis 24…" at bounding box center [699, 379] width 1309 height 527
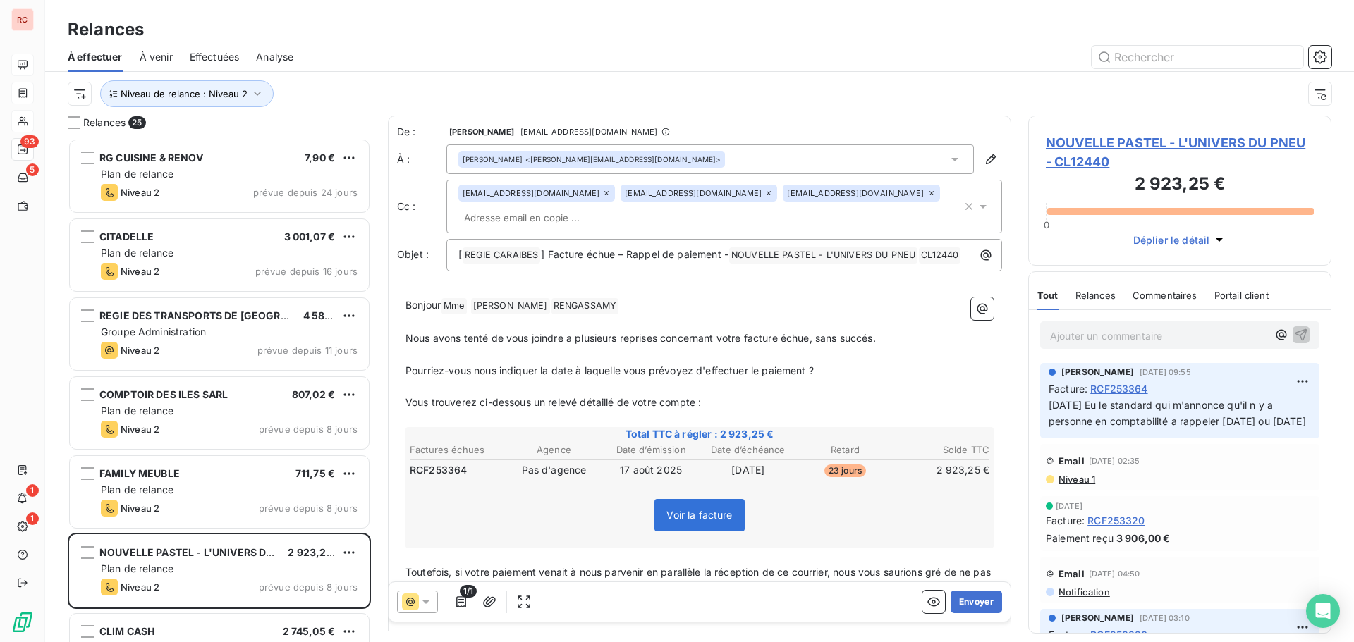
click at [501, 365] on span "Pourriez-vous nous indiquer la date à laquelle vous prévoyez d'effectuer le pai…" at bounding box center [609, 371] width 408 height 12
click at [549, 379] on p "﻿" at bounding box center [699, 387] width 588 height 16
click at [570, 365] on span "Pourriez-vous nous faire un retourindiquer la date à laquelle vous prévoyez d'e…" at bounding box center [642, 371] width 475 height 12
click at [944, 363] on p "Pourriez-vous nous faire un retour afin de nos indiquer la date à laquelle vous…" at bounding box center [699, 371] width 588 height 16
click at [426, 379] on p "﻿" at bounding box center [699, 387] width 588 height 16
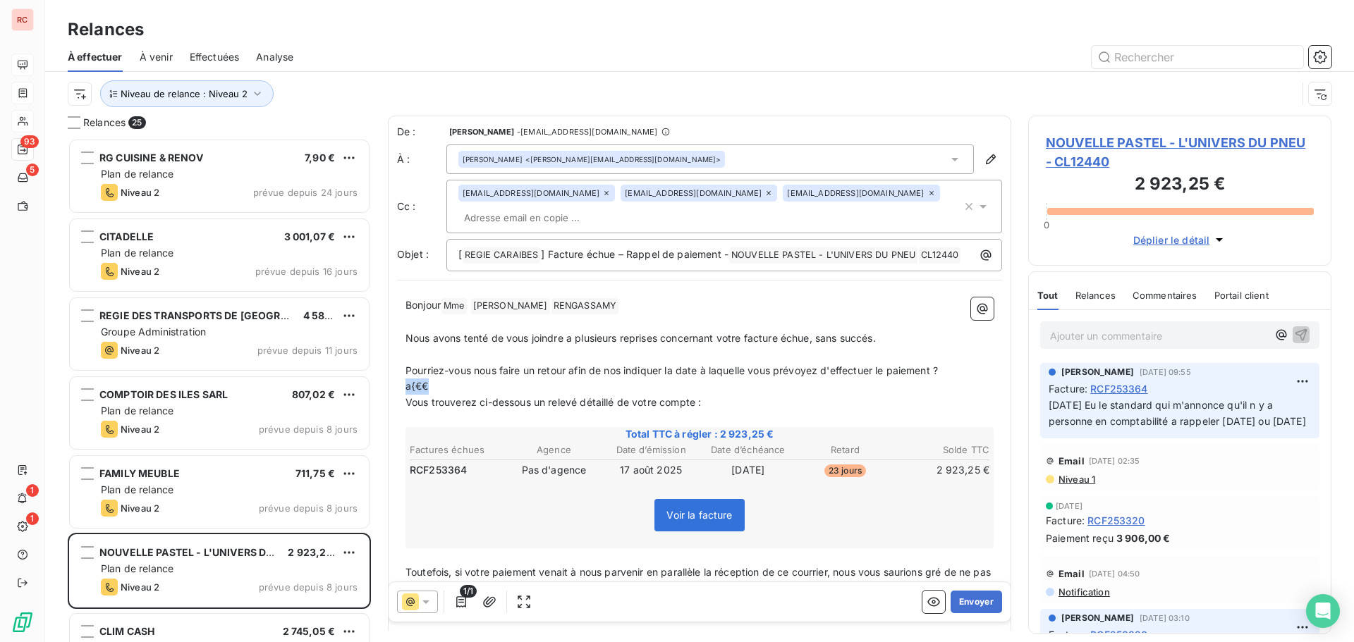
drag, startPoint x: 462, startPoint y: 367, endPoint x: 394, endPoint y: 363, distance: 67.8
click at [394, 363] on div "De : Claire DELAERE - cdelaere@rcigroup.fr À : RENGASSAMY Isabelle <isabelle.re…" at bounding box center [699, 418] width 623 height 605
click at [446, 347] on p "﻿" at bounding box center [699, 355] width 588 height 16
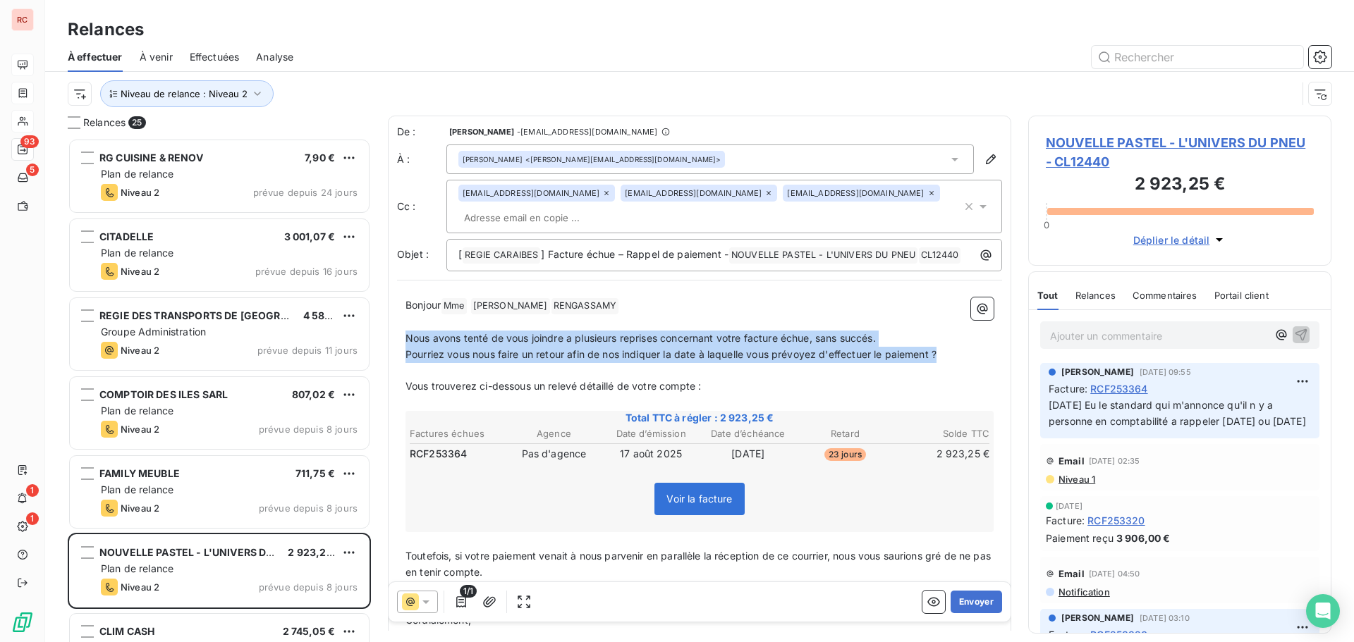
drag, startPoint x: 946, startPoint y: 334, endPoint x: 403, endPoint y: 317, distance: 543.3
click at [403, 317] on div "Bonjour Mme ﻿ Isabelle ﻿ ﻿ RENGASSAMY ﻿ ﻿ ﻿ Nous avons tenté de vous joindre a …" at bounding box center [699, 492] width 605 height 406
copy div "Nous avons tenté de vous joindre a plusieurs reprises concernant votre facture …"
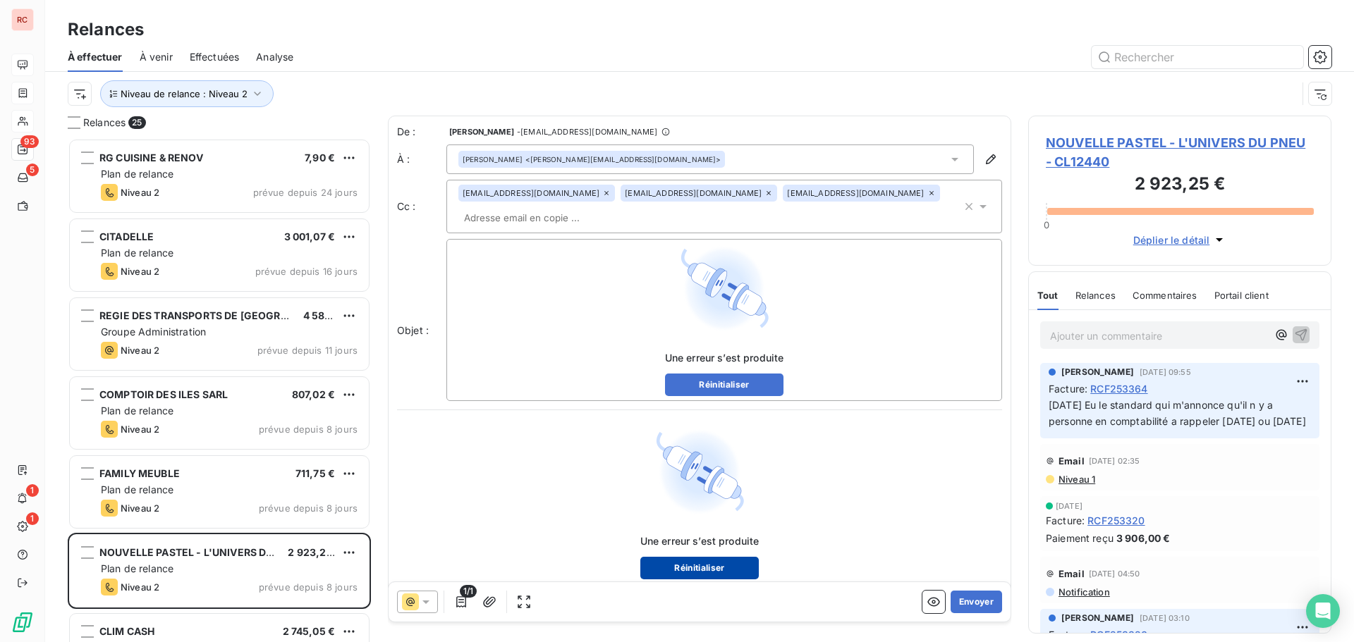
click at [690, 557] on button "Réinitialiser" at bounding box center [699, 568] width 119 height 23
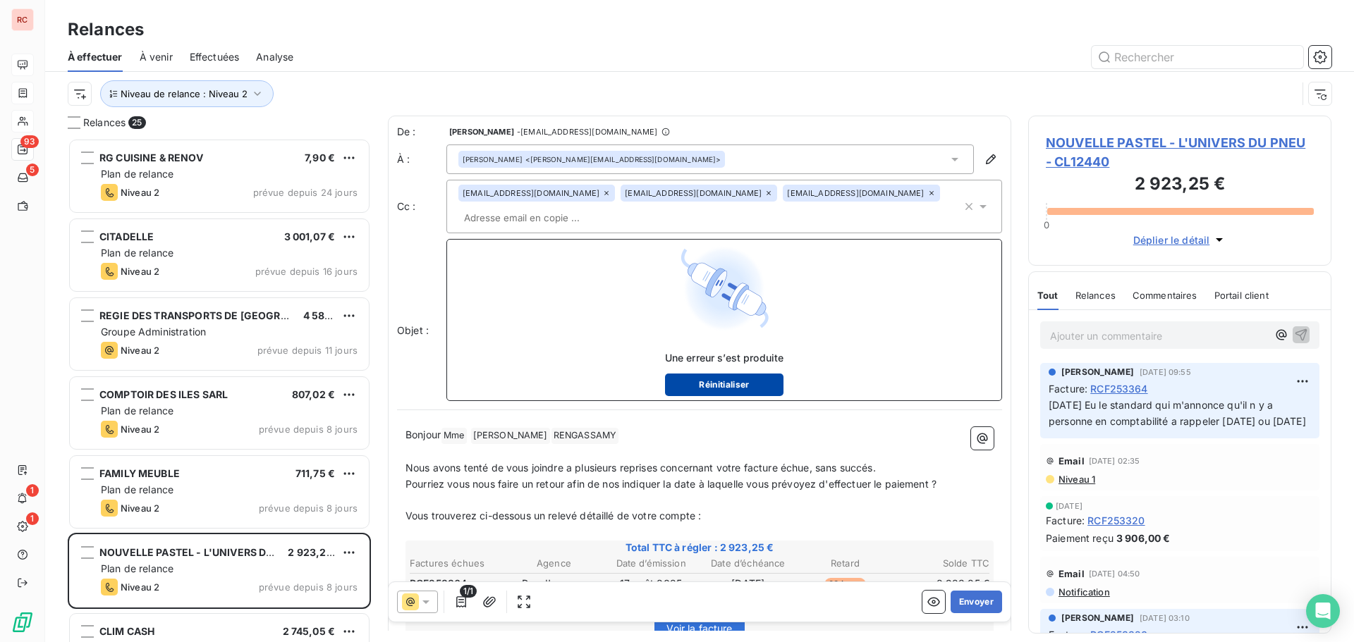
click at [690, 374] on button "Réinitialiser" at bounding box center [724, 385] width 119 height 23
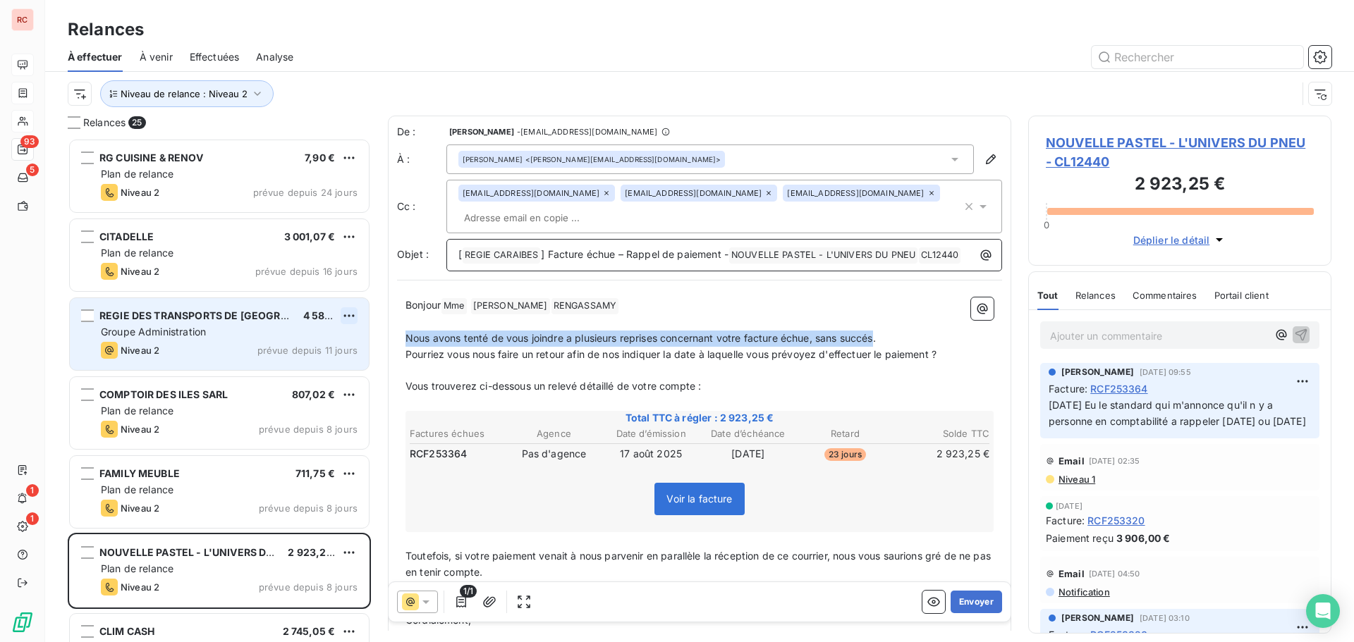
drag, startPoint x: 879, startPoint y: 315, endPoint x: 346, endPoint y: 312, distance: 533.1
click at [346, 312] on div "Relances 25 RG CUISINE & RENOV 7,90 € Plan de relance Niveau 2 prévue depuis 24…" at bounding box center [699, 379] width 1309 height 527
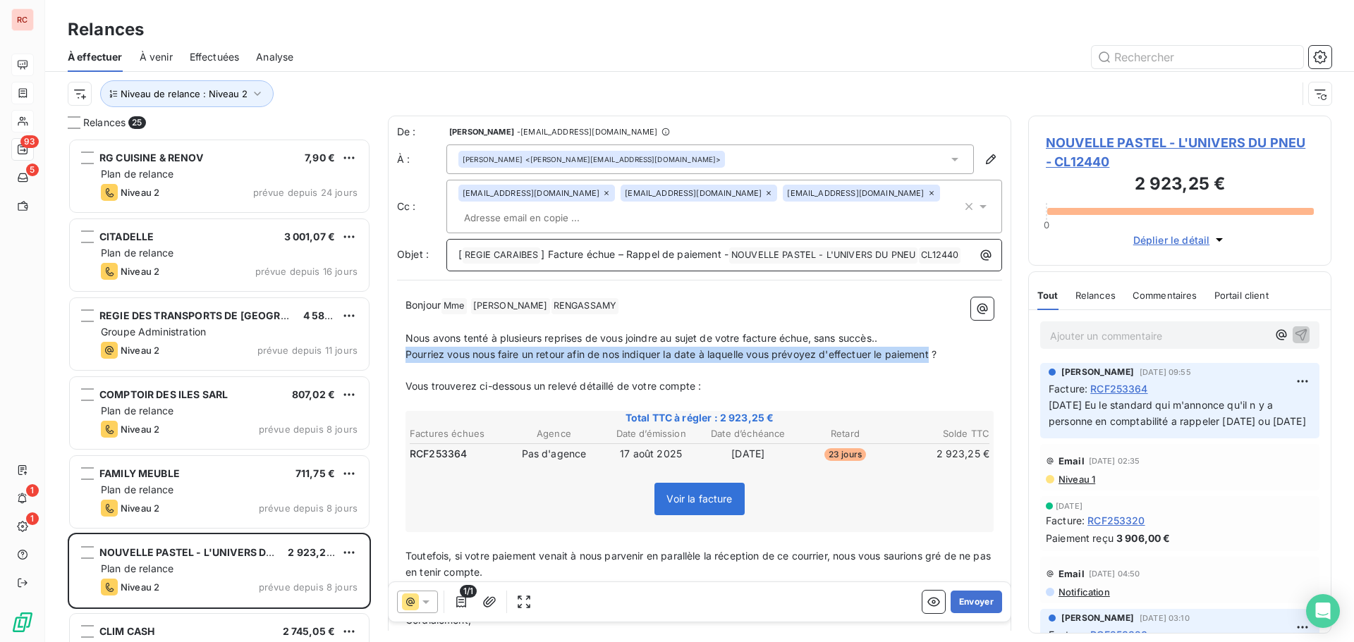
drag, startPoint x: 934, startPoint y: 329, endPoint x: 405, endPoint y: 332, distance: 528.9
click at [405, 348] on span "Pourriez vous nous faire un retour afin de nos indiquer la date à laquelle vous…" at bounding box center [670, 354] width 531 height 12
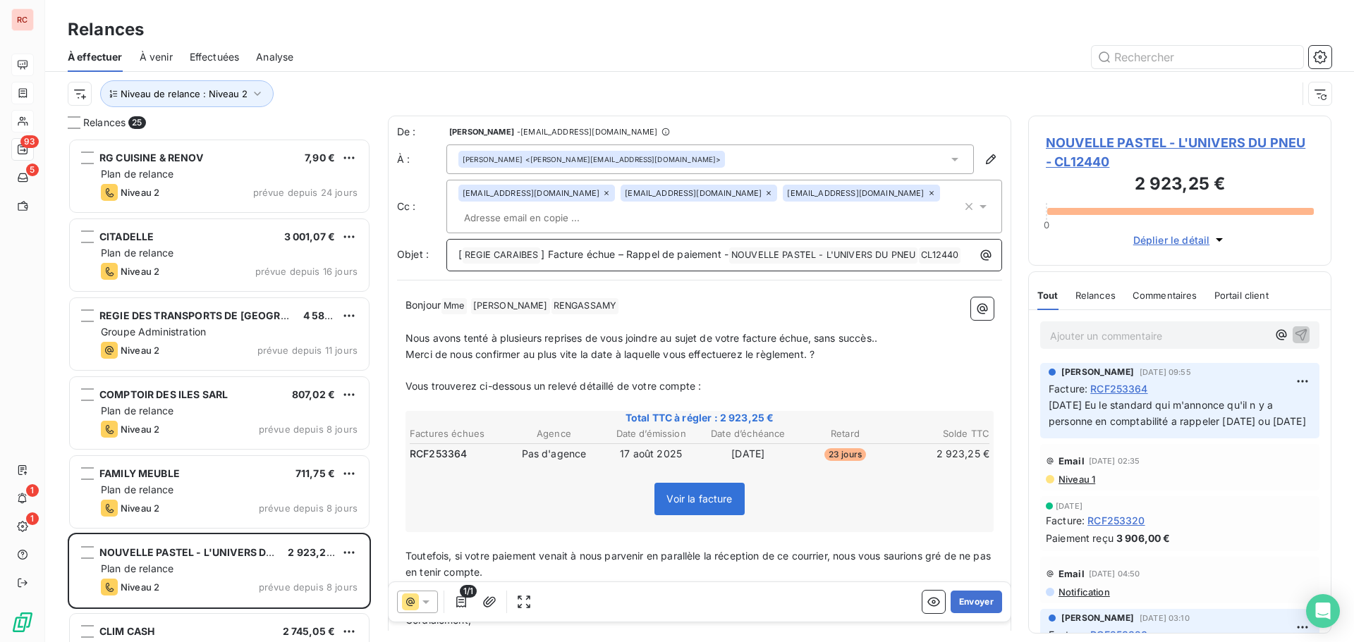
click at [832, 347] on p "Merci de nous confirmer au plus vite la date à laquelle vous effectuerez le règ…" at bounding box center [699, 355] width 588 height 16
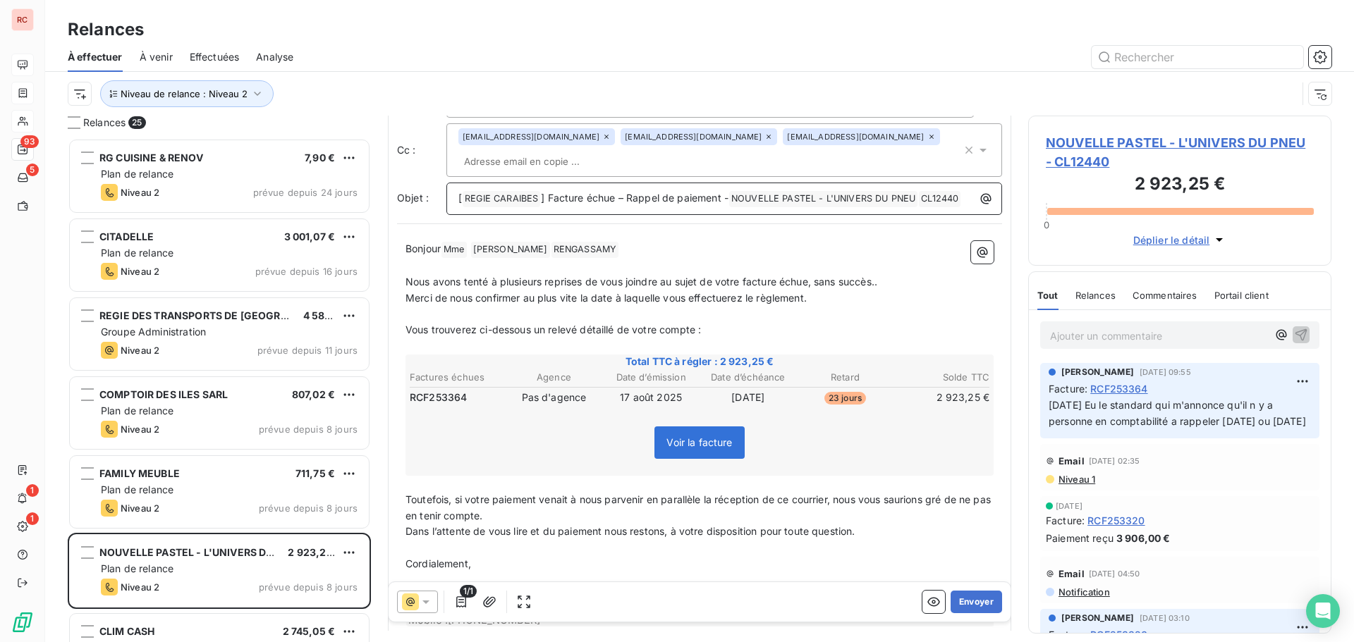
scroll to position [0, 0]
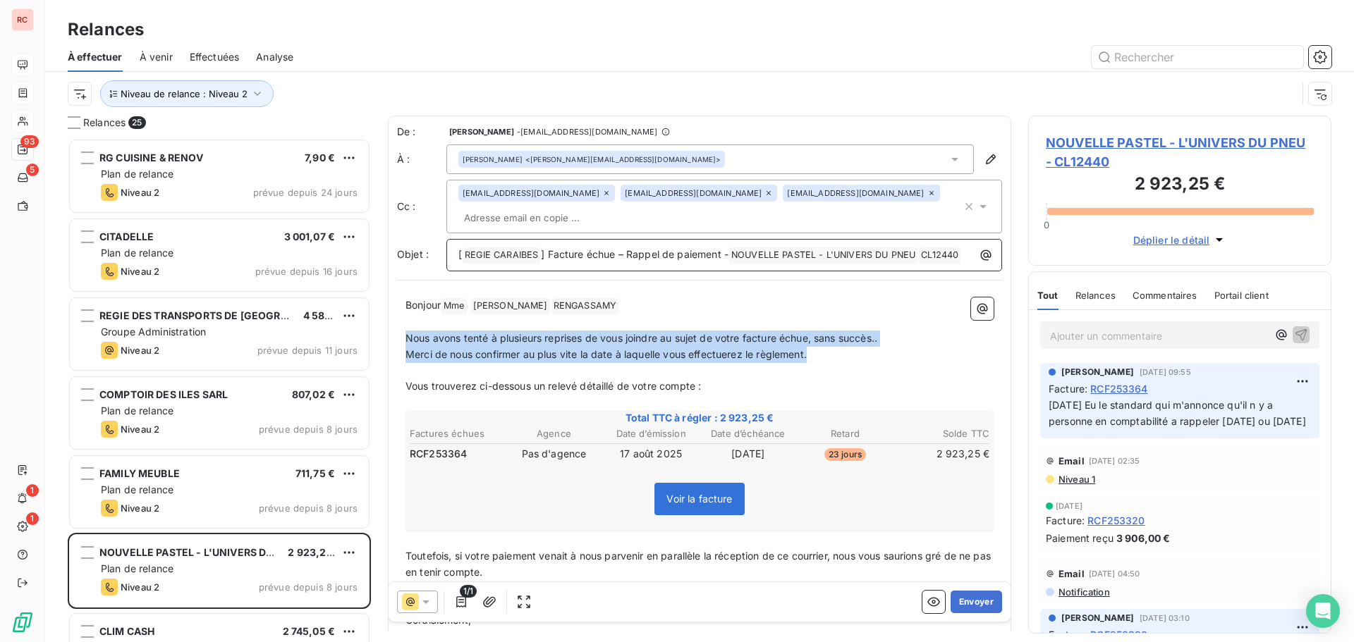
drag, startPoint x: 813, startPoint y: 336, endPoint x: 405, endPoint y: 318, distance: 408.0
click at [405, 318] on div "Bonjour Mme ﻿ Isabelle ﻿ ﻿ RENGASSAMY ﻿ ﻿ ﻿ Nous avons tenté à plusieurs repris…" at bounding box center [699, 492] width 588 height 389
copy div "Nous avons tenté à plusieurs reprises de vous joindre au sujet de votre facture…"
drag, startPoint x: 966, startPoint y: 600, endPoint x: 580, endPoint y: 496, distance: 400.1
click at [580, 496] on div "De : Claire DELAERE - cdelaere@rcigroup.fr À : RENGASSAMY Isabelle <isabelle.re…" at bounding box center [699, 373] width 623 height 515
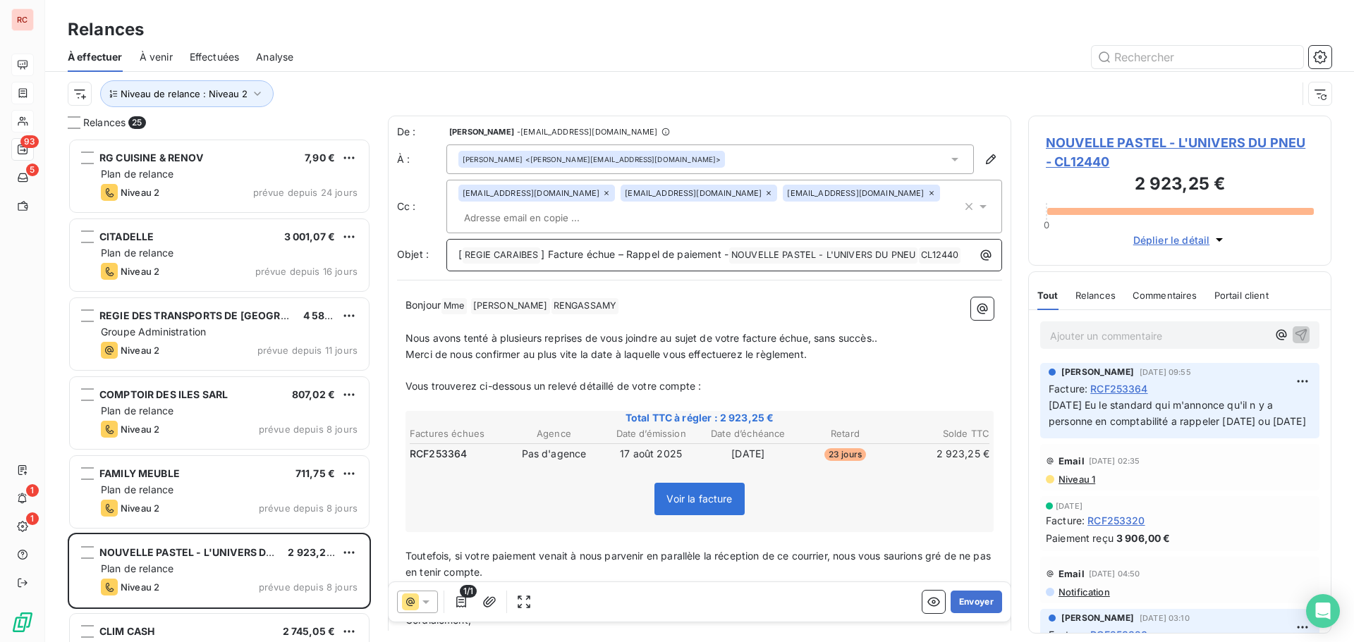
click at [604, 195] on icon at bounding box center [606, 193] width 4 height 4
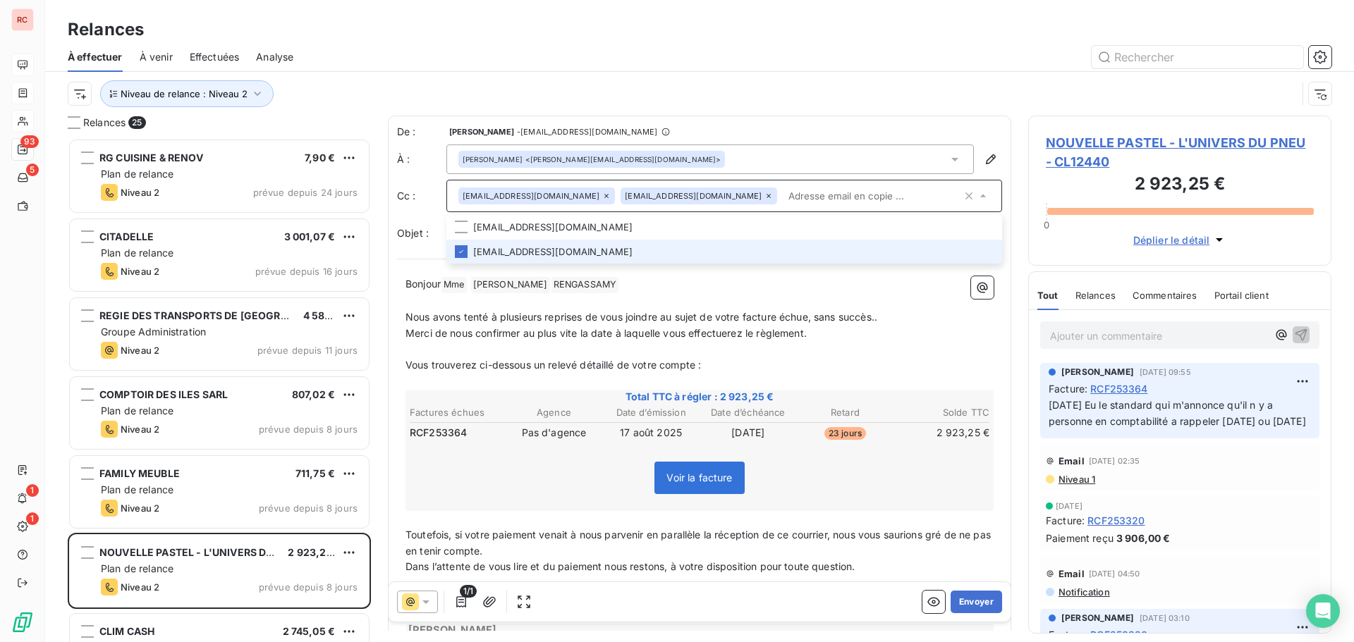
click at [602, 194] on icon at bounding box center [606, 196] width 8 height 8
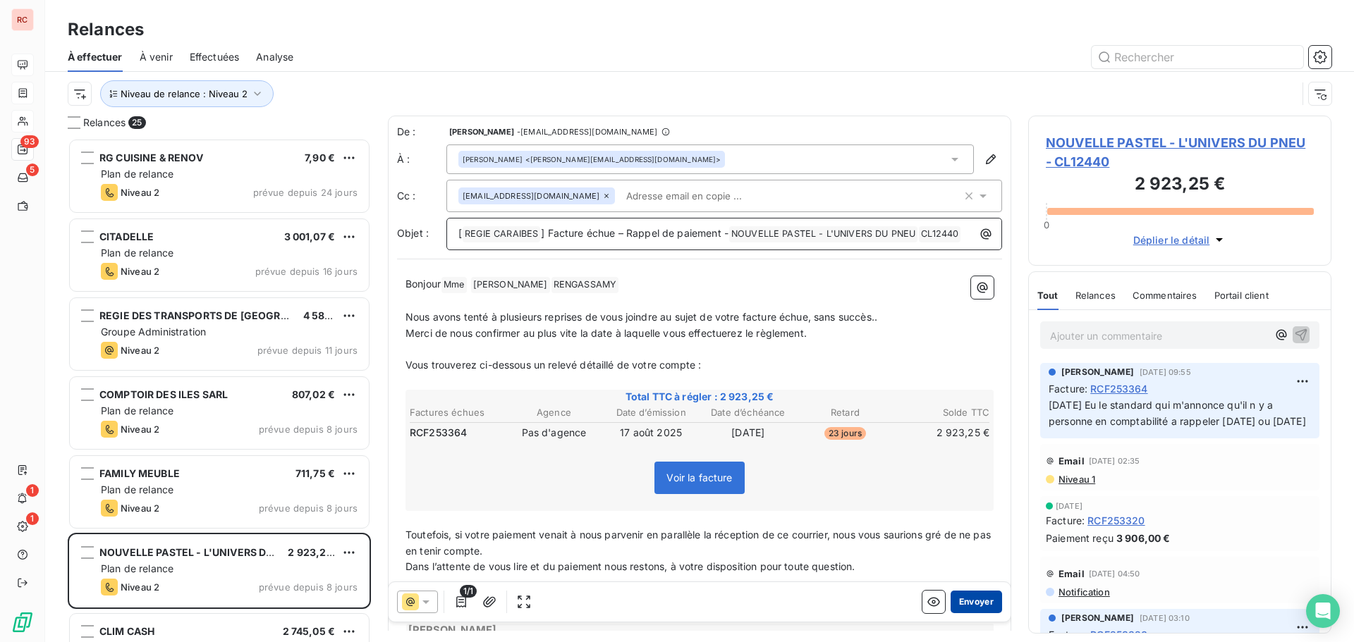
click at [961, 601] on button "Envoyer" at bounding box center [976, 602] width 51 height 23
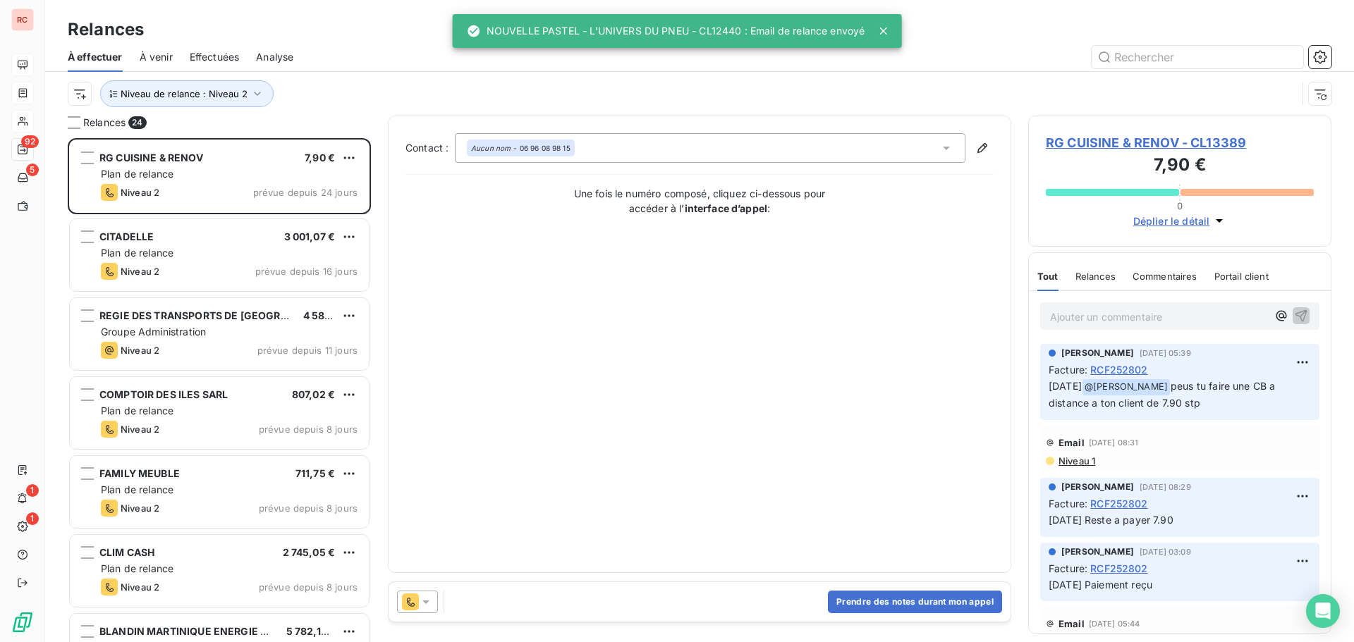
click at [237, 56] on span "Effectuées" at bounding box center [215, 57] width 50 height 14
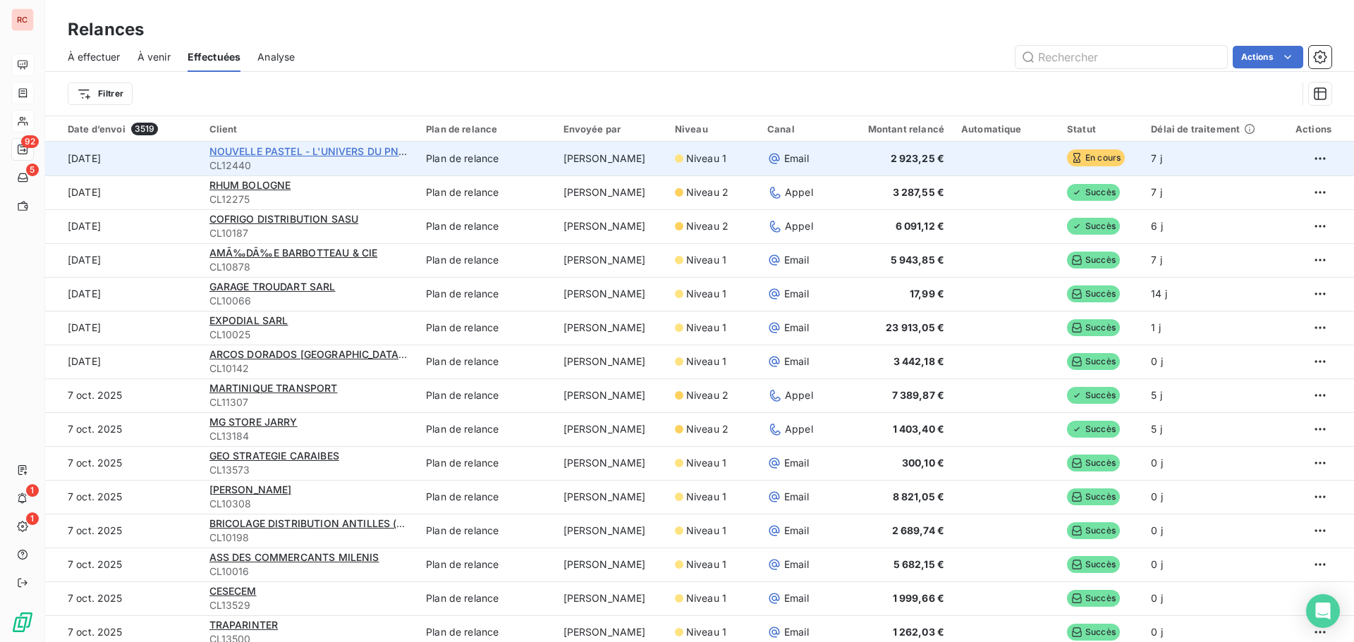
click at [299, 153] on span "NOUVELLE PASTEL - L'UNIVERS DU PNEU" at bounding box center [310, 151] width 202 height 12
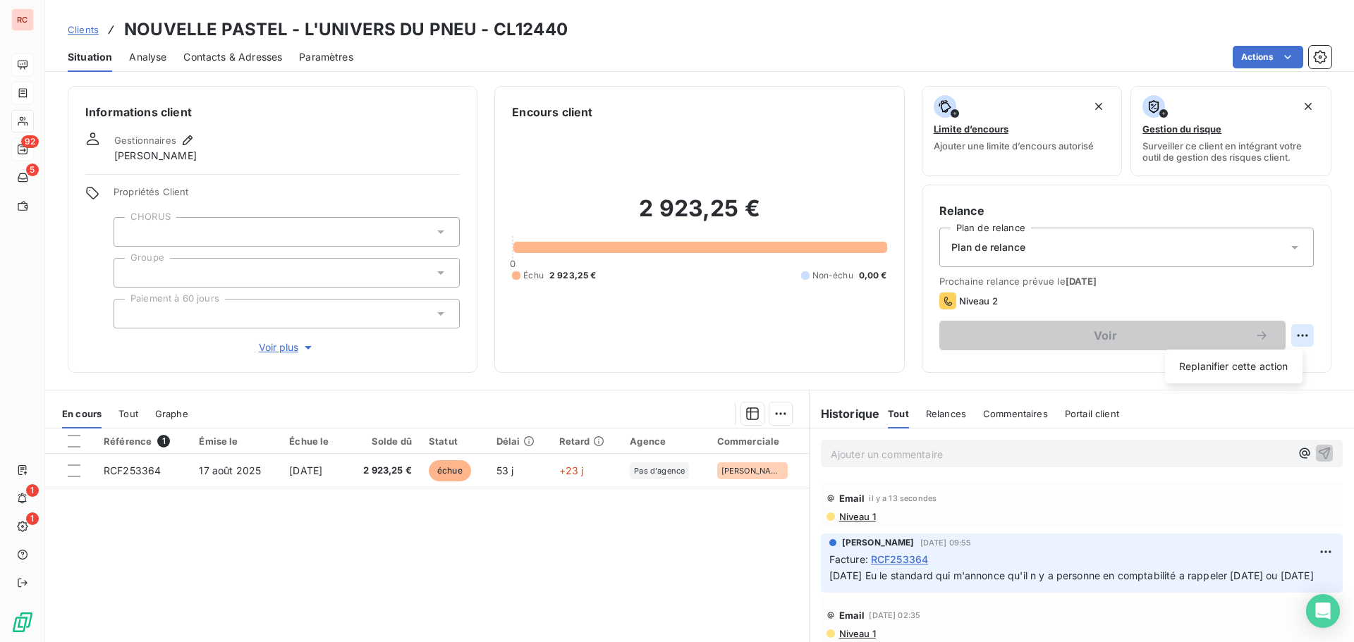
click at [1293, 335] on html "RC 92 5 1 1 Clients NOUVELLE PASTEL - L'UNIVERS DU PNEU - CL12440 Situation Ana…" at bounding box center [677, 321] width 1354 height 642
click at [1246, 366] on div "Replanifier cette action" at bounding box center [1234, 366] width 126 height 23
select select "9"
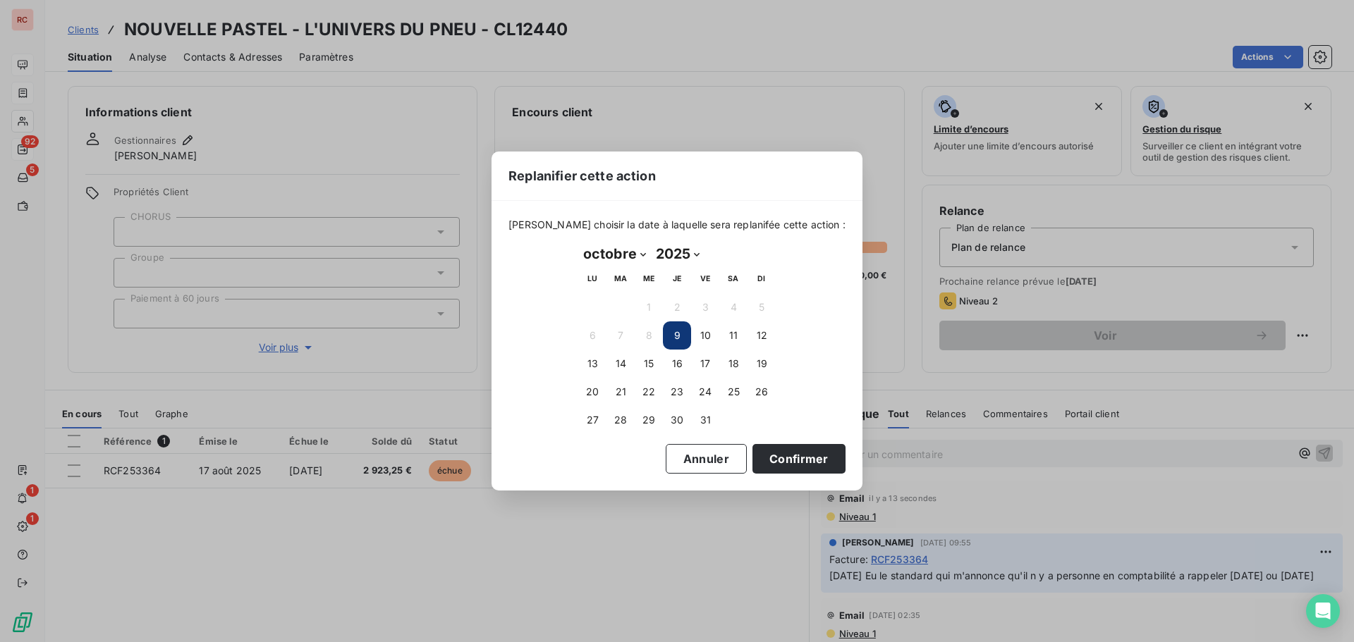
click at [671, 333] on button "9" at bounding box center [677, 336] width 28 height 28
click at [676, 334] on button "9" at bounding box center [677, 336] width 28 height 28
click at [774, 458] on button "Confirmer" at bounding box center [798, 459] width 93 height 30
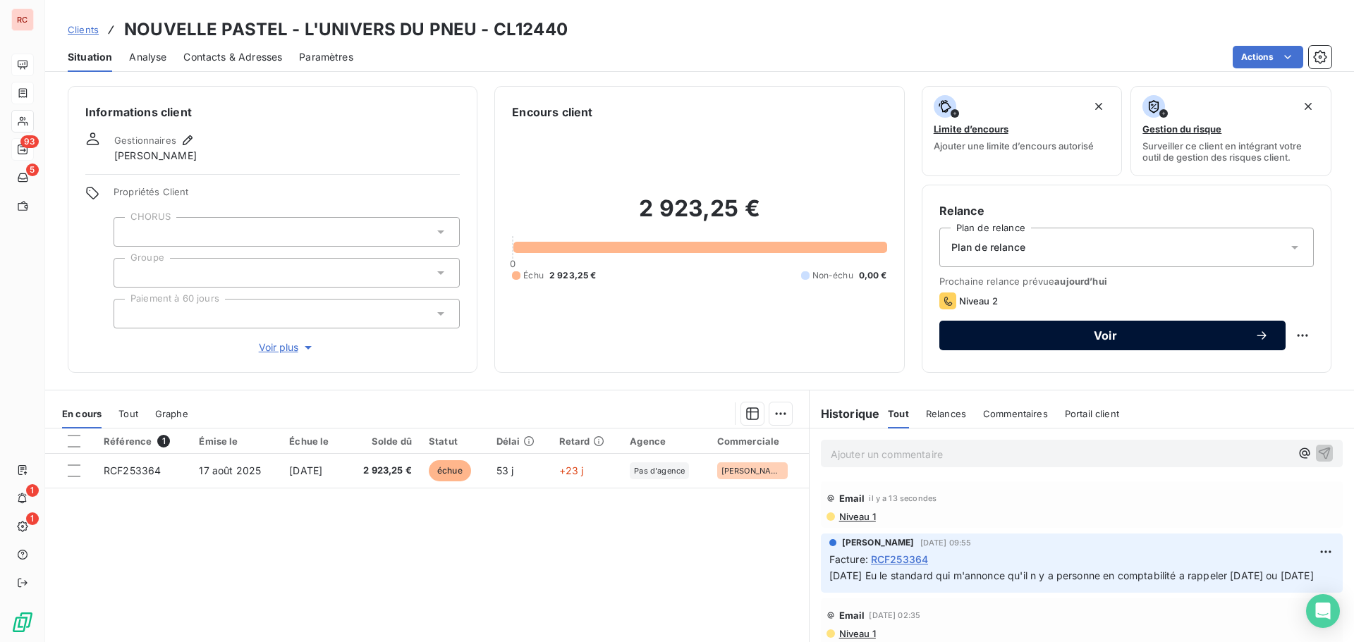
click at [1008, 341] on div "Voir" at bounding box center [1112, 336] width 312 height 14
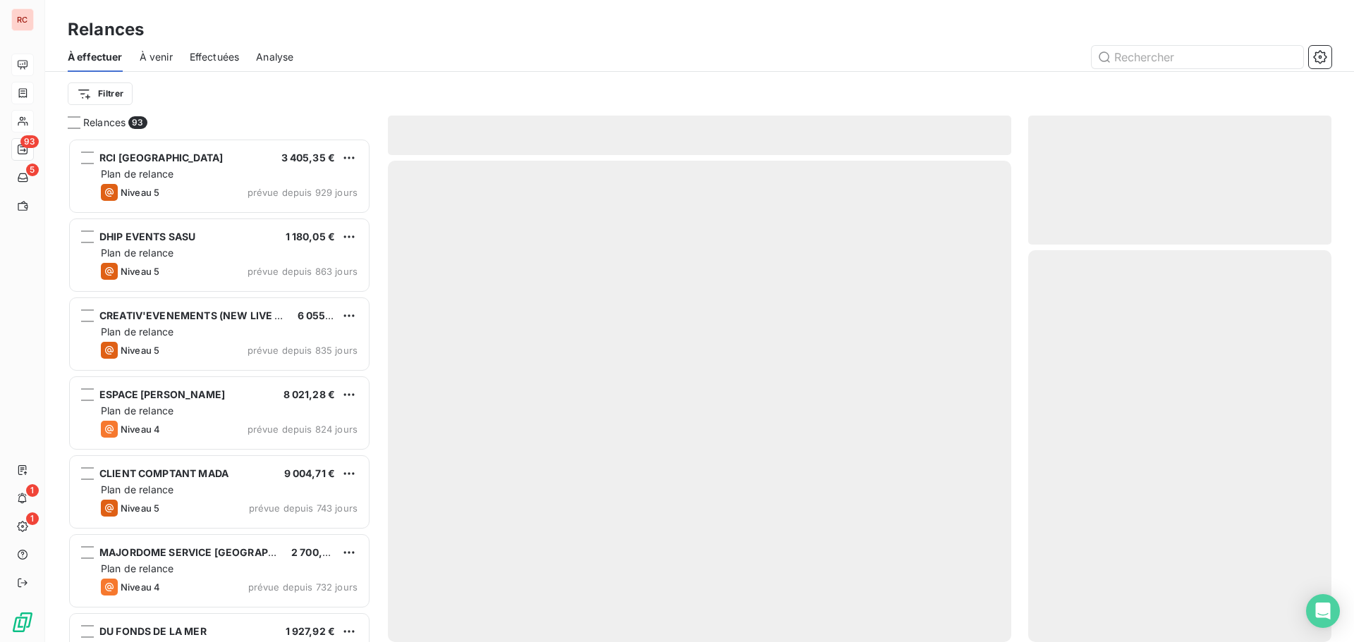
scroll to position [494, 293]
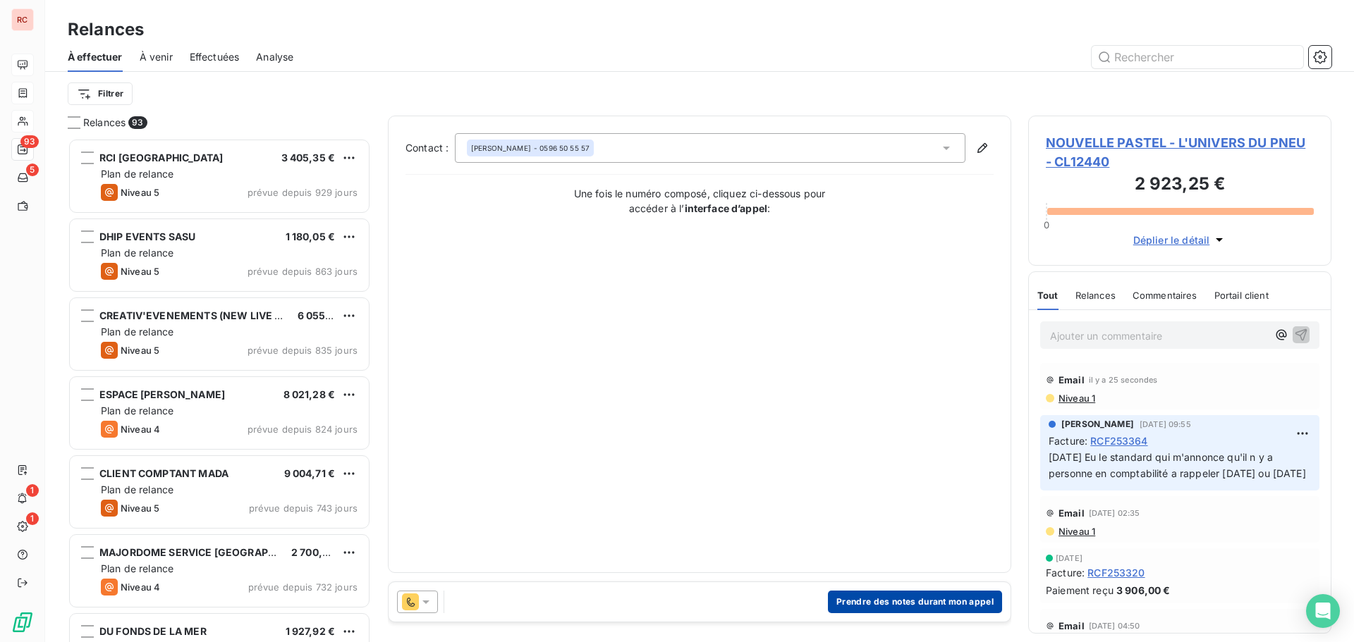
click at [859, 603] on button "Prendre des notes durant mon appel" at bounding box center [915, 602] width 174 height 23
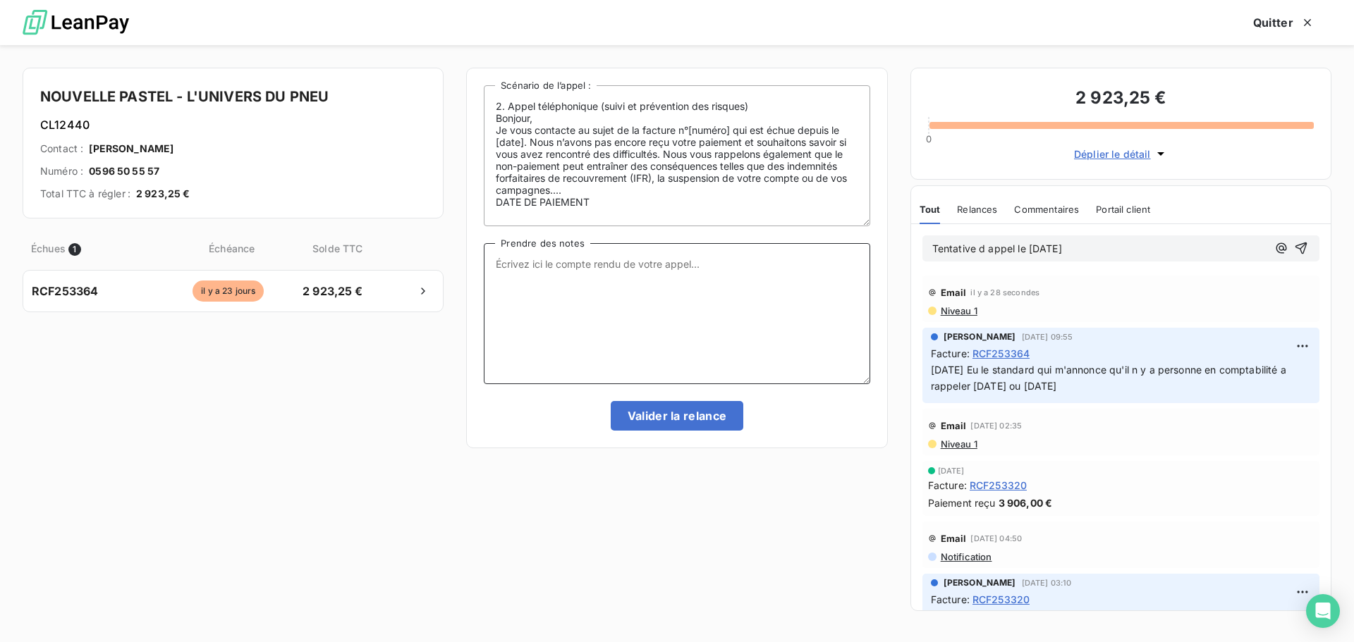
click at [559, 274] on textarea "Prendre des notes" at bounding box center [677, 313] width 386 height 141
click at [972, 310] on span "Niveau 1" at bounding box center [958, 310] width 38 height 11
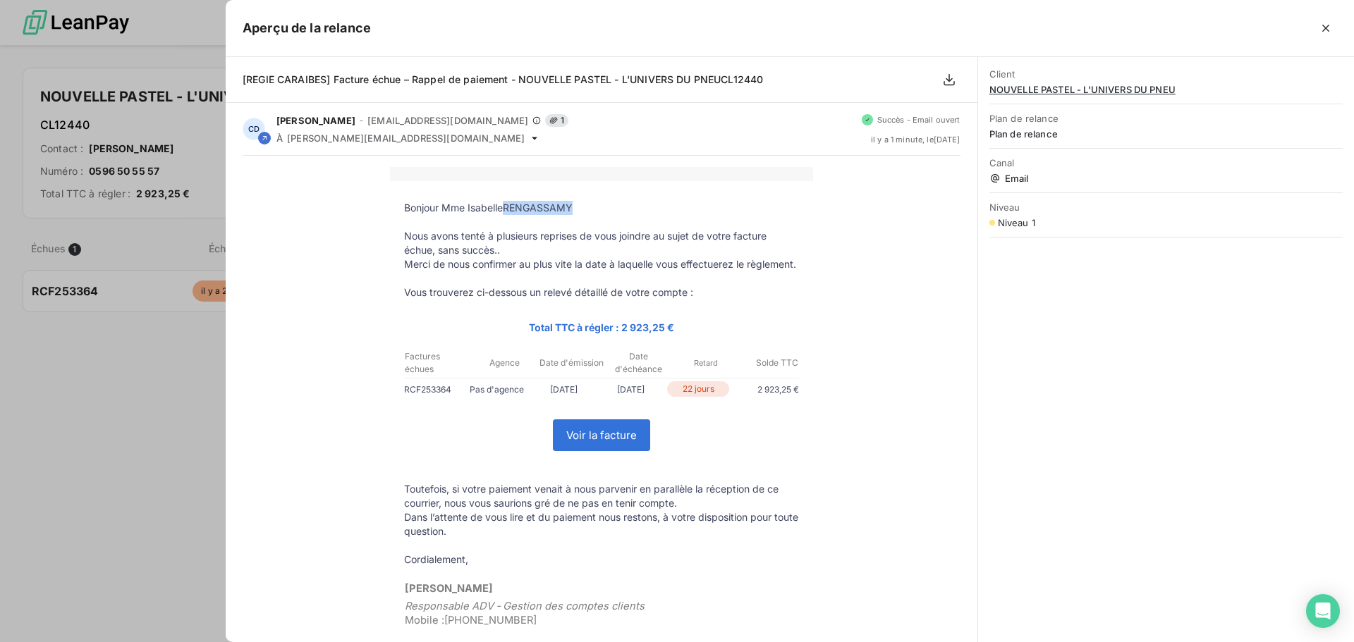
drag, startPoint x: 577, startPoint y: 207, endPoint x: 497, endPoint y: 209, distance: 79.7
click at [497, 209] on p "Bonjour Mme IsabelleRENGASSAMY" at bounding box center [601, 208] width 395 height 14
copy p "RENGASSAMY"
click at [56, 362] on div at bounding box center [677, 321] width 1354 height 642
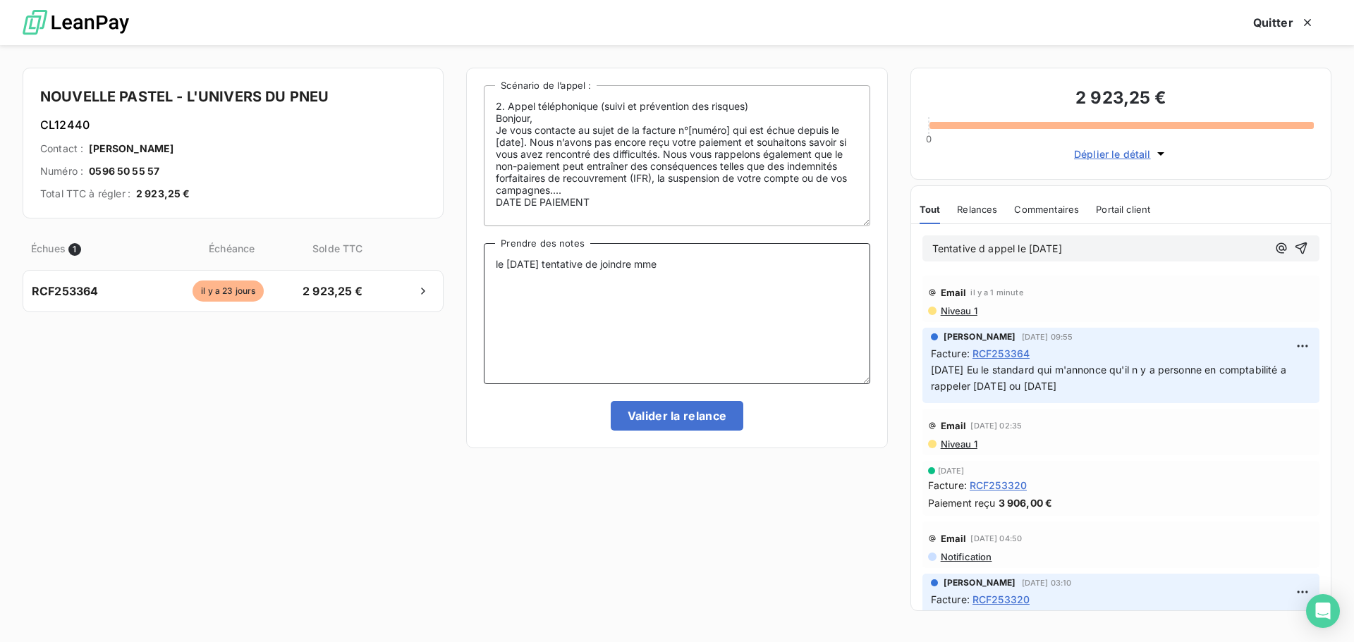
click at [720, 262] on textarea "le 06/10/2025 tentative de joindre mme" at bounding box center [677, 313] width 386 height 141
paste textarea "RENGASSAMY"
click at [664, 265] on textarea "le 06/10/2025 tentative de joindre mme RENGASSAMY" at bounding box center [677, 313] width 386 height 141
click at [766, 273] on textarea "le 06/10/2025 tentative de joindre Mme RENGASSAMY" at bounding box center [677, 313] width 386 height 141
drag, startPoint x: 823, startPoint y: 266, endPoint x: 680, endPoint y: 279, distance: 143.1
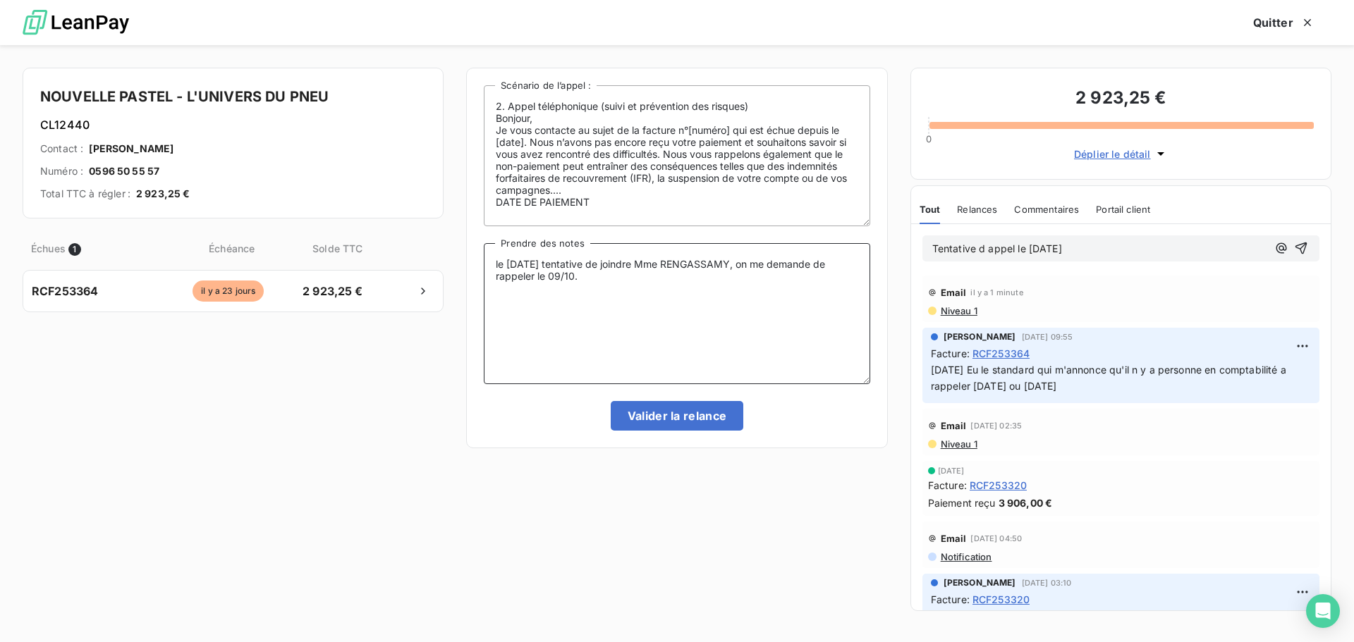
click at [680, 279] on textarea "le 06/10/2025 tentative de joindre Mme RENGASSAMY, on me demande de rappeler le…" at bounding box center [677, 313] width 386 height 141
click at [495, 263] on textarea "le 06/10/2025 tentative de joindre Mme RENGASSAMY, on me demande de rappeler le…" at bounding box center [677, 313] width 386 height 141
click at [599, 300] on textarea "le 06/10/2025 tentative de joindre Mme RENGASSAMY, on me demande de rappeler le…" at bounding box center [677, 313] width 386 height 141
drag, startPoint x: 787, startPoint y: 312, endPoint x: 756, endPoint y: 318, distance: 31.5
click at [756, 318] on textarea "le 06/10/2025 tentative de joindre Mme RENGASSAMY, on me demande de rappeler le…" at bounding box center [677, 313] width 386 height 141
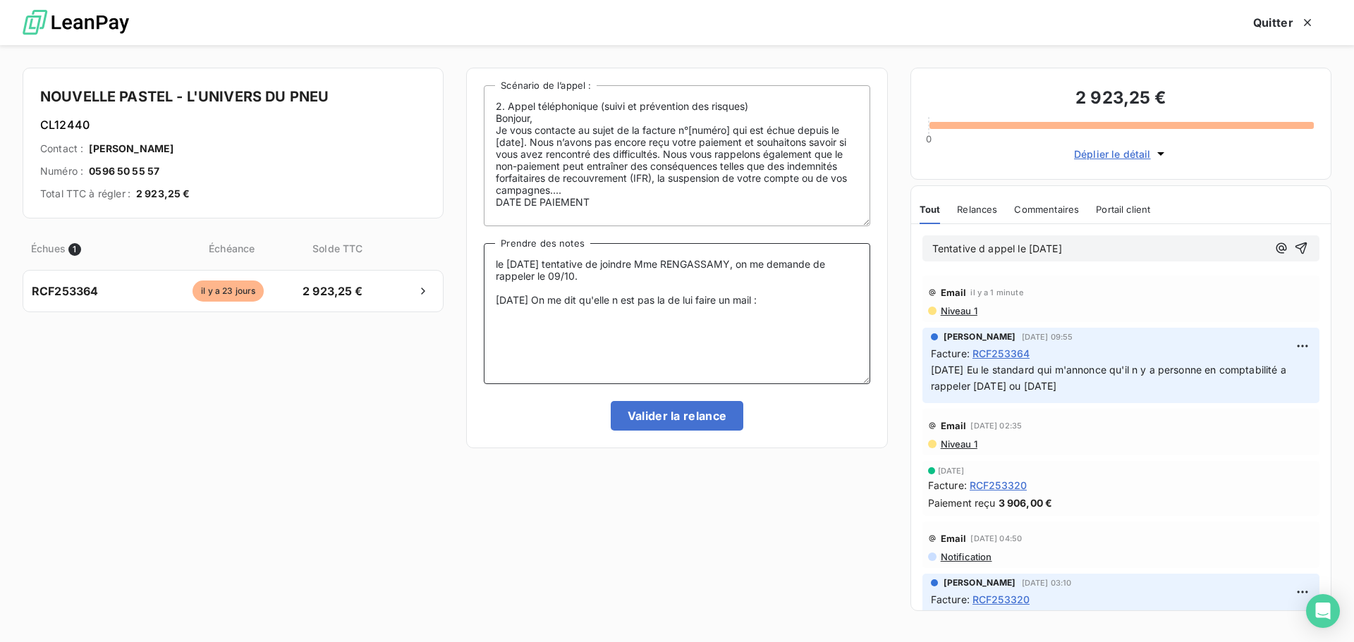
paste textarea "RENGASSAMY"
click at [972, 312] on span "Niveau 1" at bounding box center [958, 310] width 38 height 11
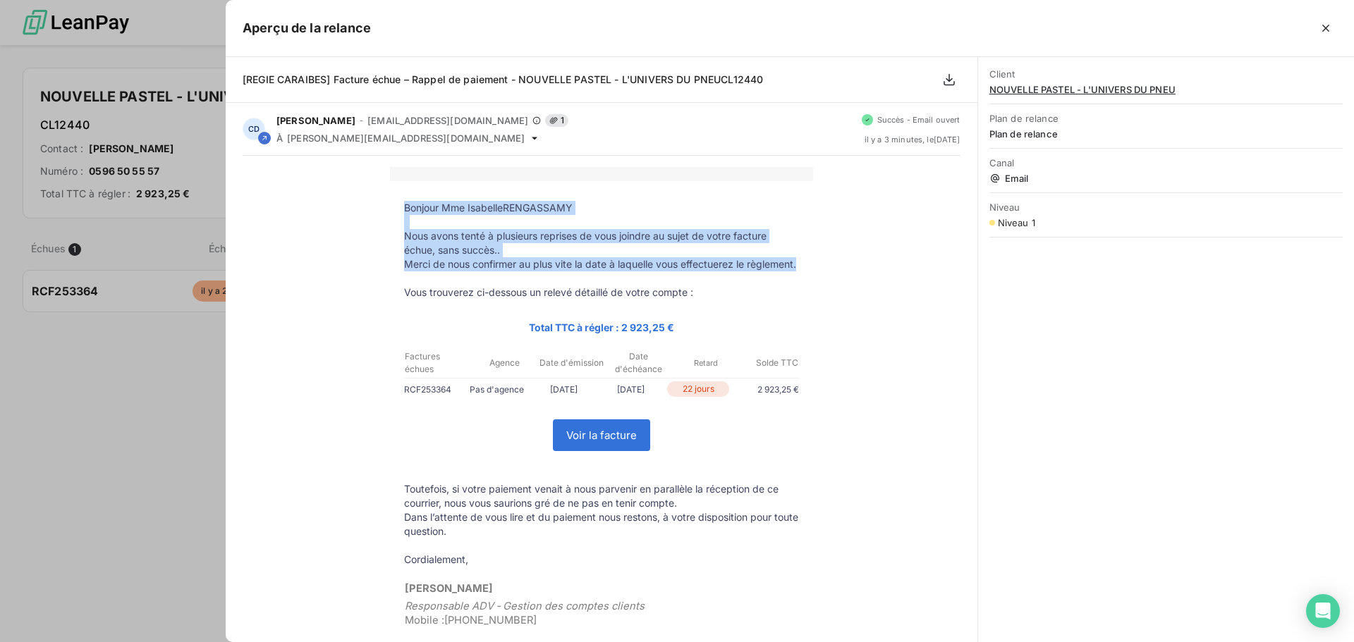
drag, startPoint x: 467, startPoint y: 279, endPoint x: 398, endPoint y: 211, distance: 96.7
click at [398, 211] on tbody "Bonjour Mme IsabelleRENGASSAMY Nous avons tenté à plusieurs reprises de vous jo…" at bounding box center [601, 417] width 423 height 433
copy tbody "Bonjour Mme IsabelleRENGASSAMY Nous avons tenté à plusieurs reprises de vous jo…"
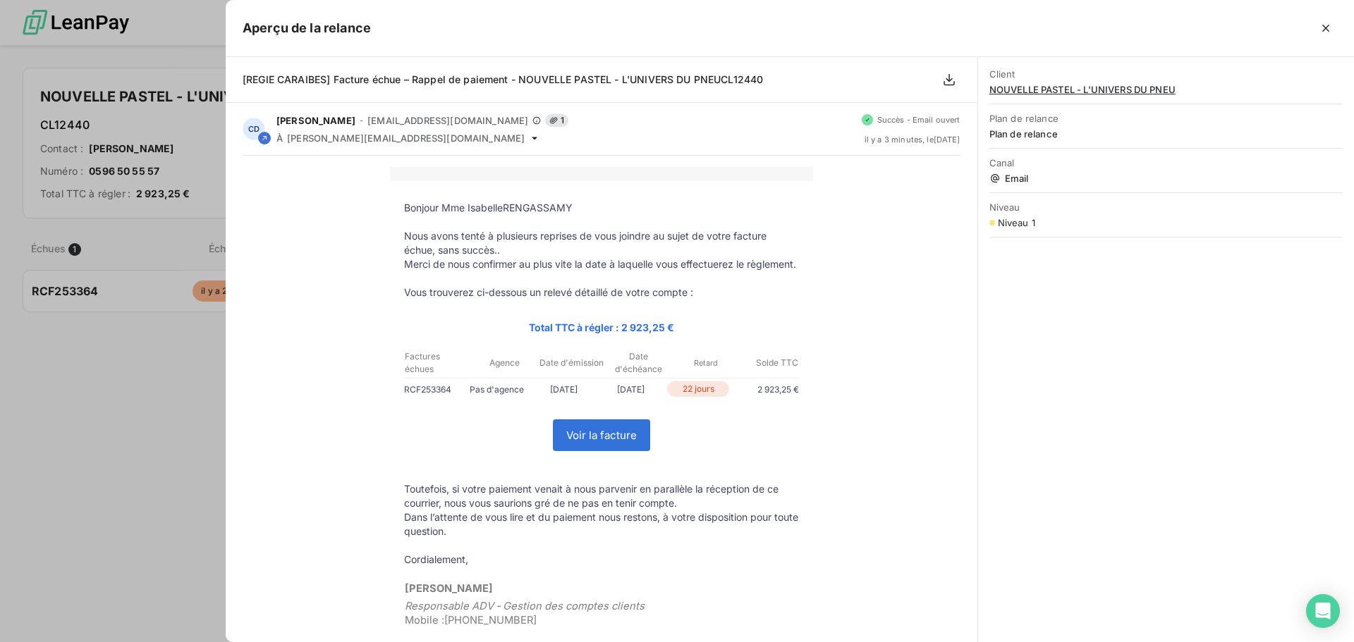
click at [163, 376] on div at bounding box center [677, 321] width 1354 height 642
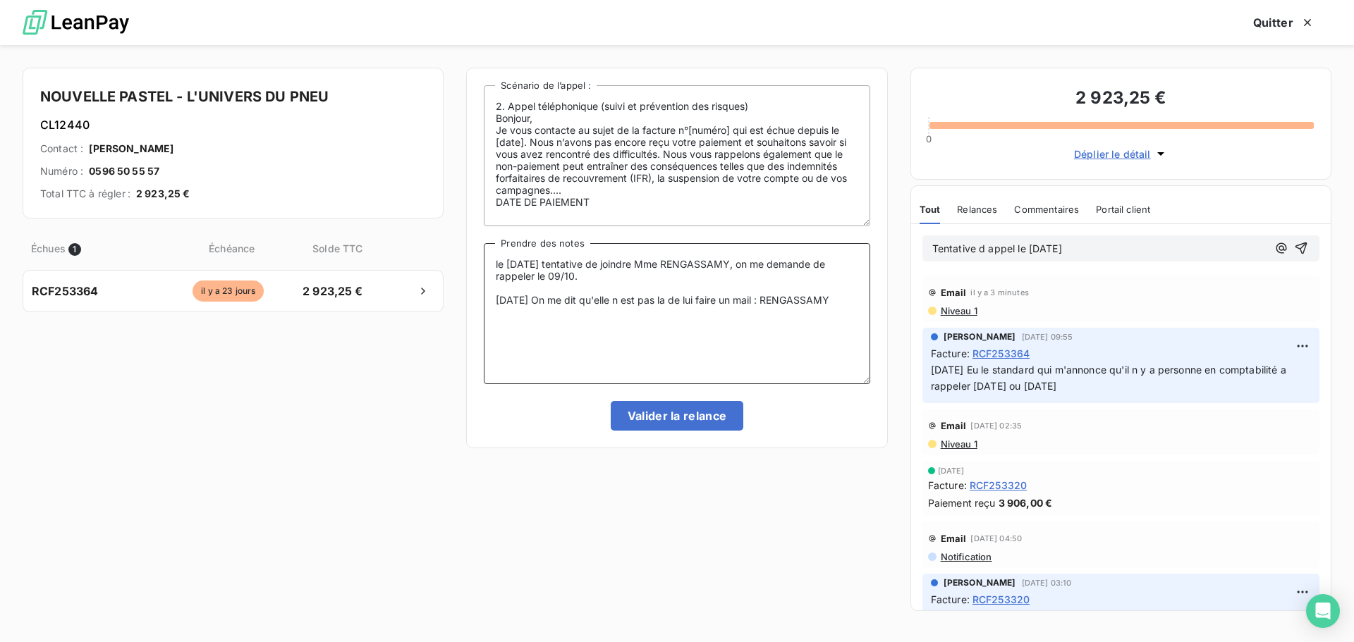
drag, startPoint x: 783, startPoint y: 312, endPoint x: 853, endPoint y: 314, distance: 70.5
click at [853, 314] on textarea "le 06/10/2025 tentative de joindre Mme RENGASSAMY, on me demande de rappeler le…" at bounding box center [677, 313] width 386 height 141
paste textarea "Bonjour Mme IsabelleRENGASSAMY Nous avons tenté à plusieurs reprises de vous jo…"
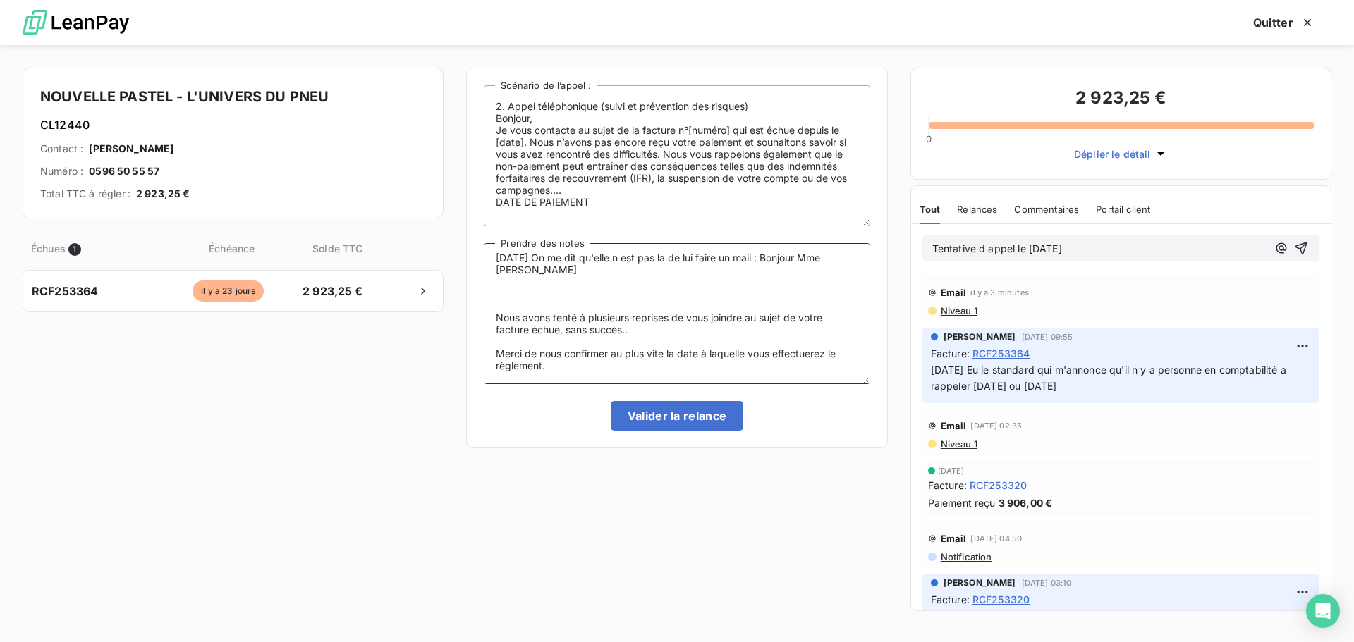
click at [539, 306] on textarea "le 06/10/2025 tentative de joindre Mme RENGASSAMY, on me demande de rappeler le…" at bounding box center [677, 313] width 386 height 141
click at [516, 312] on textarea "le 06/10/2025 tentative de joindre Mme RENGASSAMY, on me demande de rappeler le…" at bounding box center [677, 313] width 386 height 141
click at [508, 304] on textarea "le 06/10/2025 tentative de joindre Mme RENGASSAMY, on me demande de rappeler le…" at bounding box center [677, 313] width 386 height 141
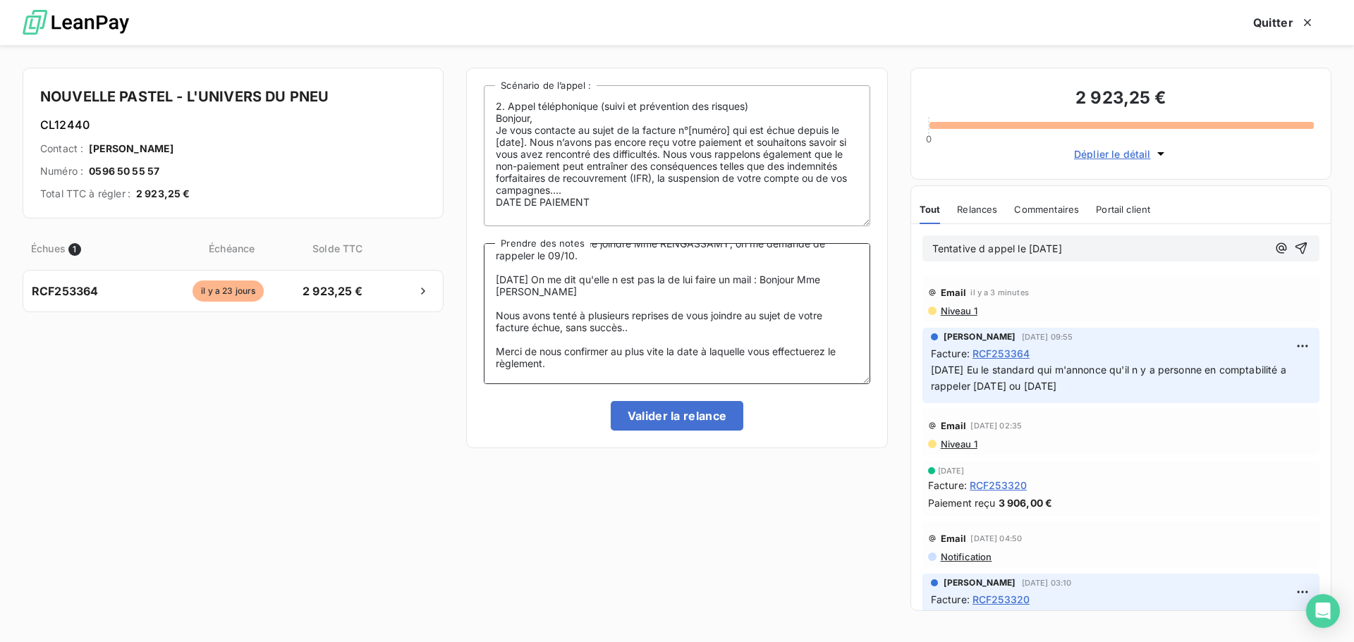
scroll to position [32, 0]
click at [518, 309] on textarea "le 06/10/2025 tentative de joindre Mme RENGASSAMY, on me demande de rappeler le…" at bounding box center [677, 313] width 386 height 141
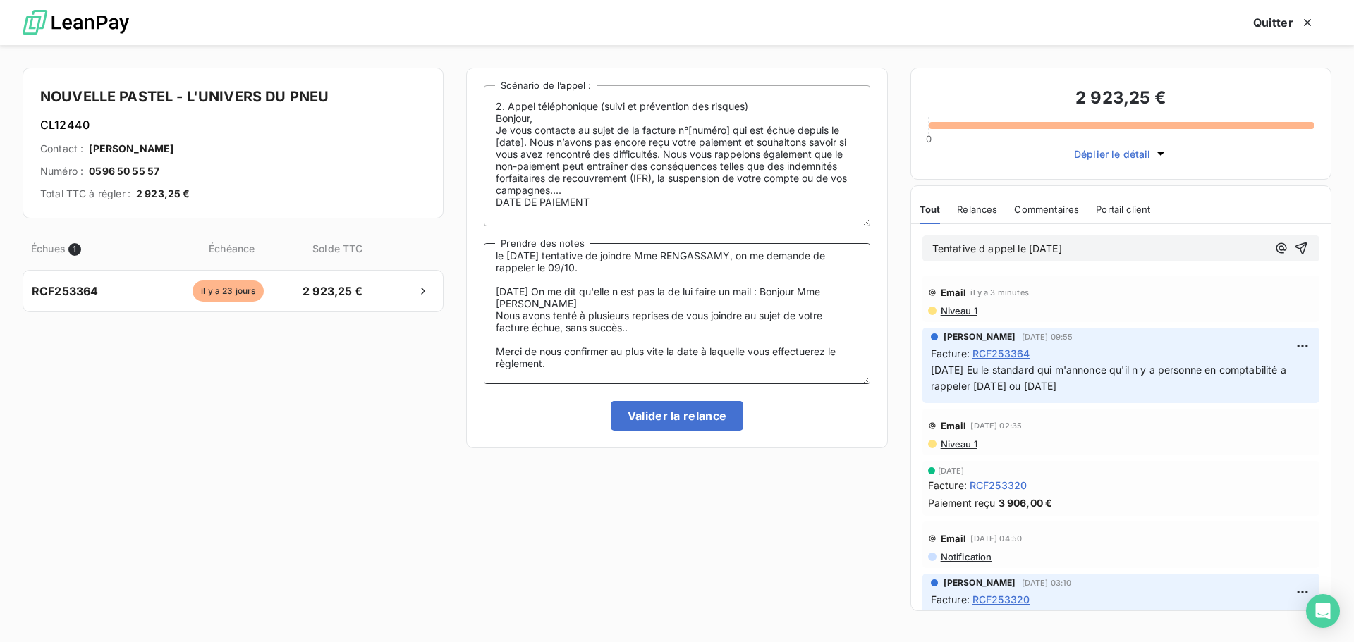
scroll to position [20, 0]
click at [507, 334] on textarea "le 06/10/2025 tentative de joindre Mme RENGASSAMY, on me demande de rappeler le…" at bounding box center [677, 313] width 386 height 141
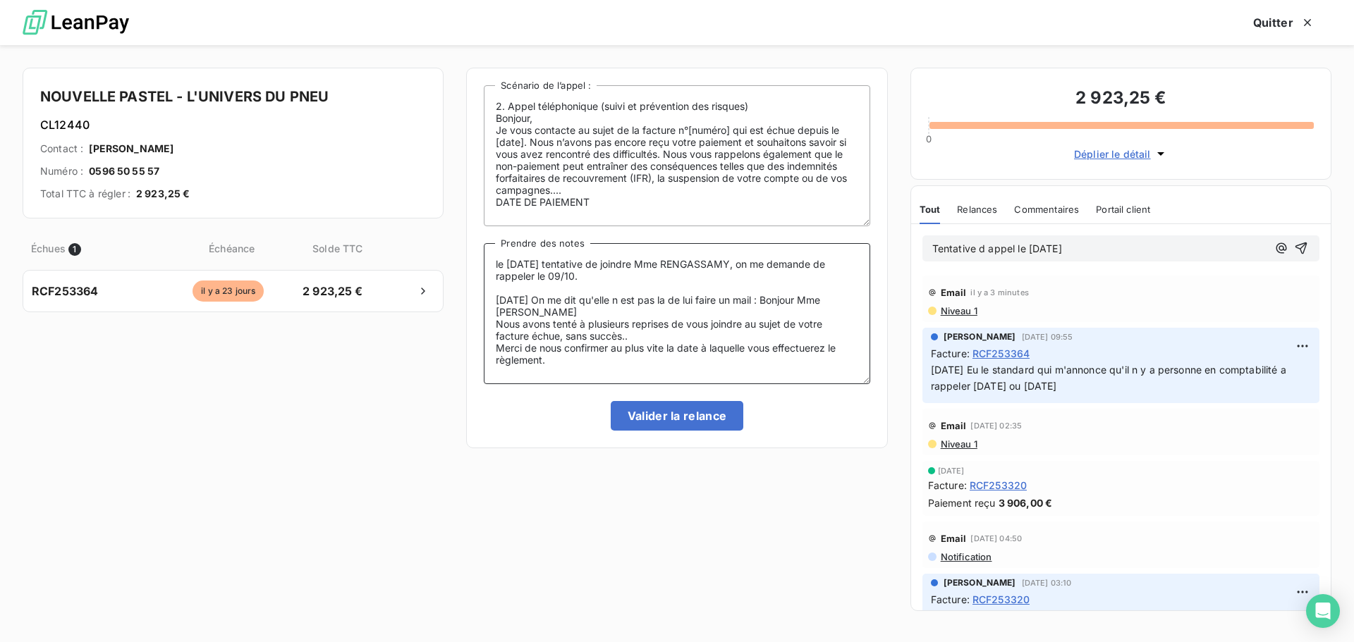
scroll to position [8, 0]
click at [532, 318] on textarea "le 06/10/2025 tentative de joindre Mme RENGASSAMY, on me demande de rappeler le…" at bounding box center [677, 313] width 386 height 141
type textarea "le 06/10/2025 tentative de joindre Mme RENGASSAMY, on me demande de rappeler le…"
click at [659, 414] on button "Valider la relance" at bounding box center [677, 416] width 133 height 30
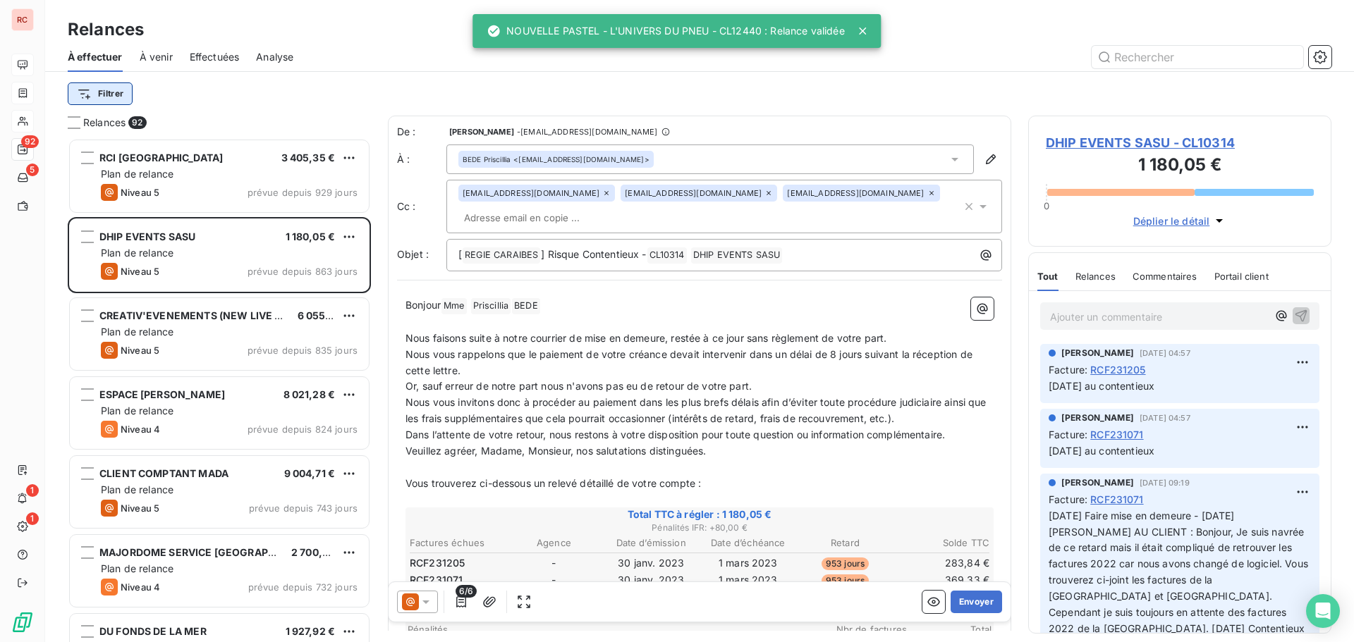
click at [98, 92] on html "RC 92 5 1 1 Relances À effectuer À venir Effectuées Analyse Filtrer Relances 92…" at bounding box center [677, 321] width 1354 height 642
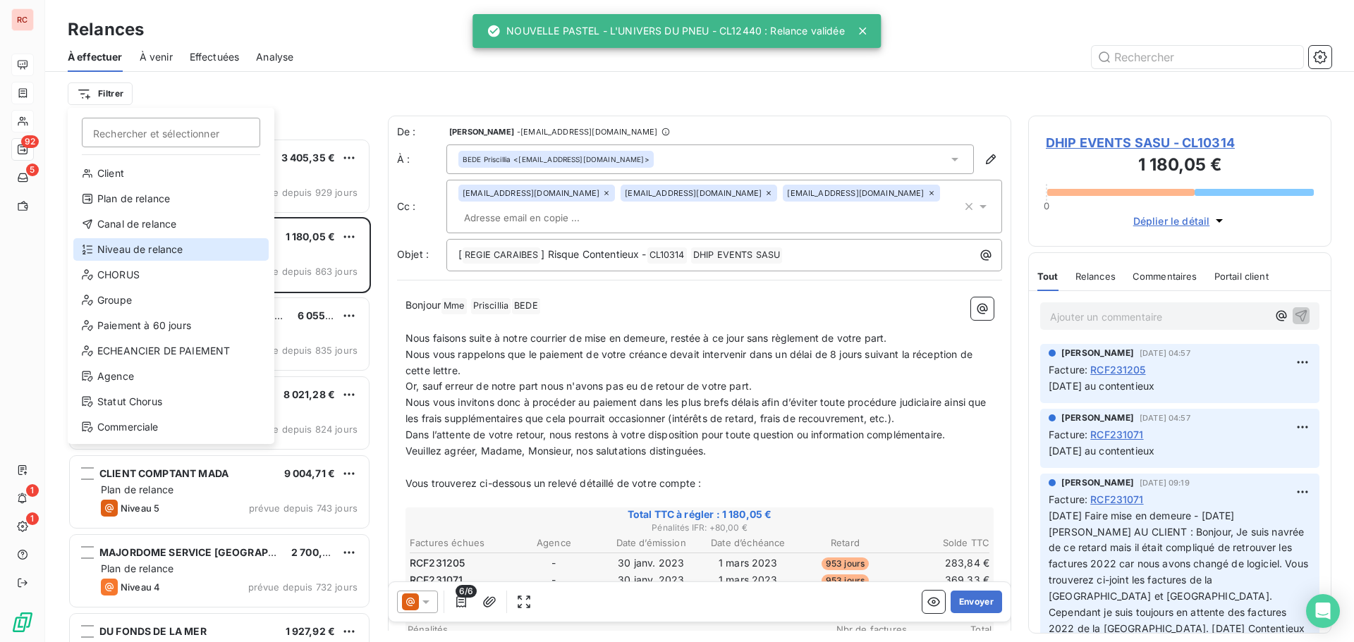
click at [145, 240] on div "Niveau de relance" at bounding box center [170, 249] width 195 height 23
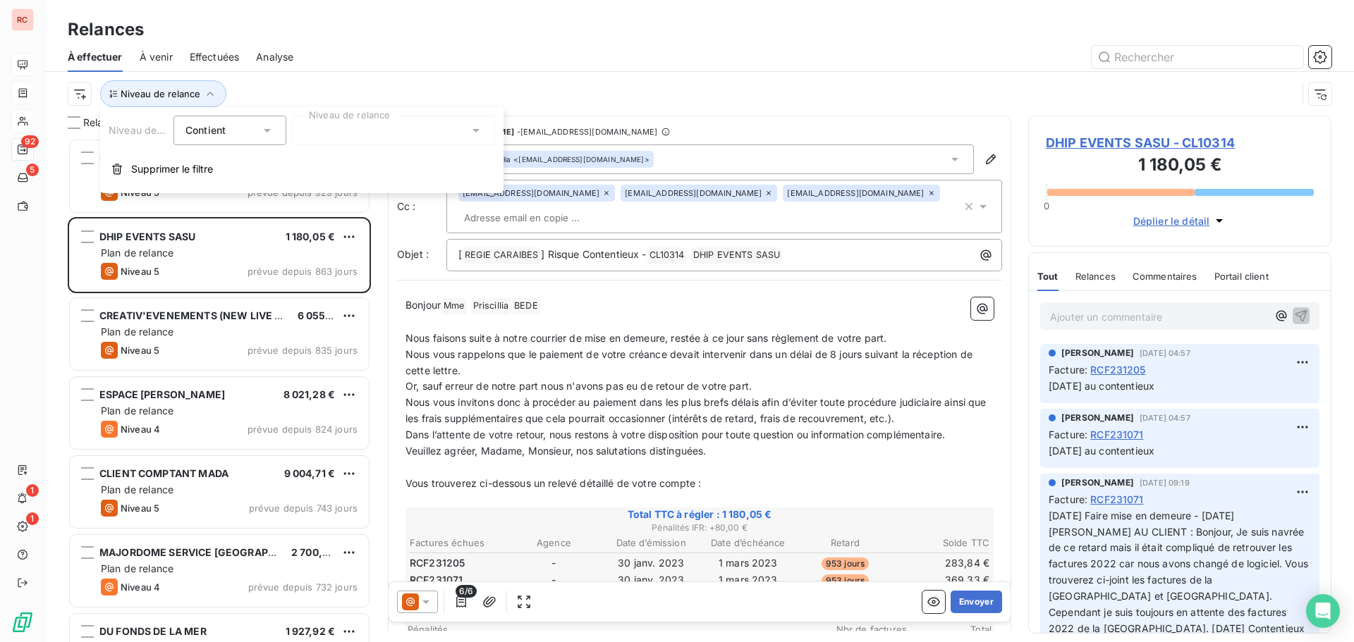
click at [340, 135] on div at bounding box center [393, 131] width 203 height 30
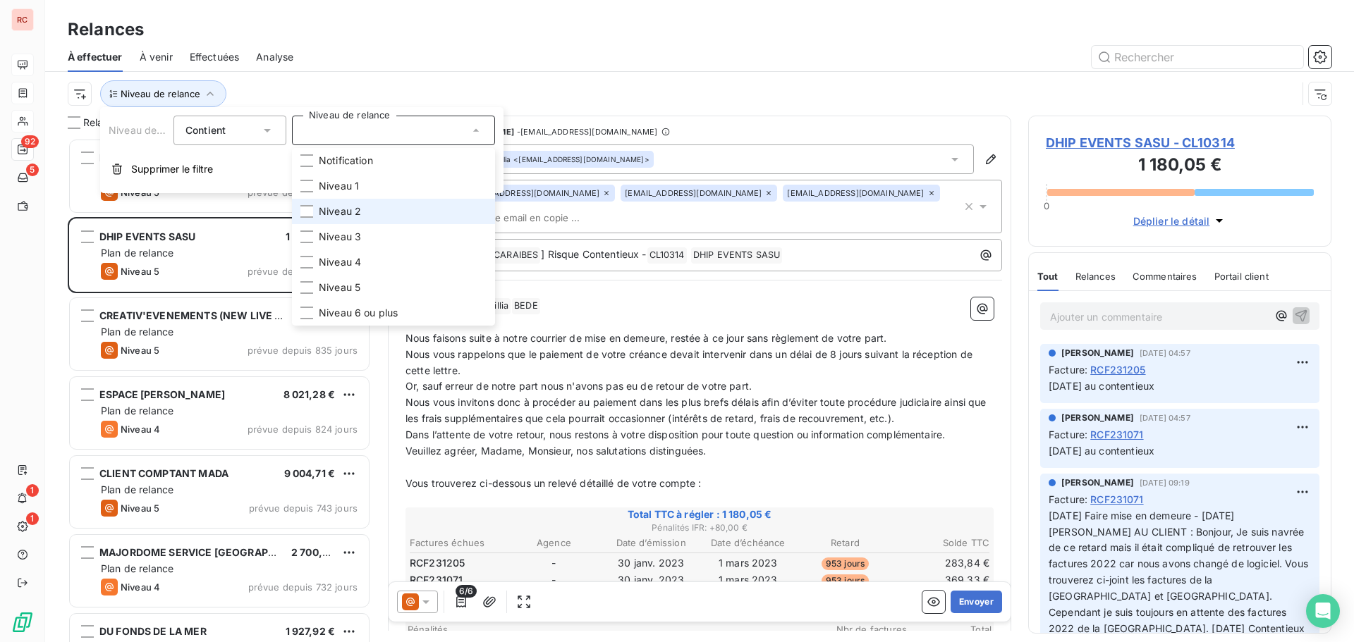
click at [354, 214] on span "Niveau 2" at bounding box center [340, 212] width 42 height 14
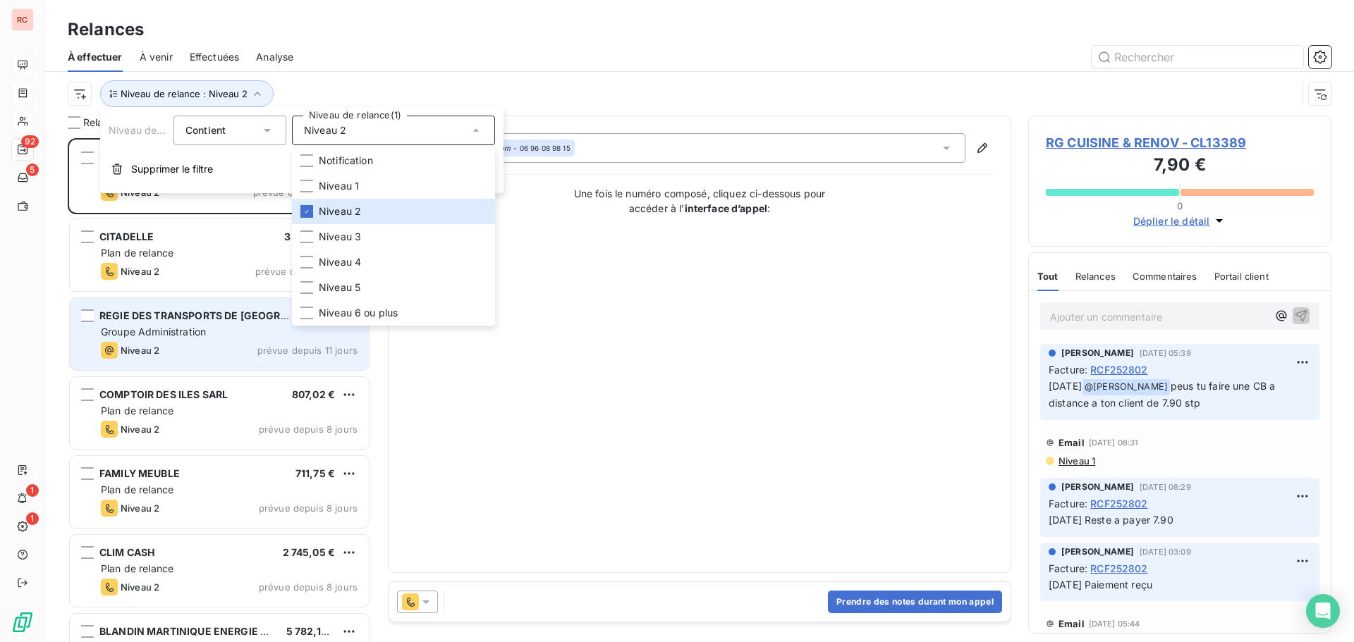
click at [188, 341] on div "REGIE DES TRANSPORTS DE MARTINIQUE (RTM) EPIC 4 584,17 € Groupe Administration …" at bounding box center [219, 334] width 299 height 72
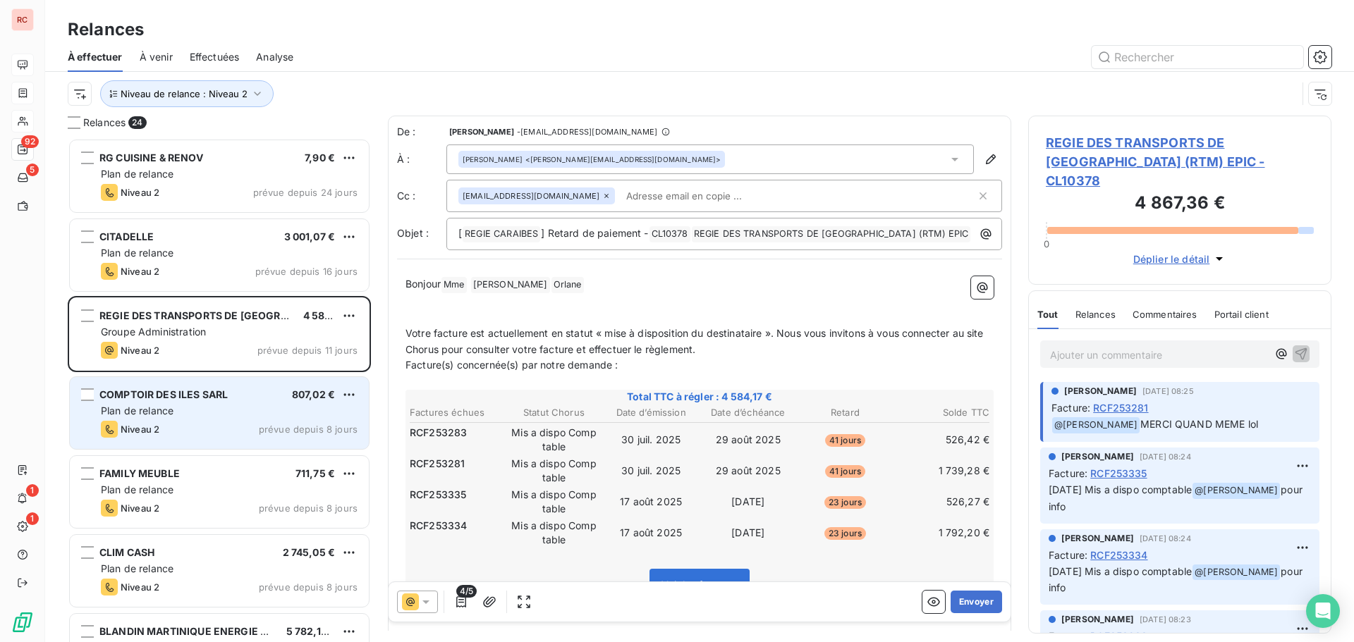
click at [188, 405] on div "Plan de relance" at bounding box center [229, 411] width 257 height 14
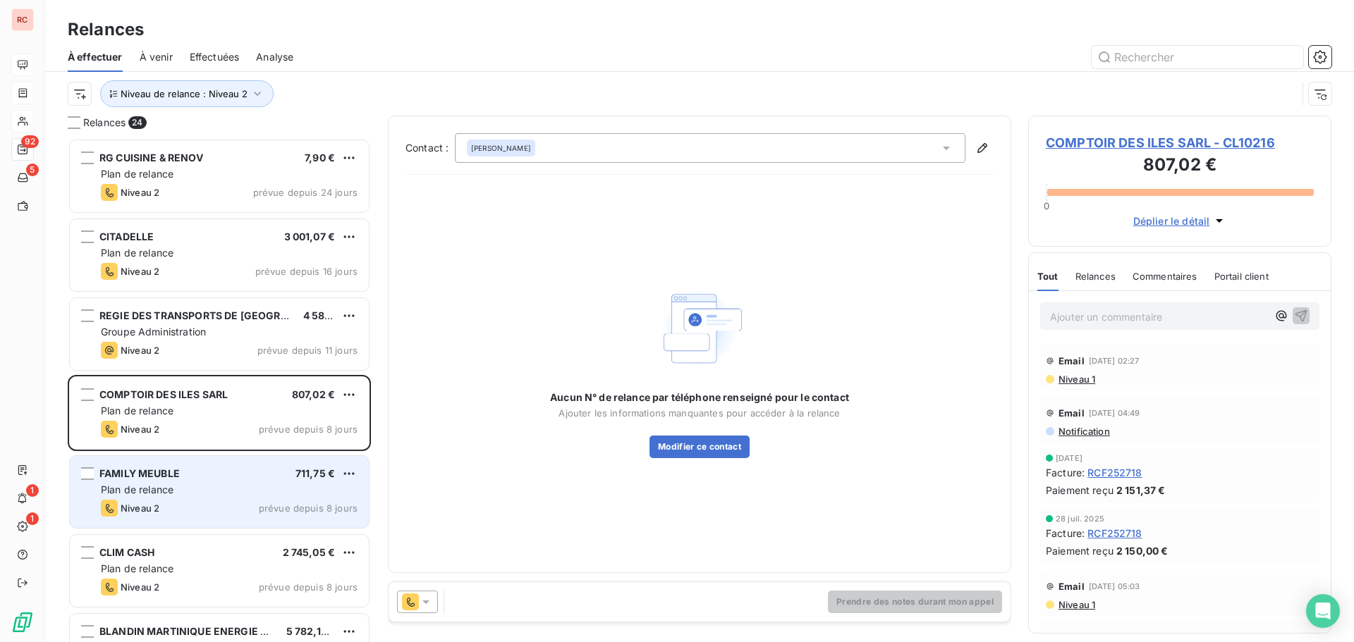
click at [182, 510] on div "Niveau 2 prévue depuis 8 jours" at bounding box center [229, 508] width 257 height 17
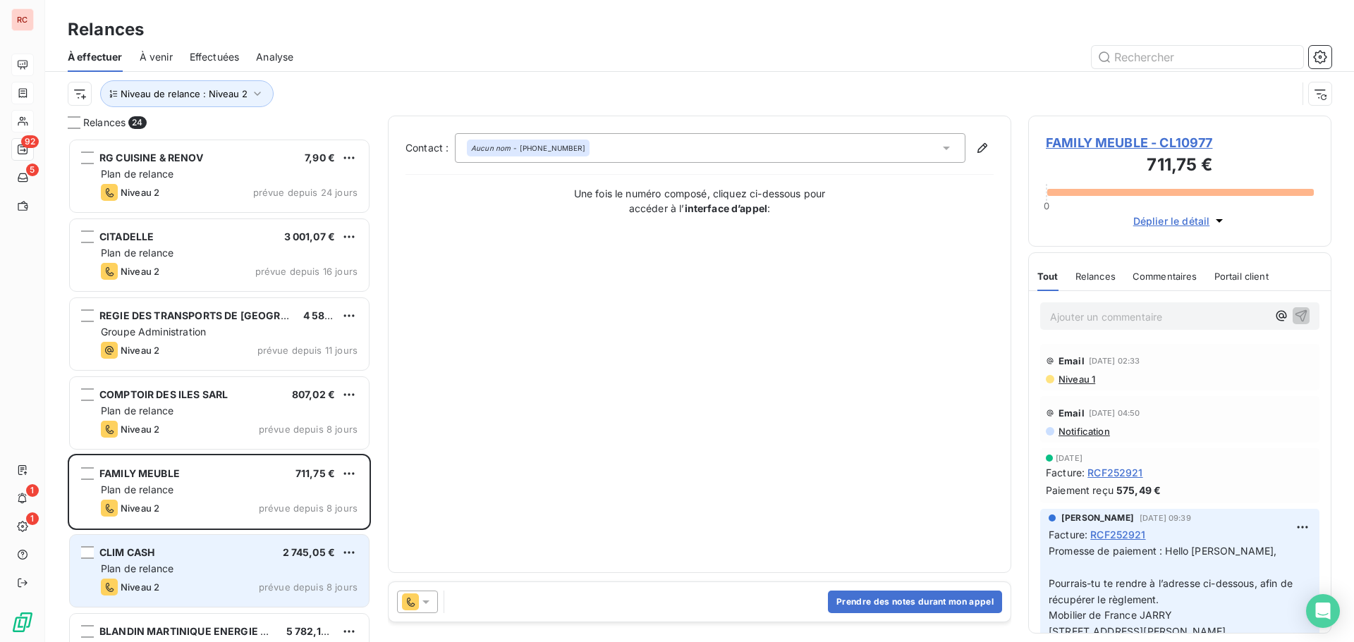
click at [183, 549] on div "CLIM CASH 2 745,05 €" at bounding box center [229, 553] width 257 height 13
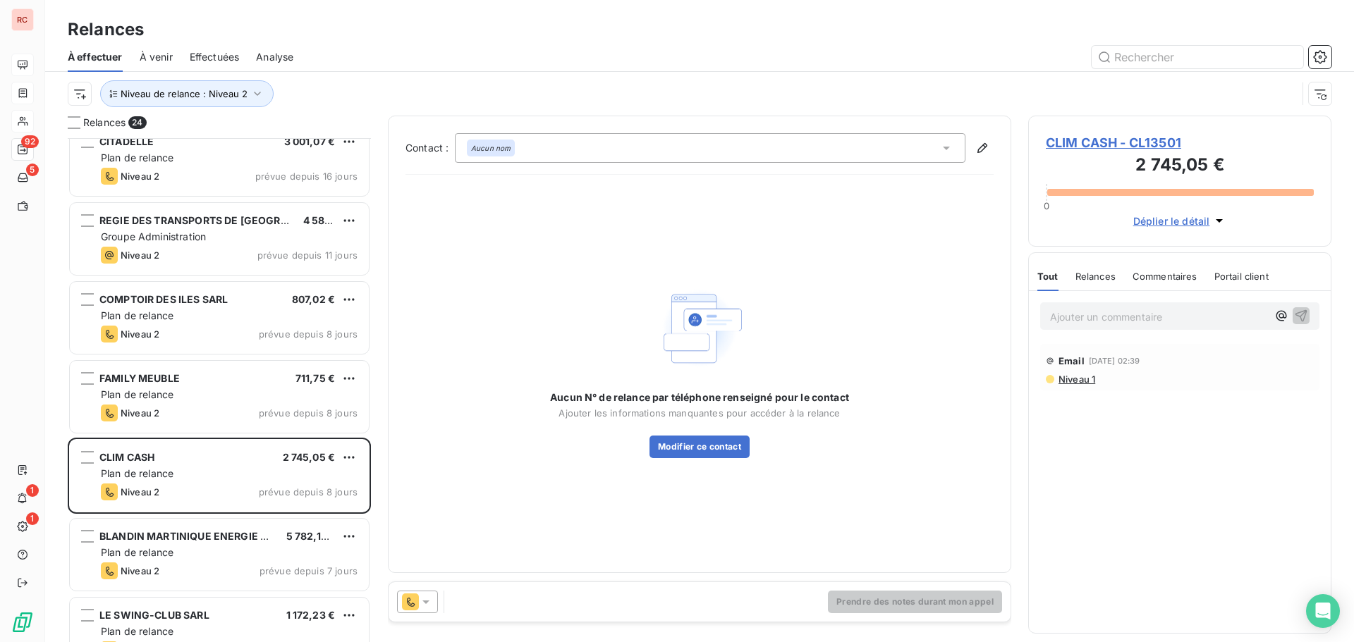
scroll to position [71, 0]
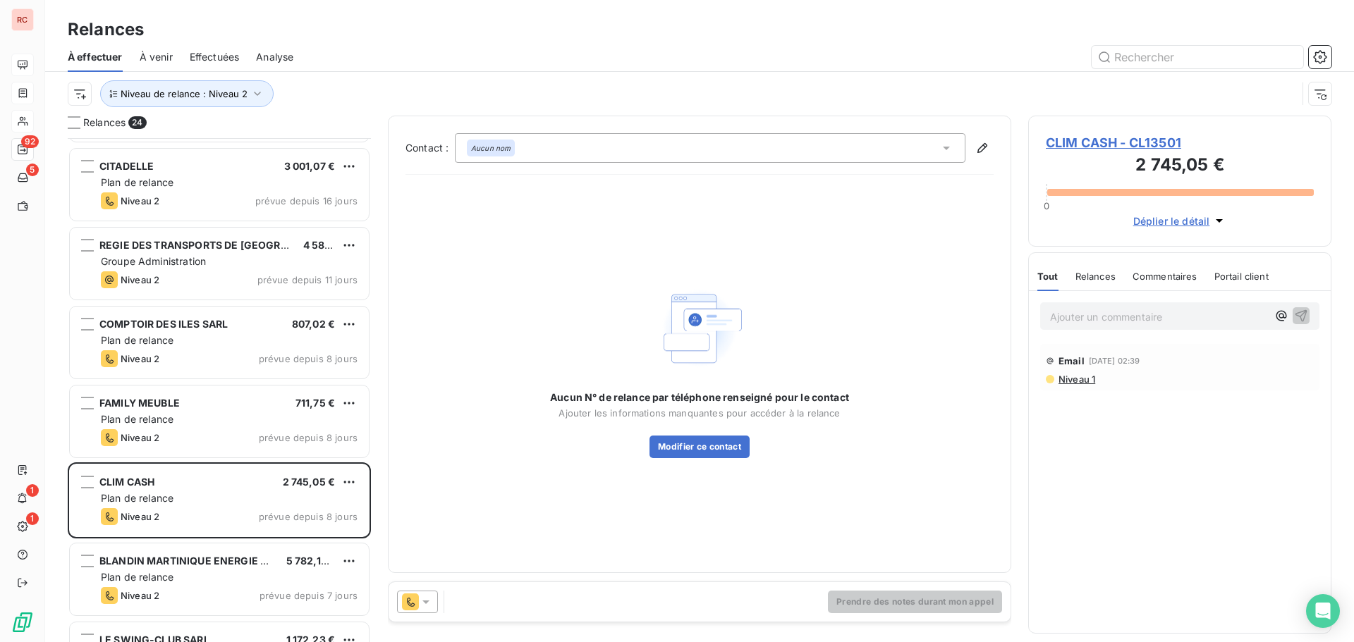
click at [428, 594] on div at bounding box center [417, 602] width 41 height 23
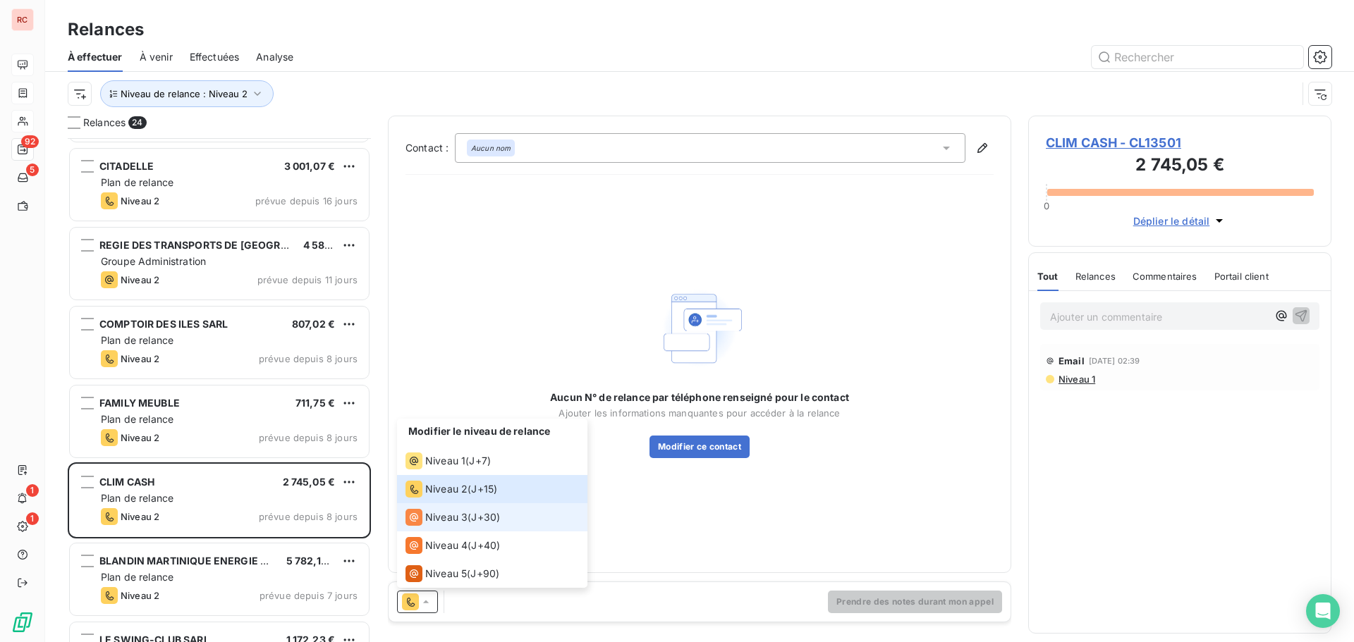
click at [470, 515] on div "Niveau 3 ( J+30 )" at bounding box center [452, 517] width 94 height 17
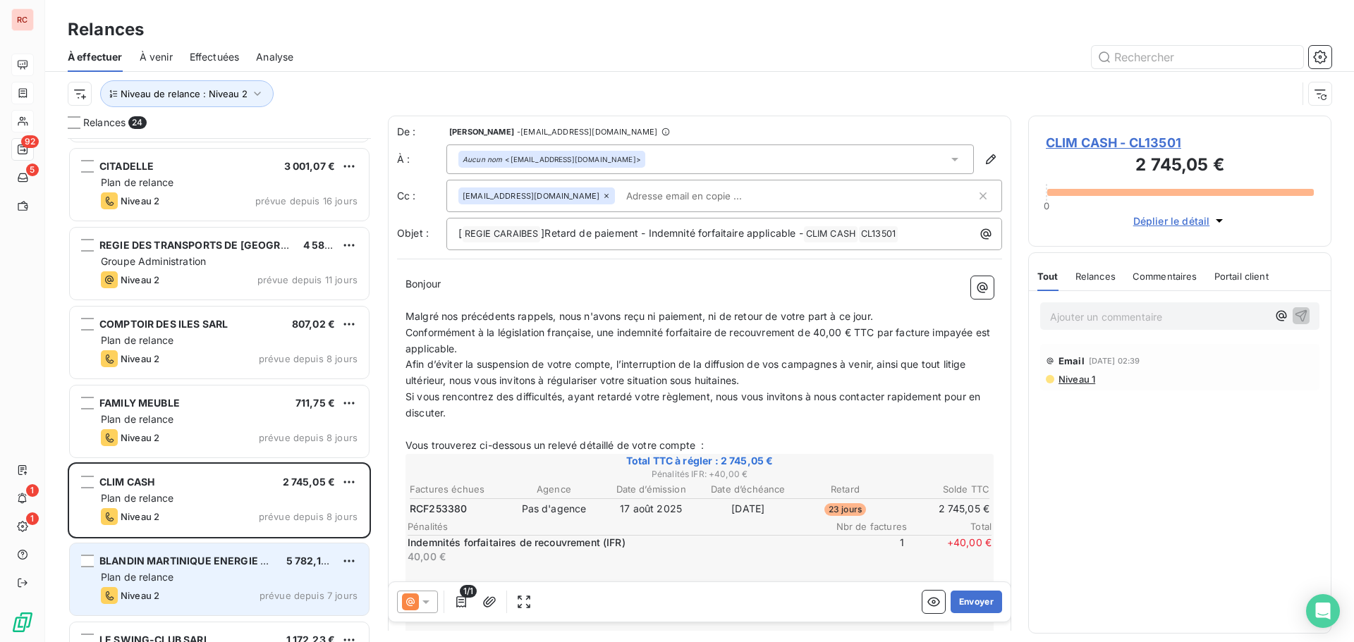
click at [202, 561] on span "BLANDIN MARTINIQUE ENERGIE SAS" at bounding box center [189, 561] width 181 height 12
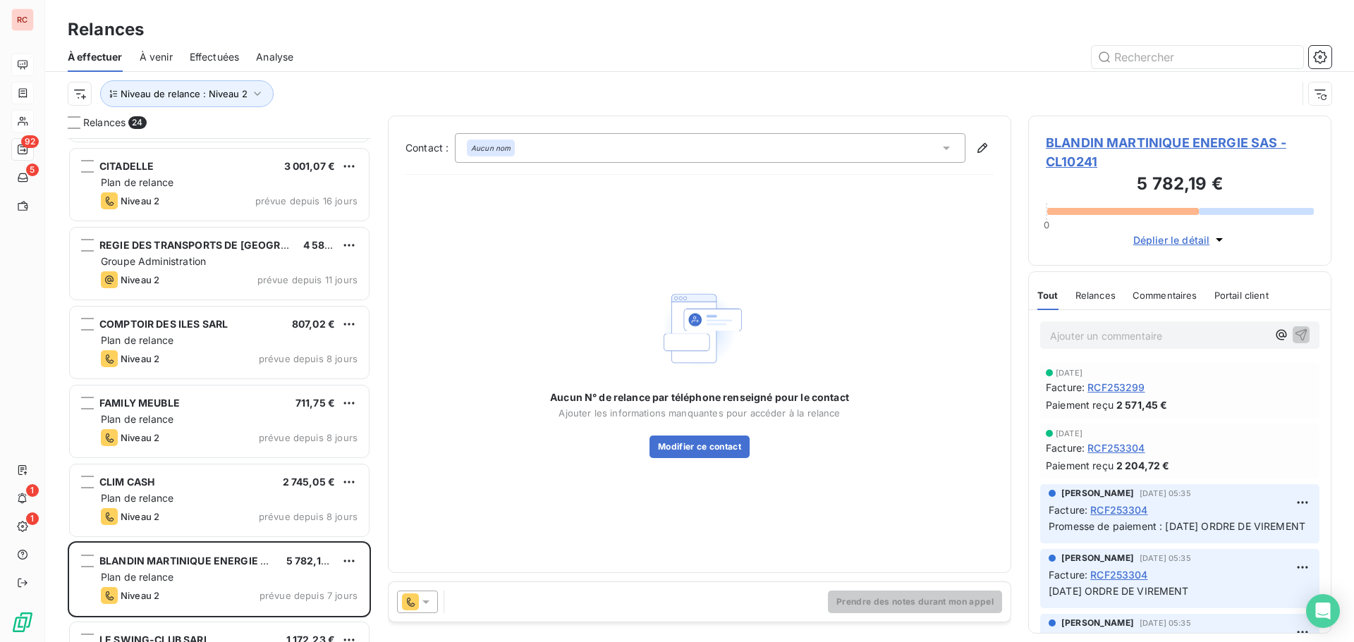
click at [429, 599] on icon at bounding box center [426, 602] width 14 height 14
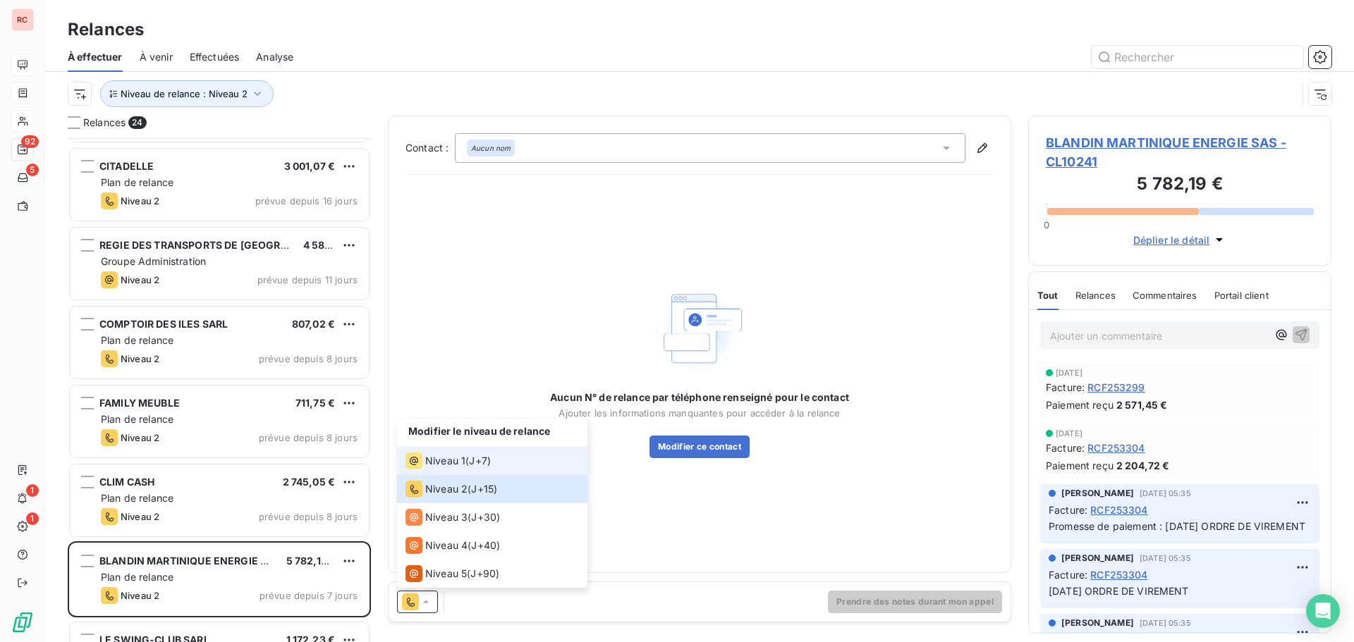
click at [454, 466] on span "Niveau 1" at bounding box center [445, 461] width 40 height 14
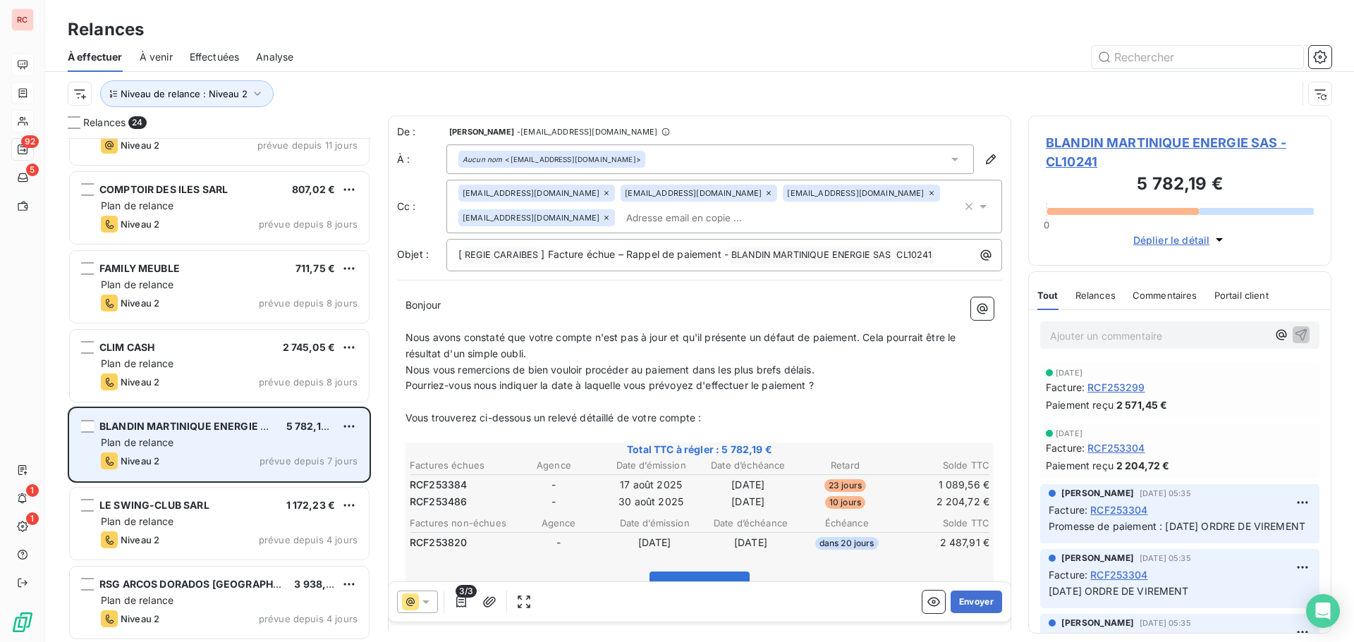
scroll to position [212, 0]
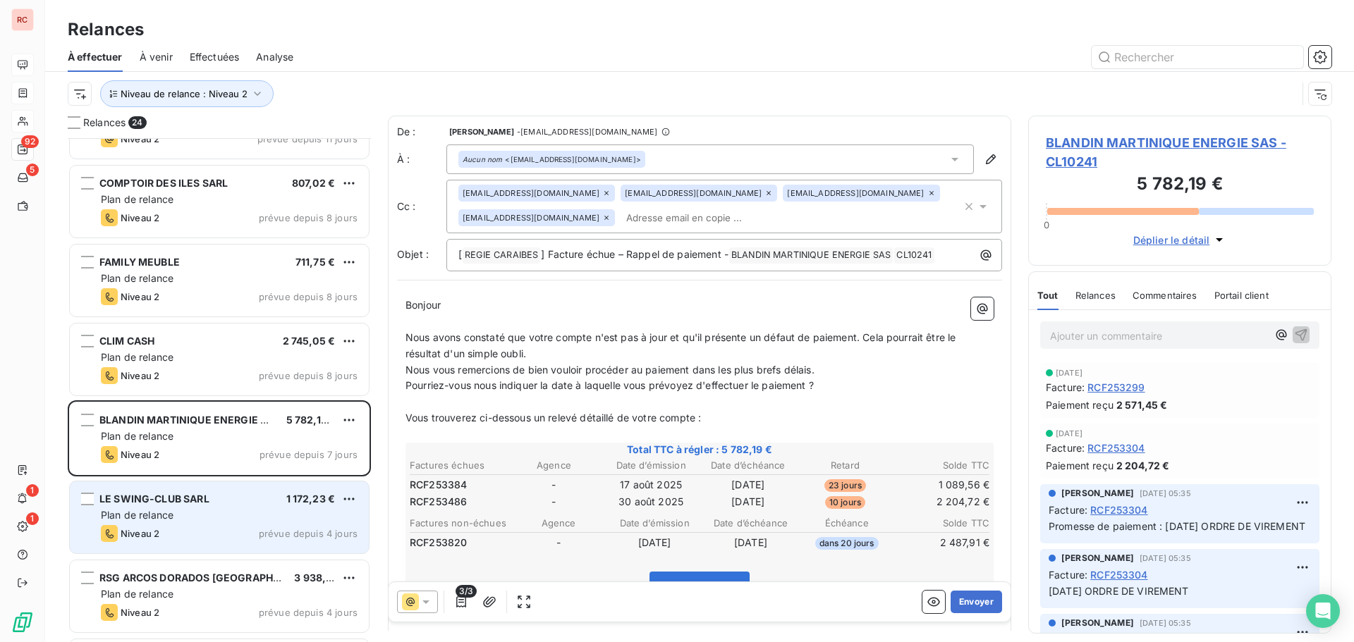
click at [179, 524] on div "LE SWING-CLUB SARL 1 172,23 € Plan de relance Niveau 2 prévue depuis 4 jours" at bounding box center [219, 518] width 299 height 72
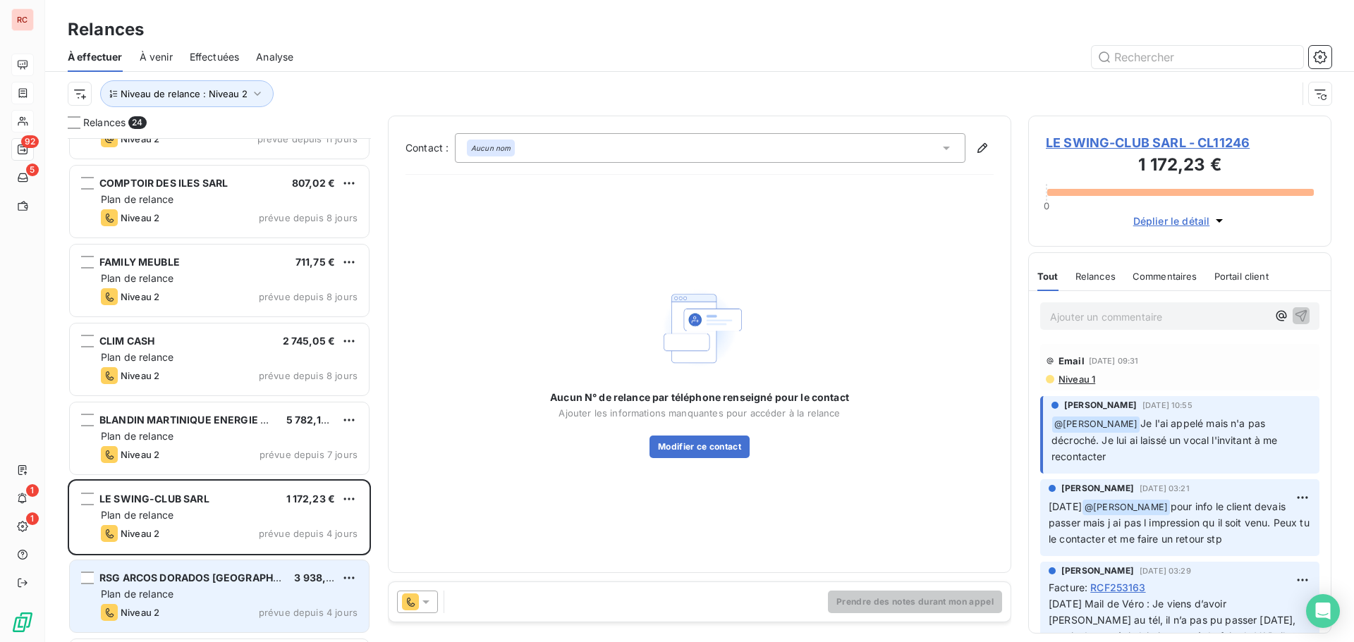
click at [270, 592] on div "Plan de relance" at bounding box center [229, 594] width 257 height 14
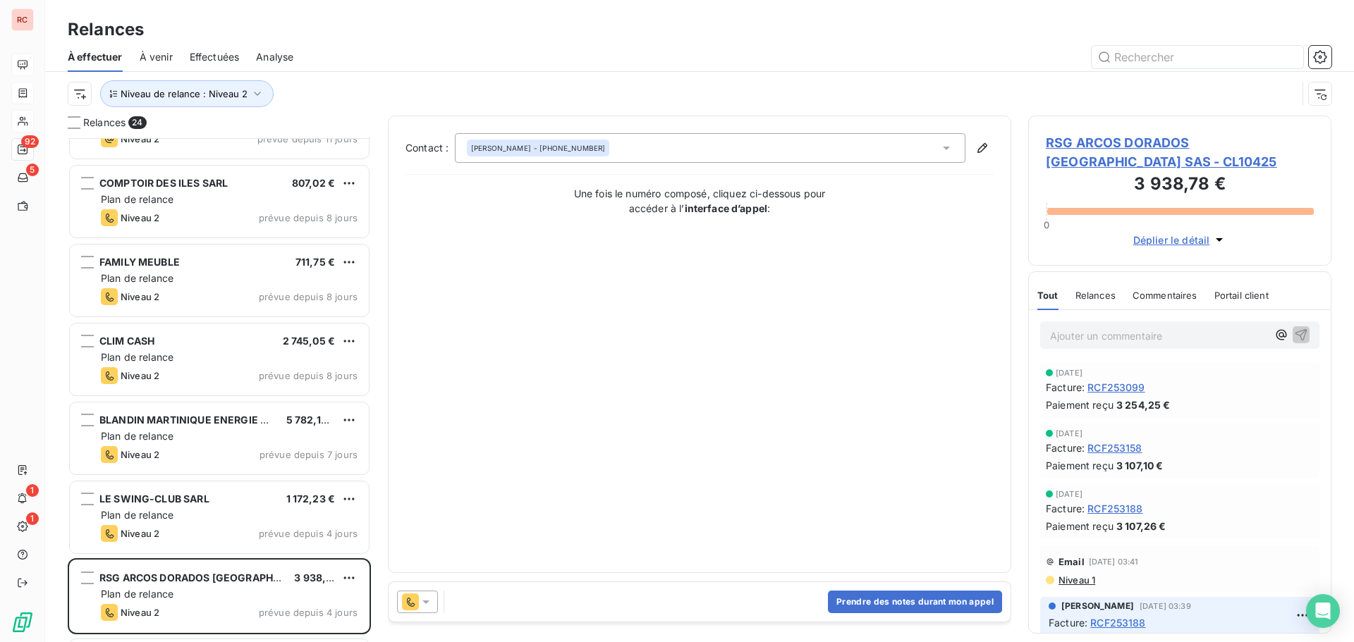
click at [428, 597] on icon at bounding box center [426, 602] width 14 height 14
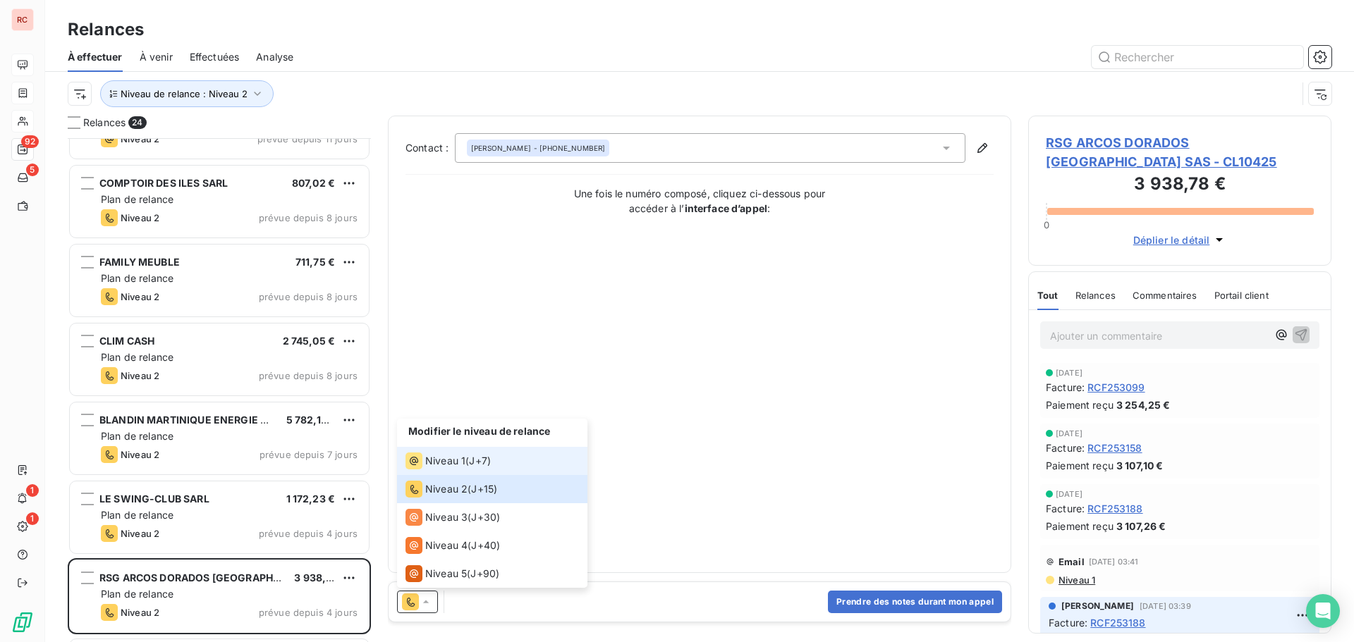
click at [450, 457] on span "Niveau 1" at bounding box center [445, 461] width 40 height 14
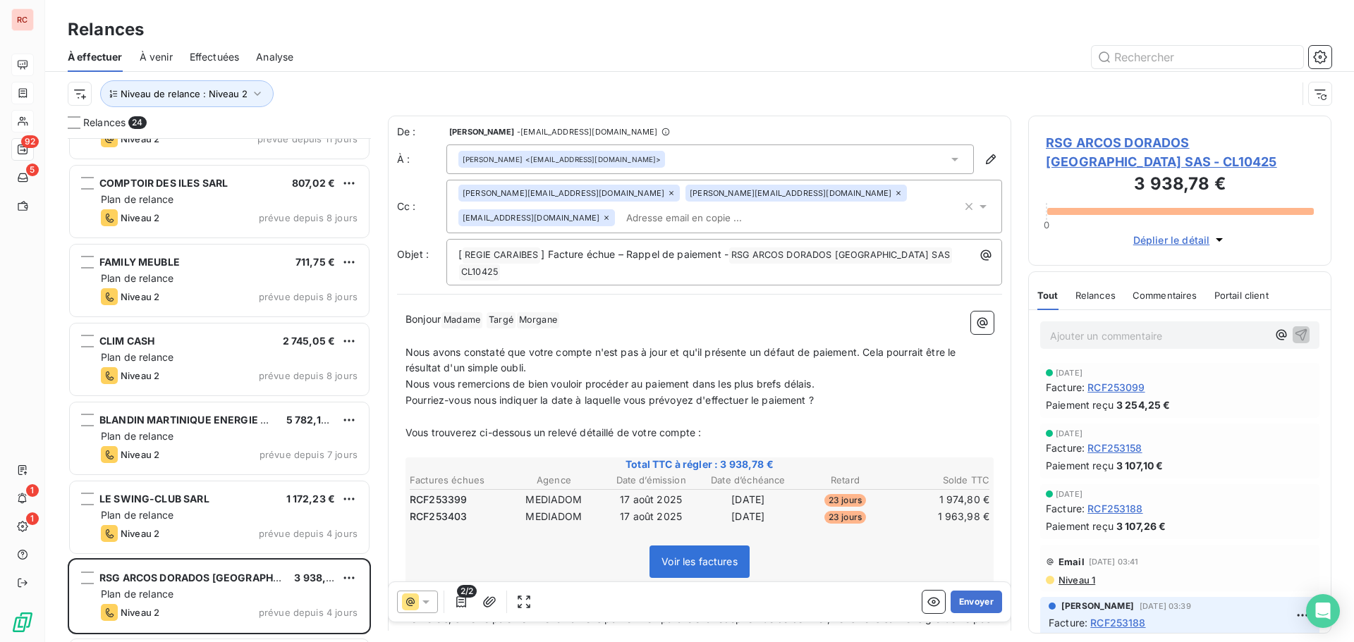
click at [432, 604] on icon at bounding box center [426, 602] width 14 height 14
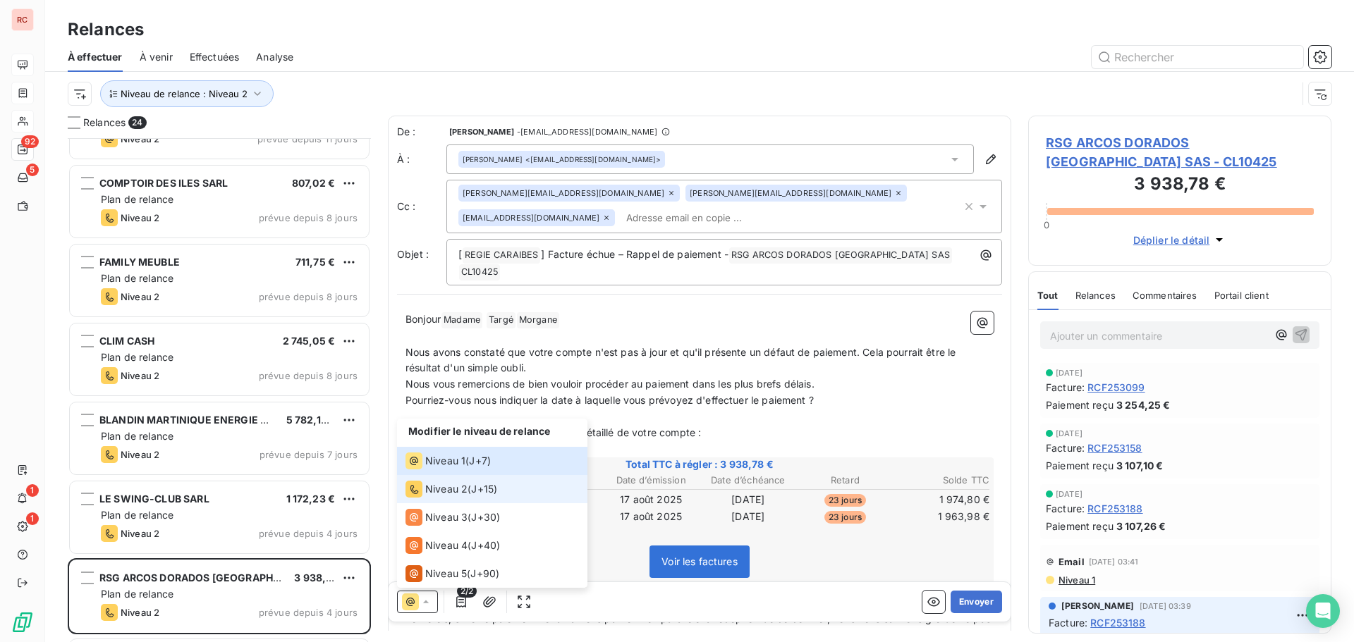
click at [458, 492] on span "Niveau 2" at bounding box center [446, 489] width 42 height 14
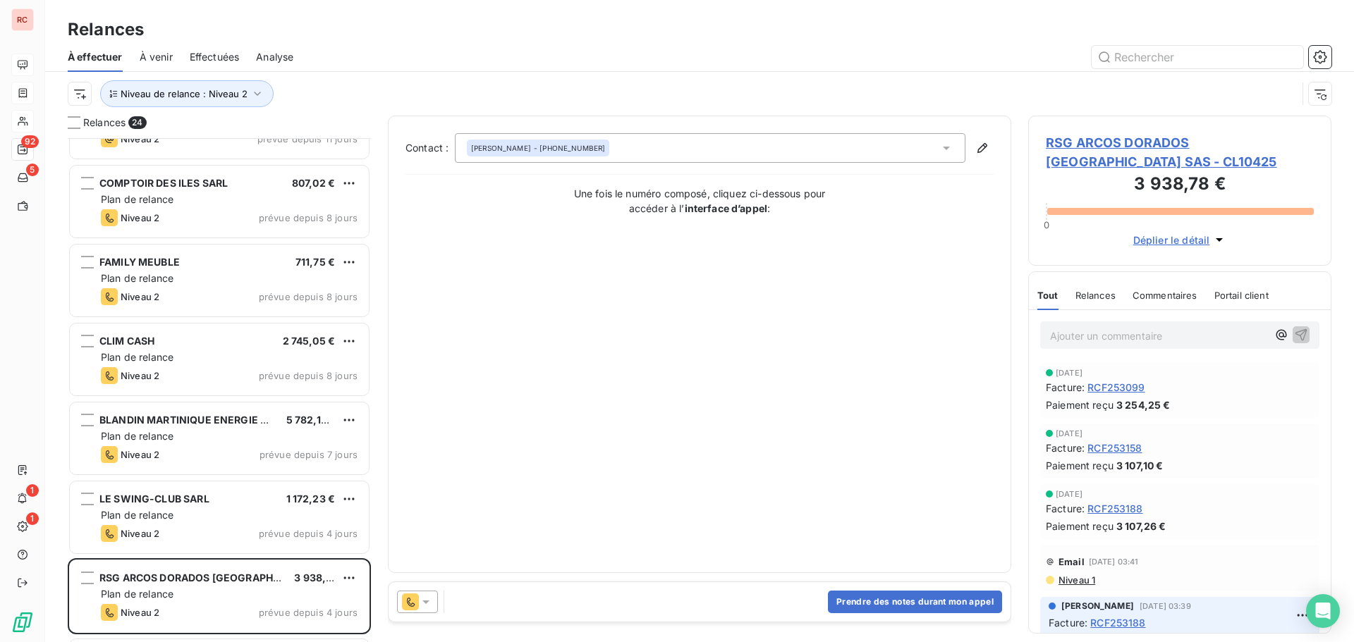
click at [427, 597] on icon at bounding box center [426, 602] width 14 height 14
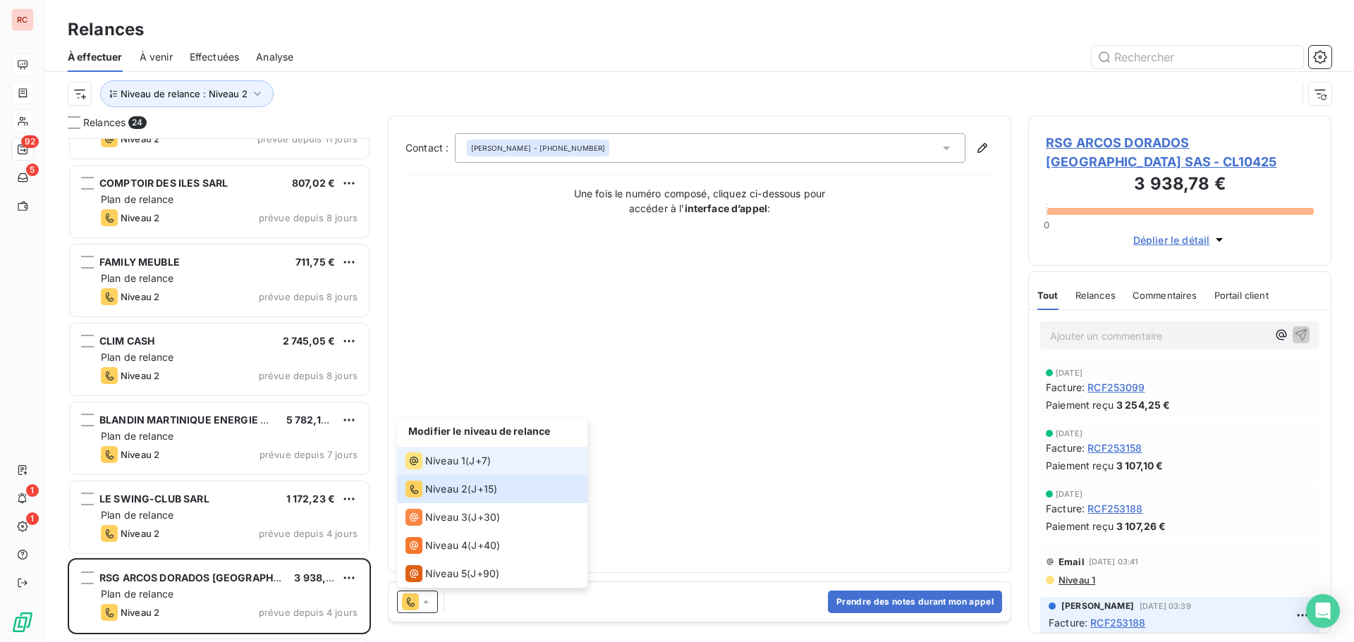
click at [445, 461] on span "Niveau 1" at bounding box center [445, 461] width 40 height 14
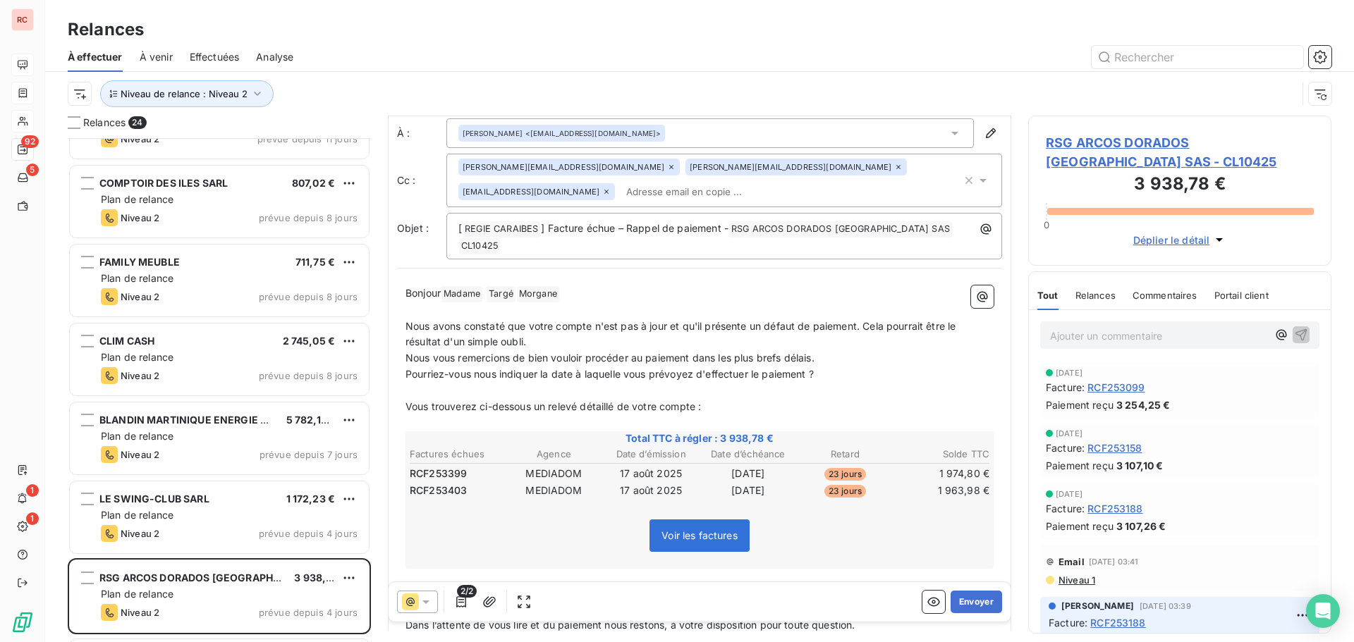
scroll to position [71, 0]
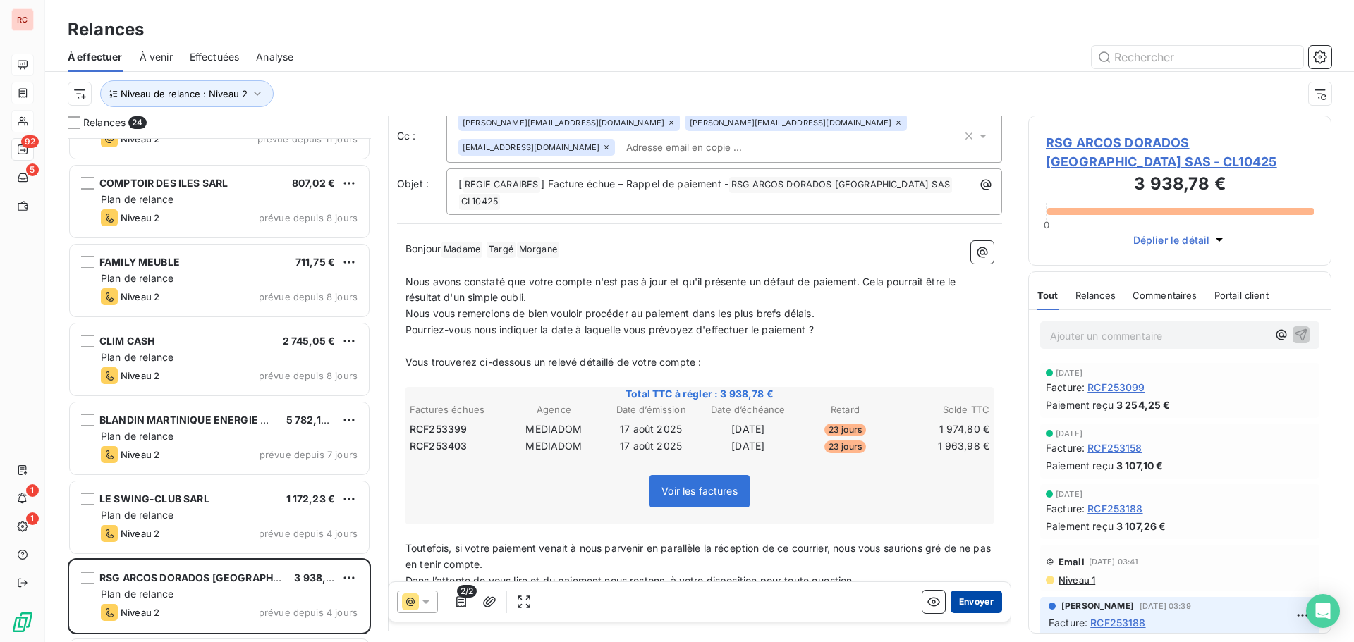
click at [960, 602] on button "Envoyer" at bounding box center [976, 602] width 51 height 23
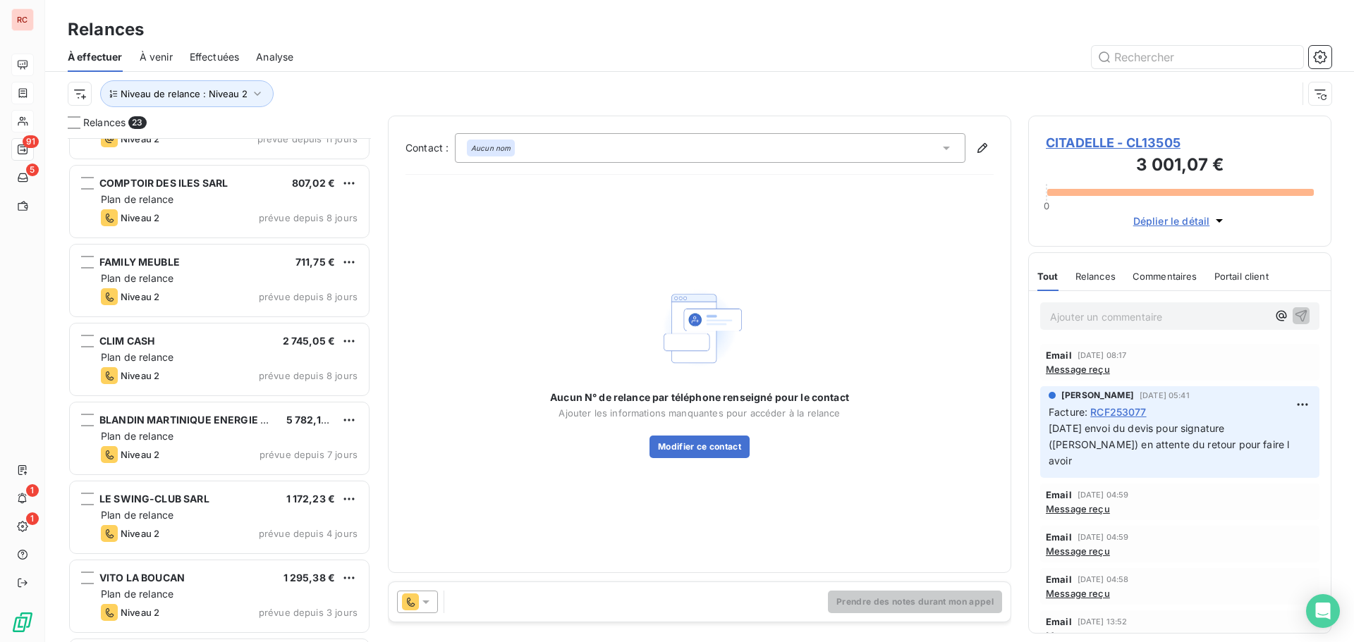
click at [225, 63] on span "Effectuées" at bounding box center [215, 57] width 50 height 14
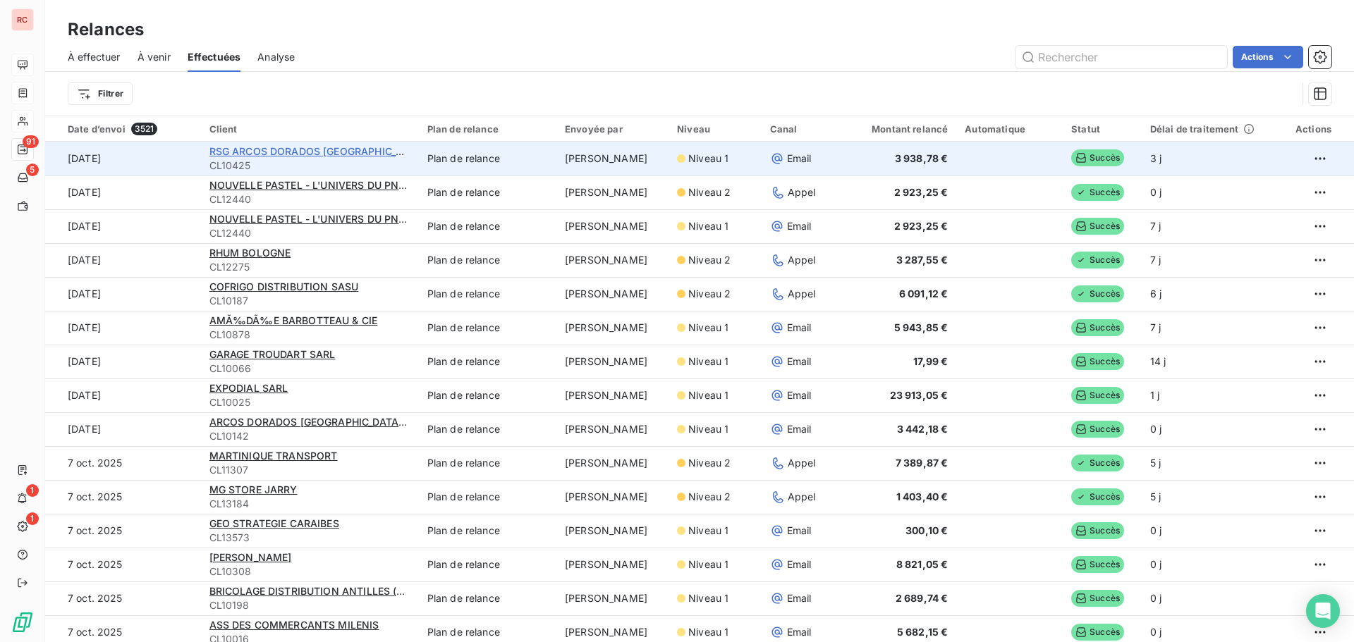
click at [317, 153] on span "RSG ARCOS DORADOS [GEOGRAPHIC_DATA] SAS" at bounding box center [328, 151] width 239 height 12
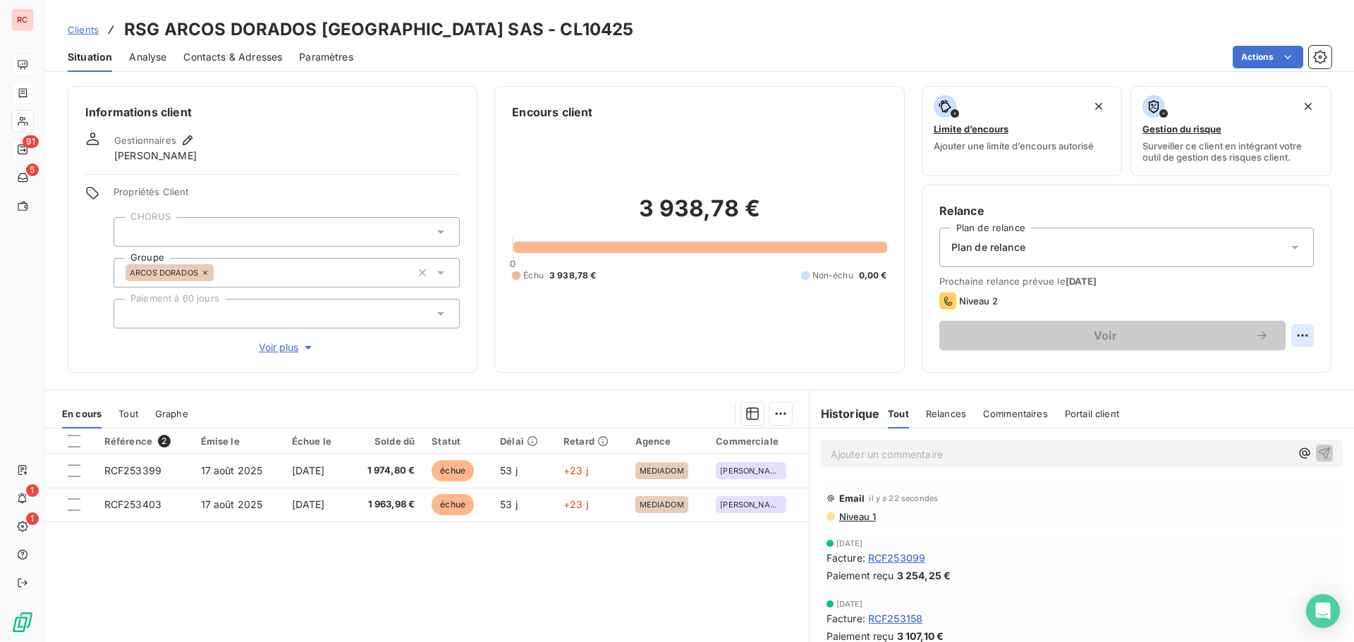
click at [1283, 336] on html "RC 91 5 1 1 Clients RSG ARCOS DORADOS GUADELOUPE SAS - CL10425 Situation Analys…" at bounding box center [677, 321] width 1354 height 642
click at [1231, 365] on div "Replanifier cette action" at bounding box center [1234, 366] width 126 height 23
select select "9"
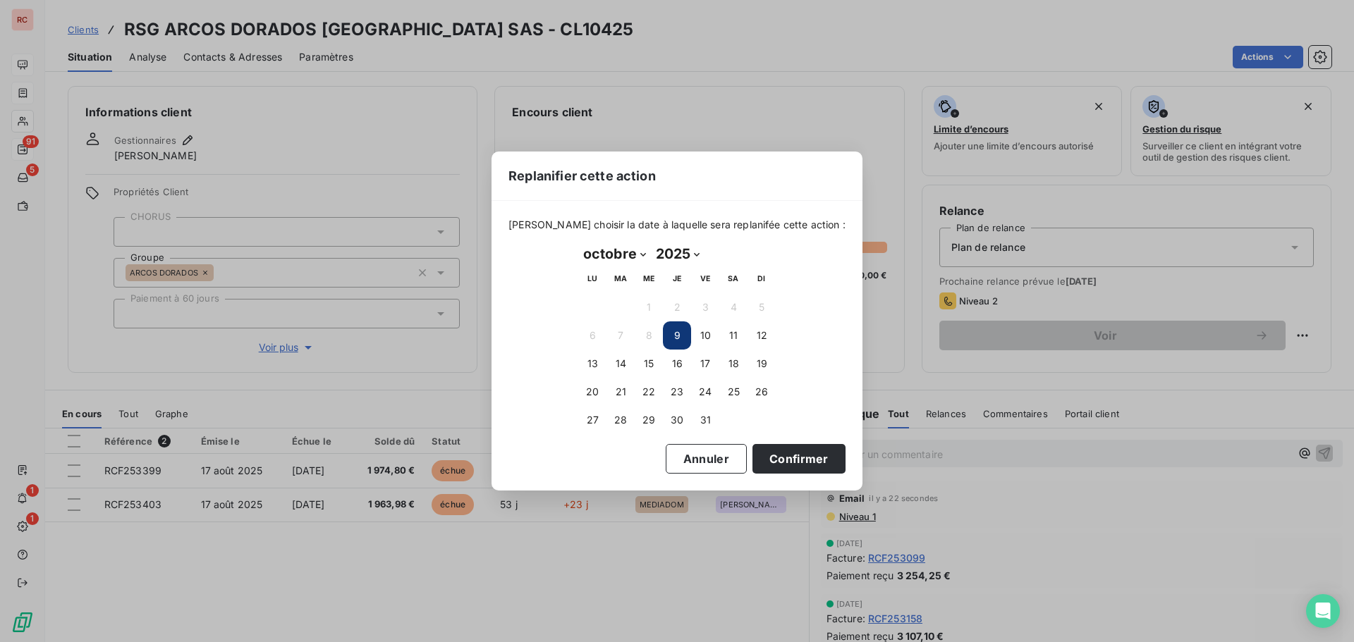
click at [666, 337] on button "9" at bounding box center [677, 336] width 28 height 28
click at [685, 340] on button "9" at bounding box center [677, 336] width 28 height 28
click at [762, 459] on button "Confirmer" at bounding box center [798, 459] width 93 height 30
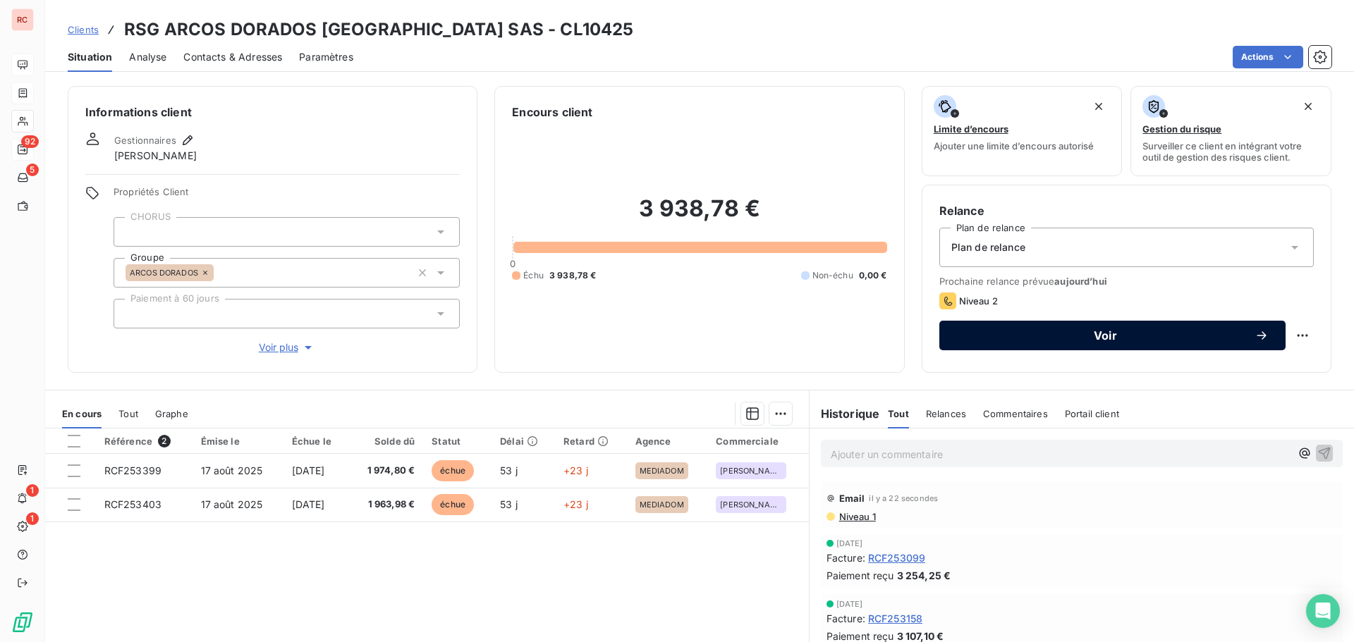
click at [1027, 337] on span "Voir" at bounding box center [1105, 335] width 298 height 11
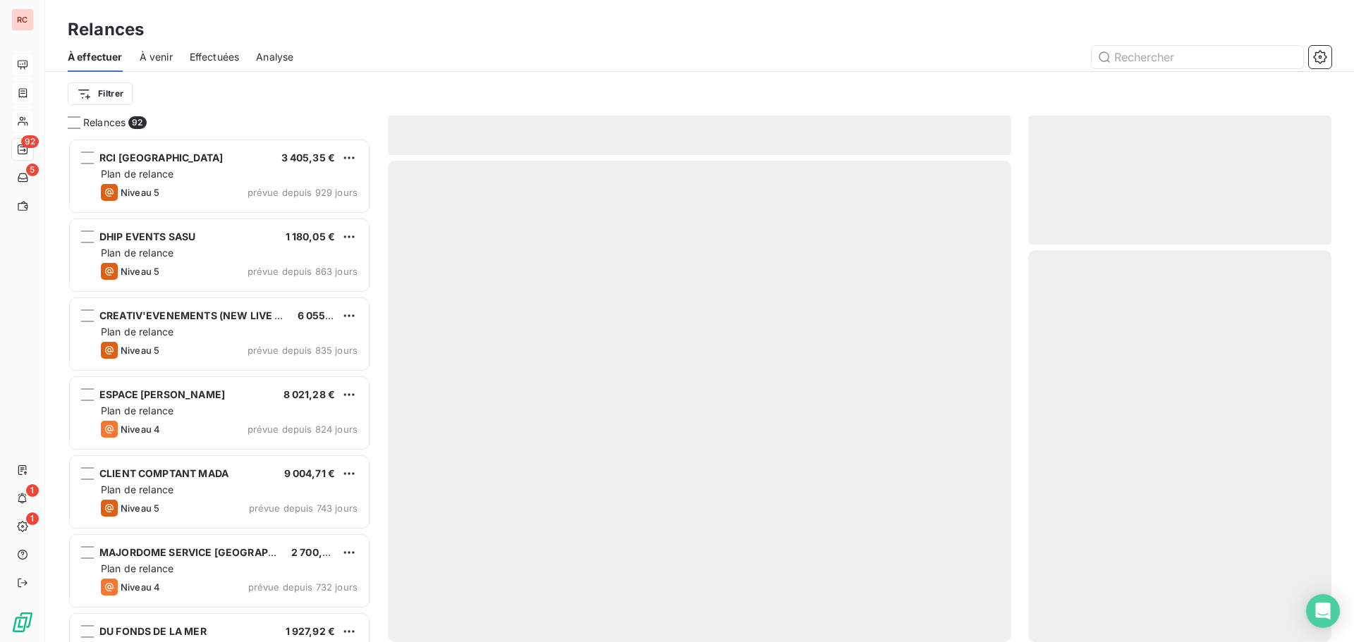
scroll to position [494, 293]
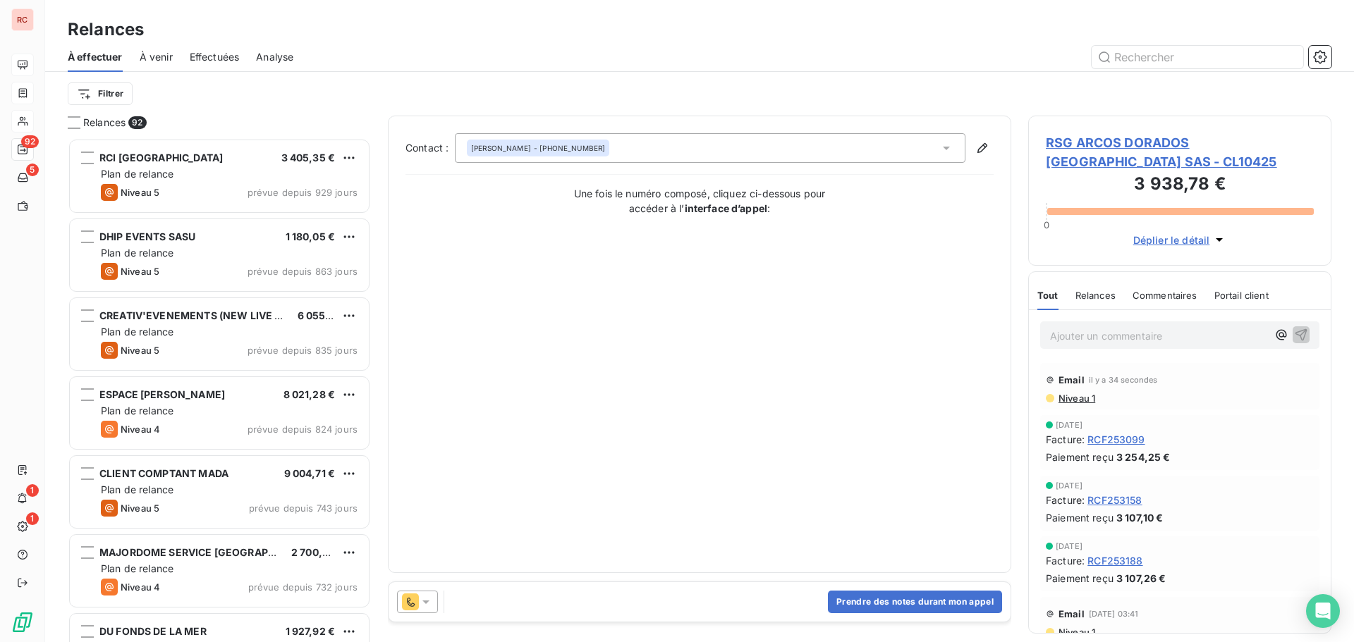
click at [1068, 149] on span "RSG ARCOS DORADOS GUADELOUPE SAS - CL10425" at bounding box center [1180, 152] width 268 height 38
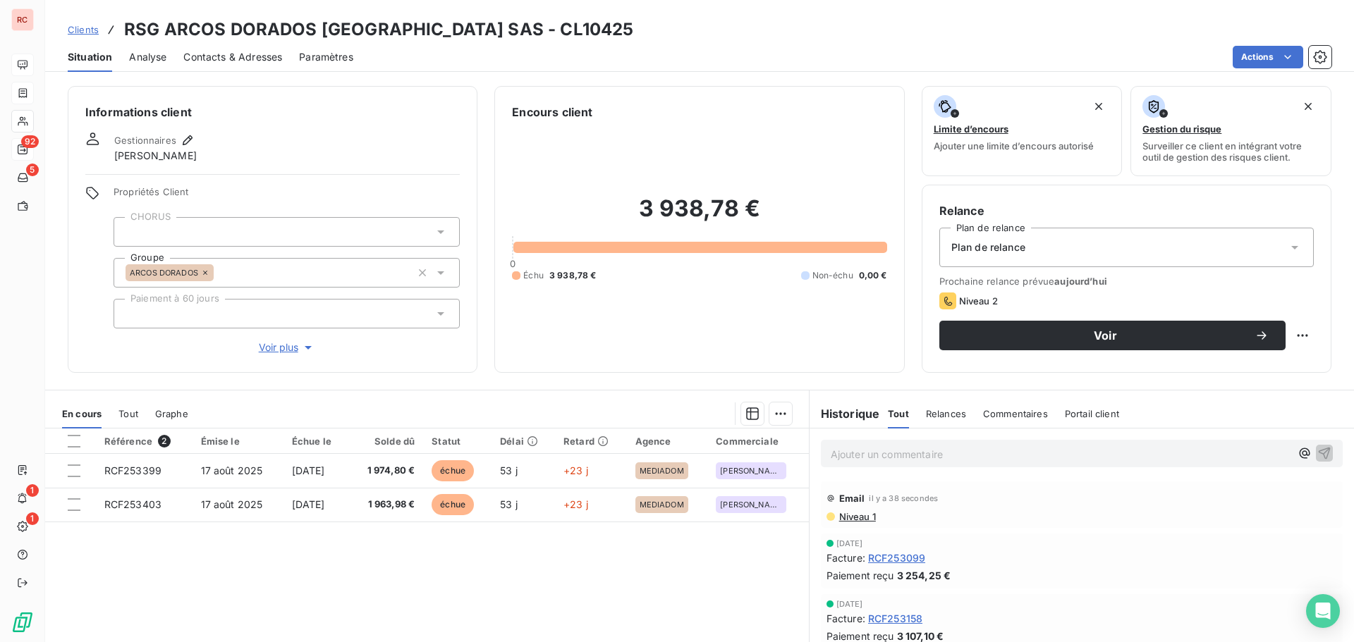
click at [858, 518] on span "Niveau 1" at bounding box center [857, 516] width 38 height 11
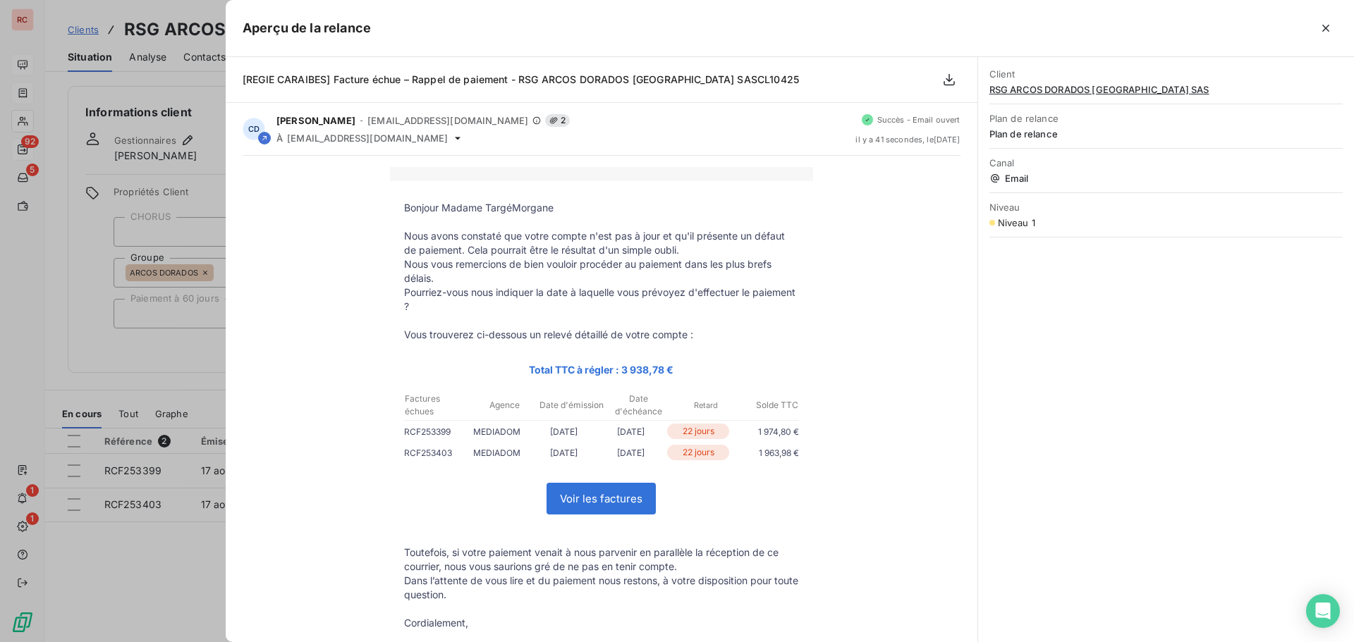
click at [175, 552] on div at bounding box center [677, 321] width 1354 height 642
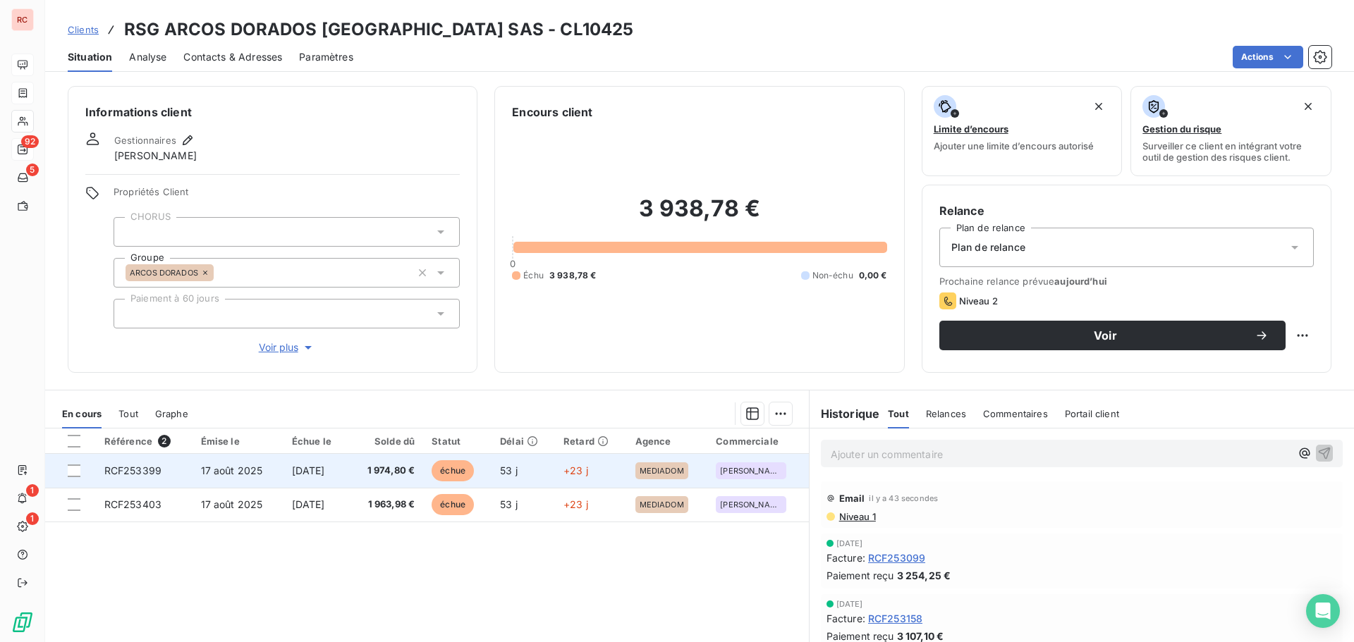
click at [202, 472] on span "17 août 2025" at bounding box center [232, 471] width 62 height 12
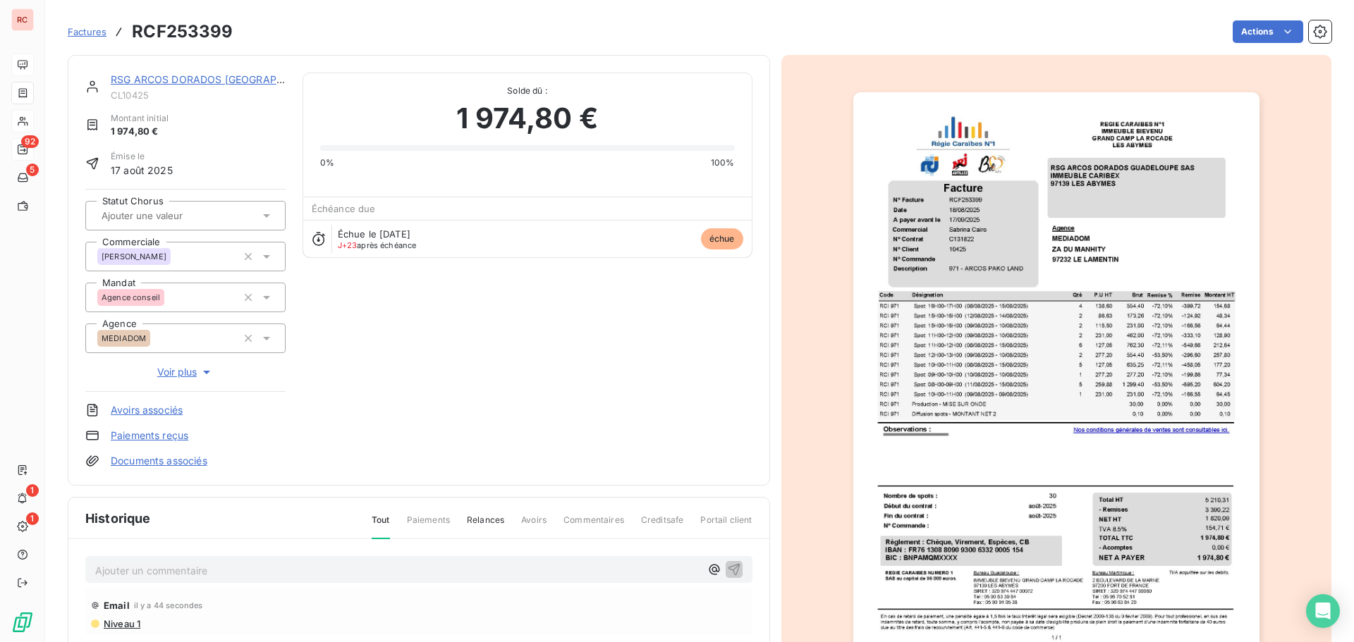
click at [100, 574] on p "Ajouter un commentaire ﻿" at bounding box center [397, 571] width 605 height 18
drag, startPoint x: 215, startPoint y: 568, endPoint x: 217, endPoint y: 576, distance: 8.0
click at [217, 576] on p "09/10/2025 Eu Mme TARGé au télépphone," at bounding box center [397, 570] width 605 height 16
click at [303, 570] on p "09/10/2025 Eu Mme TARGé au téléphone," at bounding box center [397, 570] width 605 height 16
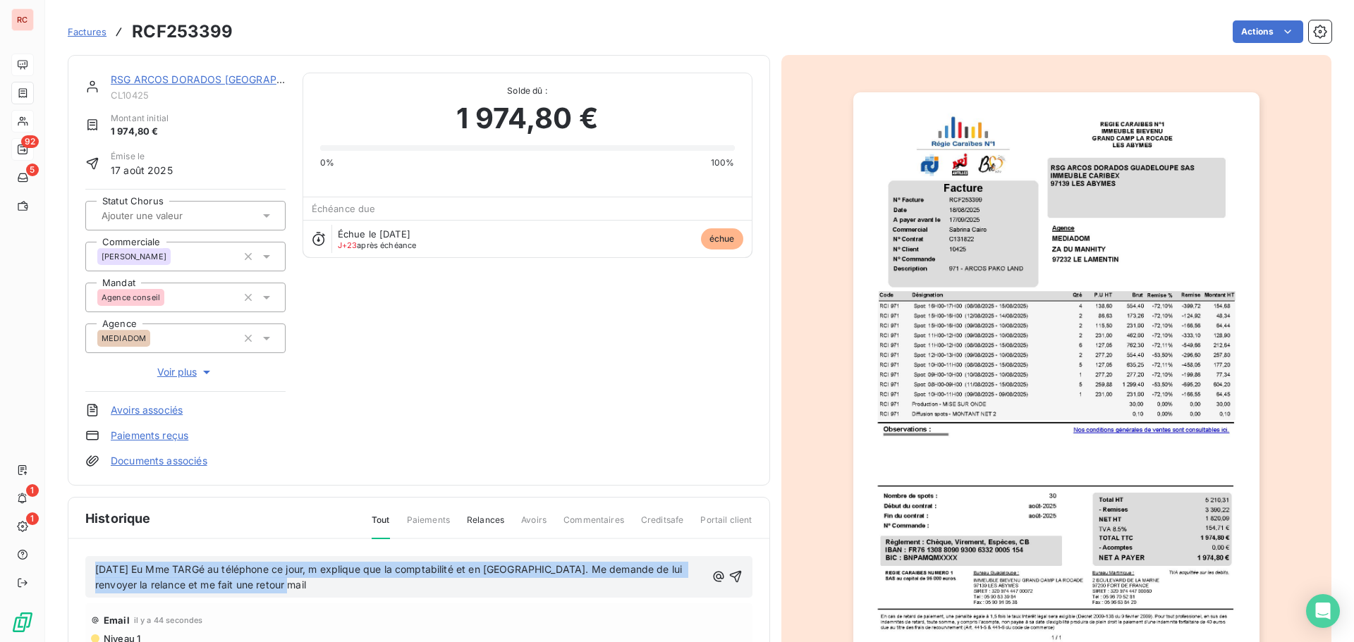
drag, startPoint x: 312, startPoint y: 591, endPoint x: 92, endPoint y: 575, distance: 221.3
click at [92, 575] on div "09/10/2025 Eu Mme TARGé au téléphone ce jour, m explique que la comptabilité et…" at bounding box center [418, 577] width 667 height 42
copy span "09/10/2025 Eu Mme TARGé au téléphone ce jour, m explique que la comptabilité et…"
click at [728, 574] on icon "button" at bounding box center [735, 577] width 14 height 14
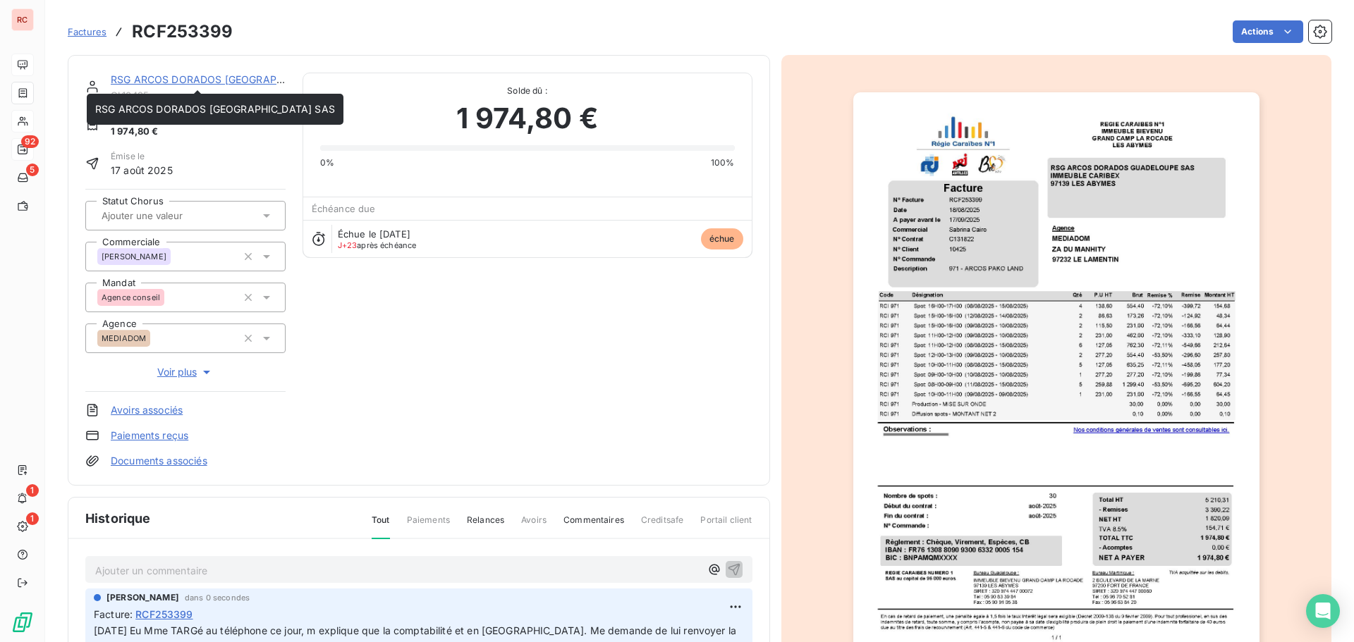
click at [197, 78] on link "RSG ARCOS DORADOS [GEOGRAPHIC_DATA] SAS" at bounding box center [231, 79] width 240 height 12
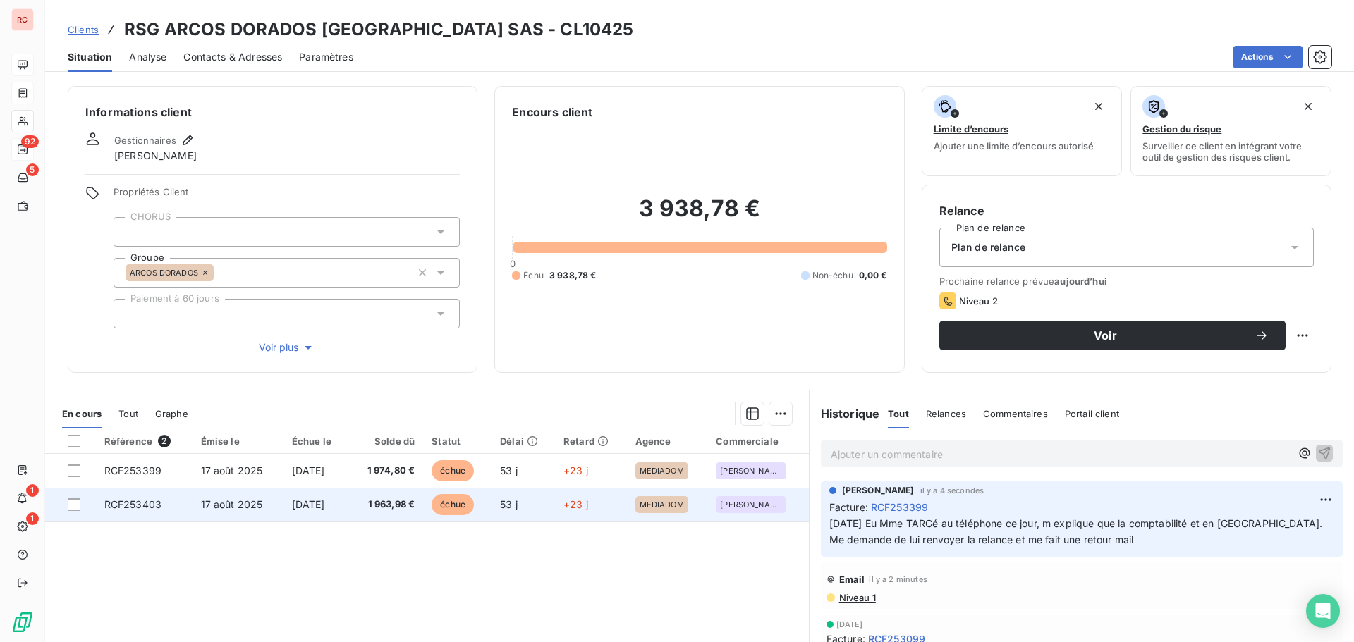
click at [239, 506] on span "17 août 2025" at bounding box center [232, 505] width 62 height 12
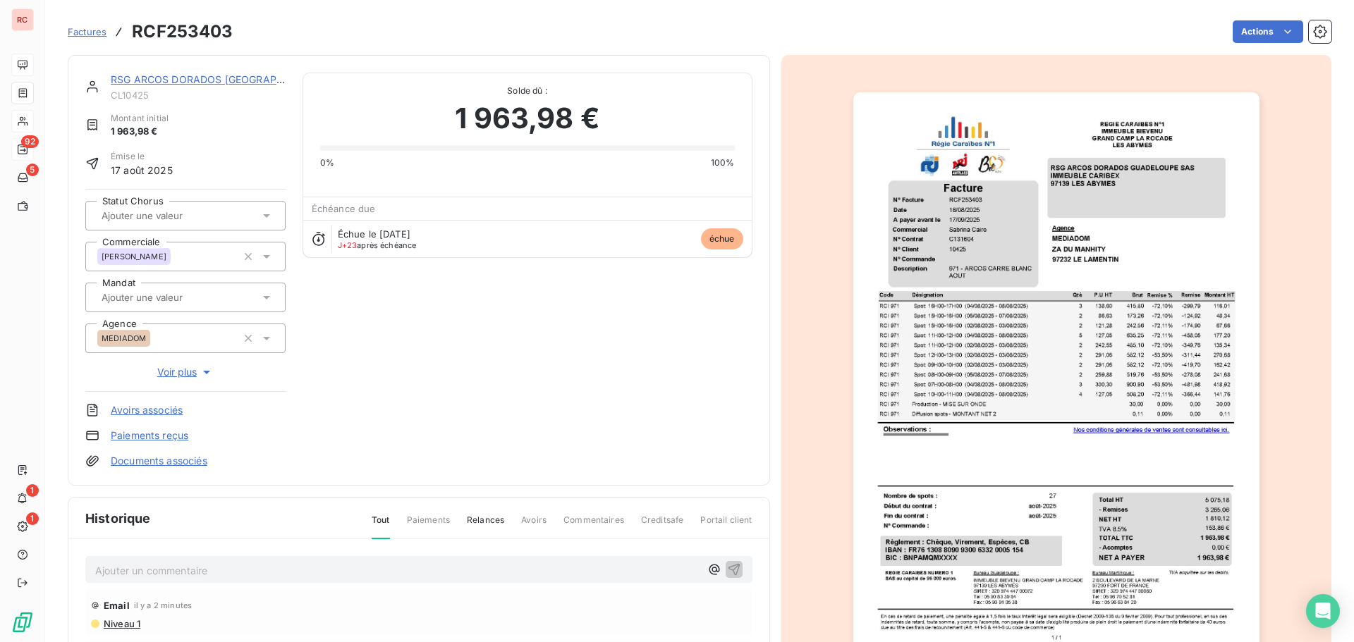
click at [198, 562] on p "Ajouter un commentaire ﻿" at bounding box center [397, 571] width 605 height 18
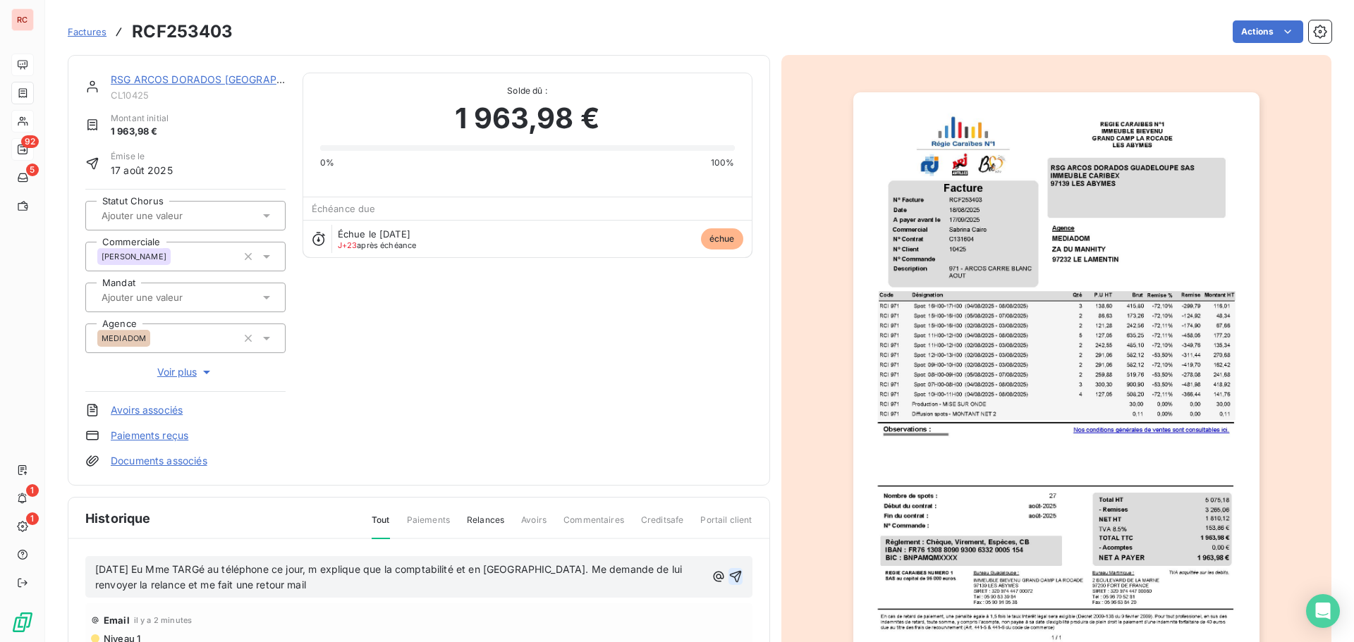
click at [728, 578] on icon "button" at bounding box center [735, 577] width 14 height 14
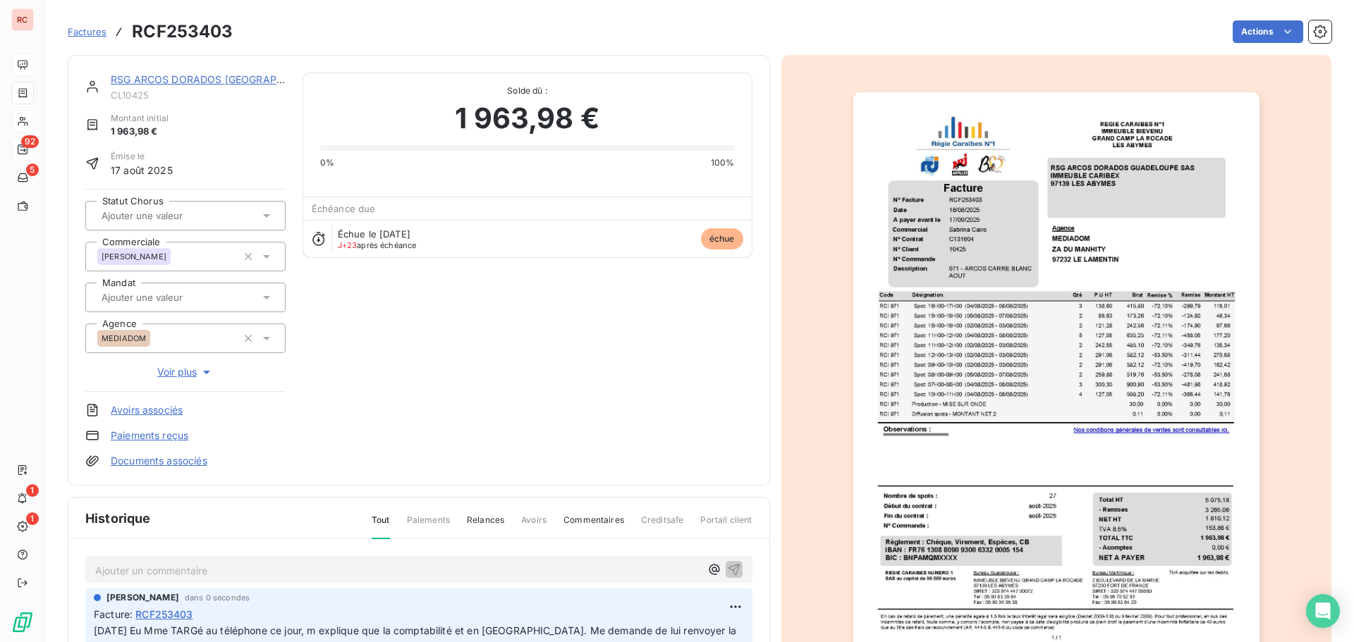
click at [217, 78] on link "RSG ARCOS DORADOS [GEOGRAPHIC_DATA] SAS" at bounding box center [231, 79] width 240 height 12
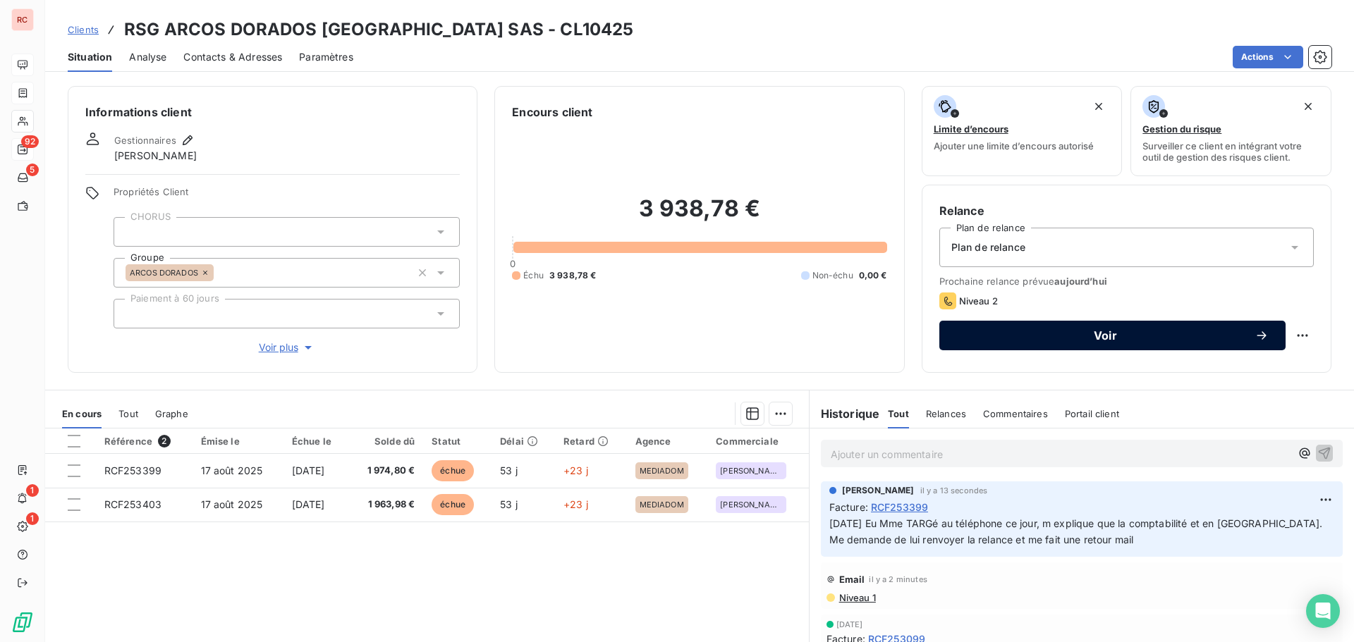
click at [993, 343] on button "Voir" at bounding box center [1112, 336] width 346 height 30
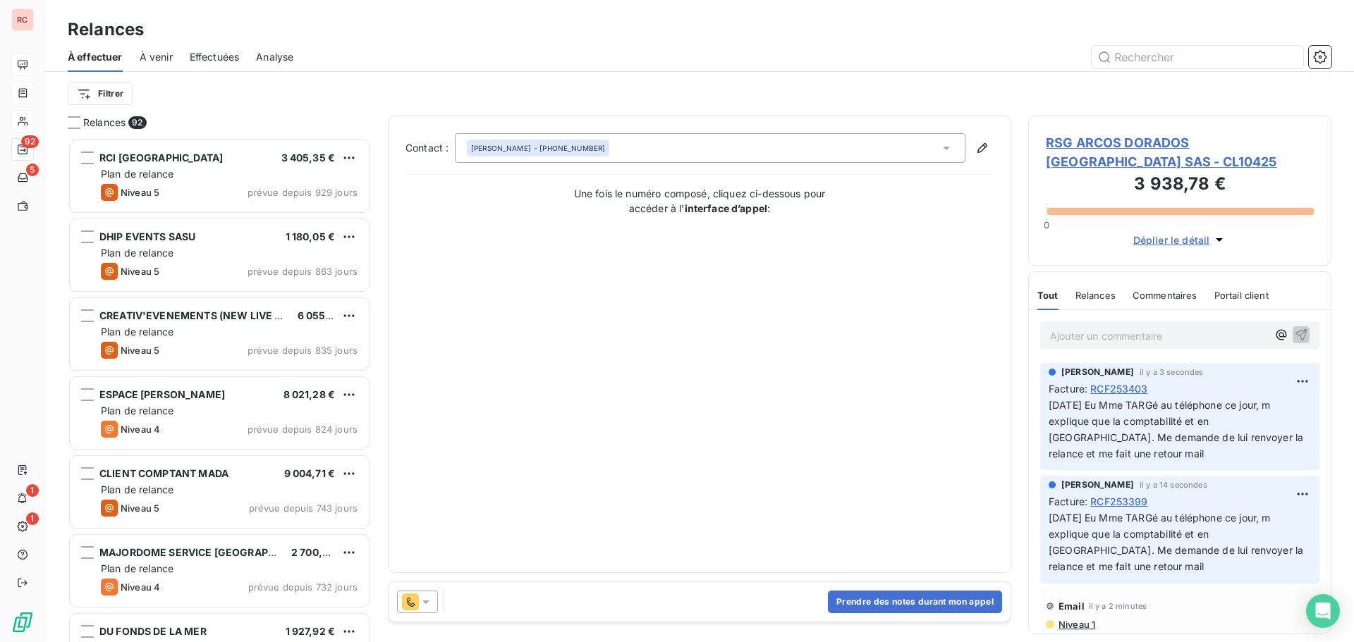
scroll to position [494, 293]
click at [897, 602] on button "Prendre des notes durant mon appel" at bounding box center [915, 602] width 174 height 23
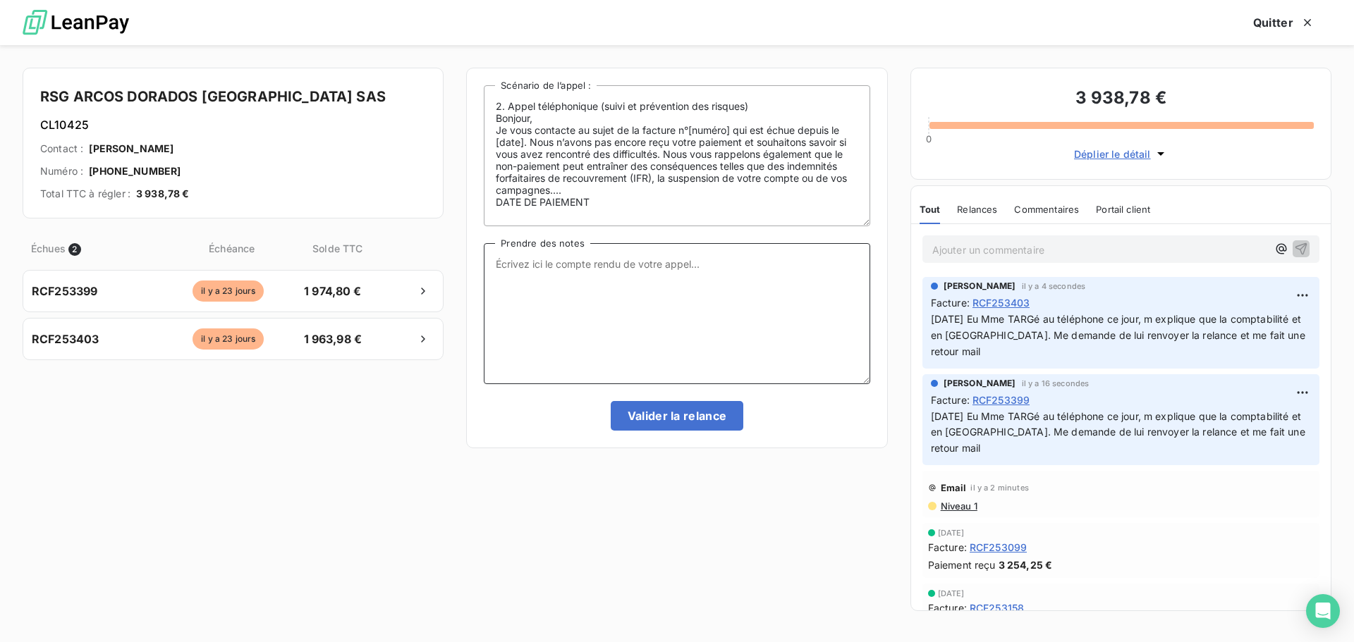
click at [546, 277] on textarea "Prendre des notes" at bounding box center [677, 313] width 386 height 141
paste textarea "09/10/2025 Eu Mme TARGé au téléphone ce jour, m explique que la comptabilité et…"
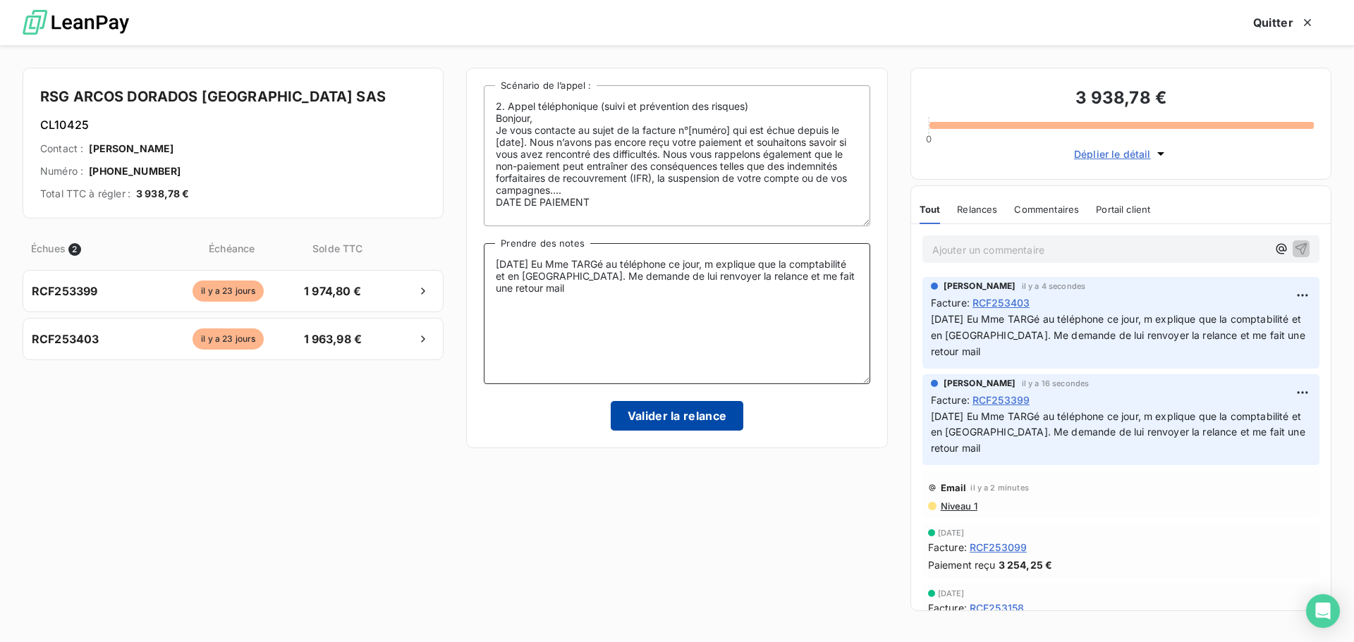
type textarea "09/10/2025 Eu Mme TARGé au téléphone ce jour, m explique que la comptabilité et…"
click at [686, 409] on button "Valider la relance" at bounding box center [677, 416] width 133 height 30
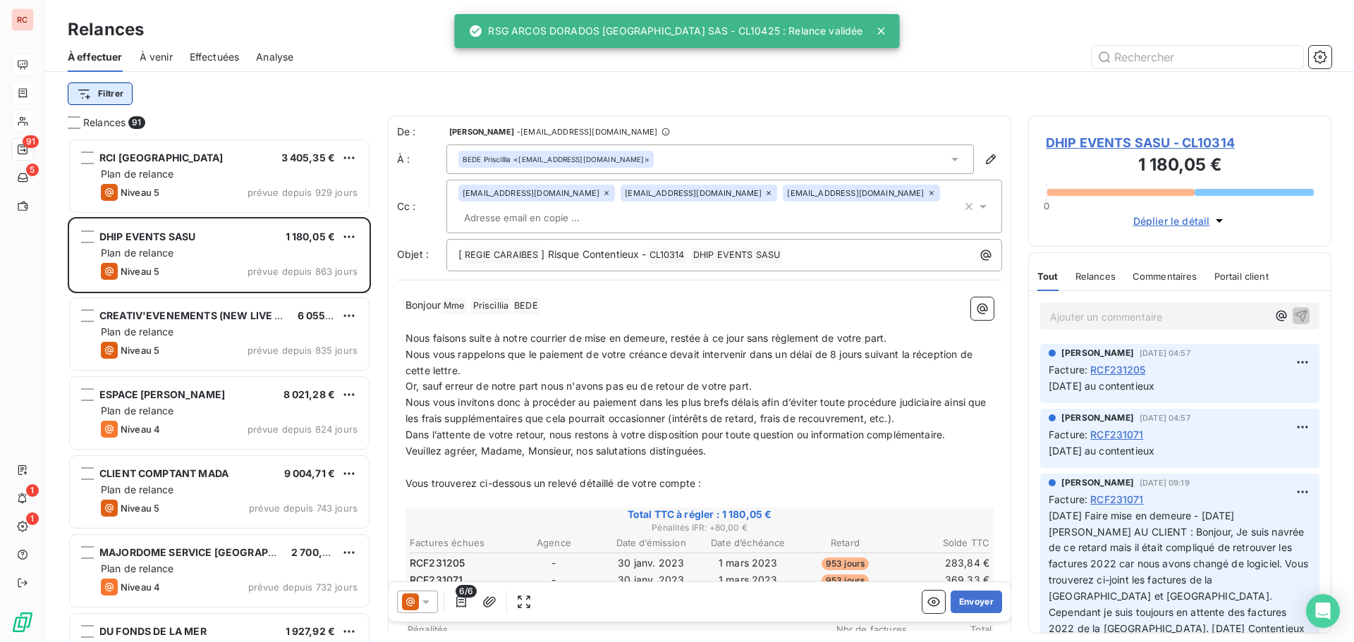
click at [114, 94] on html "RC 91 5 1 1 Relances À effectuer À venir Effectuées Analyse Filtrer Relances 91…" at bounding box center [677, 321] width 1354 height 642
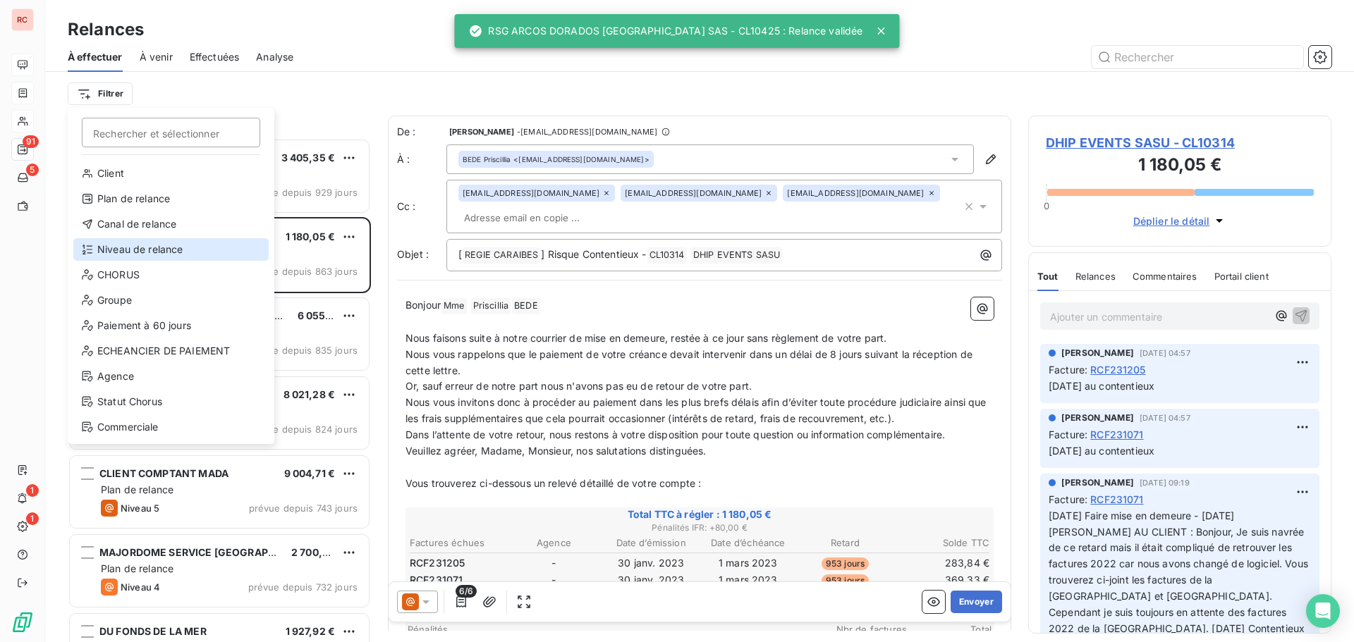
click at [154, 248] on div "Niveau de relance" at bounding box center [170, 249] width 195 height 23
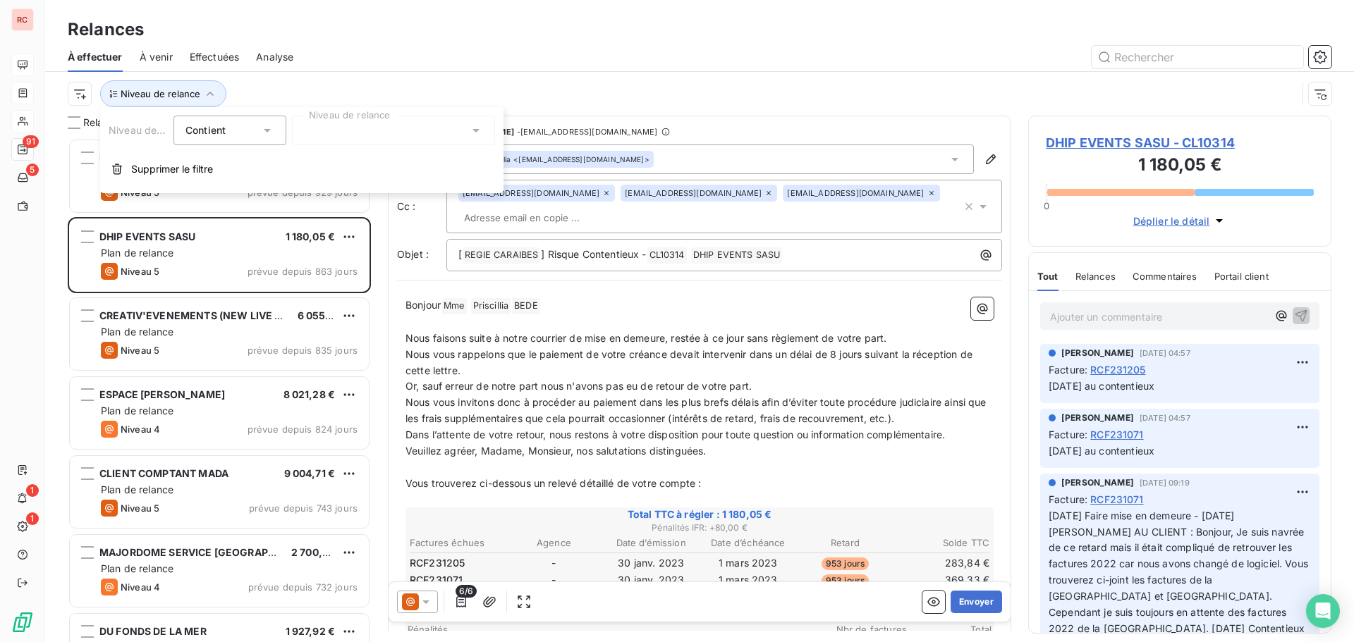
click at [339, 116] on div "Niveau de relance Contient is Niveau de relance Supprimer le filtre" at bounding box center [301, 150] width 403 height 86
click at [336, 128] on div at bounding box center [393, 131] width 203 height 30
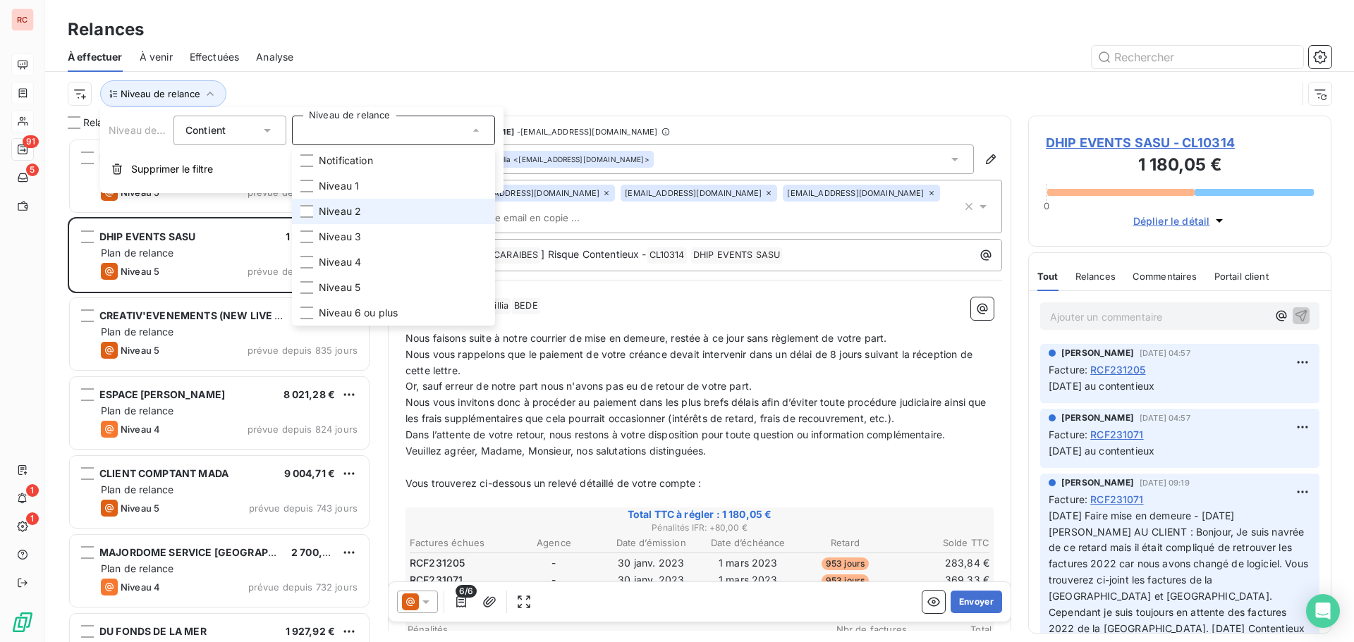
click at [341, 214] on span "Niveau 2" at bounding box center [340, 212] width 42 height 14
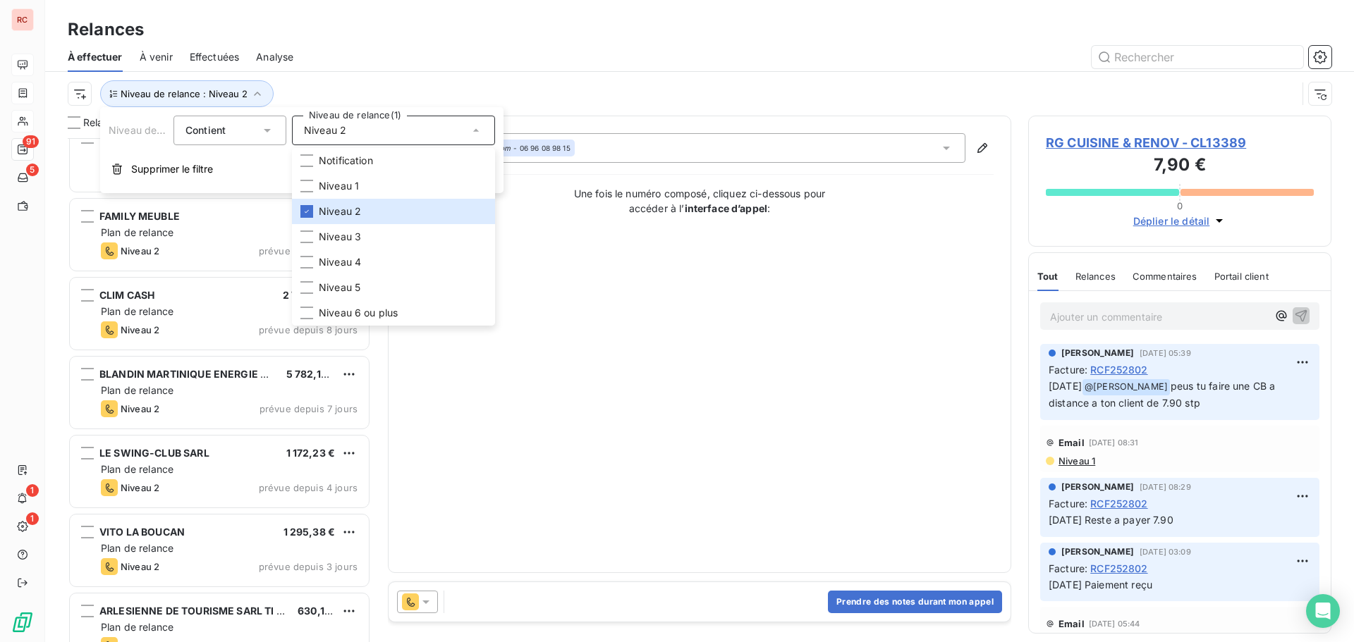
scroll to position [283, 0]
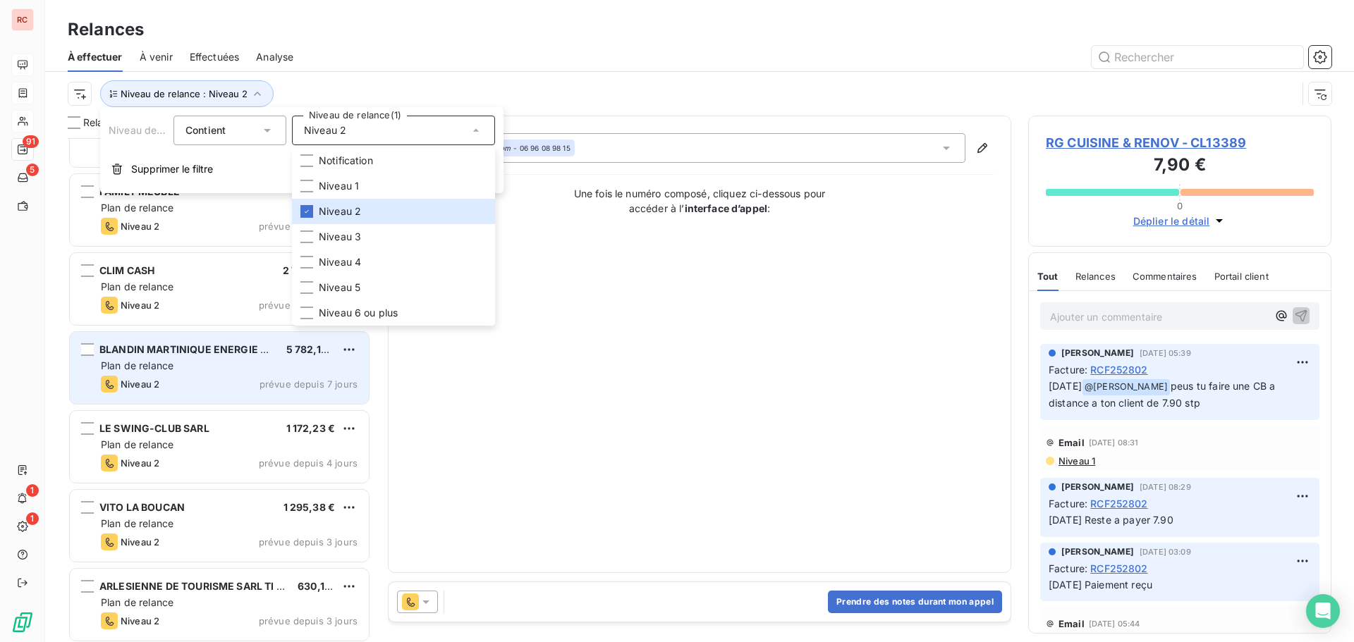
click at [219, 369] on div "Plan de relance" at bounding box center [229, 366] width 257 height 14
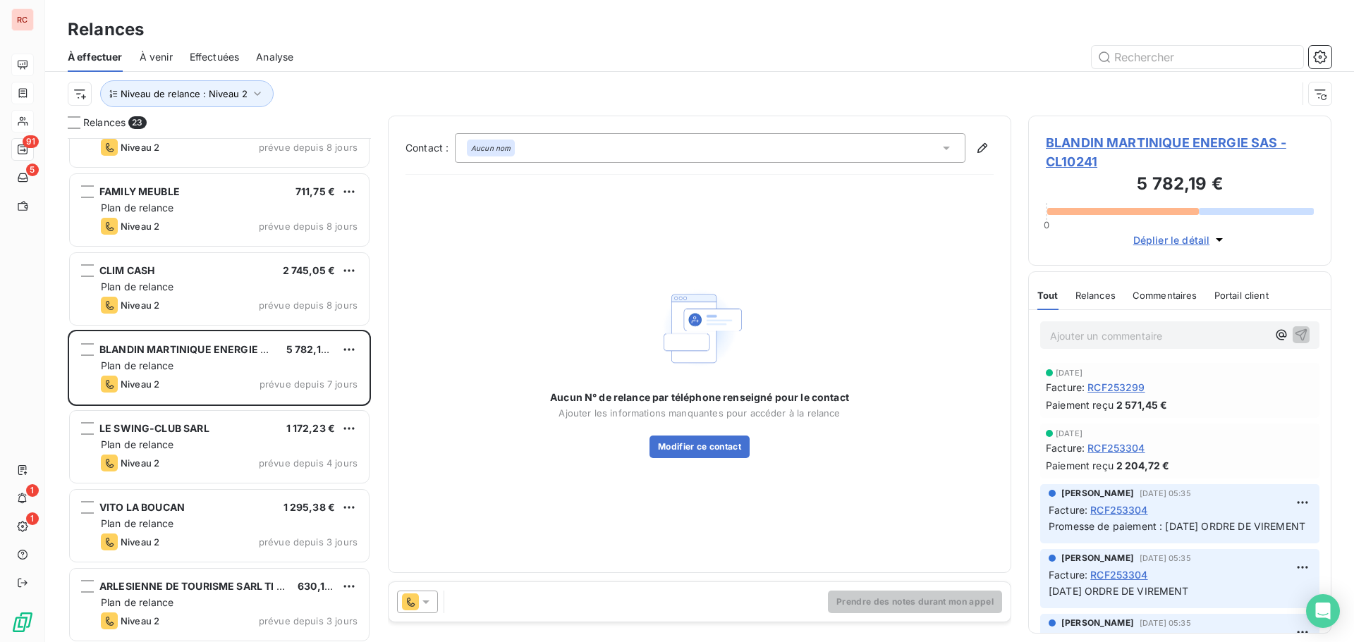
click at [432, 606] on icon at bounding box center [426, 602] width 14 height 14
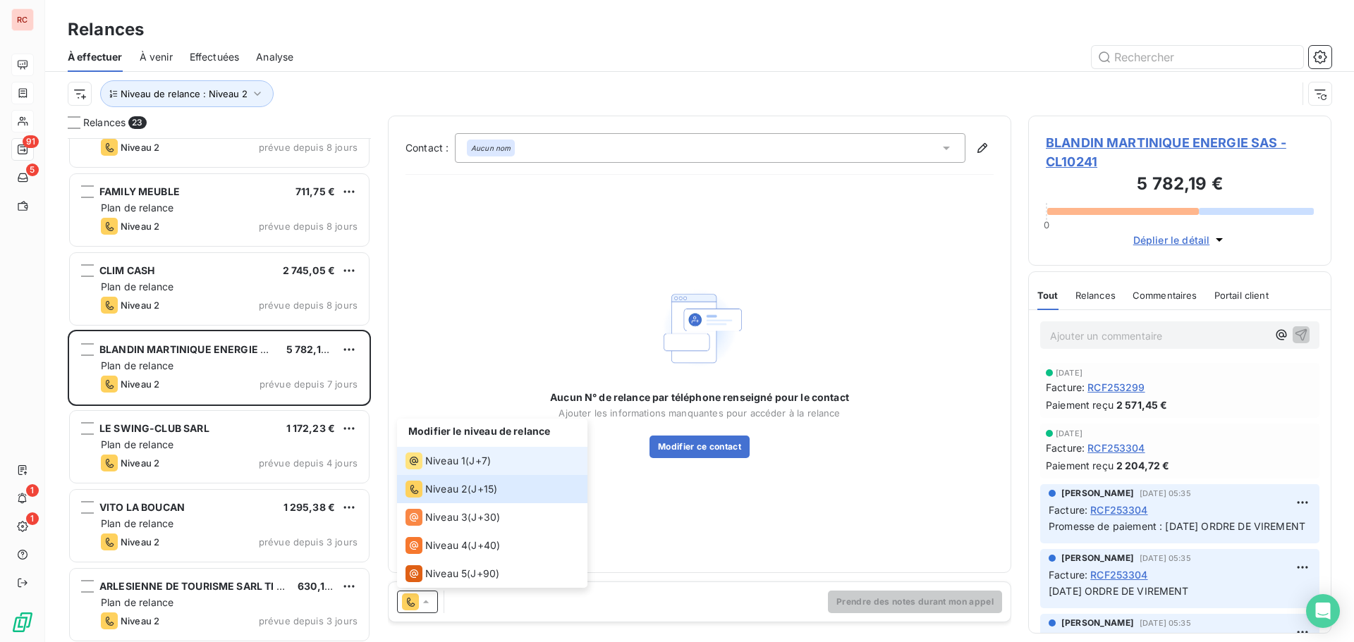
click at [454, 458] on span "Niveau 1" at bounding box center [445, 461] width 40 height 14
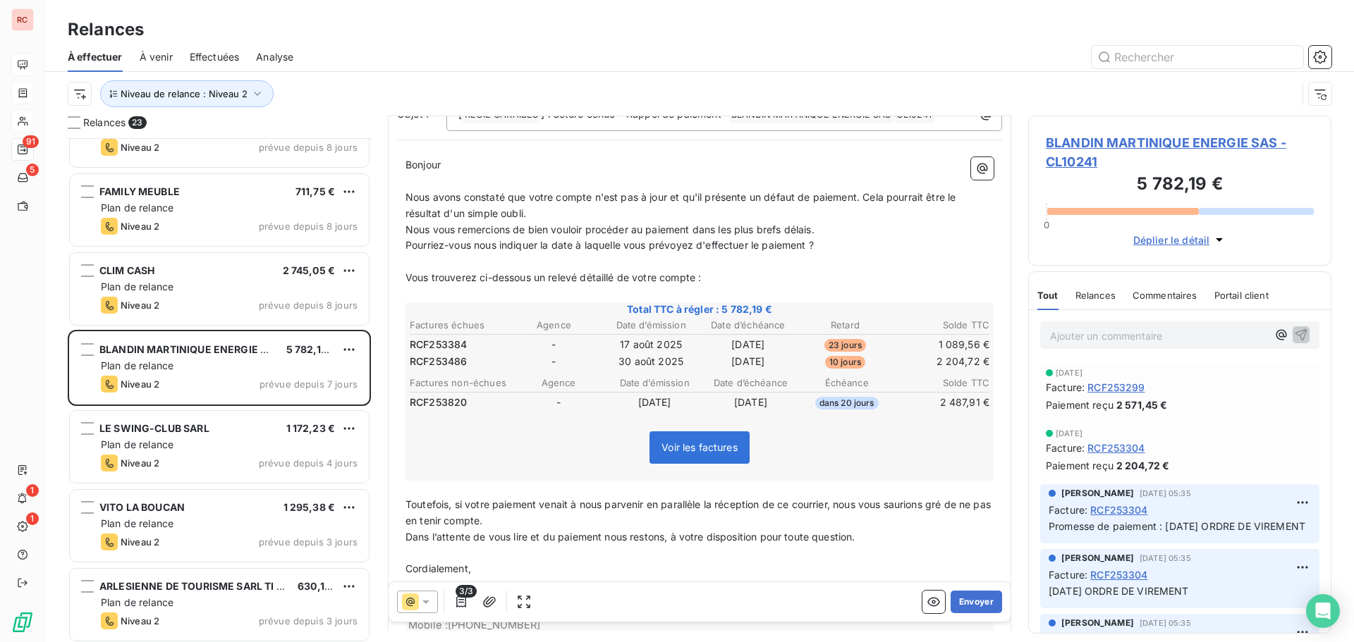
scroll to position [142, 0]
click at [425, 602] on icon at bounding box center [425, 603] width 7 height 4
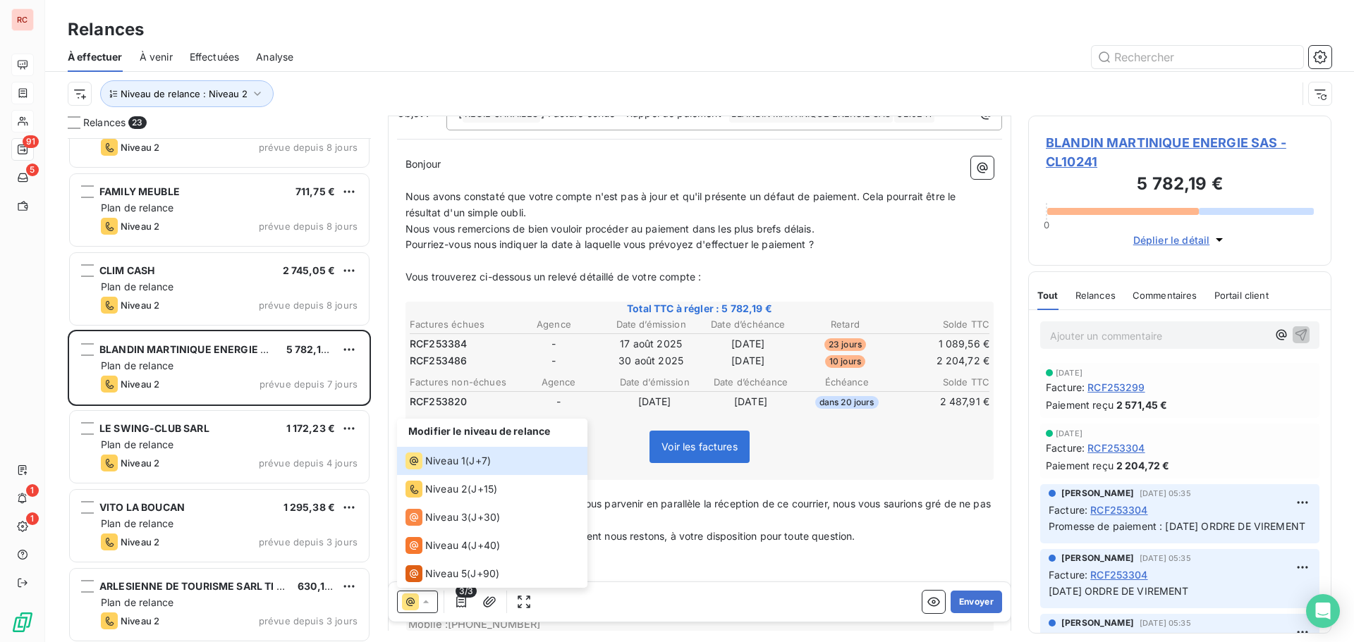
click at [604, 470] on div "Voir les factures" at bounding box center [700, 450] width 584 height 61
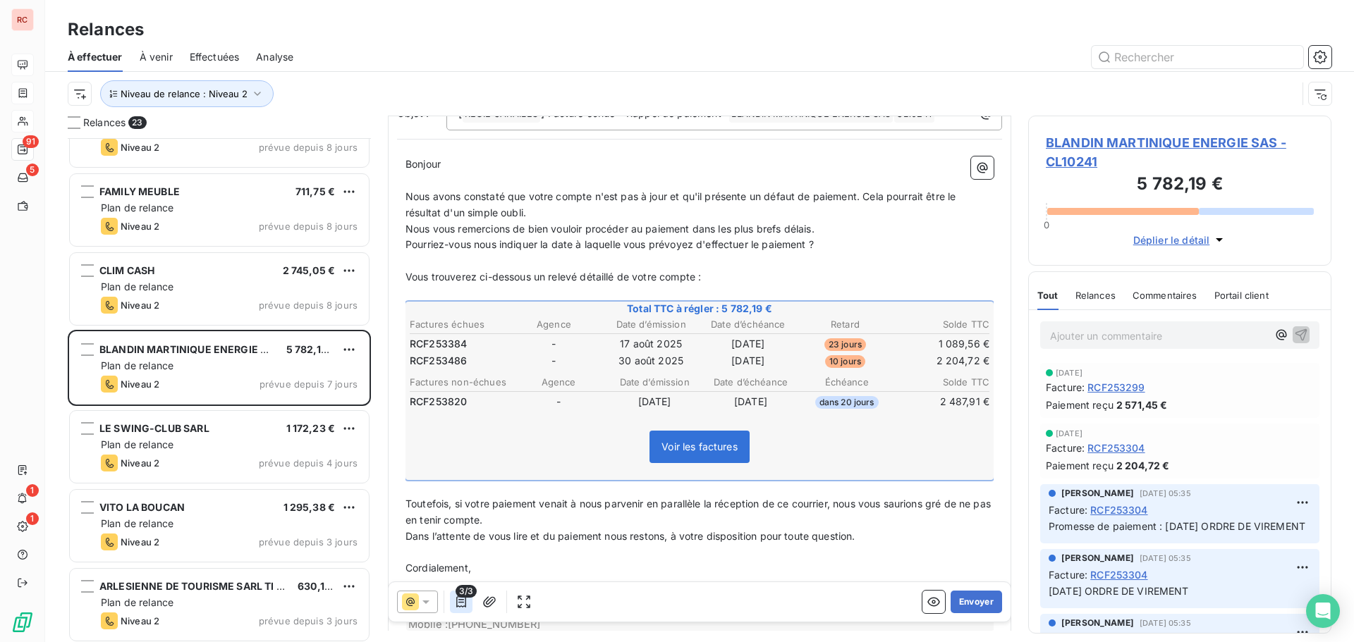
click at [458, 603] on icon "button" at bounding box center [461, 602] width 14 height 14
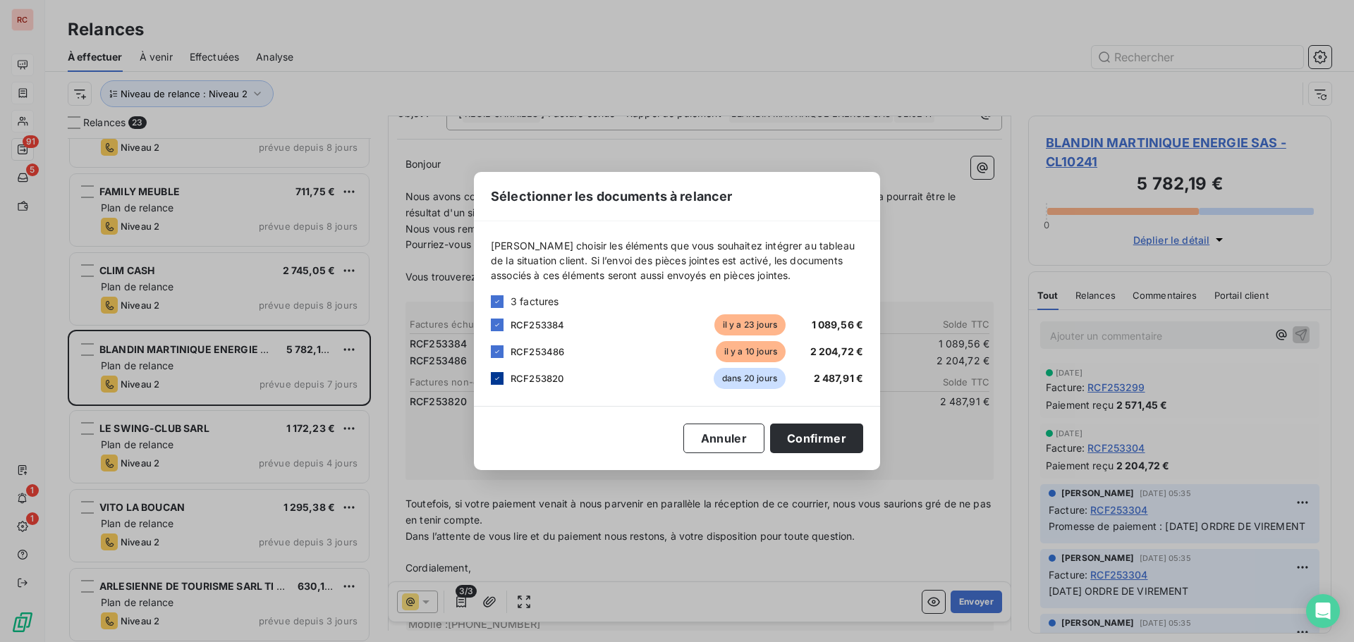
click at [498, 377] on icon at bounding box center [497, 378] width 8 height 8
click at [800, 441] on button "Confirmer" at bounding box center [816, 439] width 93 height 30
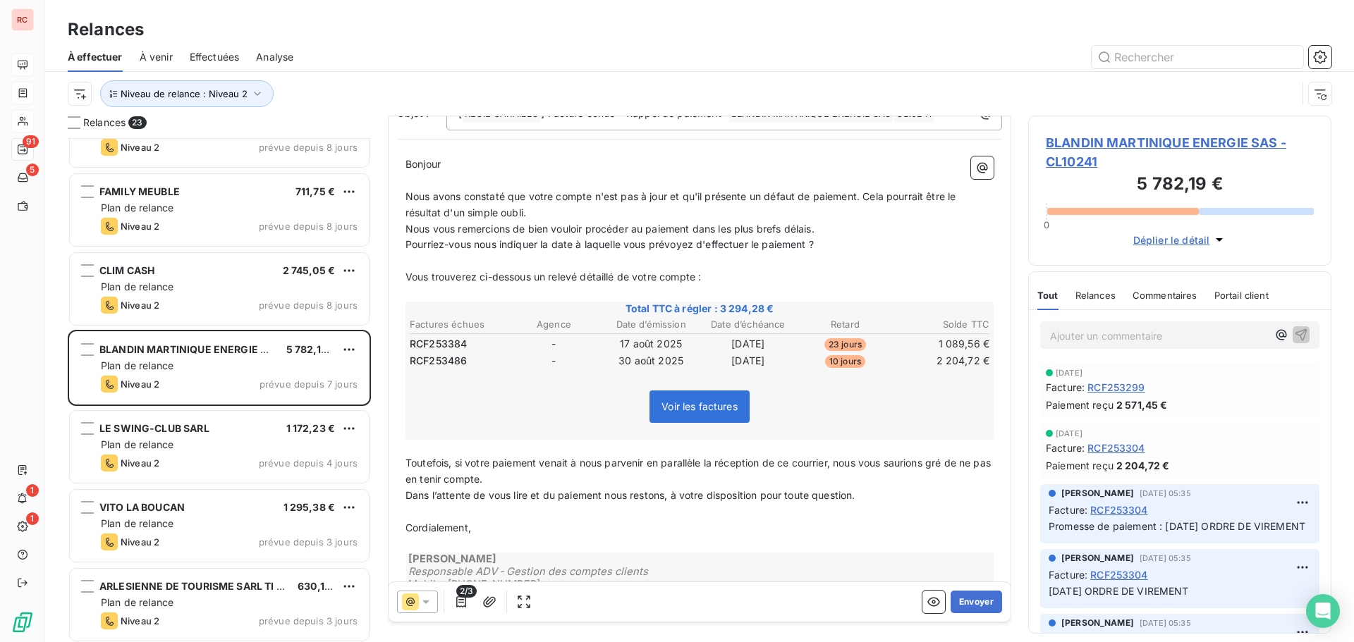
scroll to position [0, 0]
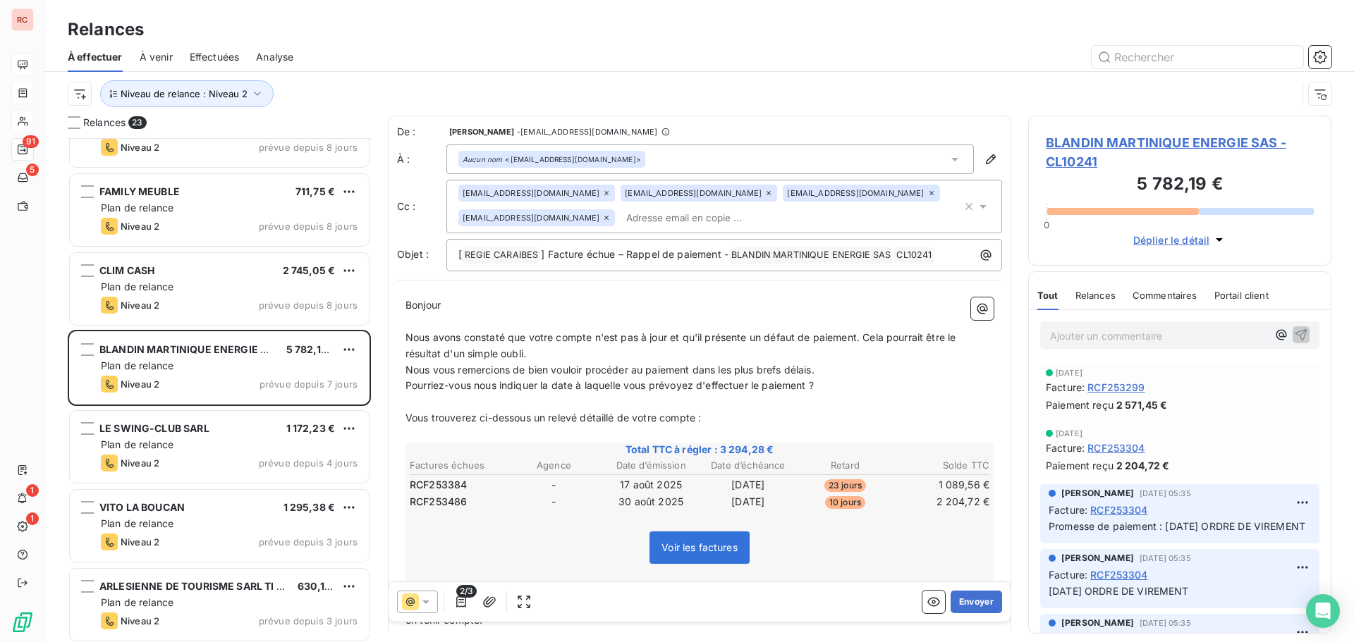
click at [1082, 135] on span "BLANDIN MARTINIQUE ENERGIE SAS - CL10241" at bounding box center [1180, 152] width 268 height 38
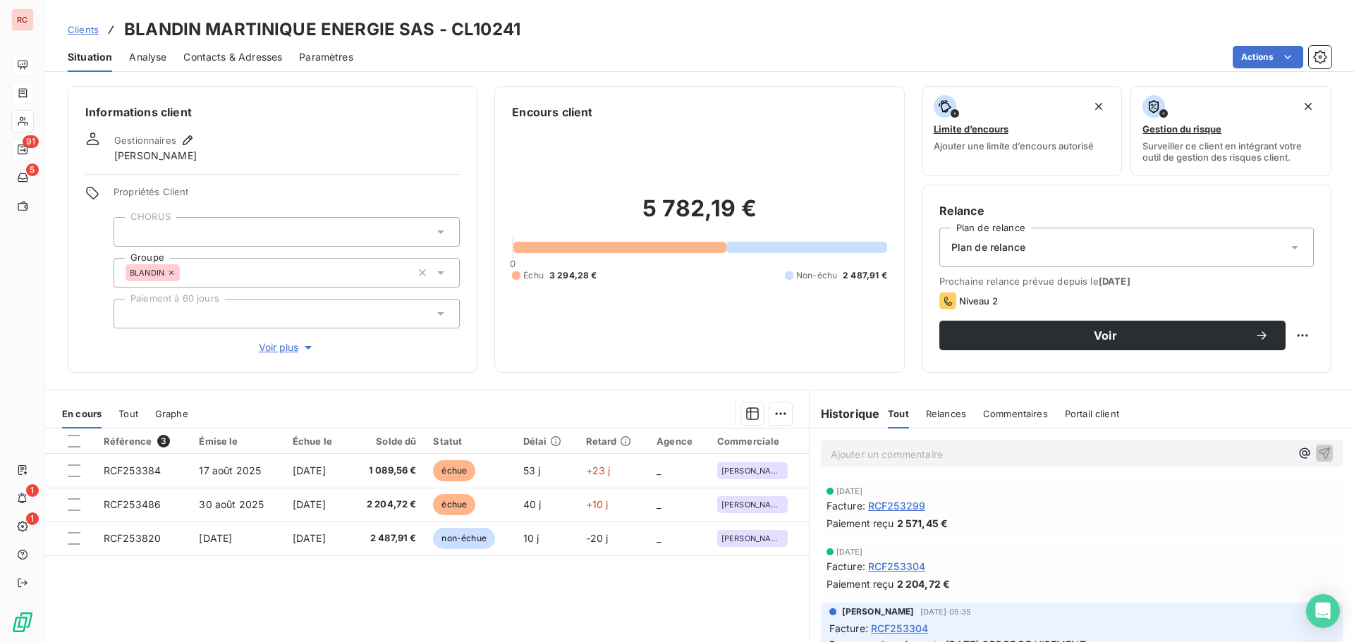
click at [263, 59] on span "Contacts & Adresses" at bounding box center [232, 57] width 99 height 14
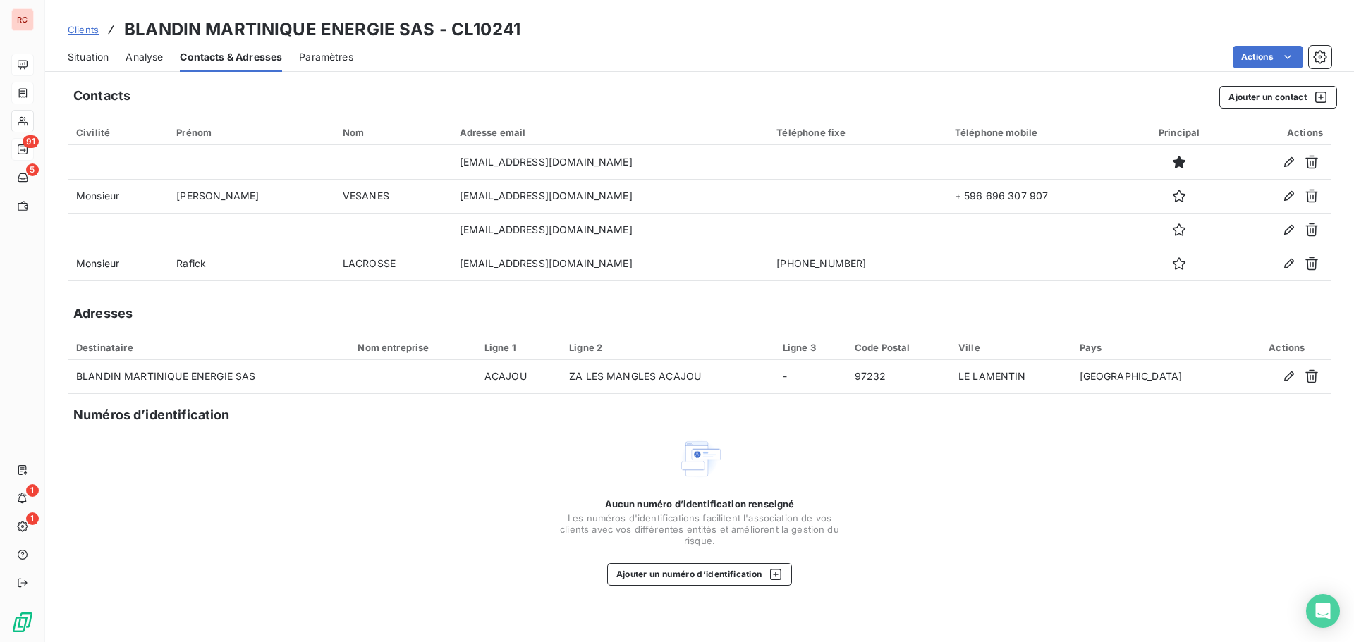
click at [104, 59] on span "Situation" at bounding box center [88, 57] width 41 height 14
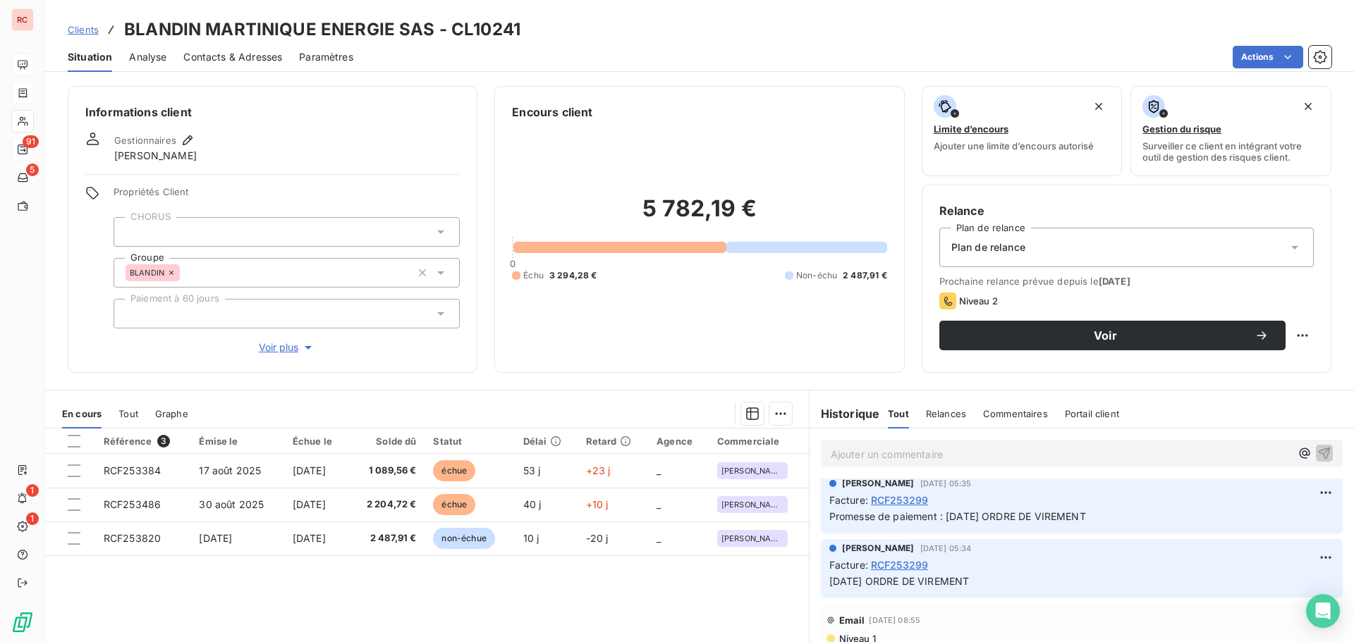
scroll to position [282, 0]
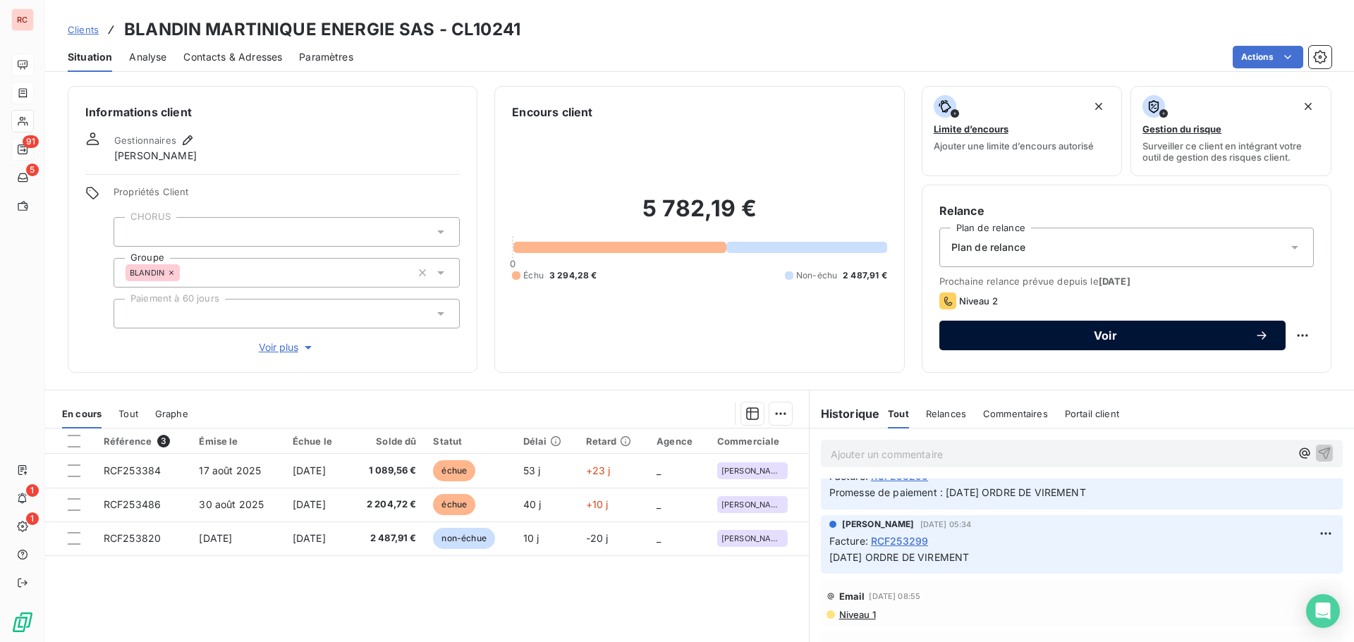
click at [972, 341] on div "Voir" at bounding box center [1112, 336] width 312 height 14
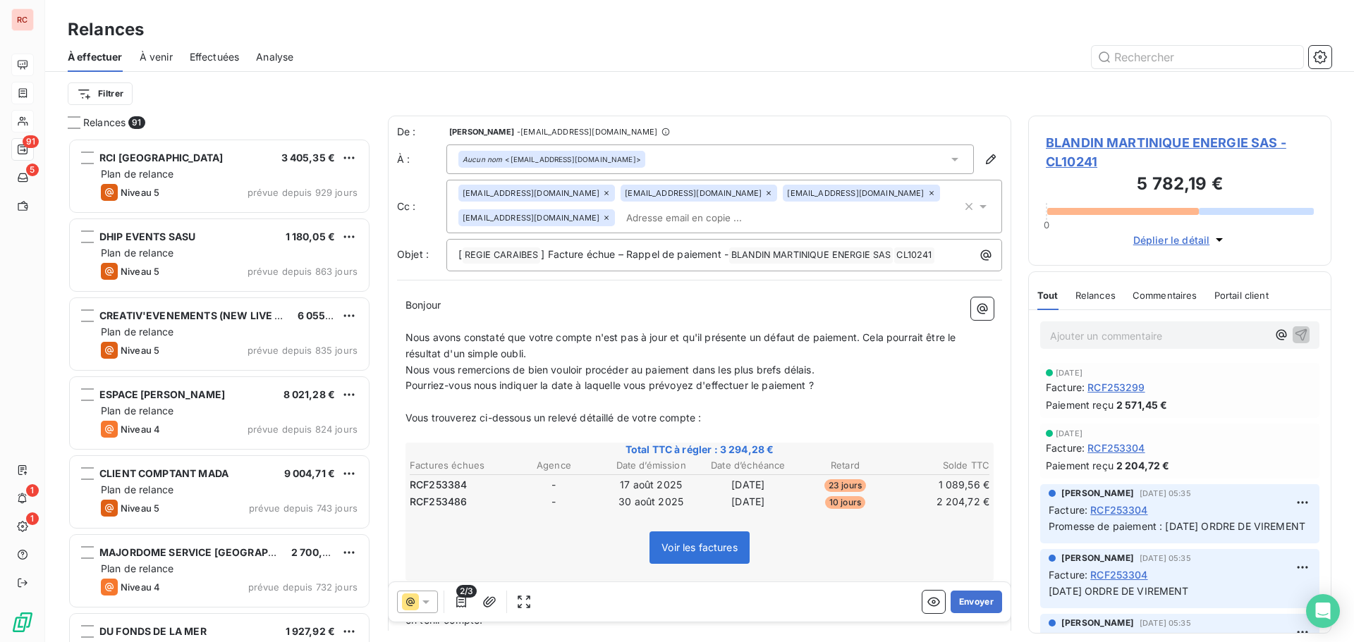
scroll to position [494, 293]
click at [428, 602] on icon at bounding box center [425, 603] width 7 height 4
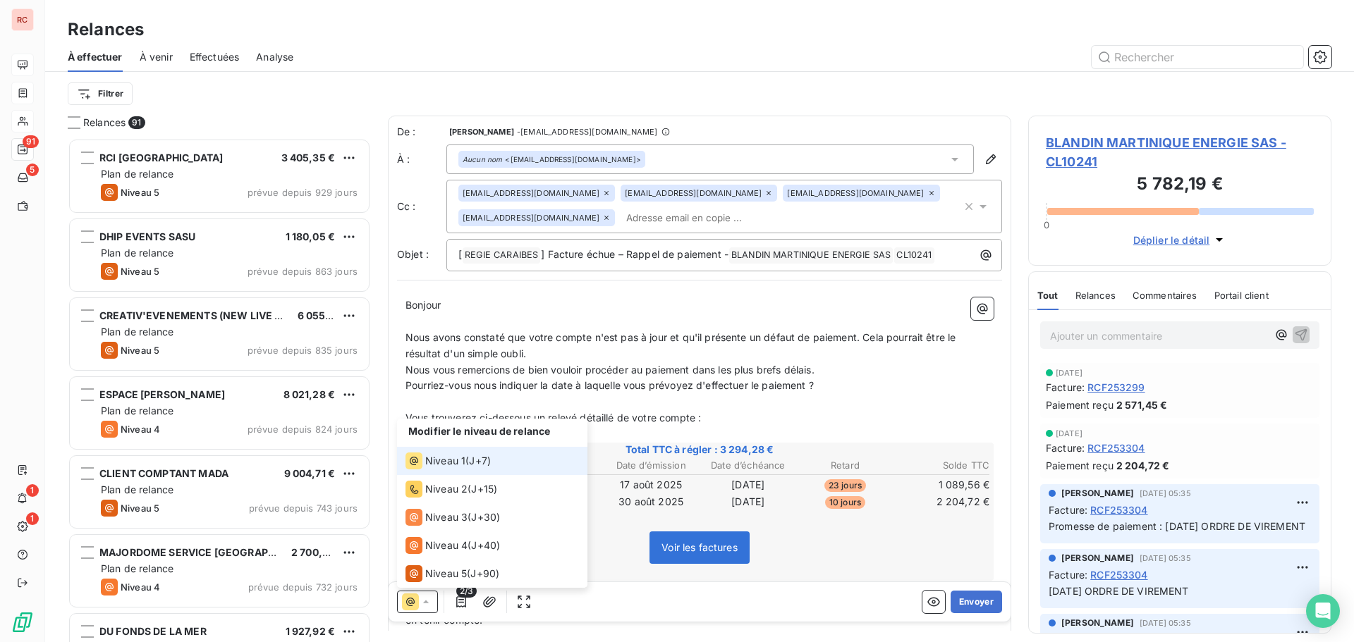
click at [465, 458] on div "Niveau 1 ( J+7 )" at bounding box center [447, 461] width 85 height 17
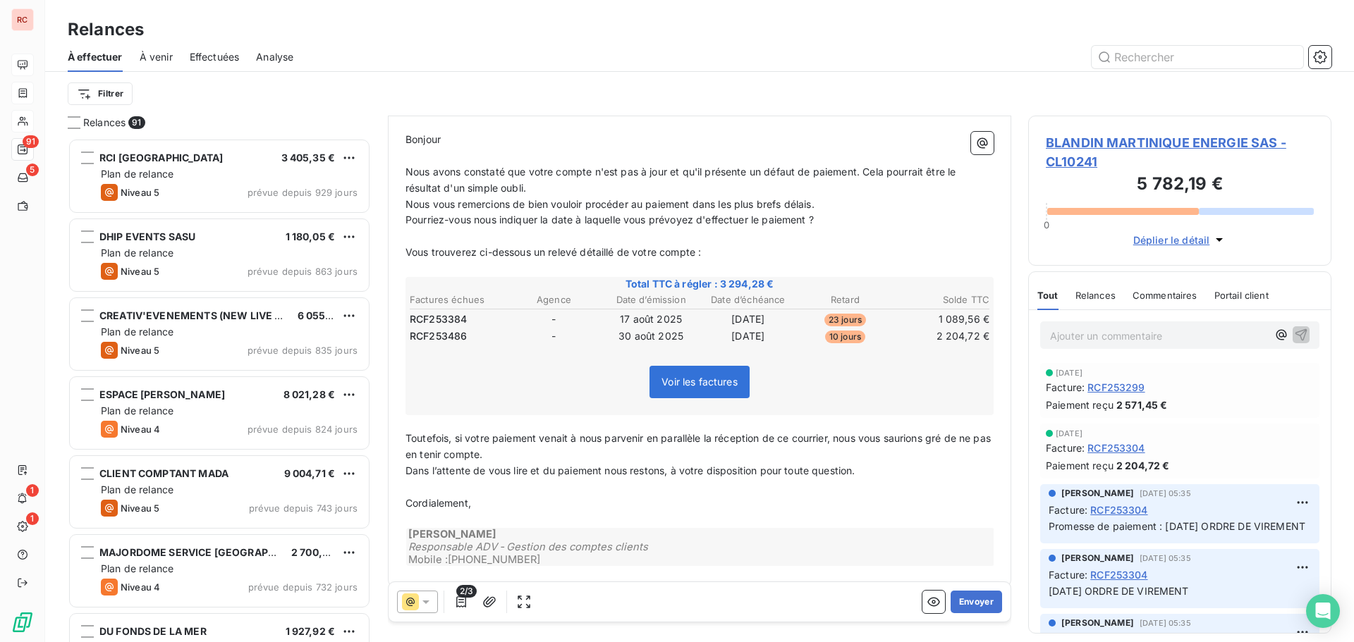
scroll to position [181, 0]
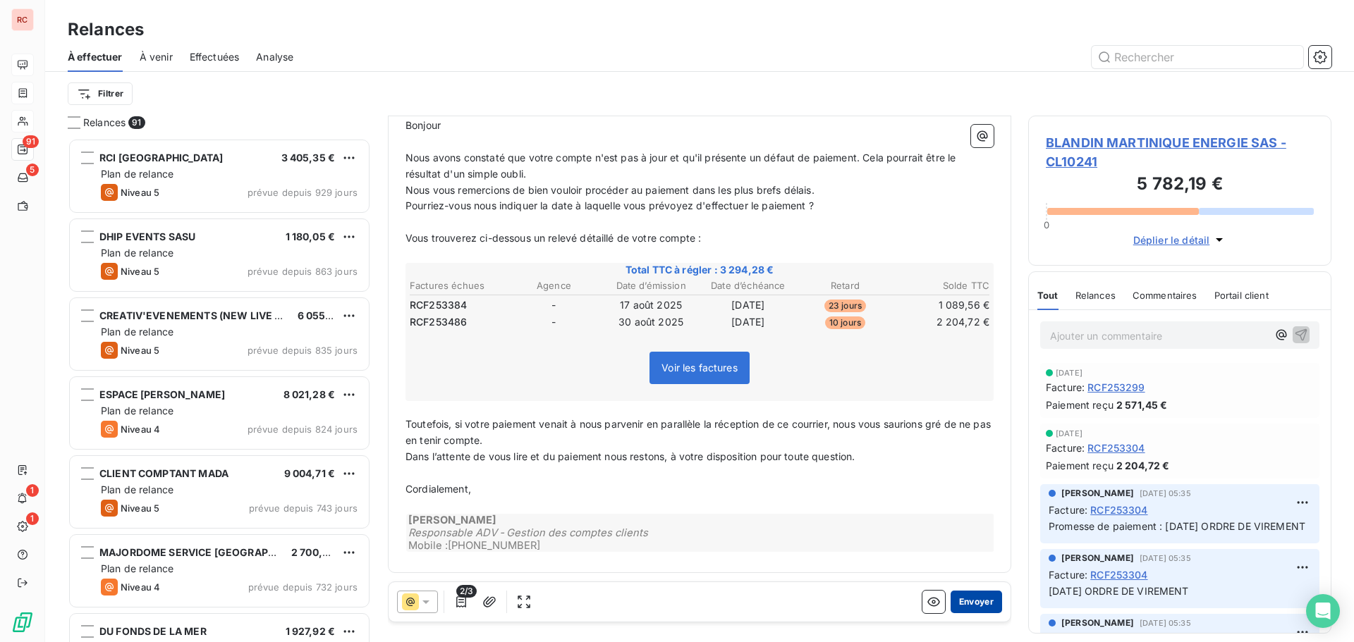
click at [975, 601] on button "Envoyer" at bounding box center [976, 602] width 51 height 23
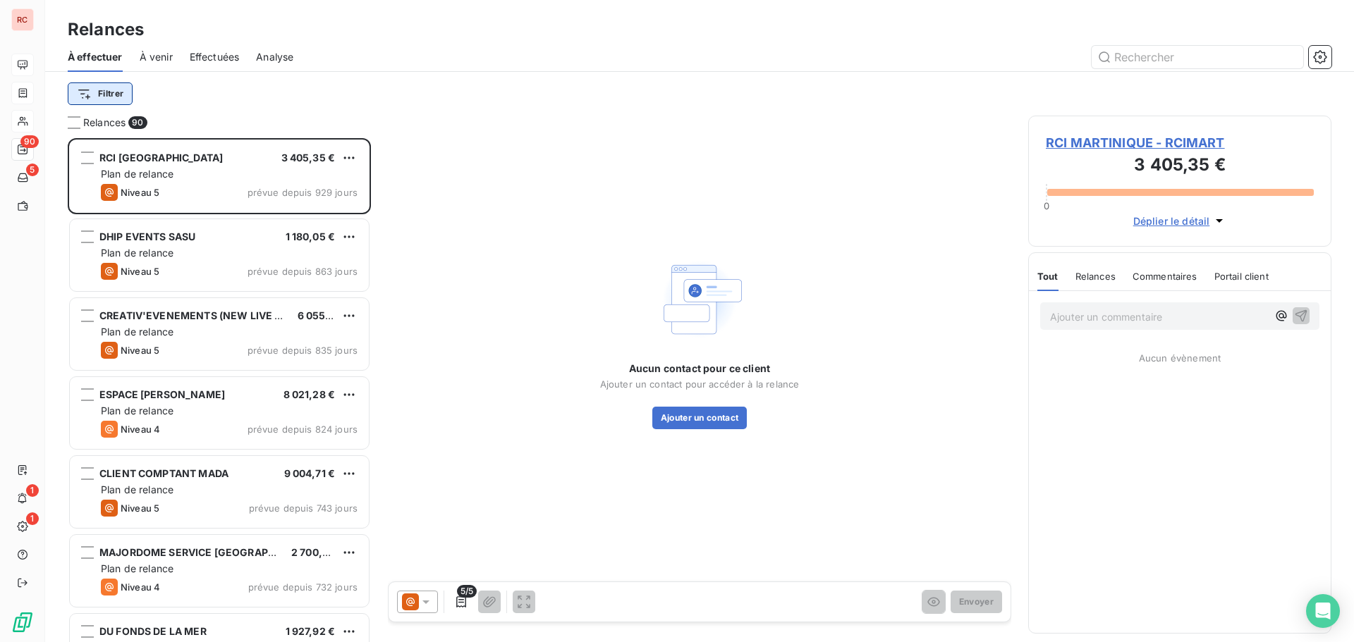
click at [104, 97] on html "RC 90 5 1 1 Relances À effectuer À venir Effectuées Analyse Filtrer Relances 90…" at bounding box center [677, 321] width 1354 height 642
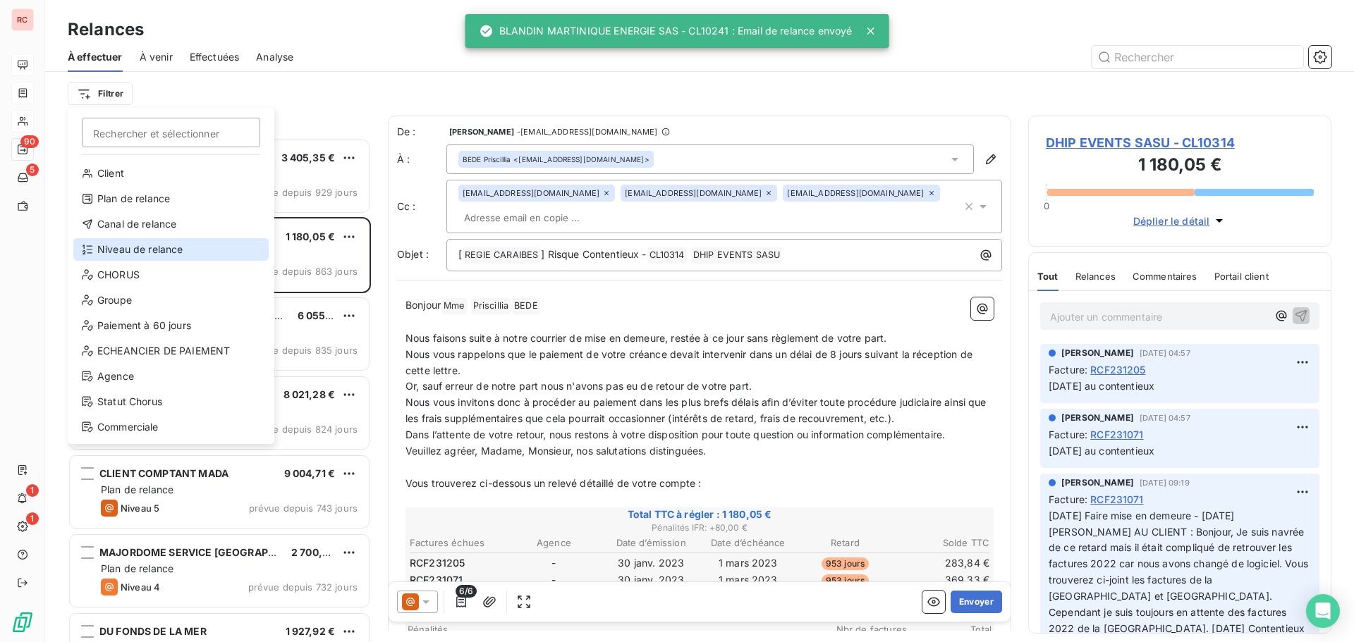
click at [109, 245] on div "Niveau de relance" at bounding box center [170, 249] width 195 height 23
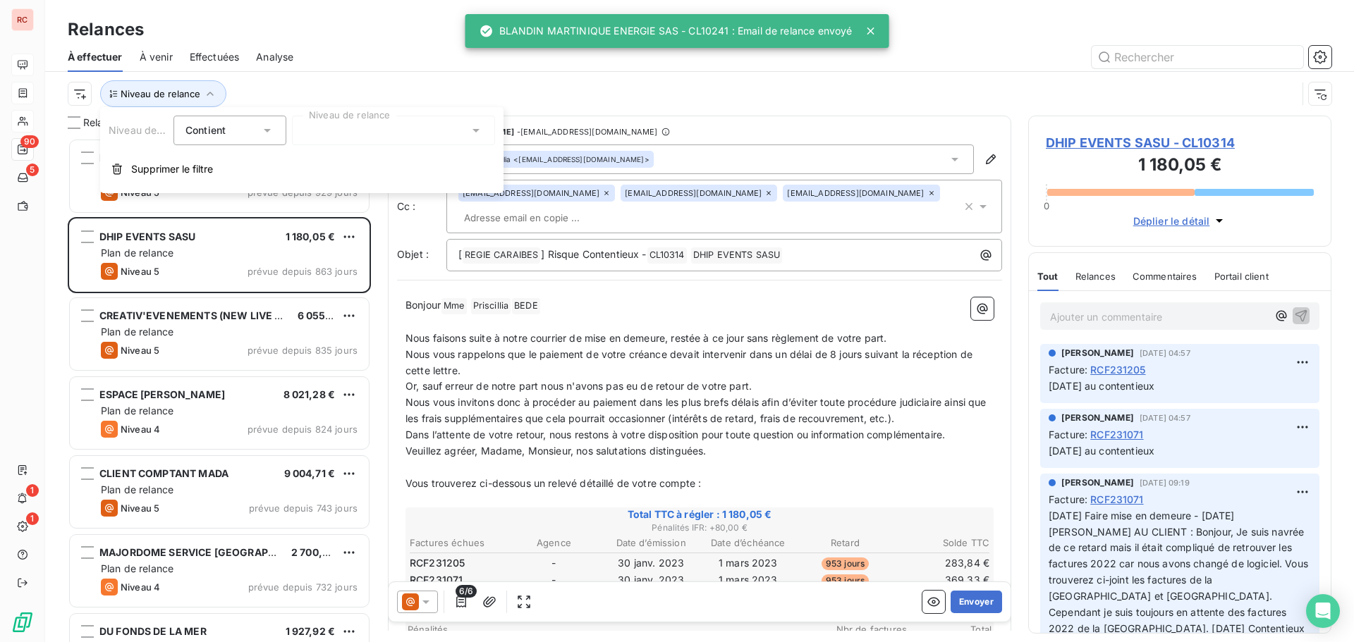
click at [420, 137] on div at bounding box center [393, 131] width 203 height 30
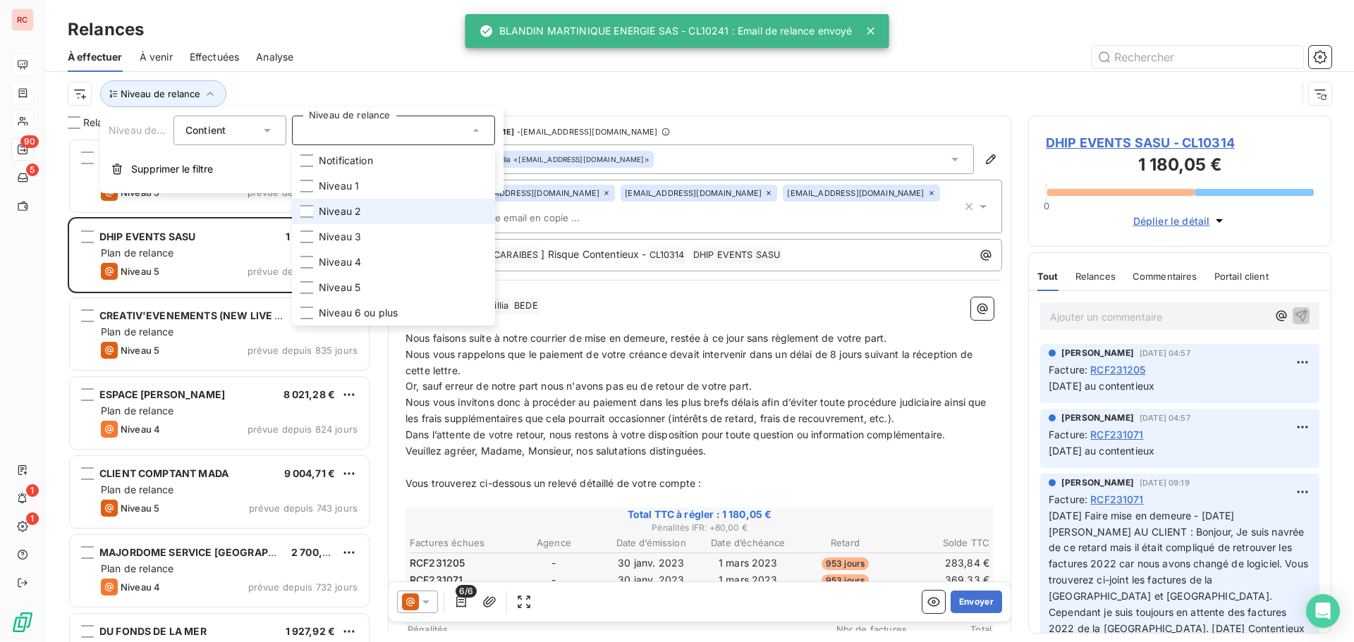
click at [365, 214] on li "Niveau 2" at bounding box center [393, 211] width 203 height 25
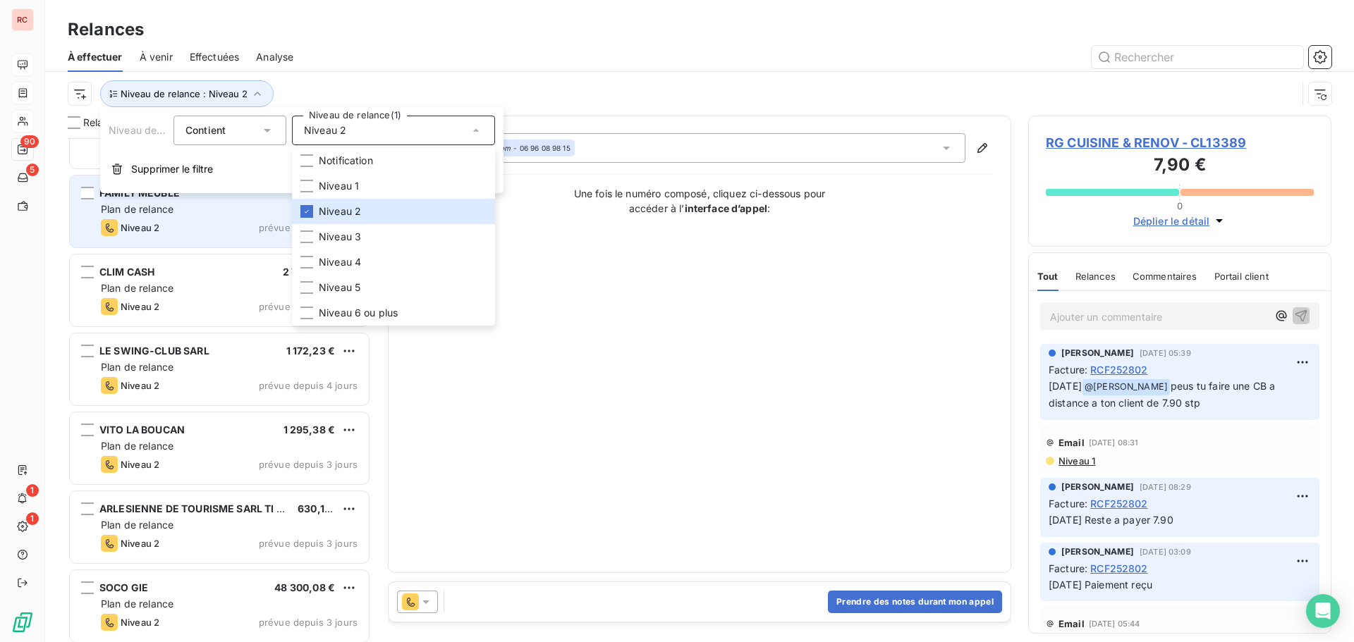
scroll to position [283, 0]
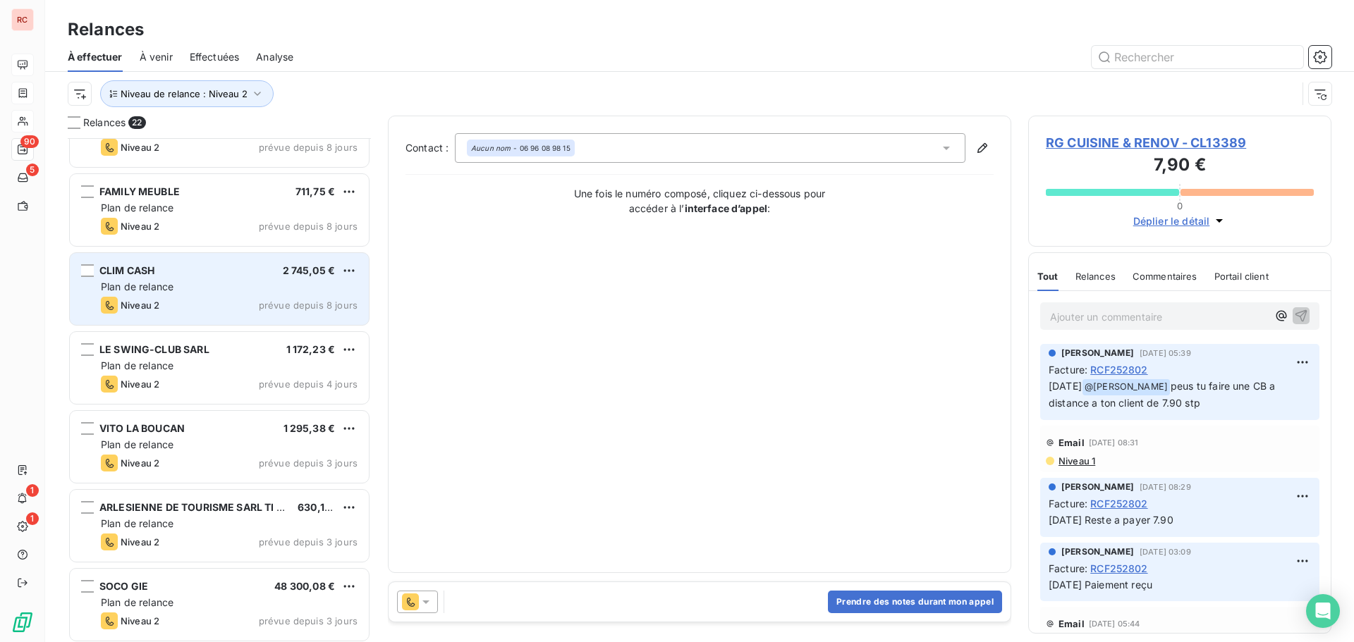
click at [181, 277] on div "CLIM CASH 2 745,05 € Plan de relance Niveau 2 prévue depuis 8 jours" at bounding box center [219, 289] width 299 height 72
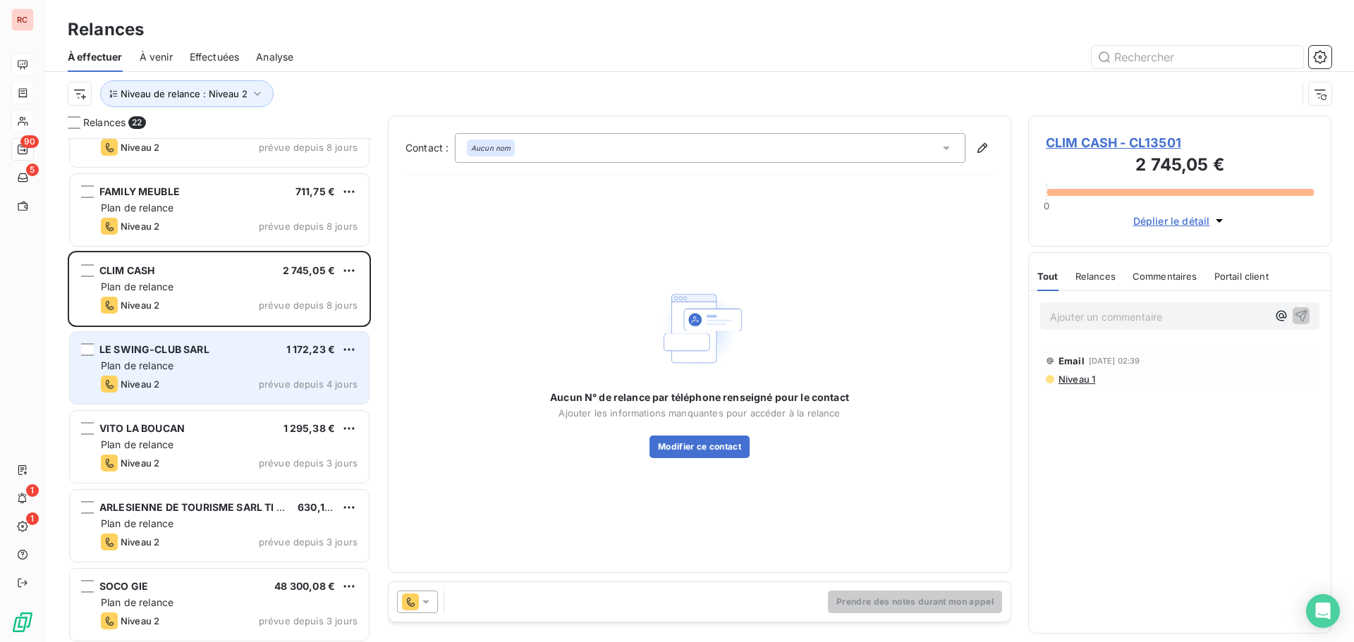
click at [165, 382] on div "Niveau 2 prévue depuis 4 jours" at bounding box center [229, 384] width 257 height 17
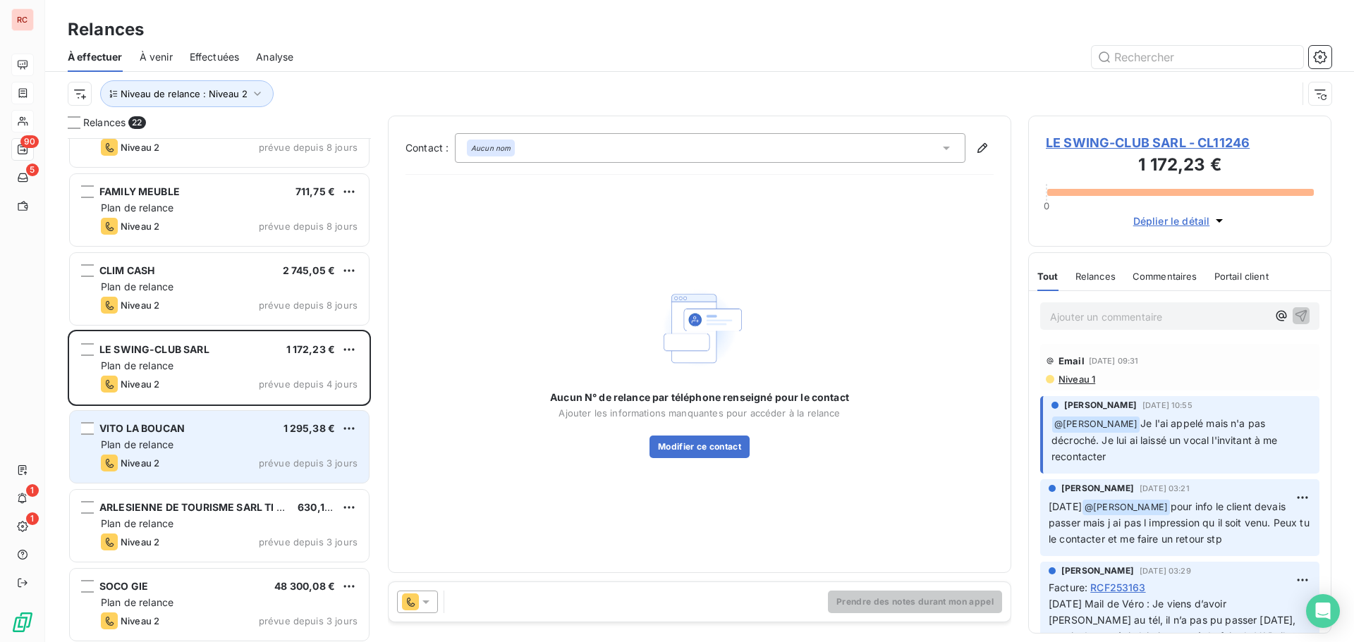
click at [164, 430] on span "VITO LA BOUCAN" at bounding box center [141, 428] width 85 height 12
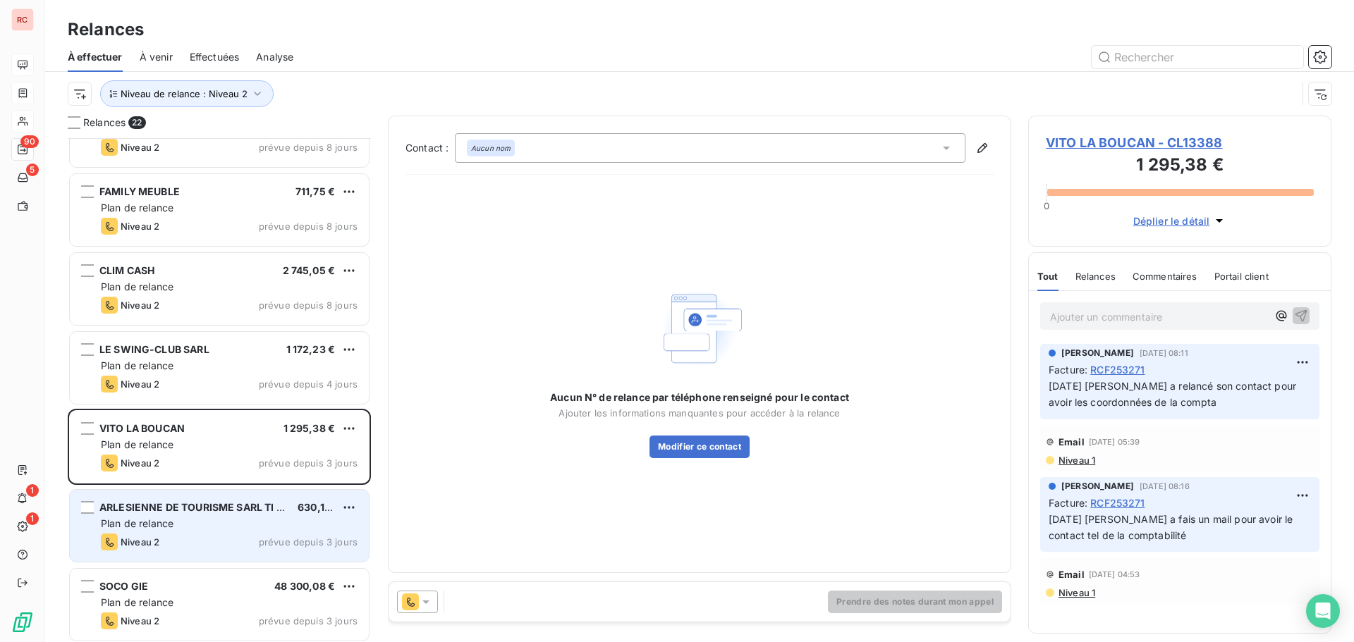
click at [163, 513] on span "ARLESIENNE DE TOURISME SARL TI SABLE" at bounding box center [203, 507] width 209 height 12
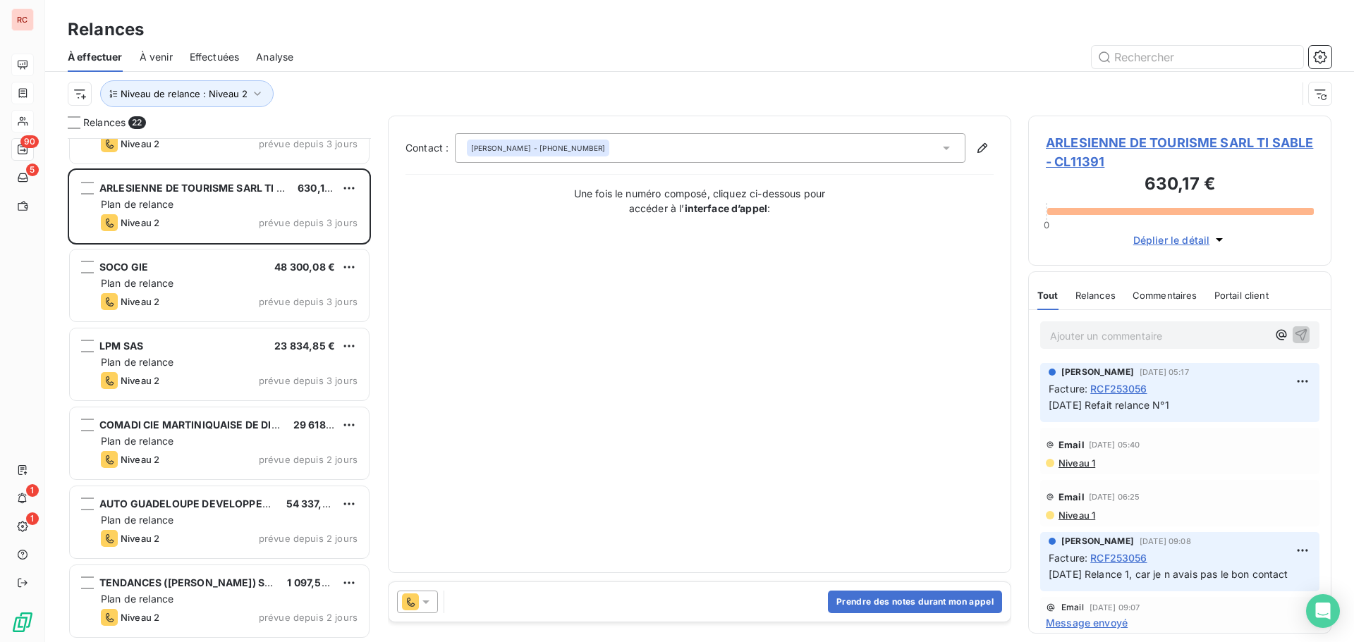
scroll to position [706, 0]
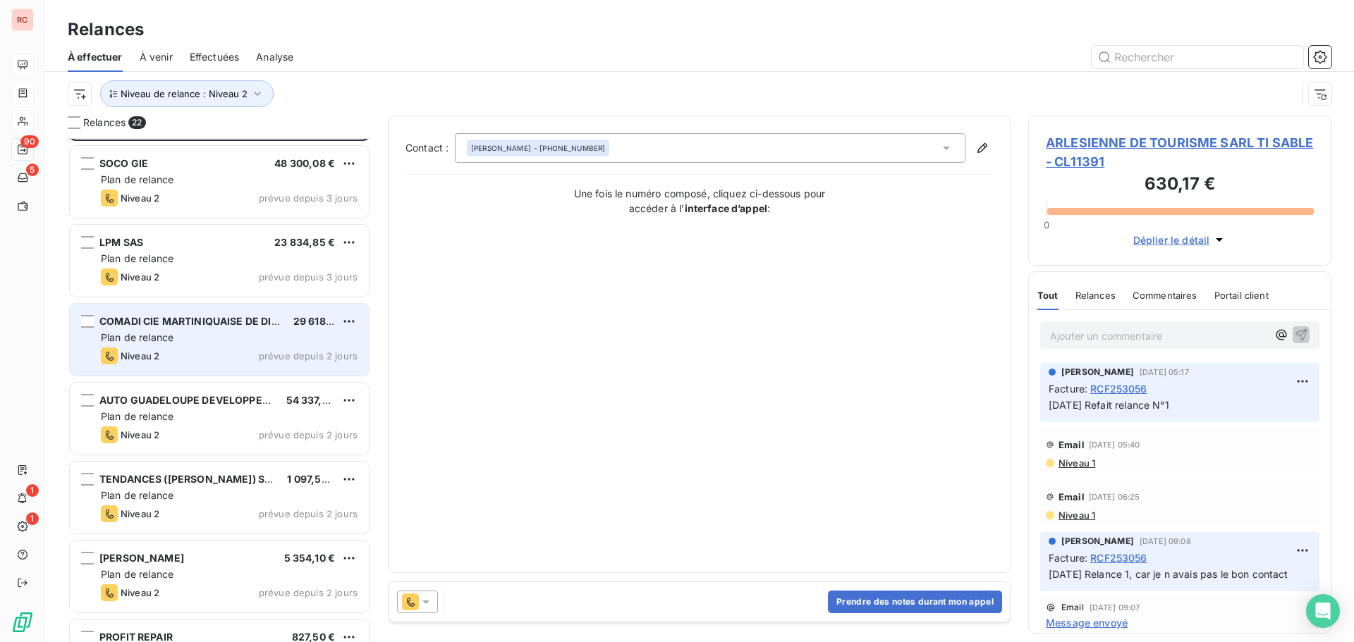
click at [228, 349] on div "Niveau 2 prévue depuis 2 jours" at bounding box center [229, 356] width 257 height 17
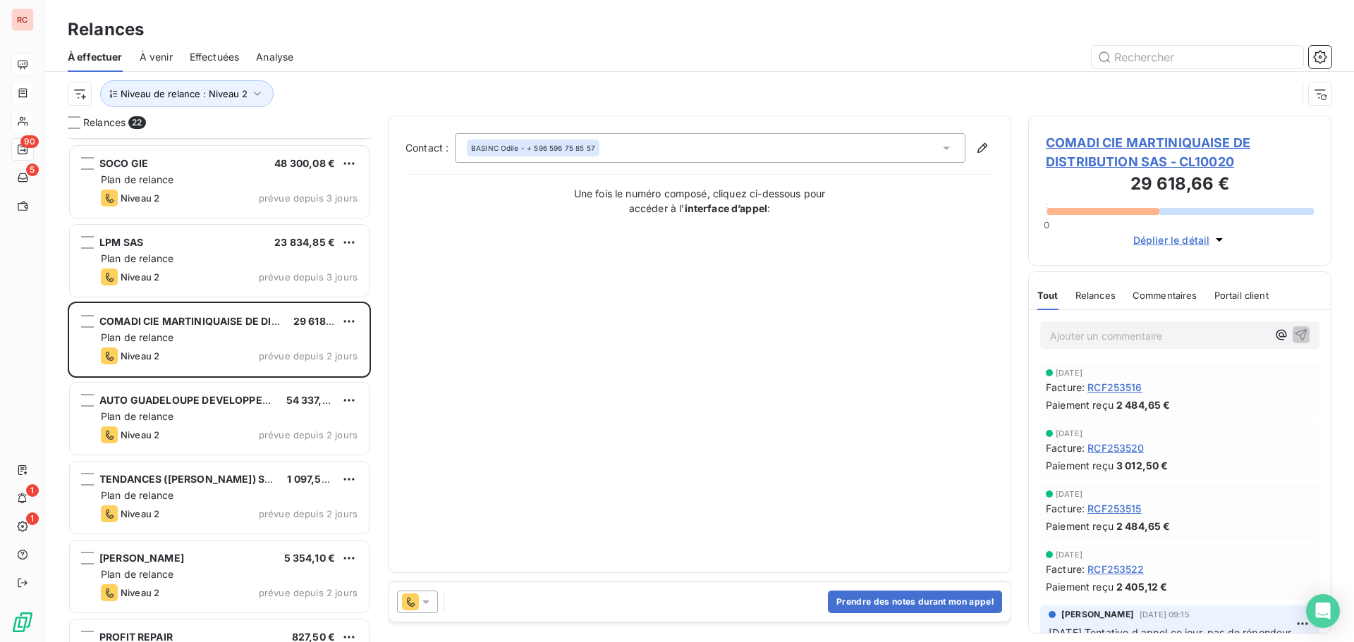
click at [425, 602] on icon at bounding box center [425, 603] width 7 height 4
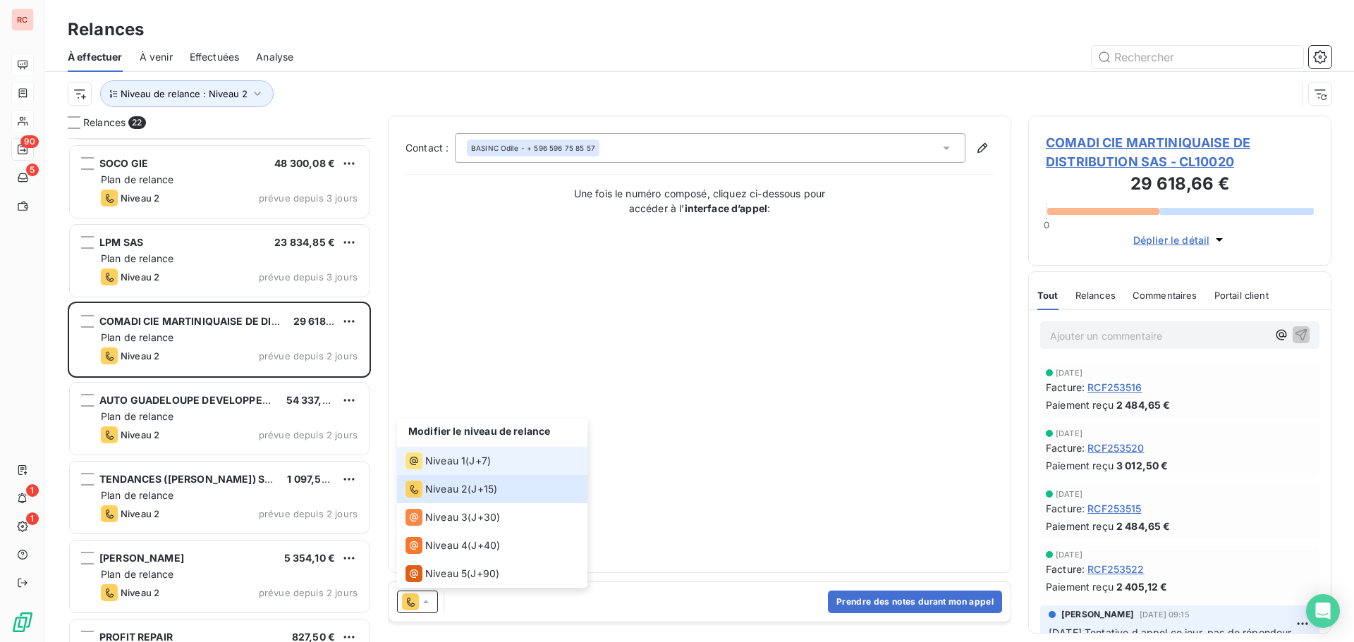
click at [470, 459] on div "Niveau 1 ( J+7 )" at bounding box center [447, 461] width 85 height 17
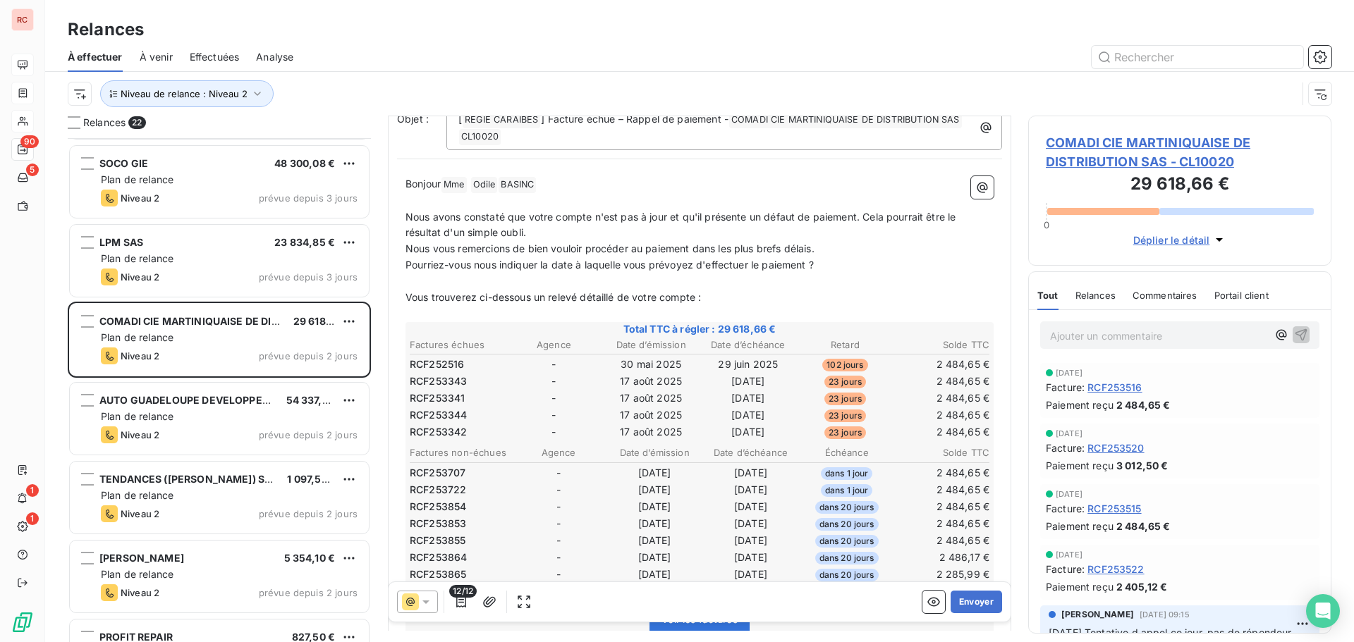
scroll to position [142, 0]
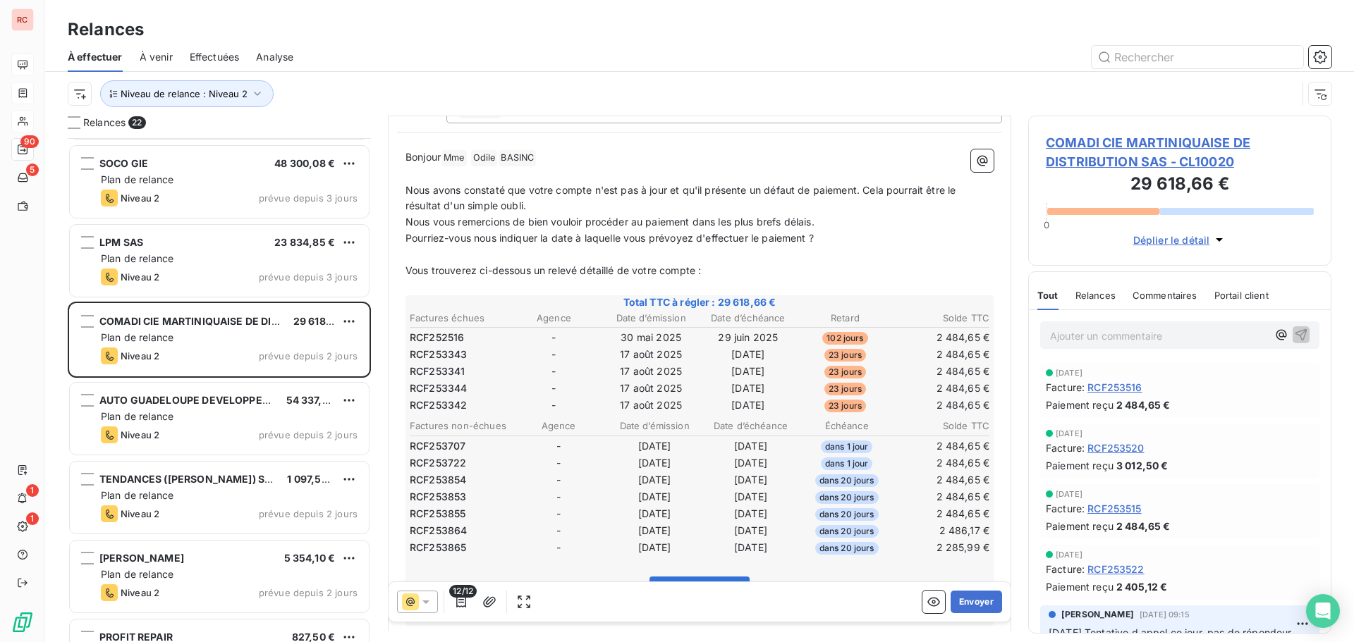
click at [1109, 159] on span "COMADI CIE MARTINIQUAISE DE DISTRIBUTION SAS - CL10020" at bounding box center [1180, 152] width 268 height 38
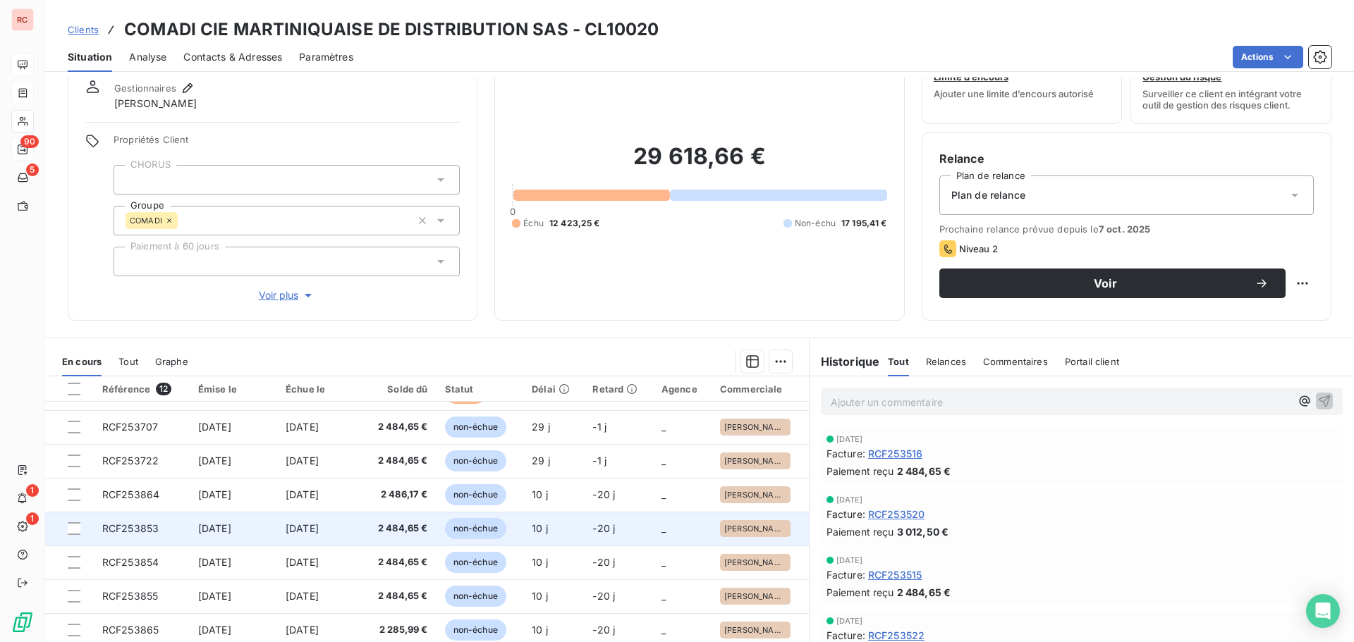
scroll to position [100, 0]
